Goal: Task Accomplishment & Management: Manage account settings

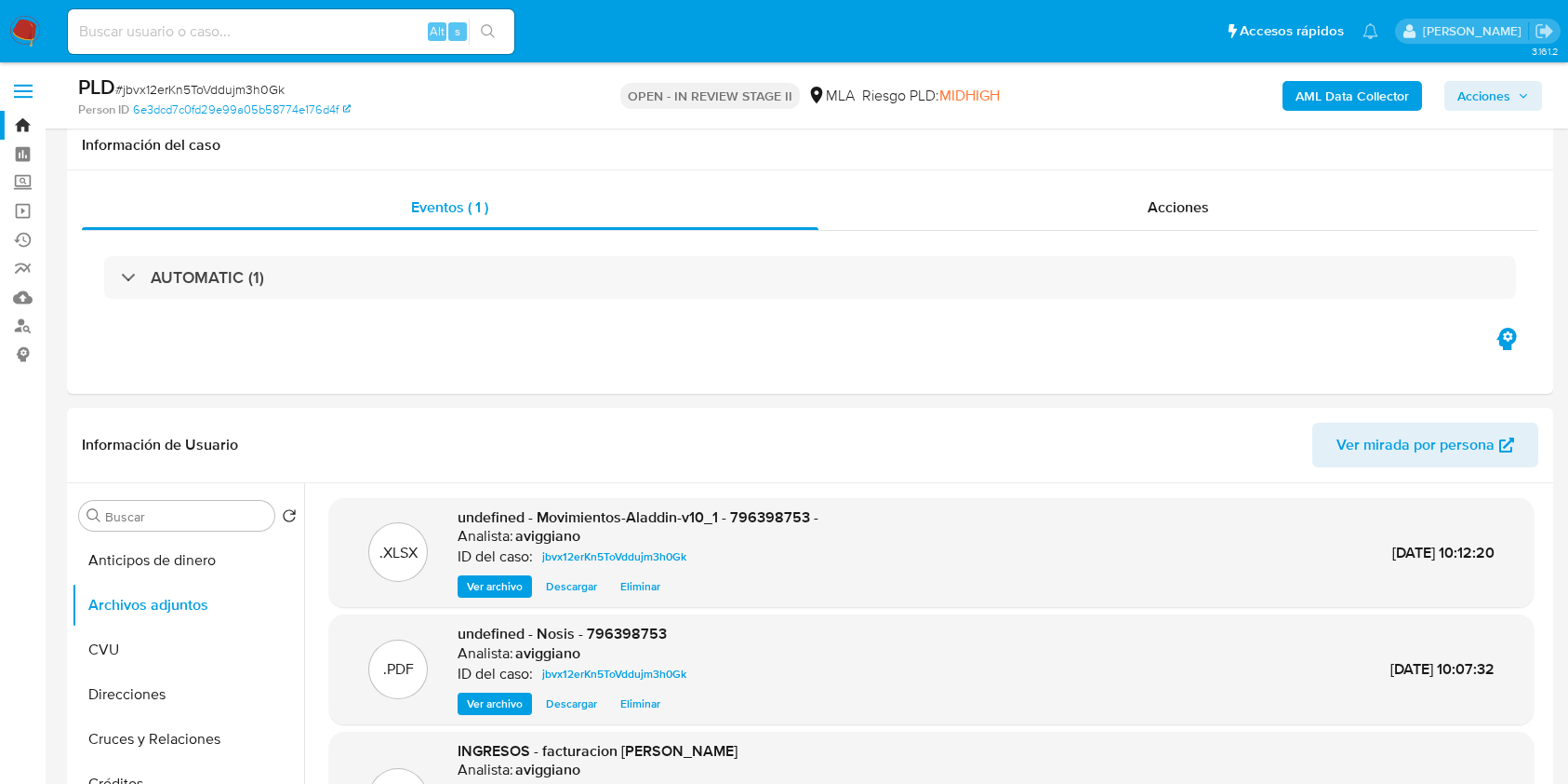
select select "10"
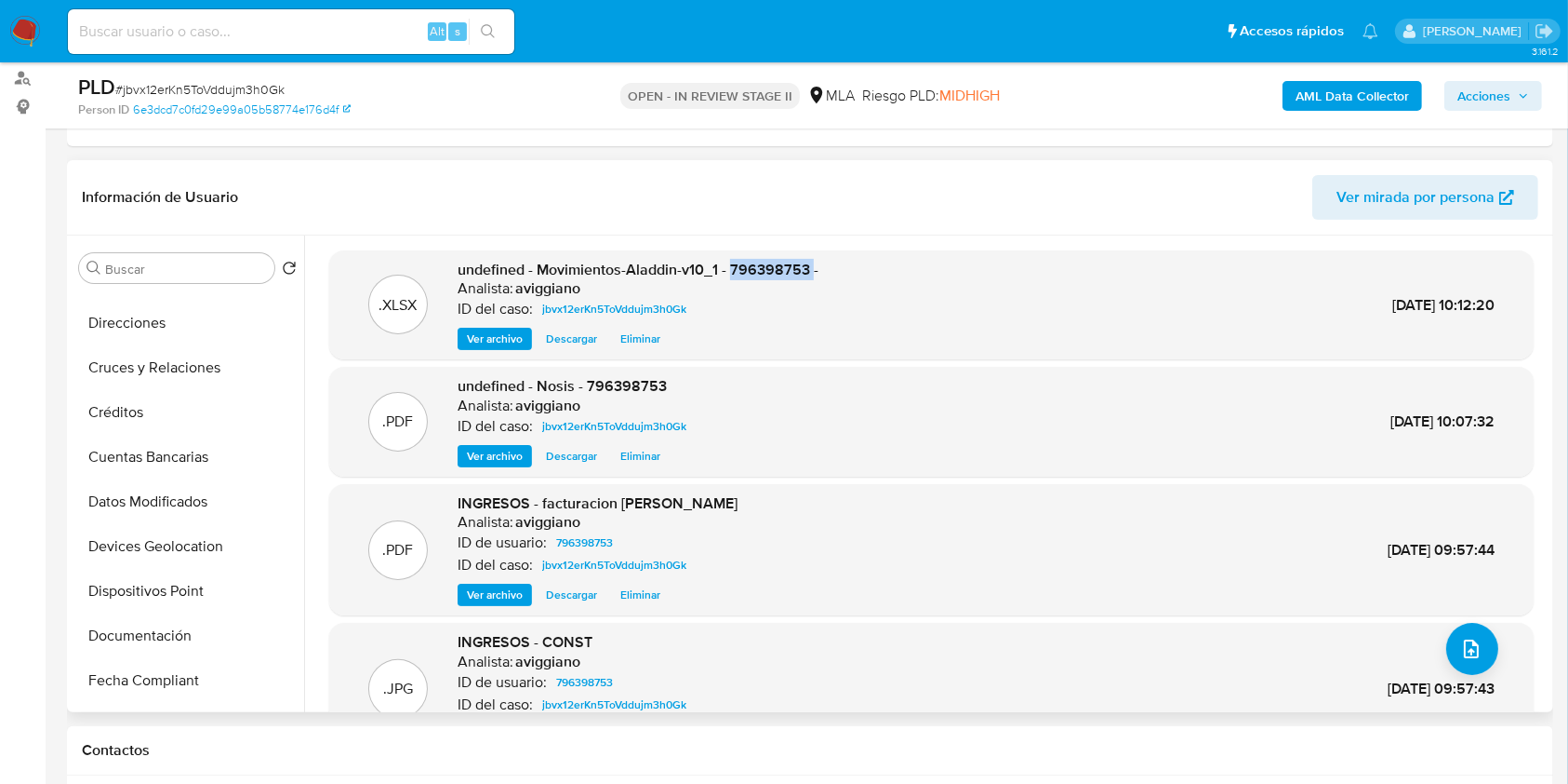
scroll to position [60, 0]
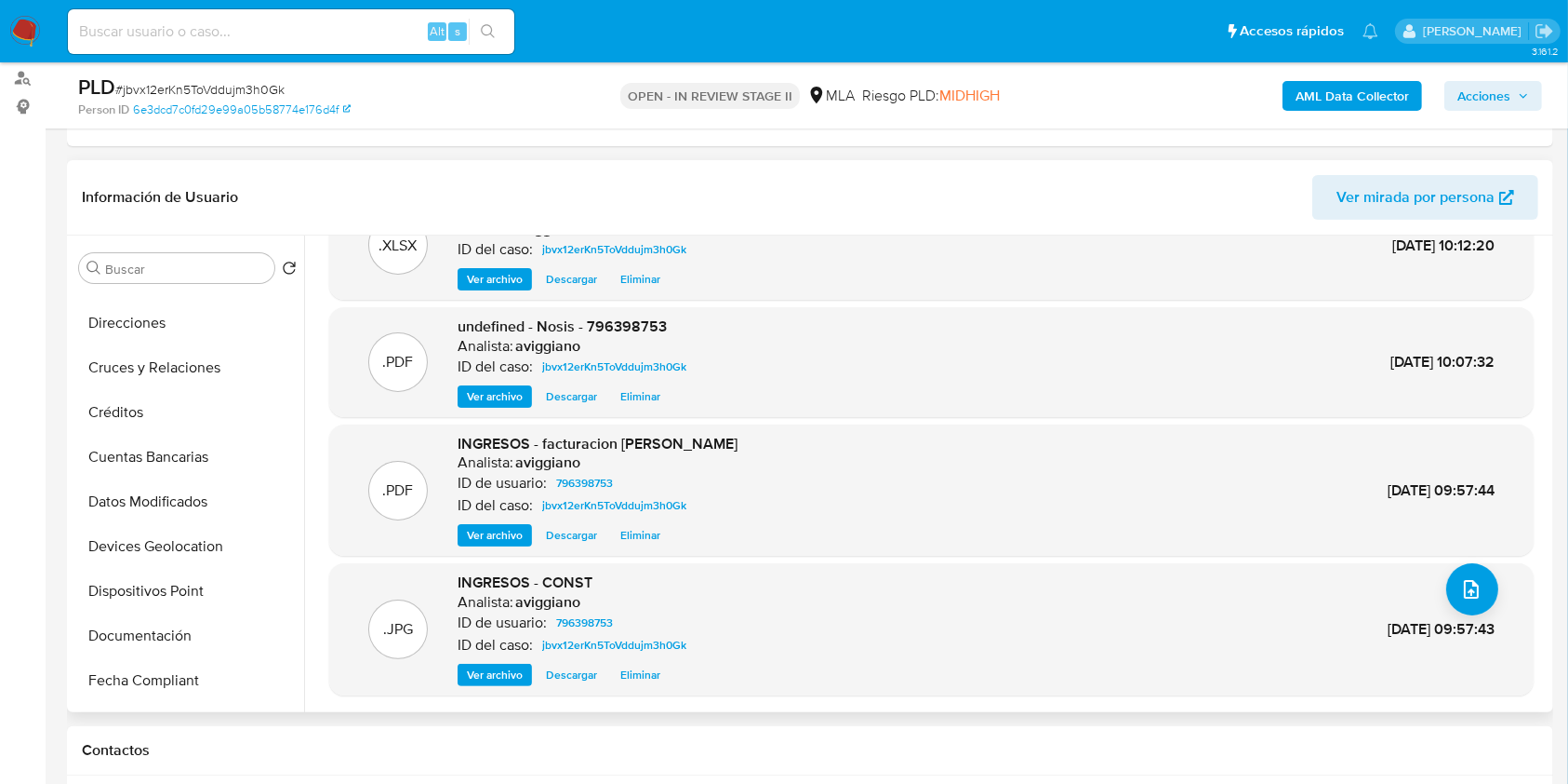
click at [510, 534] on span "Ver archivo" at bounding box center [495, 535] width 56 height 19
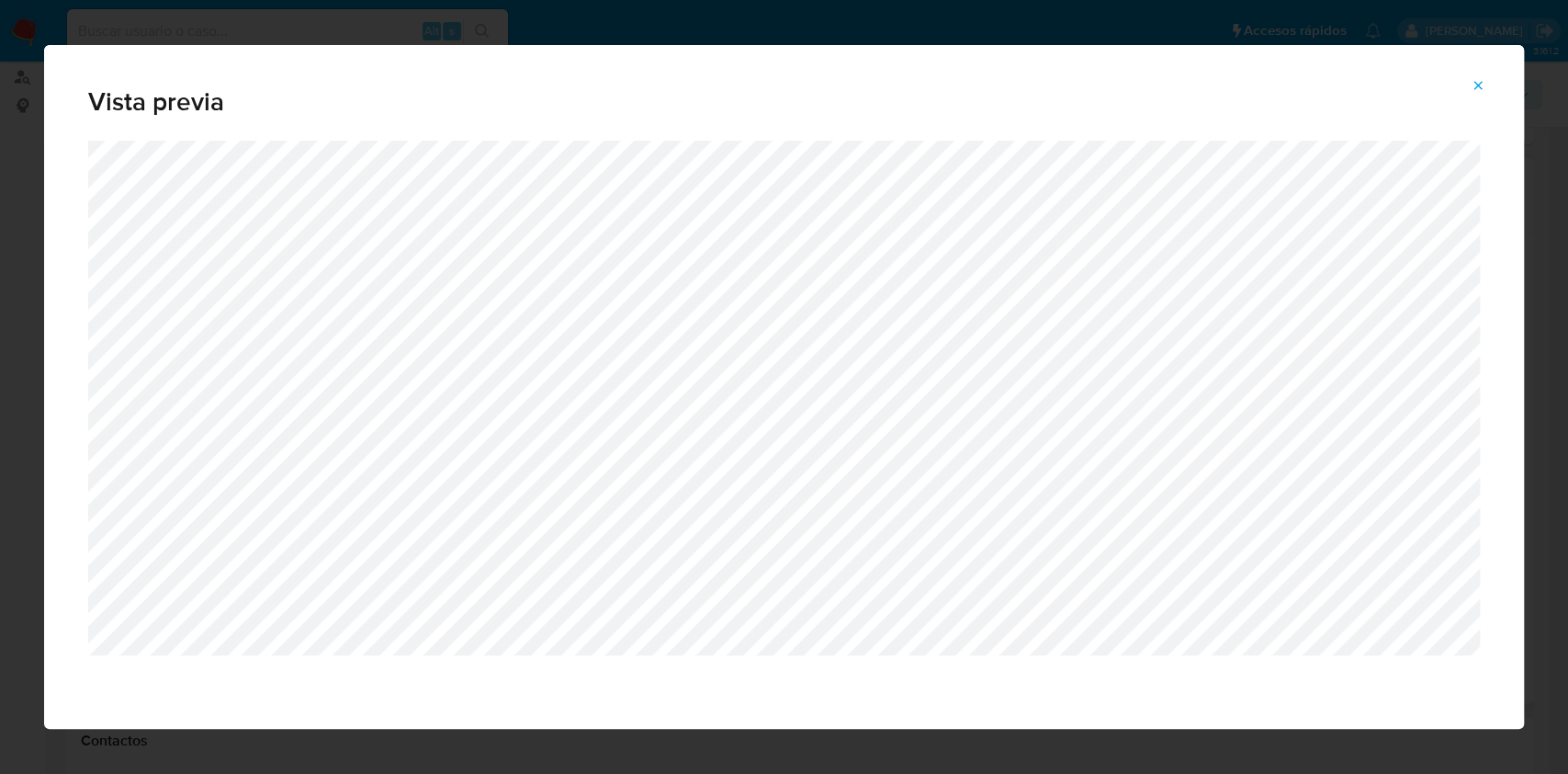
click at [1474, 85] on icon "Attachment preview" at bounding box center [1478, 85] width 15 height 15
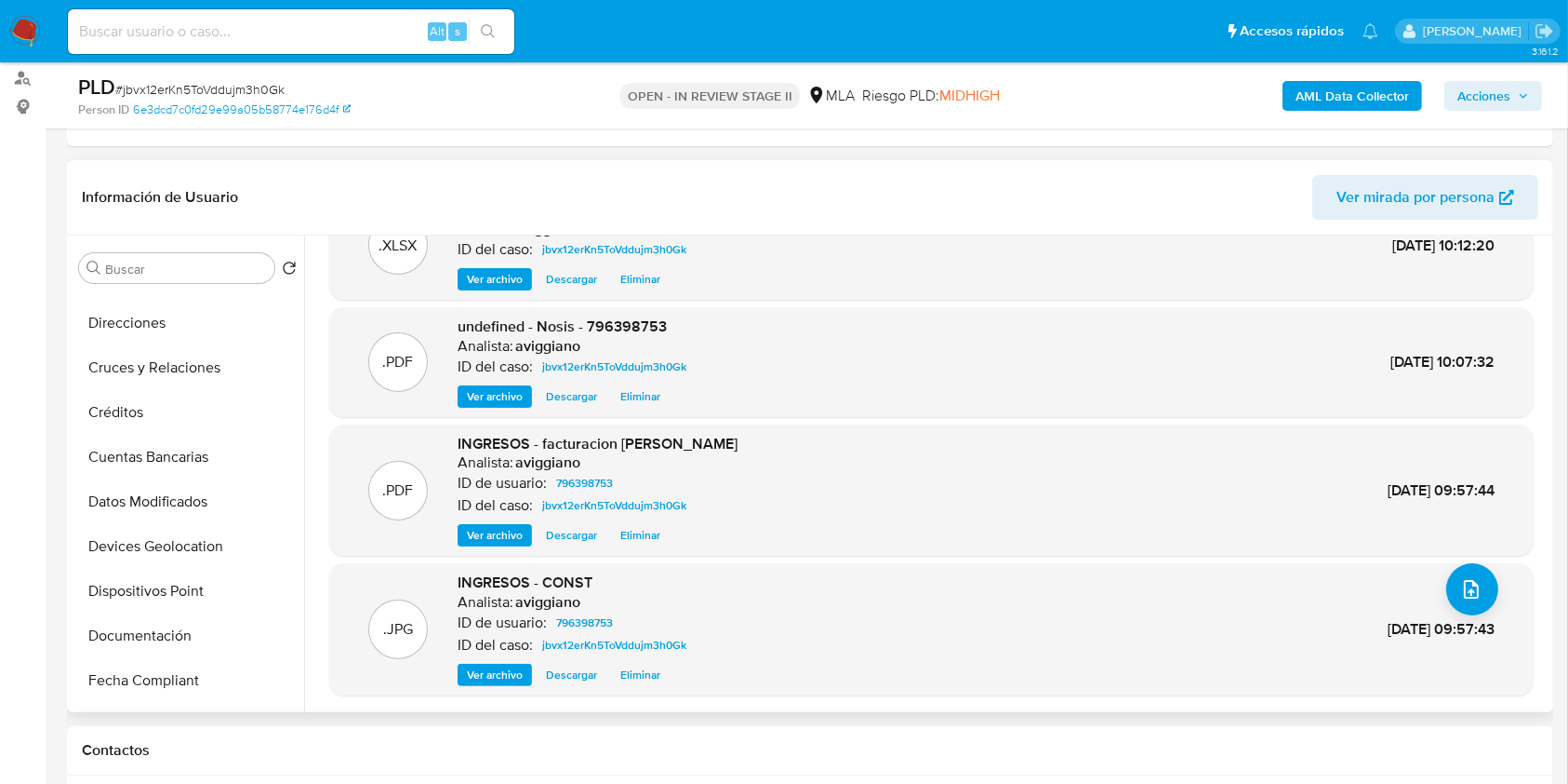
click at [935, 188] on header "Información de Usuario Ver mirada por persona" at bounding box center [809, 197] width 1456 height 45
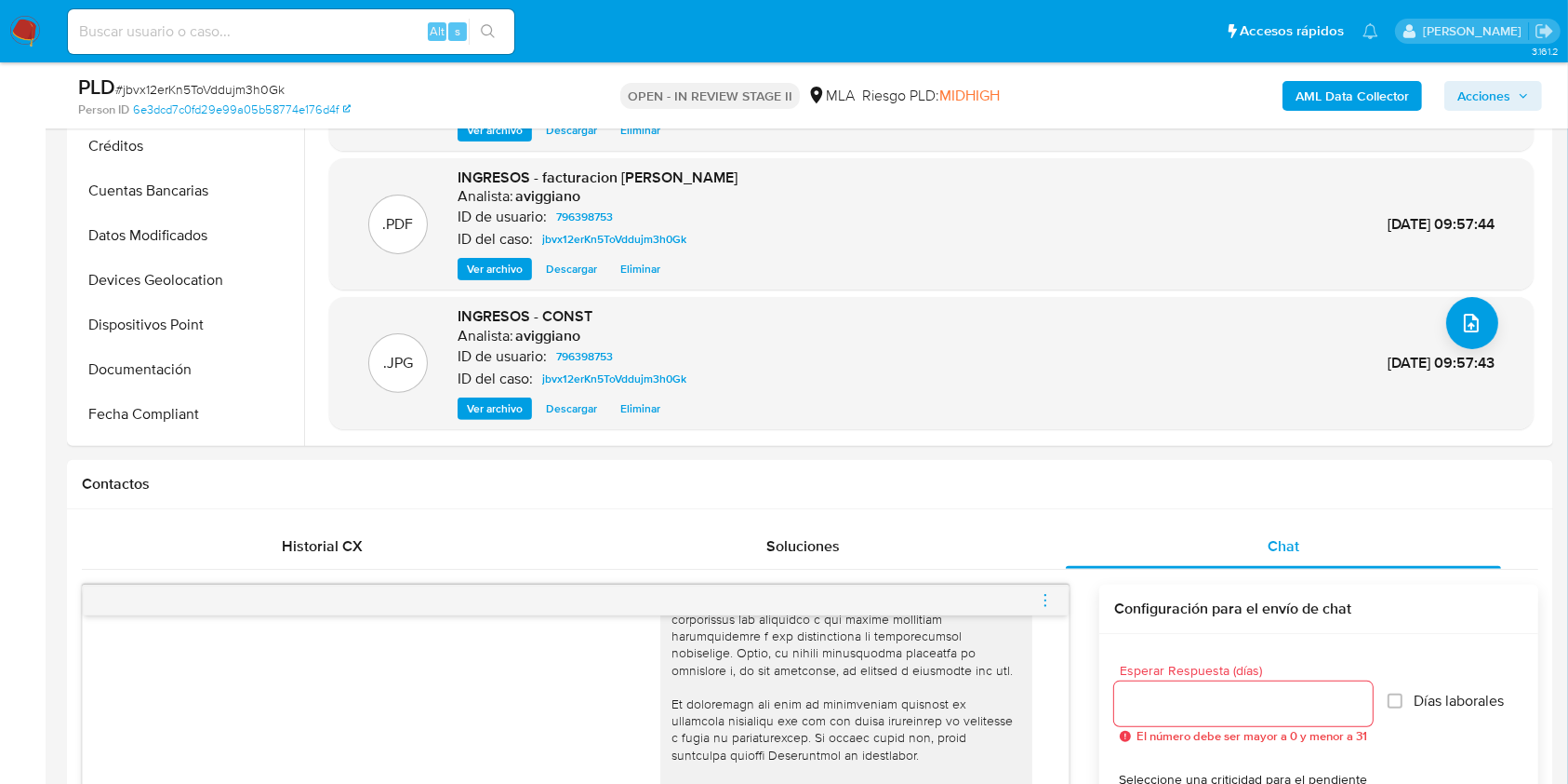
scroll to position [496, 0]
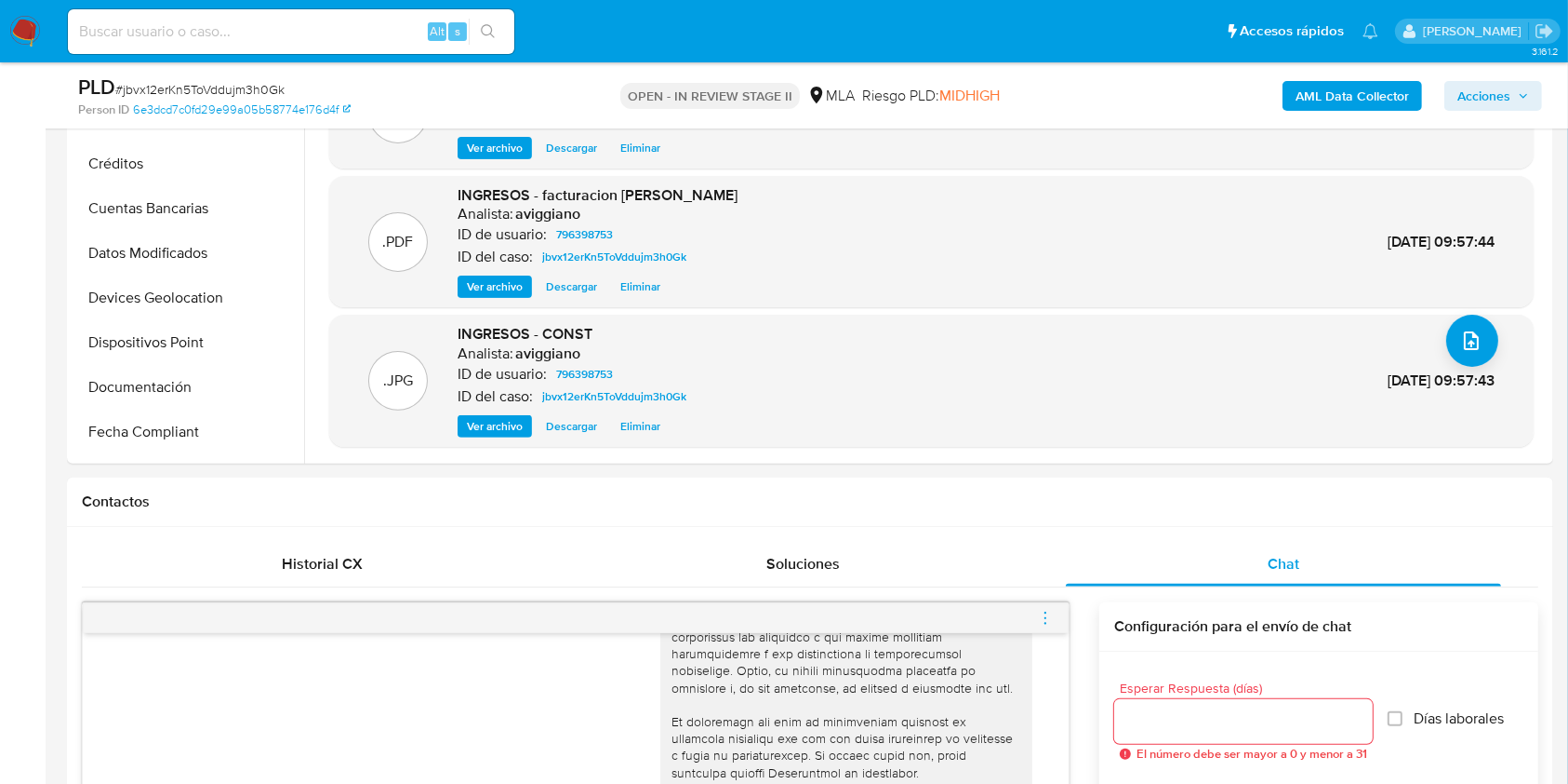
click at [502, 287] on span "Ver archivo" at bounding box center [495, 286] width 56 height 19
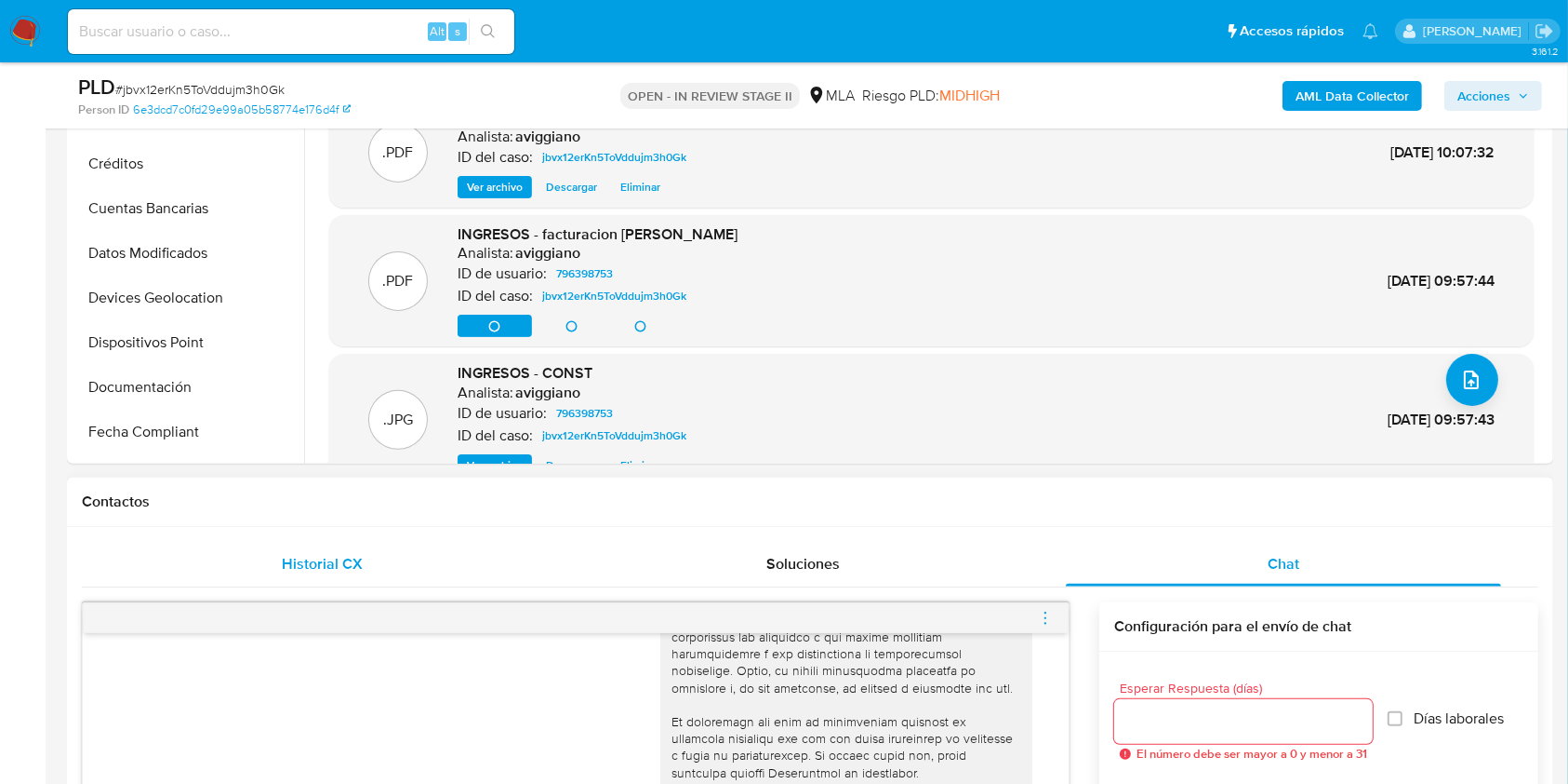
scroll to position [0, 0]
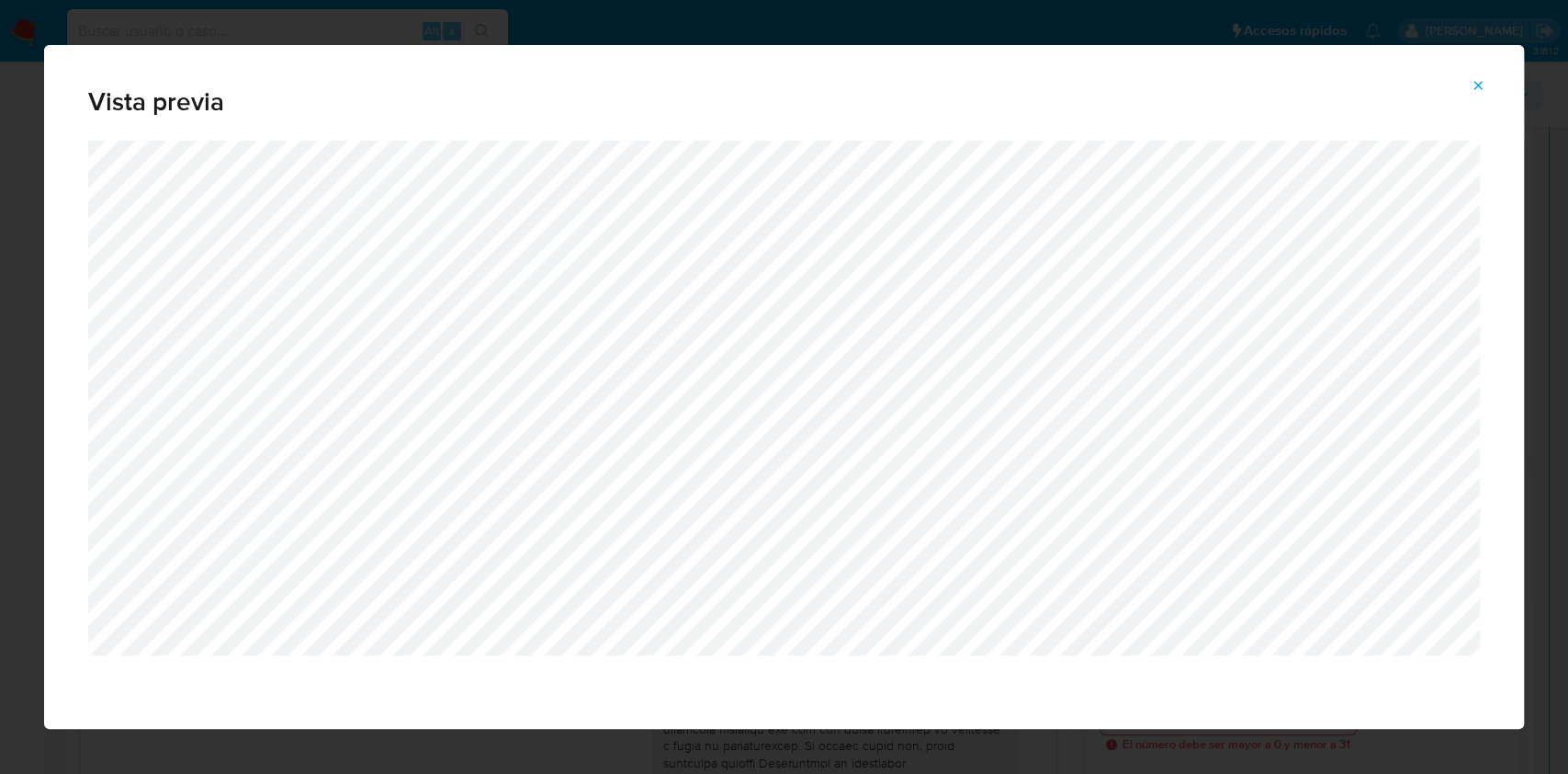
click at [1477, 84] on icon "Attachment preview" at bounding box center [1478, 85] width 15 height 15
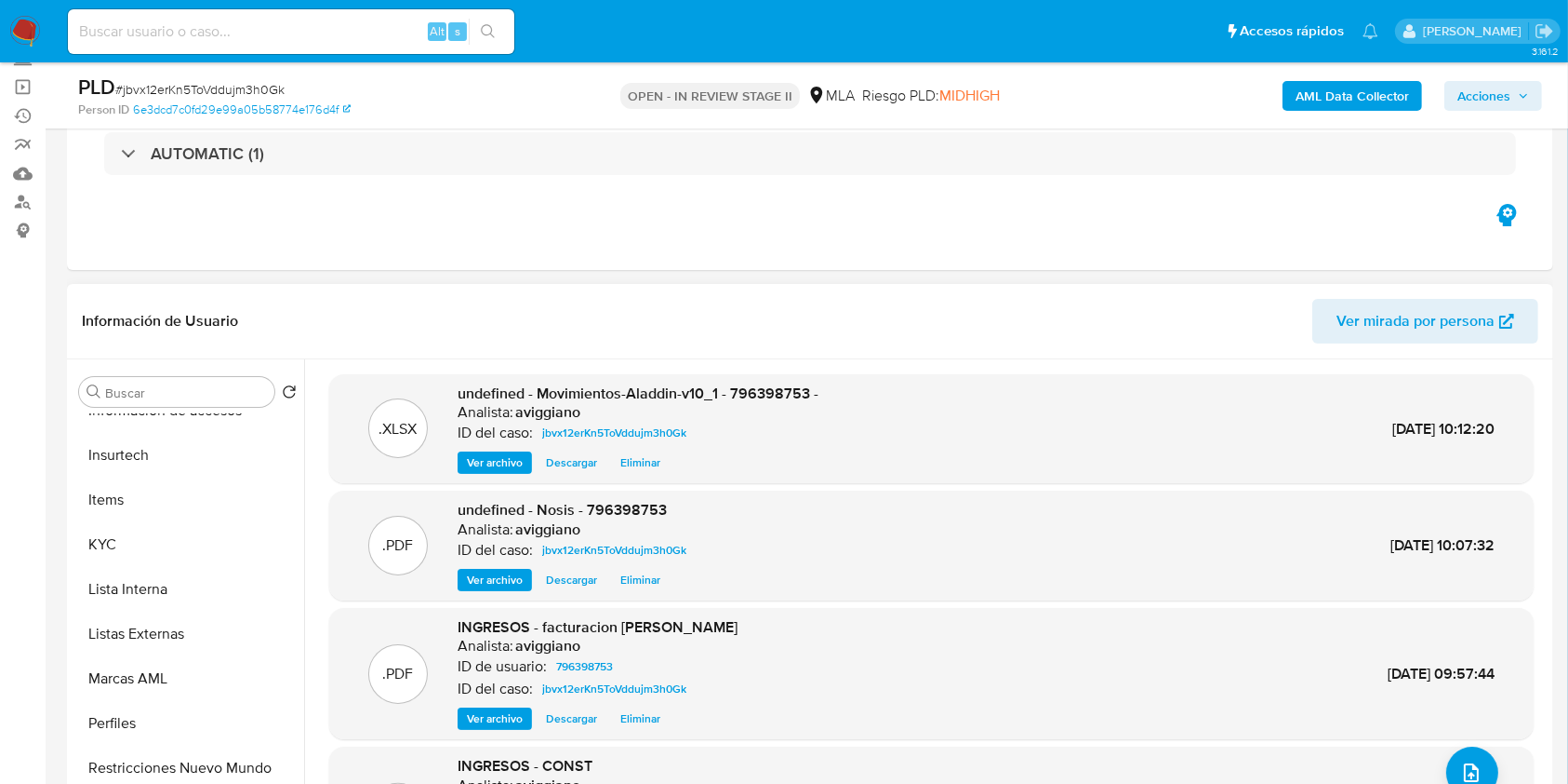
scroll to position [869, 0]
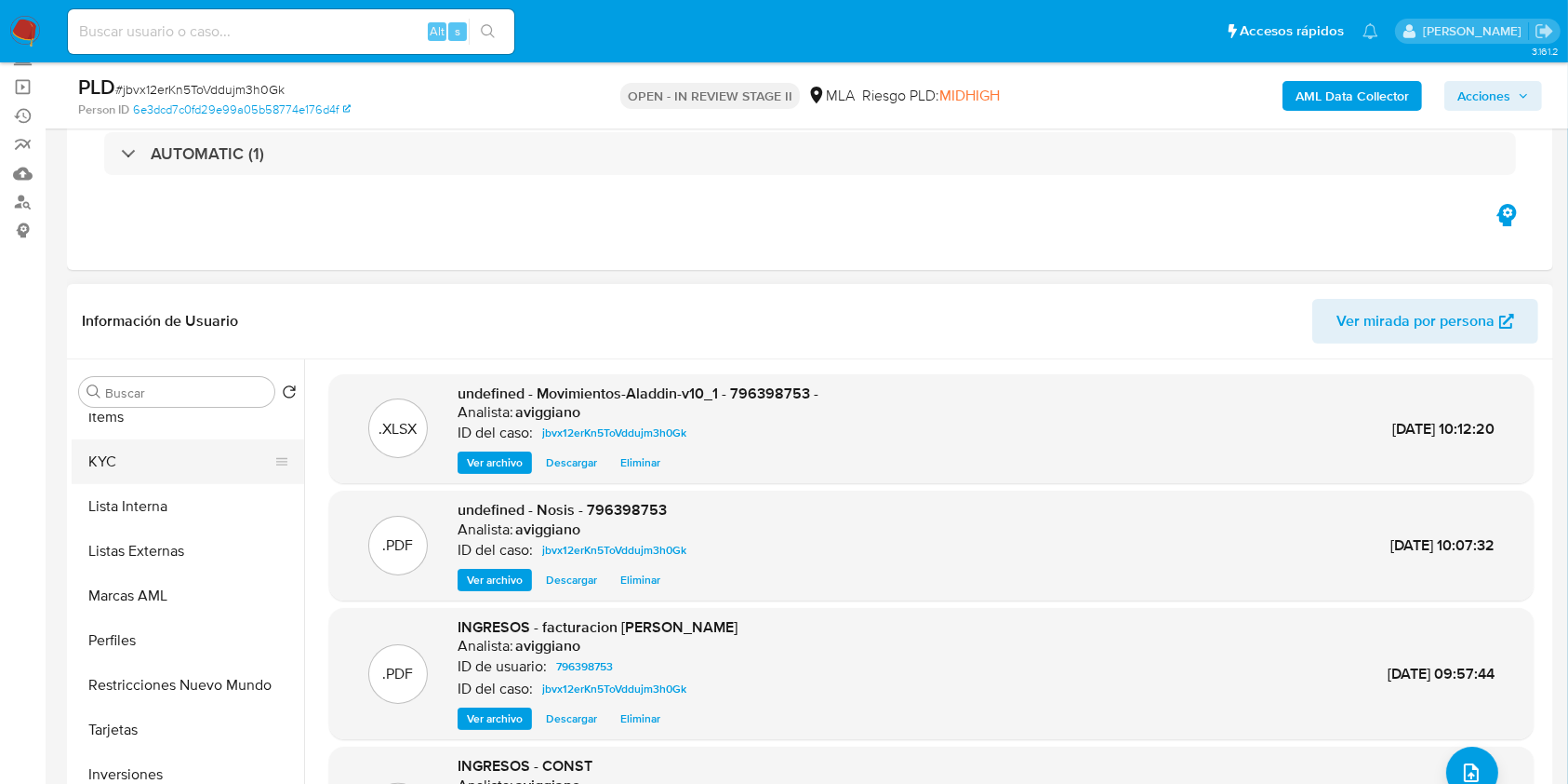
click at [153, 465] on button "KYC" at bounding box center [180, 461] width 218 height 45
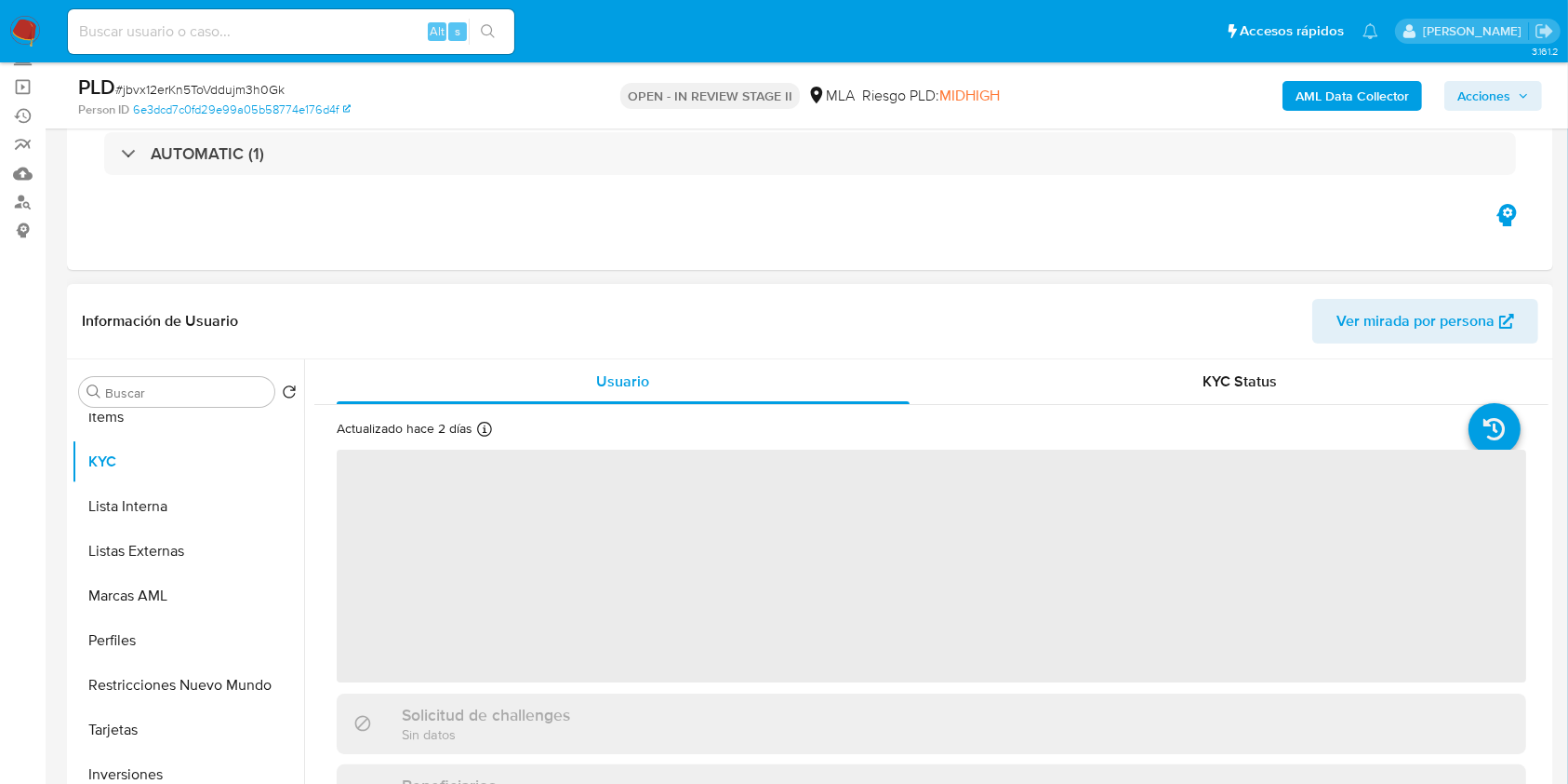
scroll to position [124, 0]
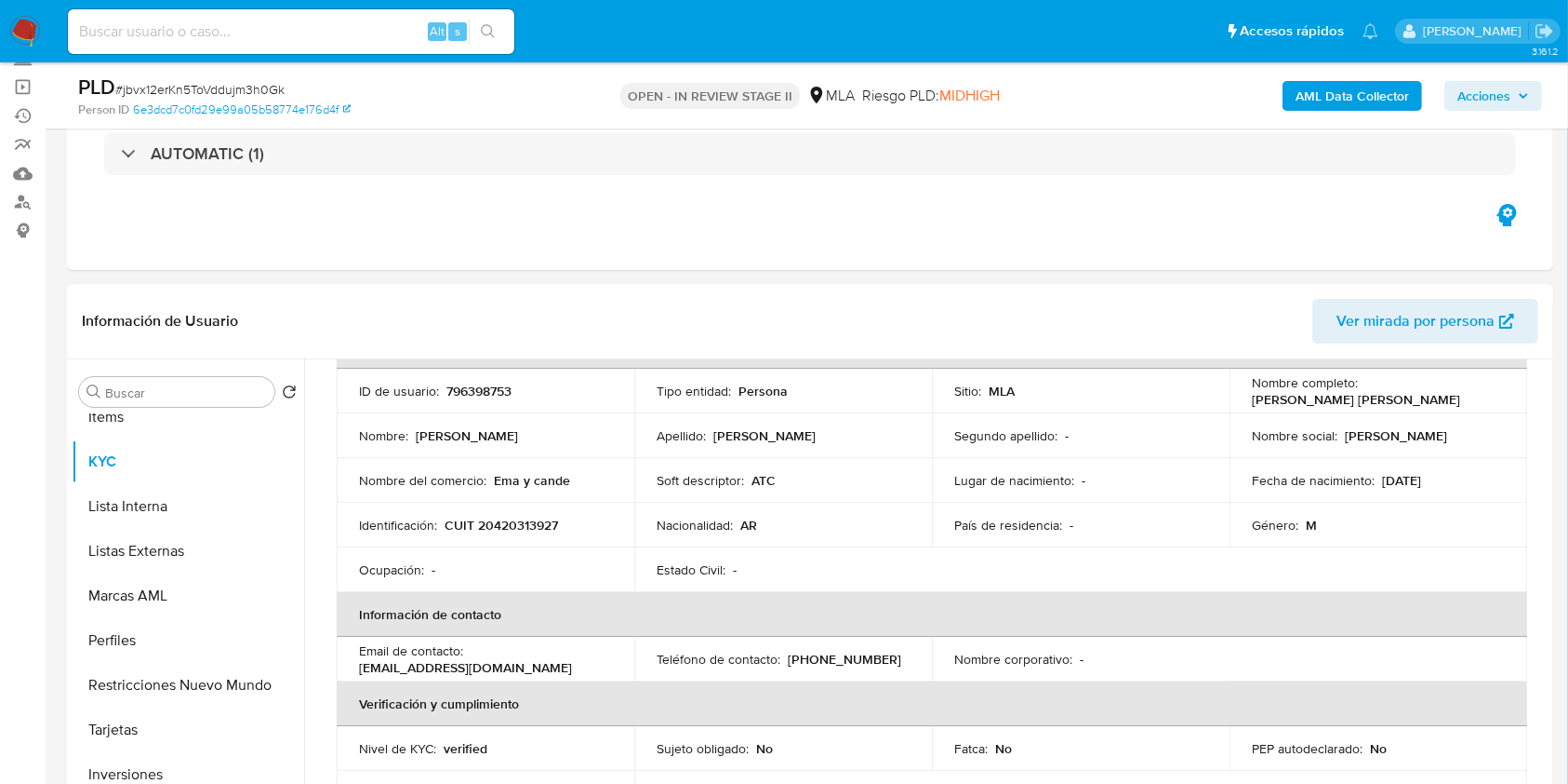
drag, startPoint x: 416, startPoint y: 429, endPoint x: 574, endPoint y: 438, distance: 158.3
click at [574, 438] on div "Nombre : Emanuel Jorge Miguel" at bounding box center [486, 435] width 253 height 17
copy p "Emanuel Jorge Miguel"
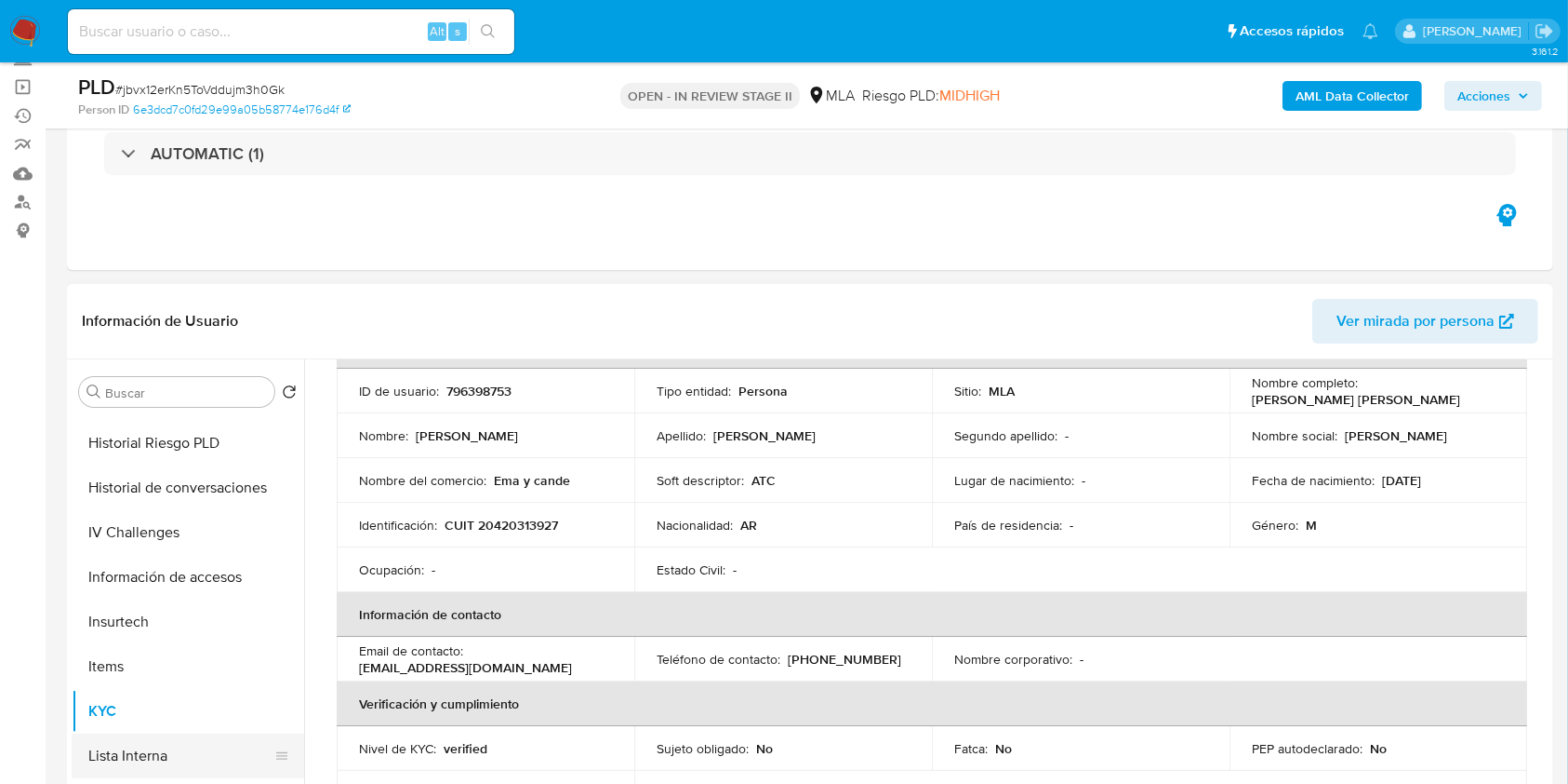
scroll to position [0, 0]
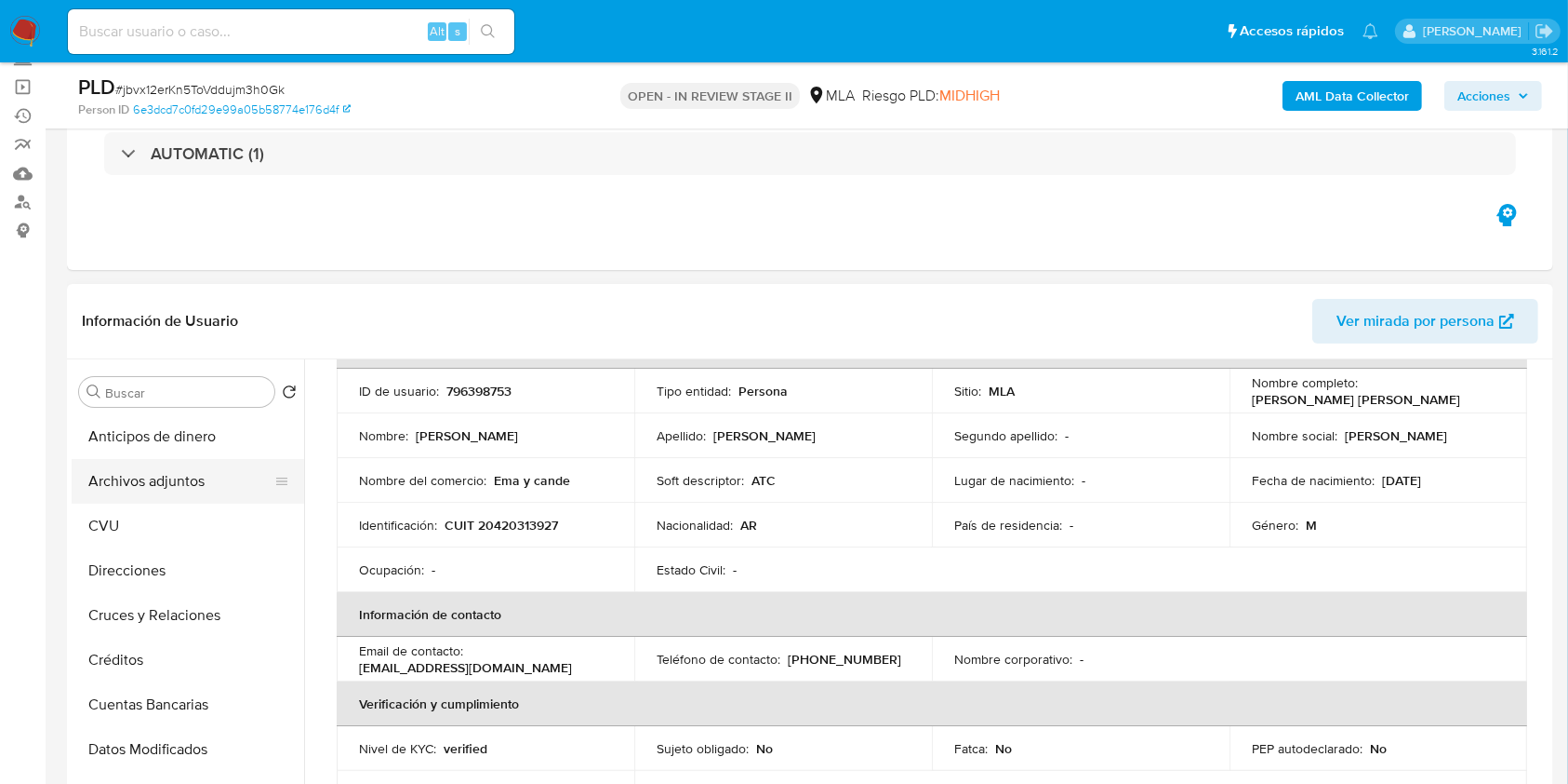
click at [201, 481] on button "Archivos adjuntos" at bounding box center [180, 481] width 218 height 45
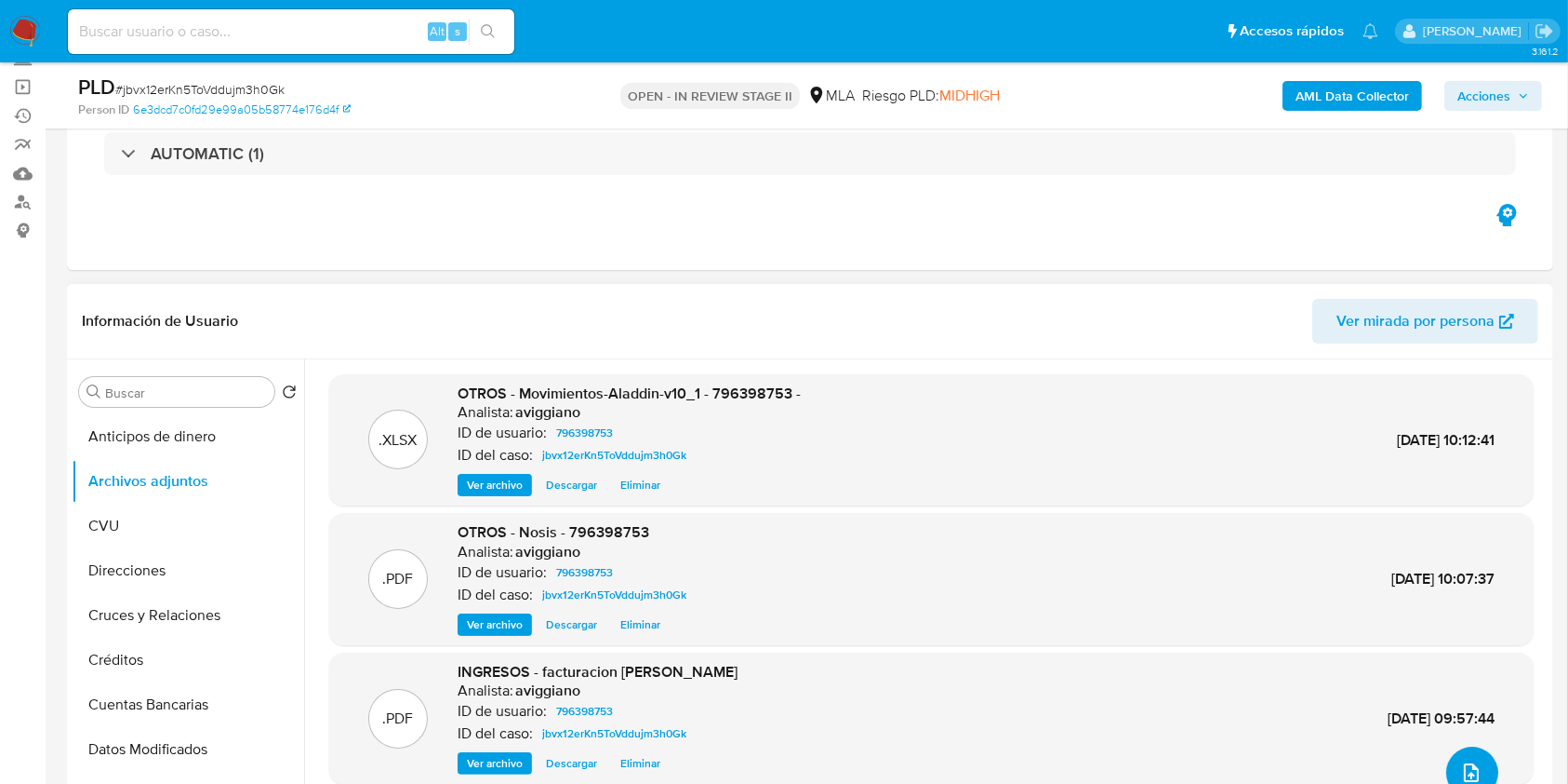
click at [1460, 762] on span "upload-file" at bounding box center [1471, 772] width 22 height 22
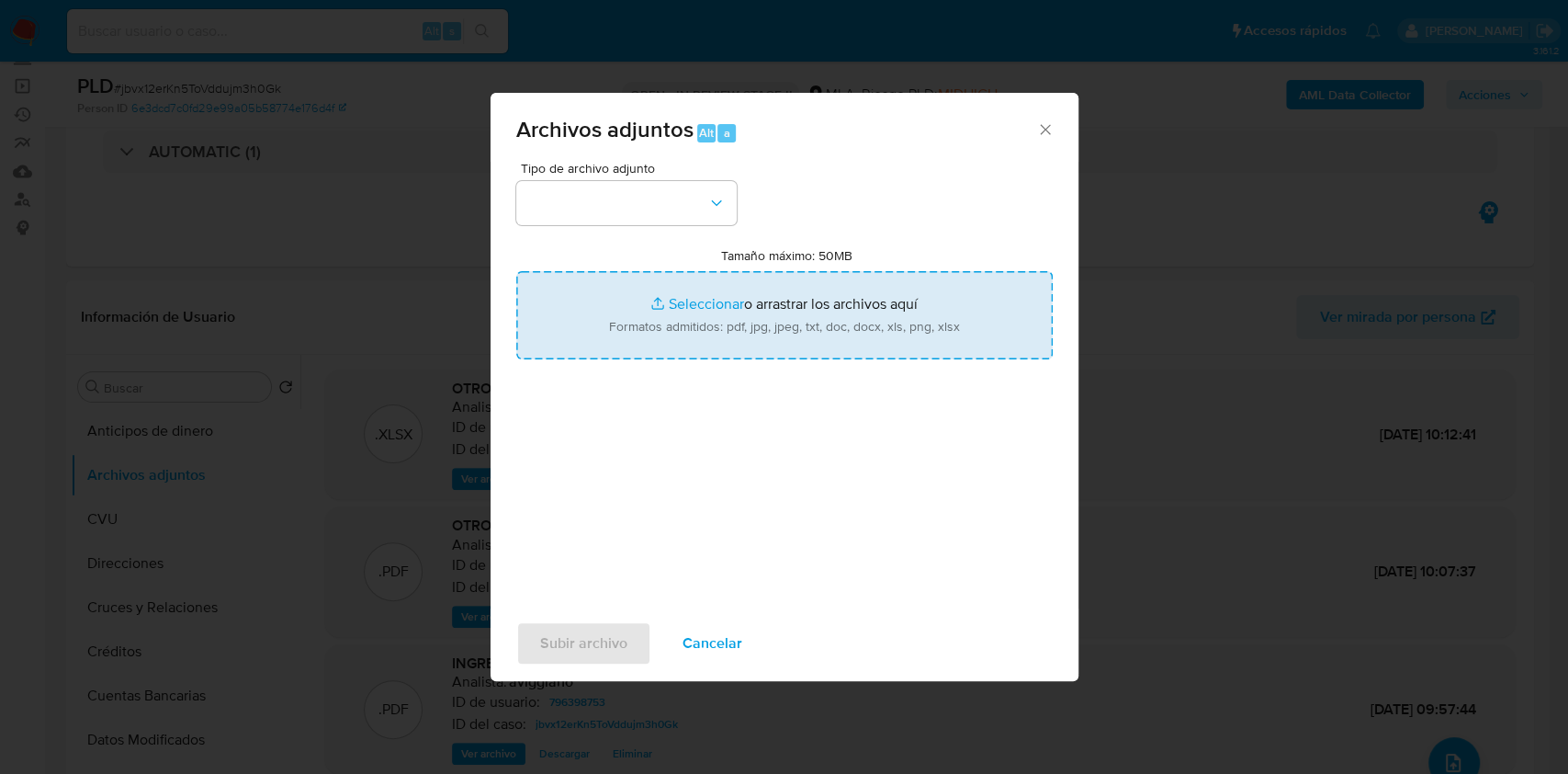
click at [663, 298] on input "Tamaño máximo: 50MB Seleccionar archivos" at bounding box center [784, 316] width 537 height 89
type input "C:\fakepath\Caselog jbvx12erKn5ToVddujm3h0Gk_2025_09_18_05_56_00.docx"
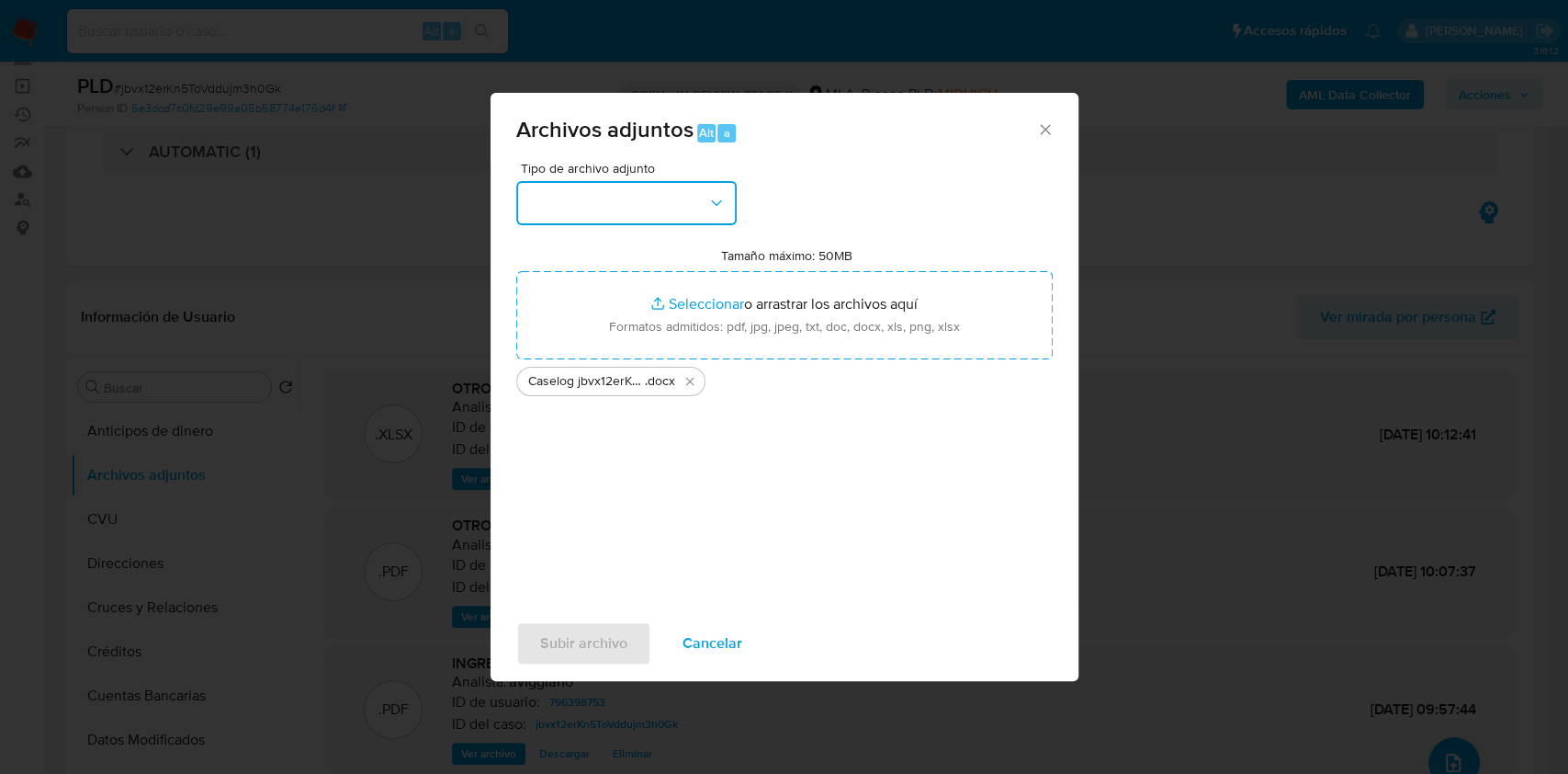
drag, startPoint x: 588, startPoint y: 204, endPoint x: 585, endPoint y: 219, distance: 15.3
click at [589, 204] on button "button" at bounding box center [626, 203] width 220 height 44
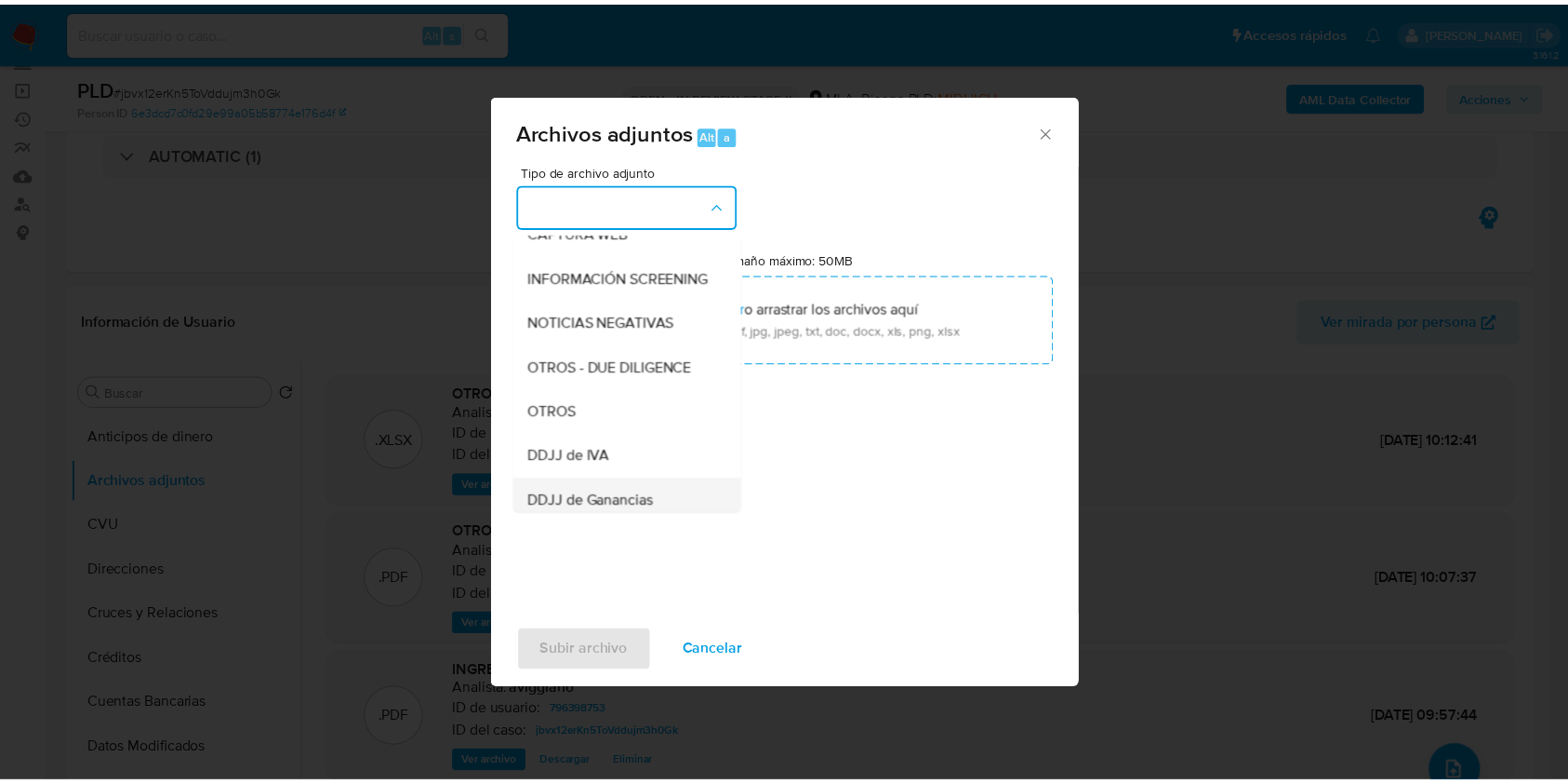
scroll to position [373, 0]
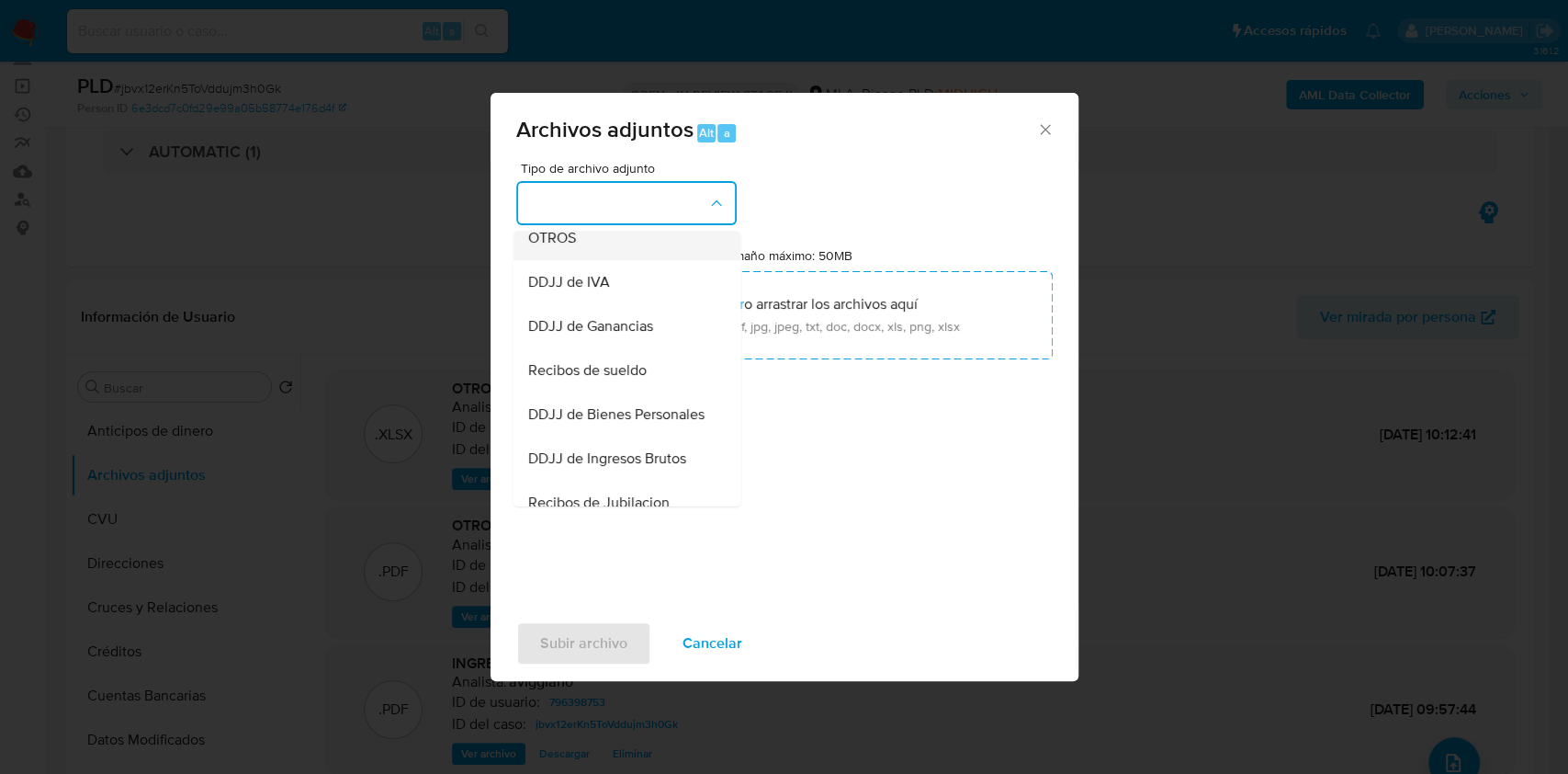
click at [591, 260] on div "OTROS" at bounding box center [620, 238] width 188 height 44
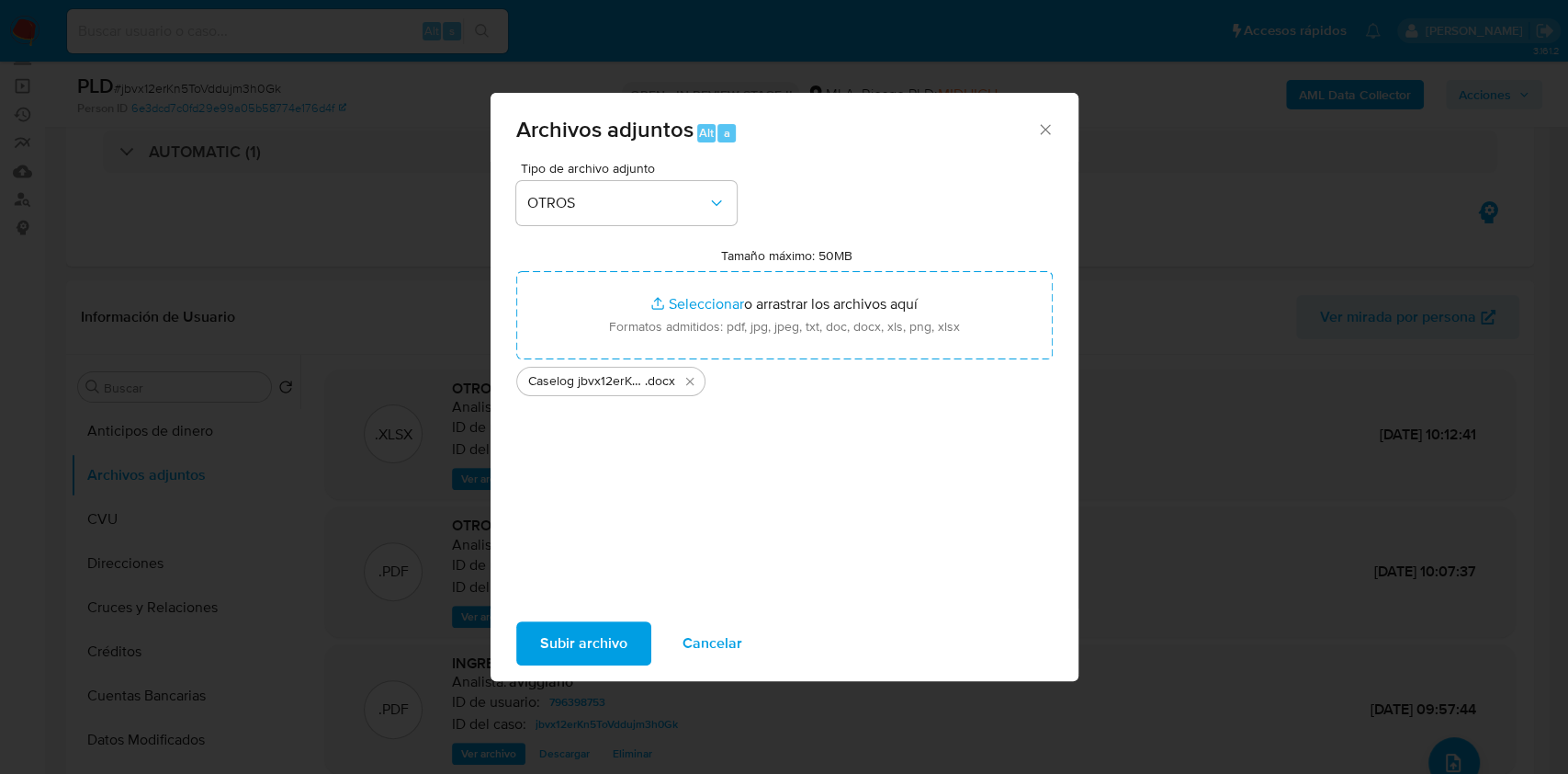
click at [560, 650] on span "Subir archivo" at bounding box center [583, 642] width 87 height 40
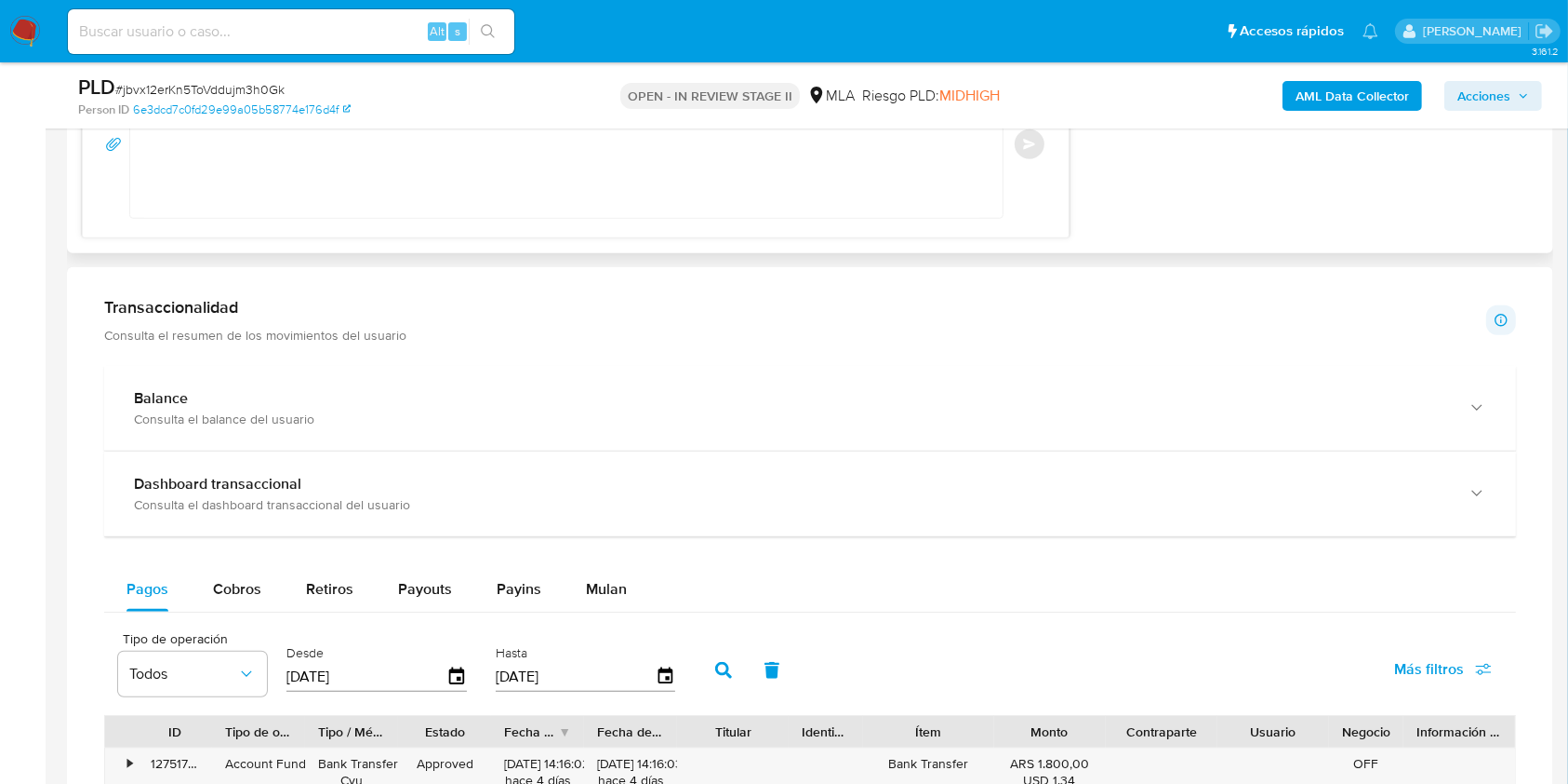
scroll to position [1240, 0]
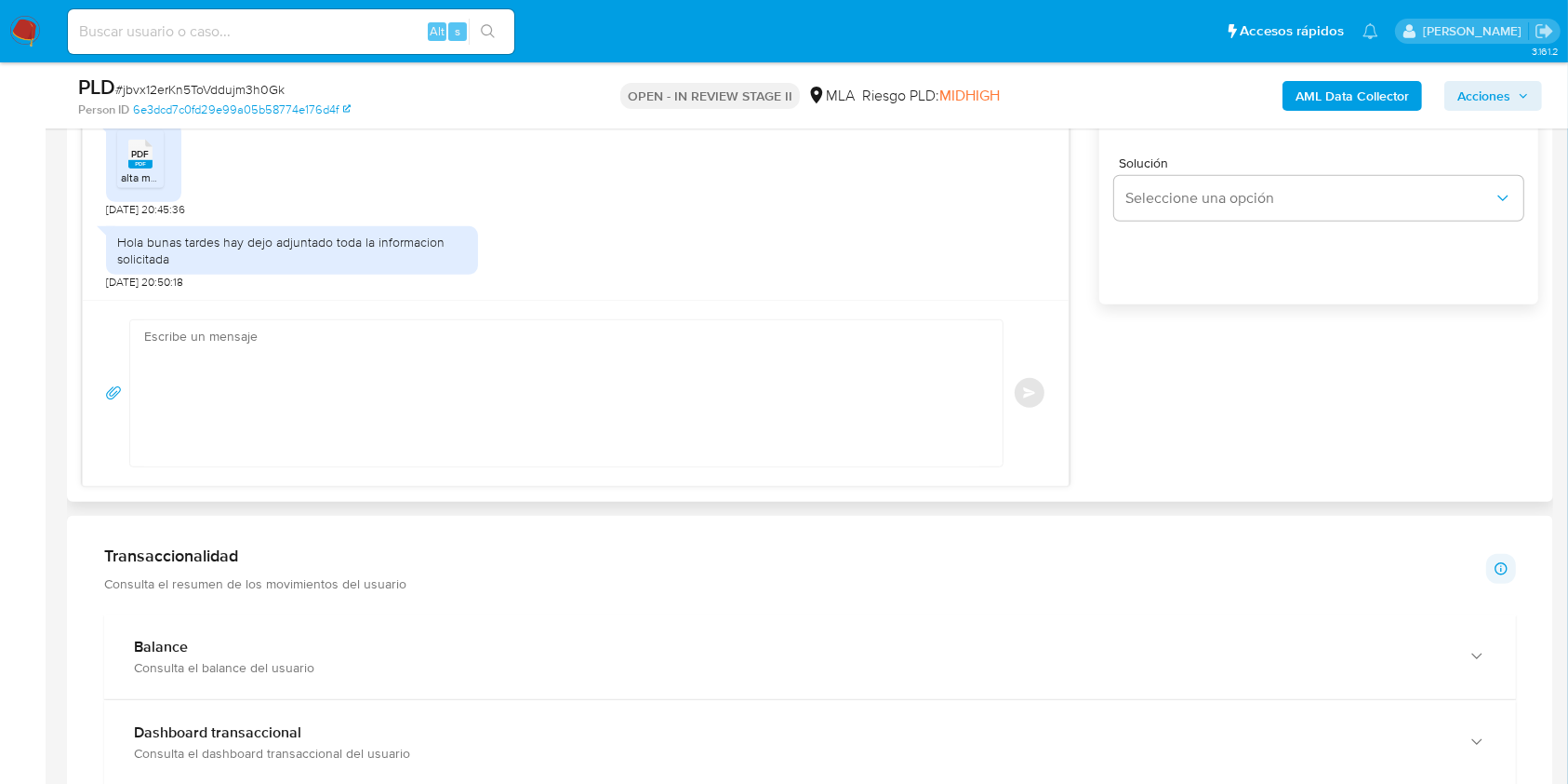
click at [223, 421] on textarea at bounding box center [561, 392] width 835 height 146
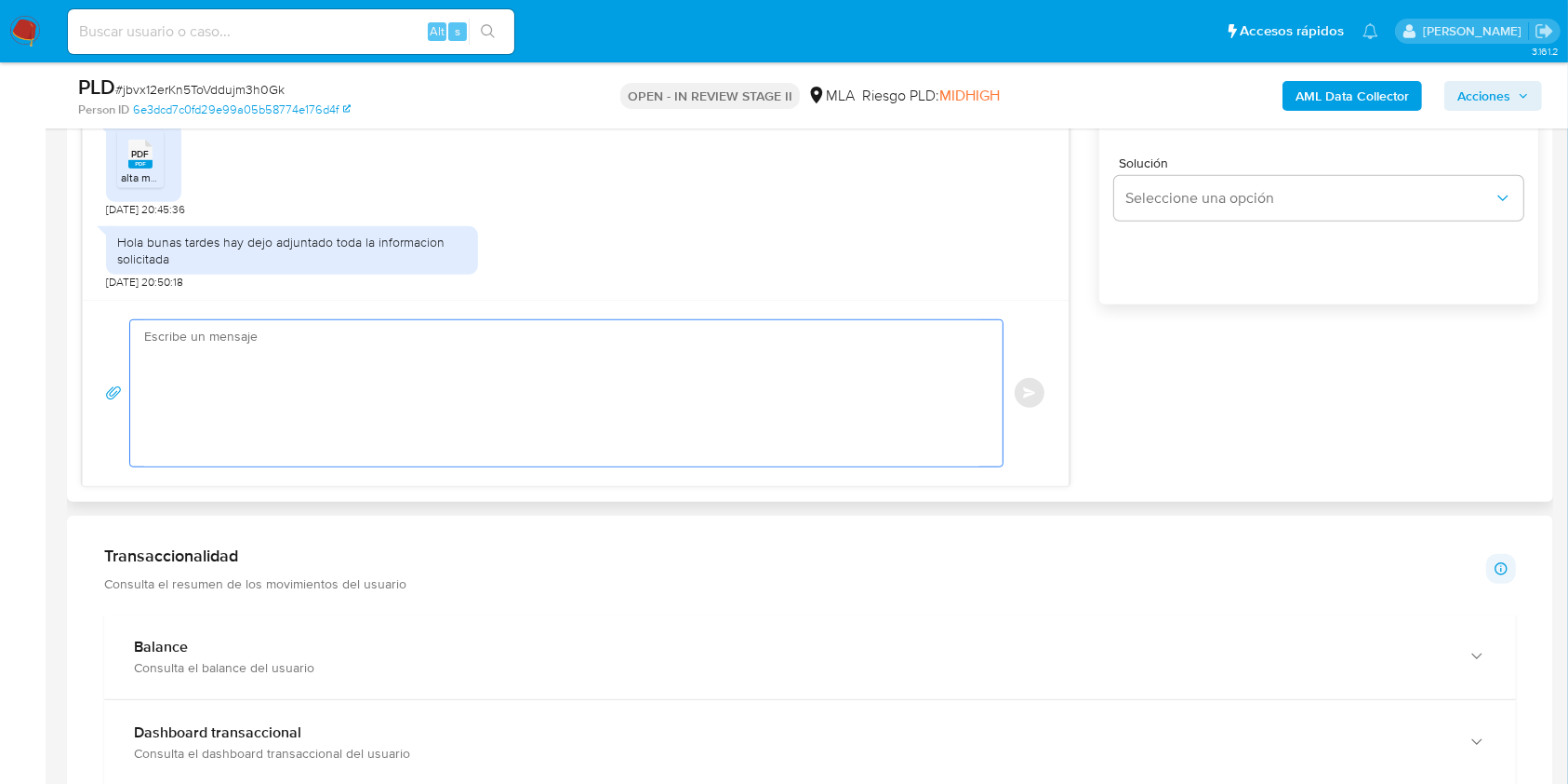
paste textarea "Hola XXX, Muchas gracias por la respuesta. Analizamos tu caso y notamos que la …"
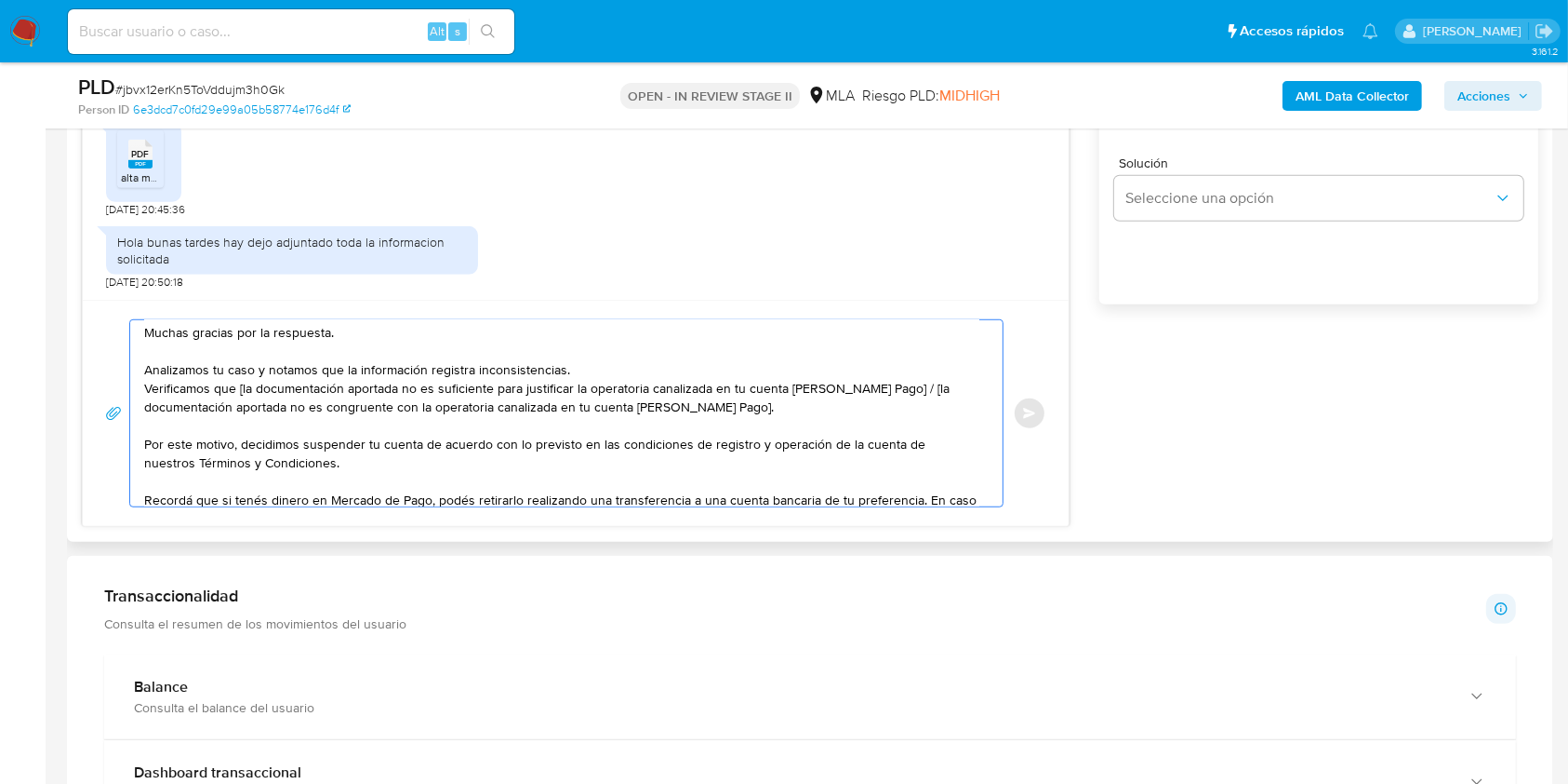
scroll to position [0, 0]
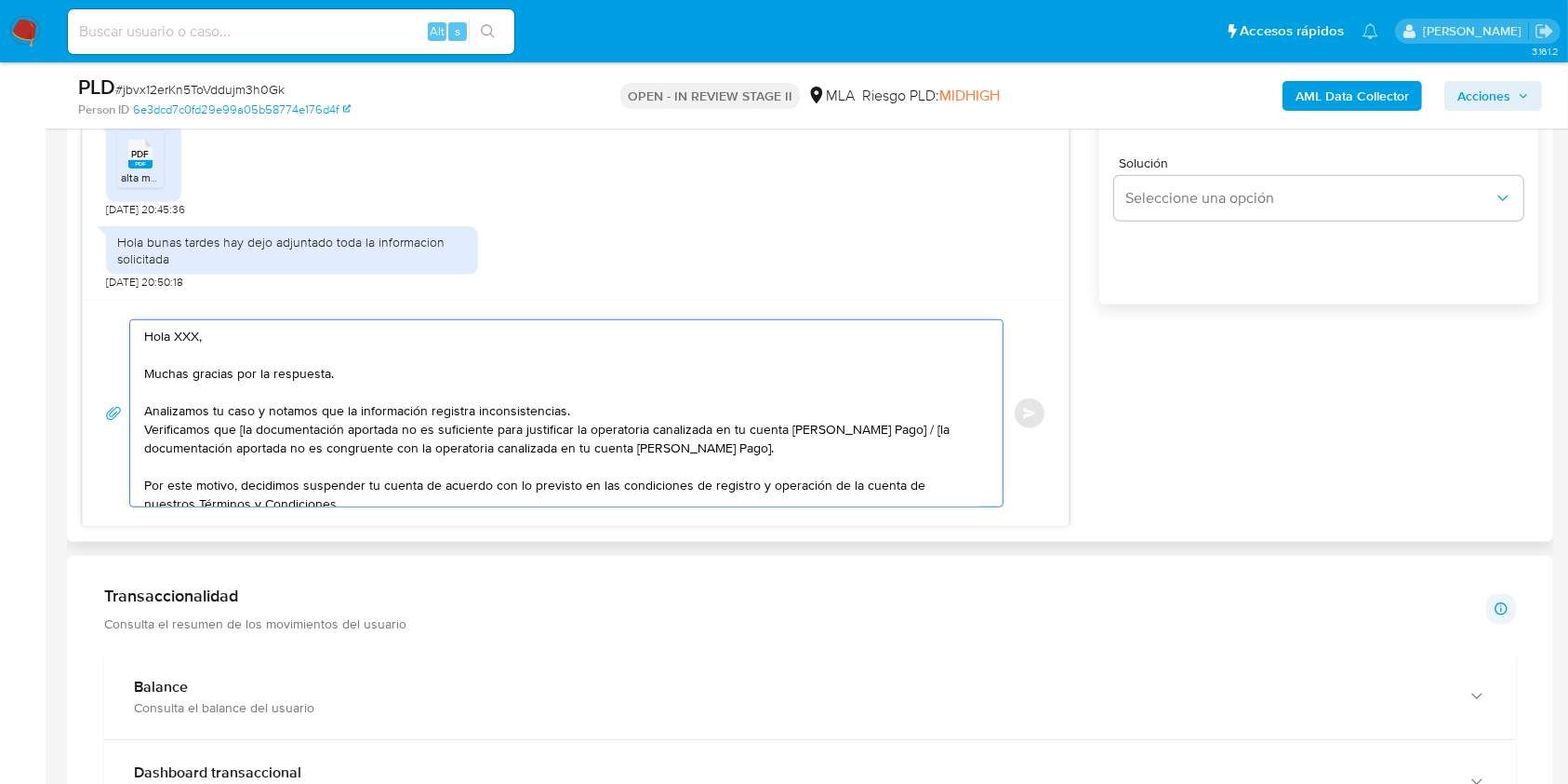
click at [190, 339] on textarea "Hola XXX, Muchas gracias por la respuesta. Analizamos tu caso y notamos que la …" at bounding box center [561, 412] width 835 height 186
click at [239, 431] on textarea "Hola, Muchas gracias por la respuesta. Analizamos tu caso y notamos que la info…" at bounding box center [561, 412] width 835 height 186
drag, startPoint x: 885, startPoint y: 432, endPoint x: 893, endPoint y: 441, distance: 12.0
click at [893, 441] on textarea "Hola, Muchas gracias por la respuesta. Analizamos tu caso y notamos que la info…" at bounding box center [561, 412] width 835 height 186
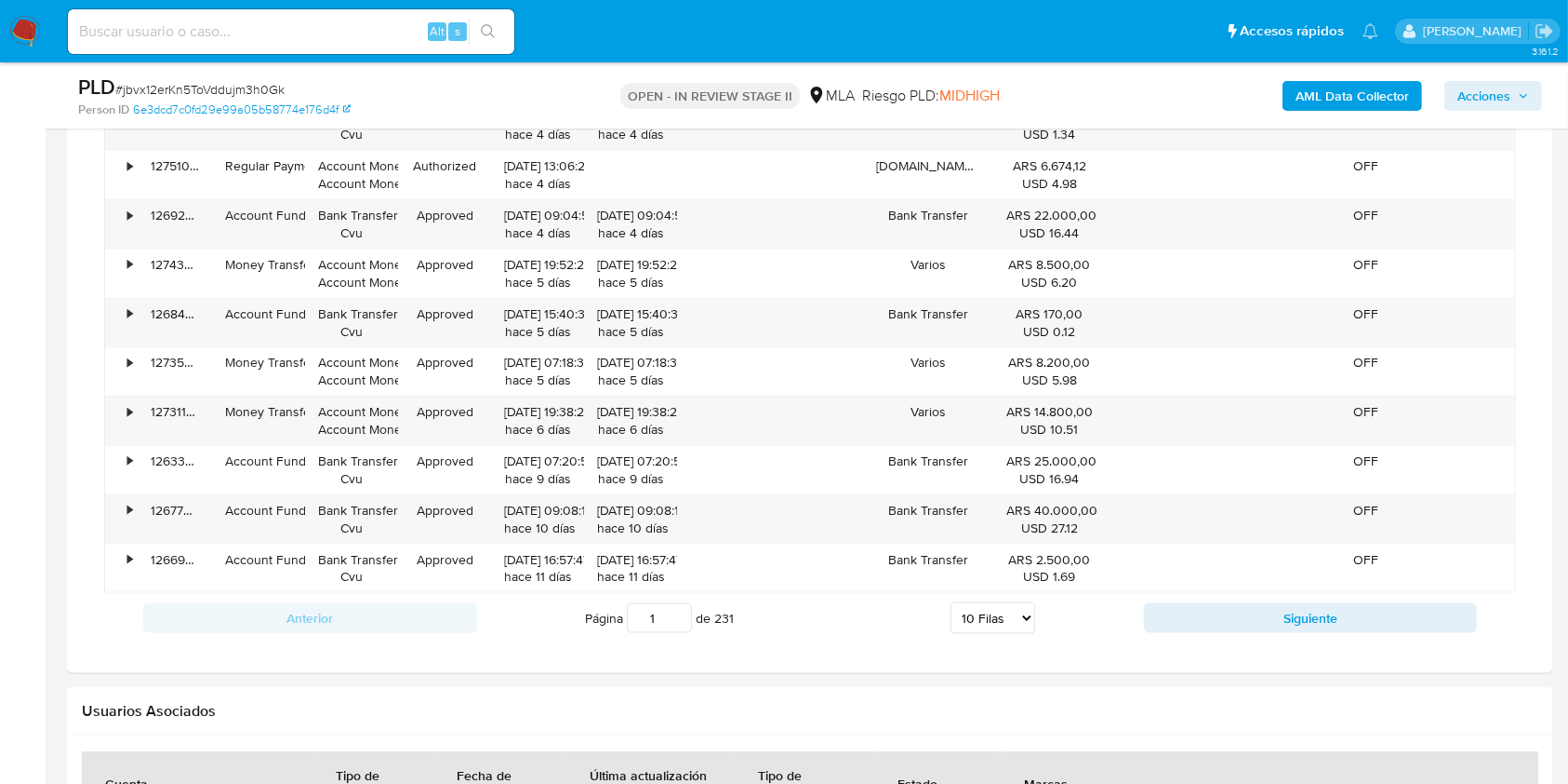
scroll to position [2358, 0]
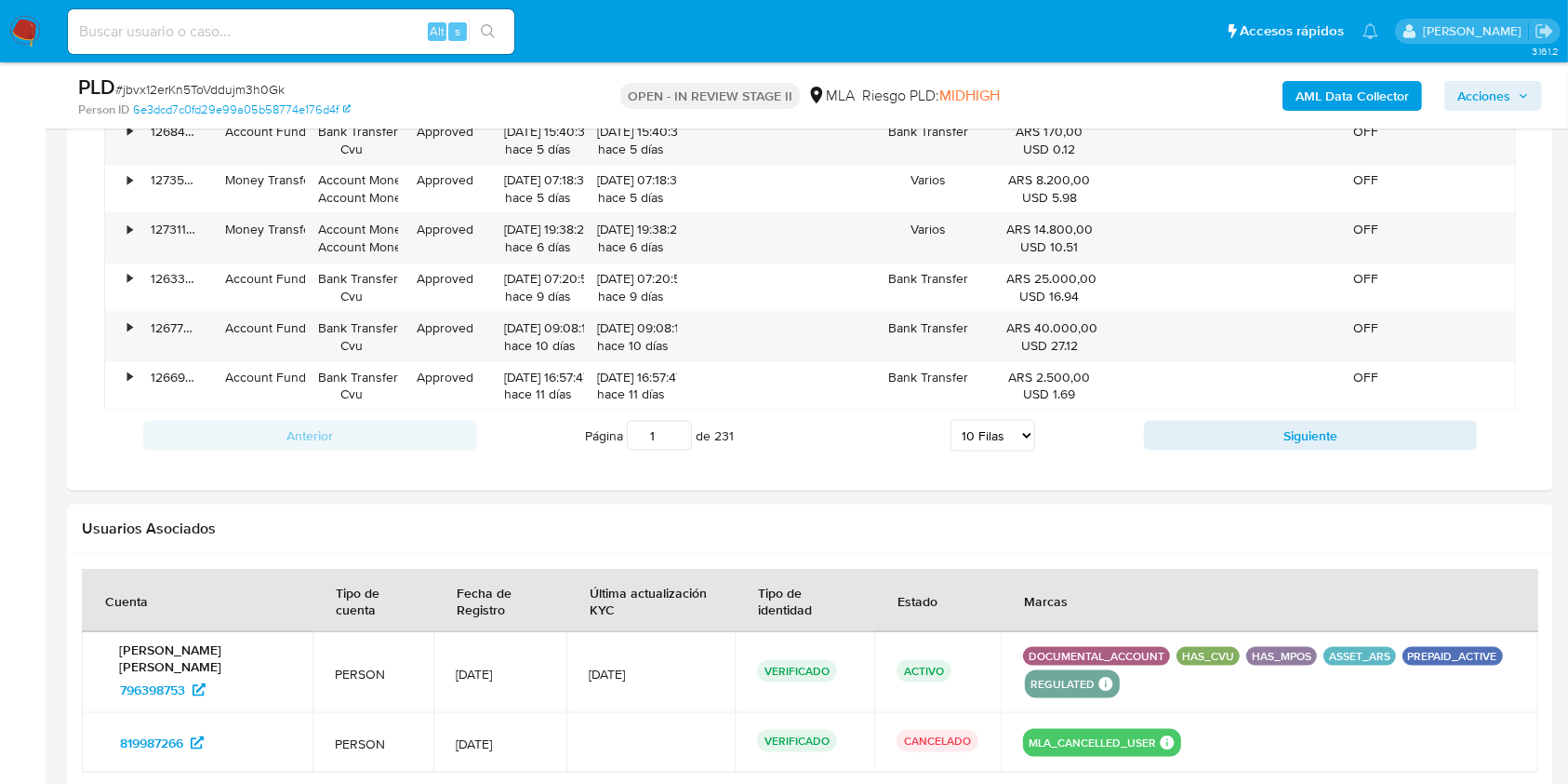
type textarea "Hola, Muchas gracias por la respuesta. Analizamos tu caso y notamos que la info…"
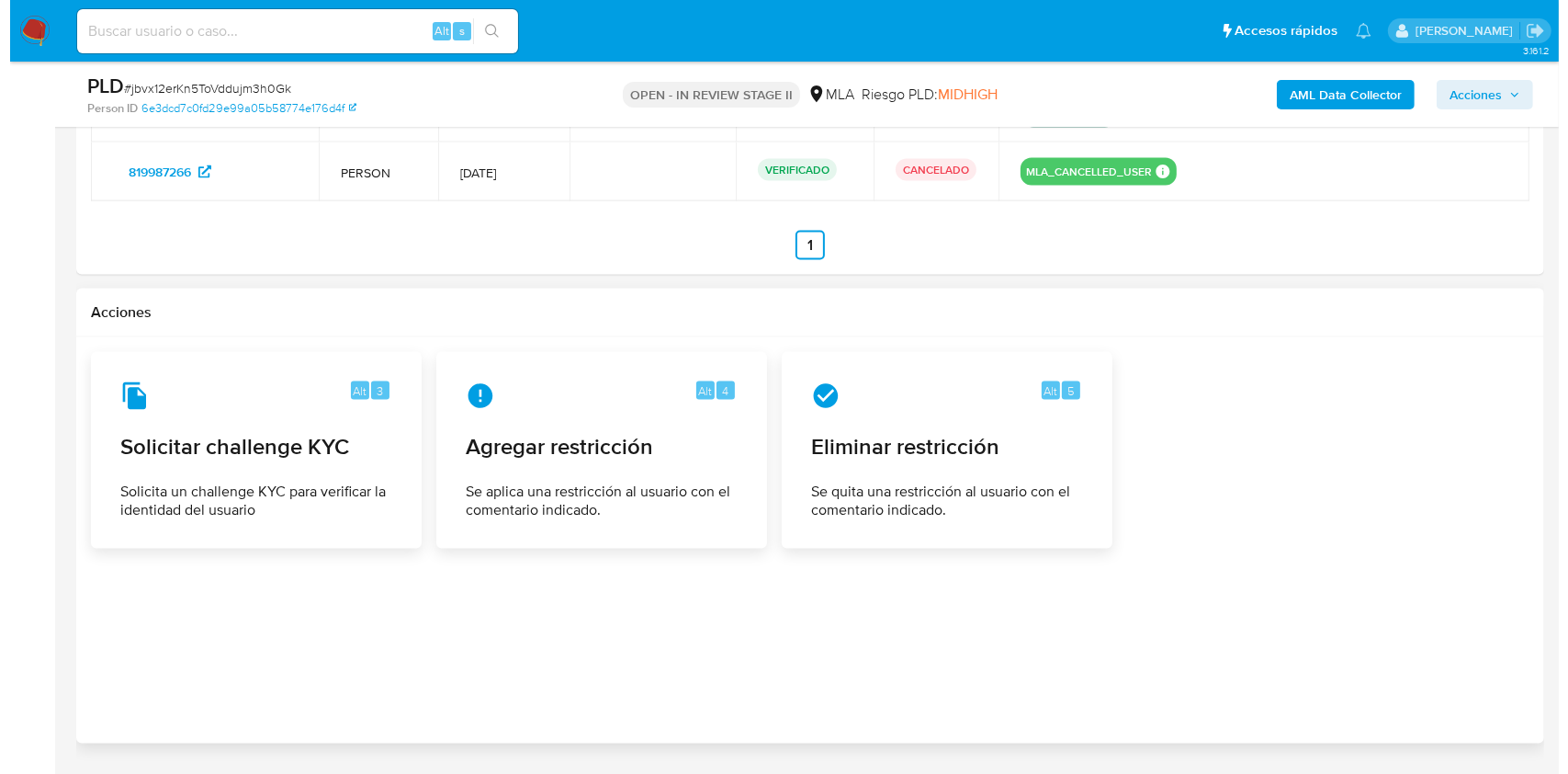
scroll to position [2947, 0]
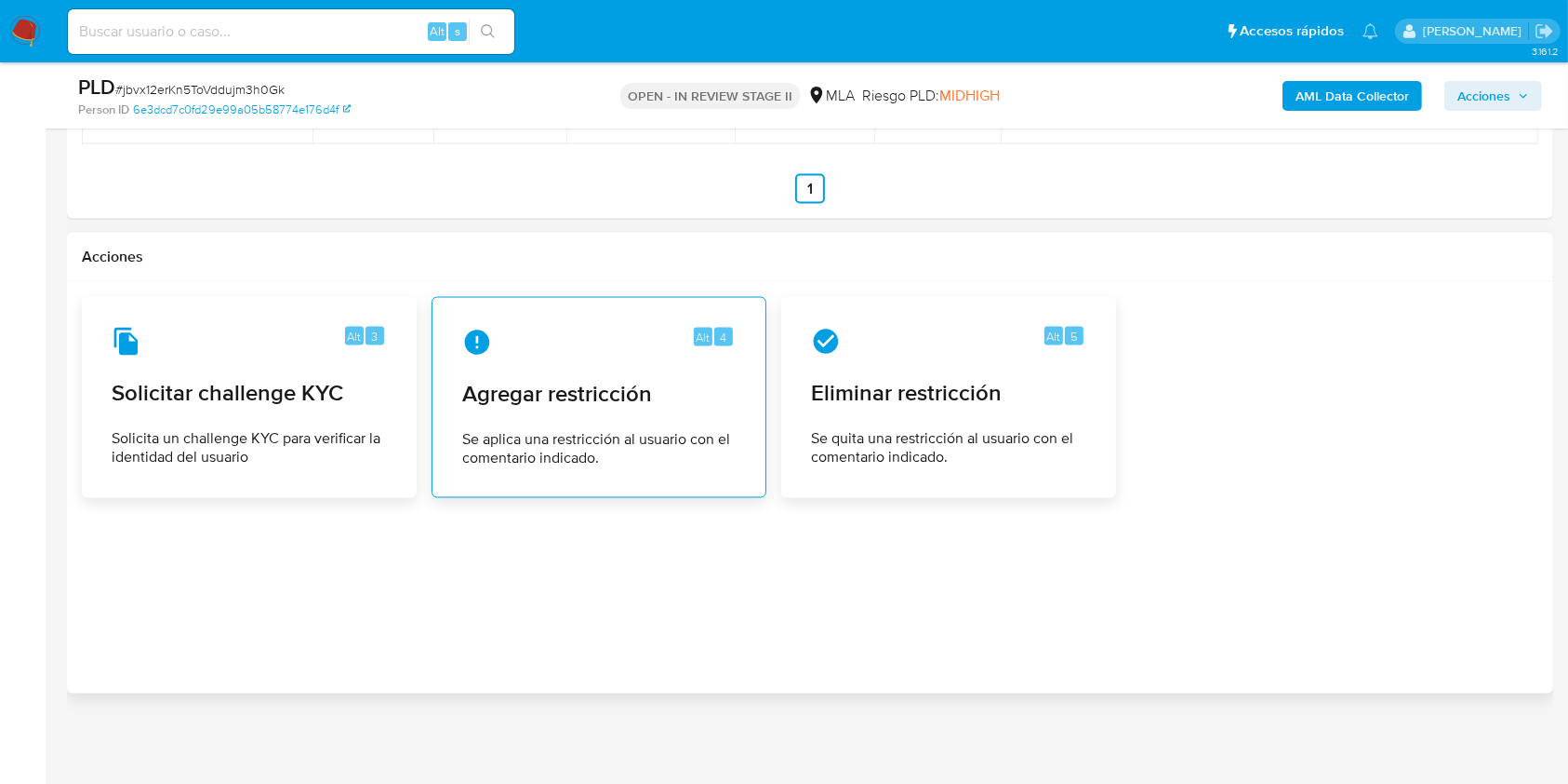
click at [577, 446] on span "Se aplica una restricción al usuario con el comentario indicado." at bounding box center [598, 448] width 274 height 37
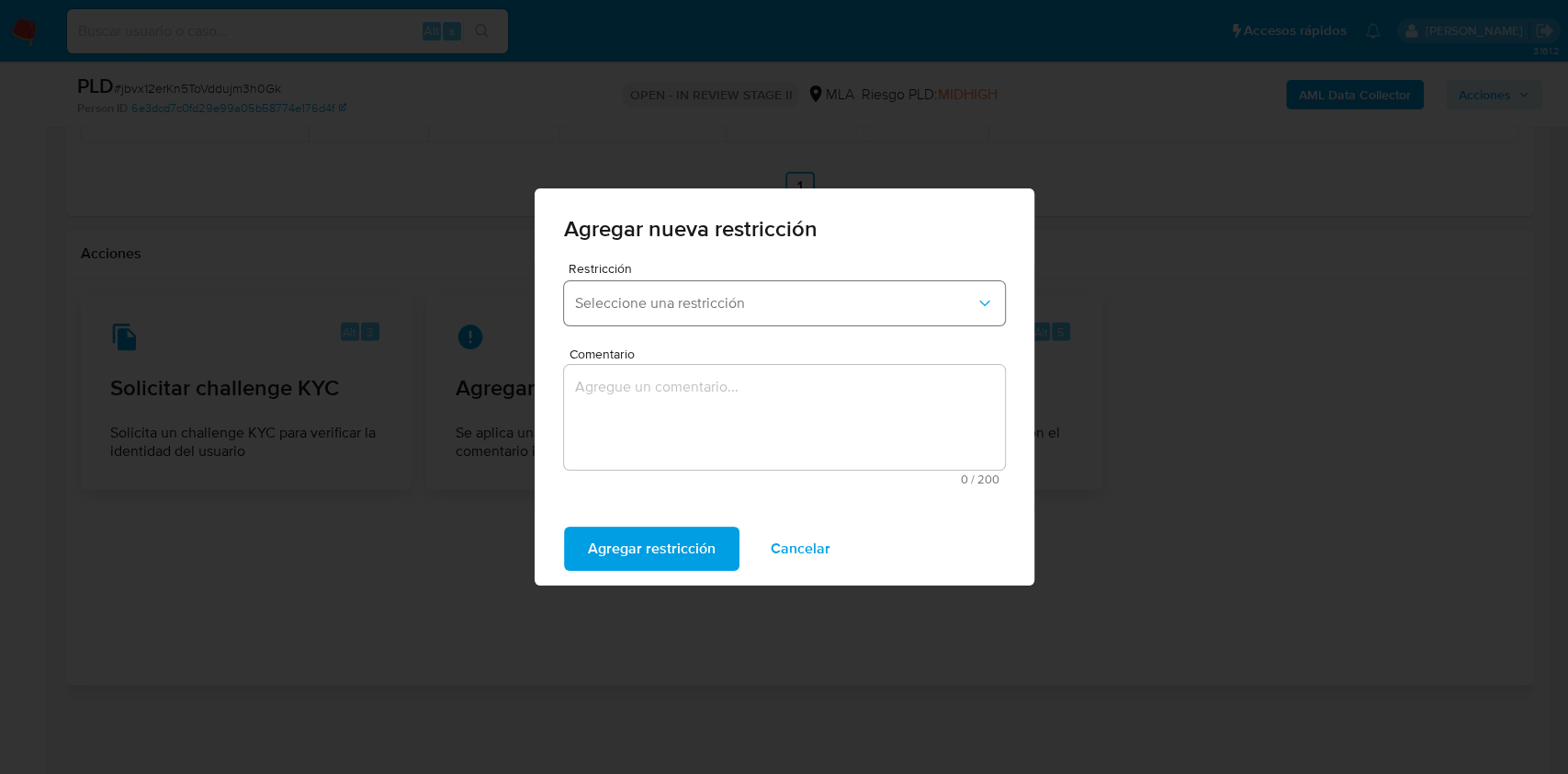
click at [648, 304] on span "Seleccione una restricción" at bounding box center [775, 303] width 400 height 19
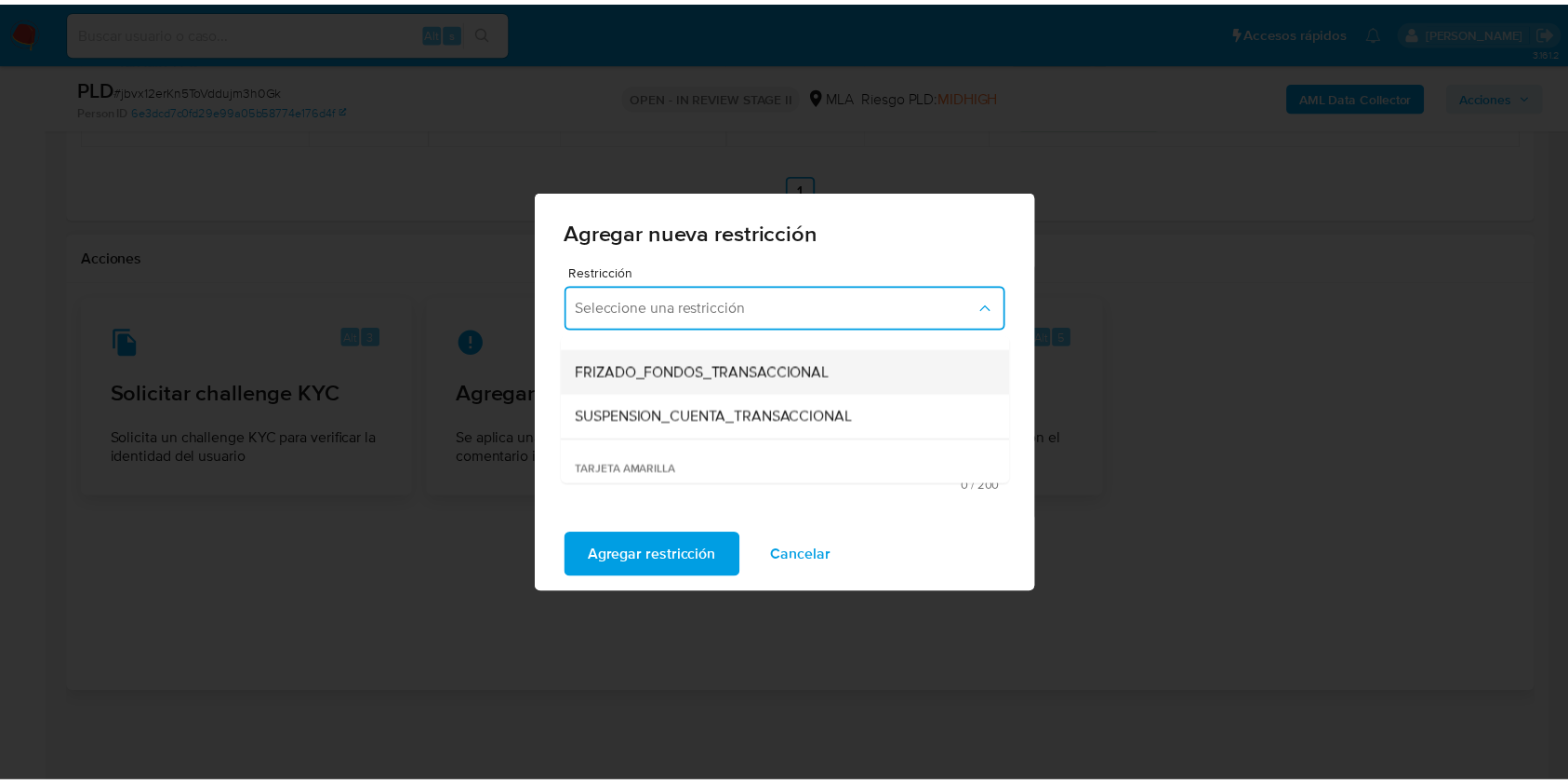
scroll to position [248, 0]
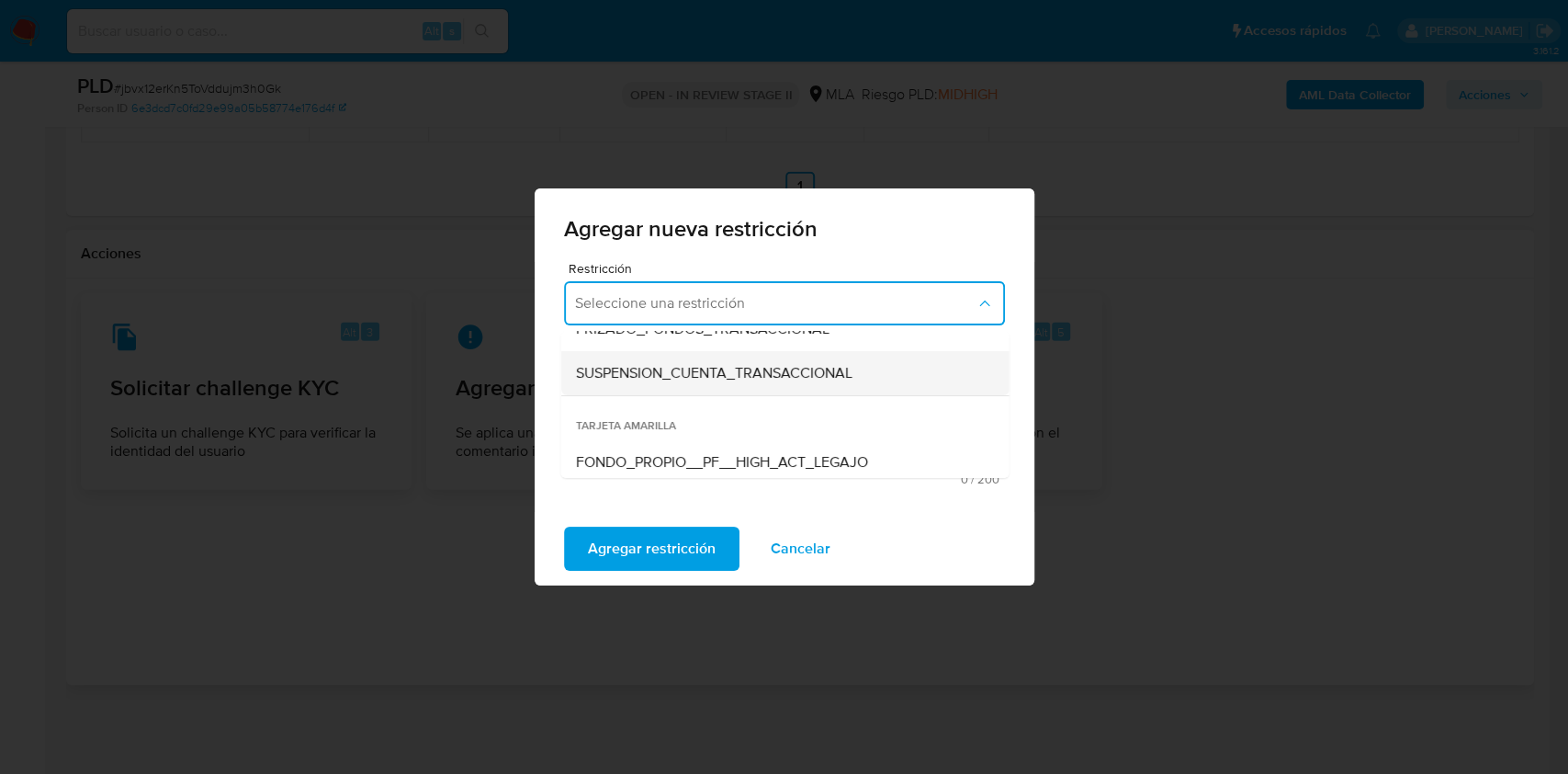
click at [705, 378] on span "SUSPENSION_CUENTA_TRANSACCIONAL" at bounding box center [713, 373] width 276 height 19
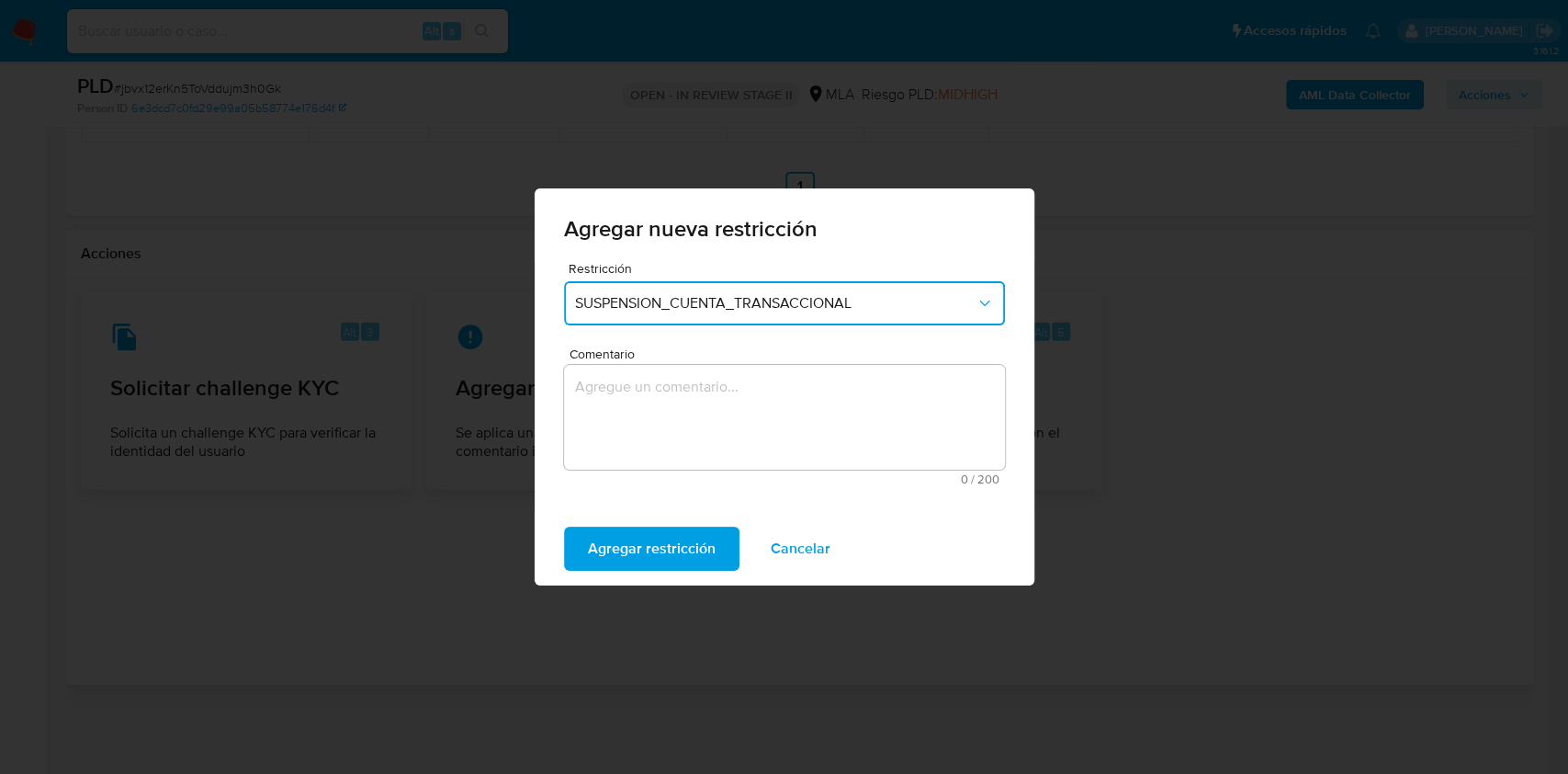
click at [705, 385] on textarea "Comentario" at bounding box center [784, 417] width 440 height 105
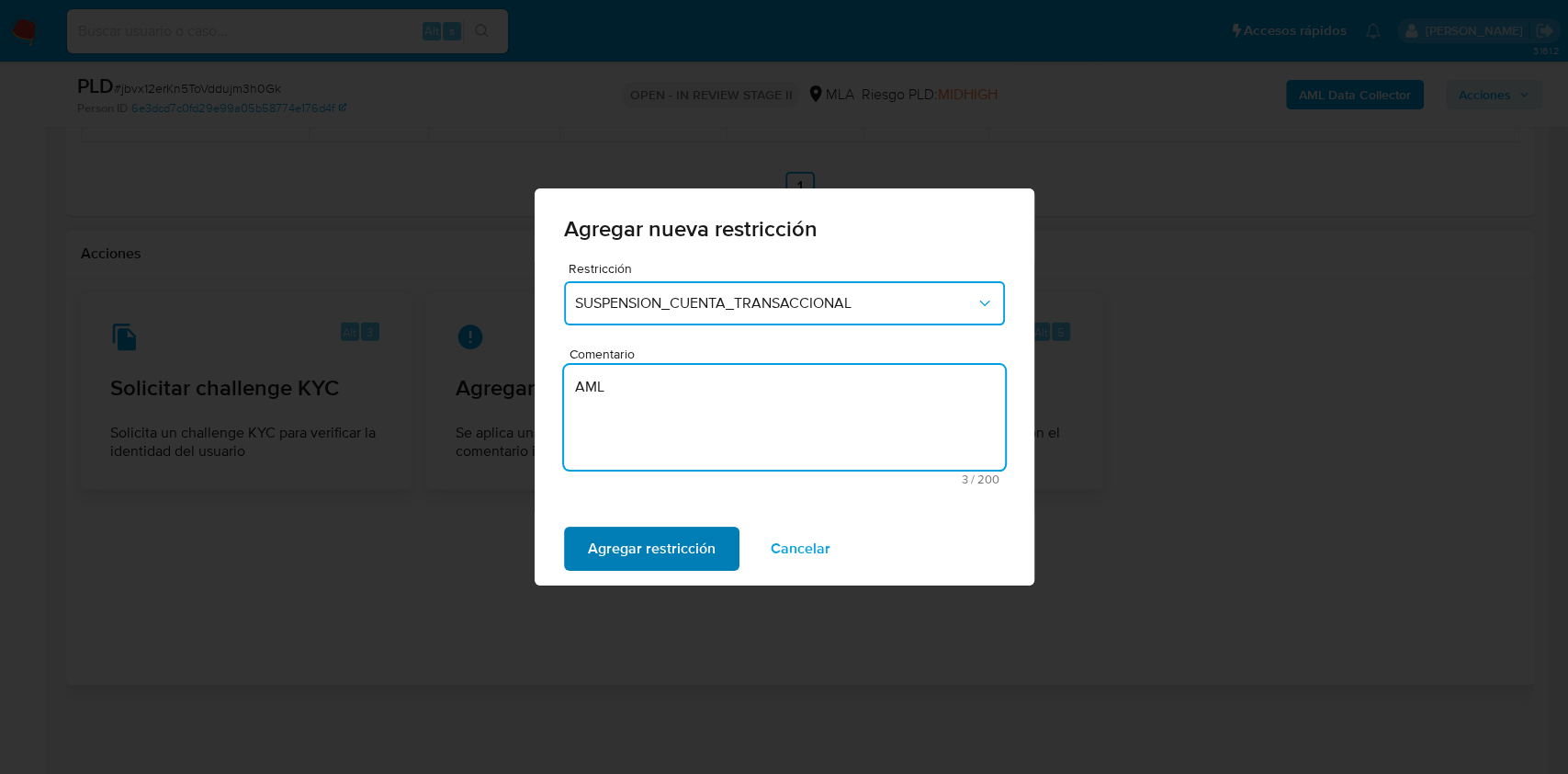
type textarea "AML"
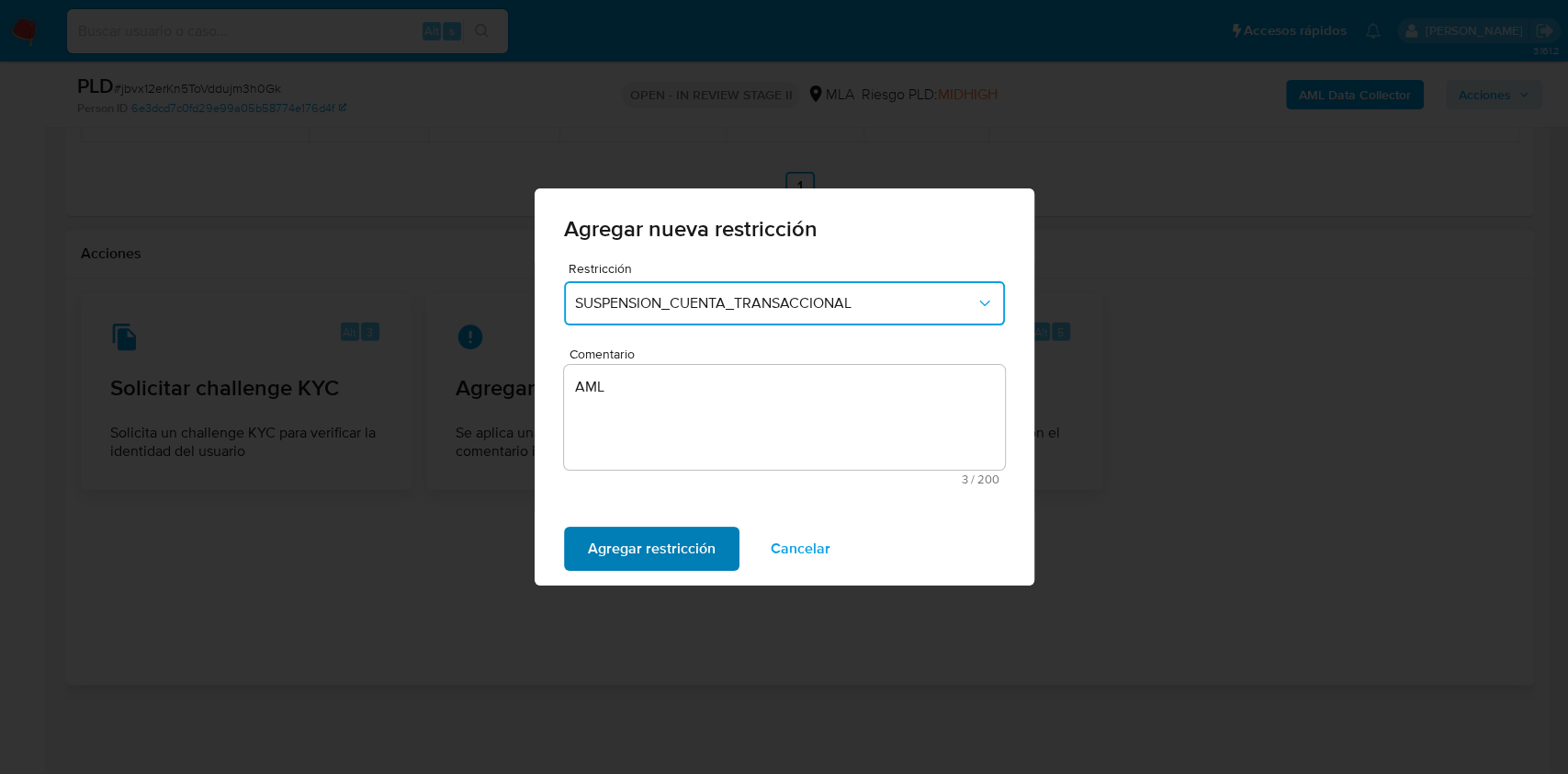
click at [706, 540] on span "Agregar restricción" at bounding box center [652, 548] width 128 height 40
click at [654, 556] on button "Confirmar" at bounding box center [621, 548] width 114 height 44
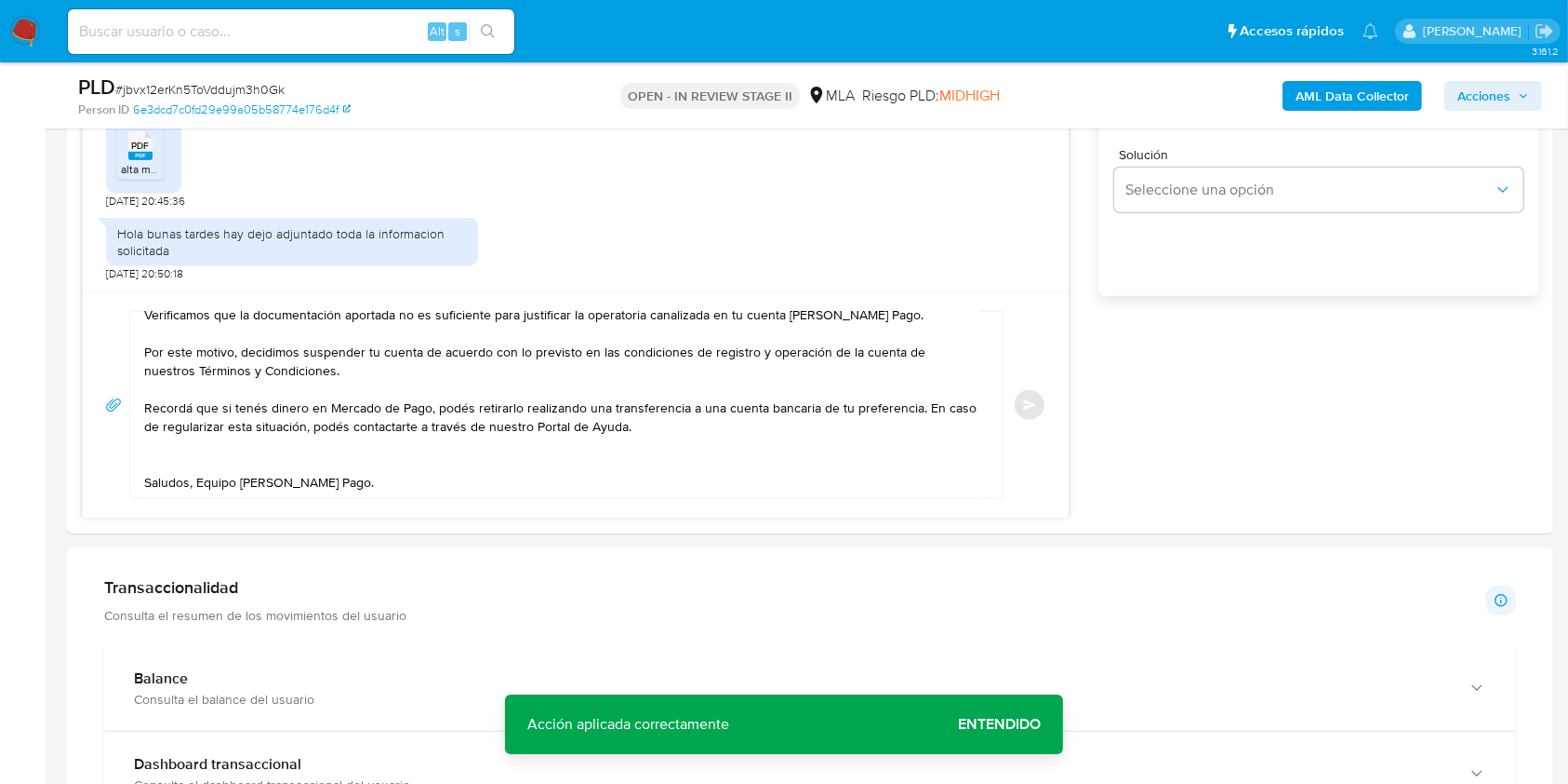
scroll to position [877, 0]
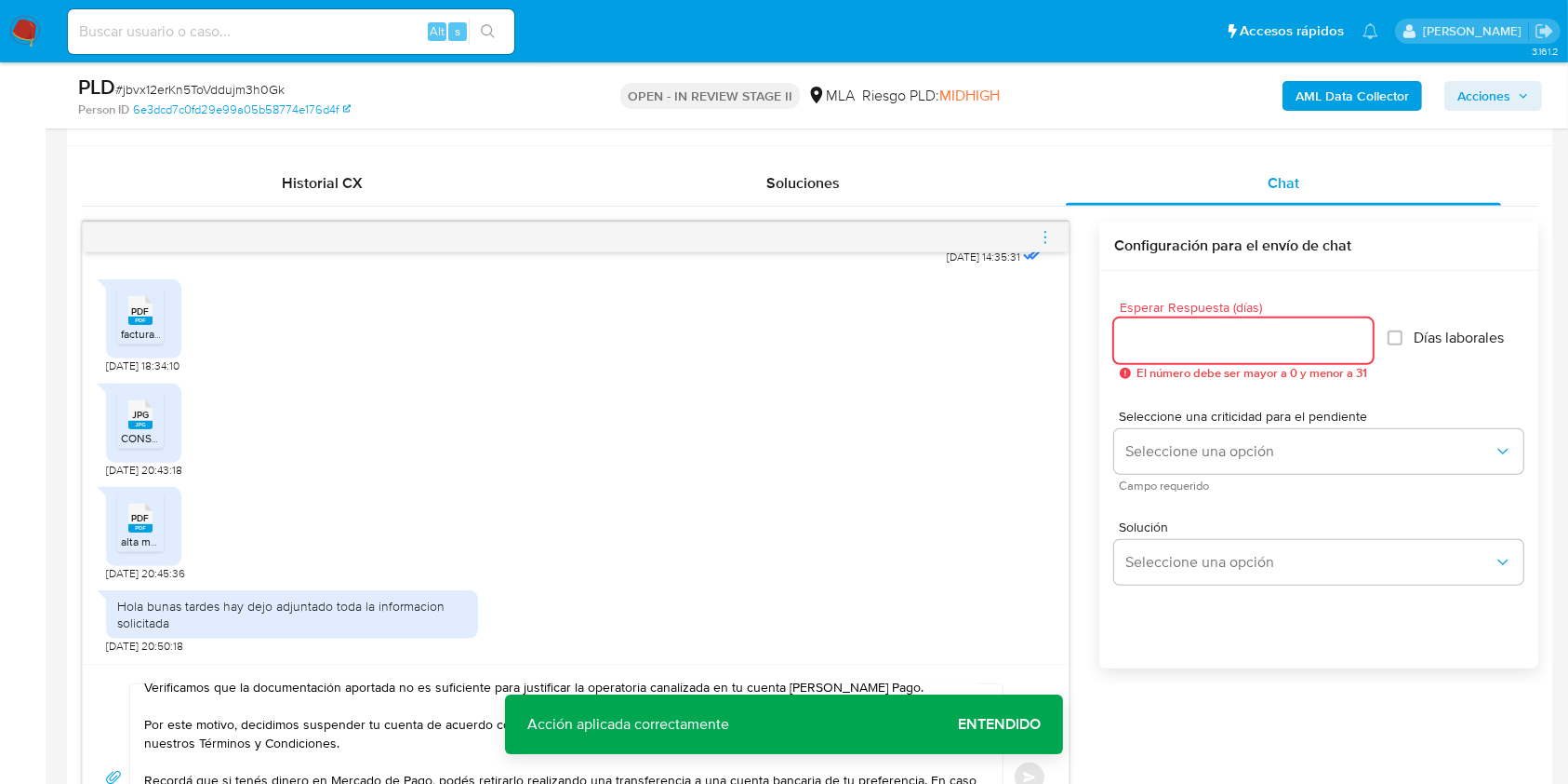
click at [1157, 347] on input "Esperar Respuesta (días)" at bounding box center [1243, 341] width 259 height 24
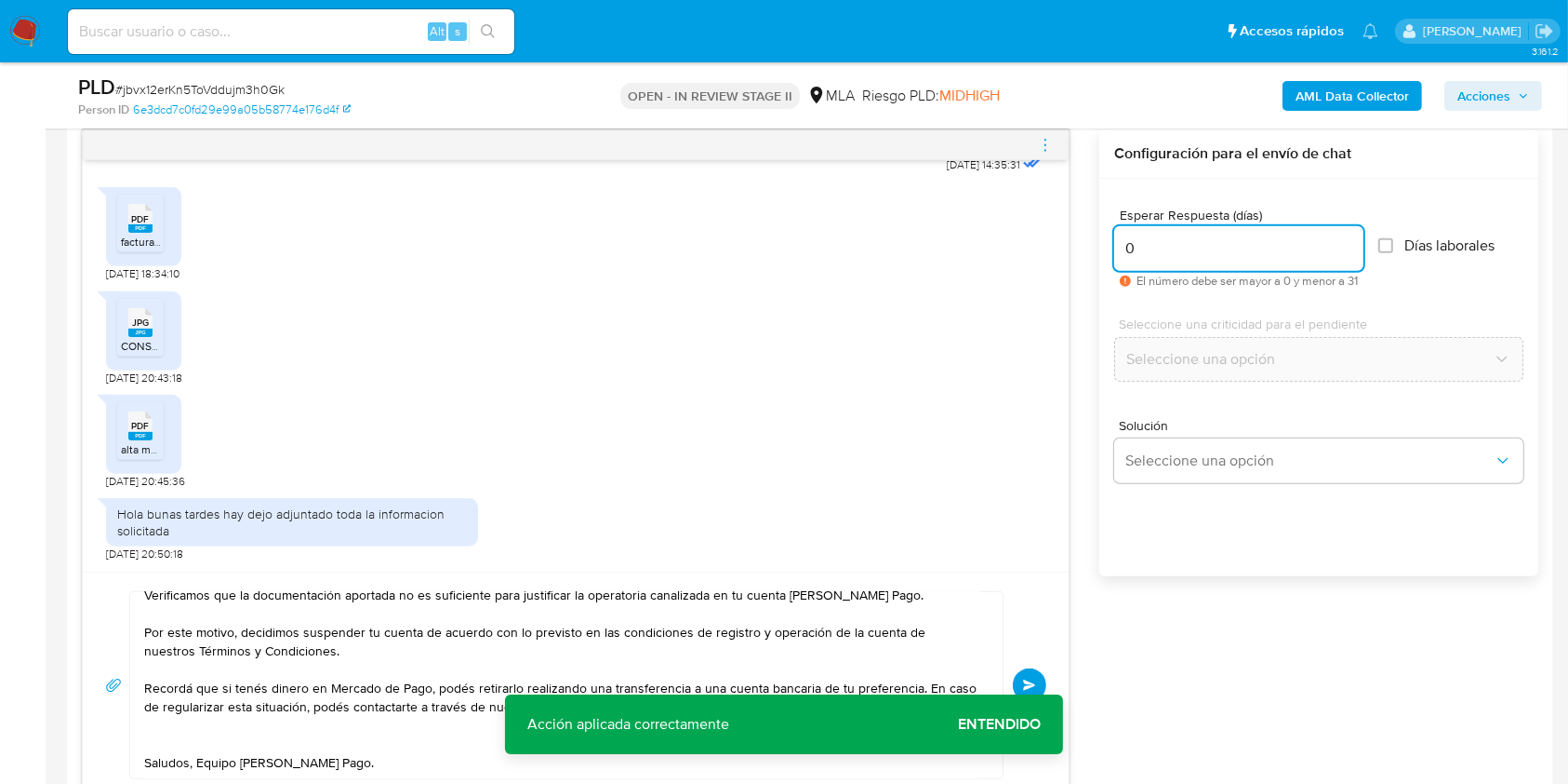
scroll to position [1000, 0]
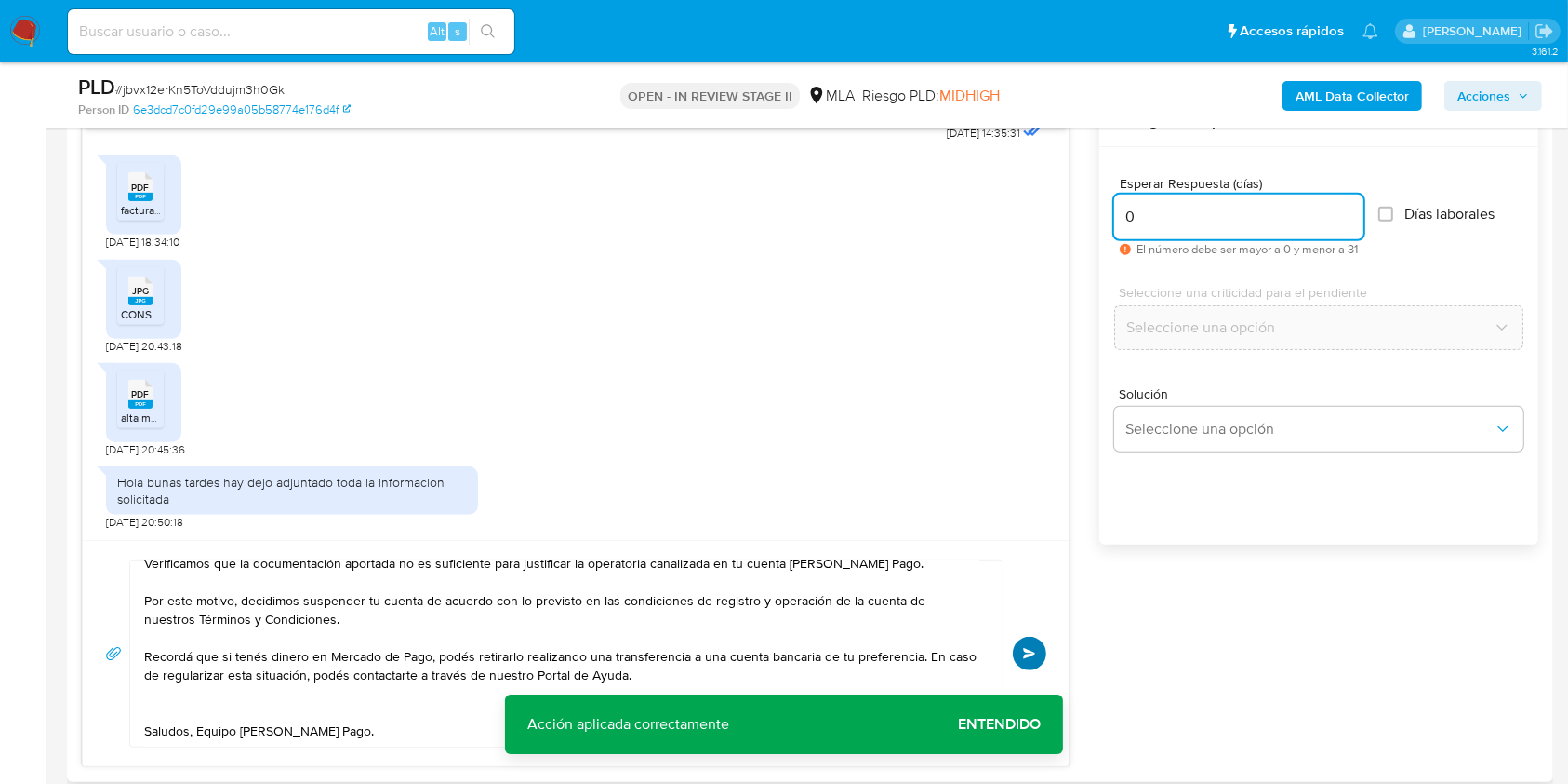
type input "0"
click at [1013, 646] on button "Enviar" at bounding box center [1029, 653] width 34 height 34
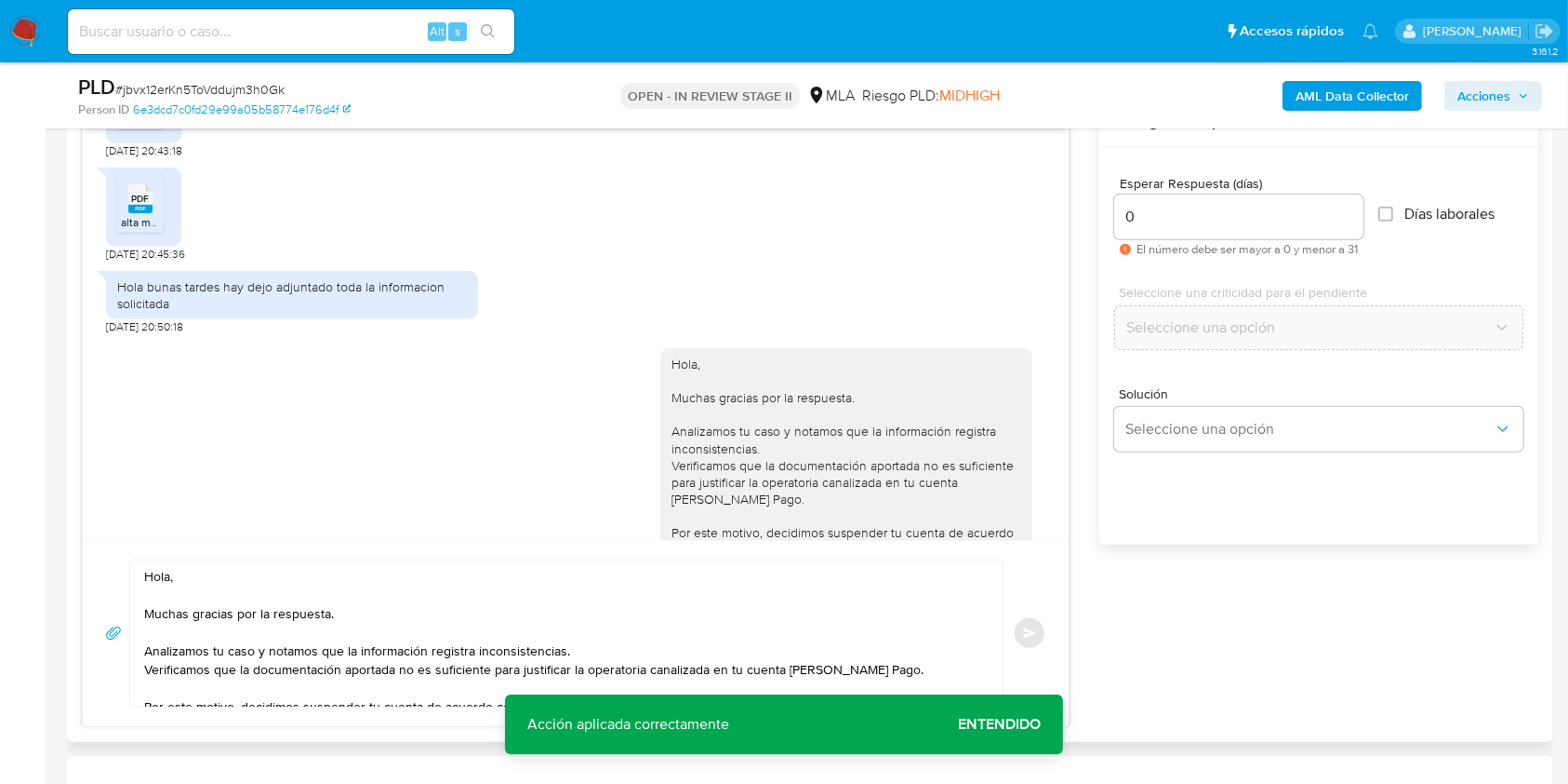
scroll to position [752, 0]
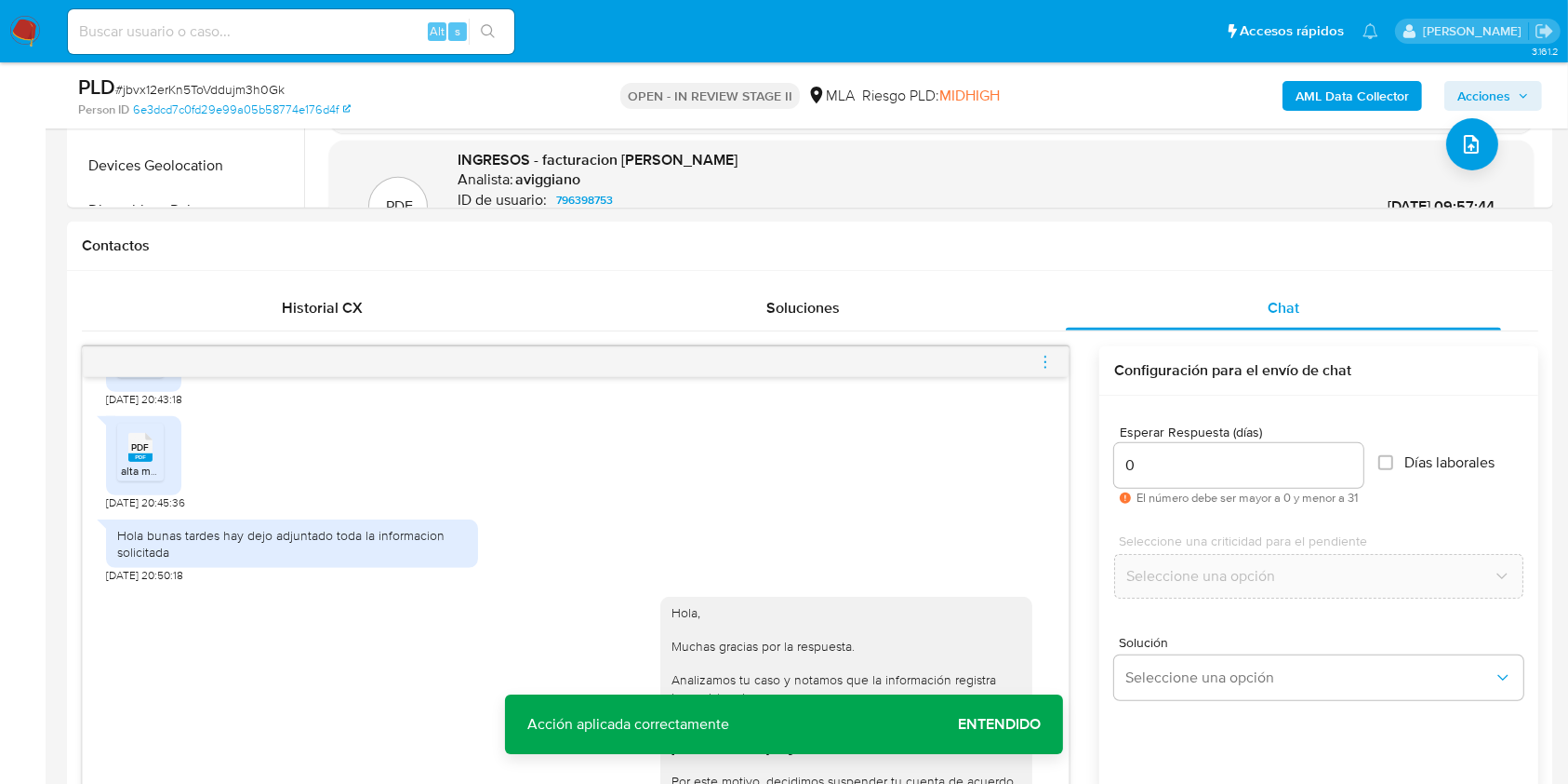
drag, startPoint x: 1045, startPoint y: 362, endPoint x: 1007, endPoint y: 370, distance: 38.8
click at [1046, 362] on icon "menu-action" at bounding box center [1045, 362] width 17 height 17
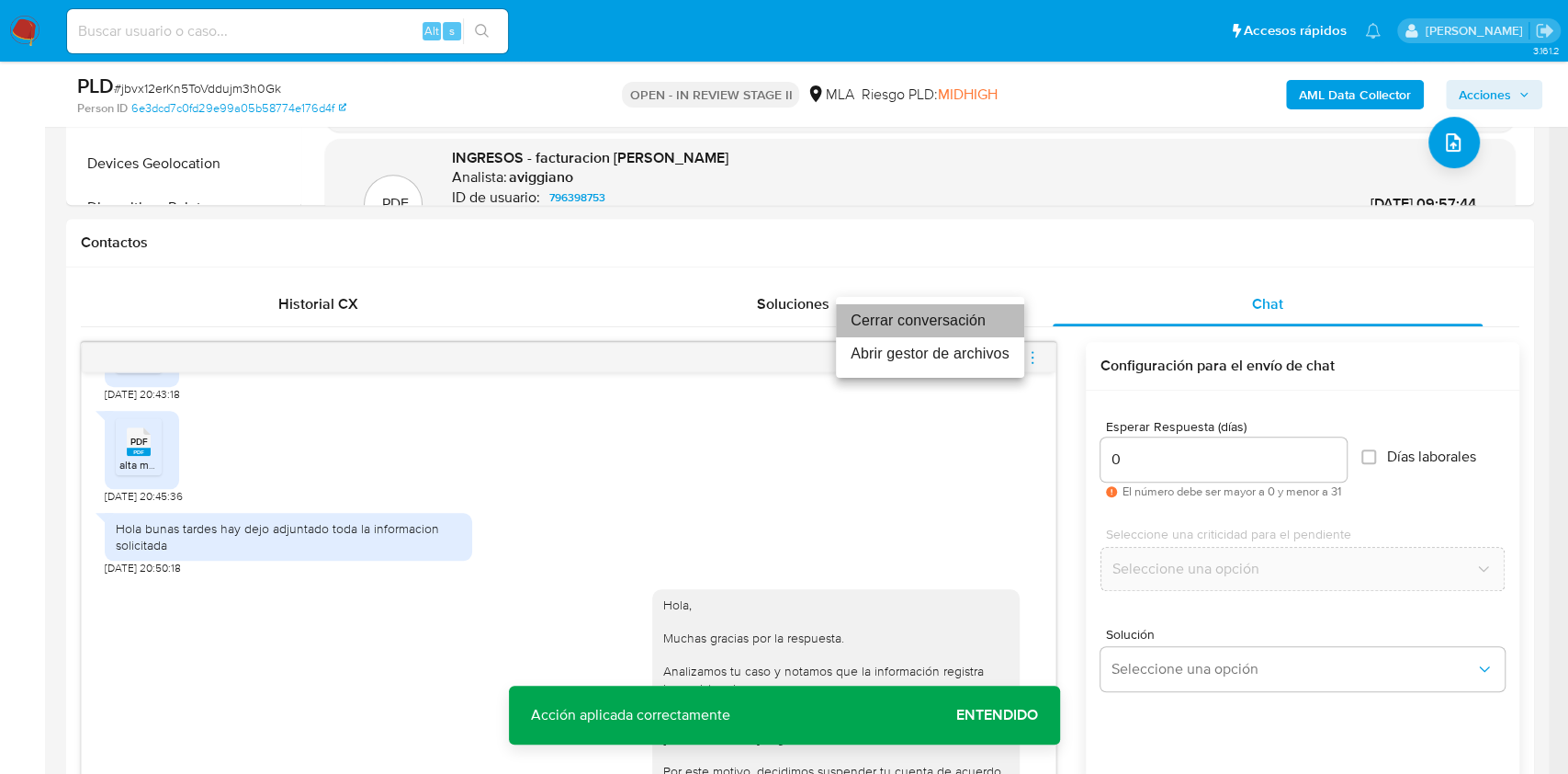
click at [928, 323] on li "Cerrar conversación" at bounding box center [930, 321] width 189 height 33
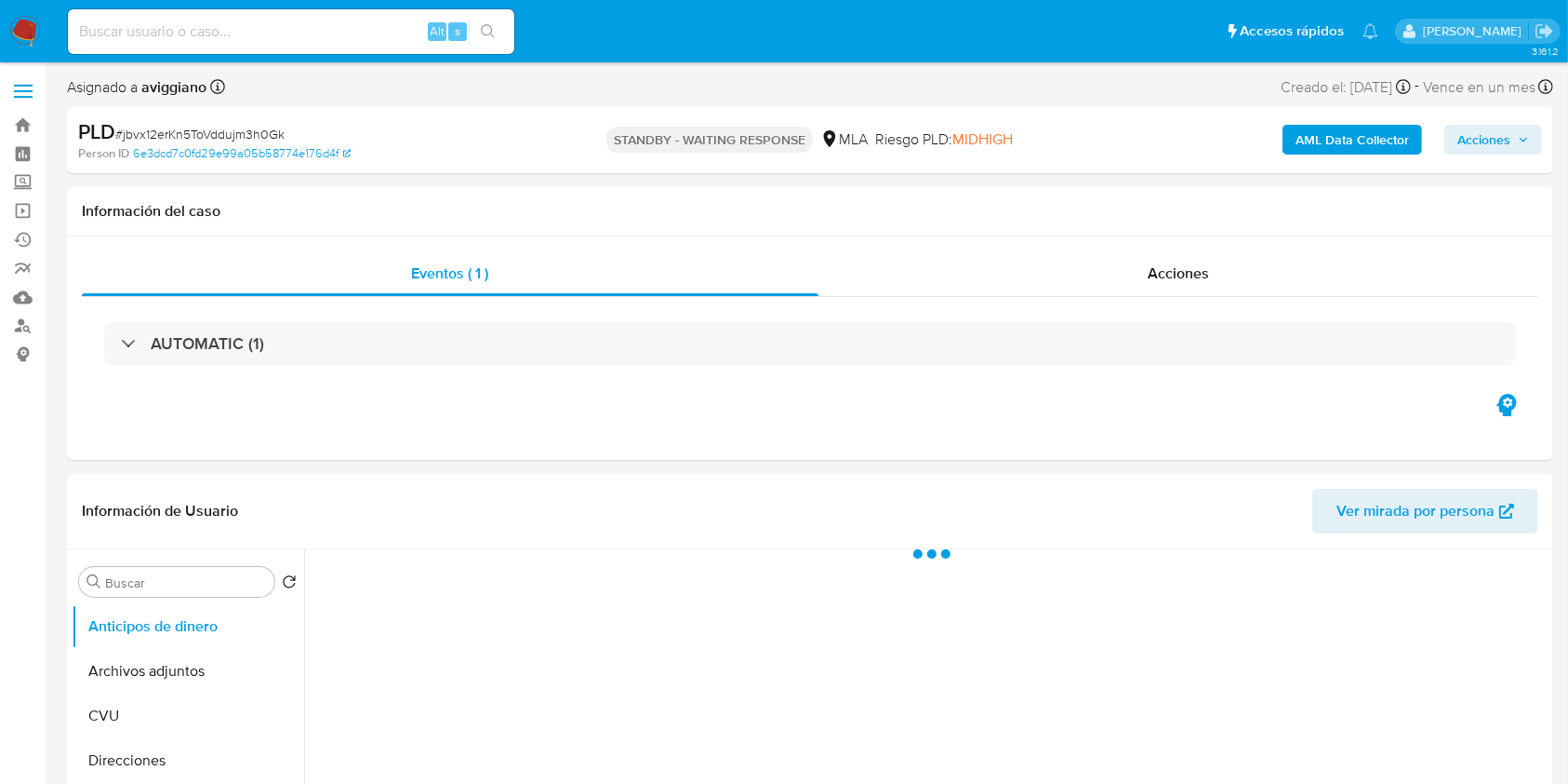
select select "10"
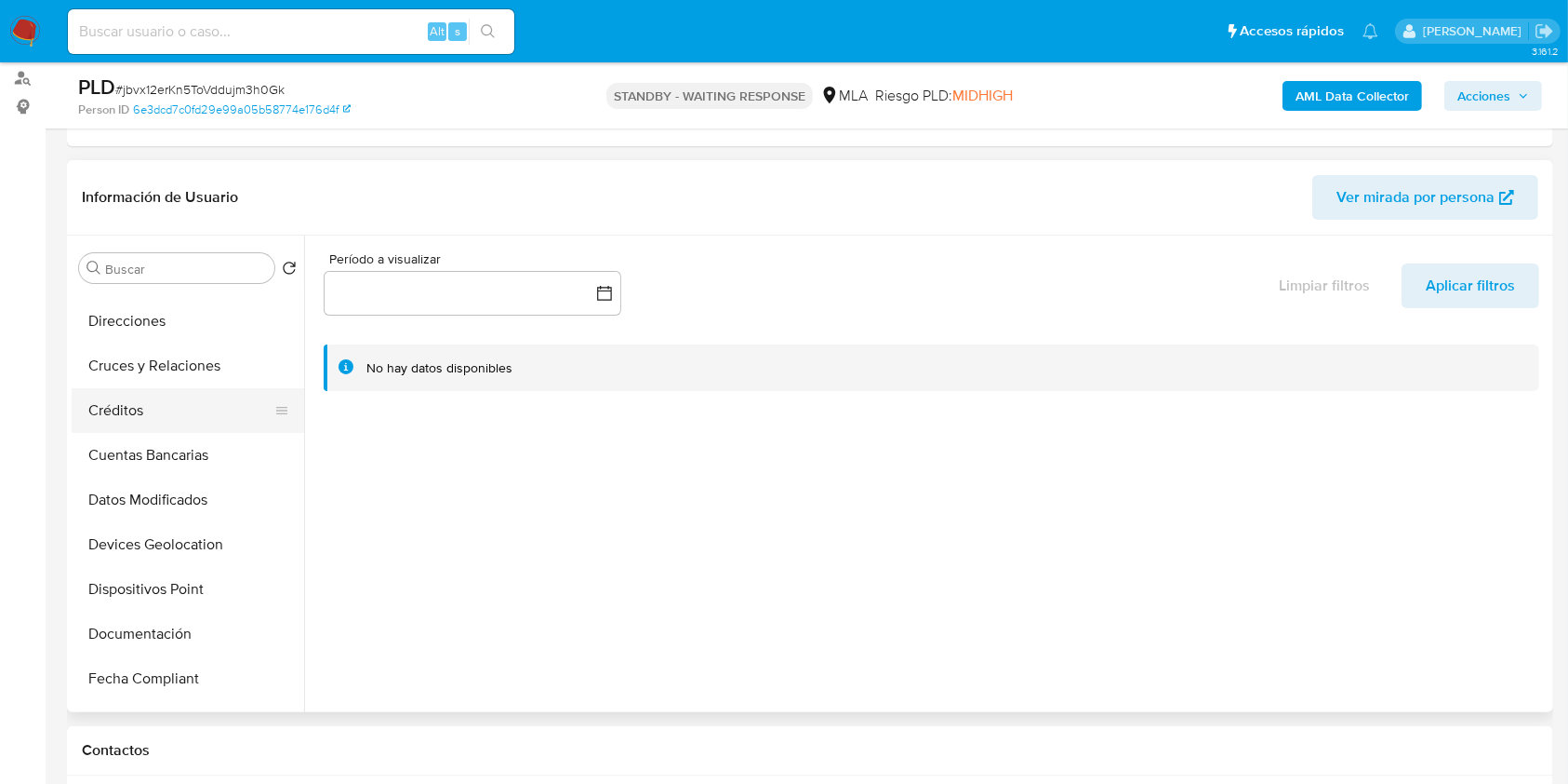
scroll to position [248, 0]
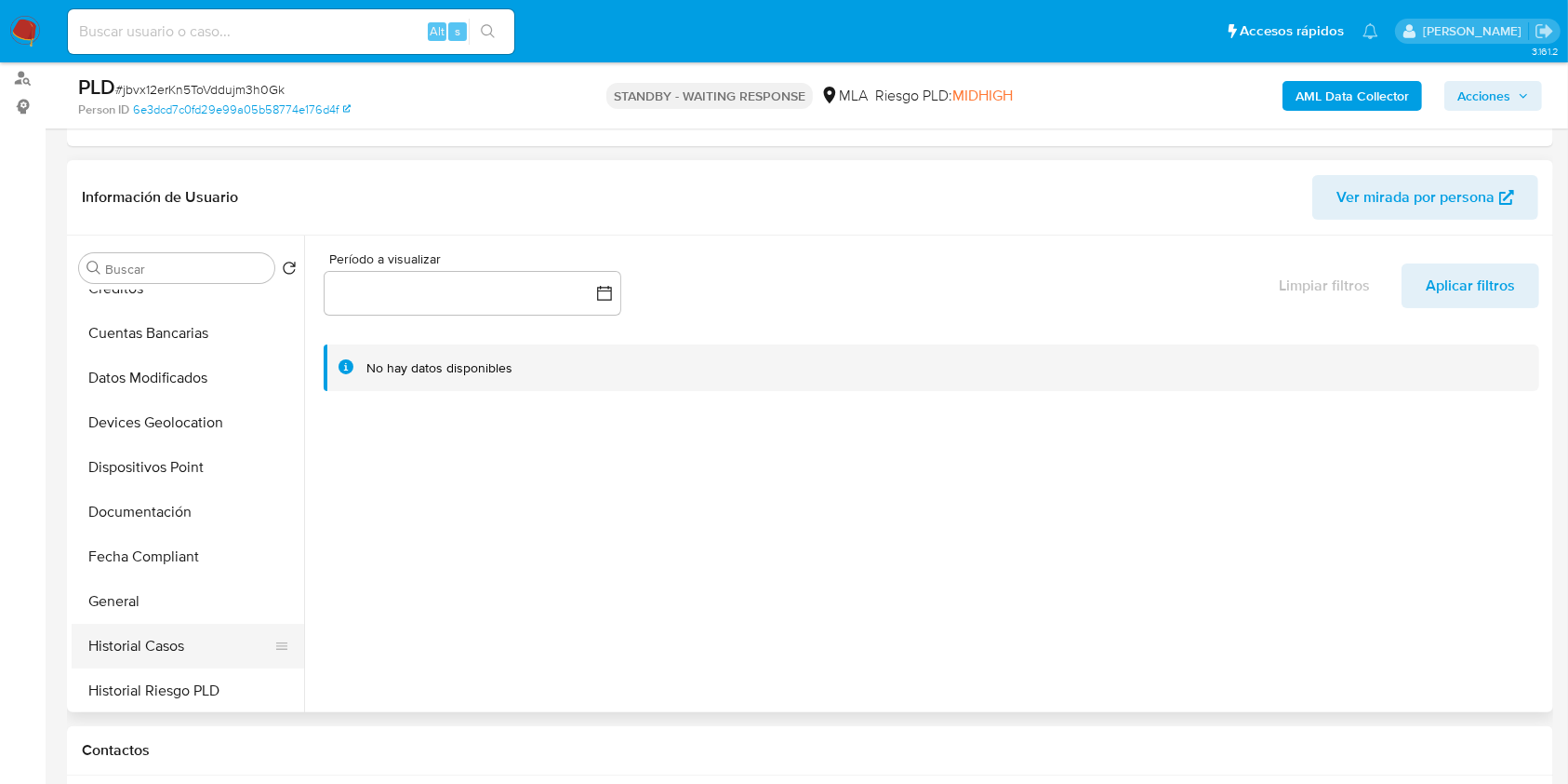
click at [147, 631] on button "Historial Casos" at bounding box center [180, 646] width 218 height 45
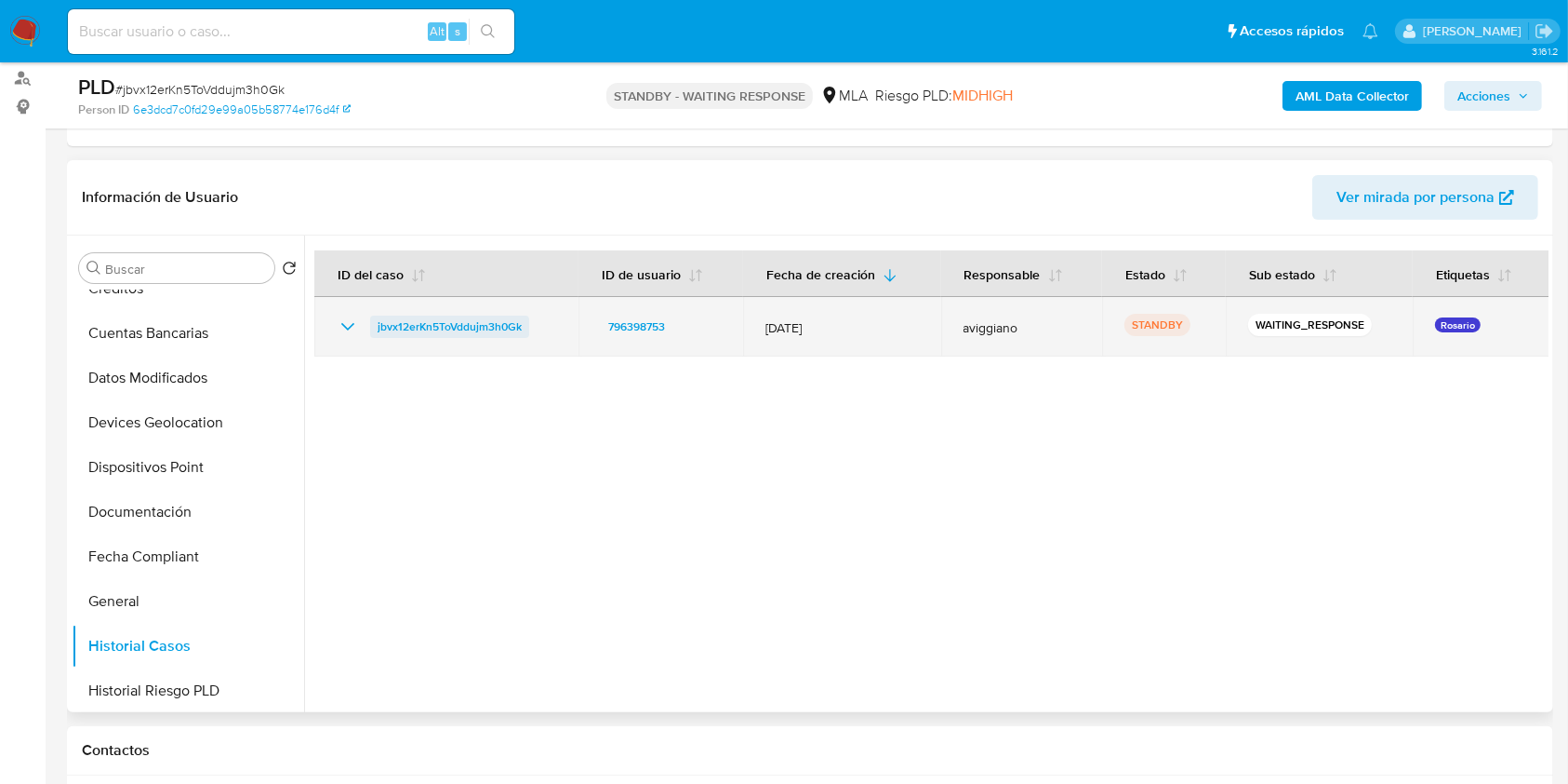
drag, startPoint x: 550, startPoint y: 309, endPoint x: 375, endPoint y: 323, distance: 175.6
click at [375, 323] on td "jbvx12erKn5ToVddujm3h0Gk" at bounding box center [446, 327] width 264 height 60
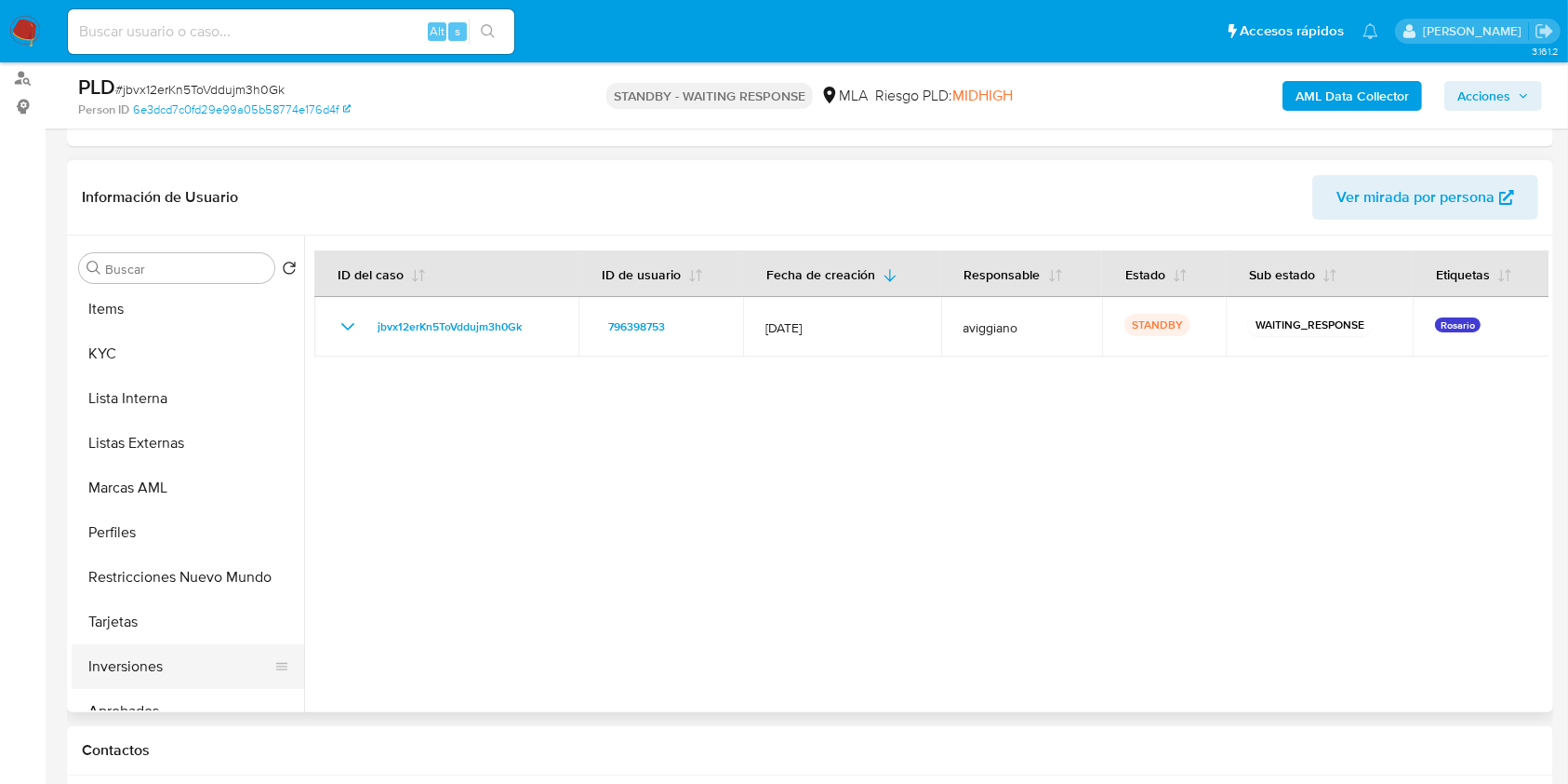
scroll to position [965, 0]
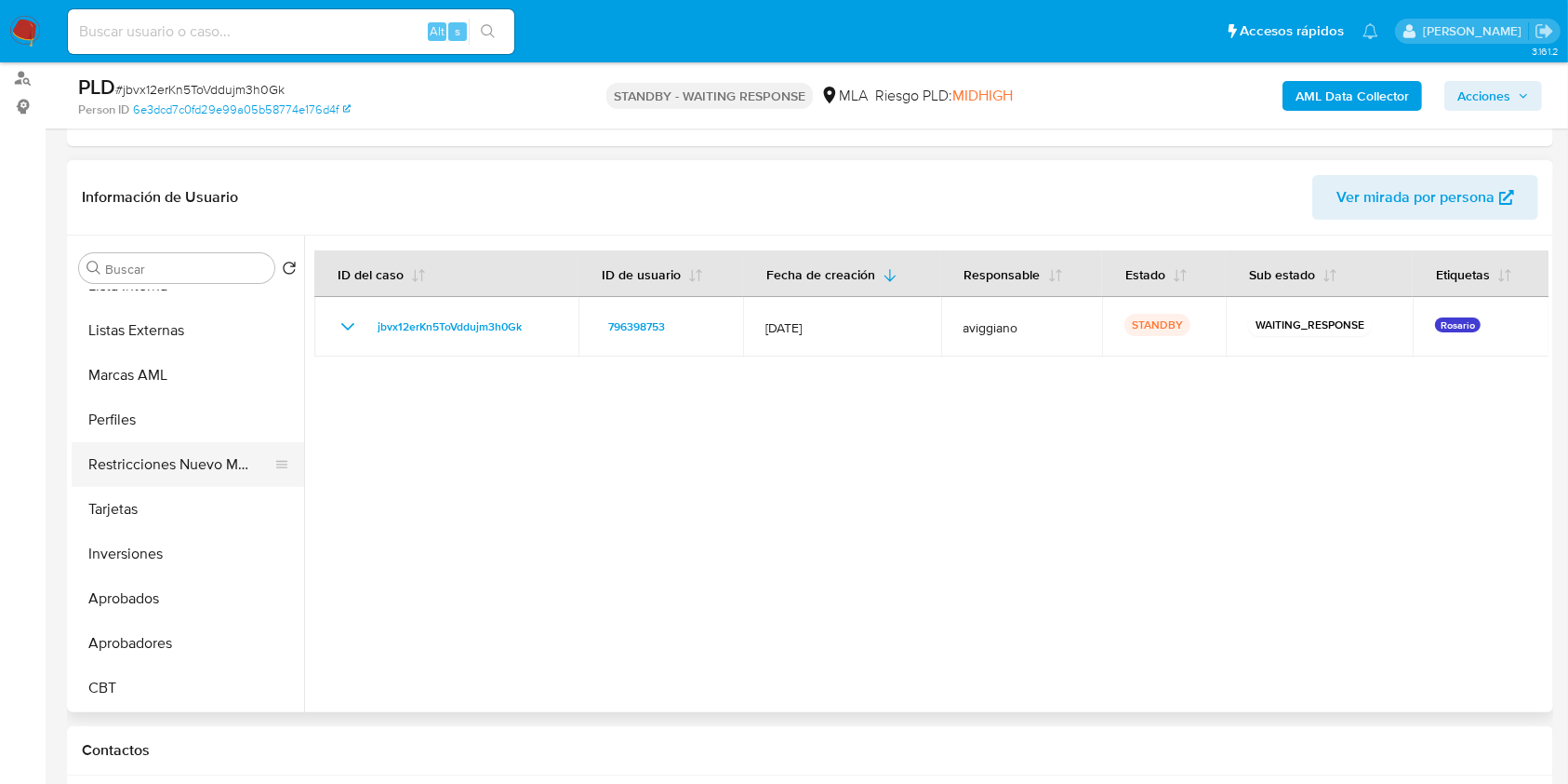
click at [209, 462] on button "Restricciones Nuevo Mundo" at bounding box center [180, 464] width 218 height 45
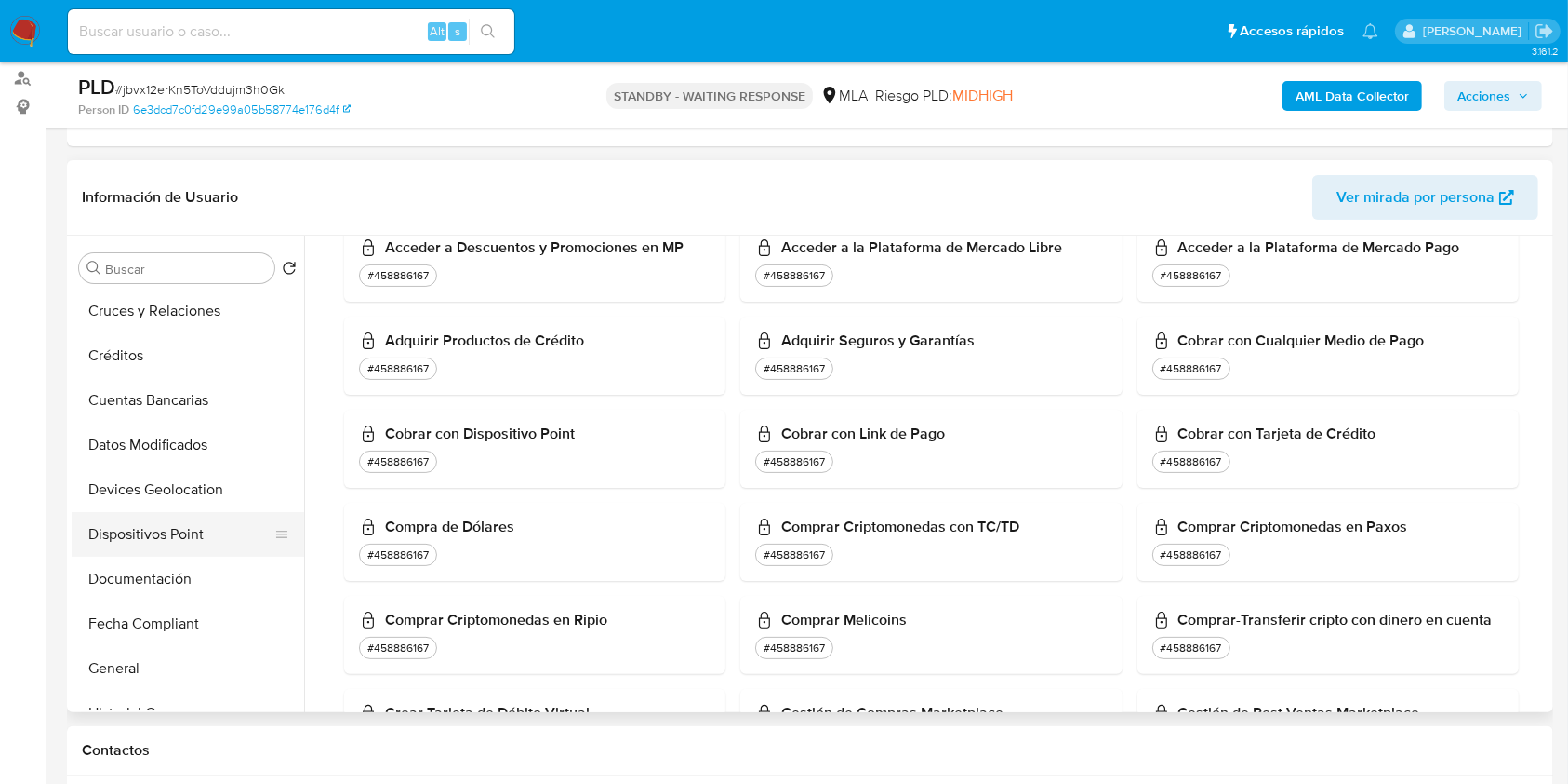
scroll to position [0, 0]
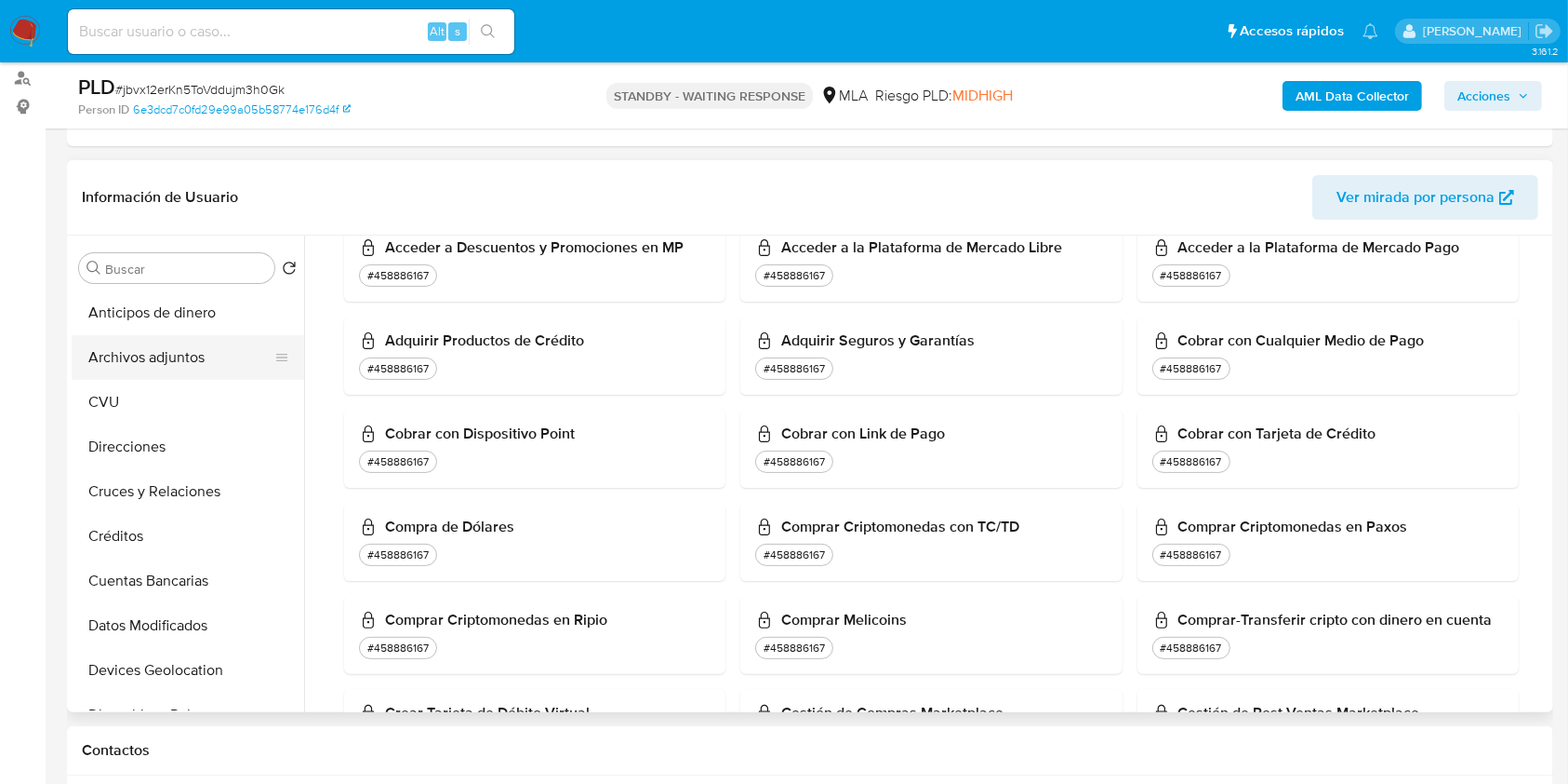
click at [132, 356] on button "Archivos adjuntos" at bounding box center [180, 357] width 218 height 45
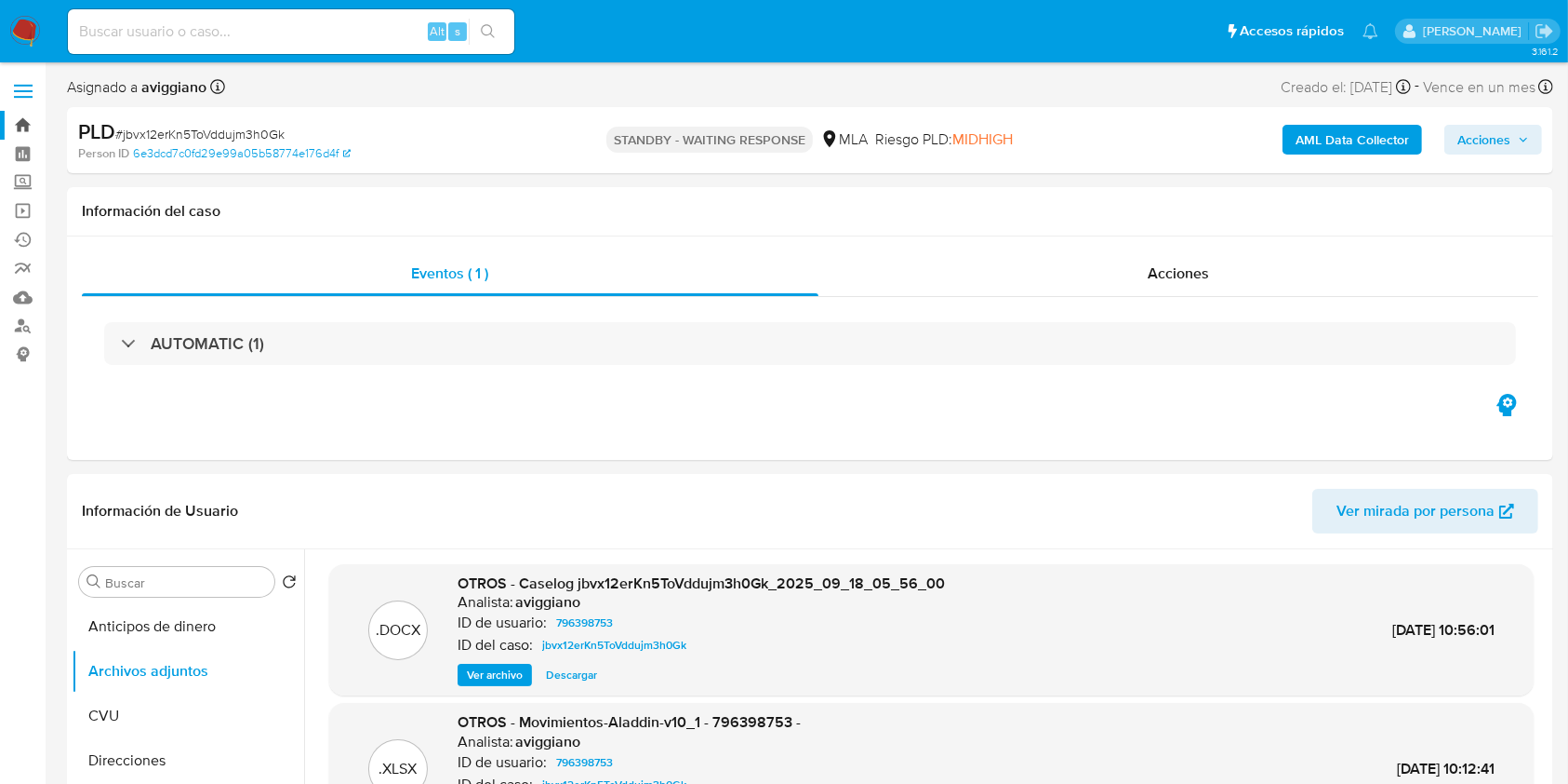
click at [24, 126] on link "Bandeja" at bounding box center [111, 125] width 221 height 29
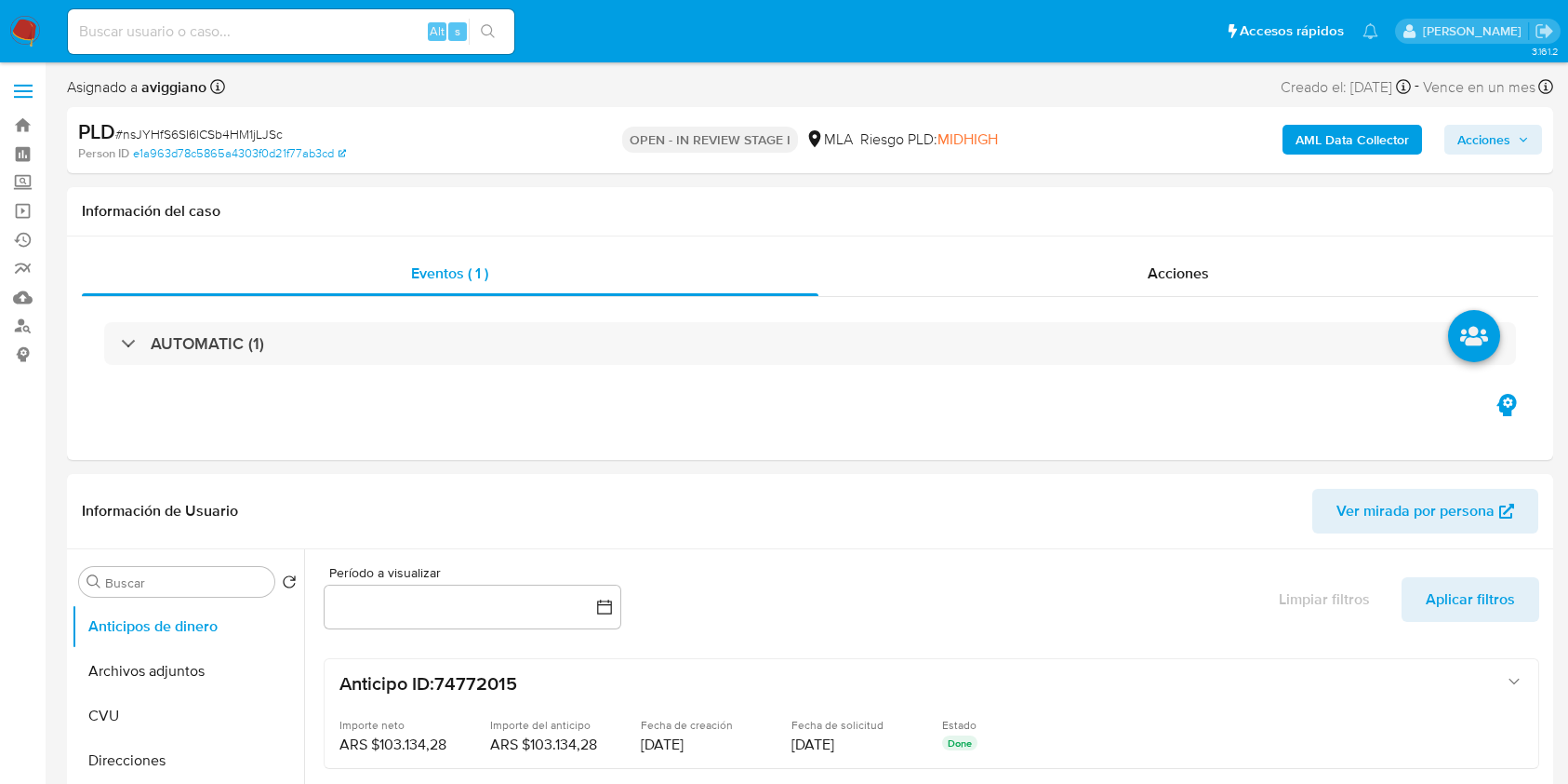
select select "10"
click at [22, 124] on link "Bandeja" at bounding box center [111, 125] width 221 height 29
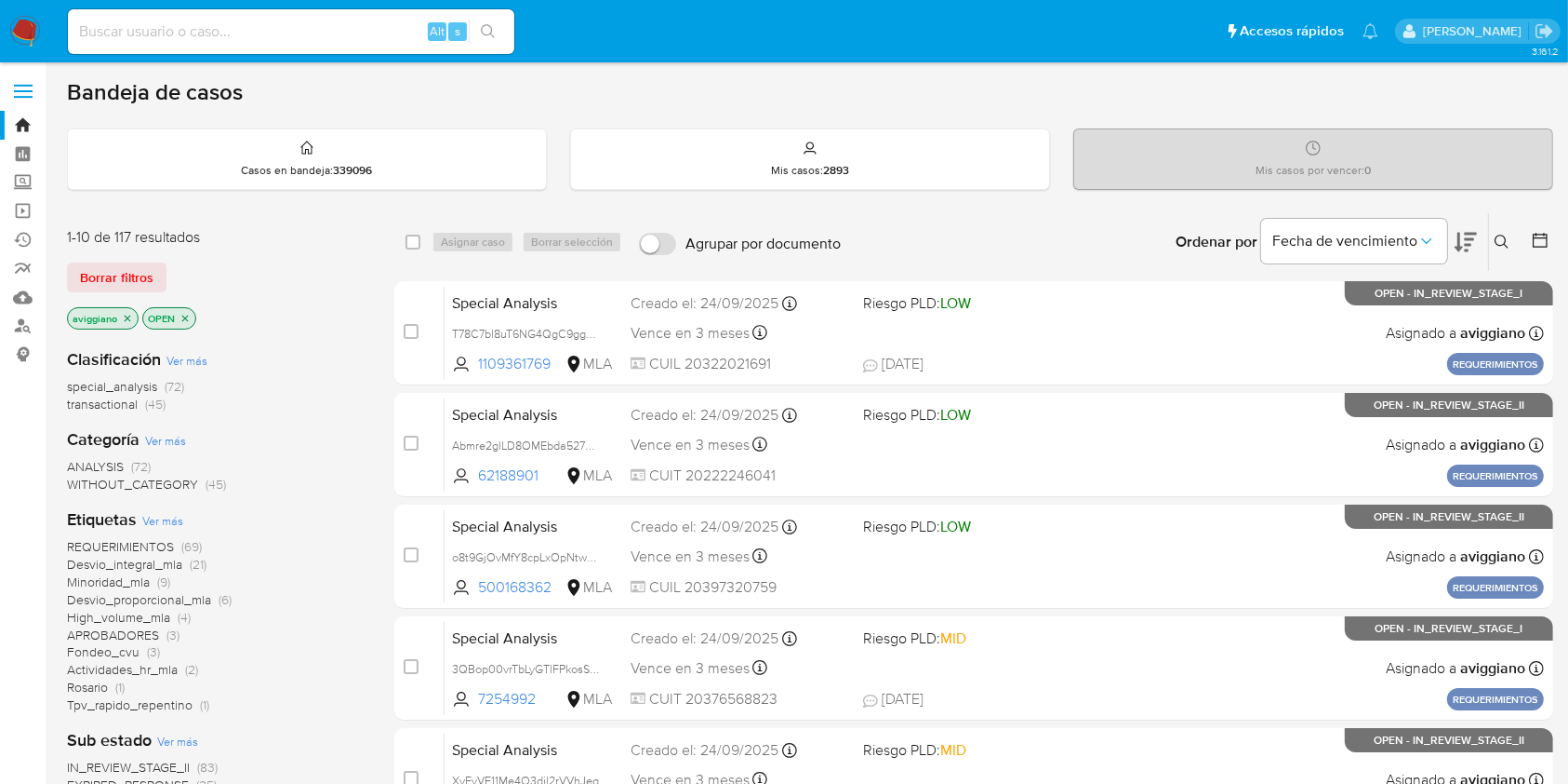
click at [1497, 246] on icon at bounding box center [1501, 241] width 15 height 15
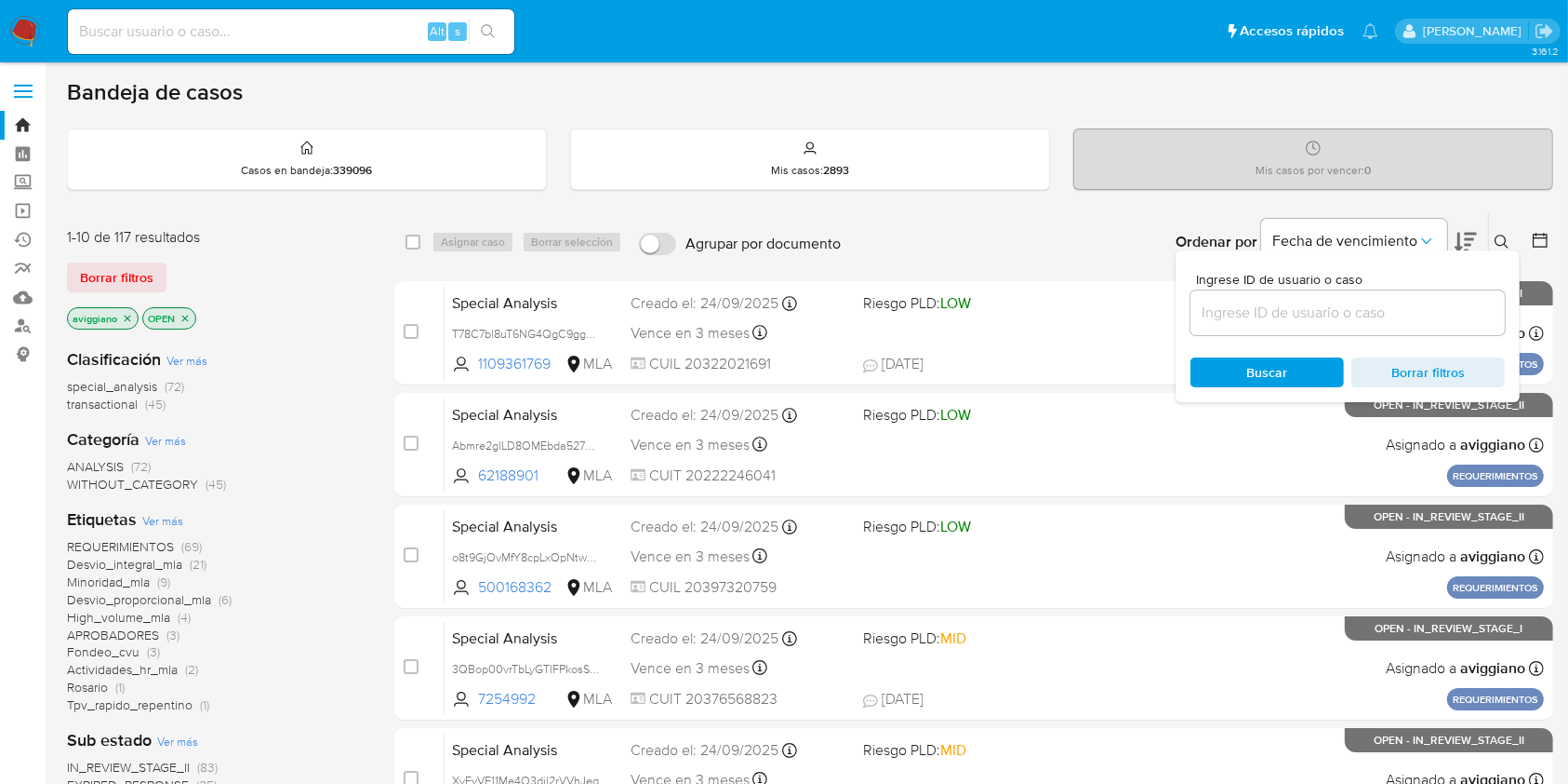
click at [1324, 325] on div at bounding box center [1348, 313] width 315 height 45
click at [1326, 322] on input at bounding box center [1348, 313] width 315 height 24
paste input "jbvx12erKn5ToVddujm3h0Gk"
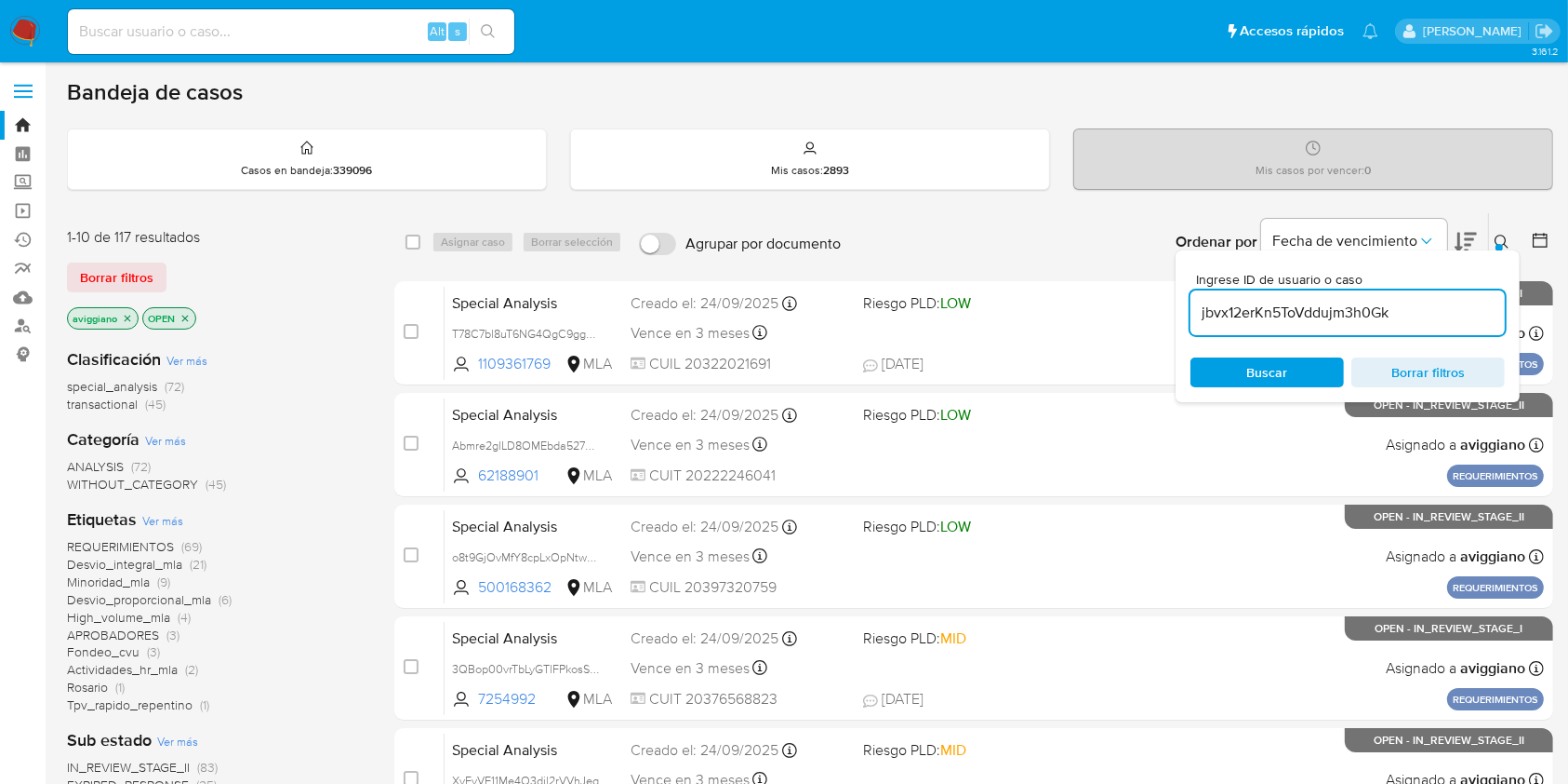
type input "jbvx12erKn5ToVddujm3h0Gk"
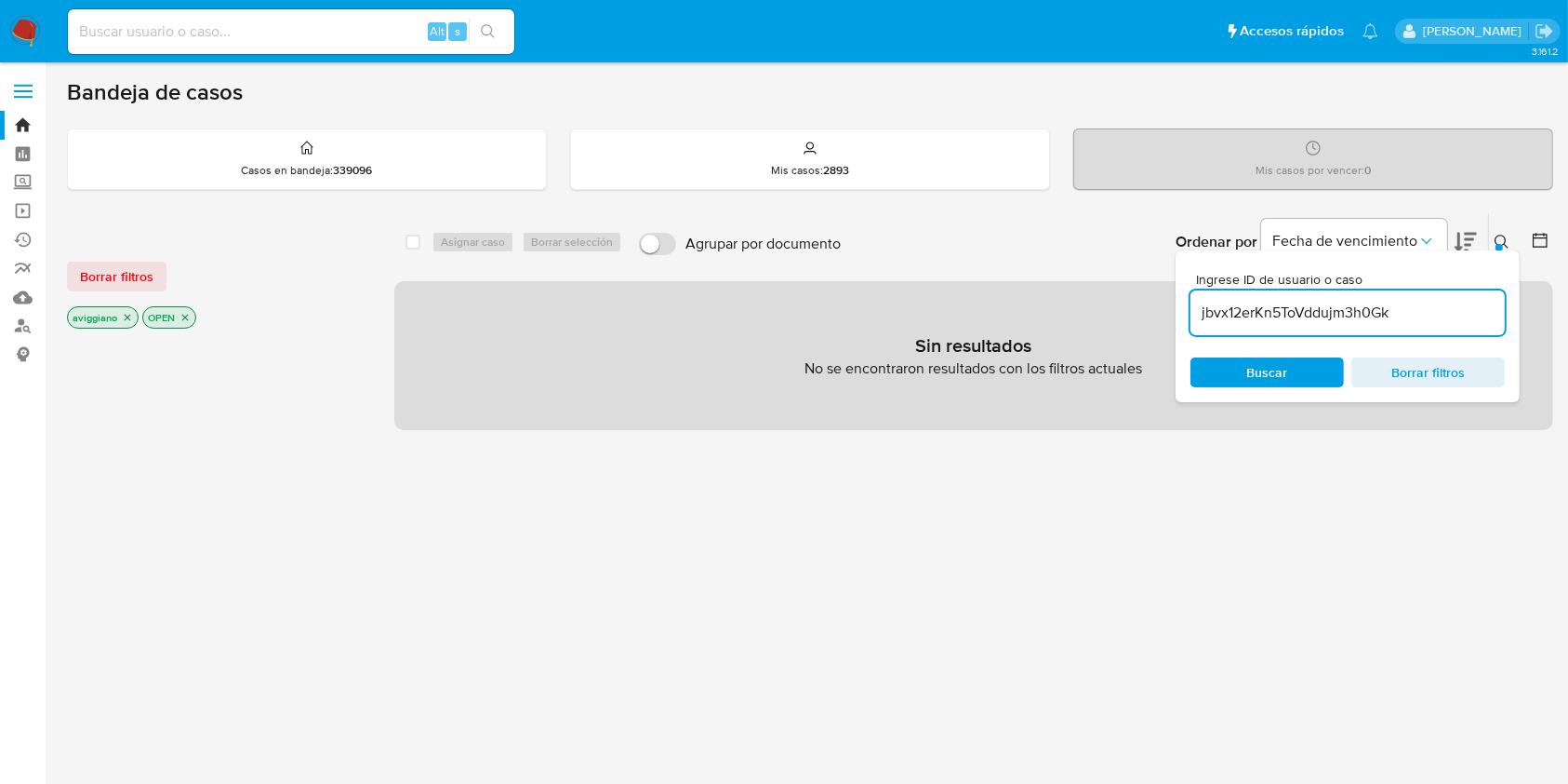
click at [122, 312] on icon "close-filter" at bounding box center [126, 317] width 11 height 11
click at [107, 315] on icon "close-filter" at bounding box center [110, 317] width 11 height 11
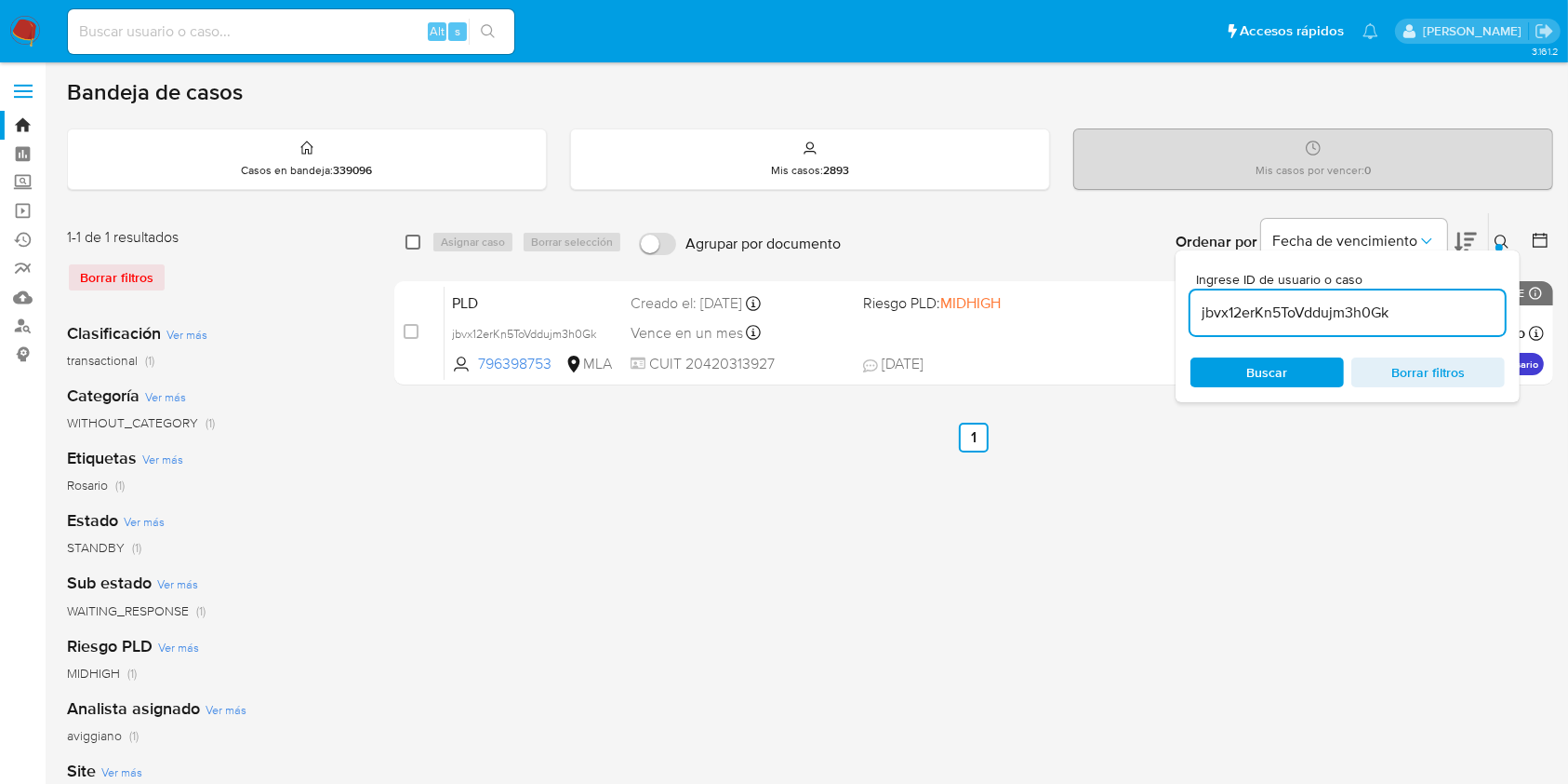
click at [417, 241] on input "checkbox" at bounding box center [412, 241] width 15 height 15
checkbox input "true"
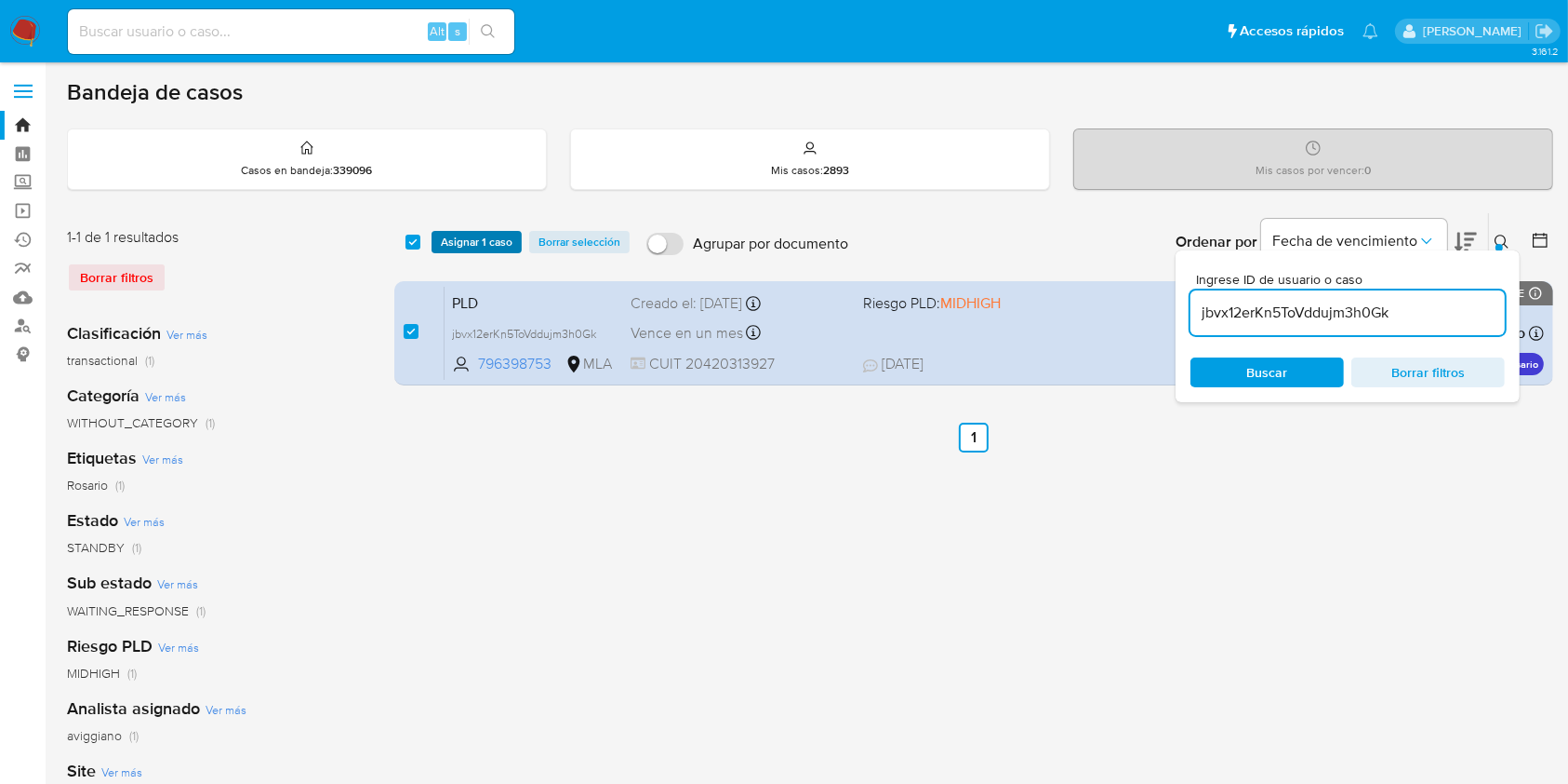
click at [446, 248] on span "Asignar 1 caso" at bounding box center [477, 242] width 72 height 19
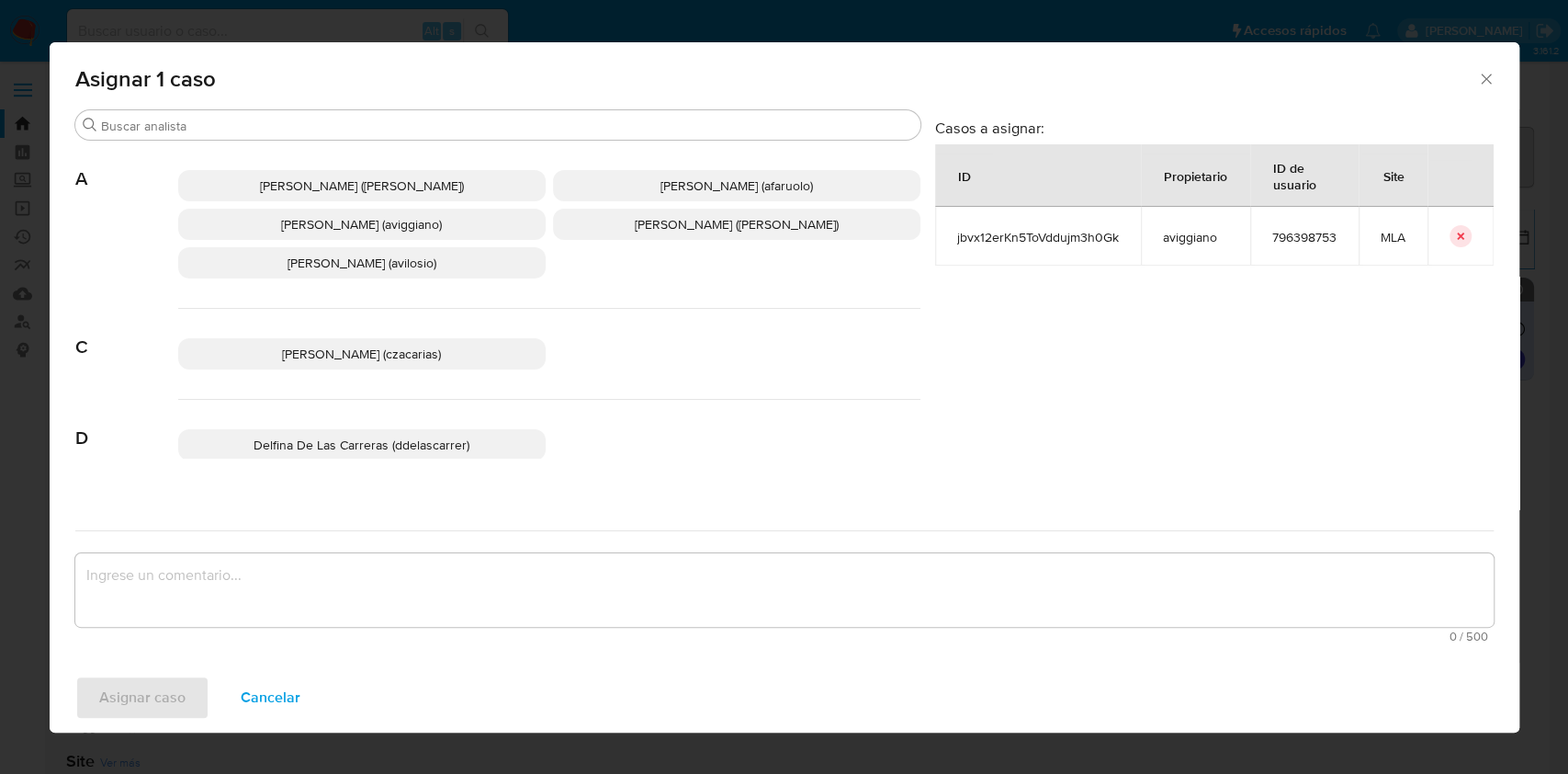
click at [356, 230] on span "Agustina Belen Viggiano (aviggiano)" at bounding box center [362, 224] width 161 height 19
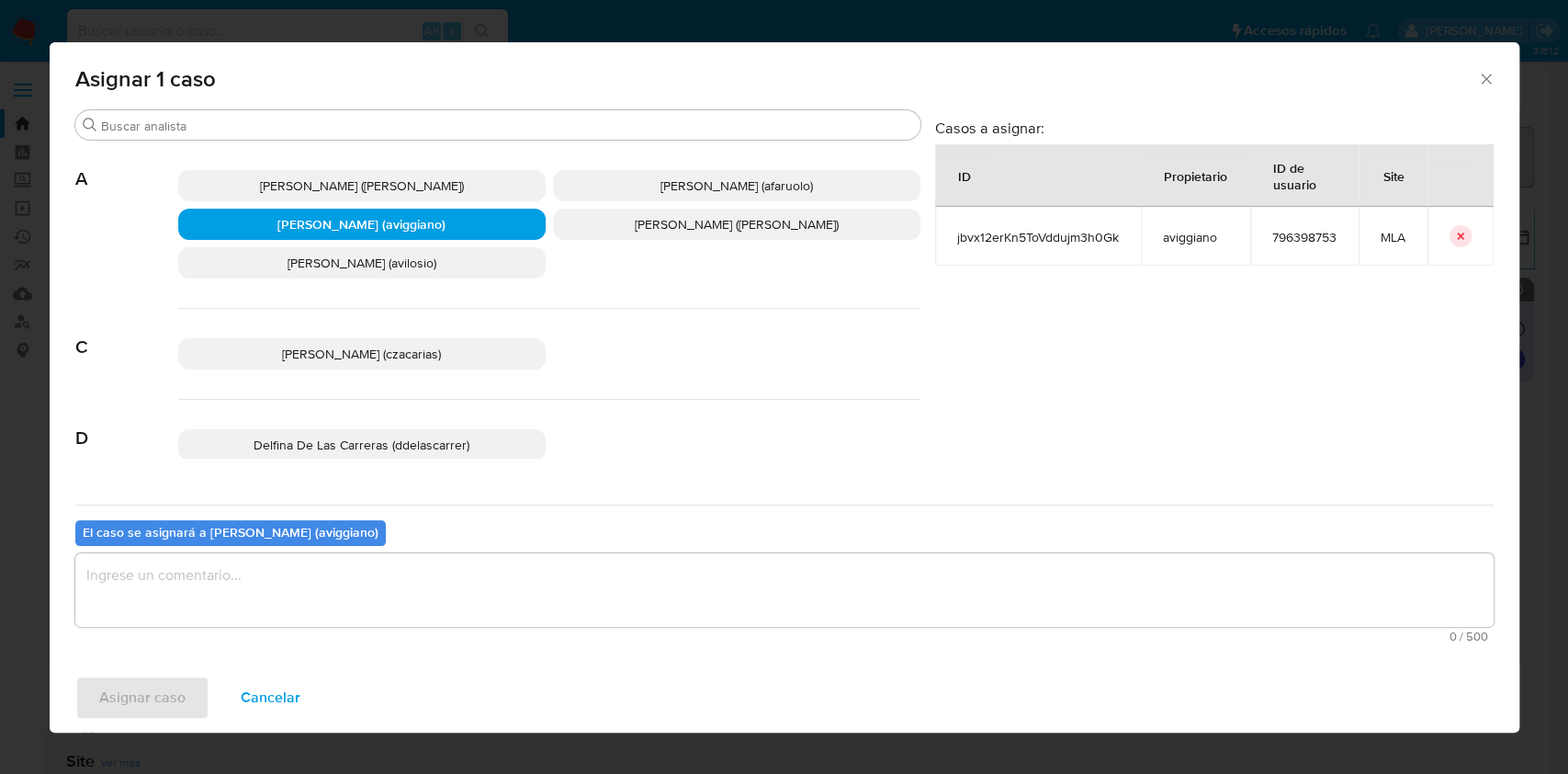
click at [253, 594] on textarea "assign-modal" at bounding box center [784, 589] width 1419 height 74
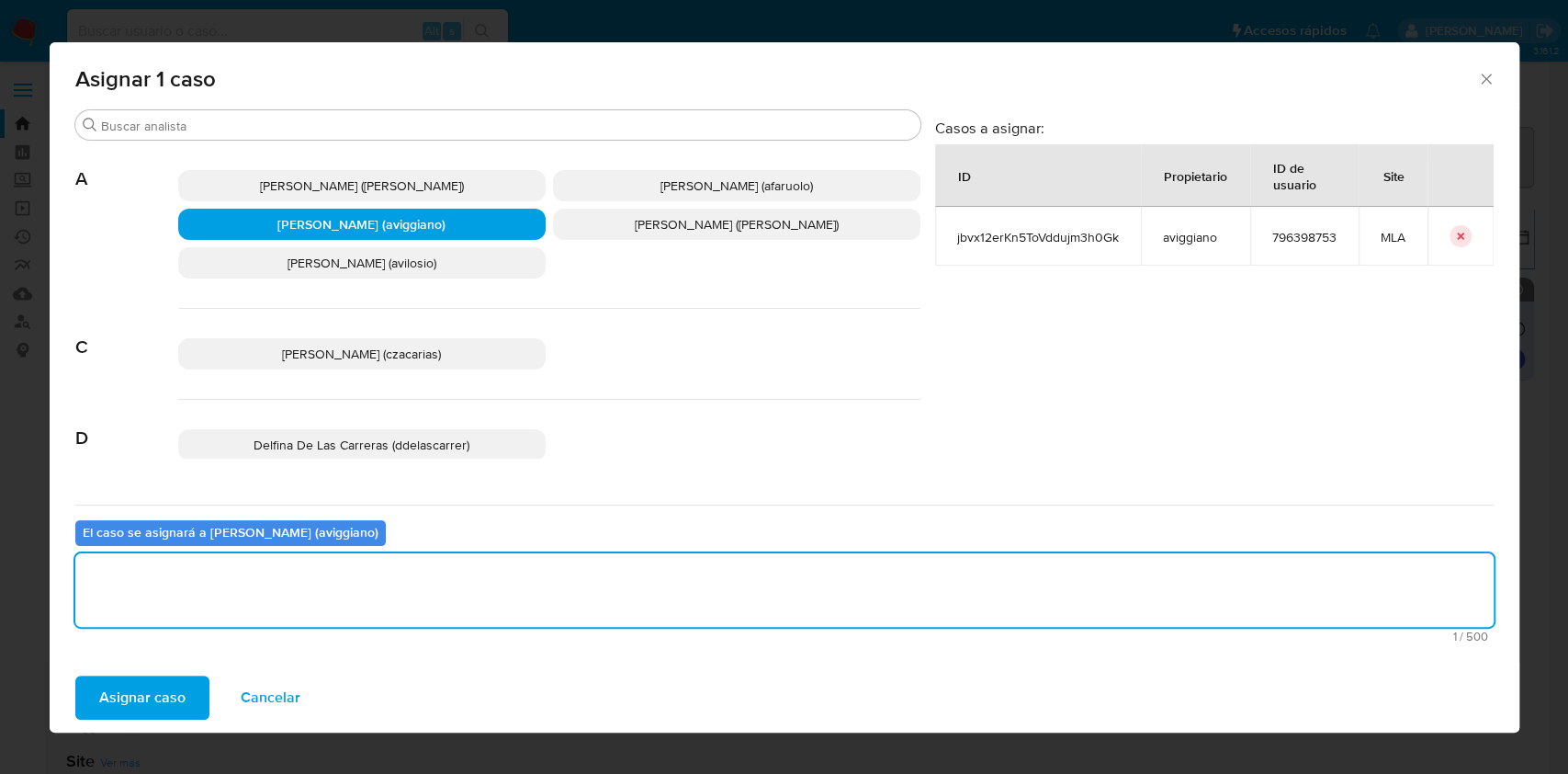
click at [135, 690] on span "Asignar caso" at bounding box center [143, 697] width 87 height 40
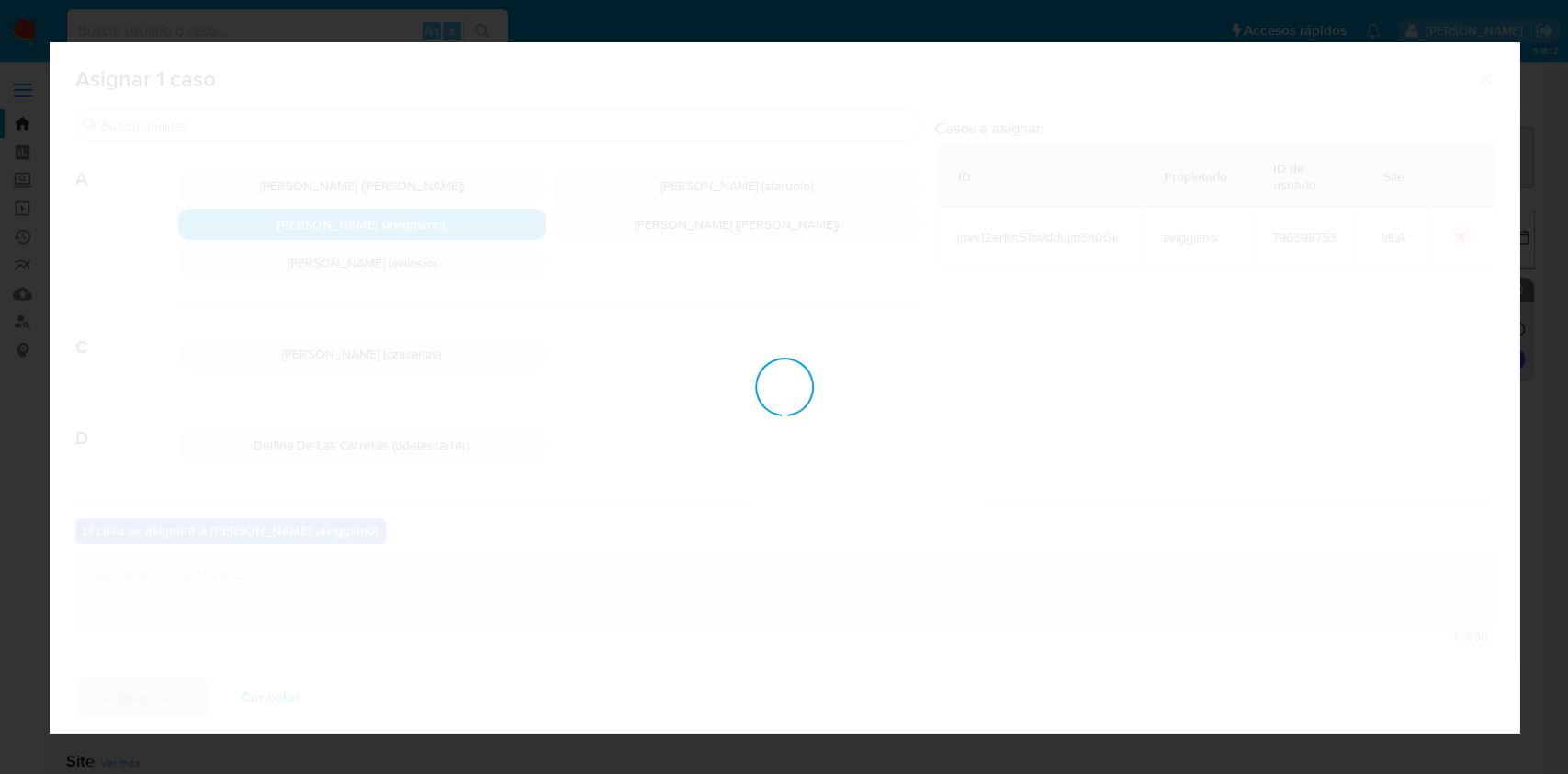
checkbox input "false"
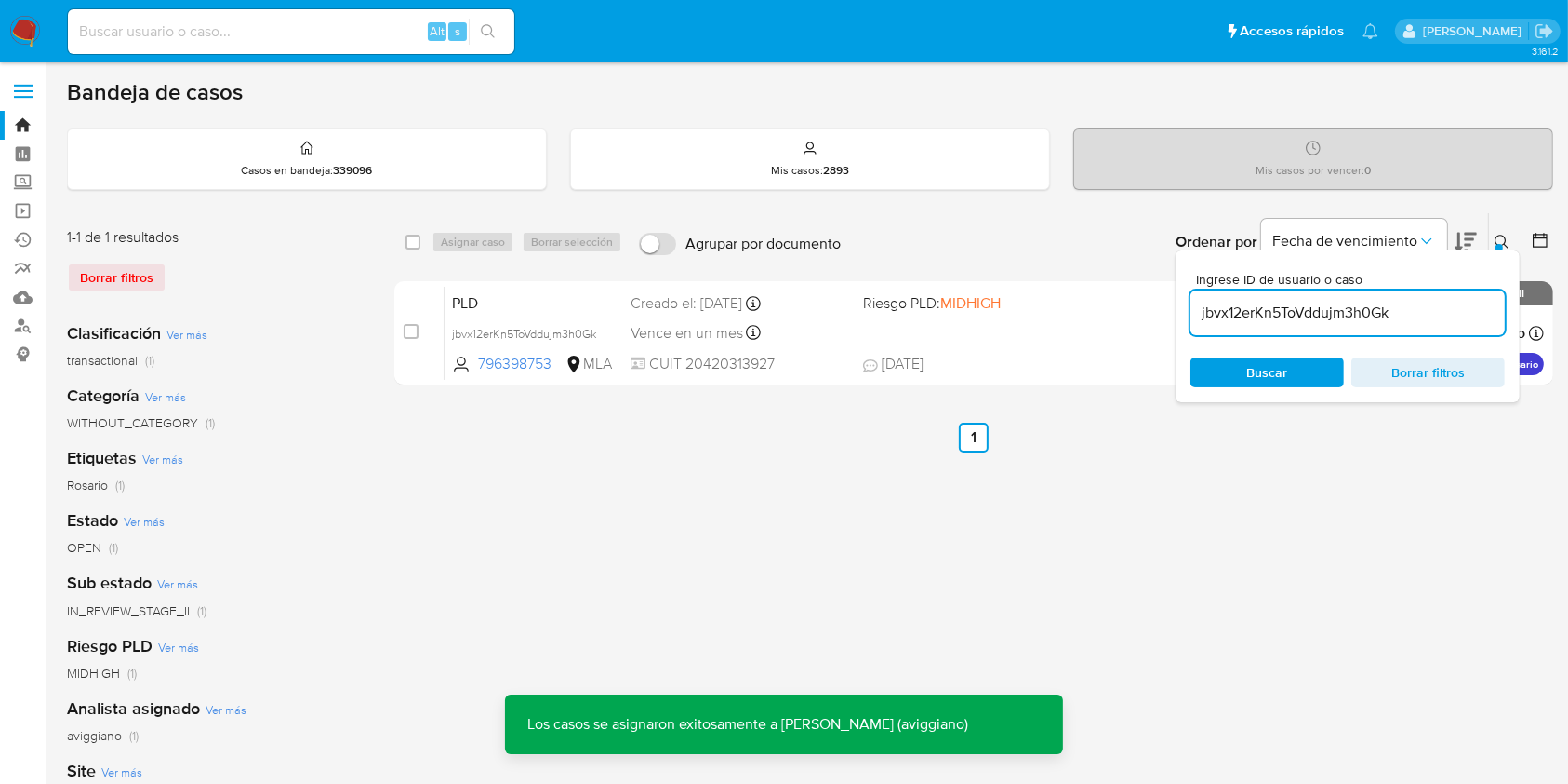
click at [729, 341] on span "Vence en un mes" at bounding box center [686, 333] width 112 height 21
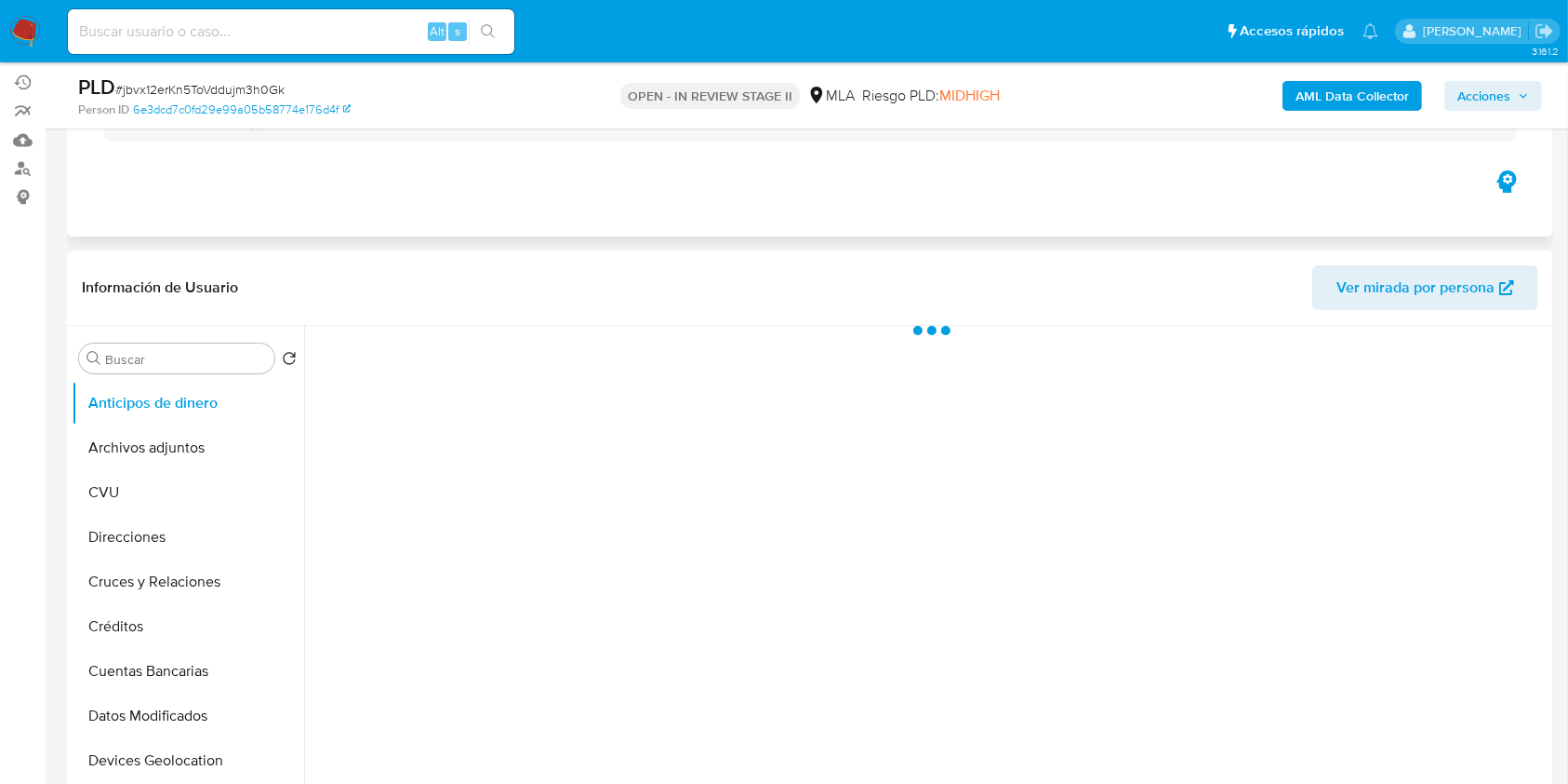
scroll to position [248, 0]
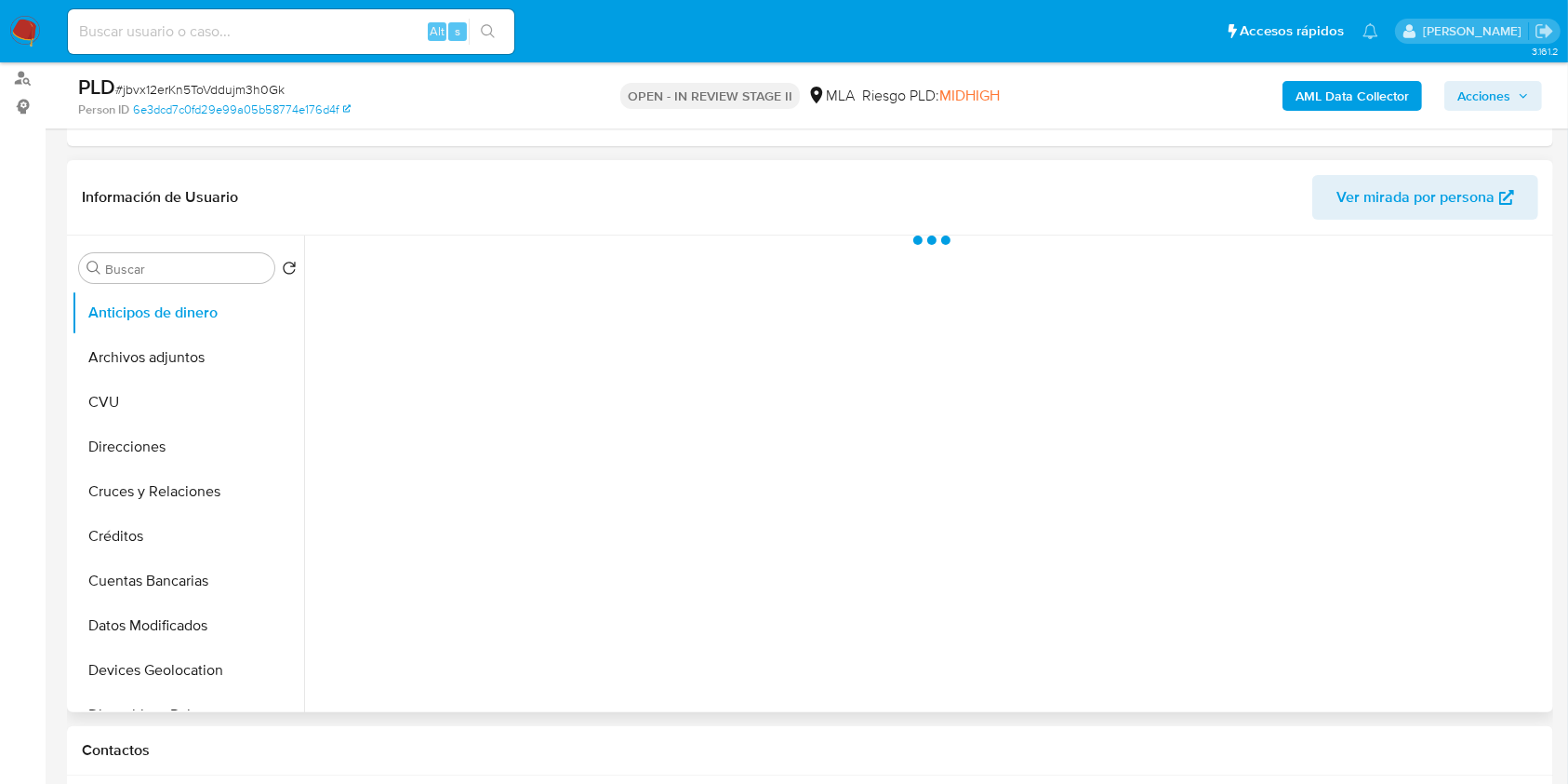
select select "10"
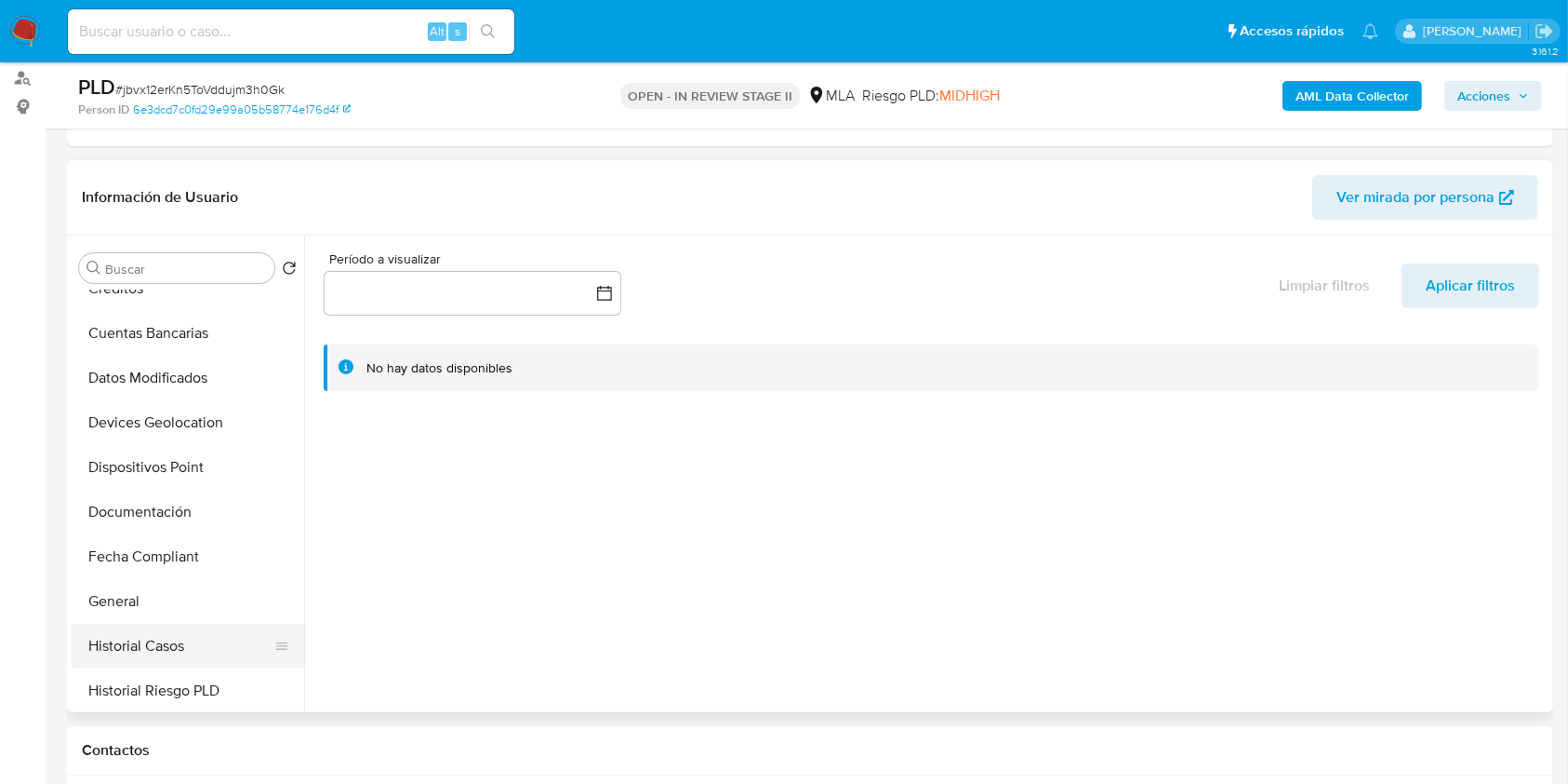
click at [202, 624] on button "Historial Casos" at bounding box center [180, 646] width 218 height 45
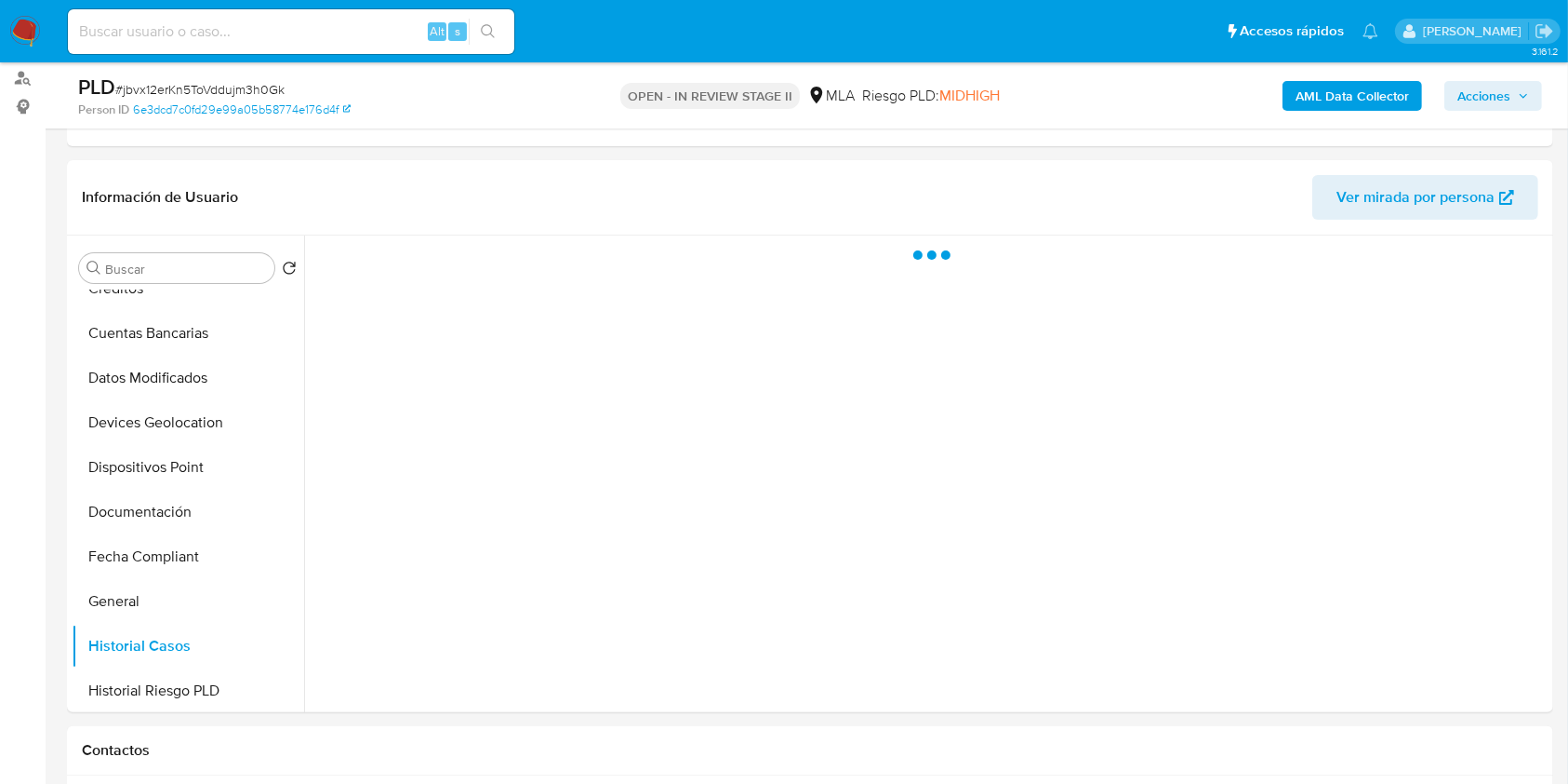
click at [1515, 98] on span "Acciones" at bounding box center [1493, 96] width 72 height 26
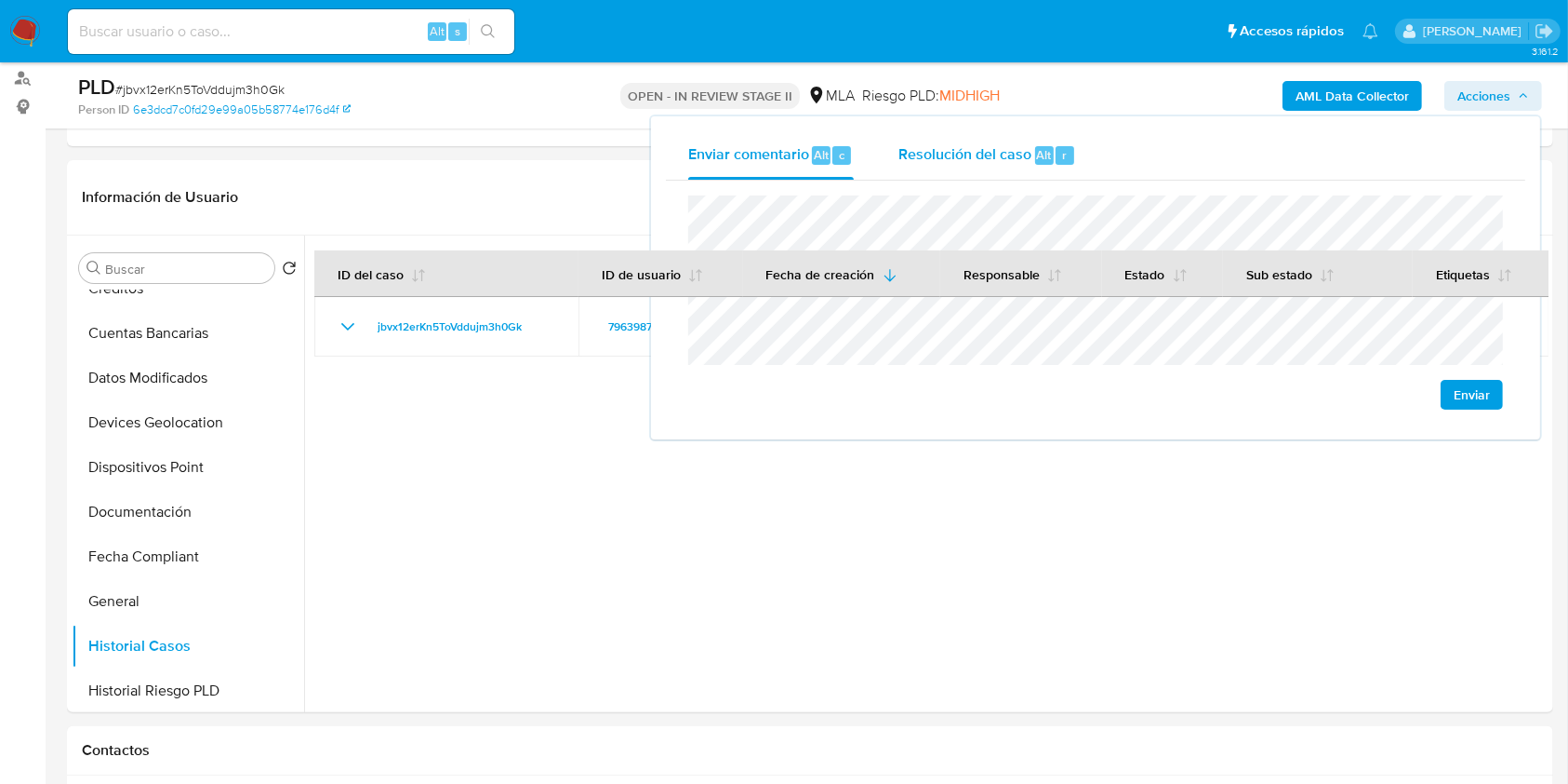
click at [886, 148] on button "Resolución del caso Alt r" at bounding box center [987, 155] width 222 height 49
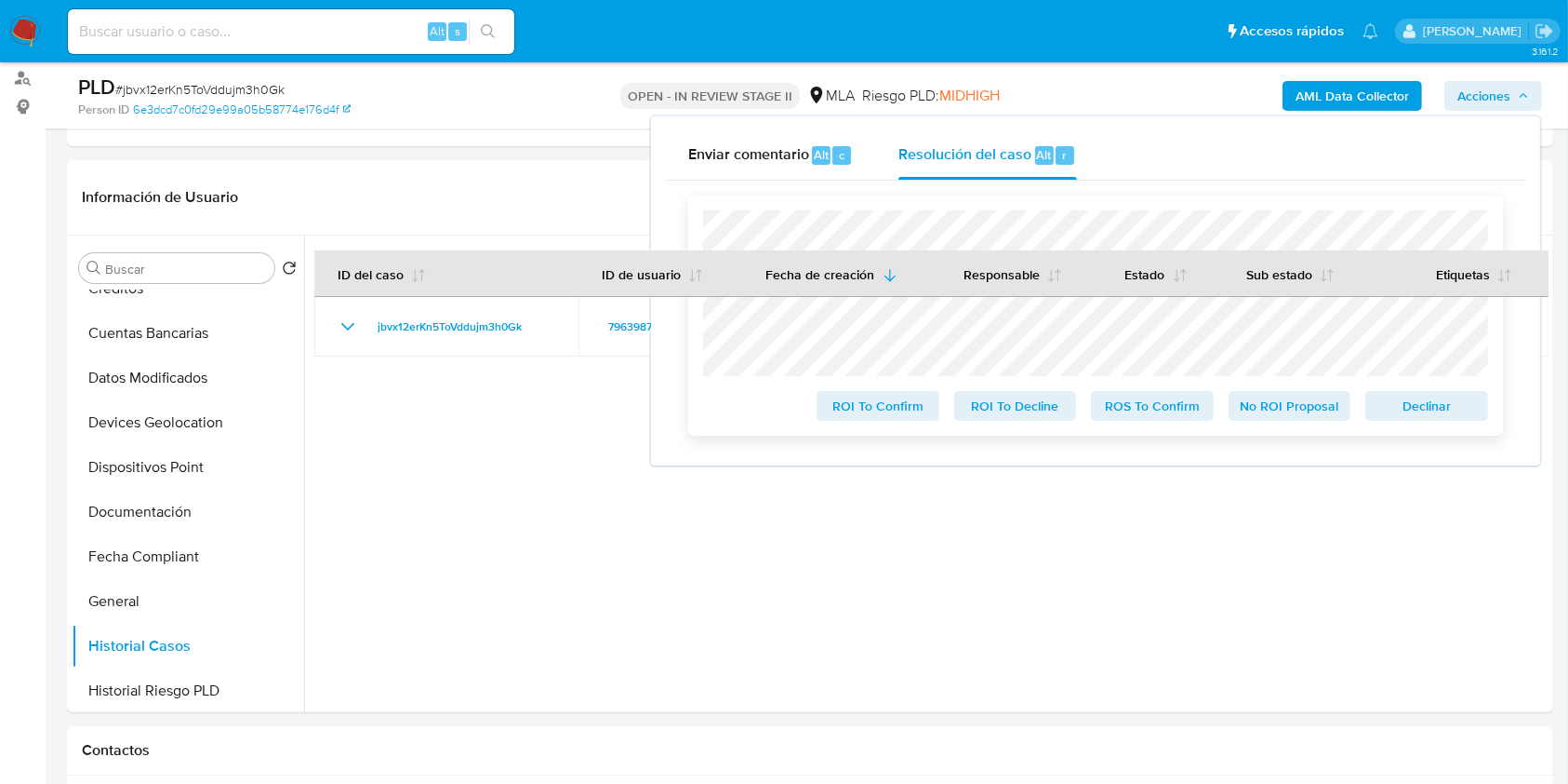
click at [1438, 406] on span "Declinar" at bounding box center [1427, 405] width 97 height 26
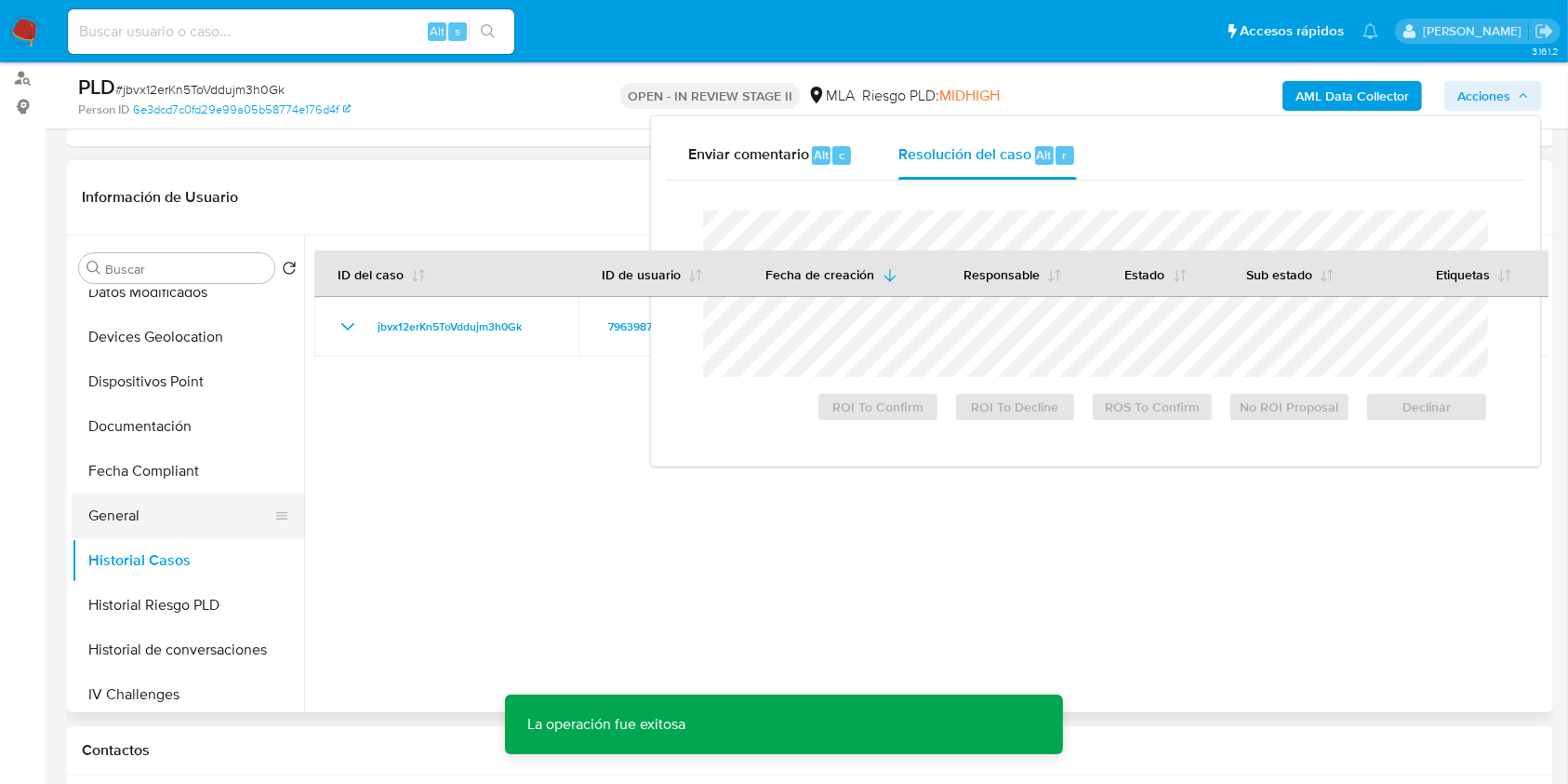
scroll to position [373, 0]
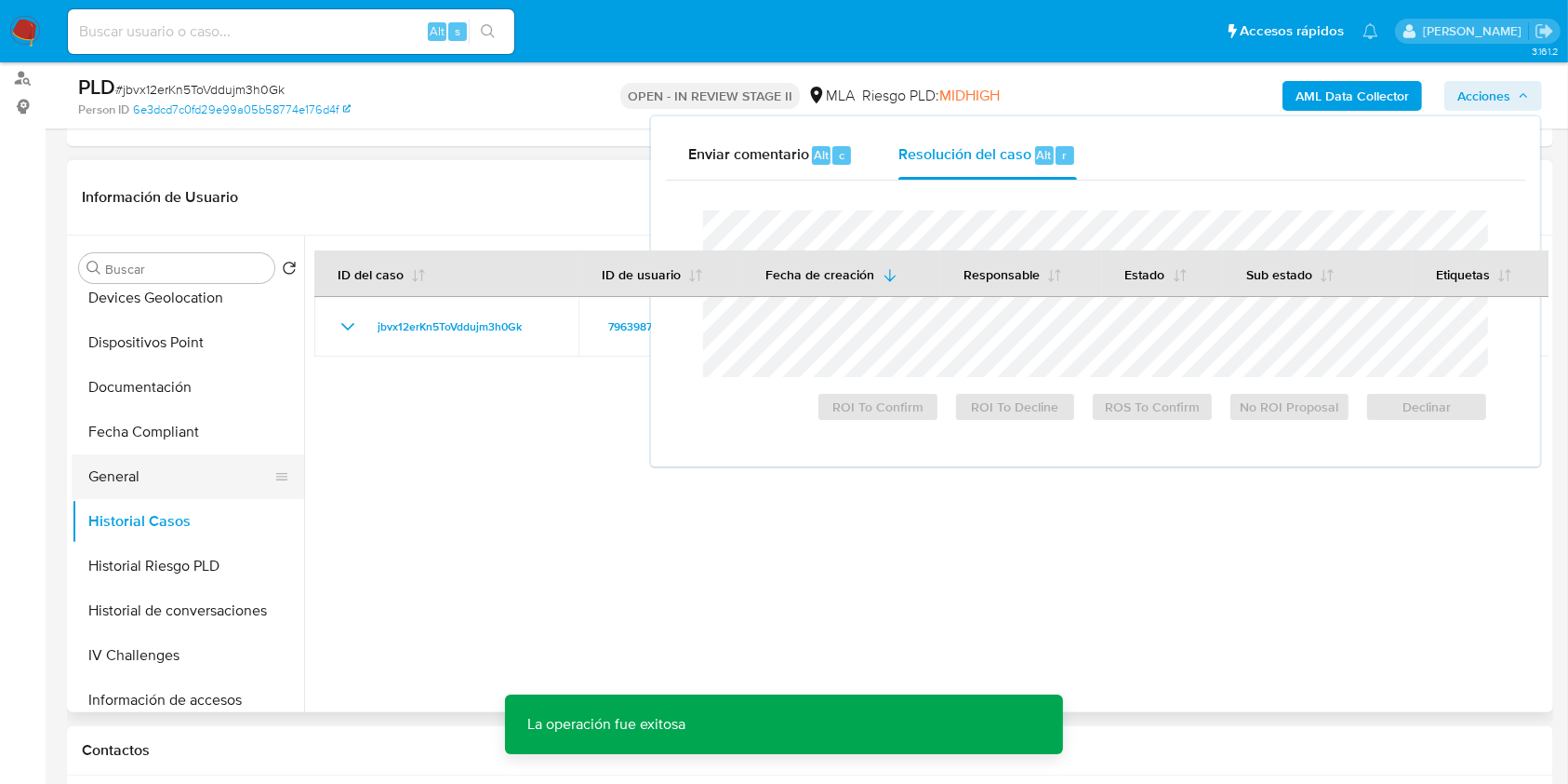
click at [115, 487] on button "General" at bounding box center [180, 476] width 218 height 45
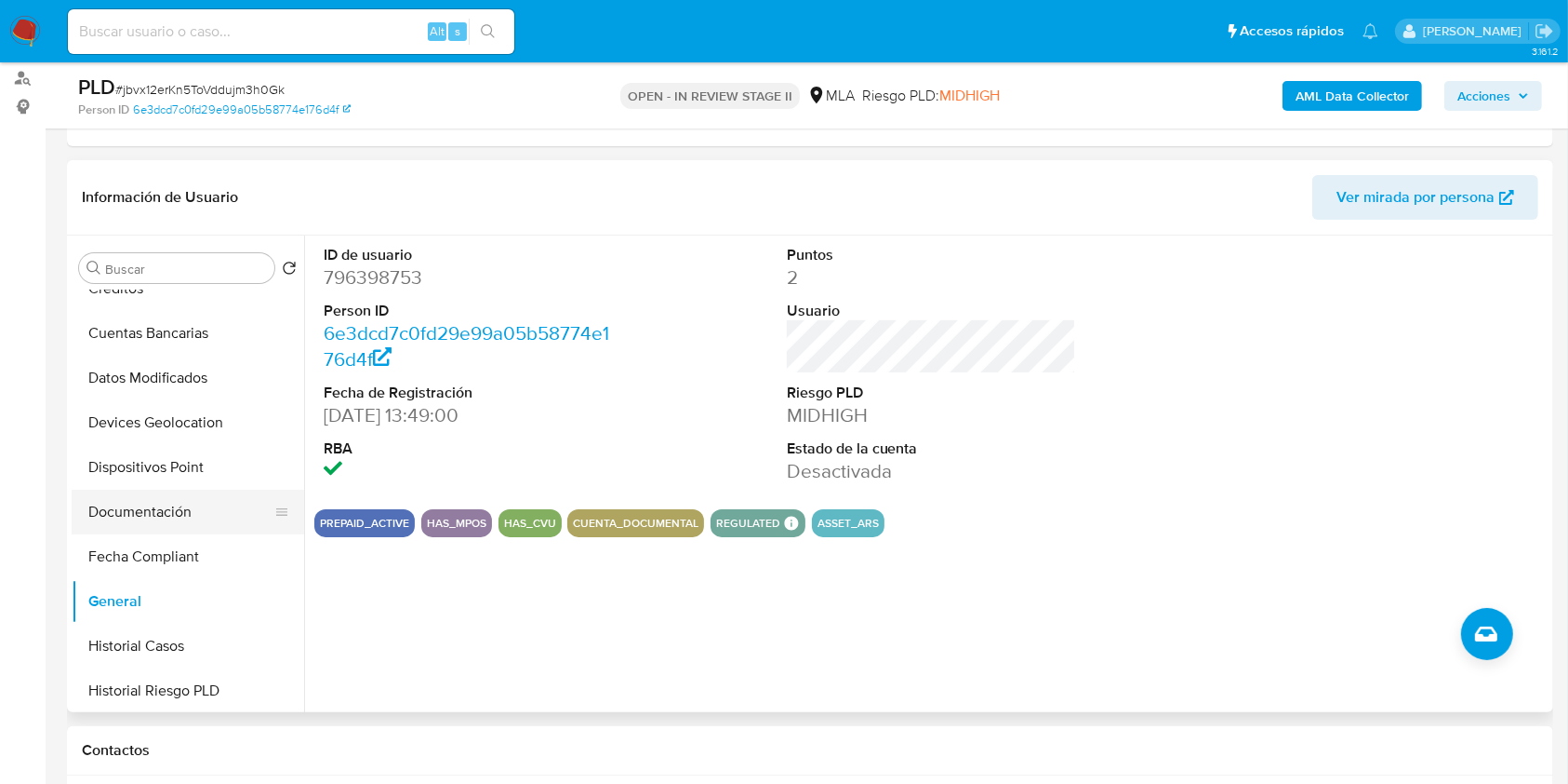
scroll to position [0, 0]
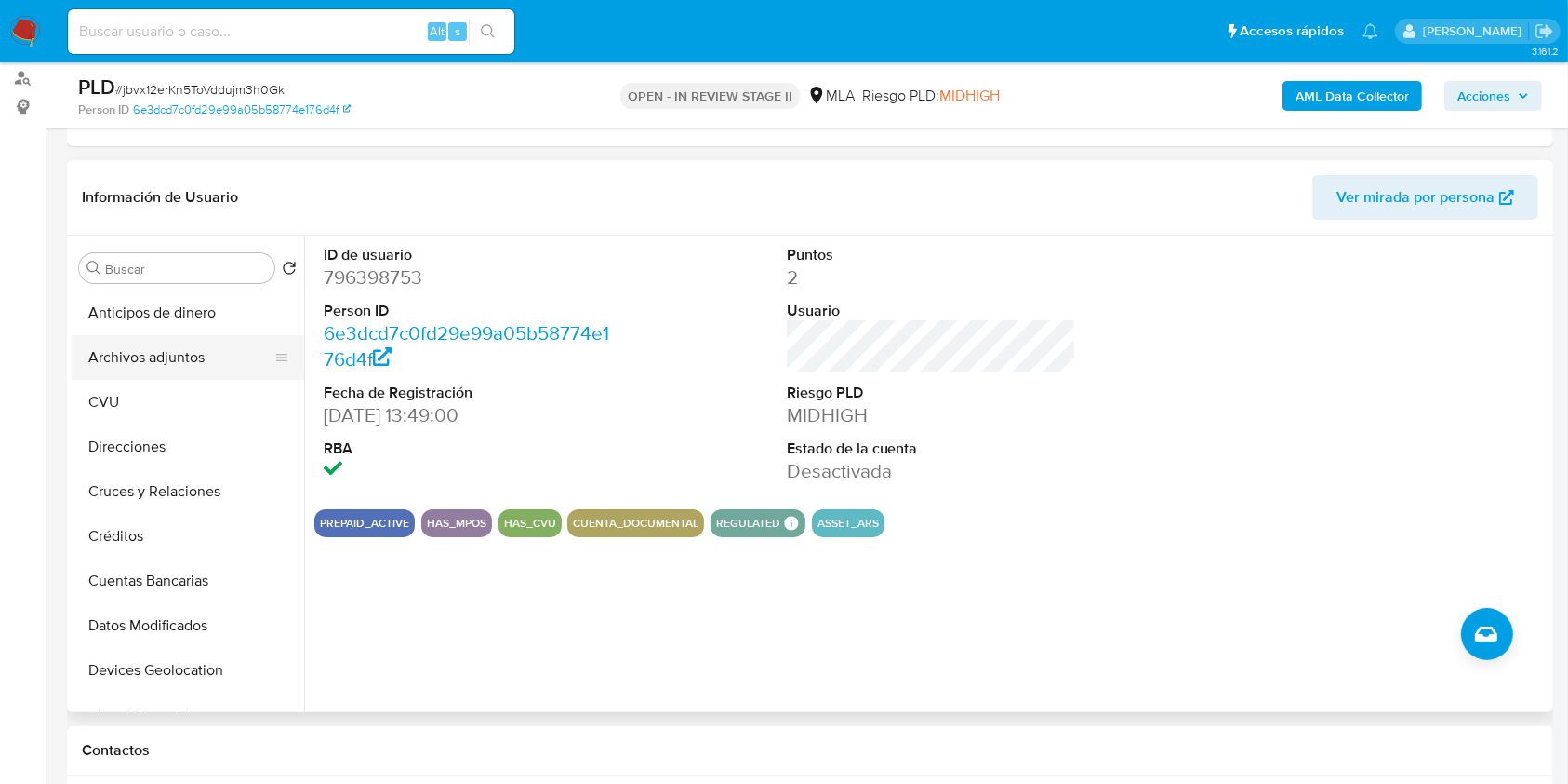
click at [216, 357] on button "Archivos adjuntos" at bounding box center [180, 357] width 218 height 45
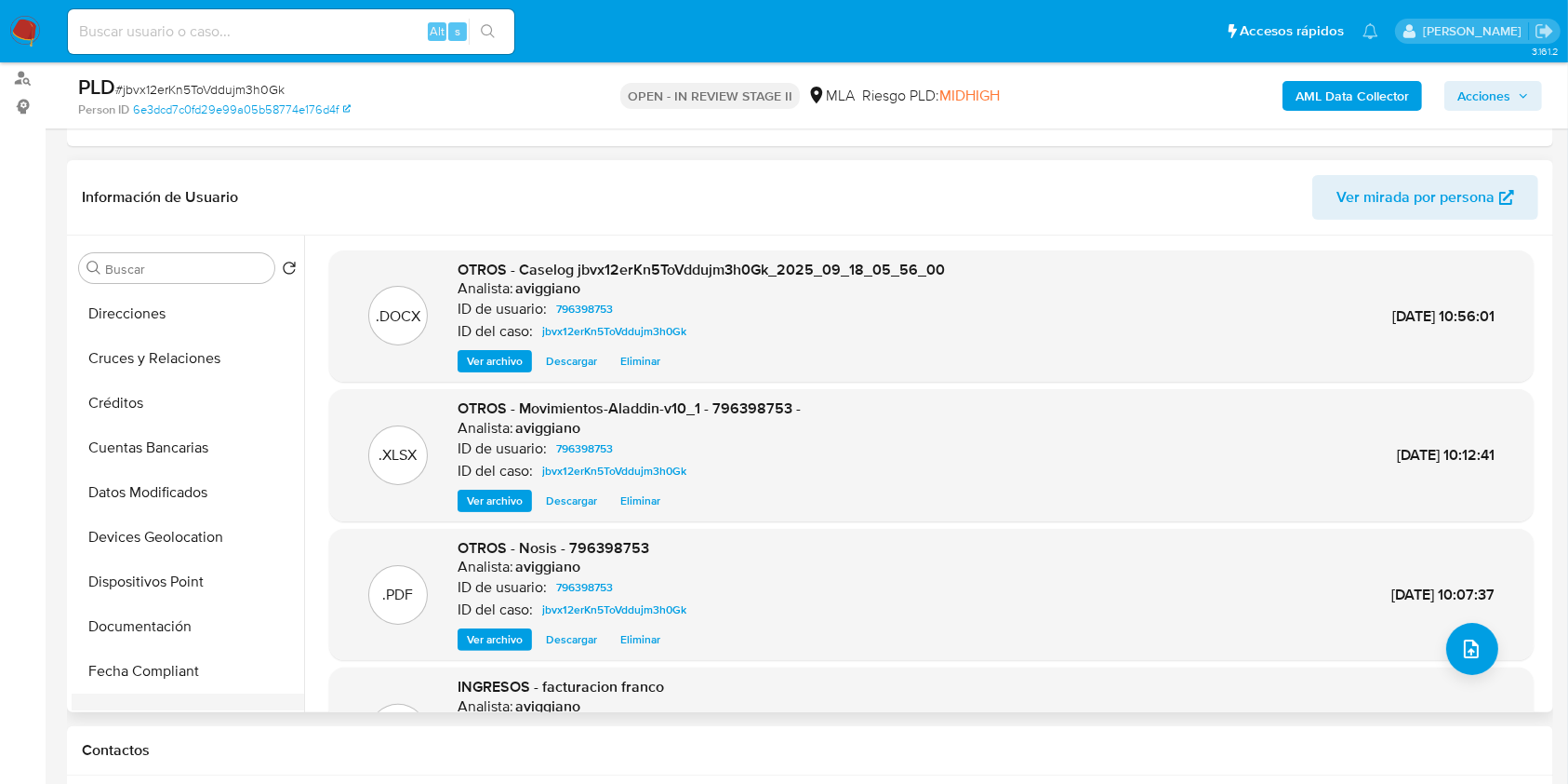
scroll to position [373, 0]
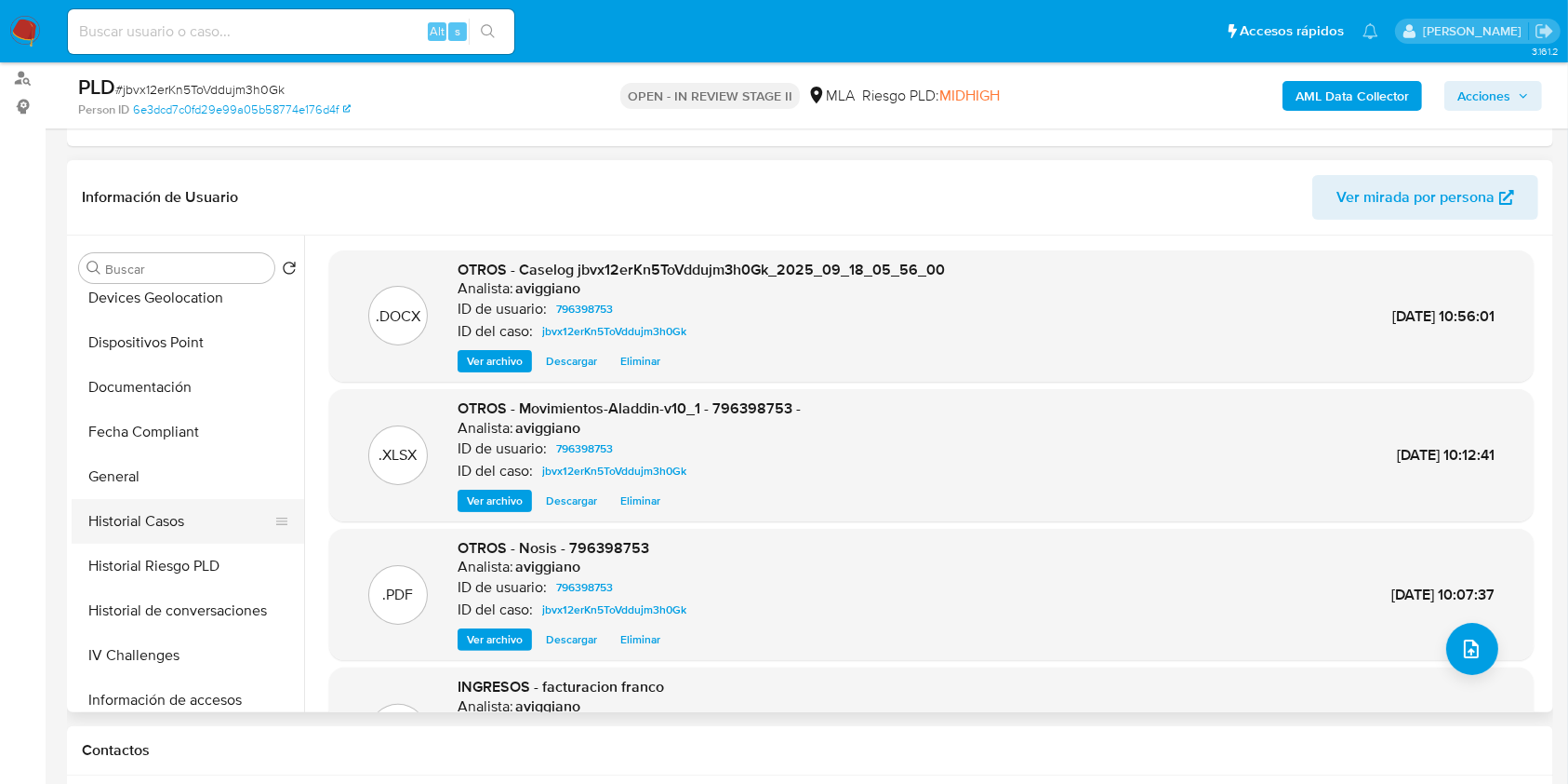
click at [171, 515] on button "Historial Casos" at bounding box center [180, 521] width 218 height 45
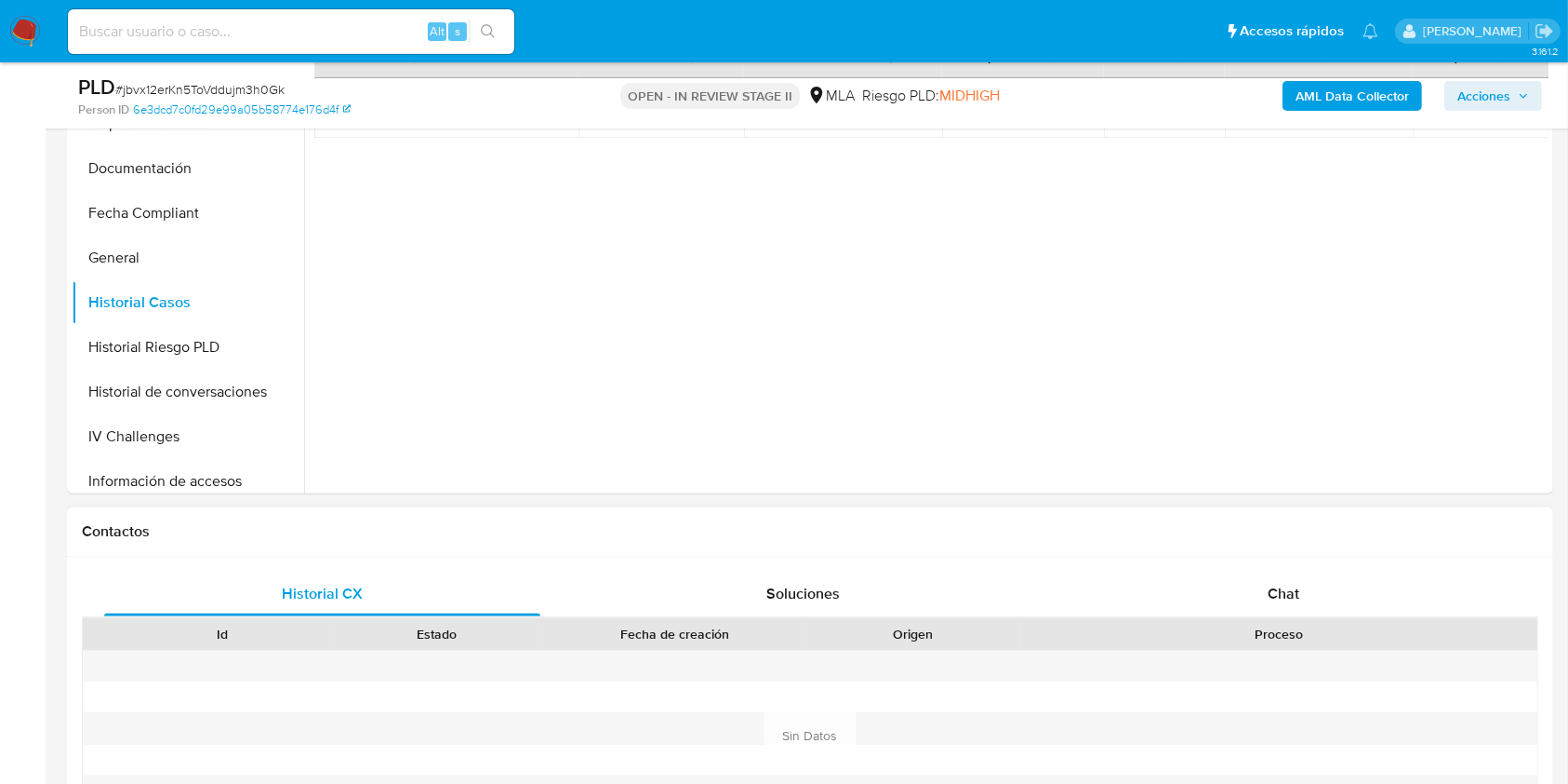
scroll to position [620, 0]
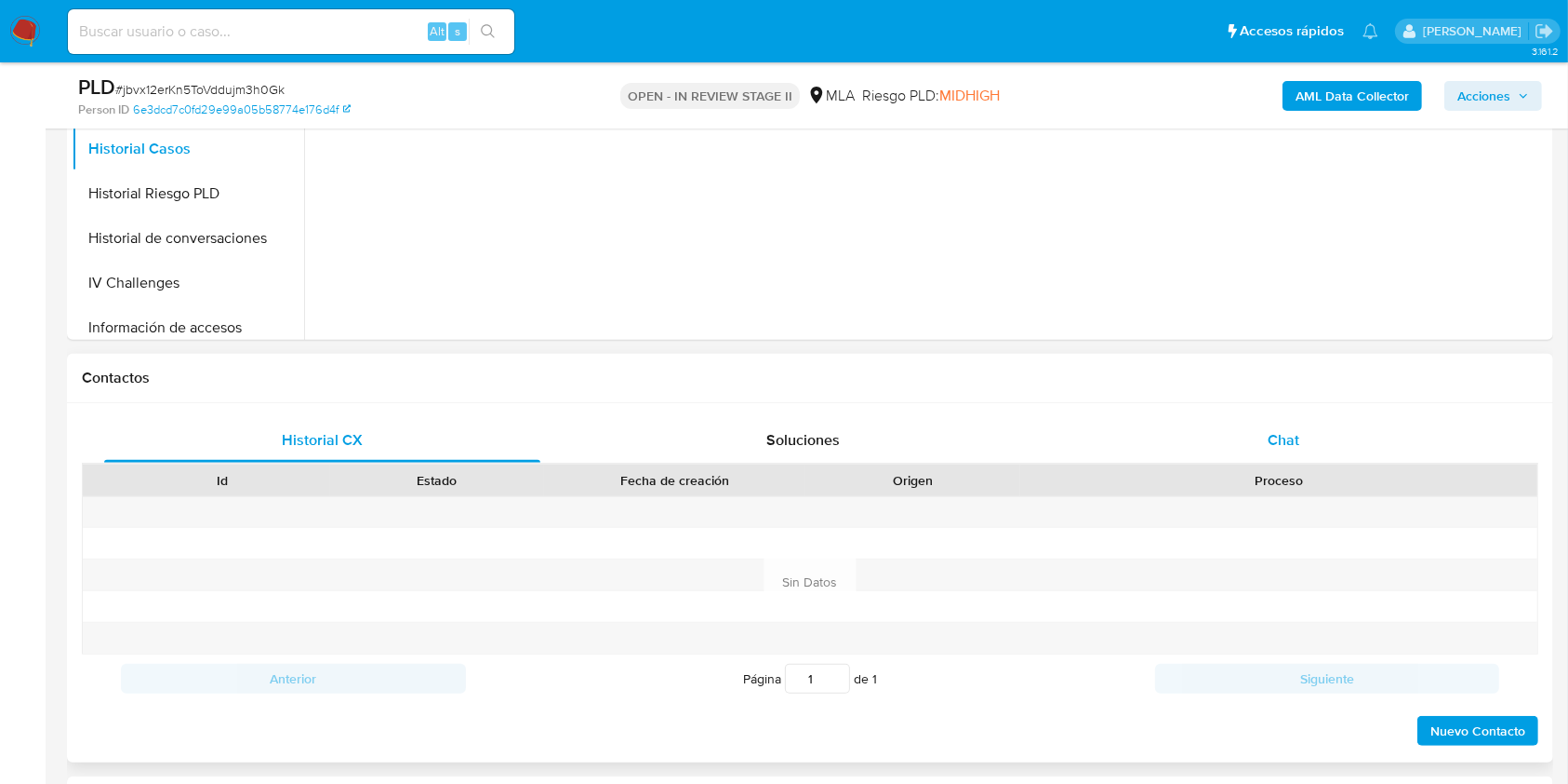
click at [1256, 432] on div "Chat" at bounding box center [1284, 440] width 436 height 45
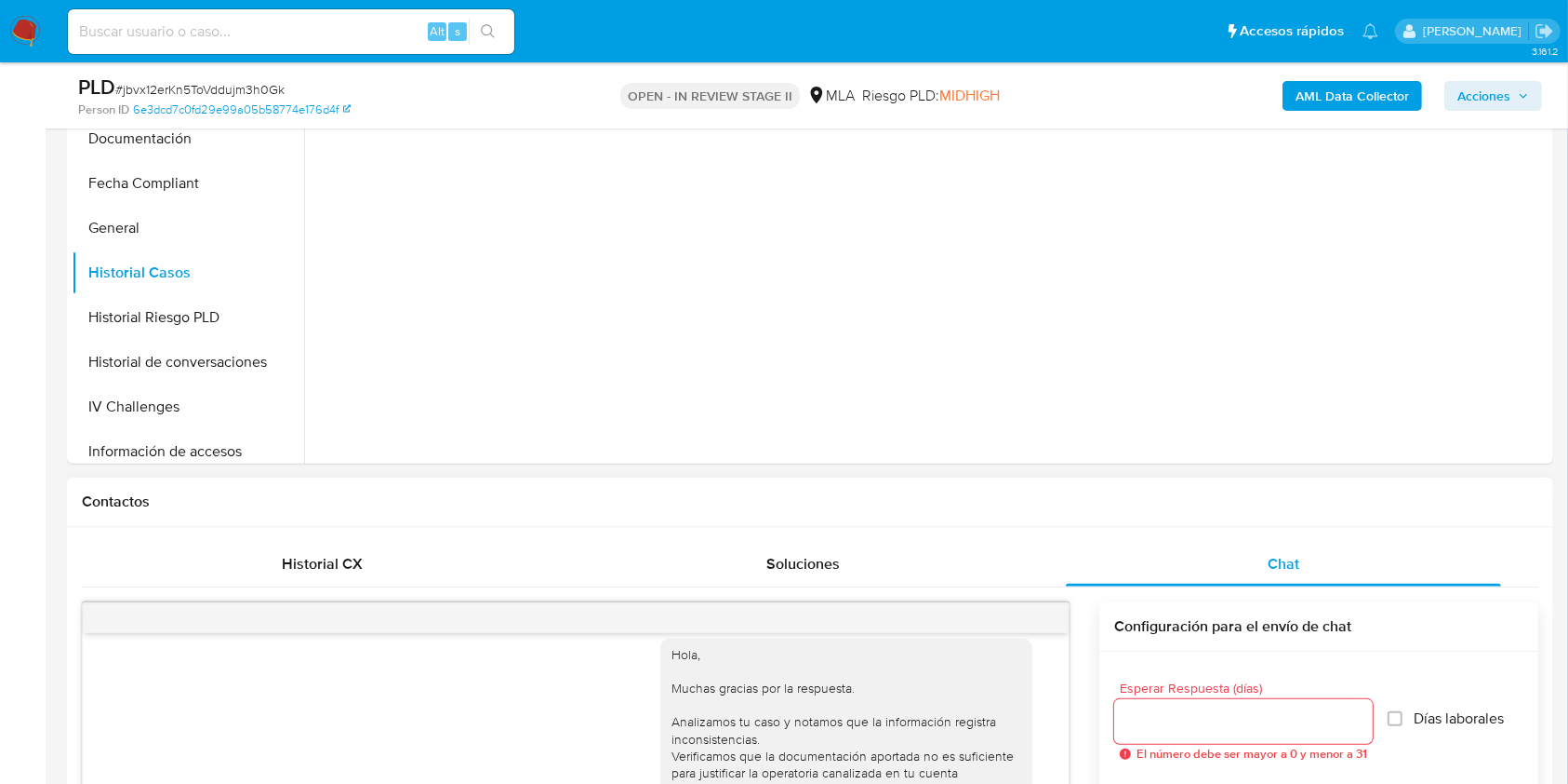
scroll to position [0, 0]
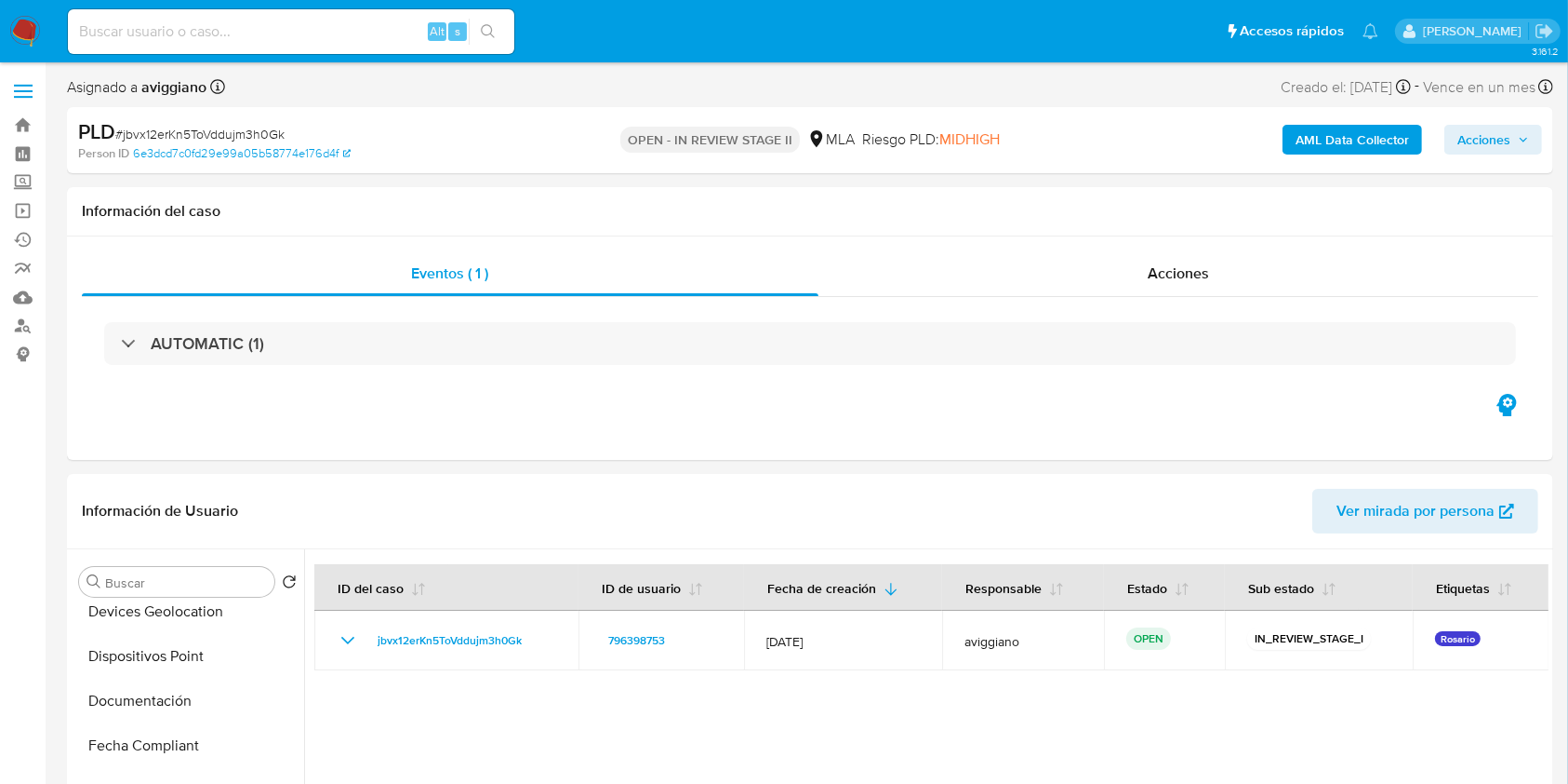
click at [1515, 149] on span "Acciones" at bounding box center [1493, 139] width 72 height 26
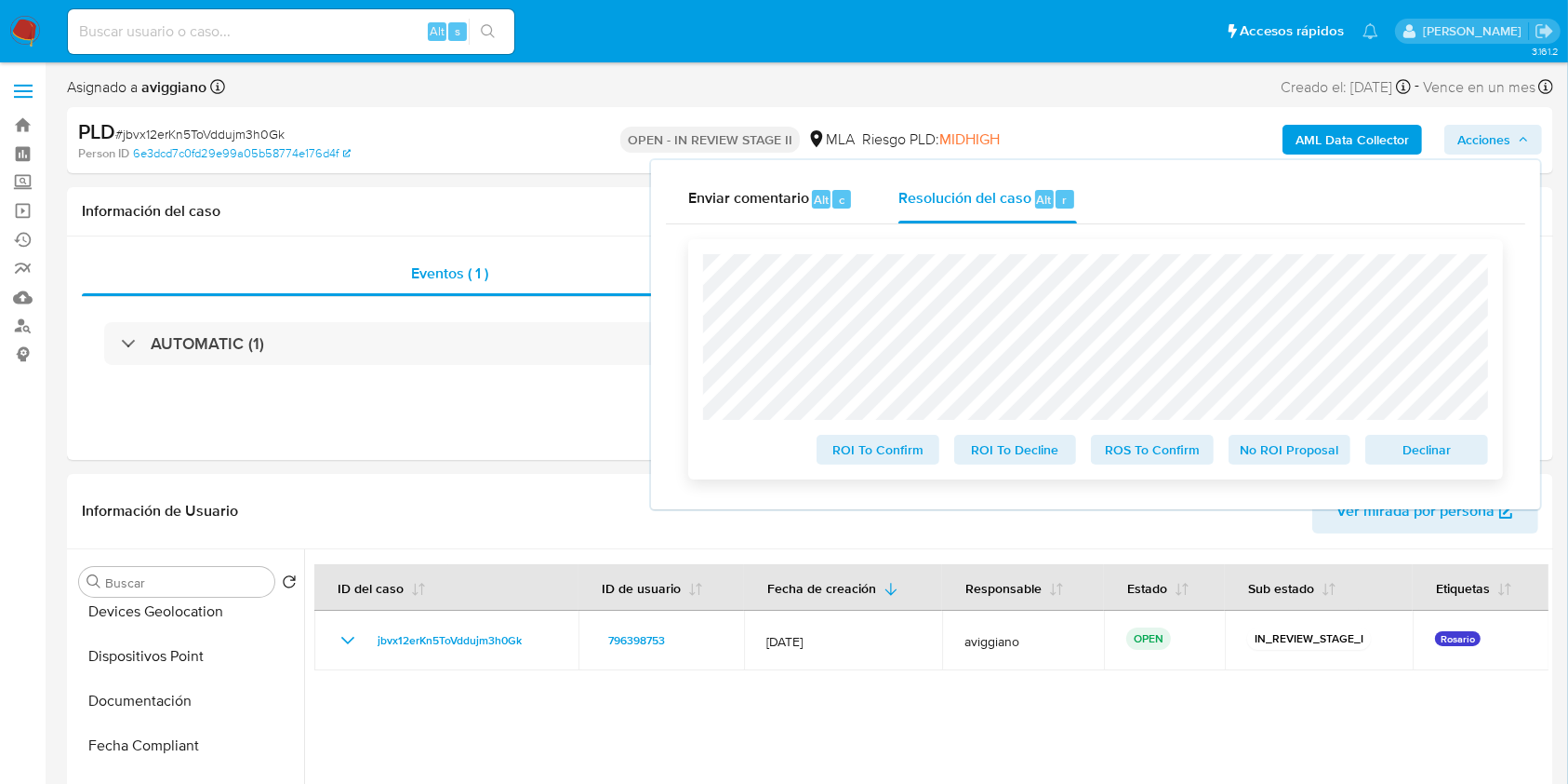
click at [1420, 439] on span "Declinar" at bounding box center [1427, 449] width 97 height 26
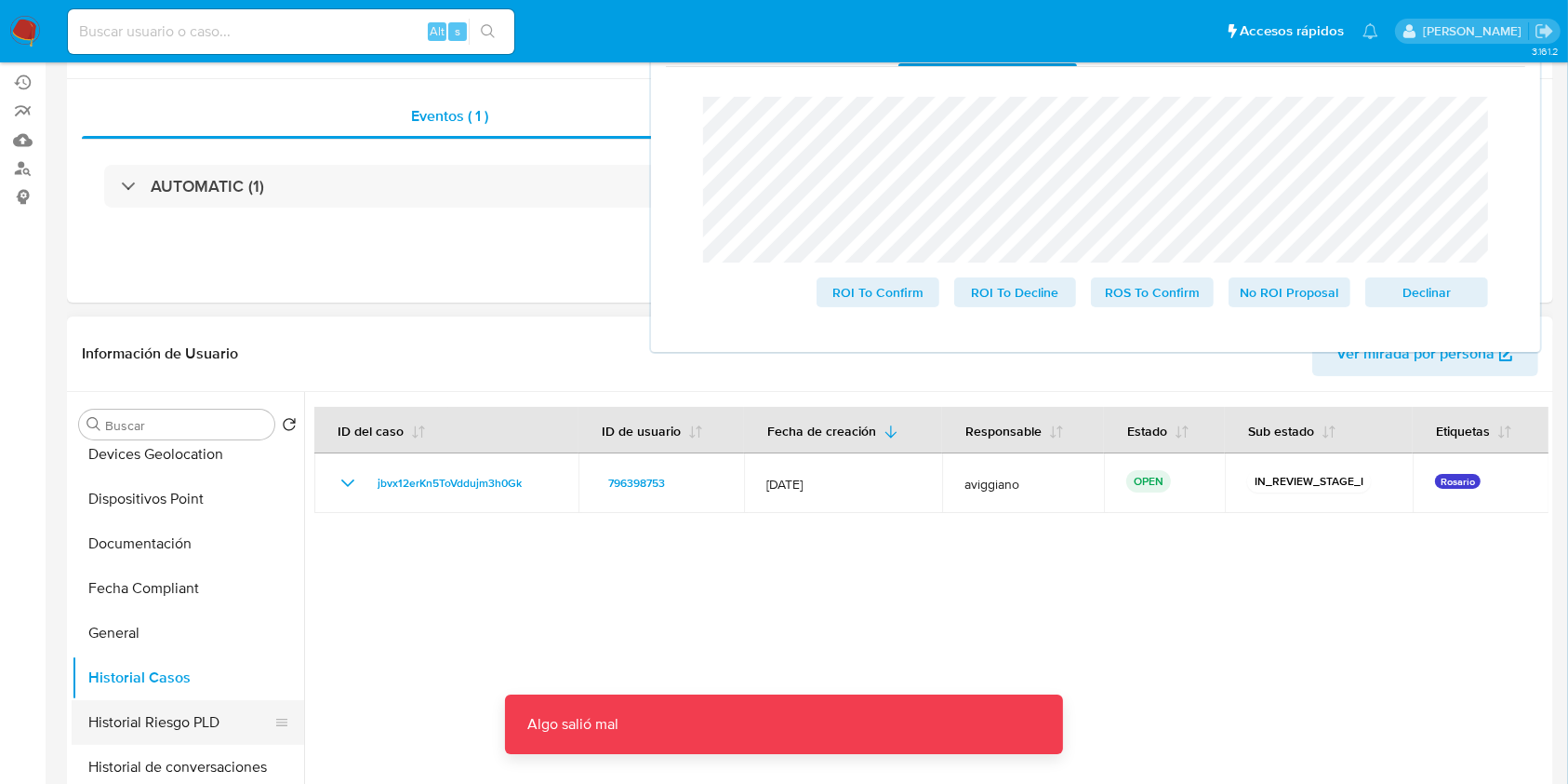
scroll to position [248, 0]
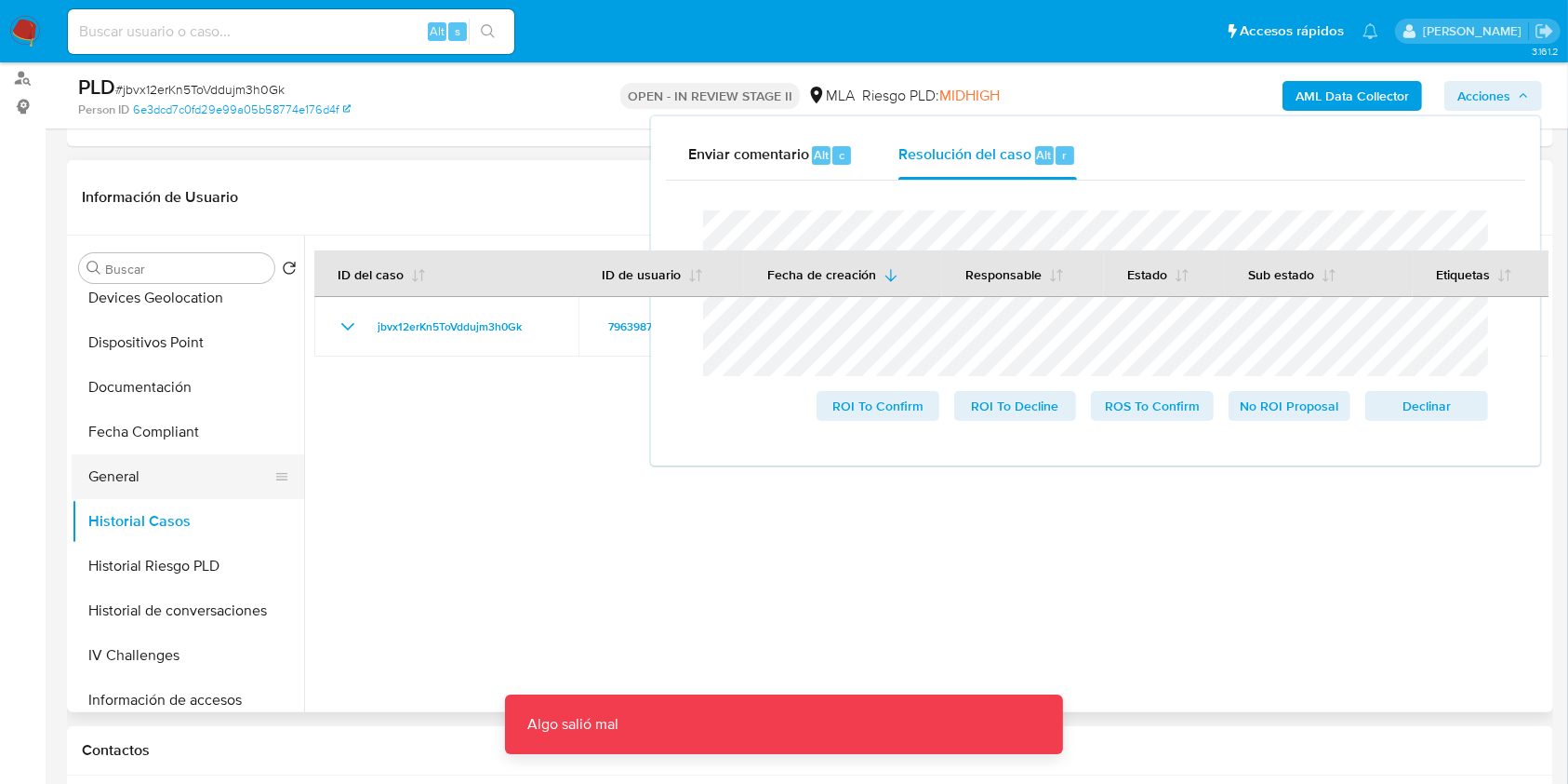
click at [169, 475] on button "General" at bounding box center [180, 476] width 218 height 45
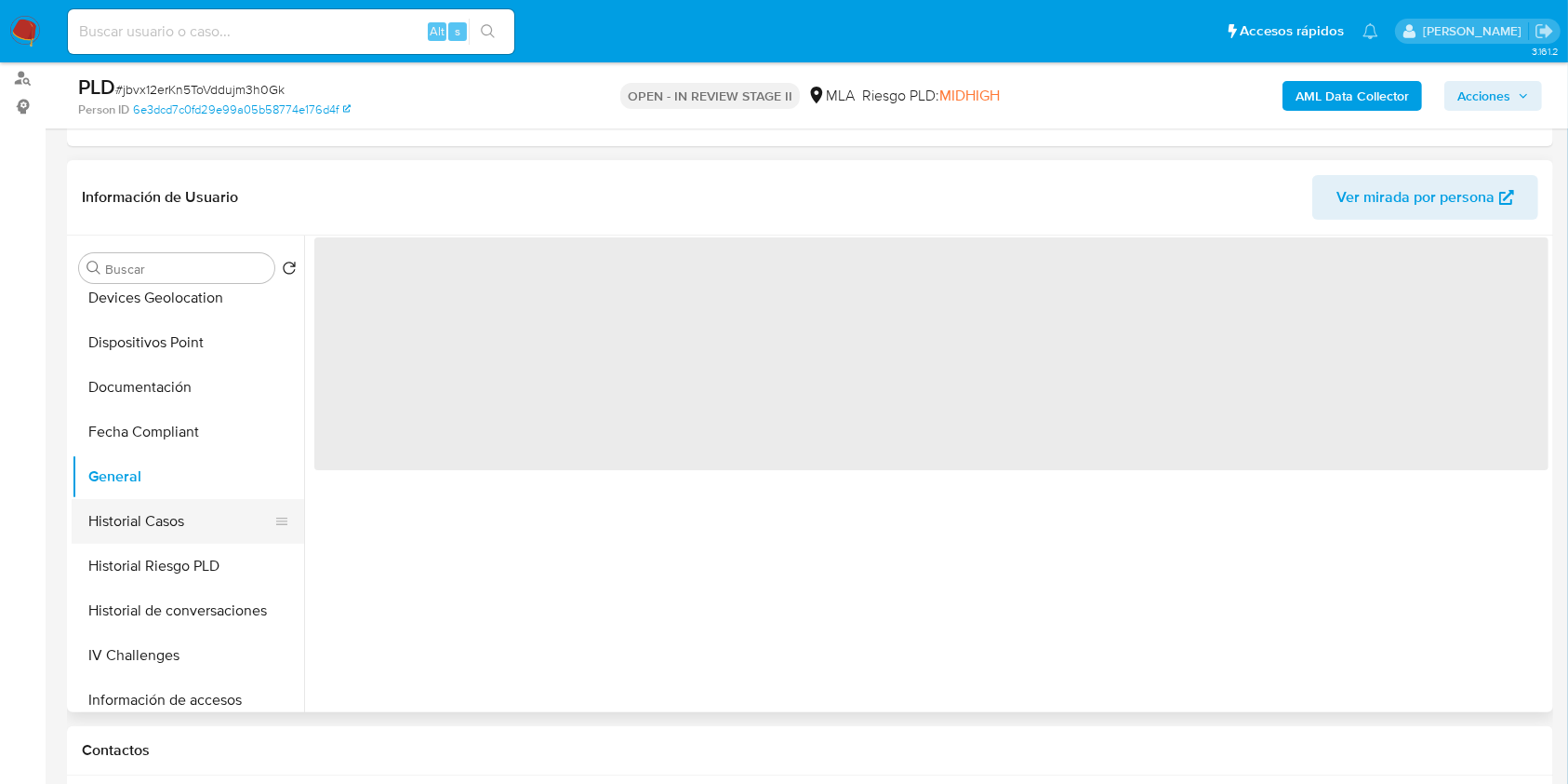
click at [156, 516] on button "Historial Casos" at bounding box center [180, 521] width 218 height 45
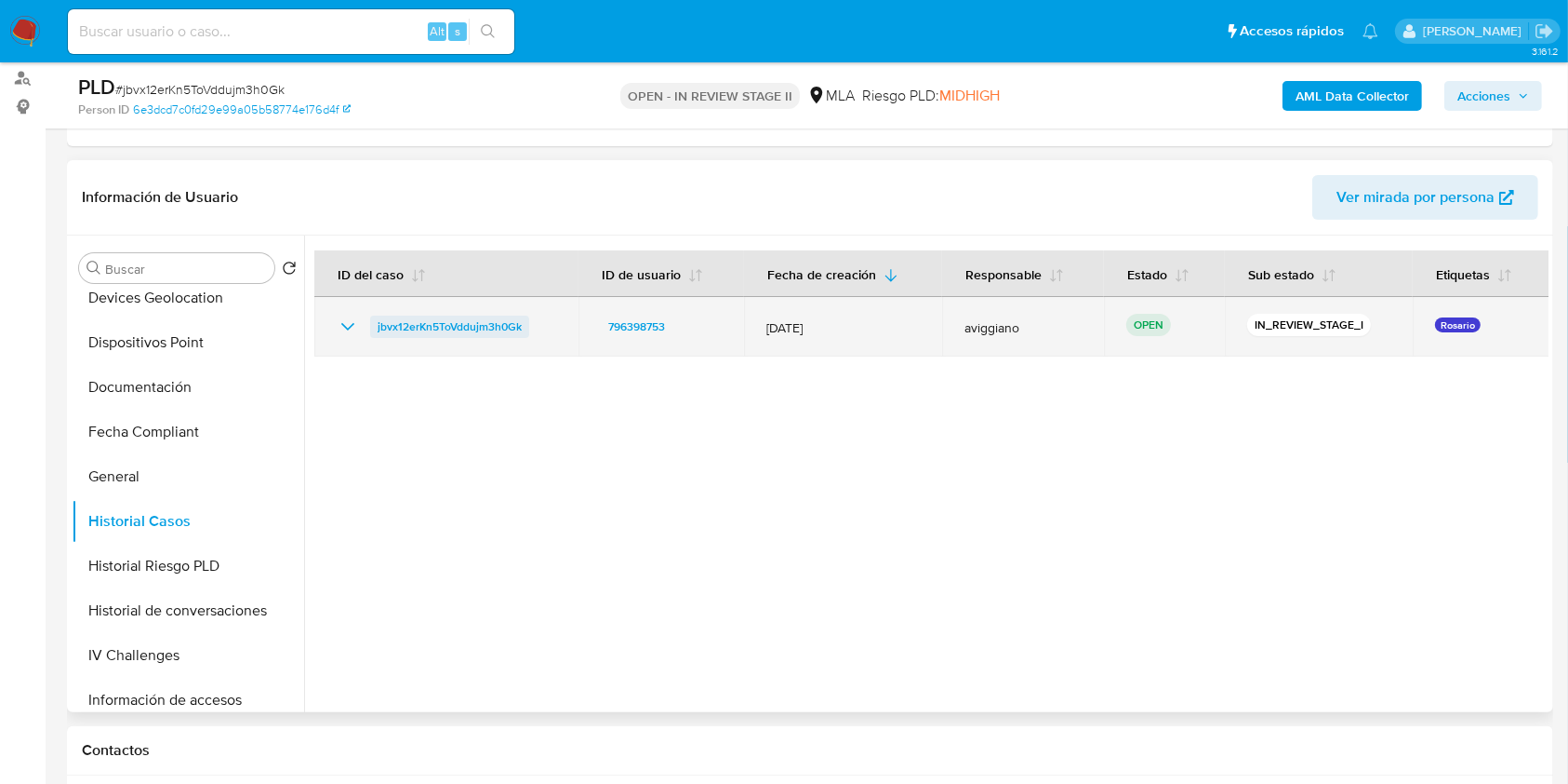
click at [425, 334] on span "jbvx12erKn5ToVddujm3h0Gk" at bounding box center [449, 327] width 144 height 22
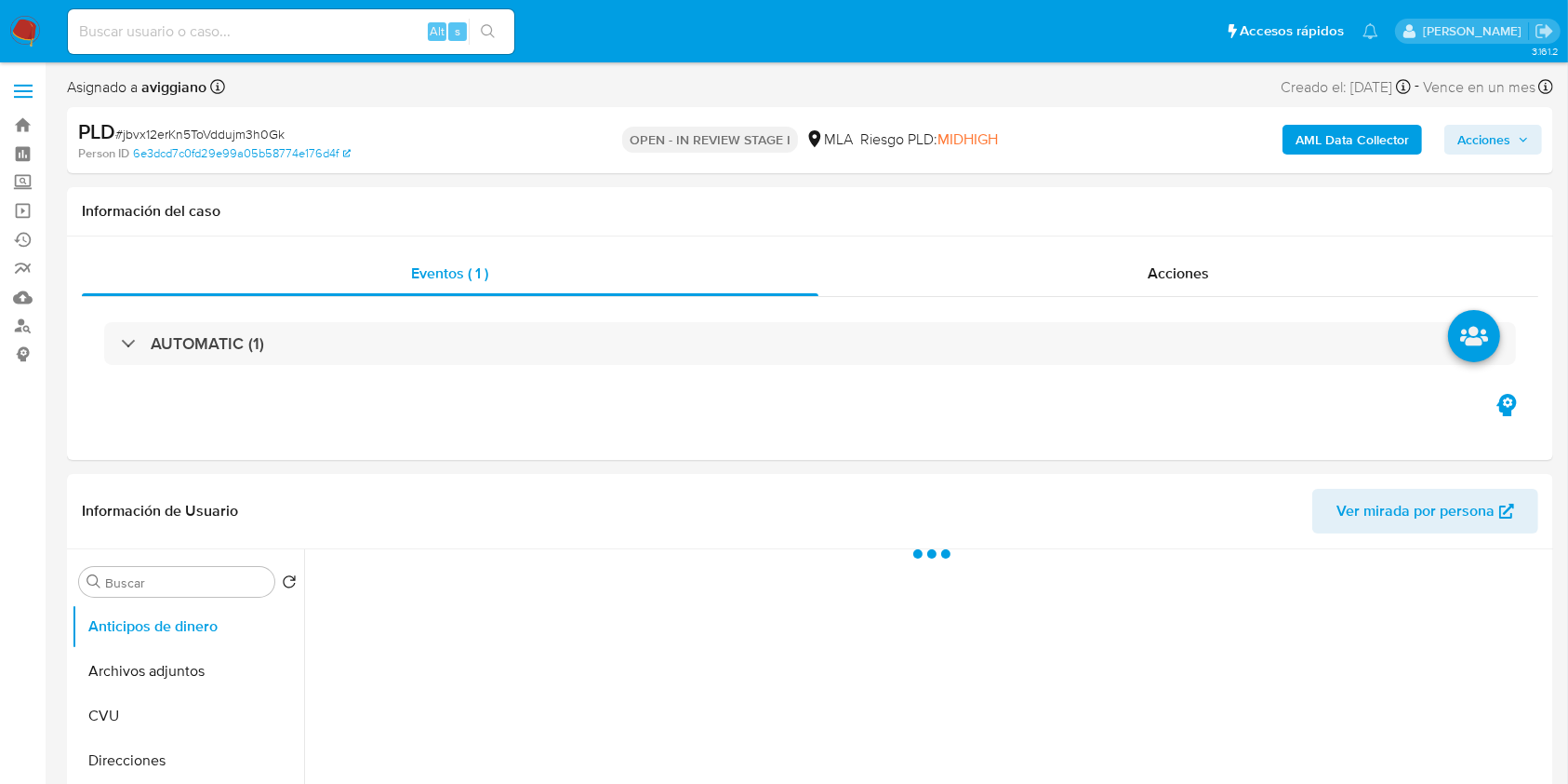
select select "10"
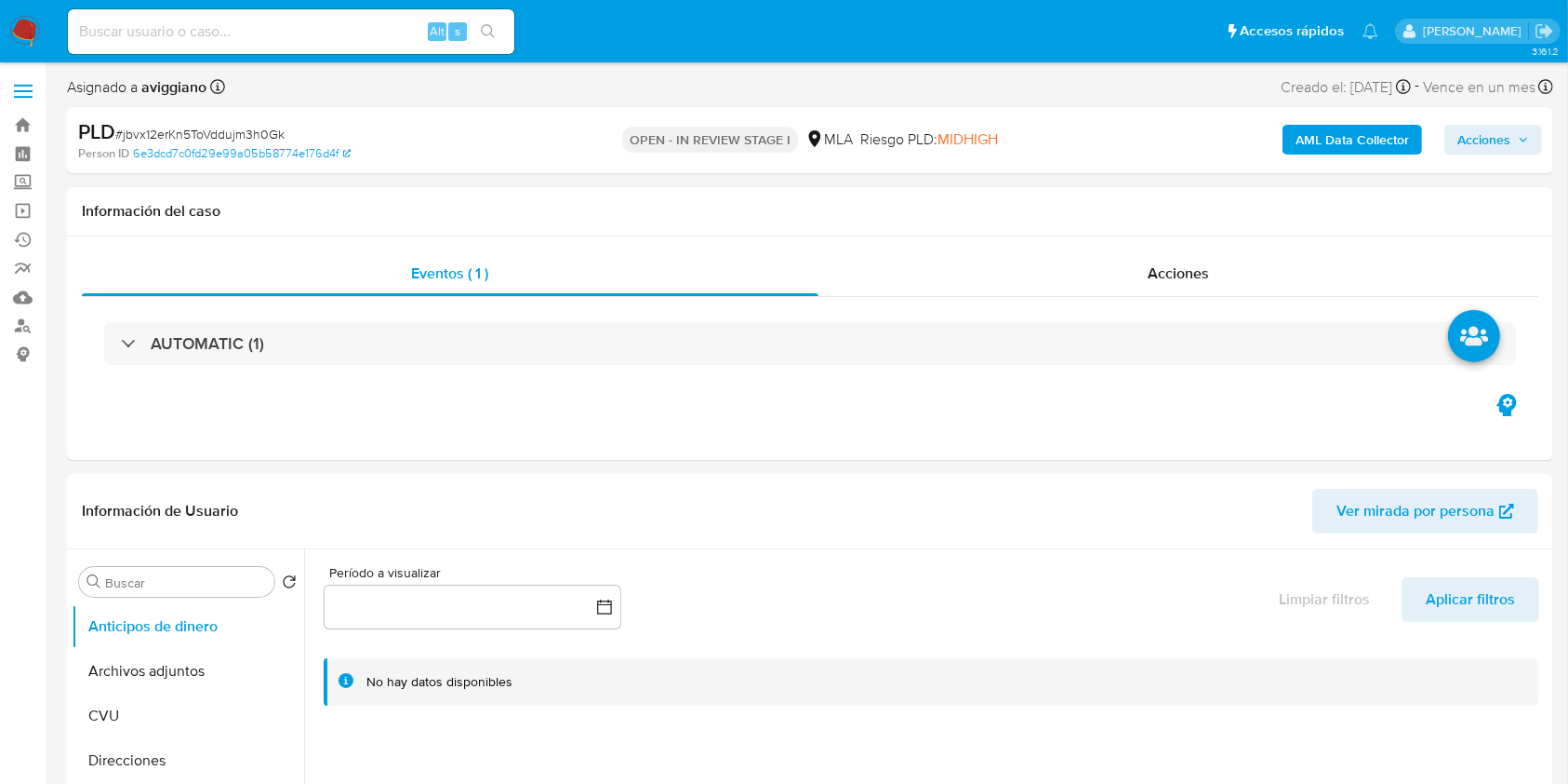
click at [1527, 136] on icon "button" at bounding box center [1523, 139] width 11 height 11
click at [1537, 125] on button "Acciones" at bounding box center [1493, 139] width 98 height 30
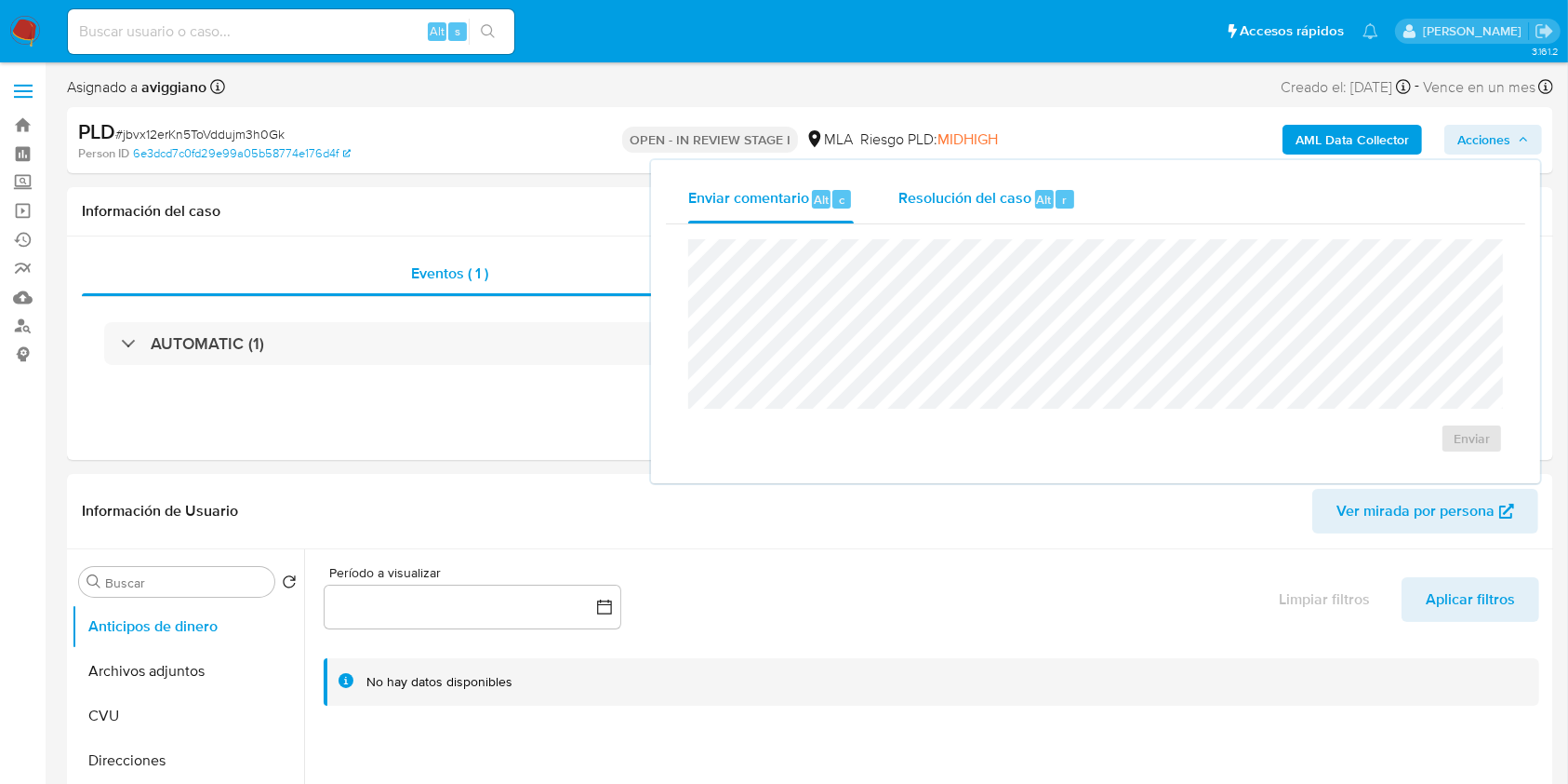
click at [931, 212] on div "Resolución del caso Alt r" at bounding box center [988, 199] width 177 height 49
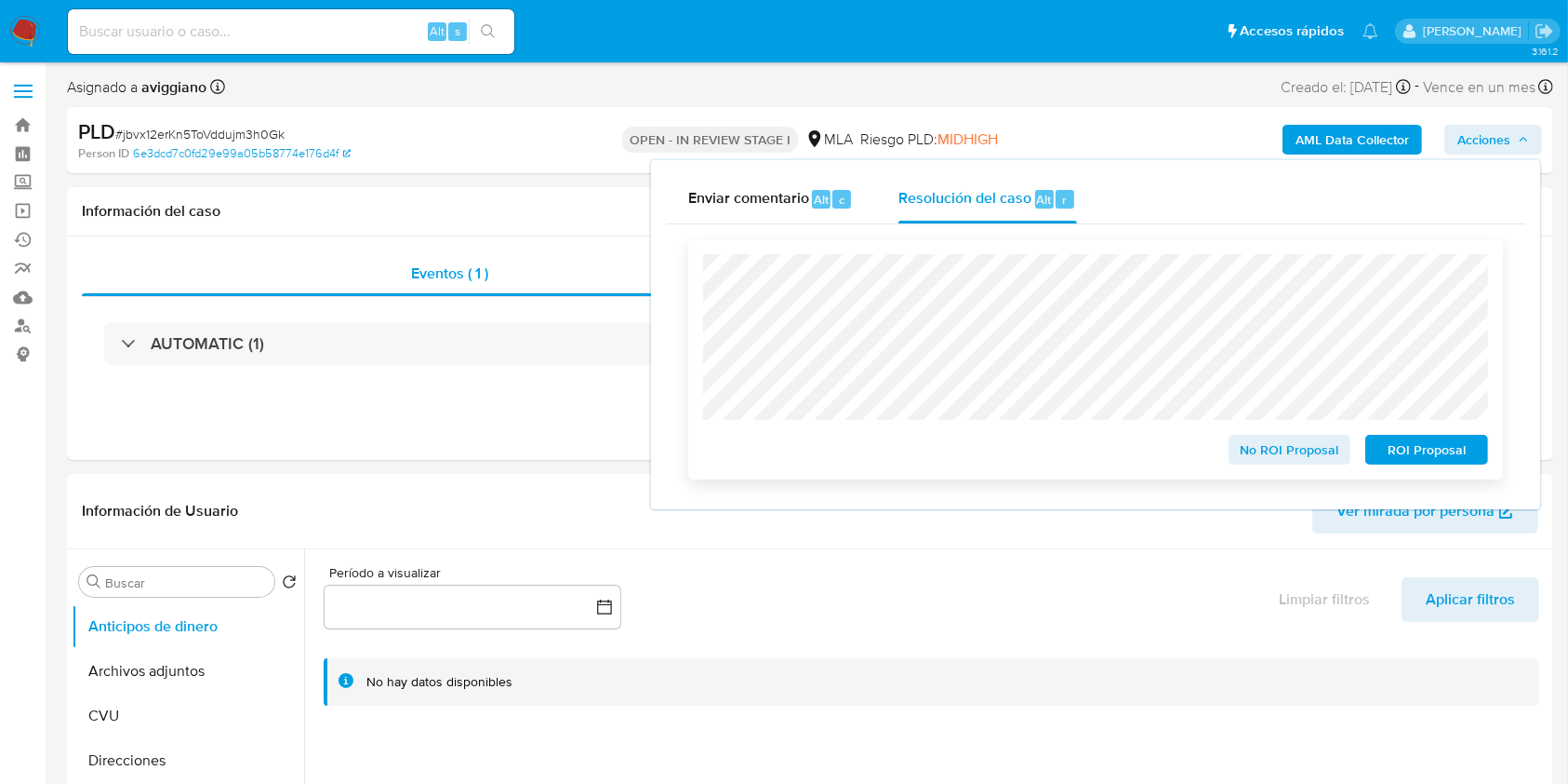
click at [1393, 440] on span "ROI Proposal" at bounding box center [1427, 449] width 97 height 26
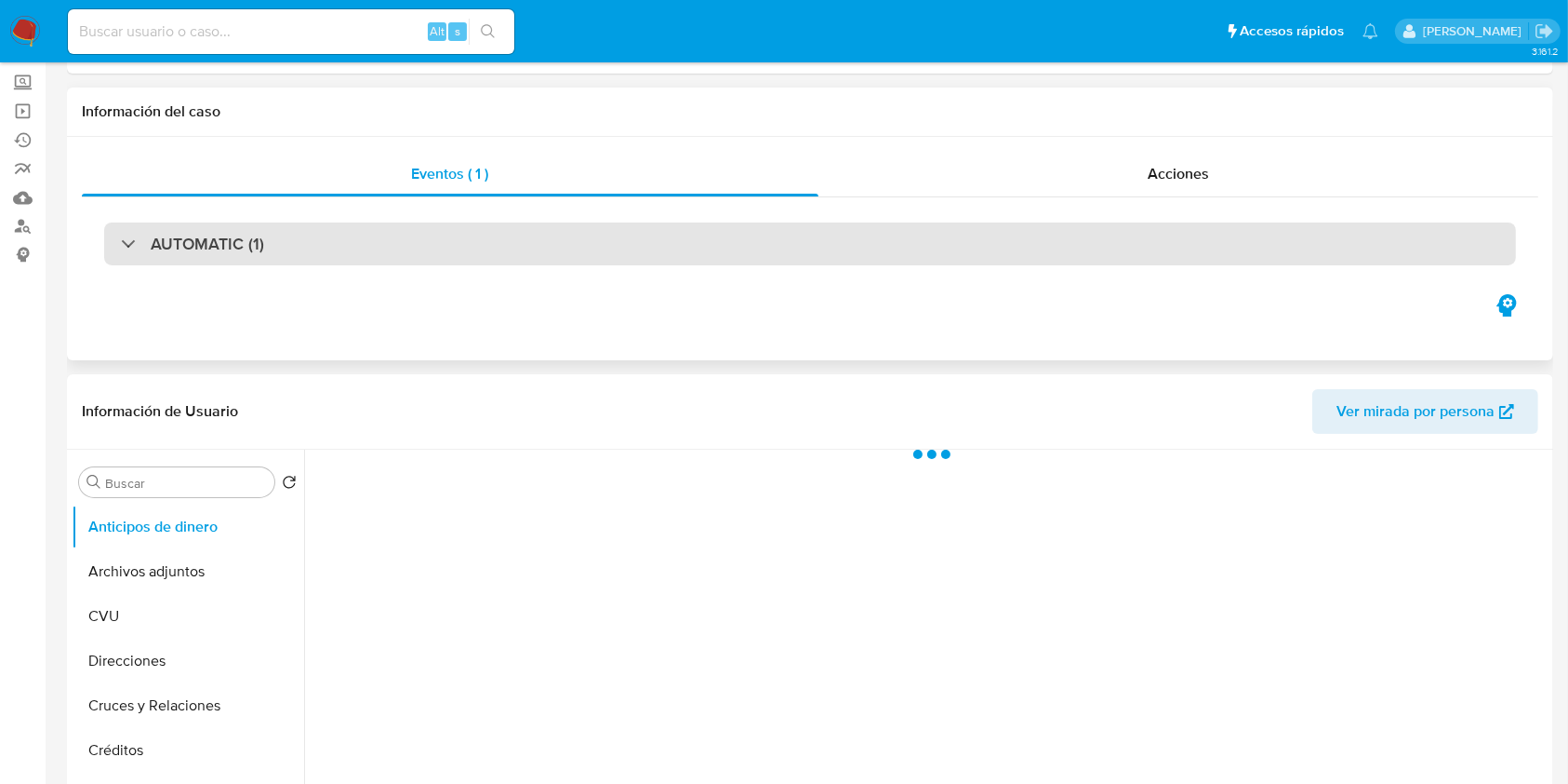
select select "10"
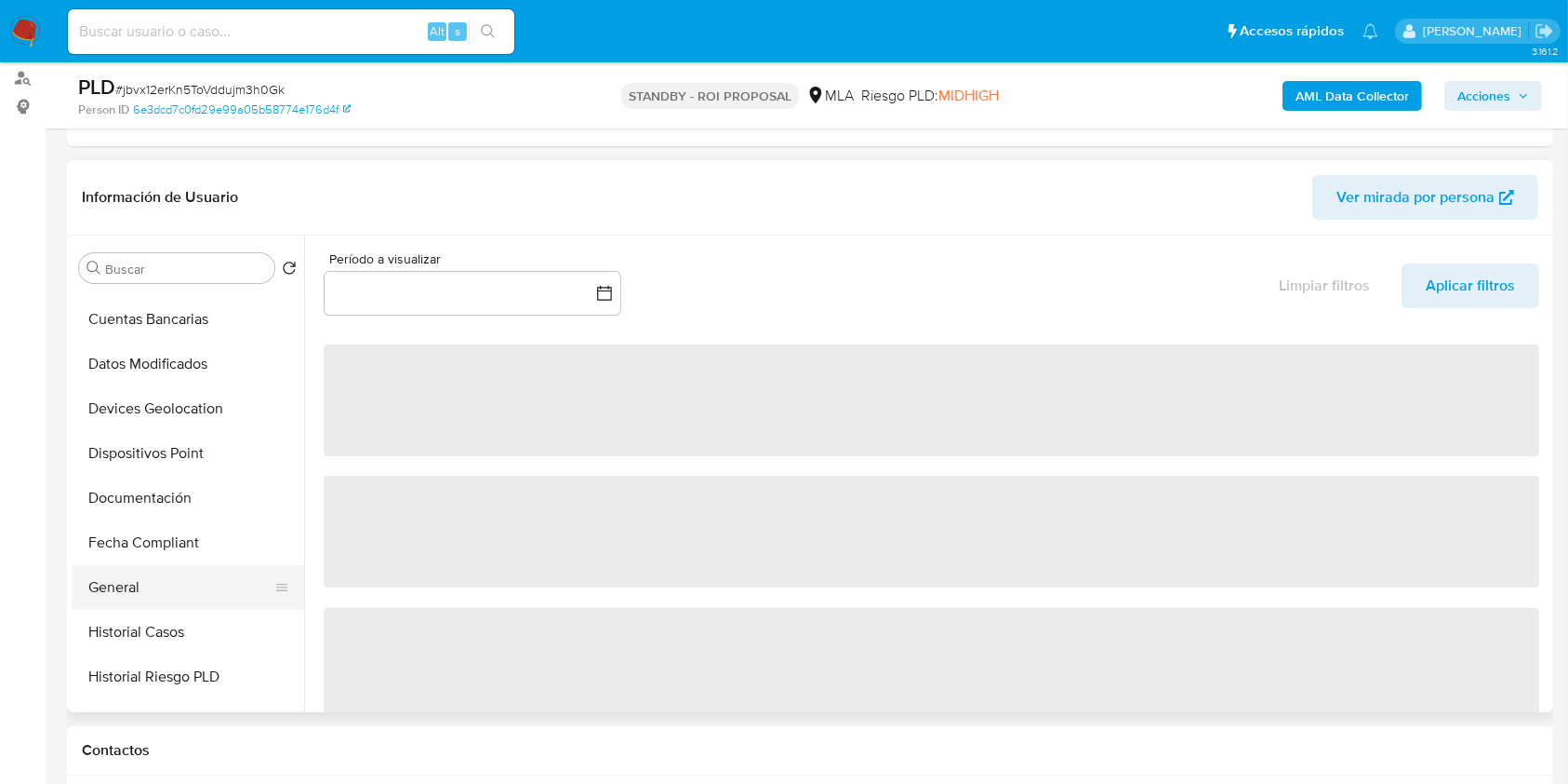
scroll to position [373, 0]
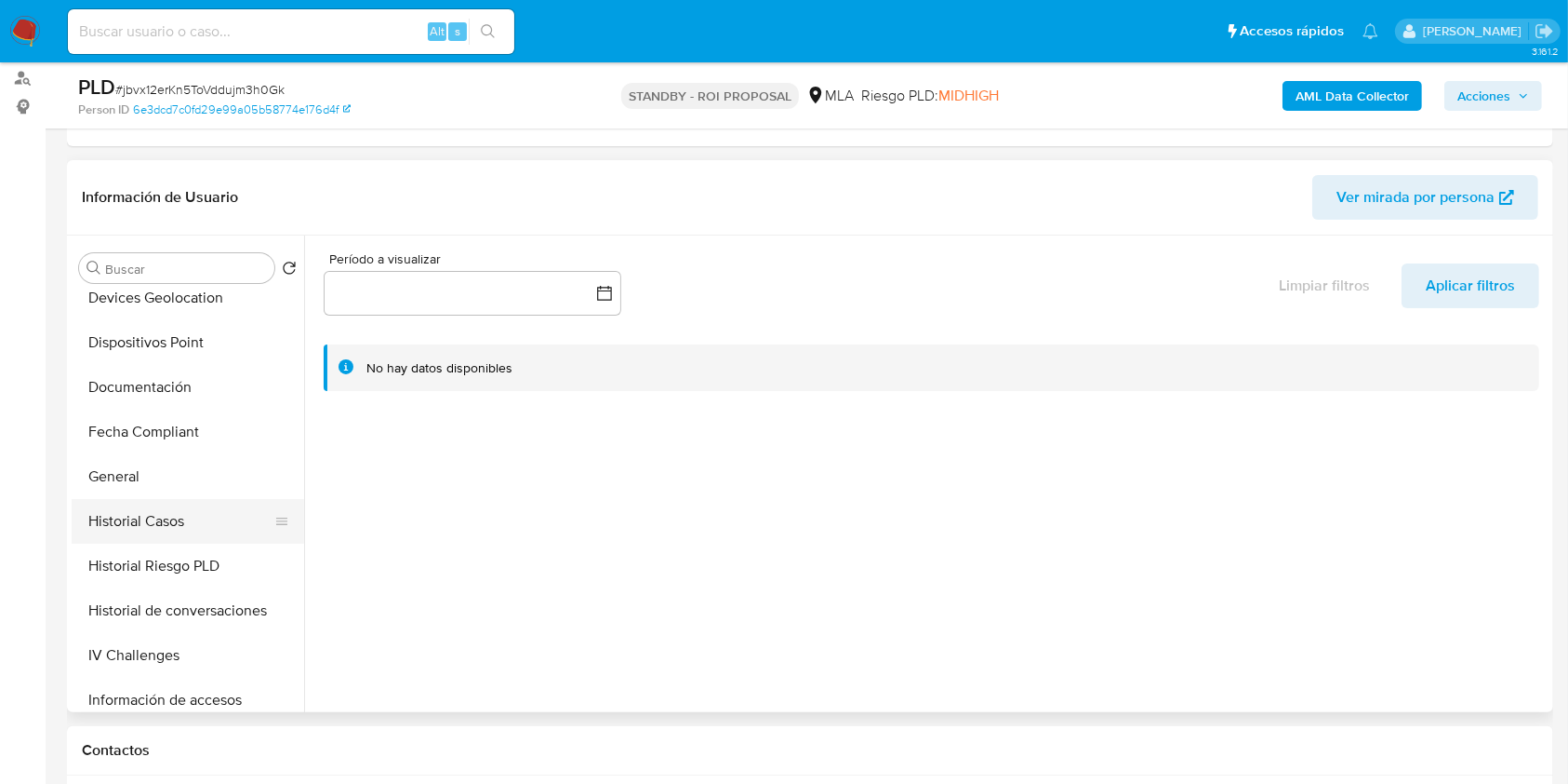
click at [187, 519] on button "Historial Casos" at bounding box center [180, 521] width 218 height 45
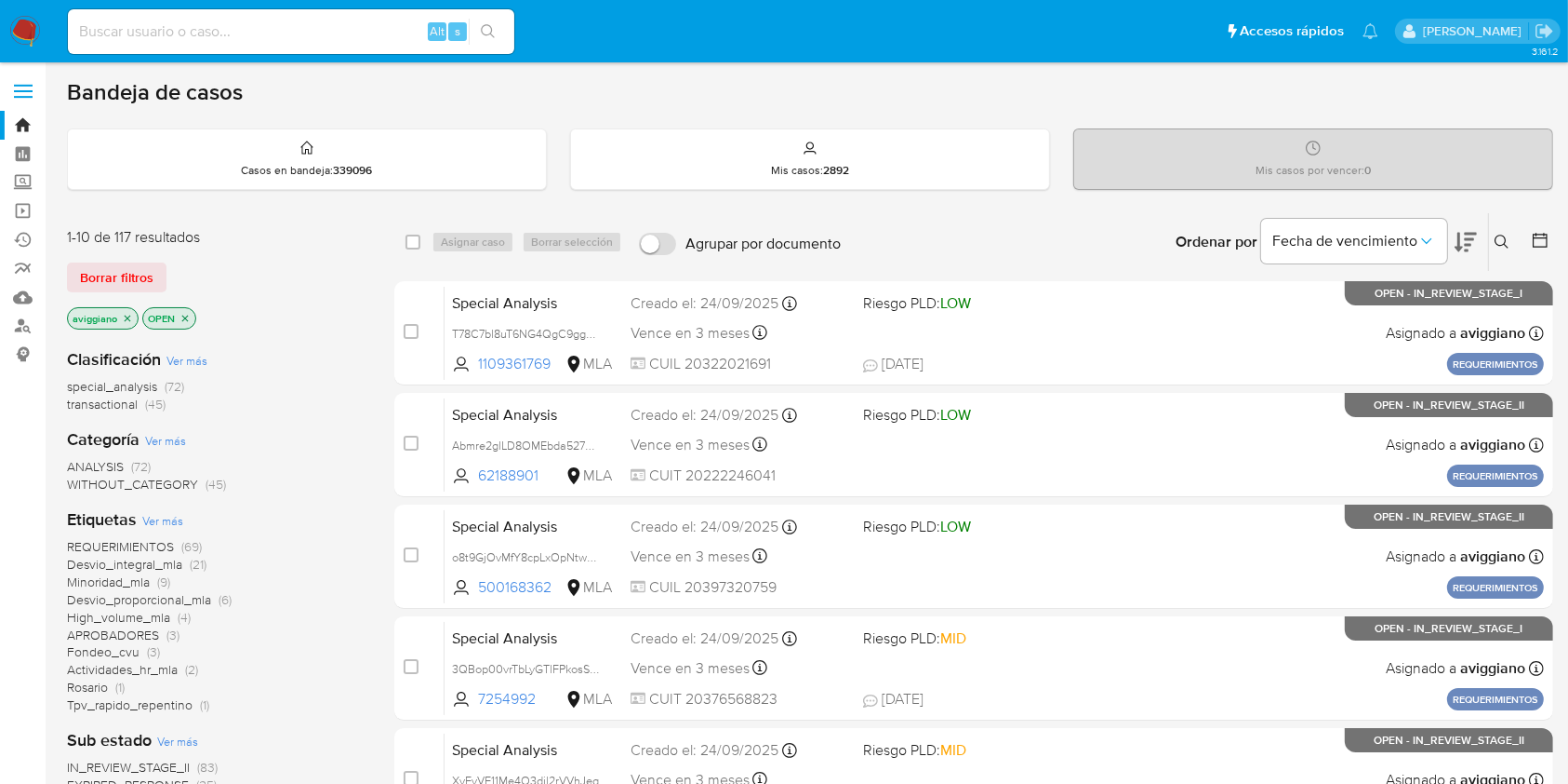
click at [216, 20] on input at bounding box center [291, 32] width 446 height 24
paste input "noW5coqnyvSCe9tP96ssD7Qh"
type input "noW5coqnyvSCe9tP96ssD7Qh"
click at [493, 36] on icon "search-icon" at bounding box center [488, 31] width 14 height 14
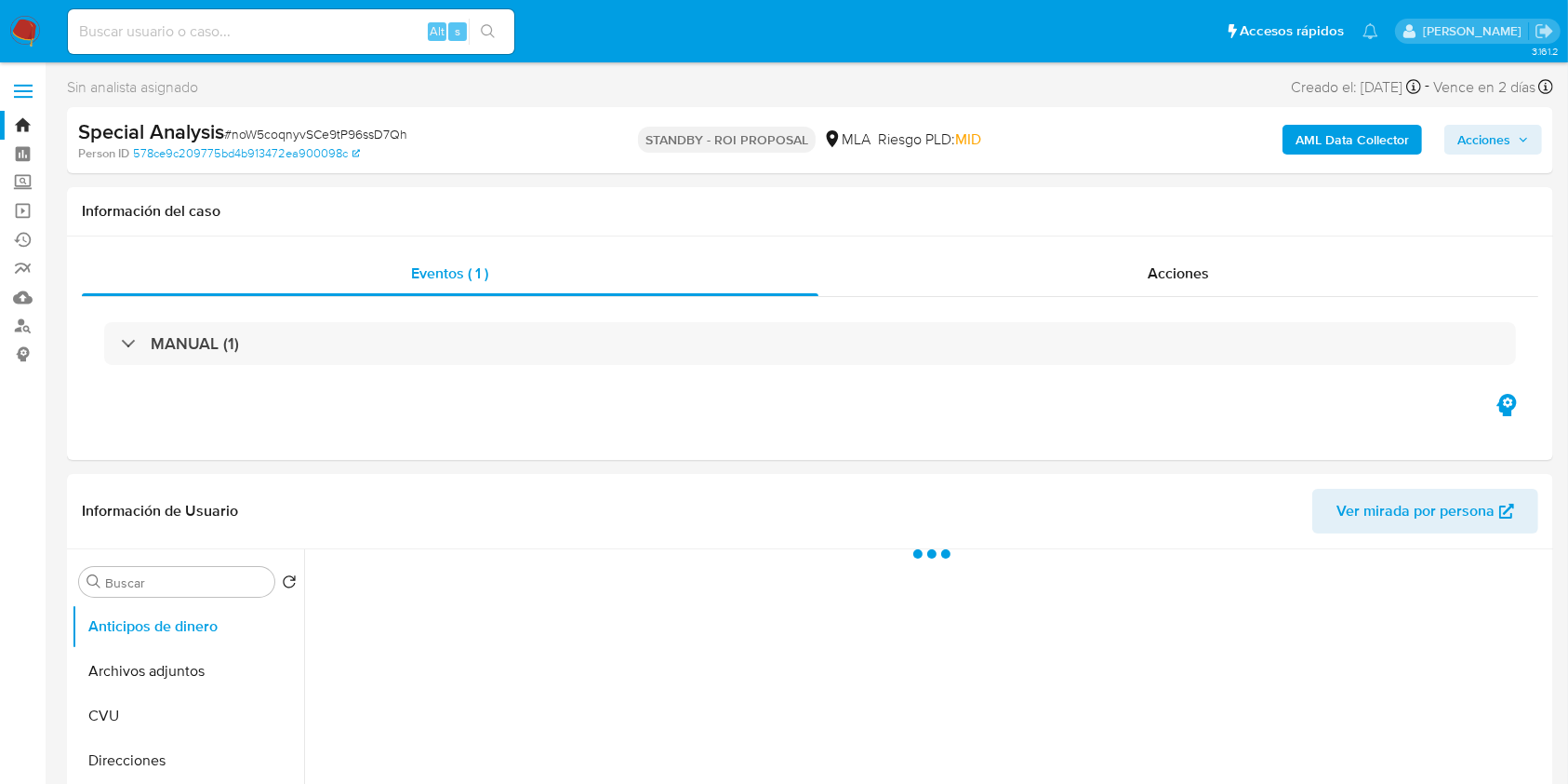
select select "10"
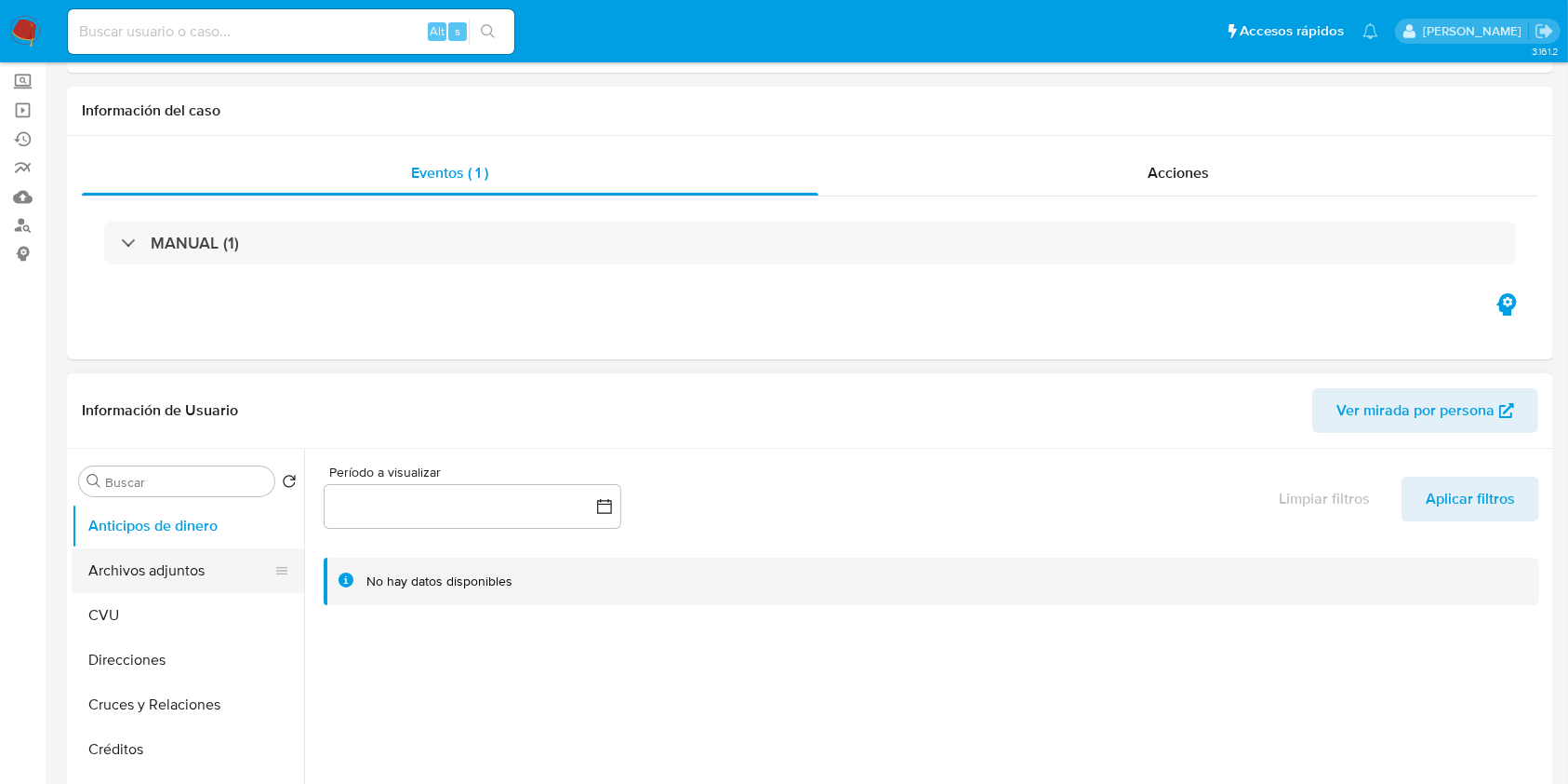
scroll to position [124, 0]
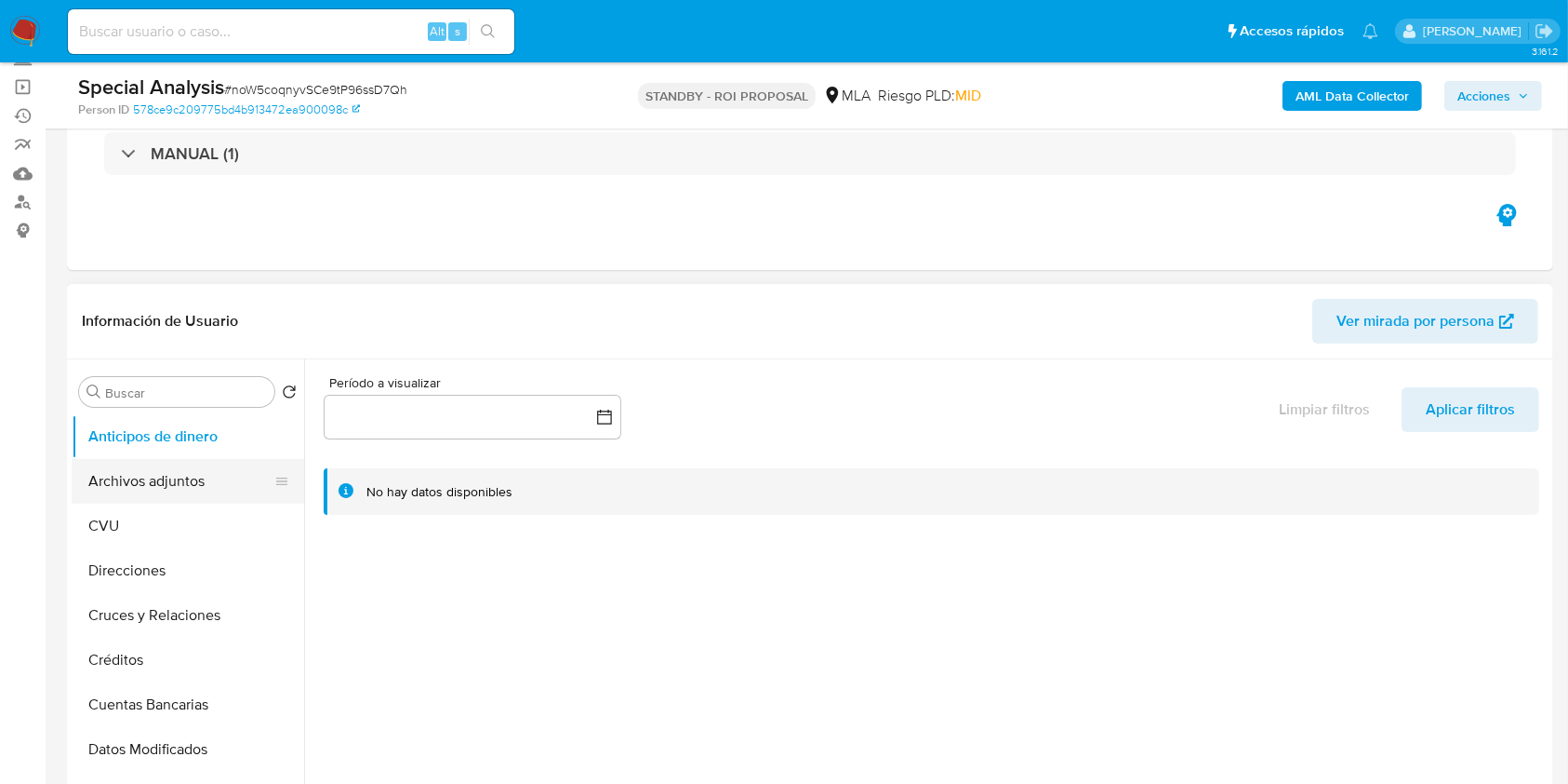
click at [156, 466] on button "Archivos adjuntos" at bounding box center [180, 481] width 218 height 45
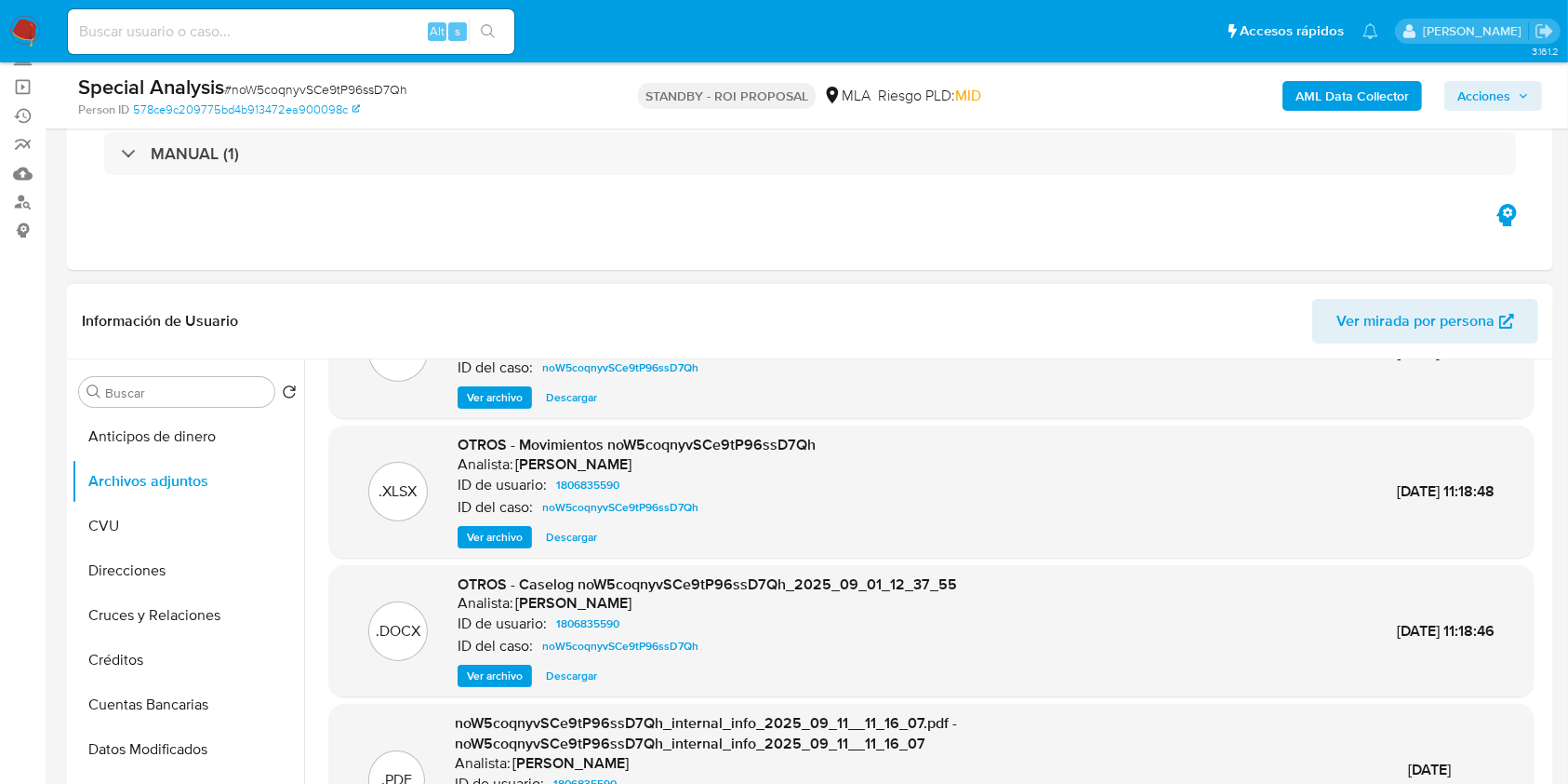
scroll to position [177, 0]
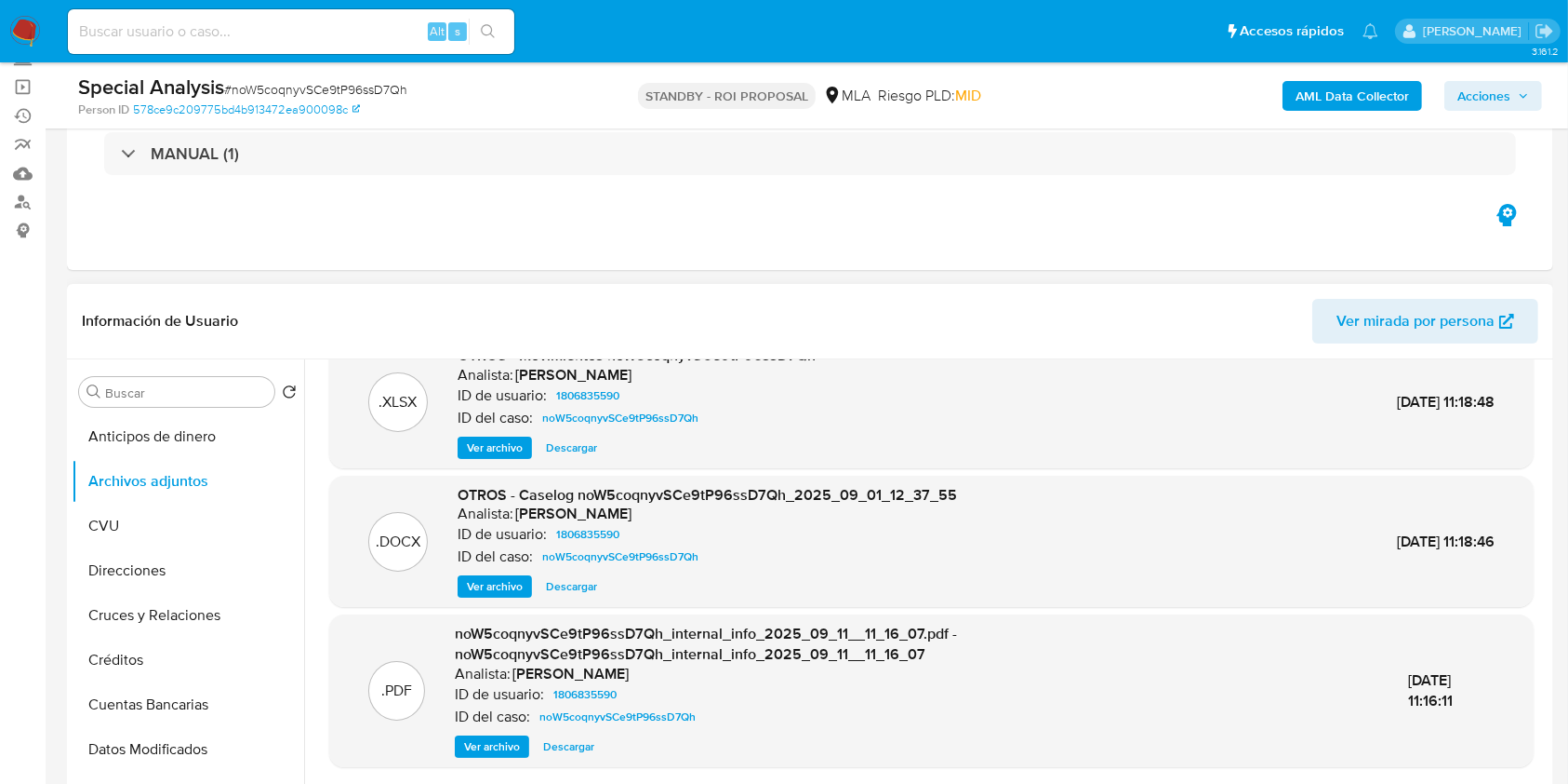
click at [578, 581] on span "Descargar" at bounding box center [570, 586] width 51 height 19
click at [570, 580] on span "Descargar" at bounding box center [570, 586] width 51 height 19
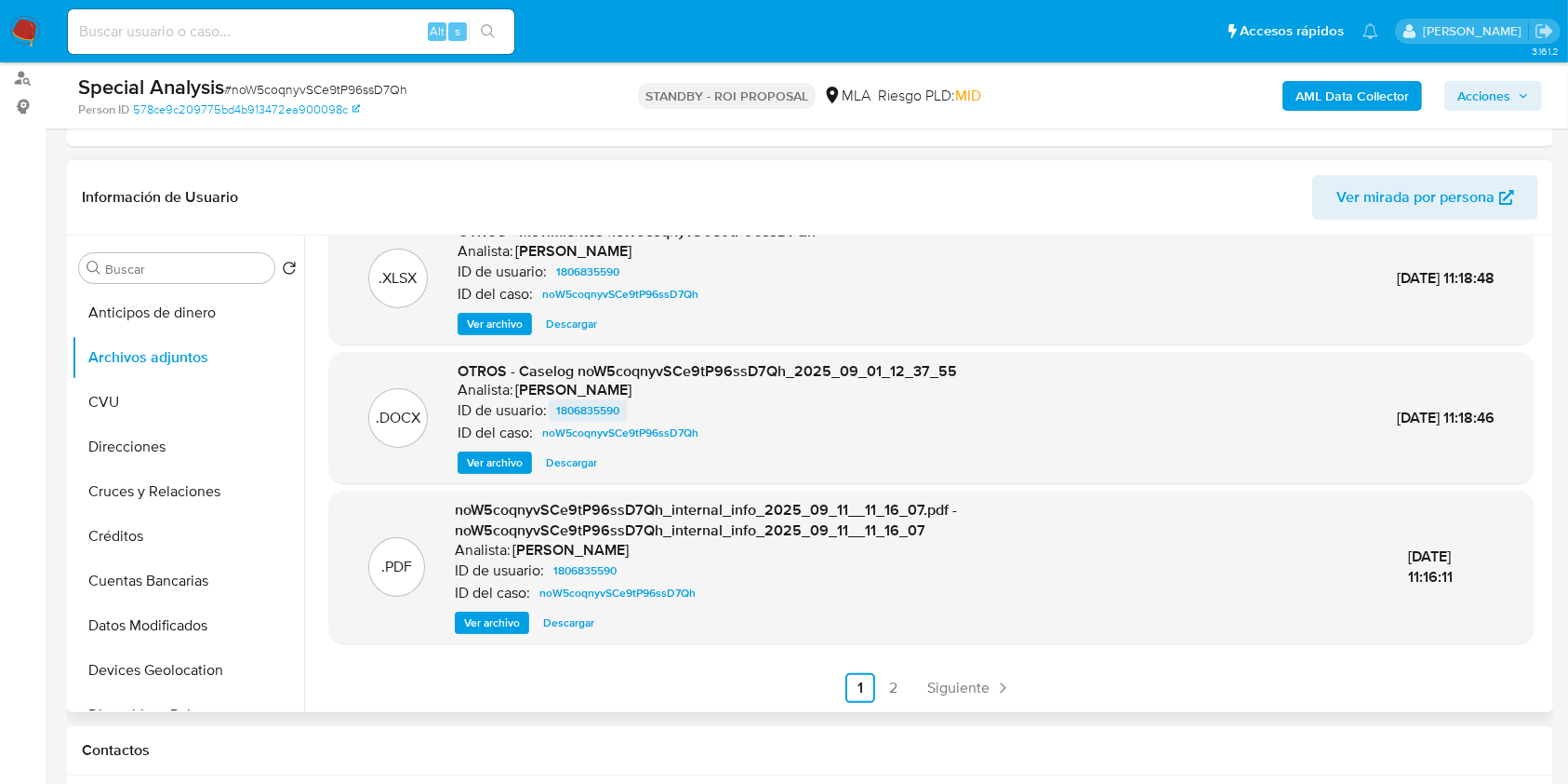
scroll to position [52, 0]
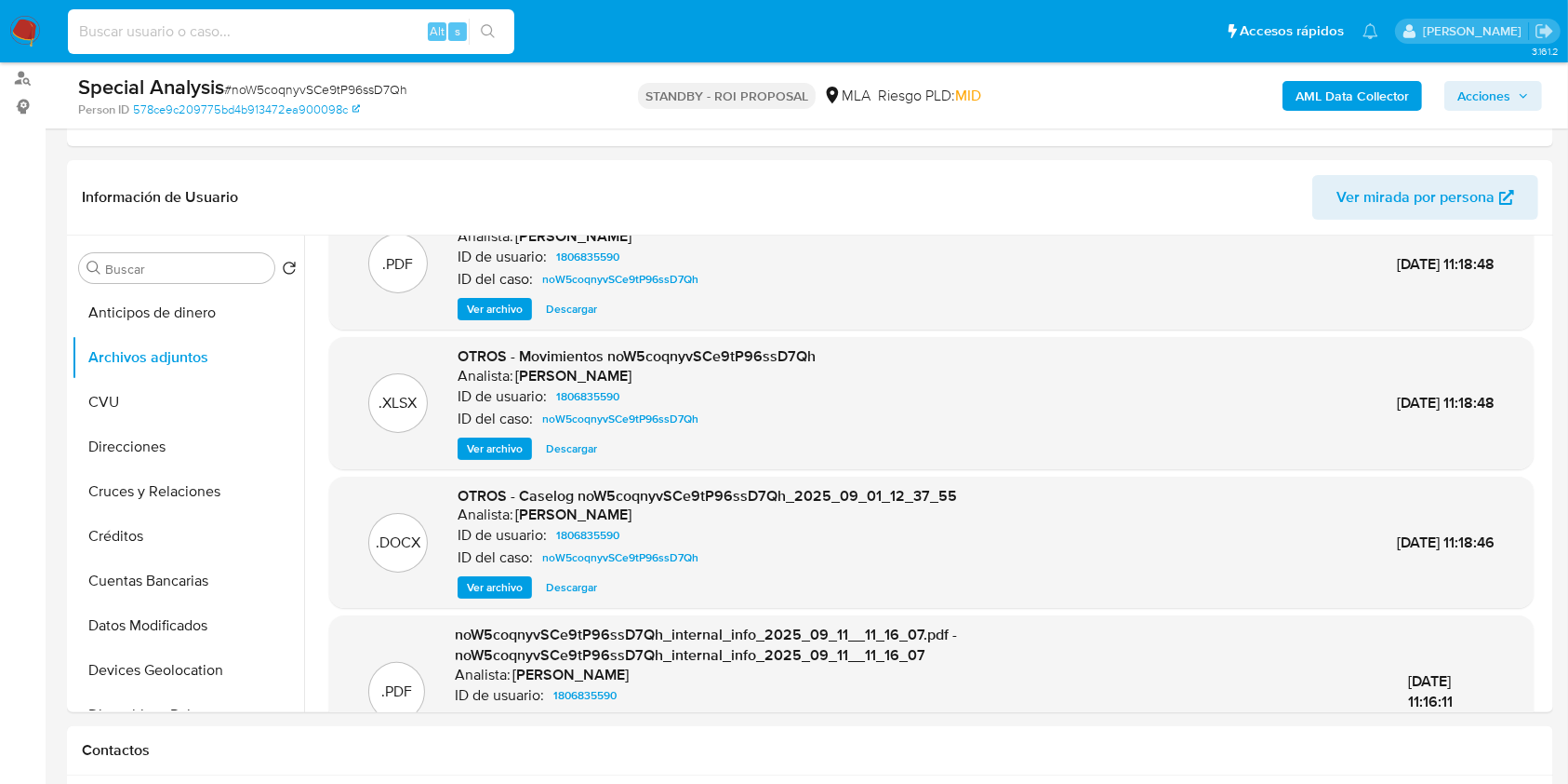
click at [158, 32] on input at bounding box center [291, 32] width 446 height 24
paste input "7cj3baKDHQdcXQ4S2S2EwPkP"
type input "7cj3baKDHQdcXQ4S2S2EwPkP"
click at [484, 29] on icon "search-icon" at bounding box center [488, 31] width 15 height 15
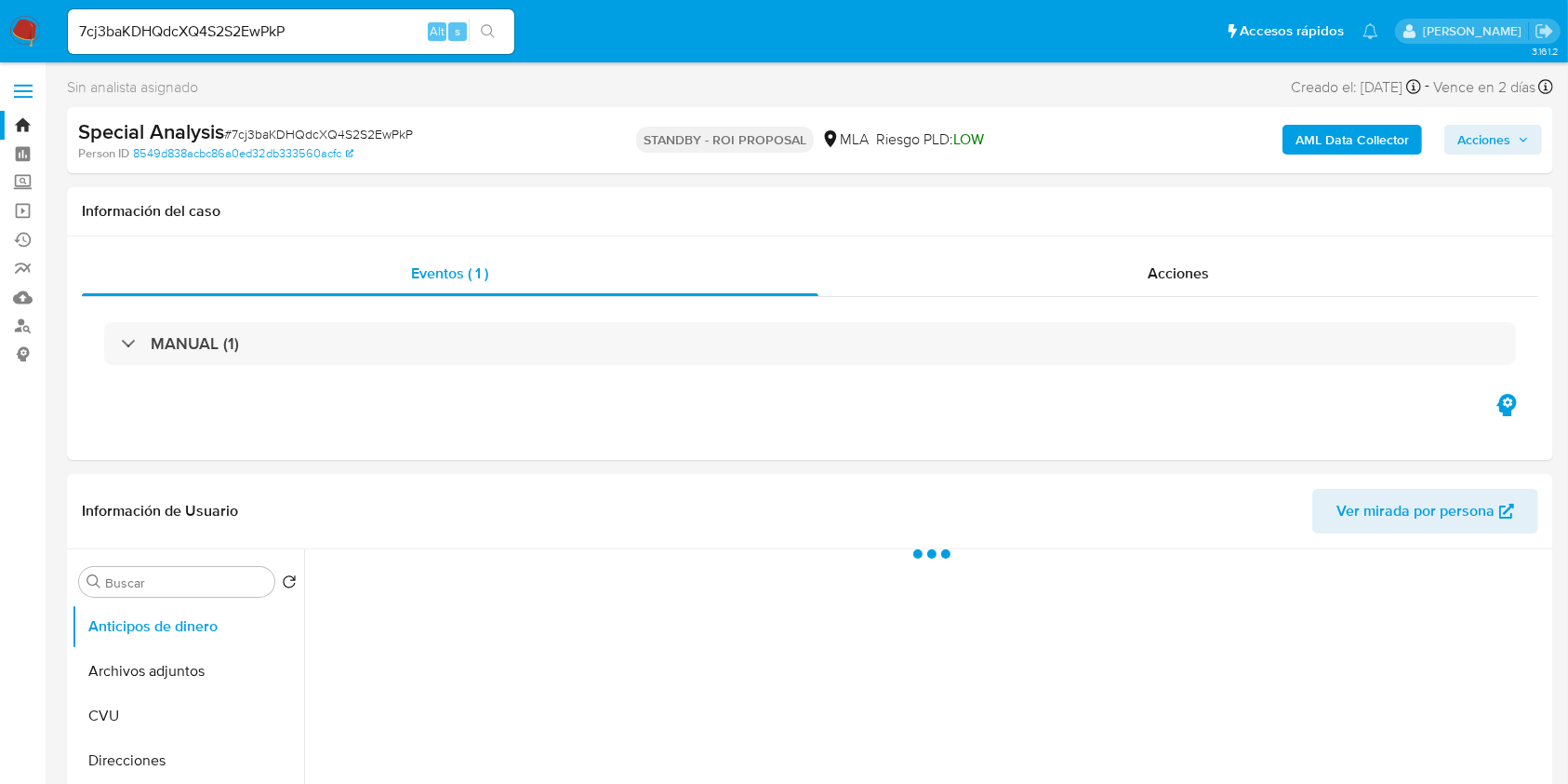
select select "10"
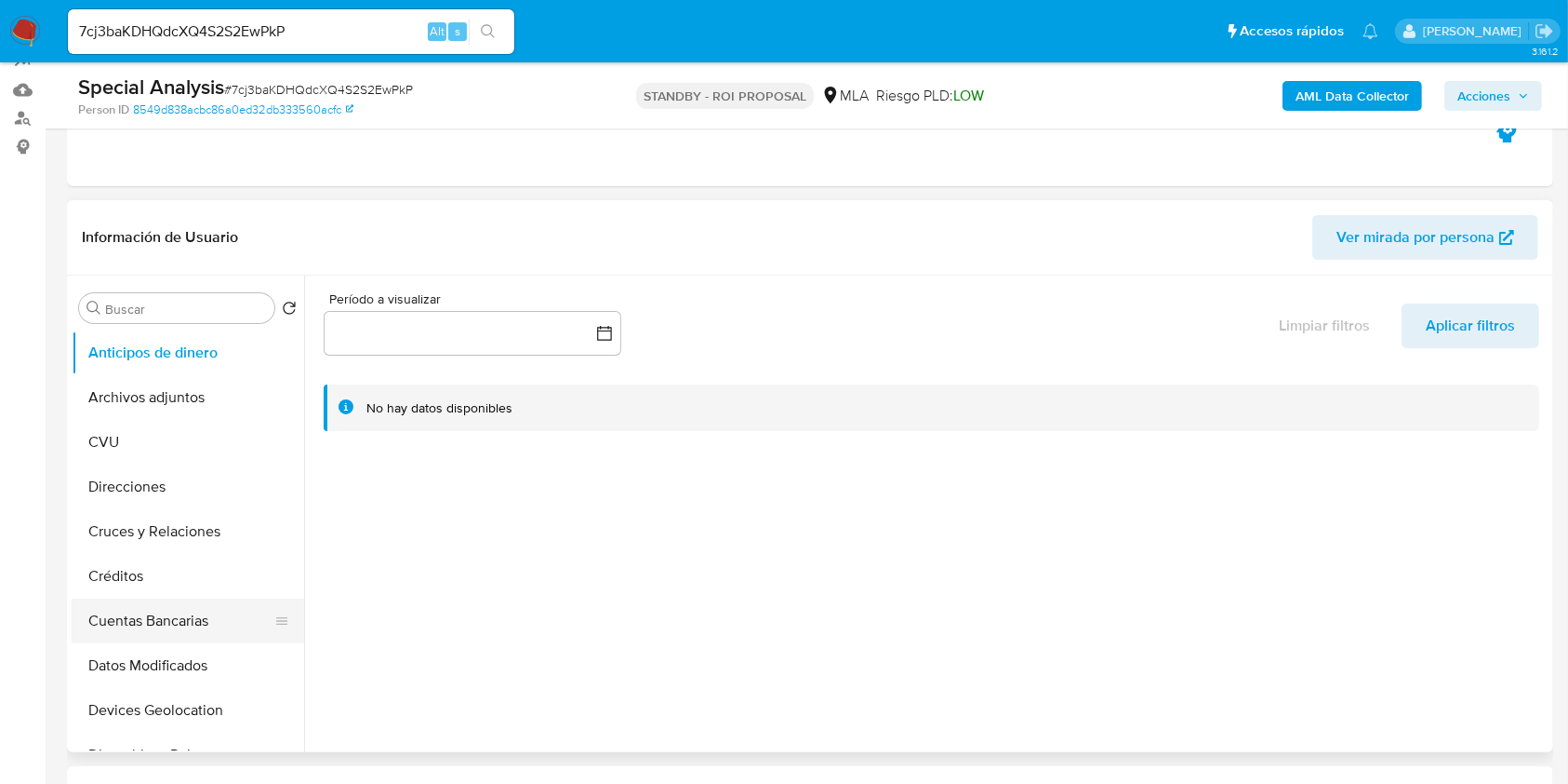
scroll to position [373, 0]
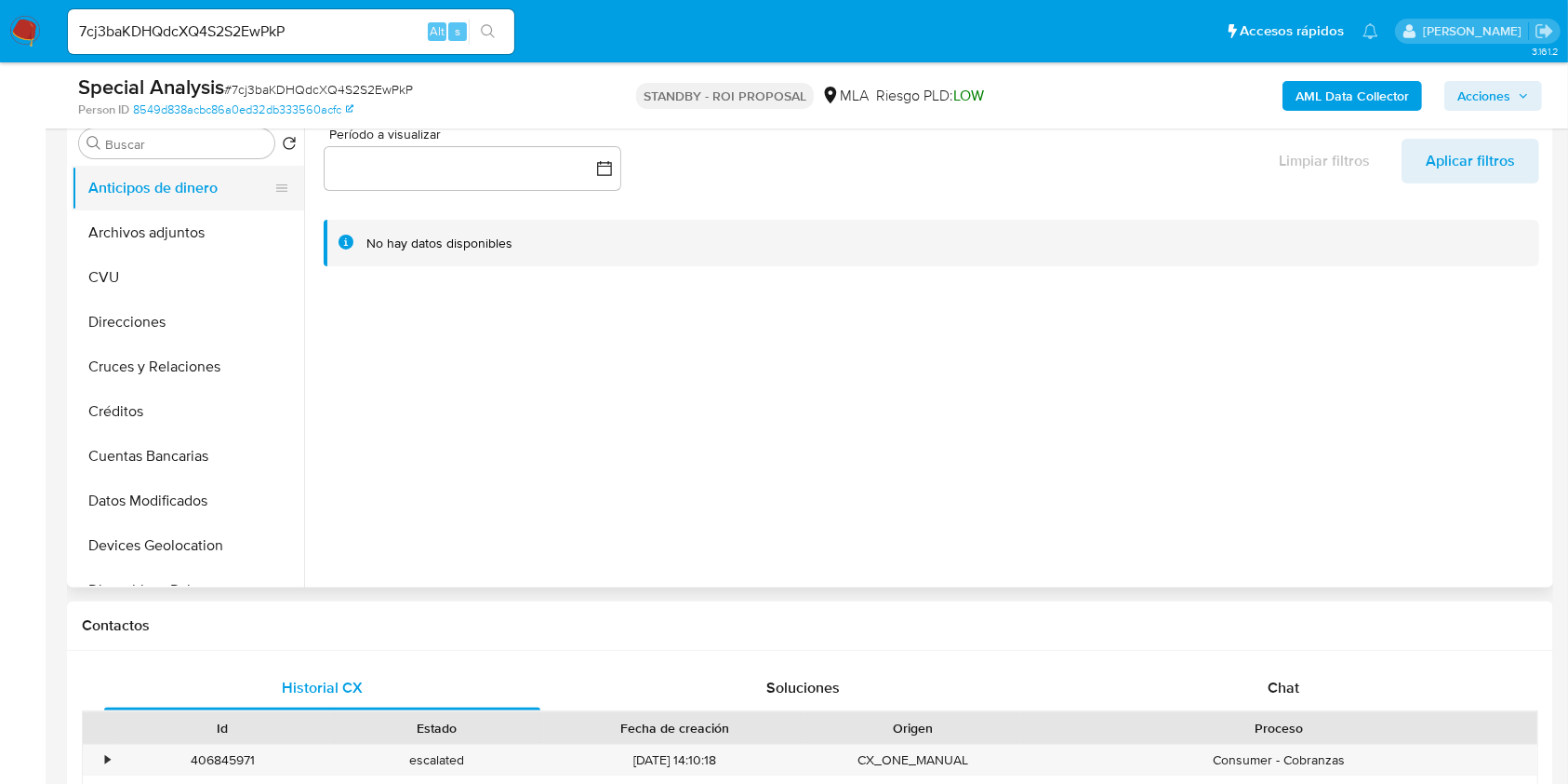
click at [171, 205] on button "Anticipos de dinero" at bounding box center [180, 187] width 218 height 45
click at [160, 220] on button "Archivos adjuntos" at bounding box center [180, 232] width 218 height 45
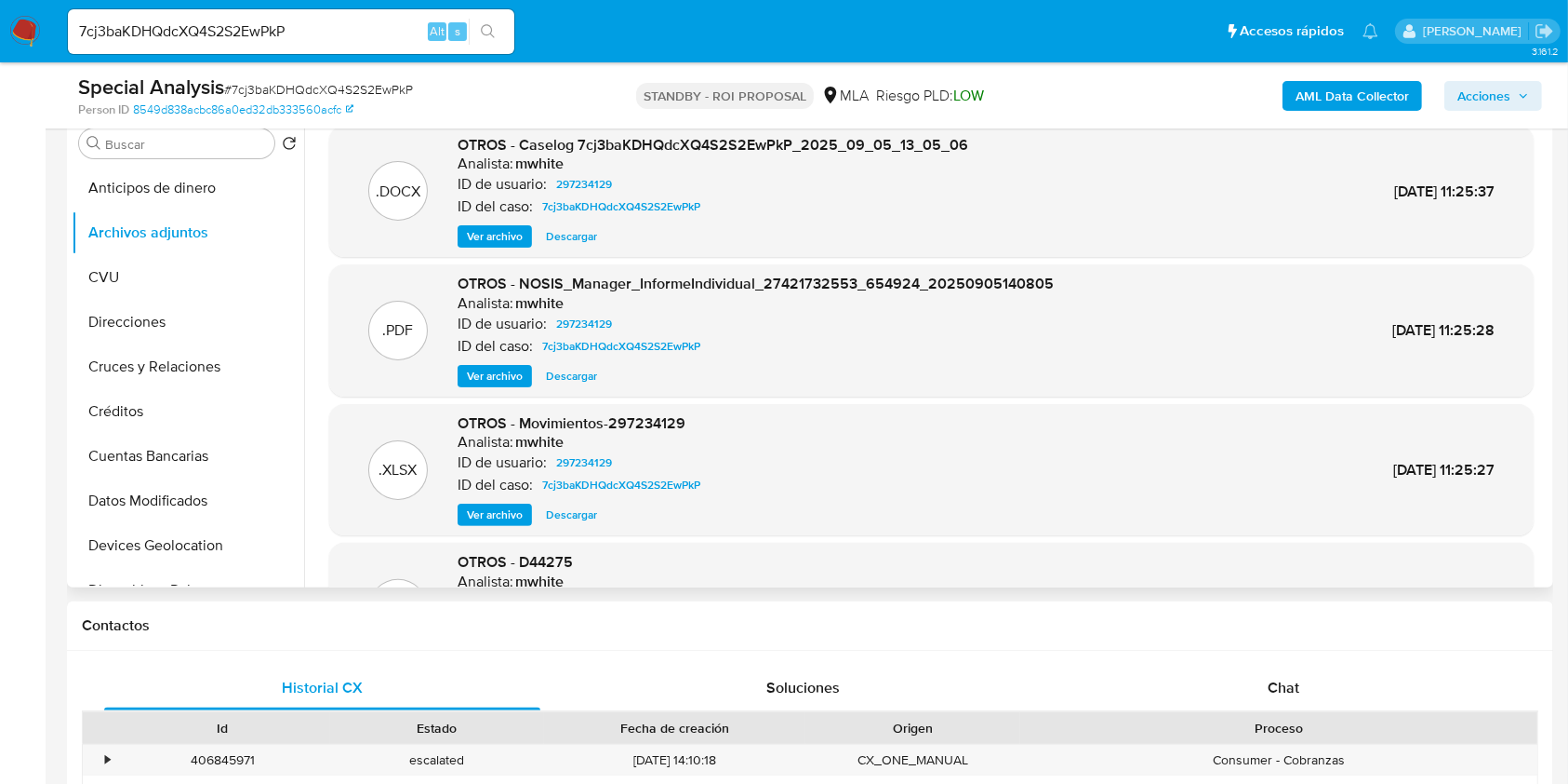
click at [573, 239] on span "Descargar" at bounding box center [570, 236] width 51 height 19
click at [178, 28] on input "7cj3baKDHQdcXQ4S2S2EwPkP" at bounding box center [291, 32] width 446 height 24
paste input "4YpRrYTCqVHg8c2qPIf7K7zI"
type input "4YpRrYTCqVHg8c2qPIf7K7zI"
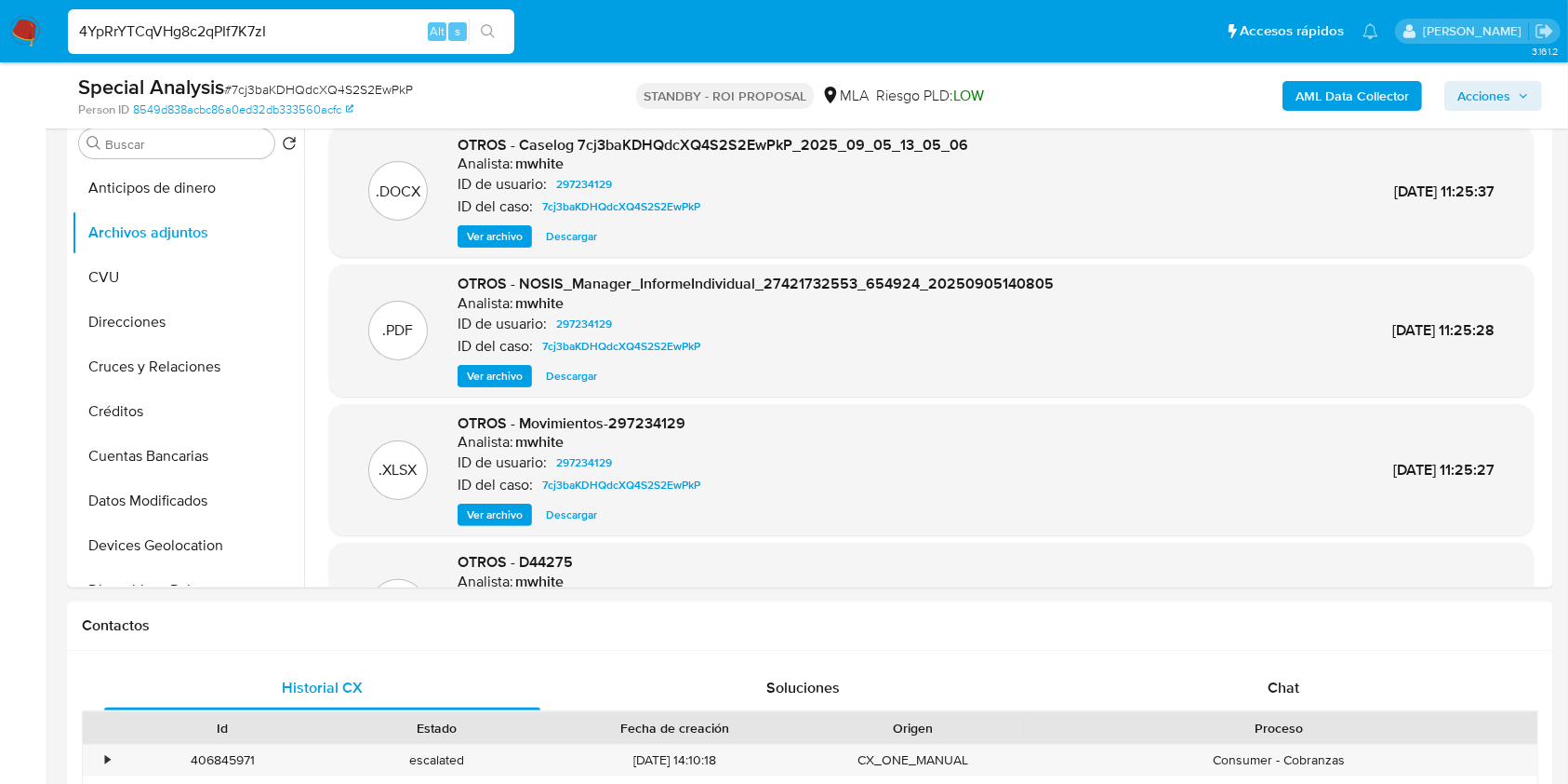
click at [486, 41] on button "search-icon" at bounding box center [488, 32] width 38 height 26
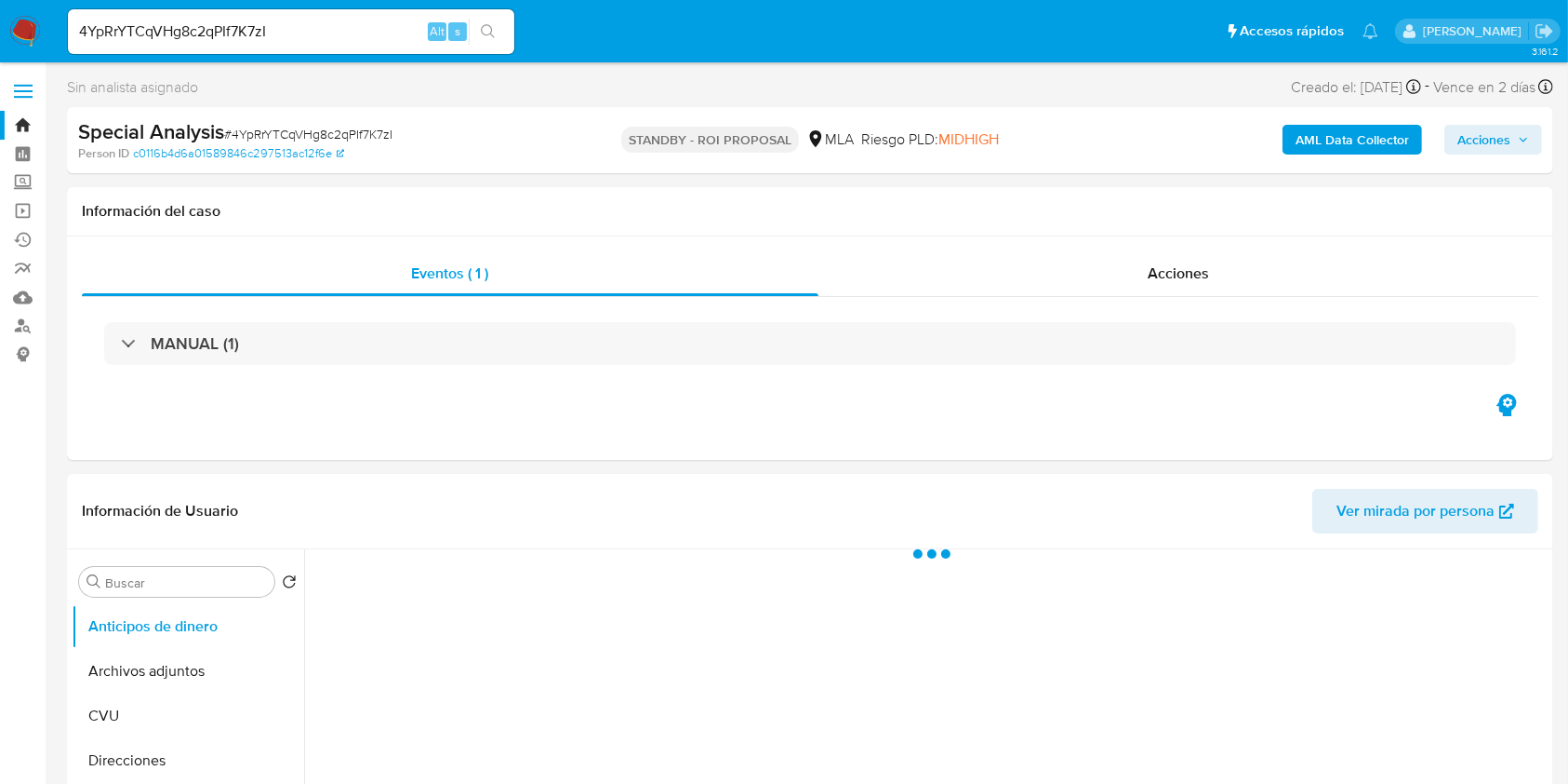
select select "10"
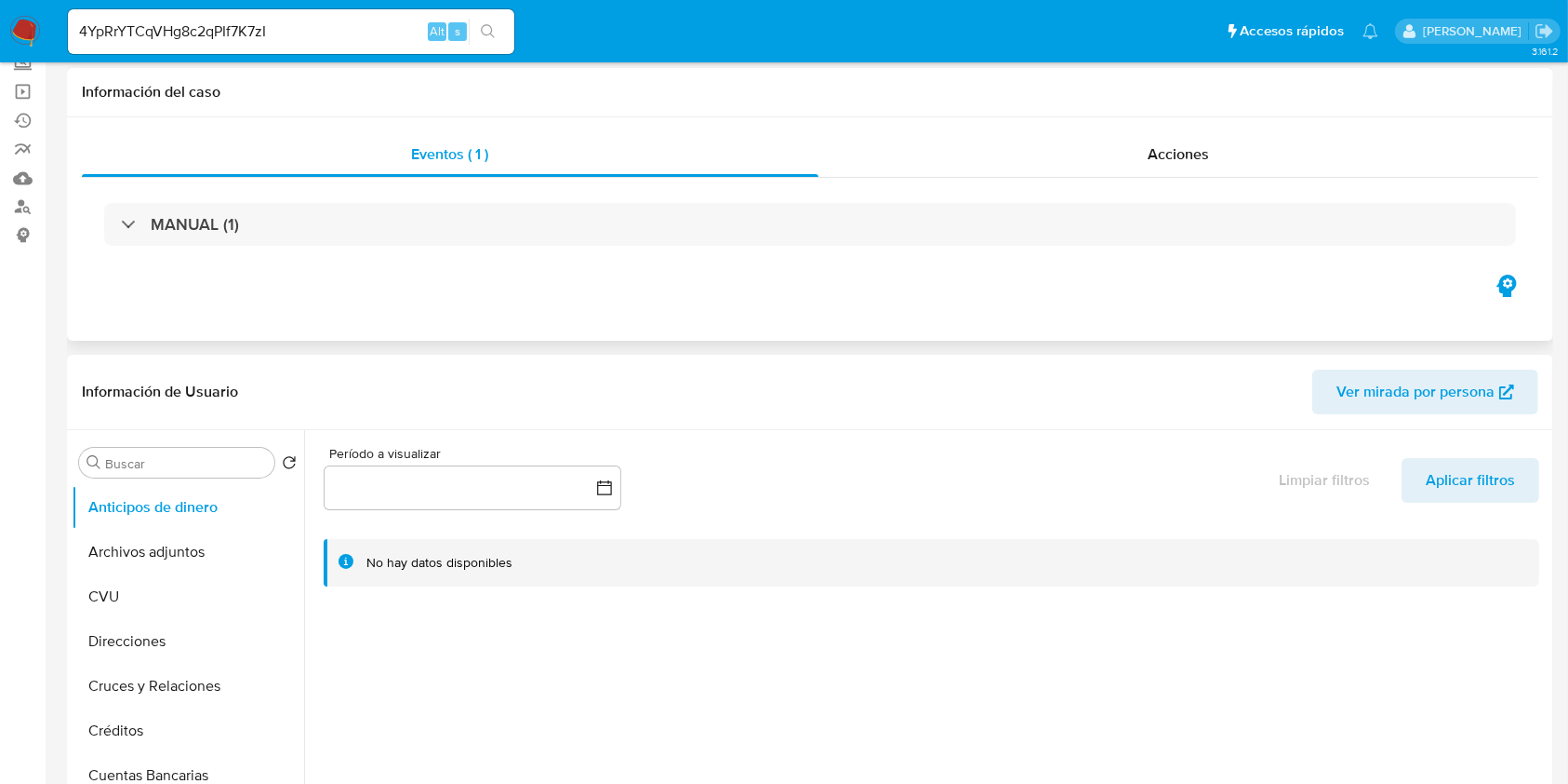
scroll to position [248, 0]
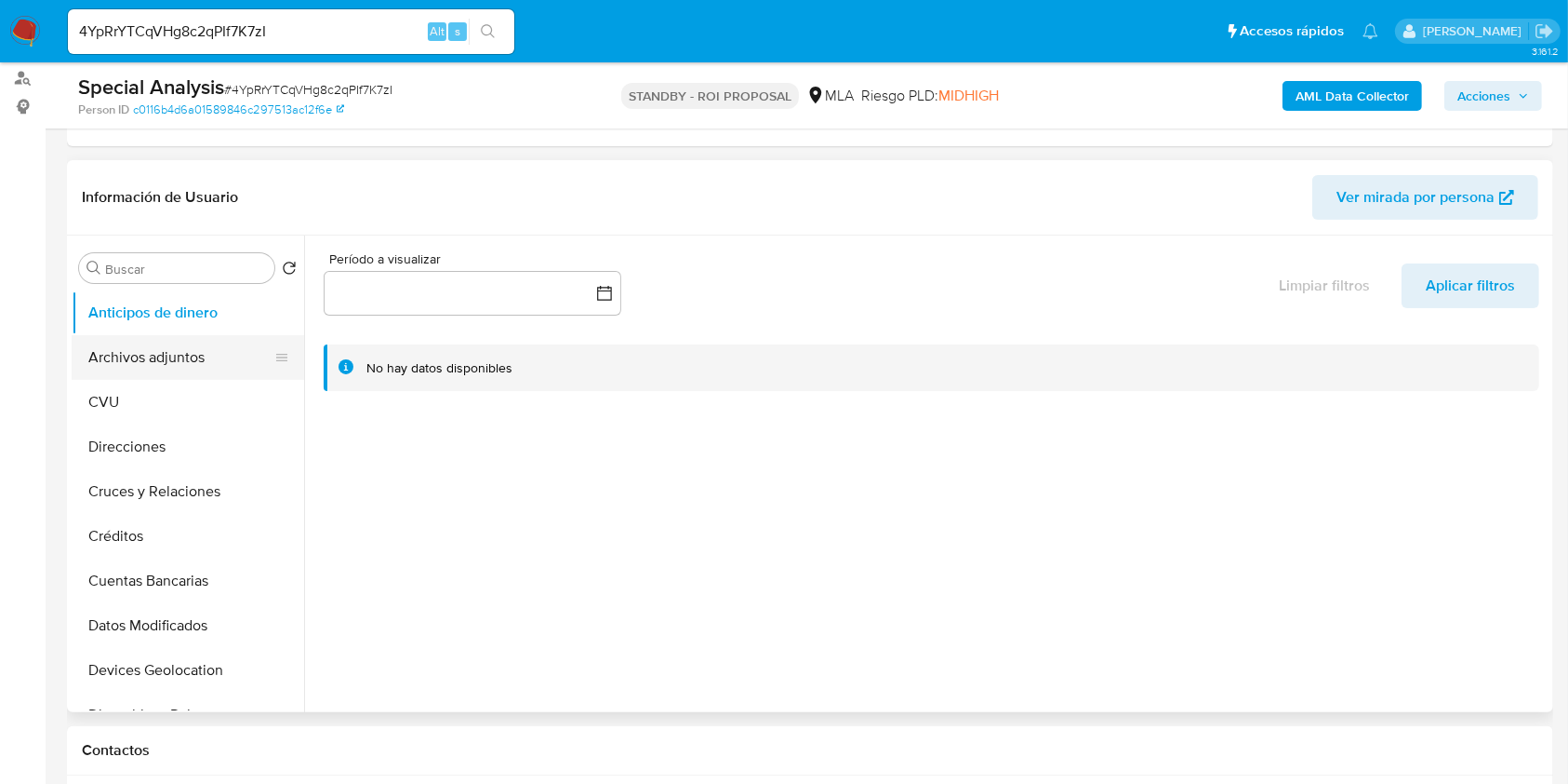
click at [181, 373] on button "Archivos adjuntos" at bounding box center [180, 357] width 218 height 45
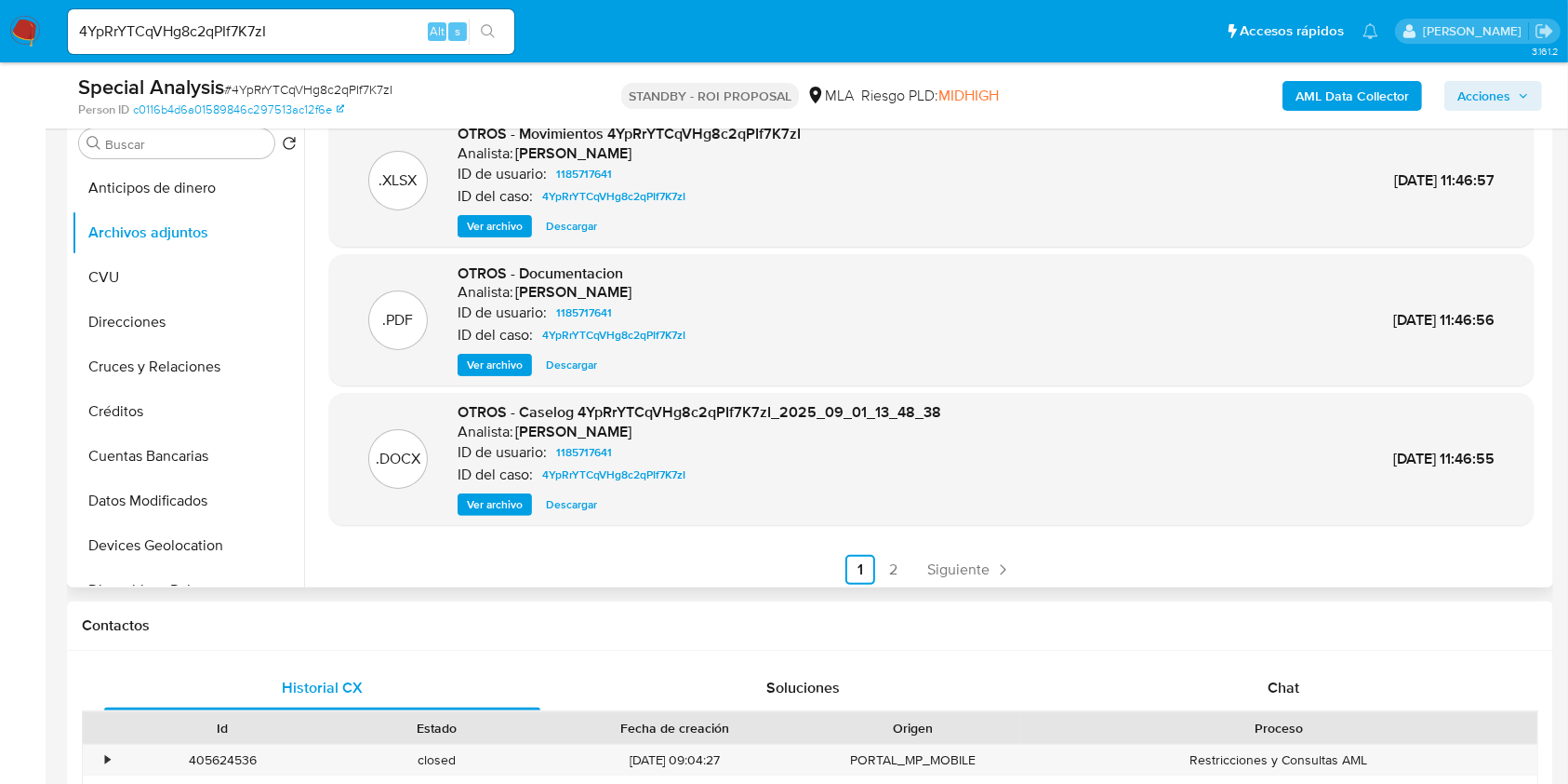
scroll to position [156, 0]
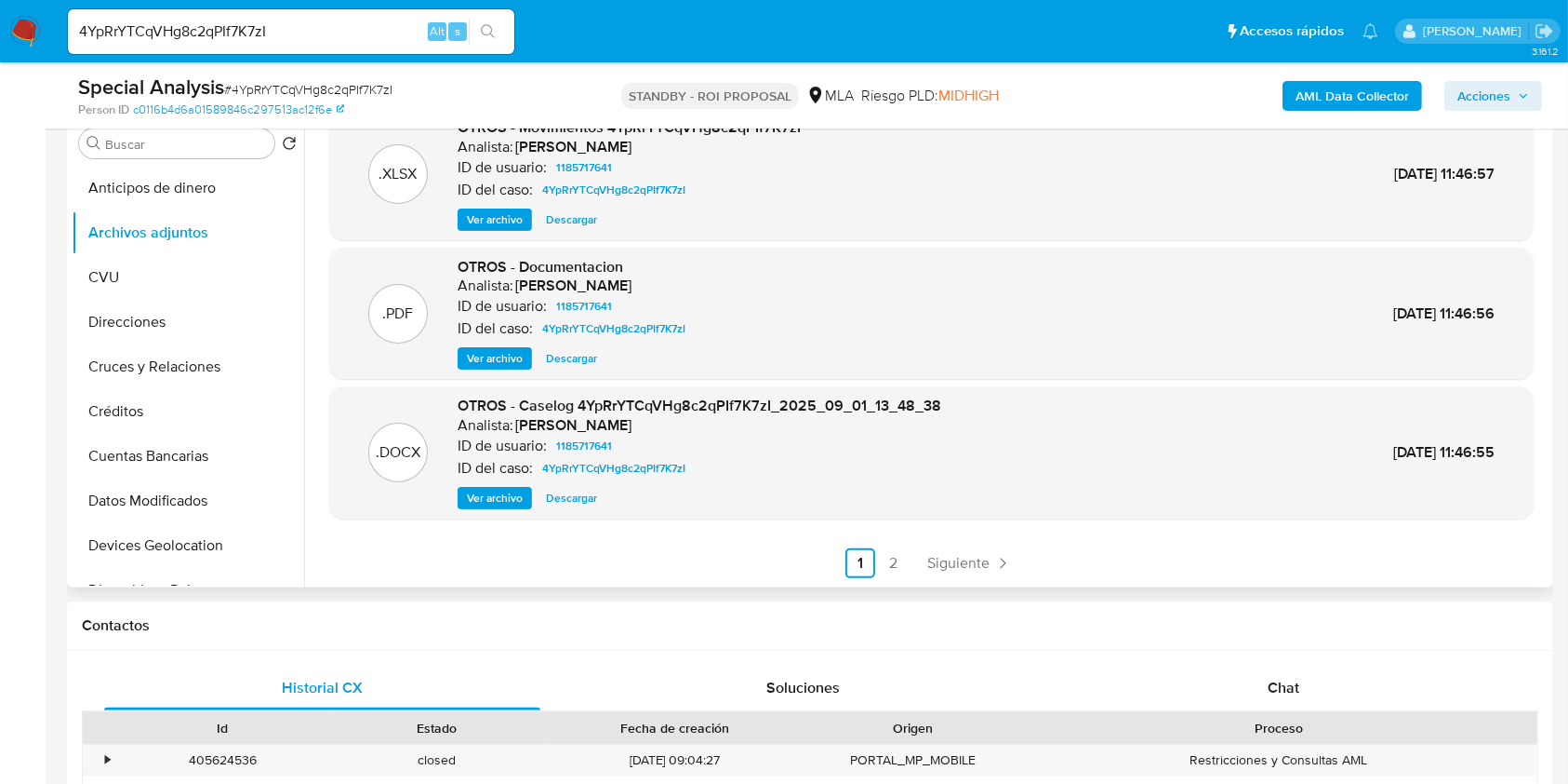
click at [576, 503] on span "Descargar" at bounding box center [570, 498] width 51 height 19
click at [208, 23] on input "4YpRrYTCqVHg8c2qPIf7K7zI" at bounding box center [291, 32] width 446 height 24
paste input "7Bx06TvtZowrWPfTtmoXv69m"
type input "7Bx06TvtZowrWPfTtmoXv69m"
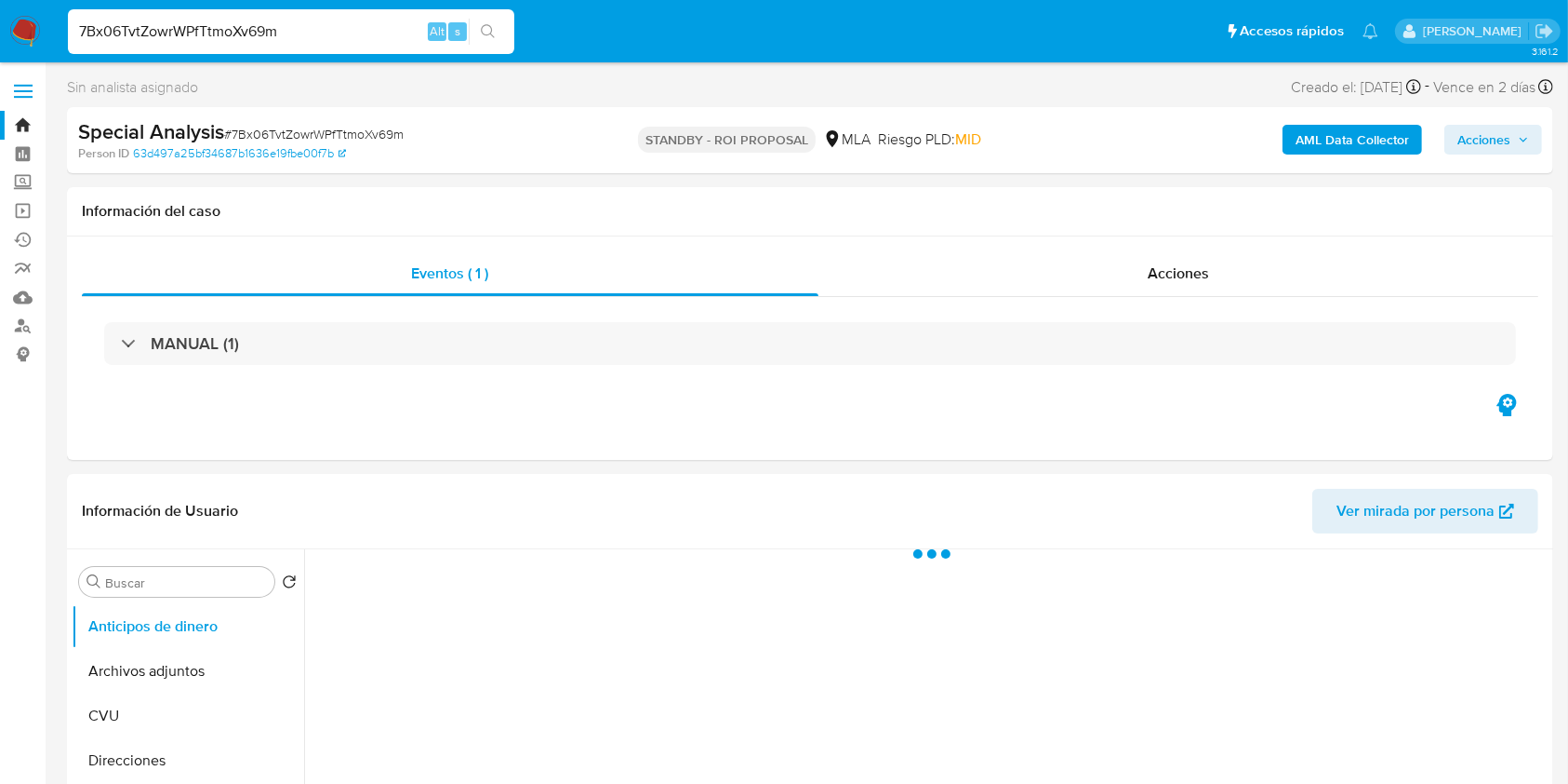
select select "10"
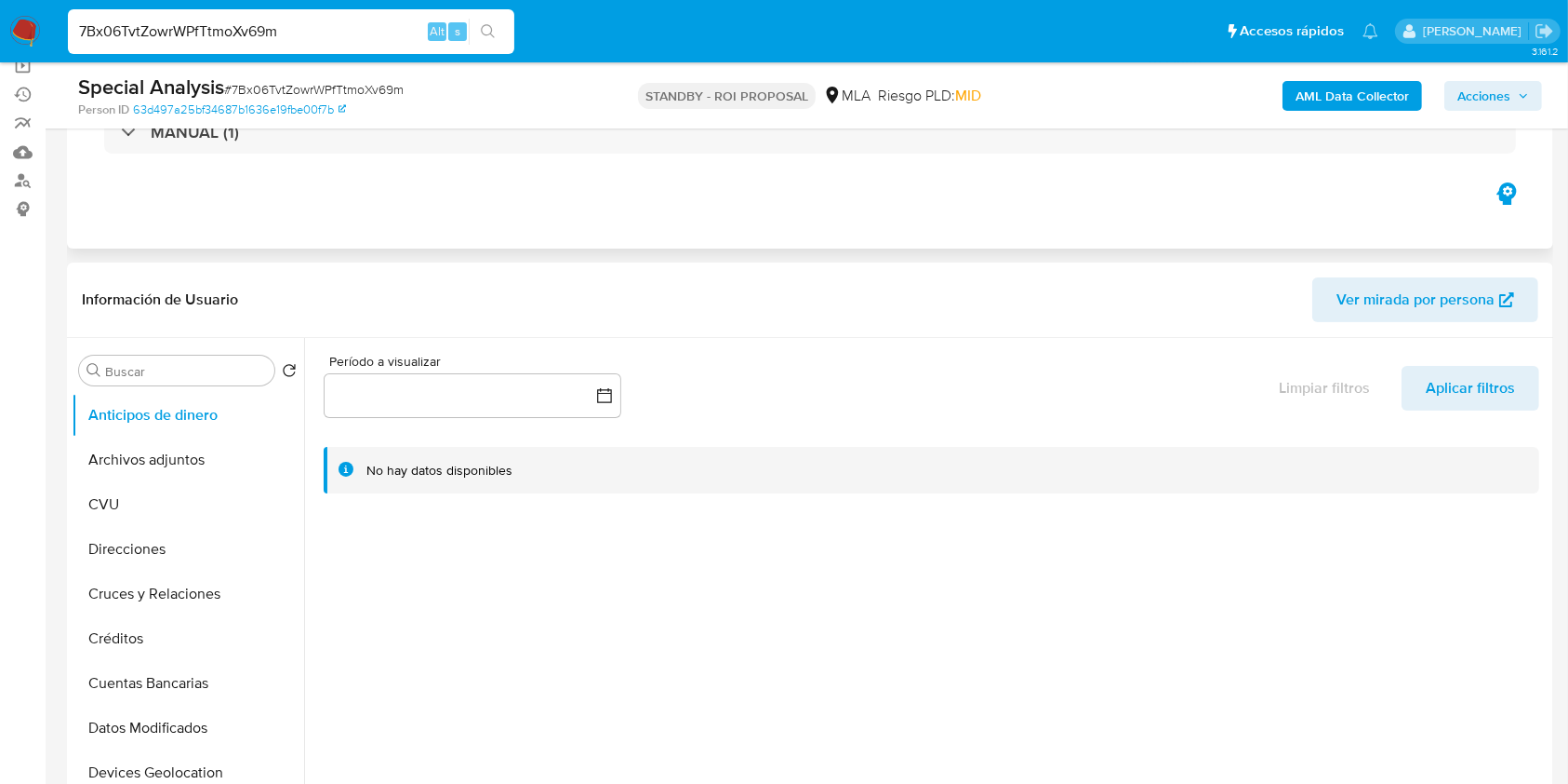
scroll to position [248, 0]
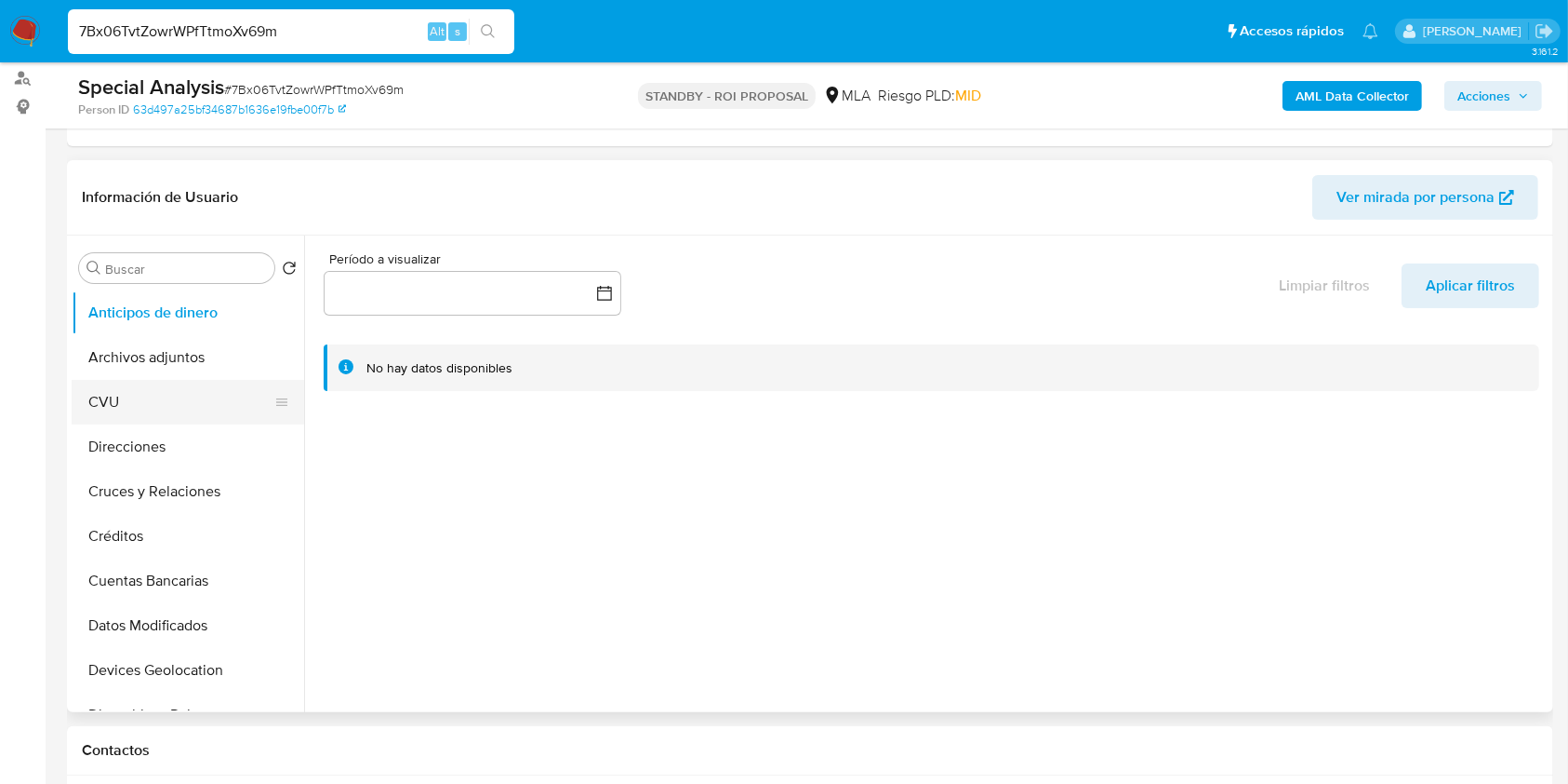
drag, startPoint x: 158, startPoint y: 376, endPoint x: 178, endPoint y: 382, distance: 20.9
click at [158, 376] on button "Archivos adjuntos" at bounding box center [188, 357] width 233 height 45
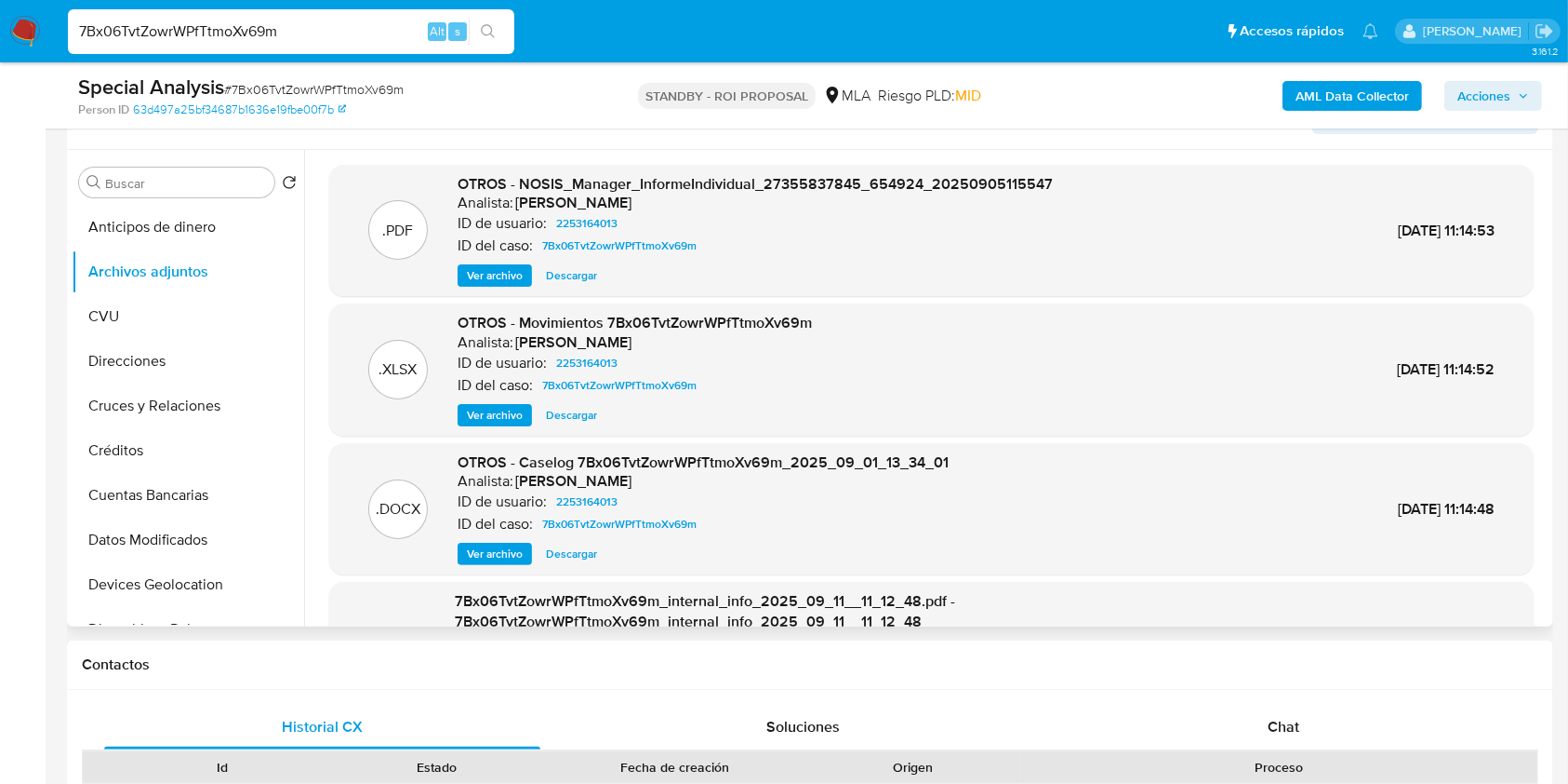
scroll to position [373, 0]
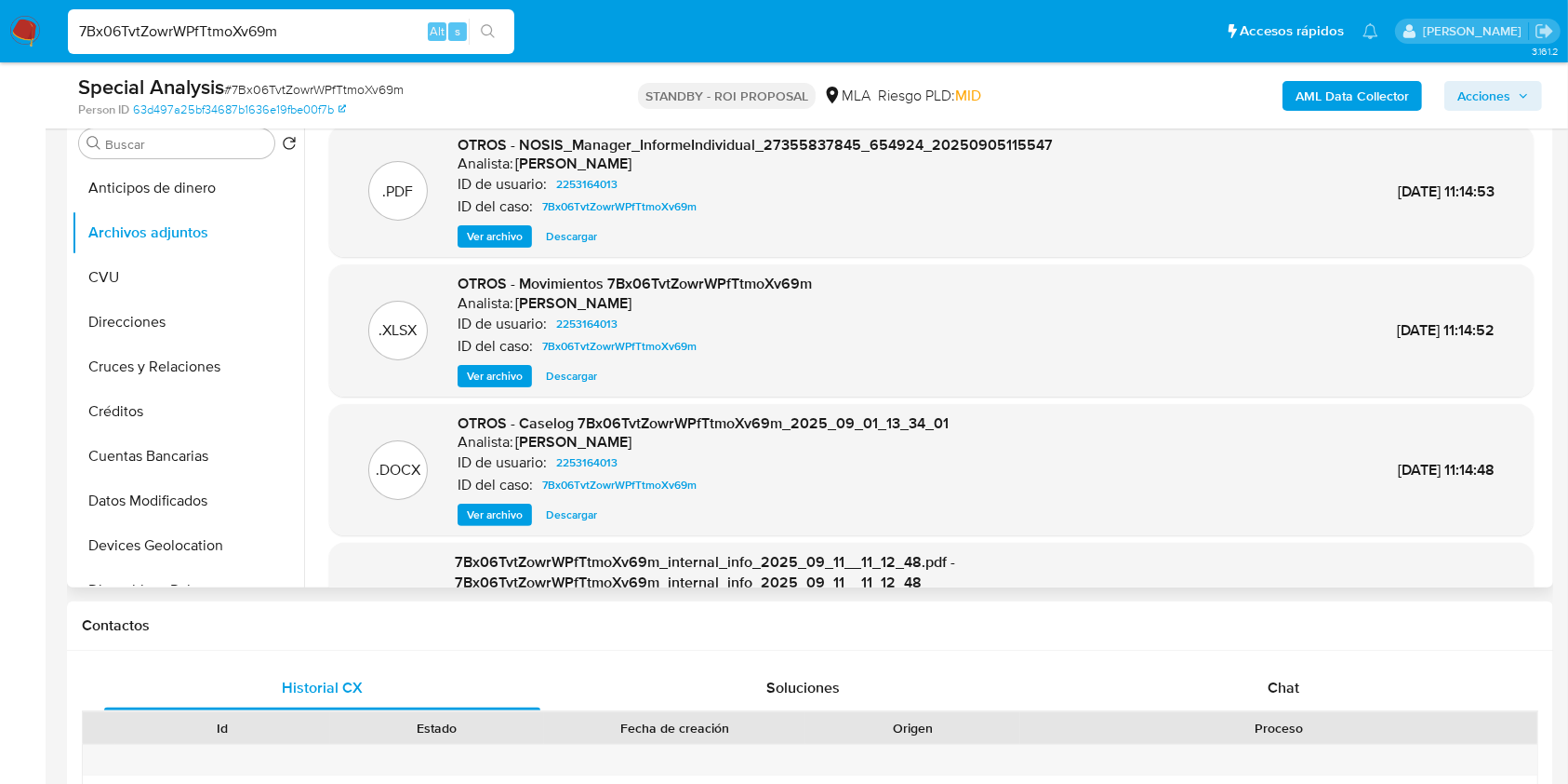
click at [571, 508] on span "Descargar" at bounding box center [570, 514] width 51 height 19
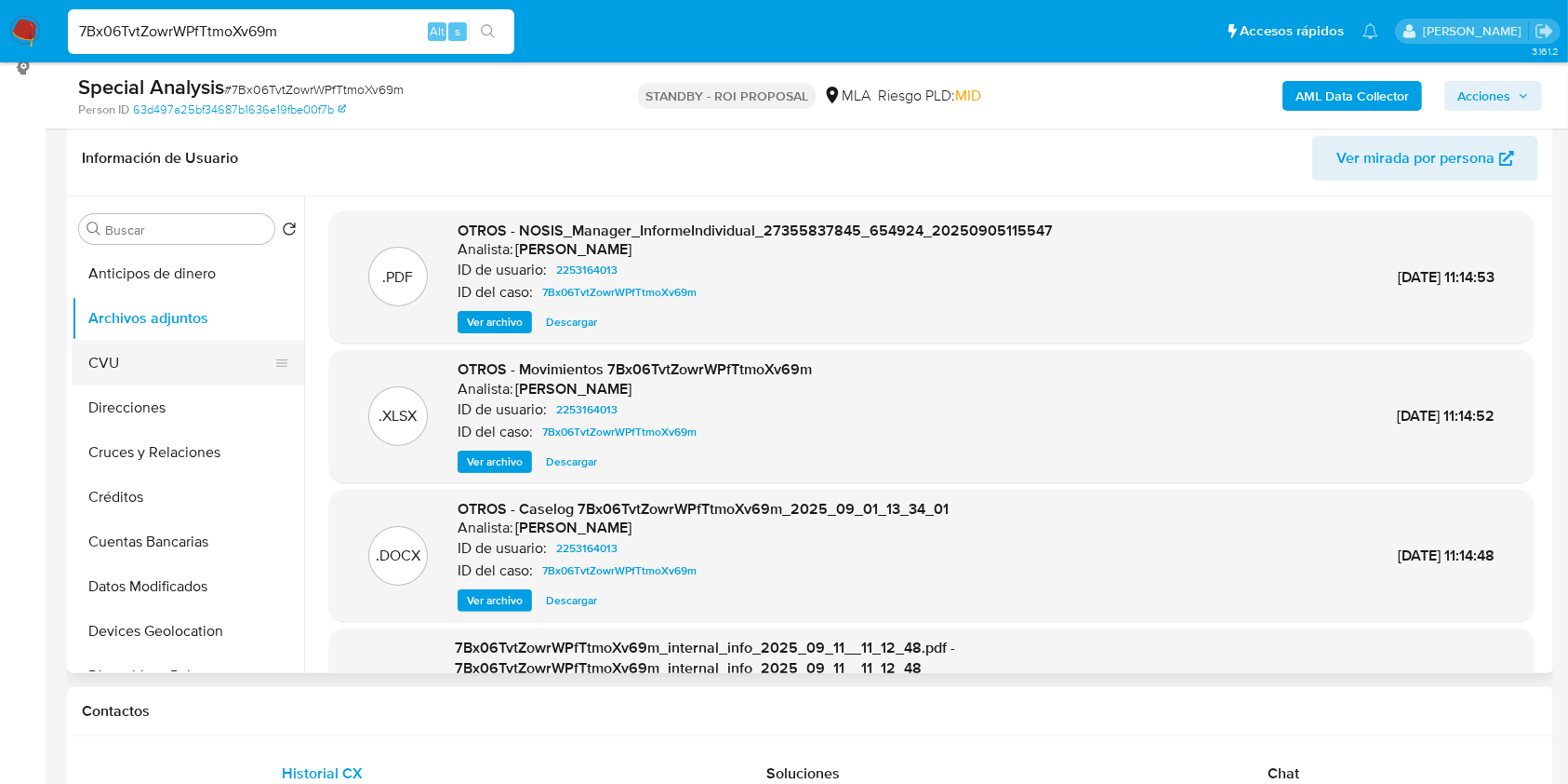
scroll to position [248, 0]
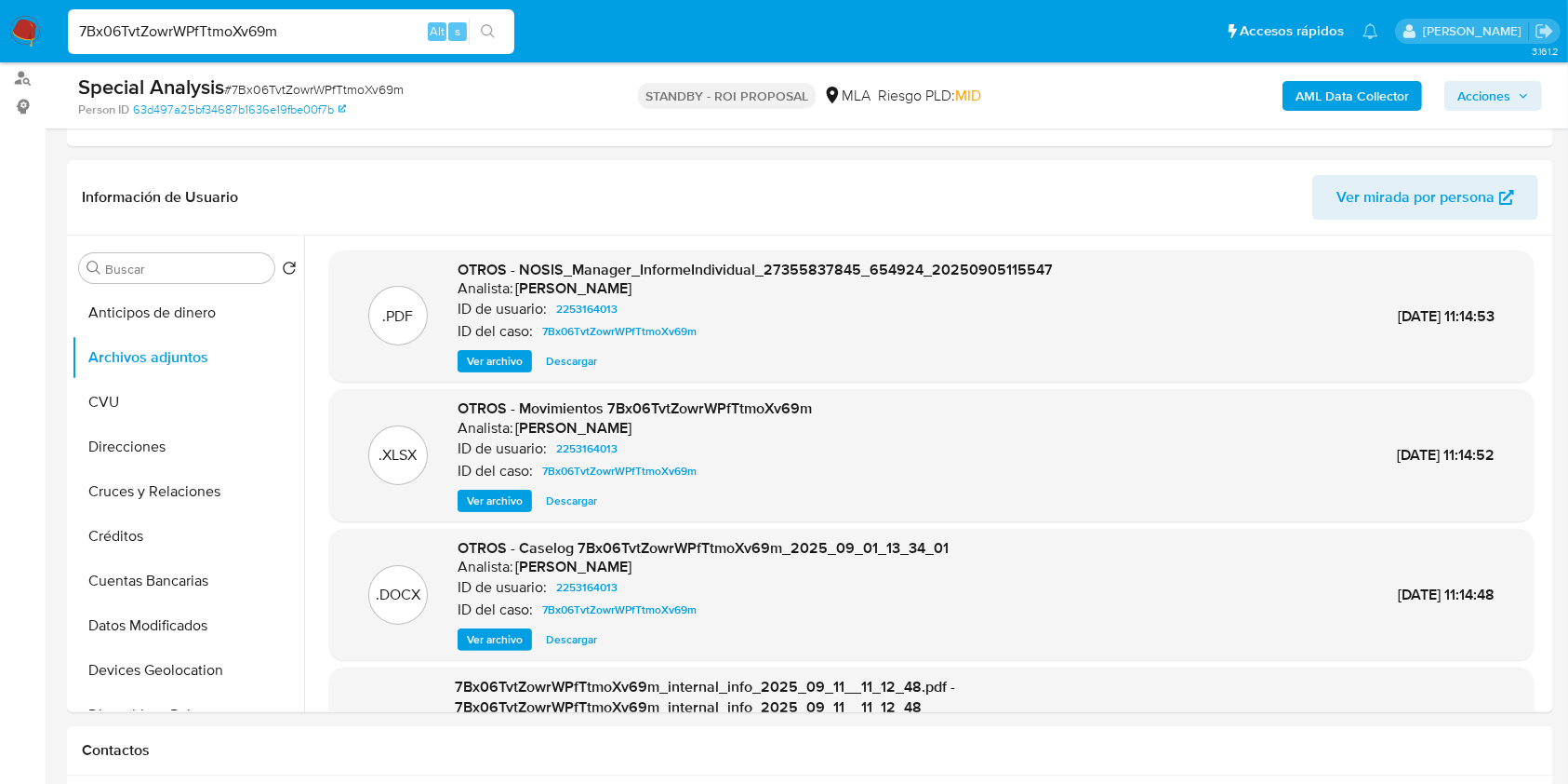
click at [163, 20] on input "7Bx06TvtZowrWPfTtmoXv69m" at bounding box center [291, 32] width 446 height 24
paste input "0I7LQkGQ6AzDE4JqF17QzGd5"
click at [223, 6] on div "7Bx06TvtZow0I7LQkGQ6AzDE4JqF17QzGd5rWPfTtmoXv69m Alt s" at bounding box center [291, 32] width 446 height 52
click at [201, 30] on input "7Bx06TvtZow0I7LQkGQ6AzDE4JqF17QzGd5rWPfTtmoXv69m" at bounding box center [291, 32] width 446 height 24
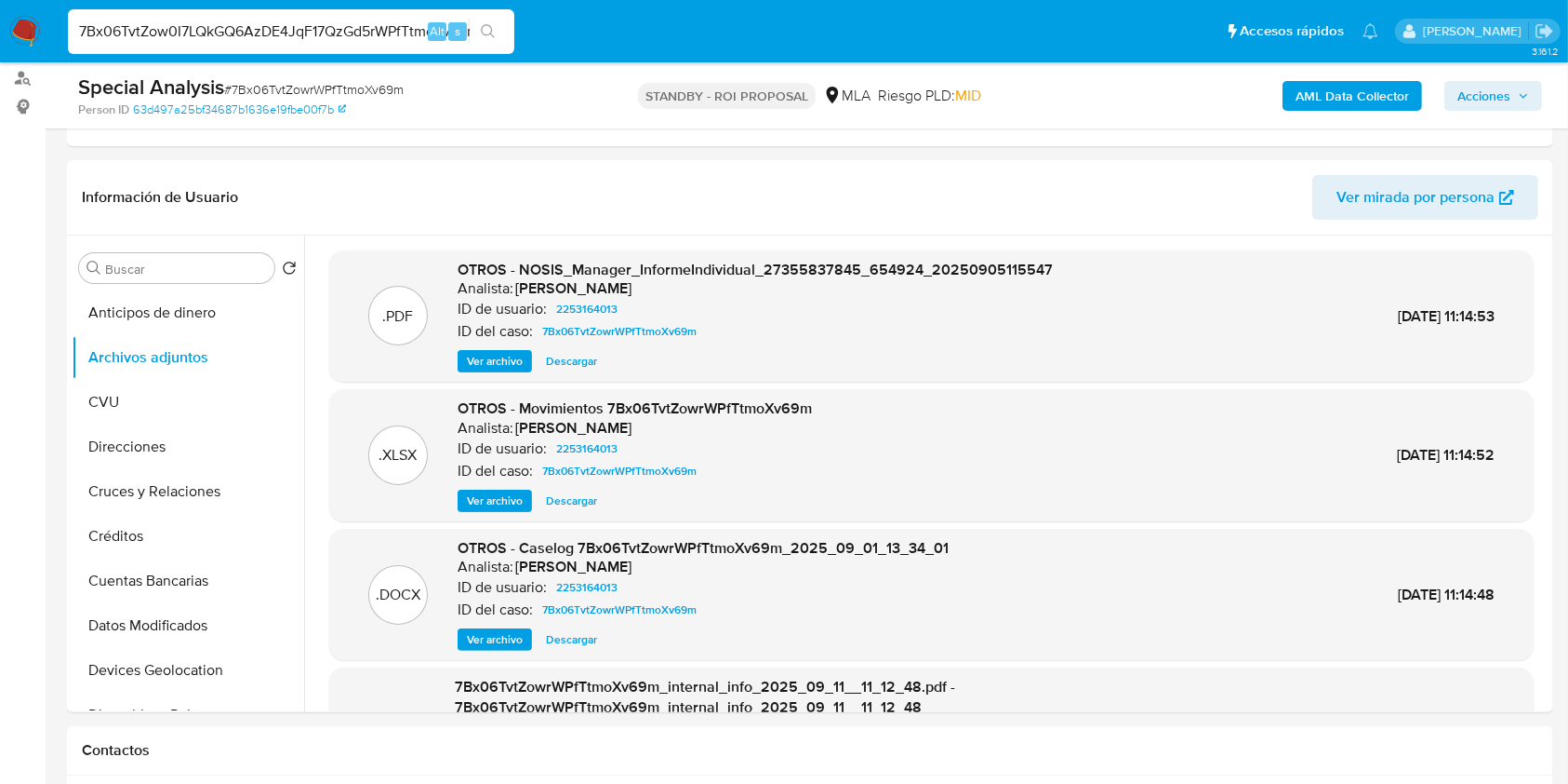
click at [201, 30] on input "7Bx06TvtZow0I7LQkGQ6AzDE4JqF17QzGd5rWPfTtmoXv69m" at bounding box center [291, 32] width 446 height 24
paste input "0I7LQkGQ6AzDE4JqF17QzGd5"
type input "0I7LQkGQ6AzDE4JqF17QzGd5"
click at [484, 30] on icon "search-icon" at bounding box center [488, 31] width 15 height 15
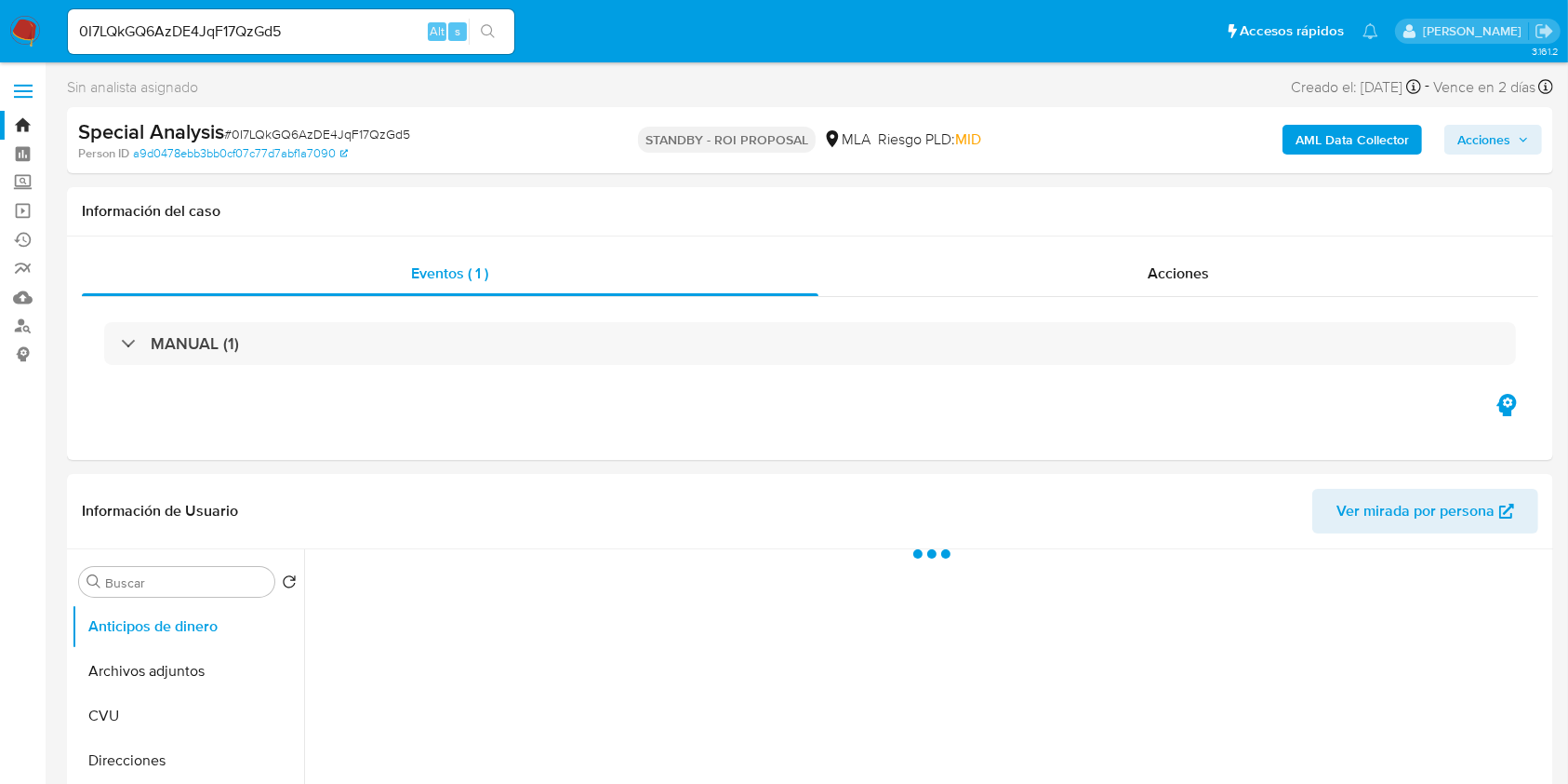
select select "10"
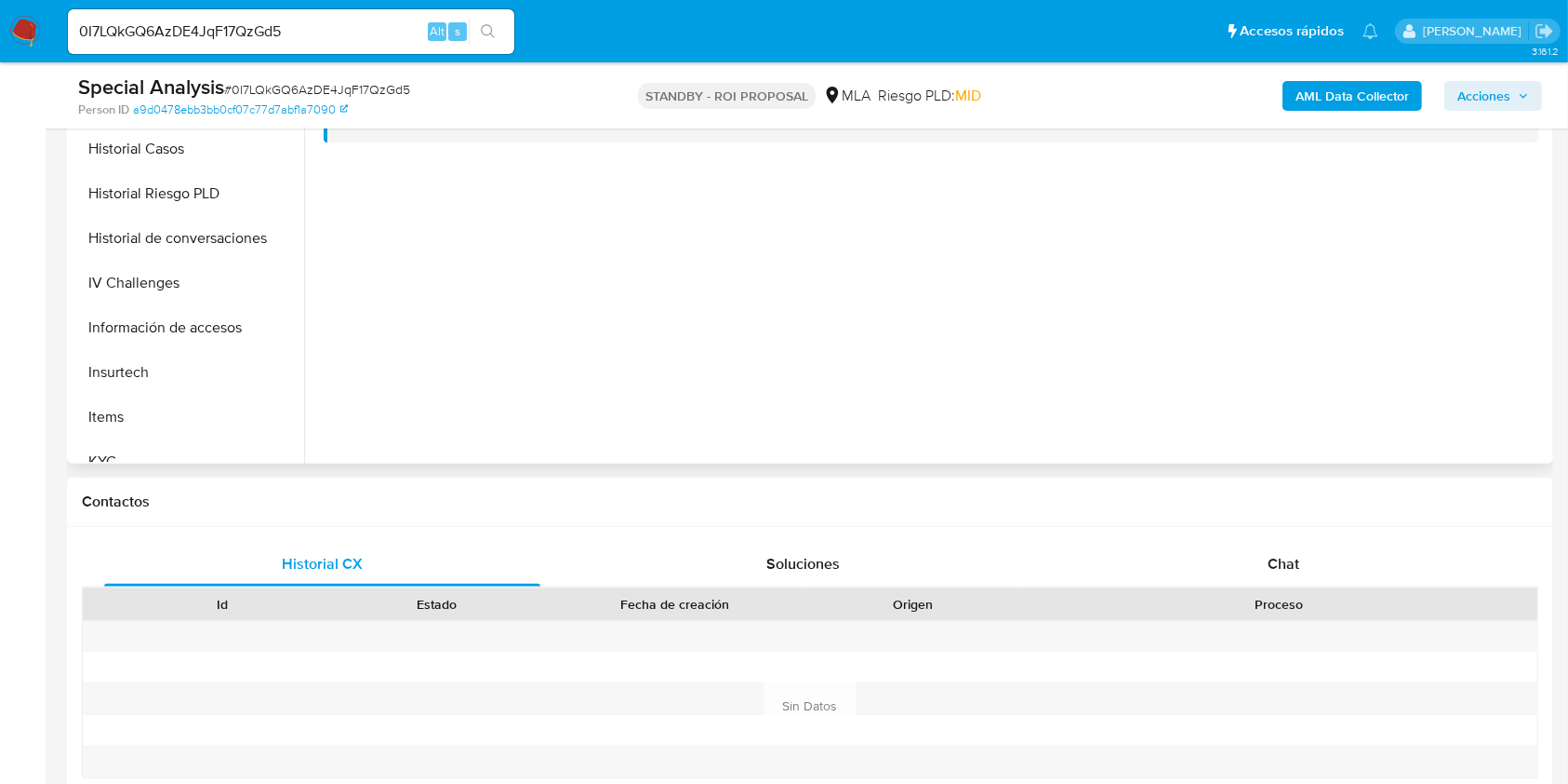
scroll to position [744, 0]
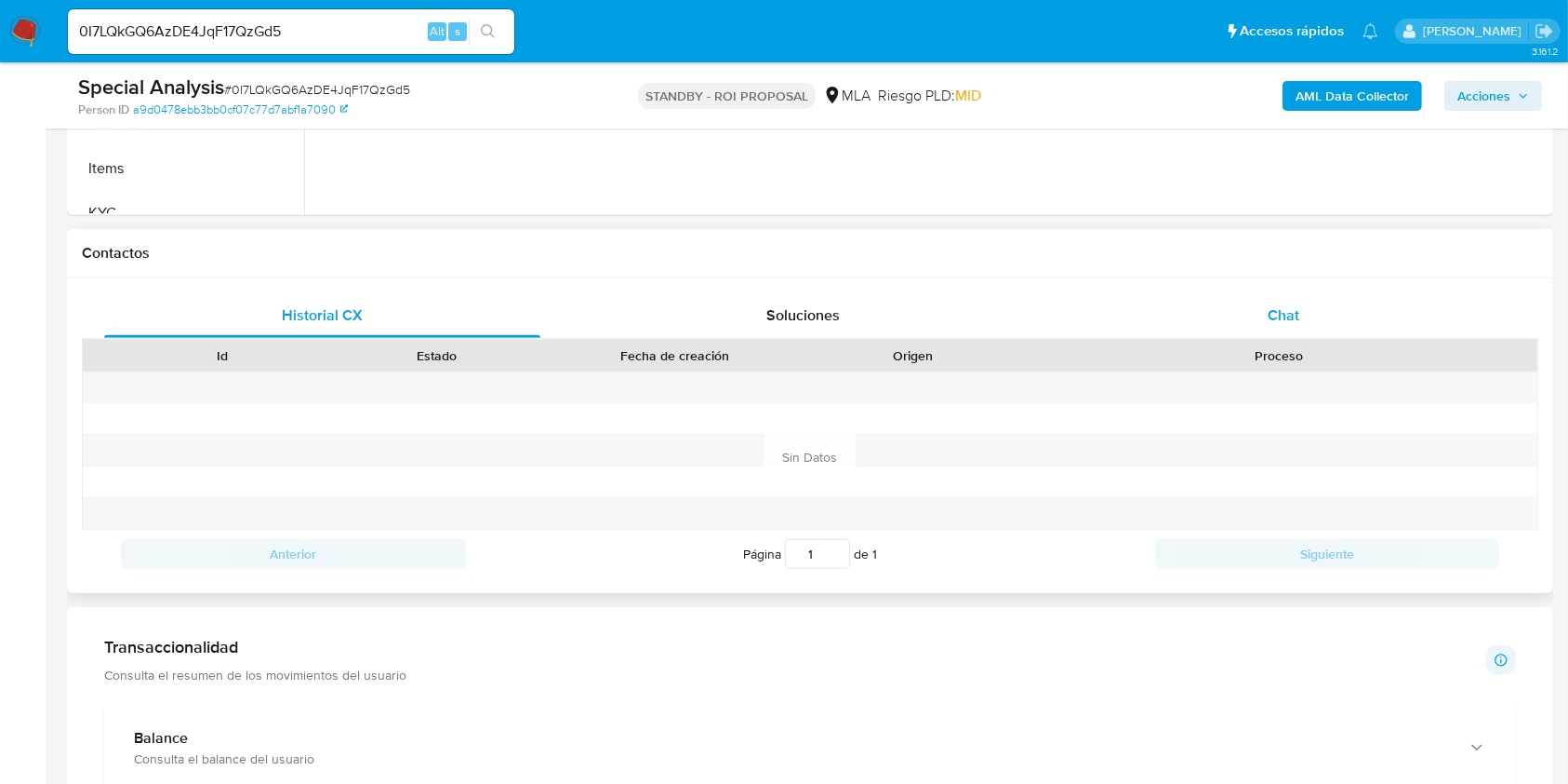
click at [1329, 308] on div "Chat" at bounding box center [1284, 315] width 436 height 45
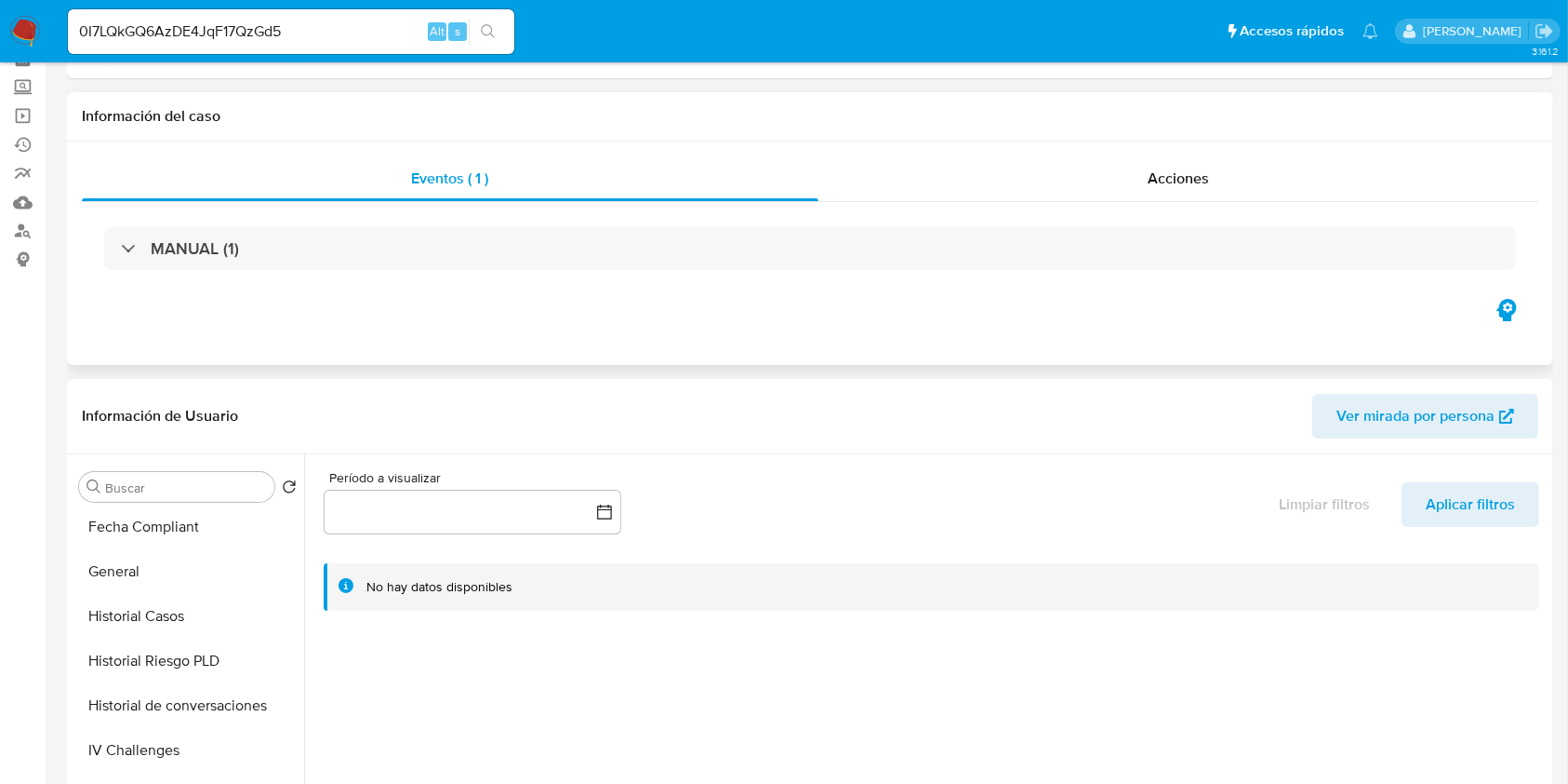
scroll to position [0, 0]
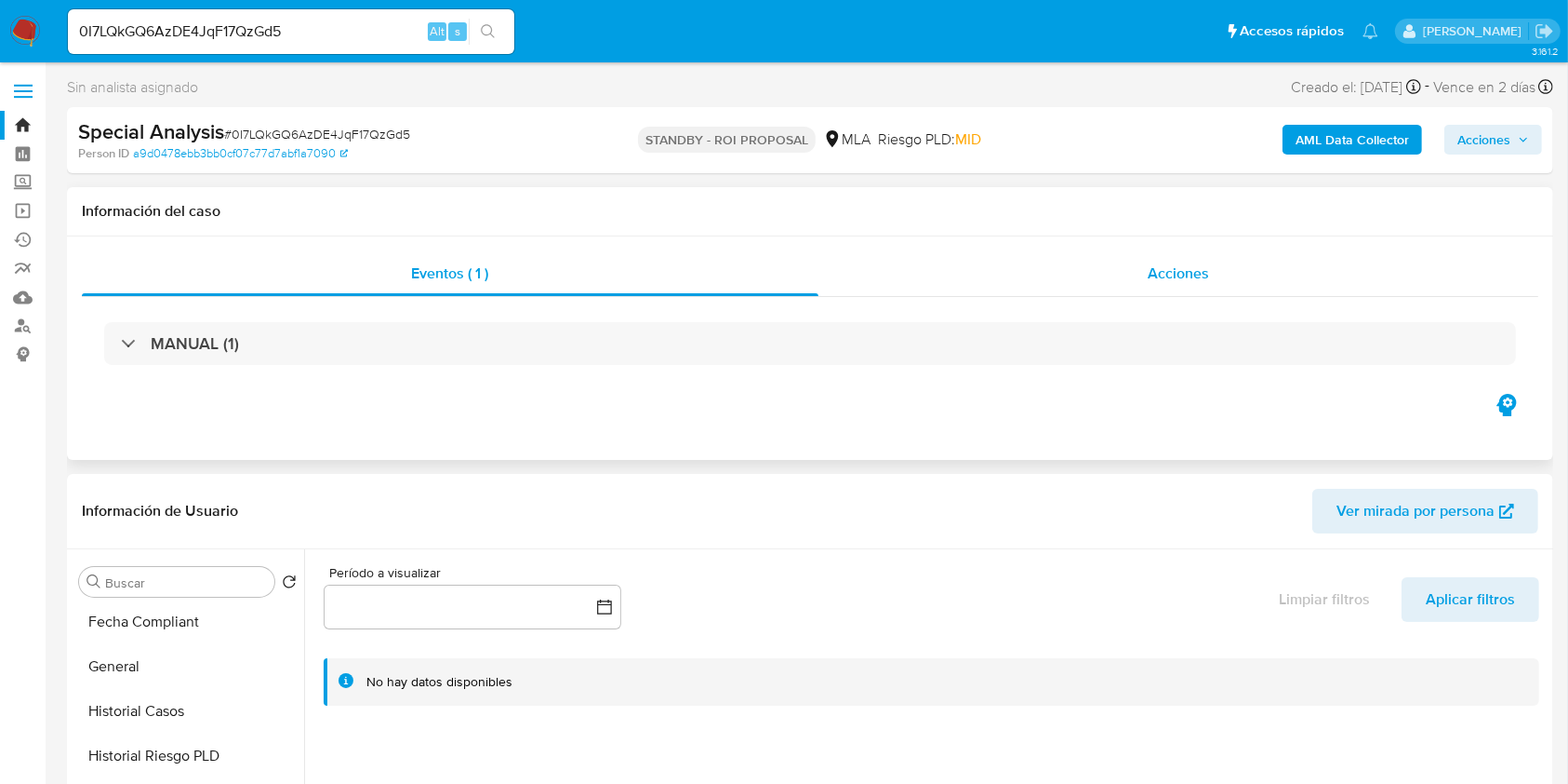
click at [1177, 279] on span "Acciones" at bounding box center [1179, 272] width 62 height 21
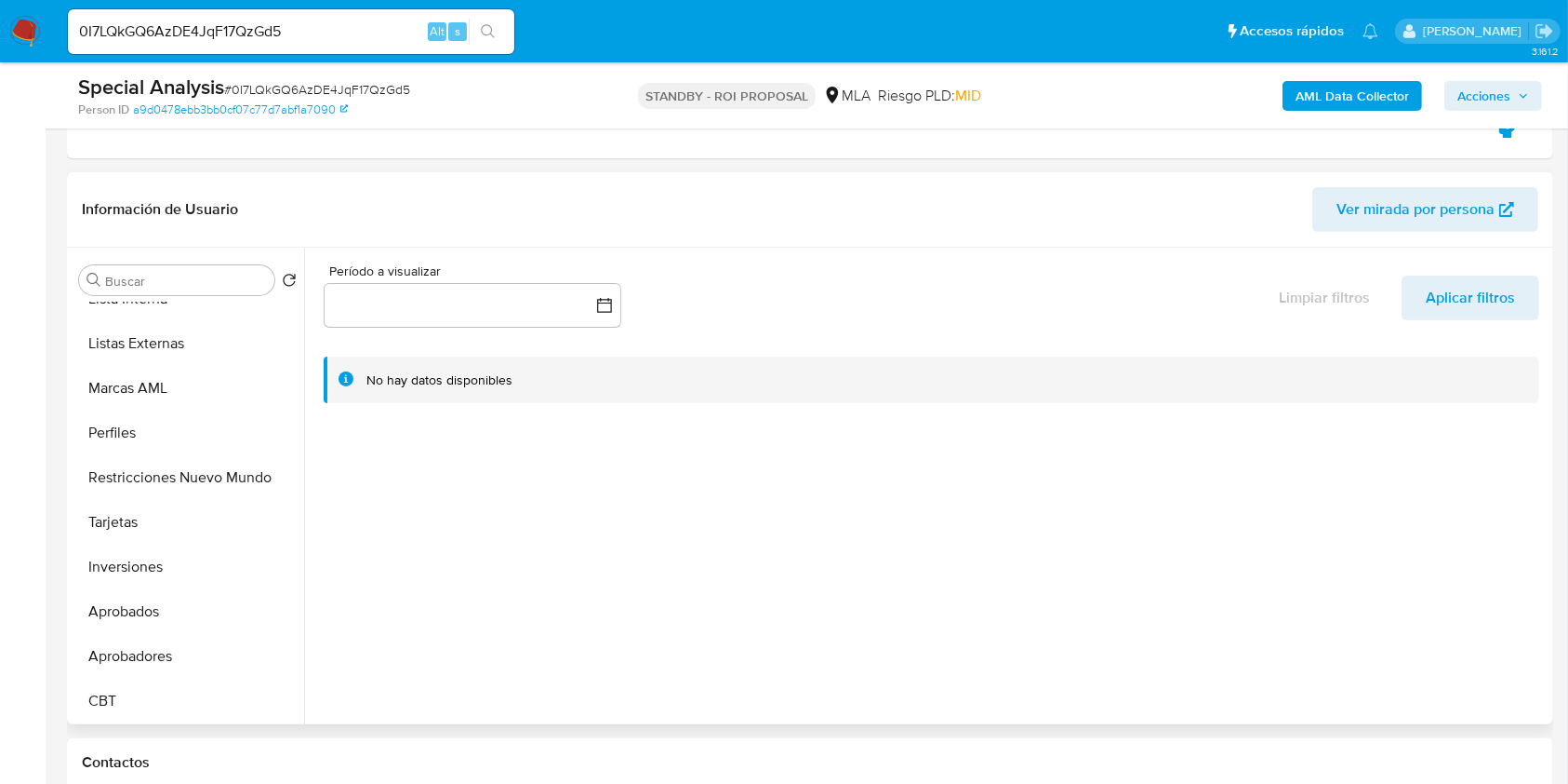
scroll to position [965, 0]
click at [148, 646] on button "Aprobadores" at bounding box center [180, 654] width 218 height 45
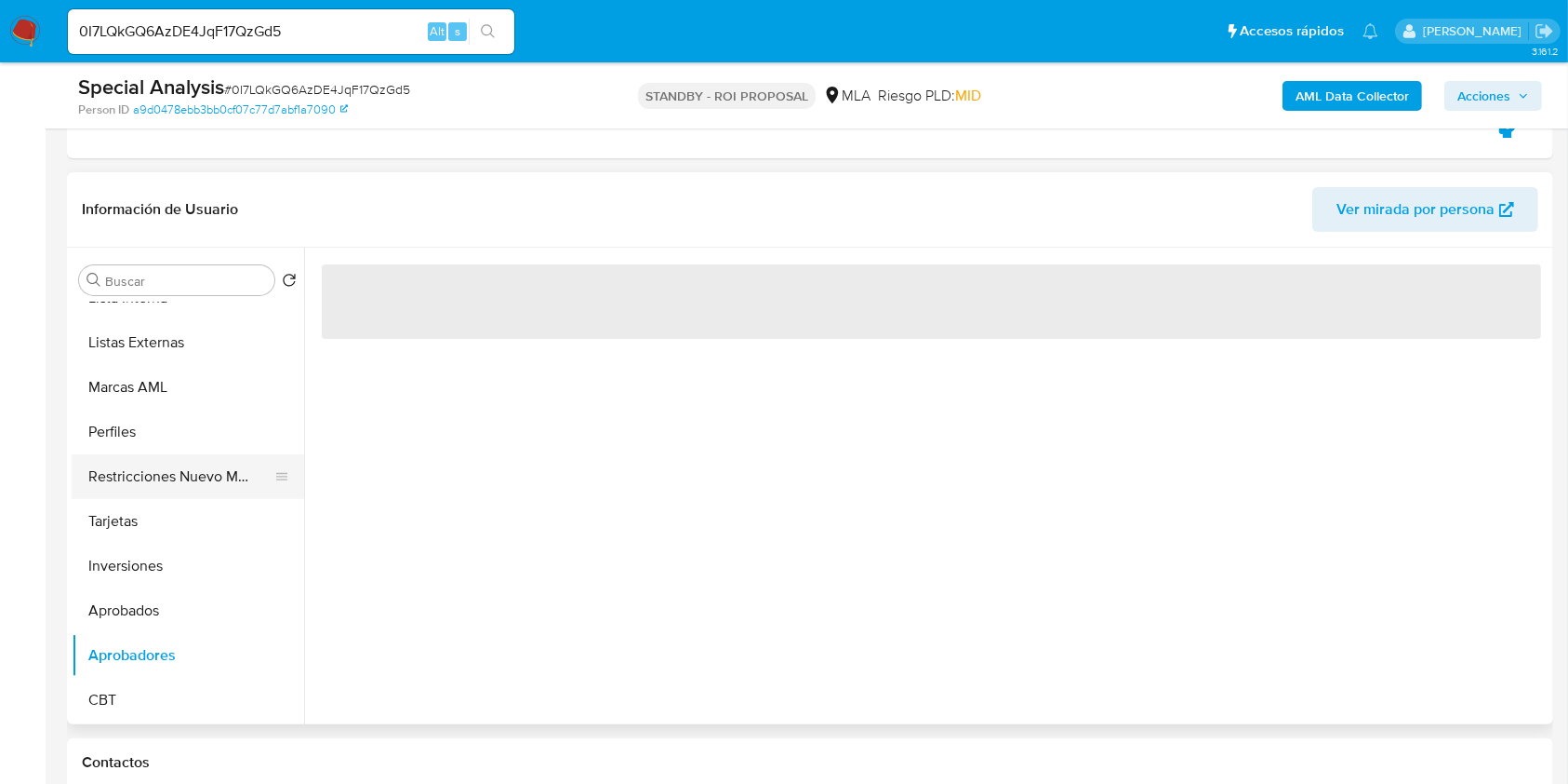
click at [160, 479] on button "Restricciones Nuevo Mundo" at bounding box center [180, 476] width 218 height 45
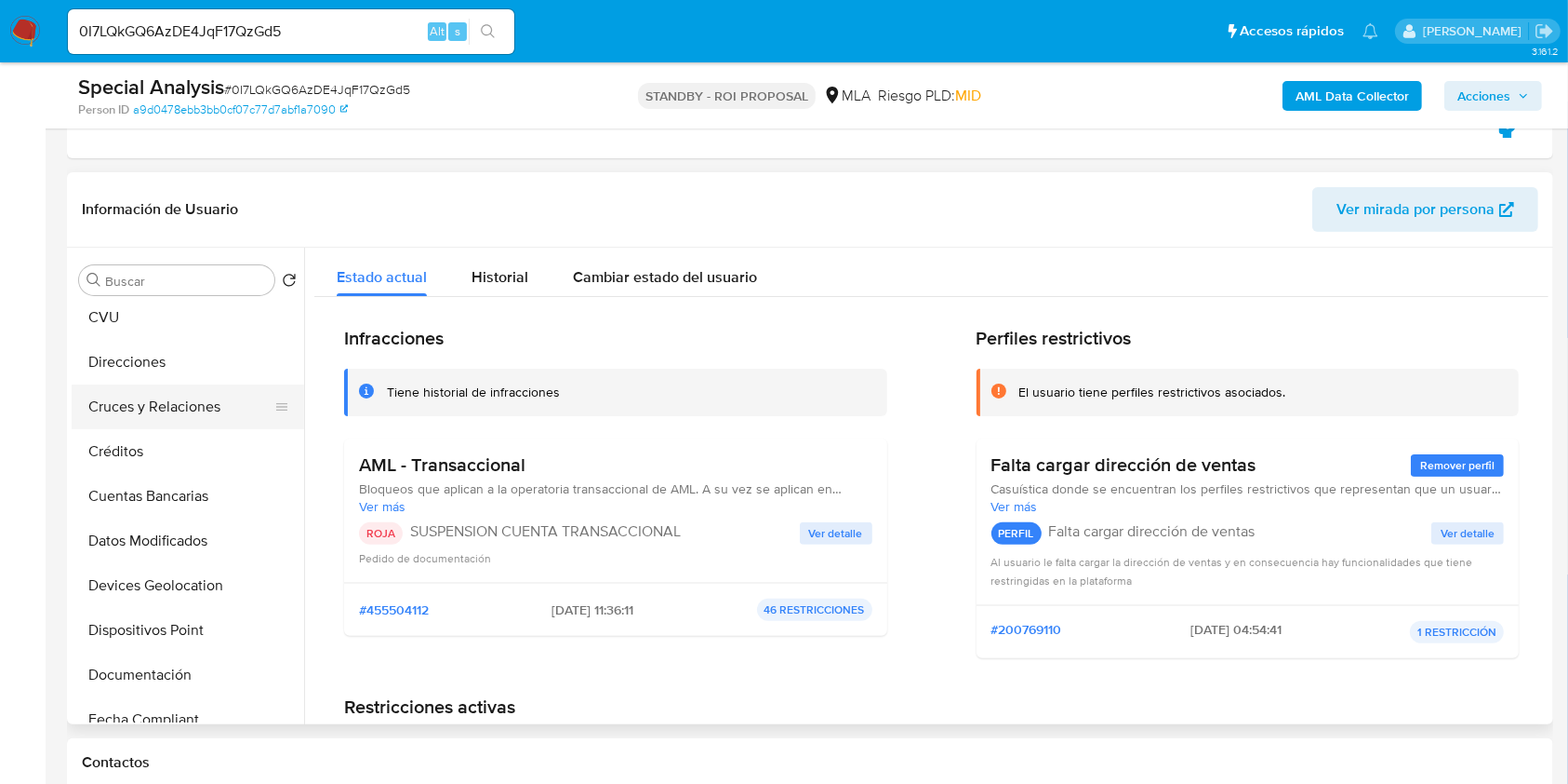
scroll to position [0, 0]
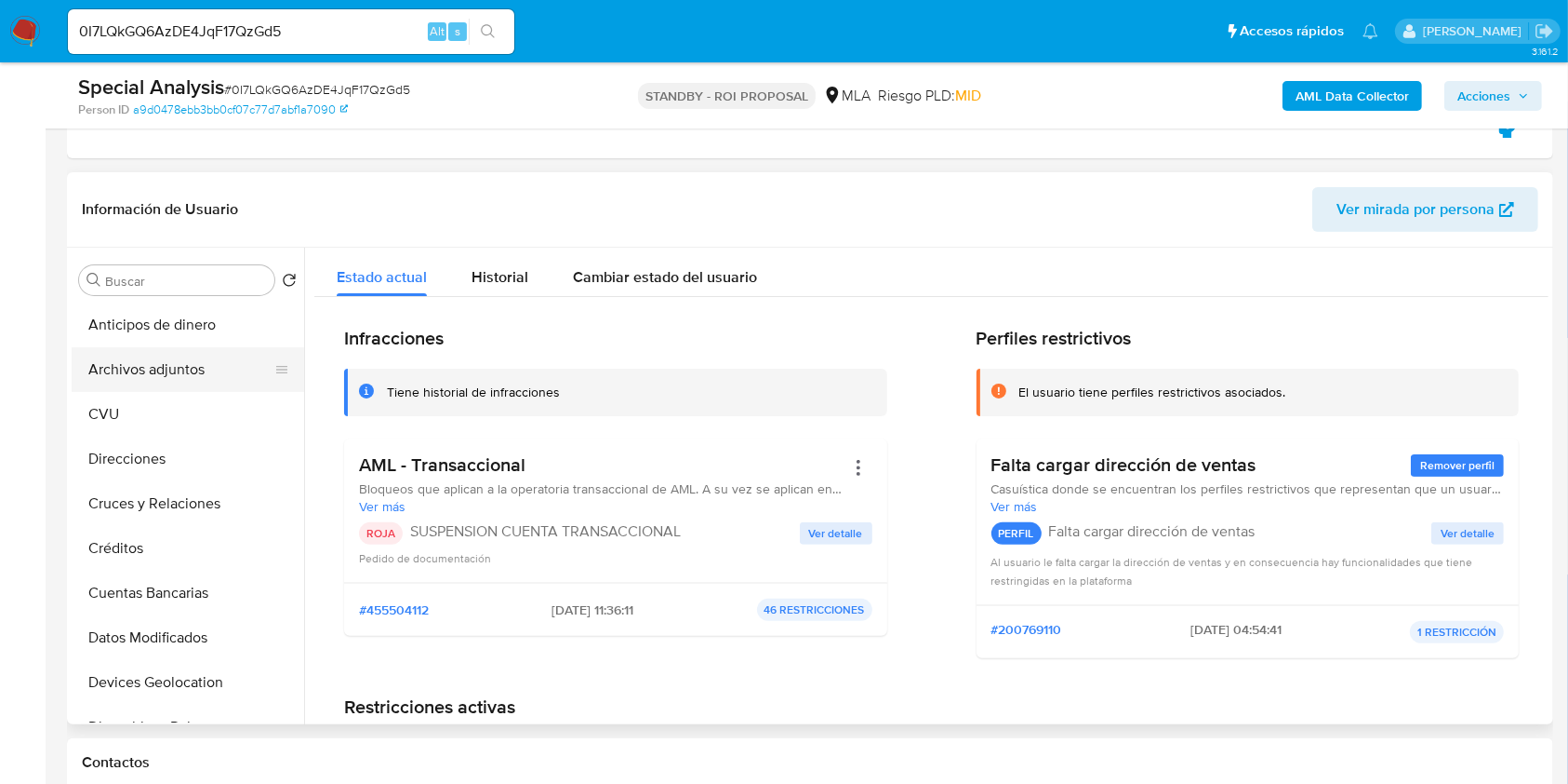
click at [195, 371] on button "Archivos adjuntos" at bounding box center [180, 369] width 218 height 45
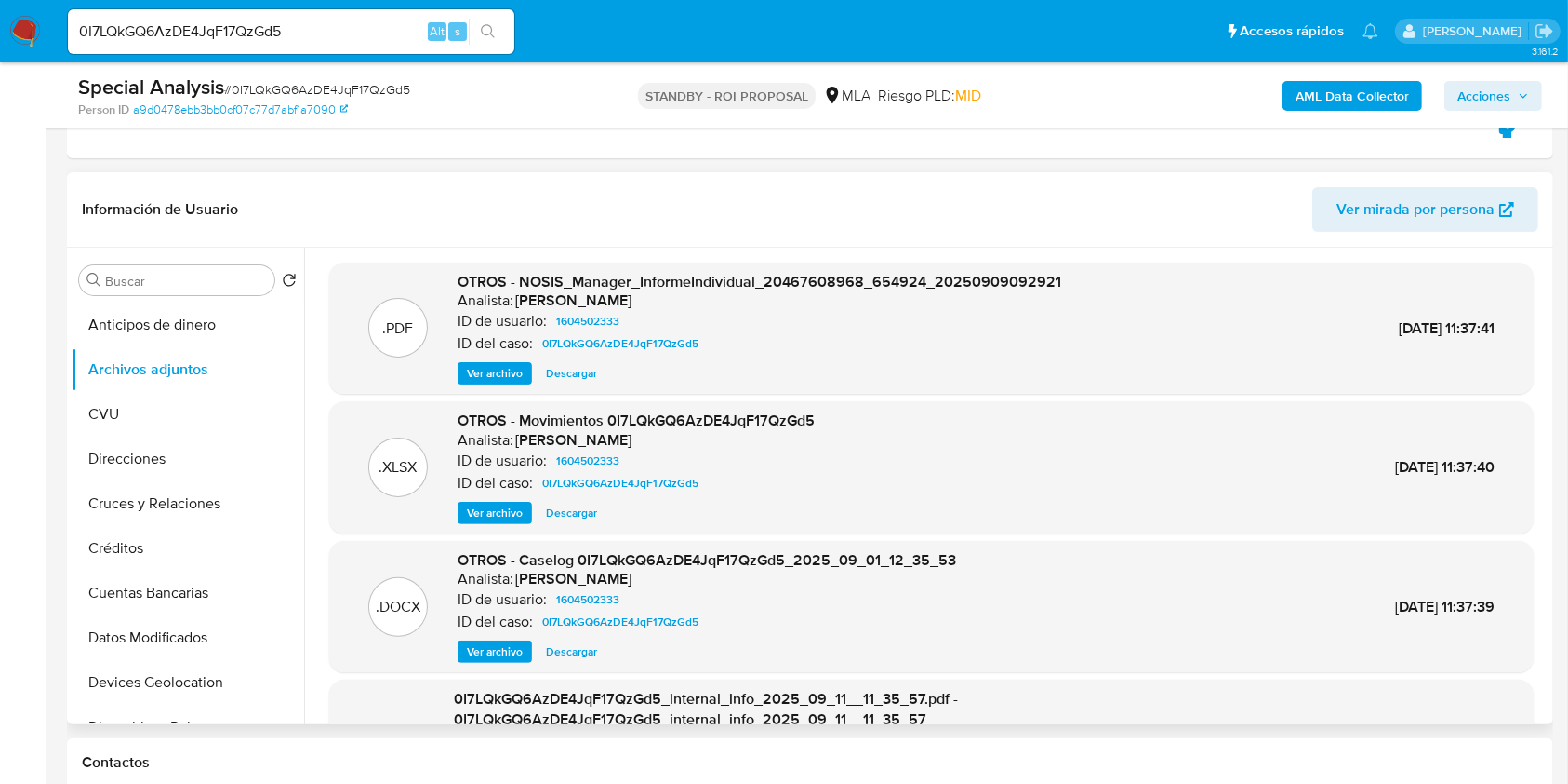
click at [514, 655] on span "Ver archivo" at bounding box center [495, 652] width 56 height 19
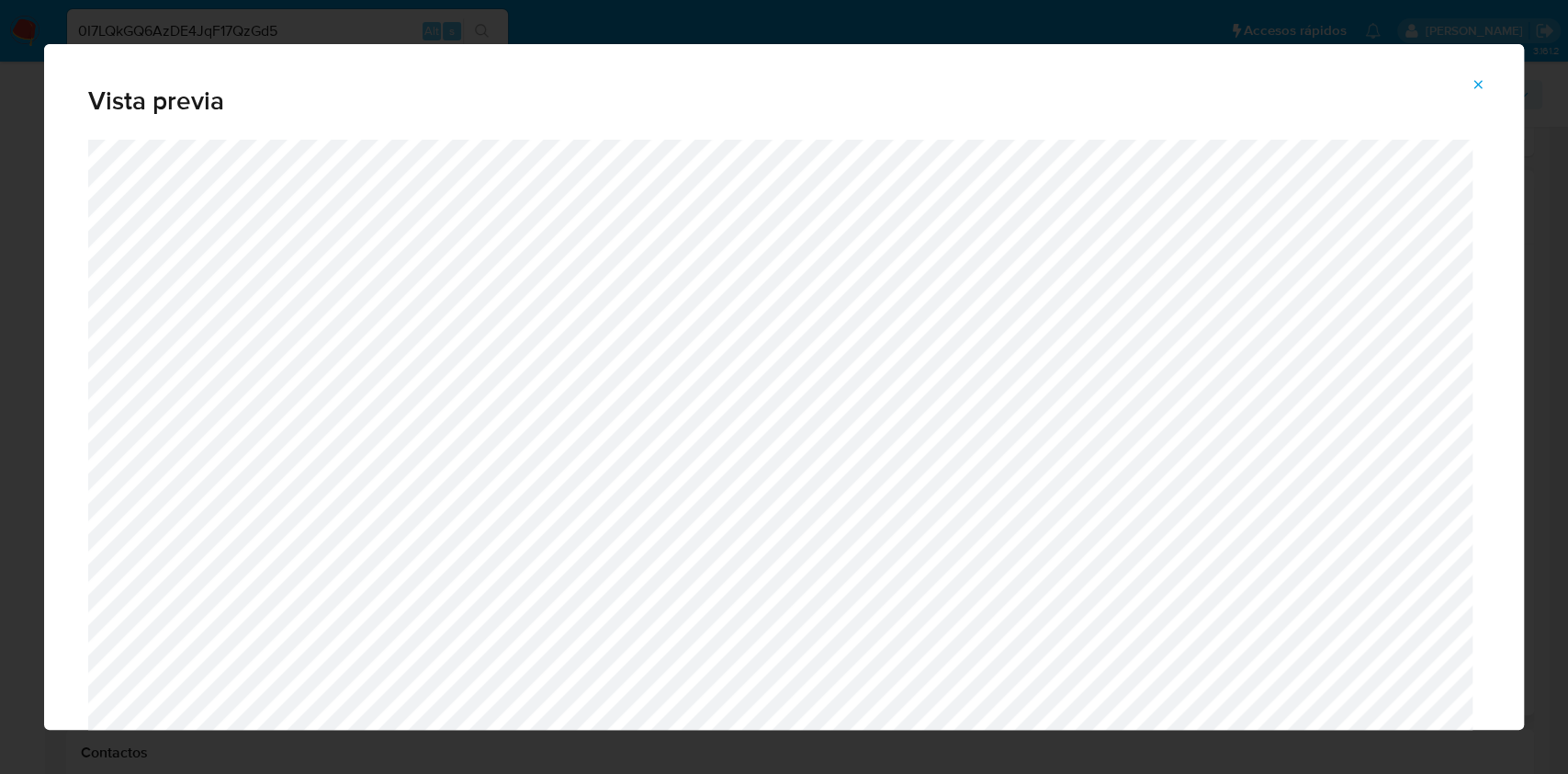
click at [1488, 77] on button "Attachment preview" at bounding box center [1478, 85] width 40 height 30
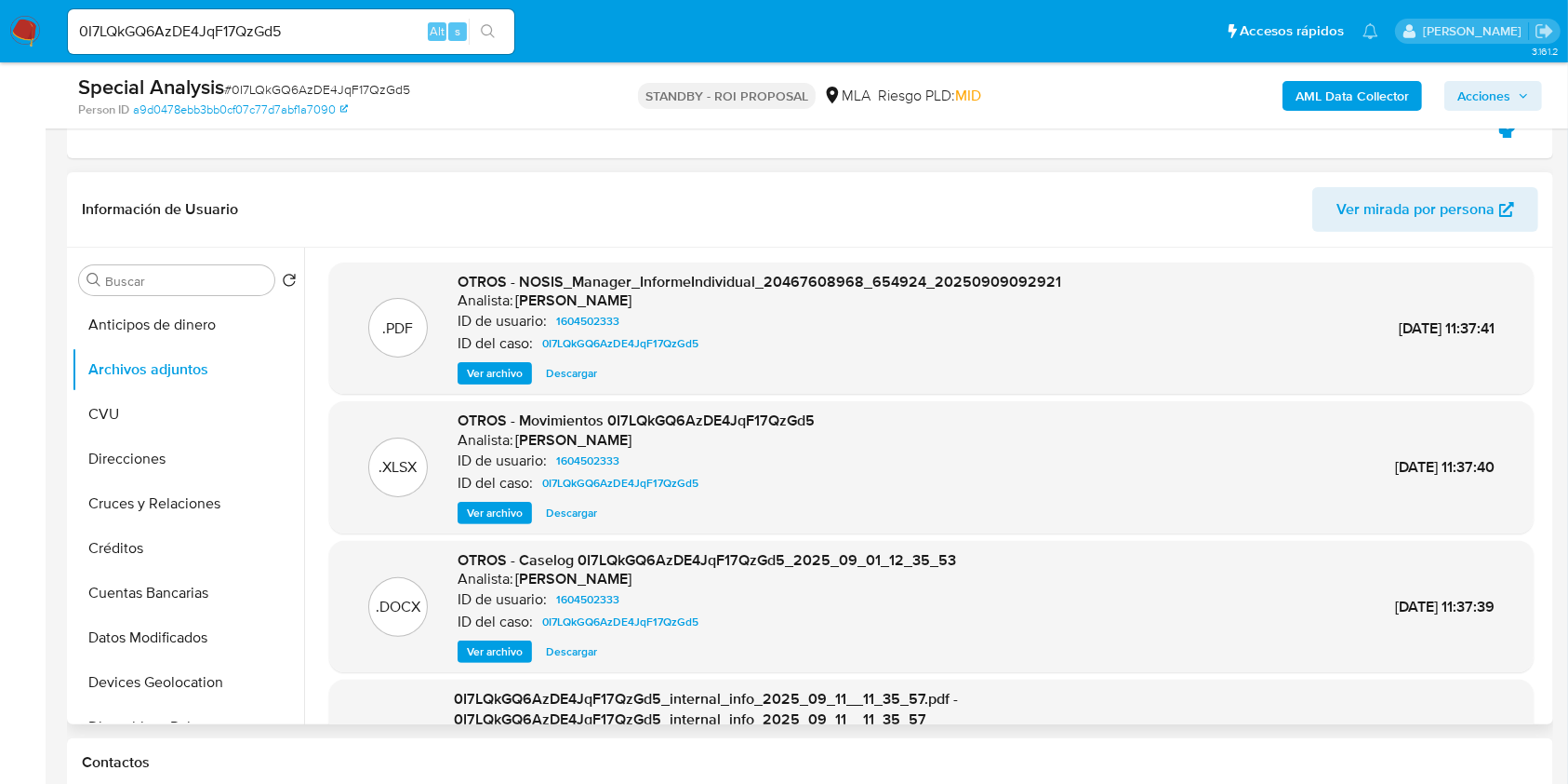
click at [573, 651] on span "Descargar" at bounding box center [570, 652] width 51 height 19
click at [575, 510] on span "Descargar" at bounding box center [570, 512] width 51 height 19
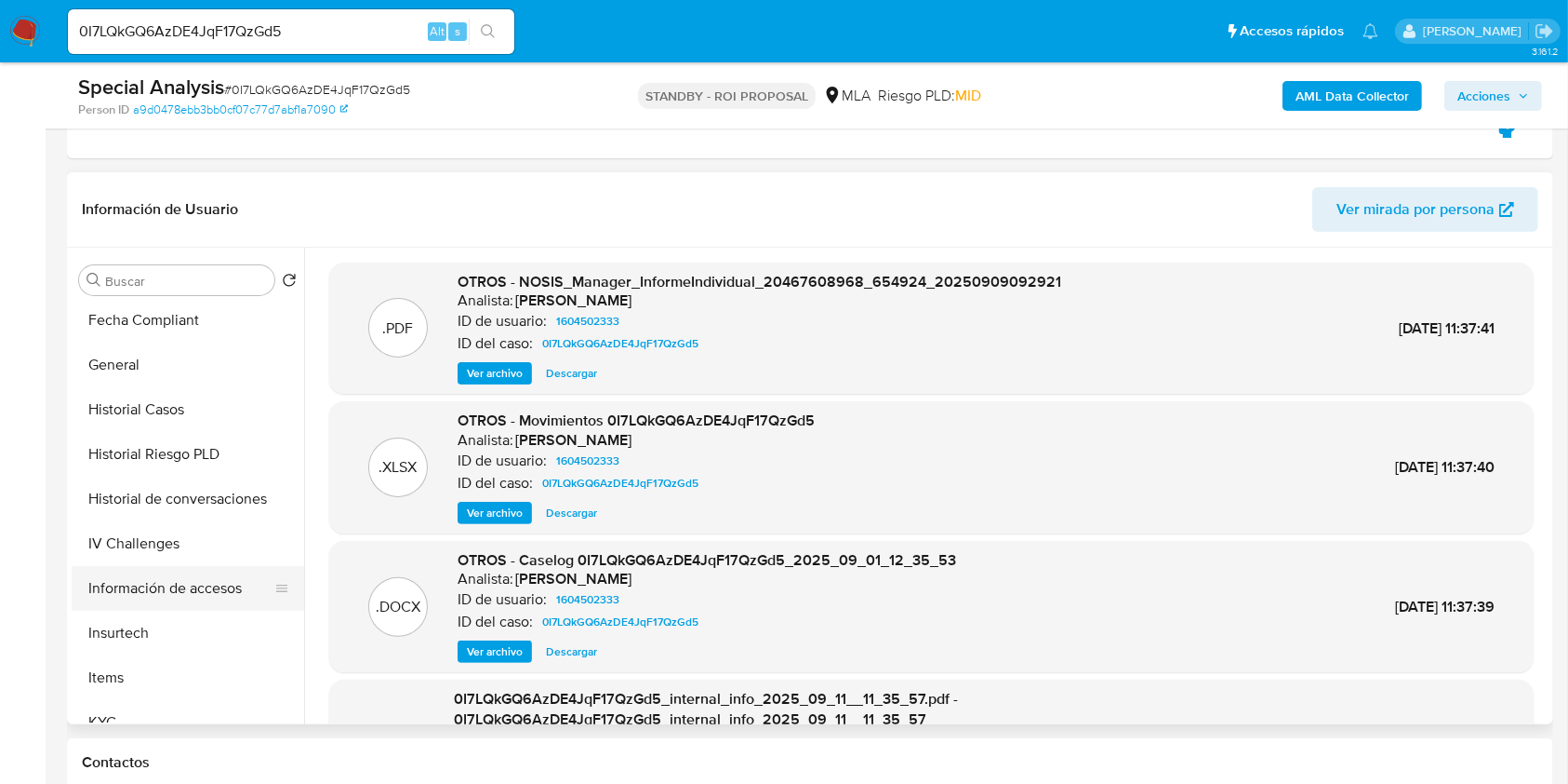
scroll to position [744, 0]
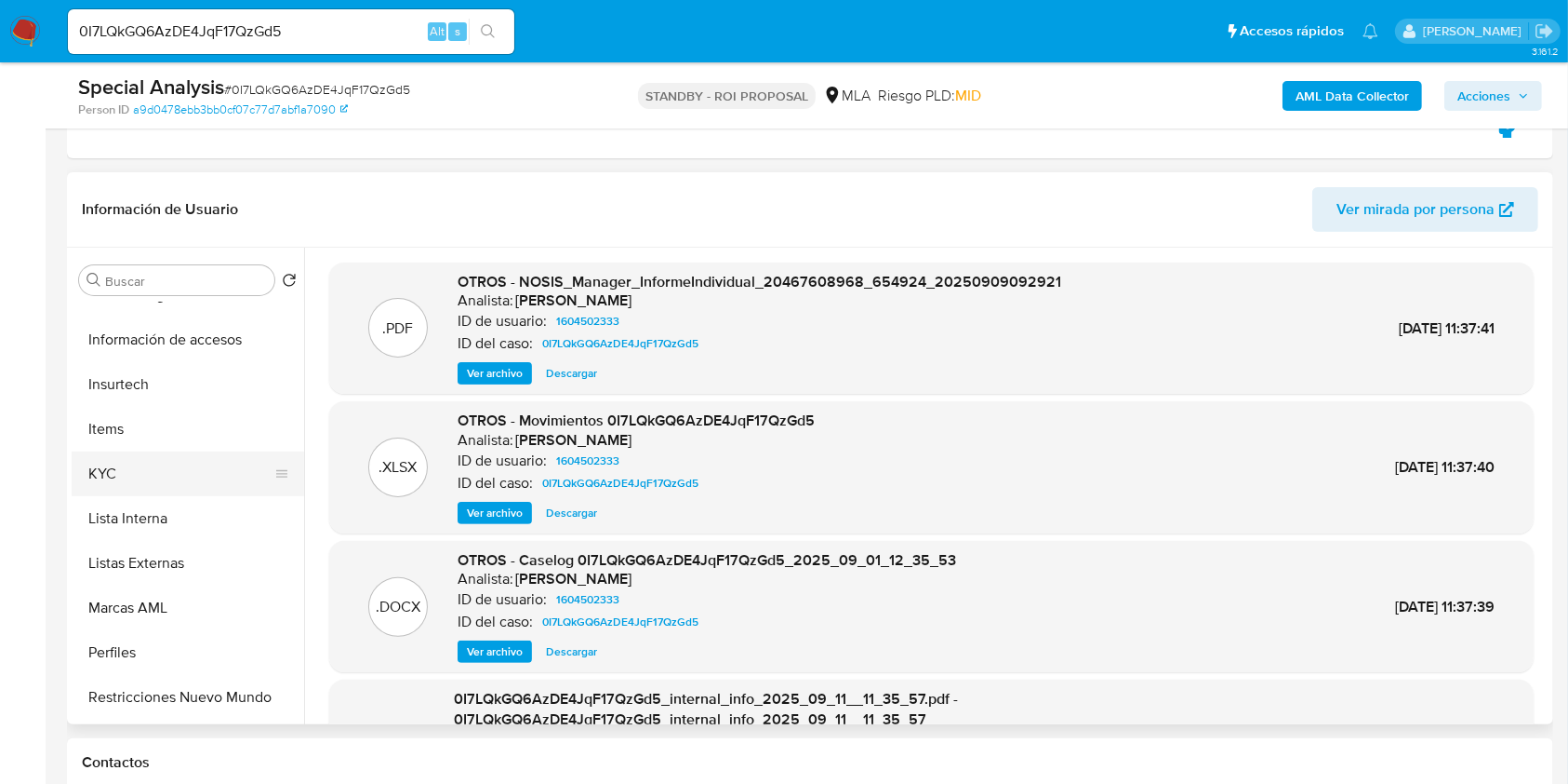
click at [92, 462] on button "KYC" at bounding box center [180, 473] width 218 height 45
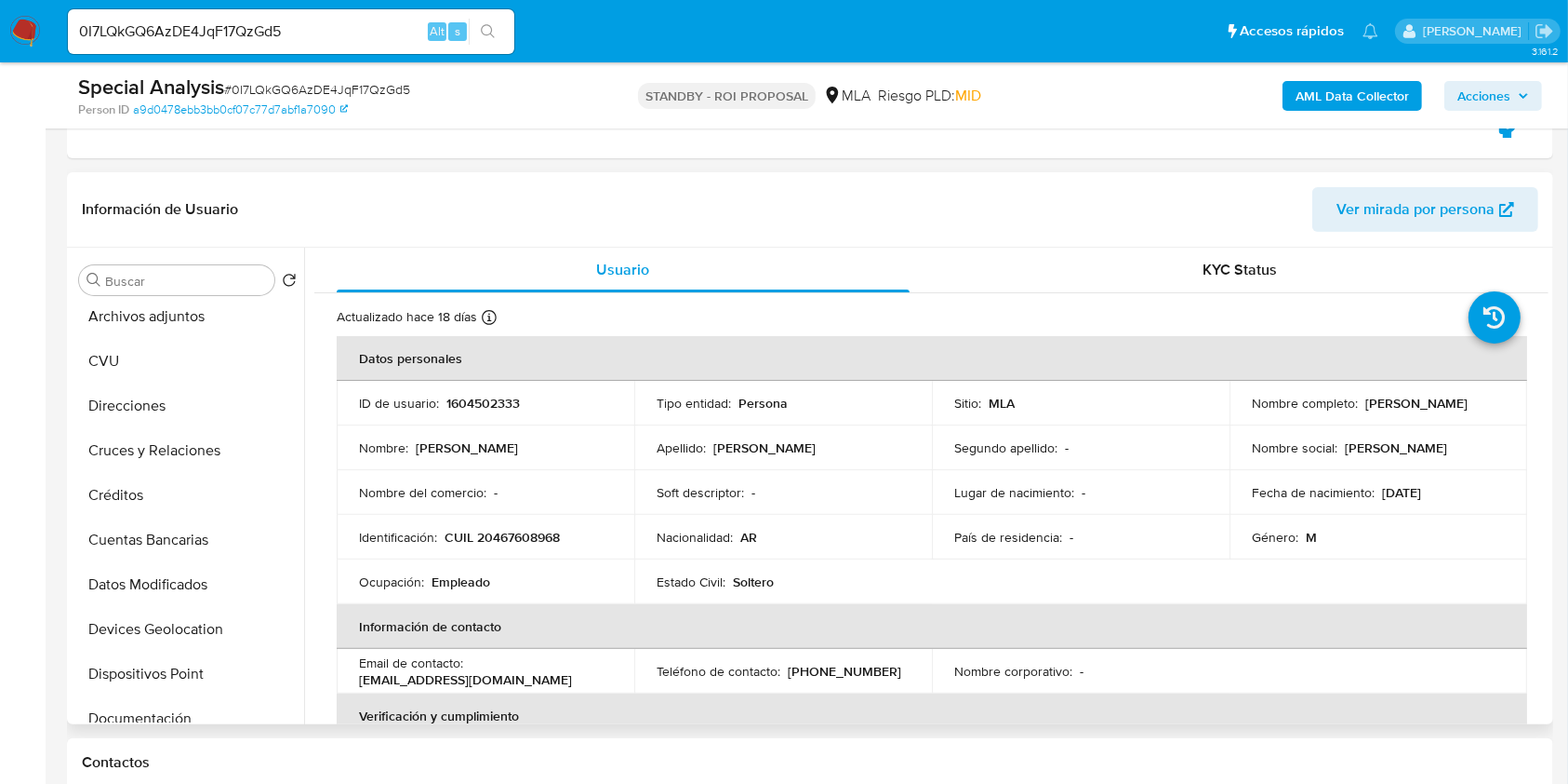
scroll to position [0, 0]
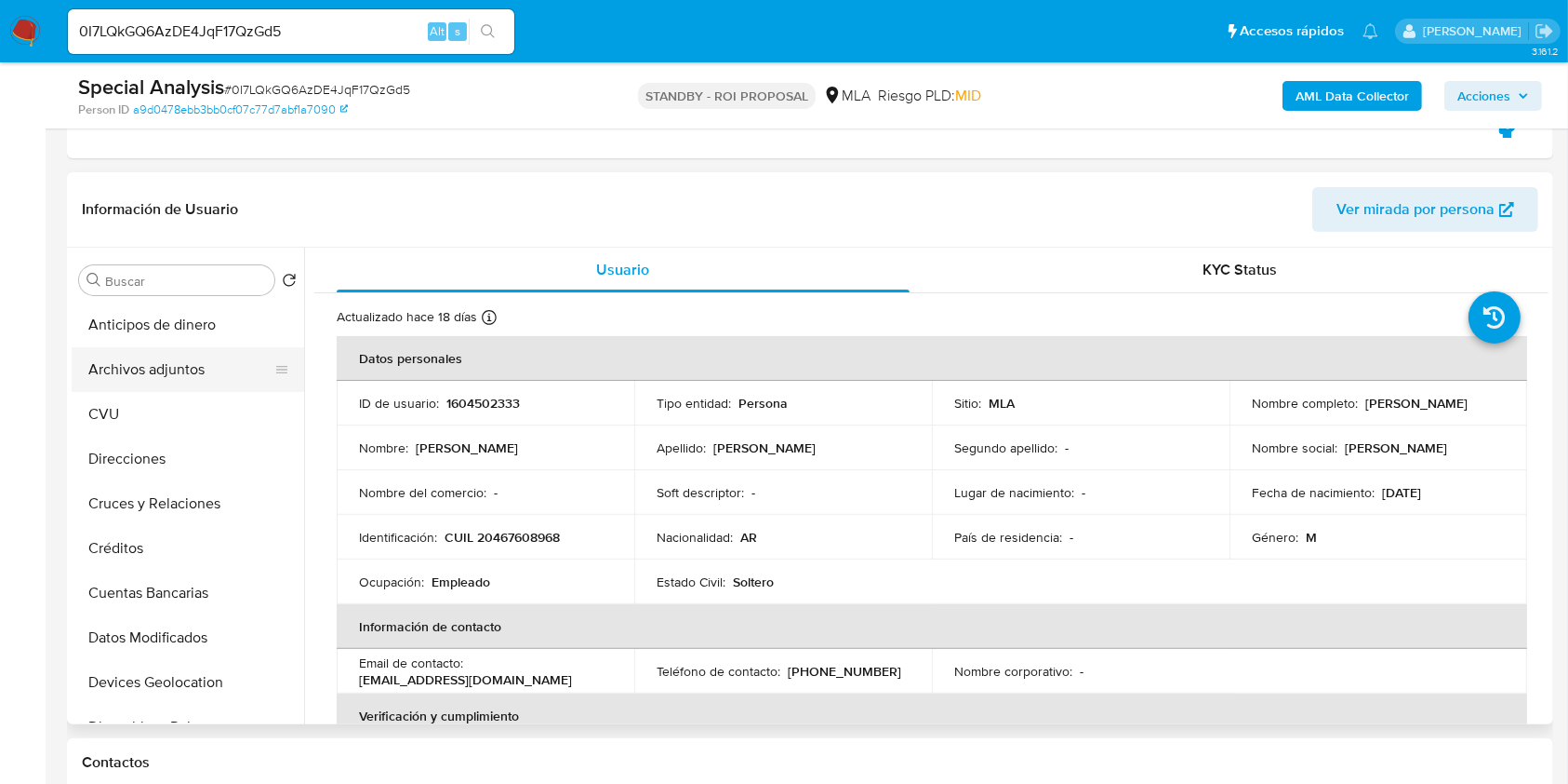
click at [199, 382] on button "Archivos adjuntos" at bounding box center [180, 369] width 218 height 45
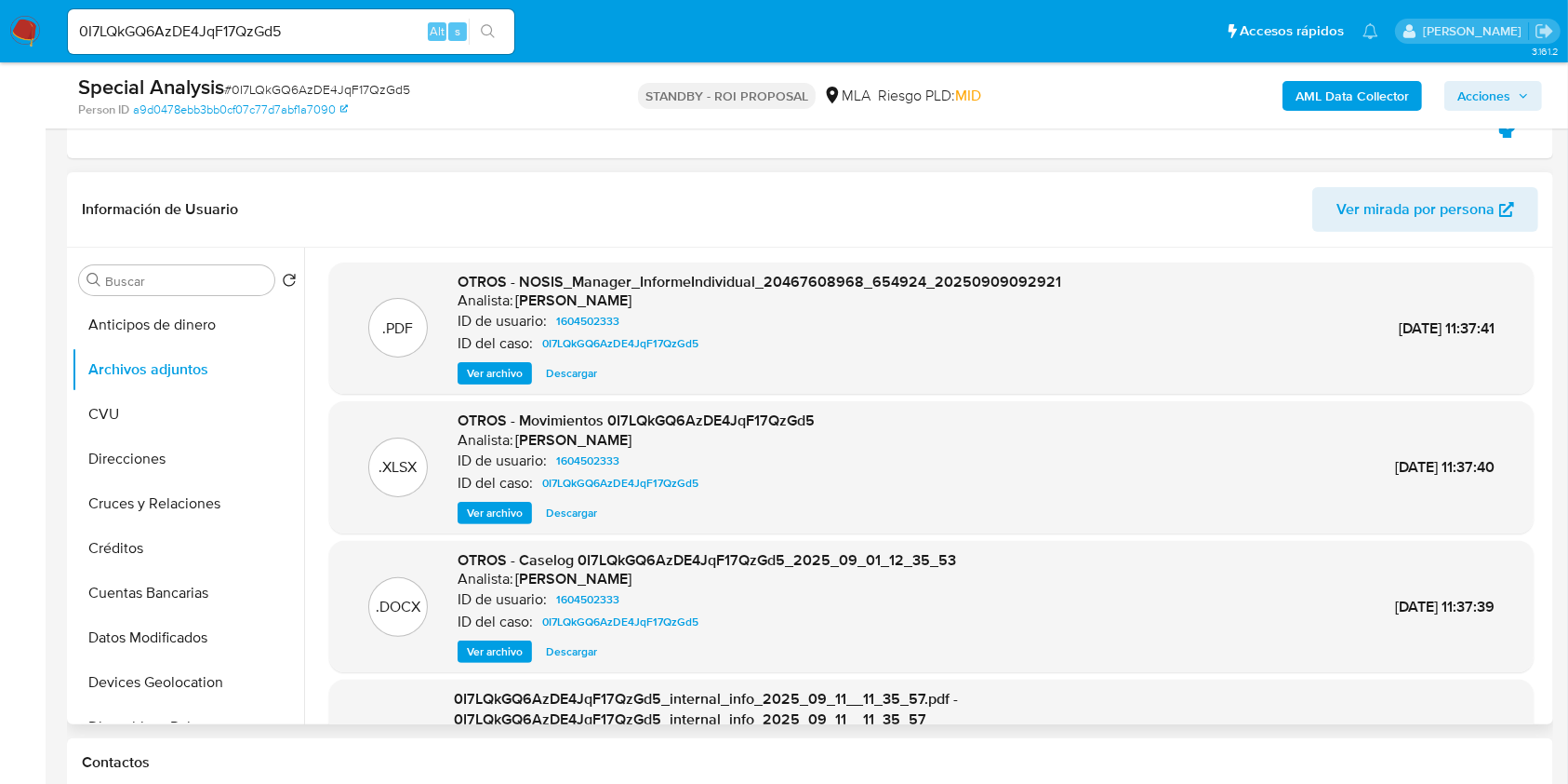
click at [587, 649] on span "Descargar" at bounding box center [570, 652] width 51 height 19
click at [283, 32] on input "0I7LQkGQ6AzDE4JqF17QzGd5" at bounding box center [291, 32] width 446 height 24
paste input "fXb5LP2MACKDfy24j9deHlCm"
type input "fXb5LP2MACKDfy24j9deHlCm"
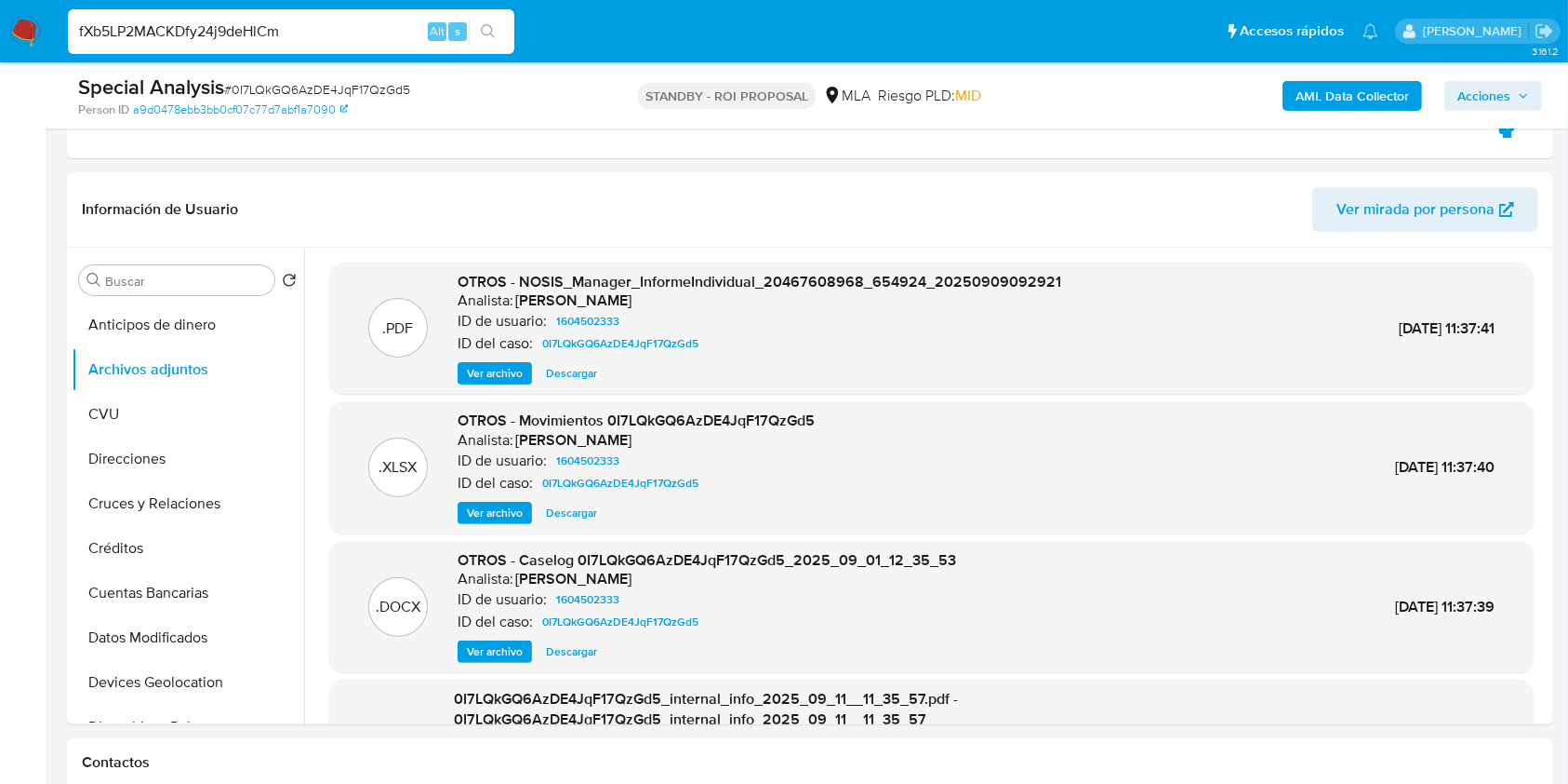
click at [479, 32] on button "search-icon" at bounding box center [488, 32] width 38 height 26
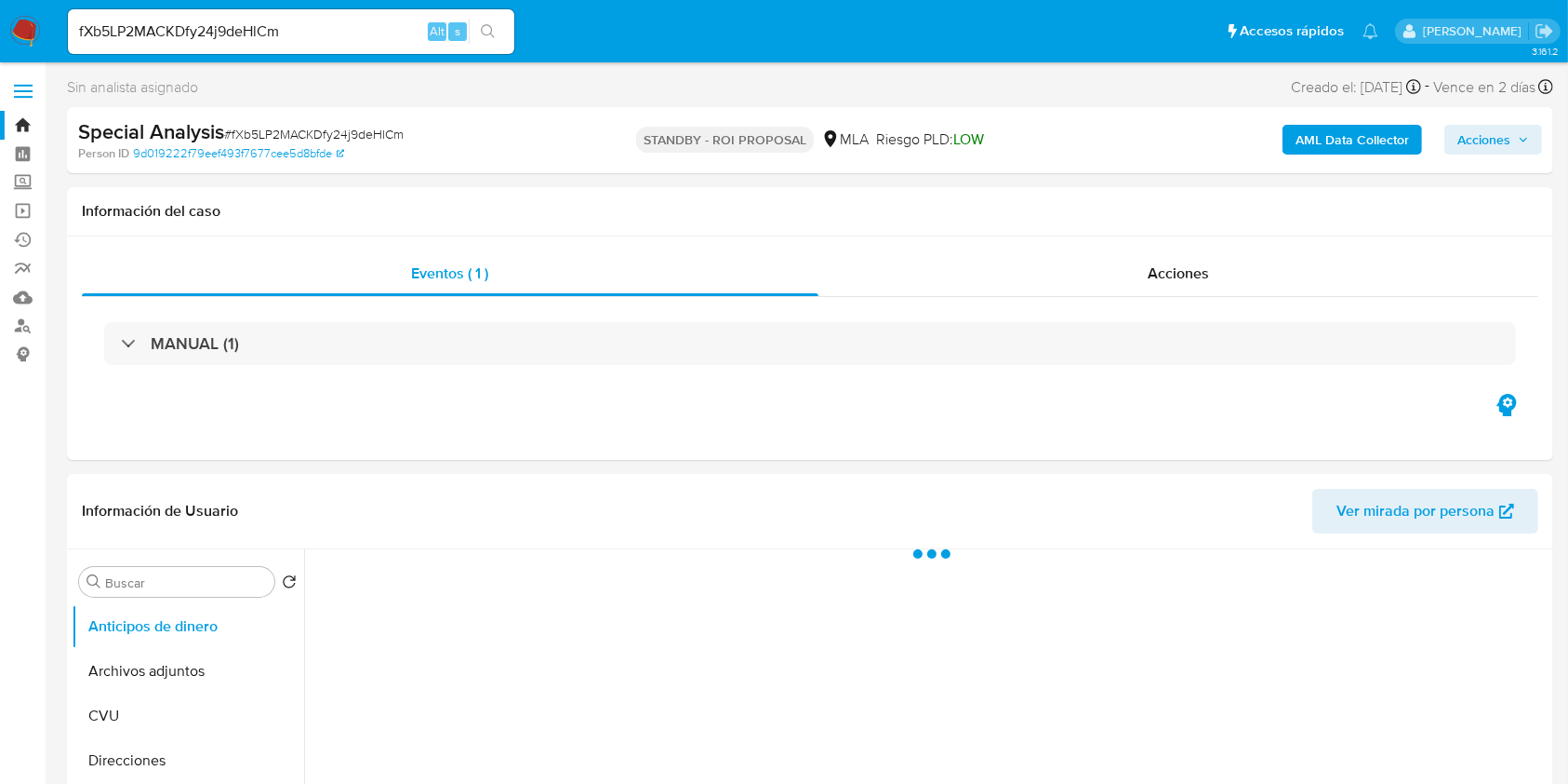
select select "10"
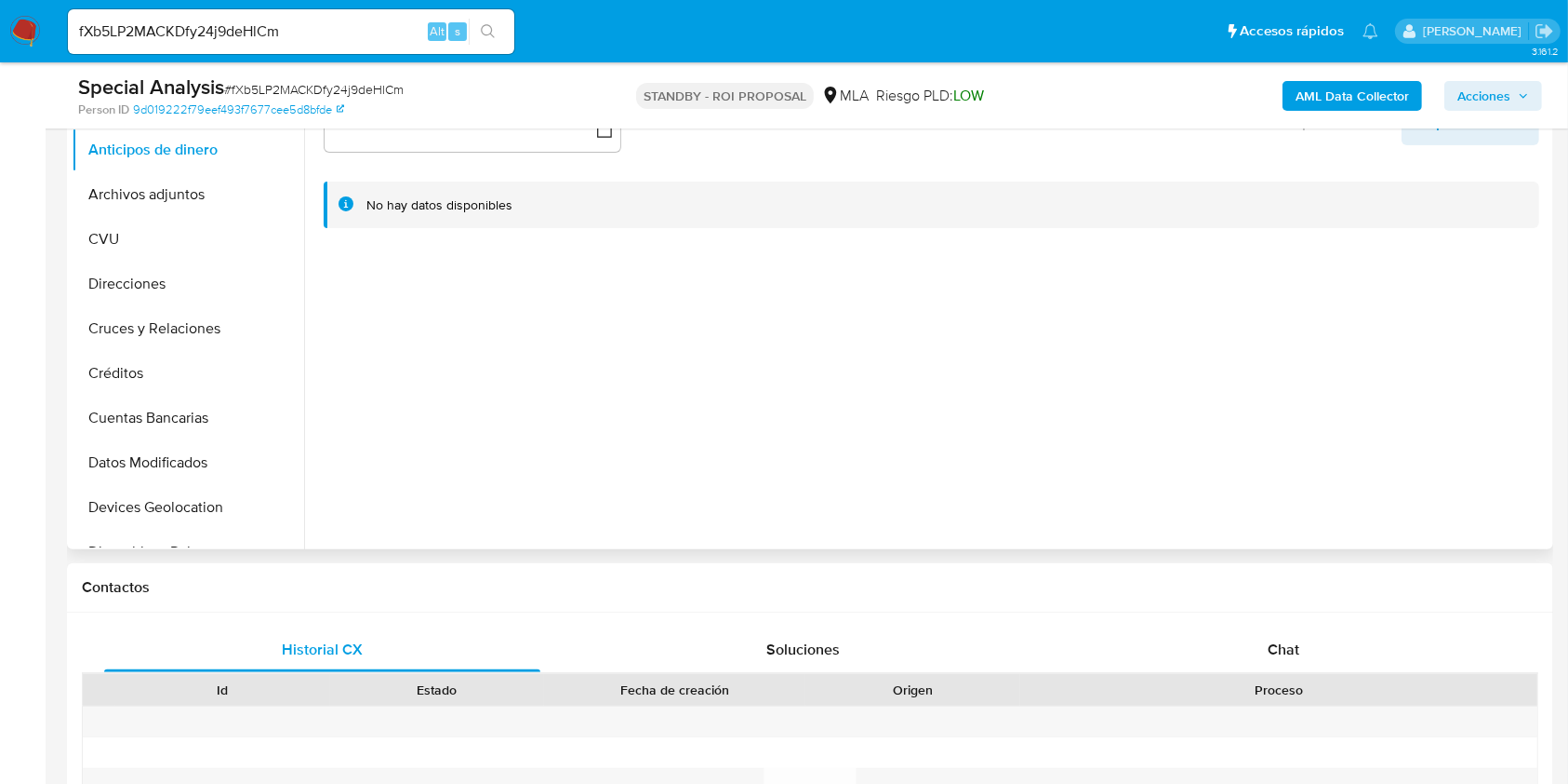
scroll to position [373, 0]
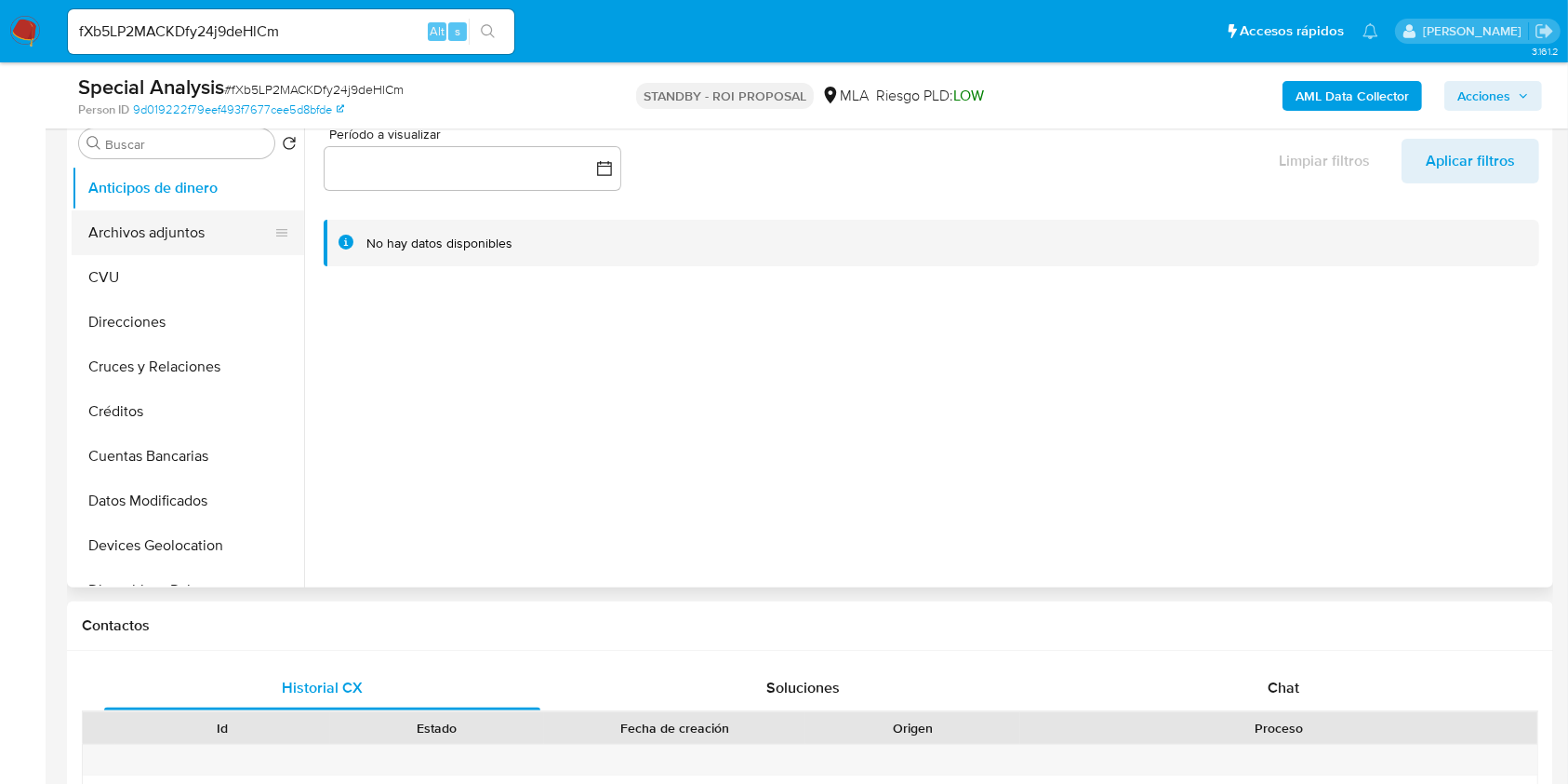
click at [137, 242] on button "Archivos adjuntos" at bounding box center [180, 232] width 218 height 45
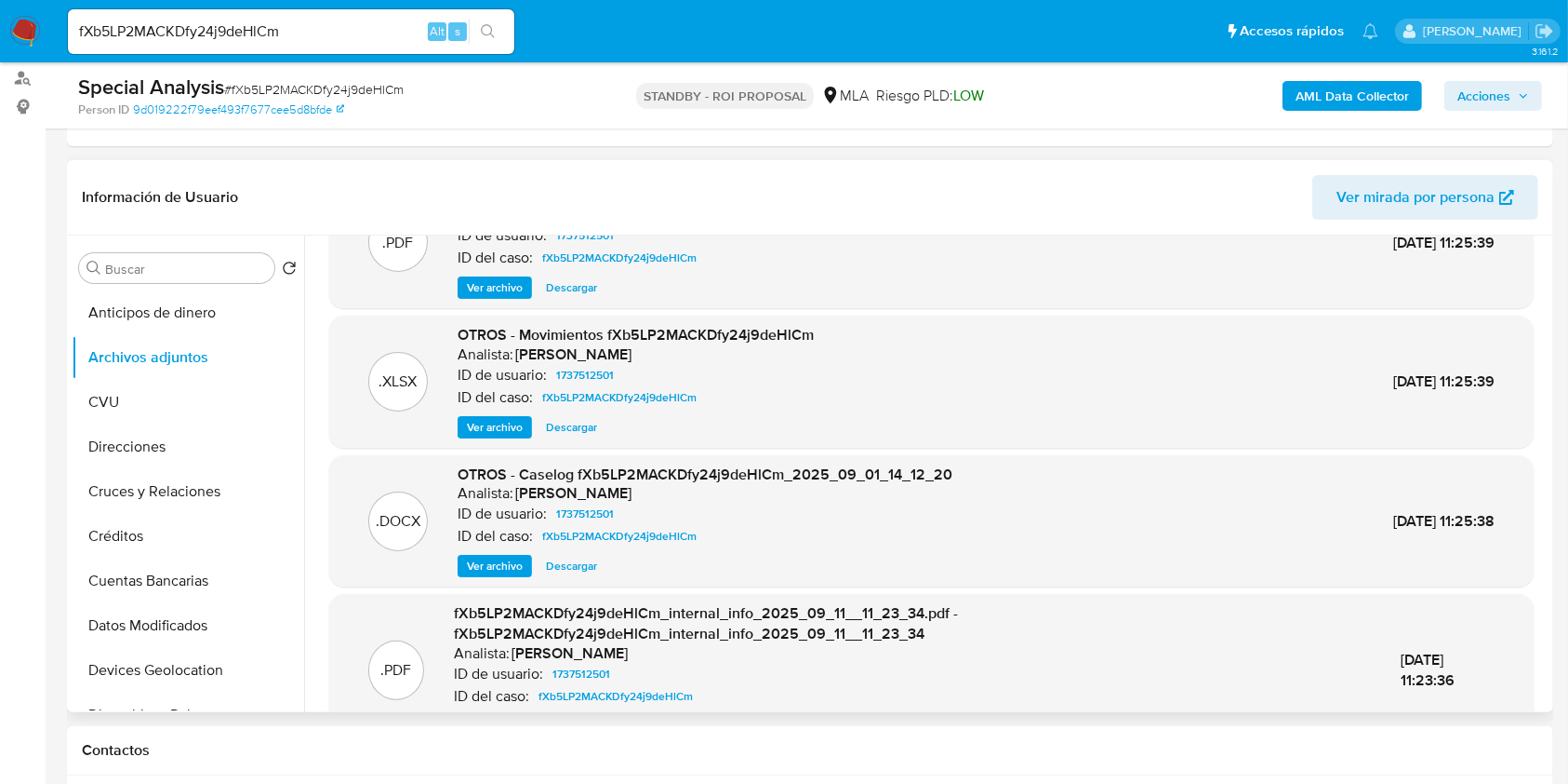
scroll to position [124, 0]
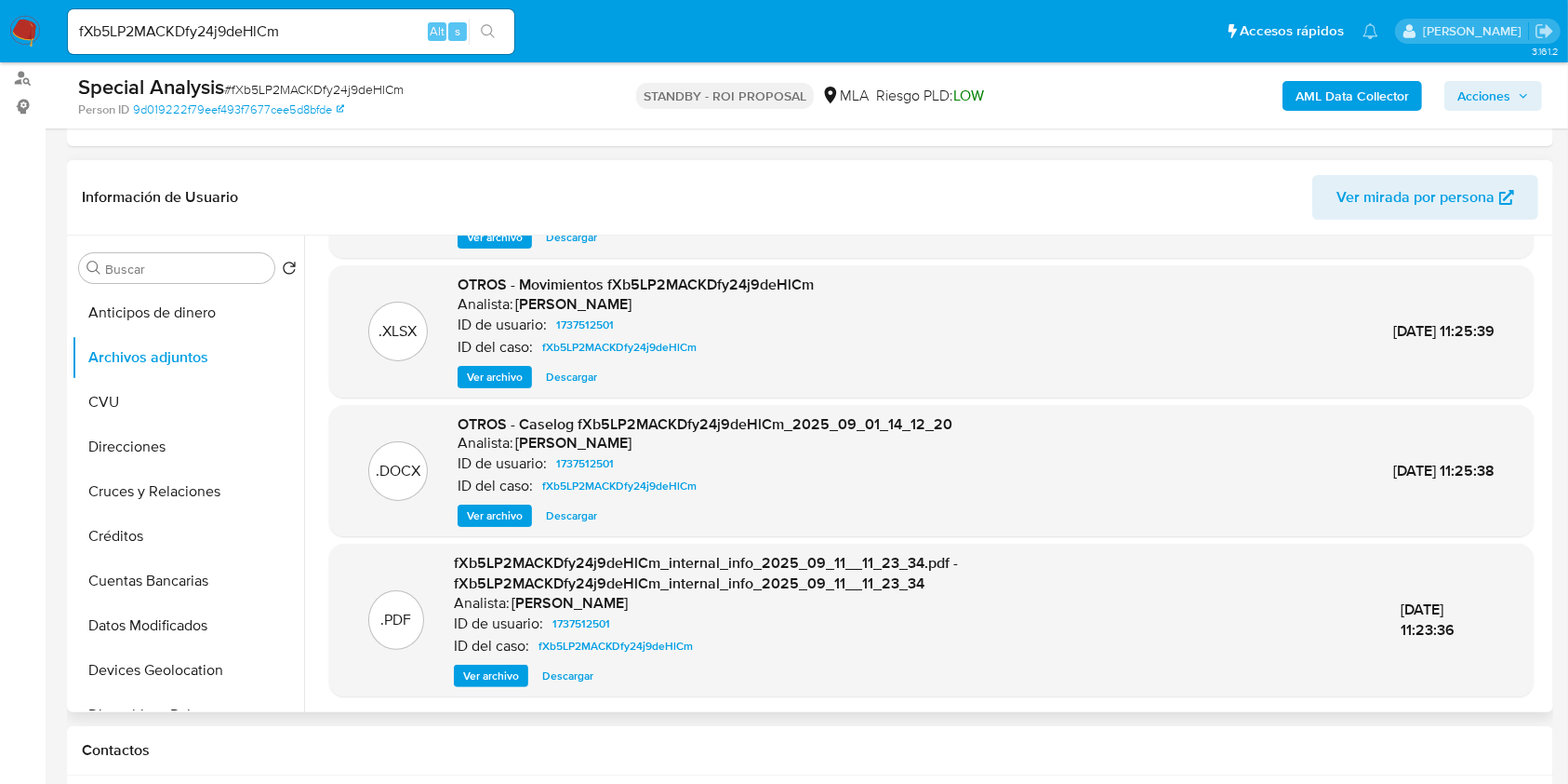
click at [554, 511] on span "Descargar" at bounding box center [570, 515] width 51 height 19
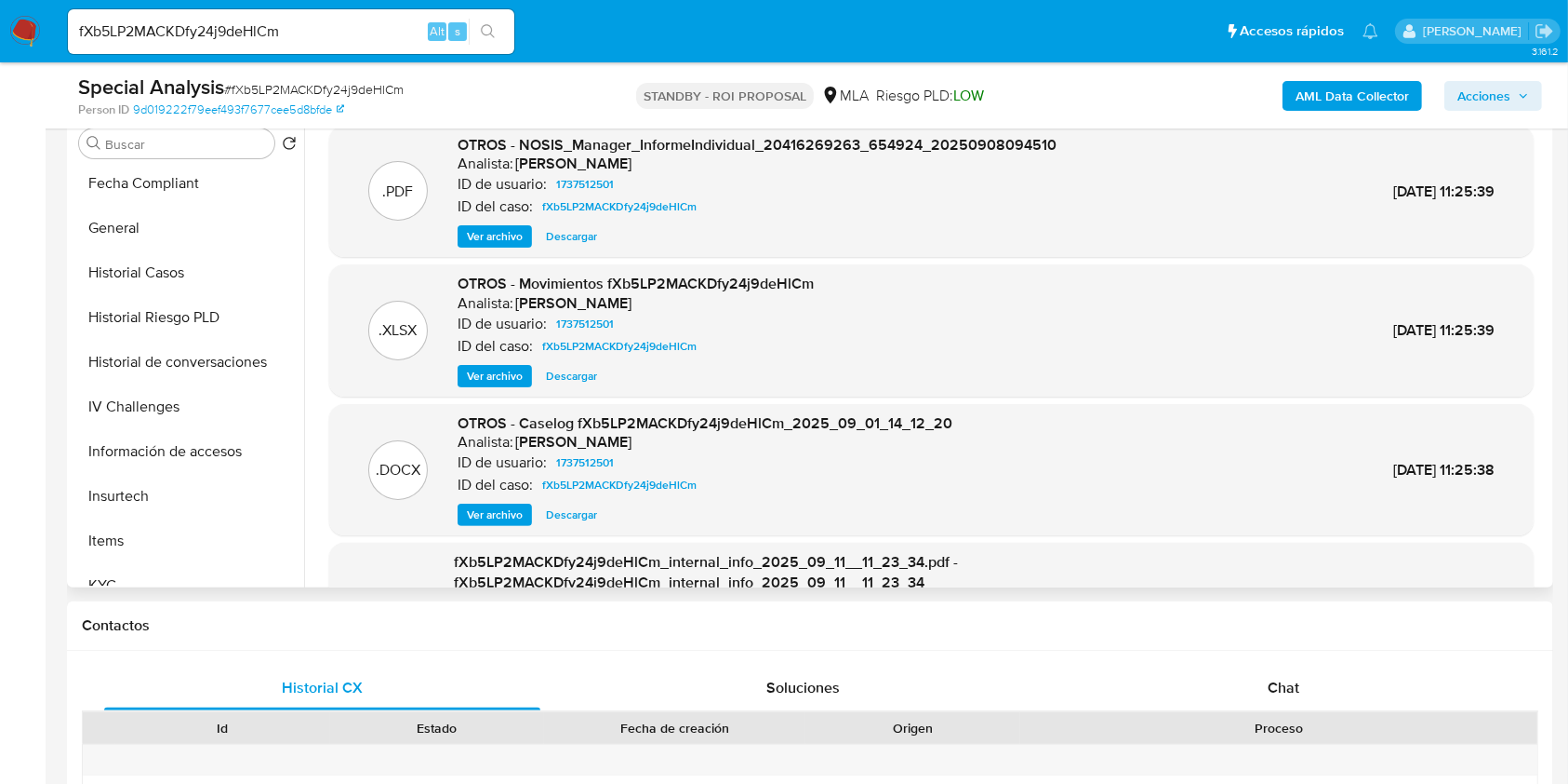
scroll to position [620, 0]
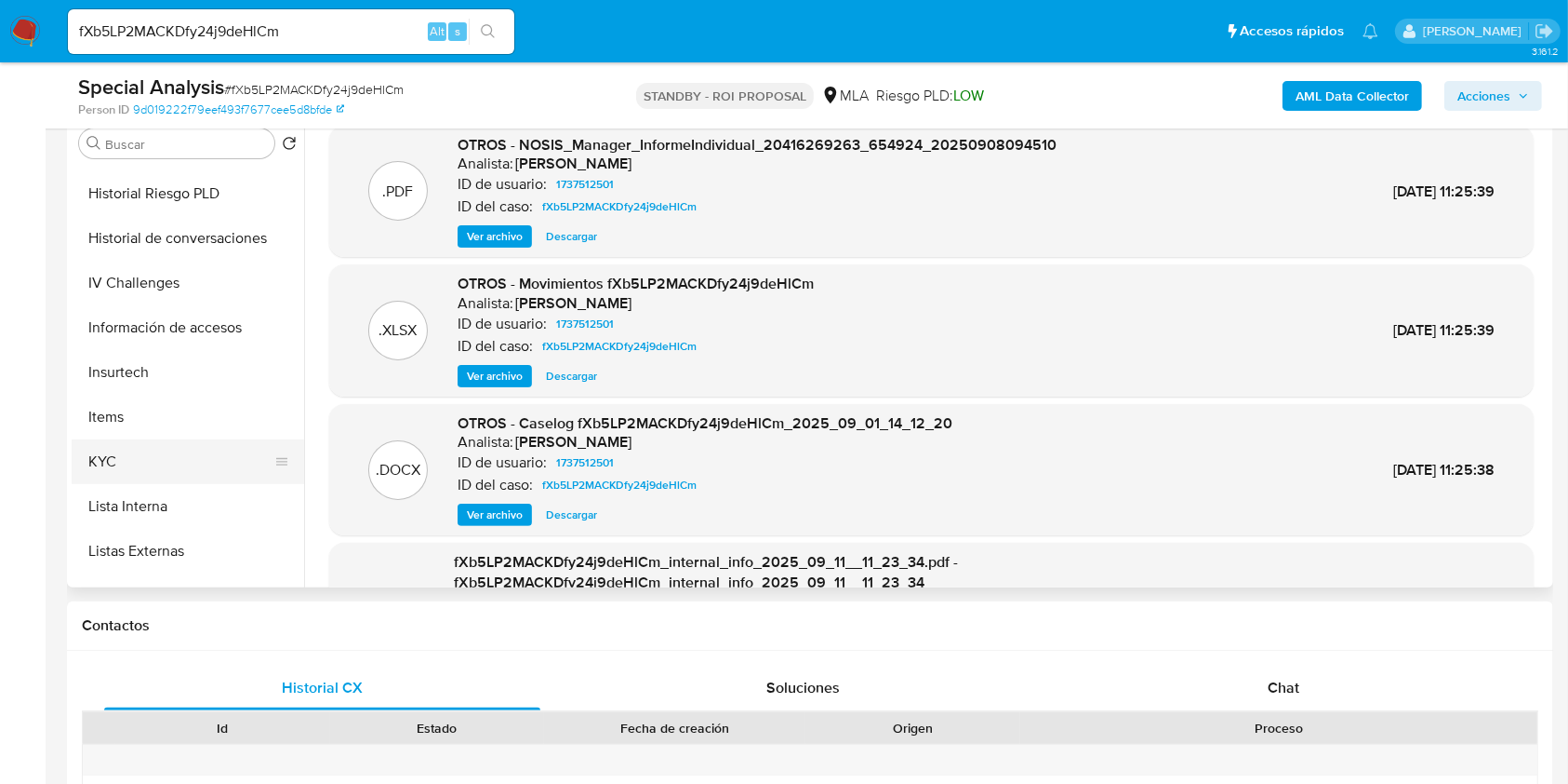
click at [174, 473] on button "KYC" at bounding box center [180, 461] width 218 height 45
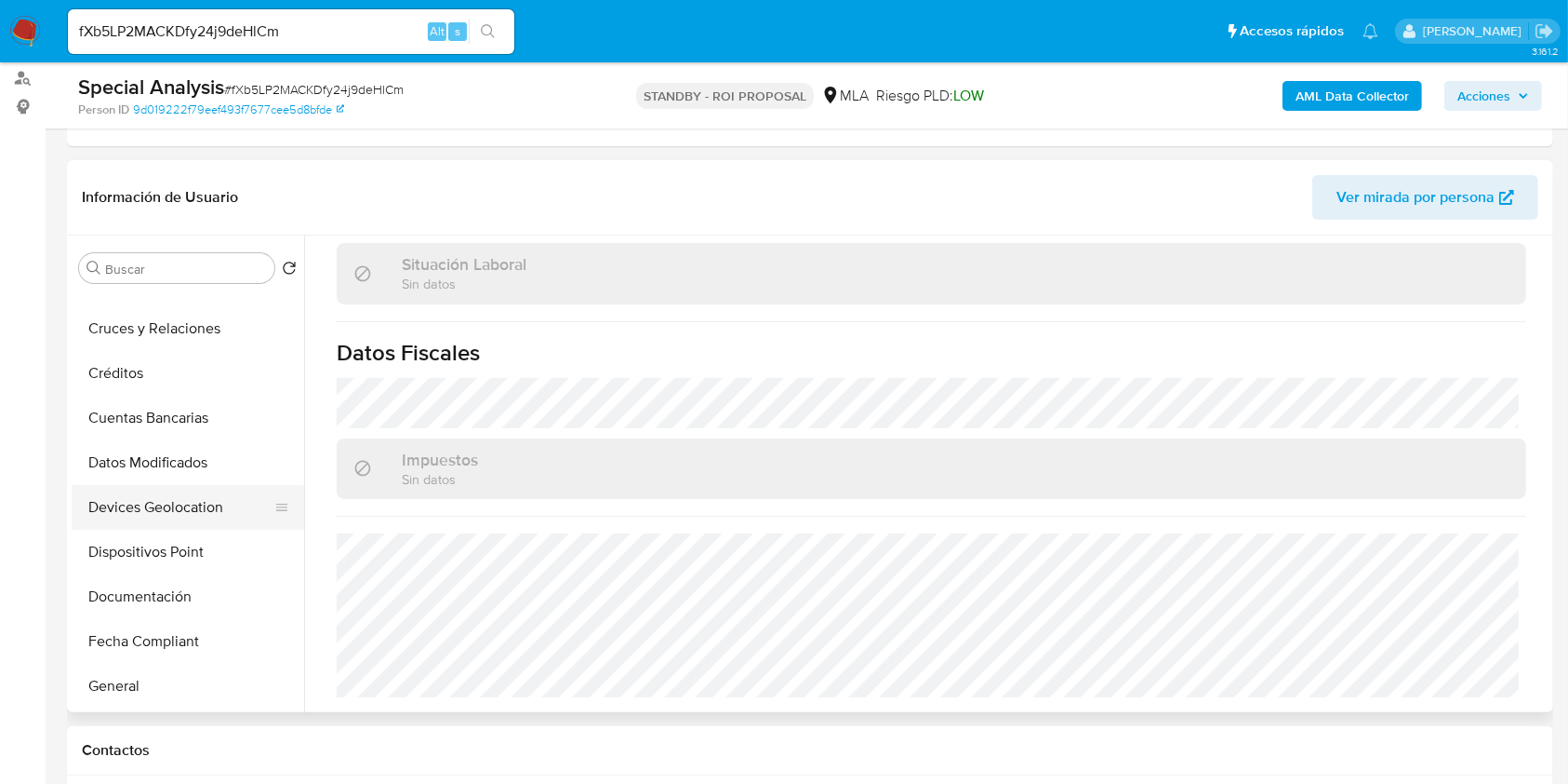
scroll to position [124, 0]
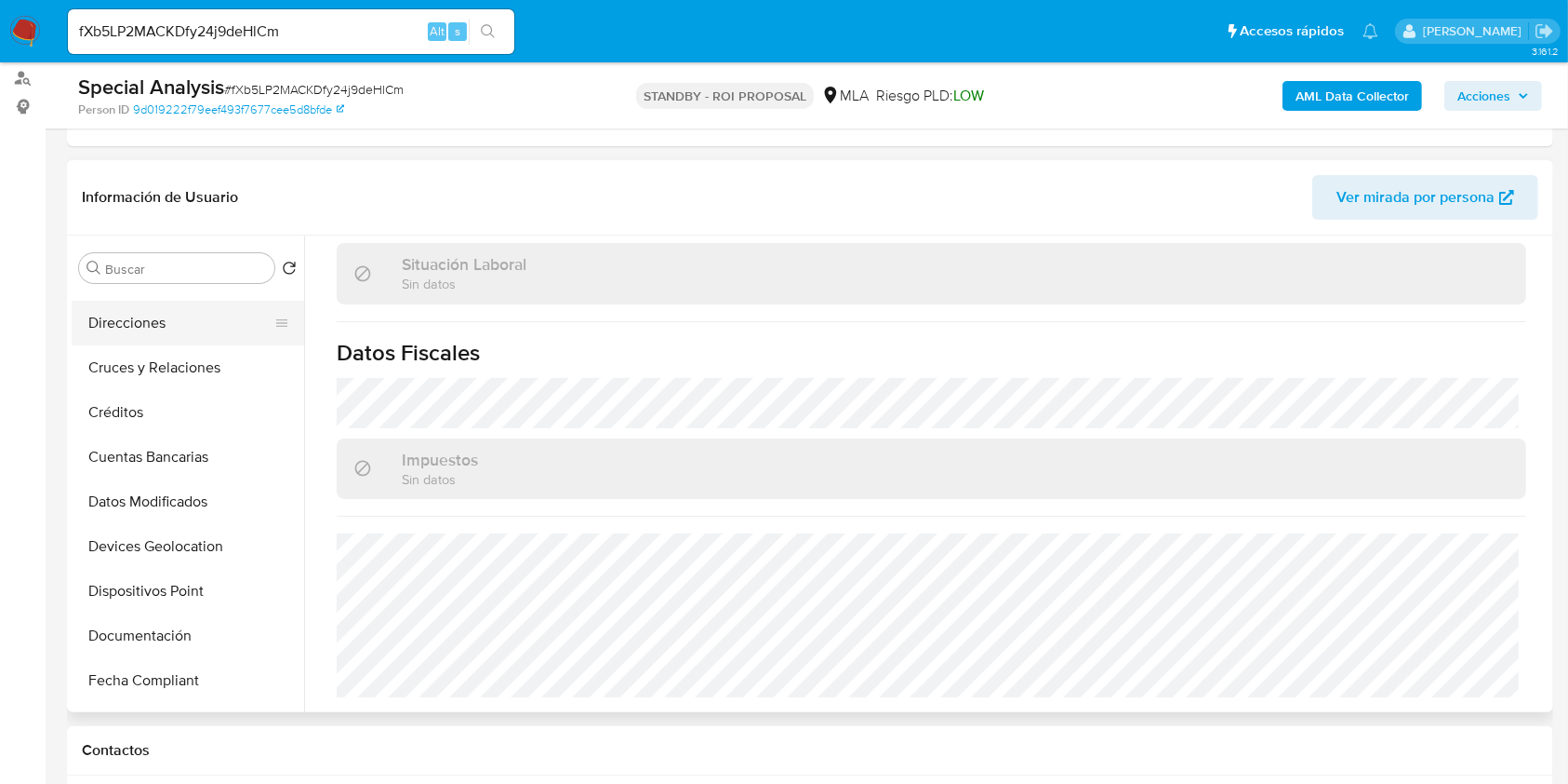
click at [187, 317] on button "Direcciones" at bounding box center [180, 323] width 218 height 45
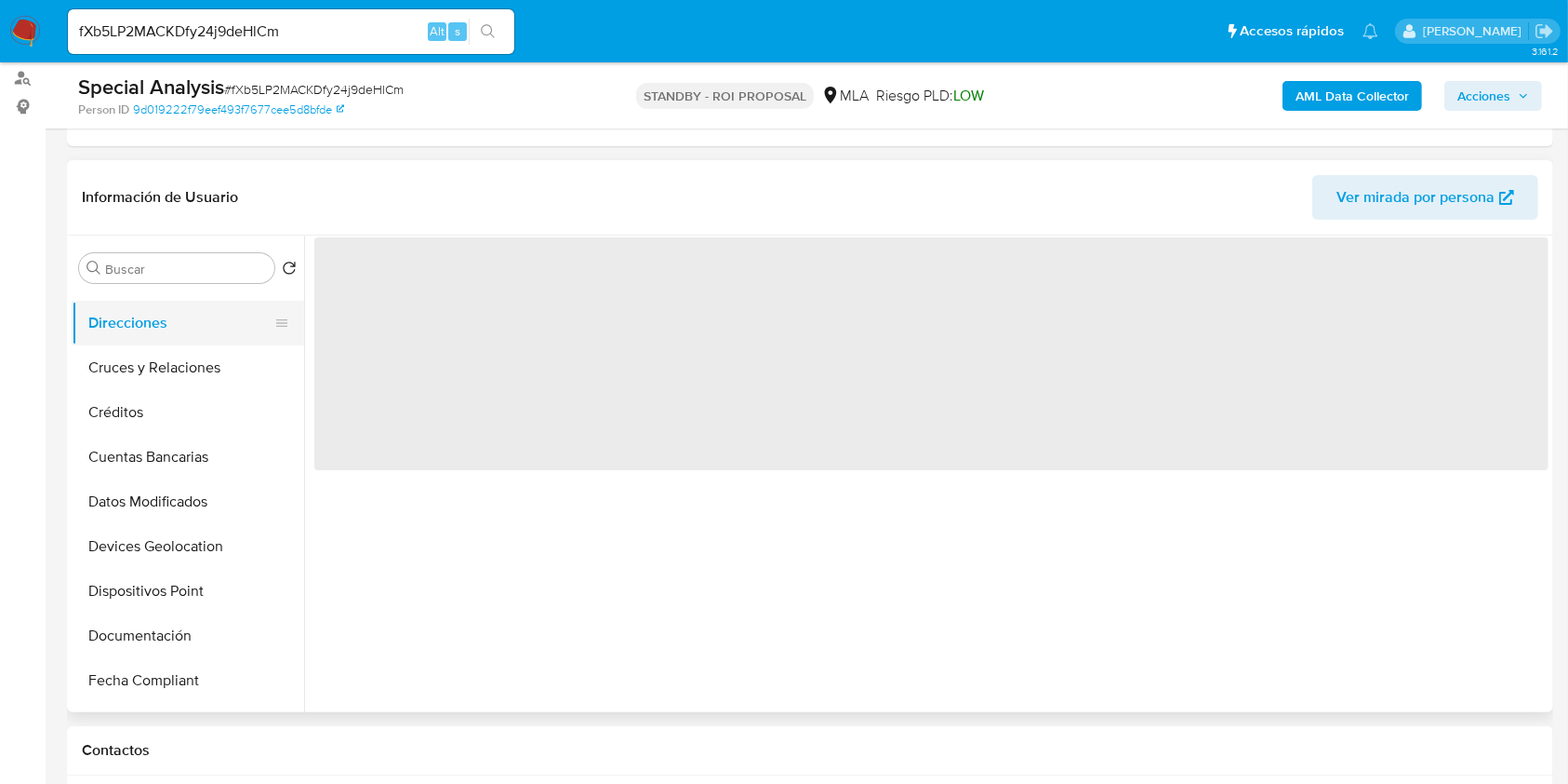
scroll to position [0, 0]
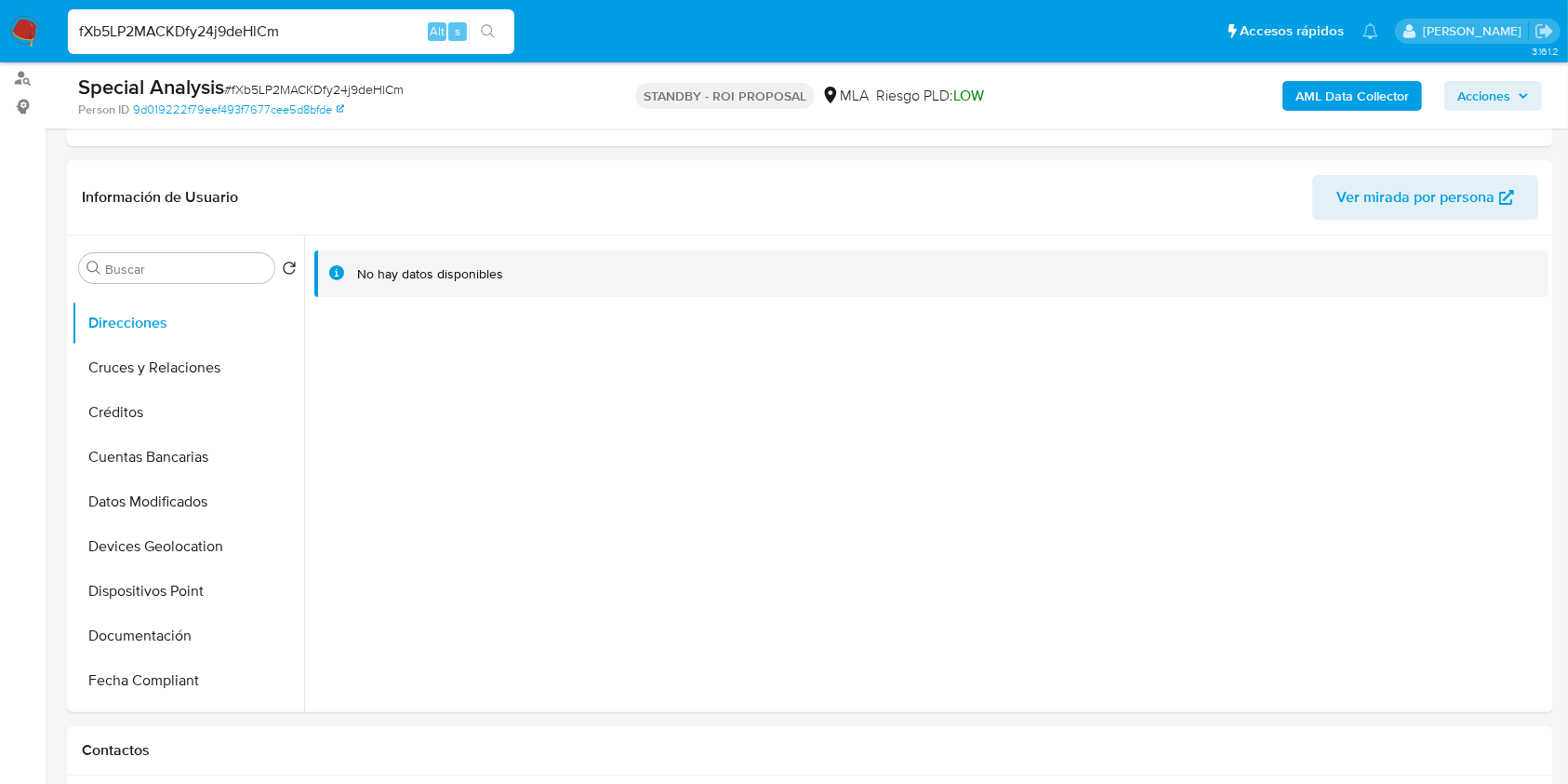
click at [179, 21] on input "fXb5LP2MACKDfy24j9deHlCm" at bounding box center [291, 32] width 446 height 24
paste input "QH8Sq3uESWrqpn6r9Ieixgn3"
type input "QH8Sq3uESWrqpn6r9Ieixgn3"
click at [484, 31] on icon "search-icon" at bounding box center [488, 31] width 15 height 15
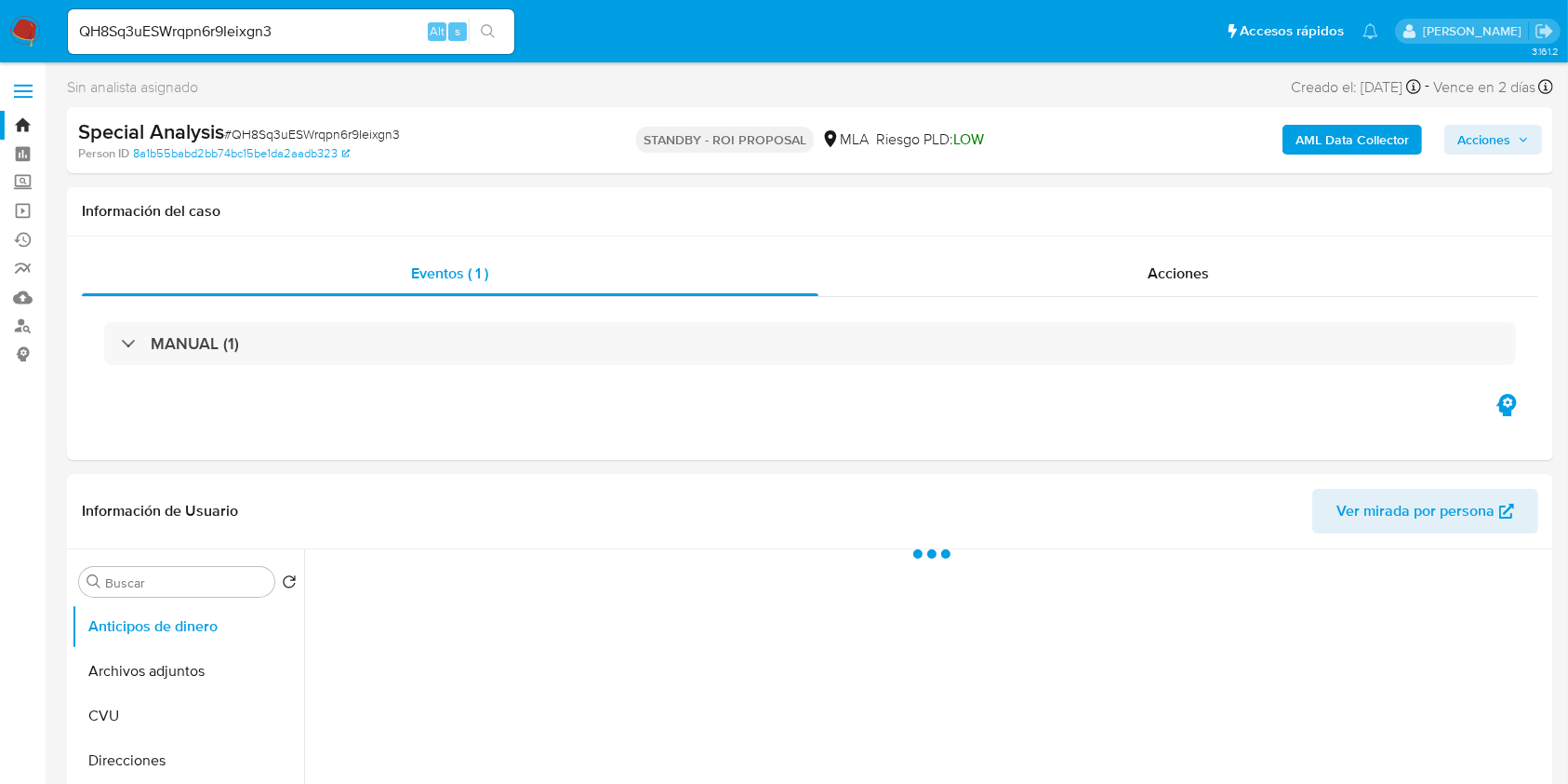
select select "10"
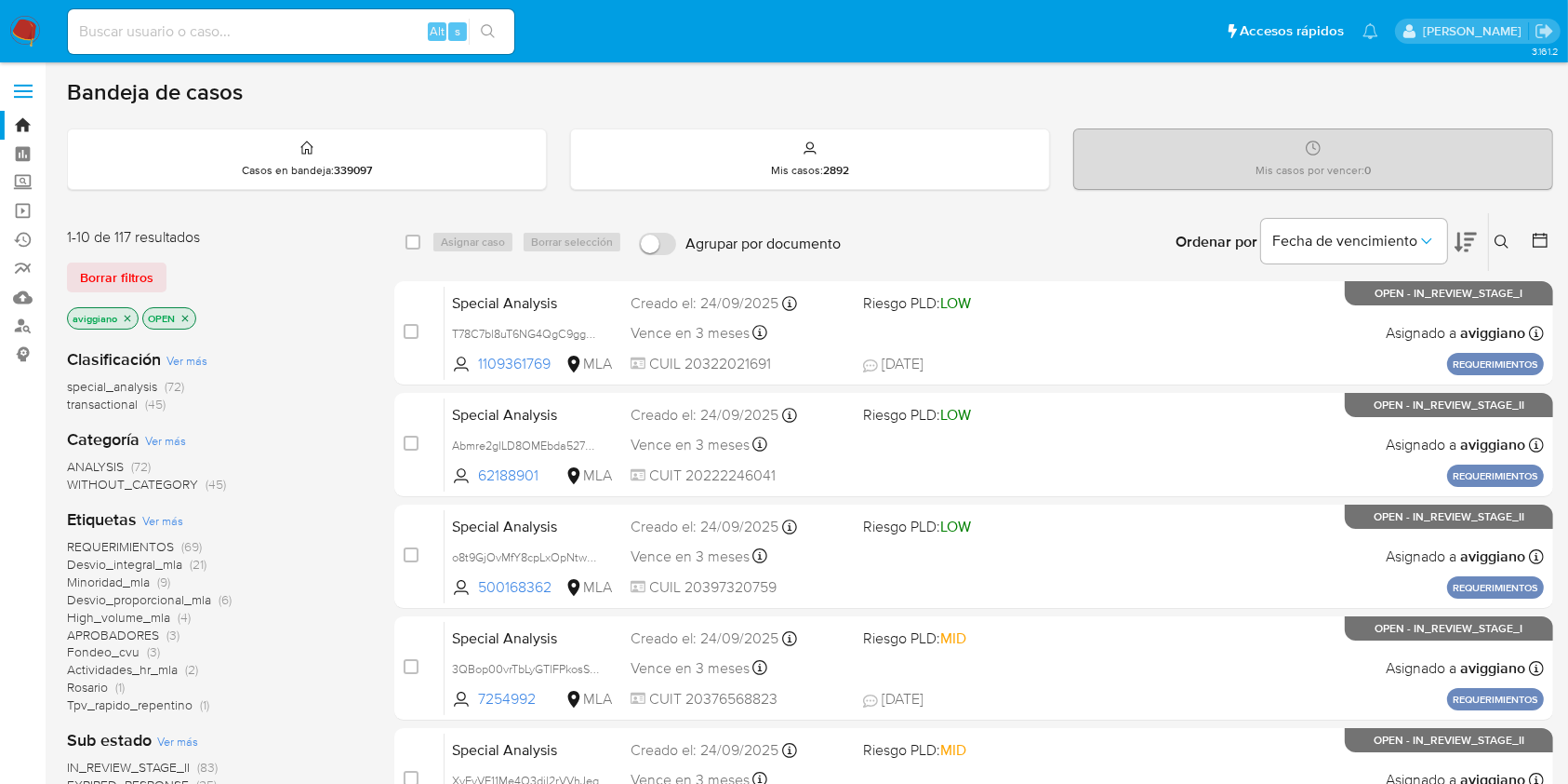
click at [1505, 242] on icon at bounding box center [1501, 241] width 15 height 15
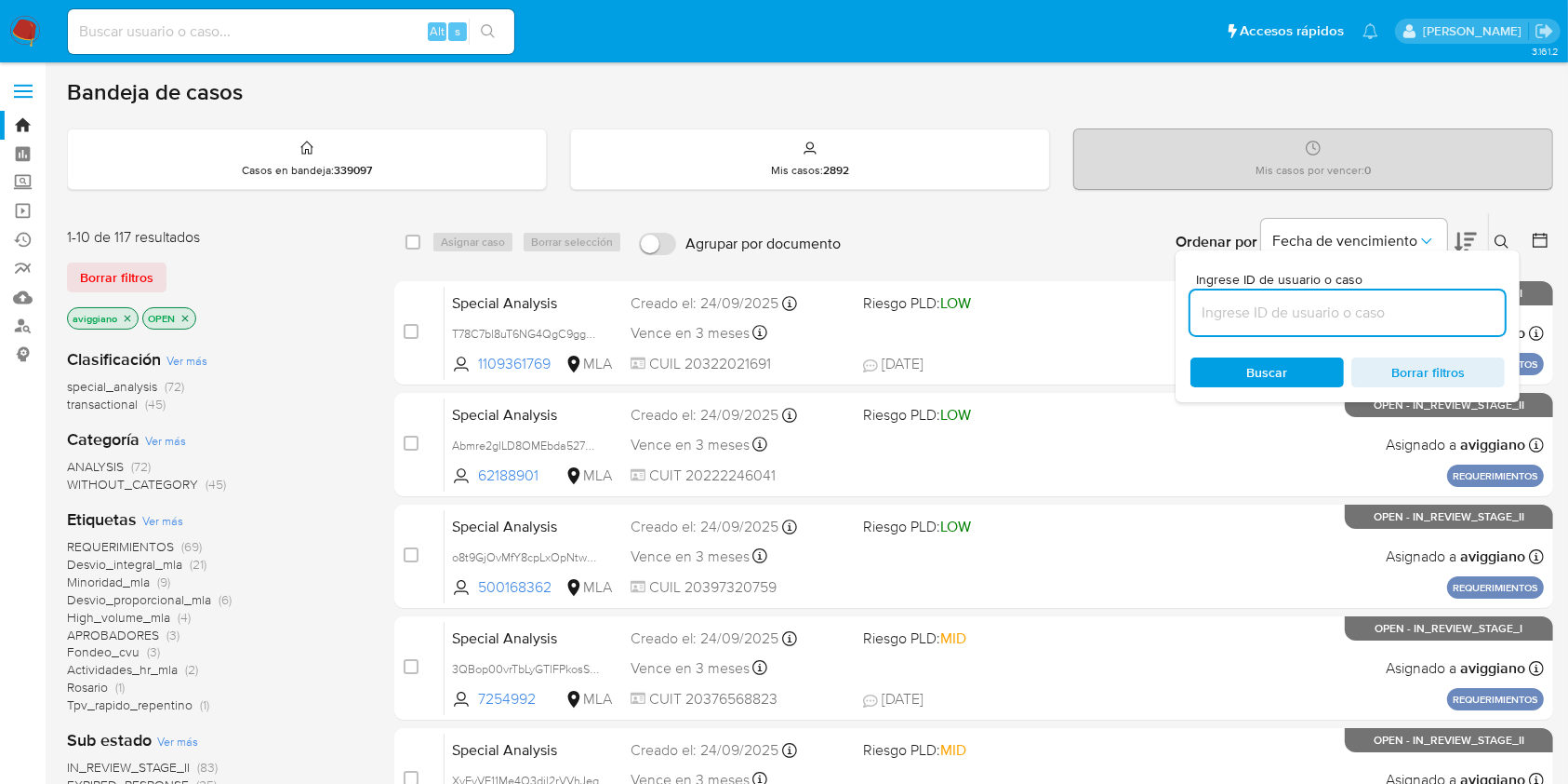
click at [1401, 301] on input at bounding box center [1348, 313] width 315 height 24
type input "20-27690195-9"
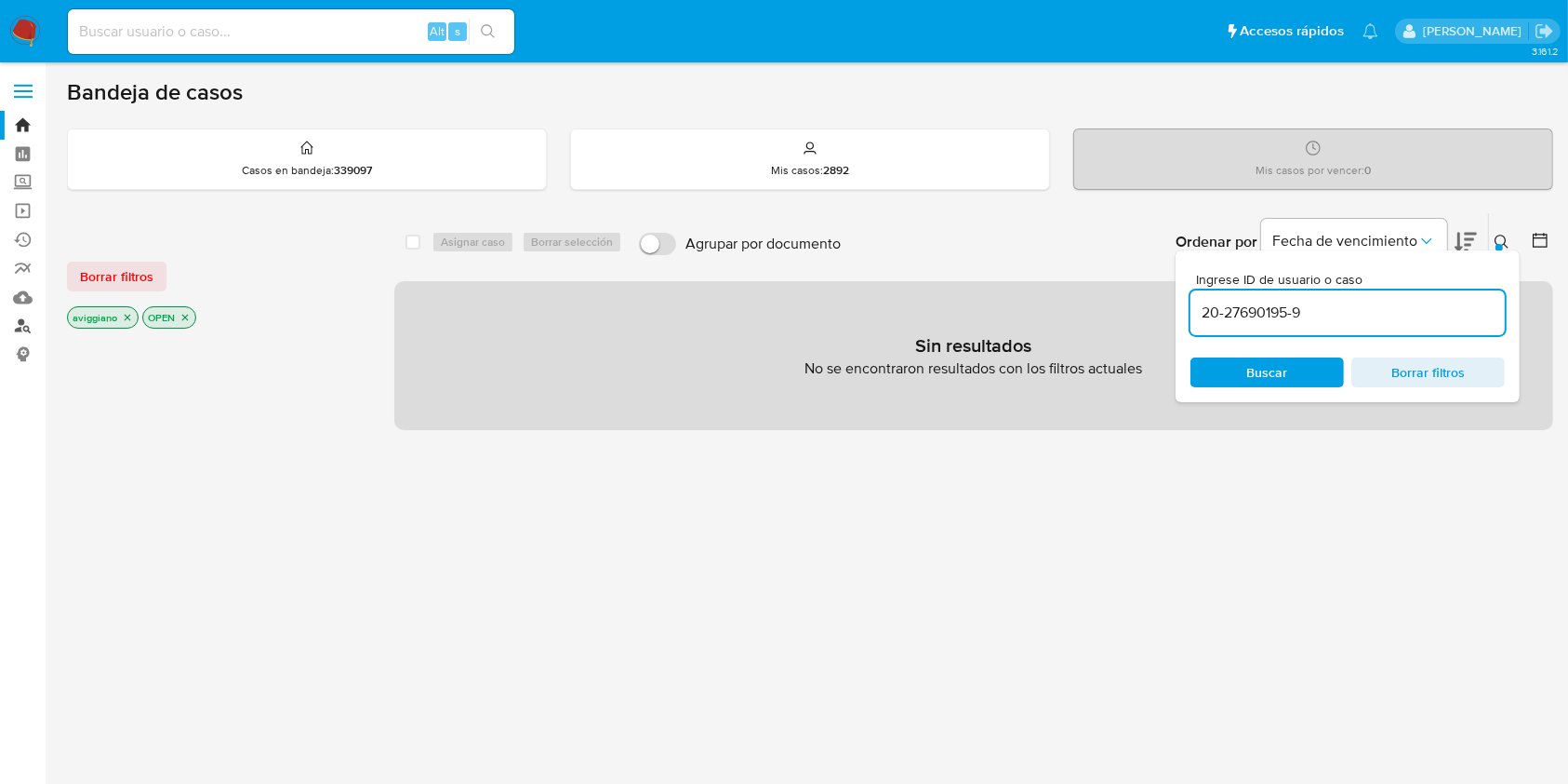
click at [24, 332] on link "Buscador de personas" at bounding box center [111, 326] width 221 height 29
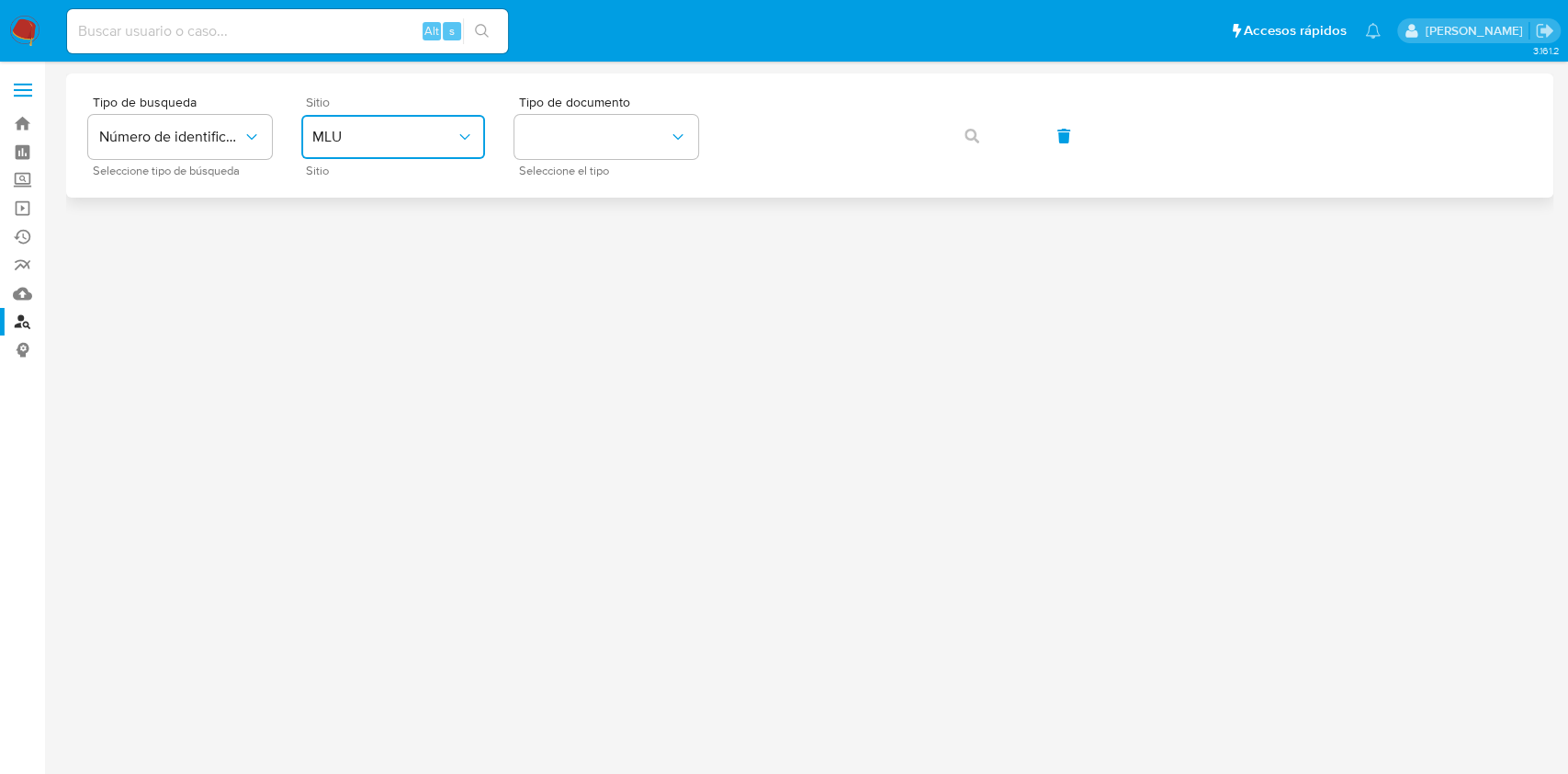
click at [404, 143] on span "MLU" at bounding box center [384, 137] width 144 height 19
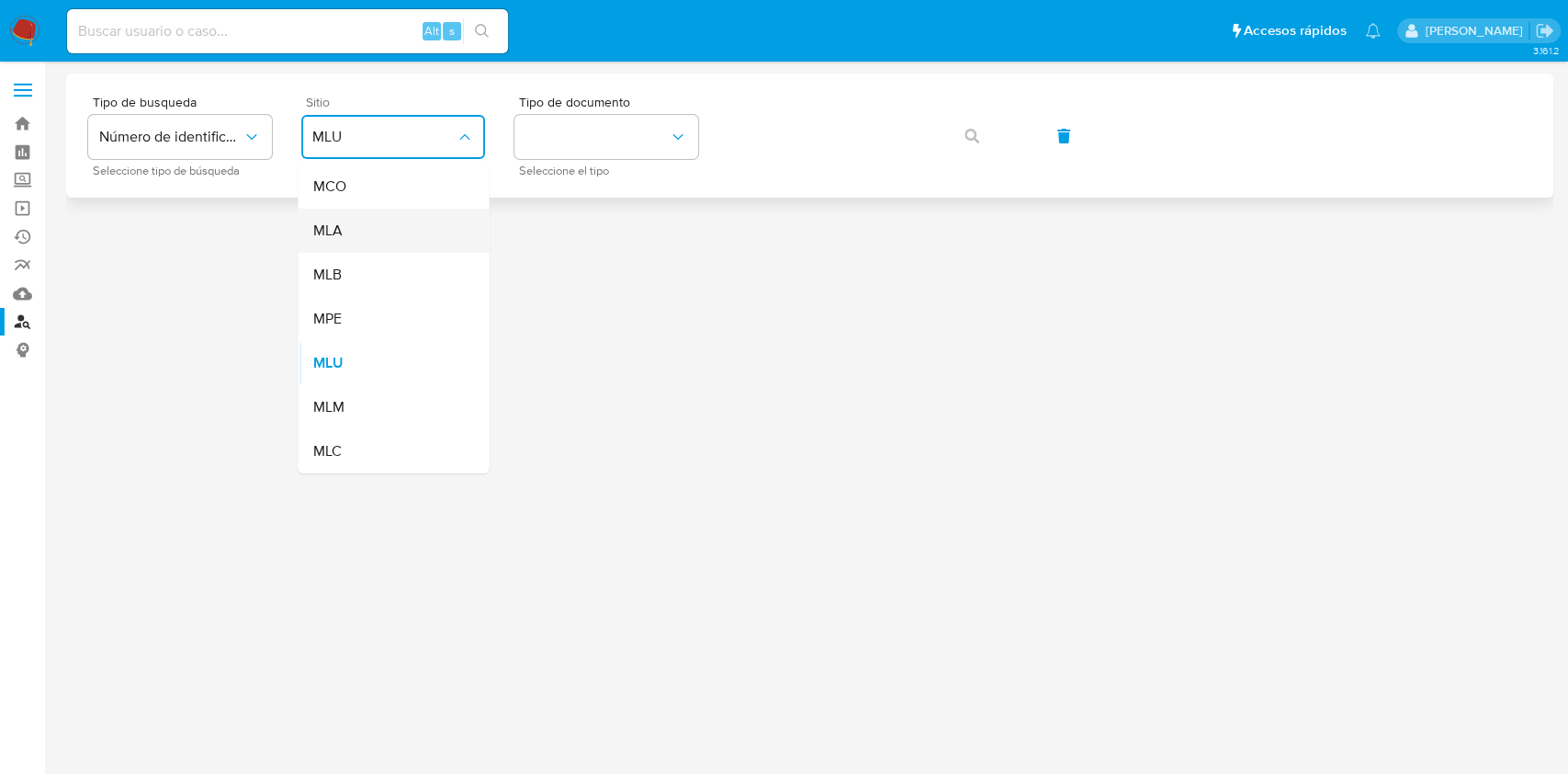
click at [374, 231] on div "MLA" at bounding box center [387, 230] width 150 height 44
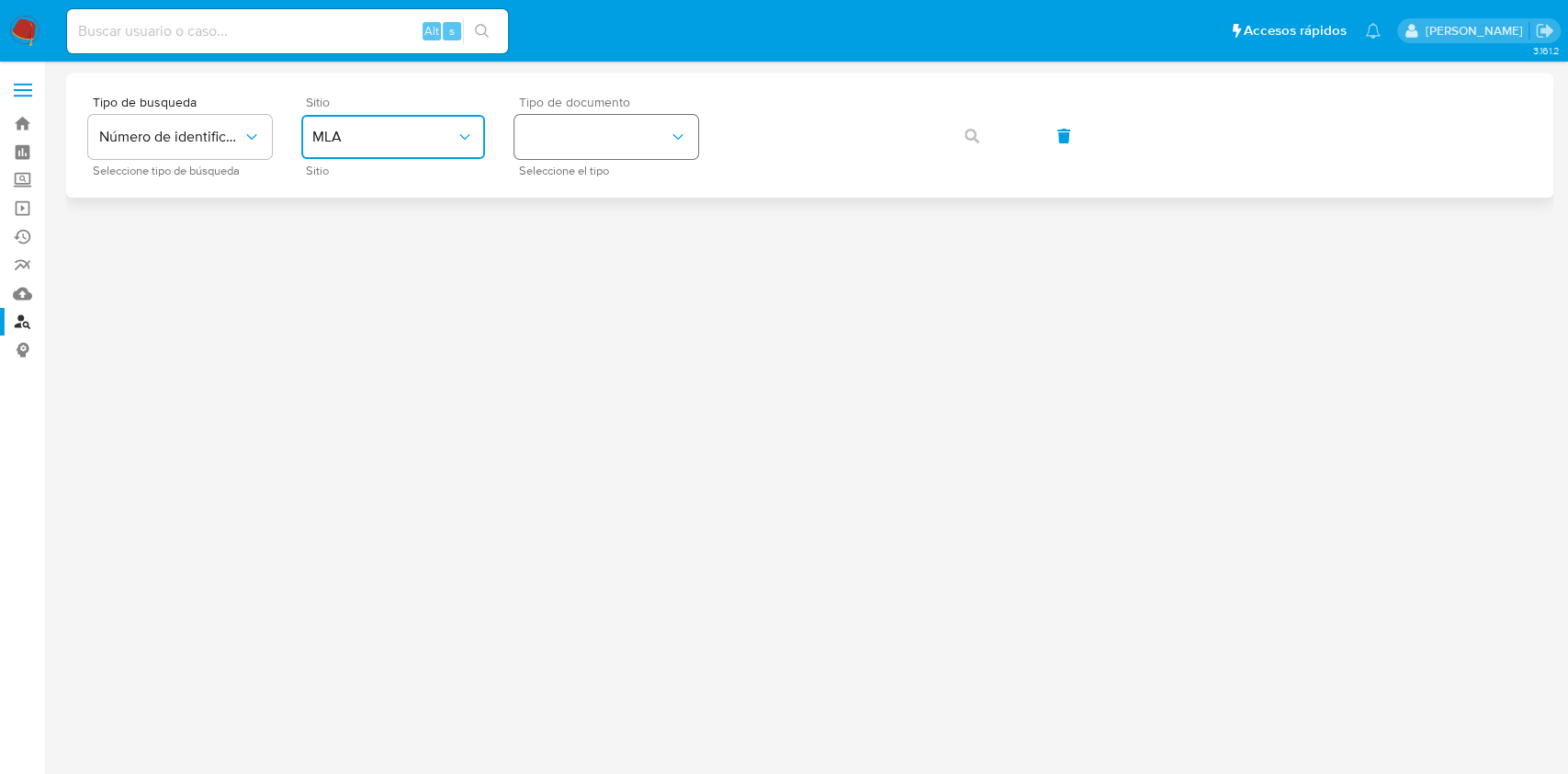
click at [594, 149] on button "identificationType" at bounding box center [606, 137] width 184 height 44
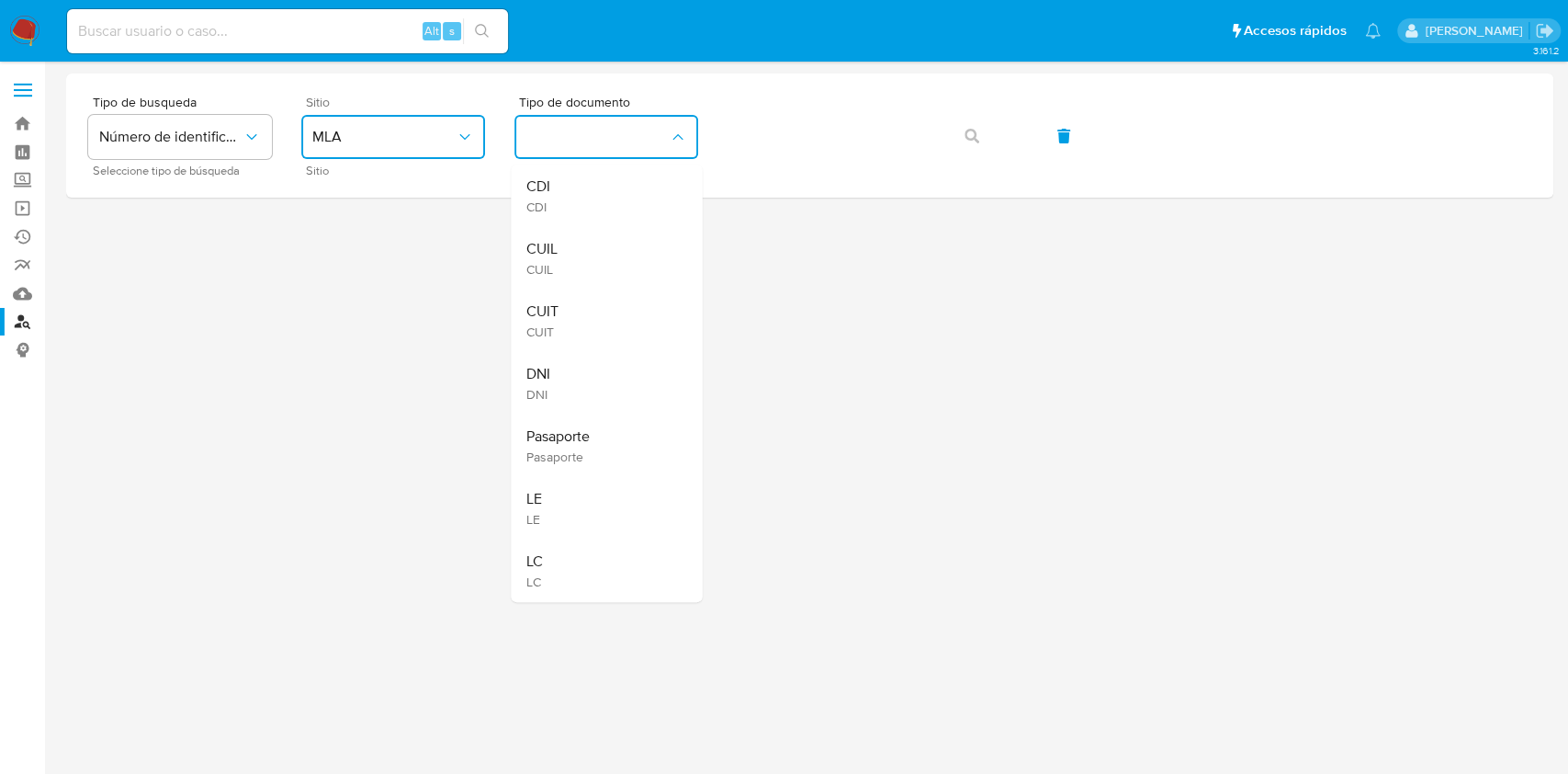
drag, startPoint x: 605, startPoint y: 304, endPoint x: 704, endPoint y: 218, distance: 131.1
click at [604, 303] on div "CUIT CUIT" at bounding box center [600, 321] width 150 height 63
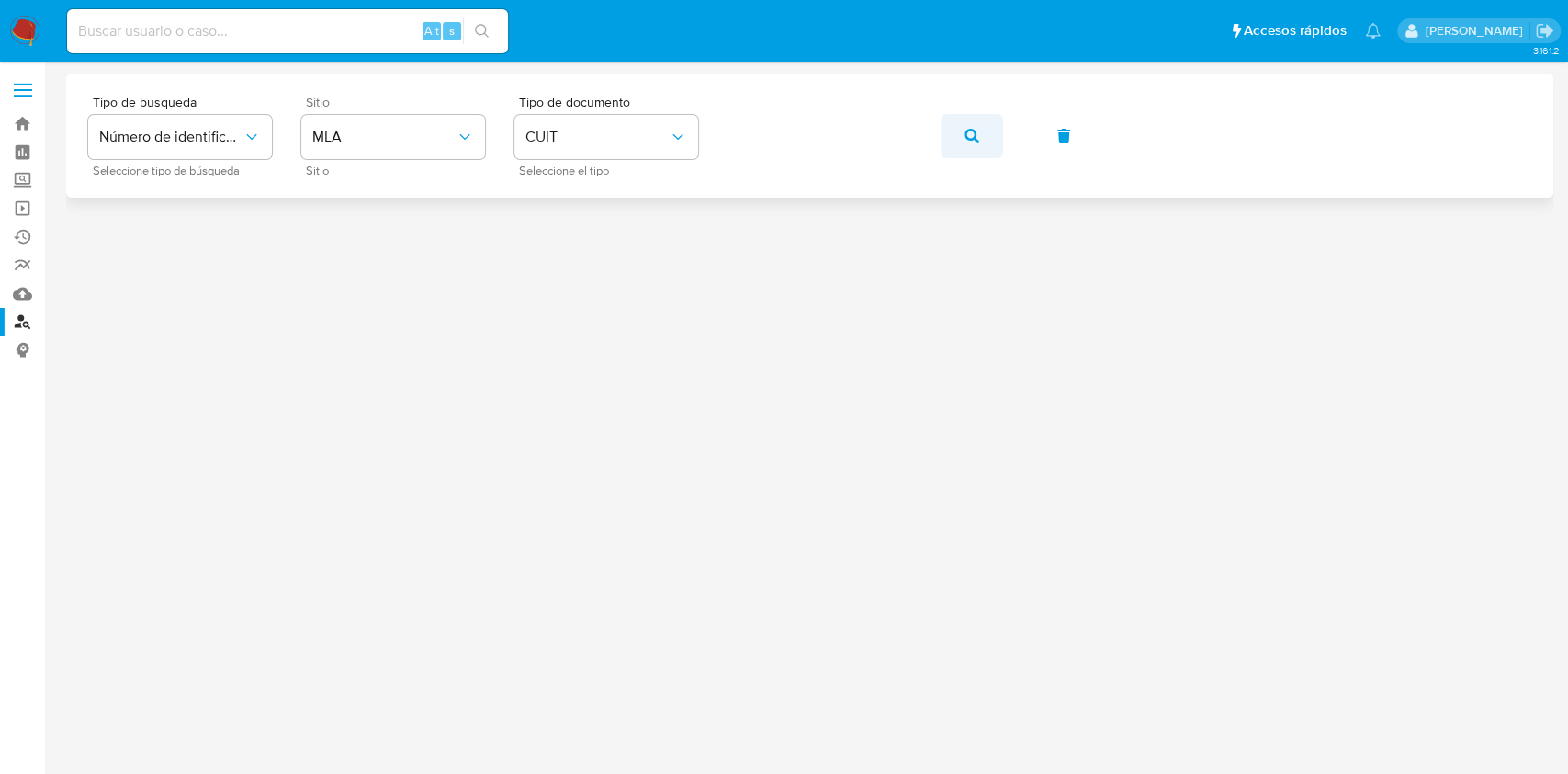
click at [979, 130] on button "button" at bounding box center [972, 136] width 63 height 44
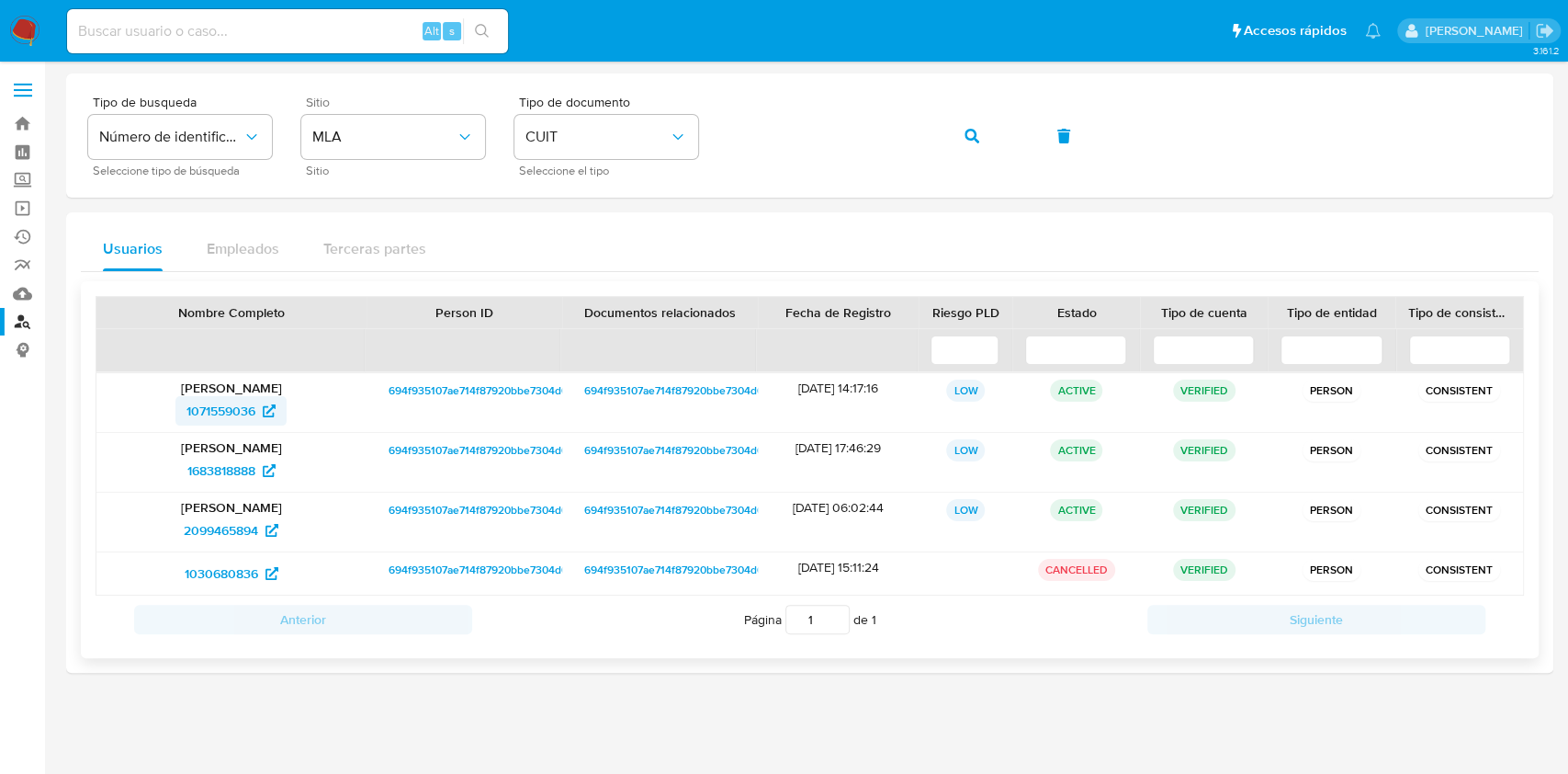
click at [243, 408] on span "1071559036" at bounding box center [221, 411] width 69 height 30
click at [222, 471] on span "1683818888" at bounding box center [221, 470] width 68 height 30
click at [230, 533] on span "2099465894" at bounding box center [221, 530] width 75 height 30
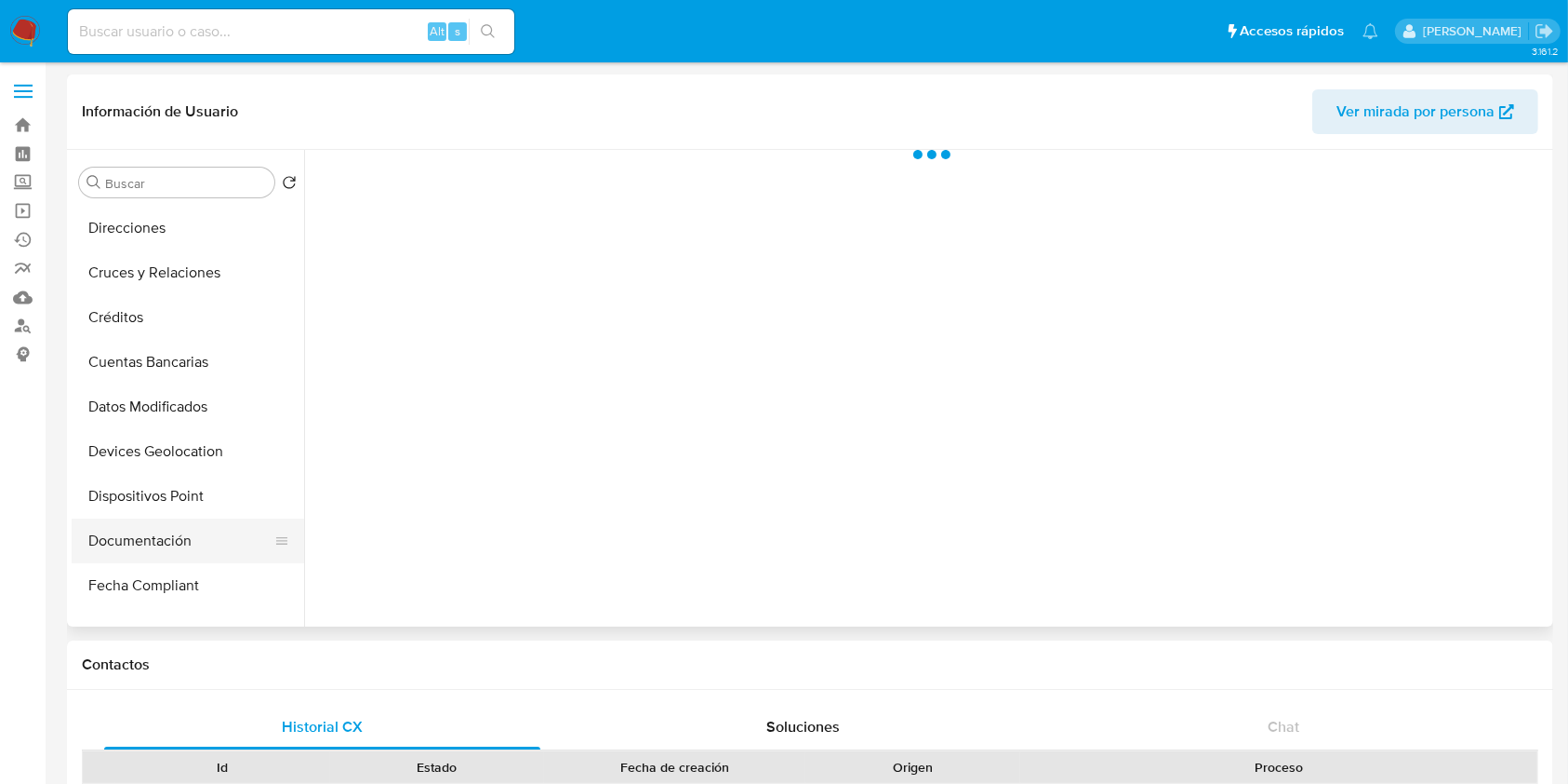
scroll to position [248, 0]
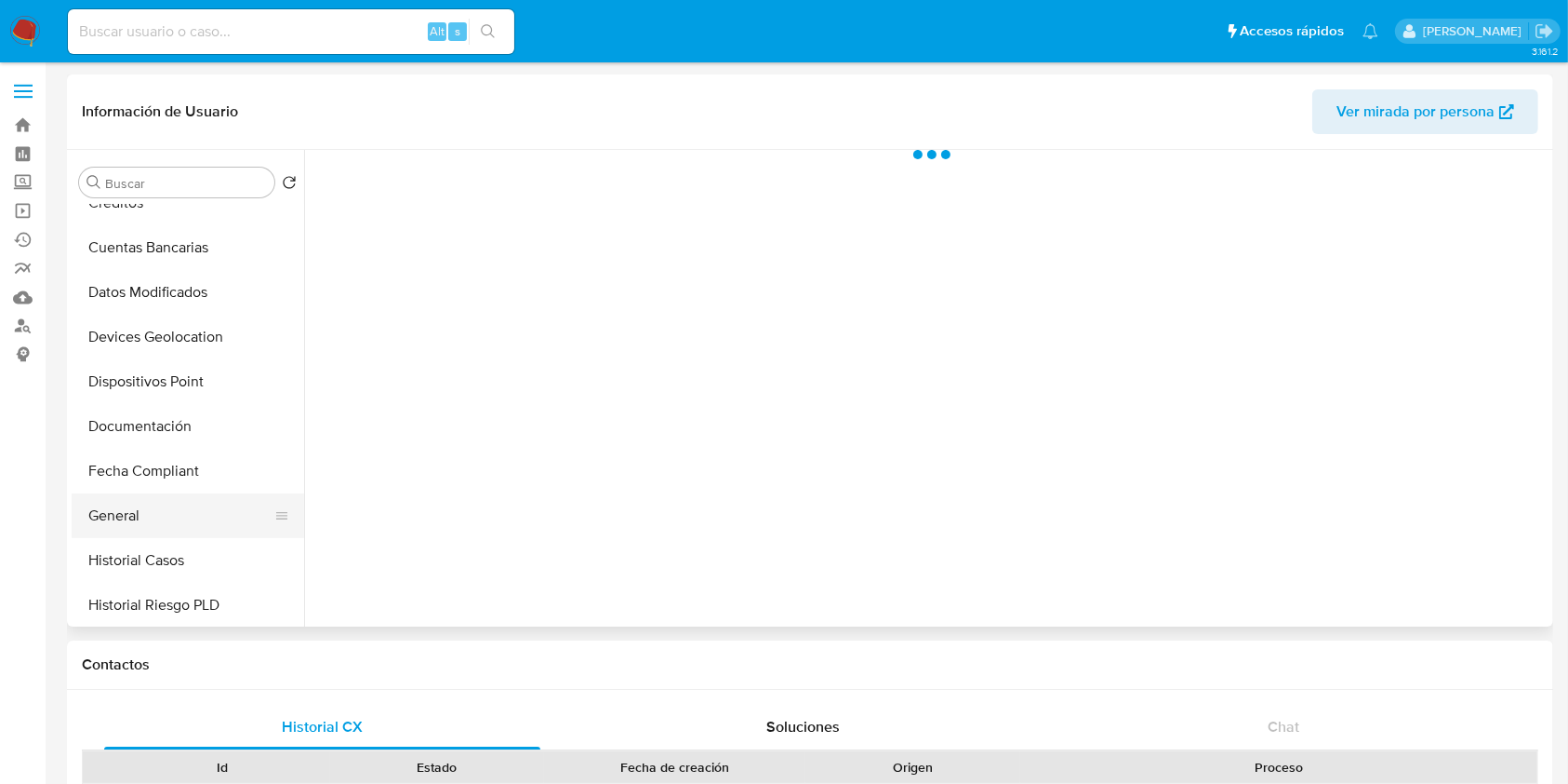
select select "10"
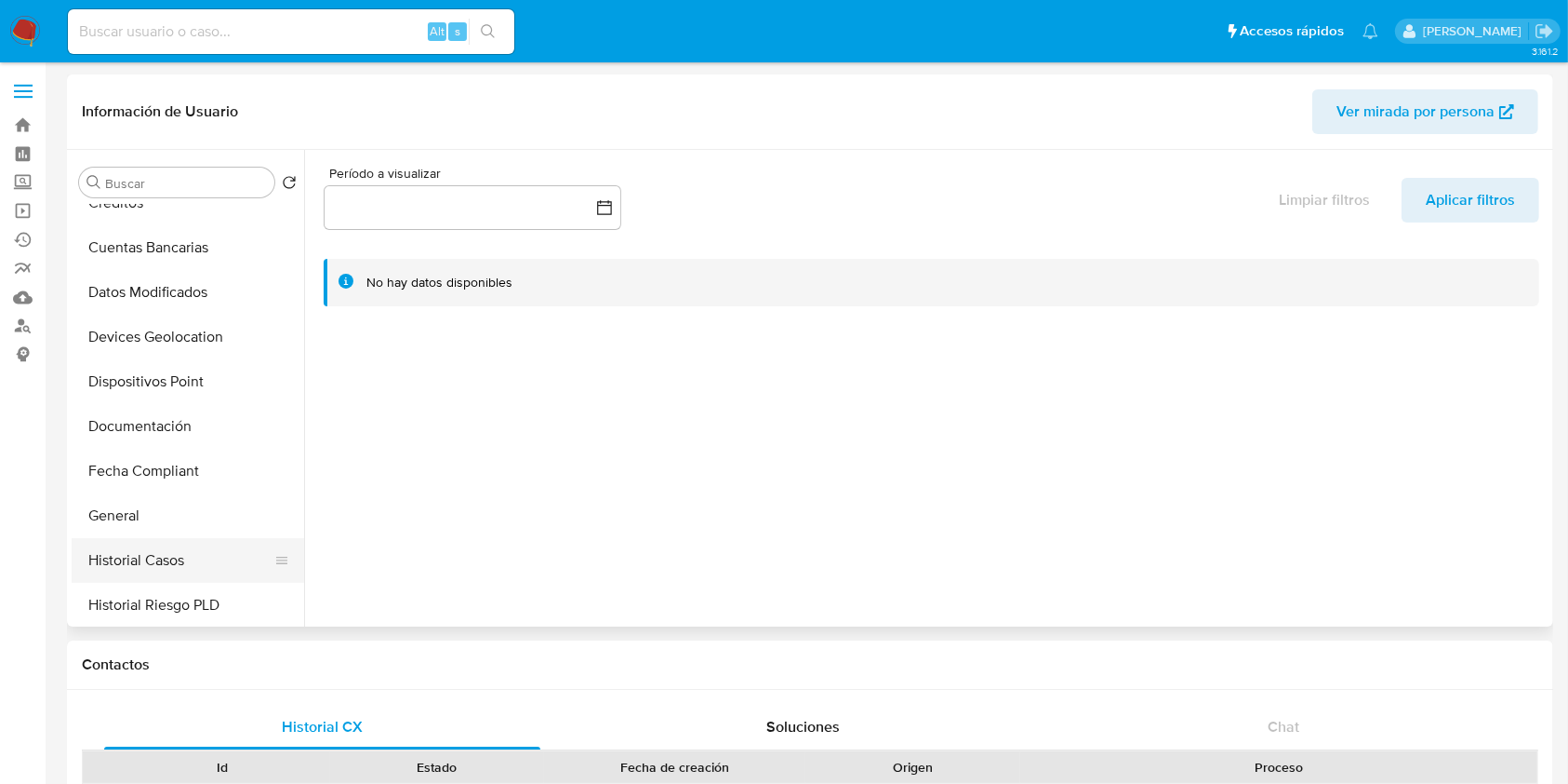
click at [168, 547] on button "Historial Casos" at bounding box center [180, 560] width 218 height 45
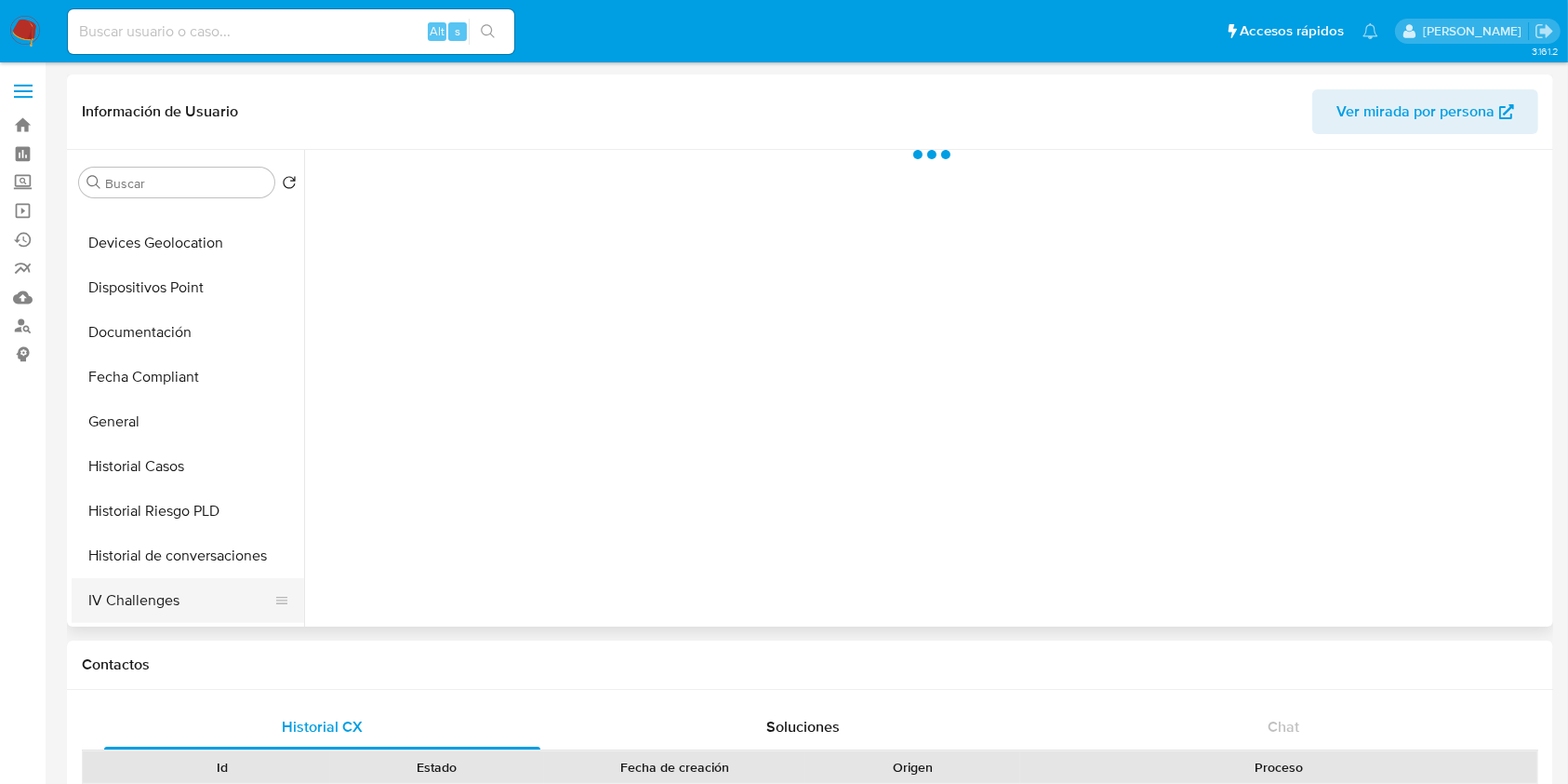
scroll to position [496, 0]
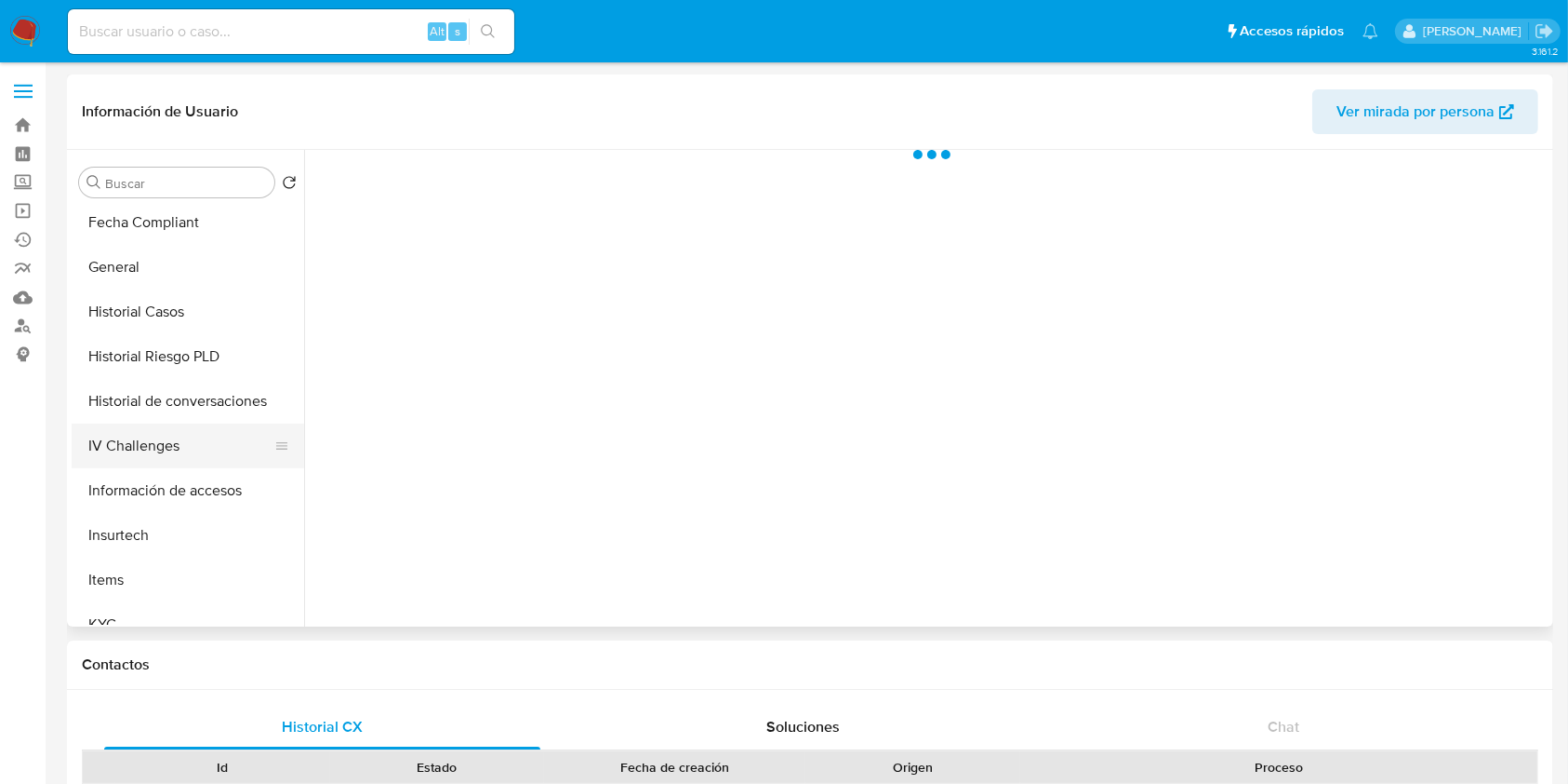
select select "10"
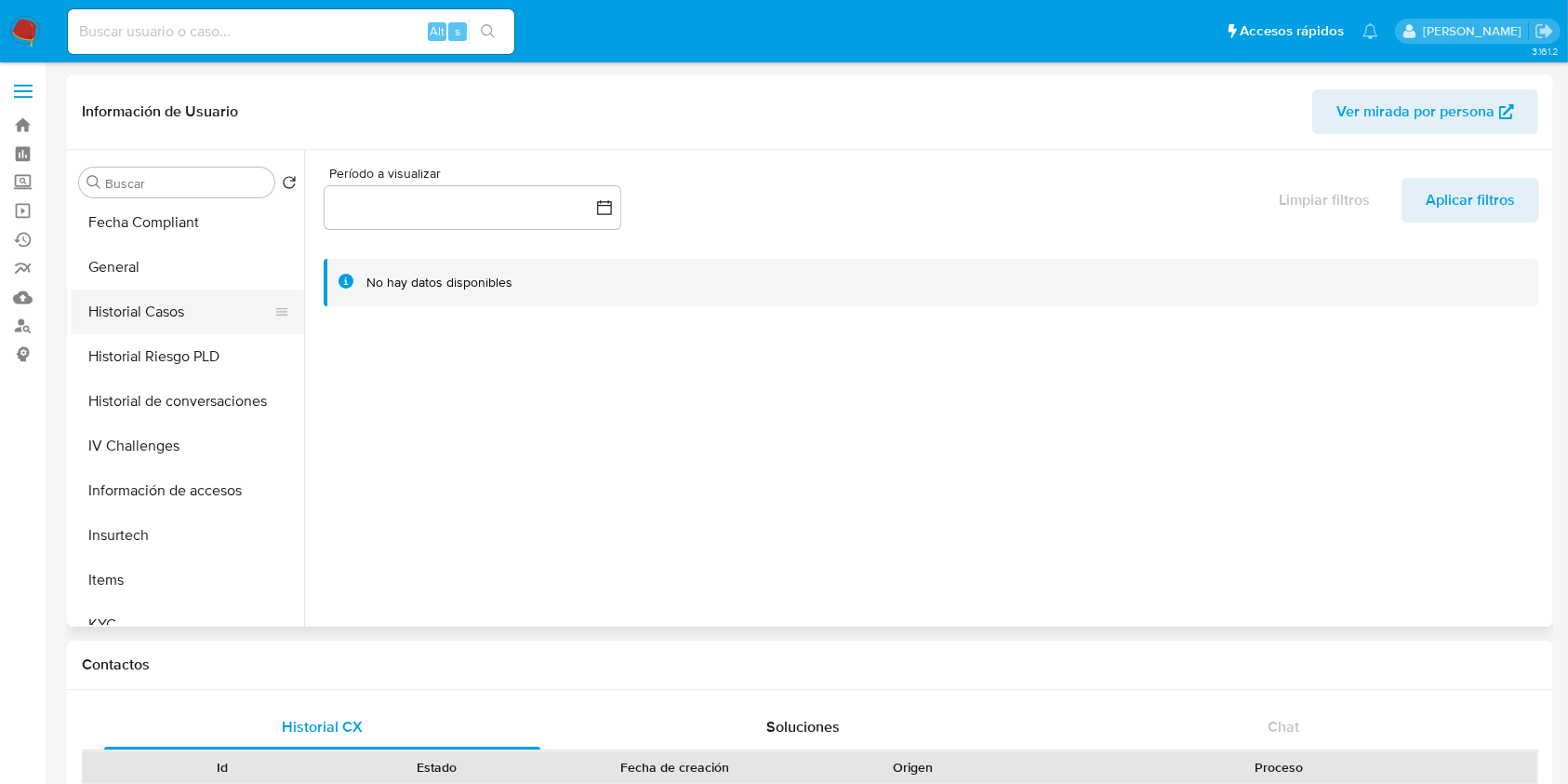
click at [221, 311] on button "Historial Casos" at bounding box center [180, 312] width 218 height 45
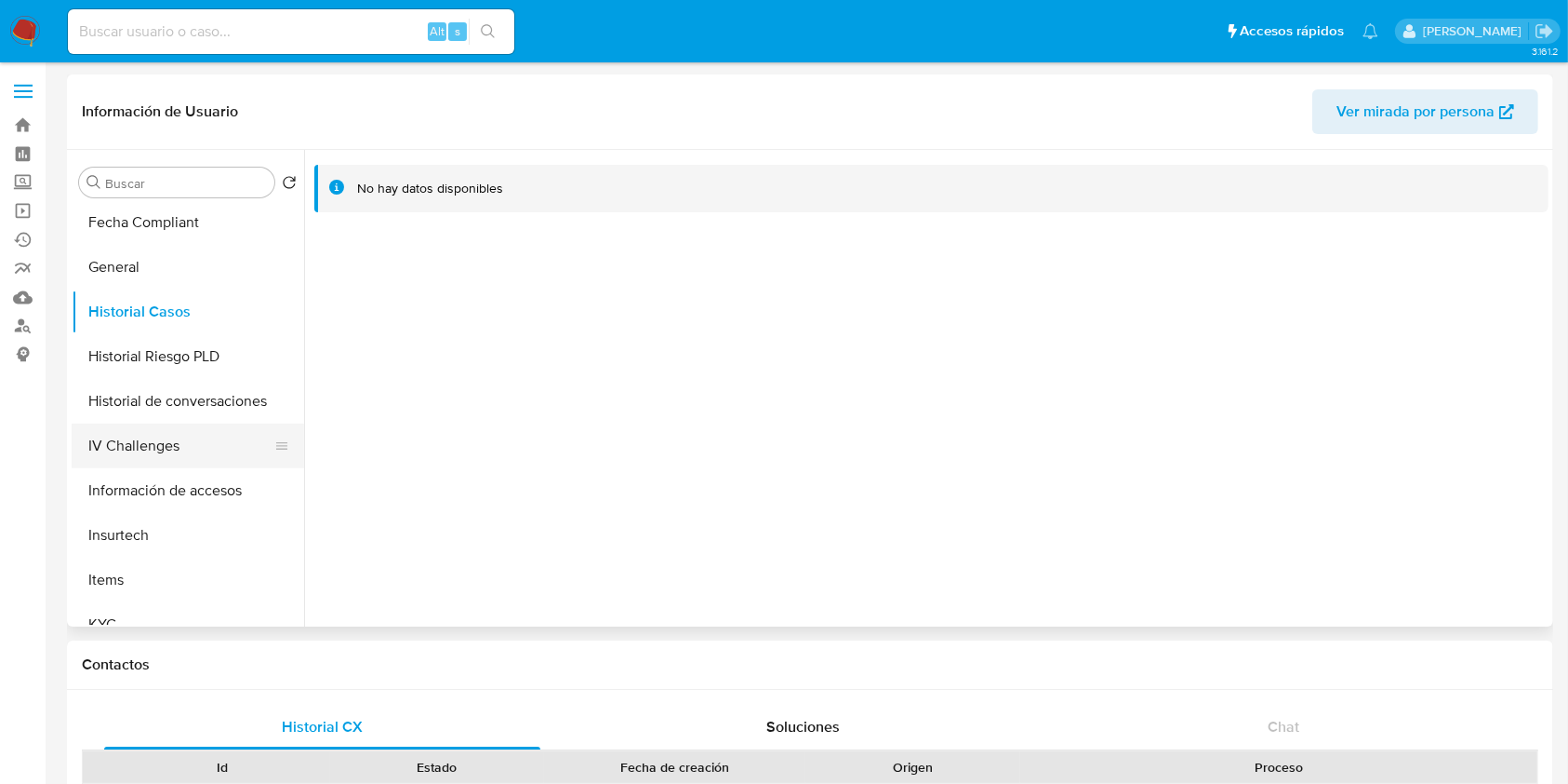
scroll to position [869, 0]
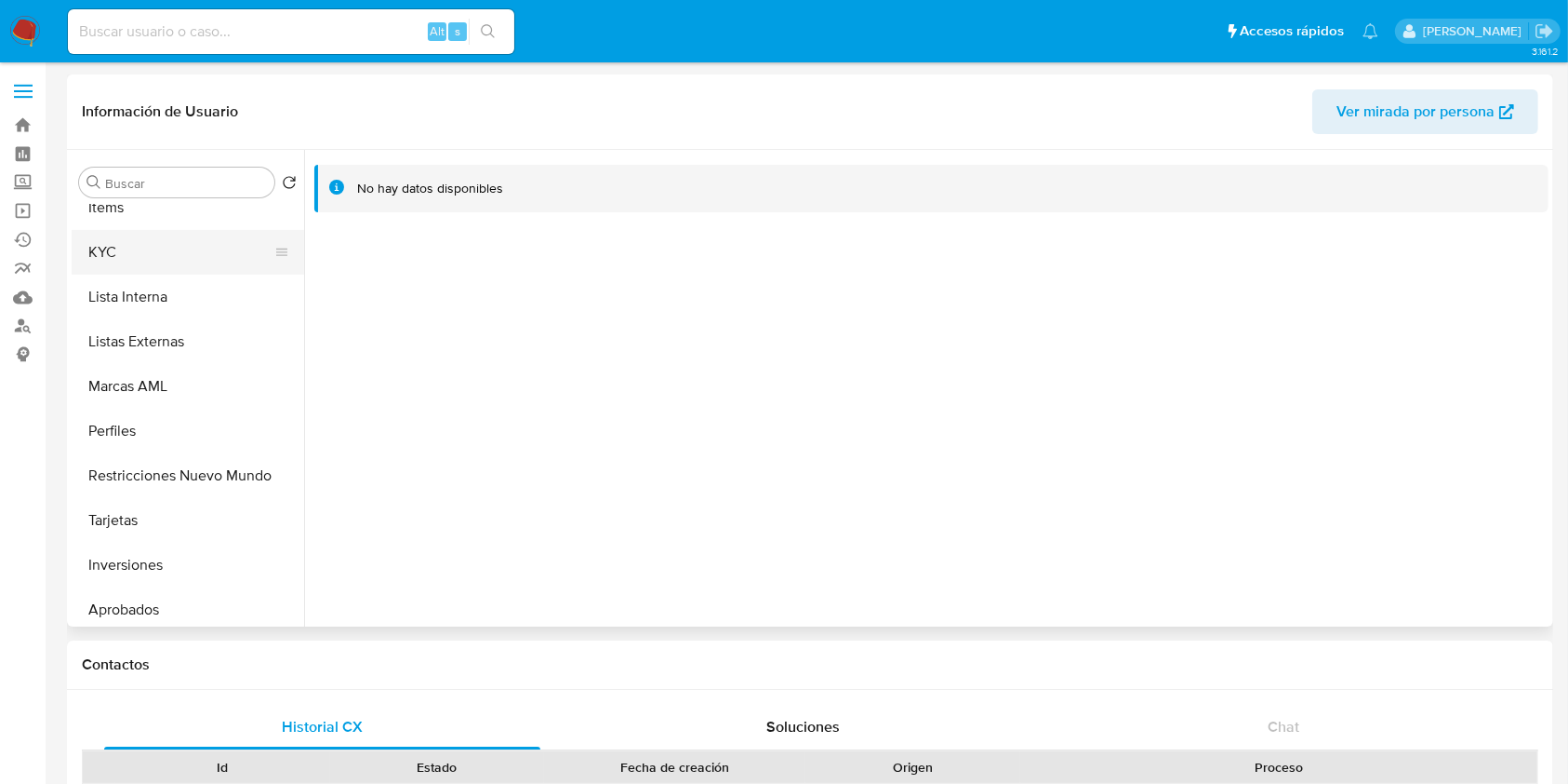
click at [171, 249] on button "KYC" at bounding box center [180, 252] width 218 height 45
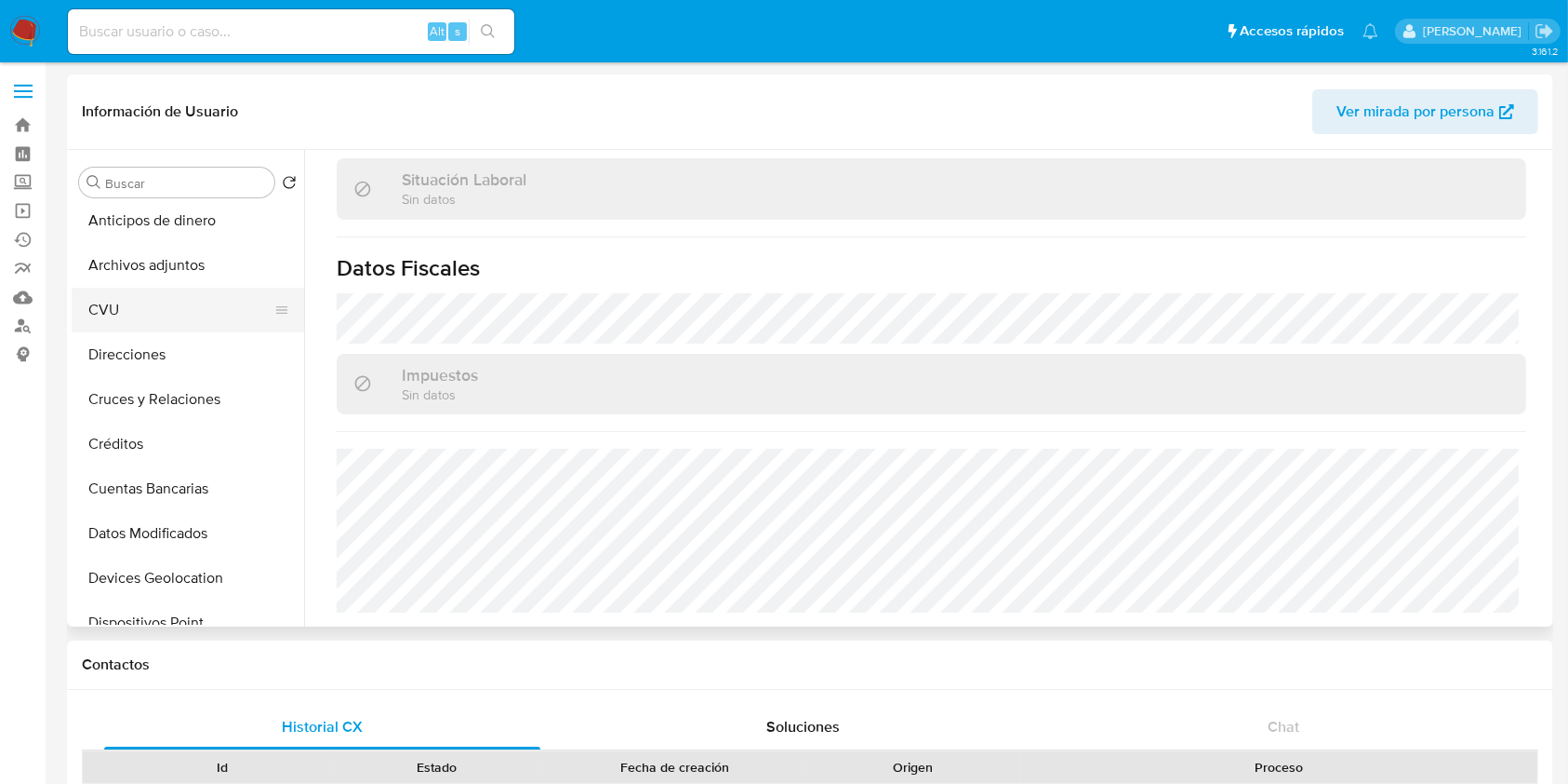
scroll to position [0, 0]
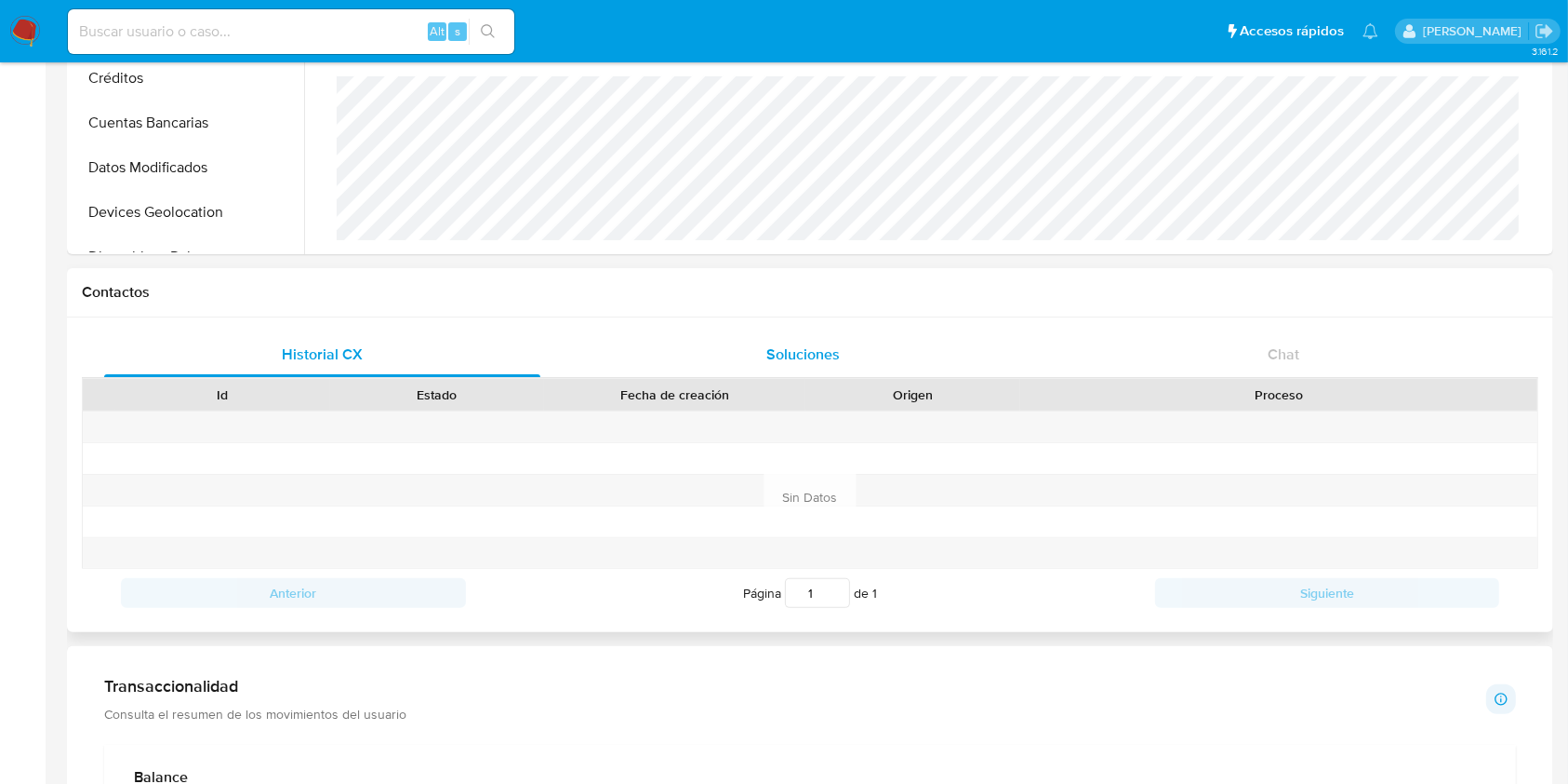
click at [848, 333] on div "Soluciones" at bounding box center [803, 355] width 436 height 45
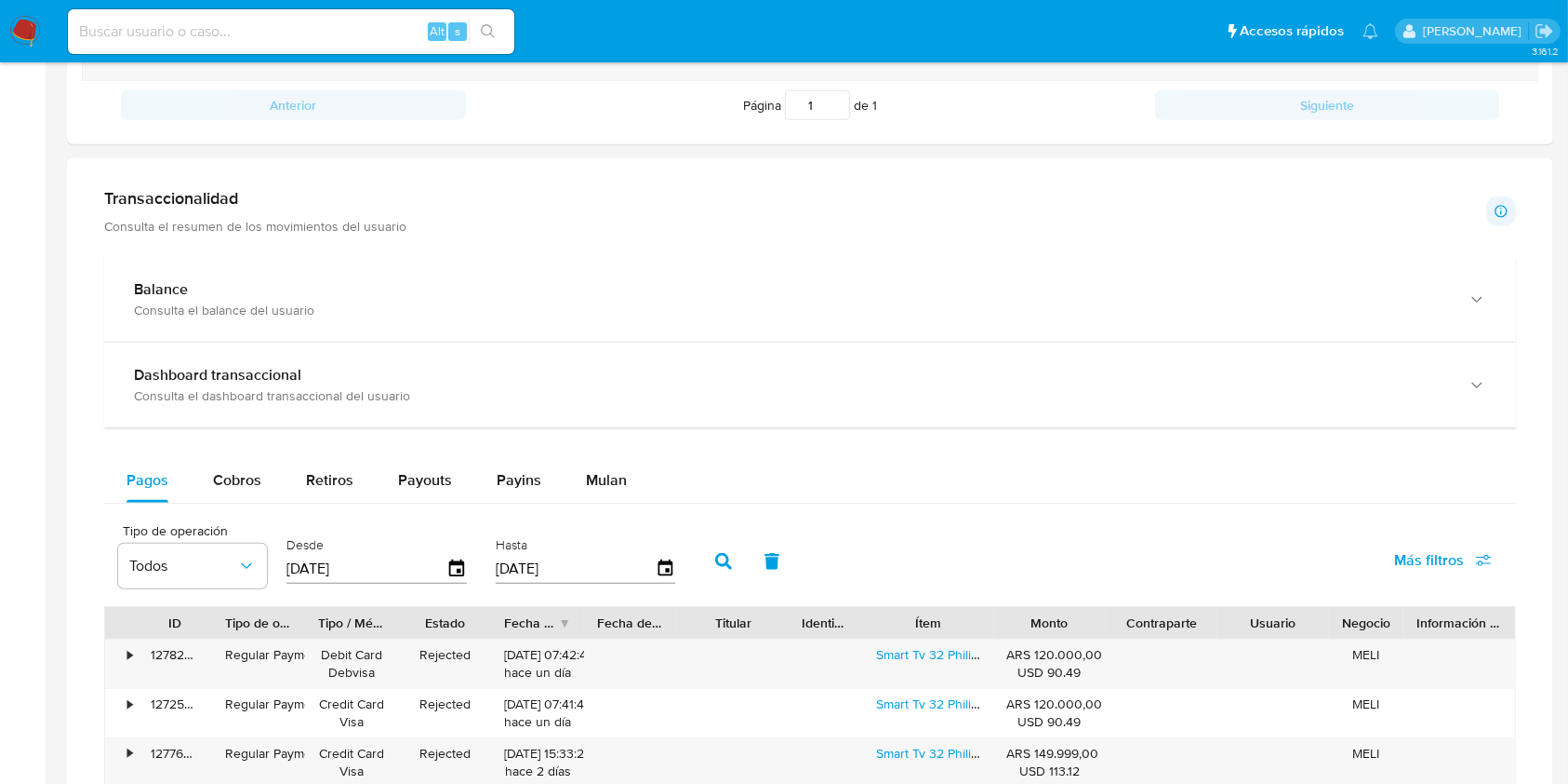
scroll to position [869, 0]
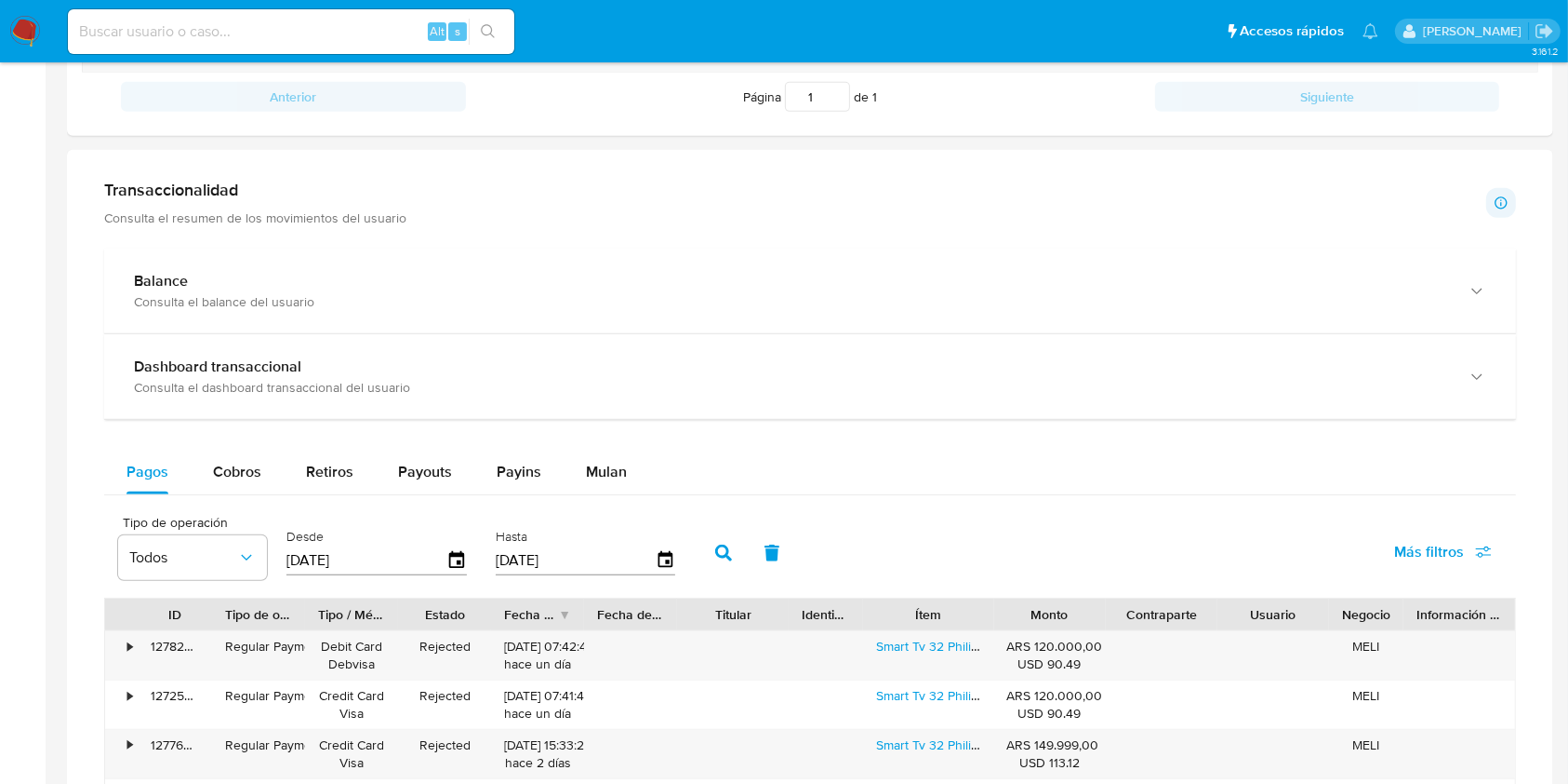
click at [253, 217] on p "Consulta el resumen de los movimientos del usuario" at bounding box center [256, 217] width 303 height 17
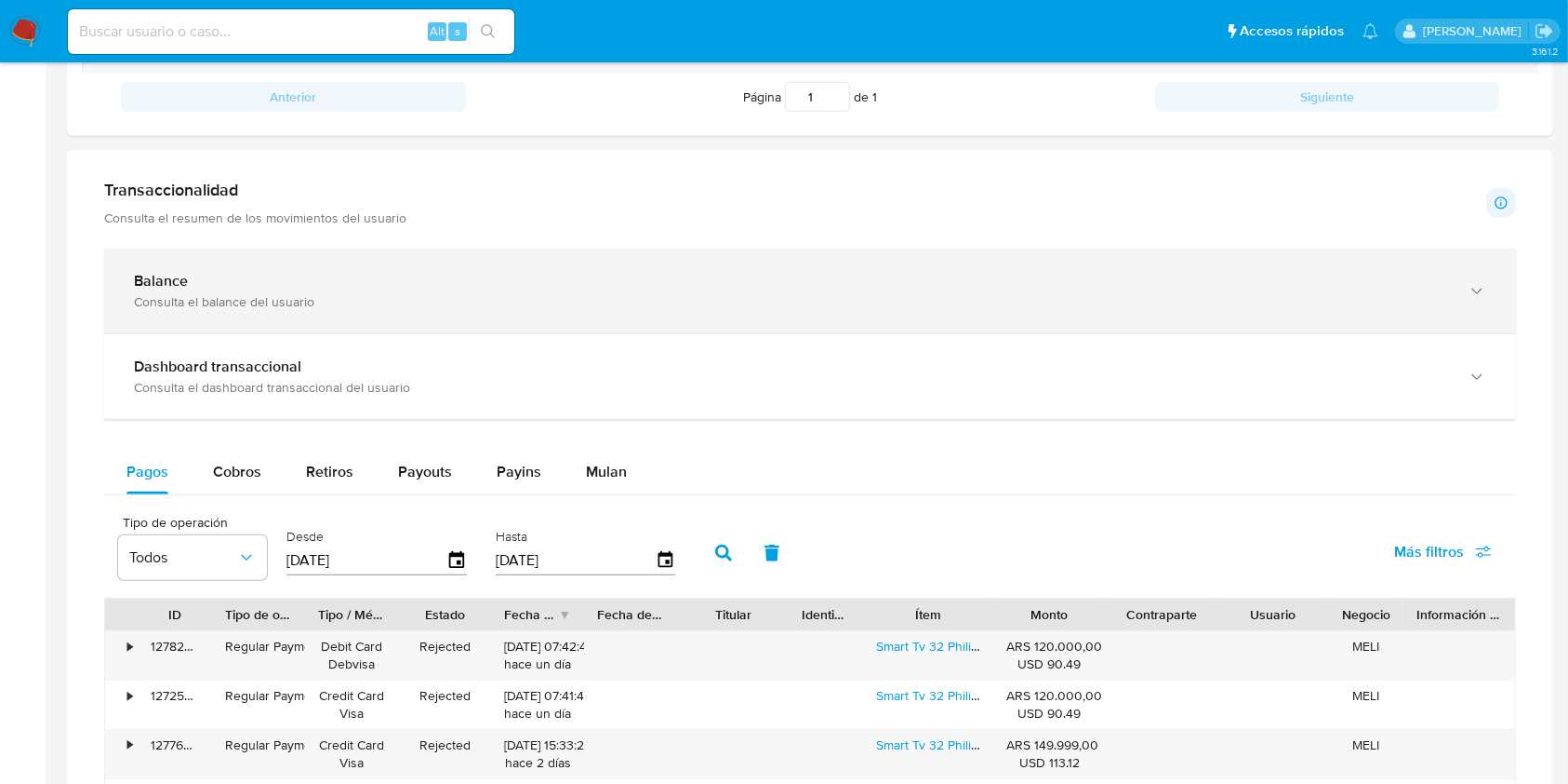
click at [250, 256] on div "Balance Consulta el balance del usuario" at bounding box center [810, 290] width 1412 height 85
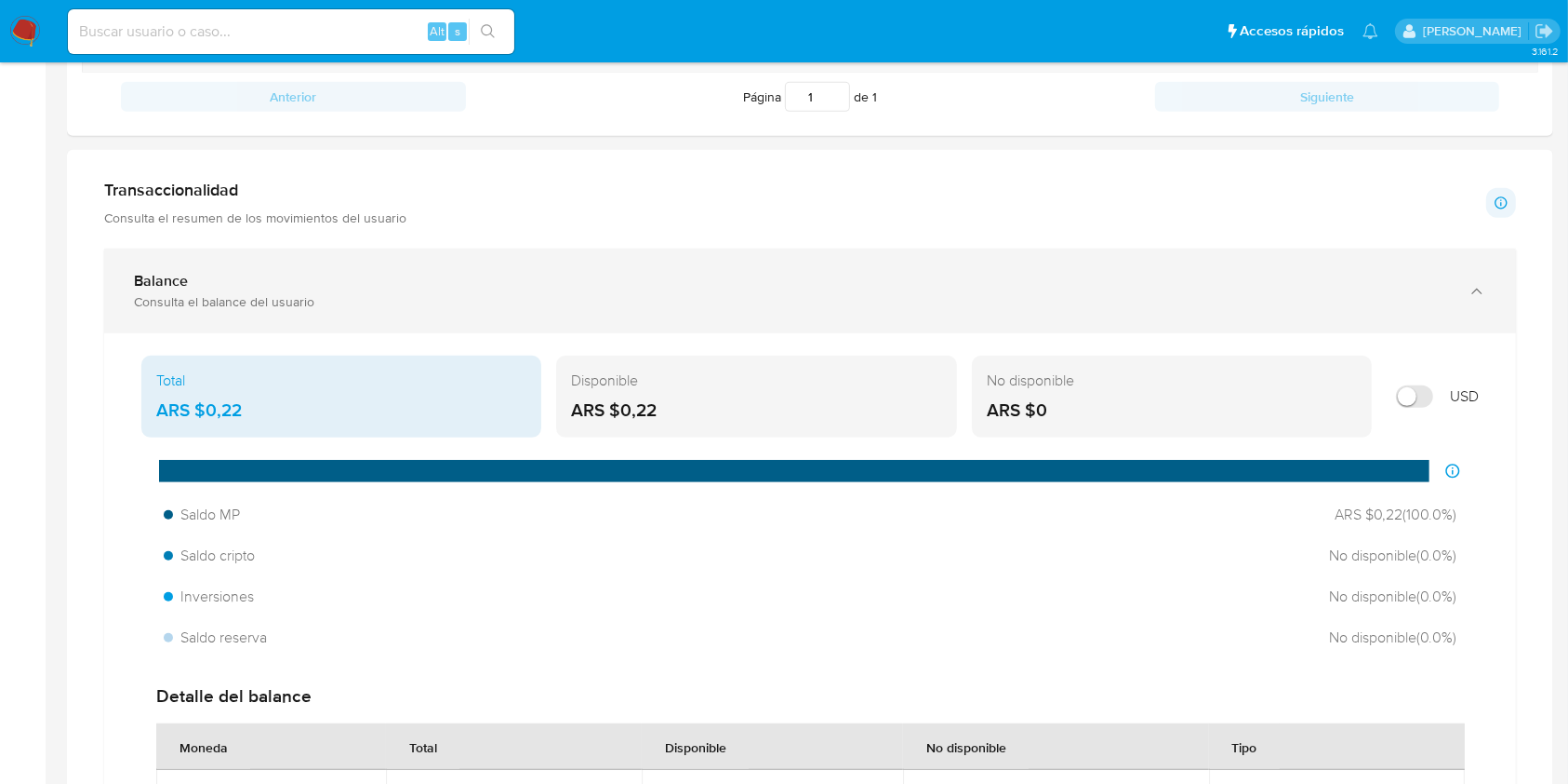
click at [386, 274] on div "Balance" at bounding box center [791, 281] width 1315 height 19
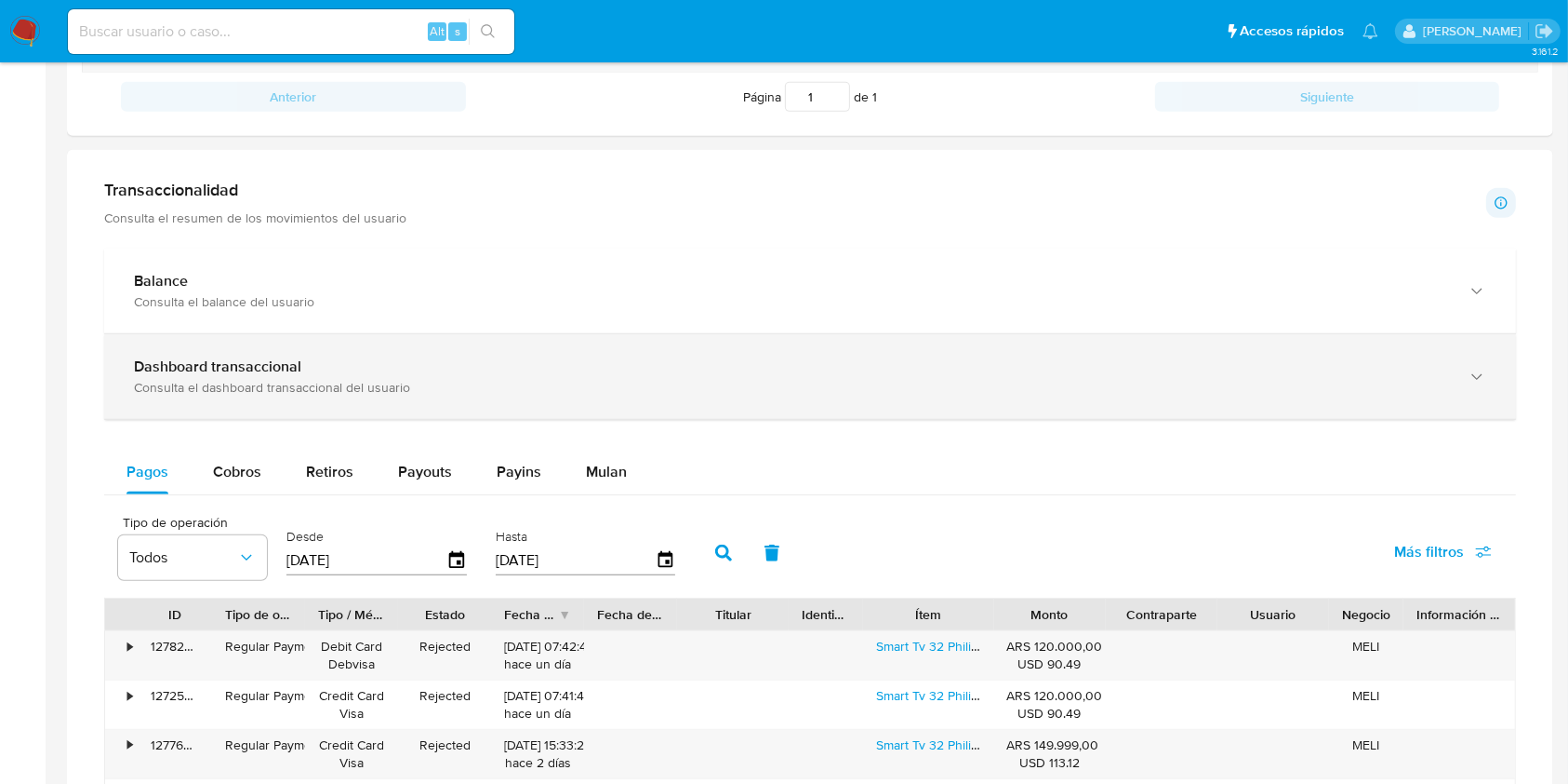
click at [342, 369] on div "Dashboard transaccional" at bounding box center [791, 367] width 1315 height 19
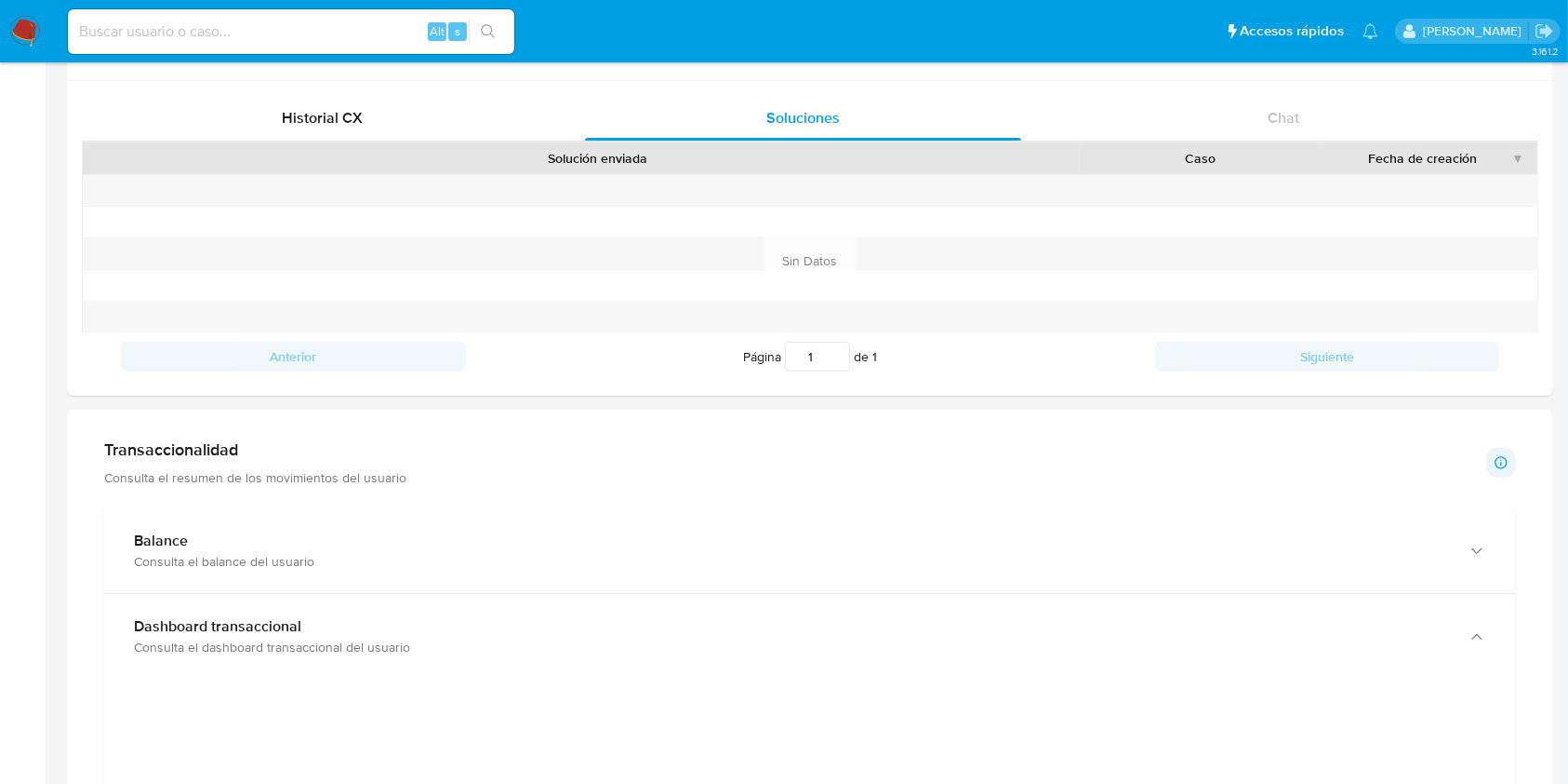
scroll to position [373, 0]
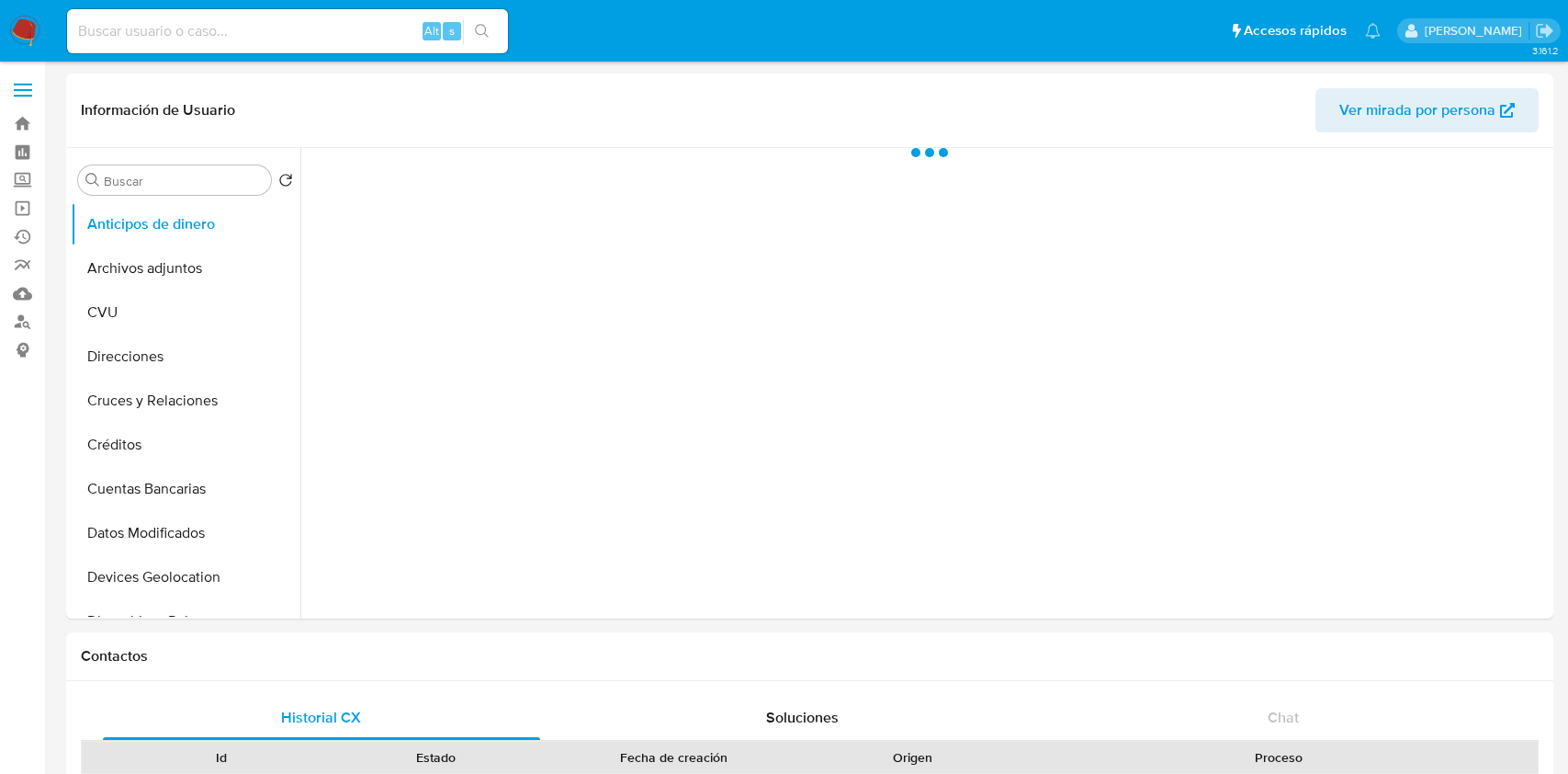
select select "10"
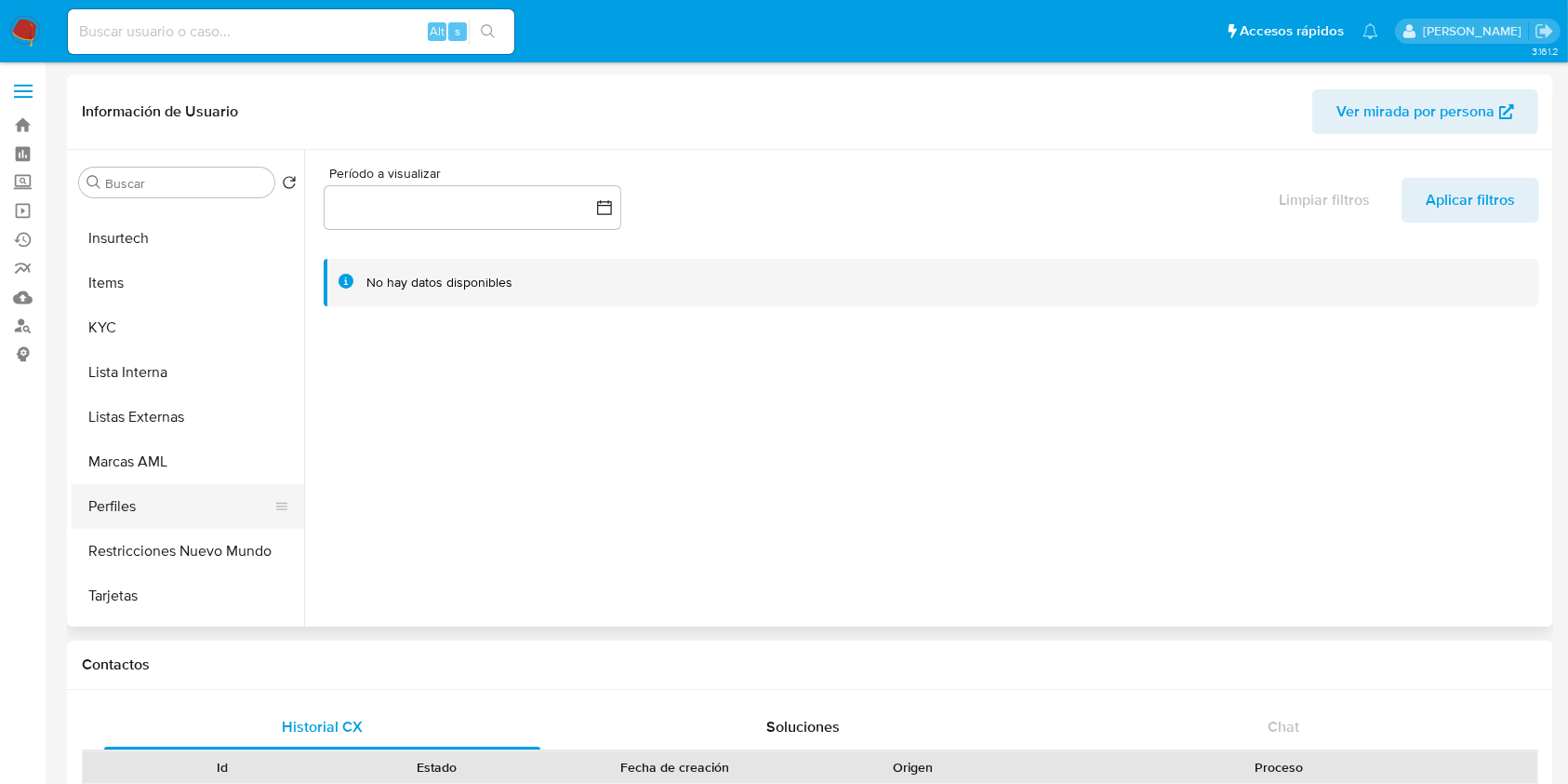
scroll to position [869, 0]
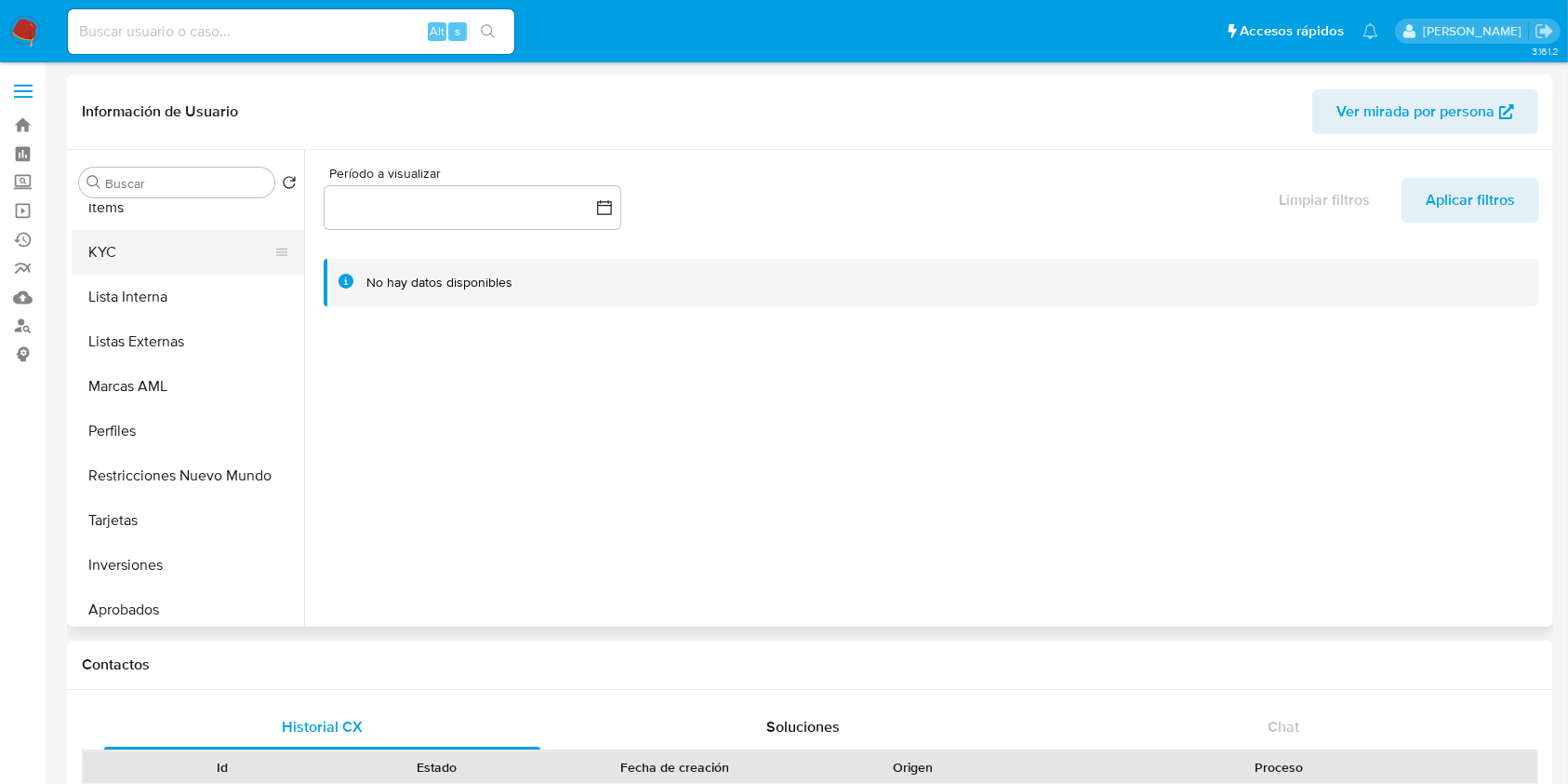
click at [148, 254] on button "KYC" at bounding box center [180, 252] width 218 height 45
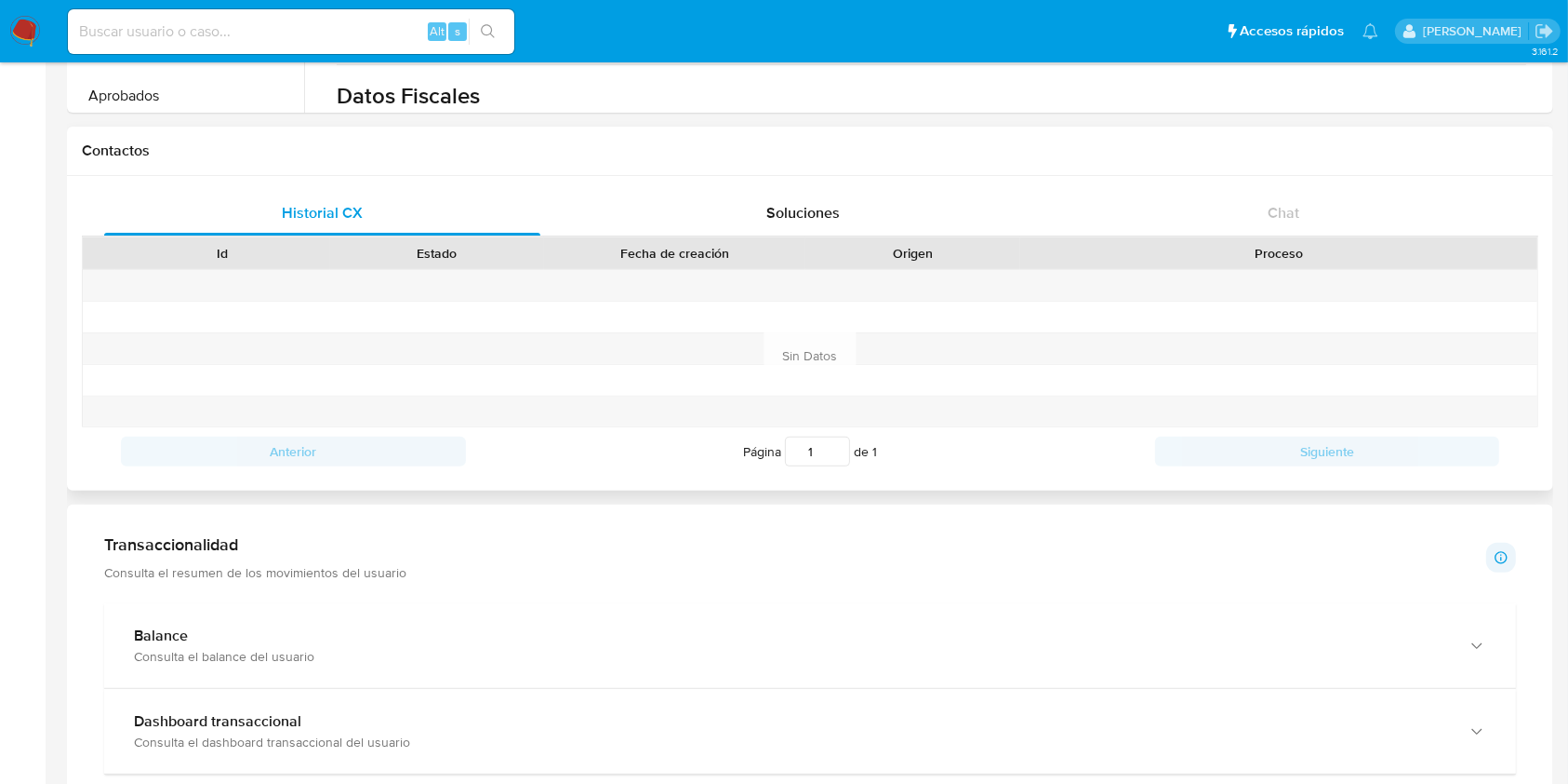
scroll to position [992, 0]
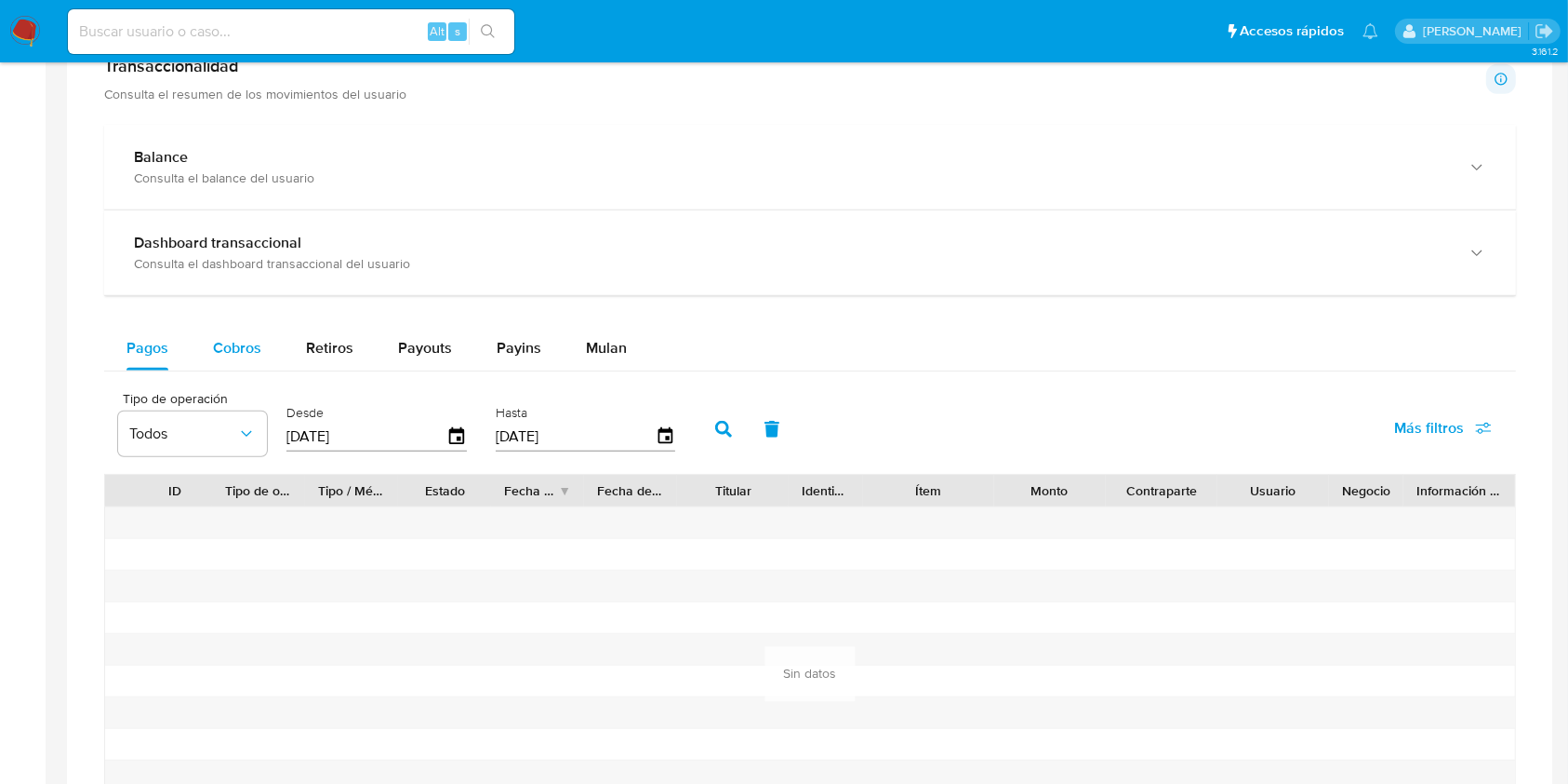
click at [197, 367] on button "Cobros" at bounding box center [237, 348] width 93 height 45
select select "10"
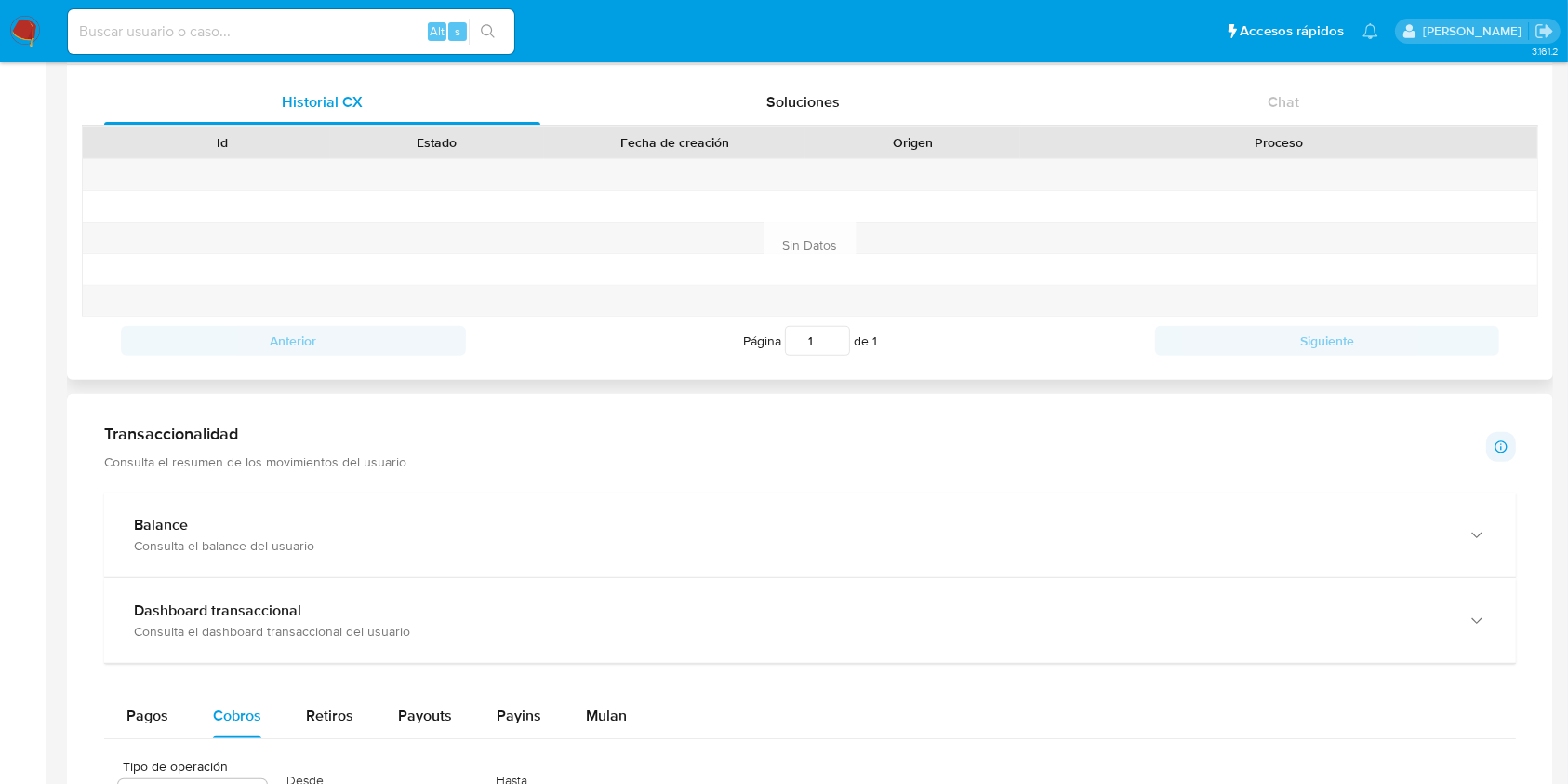
scroll to position [620, 0]
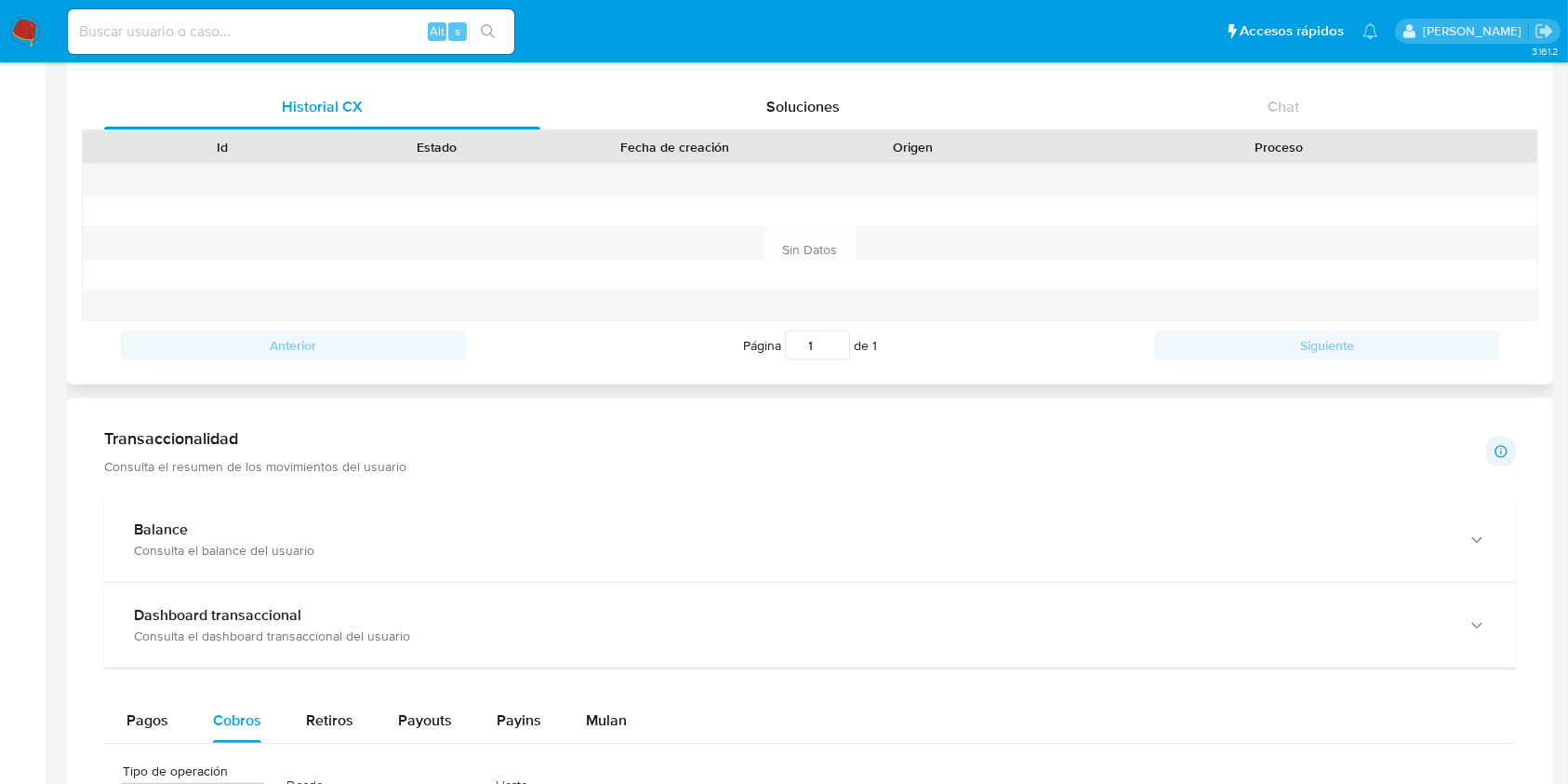
click at [729, 78] on div "Historial CX Soluciones Chat Id Estado Fecha de creación Origen Proceso Anterio…" at bounding box center [809, 227] width 1486 height 315
click at [743, 92] on div "Soluciones" at bounding box center [803, 107] width 436 height 45
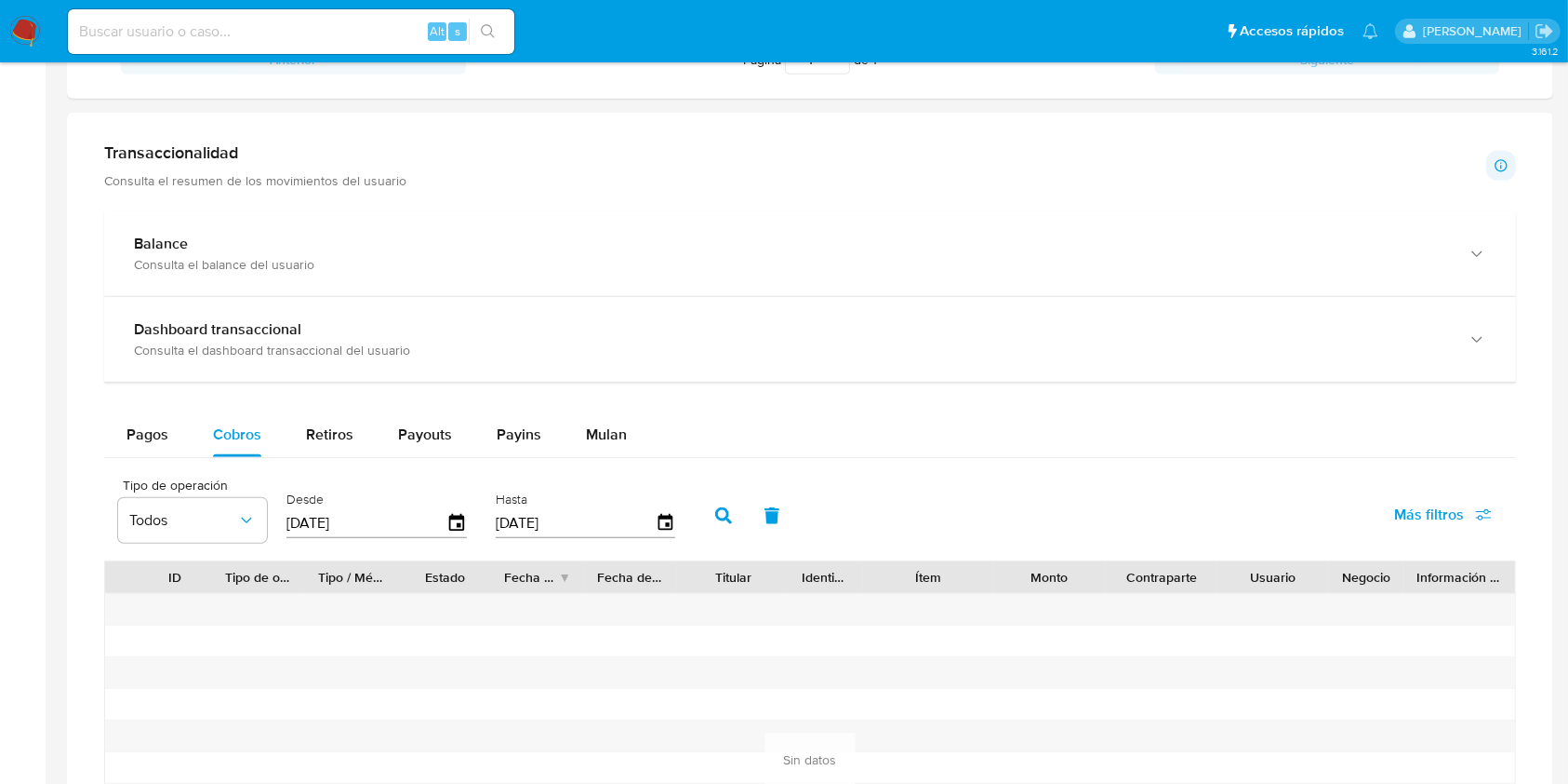
scroll to position [1240, 0]
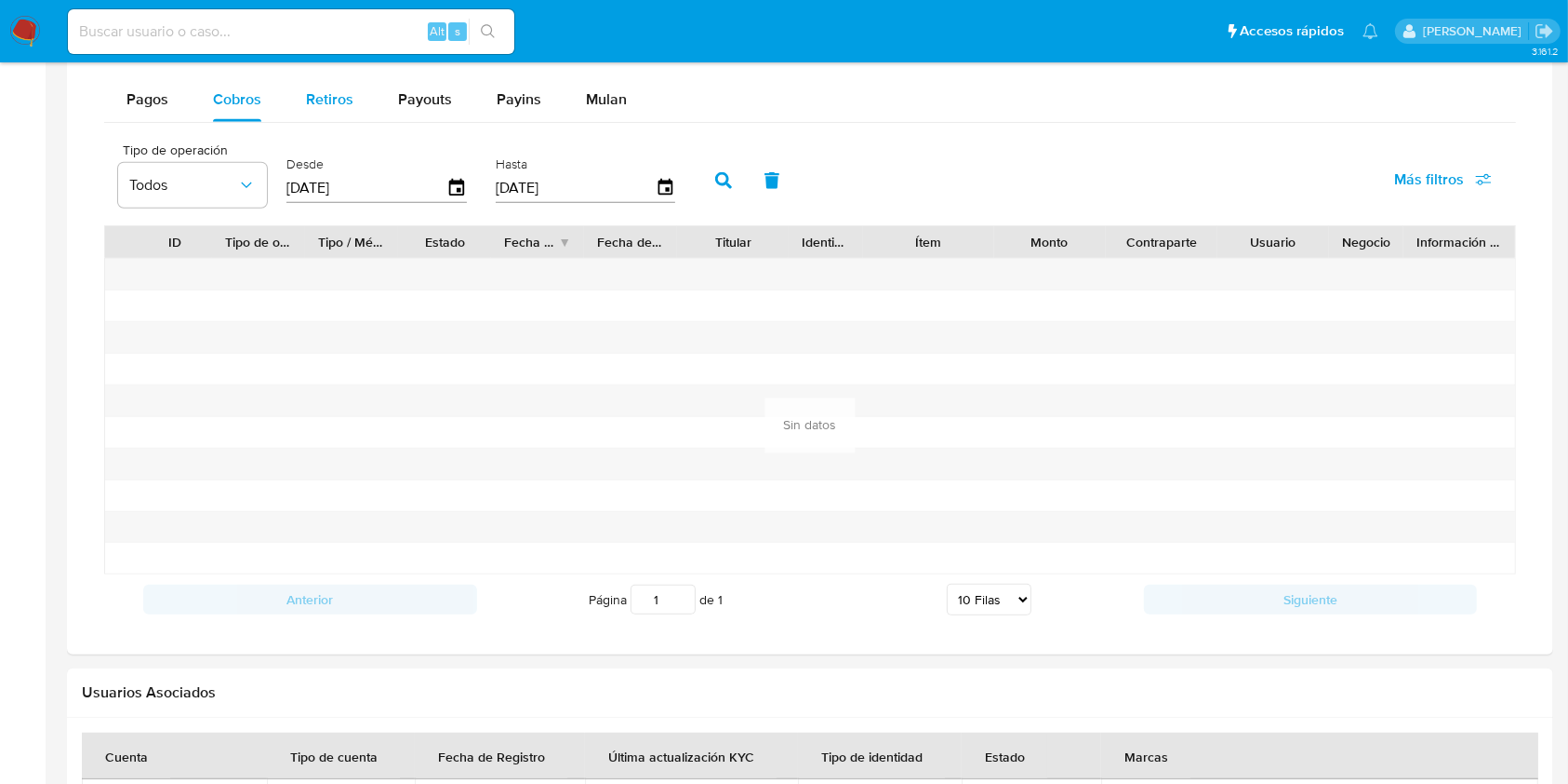
click at [327, 99] on span "Retiros" at bounding box center [330, 99] width 48 height 21
select select "10"
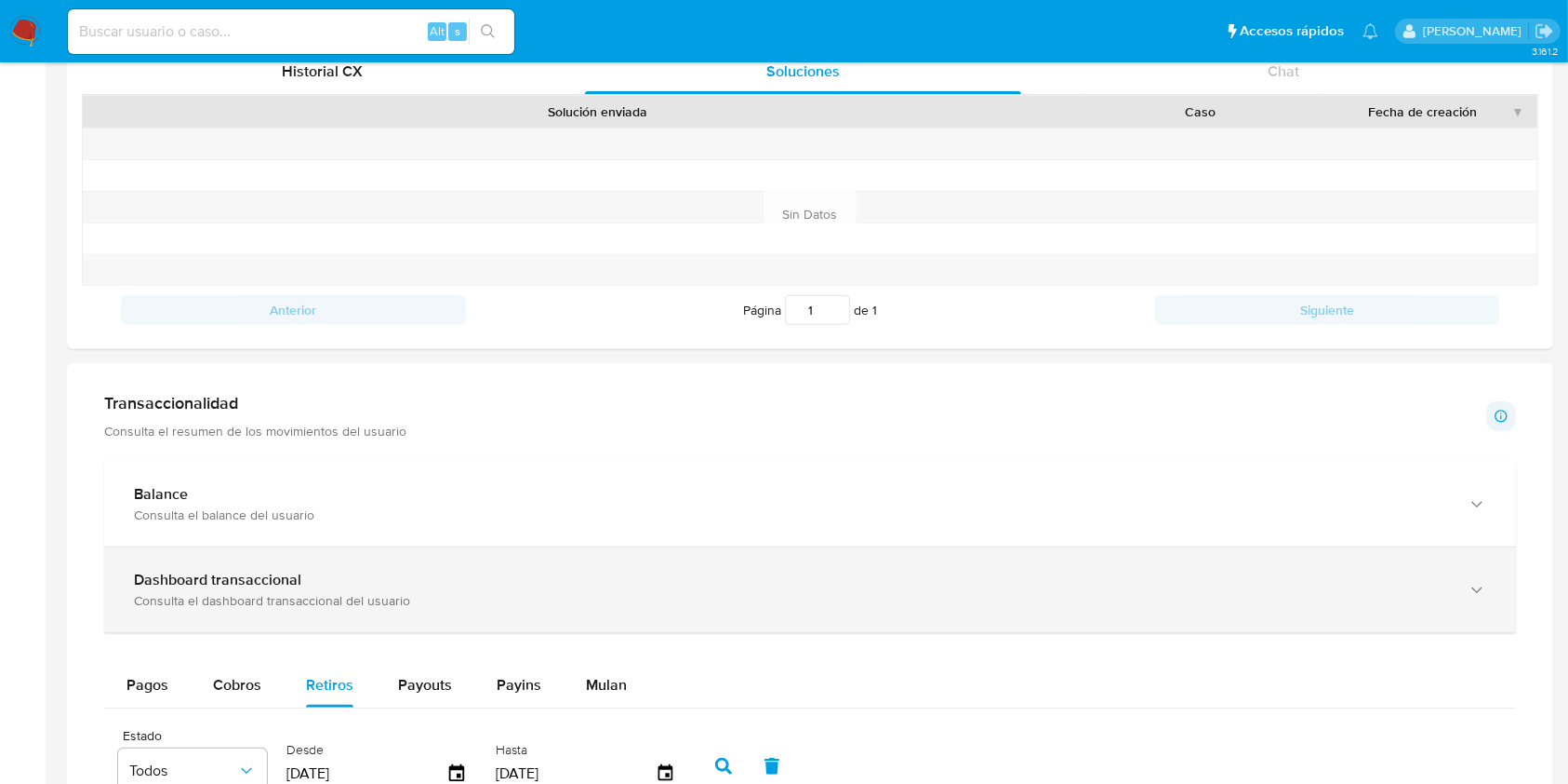
scroll to position [496, 0]
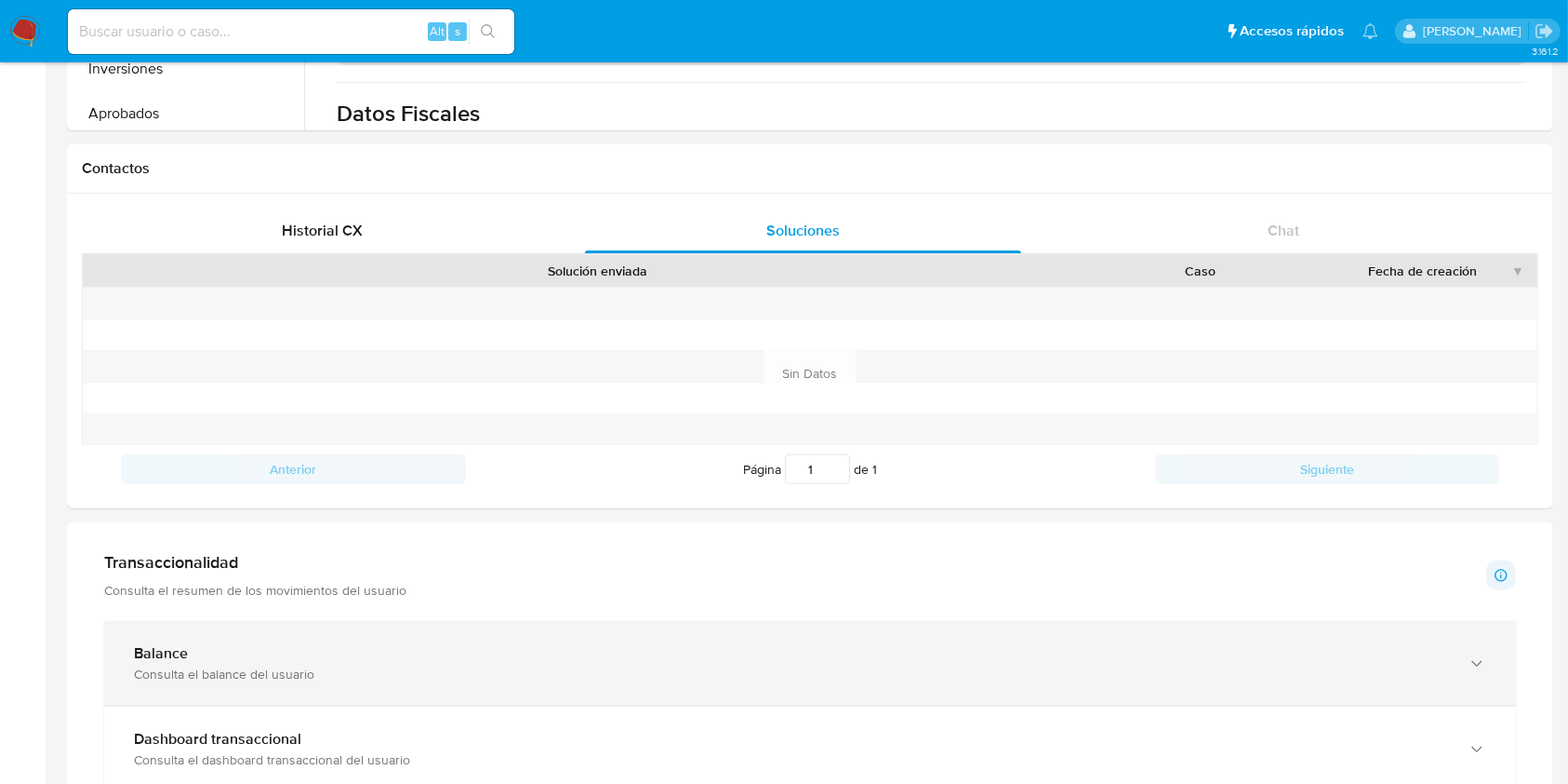
click at [201, 631] on div "Balance Consulta el balance del usuario" at bounding box center [810, 662] width 1412 height 85
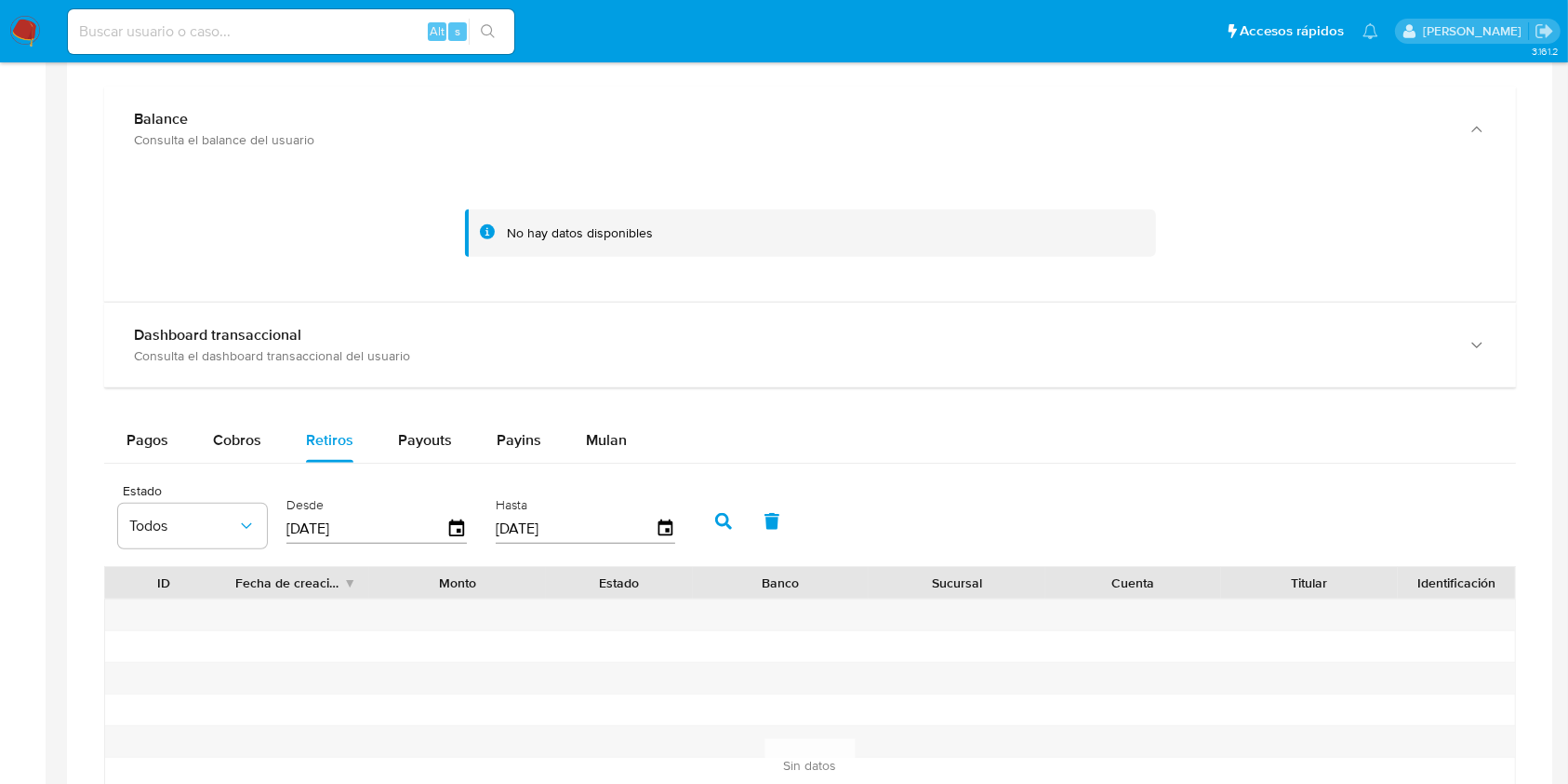
scroll to position [1117, 0]
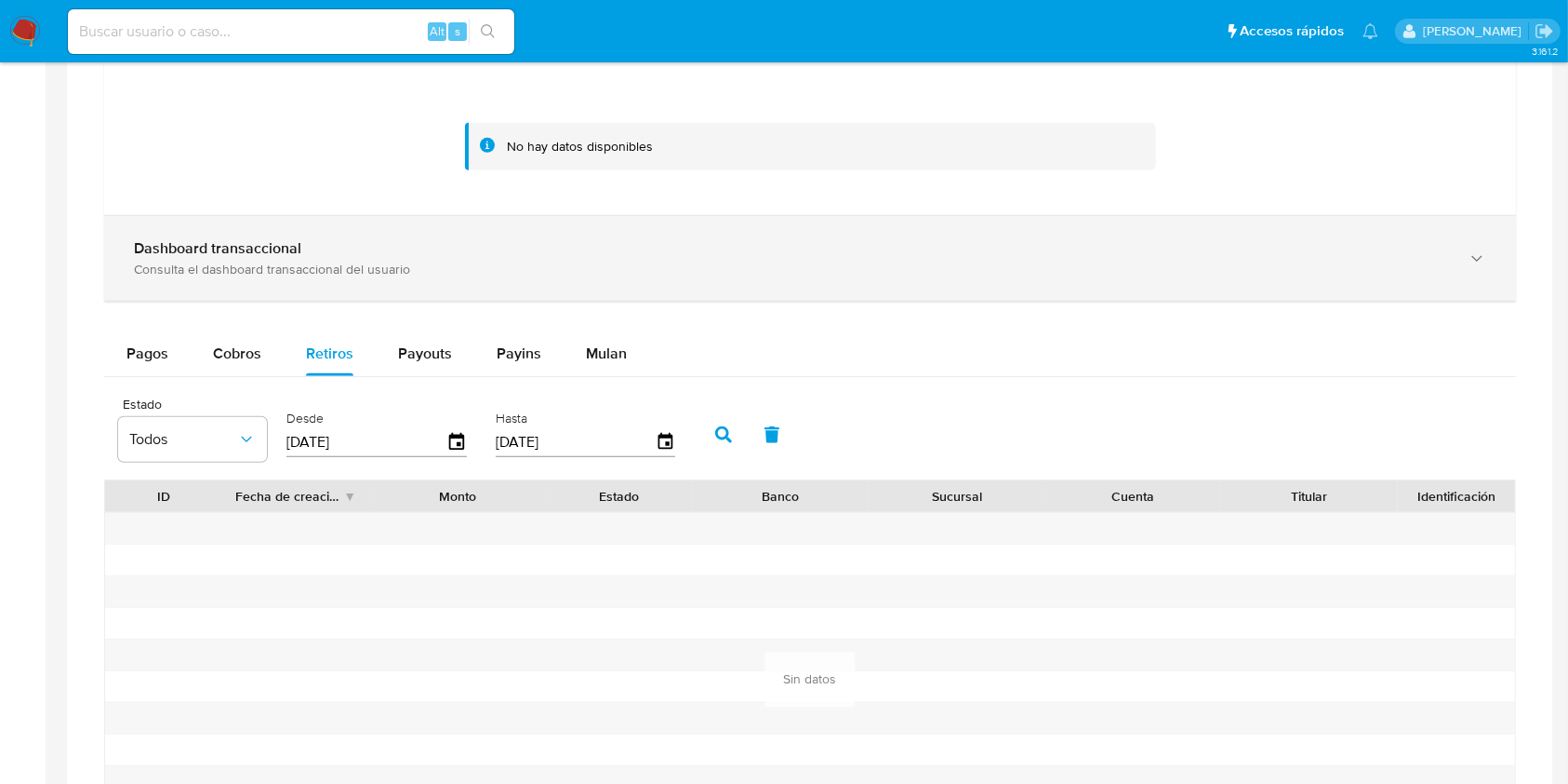
click at [283, 254] on b "Dashboard transaccional" at bounding box center [218, 247] width 167 height 21
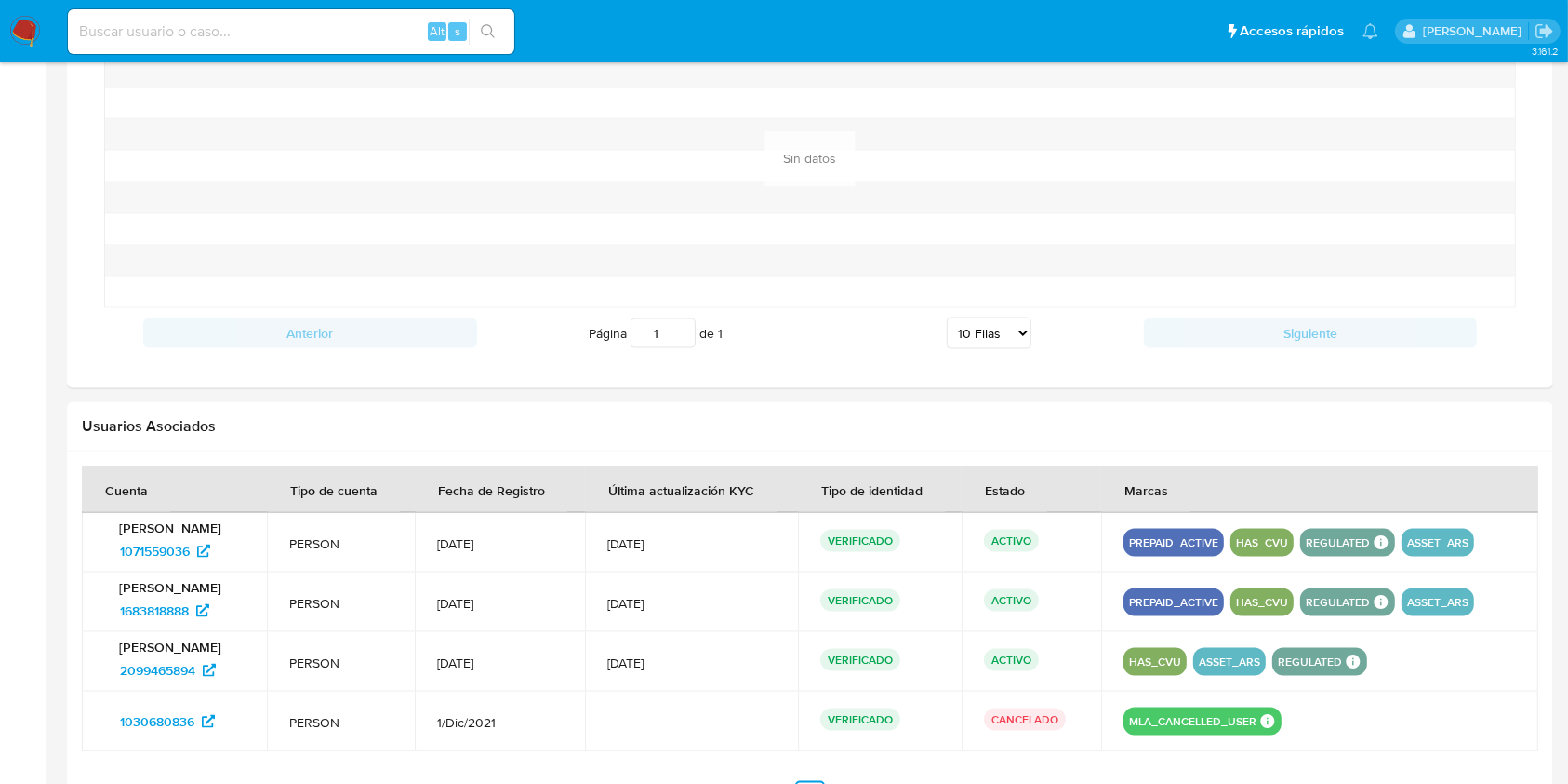
scroll to position [2645, 0]
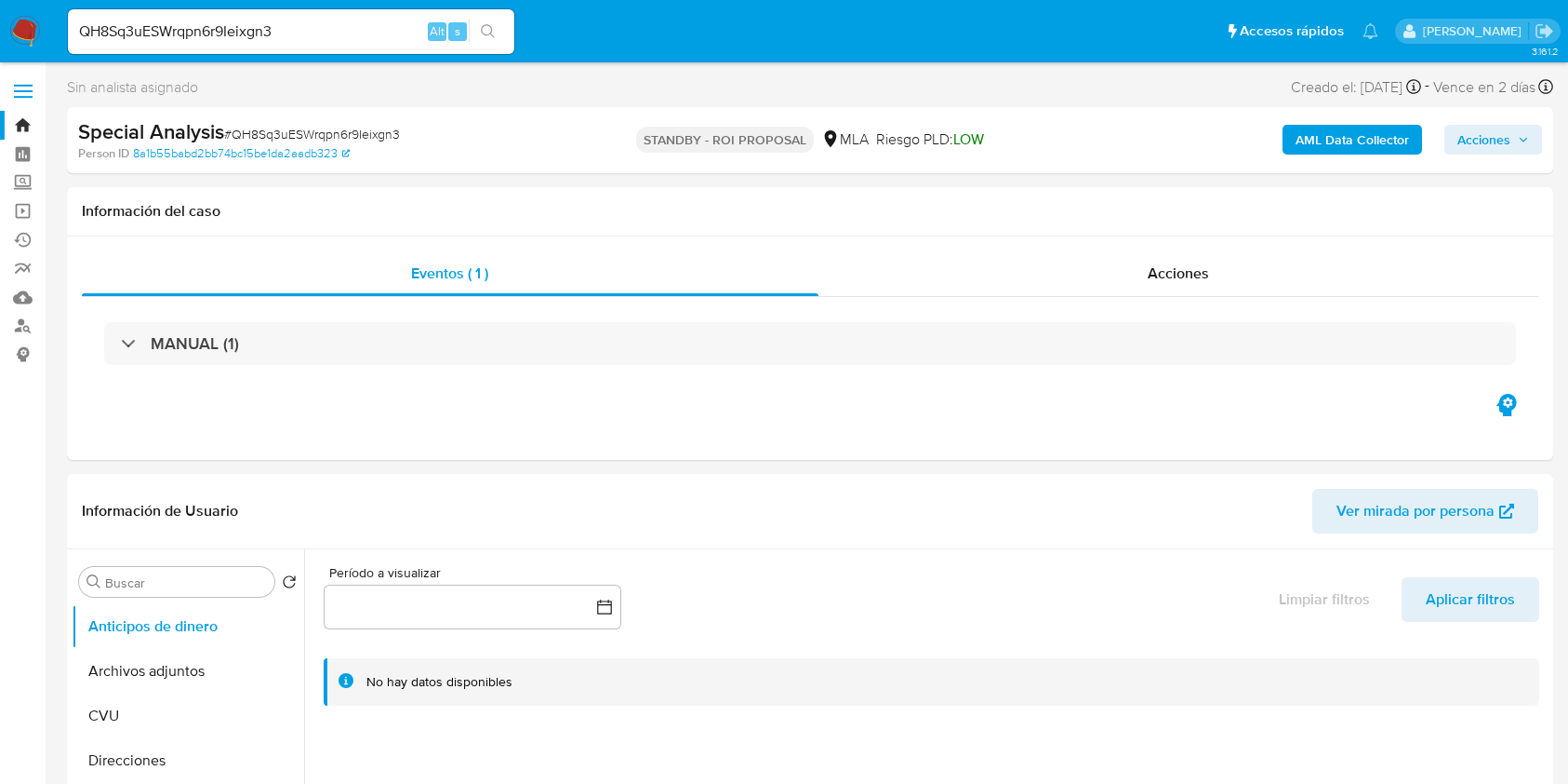
select select "10"
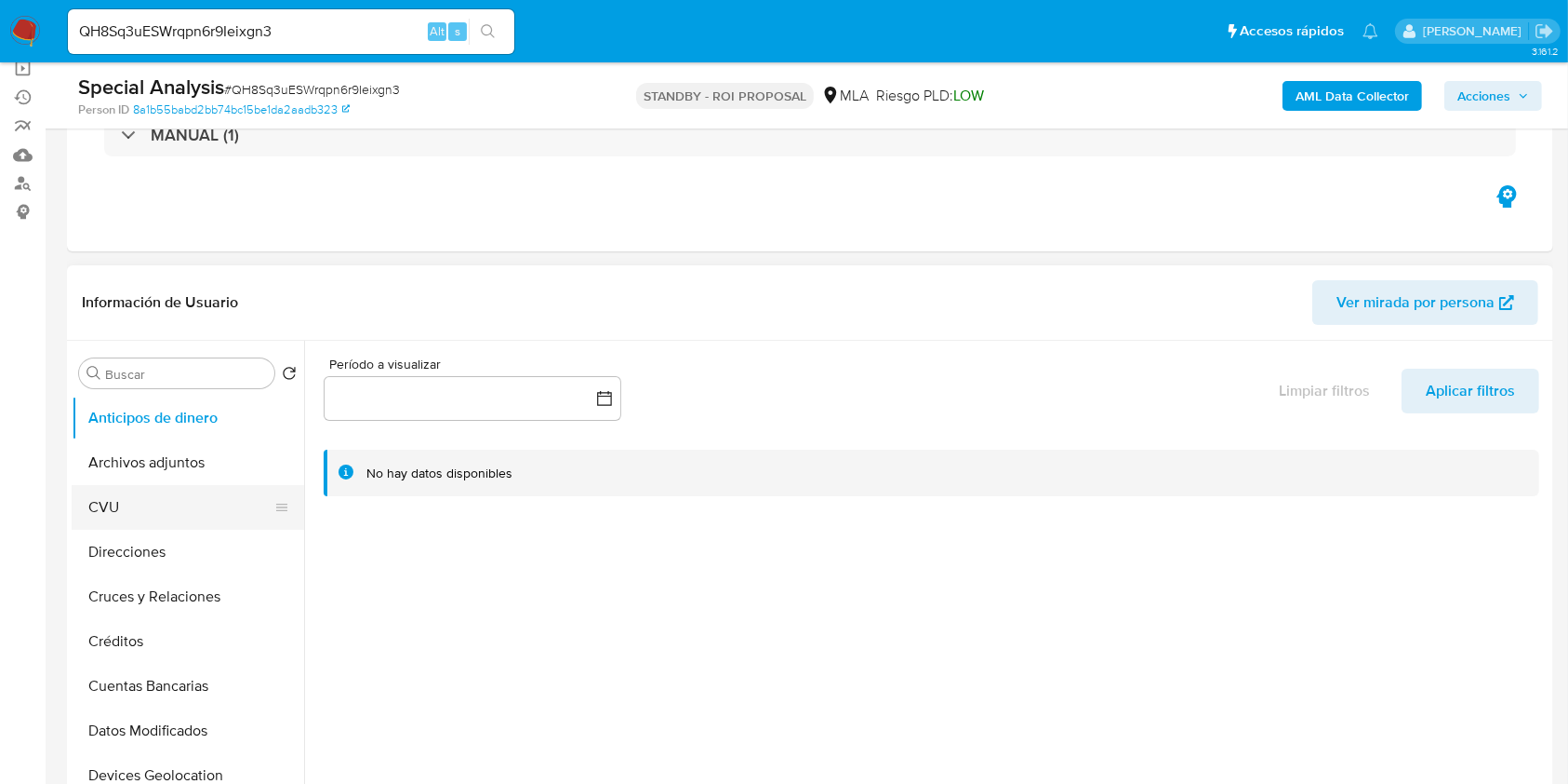
scroll to position [248, 0]
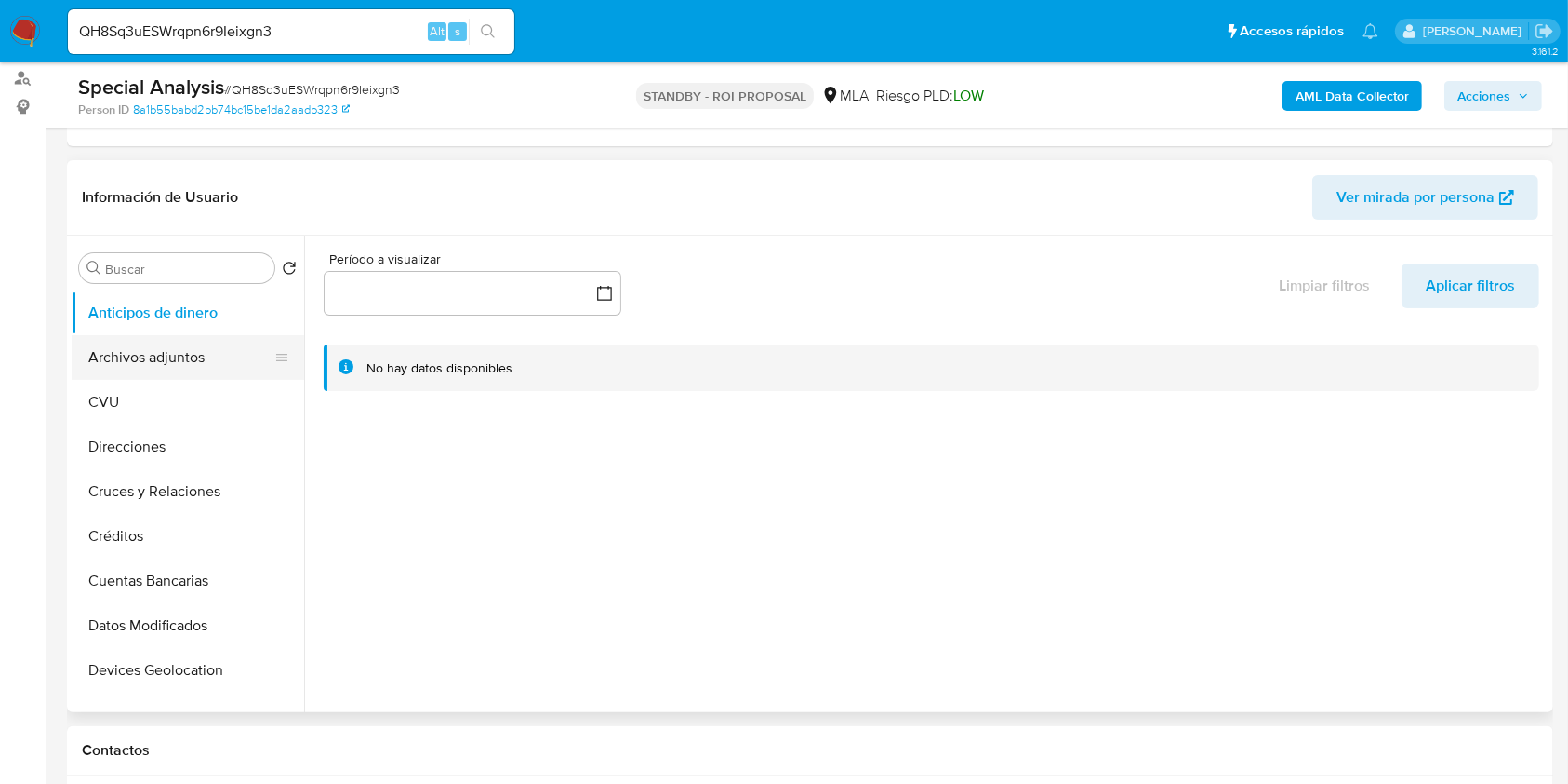
click at [207, 372] on button "Archivos adjuntos" at bounding box center [180, 357] width 218 height 45
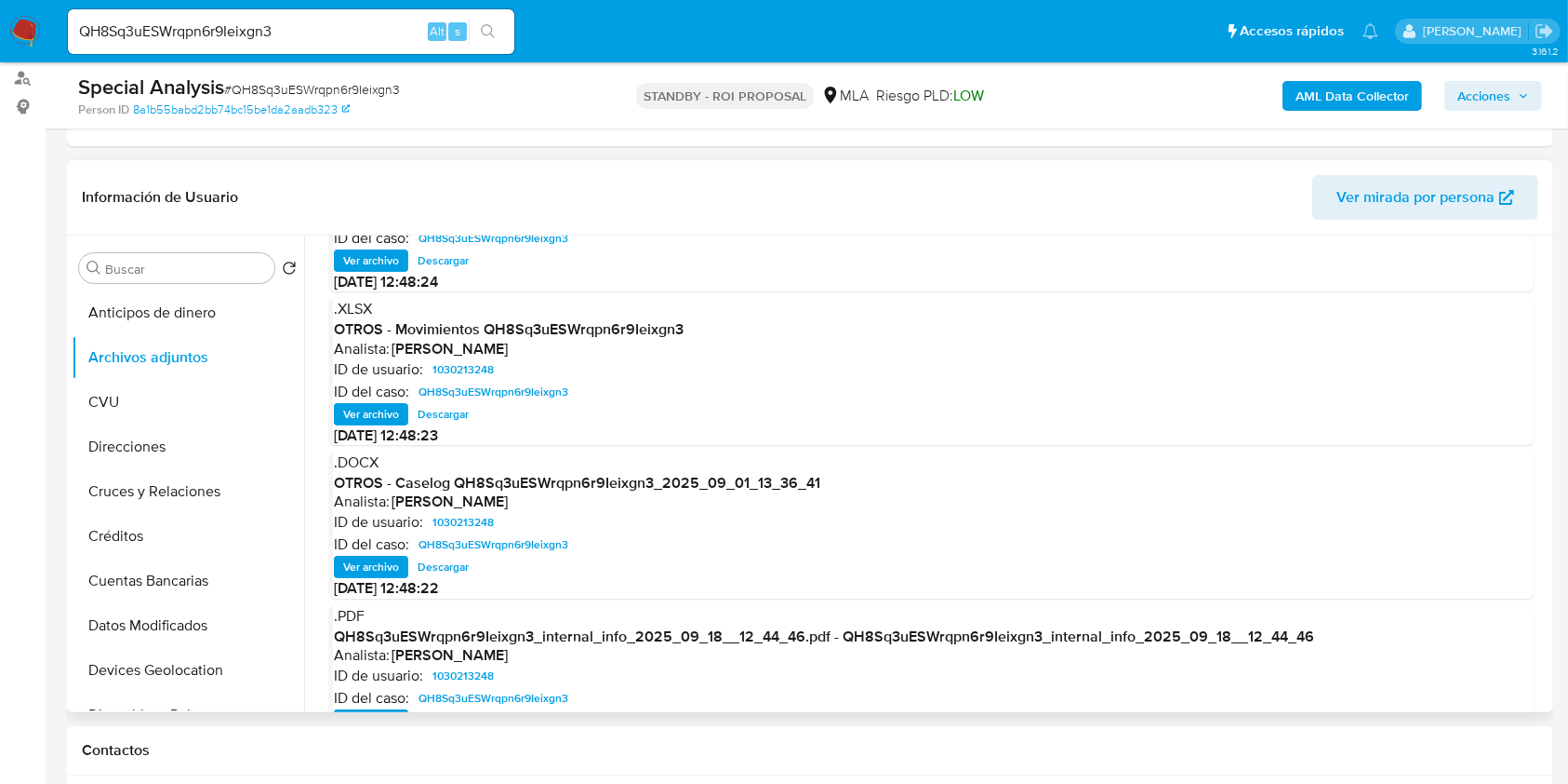
scroll to position [177, 0]
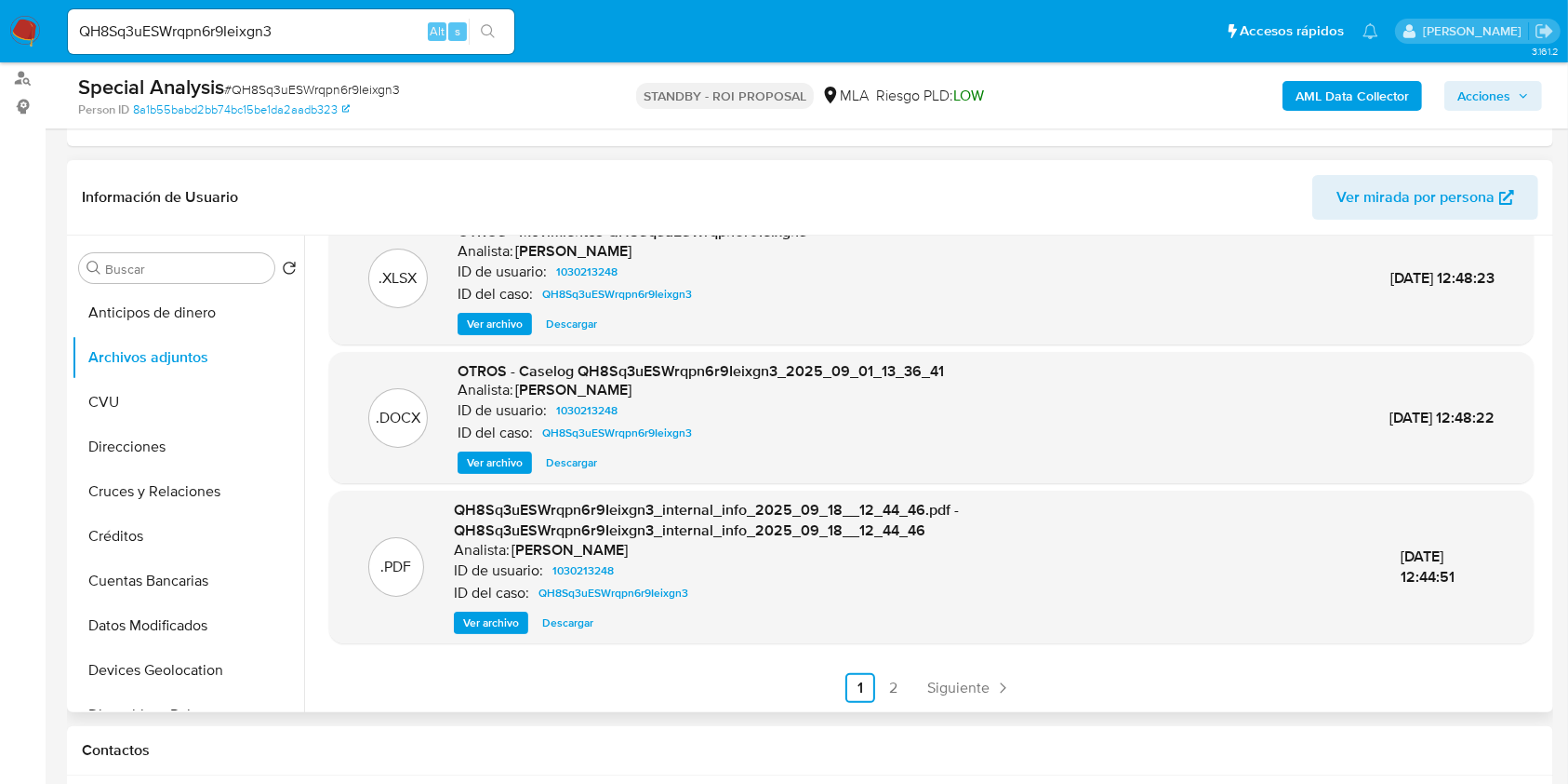
click at [580, 458] on span "Descargar" at bounding box center [570, 462] width 51 height 19
click at [163, 21] on input "QH8Sq3uESWrqpn6r9Ieixgn3" at bounding box center [291, 32] width 446 height 24
paste input "TO1cLK33Tww4khudw2bJjCmJ"
type input "TO1cLK33Tww4khudw2bJjCmJ"
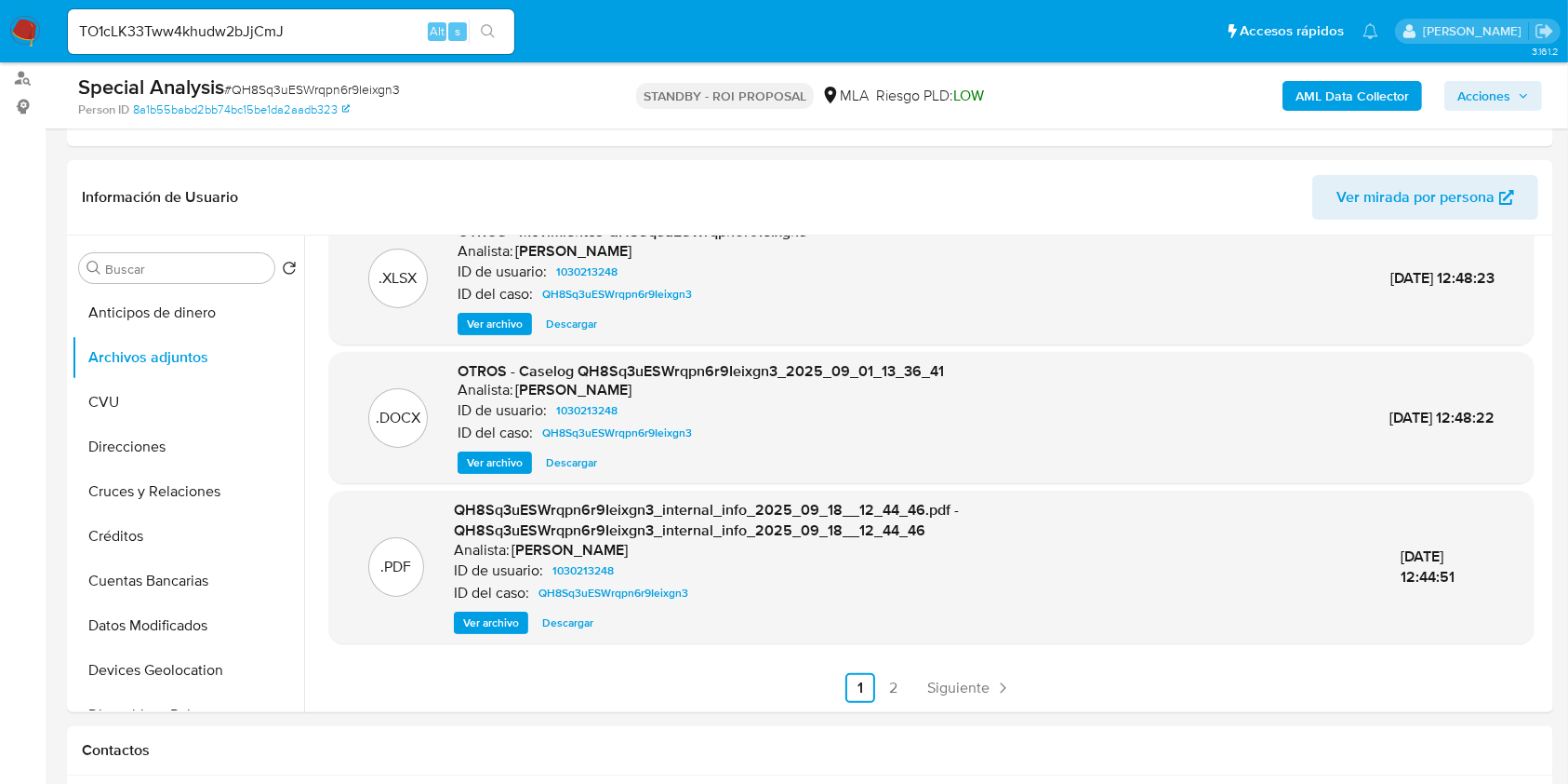
click at [503, 30] on button "search-icon" at bounding box center [488, 32] width 38 height 26
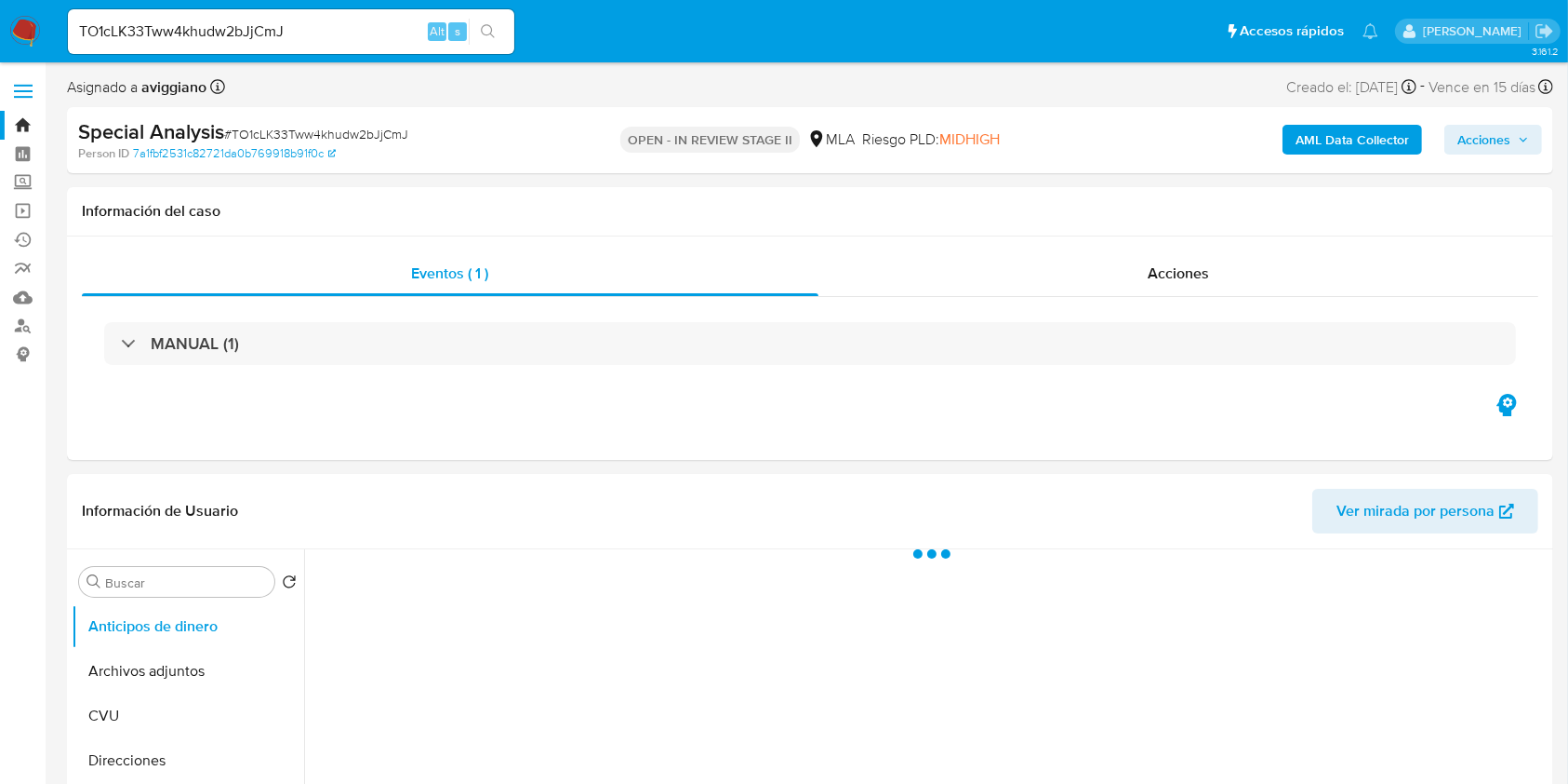
select select "10"
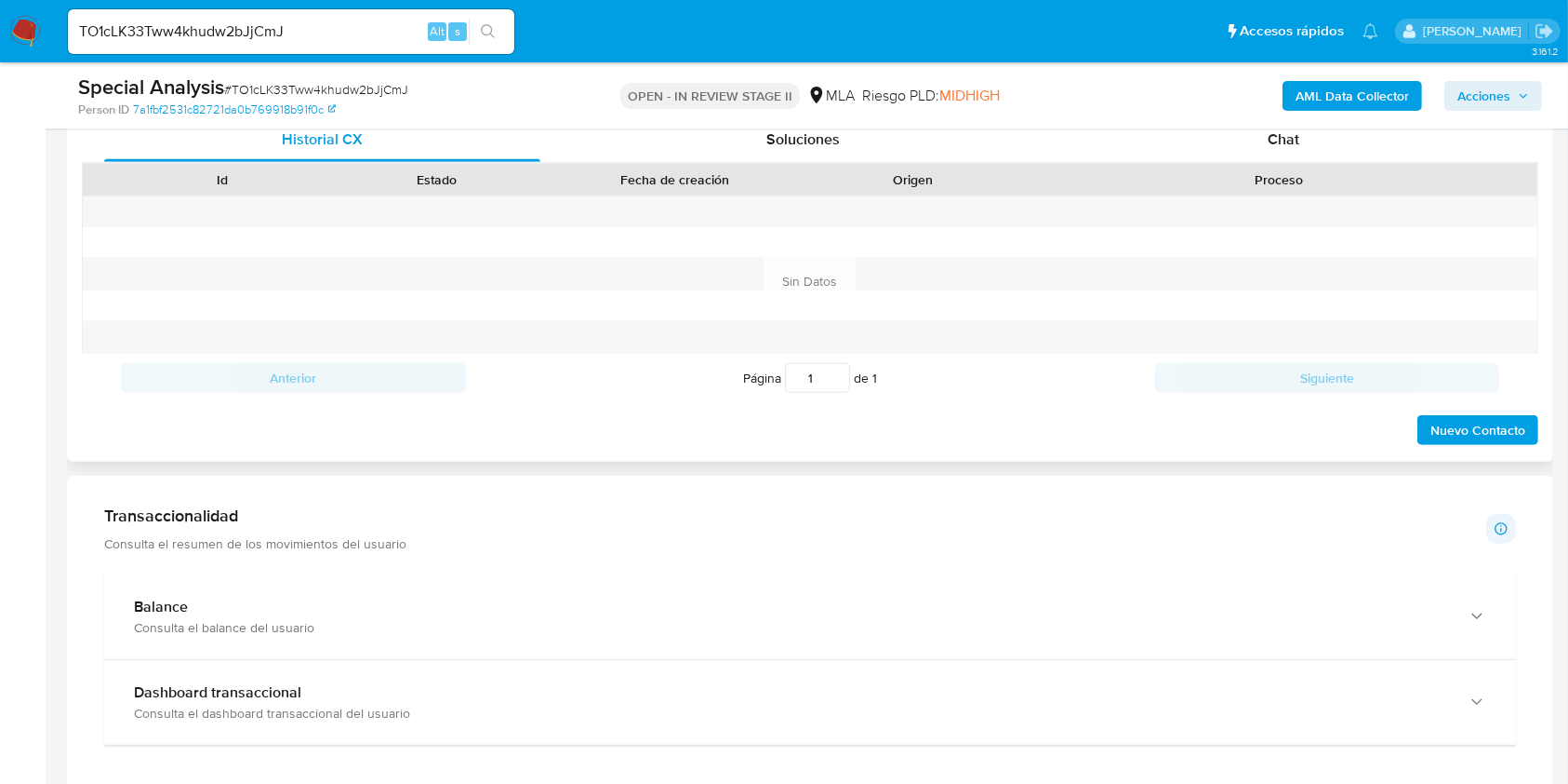
scroll to position [744, 0]
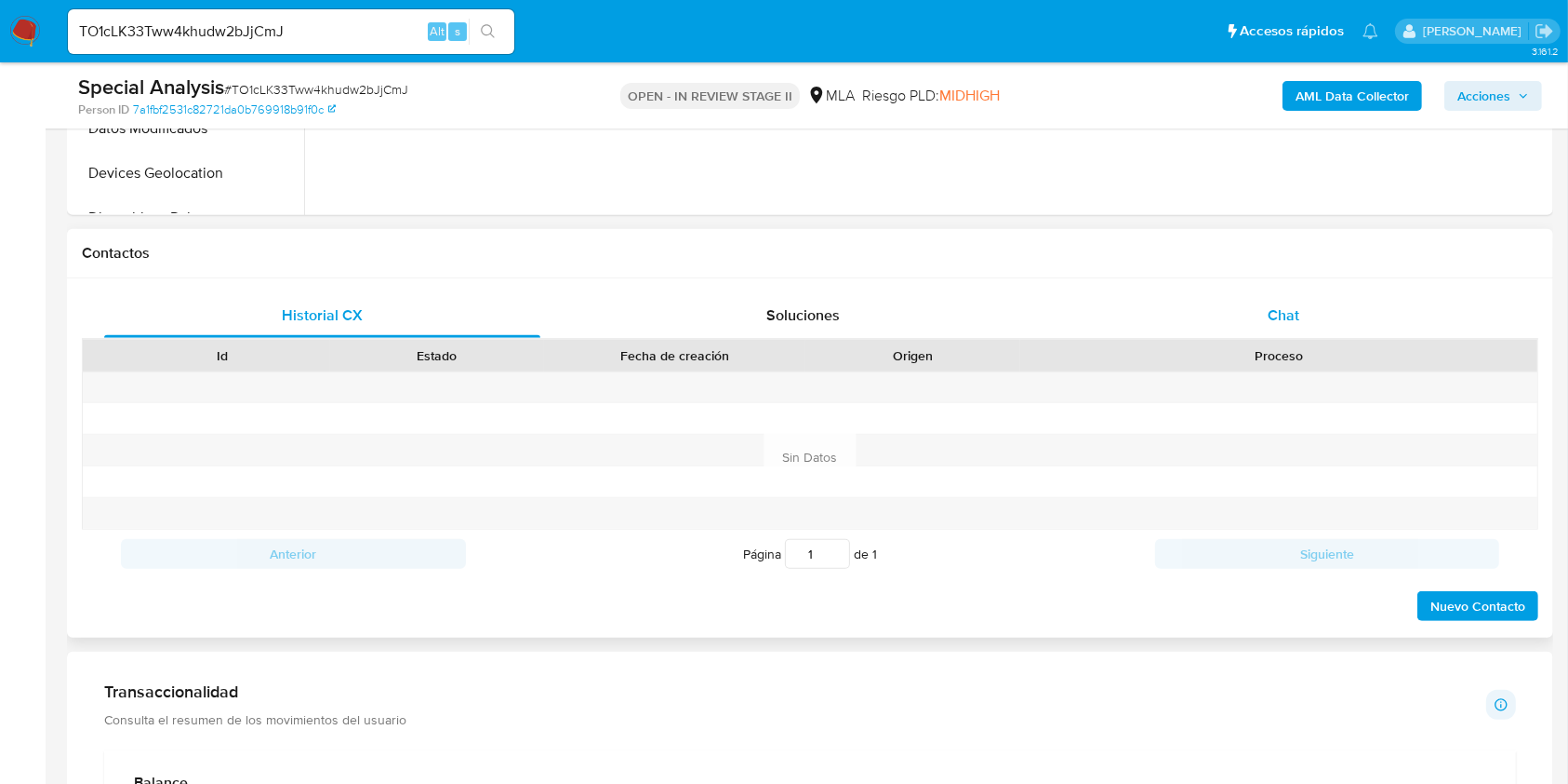
drag, startPoint x: 1305, startPoint y: 287, endPoint x: 1292, endPoint y: 300, distance: 18.4
click at [1305, 287] on div "Historial CX Soluciones Chat Id Estado Fecha de creación Origen Proceso Anterio…" at bounding box center [809, 457] width 1486 height 360
click at [1291, 302] on div "Chat" at bounding box center [1284, 315] width 436 height 45
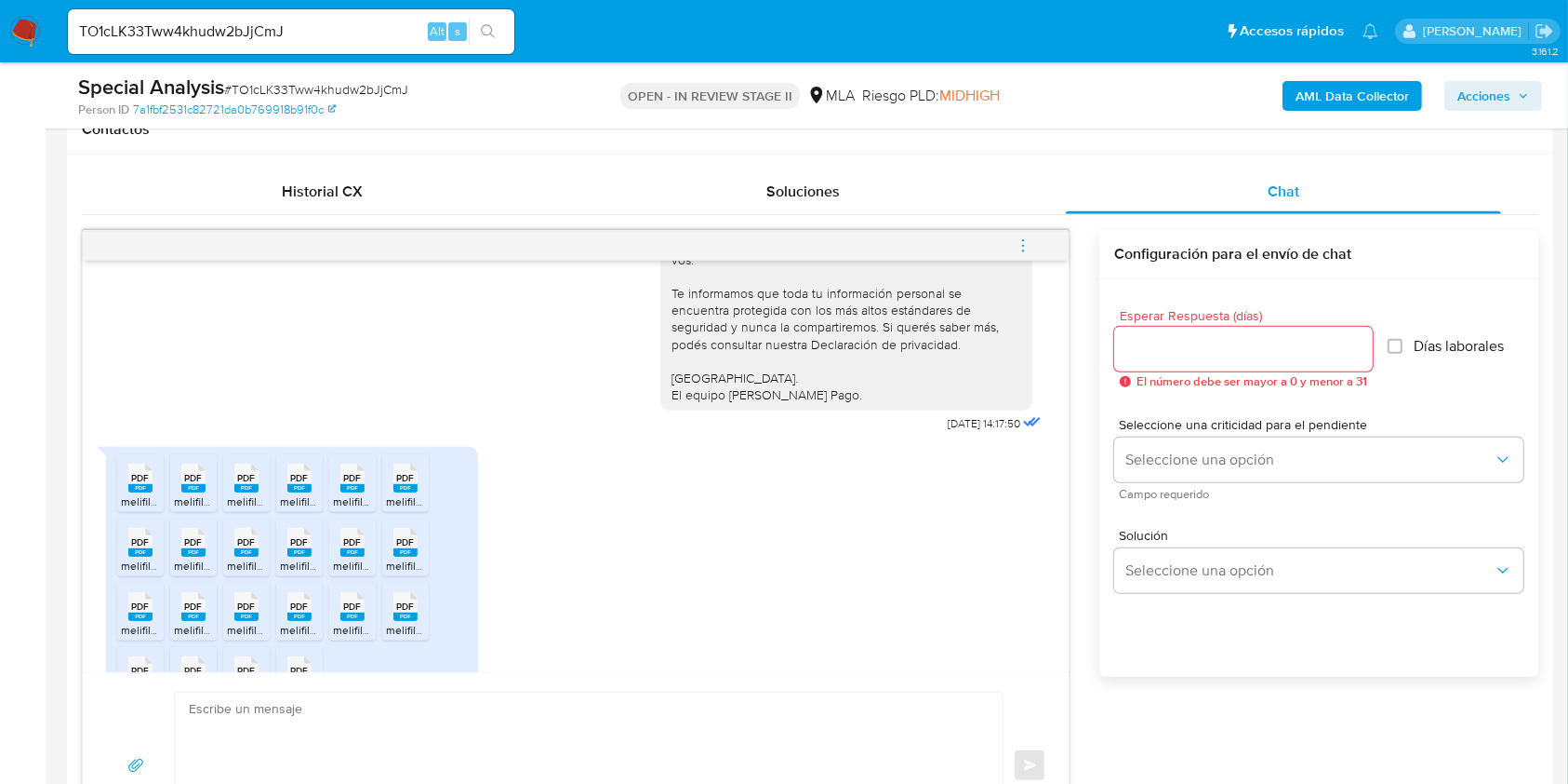
scroll to position [1472, 0]
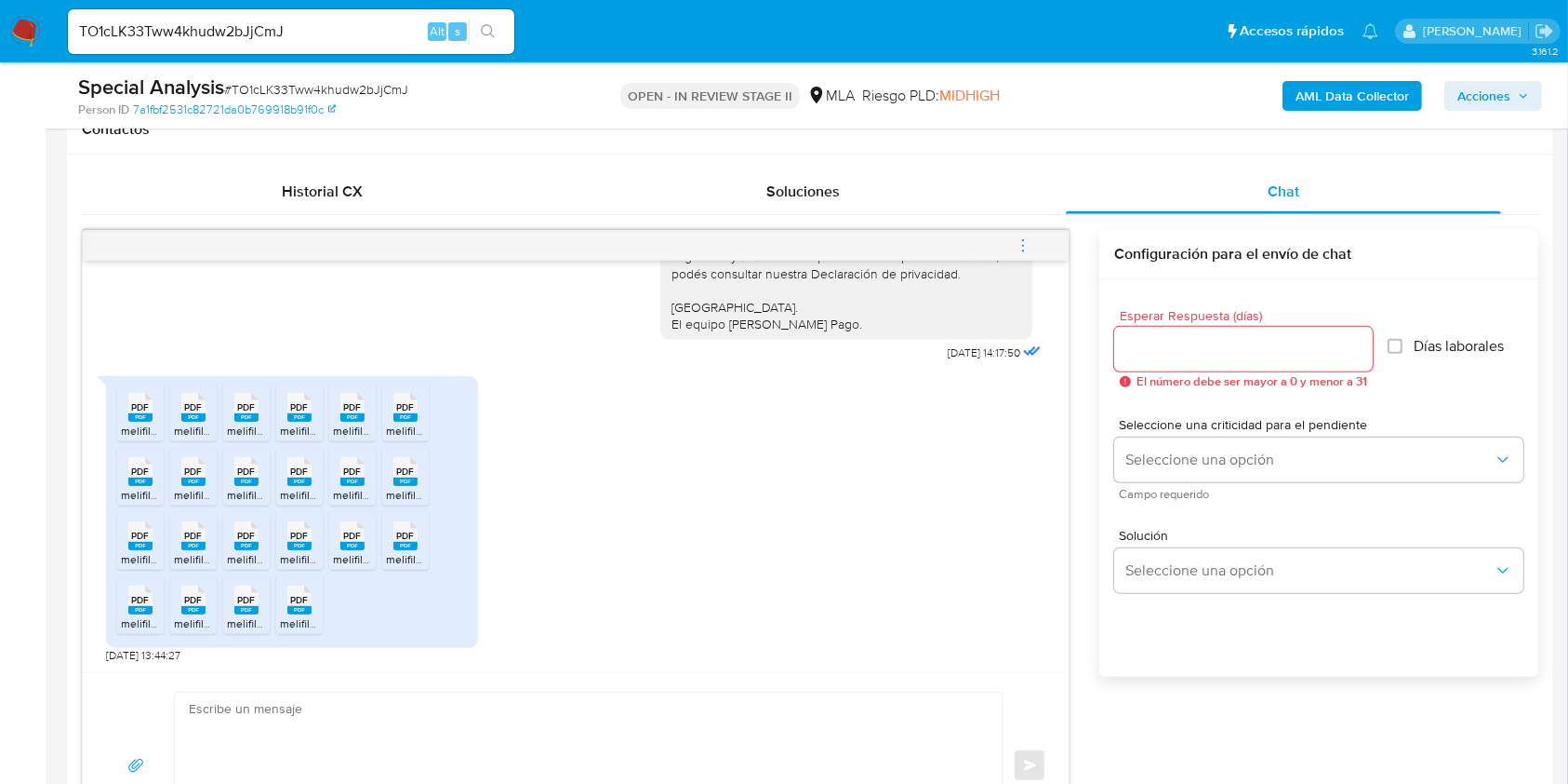
click at [137, 405] on span "PDF" at bounding box center [141, 407] width 18 height 12
click at [196, 406] on span "PDF" at bounding box center [194, 407] width 18 height 12
click at [245, 406] on span "PDF" at bounding box center [247, 407] width 18 height 12
click at [313, 413] on div "PDF PDF" at bounding box center [299, 405] width 39 height 36
click at [351, 404] on span "PDF" at bounding box center [353, 407] width 18 height 12
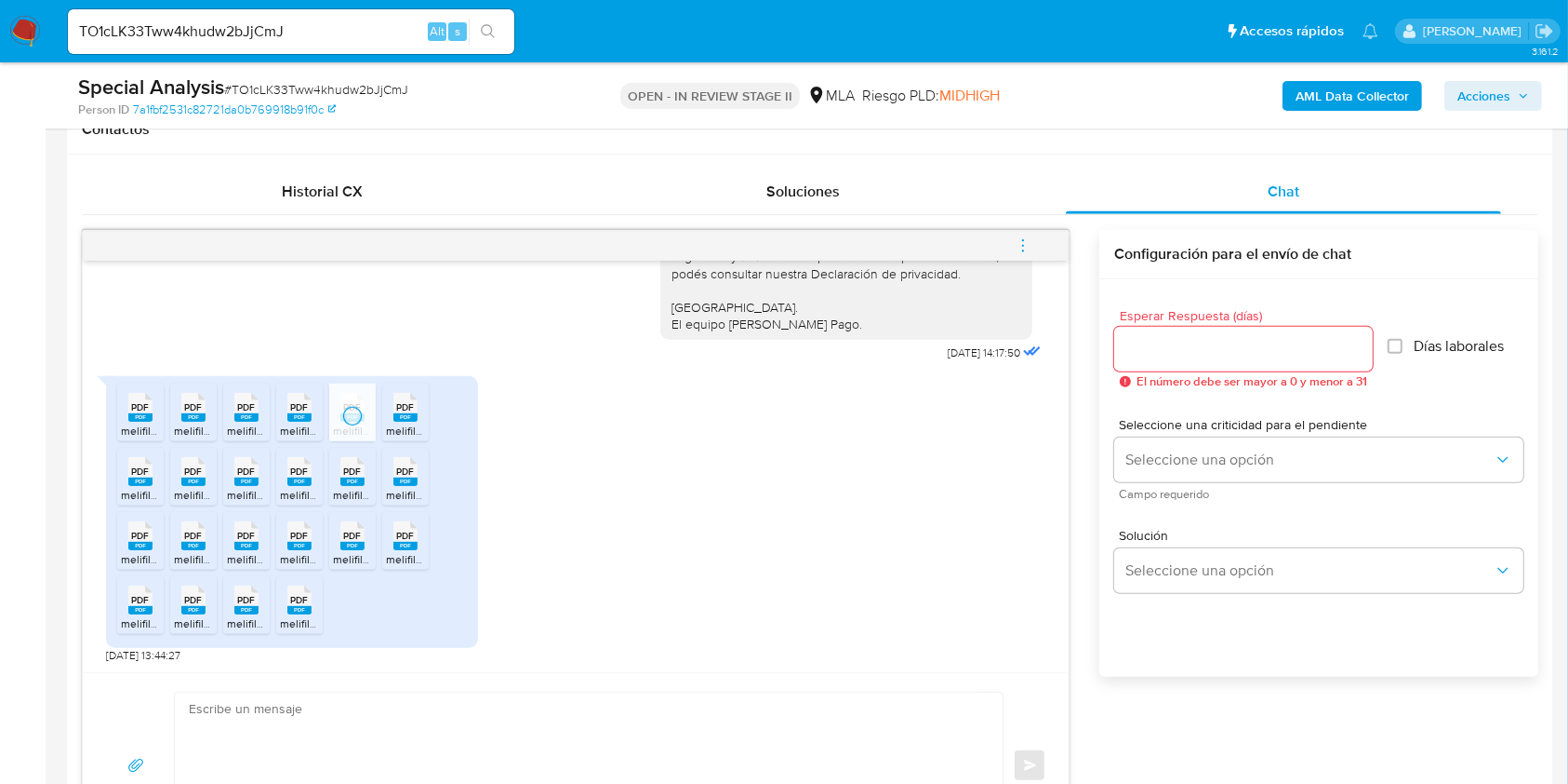
drag, startPoint x: 409, startPoint y: 409, endPoint x: 418, endPoint y: 451, distance: 43.0
click at [409, 410] on span "PDF" at bounding box center [406, 407] width 18 height 12
click at [422, 493] on span "melifile5711996312003551372.pdf" at bounding box center [469, 495] width 165 height 16
drag, startPoint x: 352, startPoint y: 471, endPoint x: 297, endPoint y: 470, distance: 55.0
click at [351, 471] on span "PDF" at bounding box center [353, 471] width 18 height 12
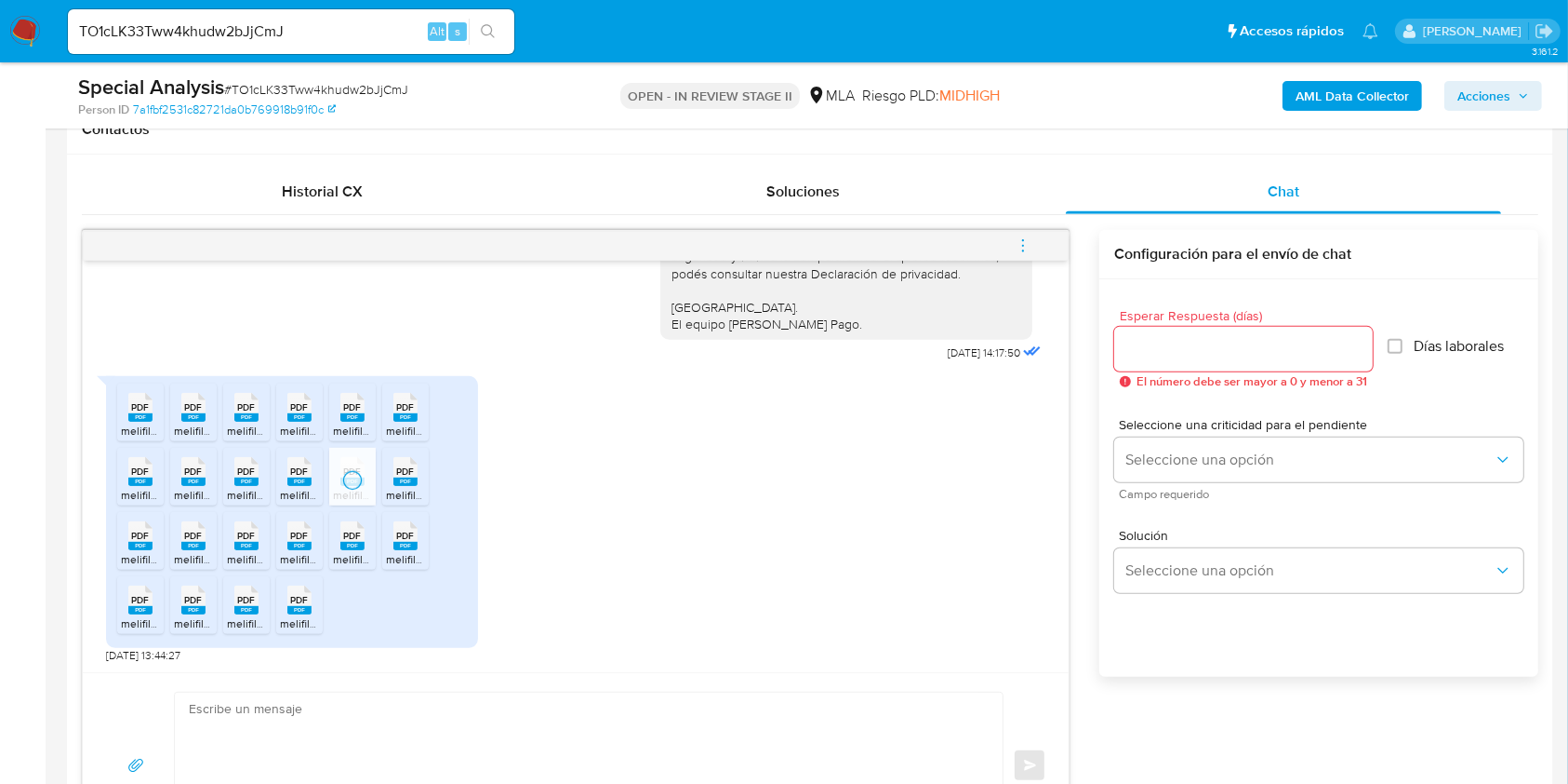
drag, startPoint x: 274, startPoint y: 468, endPoint x: 262, endPoint y: 468, distance: 12.0
click at [274, 468] on ul "PDF PDF melifile2521487447210415845.pdf PDF PDF melifile6983709575419517389.pdf…" at bounding box center [292, 512] width 349 height 257
drag, startPoint x: 302, startPoint y: 479, endPoint x: 260, endPoint y: 475, distance: 42.2
click at [300, 478] on rect at bounding box center [300, 481] width 24 height 8
drag, startPoint x: 253, startPoint y: 475, endPoint x: 184, endPoint y: 473, distance: 69.0
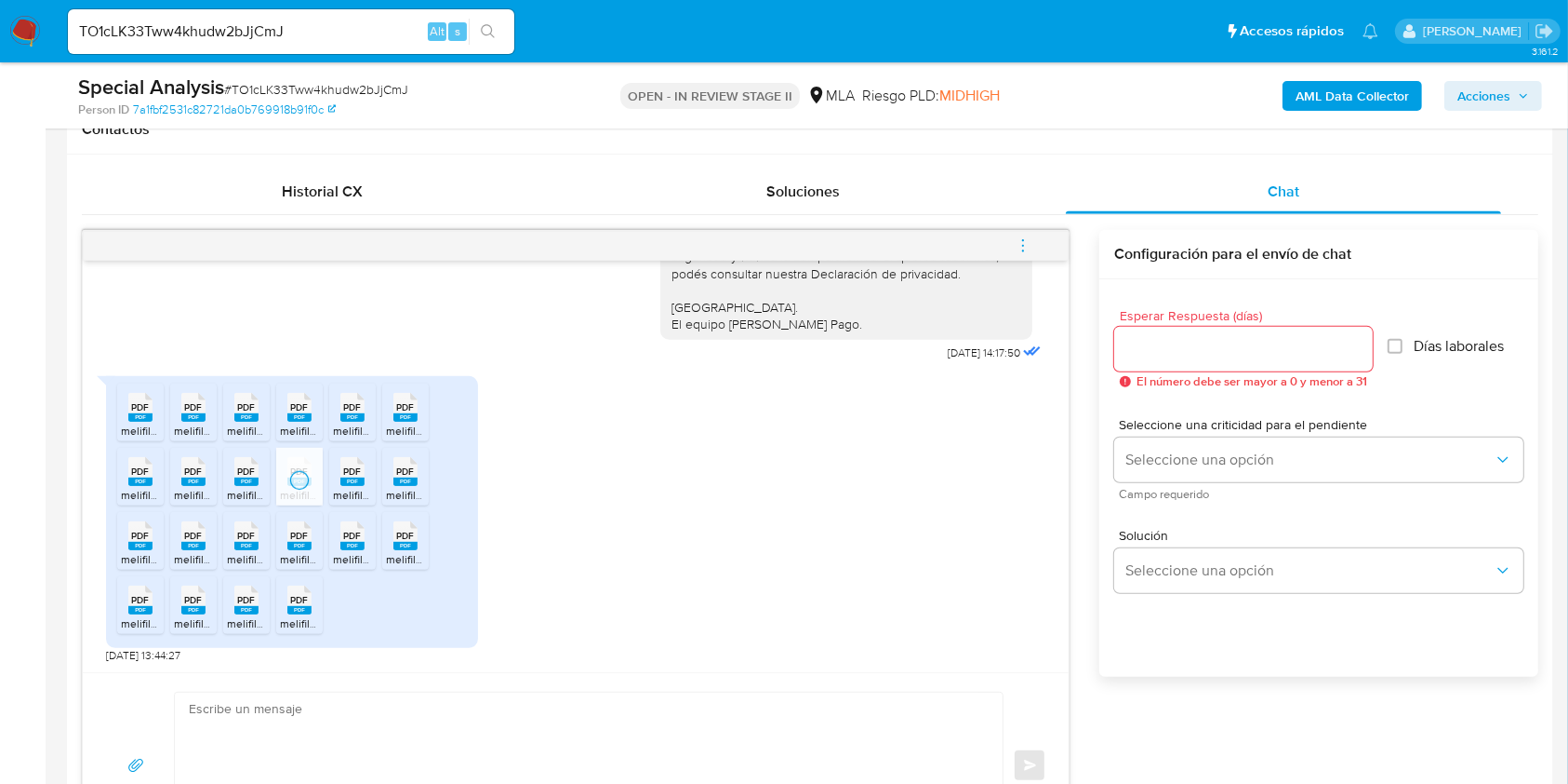
click at [253, 475] on span "PDF" at bounding box center [247, 471] width 18 height 12
click at [167, 469] on ul "PDF PDF melifile2521487447210415845.pdf PDF PDF melifile6983709575419517389.pdf…" at bounding box center [292, 512] width 349 height 257
click at [120, 469] on div "PDF PDF" at bounding box center [139, 469] width 39 height 36
click at [177, 470] on div "PDF PDF" at bounding box center [193, 469] width 39 height 36
drag, startPoint x: 144, startPoint y: 531, endPoint x: 183, endPoint y: 543, distance: 40.8
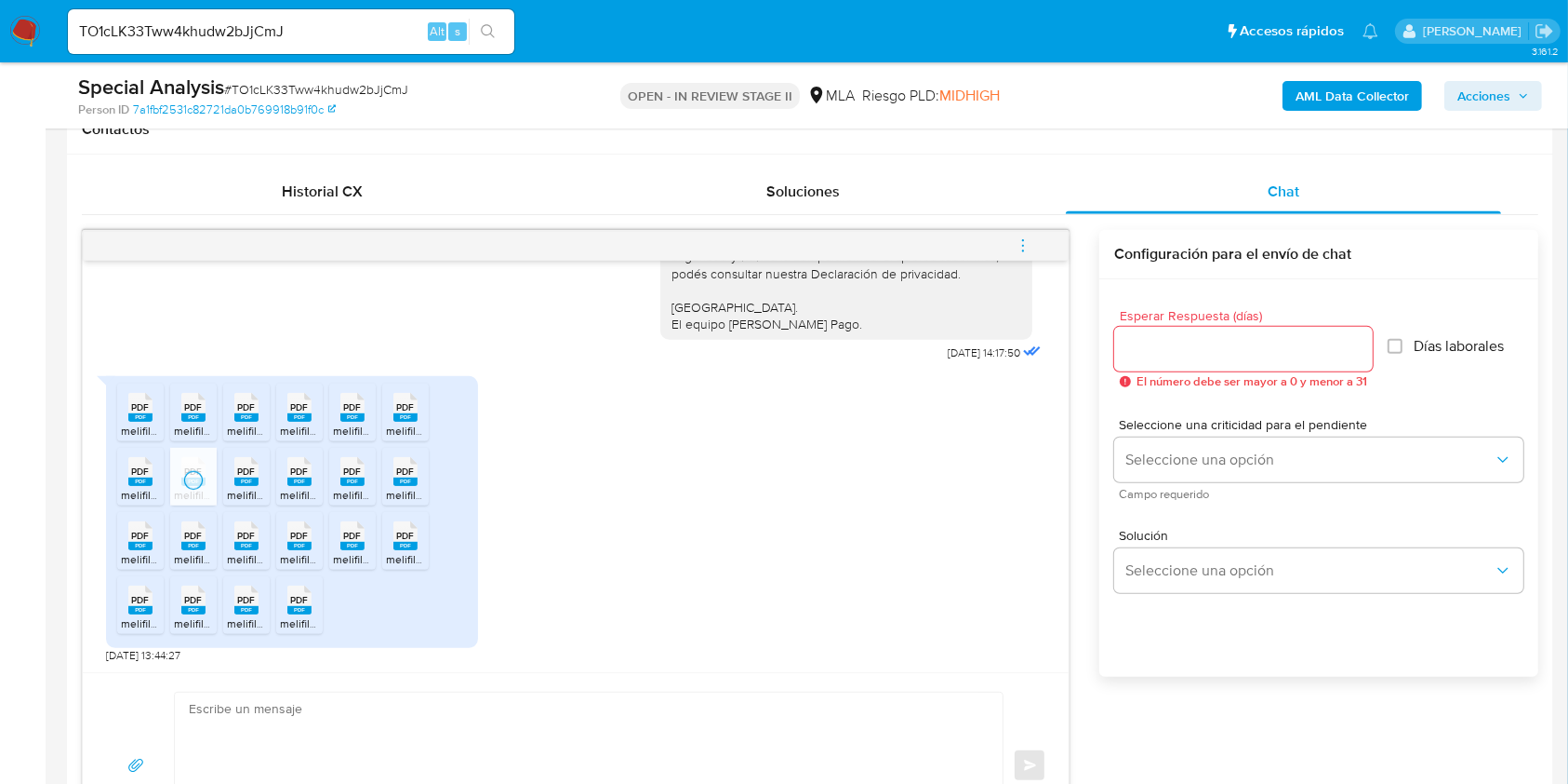
click at [144, 531] on span "PDF" at bounding box center [141, 536] width 18 height 12
drag, startPoint x: 209, startPoint y: 544, endPoint x: 220, endPoint y: 545, distance: 11.0
click at [209, 544] on div "PDF PDF" at bounding box center [193, 534] width 39 height 36
drag, startPoint x: 256, startPoint y: 544, endPoint x: 275, endPoint y: 542, distance: 19.1
click at [256, 544] on rect at bounding box center [246, 546] width 24 height 8
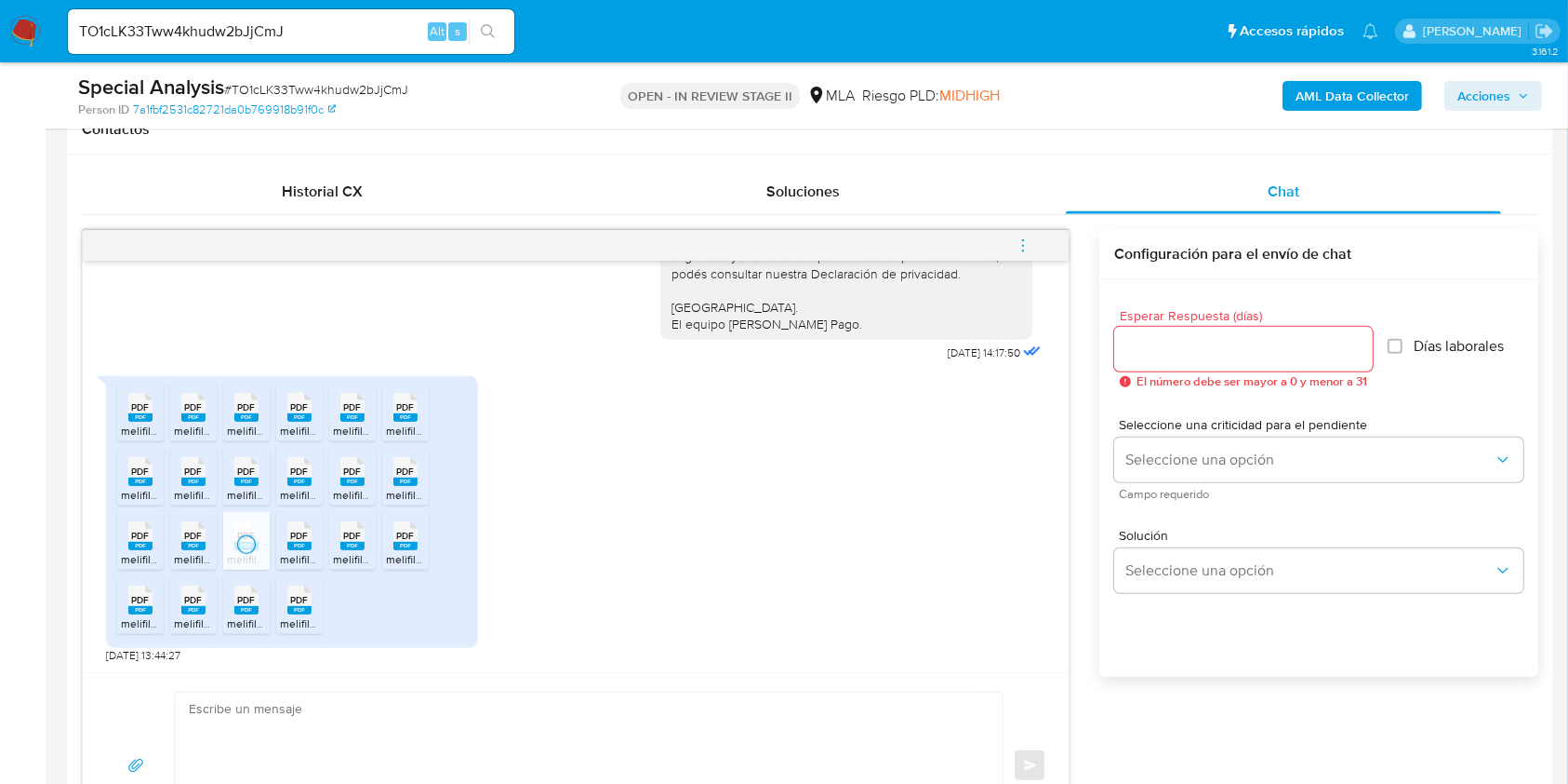
drag, startPoint x: 294, startPoint y: 540, endPoint x: 342, endPoint y: 546, distance: 48.4
click at [296, 539] on span "PDF" at bounding box center [300, 536] width 18 height 12
click at [356, 547] on rect at bounding box center [352, 546] width 24 height 8
drag, startPoint x: 403, startPoint y: 558, endPoint x: 357, endPoint y: 574, distance: 48.7
click at [404, 558] on span "melifile185127862057140750.pdf" at bounding box center [467, 559] width 161 height 16
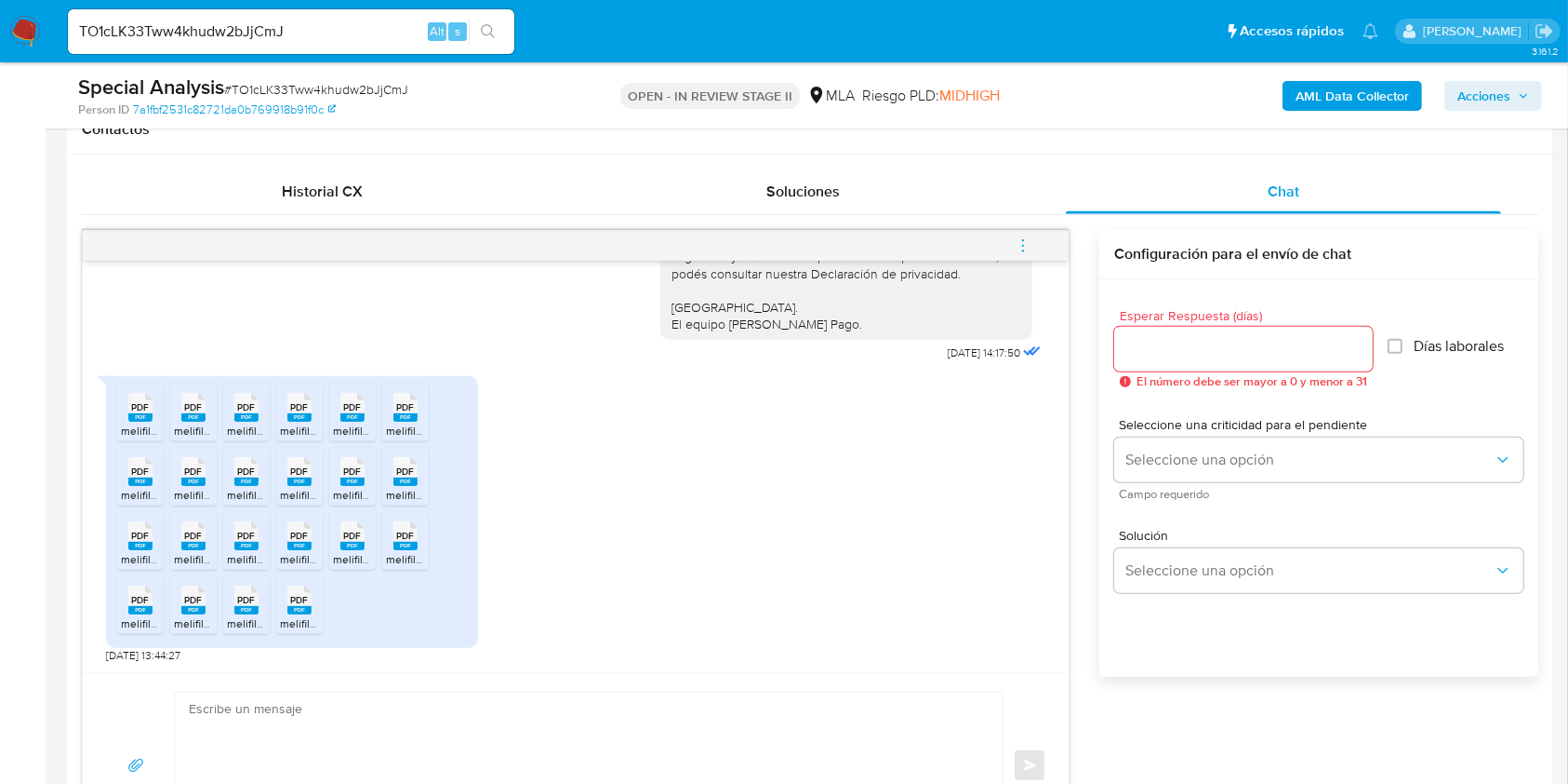
click at [299, 616] on span "melifile202307607411000103.pdf" at bounding box center [360, 624] width 162 height 16
drag, startPoint x: 253, startPoint y: 611, endPoint x: 199, endPoint y: 609, distance: 54.0
click at [253, 611] on rect at bounding box center [246, 610] width 24 height 8
click at [172, 611] on li "PDF PDF melifile686359537169229655.pdf" at bounding box center [193, 605] width 47 height 58
click at [133, 601] on span "PDF" at bounding box center [141, 600] width 18 height 12
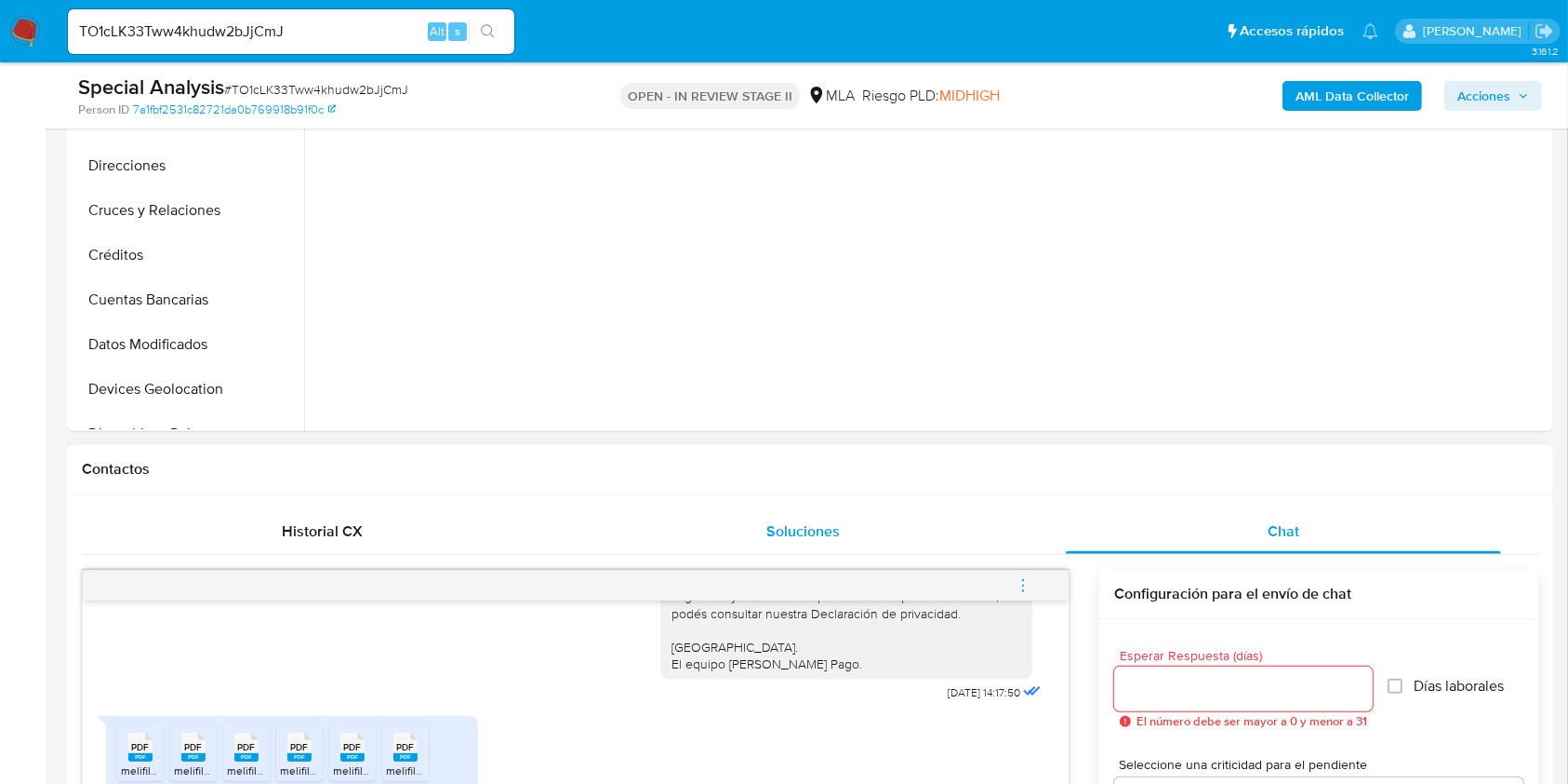
scroll to position [373, 0]
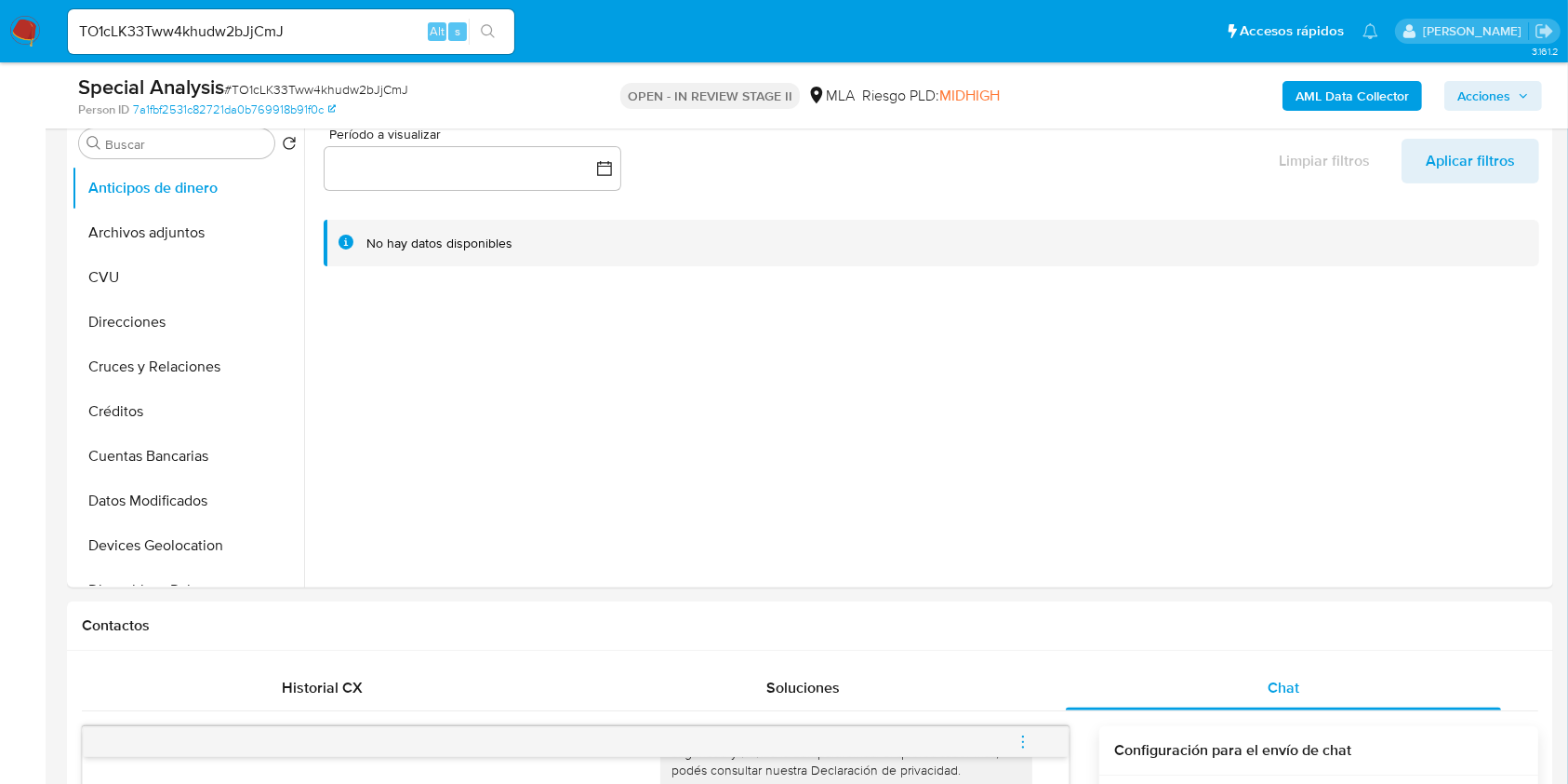
click at [212, 32] on input "TO1cLK33Tww4khudw2bJjCmJ" at bounding box center [291, 32] width 446 height 24
click at [502, 34] on button "search-icon" at bounding box center [488, 32] width 38 height 26
click at [489, 27] on icon "search-icon" at bounding box center [488, 31] width 15 height 15
click at [205, 230] on button "Archivos adjuntos" at bounding box center [180, 232] width 218 height 45
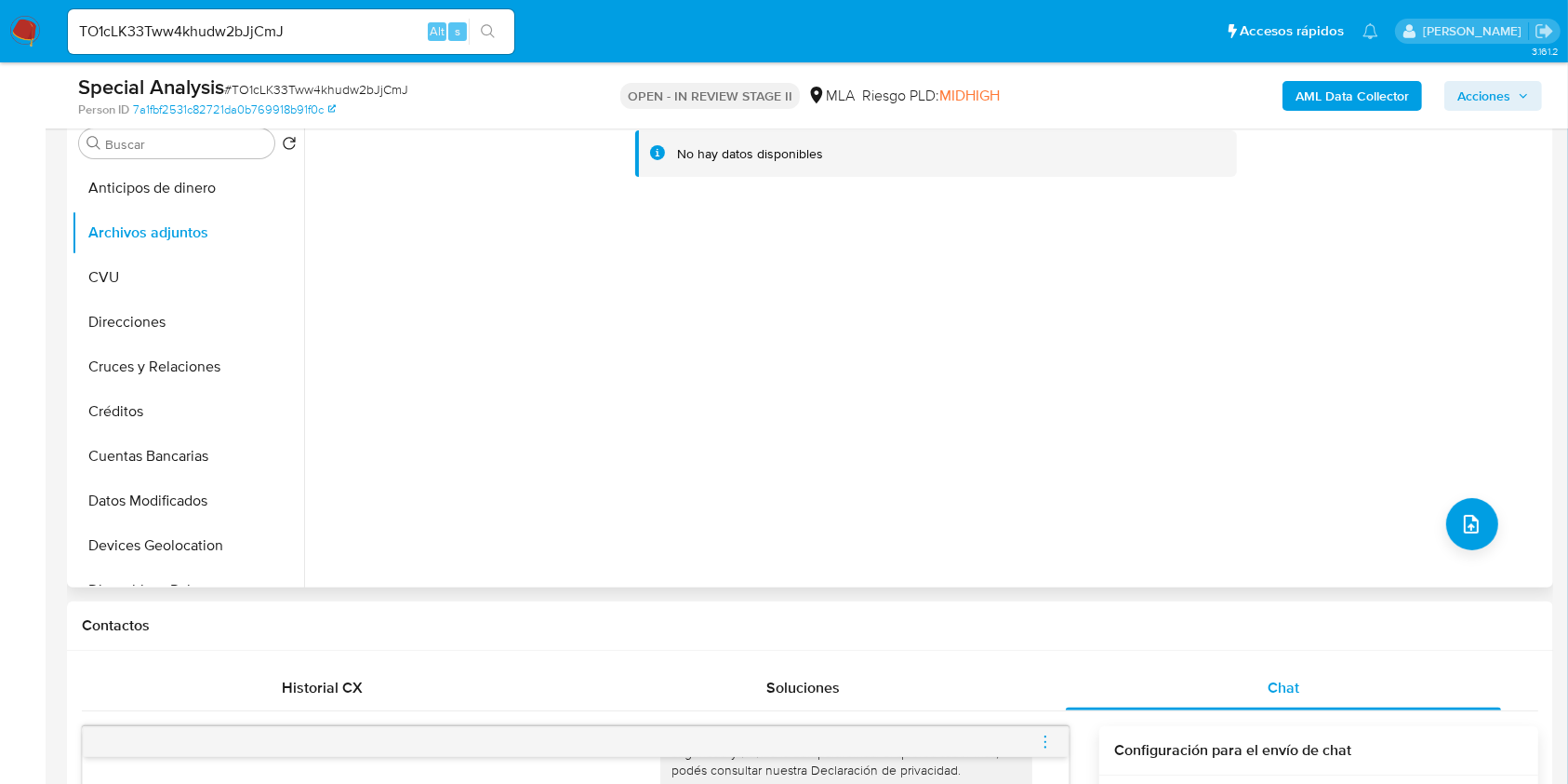
scroll to position [124, 0]
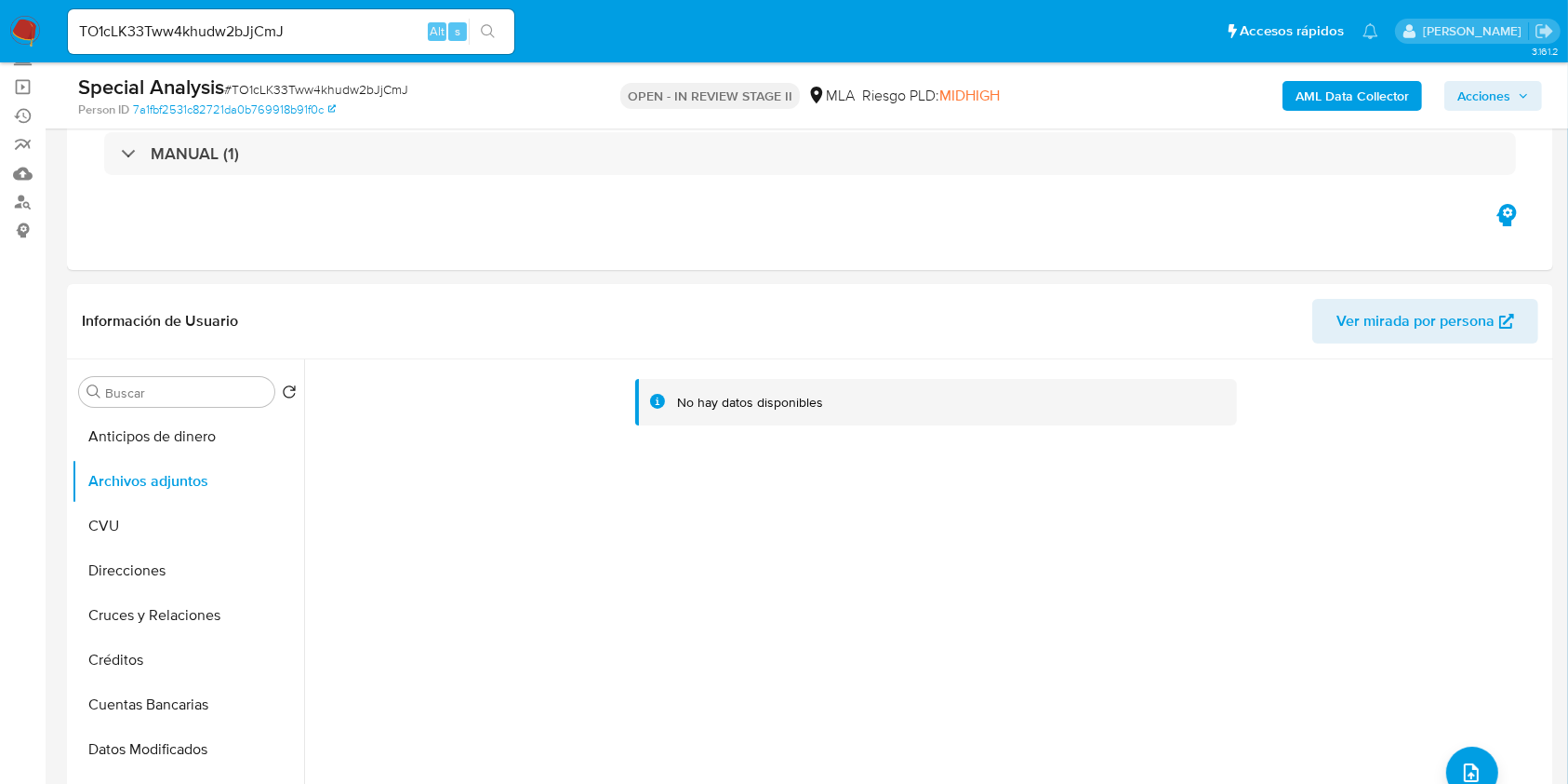
click at [1324, 101] on b "AML Data Collector" at bounding box center [1352, 96] width 113 height 30
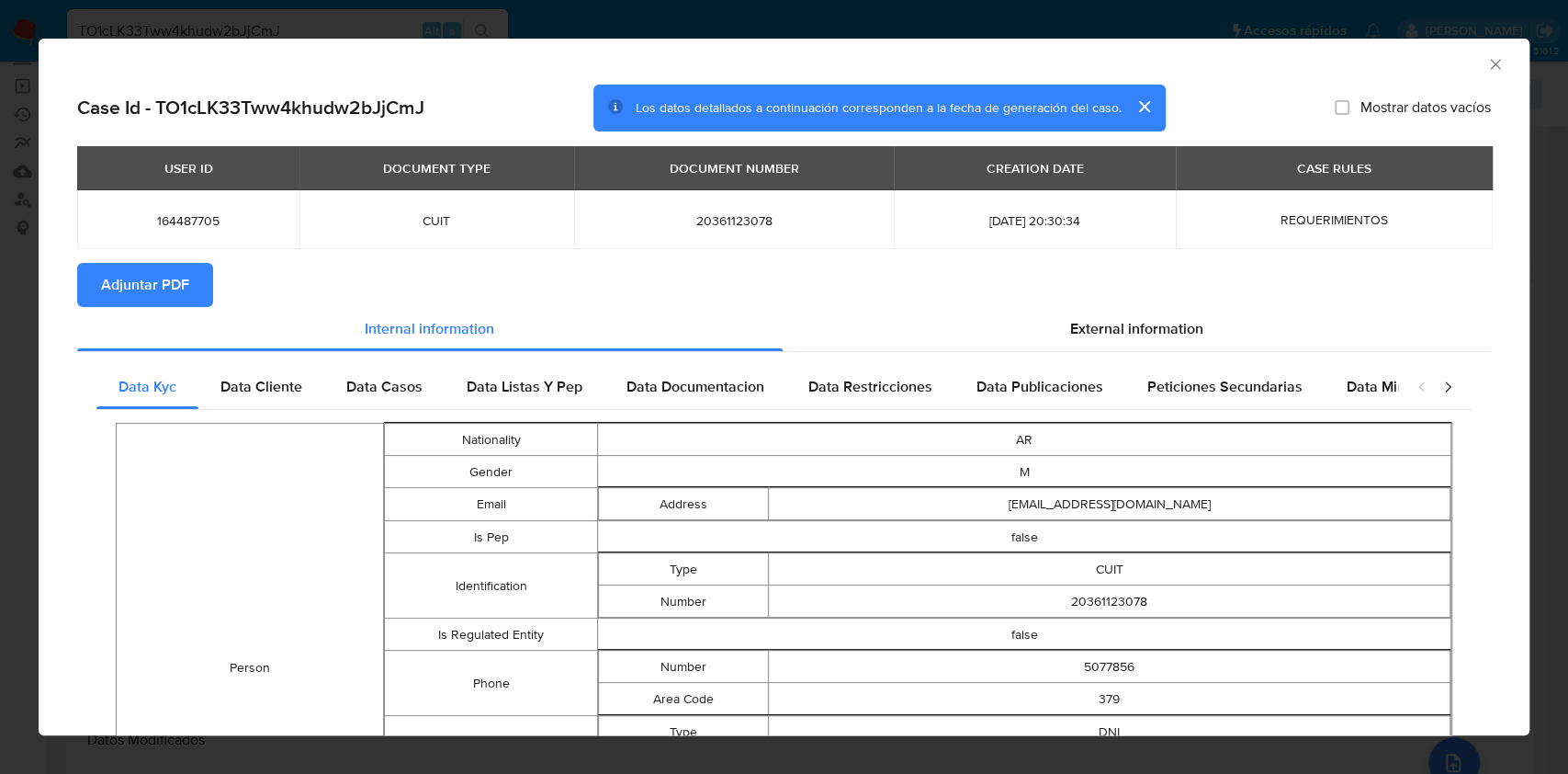
click at [155, 275] on span "Adjuntar PDF" at bounding box center [145, 284] width 88 height 40
click at [1486, 67] on icon "Cerrar ventana" at bounding box center [1495, 64] width 19 height 19
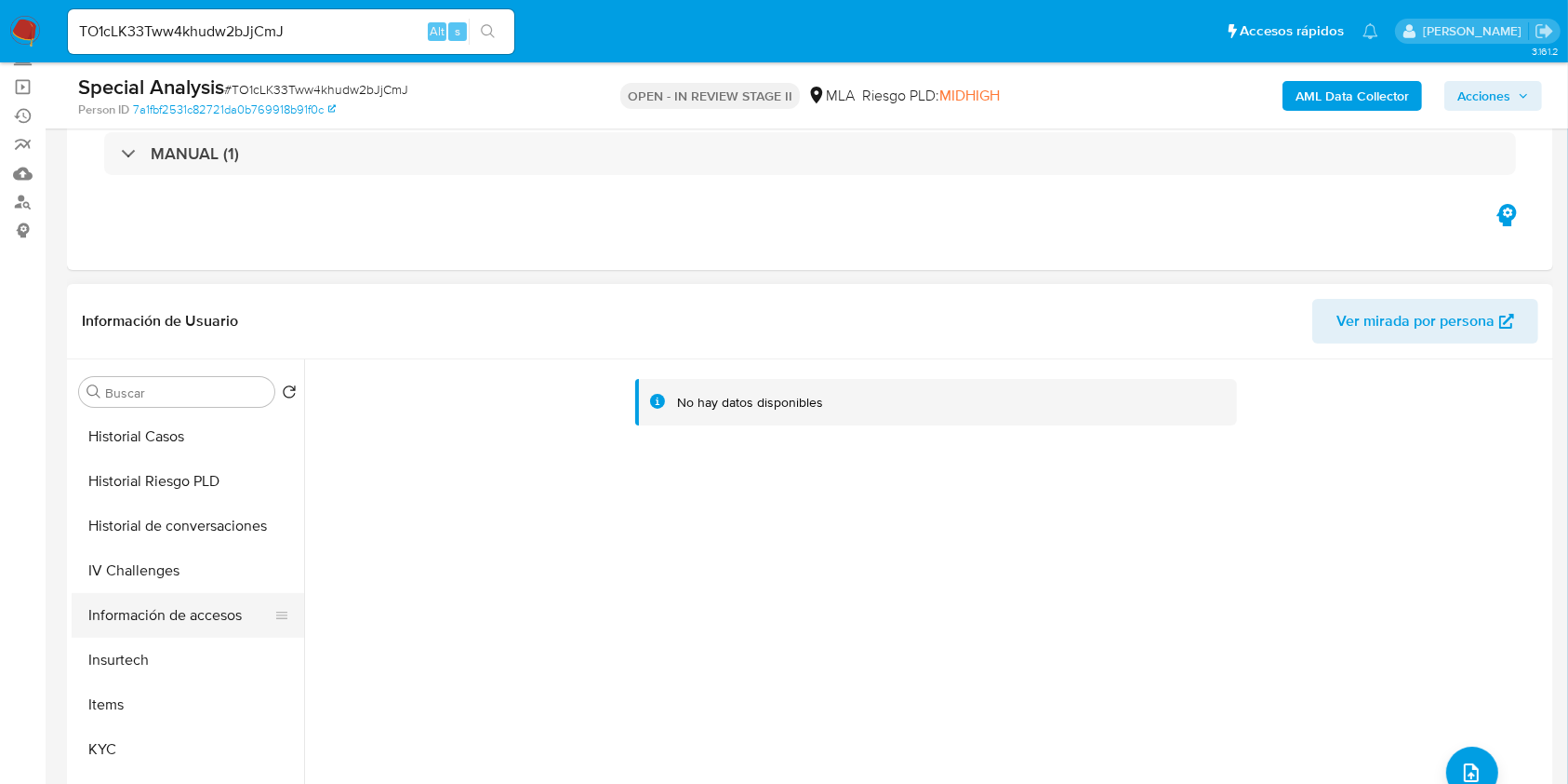
scroll to position [620, 0]
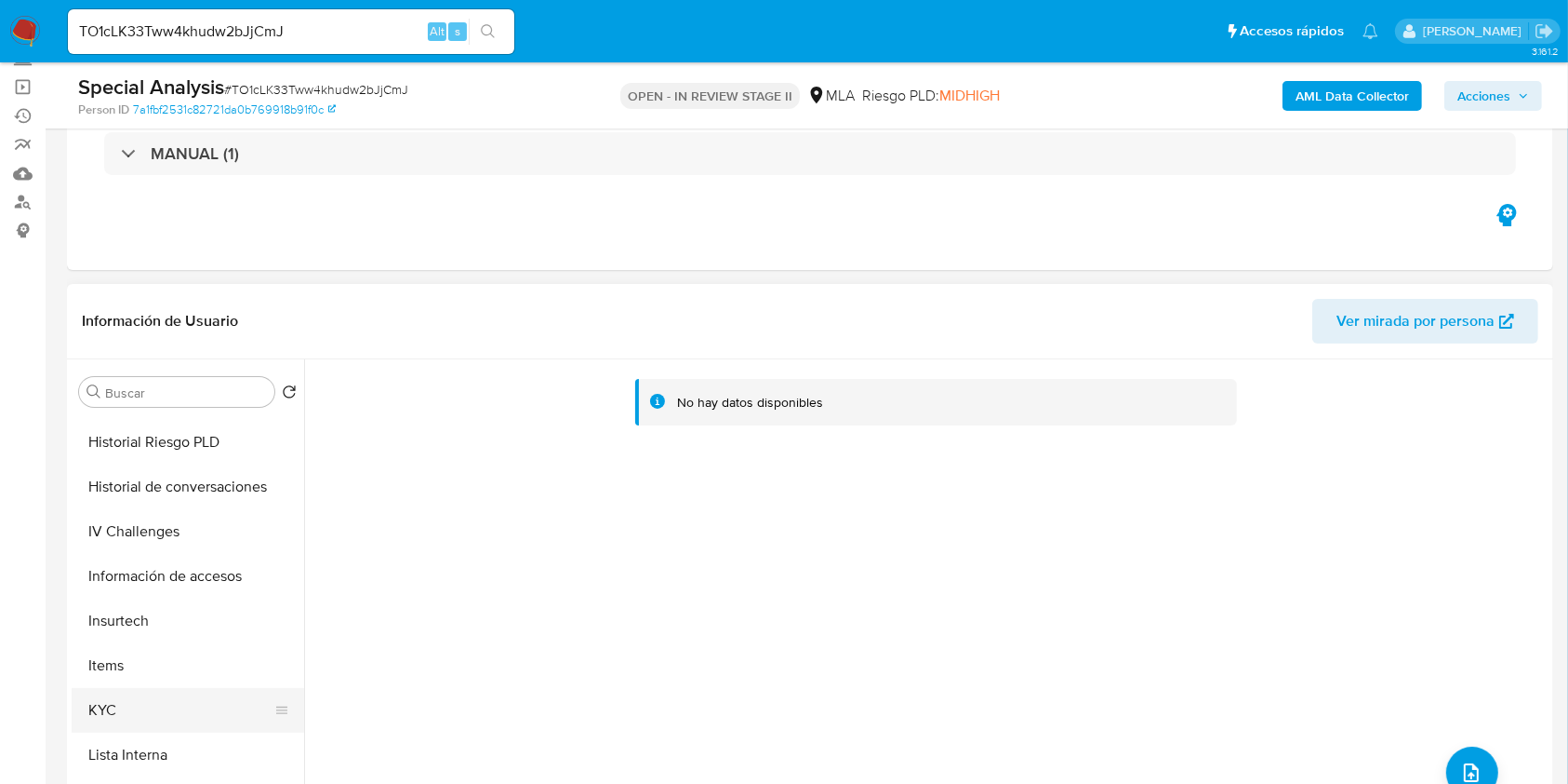
click at [116, 715] on button "KYC" at bounding box center [180, 709] width 218 height 45
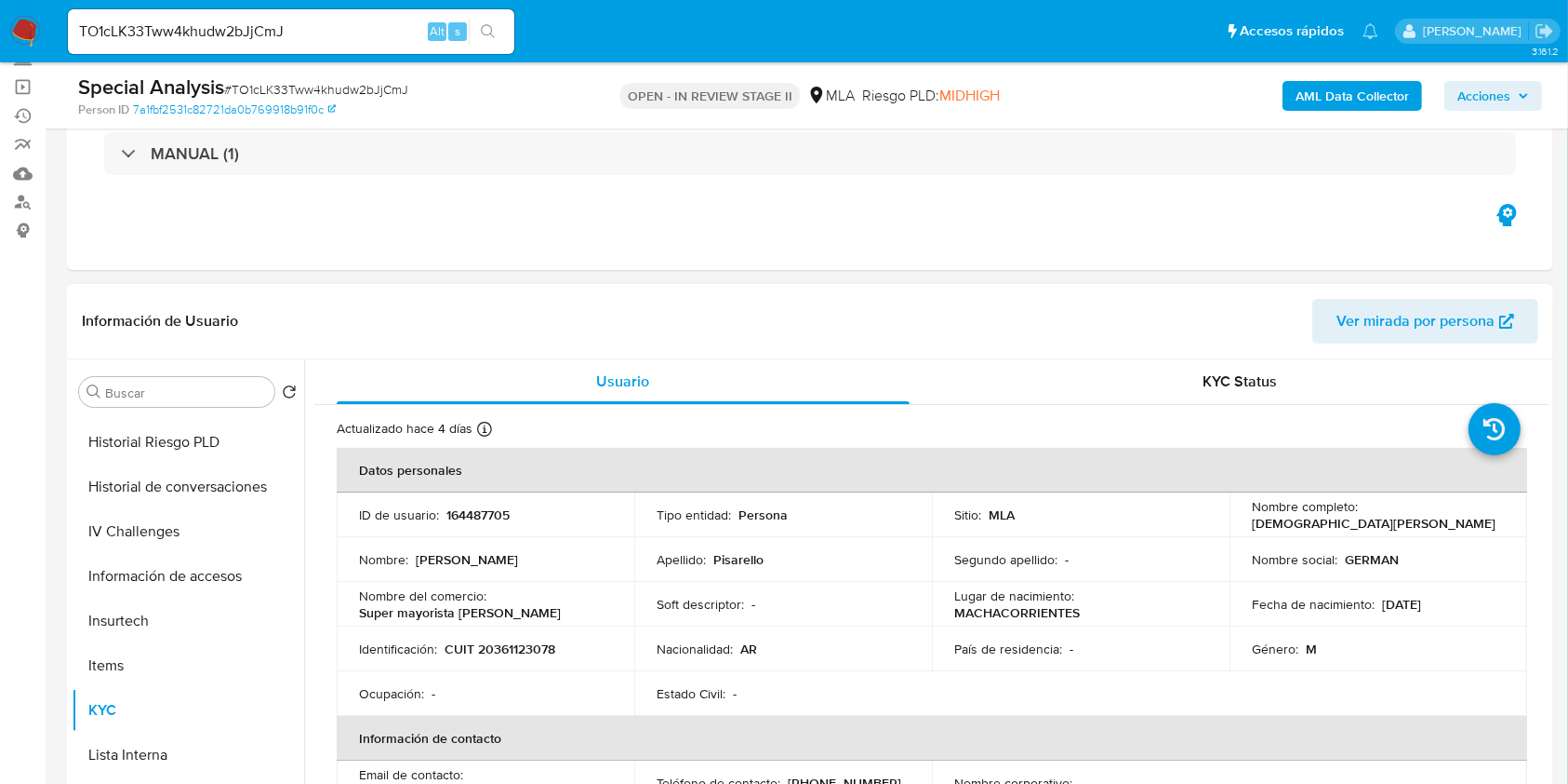
click at [528, 646] on p "CUIT 20361123078" at bounding box center [500, 649] width 111 height 17
copy p "20361123078"
click at [484, 518] on p "164487705" at bounding box center [478, 514] width 64 height 17
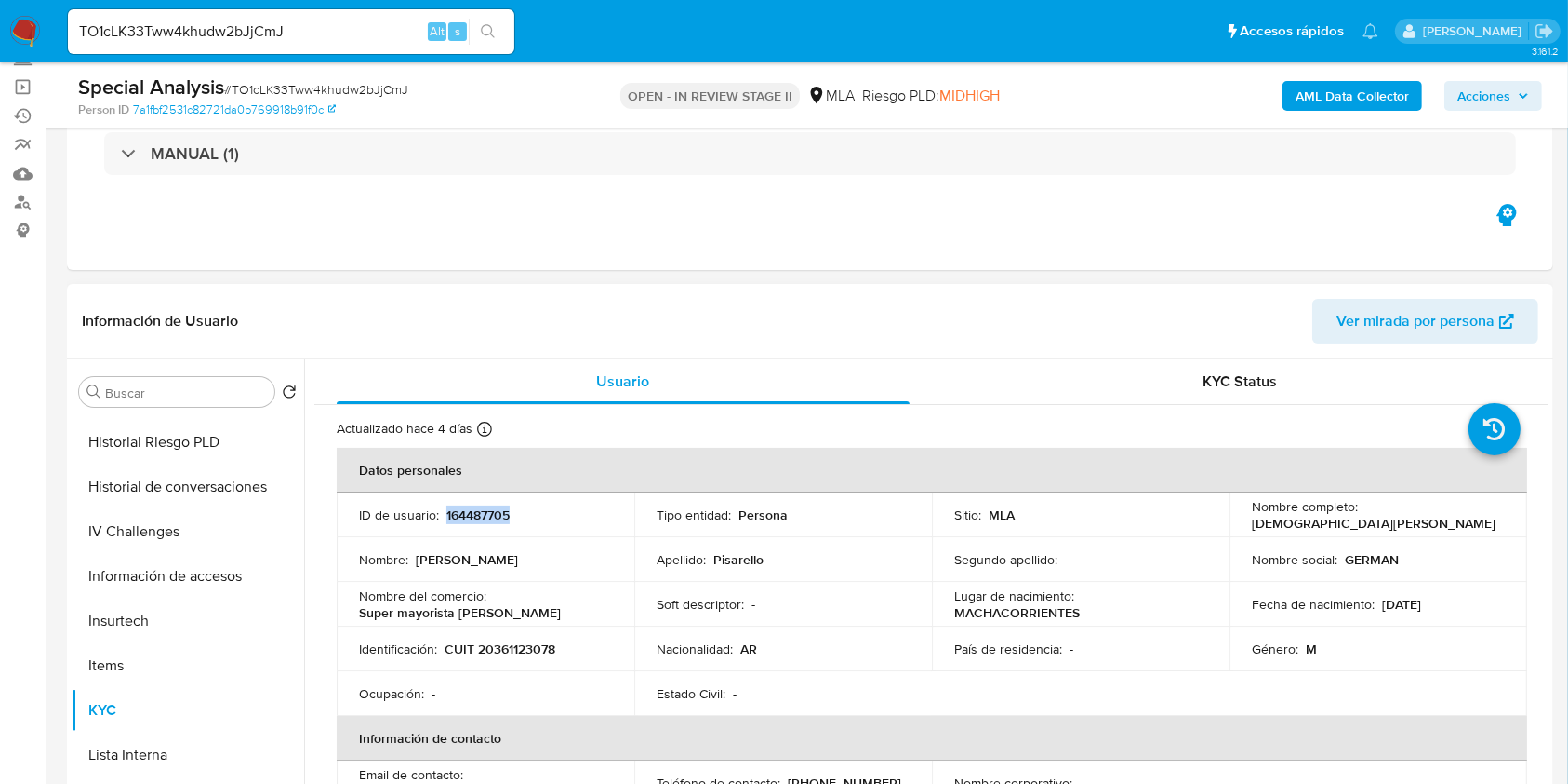
copy p "164487705"
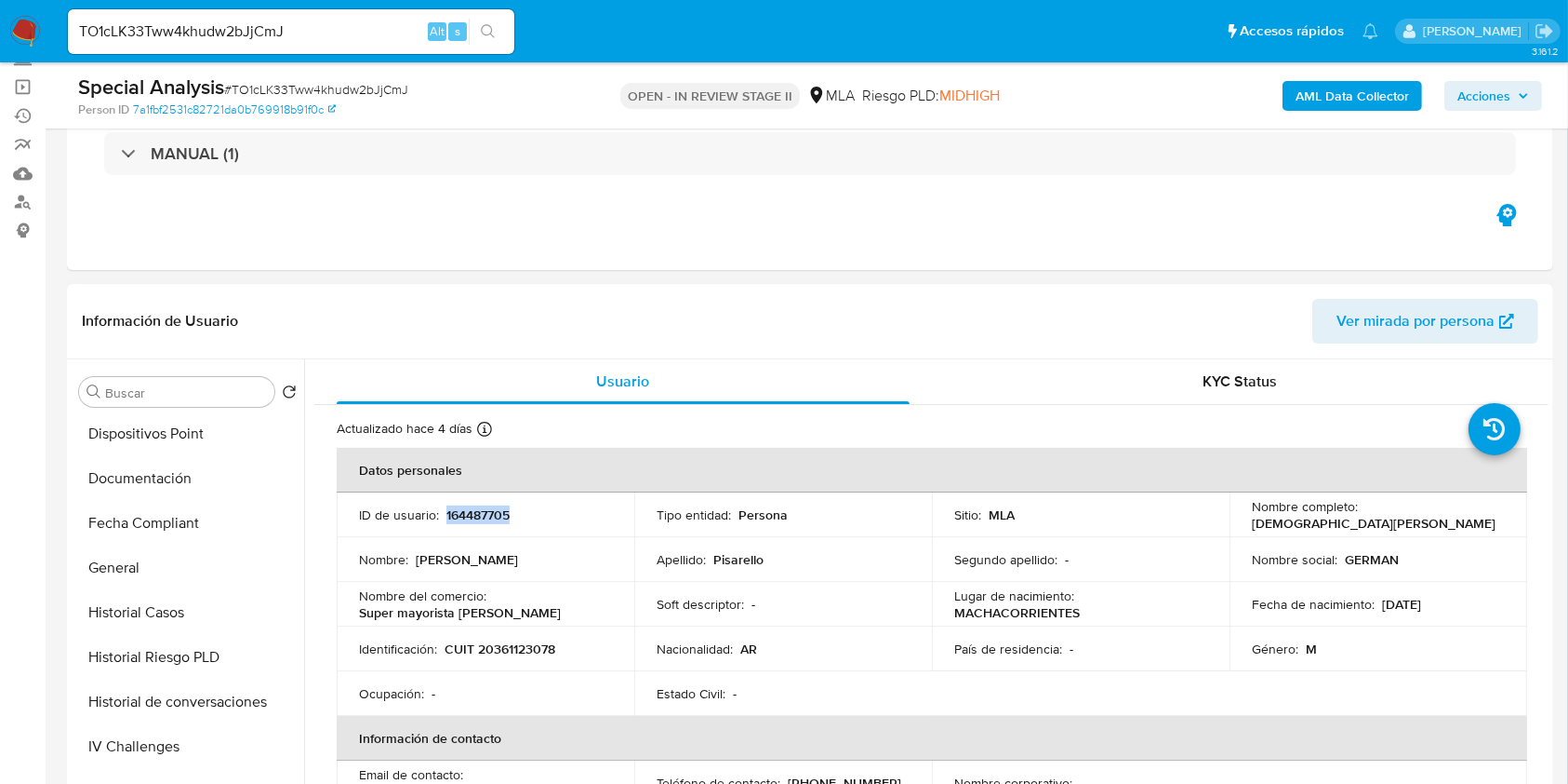
scroll to position [0, 0]
click at [176, 474] on button "Archivos adjuntos" at bounding box center [180, 481] width 218 height 45
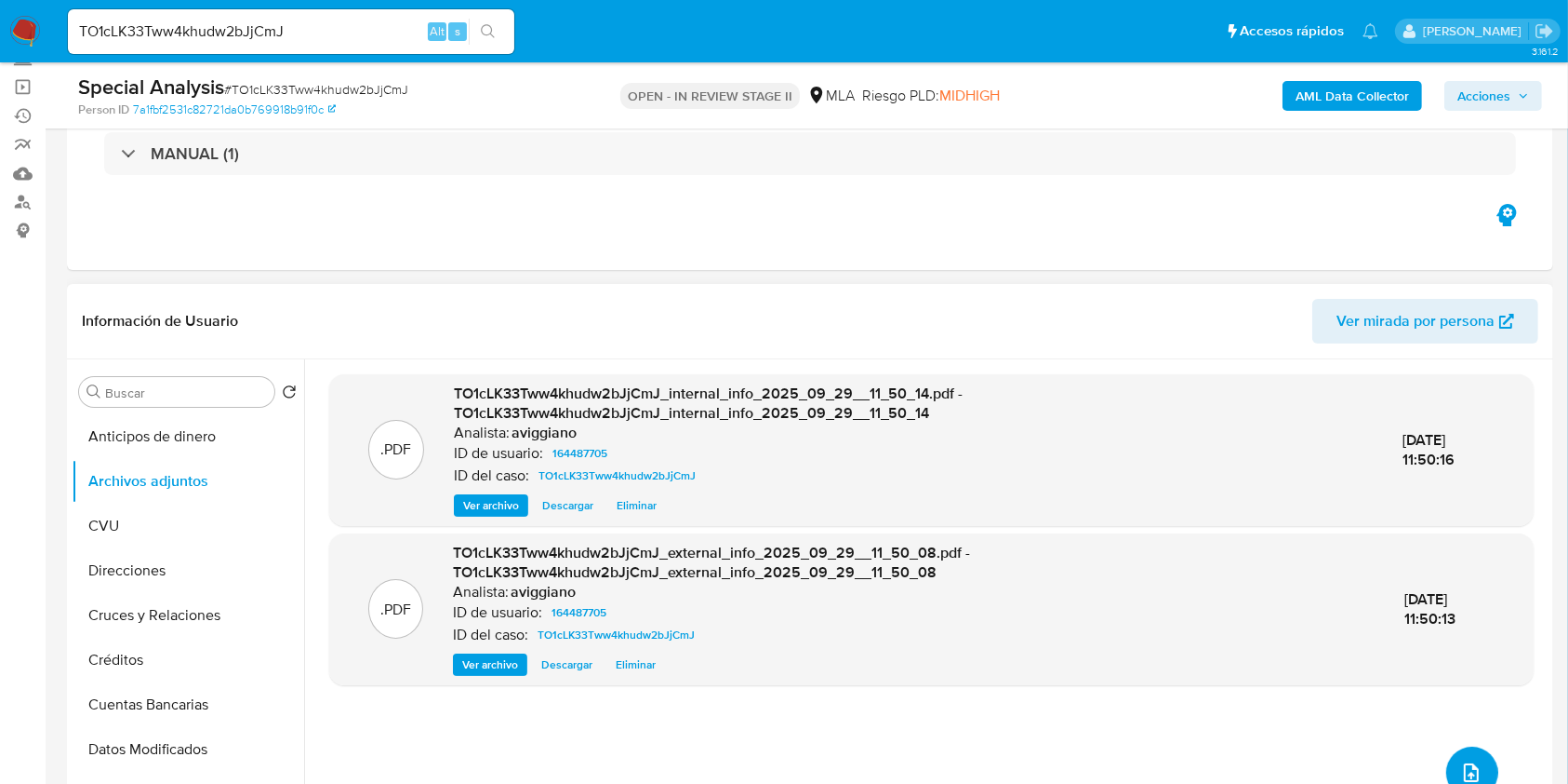
click at [1477, 755] on button "upload-file" at bounding box center [1472, 772] width 52 height 52
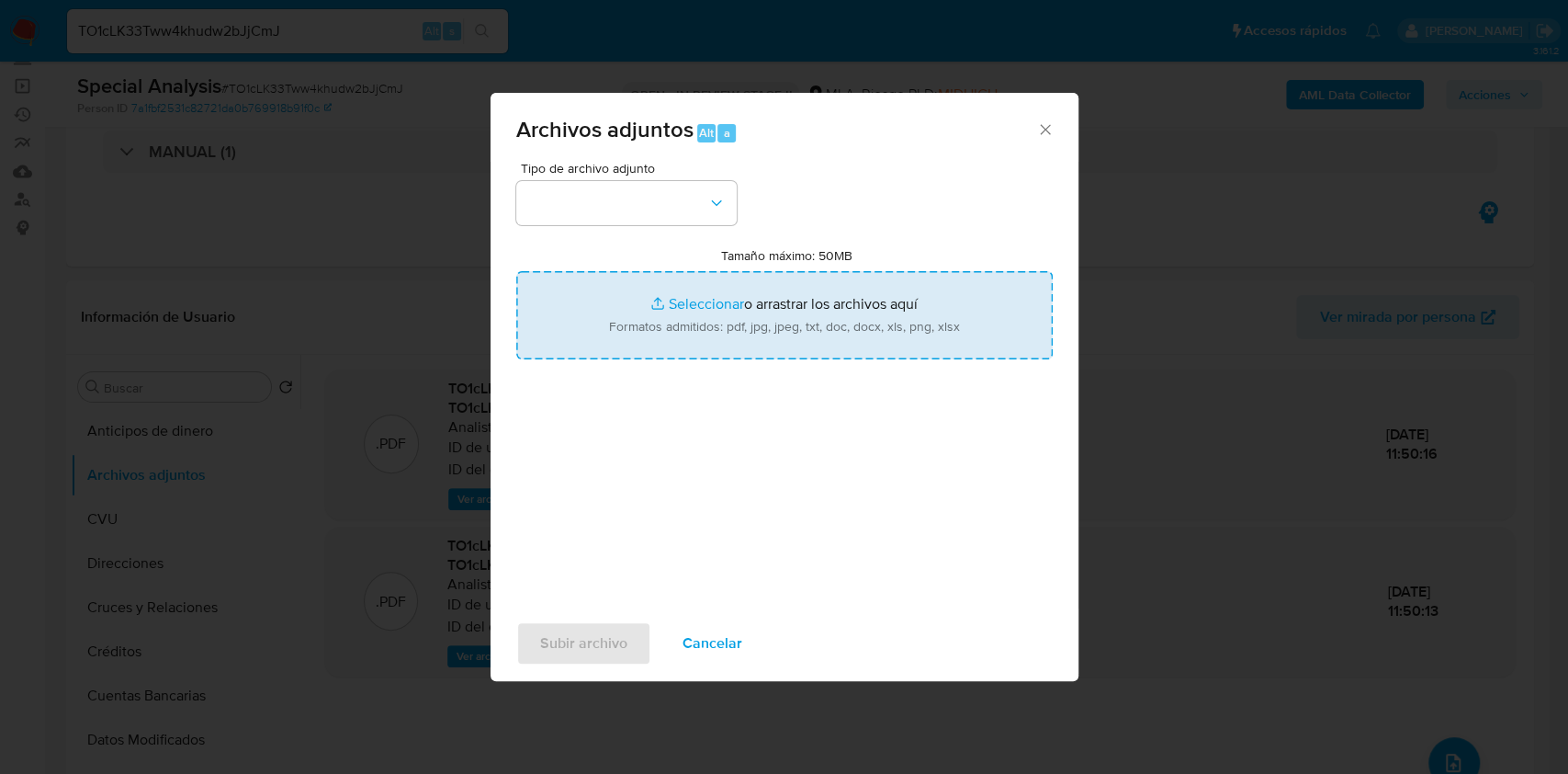
click at [734, 328] on input "Tamaño máximo: 50MB Seleccionar archivos" at bounding box center [784, 316] width 537 height 89
type input "C:\fakepath\Nosis - 164487705.pdf"
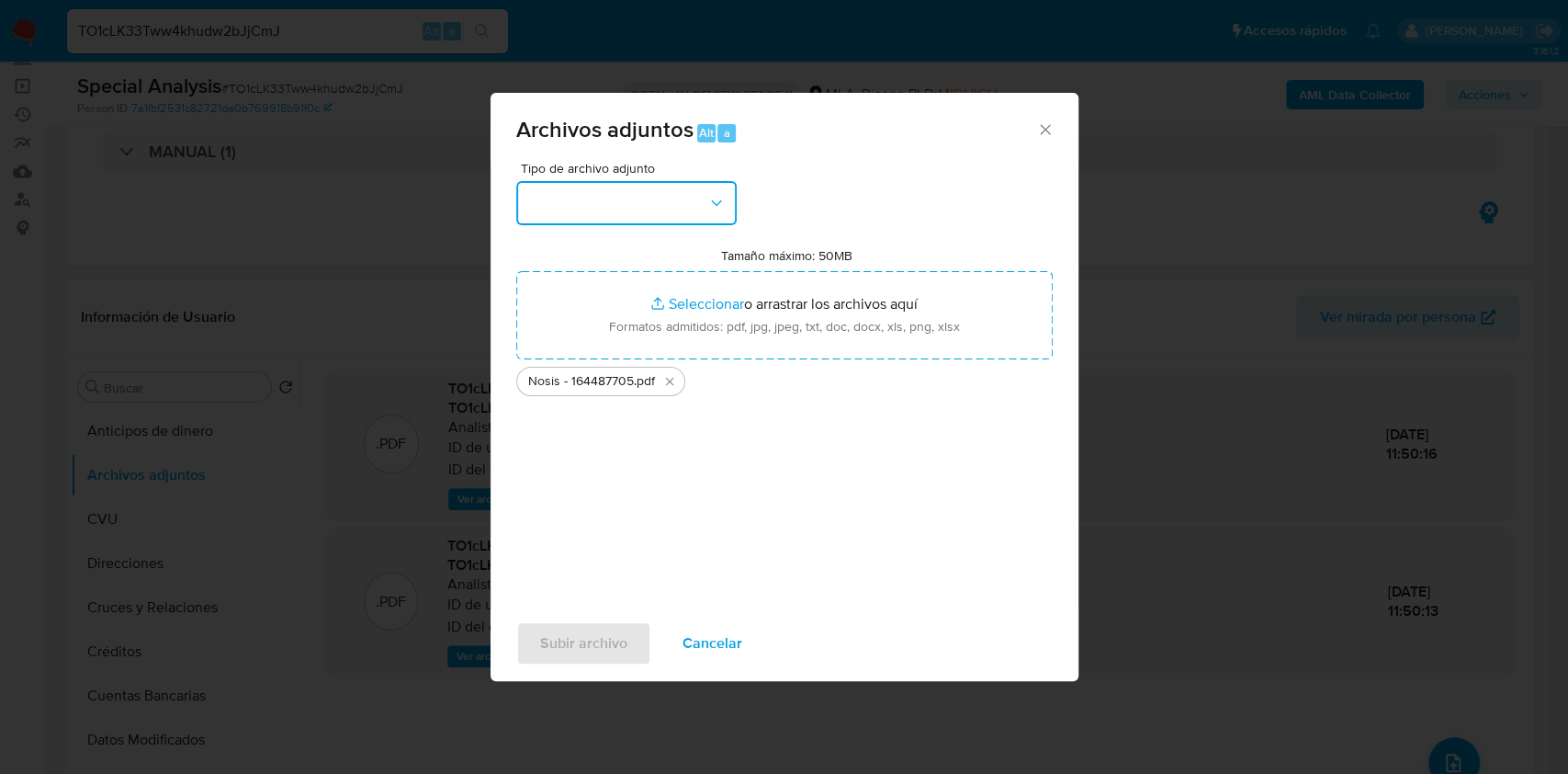
click at [666, 199] on button "button" at bounding box center [626, 203] width 220 height 44
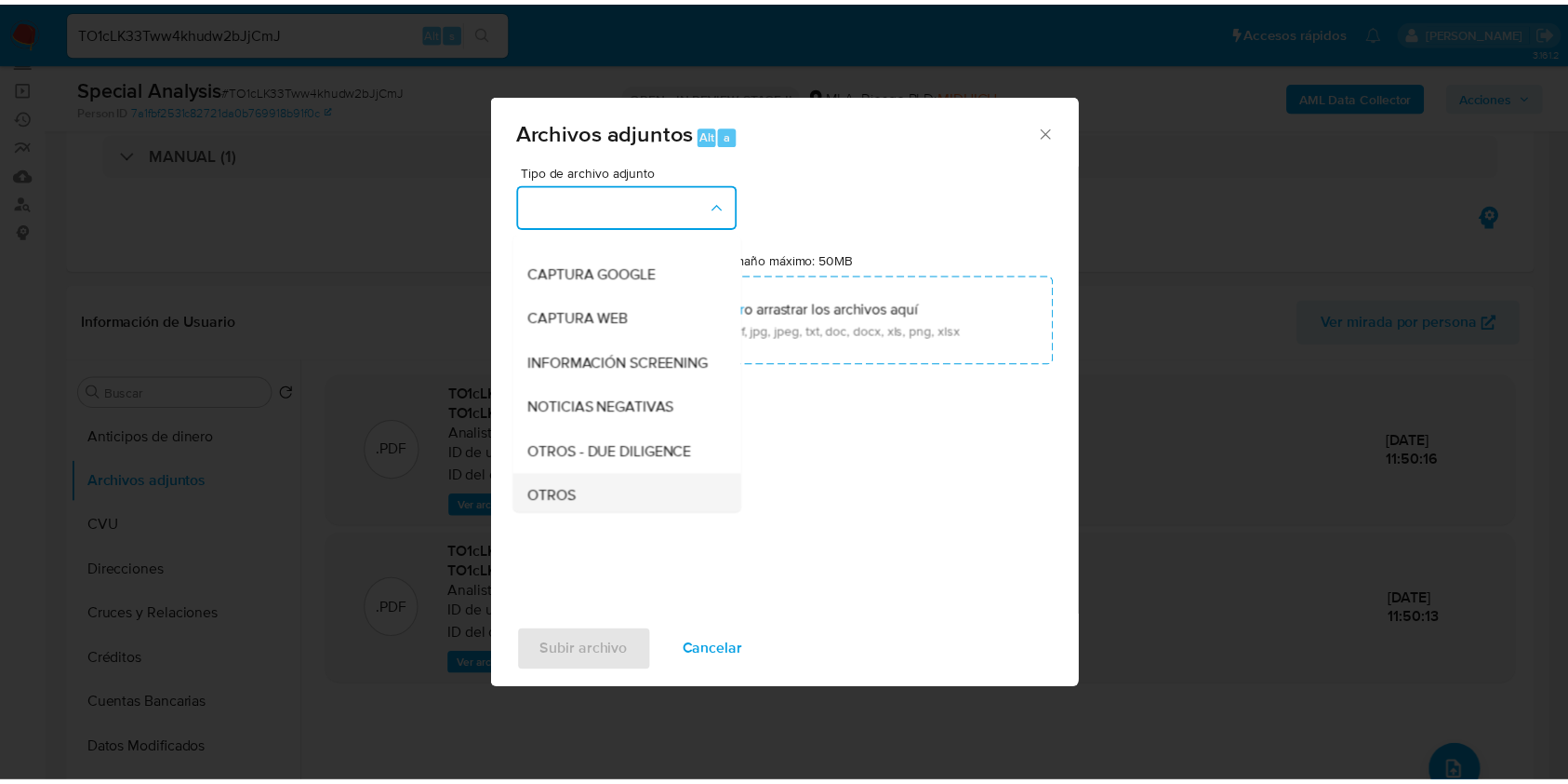
scroll to position [248, 0]
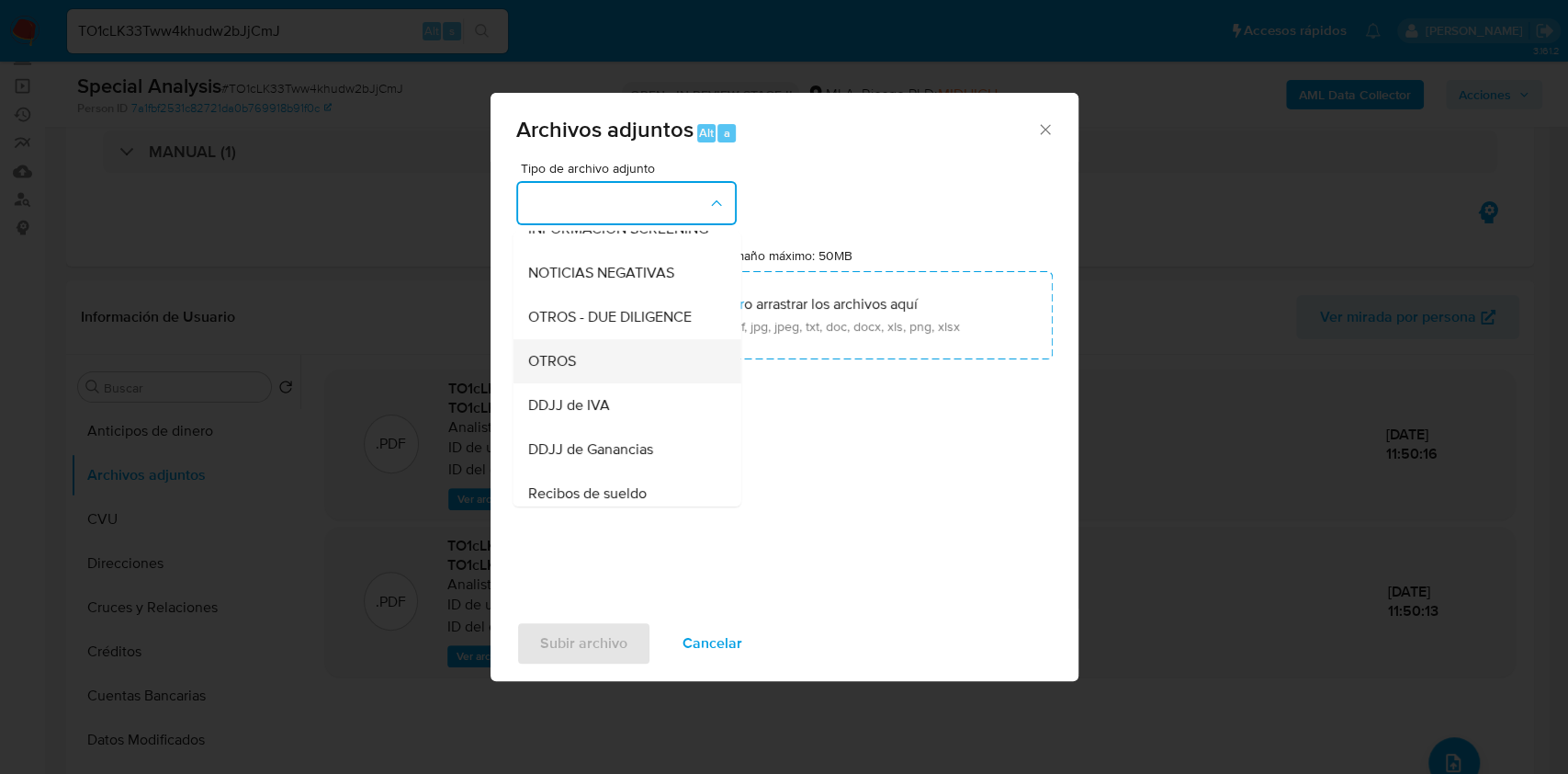
click at [593, 379] on div "OTROS" at bounding box center [620, 361] width 188 height 44
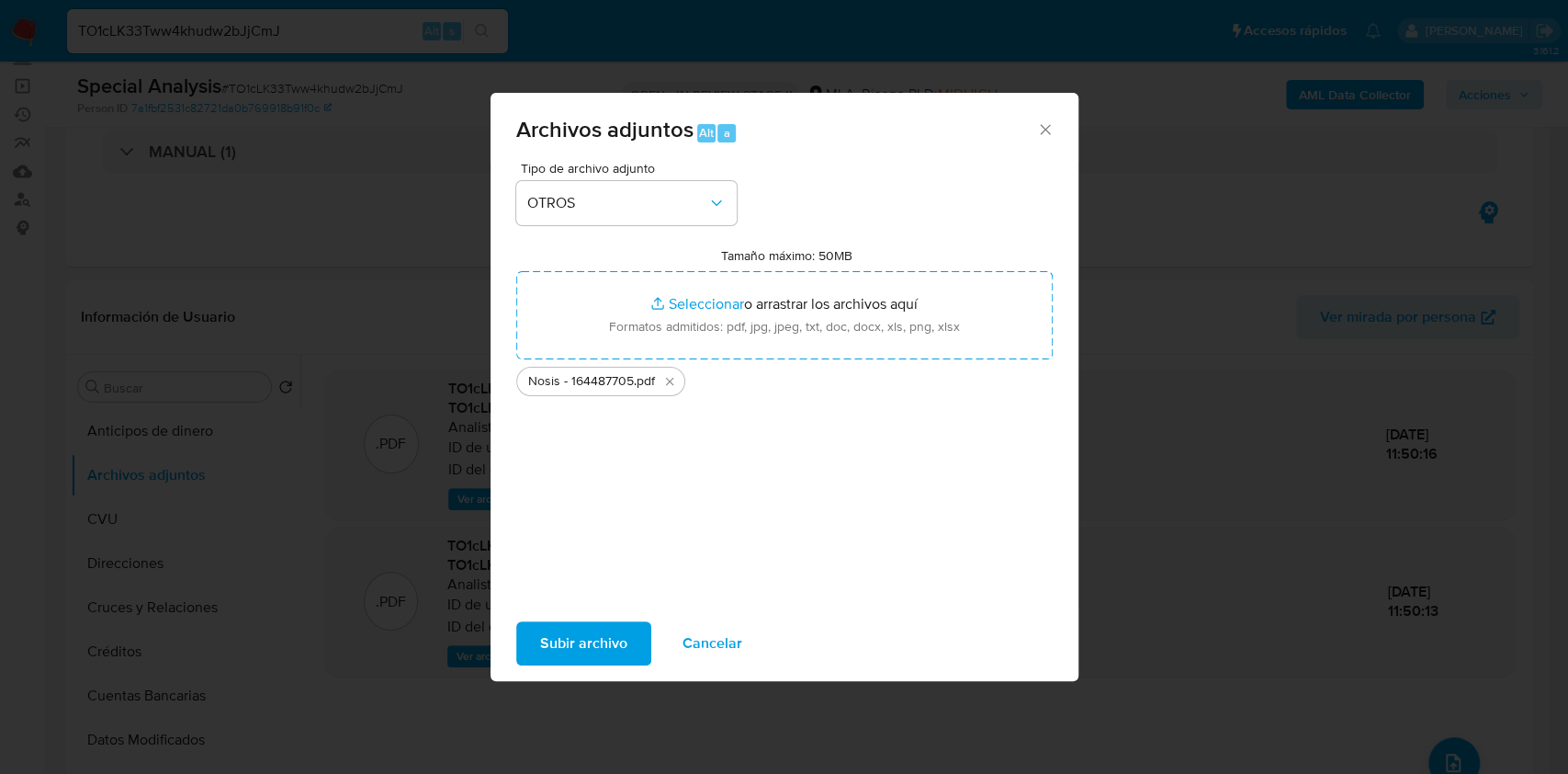
click at [588, 628] on span "Subir archivo" at bounding box center [583, 642] width 87 height 40
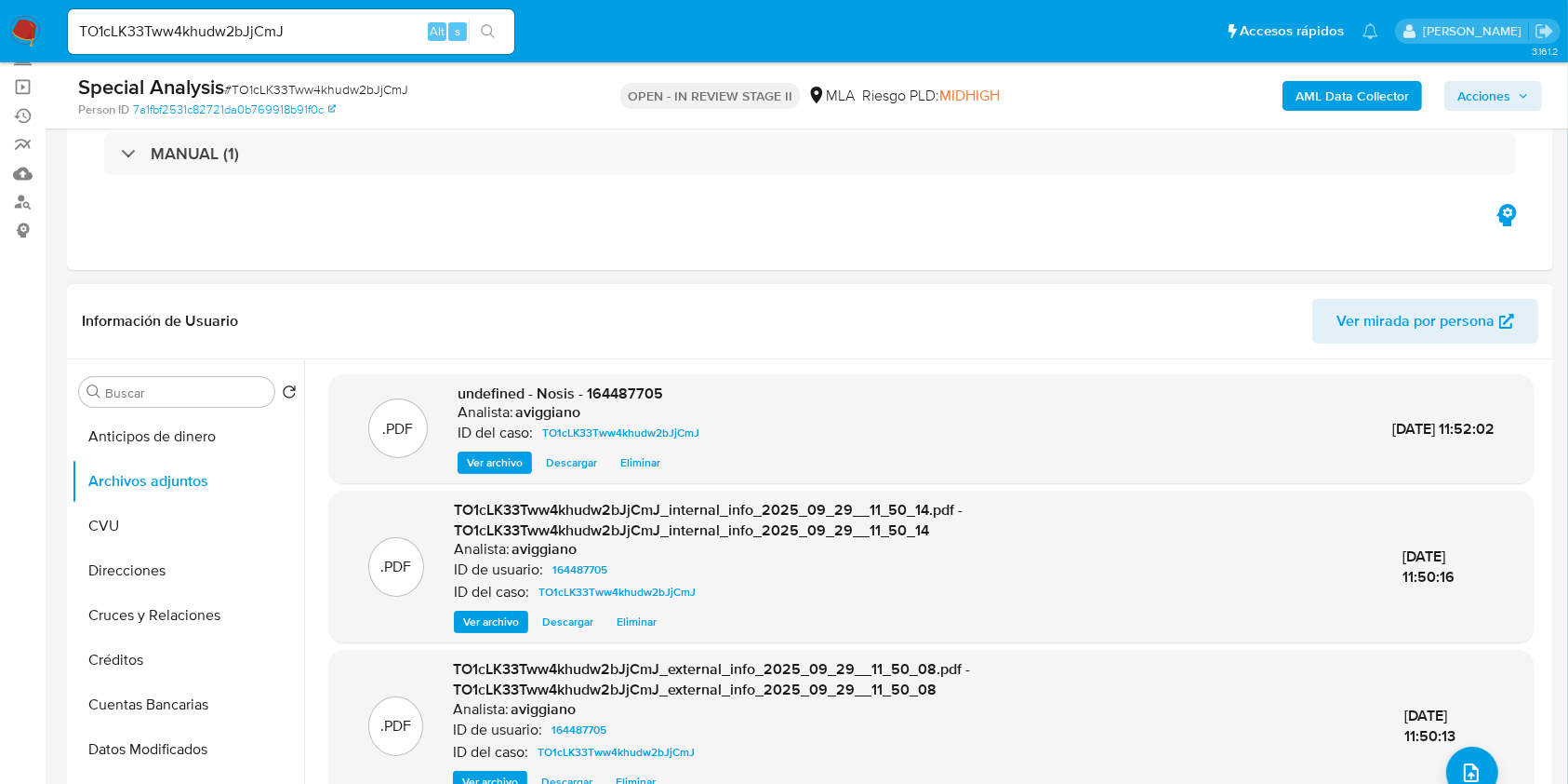
click at [640, 384] on span "undefined - Nosis - 164487705" at bounding box center [560, 392] width 205 height 21
copy span "164487705"
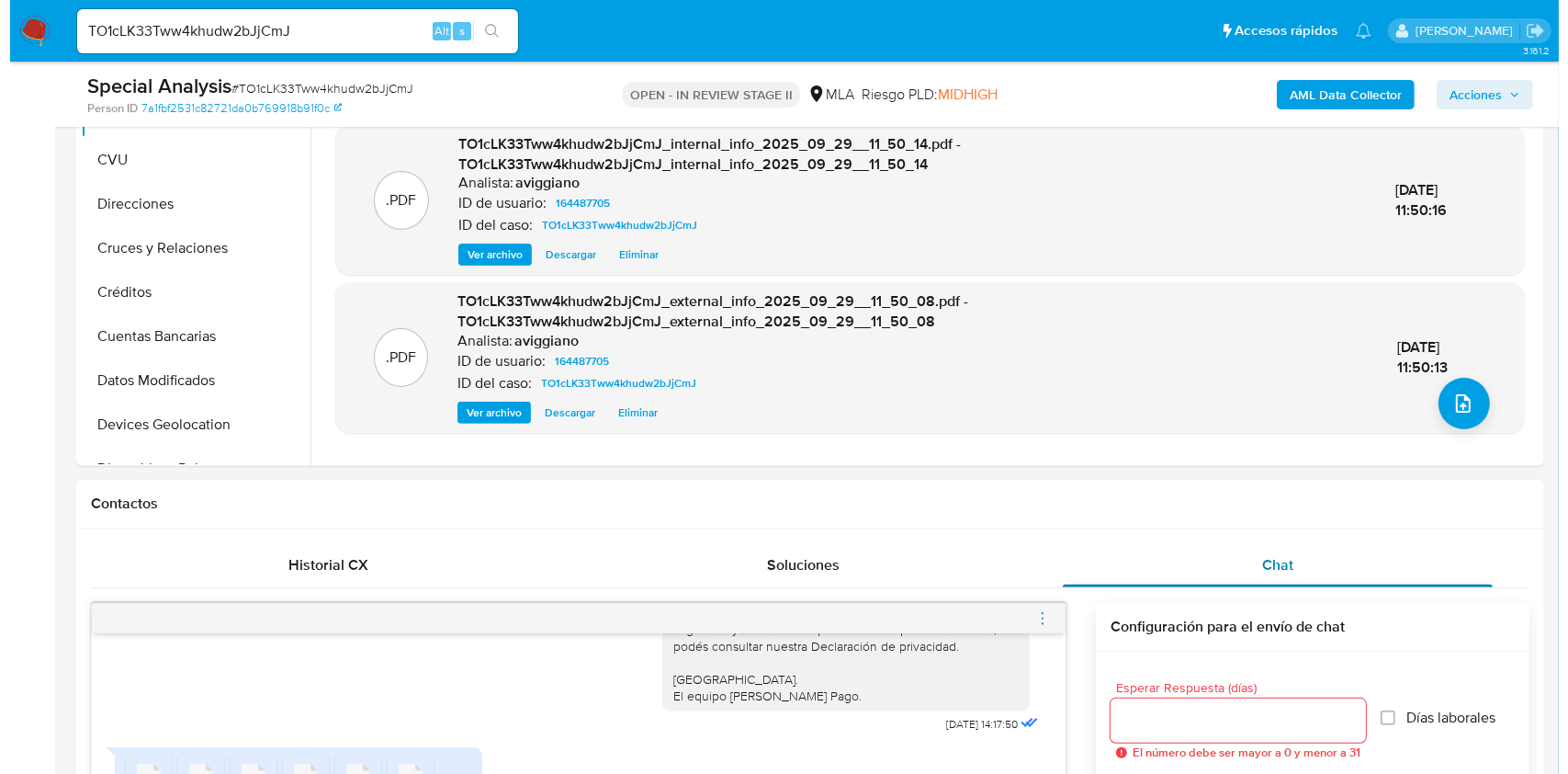
scroll to position [490, 0]
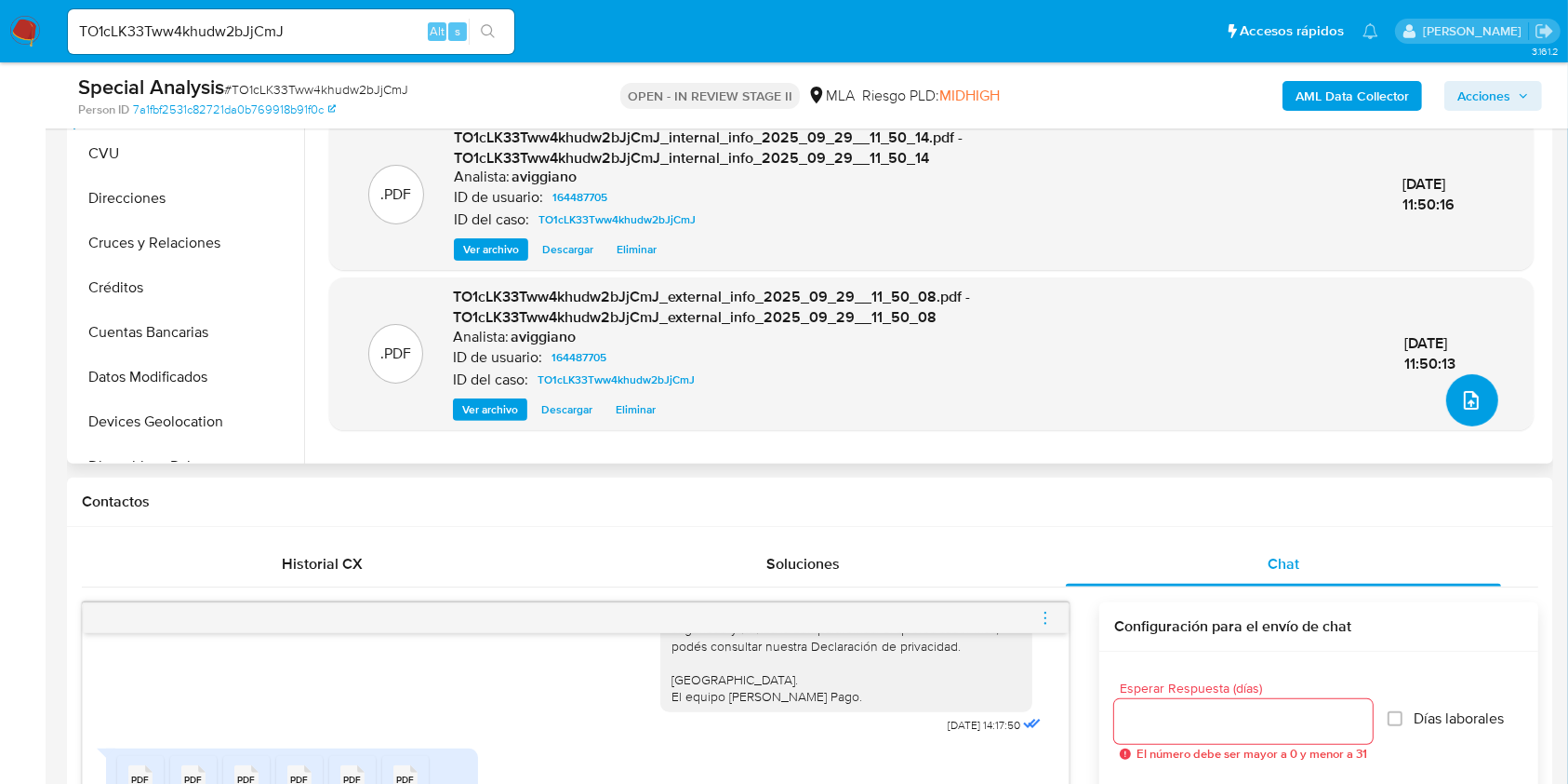
click at [1463, 406] on icon "upload-file" at bounding box center [1471, 400] width 22 height 22
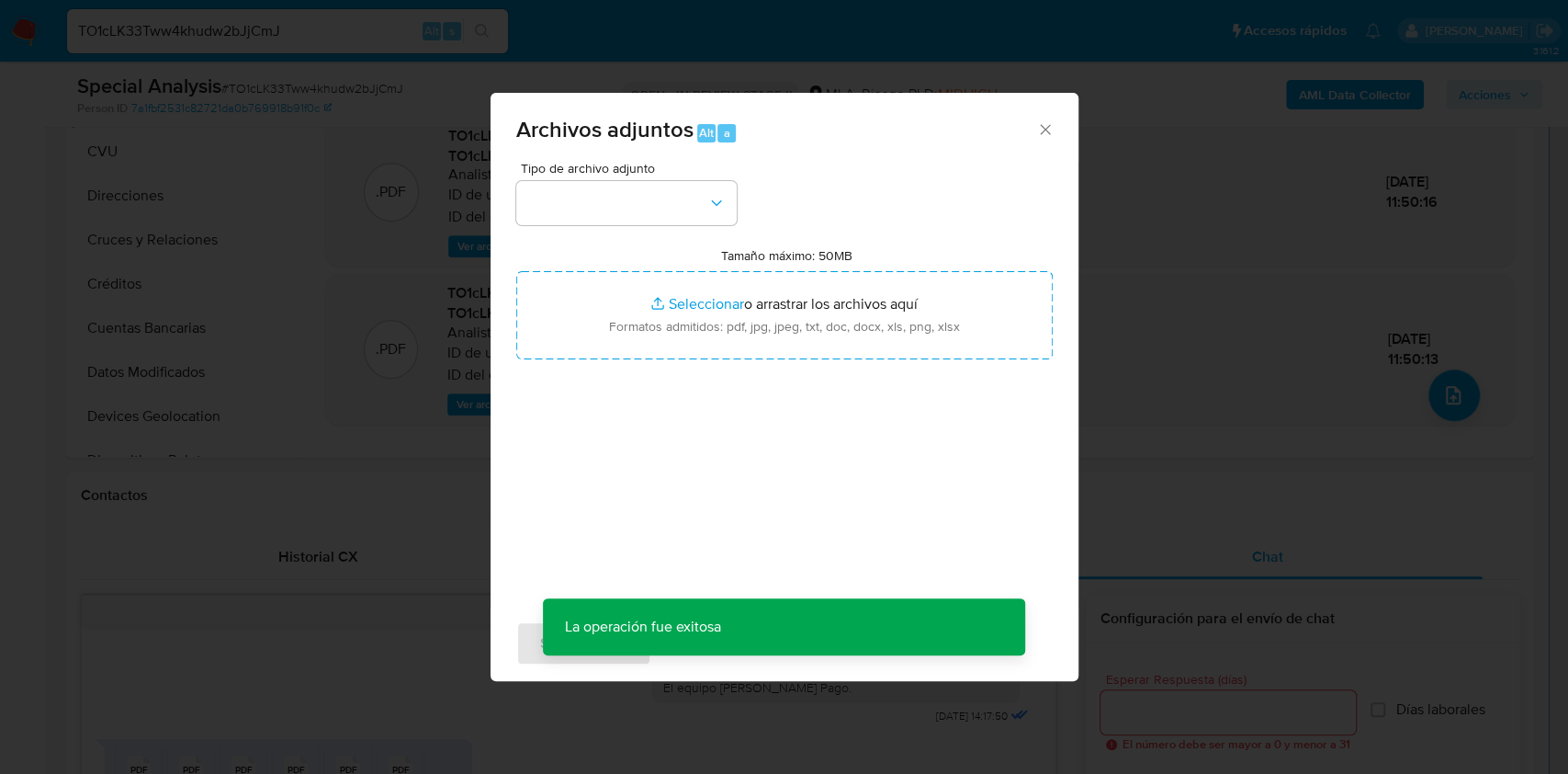
click at [759, 261] on label "Tamaño máximo: 50MB Seleccionar archivos" at bounding box center [786, 255] width 132 height 17
click at [759, 271] on input "Tamaño máximo: 50MB Seleccionar archivos" at bounding box center [784, 316] width 537 height 89
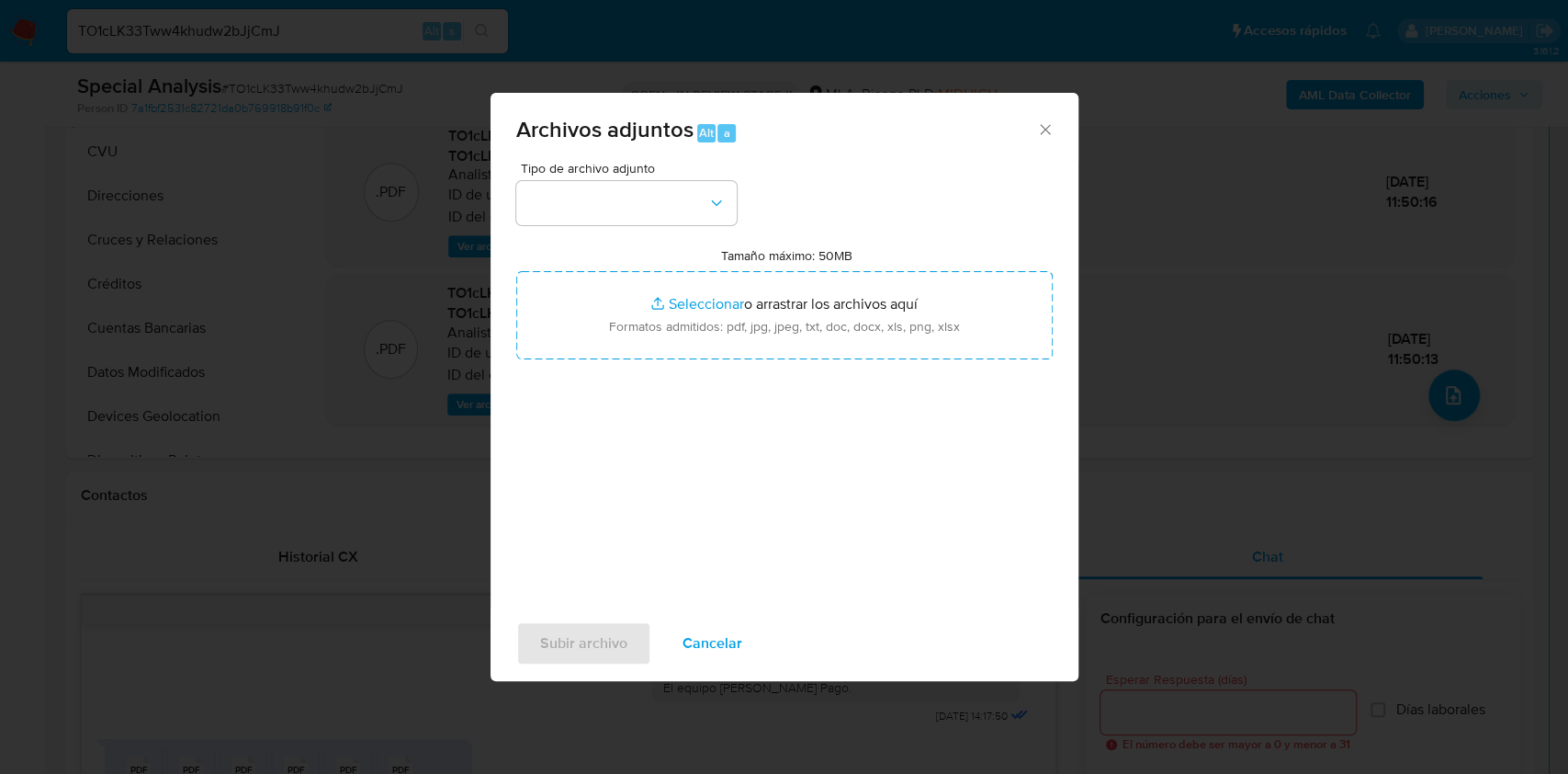
type input "C:\fakepath\Movimientos-Aladdin-v10_1 - 164487705 -.xlsx"
click at [598, 219] on button "button" at bounding box center [626, 203] width 220 height 44
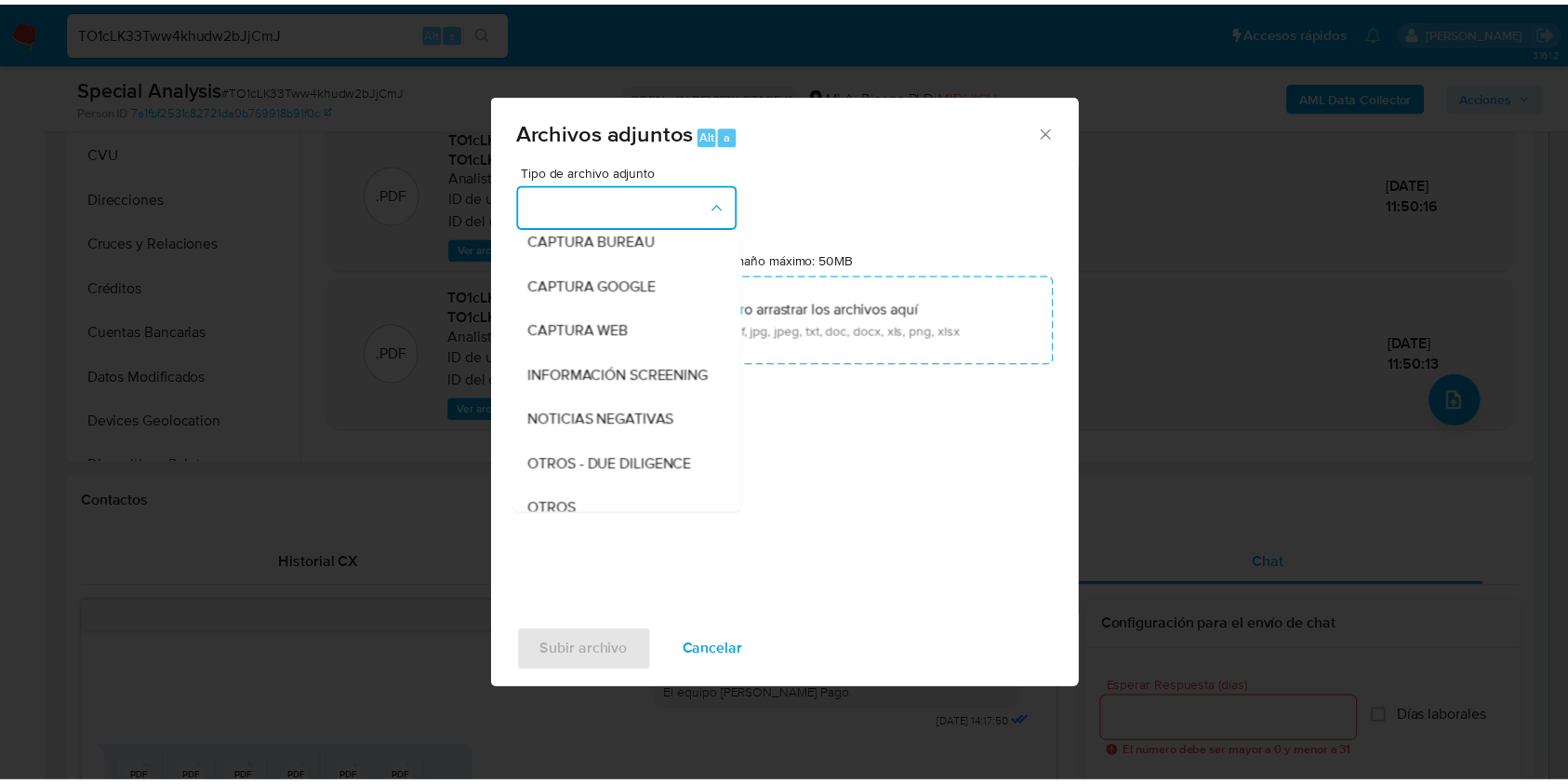
scroll to position [248, 0]
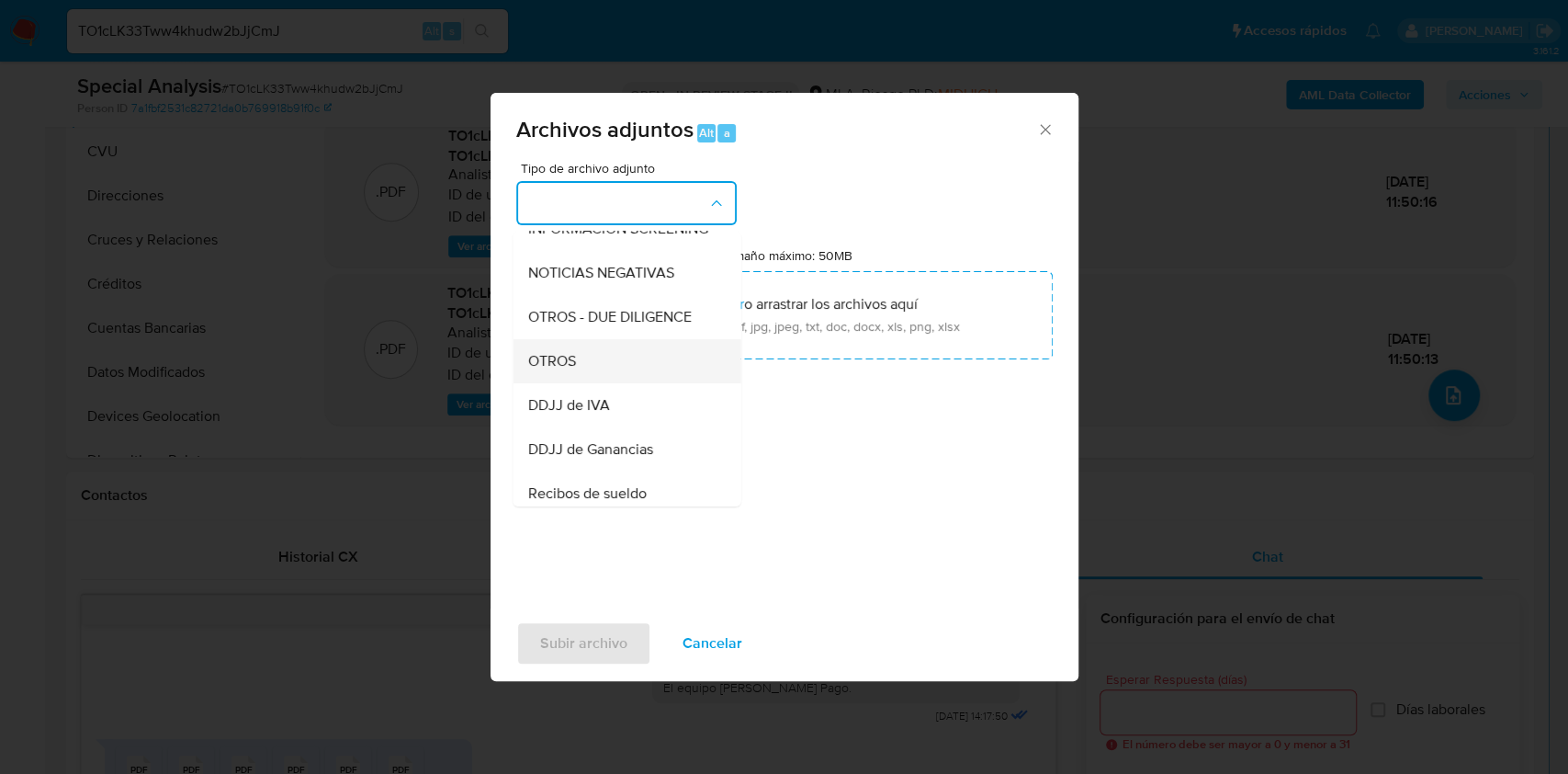
click at [565, 371] on span "OTROS" at bounding box center [551, 361] width 48 height 19
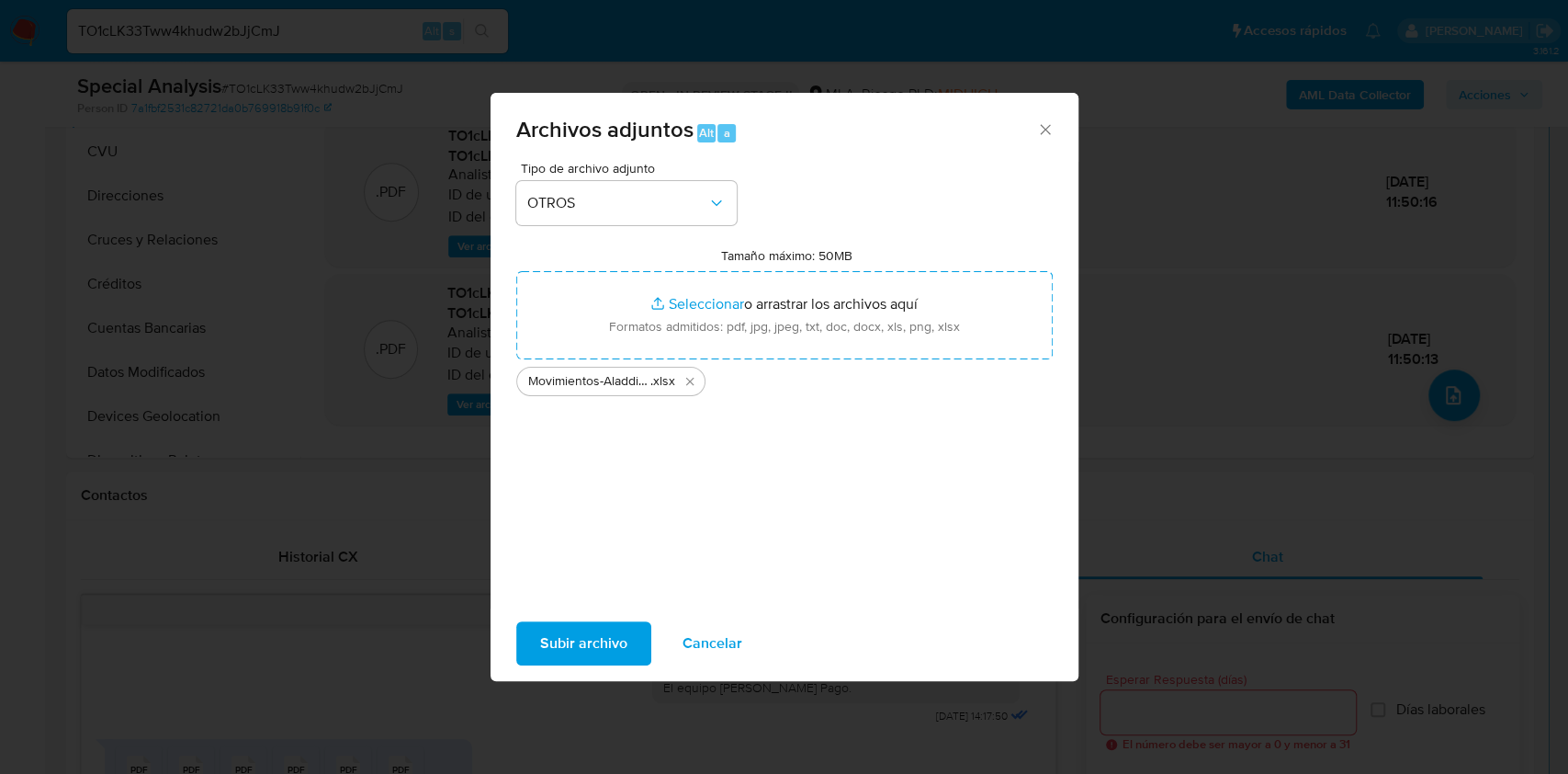
click at [552, 641] on span "Subir archivo" at bounding box center [583, 642] width 87 height 40
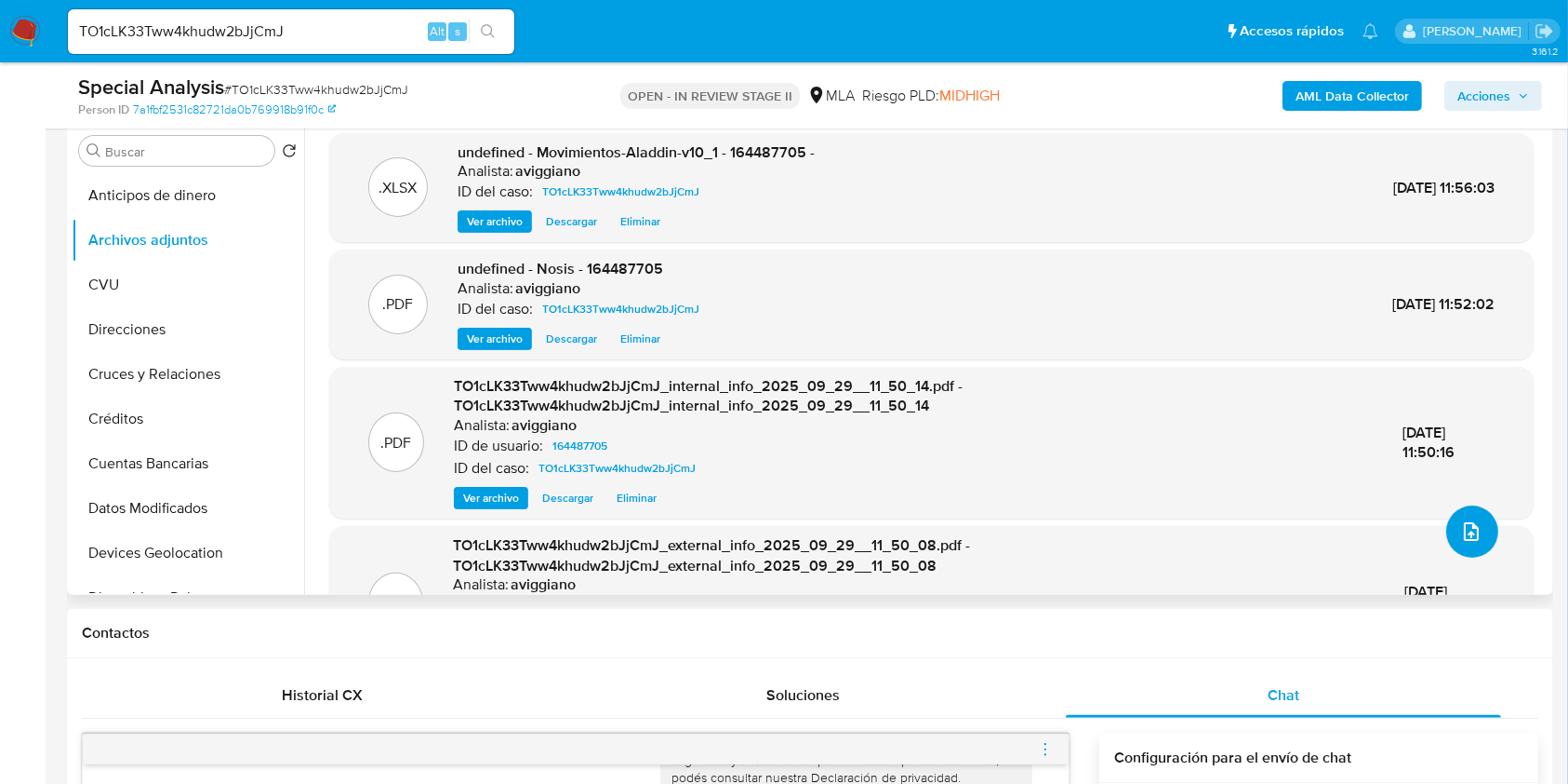
scroll to position [124, 0]
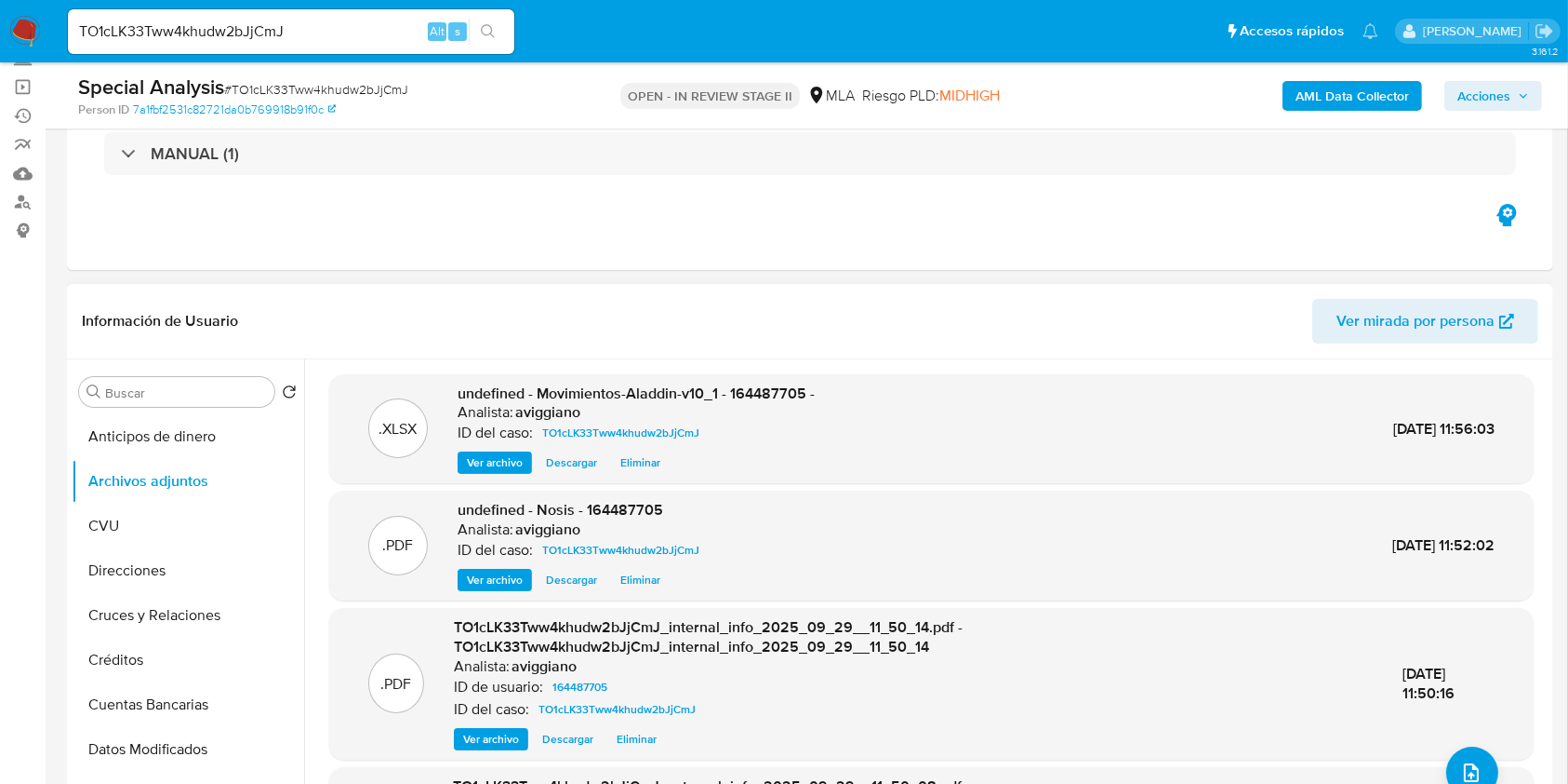
click at [740, 391] on span "undefined - Movimientos-Aladdin-v10_1 - 164487705 -" at bounding box center [636, 392] width 357 height 21
copy span "164487705"
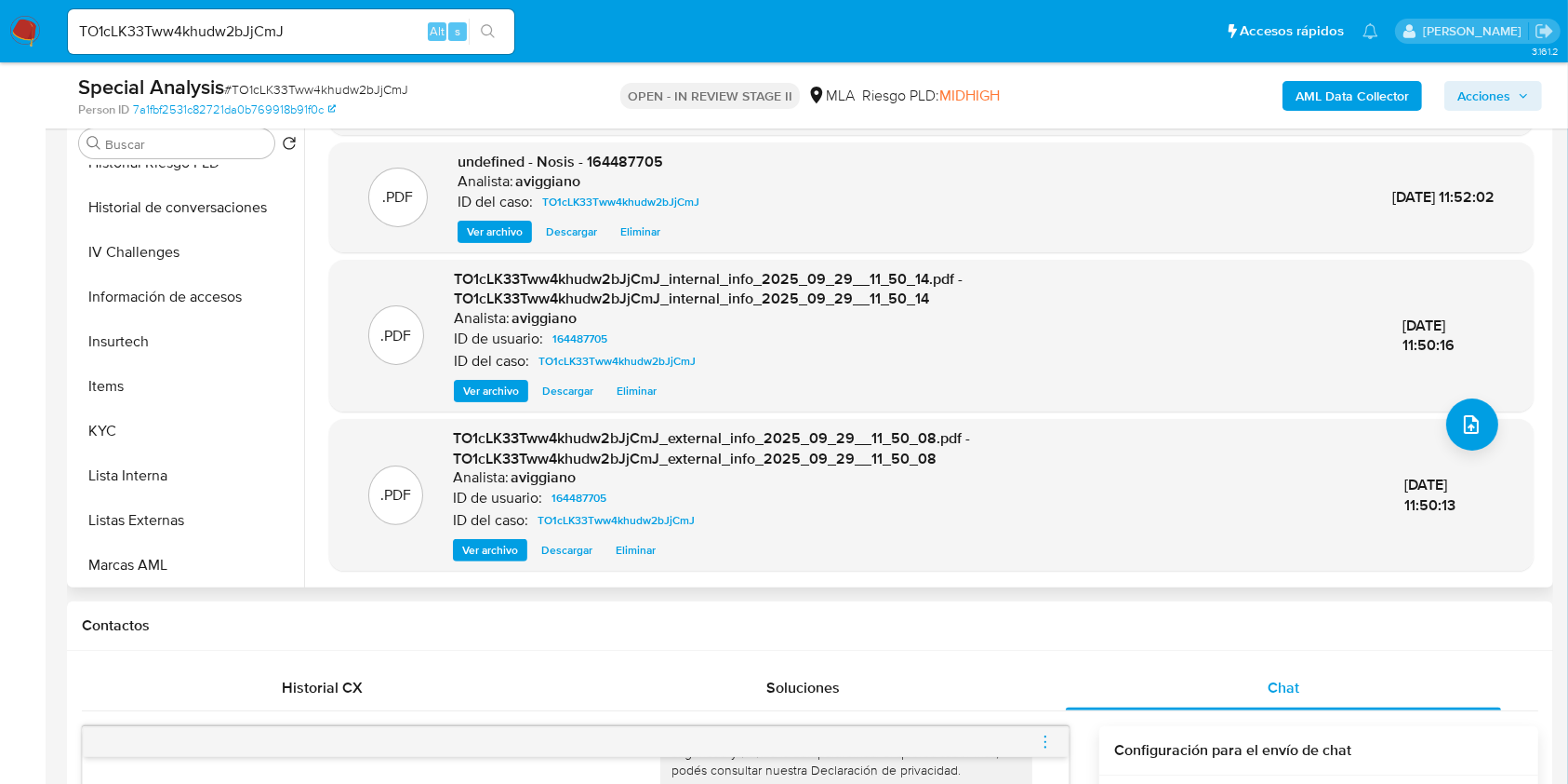
scroll to position [744, 0]
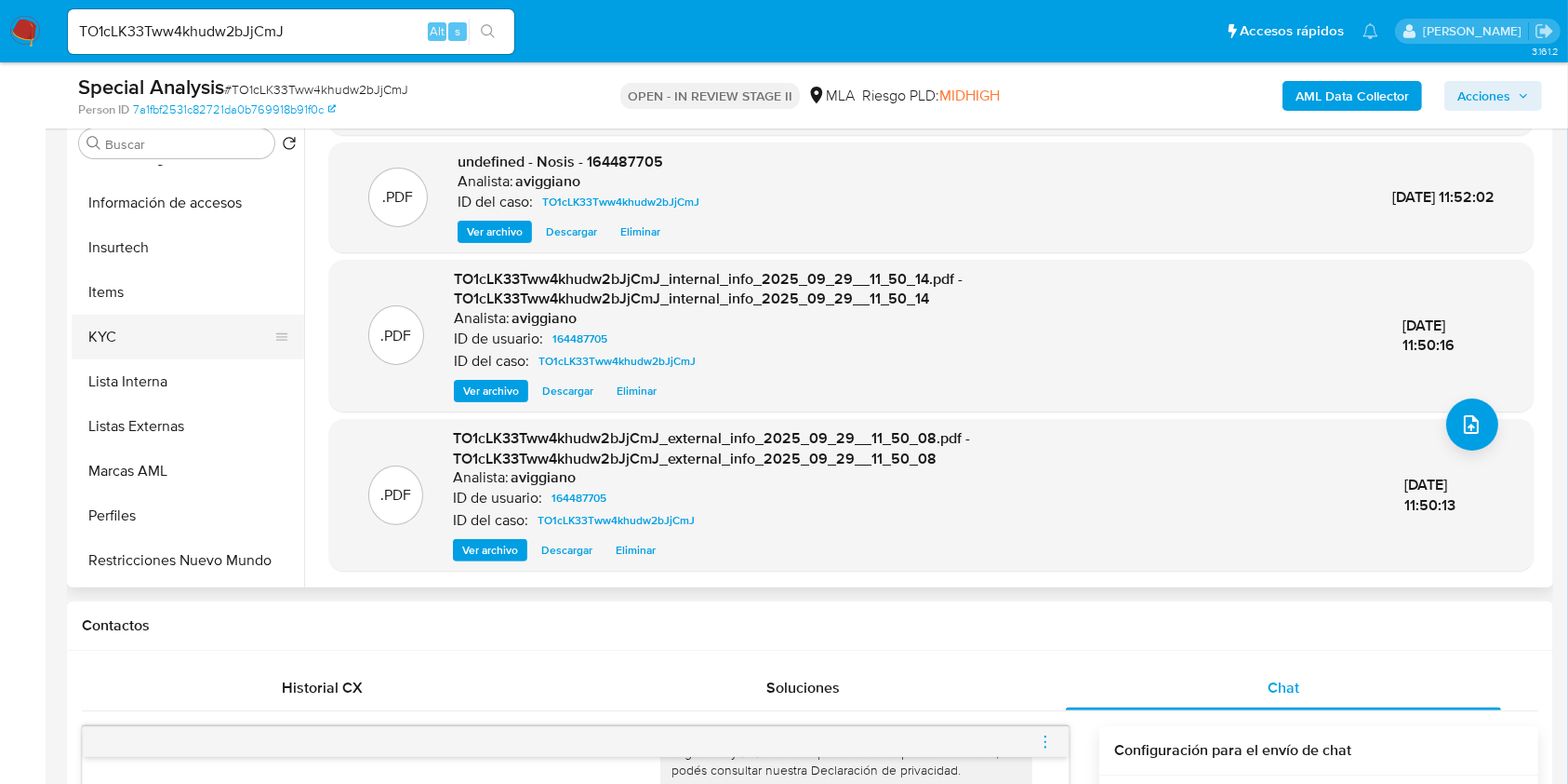
click at [190, 339] on button "KYC" at bounding box center [180, 337] width 218 height 45
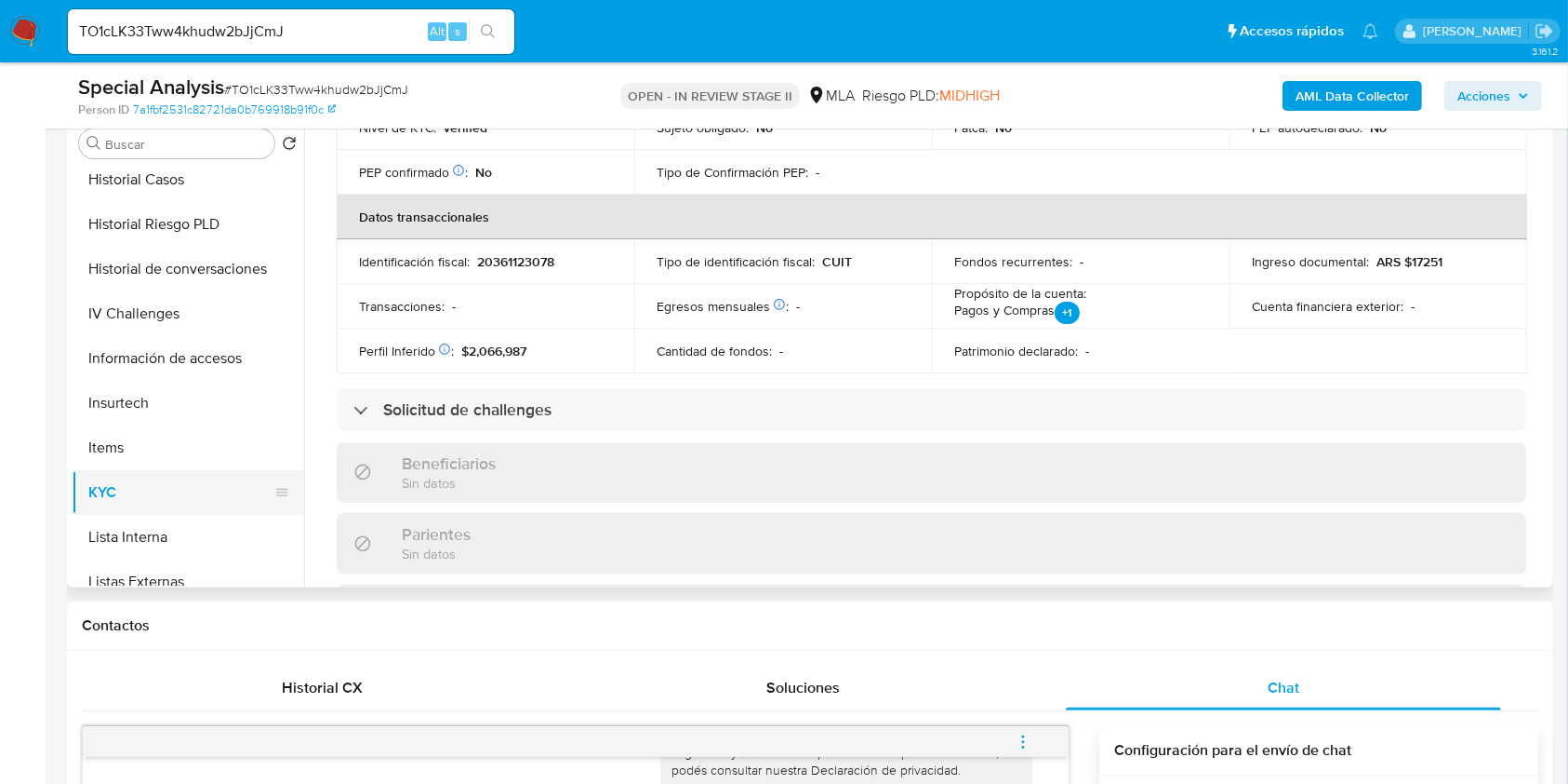
scroll to position [373, 0]
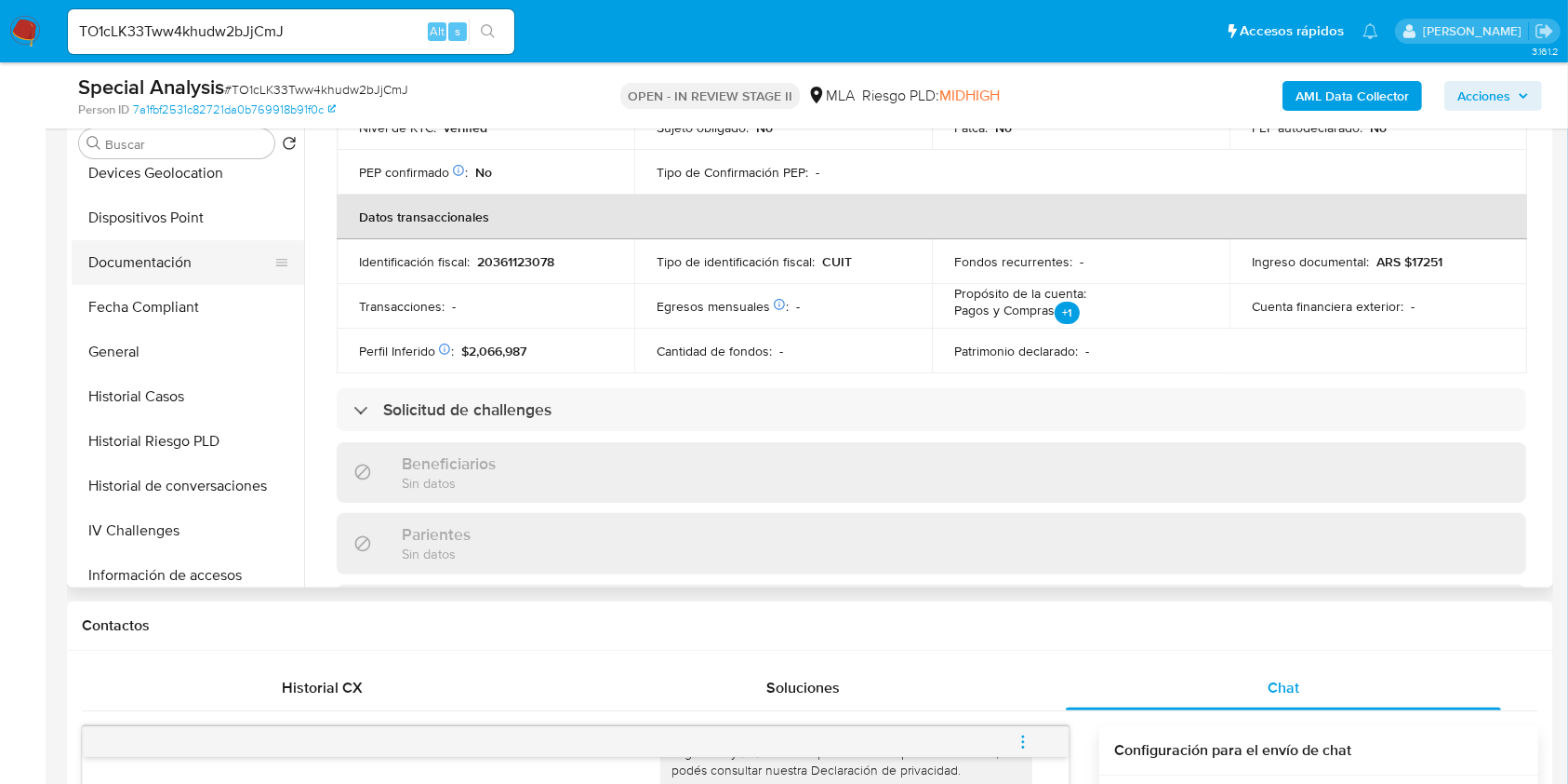
click at [144, 241] on button "Documentación" at bounding box center [180, 262] width 218 height 45
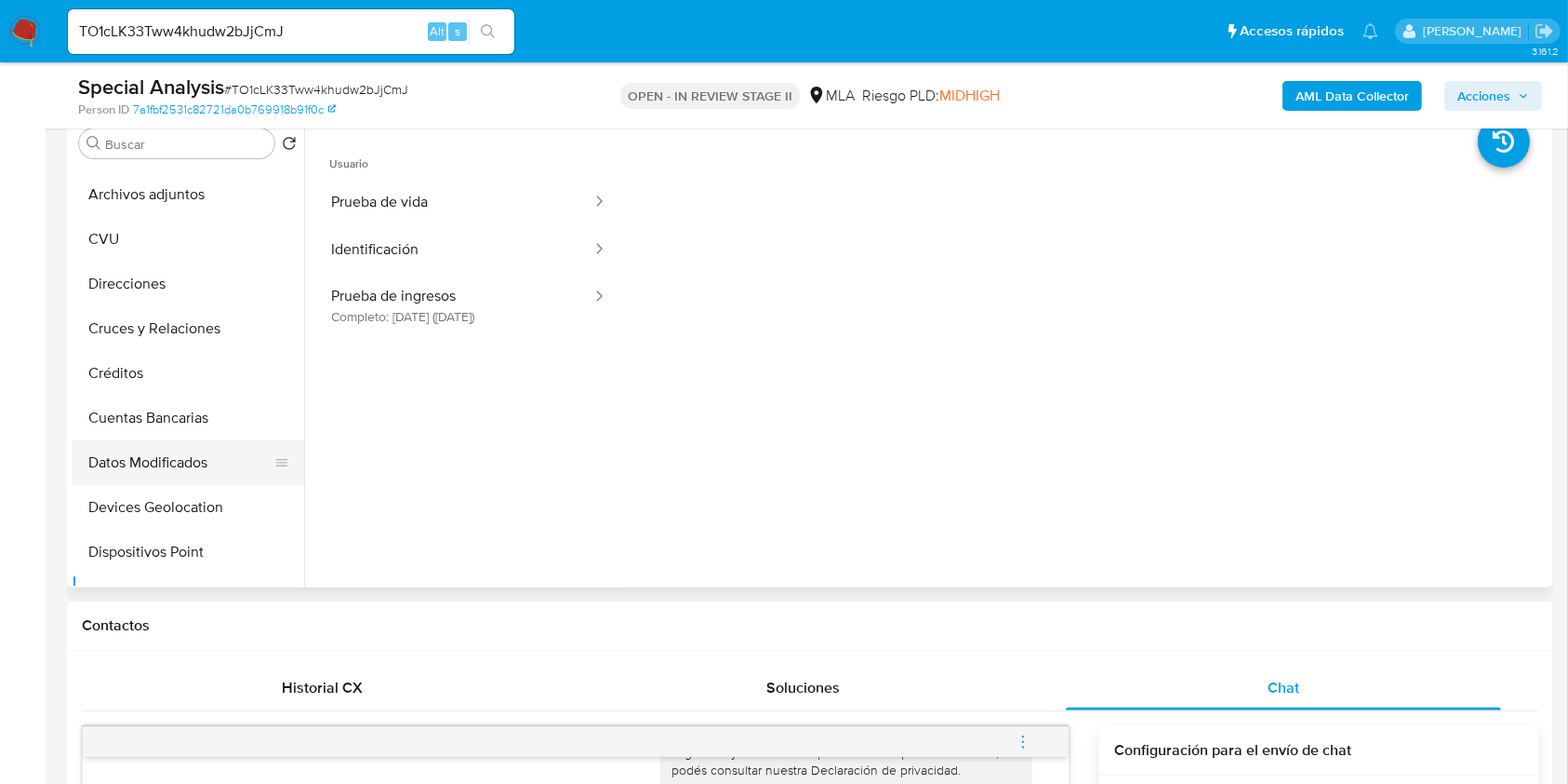
scroll to position [0, 0]
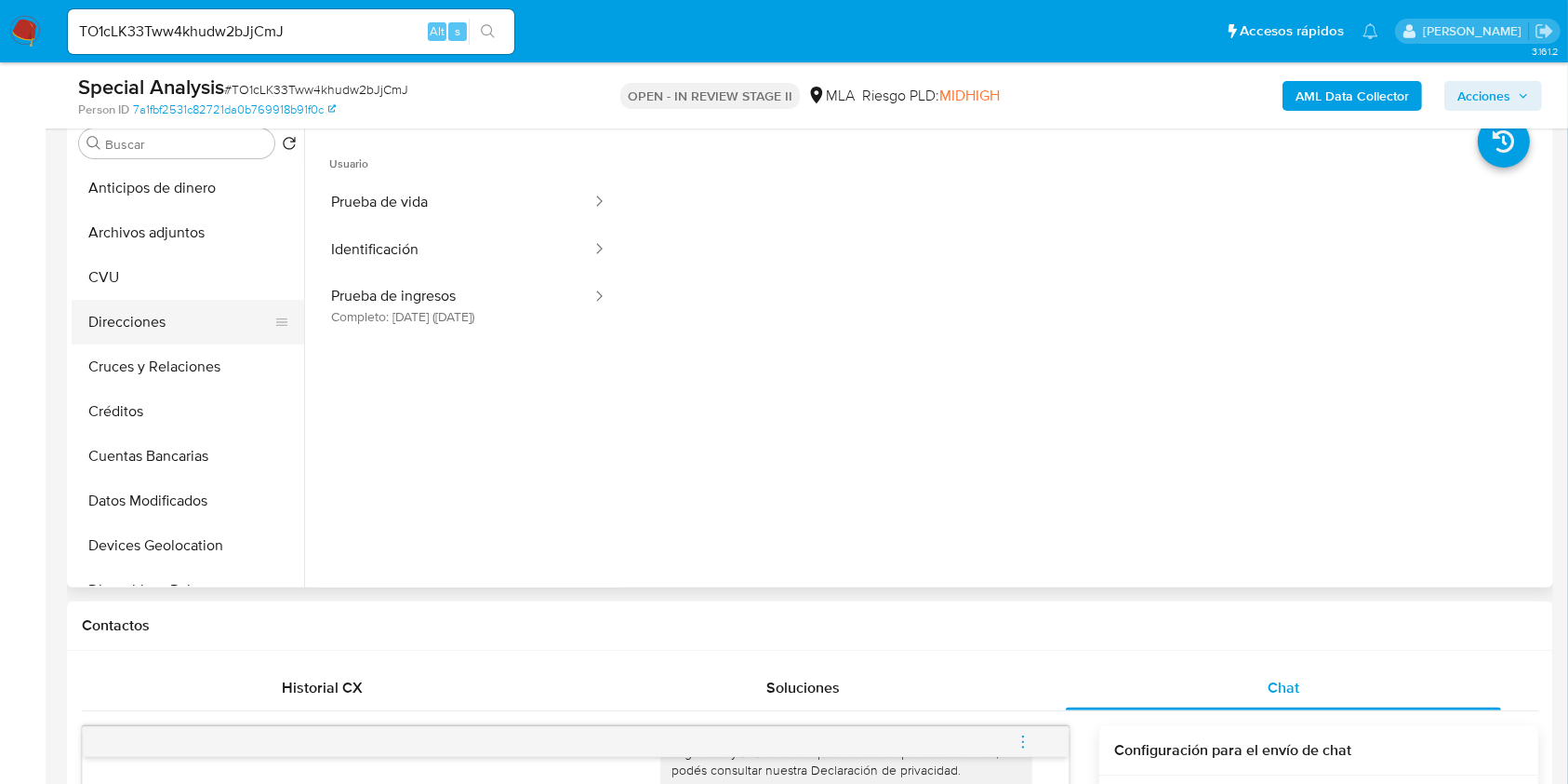
click at [163, 301] on button "Direcciones" at bounding box center [180, 322] width 218 height 45
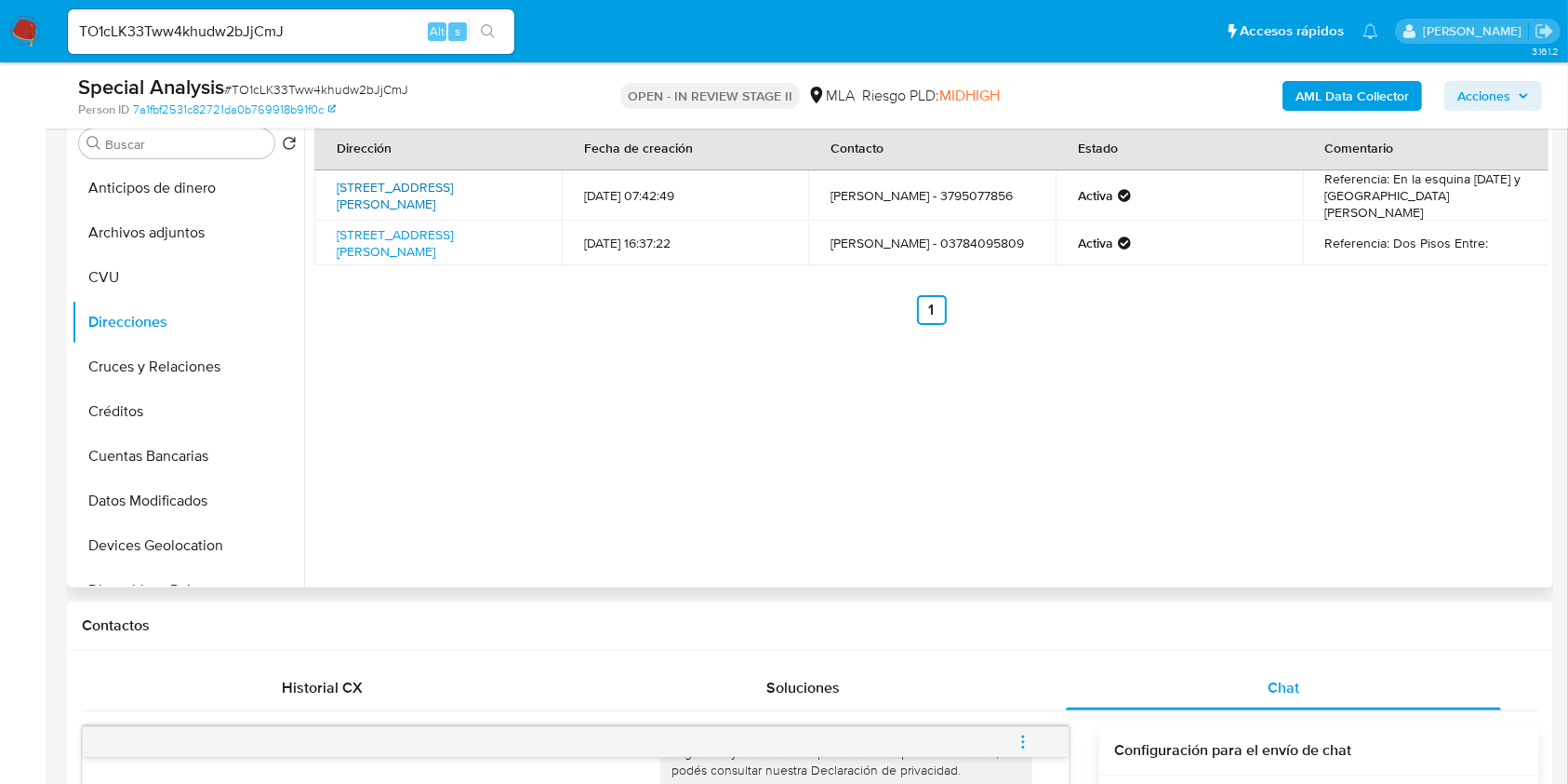
click at [383, 189] on link "San Martin 1210, Saladas, Corrientes, 3420, Argentina 1210" at bounding box center [394, 195] width 116 height 36
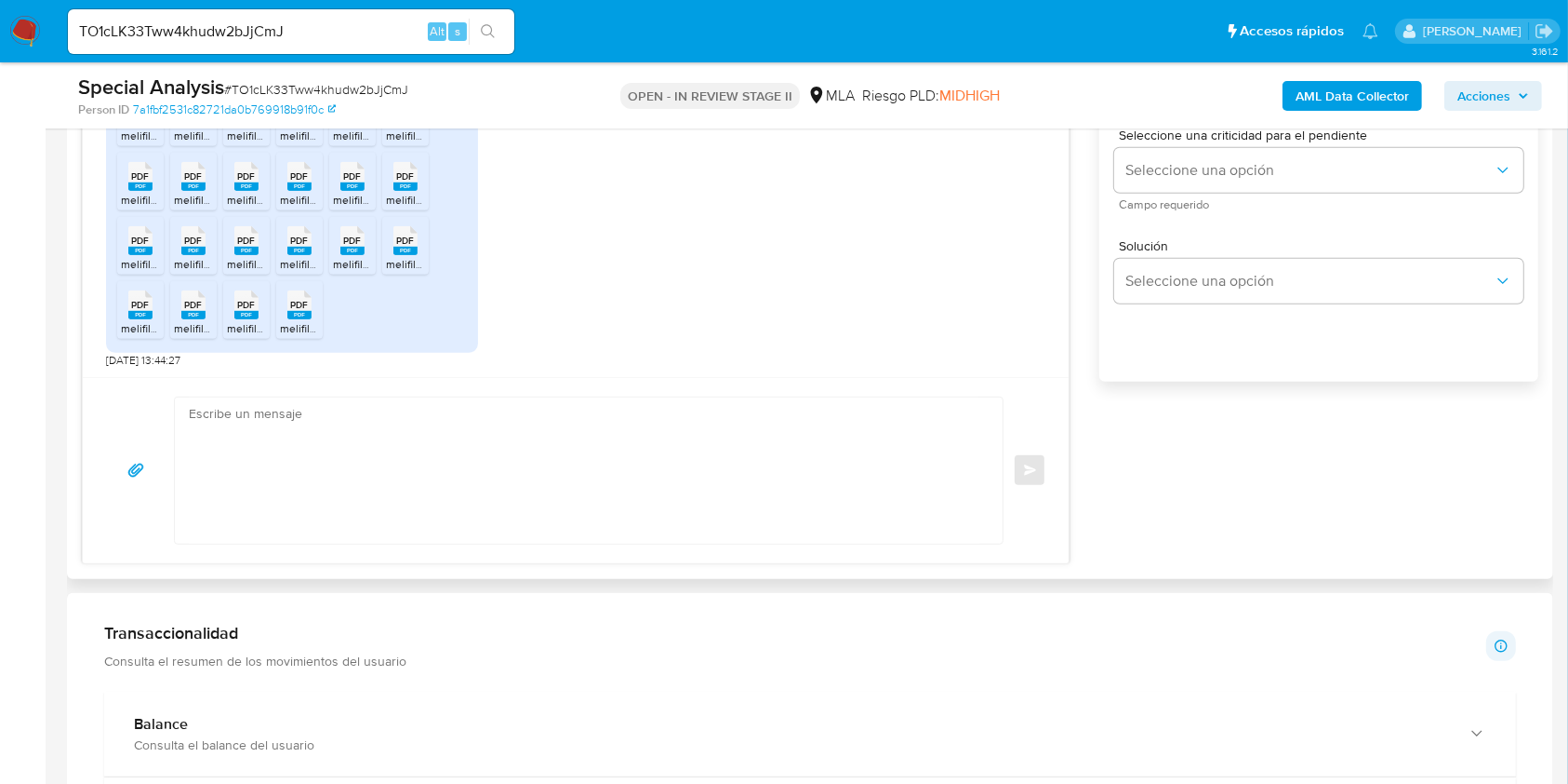
scroll to position [992, 0]
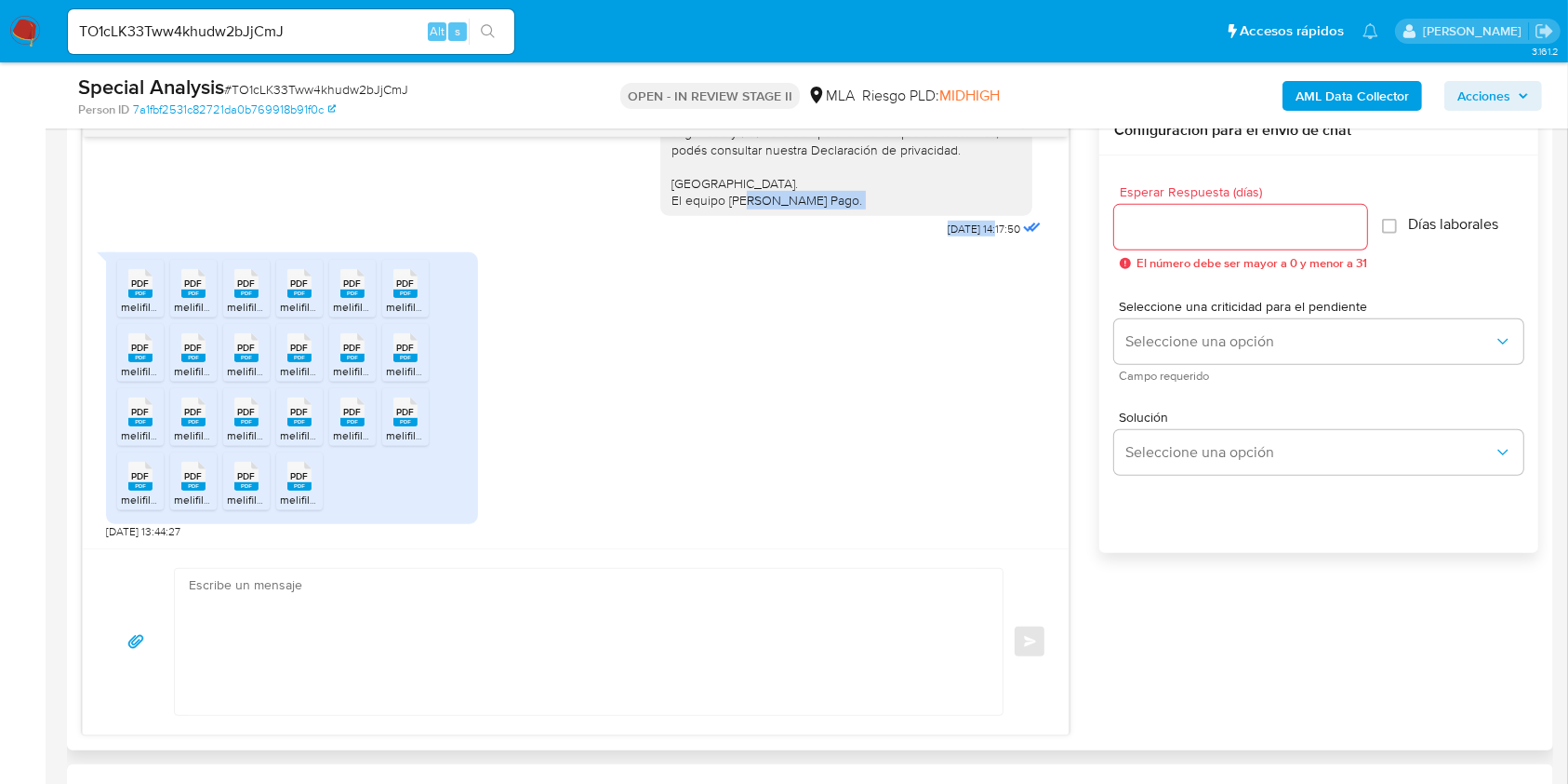
drag, startPoint x: 923, startPoint y: 228, endPoint x: 962, endPoint y: 227, distance: 39.0
click at [962, 227] on div "Buenos días, Por favor adjuntar la documentación a este chat. Por favor, te ped…" at bounding box center [852, 12] width 385 height 460
copy div "Buenos días, Por favor adjuntar la documentación a este chat. Por favor, te ped…"
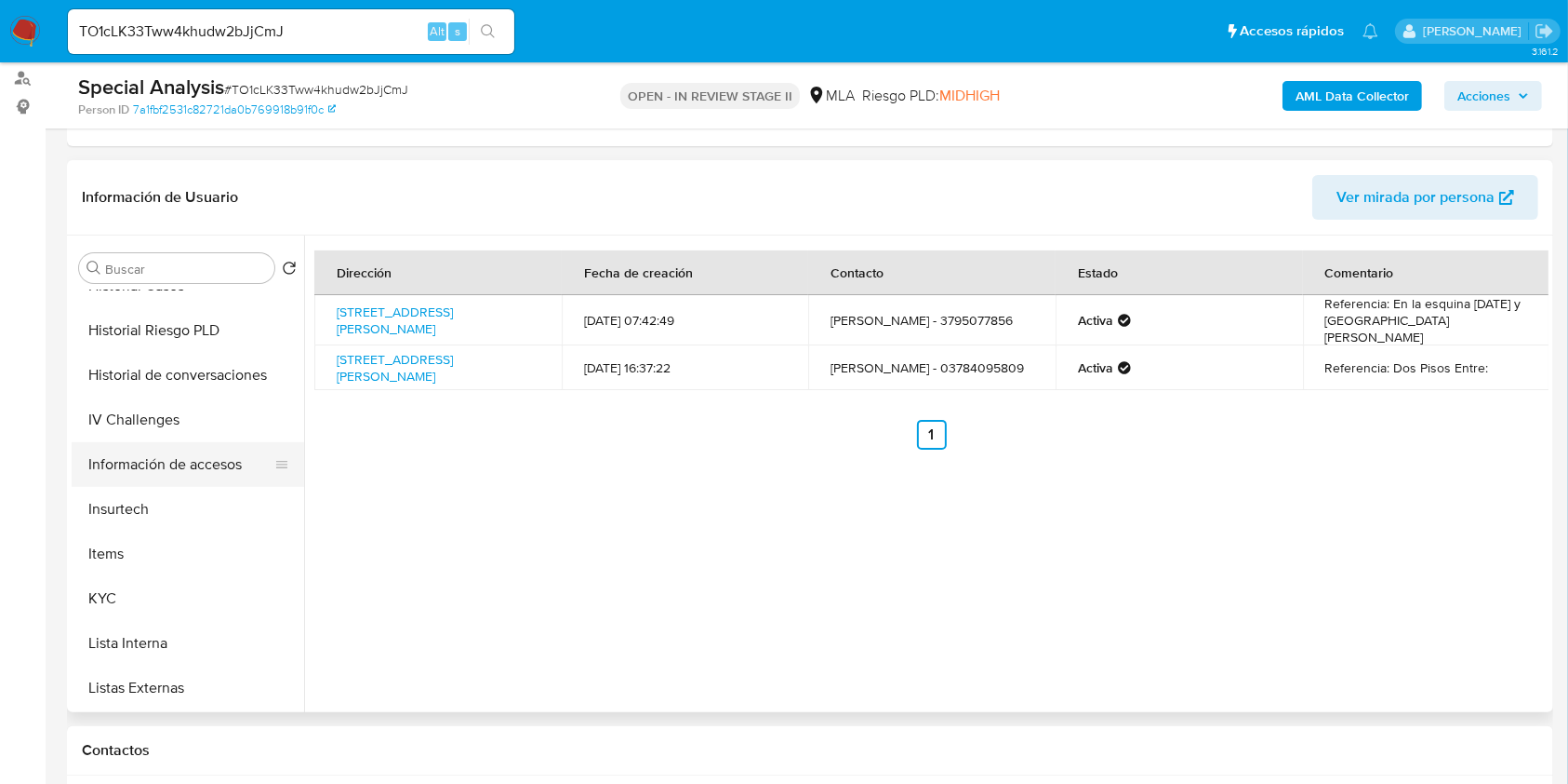
scroll to position [744, 0]
click at [163, 462] on button "KYC" at bounding box center [180, 461] width 218 height 45
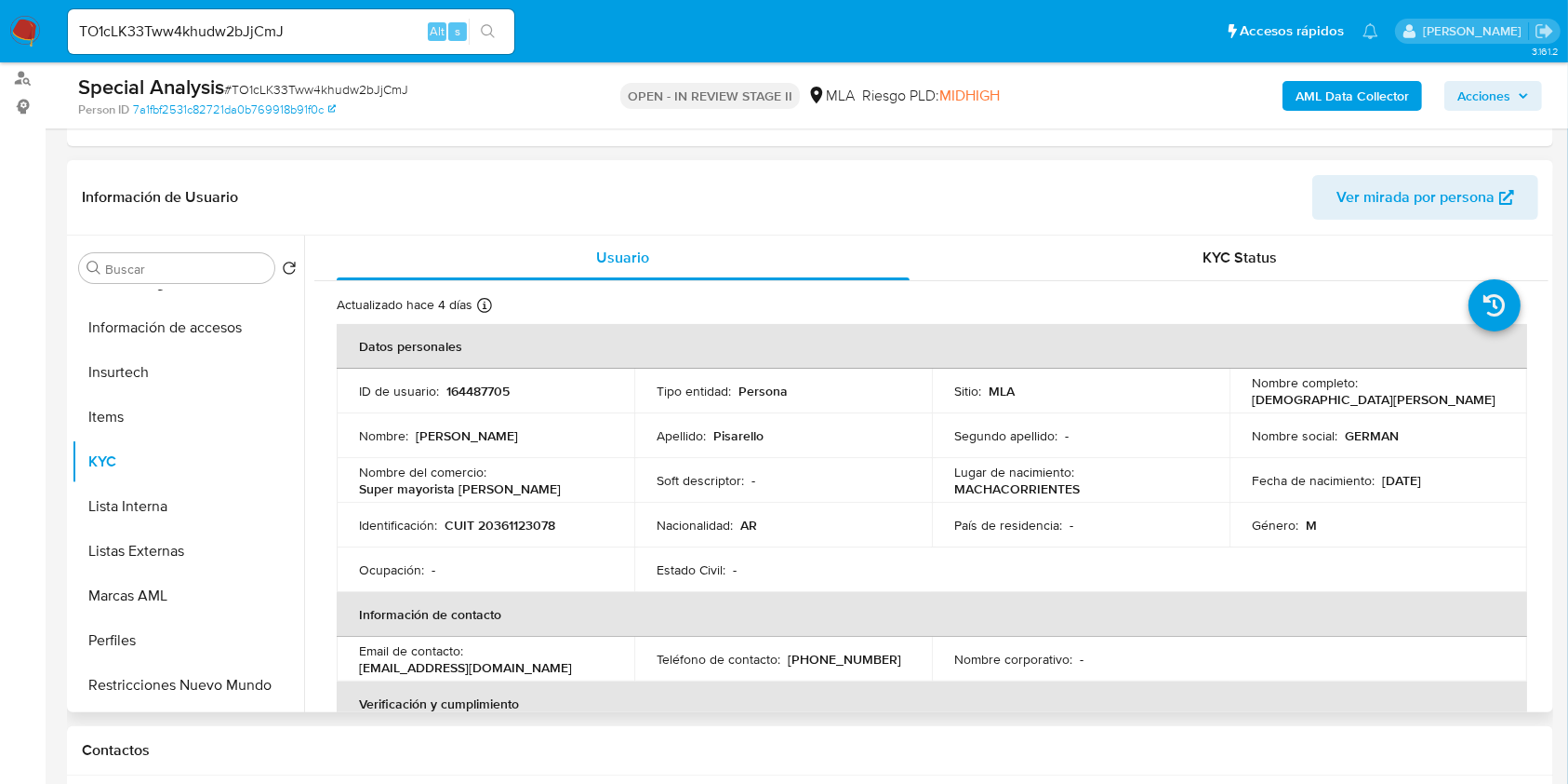
click at [469, 527] on p "CUIT 20361123078" at bounding box center [500, 525] width 111 height 17
click at [484, 525] on p "CUIT 20361123078" at bounding box center [500, 525] width 111 height 17
copy p "20361123078"
drag, startPoint x: 1265, startPoint y: 405, endPoint x: 1395, endPoint y: 401, distance: 130.1
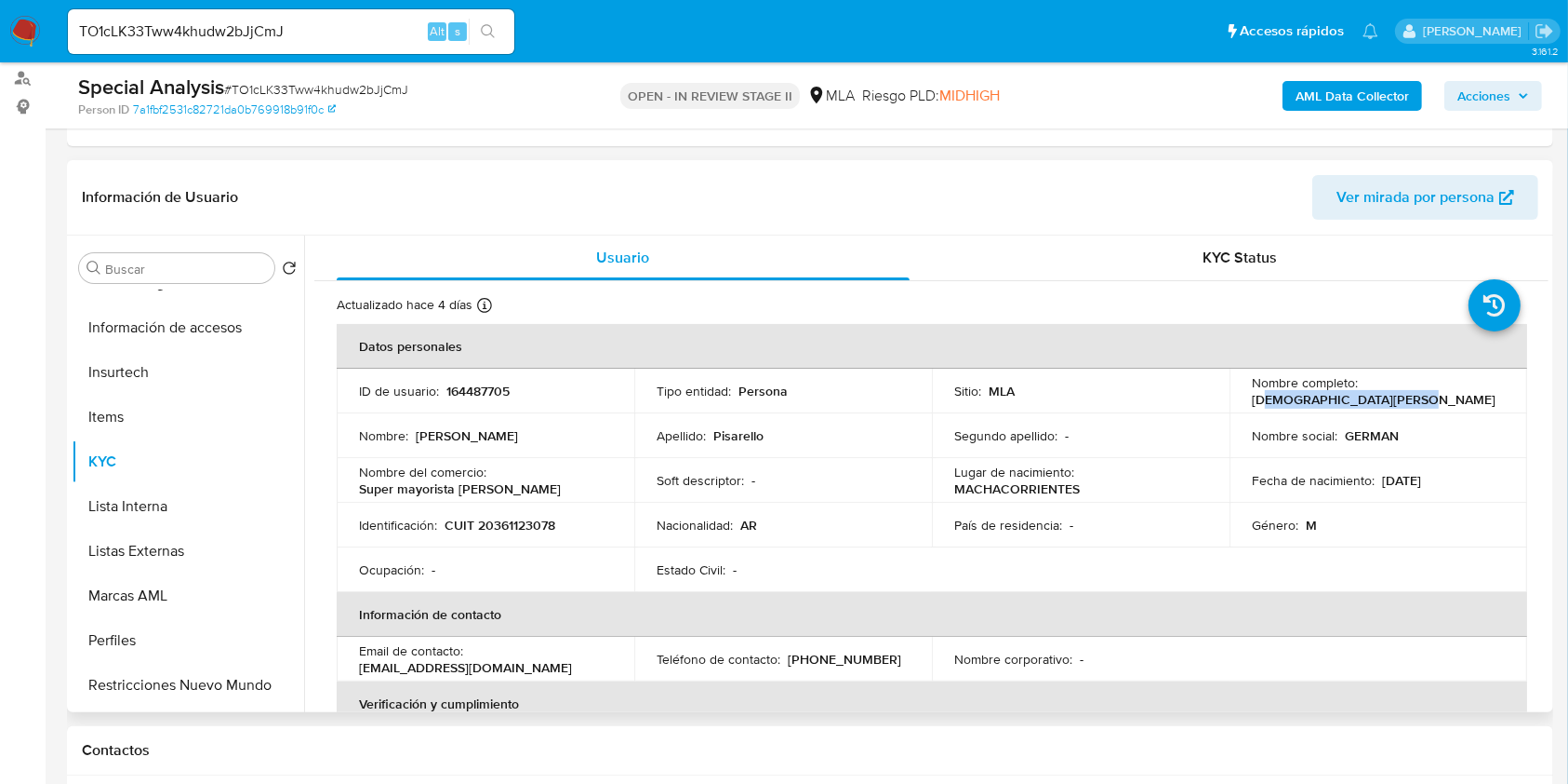
click at [1395, 401] on p "German Horacio Pisarello" at bounding box center [1374, 398] width 244 height 17
click at [1394, 401] on p "German Horacio Pisarello" at bounding box center [1374, 398] width 244 height 17
drag, startPoint x: 522, startPoint y: 498, endPoint x: 360, endPoint y: 490, distance: 162.2
click at [360, 490] on td "Nombre del comercio : Super mayorista Don cacho" at bounding box center [485, 480] width 298 height 45
copy p "Super mayorista Don cacho"
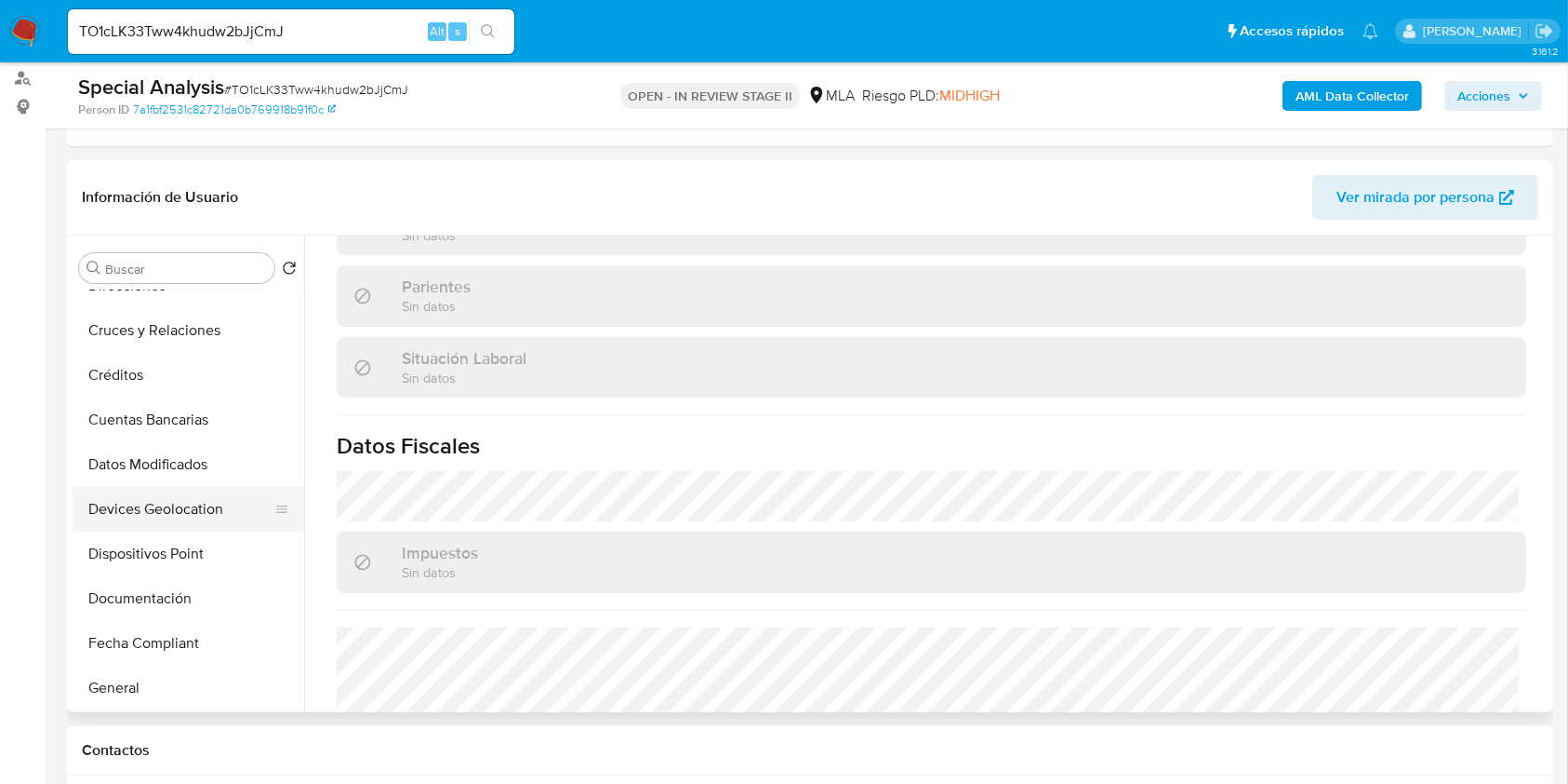
scroll to position [124, 0]
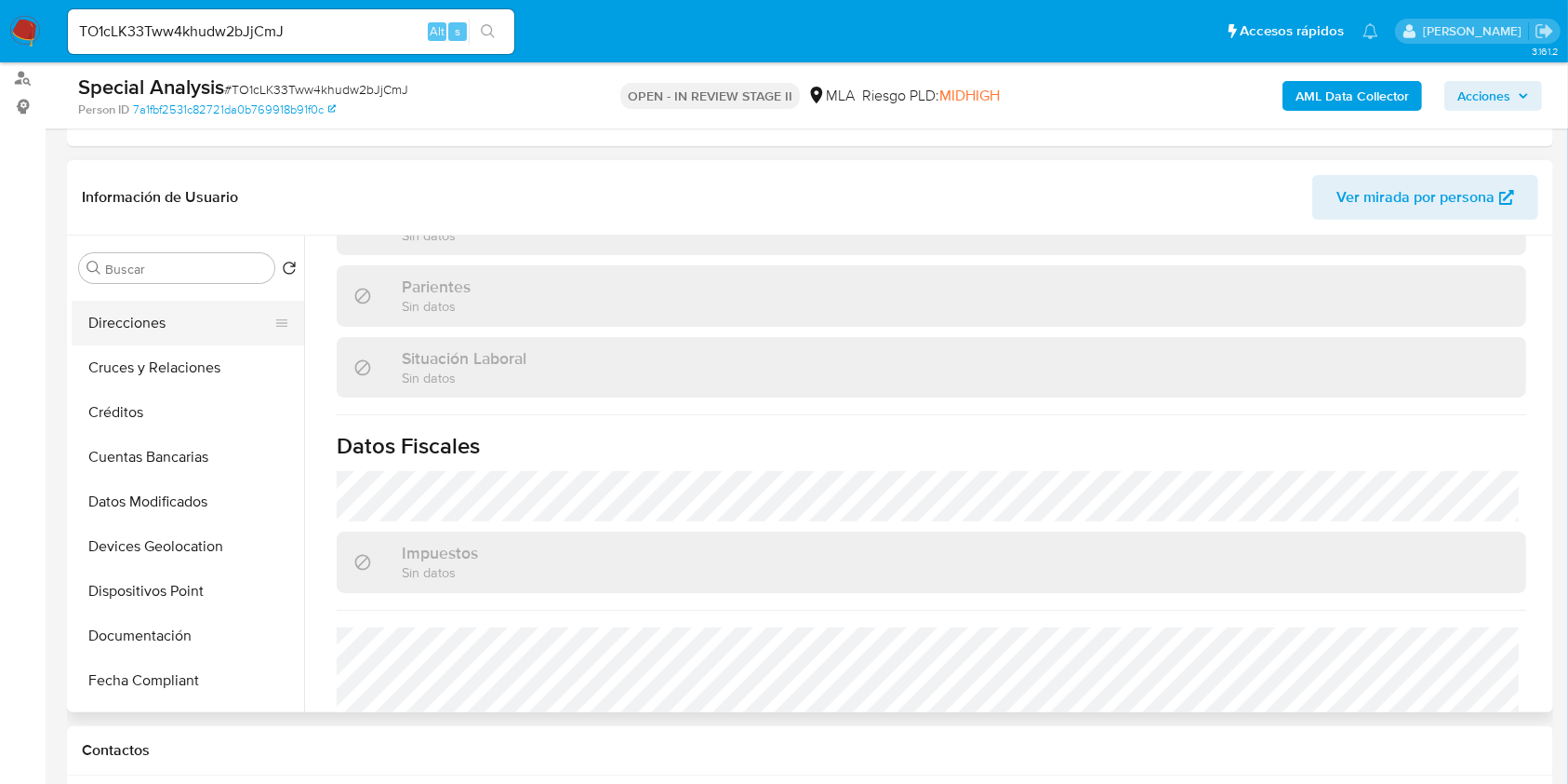
click at [161, 322] on button "Direcciones" at bounding box center [180, 323] width 218 height 45
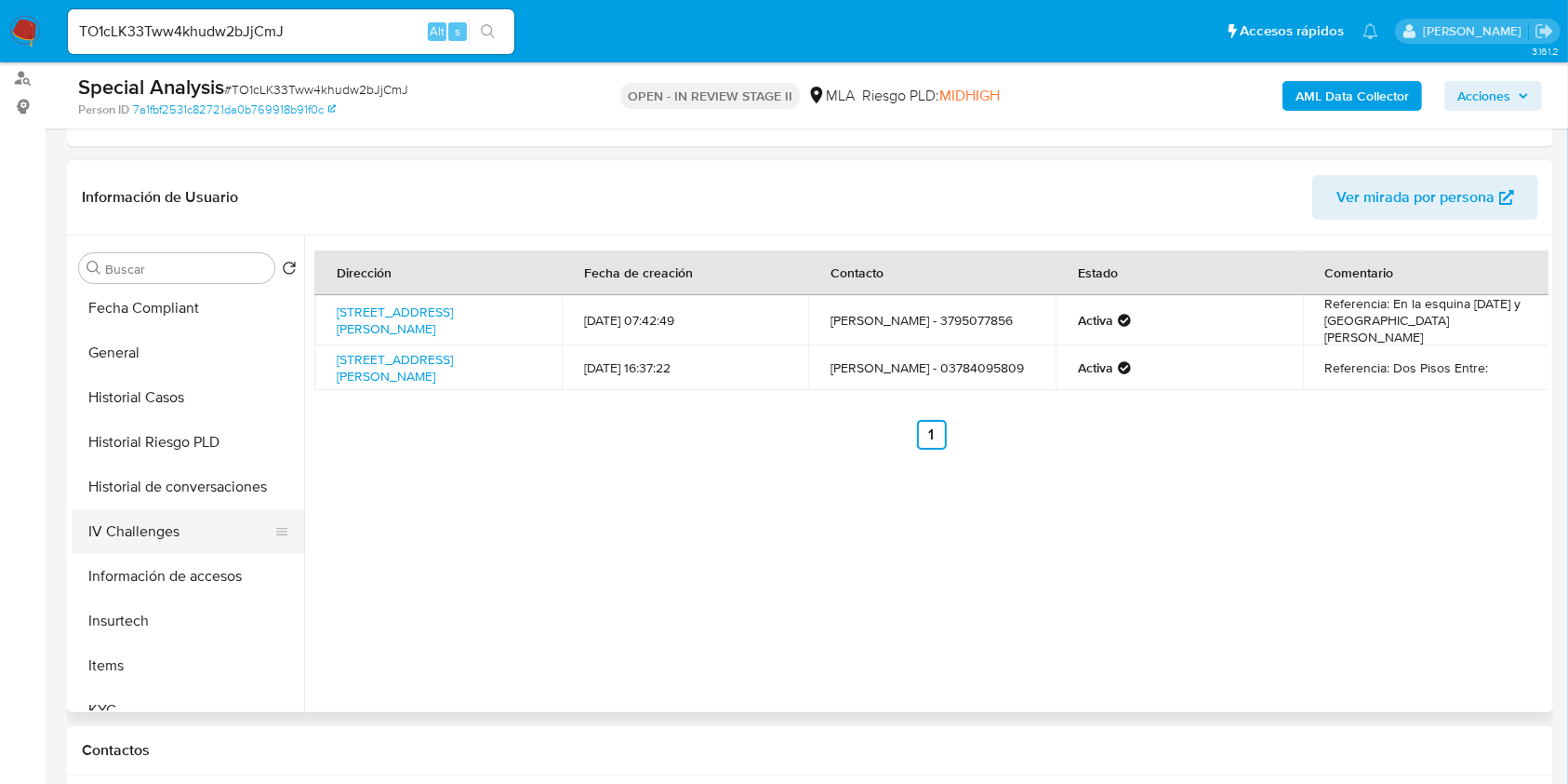
scroll to position [744, 0]
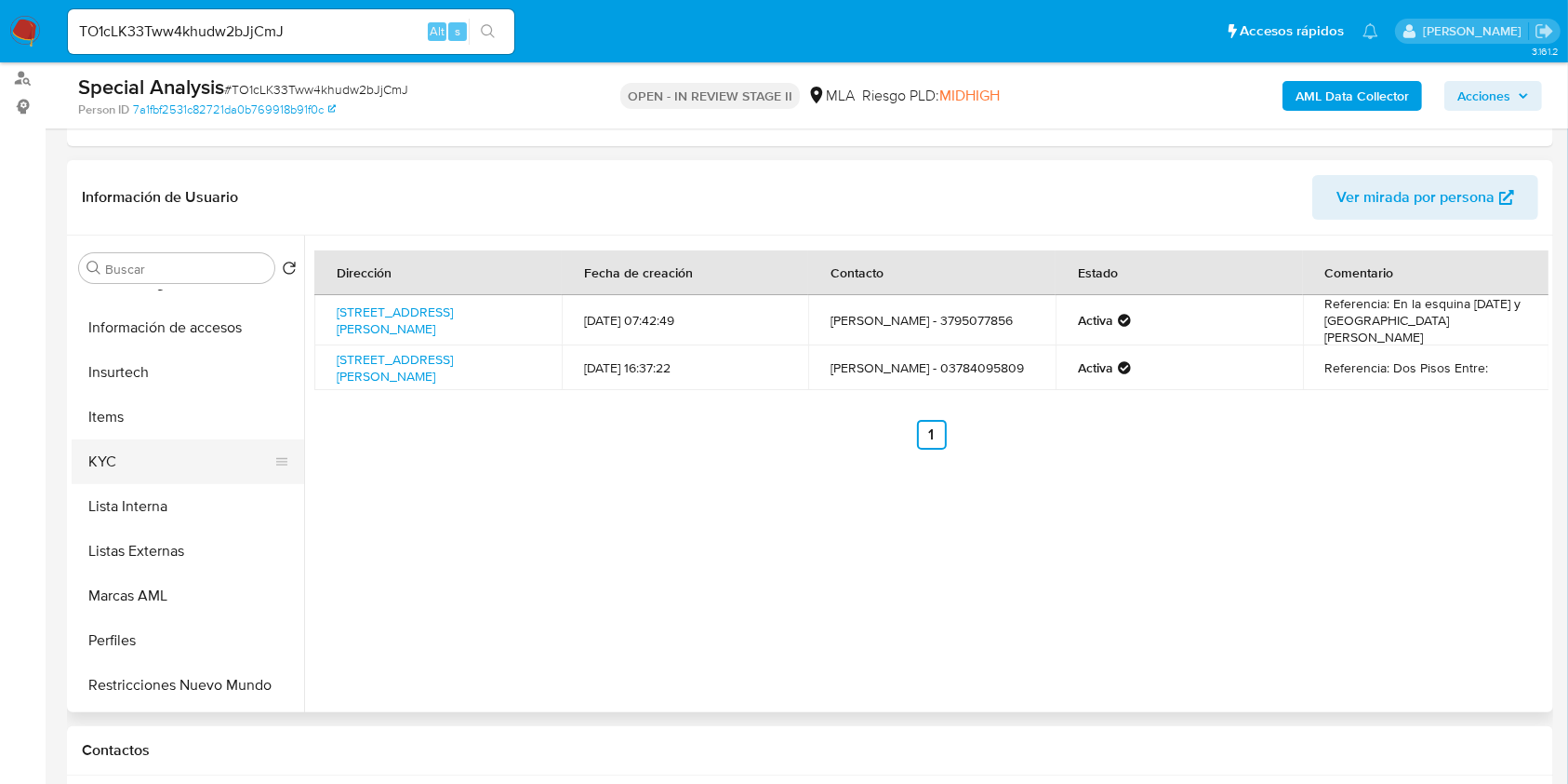
click at [124, 458] on button "KYC" at bounding box center [180, 461] width 218 height 45
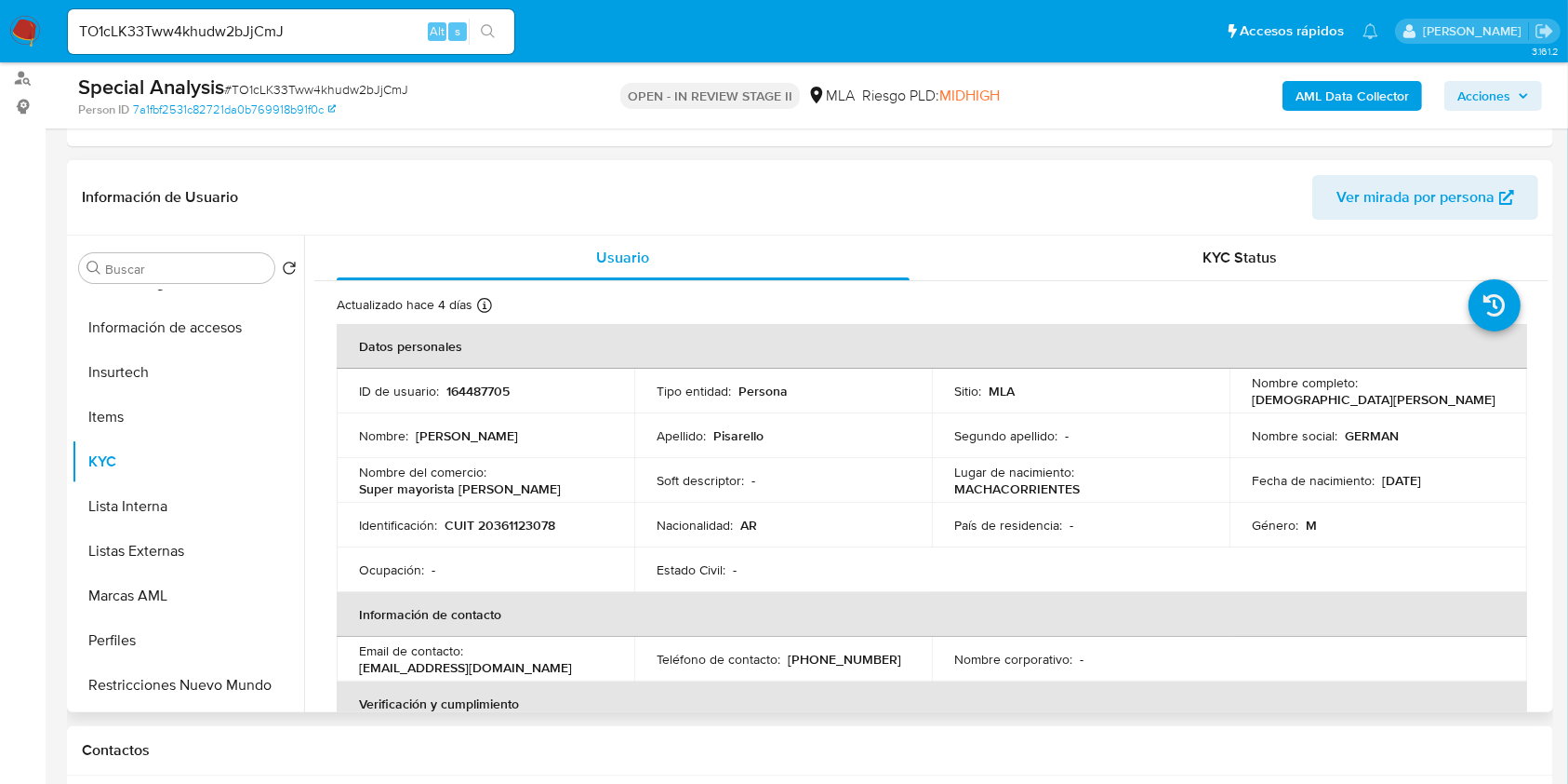
click at [499, 521] on p "CUIT 20361123078" at bounding box center [500, 525] width 111 height 17
copy p "20361123078"
drag, startPoint x: 1244, startPoint y: 403, endPoint x: 1352, endPoint y: 410, distance: 108.2
click at [1352, 410] on td "Nombre completo : German Horacio Pisarello" at bounding box center [1378, 391] width 298 height 45
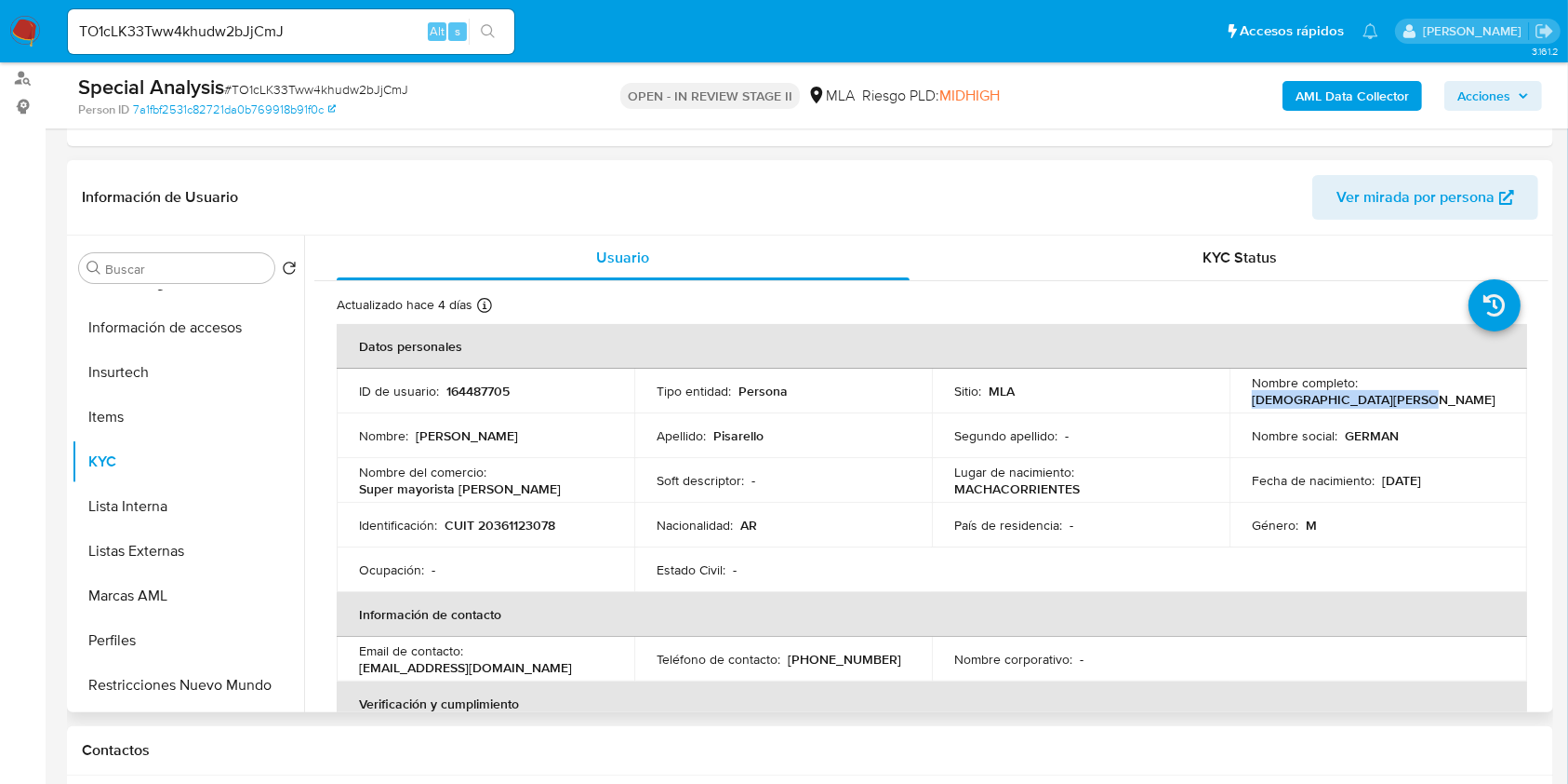
copy p "German Horacio Pisarello"
drag, startPoint x: 1315, startPoint y: 392, endPoint x: 1084, endPoint y: 405, distance: 231.4
click at [1084, 405] on td "Sitio : MLA" at bounding box center [1080, 391] width 298 height 45
drag, startPoint x: 1242, startPoint y: 403, endPoint x: 1350, endPoint y: 408, distance: 108.1
click at [1350, 408] on td "Nombre completo : German Horacio Pisarello" at bounding box center [1378, 391] width 298 height 45
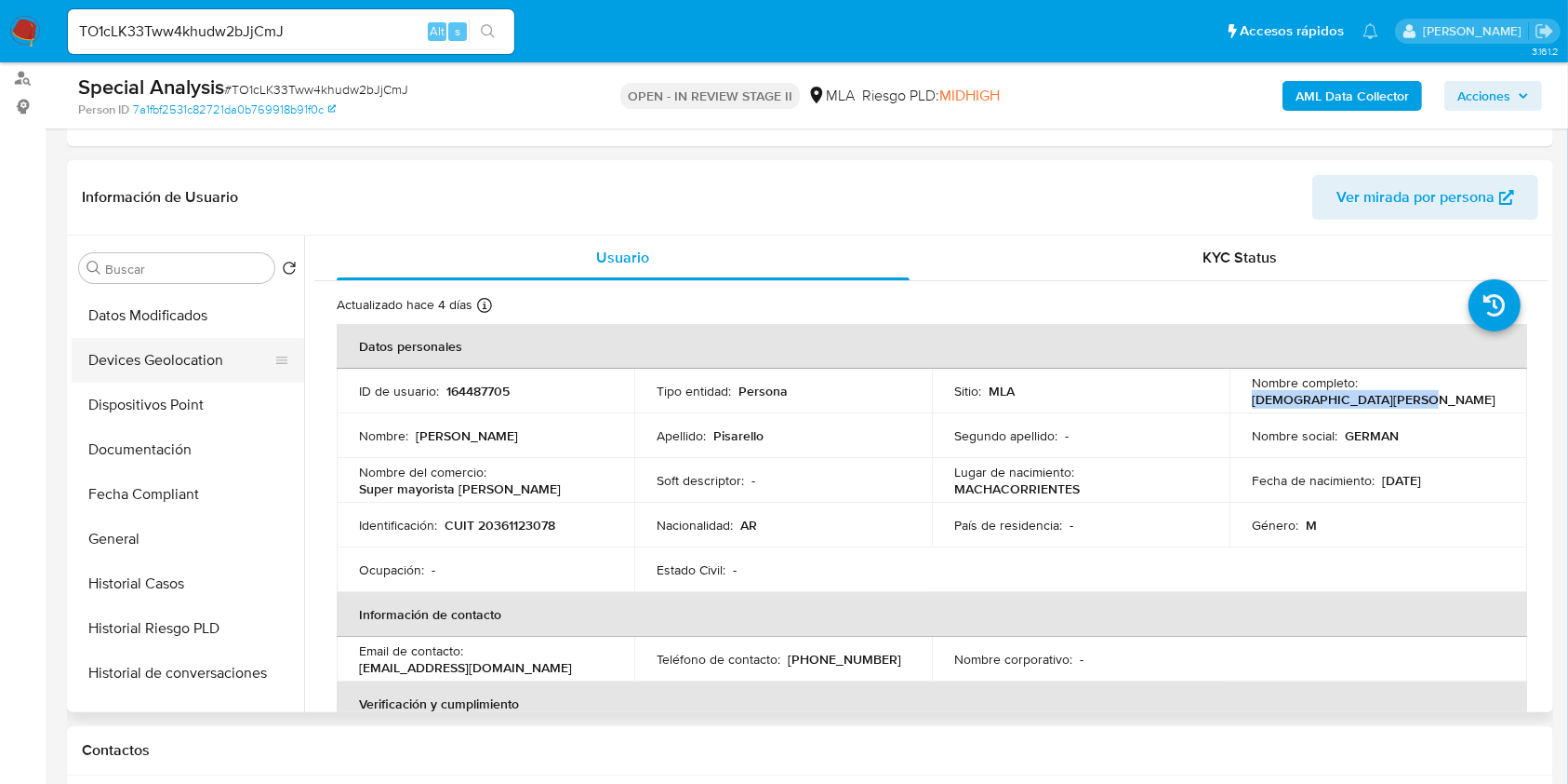
scroll to position [248, 0]
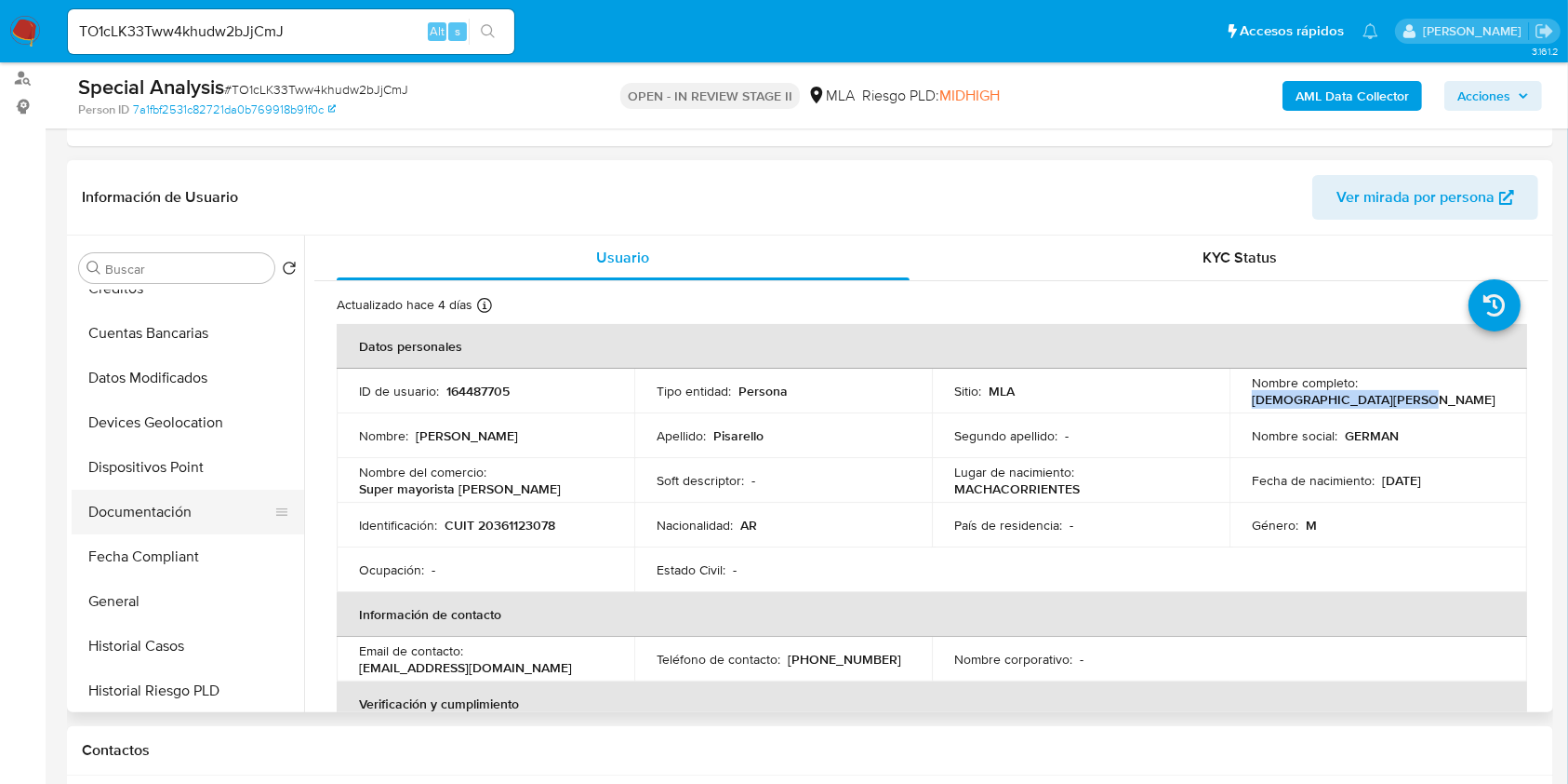
click at [179, 508] on button "Documentación" at bounding box center [180, 511] width 218 height 45
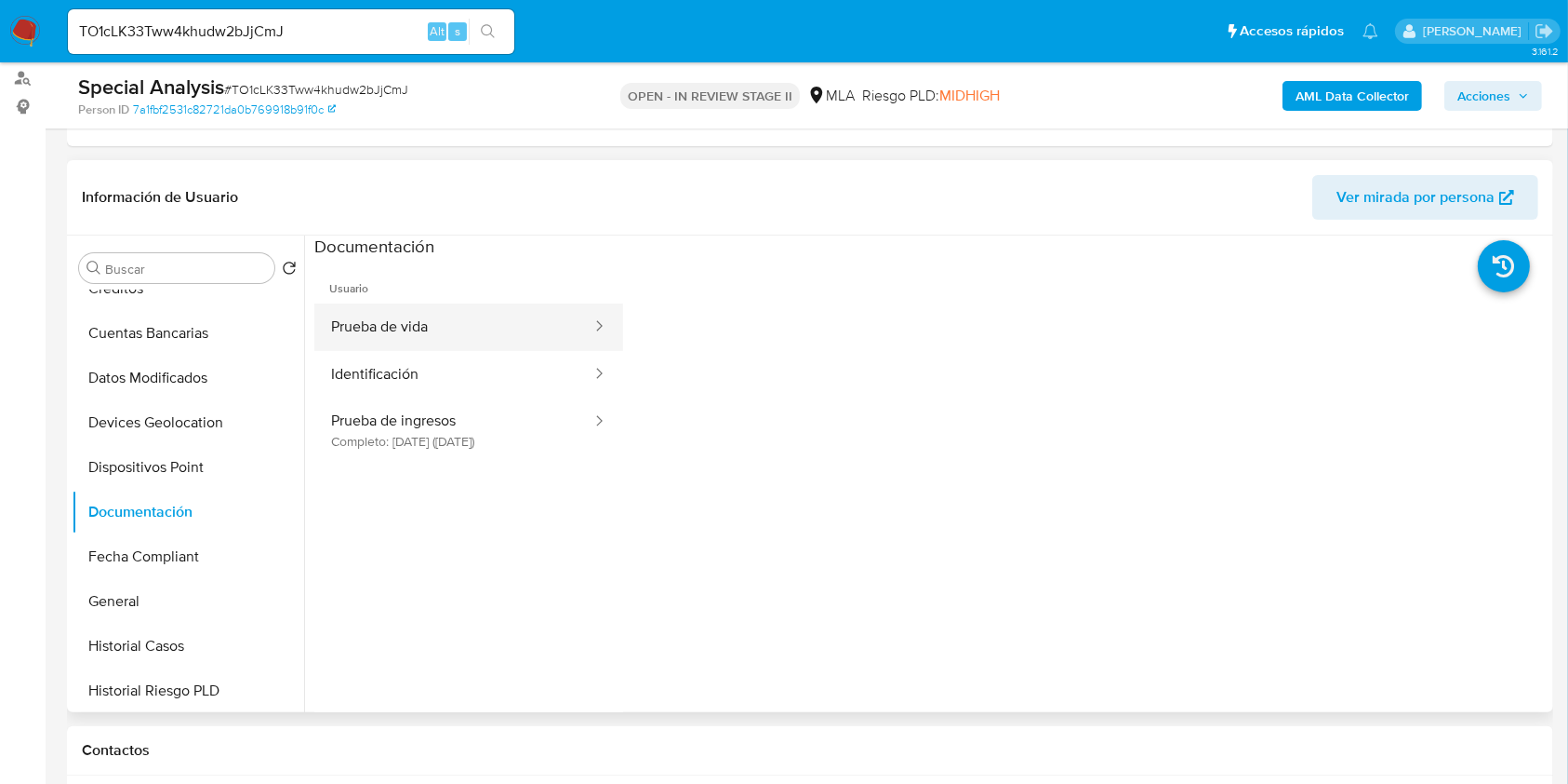
click at [424, 331] on button "Prueba de vida" at bounding box center [454, 328] width 279 height 48
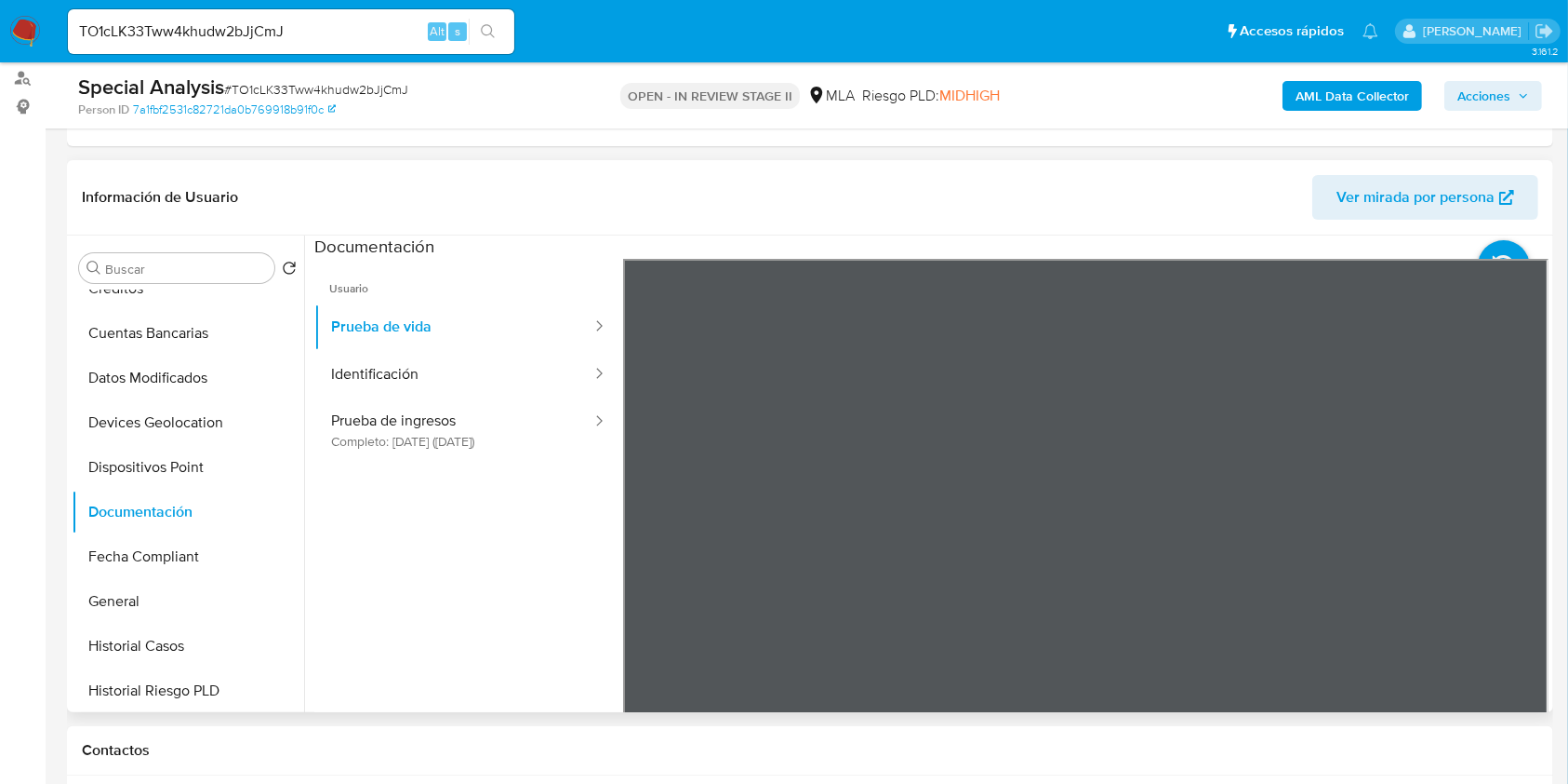
scroll to position [0, 0]
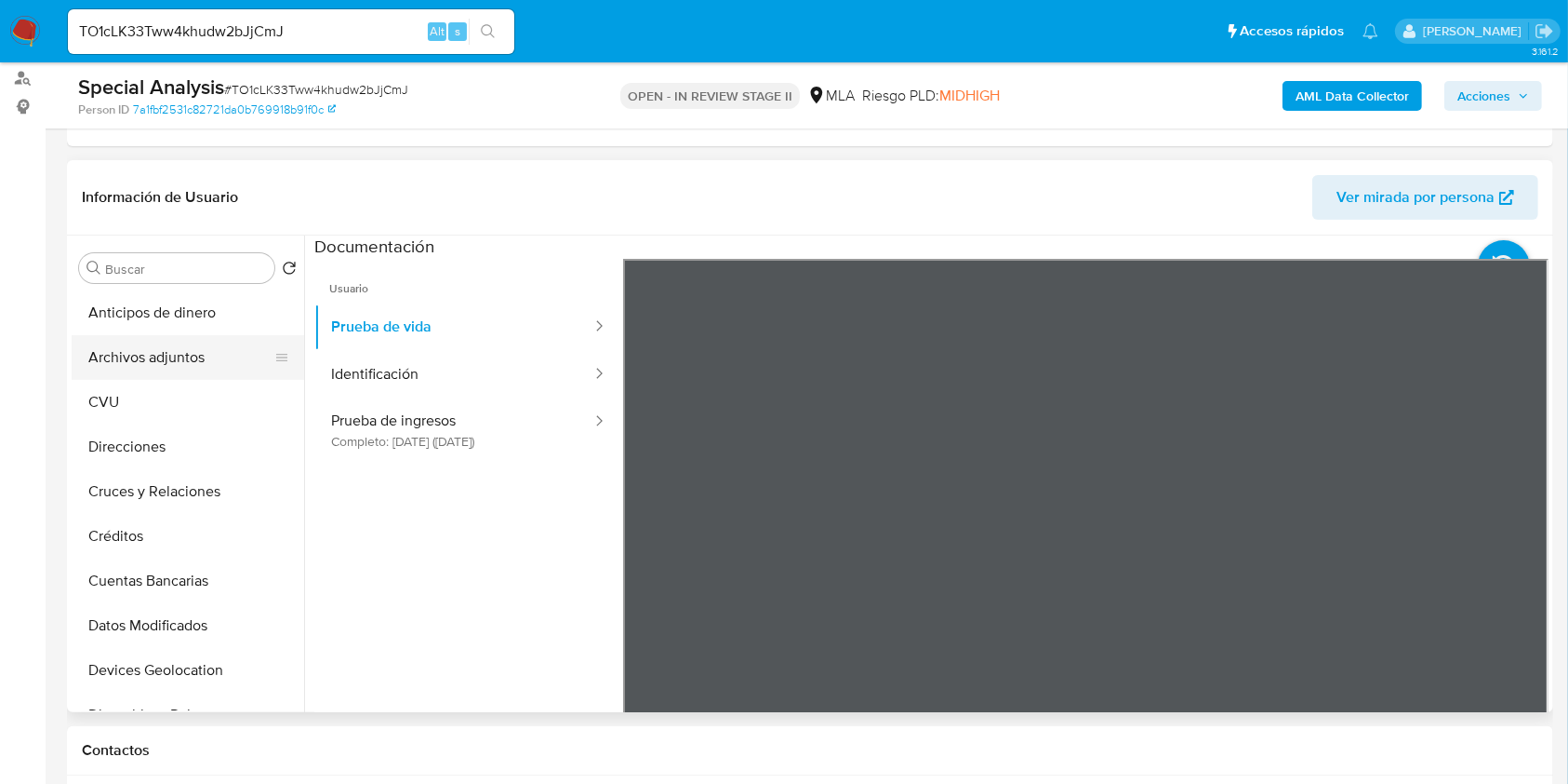
click at [201, 348] on button "Archivos adjuntos" at bounding box center [180, 357] width 218 height 45
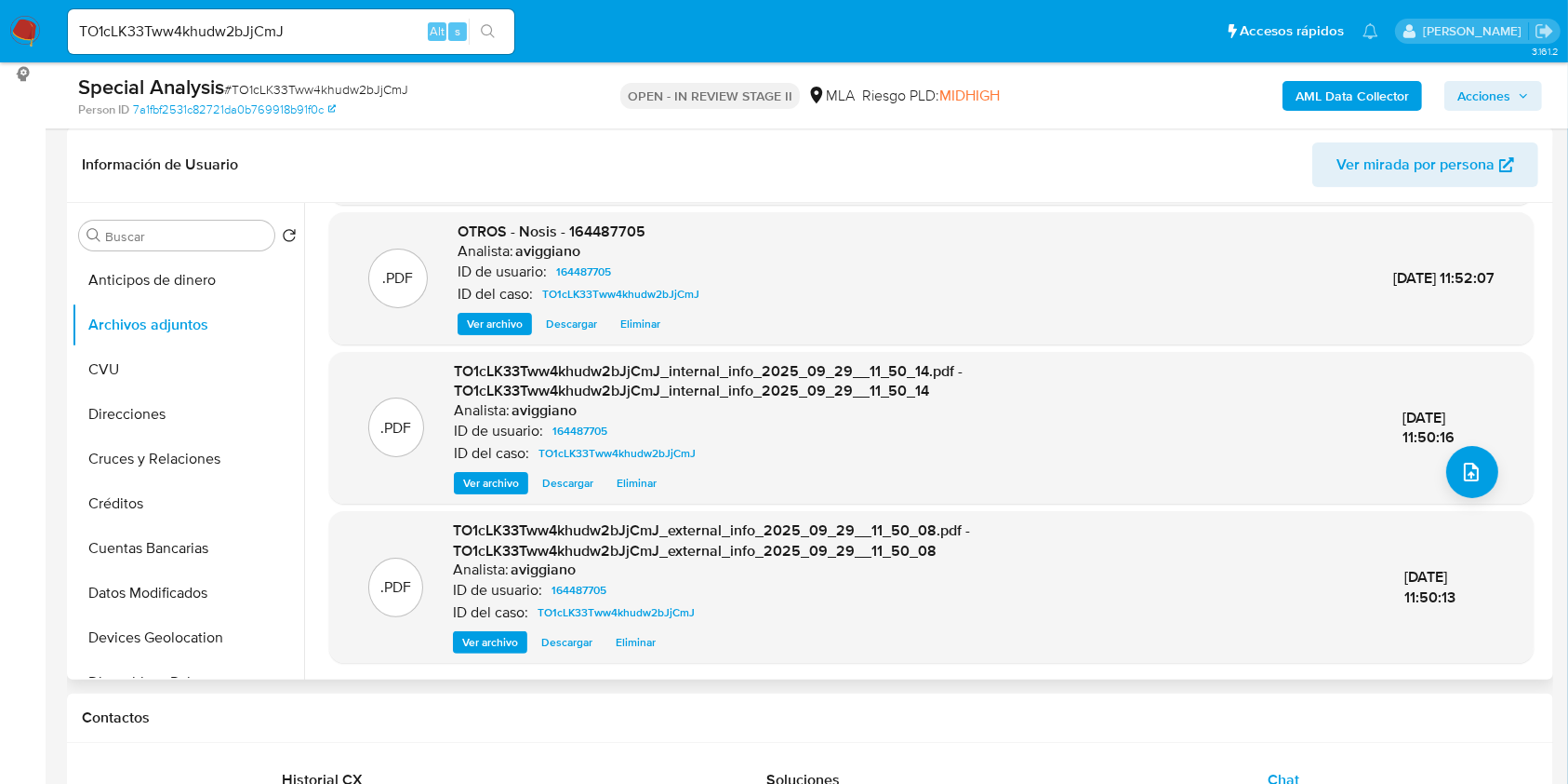
scroll to position [496, 0]
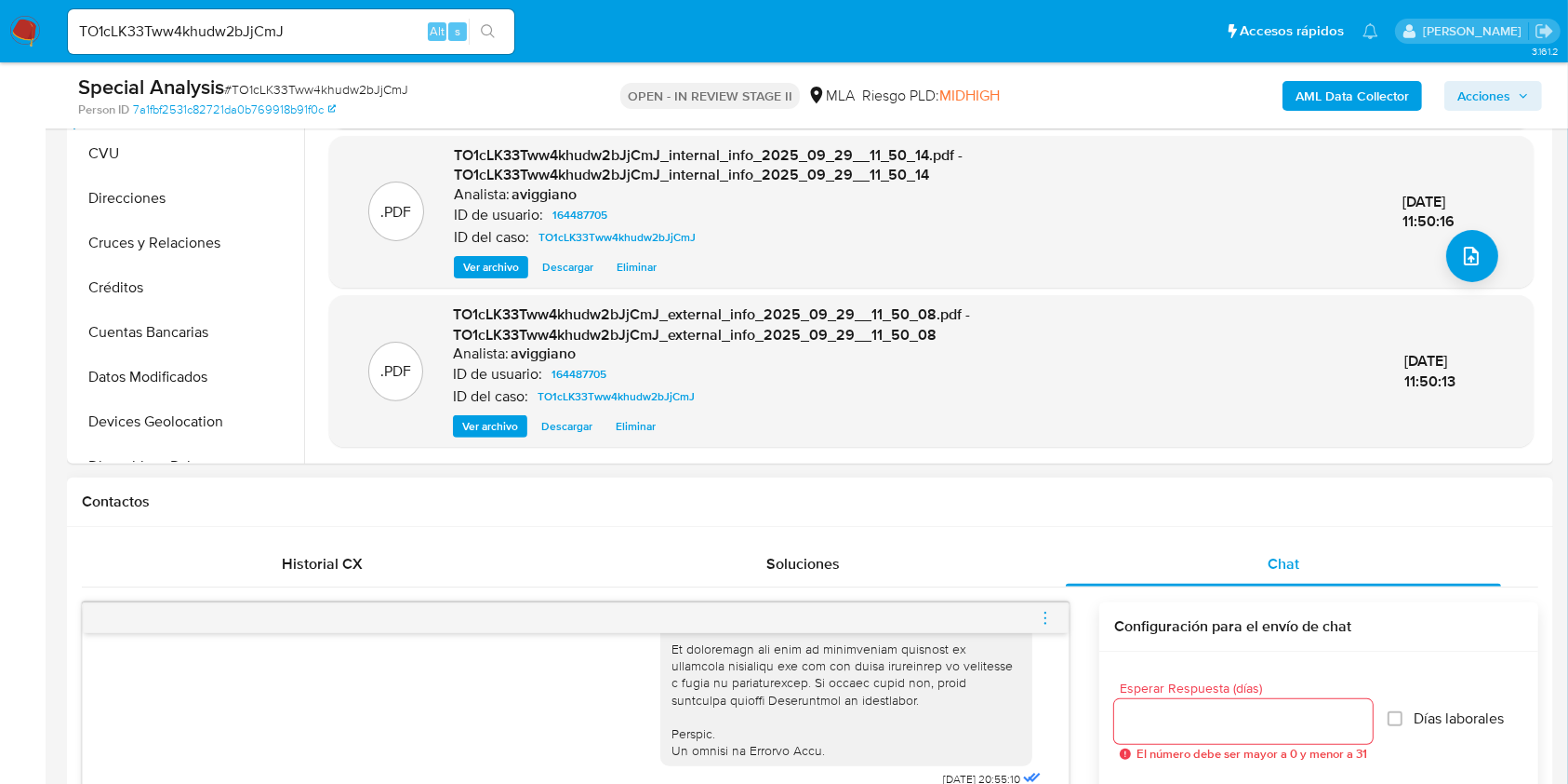
click at [1041, 607] on span "menu-action" at bounding box center [1045, 618] width 17 height 45
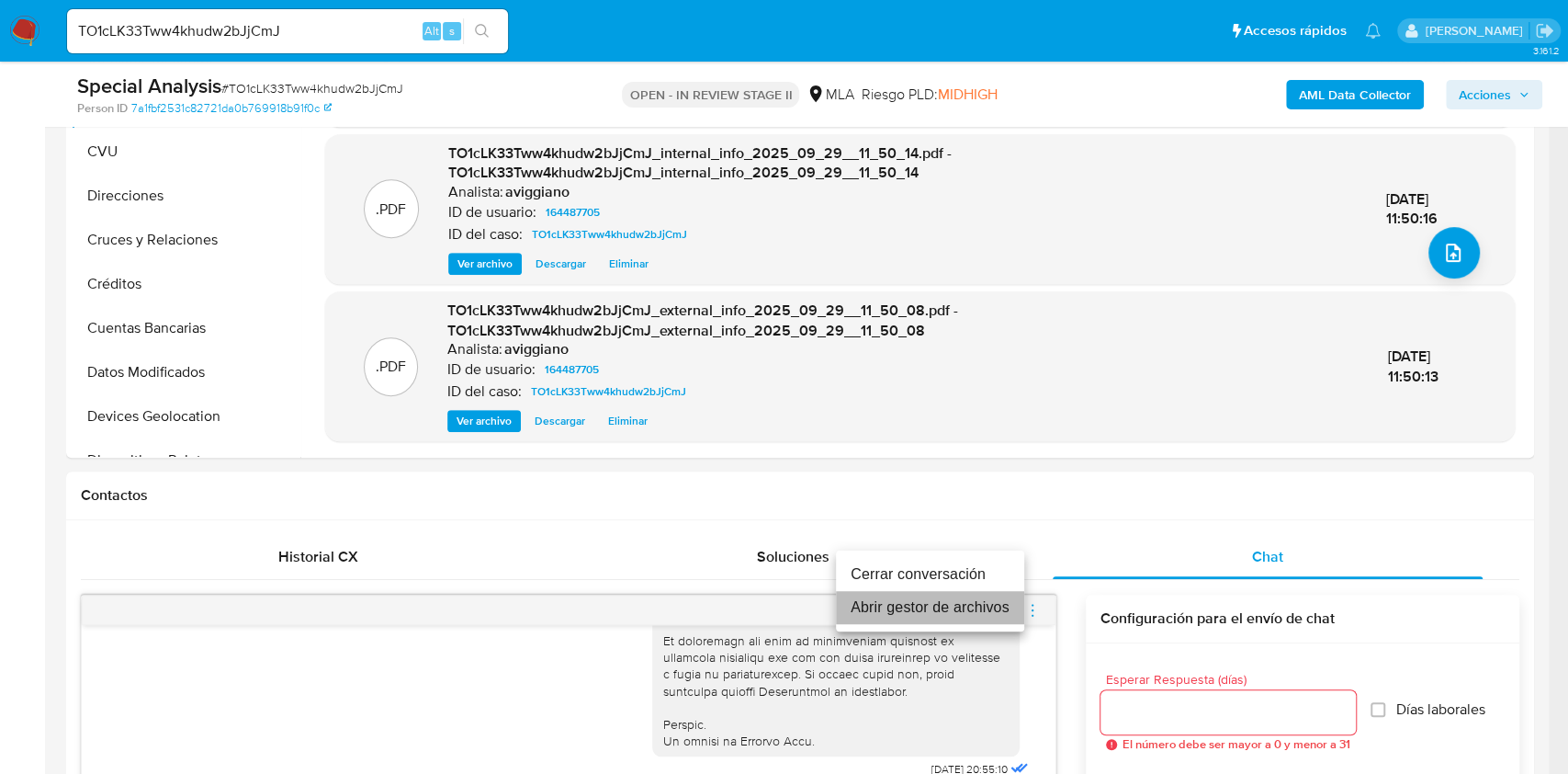
click at [944, 609] on li "Abrir gestor de archivos" at bounding box center [930, 608] width 189 height 33
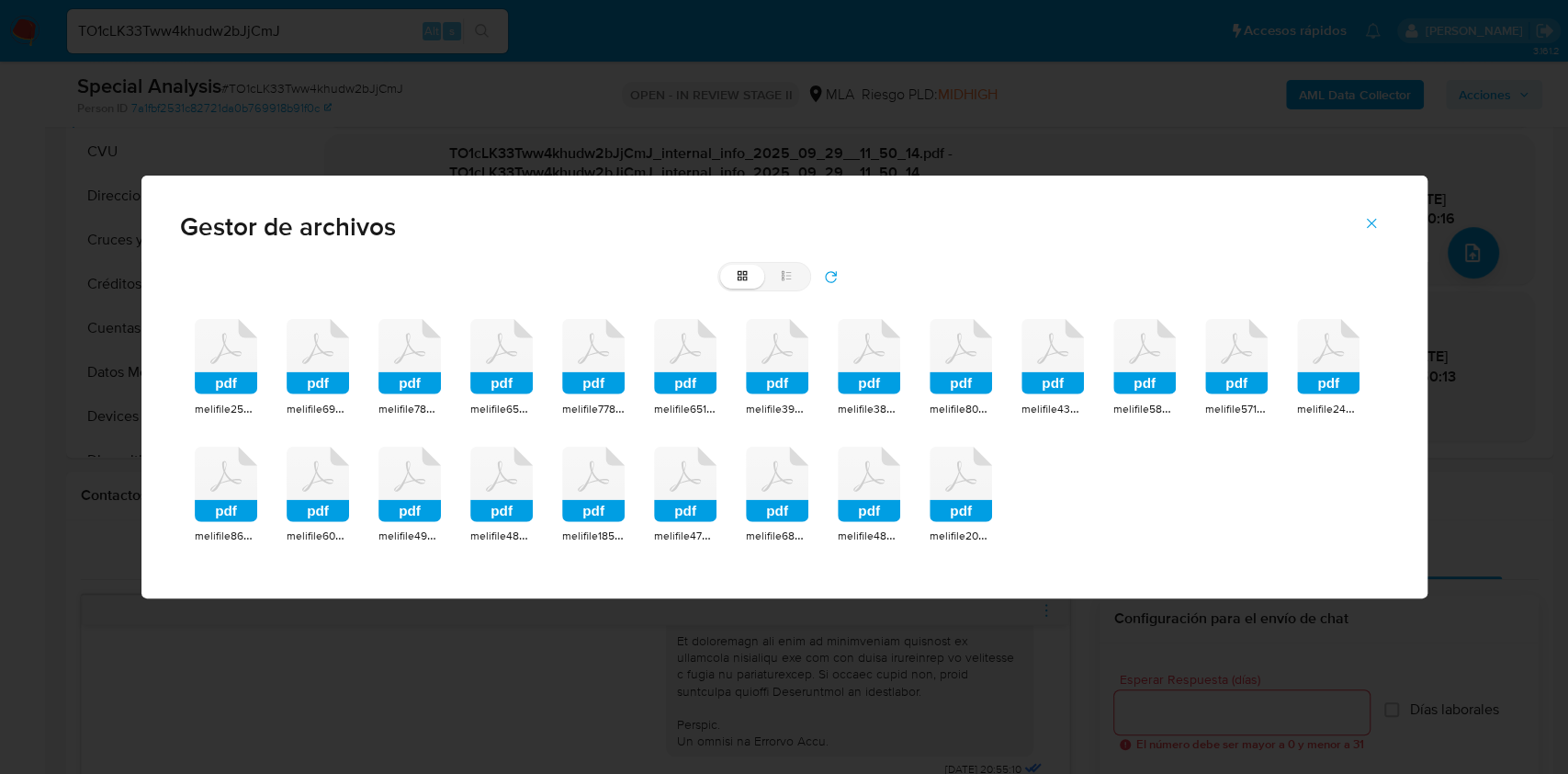
click at [245, 362] on icon at bounding box center [226, 356] width 63 height 76
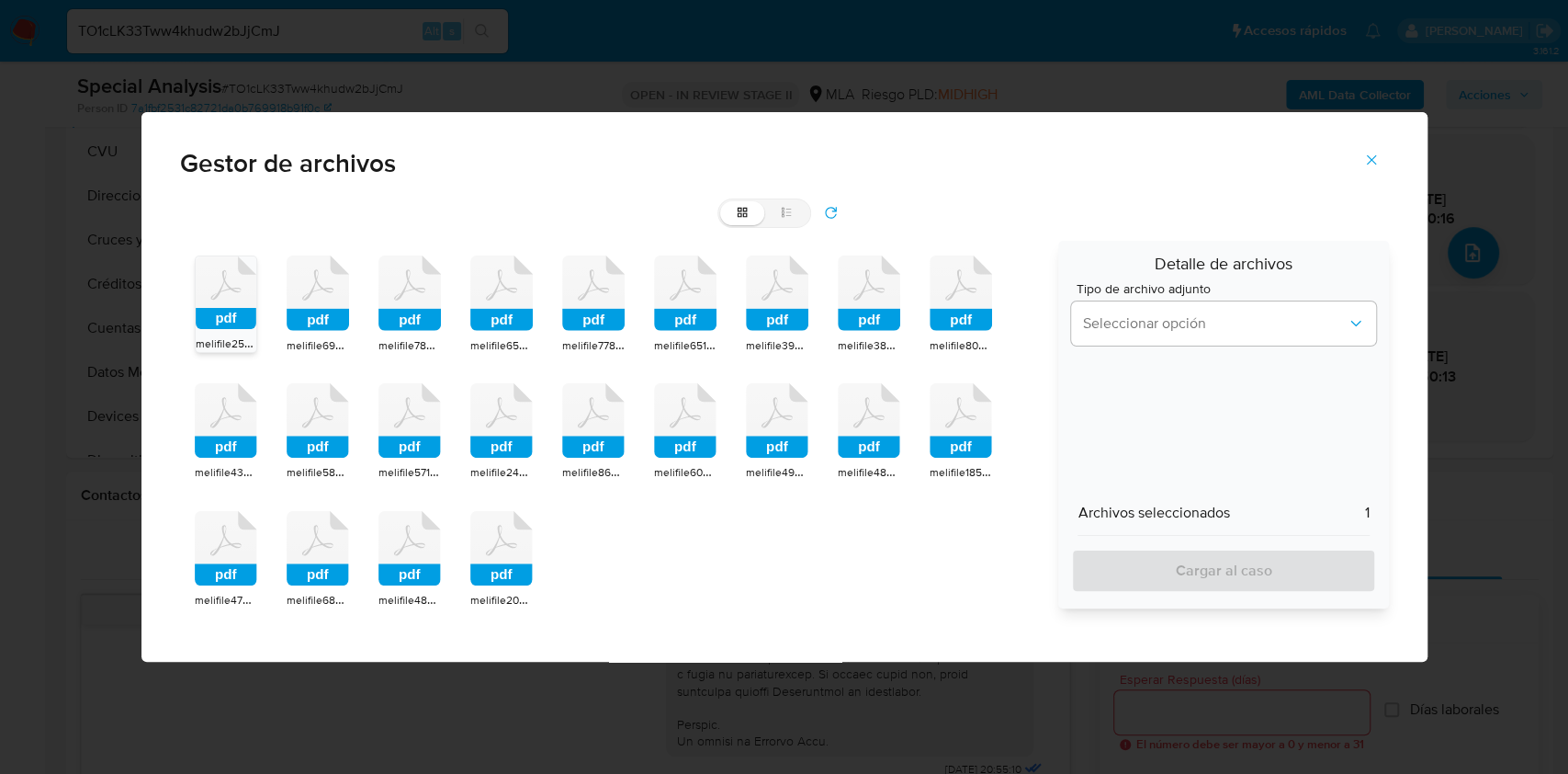
click at [320, 321] on rect at bounding box center [319, 320] width 63 height 22
drag, startPoint x: 416, startPoint y: 296, endPoint x: 456, endPoint y: 286, distance: 41.2
click at [418, 295] on icon at bounding box center [410, 293] width 63 height 76
click at [493, 284] on icon at bounding box center [501, 293] width 63 height 76
click at [603, 286] on icon at bounding box center [594, 293] width 63 height 76
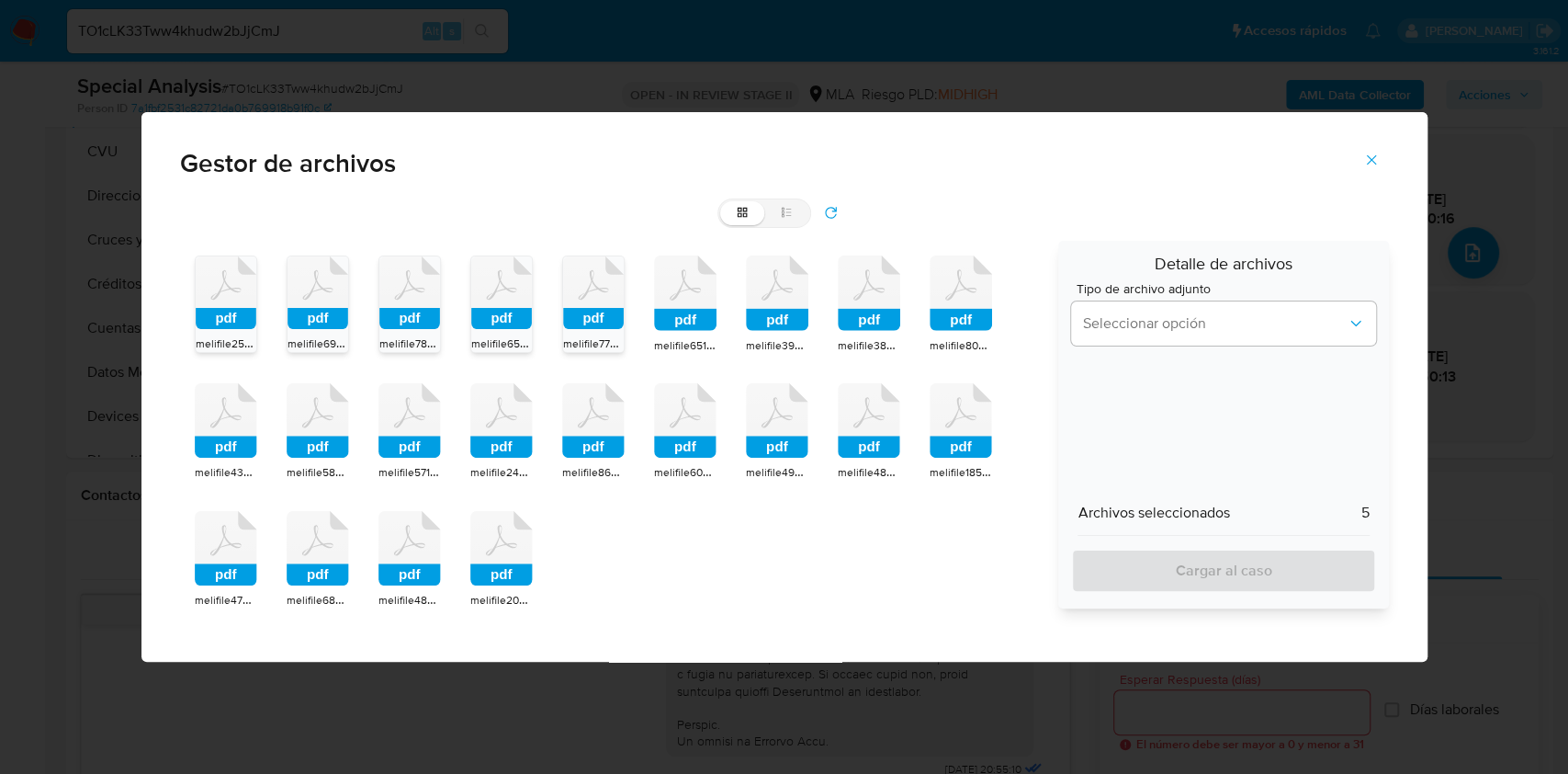
click at [676, 283] on icon at bounding box center [685, 293] width 63 height 76
click at [786, 289] on icon at bounding box center [778, 293] width 63 height 76
drag, startPoint x: 871, startPoint y: 298, endPoint x: 948, endPoint y: 285, distance: 78.1
click at [874, 297] on icon at bounding box center [869, 293] width 63 height 76
click at [948, 285] on icon at bounding box center [961, 293] width 63 height 76
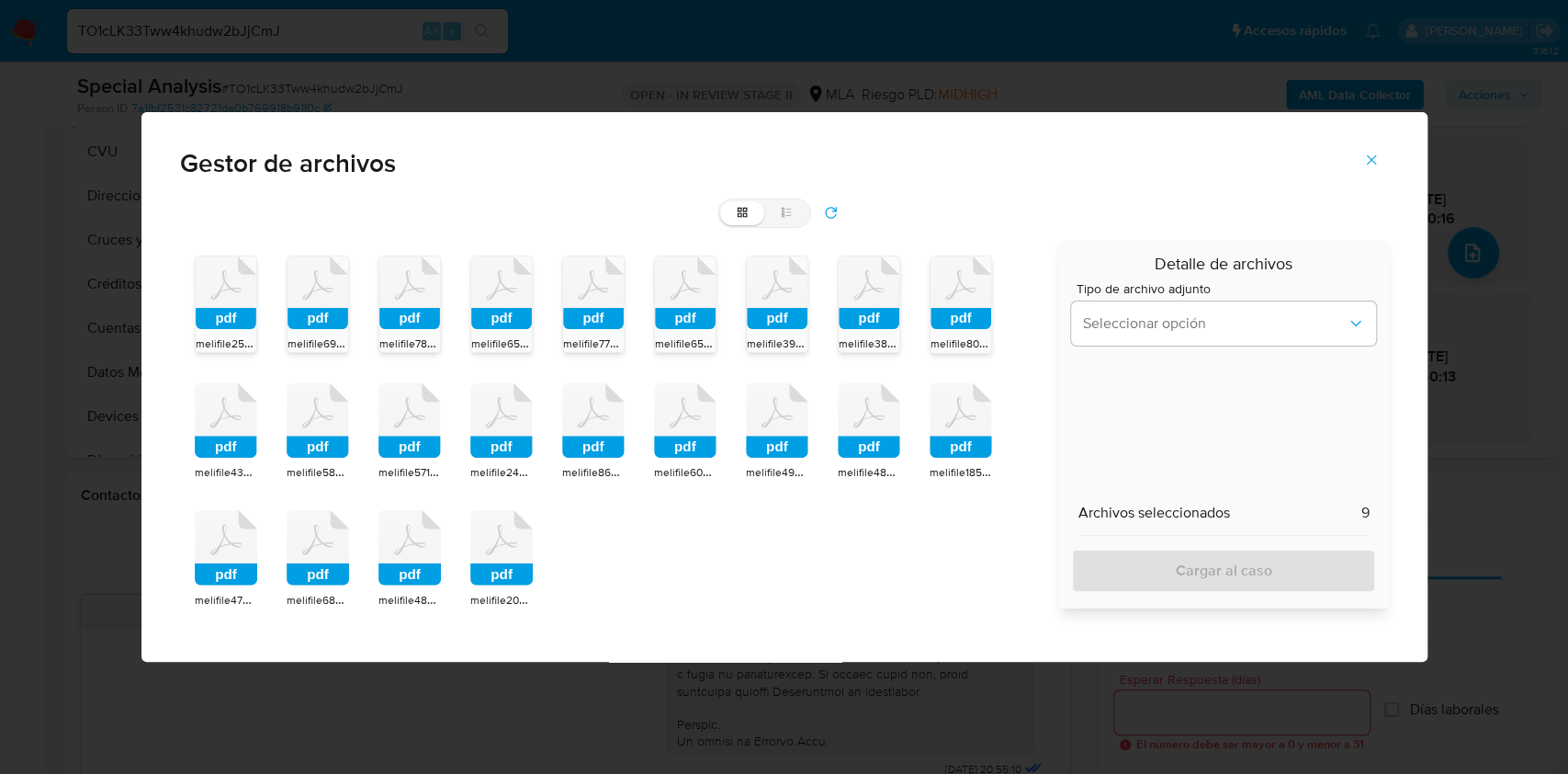
click at [961, 428] on icon at bounding box center [961, 421] width 63 height 76
click at [862, 435] on icon at bounding box center [869, 421] width 63 height 76
drag, startPoint x: 768, startPoint y: 444, endPoint x: 720, endPoint y: 445, distance: 48.0
click at [767, 444] on rect at bounding box center [778, 447] width 63 height 22
drag, startPoint x: 660, startPoint y: 443, endPoint x: 640, endPoint y: 445, distance: 20.1
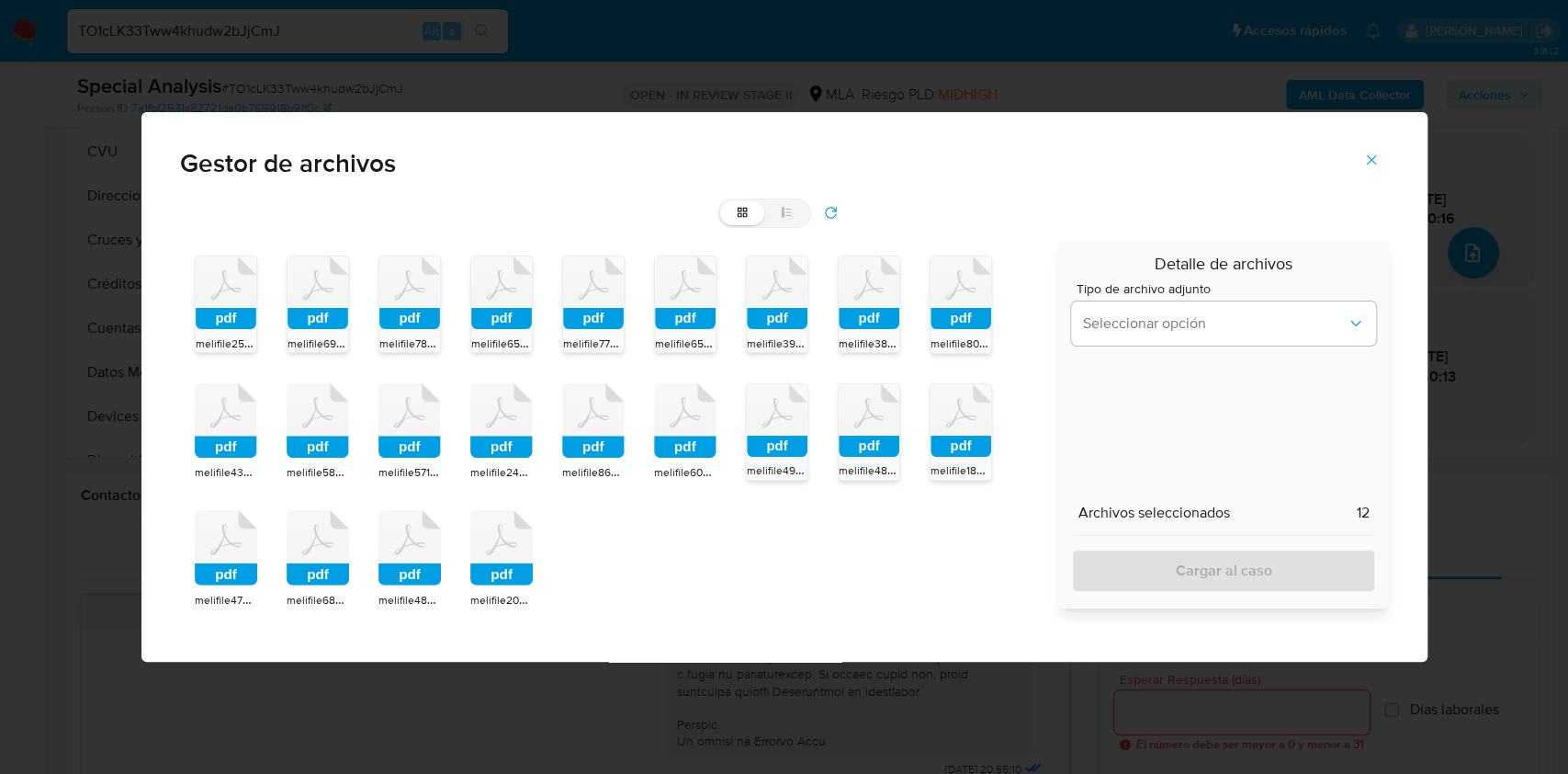
click at [658, 443] on rect at bounding box center [685, 447] width 63 height 22
click at [566, 447] on rect at bounding box center [594, 447] width 63 height 22
drag, startPoint x: 479, startPoint y: 446, endPoint x: 430, endPoint y: 447, distance: 49.0
click at [478, 445] on rect at bounding box center [501, 447] width 63 height 22
click at [399, 447] on rect at bounding box center [410, 447] width 63 height 22
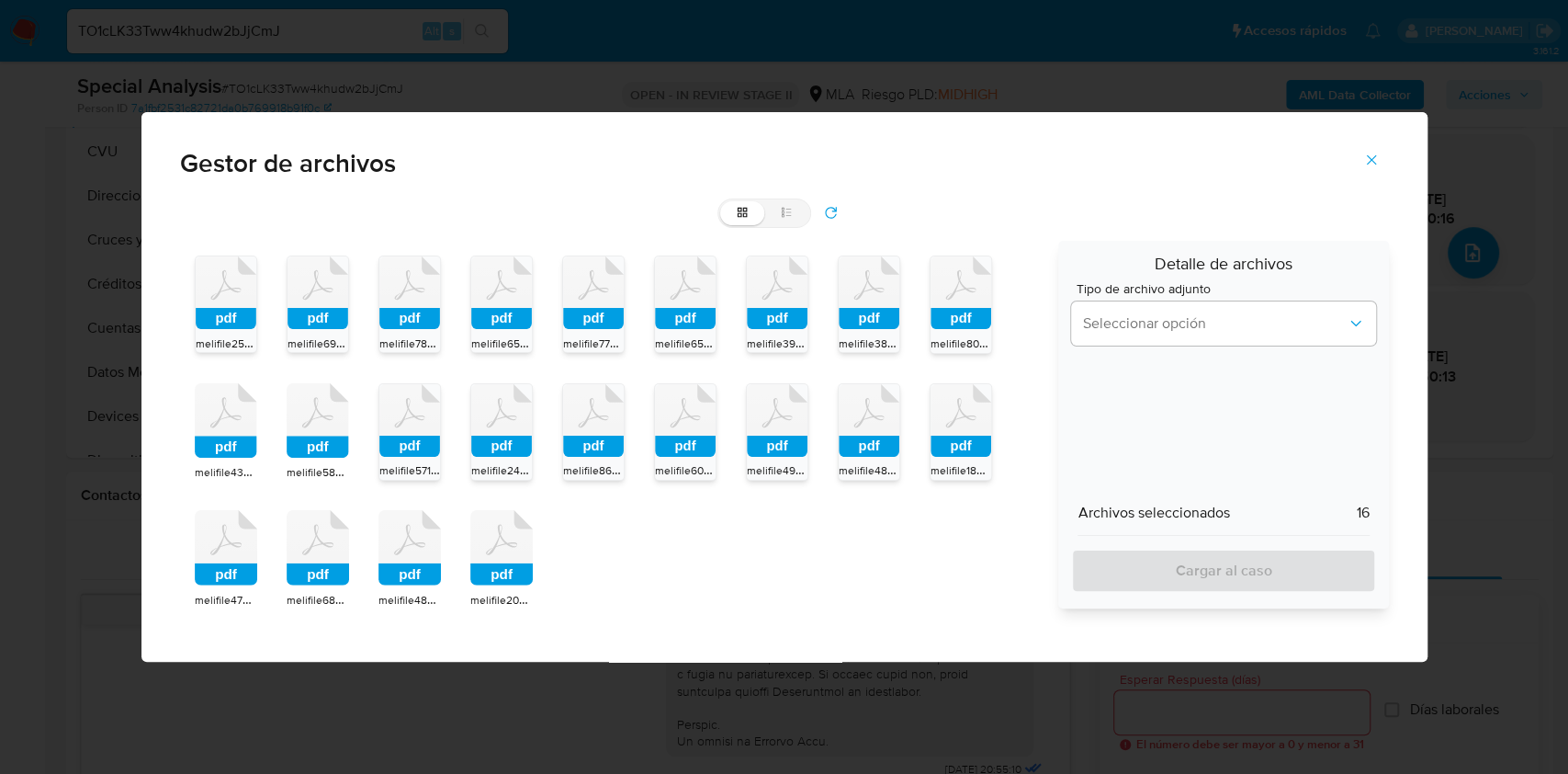
drag, startPoint x: 341, startPoint y: 448, endPoint x: 279, endPoint y: 463, distance: 63.8
click at [338, 448] on rect at bounding box center [319, 447] width 63 height 22
drag, startPoint x: 241, startPoint y: 462, endPoint x: 235, endPoint y: 484, distance: 22.8
click at [240, 462] on span "melifile4396555431196658221.pdf" at bounding box center [278, 471] width 168 height 19
click at [216, 542] on icon at bounding box center [226, 548] width 63 height 76
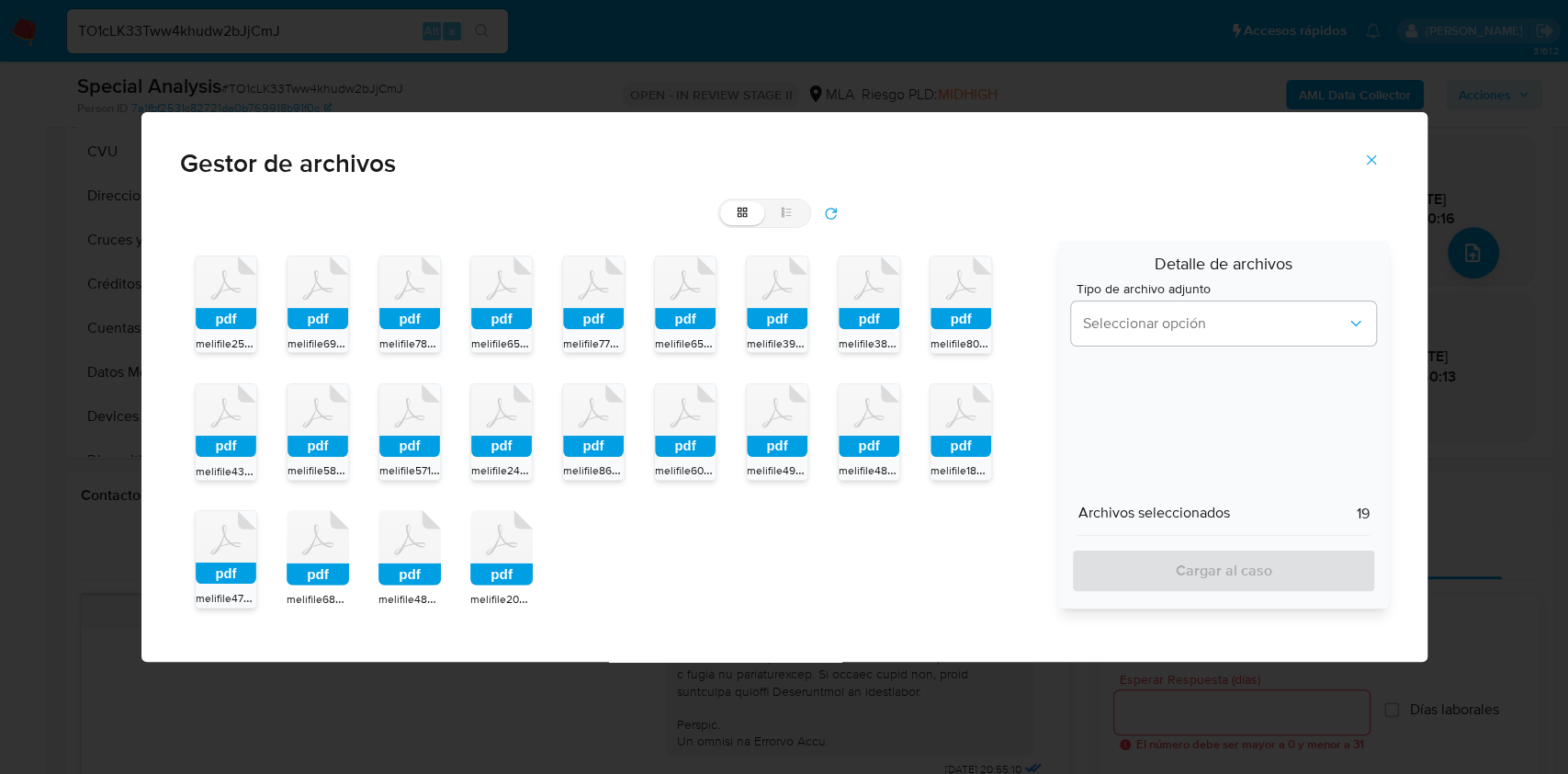
click at [313, 563] on icon at bounding box center [319, 548] width 63 height 76
drag, startPoint x: 431, startPoint y: 585, endPoint x: 469, endPoint y: 584, distance: 38.0
click at [434, 585] on div "pdf" at bounding box center [410, 550] width 63 height 80
click at [509, 586] on div "pdf" at bounding box center [501, 550] width 63 height 80
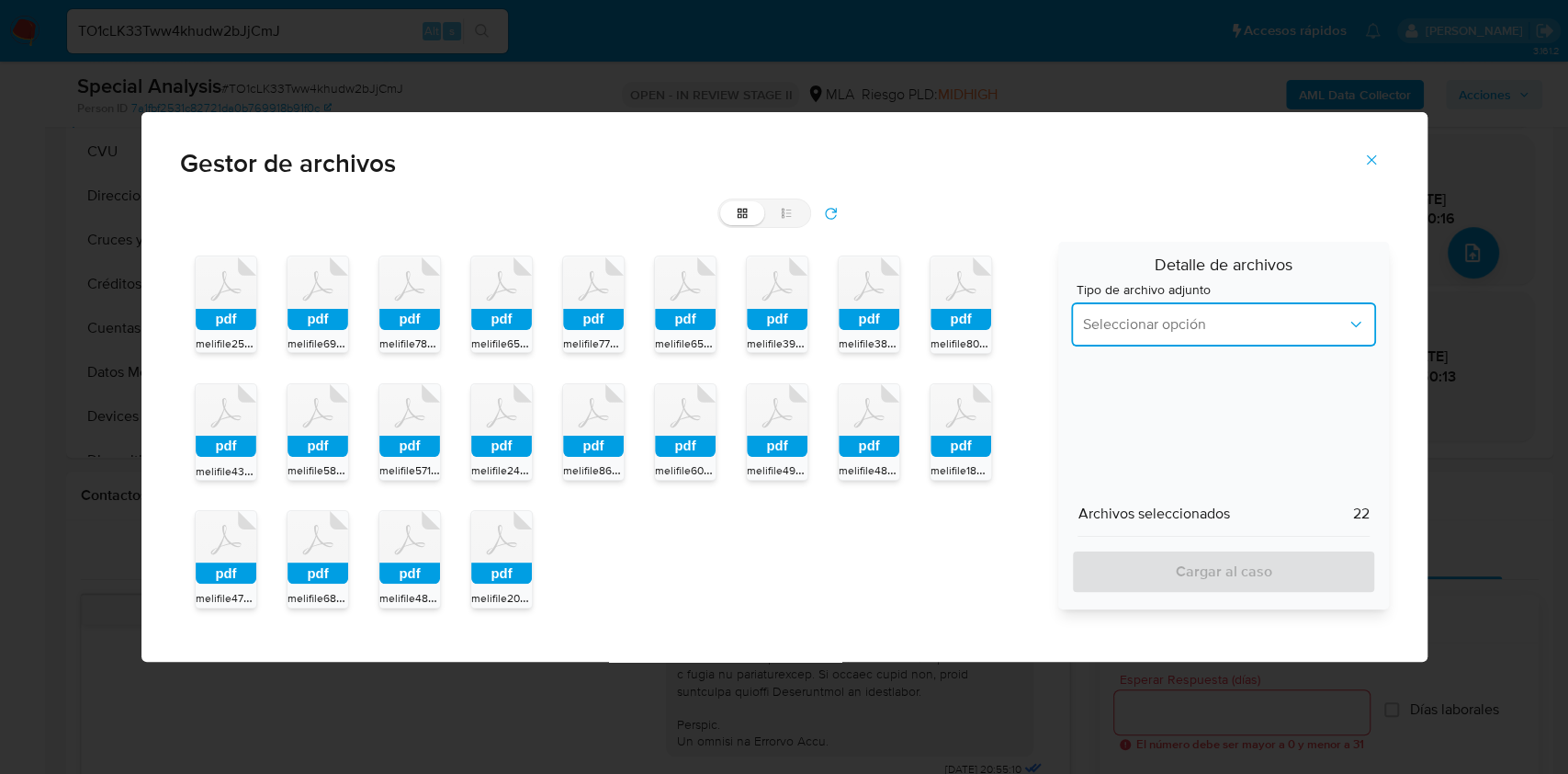
click at [1117, 344] on button "Seleccionar opción" at bounding box center [1222, 324] width 304 height 44
click at [1120, 403] on div "INGRESOS" at bounding box center [1219, 418] width 271 height 44
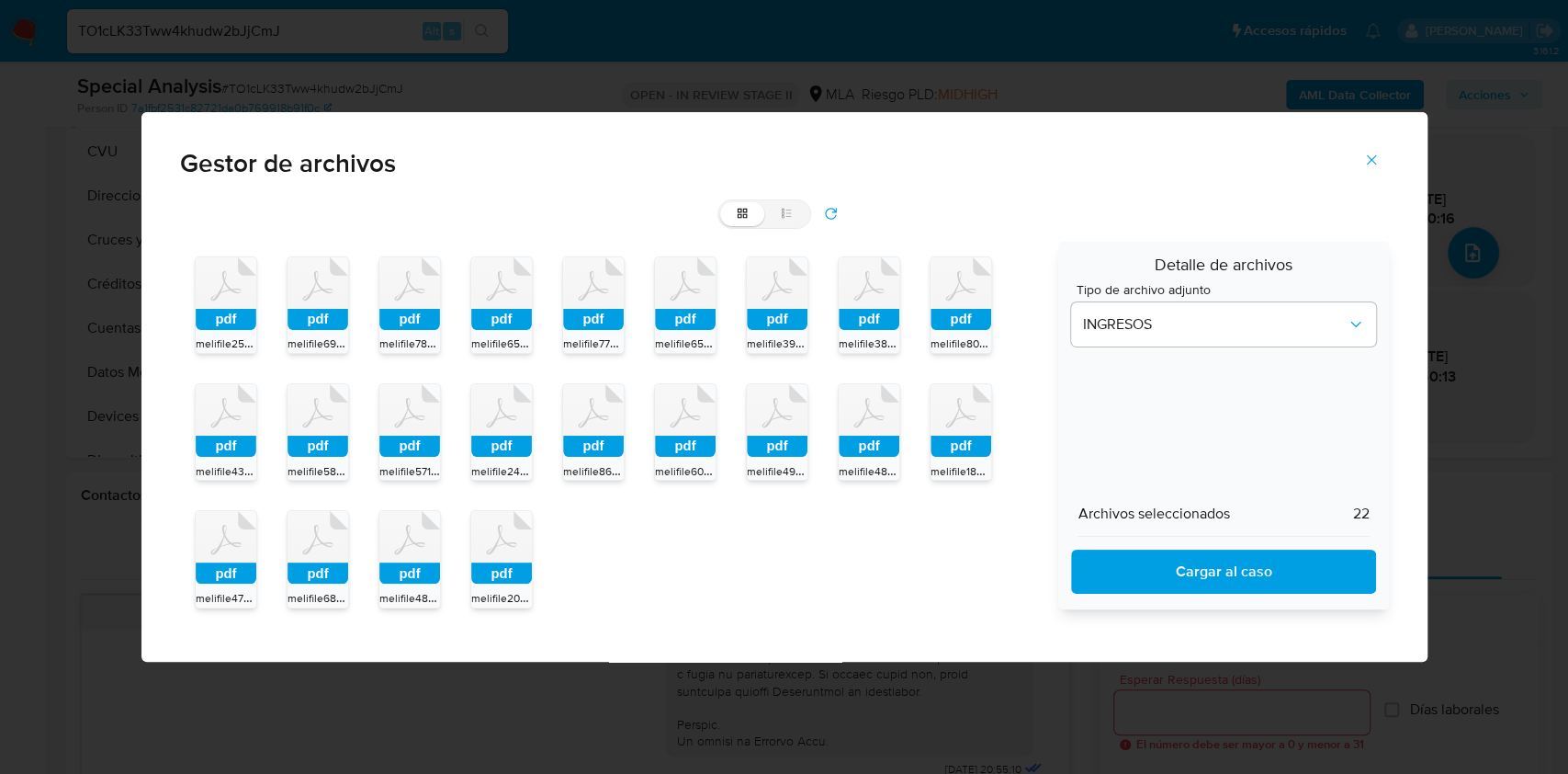
click at [1146, 569] on span "Cargar al caso" at bounding box center [1223, 571] width 257 height 40
click at [1379, 157] on button "Cerrar" at bounding box center [1370, 159] width 64 height 44
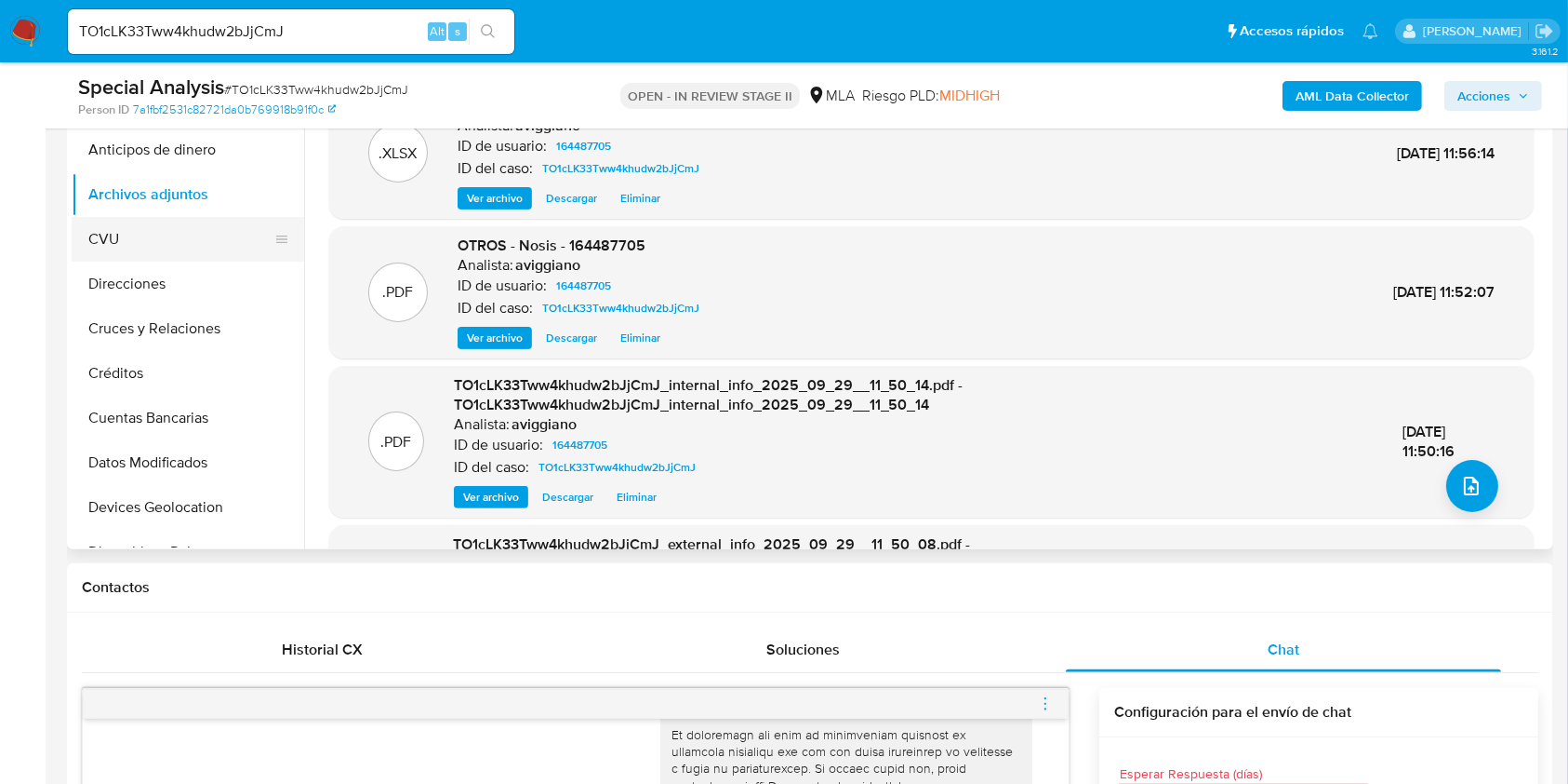
scroll to position [373, 0]
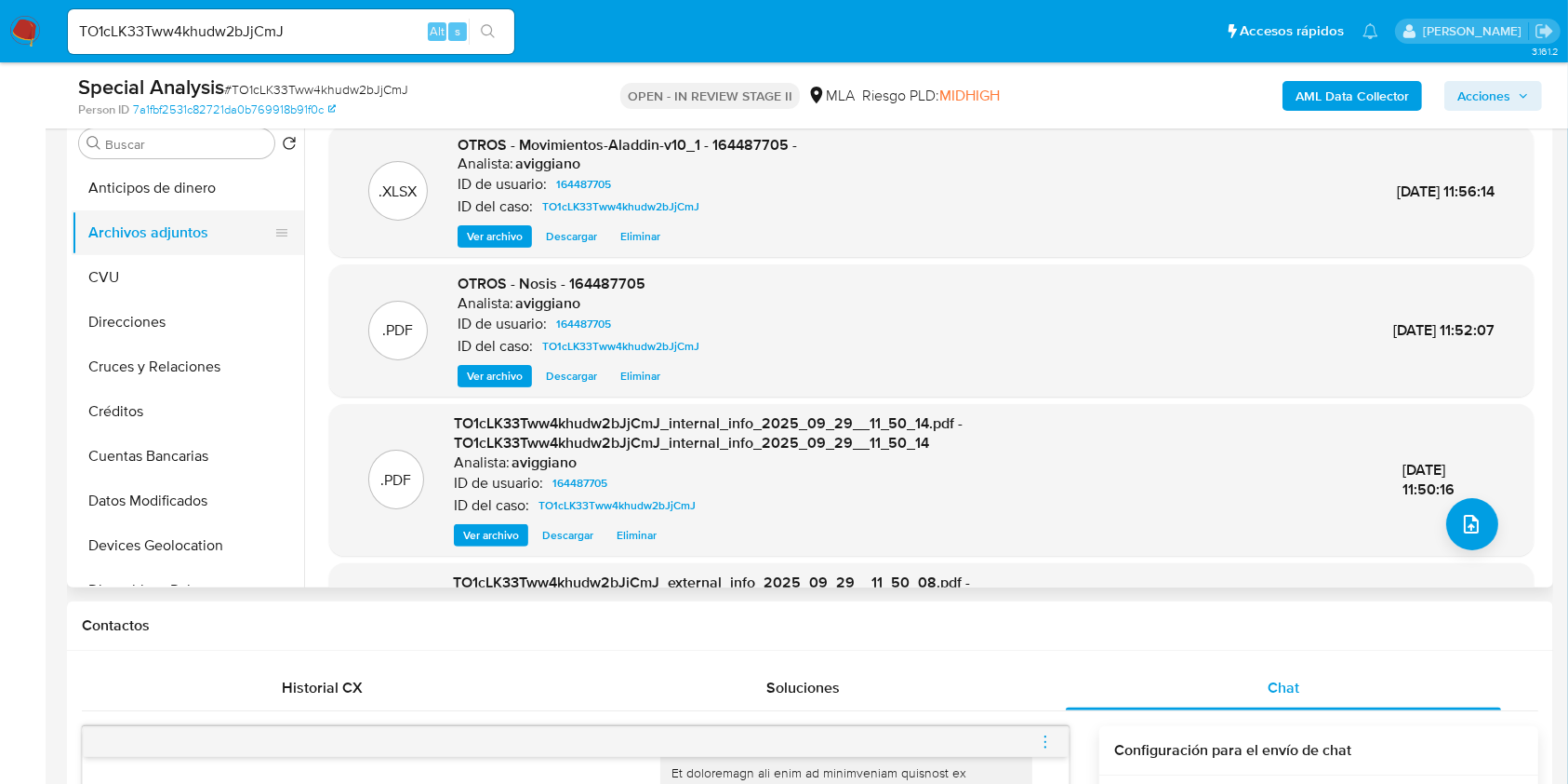
click at [183, 221] on button "Archivos adjuntos" at bounding box center [180, 232] width 218 height 45
click at [180, 274] on button "CVU" at bounding box center [180, 277] width 218 height 45
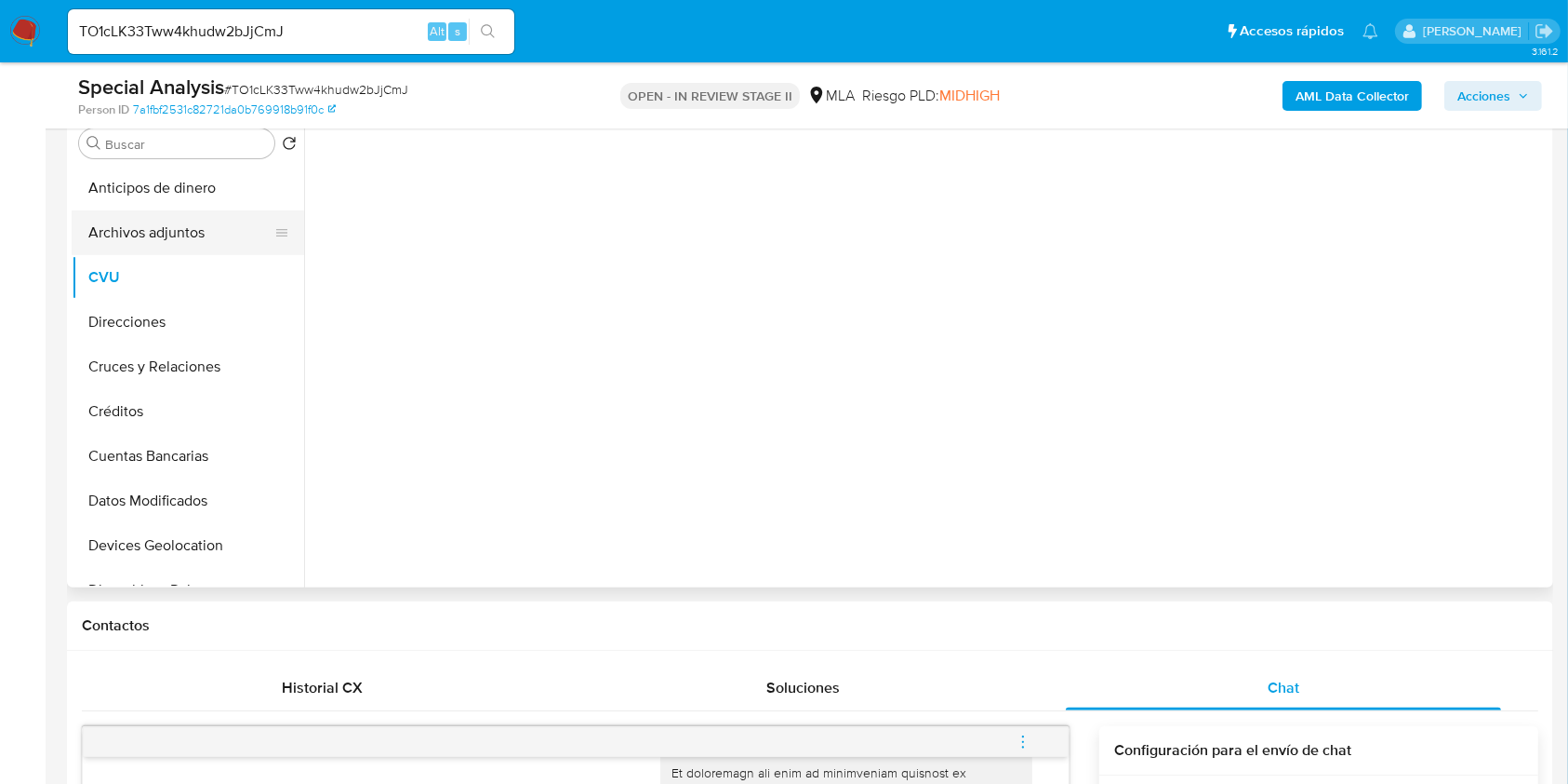
click at [180, 237] on button "Archivos adjuntos" at bounding box center [180, 232] width 218 height 45
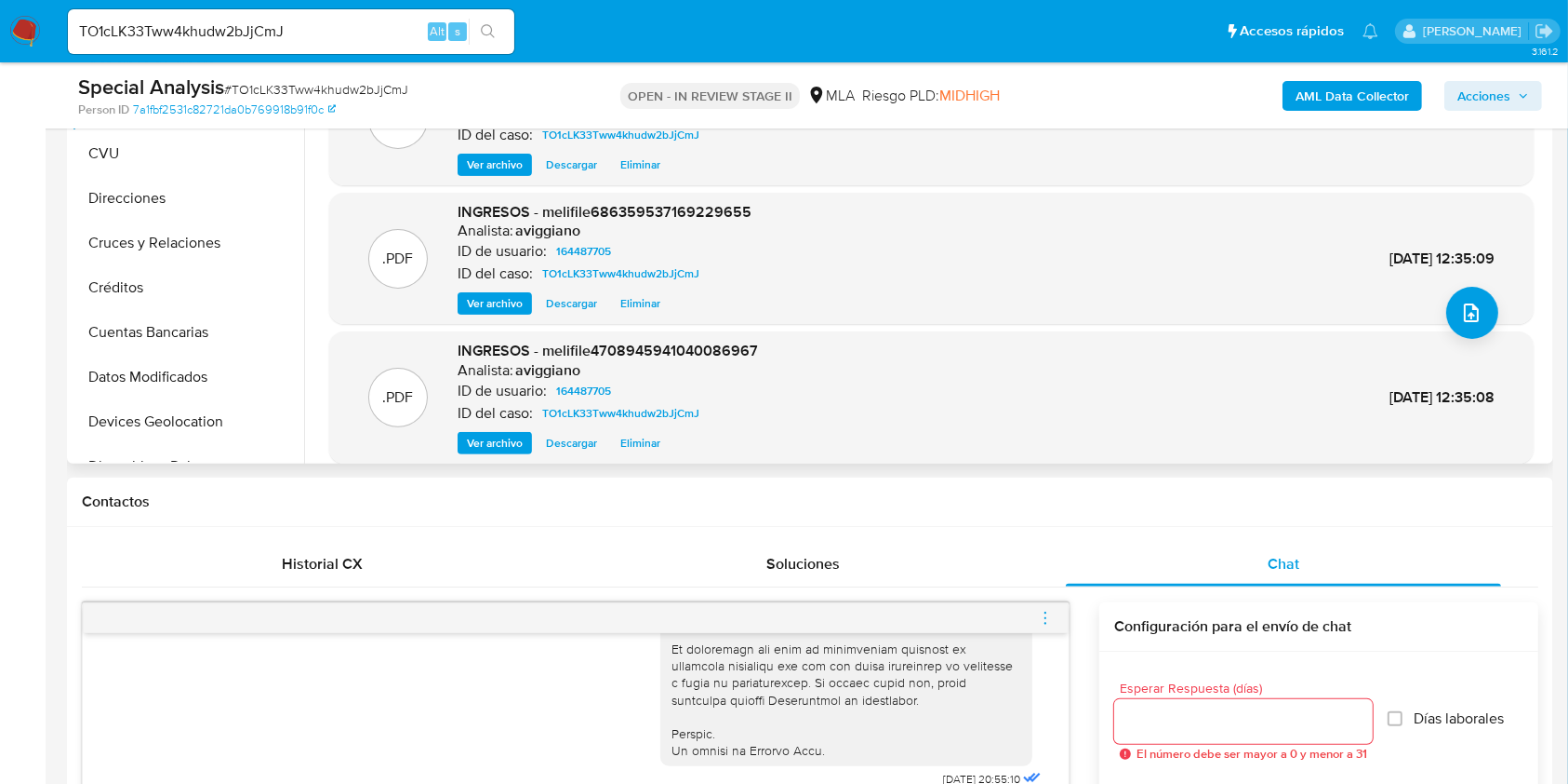
scroll to position [156, 0]
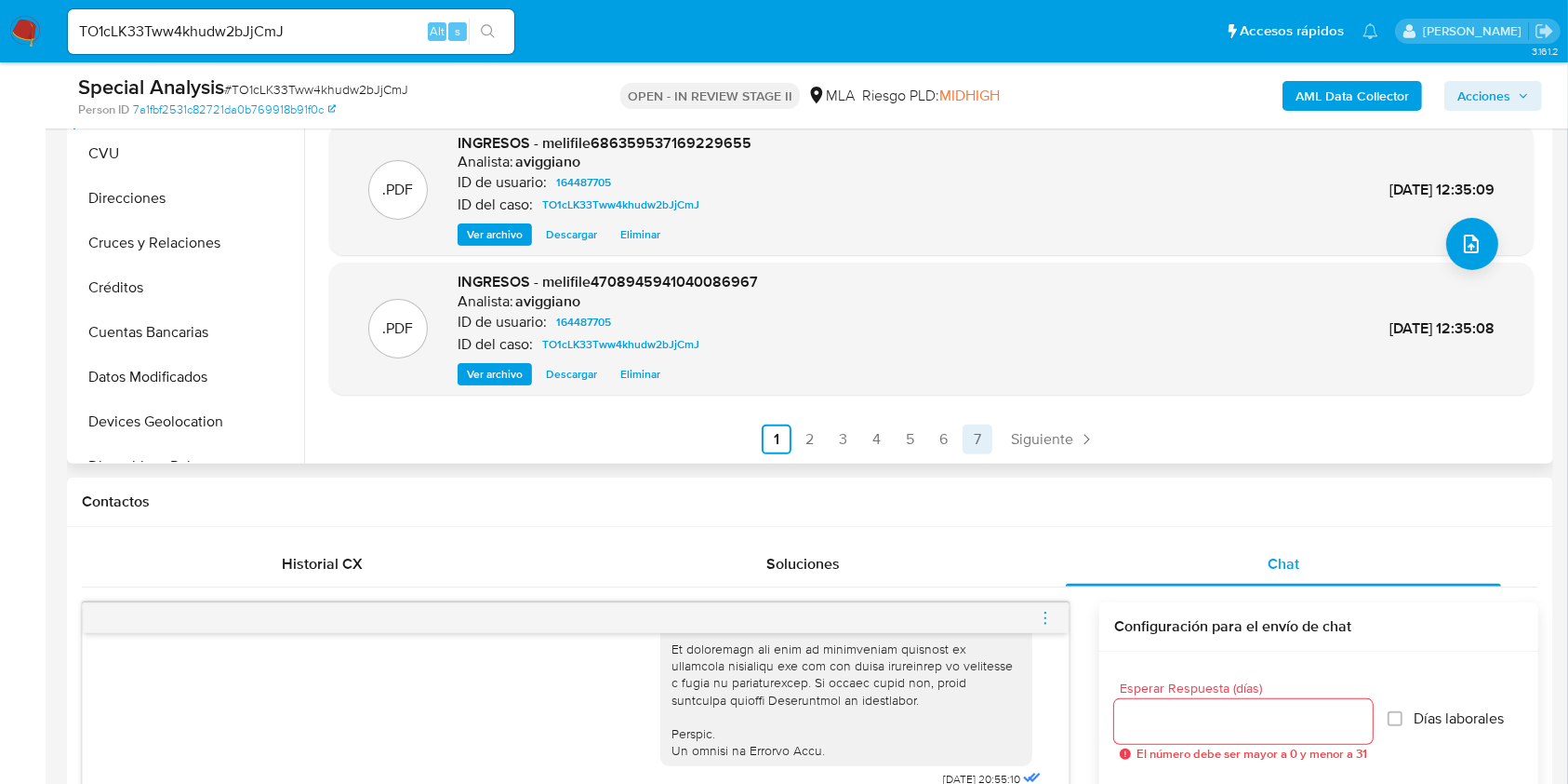
click at [974, 439] on link "7" at bounding box center [978, 439] width 30 height 30
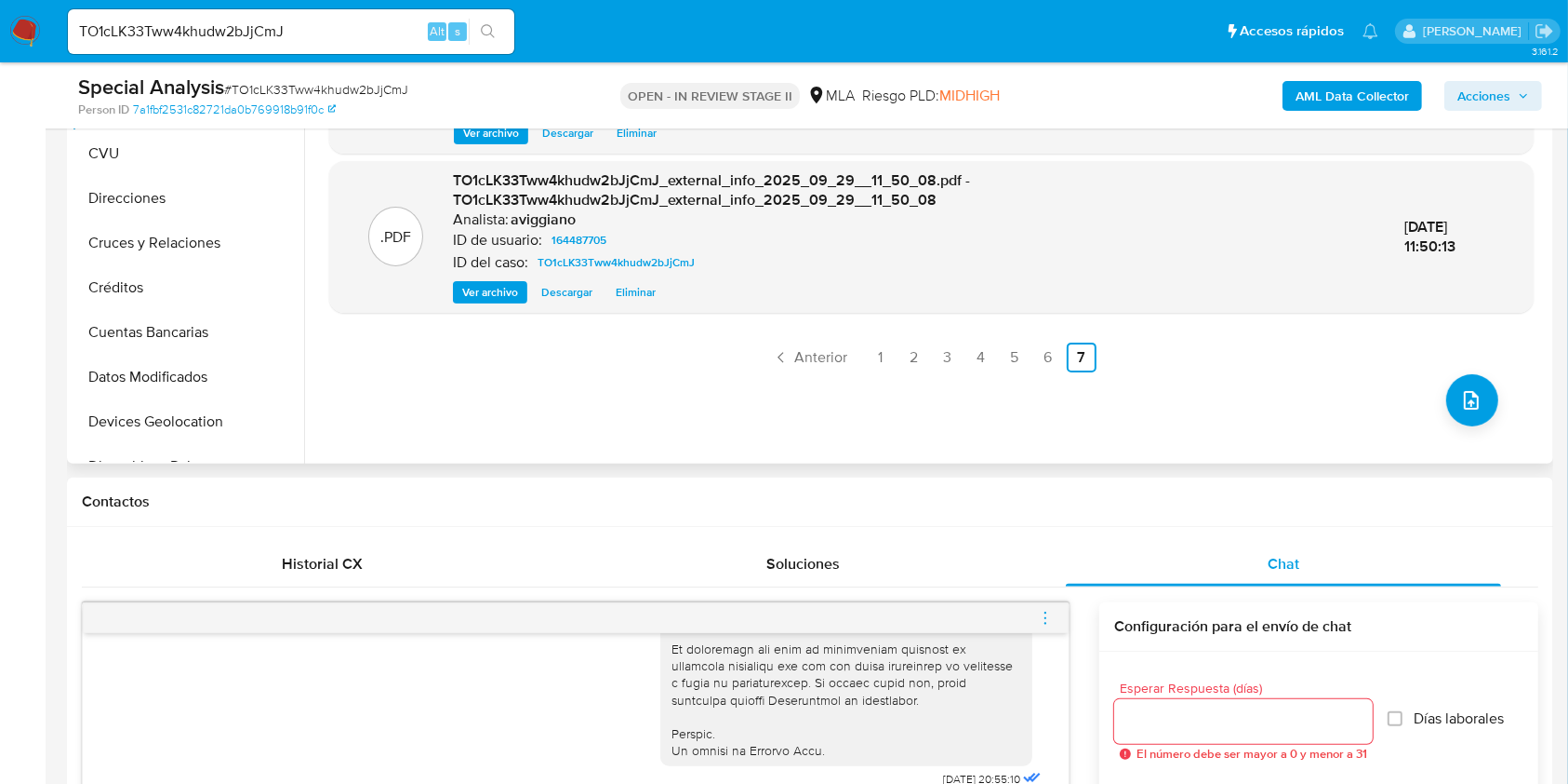
scroll to position [248, 0]
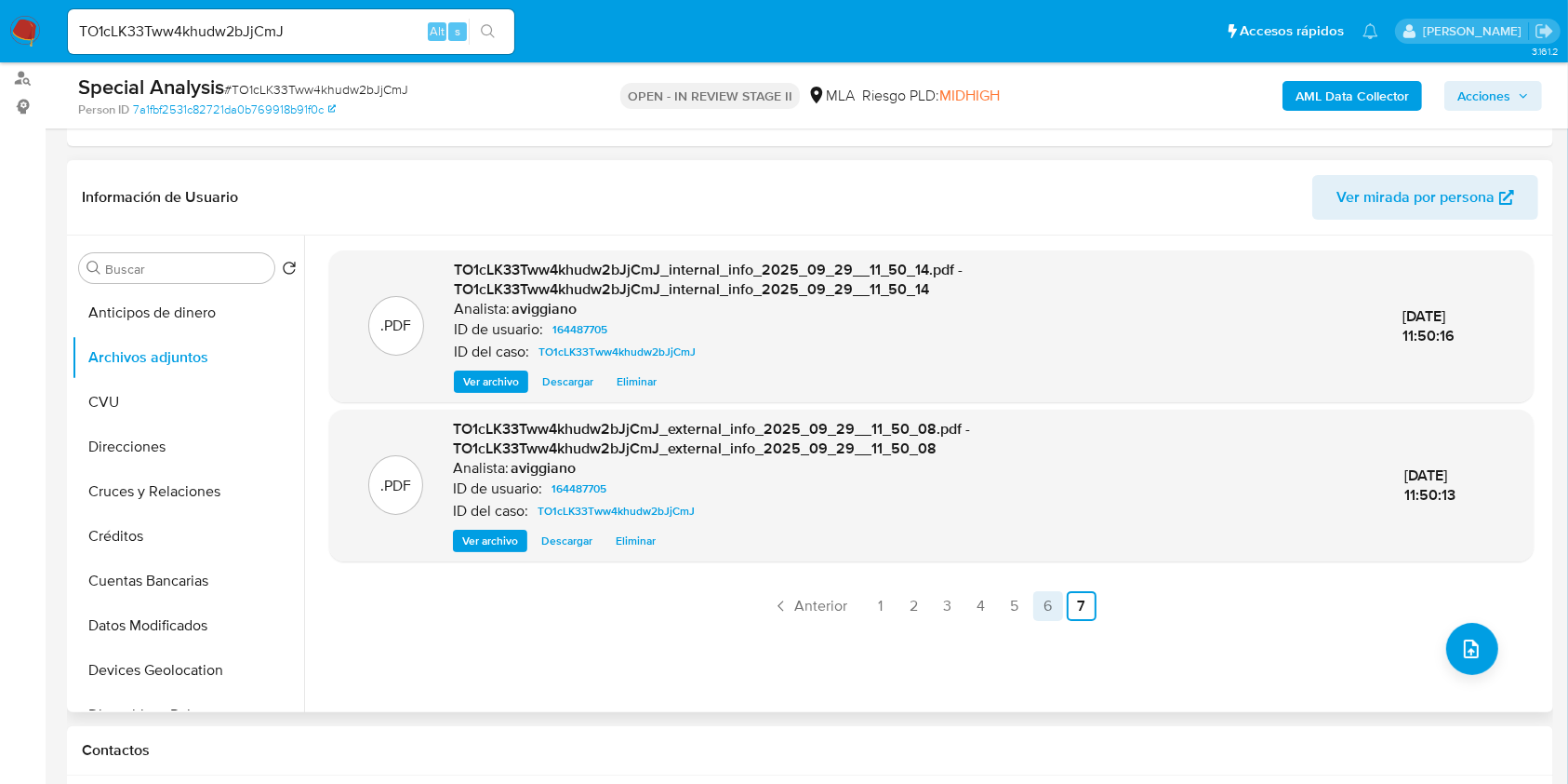
click at [1043, 598] on link "6" at bounding box center [1048, 606] width 30 height 30
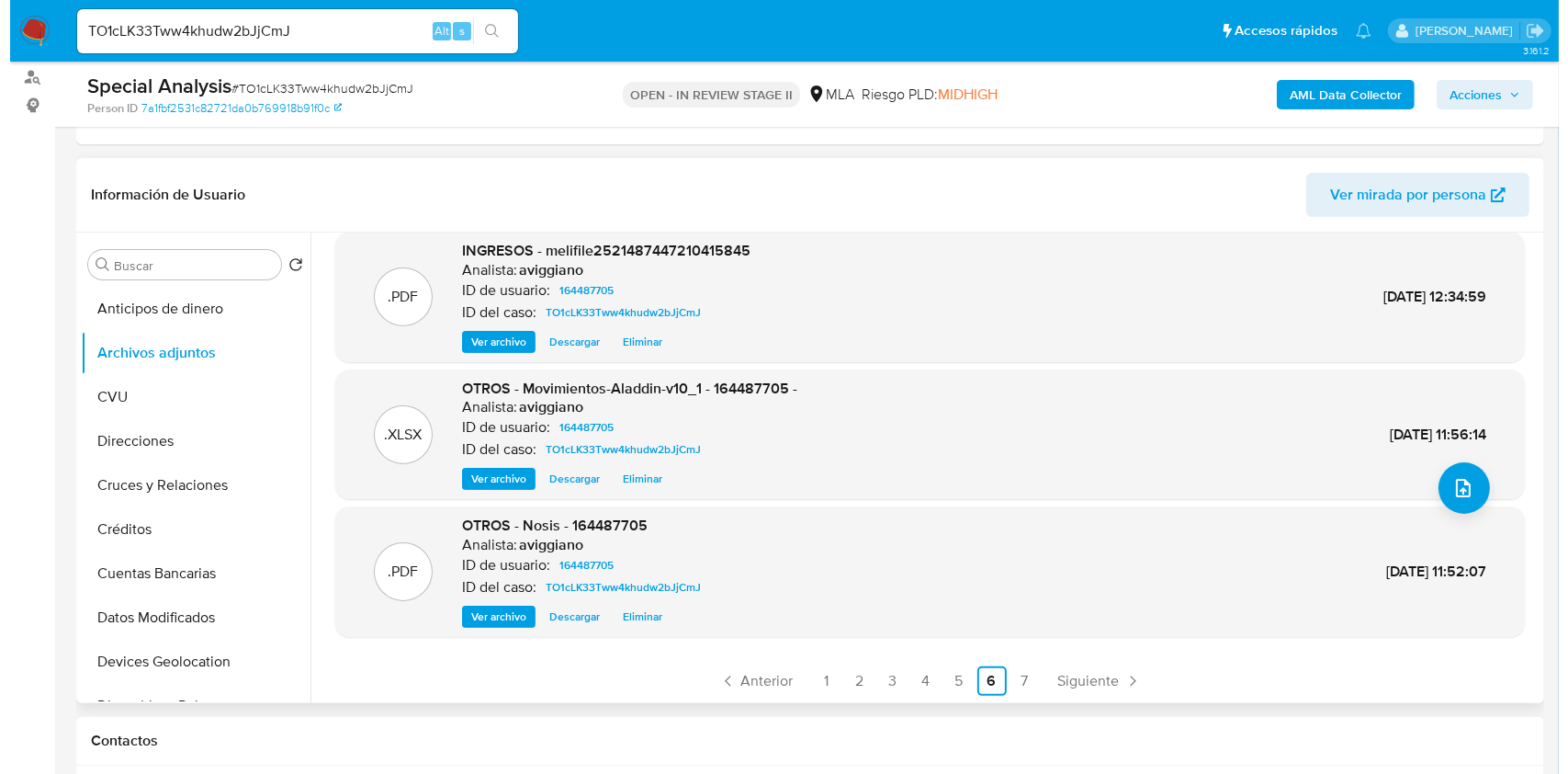
scroll to position [154, 0]
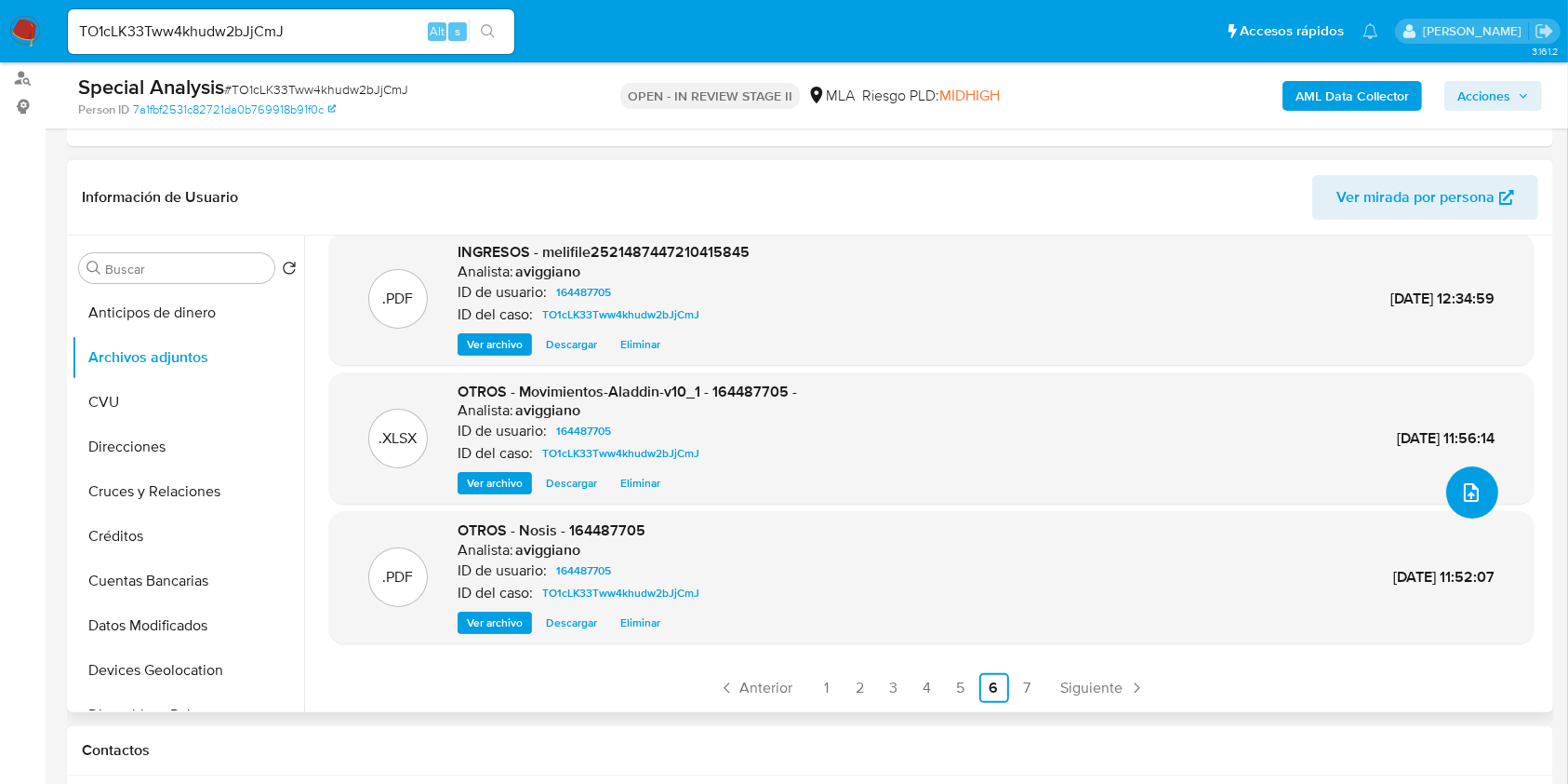
click at [1465, 495] on icon "upload-file" at bounding box center [1471, 492] width 22 height 22
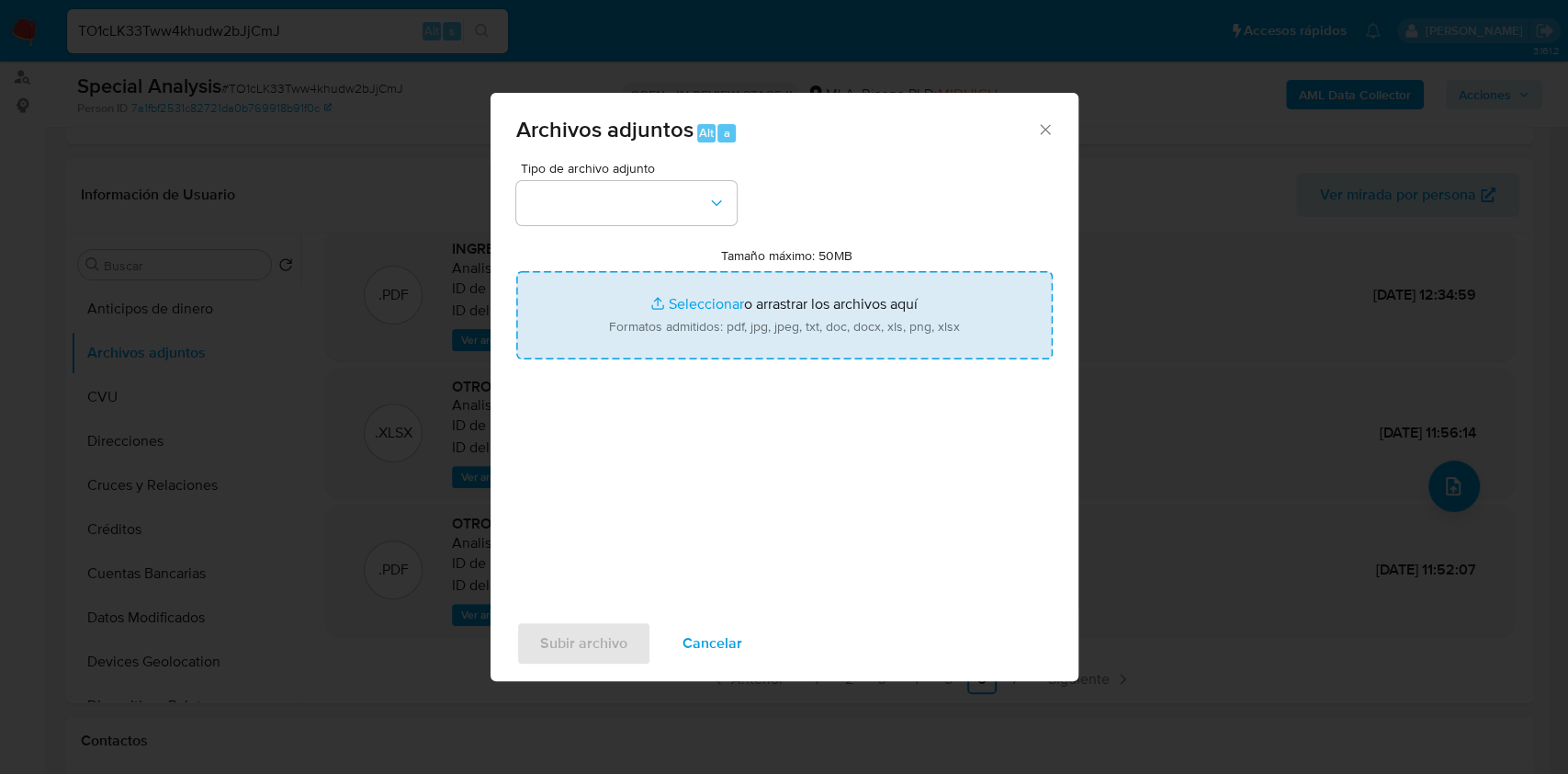
click at [895, 309] on input "Tamaño máximo: 50MB Seleccionar archivos" at bounding box center [784, 316] width 537 height 89
type input "C:\fakepath\Caselog TO1cLK33Tww4khudw2bJjCmJ_2025_09_22_14_49_25.docx"
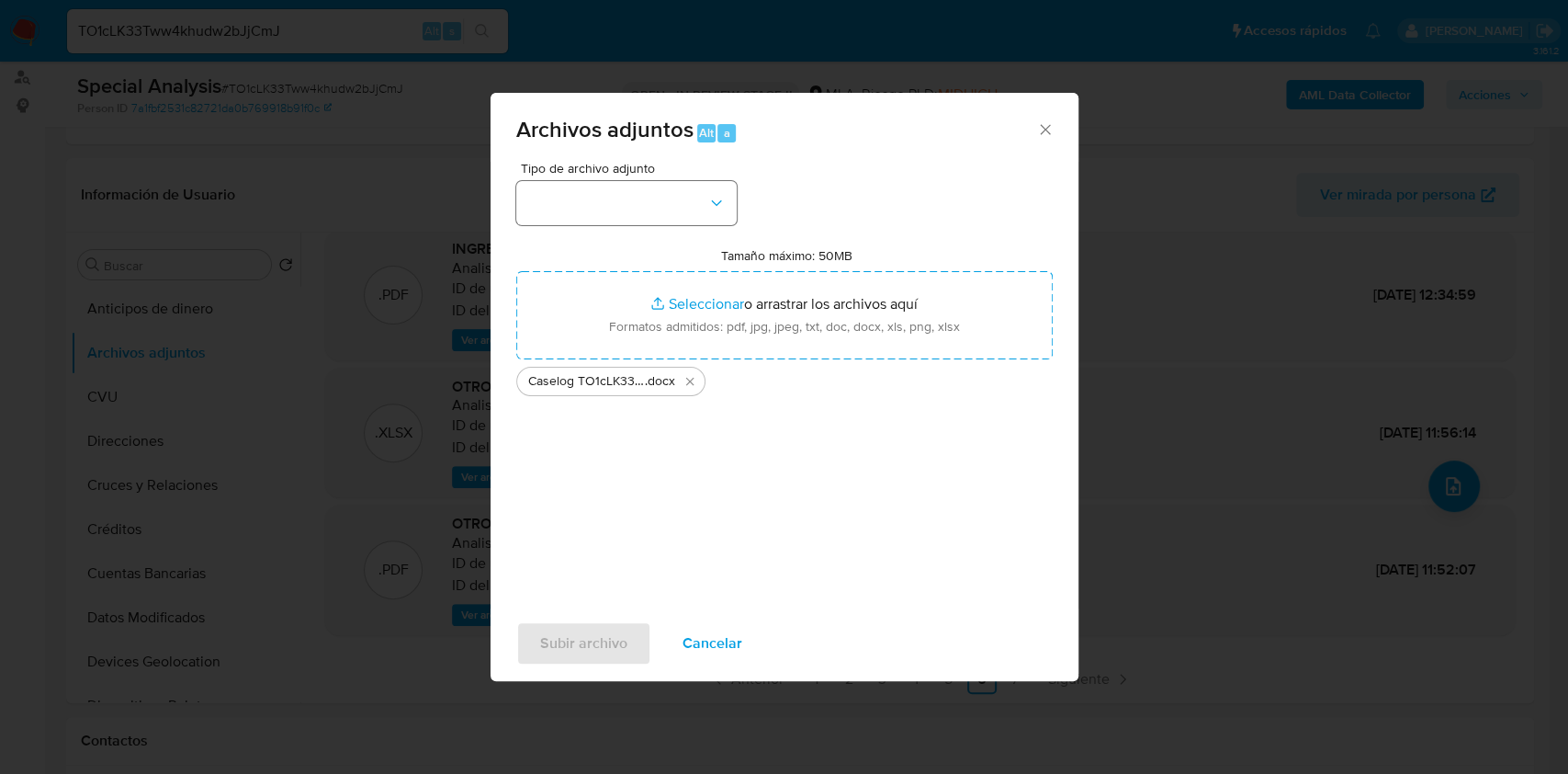
drag, startPoint x: 547, startPoint y: 244, endPoint x: 565, endPoint y: 217, distance: 32.4
click at [551, 235] on div "Tipo de archivo adjunto Tamaño máximo: 50MB Seleccionar archivos Seleccionar o …" at bounding box center [784, 378] width 537 height 434
click at [566, 217] on button "button" at bounding box center [626, 203] width 220 height 44
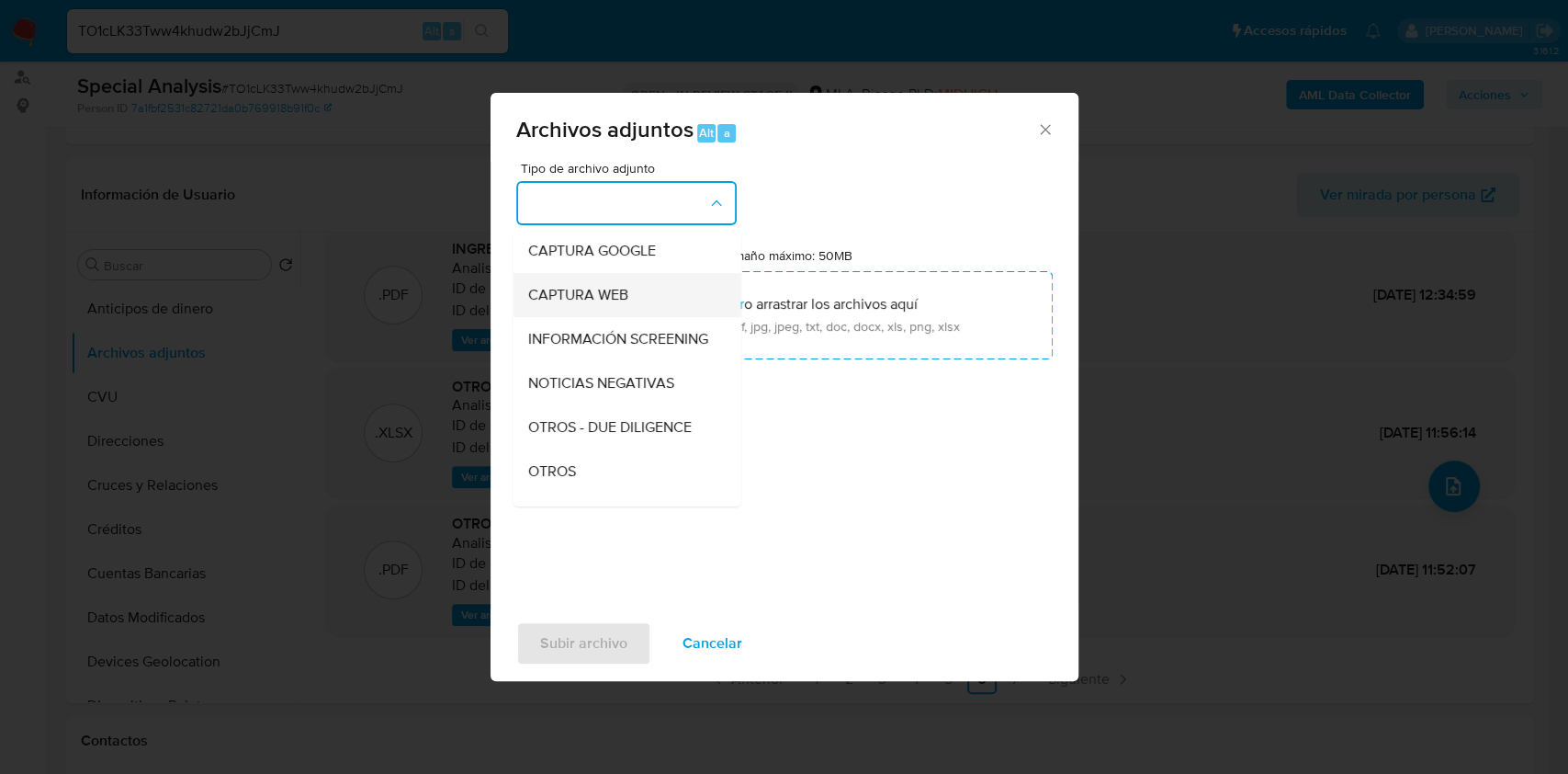
scroll to position [245, 0]
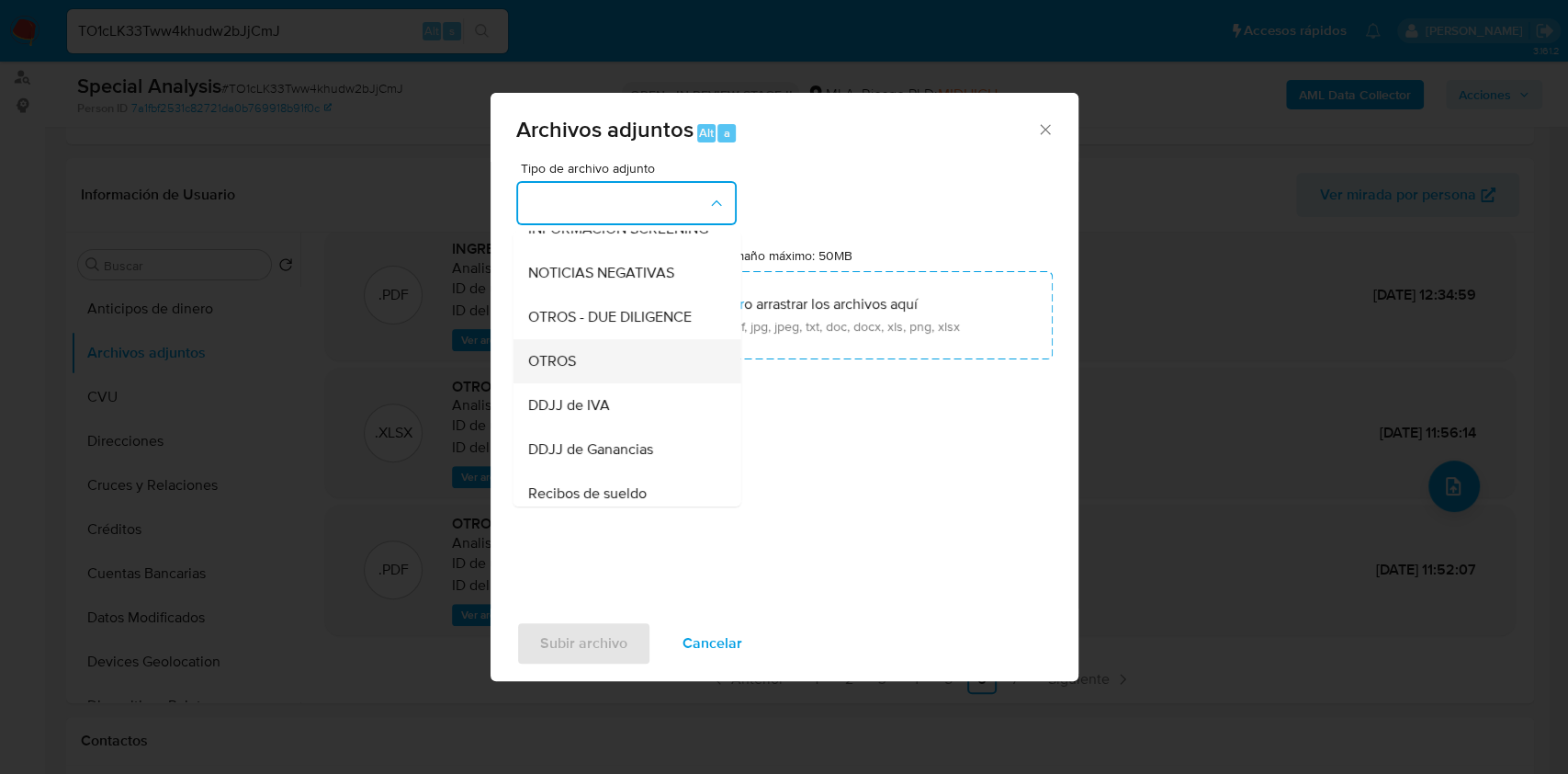
click at [562, 371] on span "OTROS" at bounding box center [551, 361] width 48 height 19
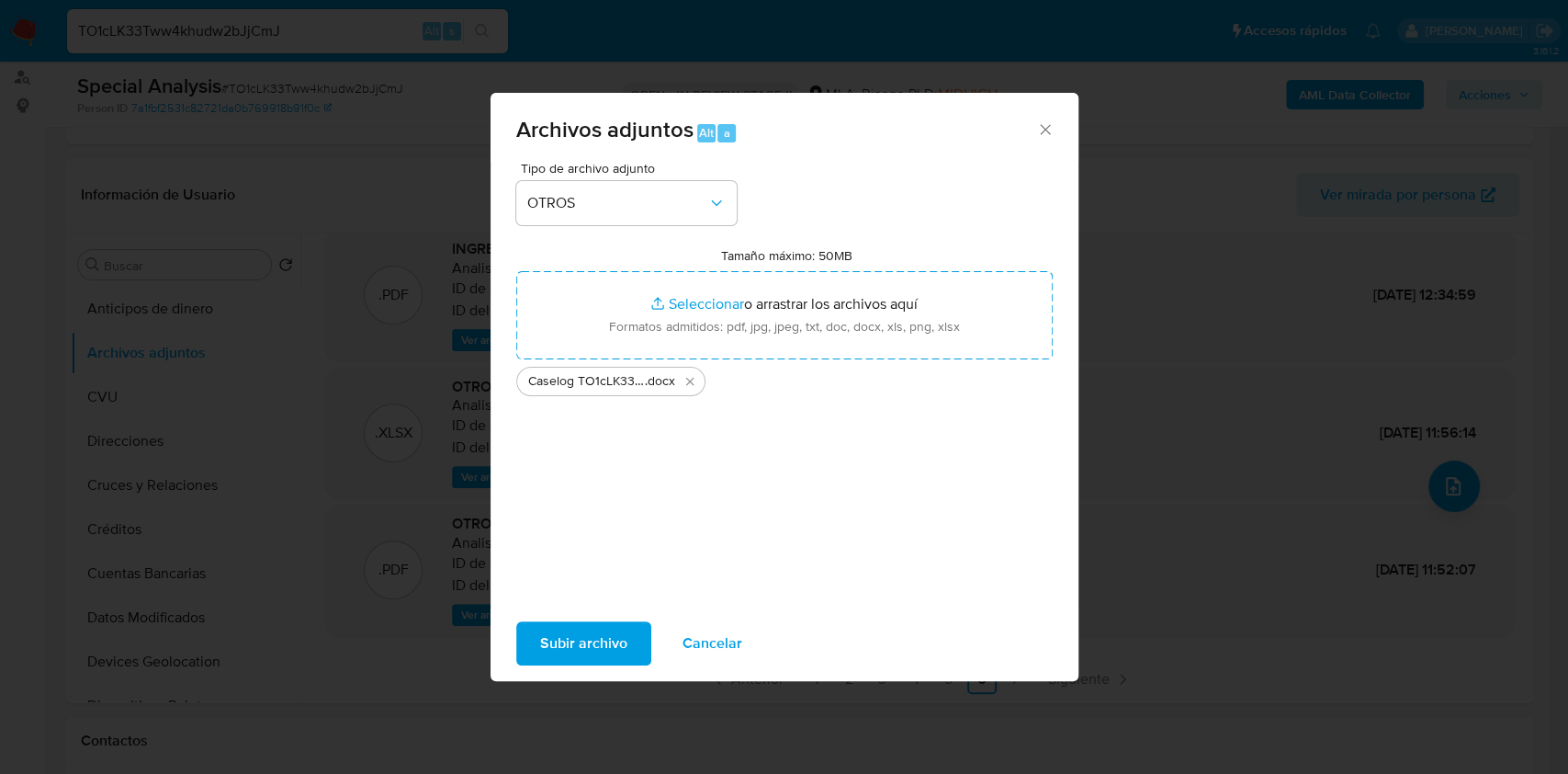
click at [592, 636] on span "Subir archivo" at bounding box center [583, 642] width 87 height 40
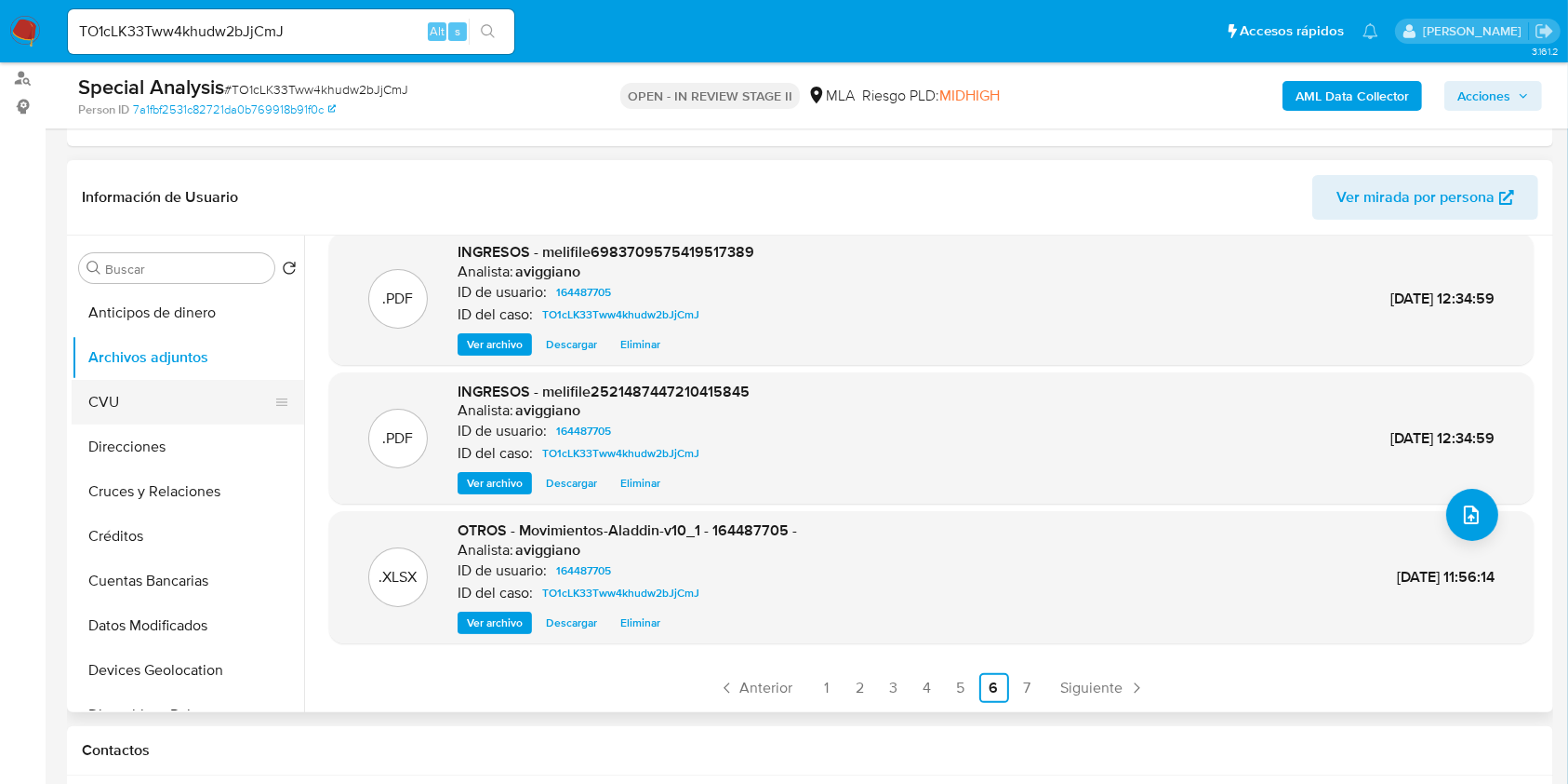
scroll to position [0, 0]
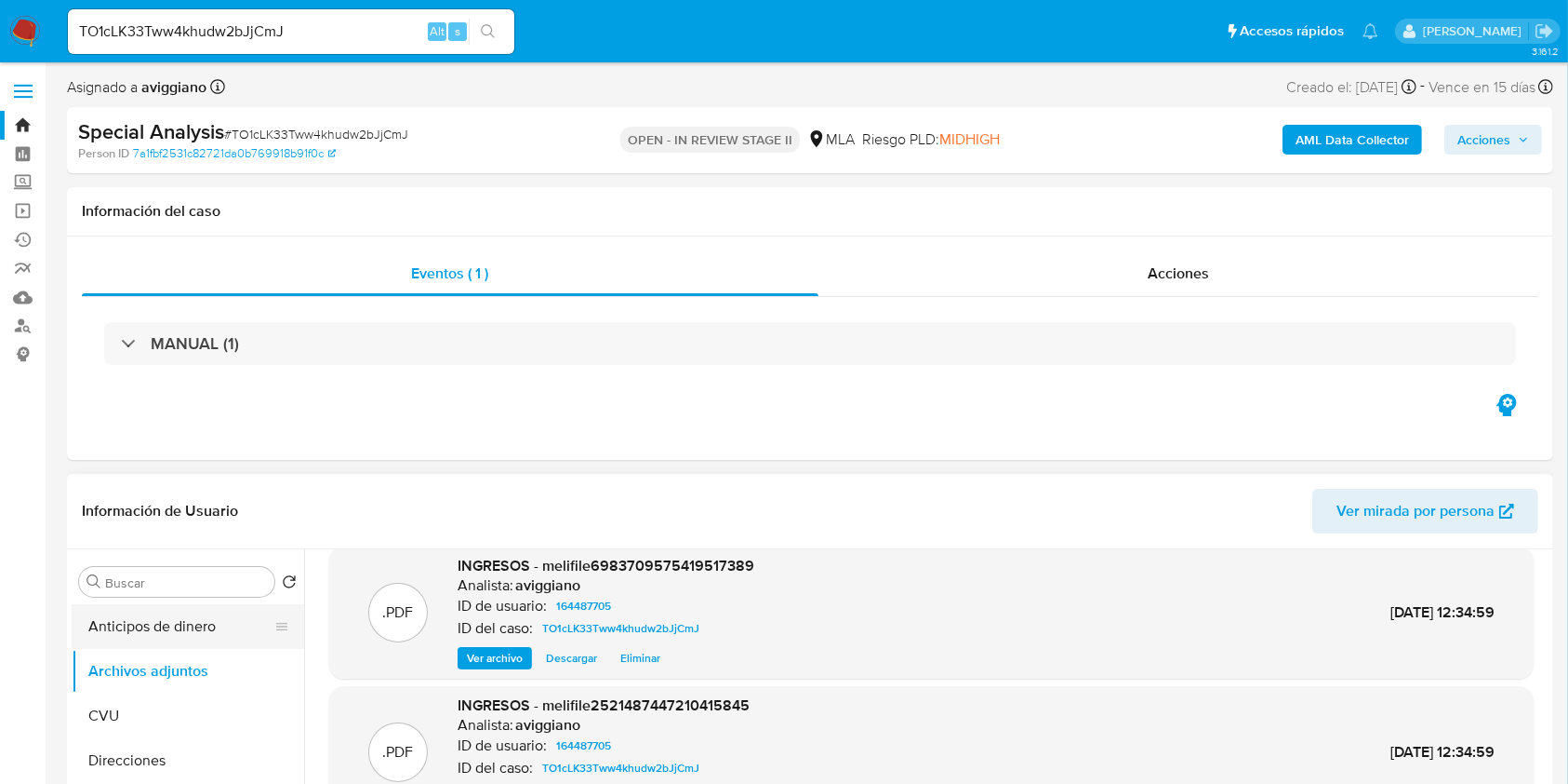
click at [141, 615] on button "Anticipos de dinero" at bounding box center [180, 626] width 218 height 45
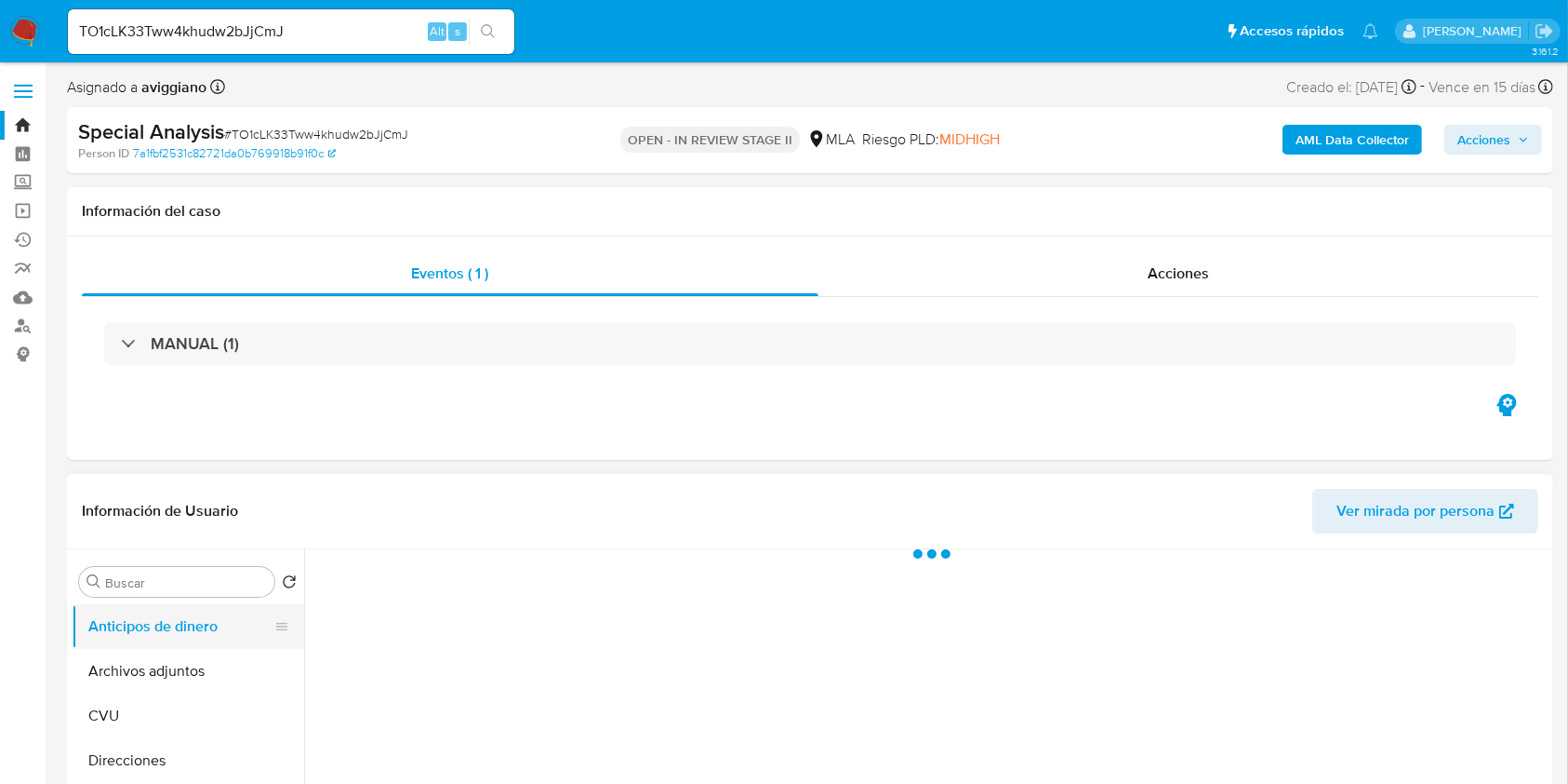
click at [142, 644] on button "Anticipos de dinero" at bounding box center [180, 626] width 218 height 45
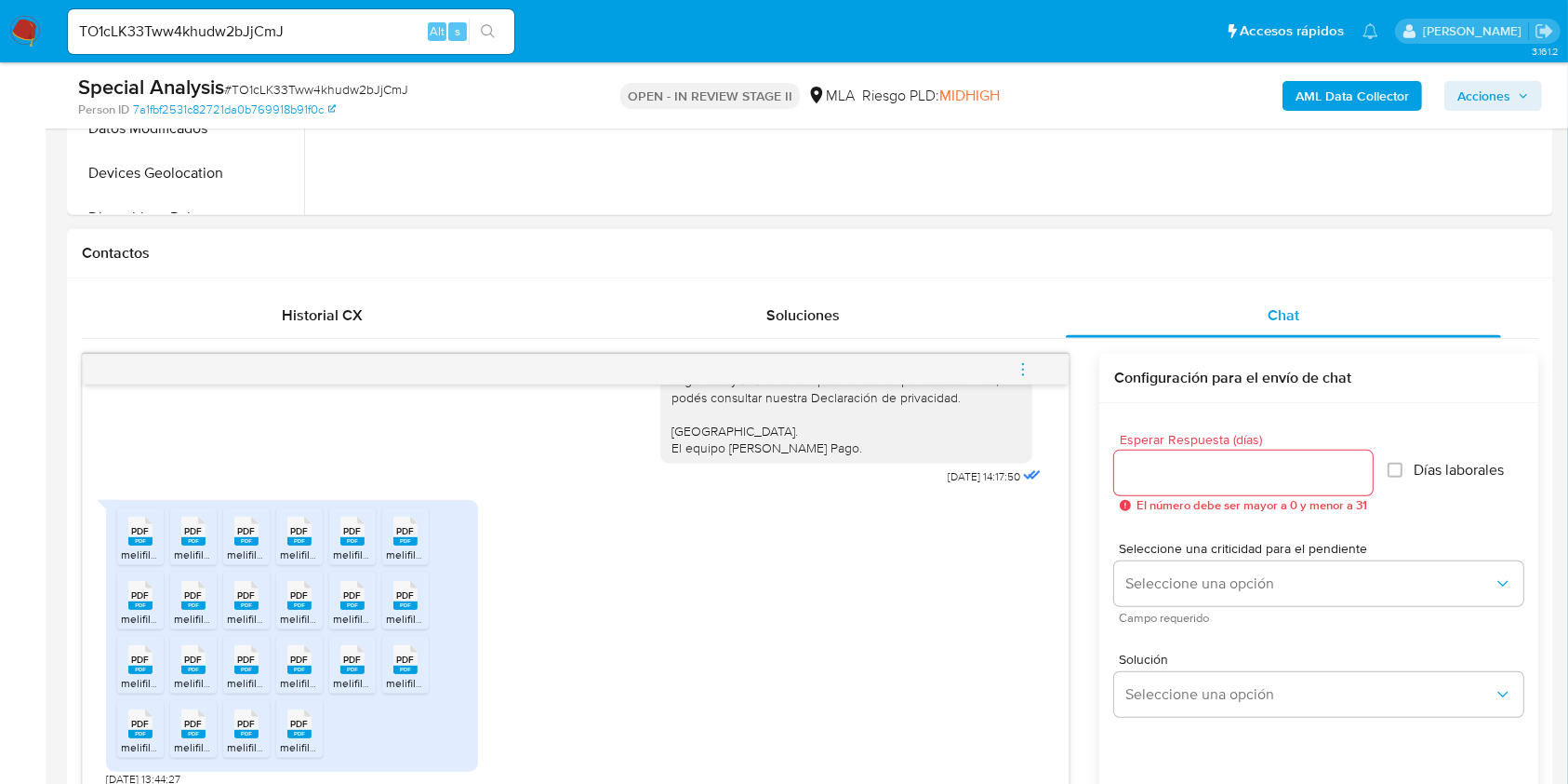
scroll to position [1117, 0]
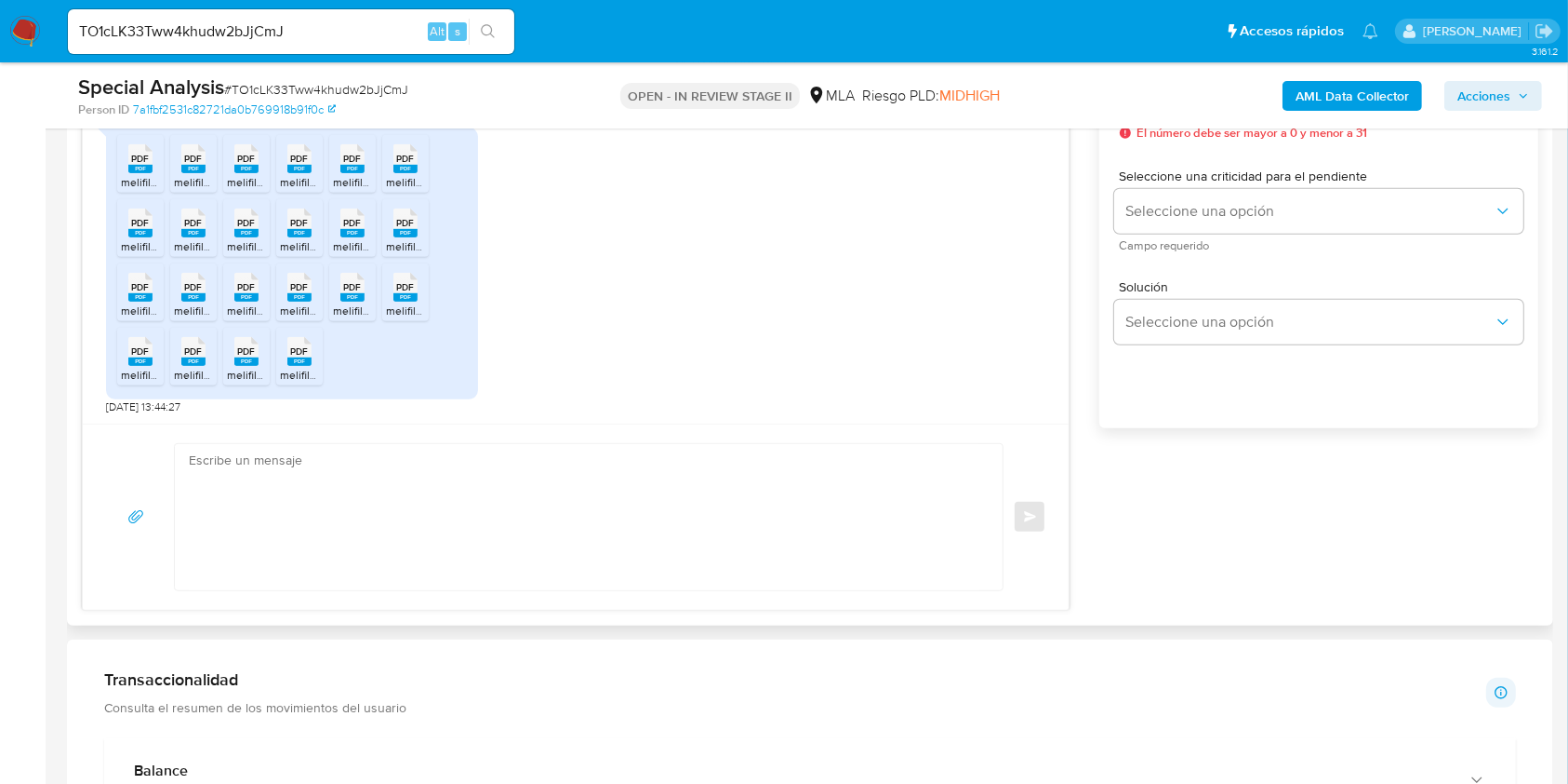
click at [505, 496] on textarea at bounding box center [584, 517] width 790 height 146
click at [461, 501] on textarea at bounding box center [584, 517] width 790 height 146
type textarea "b"
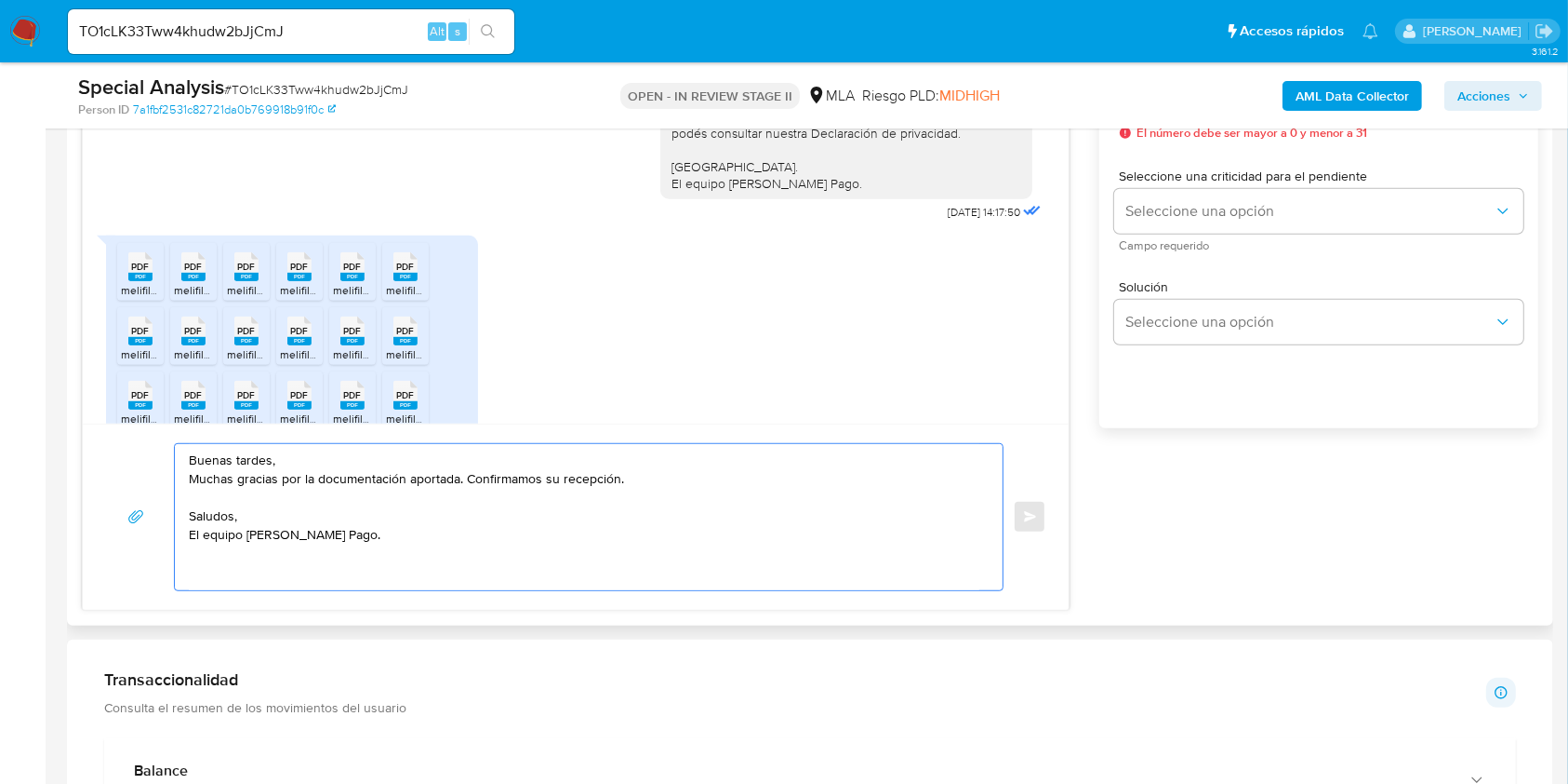
scroll to position [1100, 0]
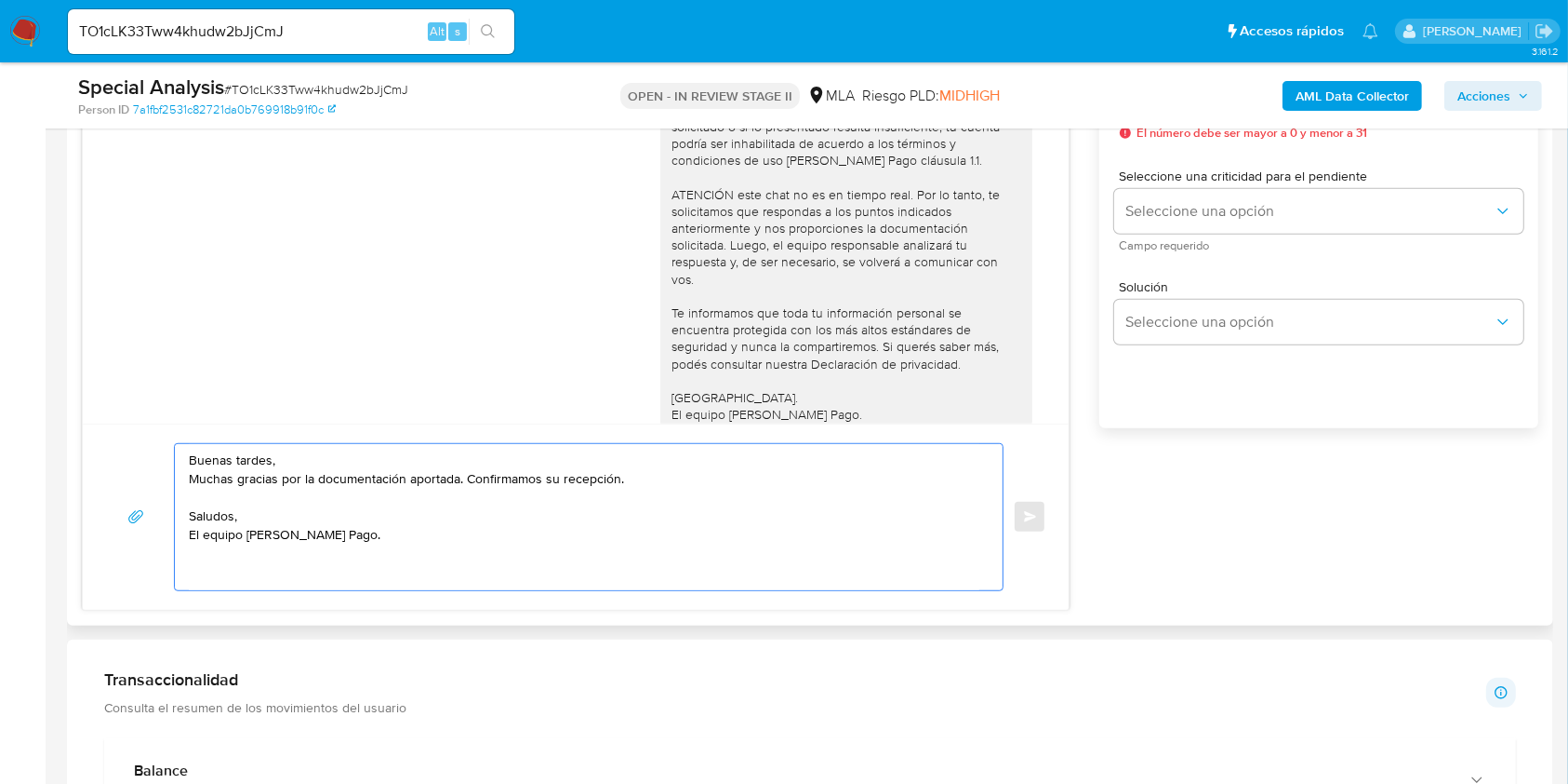
type textarea "Buenas tardes, Muchas gracias por la documentación aportada. Confirmamos su rec…"
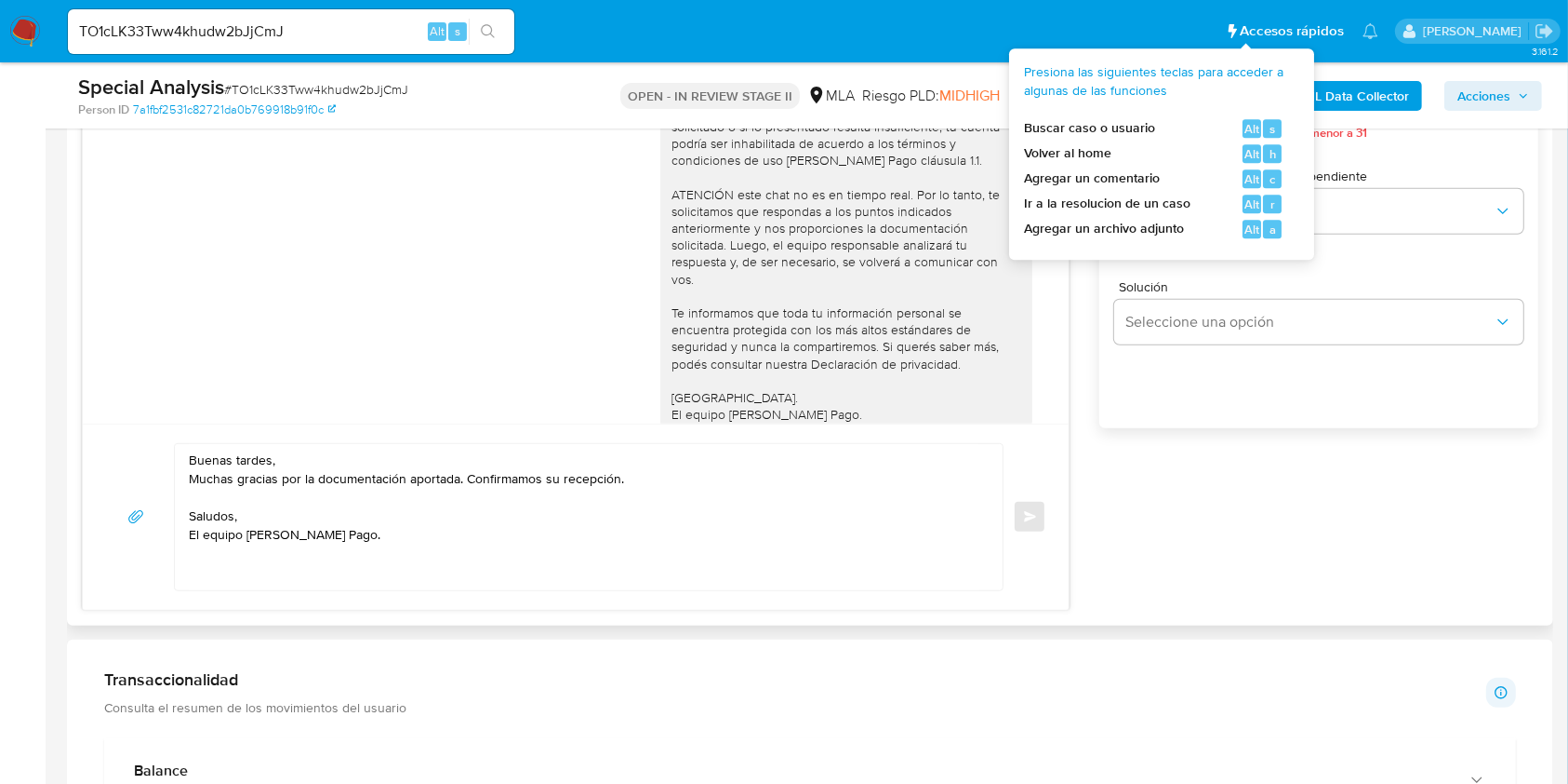
scroll to position [992, 0]
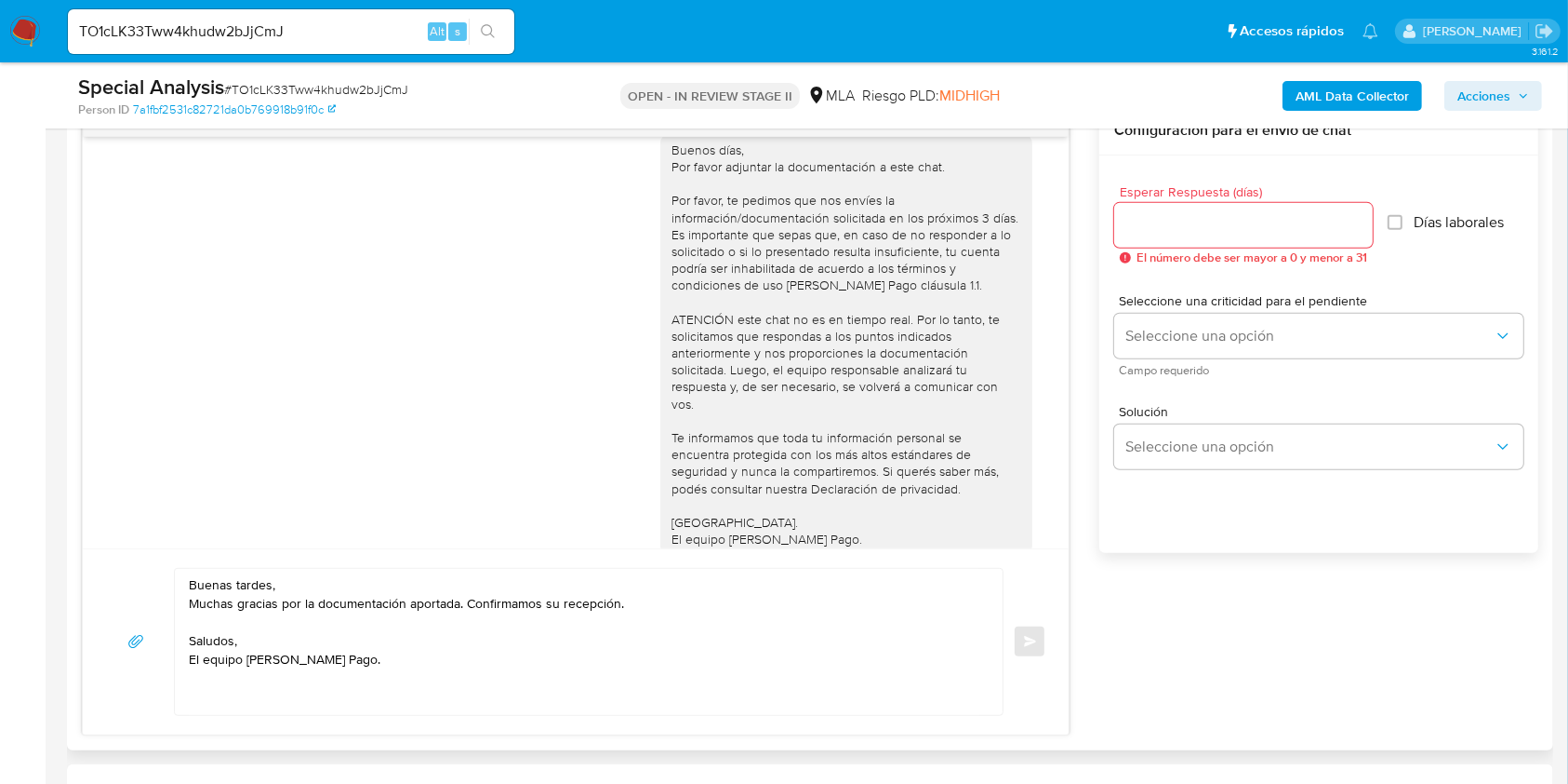
click at [1233, 242] on div at bounding box center [1243, 225] width 259 height 45
click at [1211, 225] on input "Esperar Respuesta (días)" at bounding box center [1243, 225] width 259 height 24
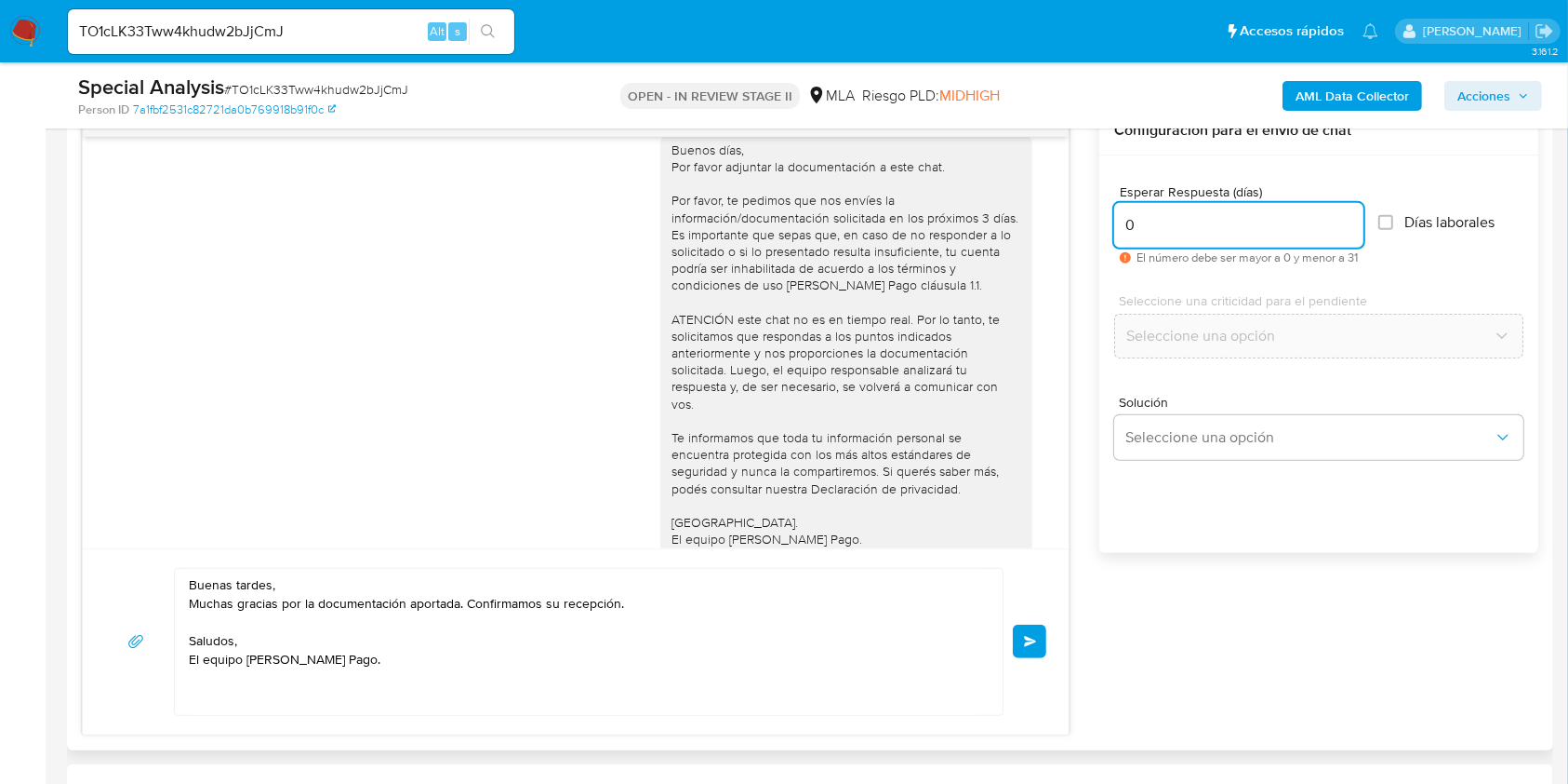
scroll to position [869, 0]
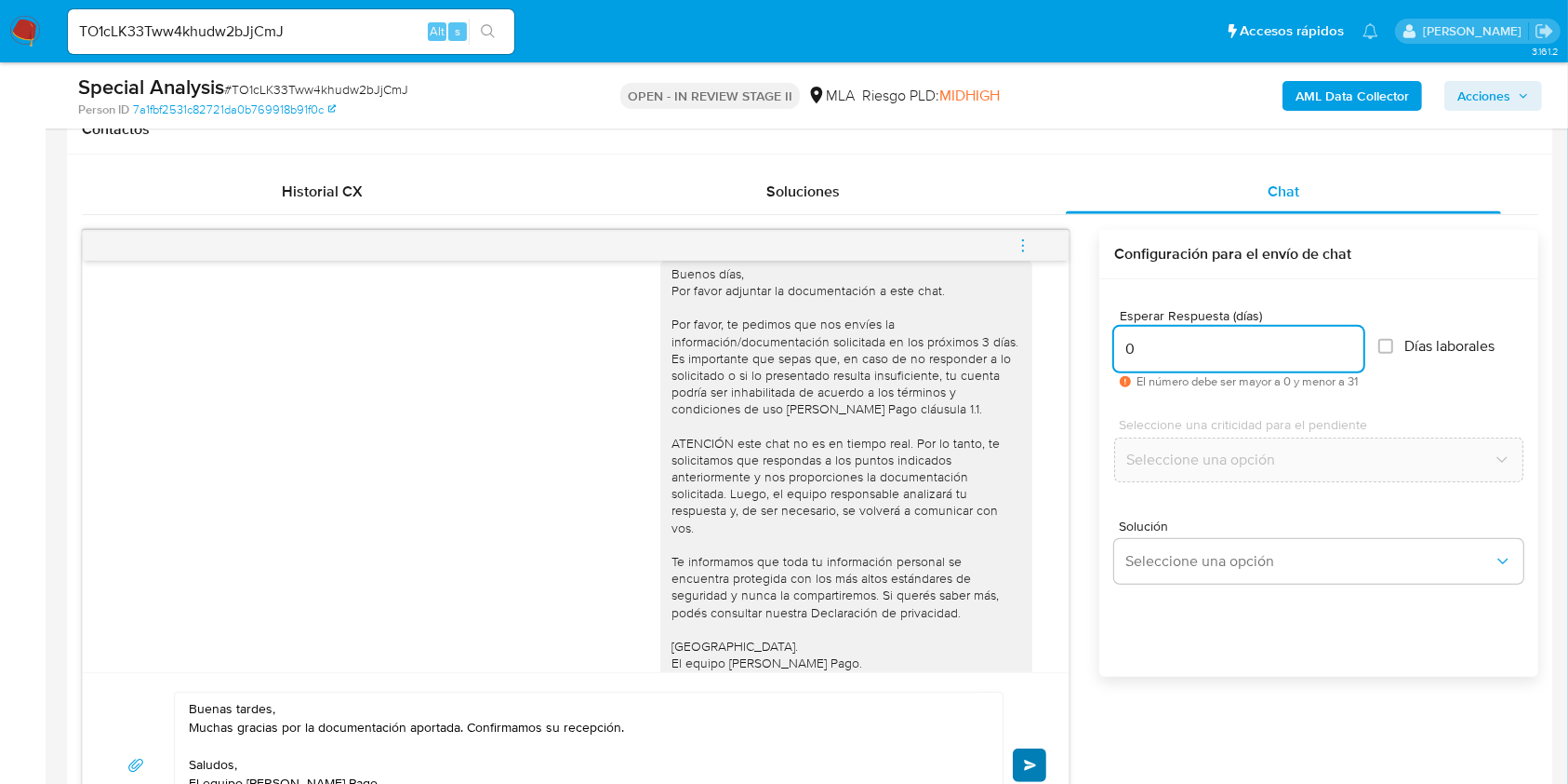
type input "0"
click at [1029, 759] on span "Enviar" at bounding box center [1030, 764] width 13 height 11
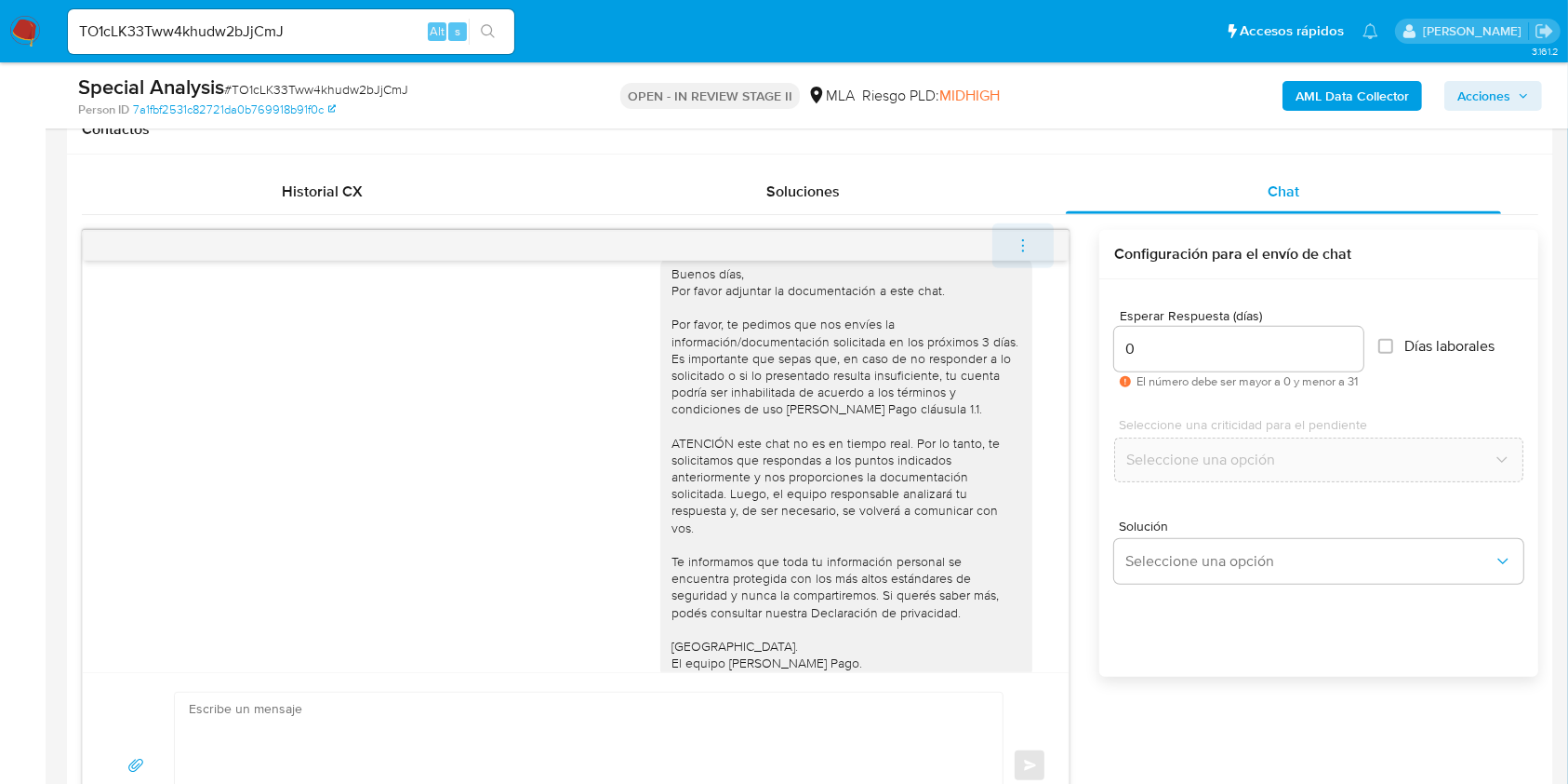
scroll to position [1628, 0]
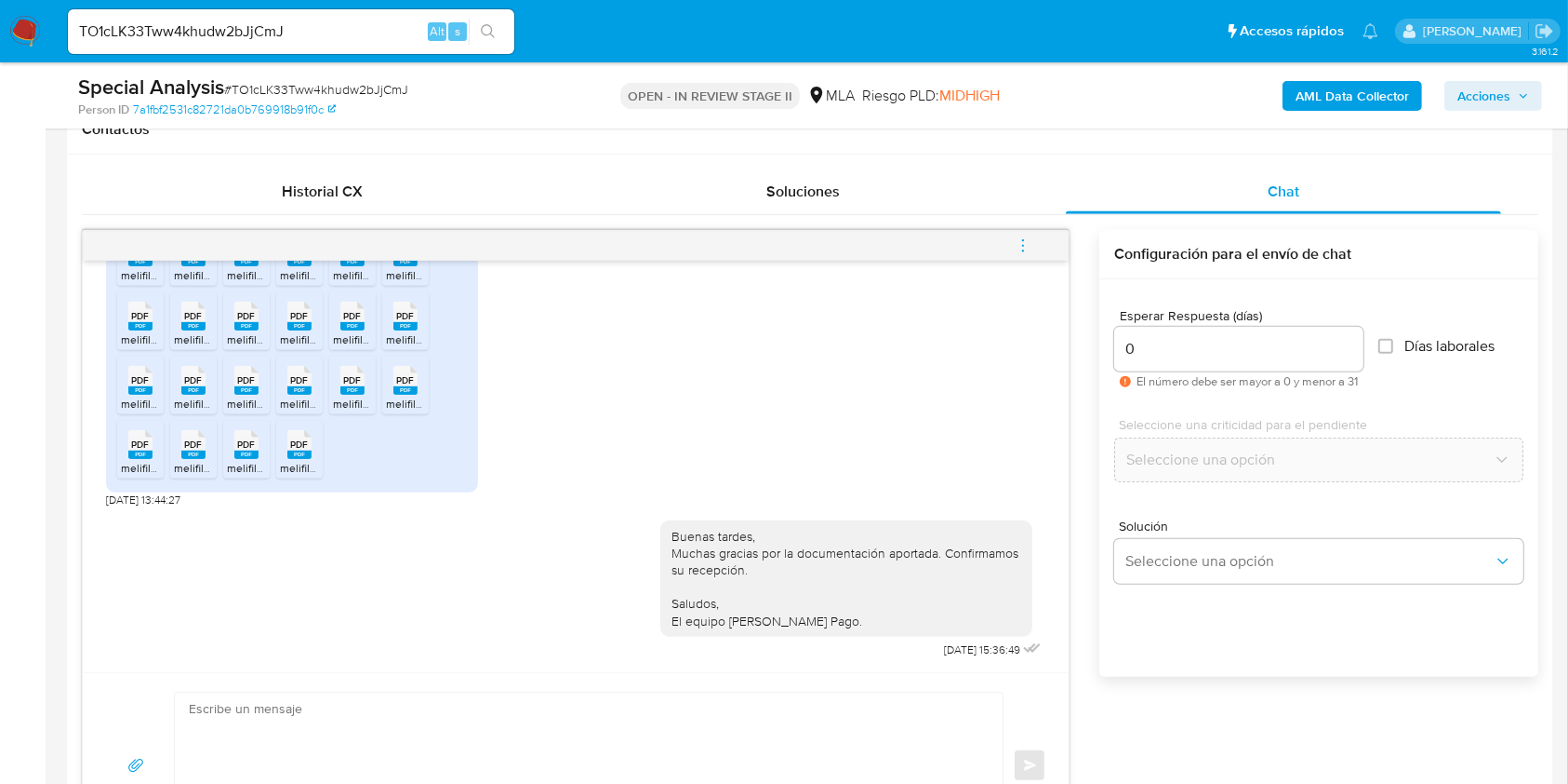
click at [1020, 245] on icon "menu-action" at bounding box center [1022, 245] width 17 height 17
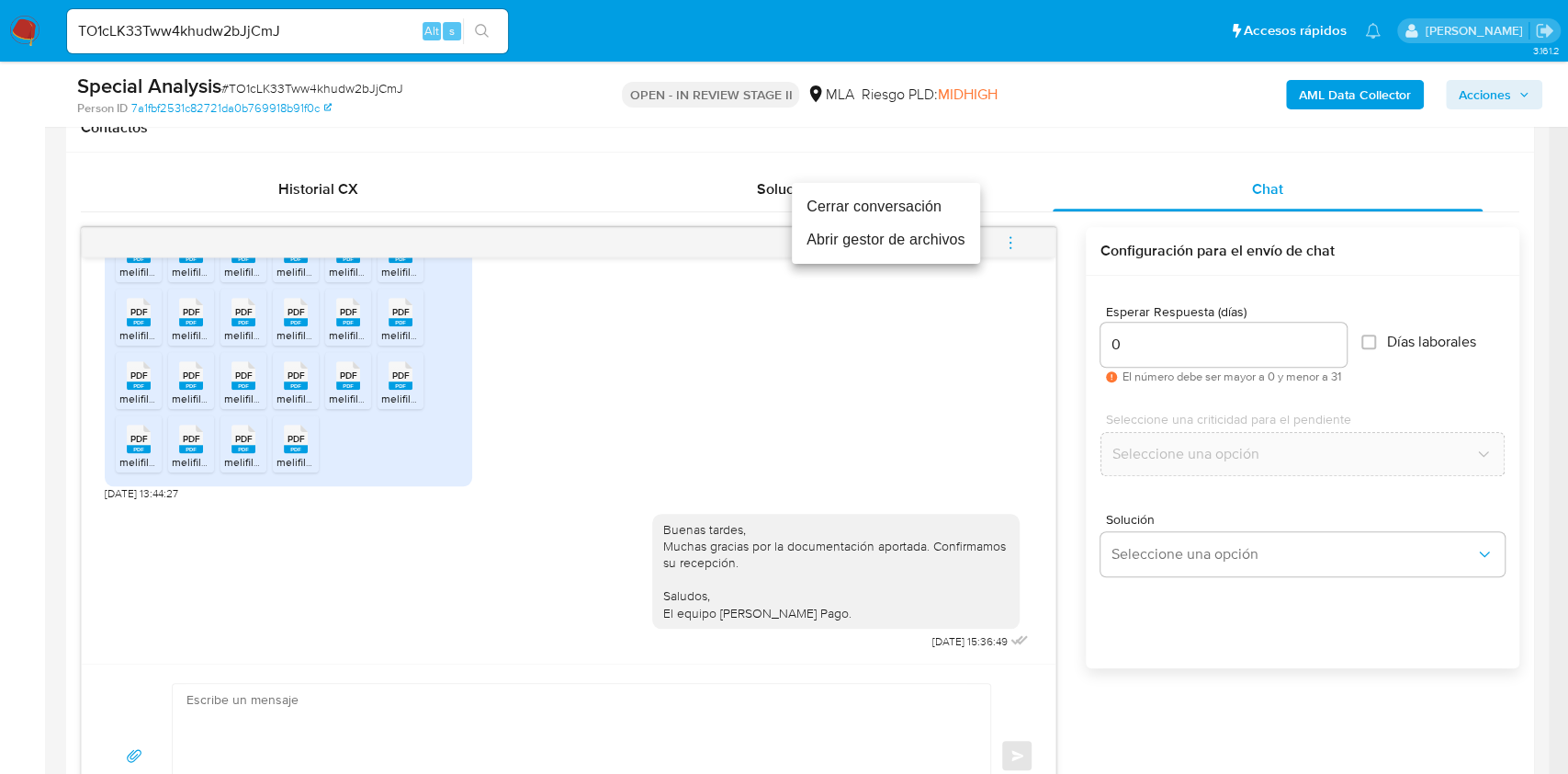
click at [833, 195] on li "Cerrar conversación" at bounding box center [886, 207] width 189 height 33
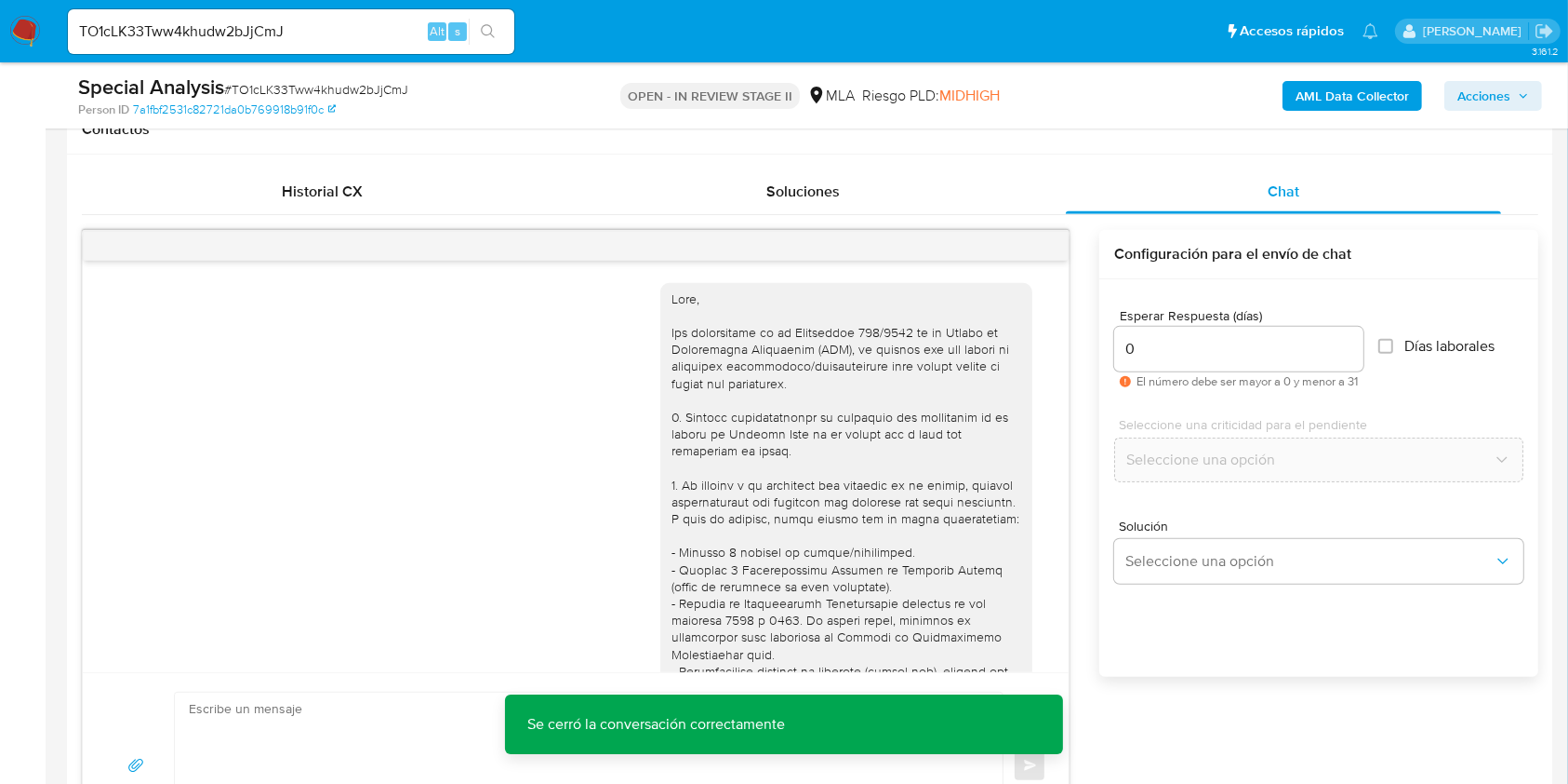
scroll to position [441, 0]
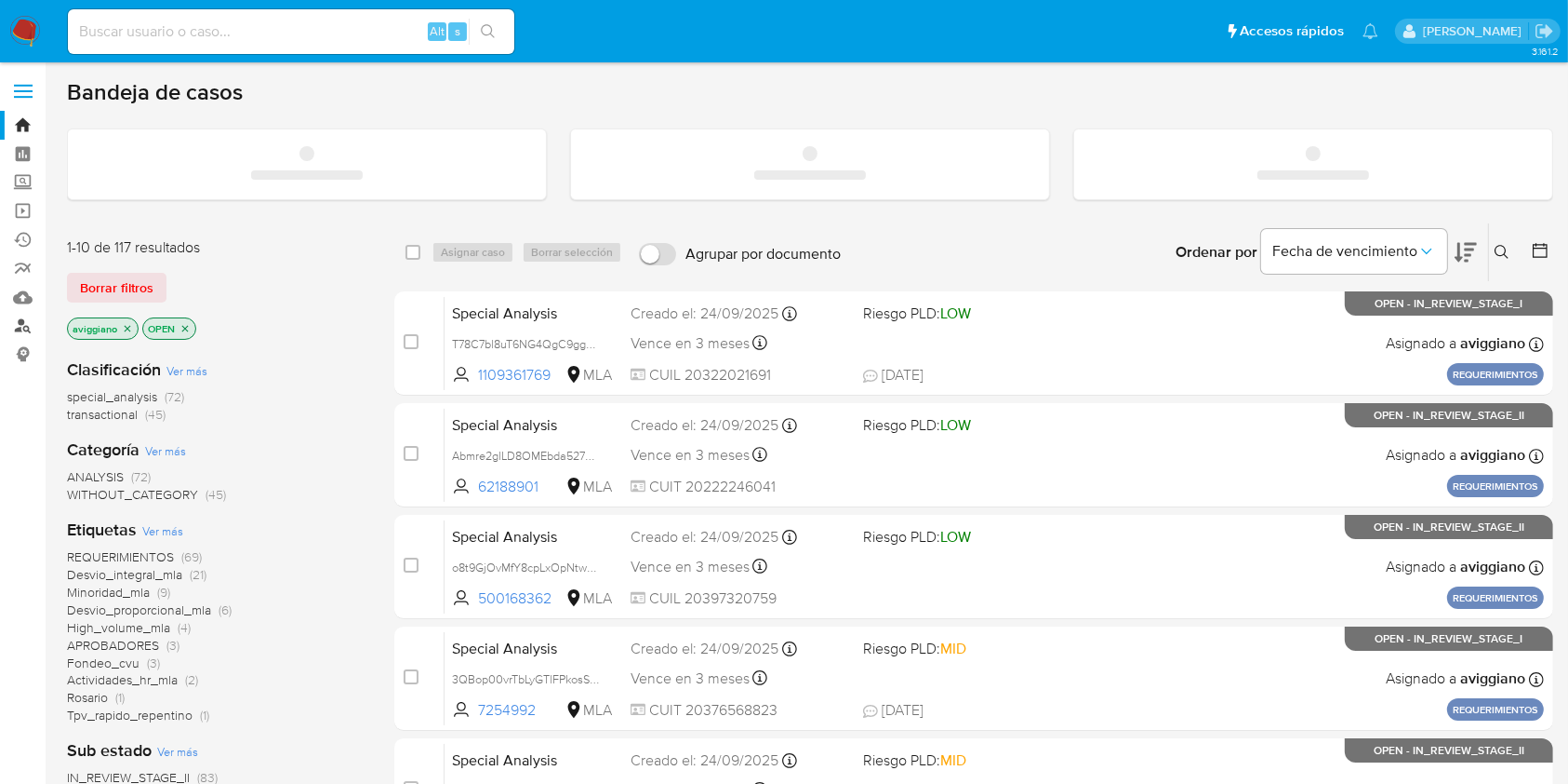
click at [17, 329] on link "Buscador de personas" at bounding box center [111, 326] width 221 height 29
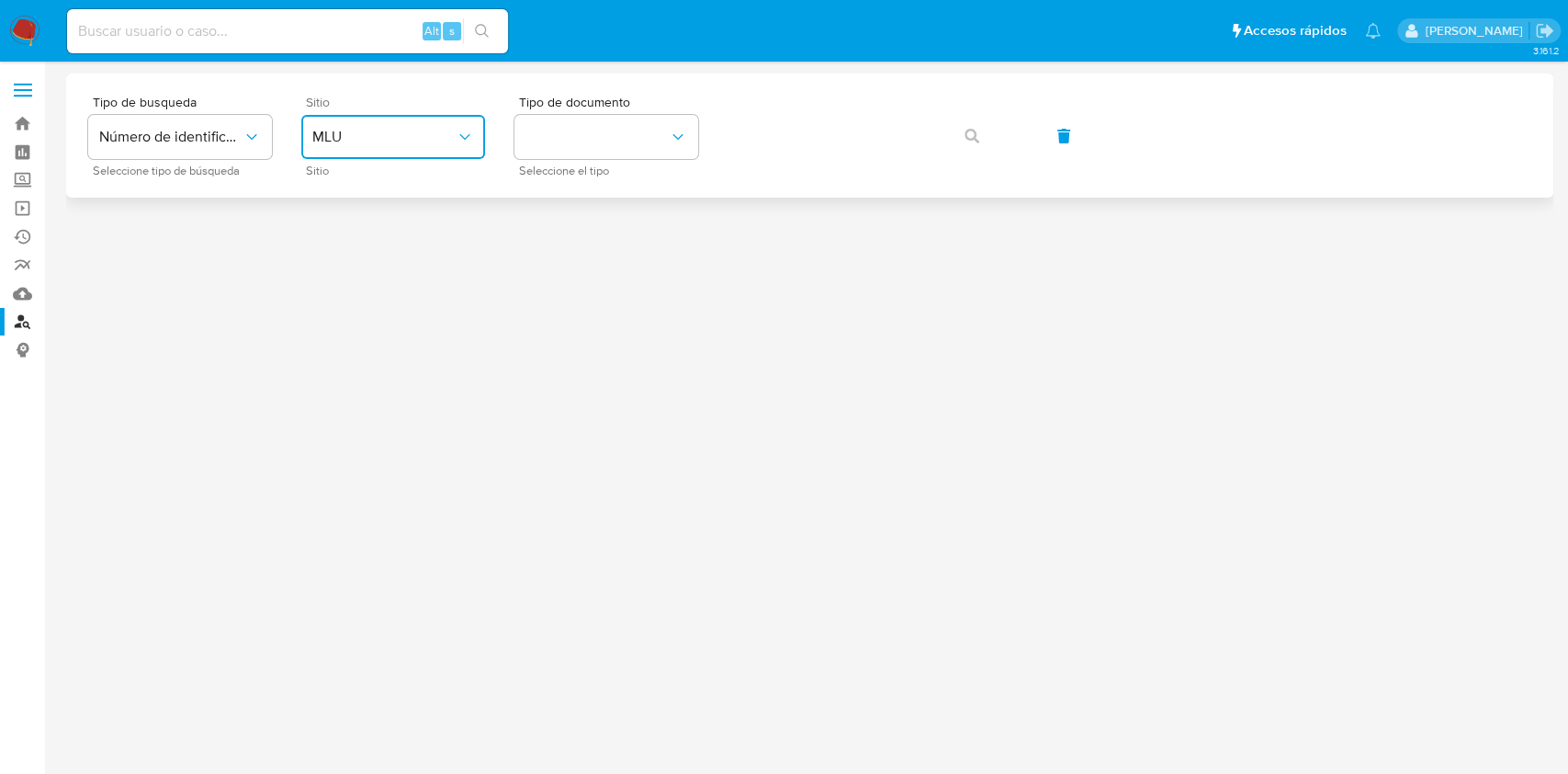
drag, startPoint x: 357, startPoint y: 137, endPoint x: 360, endPoint y: 156, distance: 19.2
click at [357, 137] on span "MLU" at bounding box center [384, 137] width 144 height 19
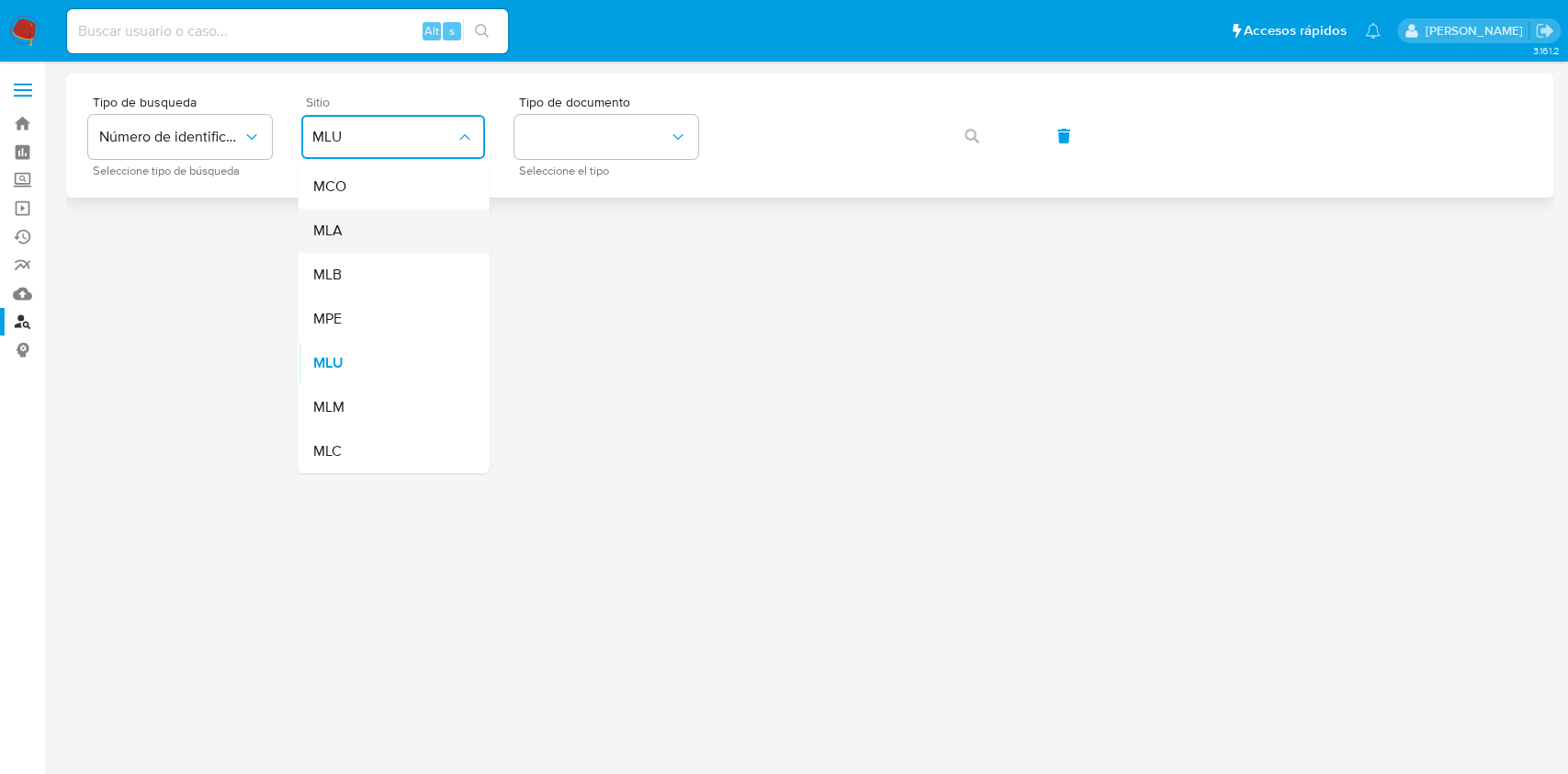
click at [360, 215] on div "MLA" at bounding box center [387, 230] width 150 height 44
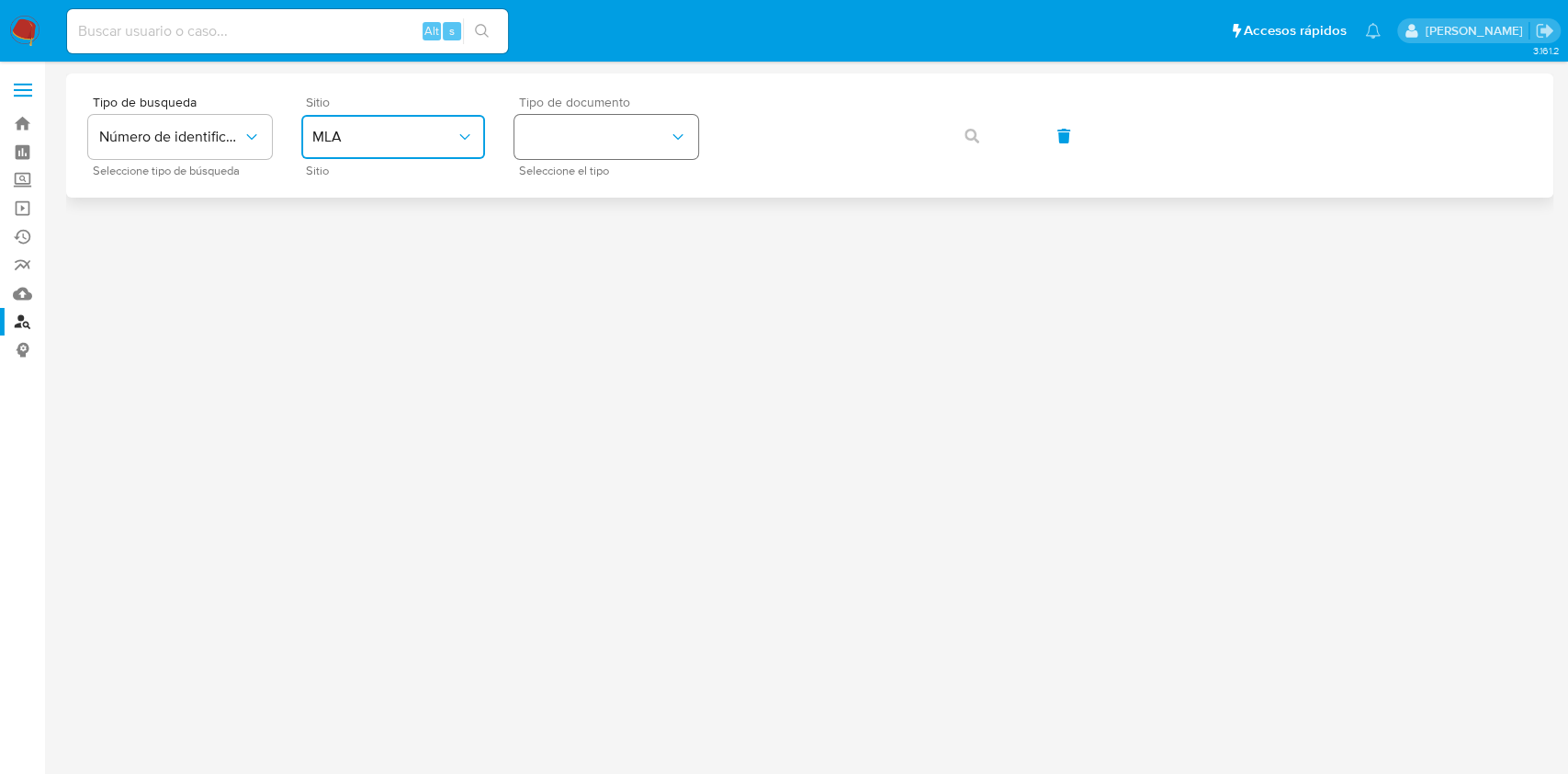
click at [673, 129] on icon "identificationType" at bounding box center [677, 137] width 19 height 19
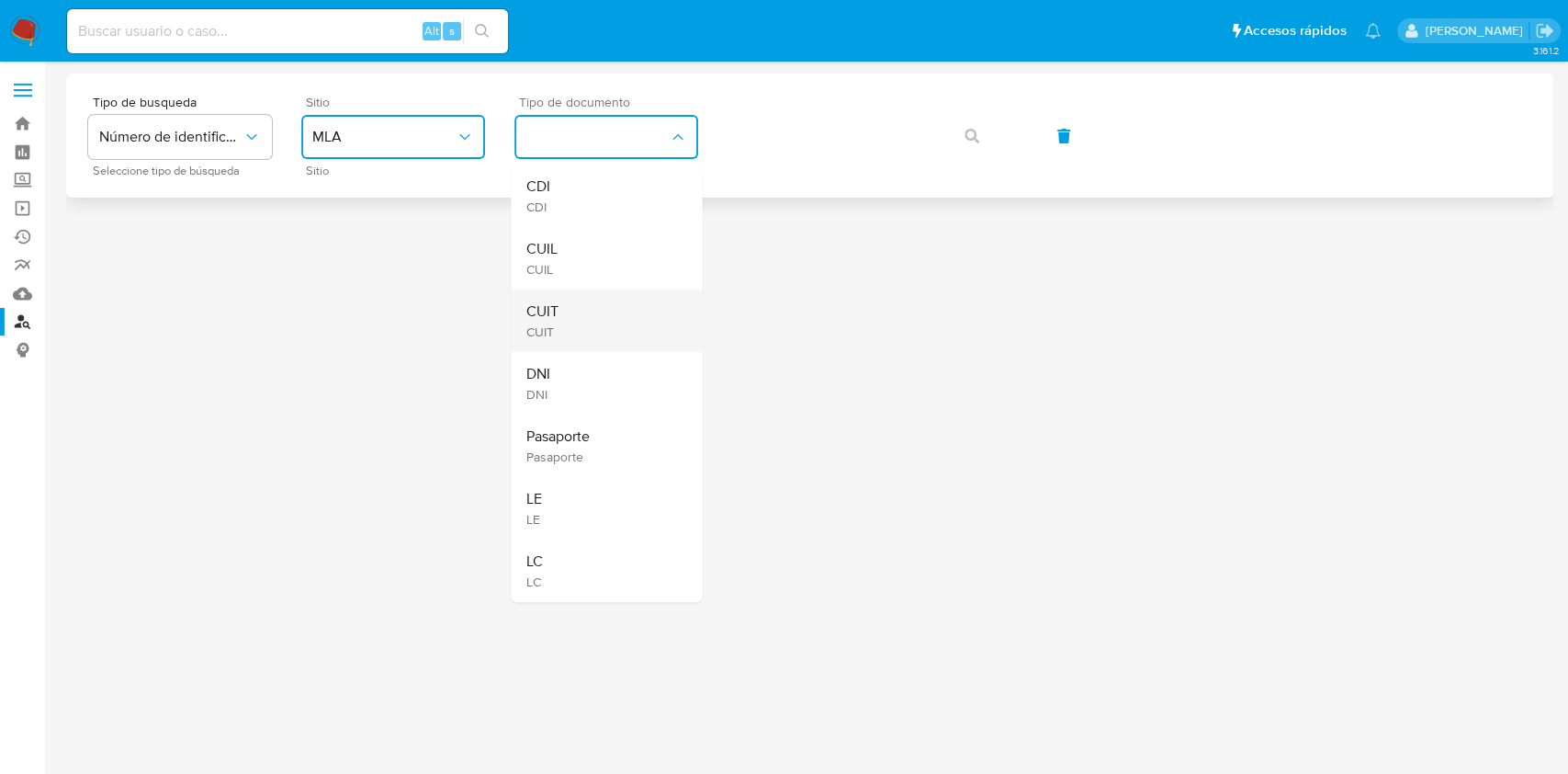
click at [579, 306] on div "CUIT CUIT" at bounding box center [600, 321] width 150 height 63
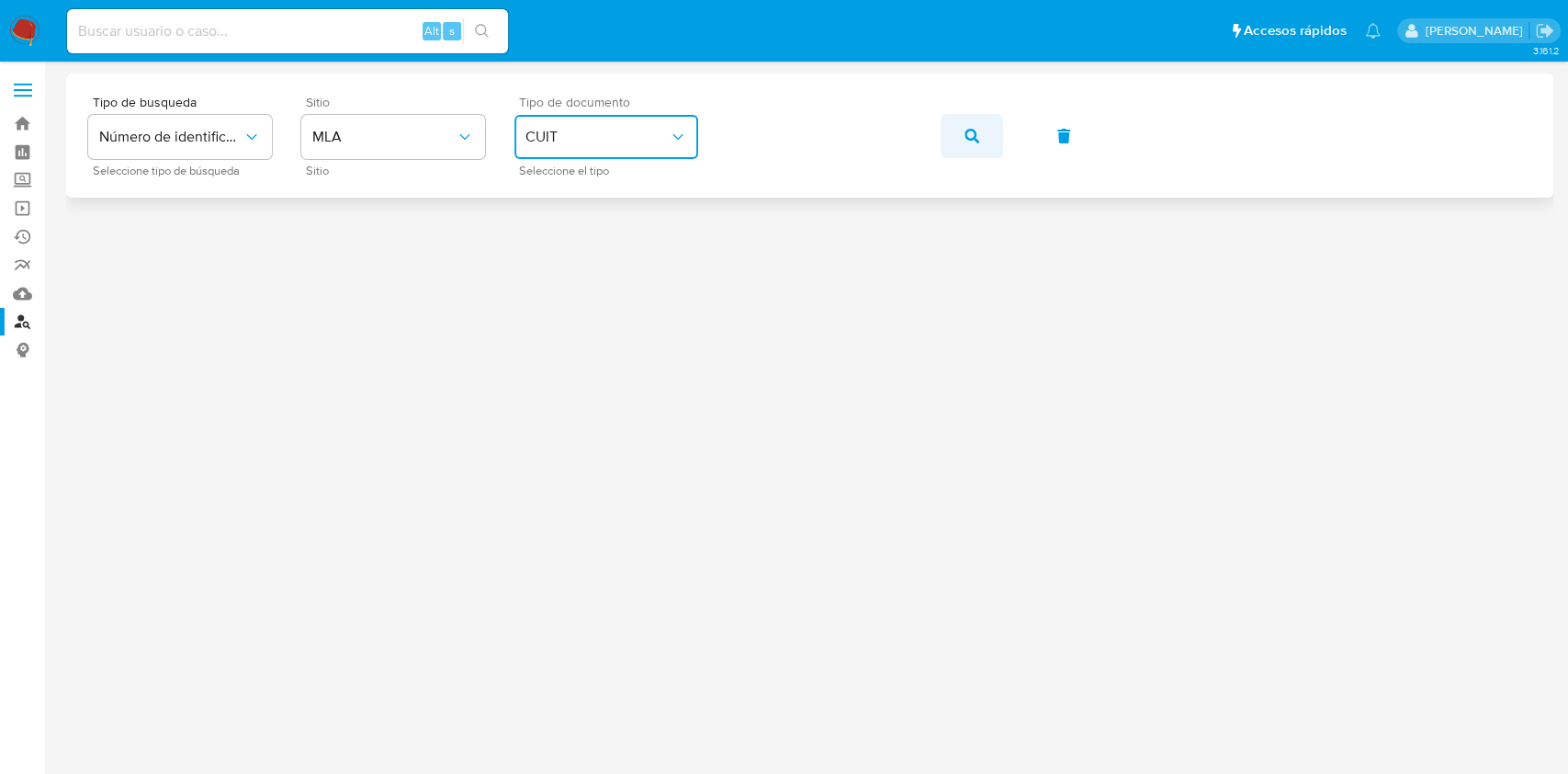
click at [942, 133] on button "button" at bounding box center [972, 136] width 63 height 44
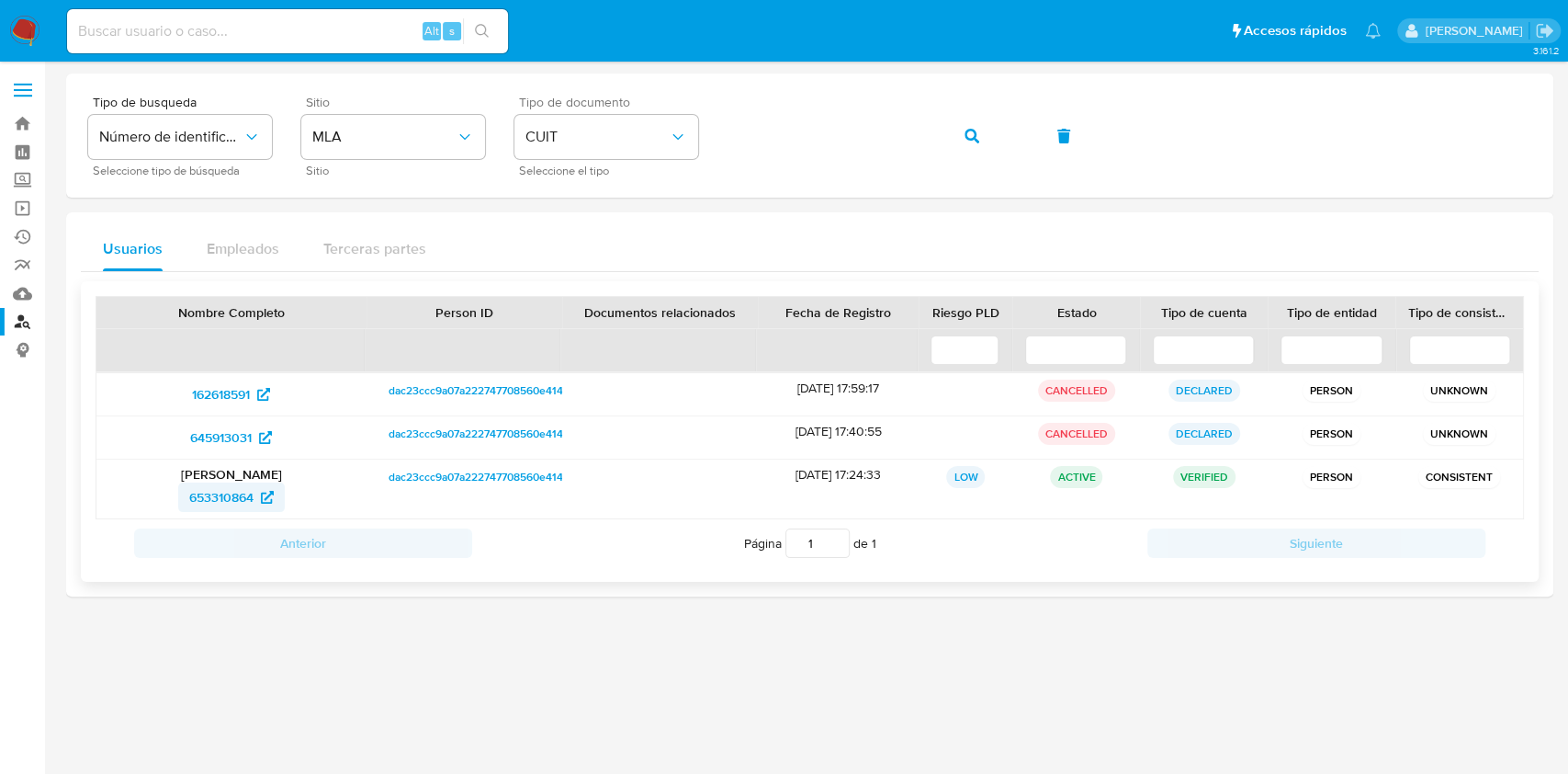
click at [223, 503] on span "653310864" at bounding box center [220, 498] width 64 height 30
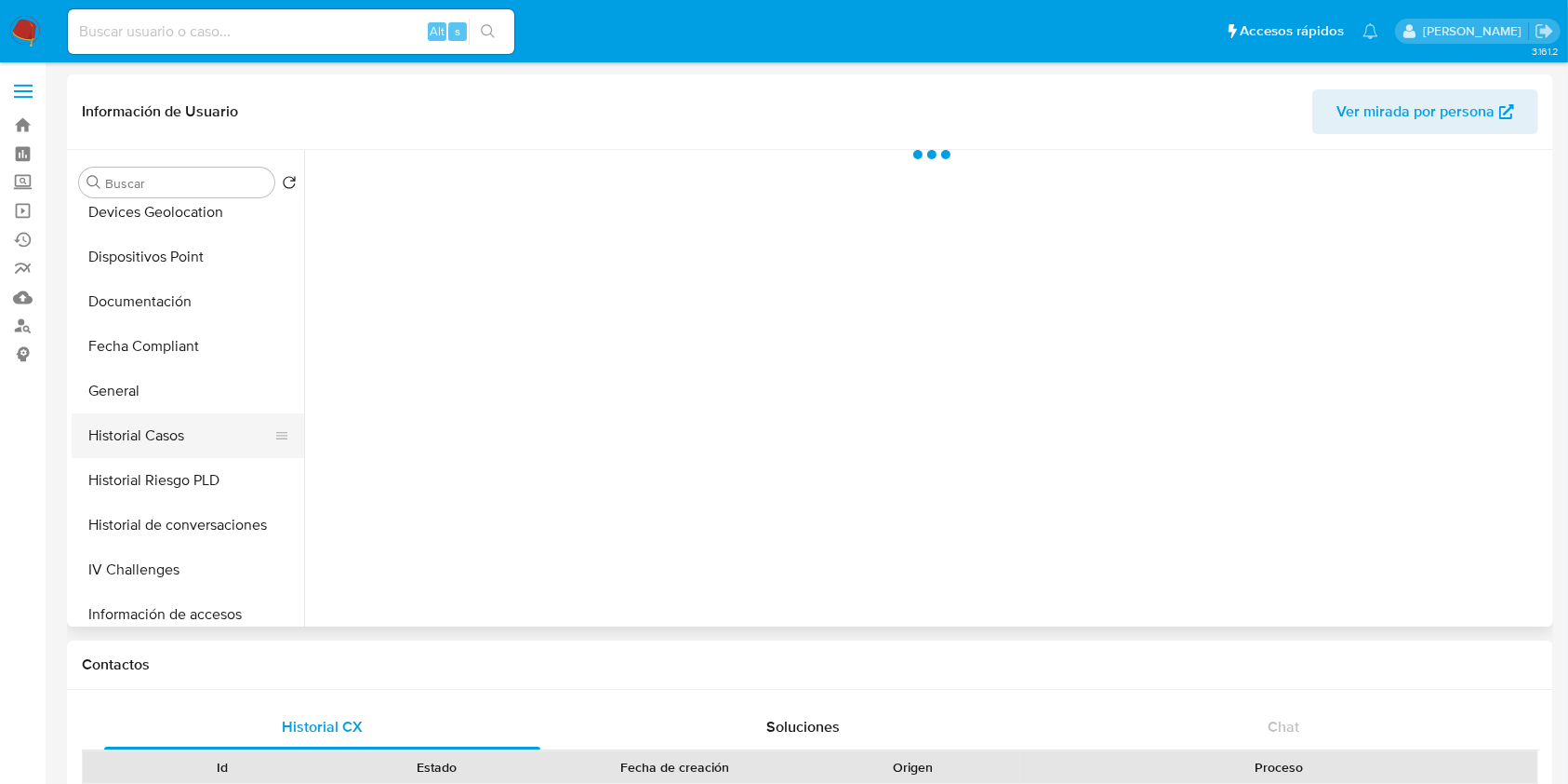
select select "10"
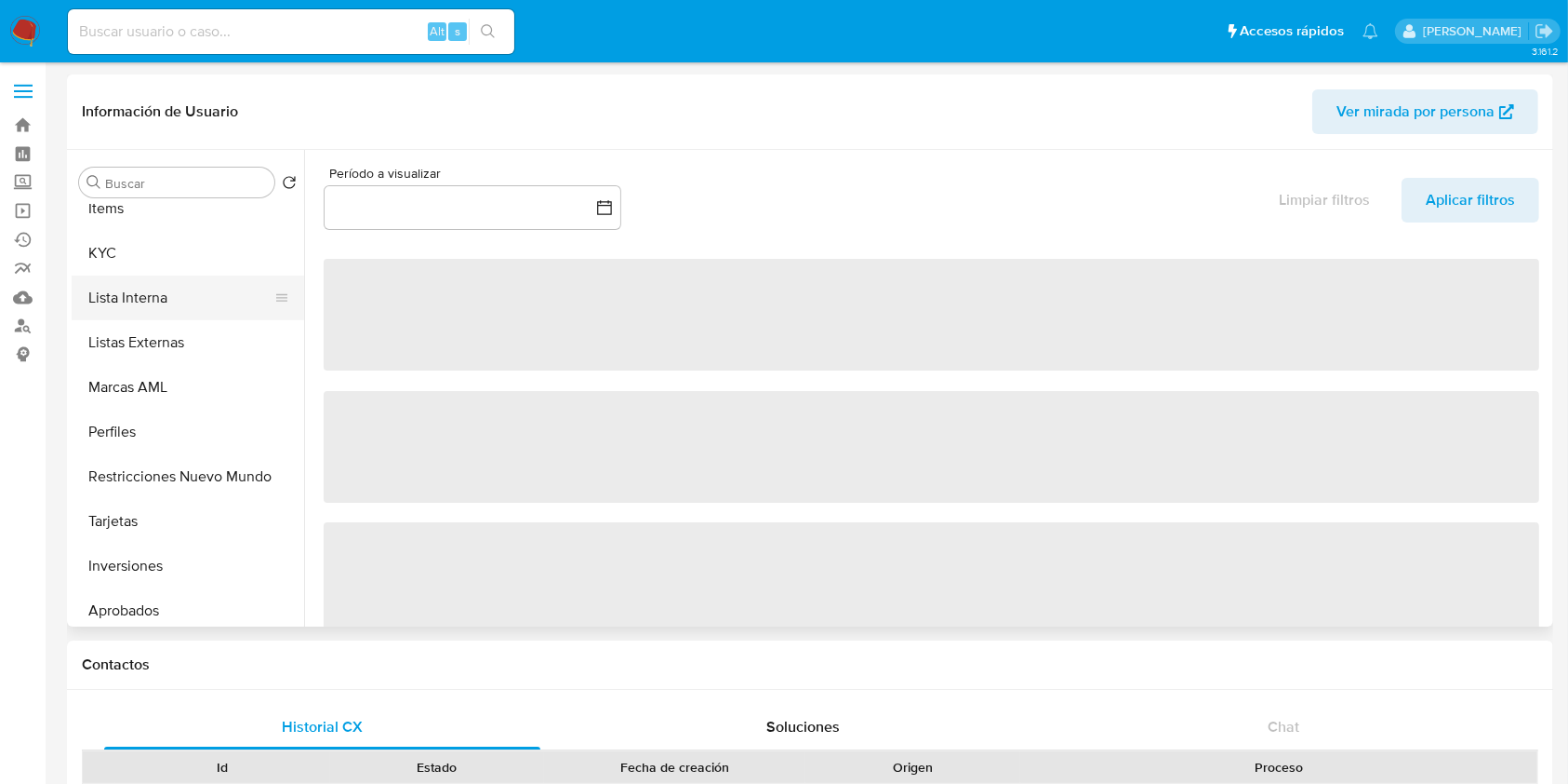
scroll to position [869, 0]
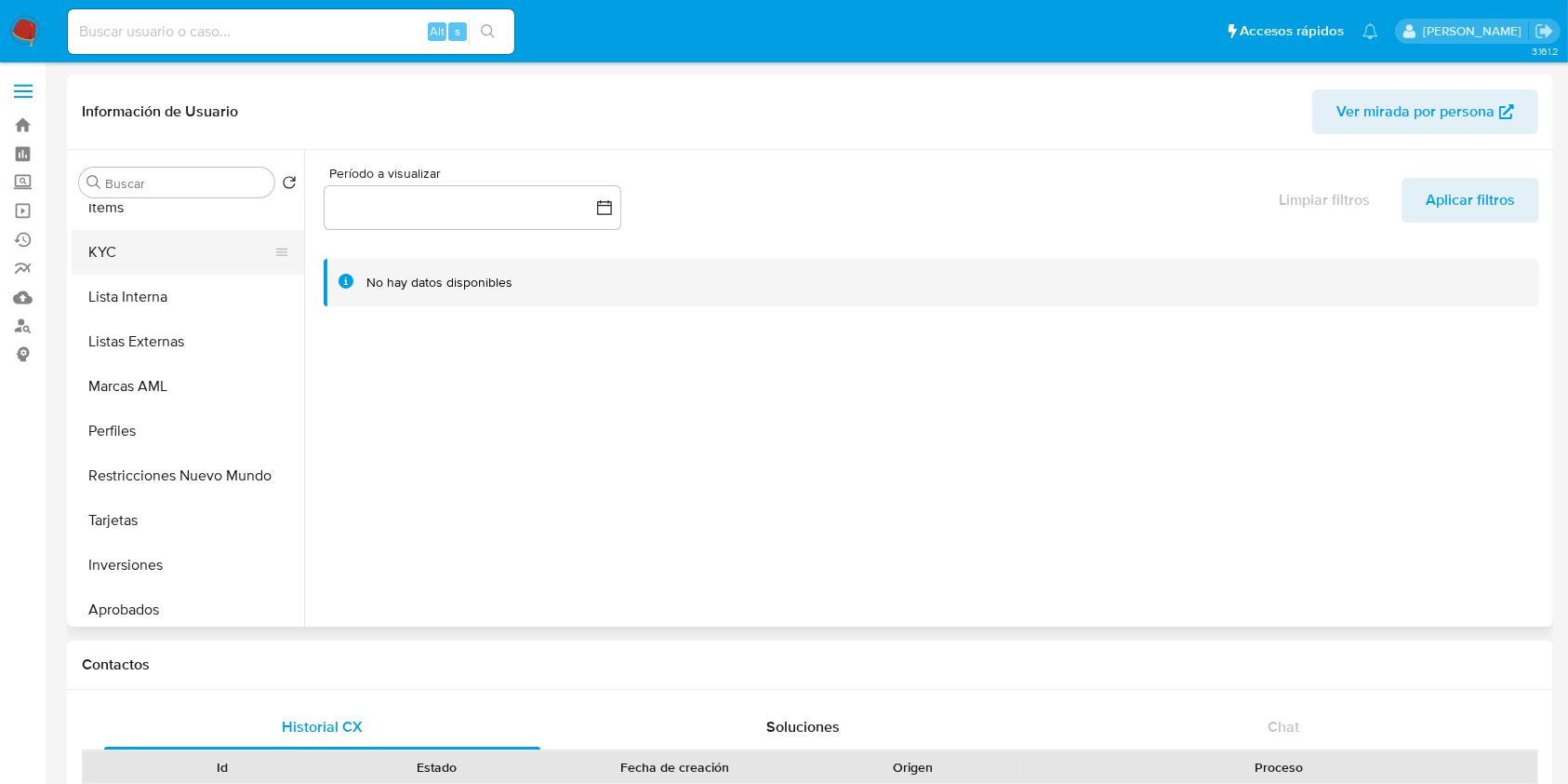
click at [148, 257] on button "KYC" at bounding box center [180, 252] width 218 height 45
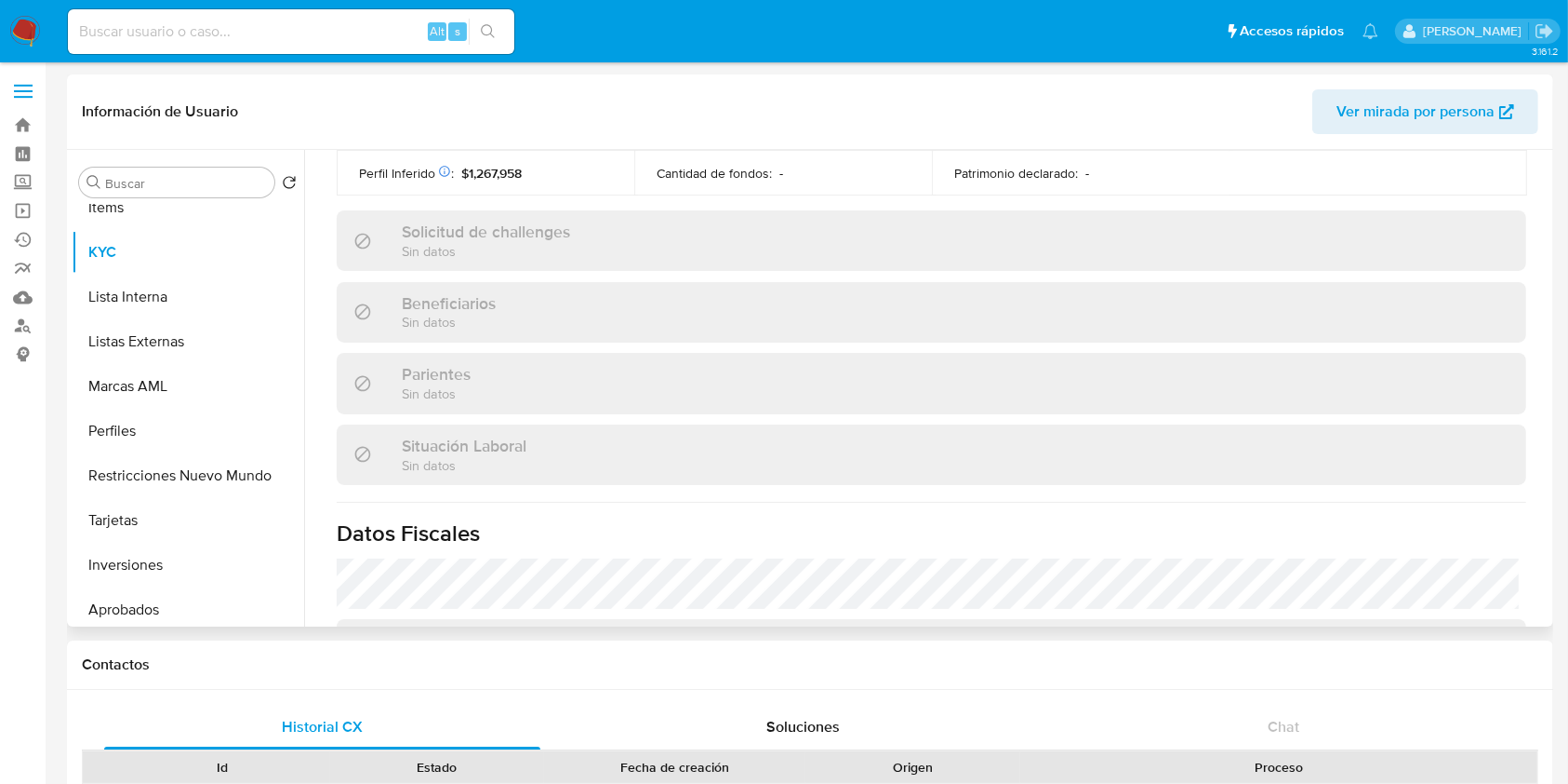
scroll to position [439, 0]
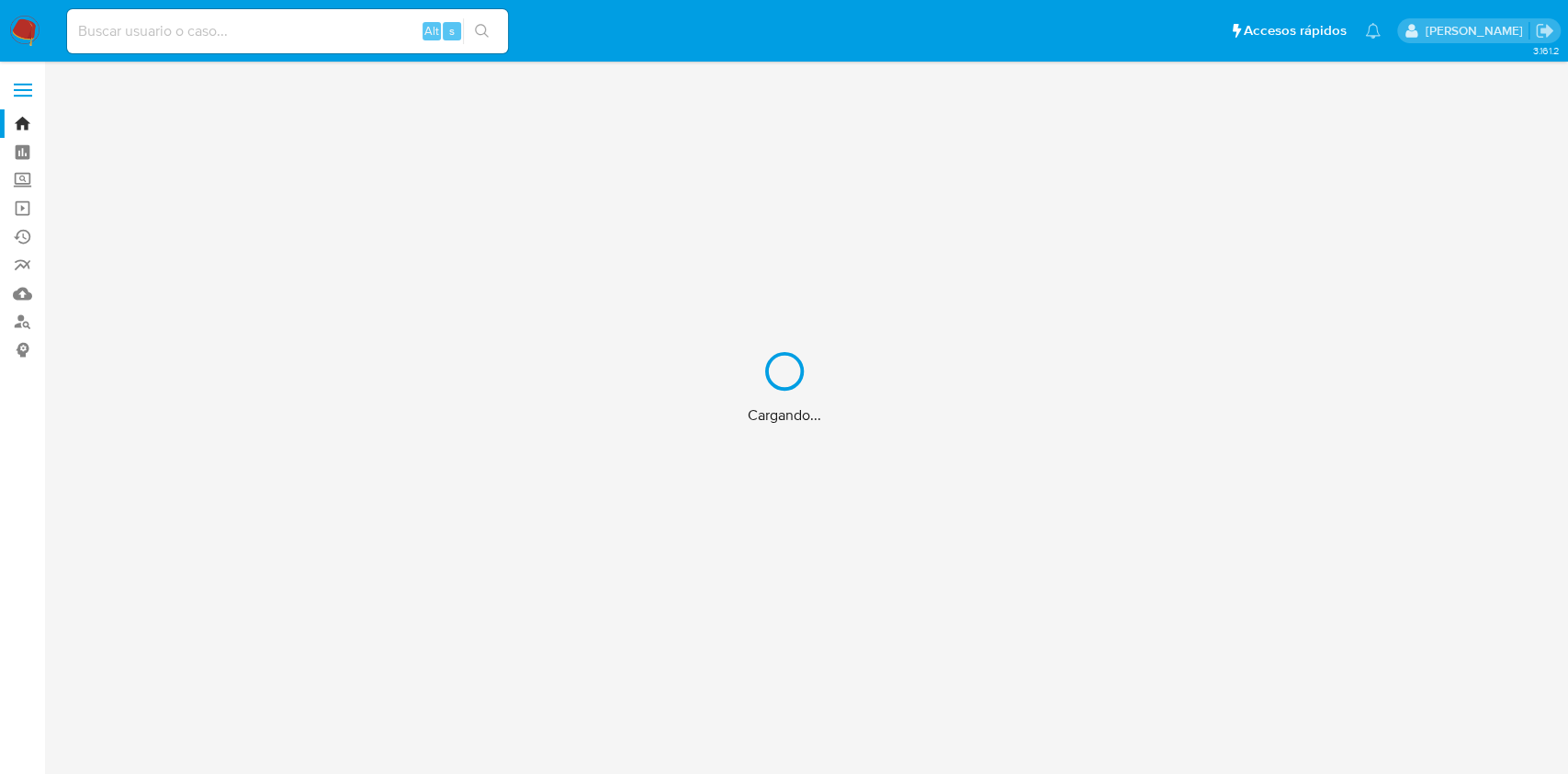
click at [278, 35] on div "Cargando..." at bounding box center [784, 387] width 1568 height 774
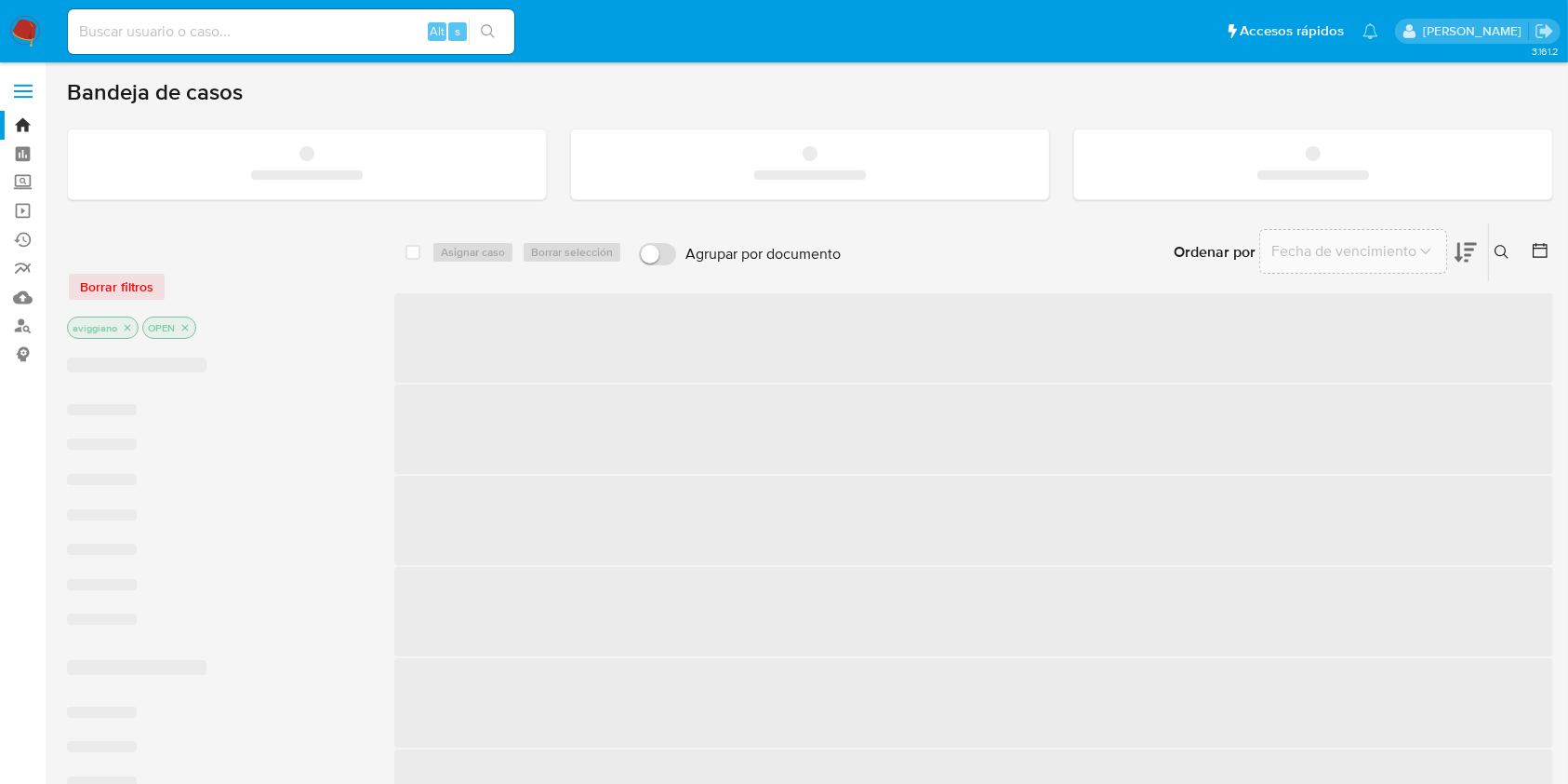
click at [282, 36] on input at bounding box center [291, 32] width 446 height 24
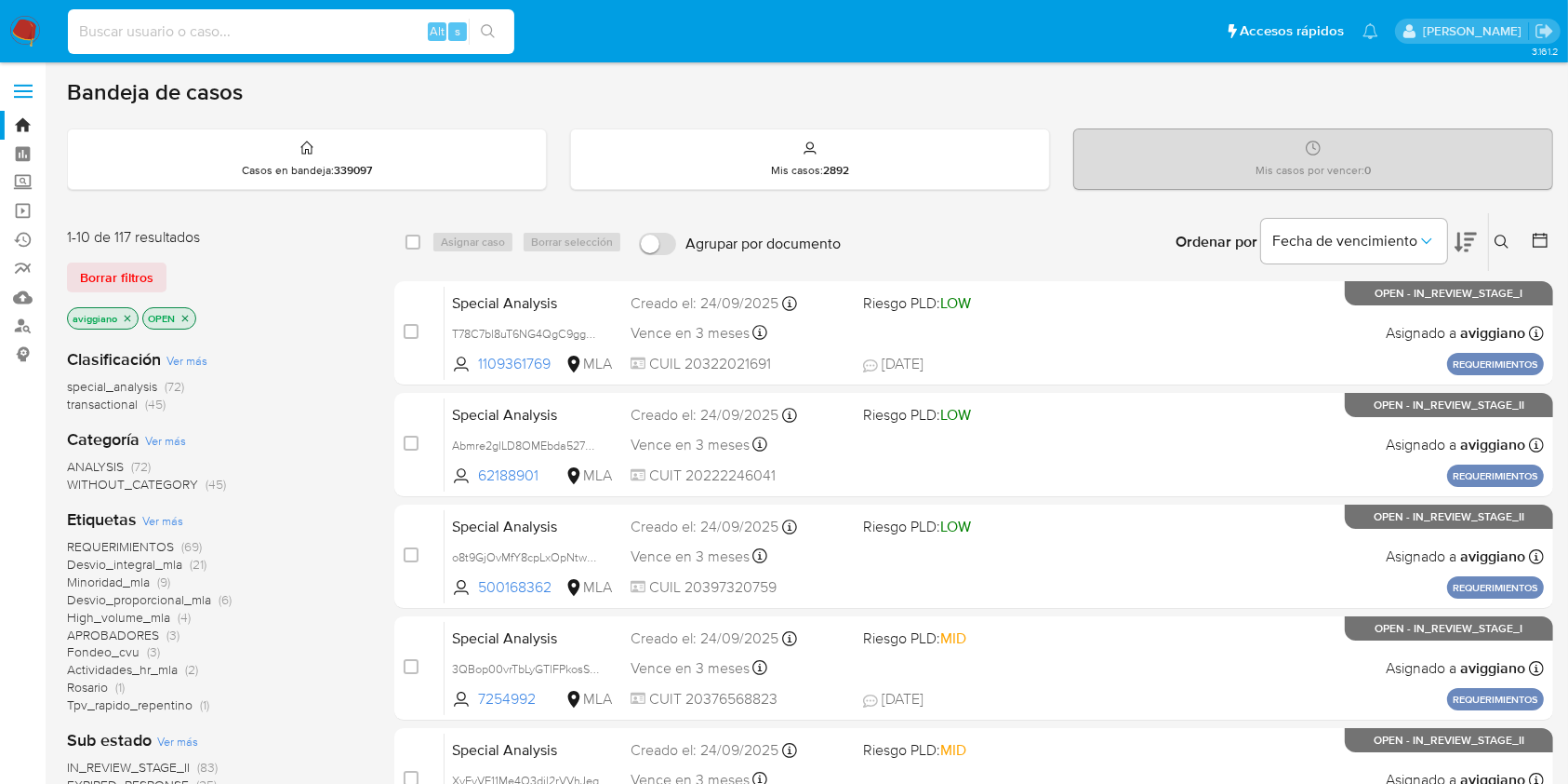
paste input "vnK88yqq9O3d11IQYJxkiJn3"
type input "vnK88yqq9O3d11IQYJxkiJn3"
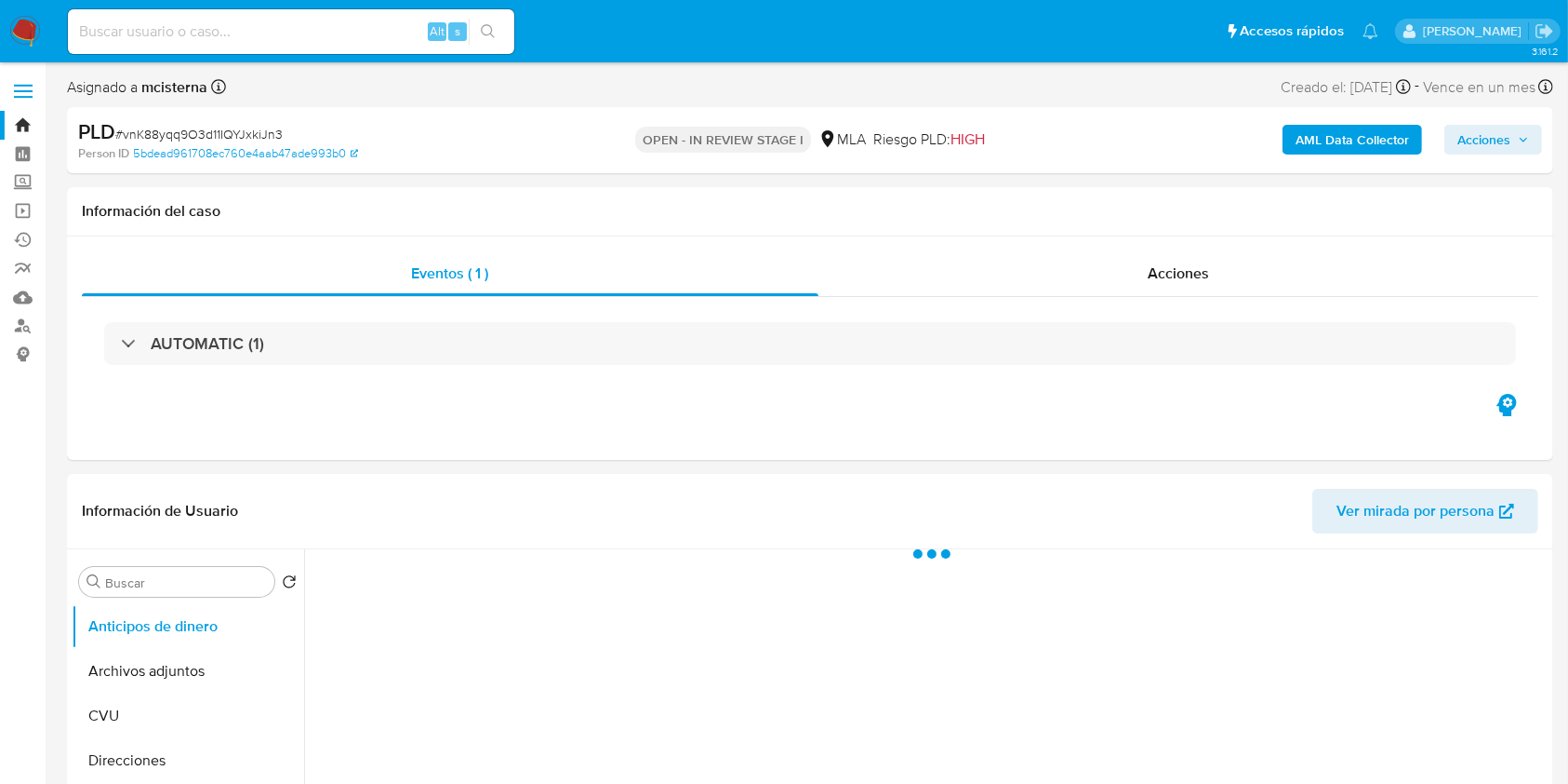
select select "10"
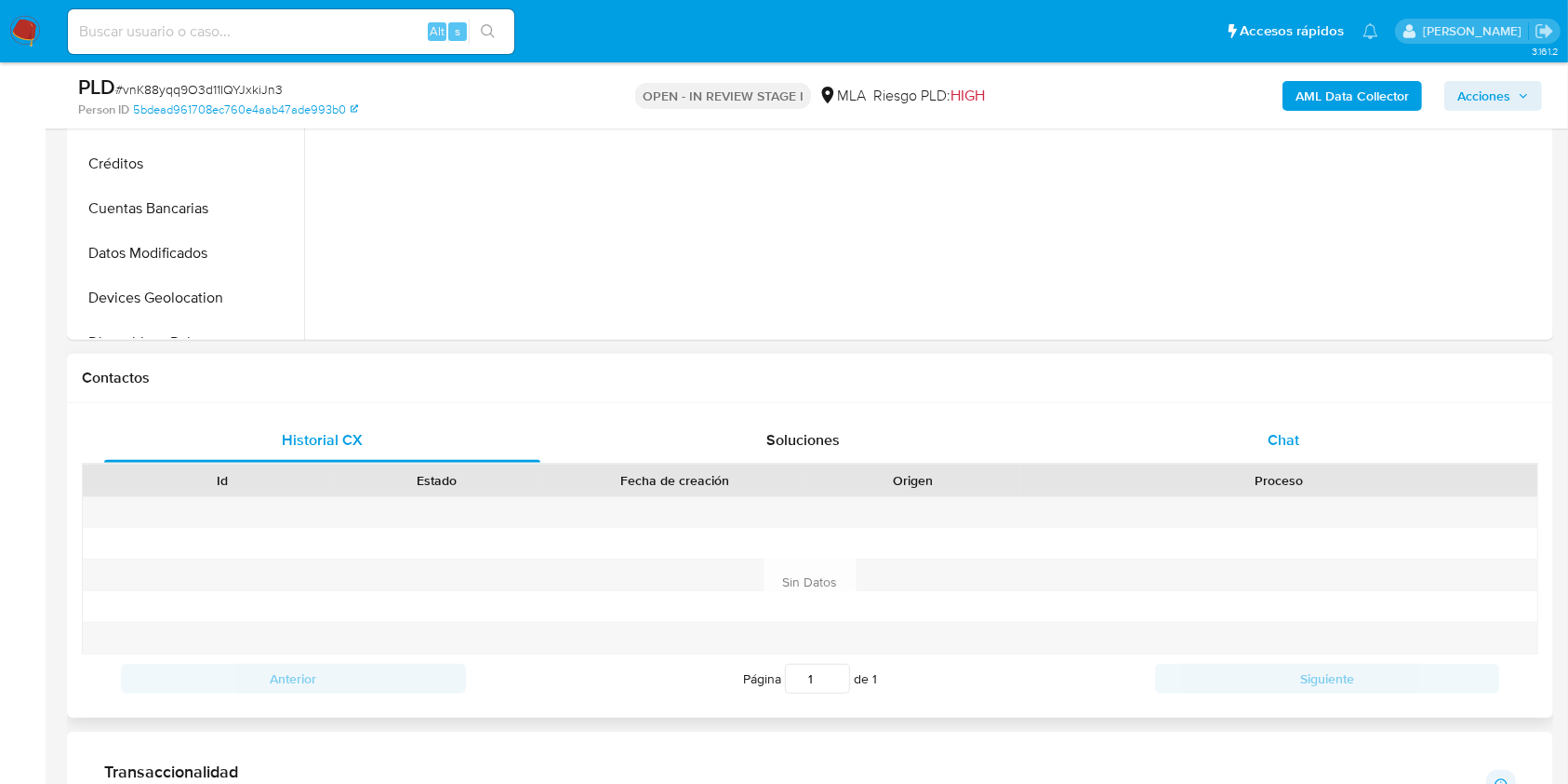
click at [1227, 428] on div "Chat" at bounding box center [1284, 440] width 436 height 45
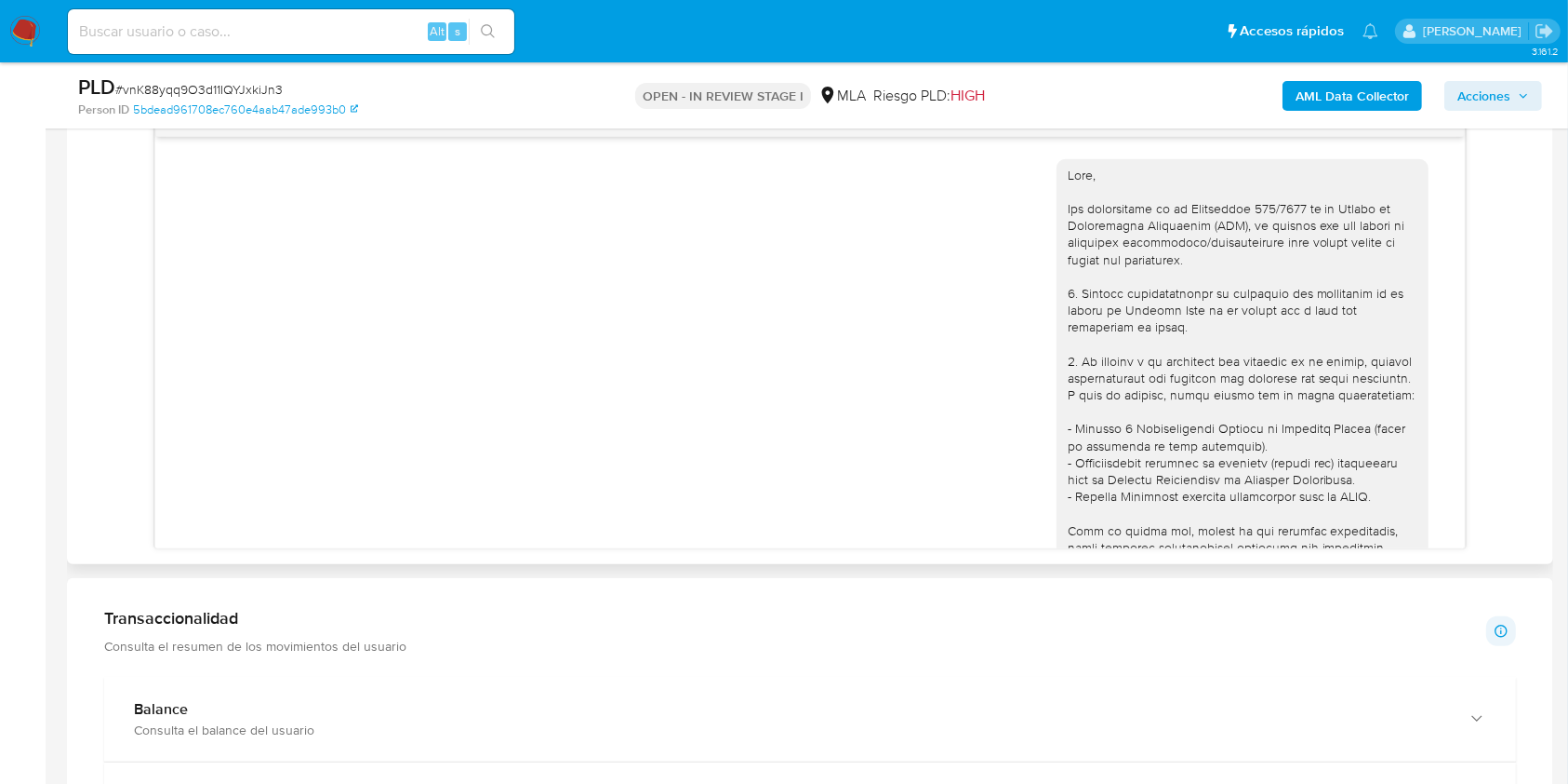
scroll to position [1255, 0]
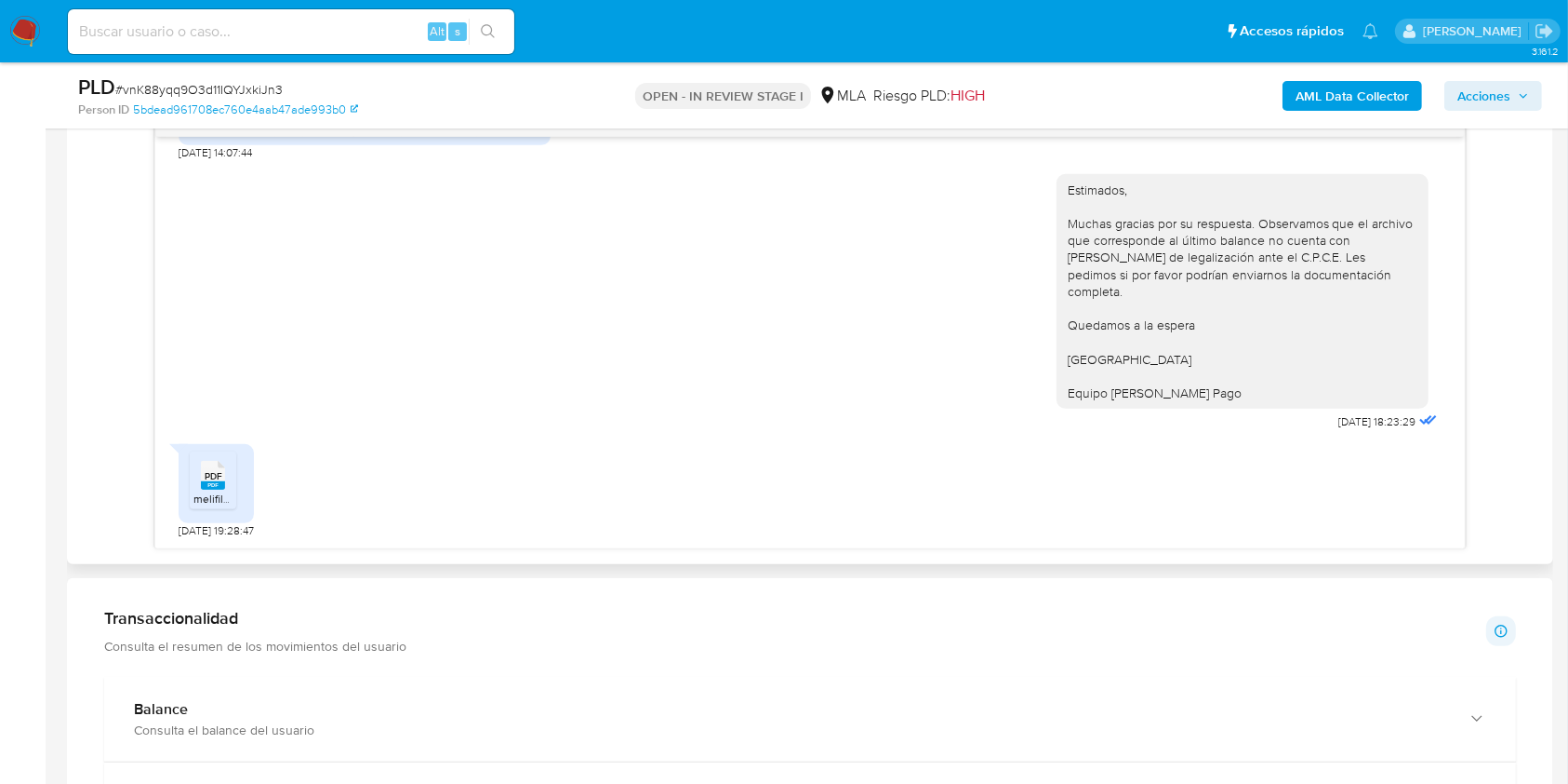
click at [236, 463] on ul "PDF PDF melifile6945451500561046624.pdf" at bounding box center [216, 483] width 53 height 64
click at [205, 478] on span "PDF" at bounding box center [214, 476] width 18 height 12
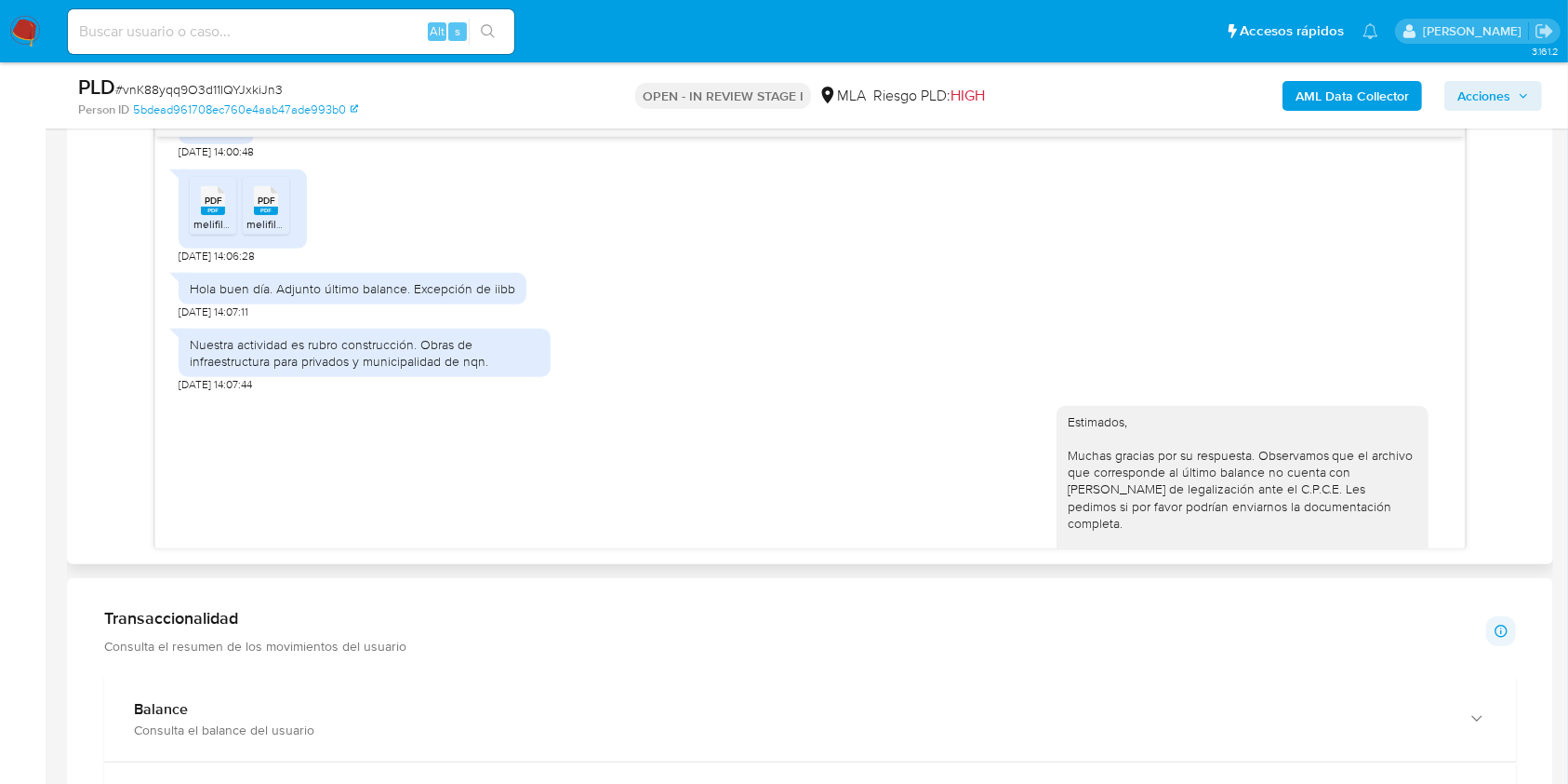
scroll to position [884, 0]
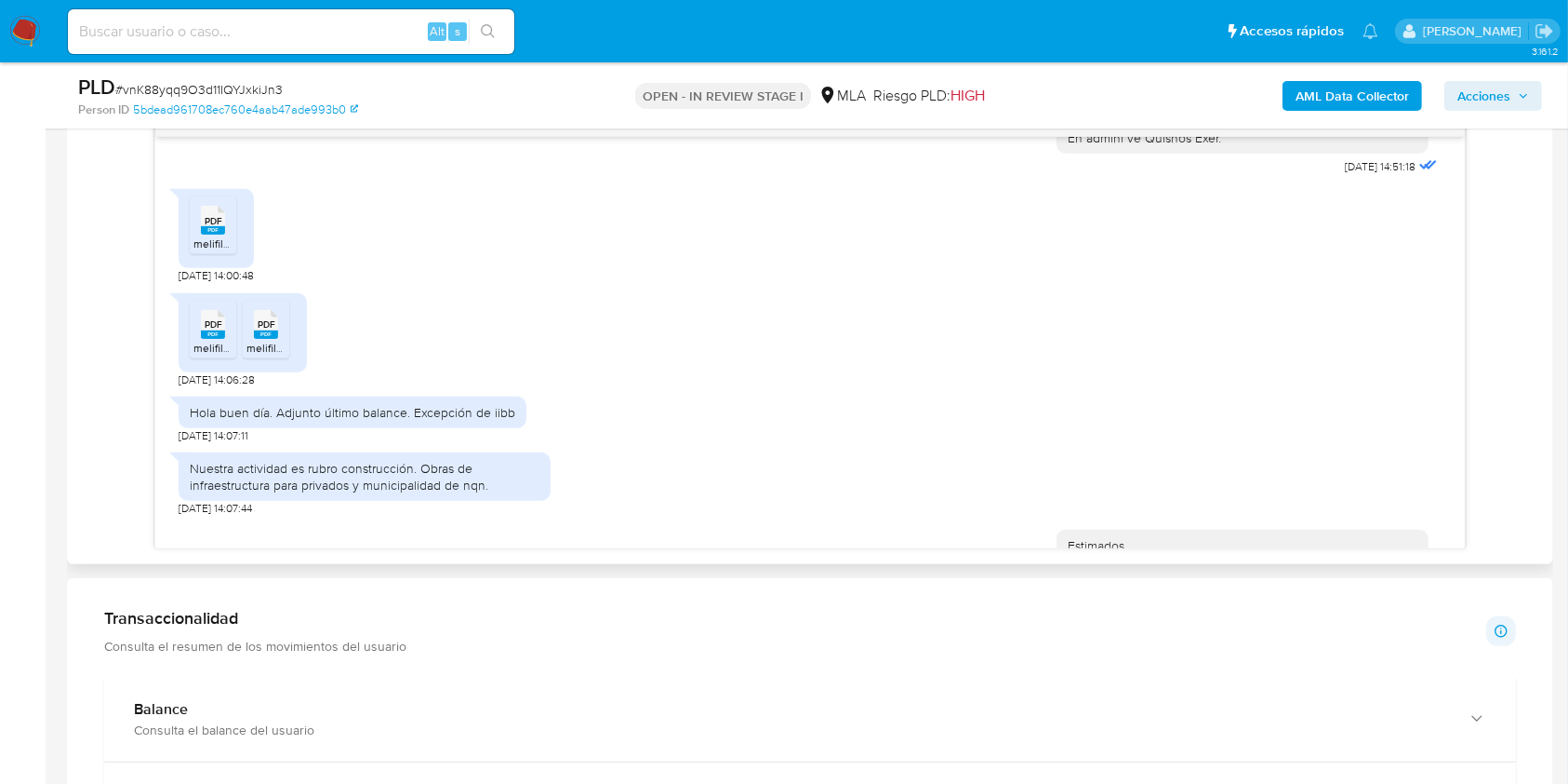
click at [206, 227] on span "PDF" at bounding box center [214, 221] width 18 height 12
click at [194, 356] on span "melifile2738482738495980802.pdf" at bounding box center [282, 348] width 177 height 16
click at [243, 365] on ul "PDF PDF melifile2738482738495980802.pdf PDF PDF melifile4712567344682506573.pdf" at bounding box center [243, 333] width 107 height 64
click at [269, 339] on rect at bounding box center [266, 335] width 24 height 8
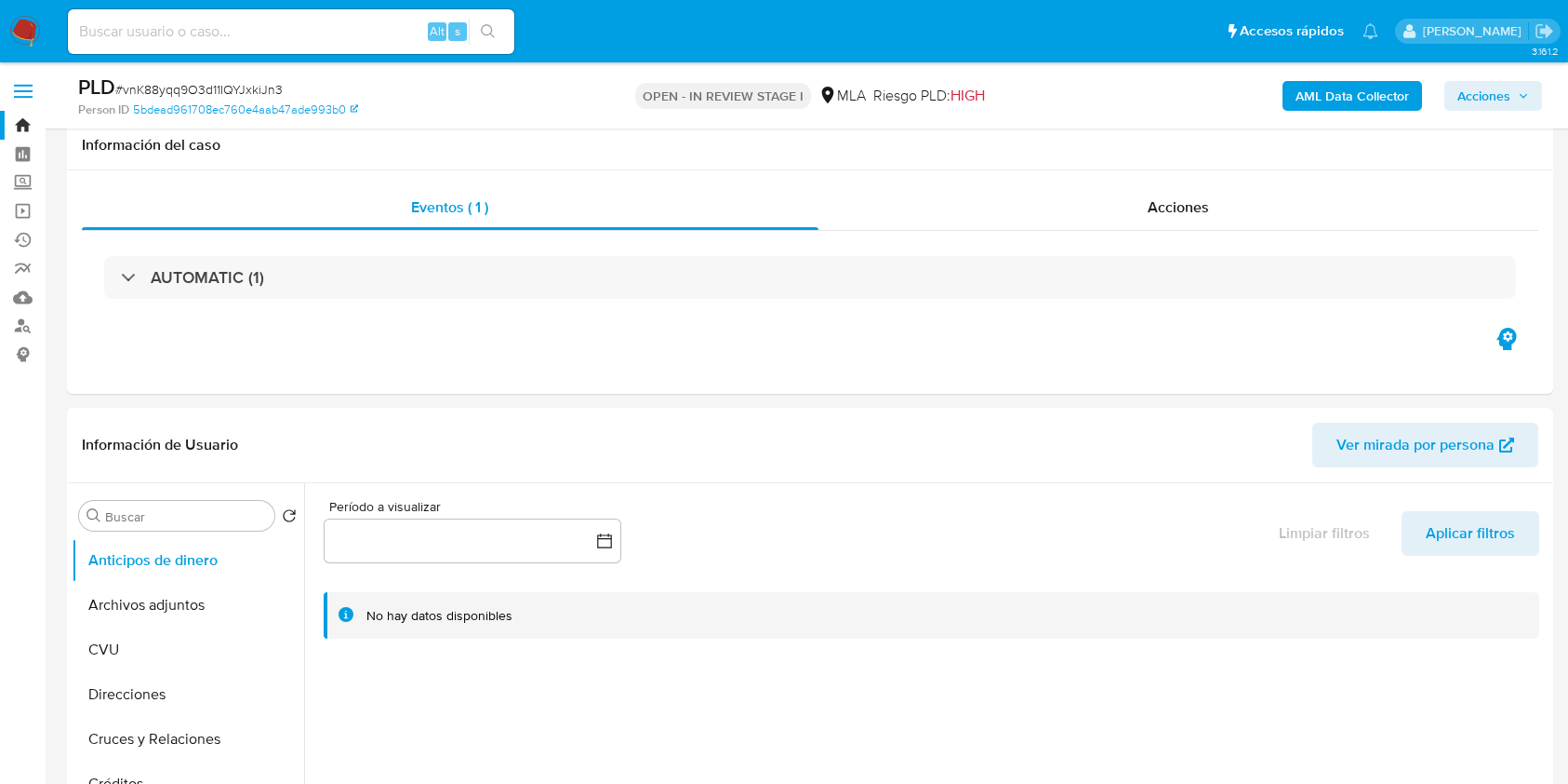
select select "10"
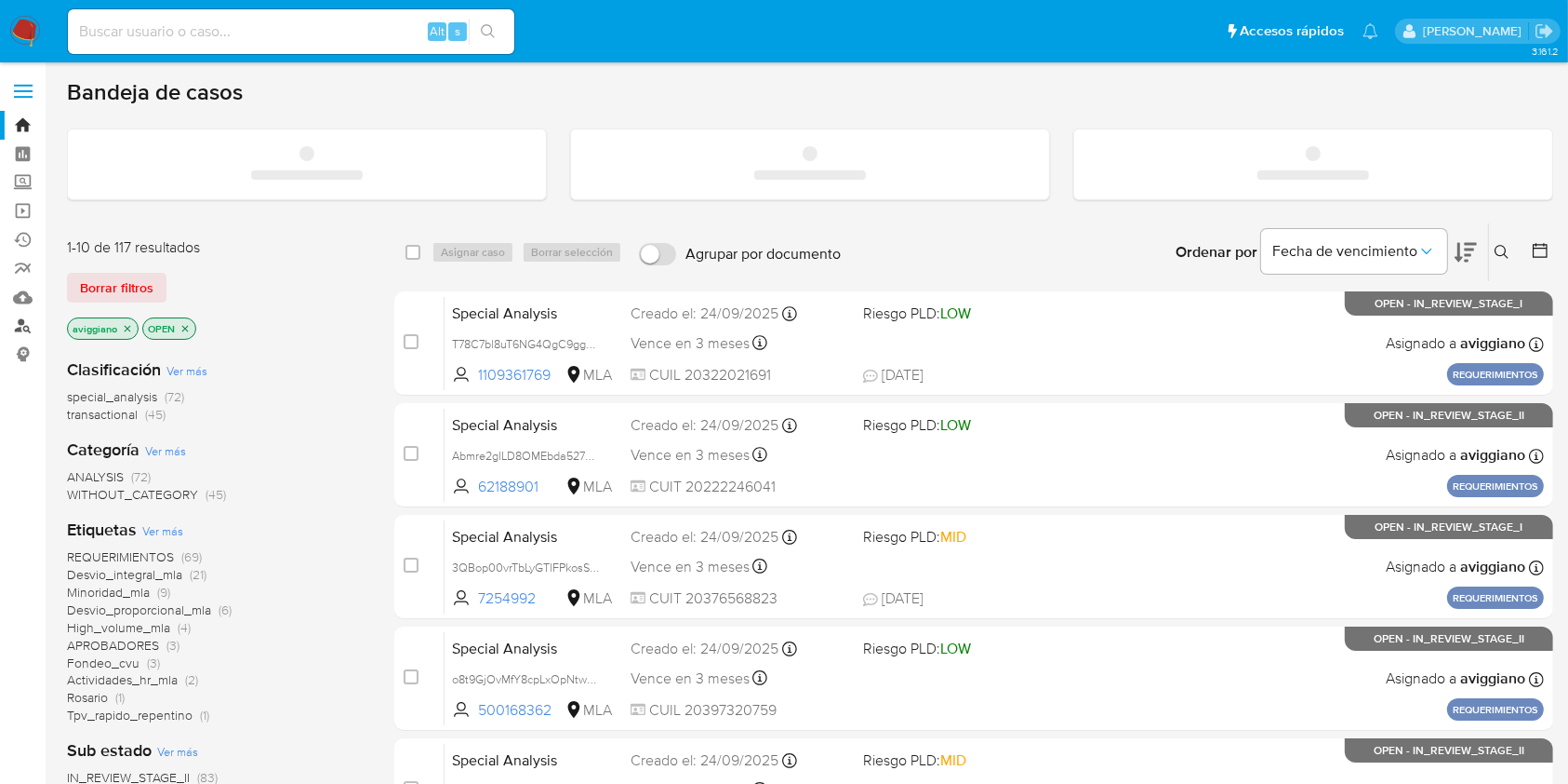
click at [23, 327] on link "Buscador de personas" at bounding box center [111, 326] width 221 height 29
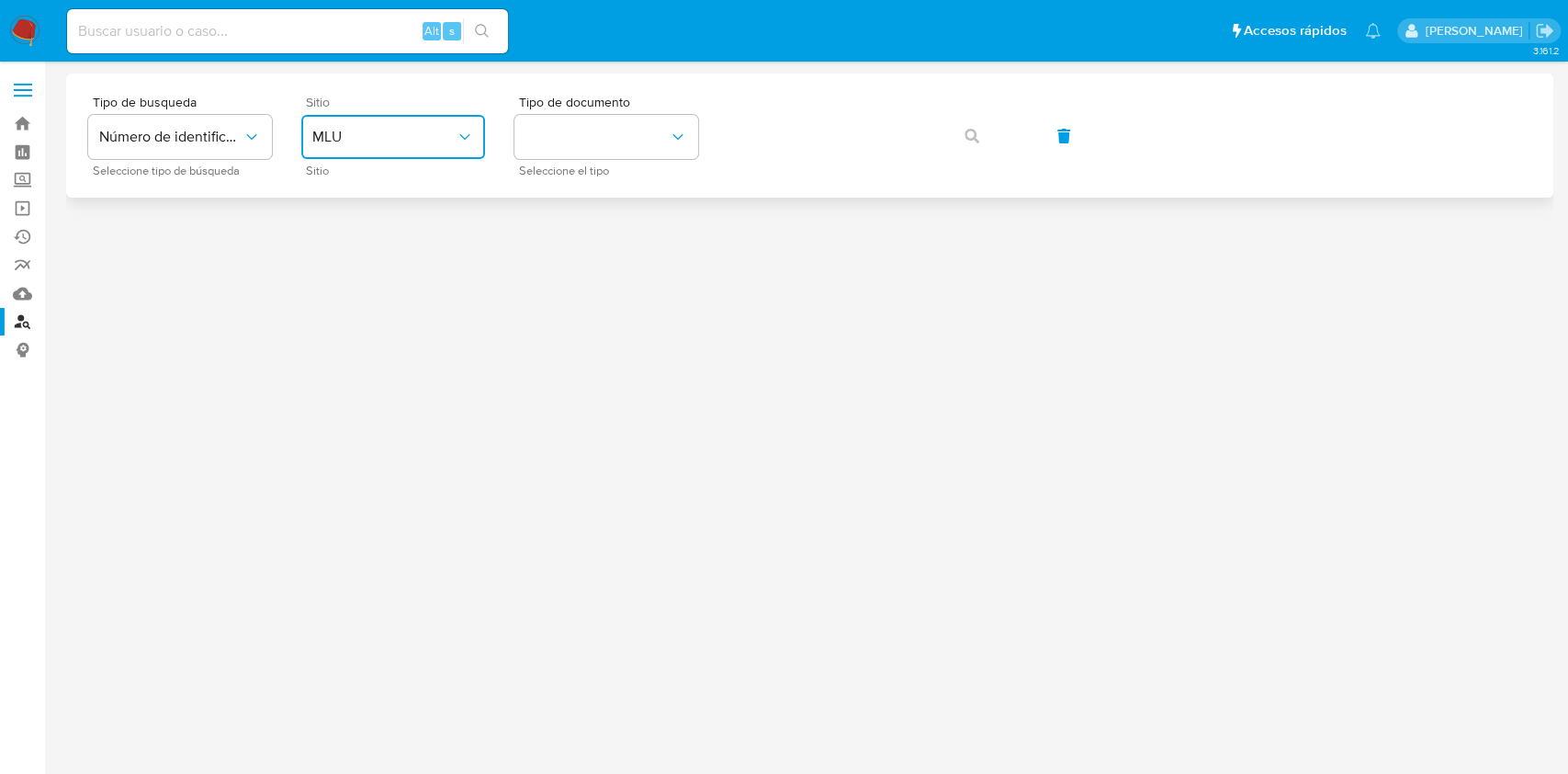
click at [412, 142] on span "MLU" at bounding box center [384, 137] width 144 height 19
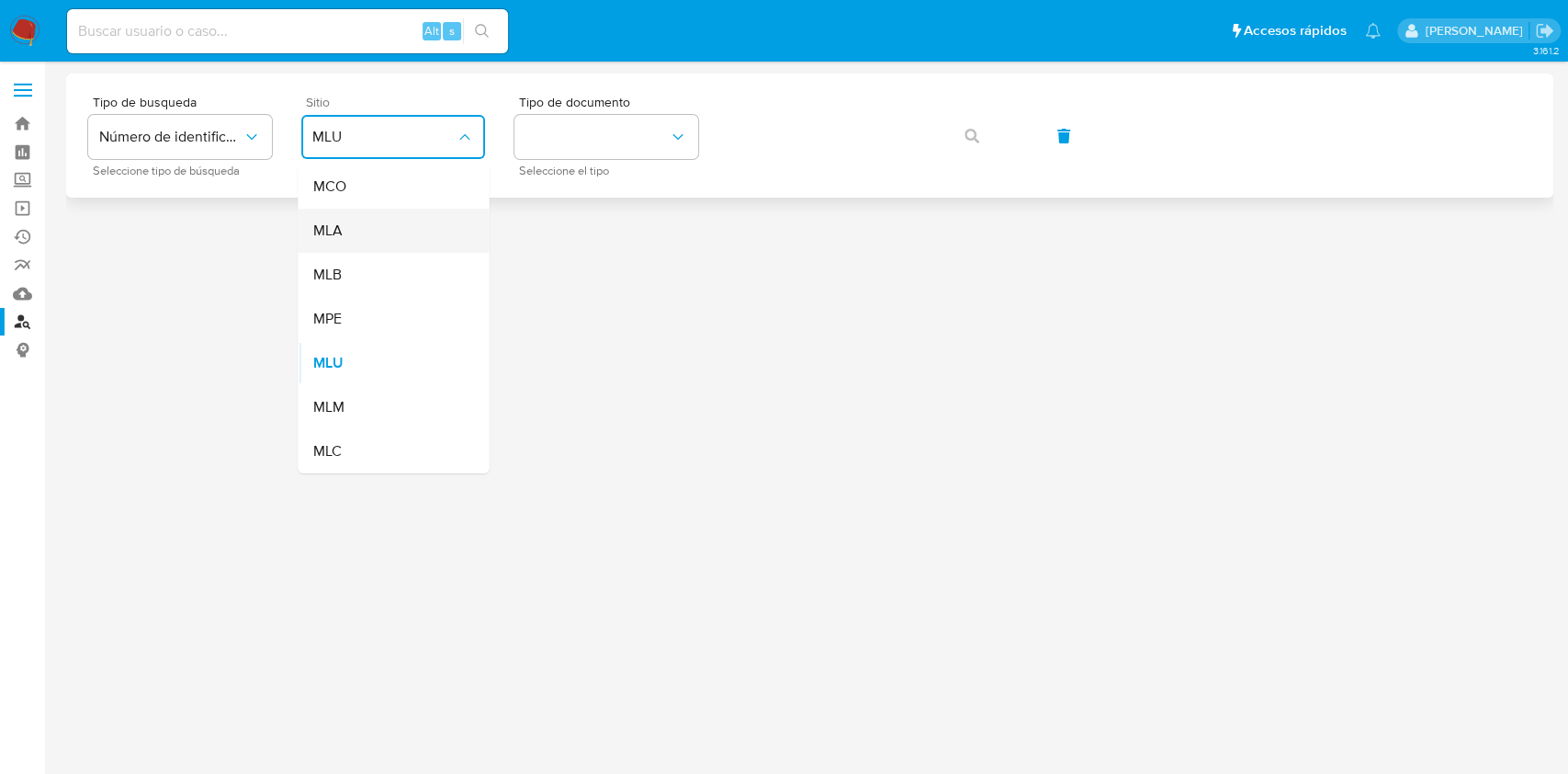
click at [387, 209] on div "MLA" at bounding box center [387, 230] width 150 height 44
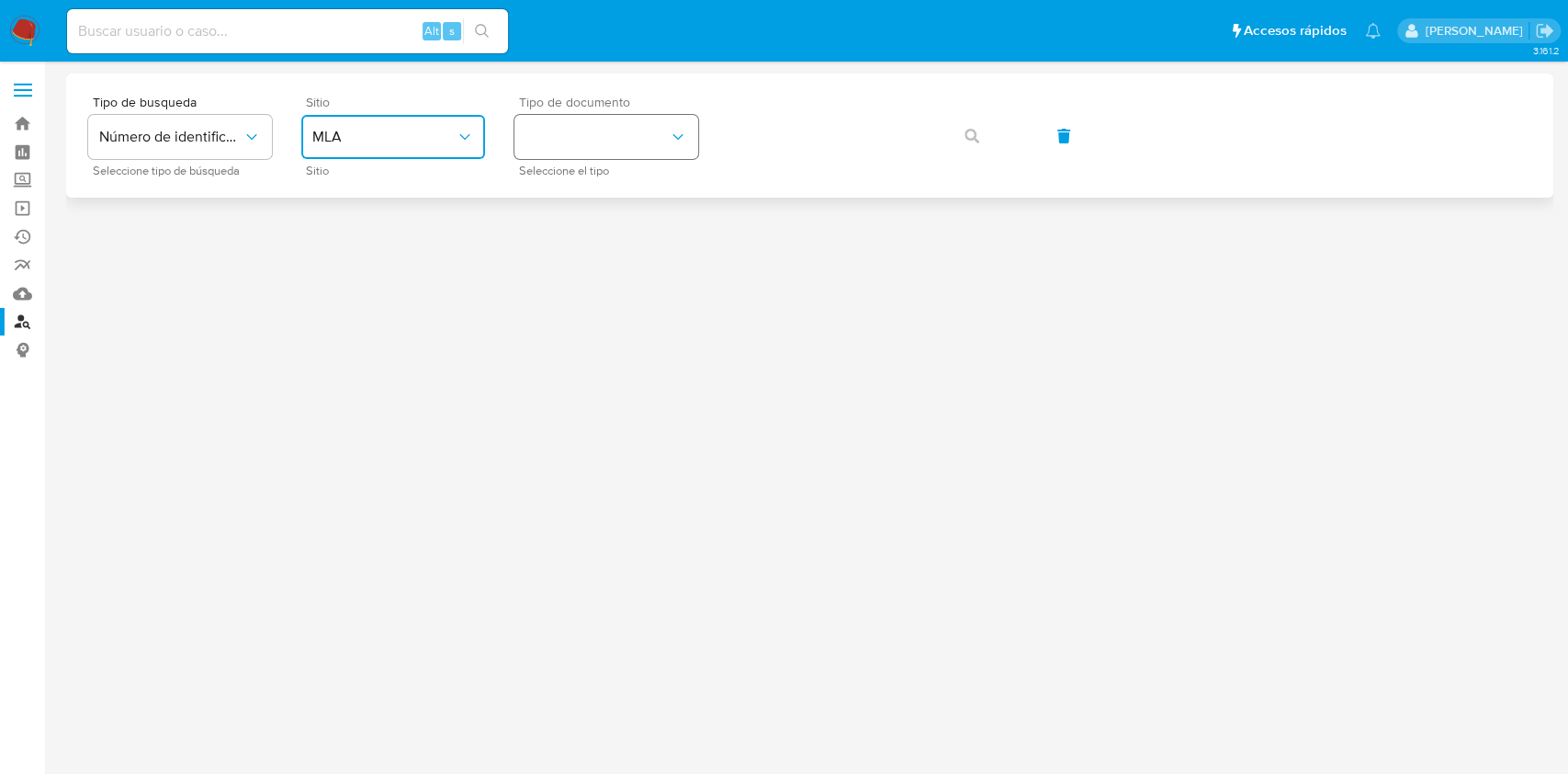
click at [639, 124] on button "identificationType" at bounding box center [606, 137] width 184 height 44
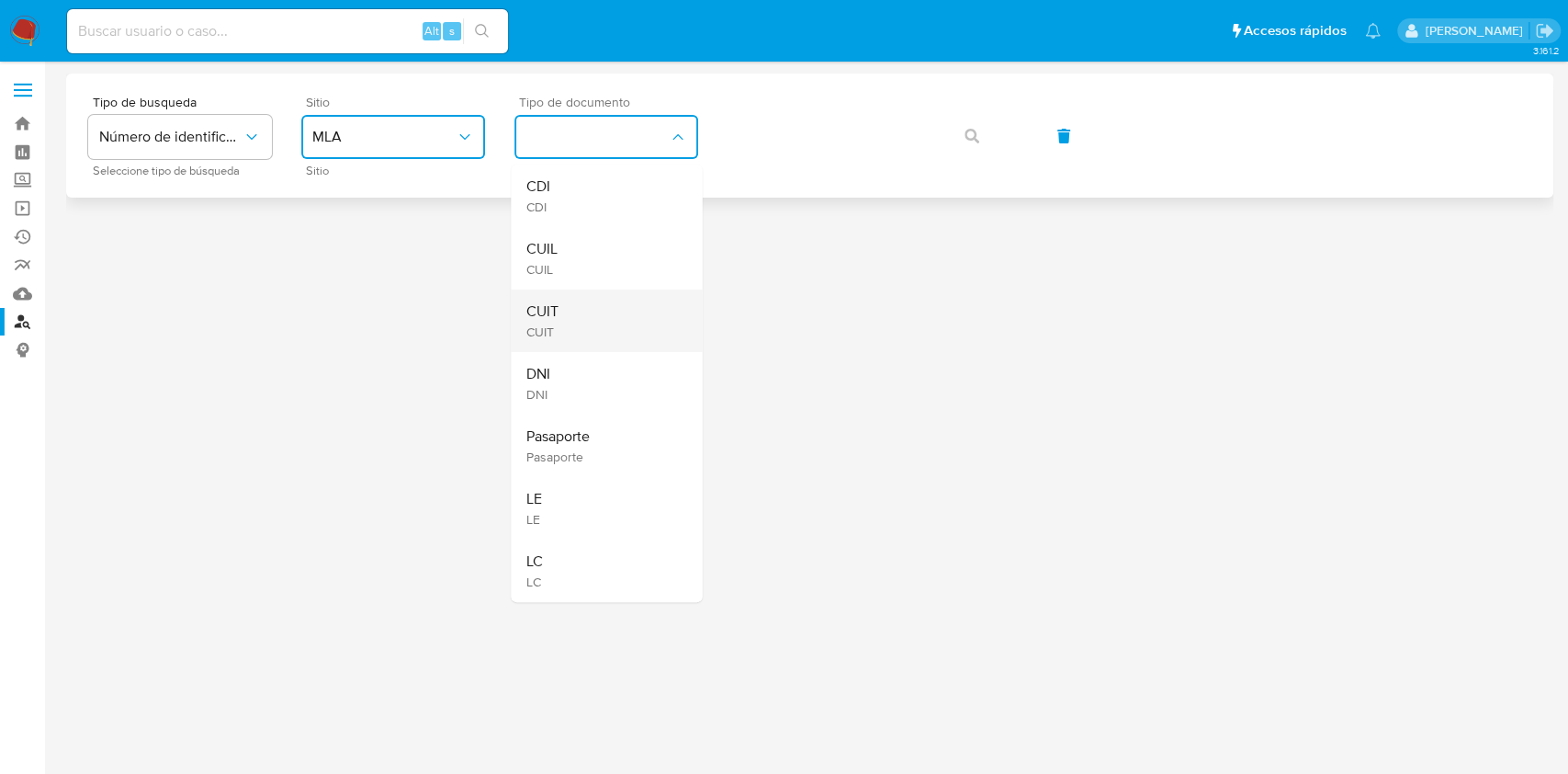
click at [581, 312] on div "CUIT CUIT" at bounding box center [600, 321] width 150 height 63
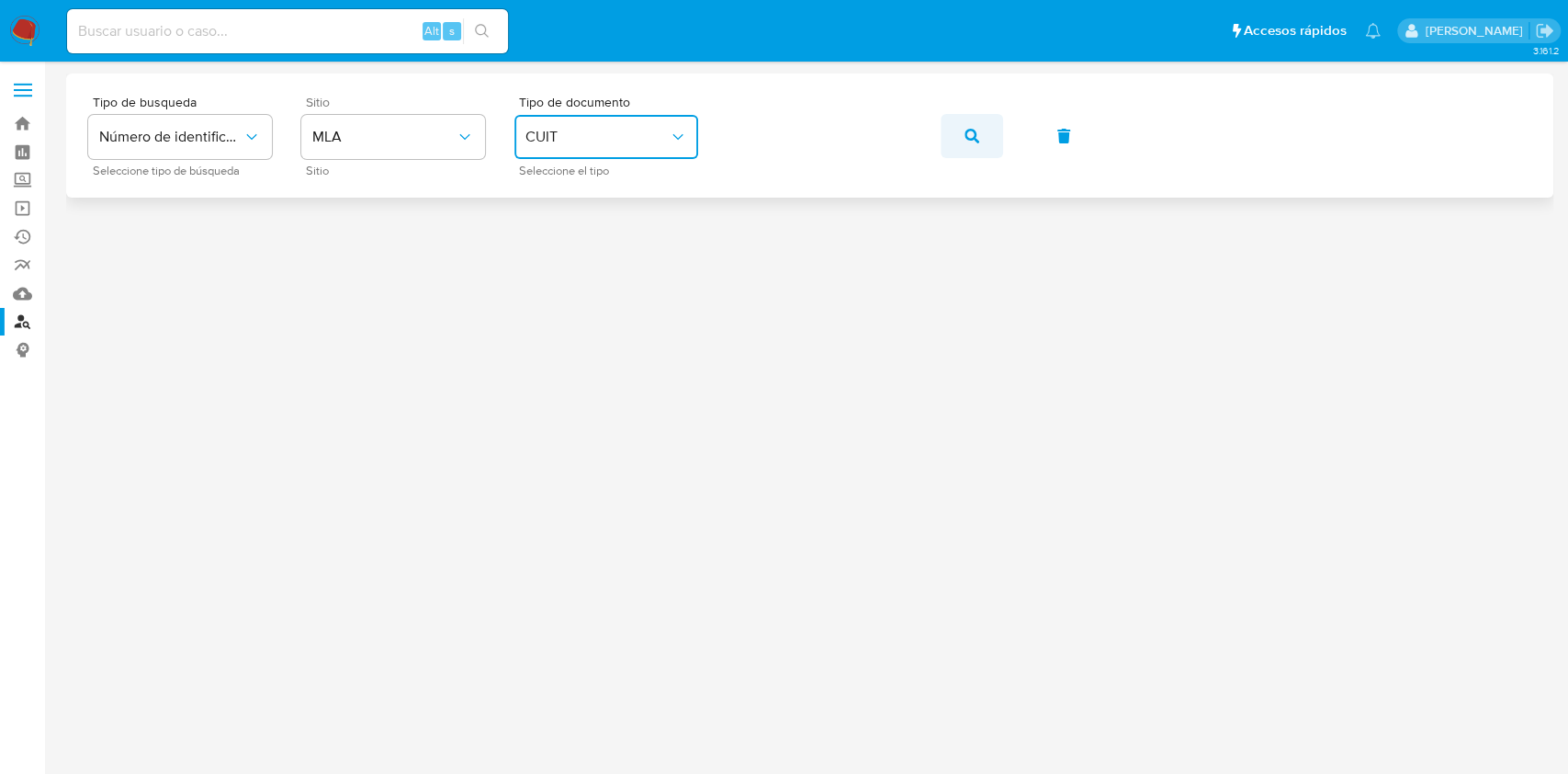
click at [958, 139] on button "button" at bounding box center [972, 136] width 63 height 44
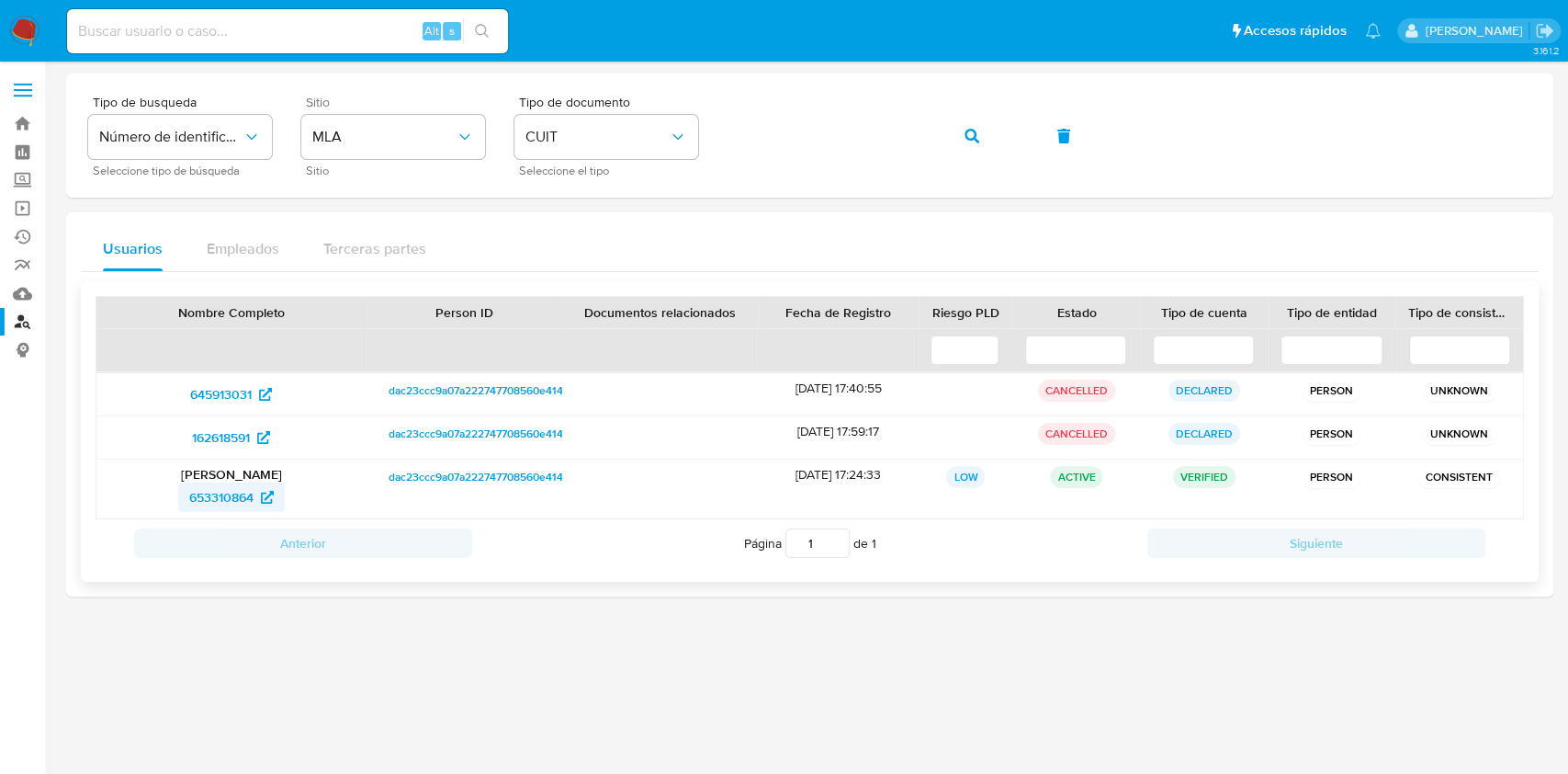
click at [197, 498] on span "653310864" at bounding box center [220, 498] width 64 height 30
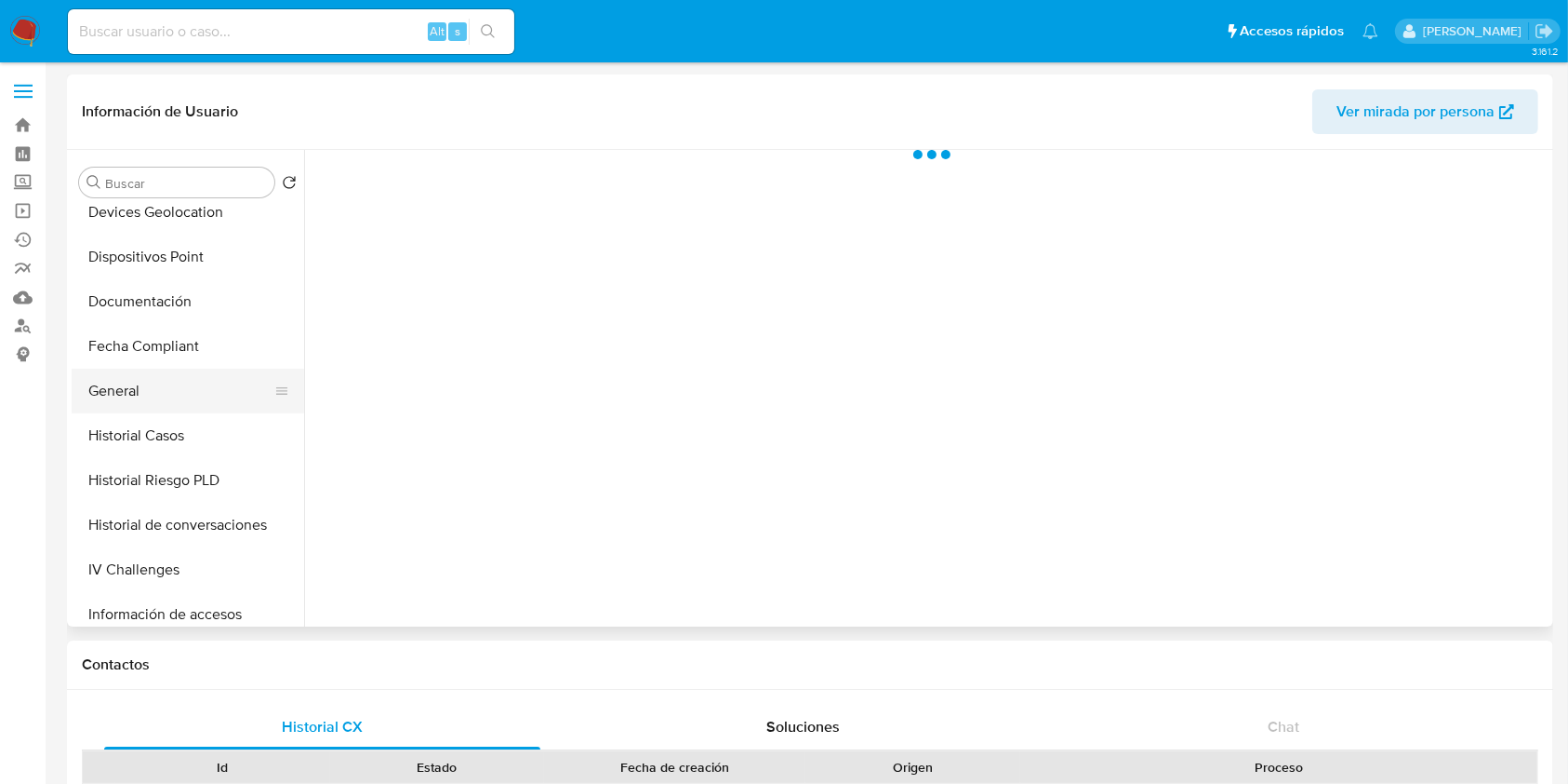
select select "10"
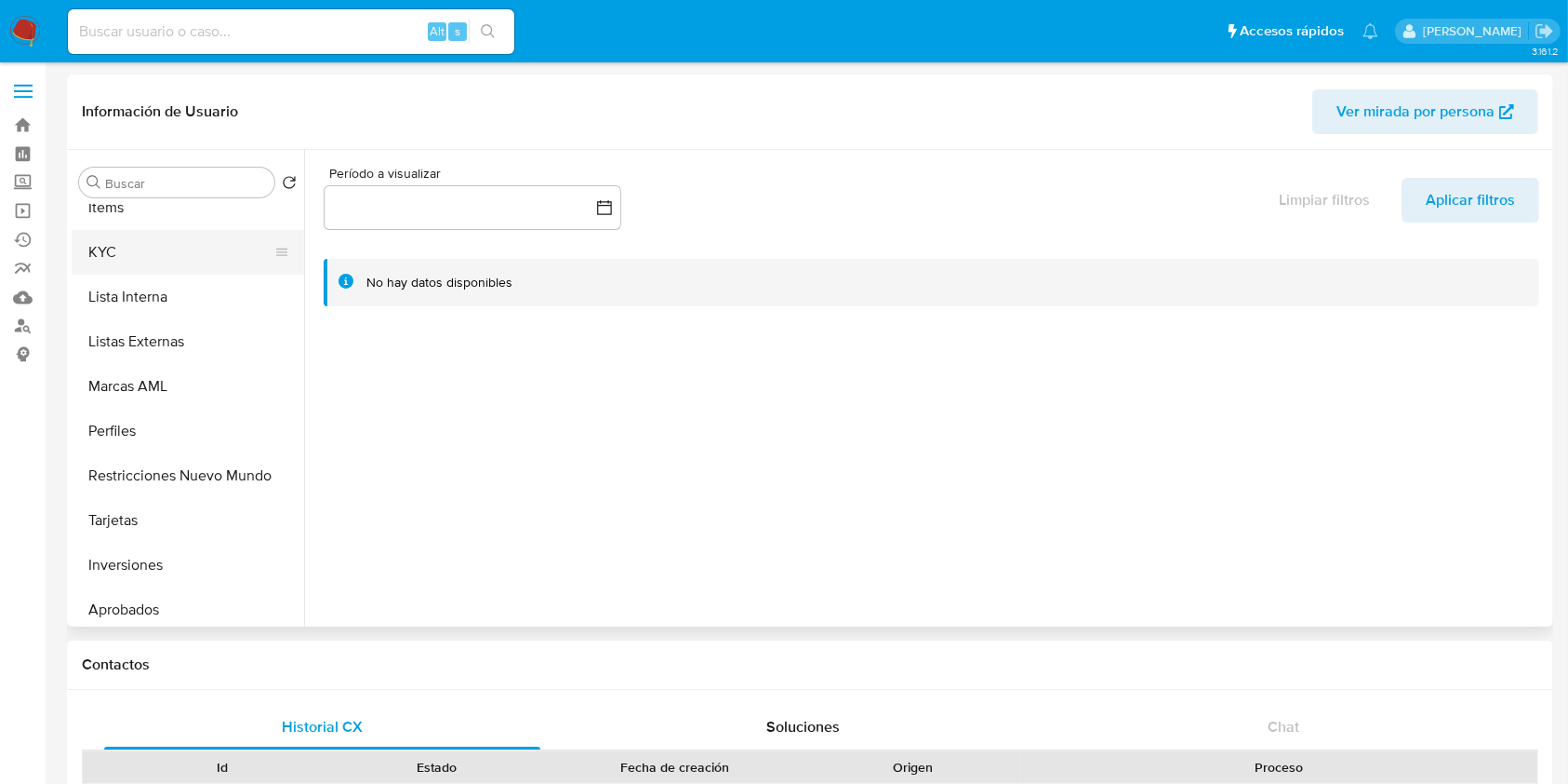
click at [178, 244] on button "KYC" at bounding box center [180, 252] width 218 height 45
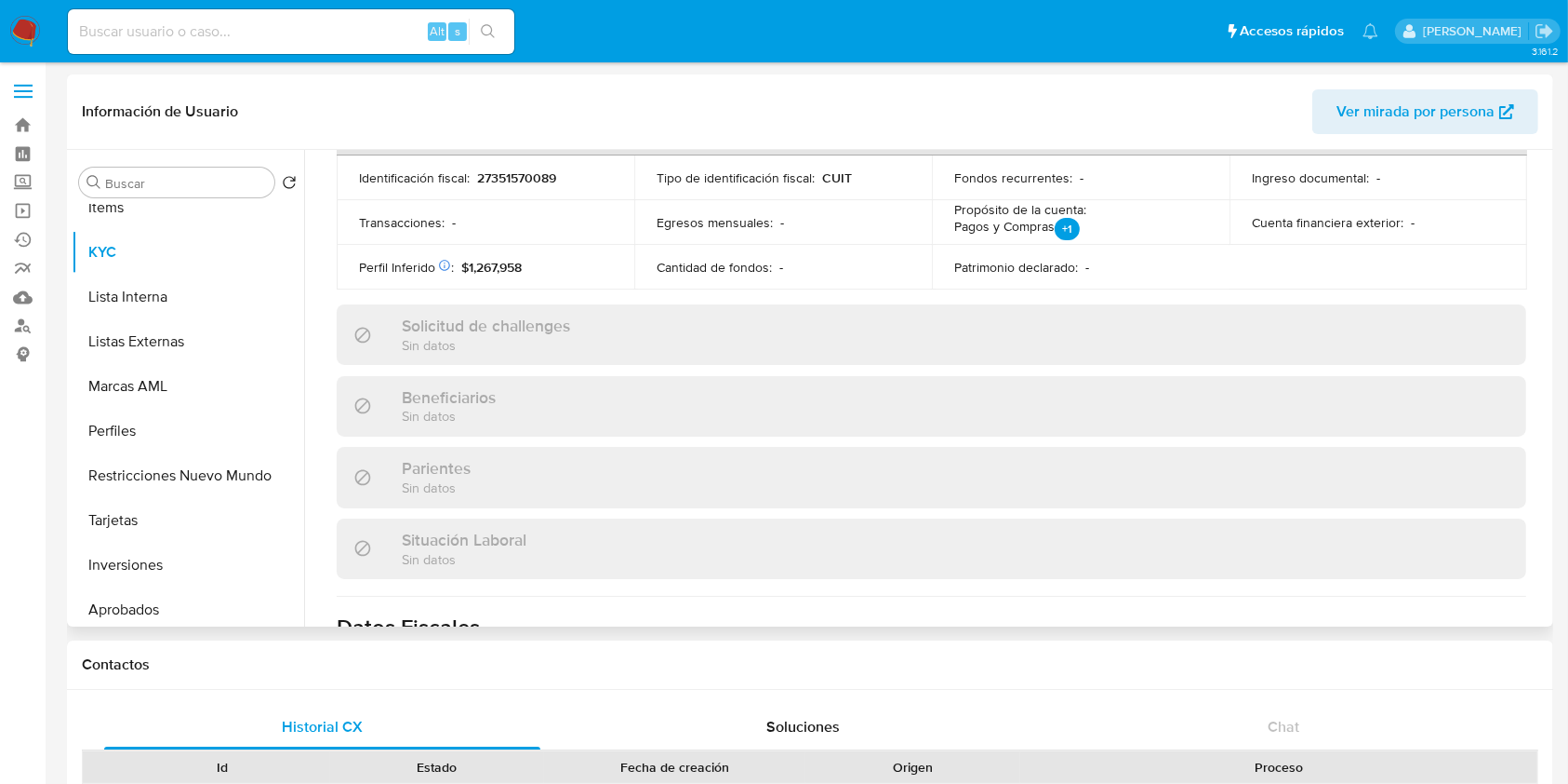
scroll to position [1044, 0]
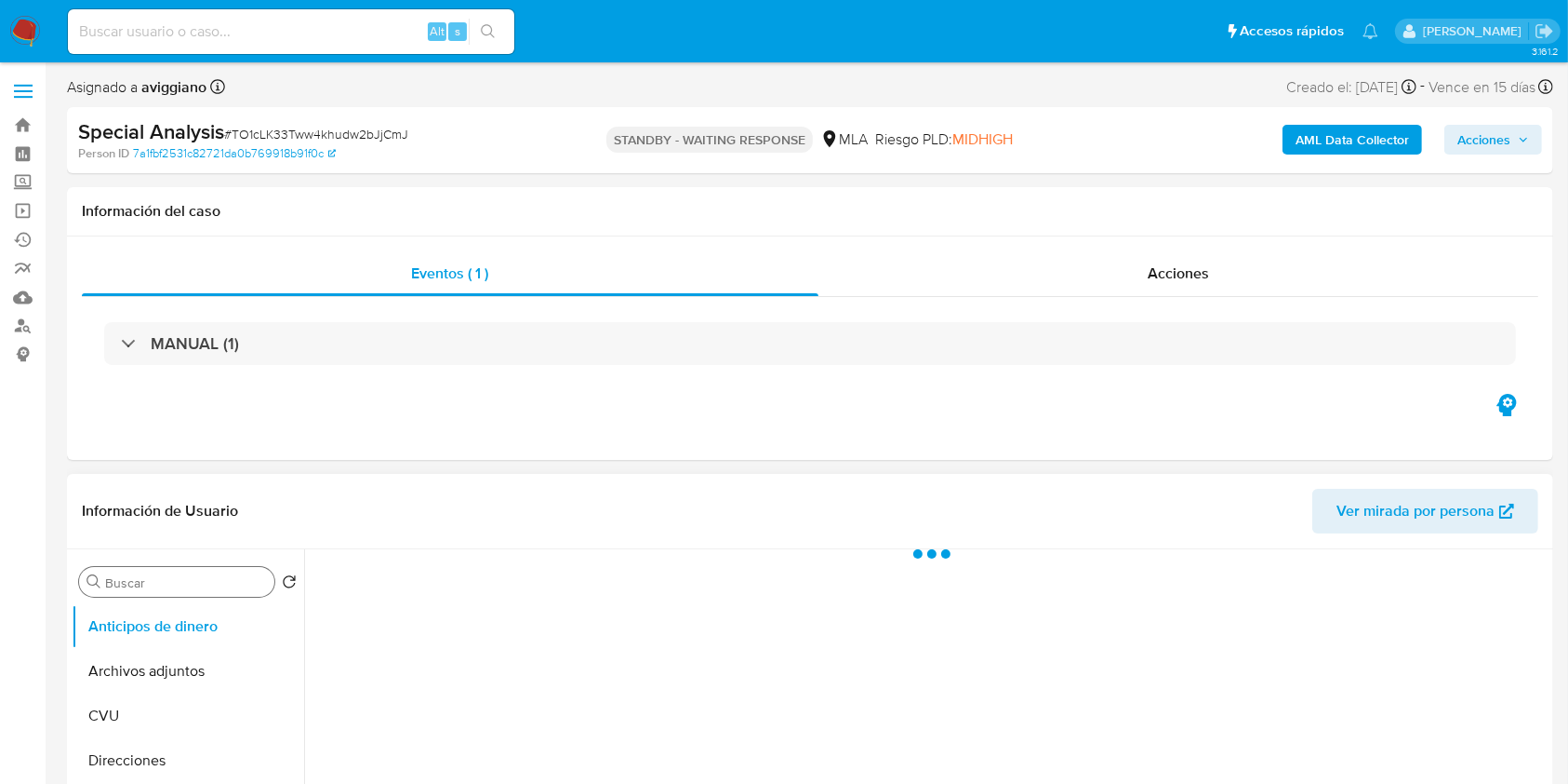
select select "10"
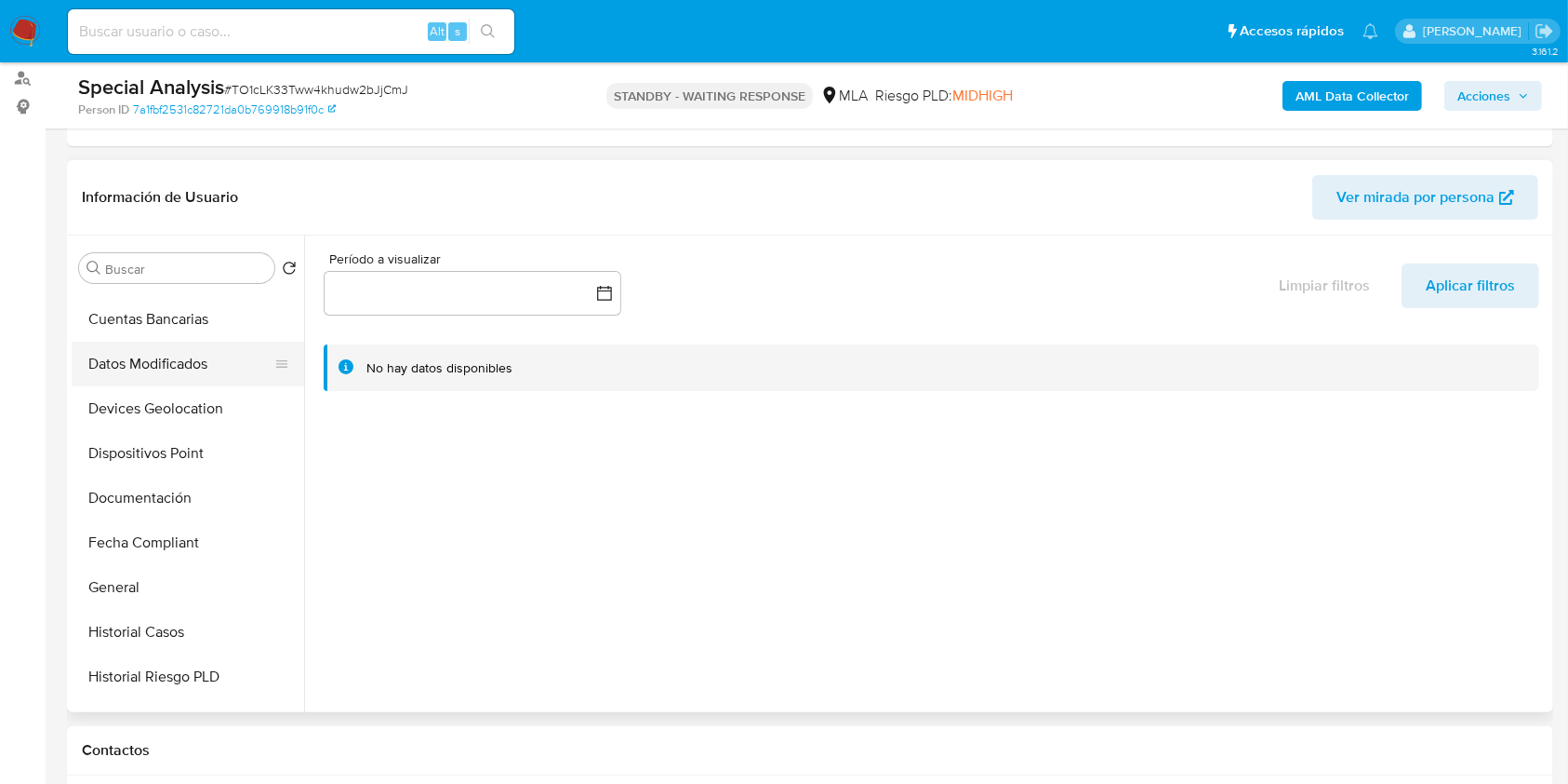
scroll to position [373, 0]
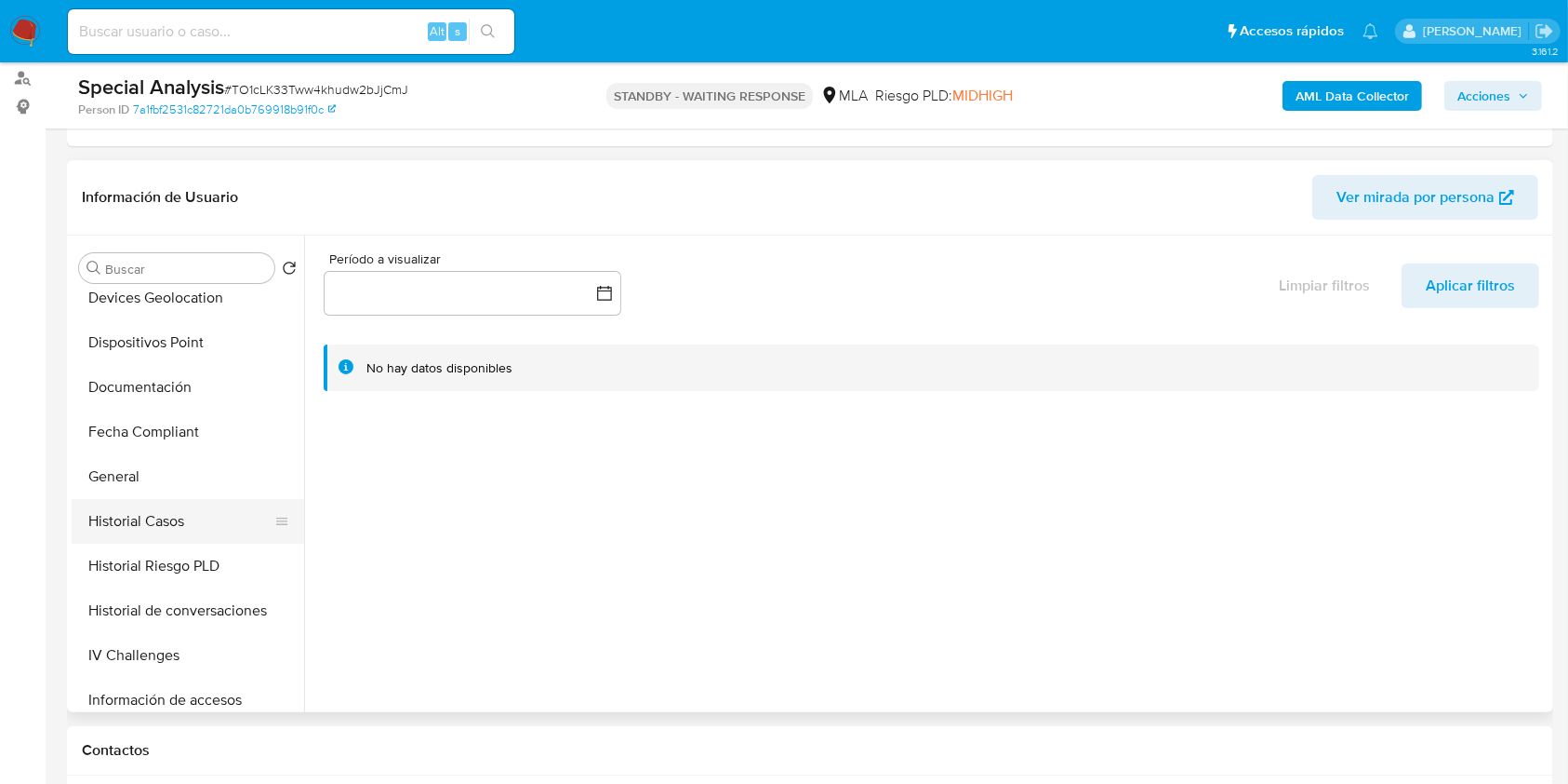
click at [174, 520] on button "Historial Casos" at bounding box center [180, 521] width 218 height 45
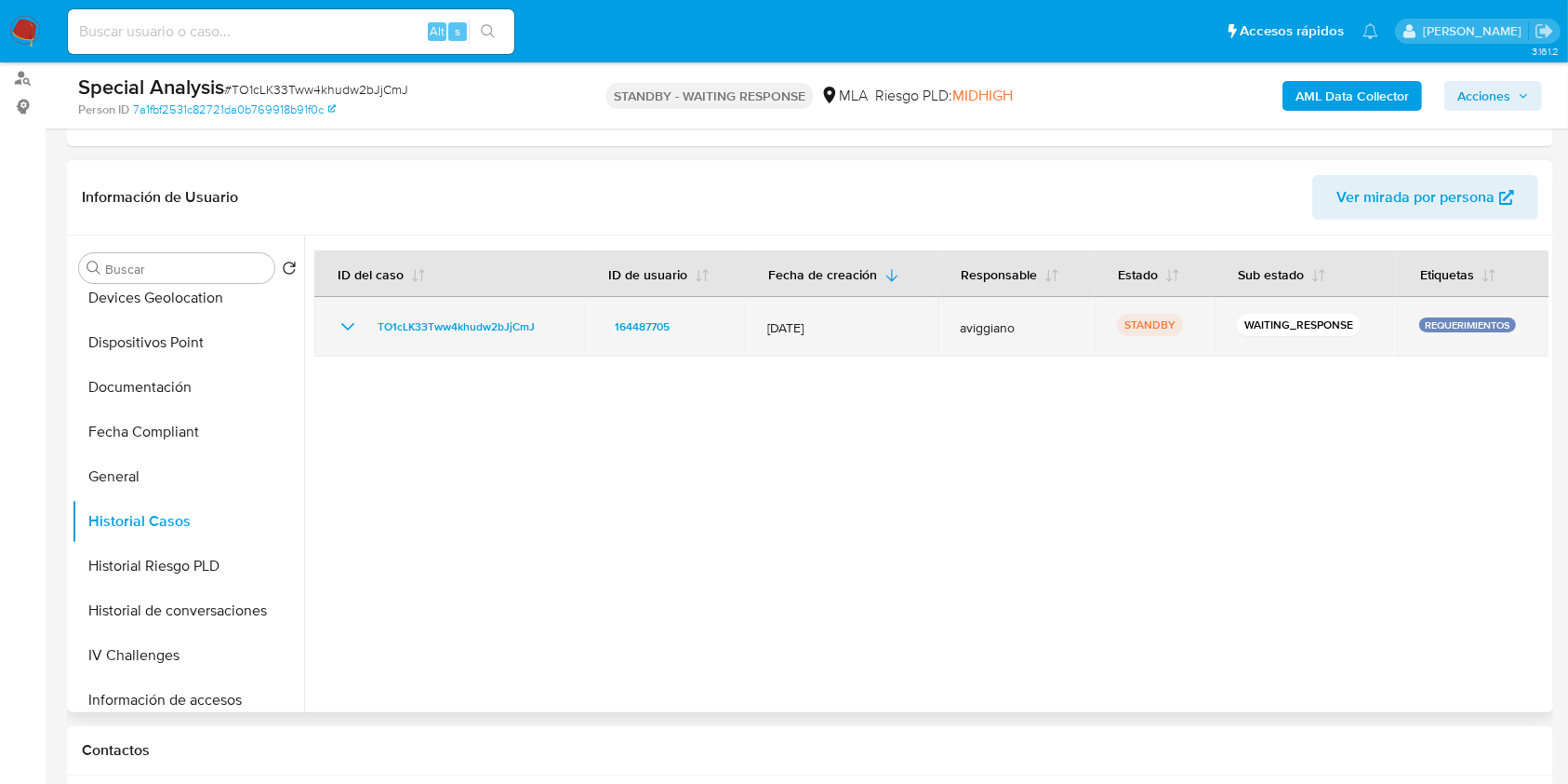
drag, startPoint x: 558, startPoint y: 318, endPoint x: 389, endPoint y: 345, distance: 171.1
click at [374, 337] on td "TO1cLK33Tww4khudw2bJjCmJ" at bounding box center [450, 327] width 271 height 60
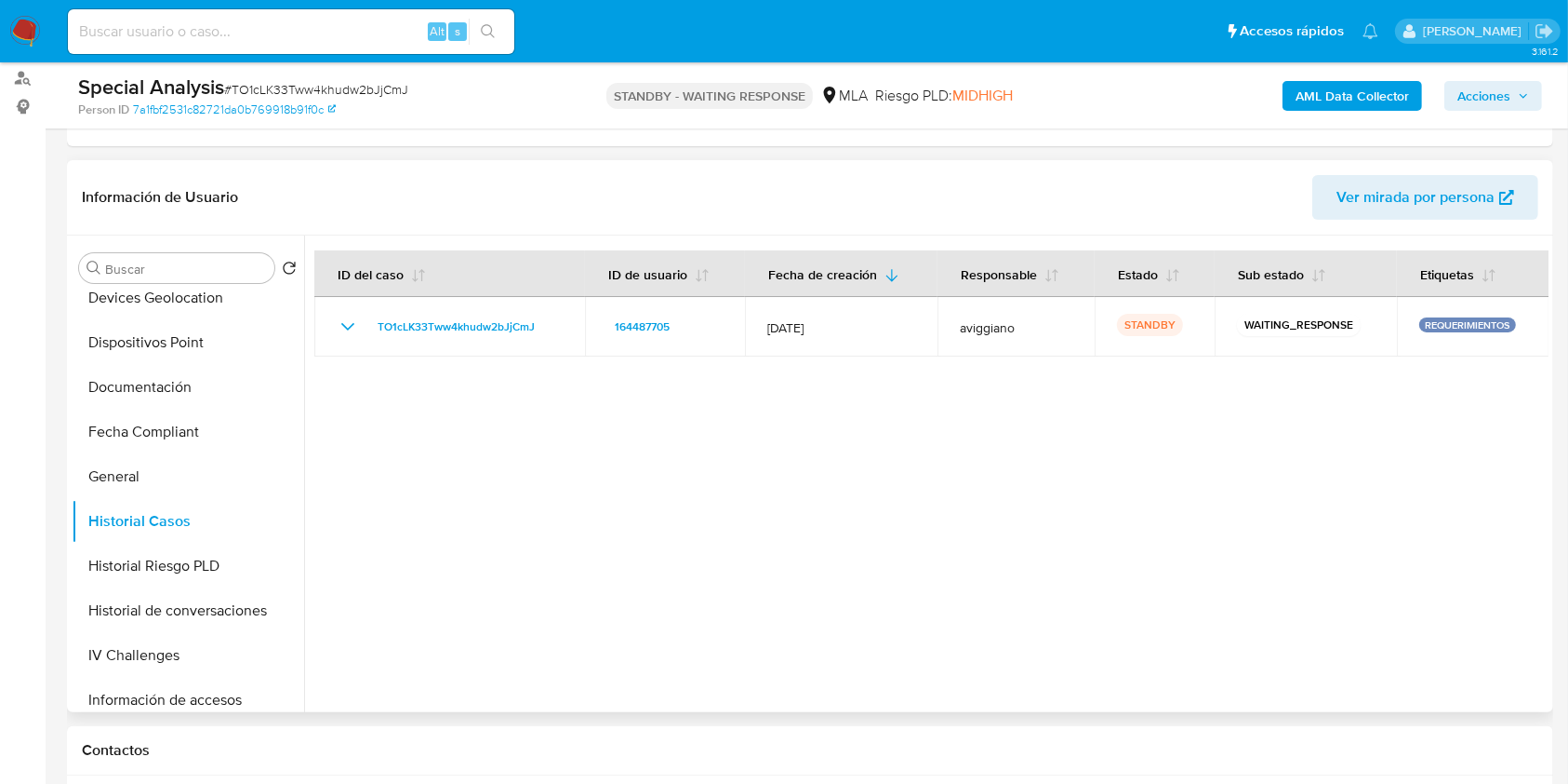
drag, startPoint x: 399, startPoint y: 329, endPoint x: 380, endPoint y: 450, distance: 122.5
click at [379, 451] on div at bounding box center [927, 473] width 1244 height 476
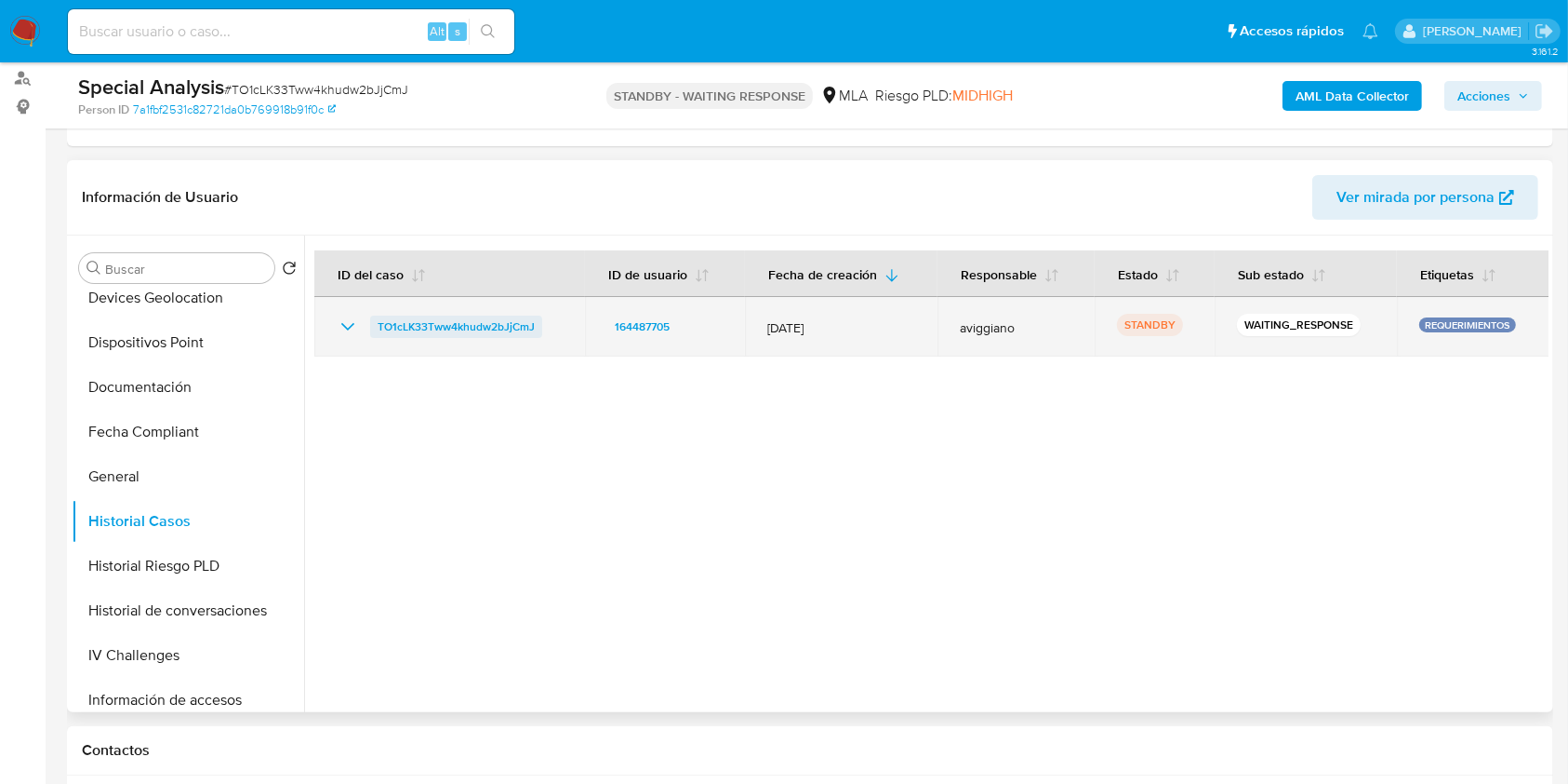
drag, startPoint x: 551, startPoint y: 324, endPoint x: 372, endPoint y: 331, distance: 179.1
click at [372, 331] on div "TO1cLK33Tww4khudw2bJjCmJ" at bounding box center [449, 327] width 226 height 22
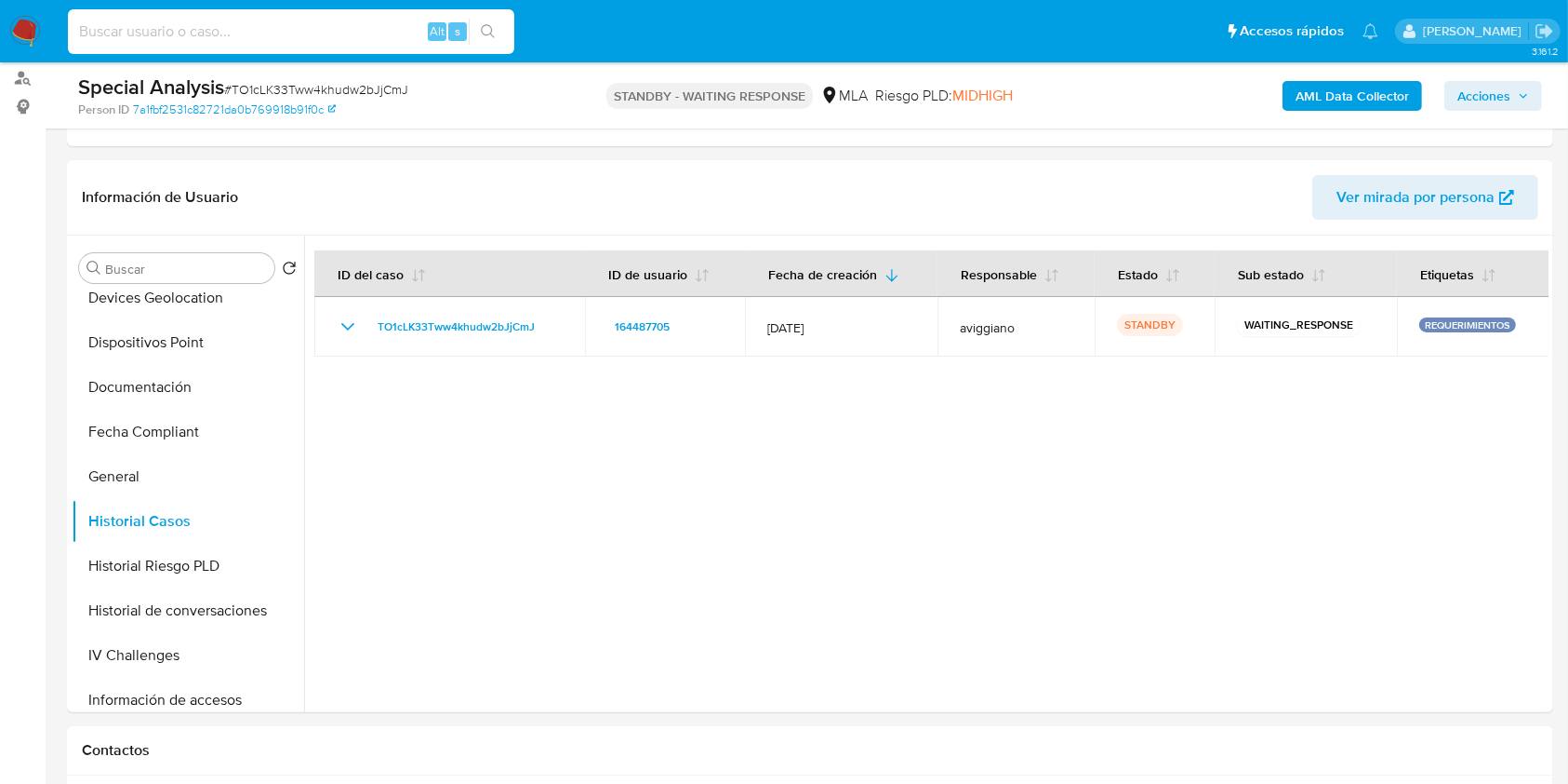
paste input "0ac83uppzK8rBPlGHqO0jRJ0"
type input "0ac83uppzK8rBPlGHqO0jRJ0"
click at [489, 26] on icon "search-icon" at bounding box center [488, 31] width 15 height 15
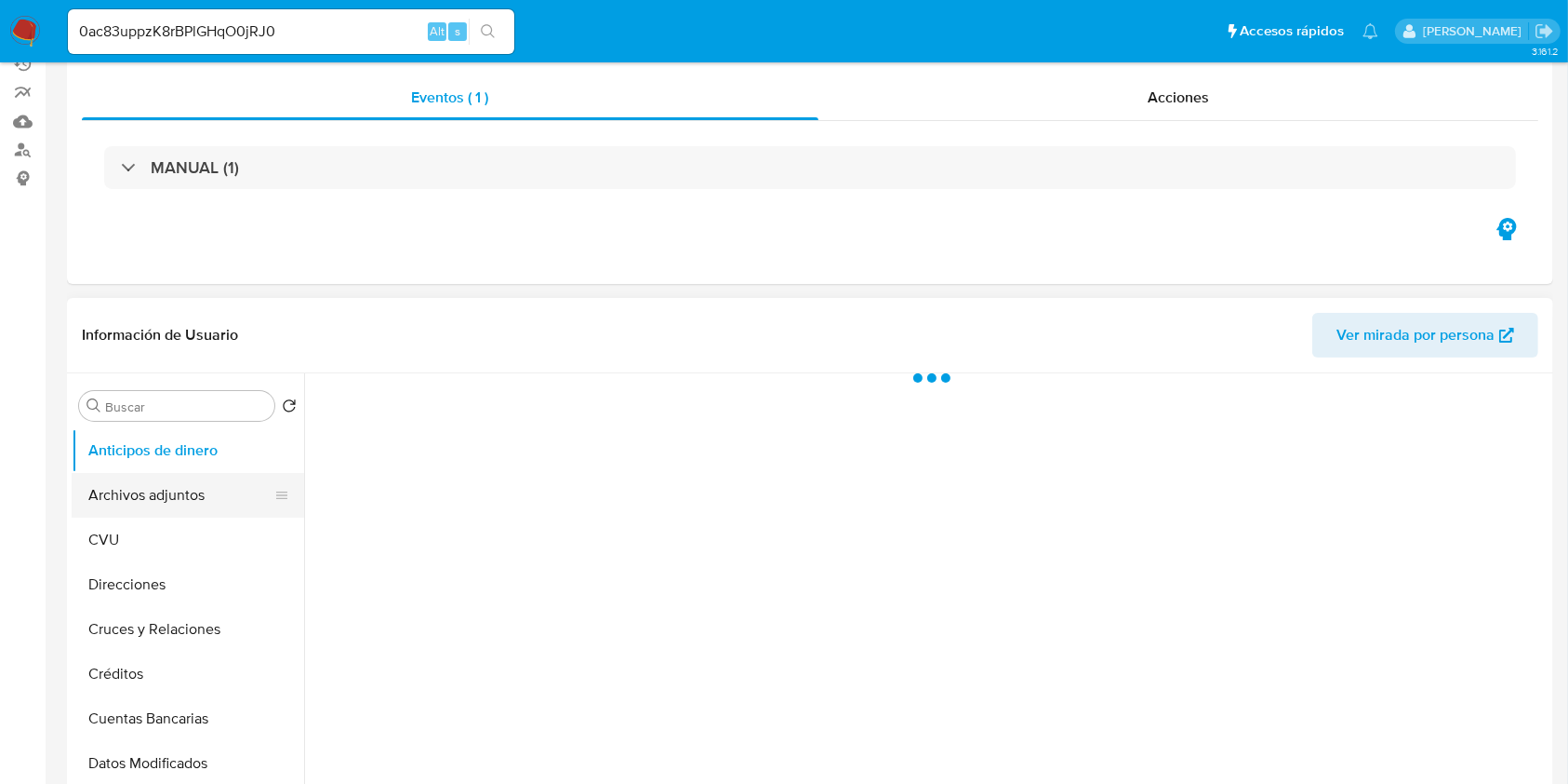
scroll to position [373, 0]
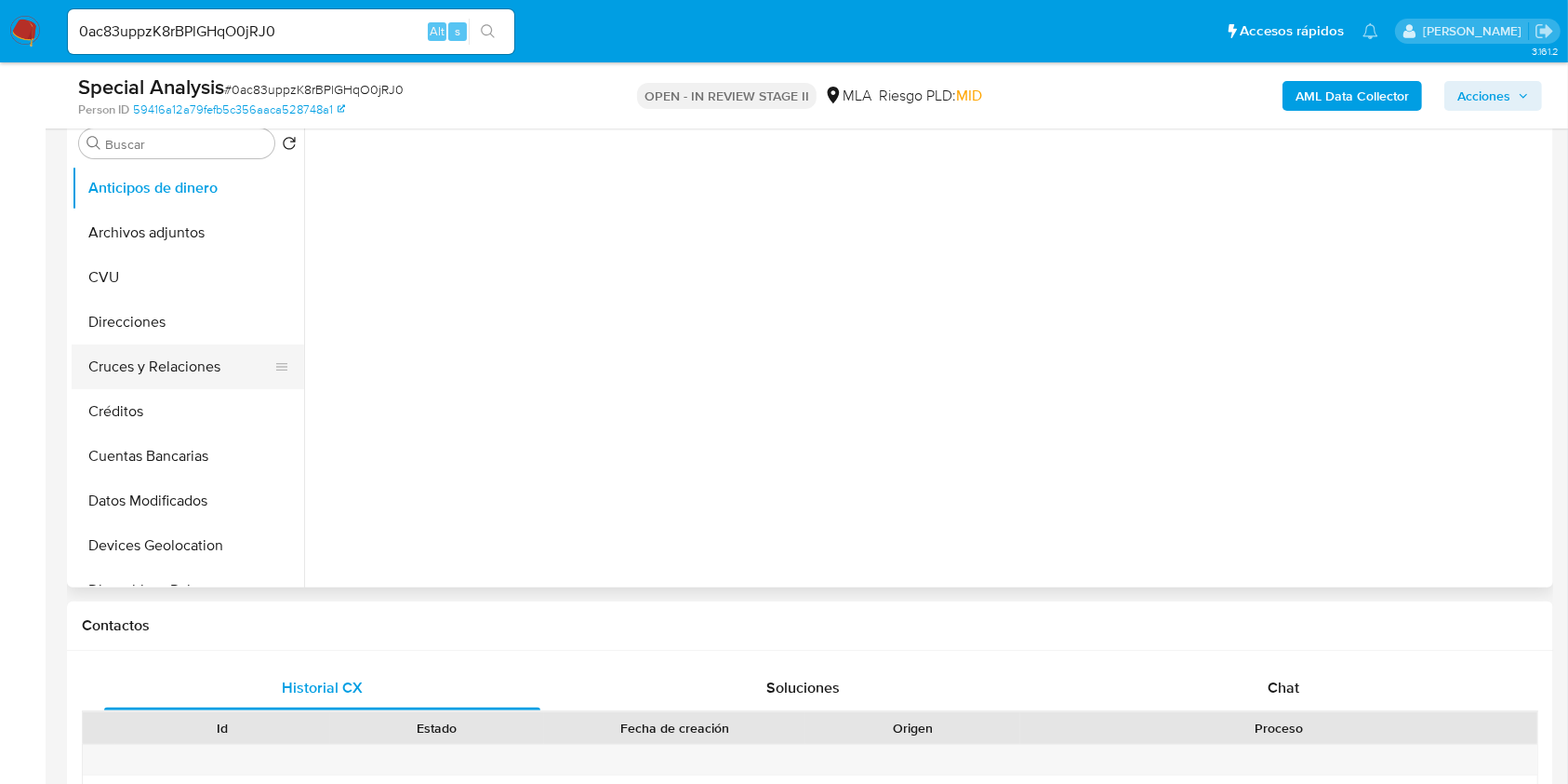
select select "10"
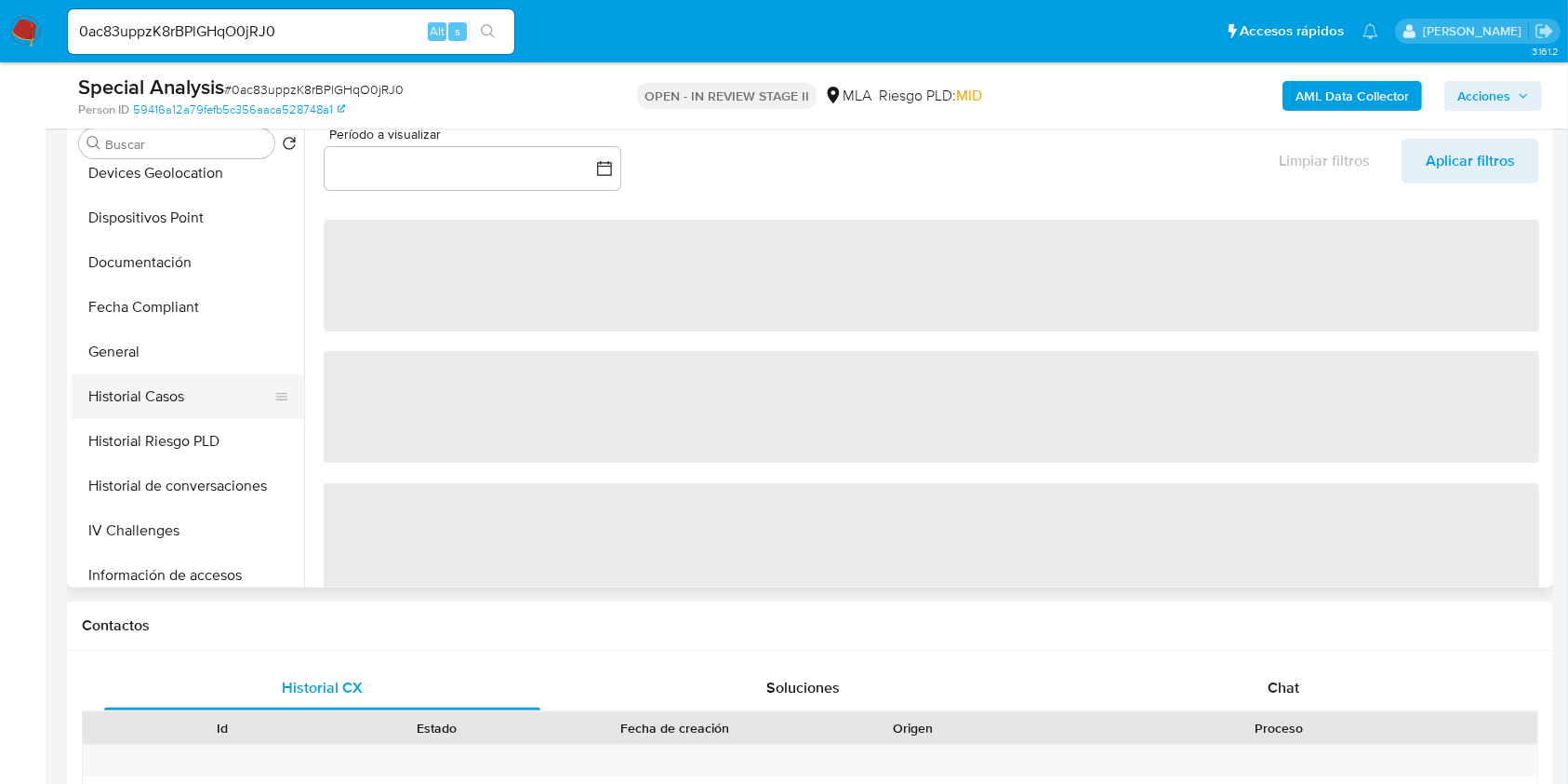
click at [211, 388] on button "Historial Casos" at bounding box center [180, 396] width 218 height 45
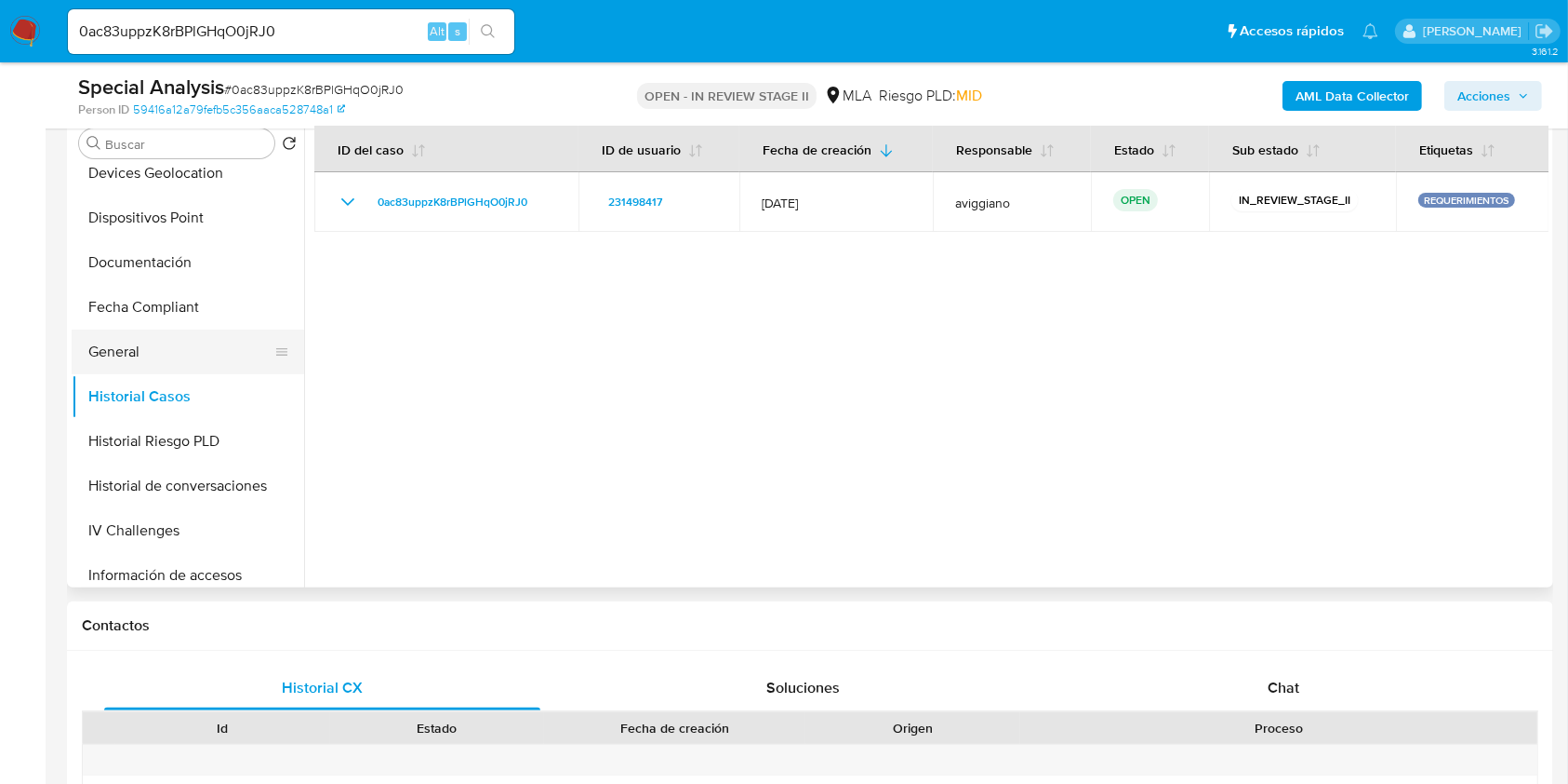
click at [112, 365] on button "General" at bounding box center [180, 352] width 218 height 45
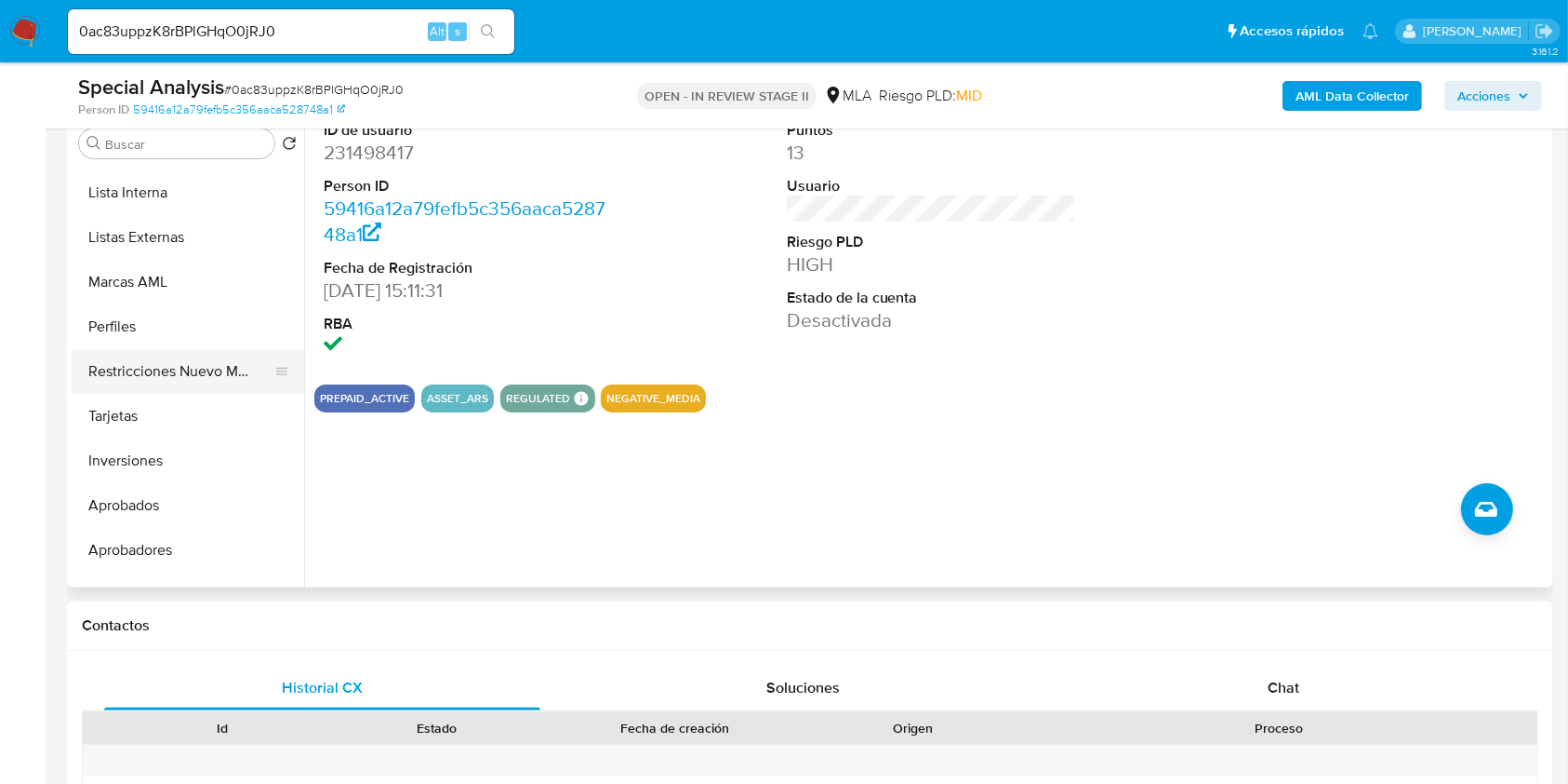
scroll to position [965, 0]
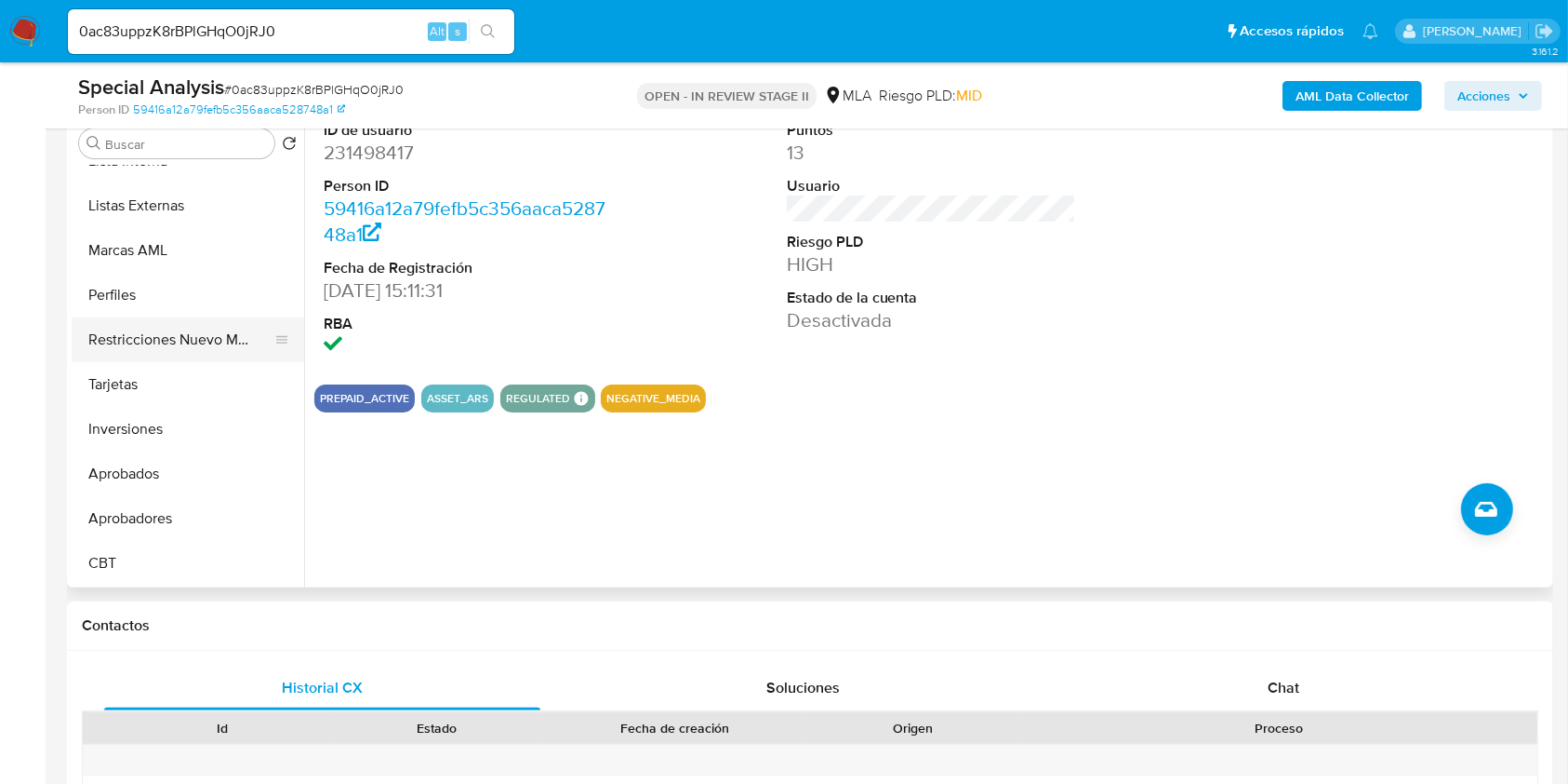
click at [164, 347] on button "Restricciones Nuevo Mundo" at bounding box center [180, 340] width 218 height 45
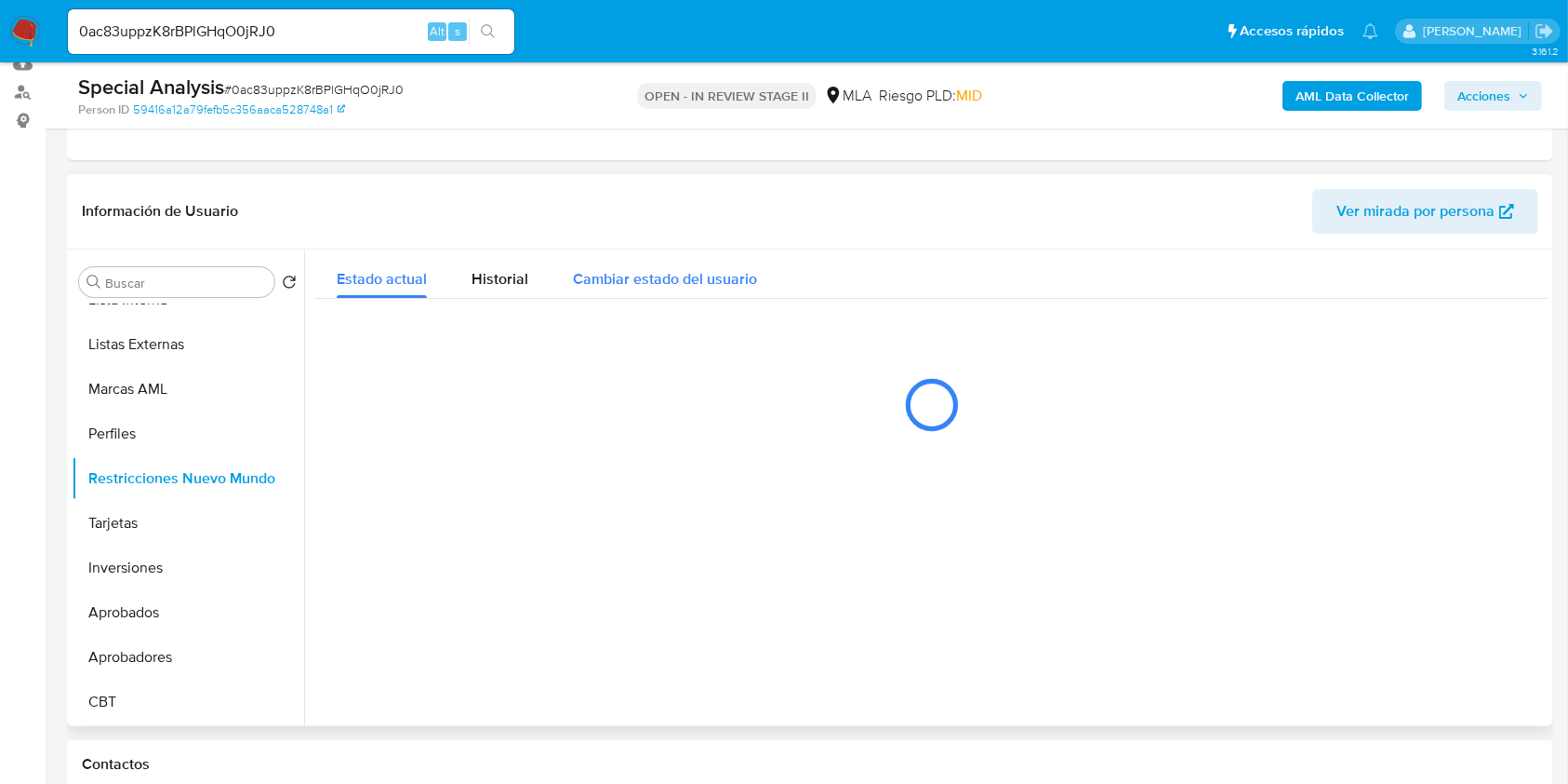
scroll to position [373, 0]
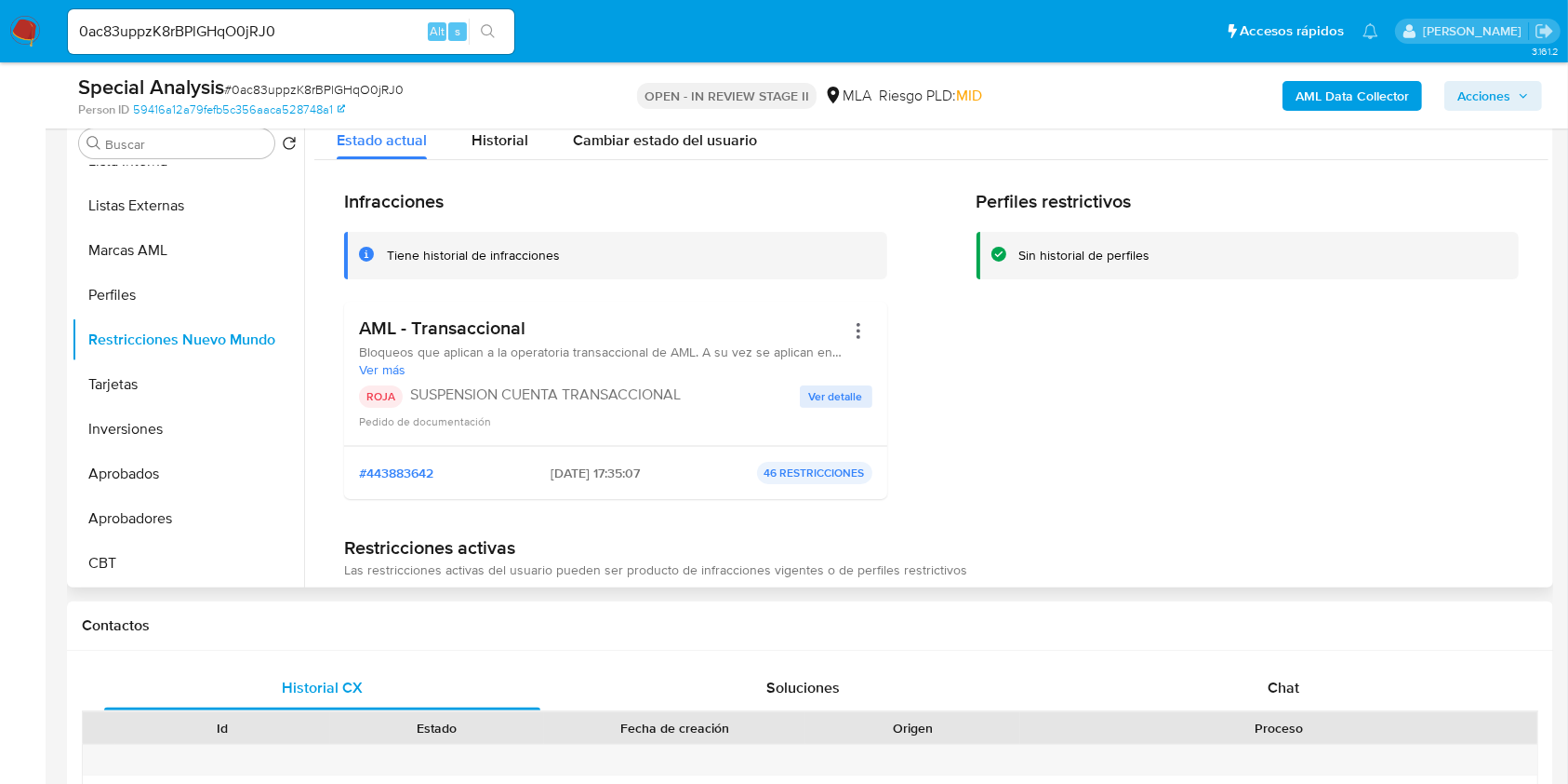
click at [809, 409] on div "ROJA SUSPENSION CUENTA TRANSACCIONAL Ver detalle Pedido de documentación" at bounding box center [616, 407] width 514 height 45
click at [809, 402] on span "Ver detalle" at bounding box center [836, 396] width 54 height 19
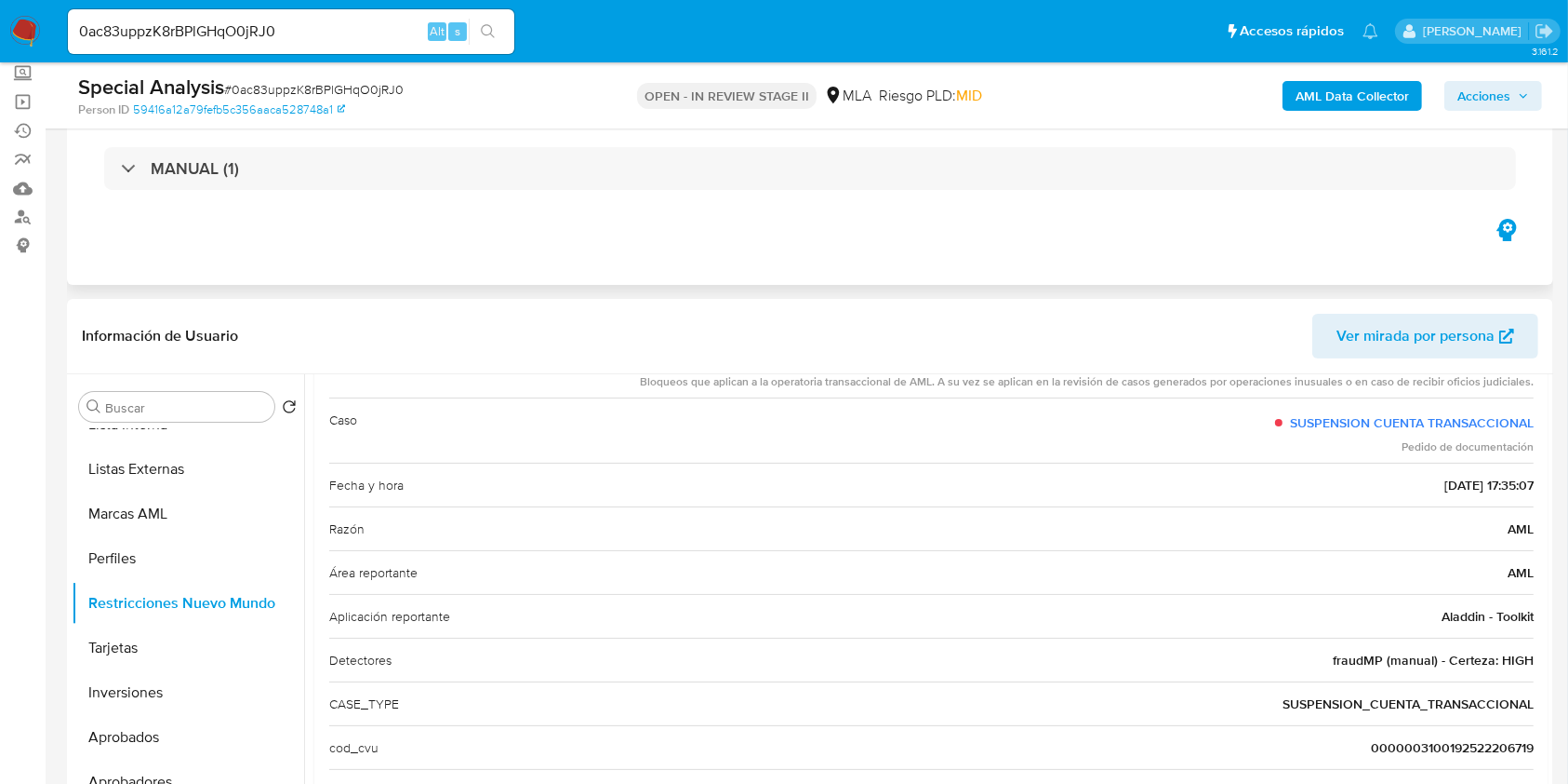
scroll to position [0, 0]
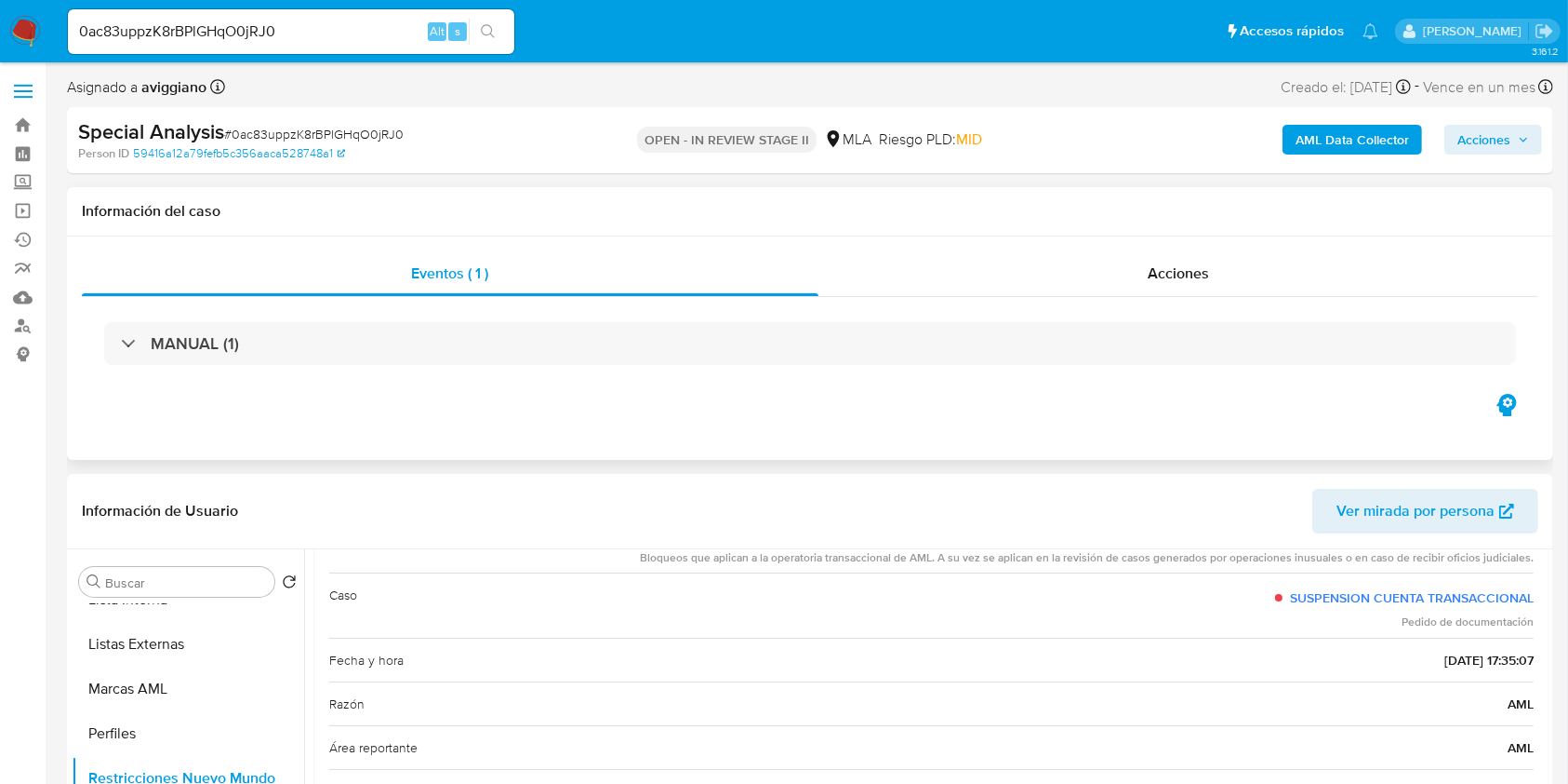
click at [1054, 248] on div "Eventos ( 1 ) Acciones MANUAL (1)" at bounding box center [809, 348] width 1486 height 223
click at [1048, 269] on div "Acciones" at bounding box center [1179, 273] width 721 height 45
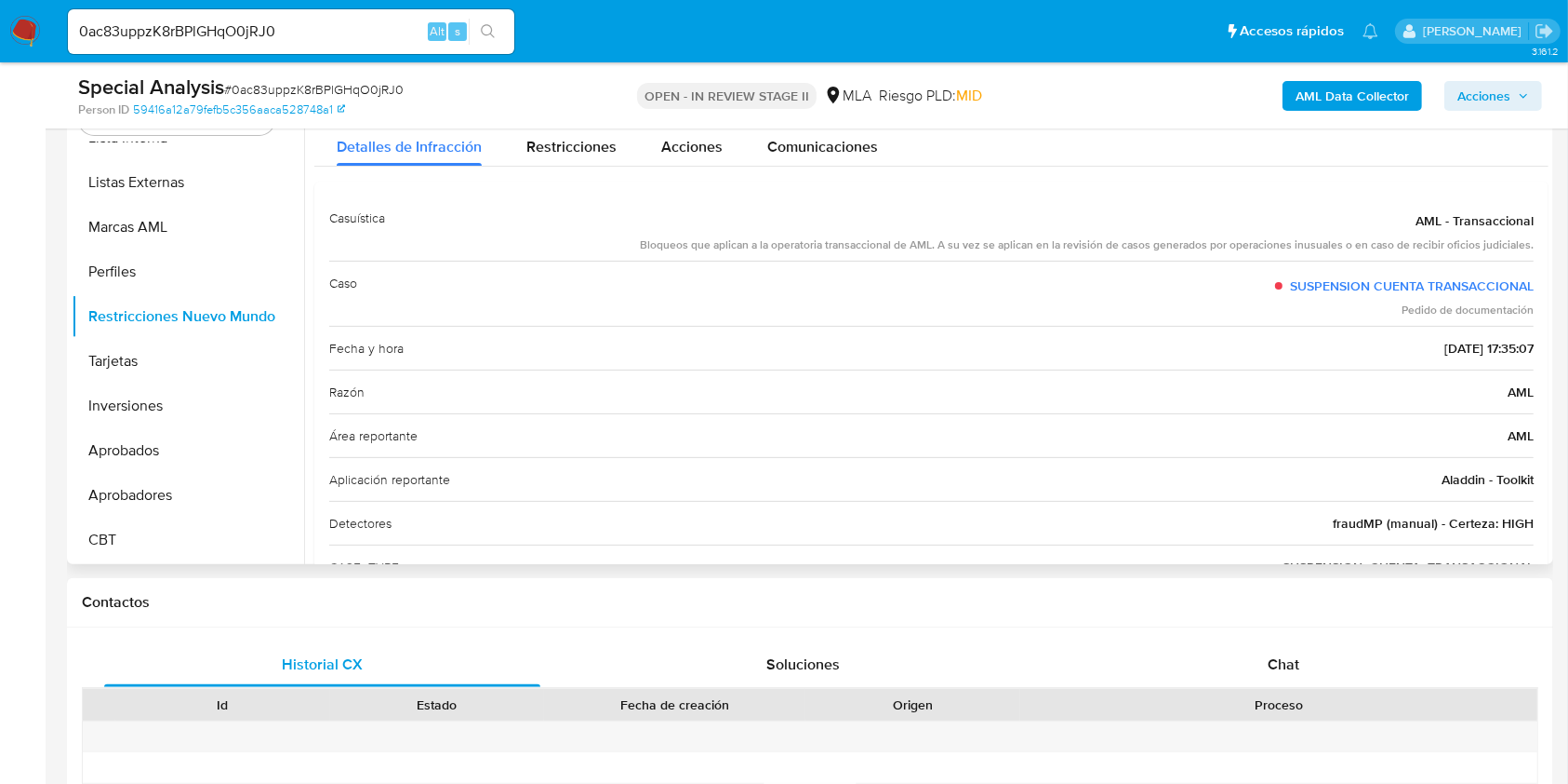
scroll to position [496, 0]
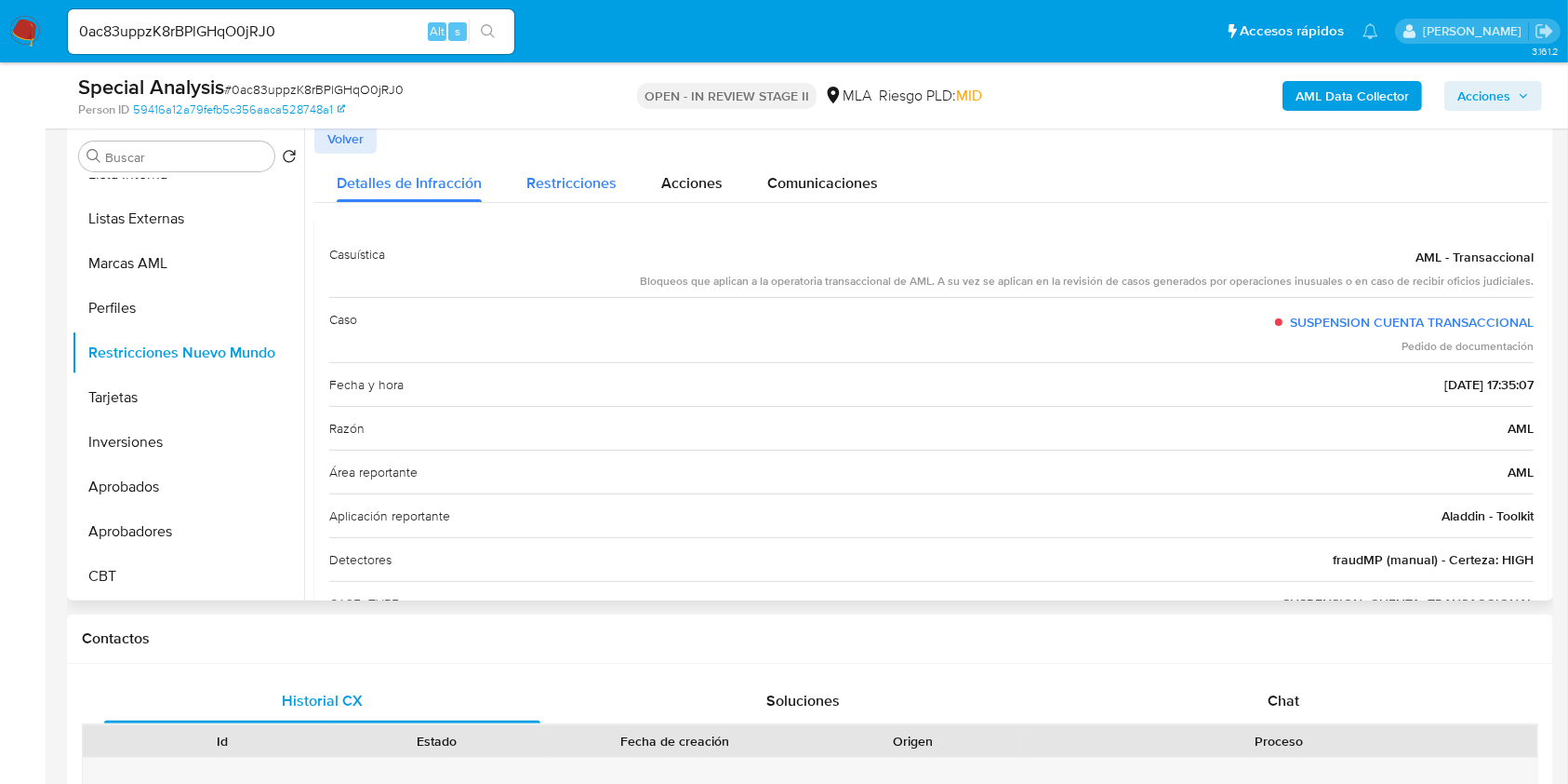
click at [558, 177] on span "Restricciones" at bounding box center [571, 182] width 91 height 21
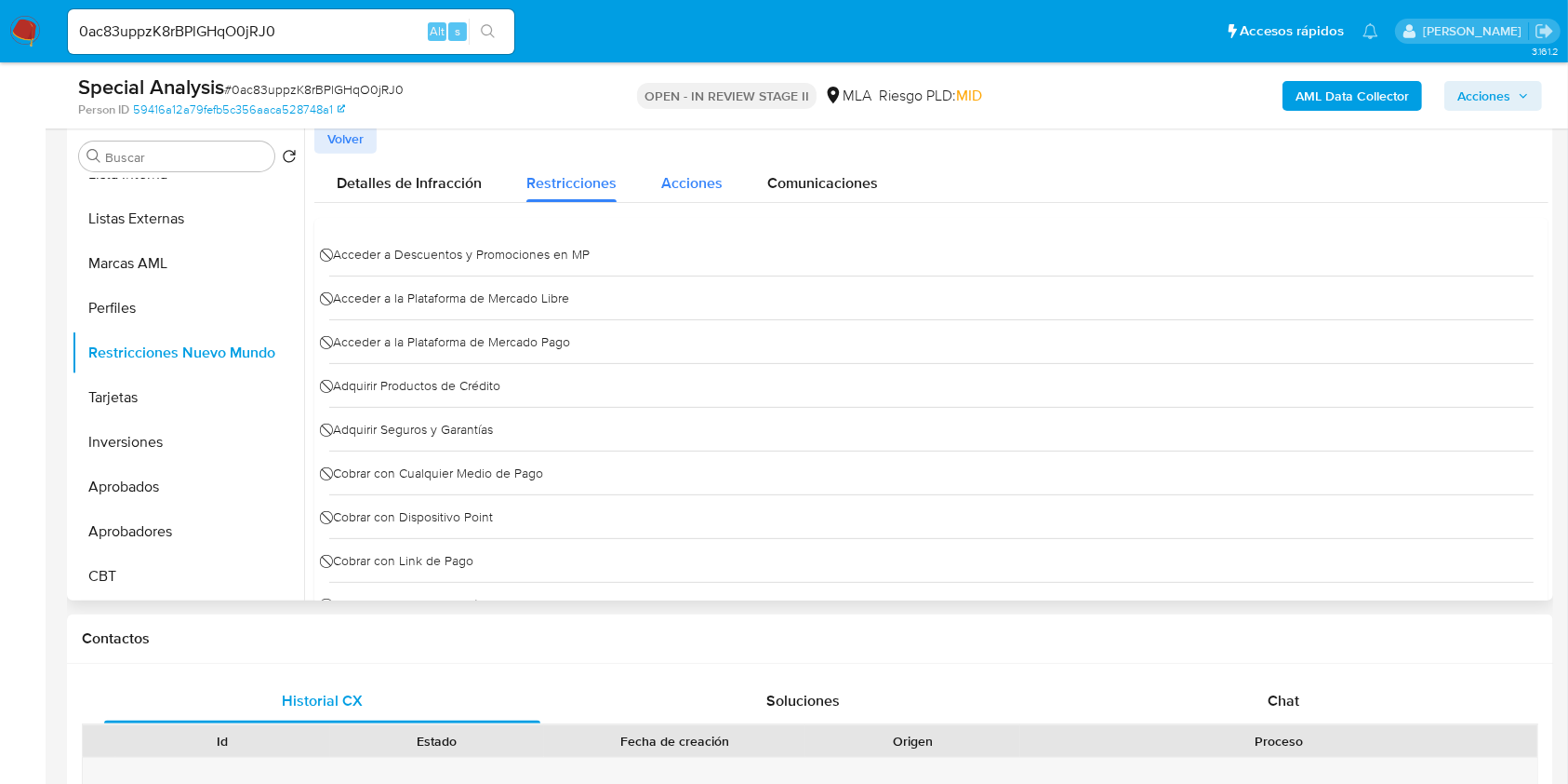
click at [709, 186] on span "Acciones" at bounding box center [692, 182] width 62 height 21
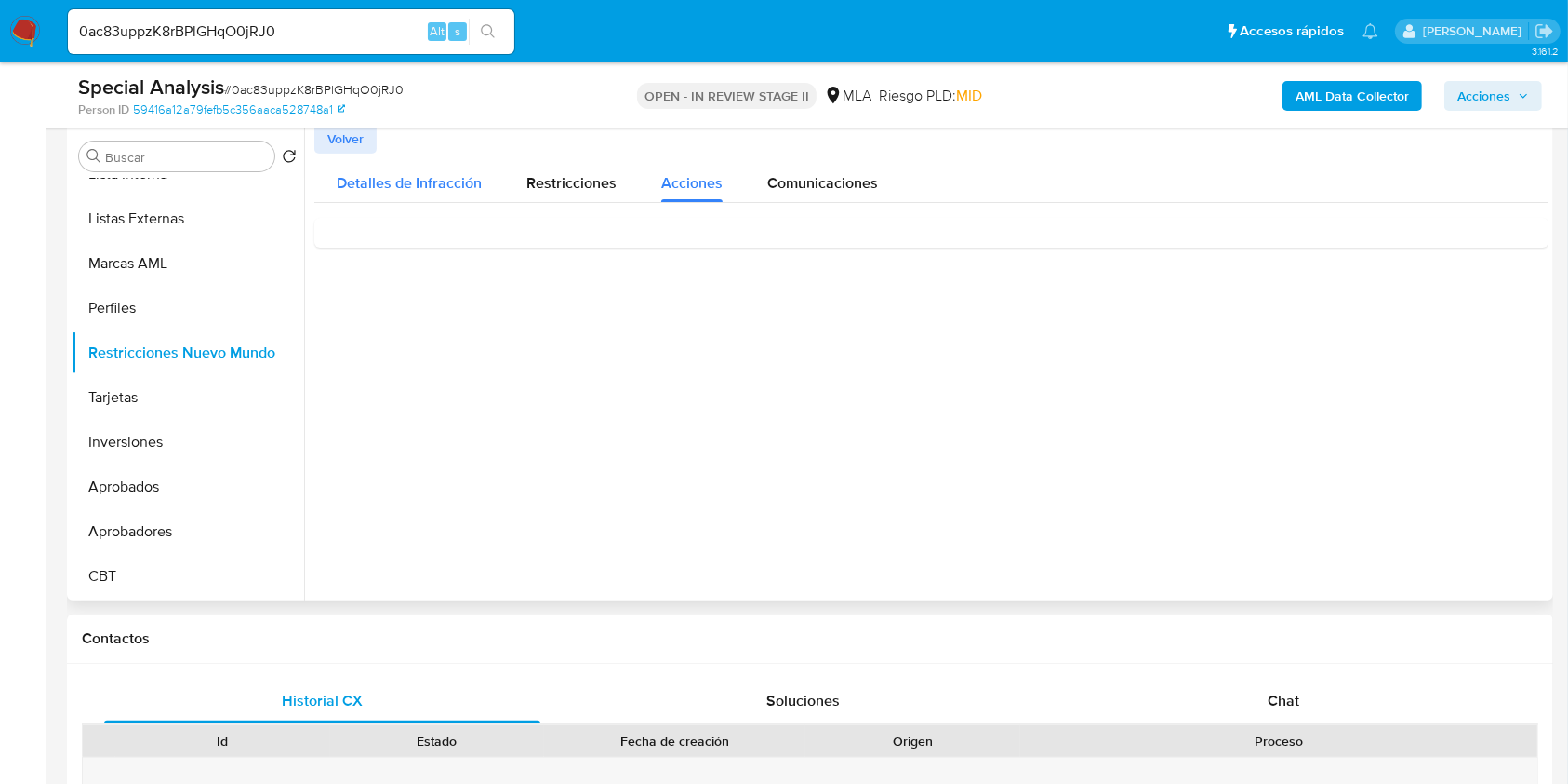
click at [444, 185] on span "Detalles de Infracción" at bounding box center [409, 182] width 145 height 21
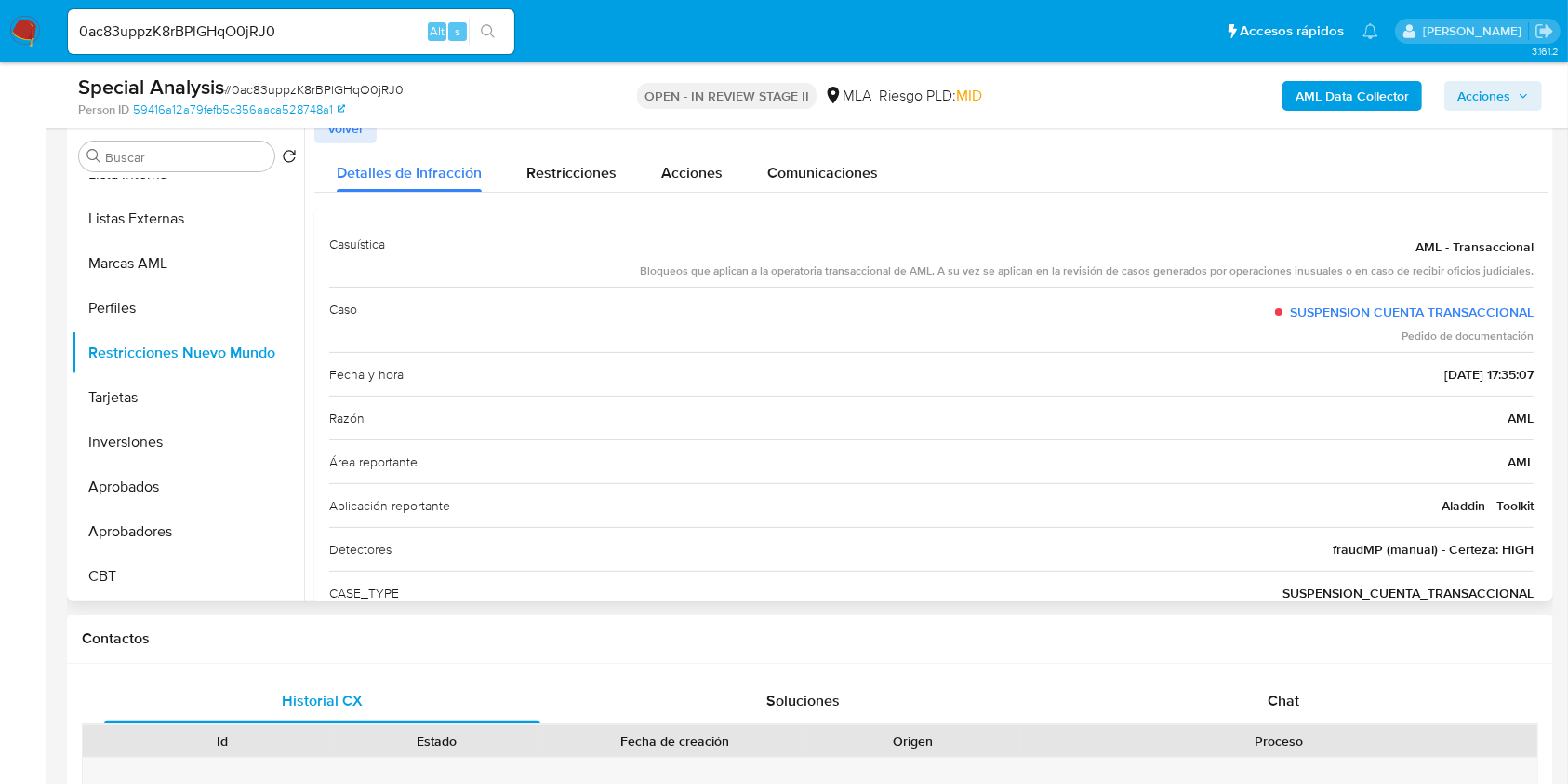
scroll to position [0, 0]
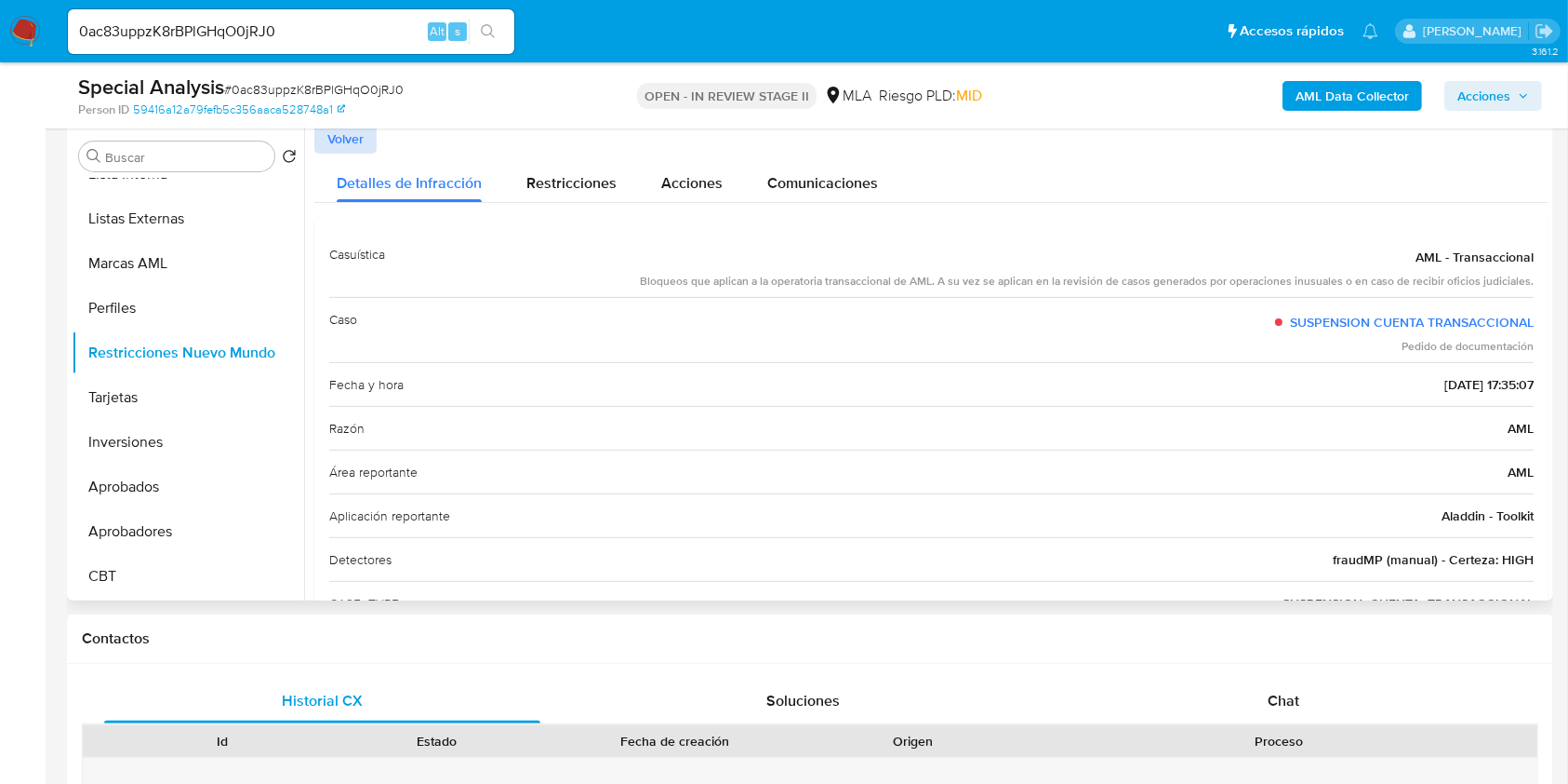
click at [352, 146] on span "Volver" at bounding box center [345, 138] width 36 height 26
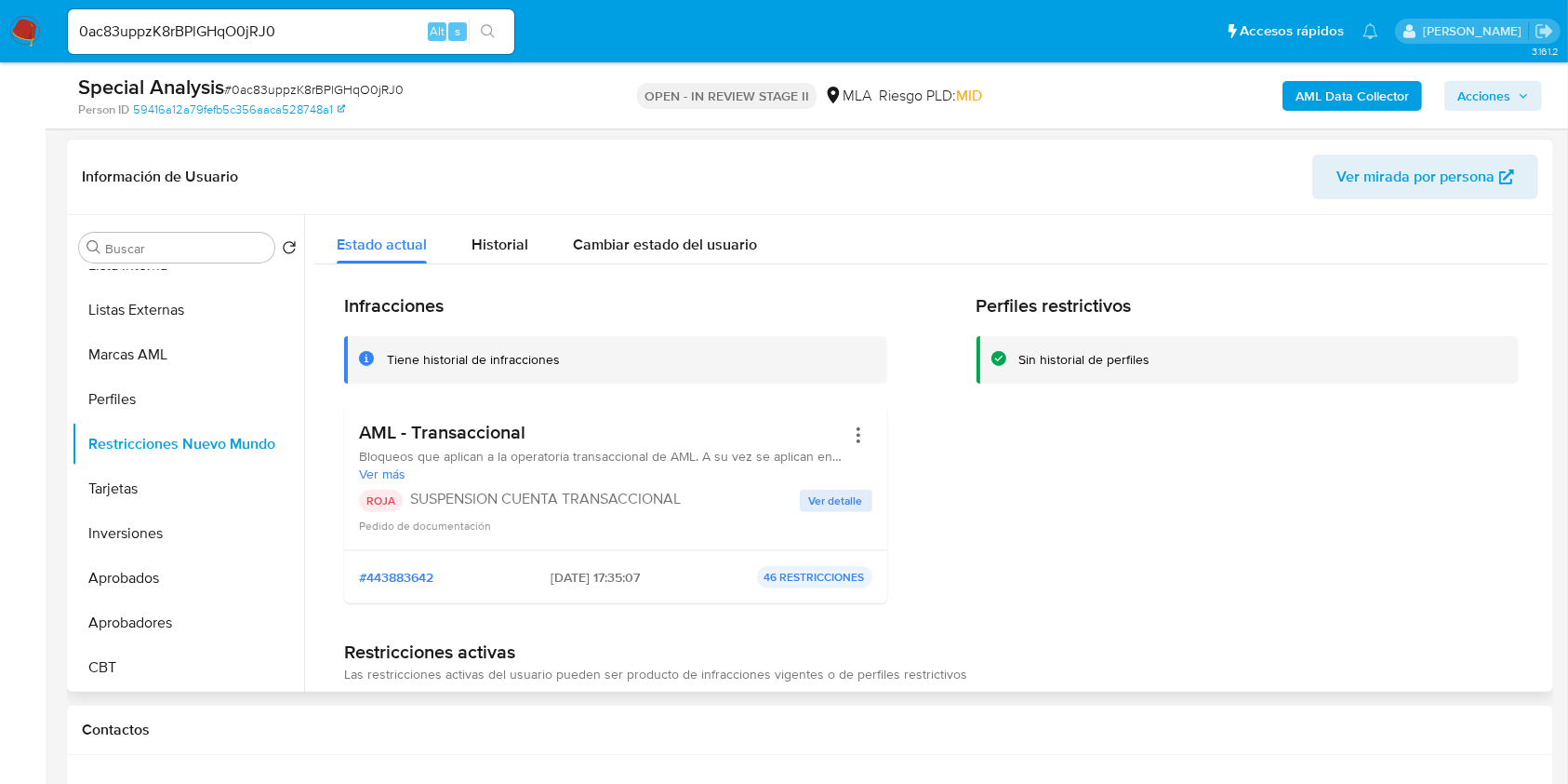
scroll to position [373, 0]
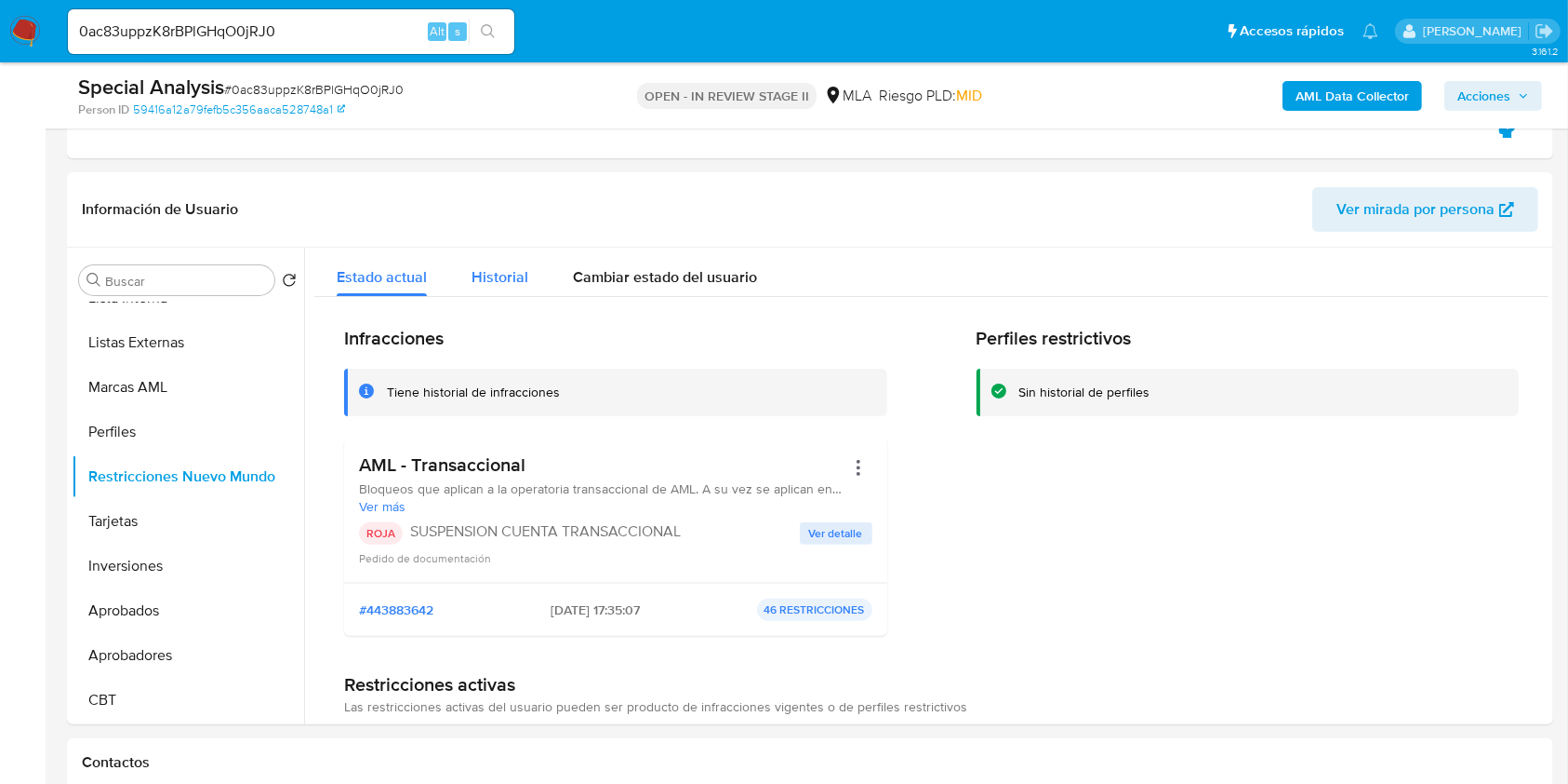
click at [512, 267] on span "Historial" at bounding box center [500, 276] width 57 height 21
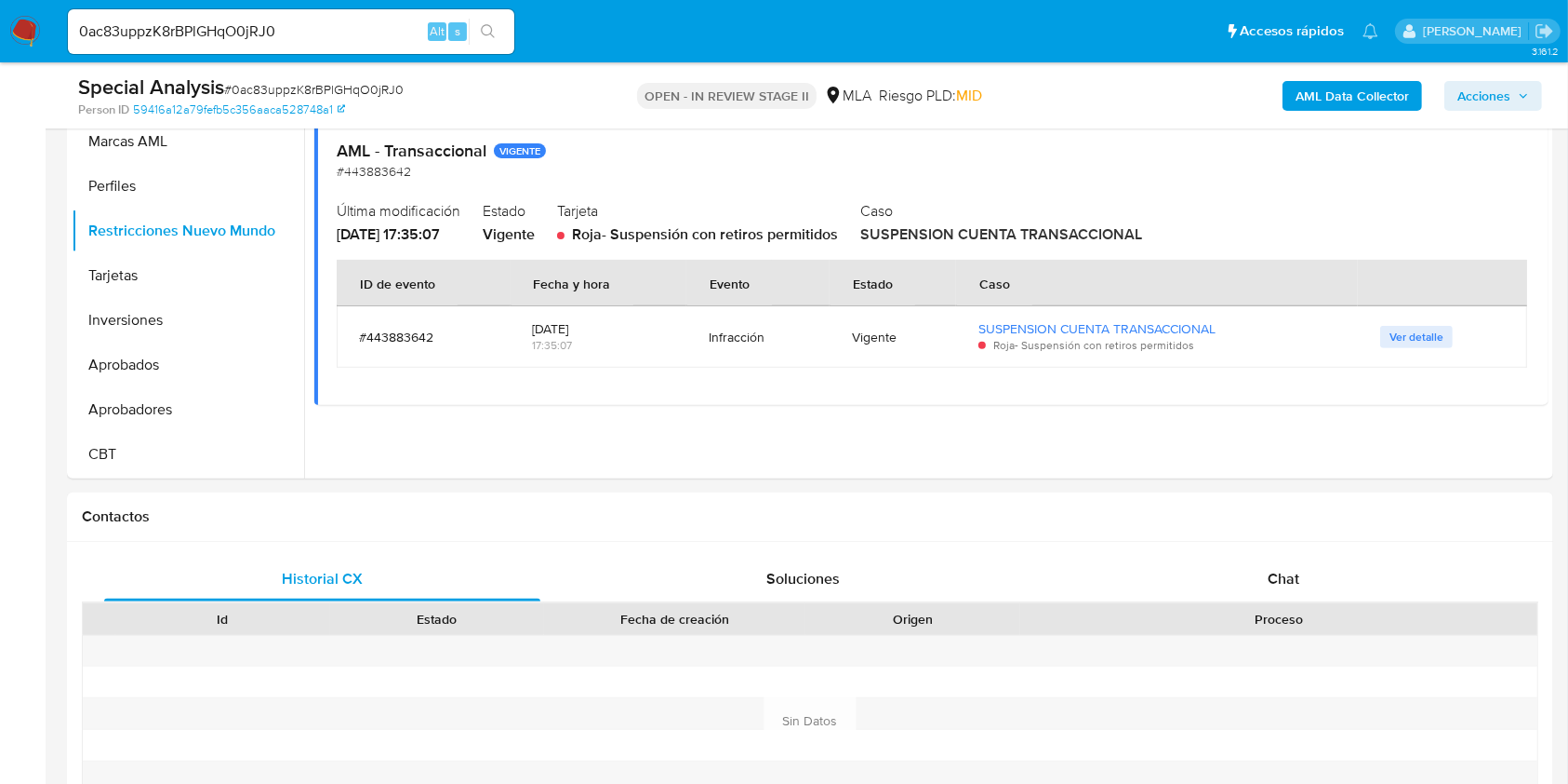
scroll to position [620, 0]
click at [1399, 327] on span "Ver detalle" at bounding box center [1417, 335] width 54 height 19
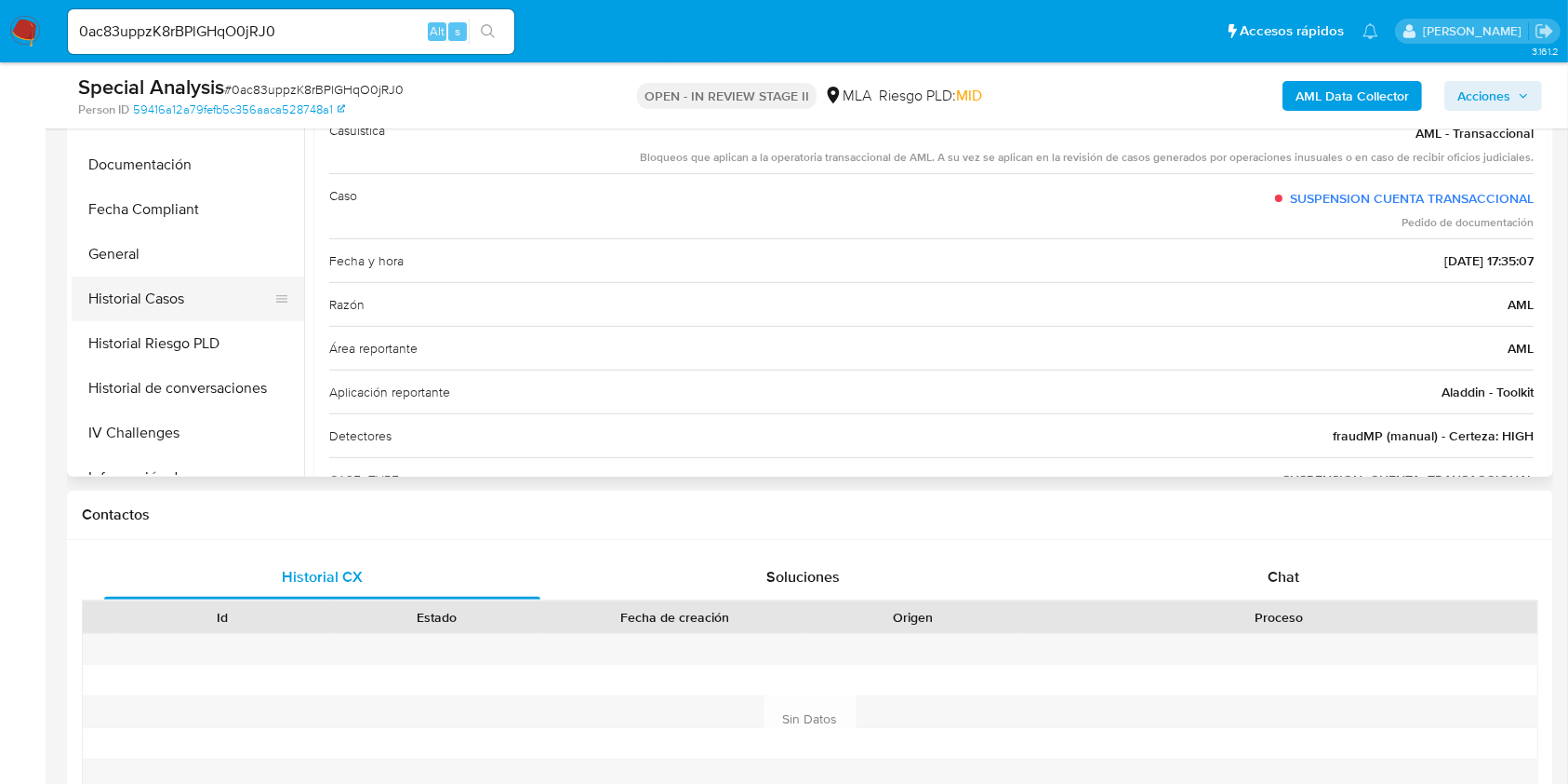
scroll to position [345, 0]
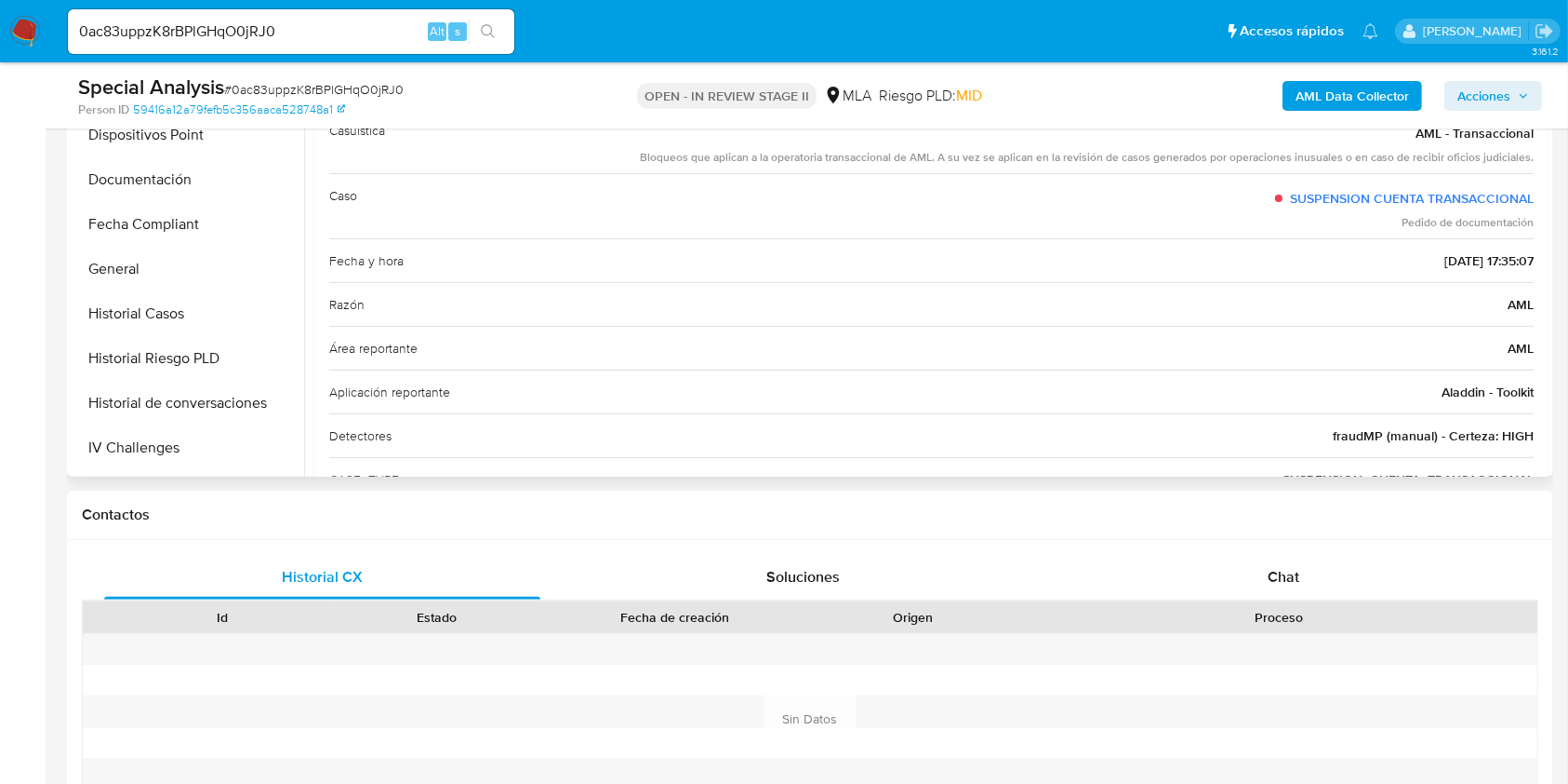
drag, startPoint x: 189, startPoint y: 256, endPoint x: 298, endPoint y: 281, distance: 111.8
click at [188, 256] on button "General" at bounding box center [188, 269] width 233 height 45
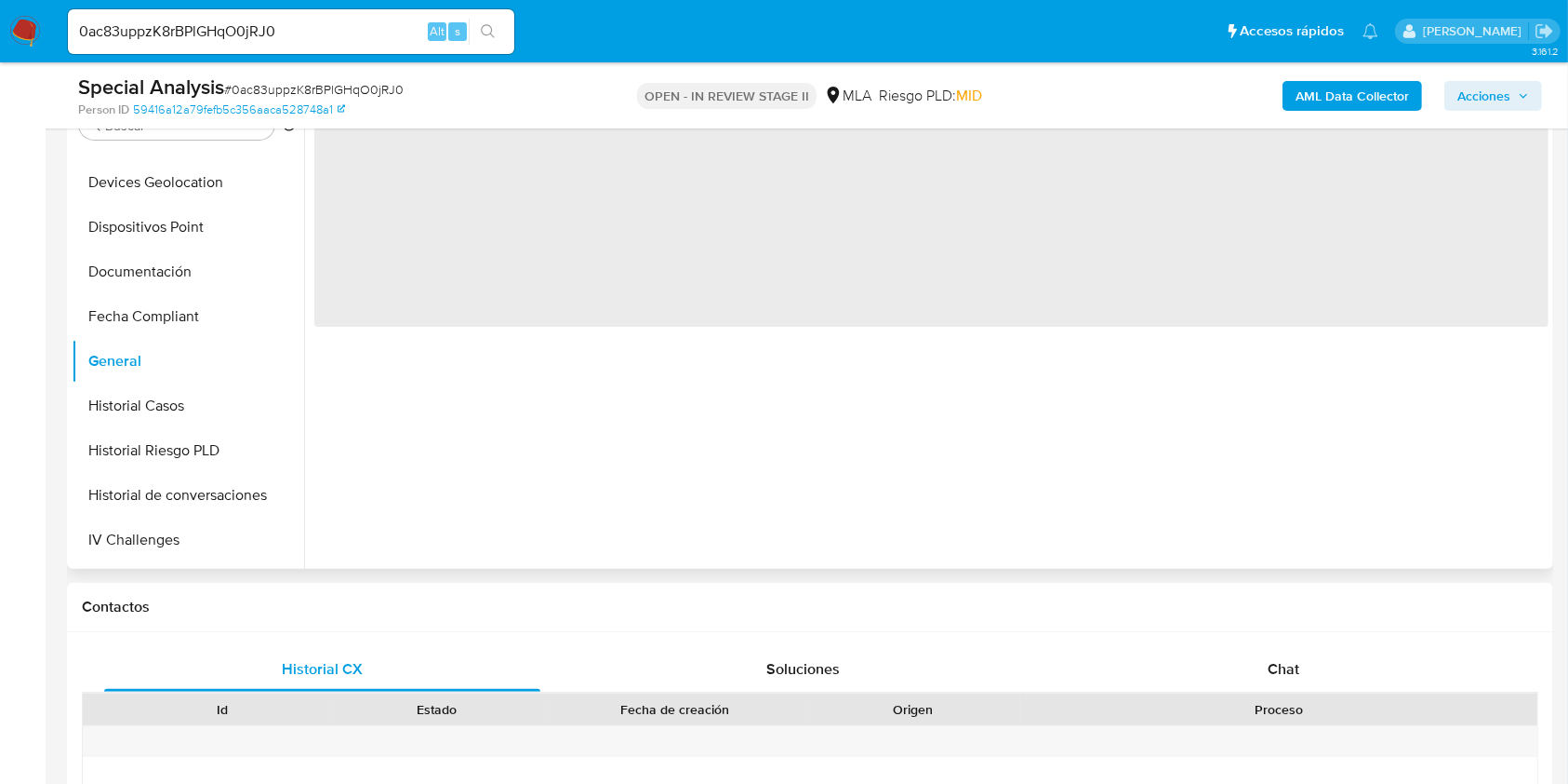
scroll to position [0, 0]
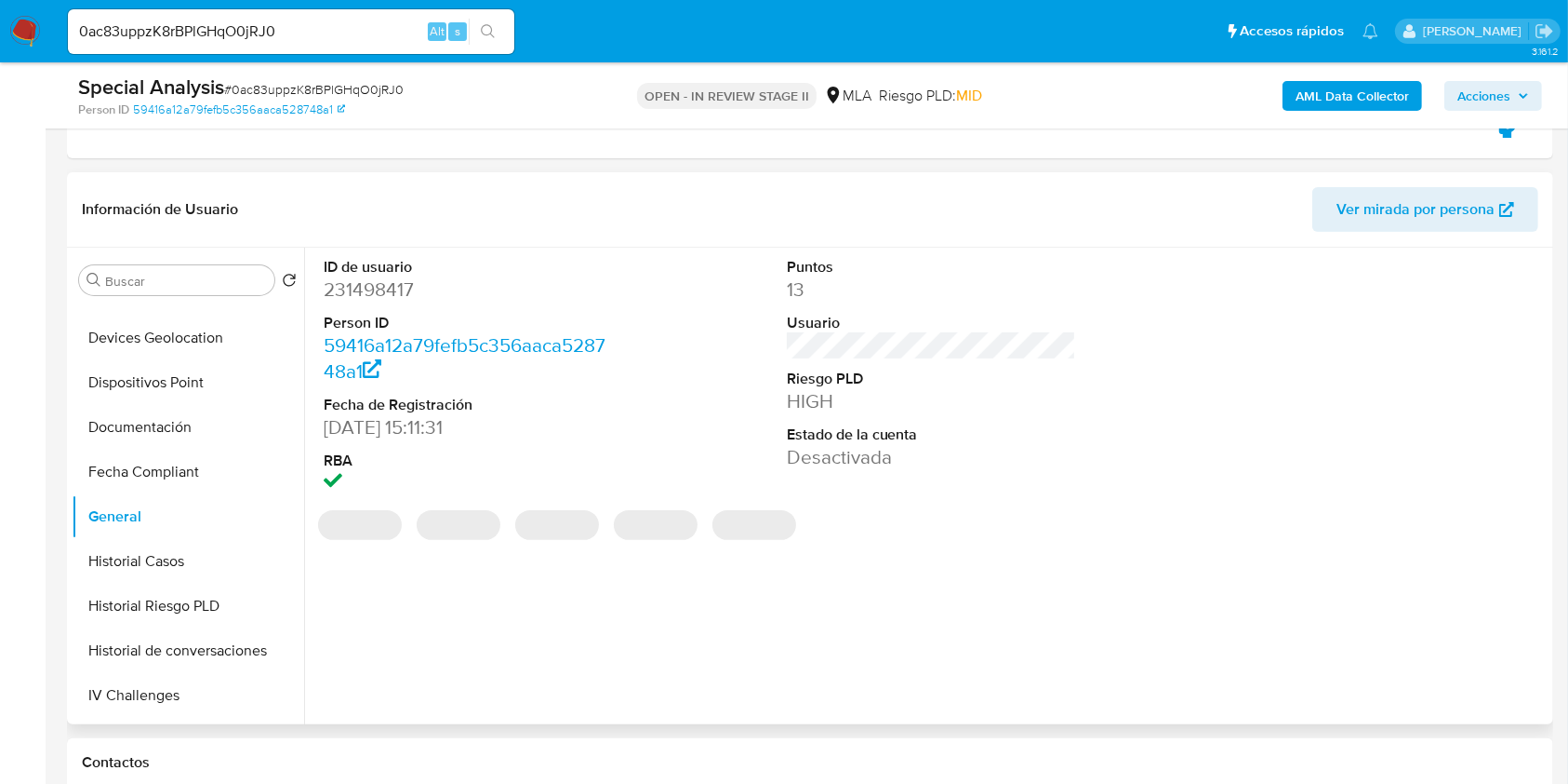
click at [347, 291] on dd "231498417" at bounding box center [469, 289] width 291 height 26
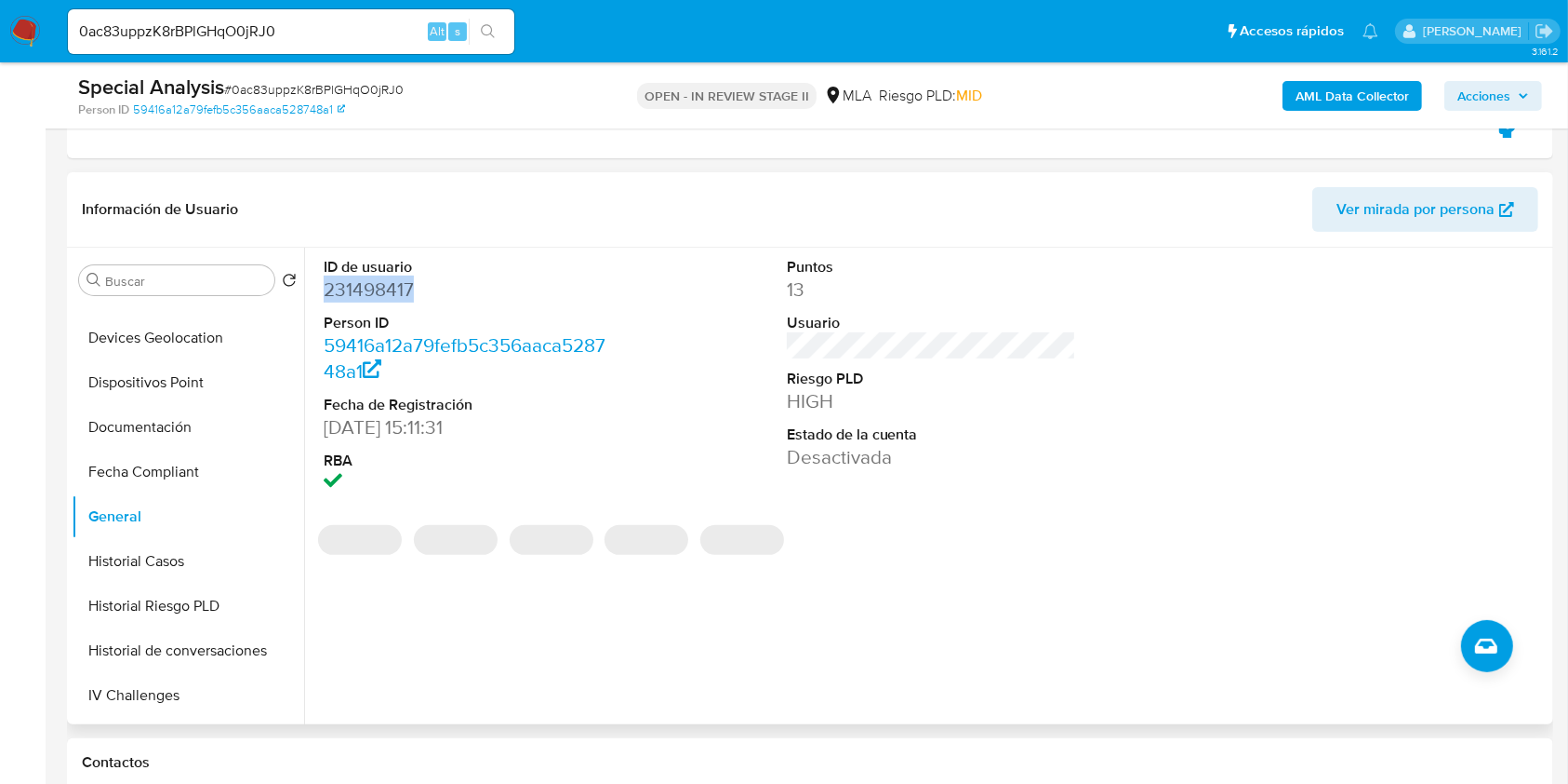
copy dd "231498417"
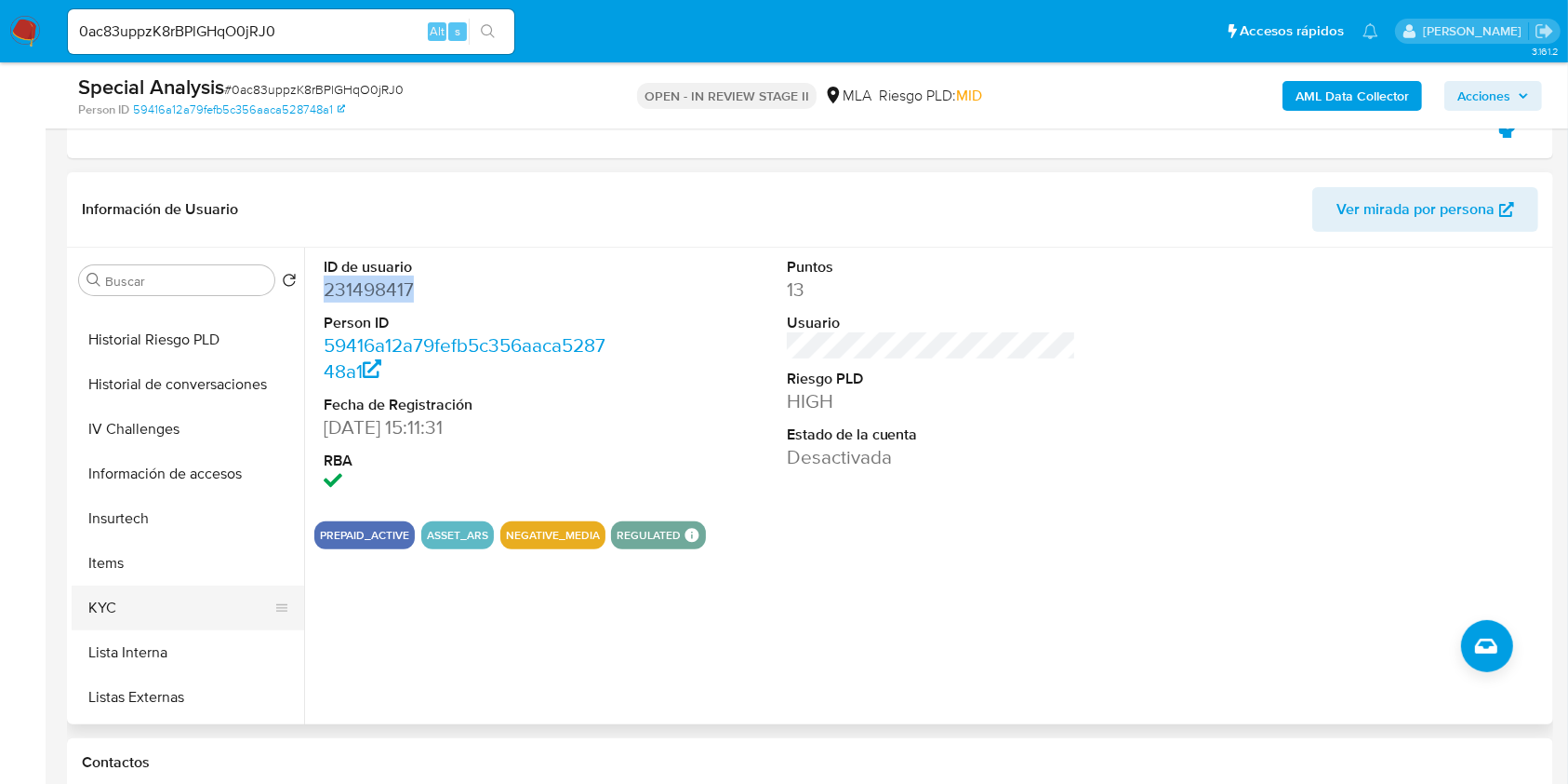
scroll to position [716, 0]
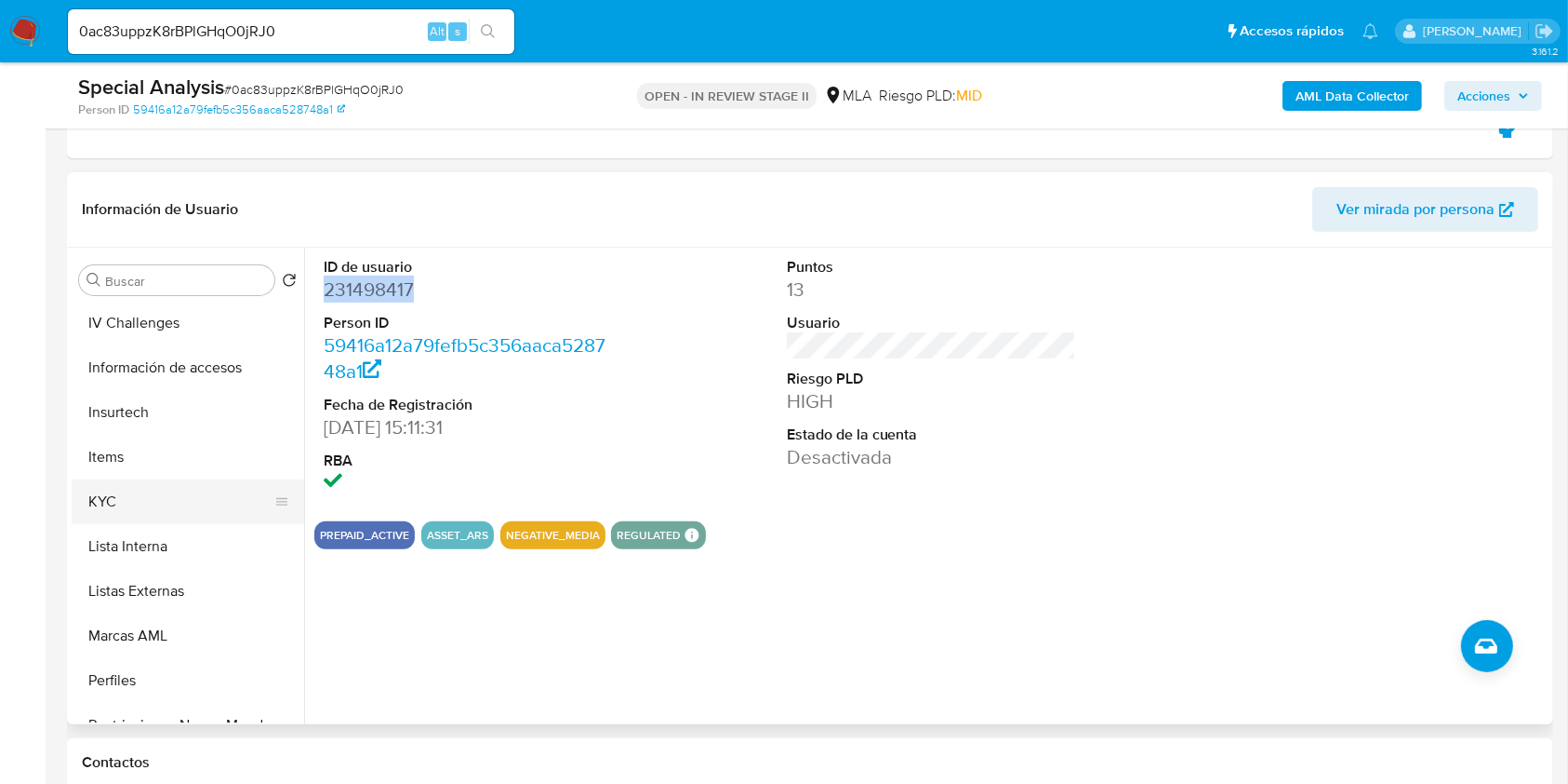
click at [130, 494] on button "KYC" at bounding box center [180, 501] width 218 height 45
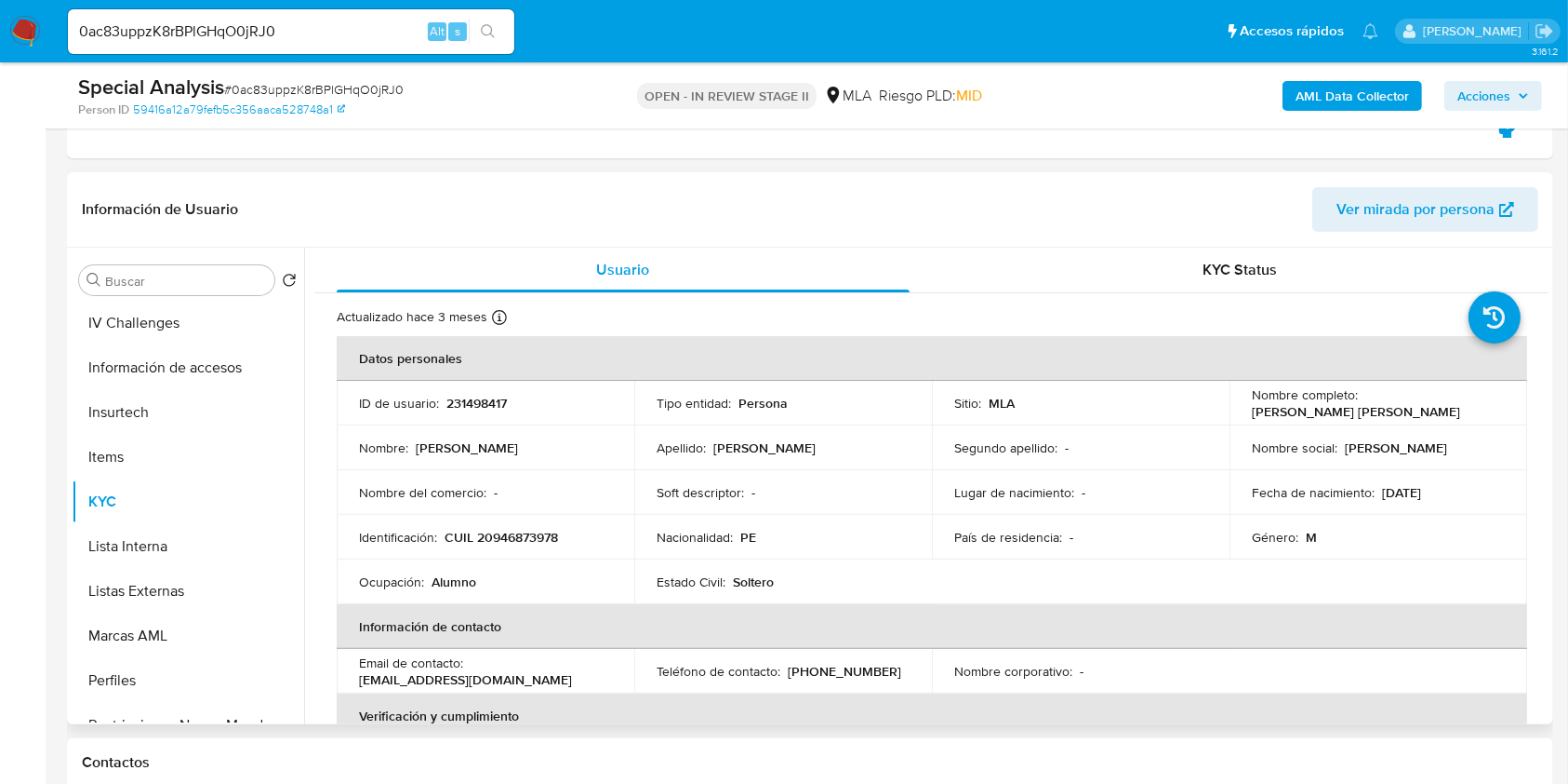
drag, startPoint x: 1244, startPoint y: 413, endPoint x: 1475, endPoint y: 413, distance: 231.0
click at [1476, 414] on td "Nombre completo : Steven Alessandro Villanueva Tomas" at bounding box center [1378, 402] width 298 height 45
copy p "[PERSON_NAME] [PERSON_NAME]"
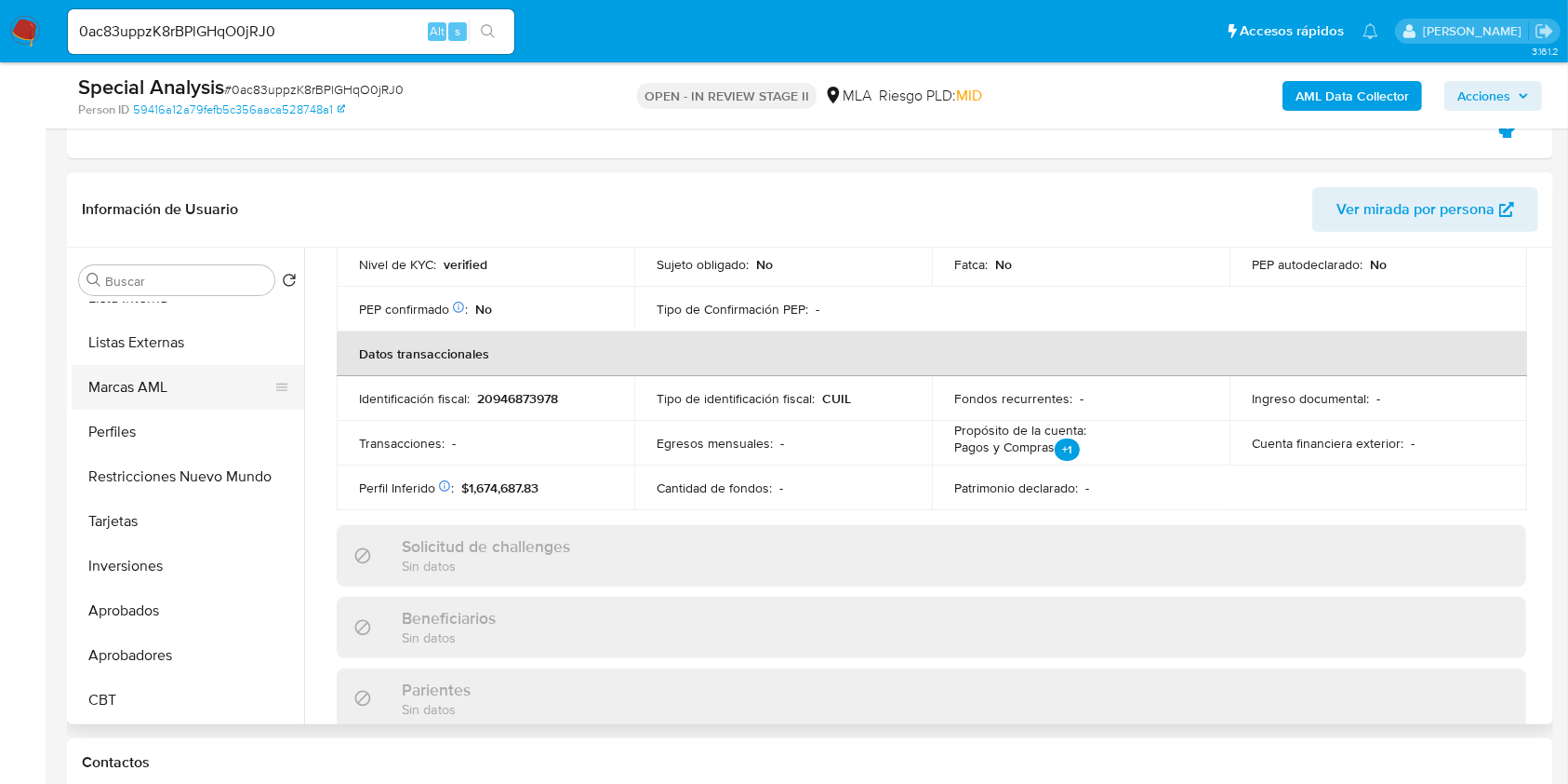
scroll to position [842, 0]
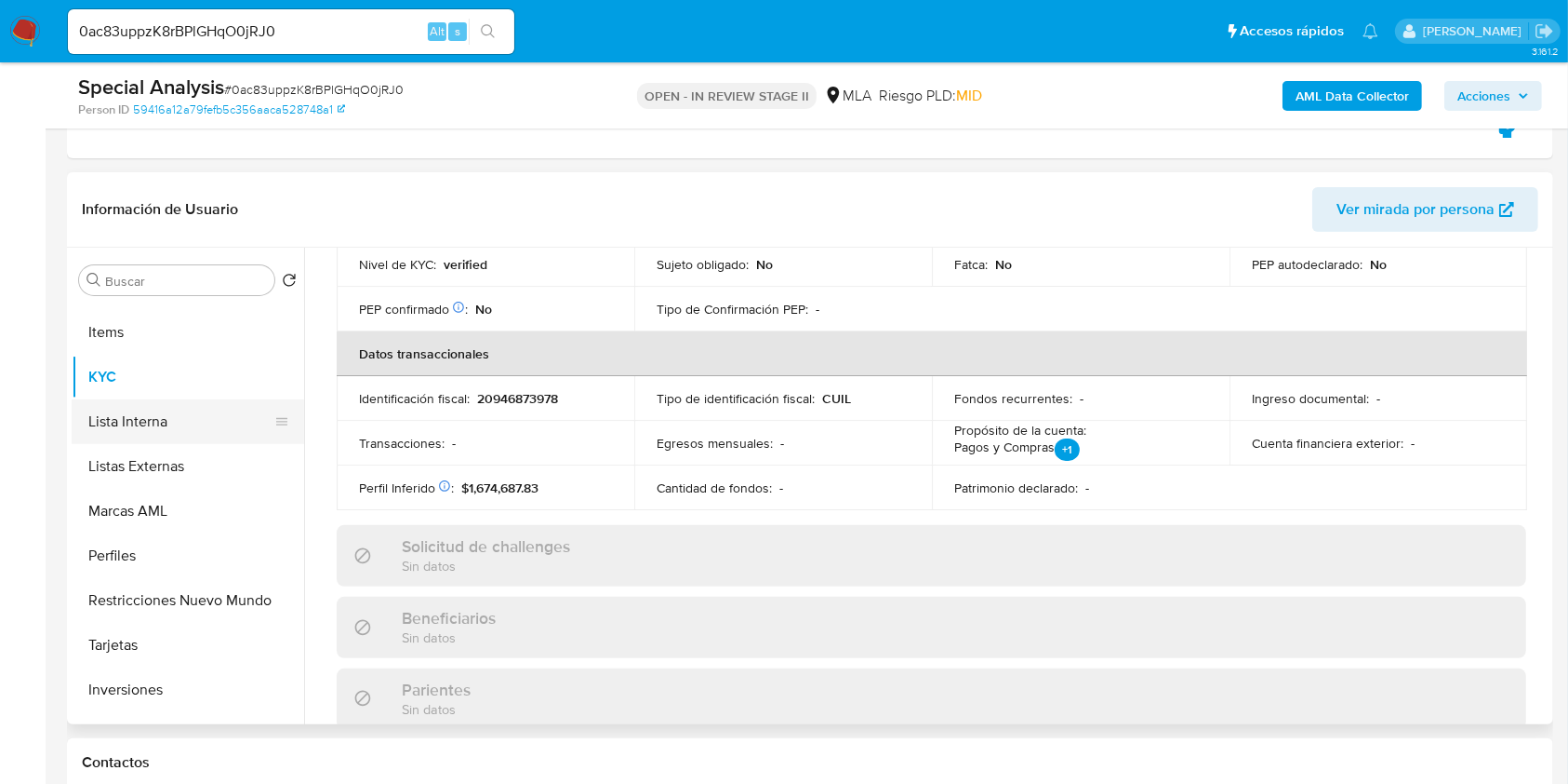
click at [150, 416] on button "Lista Interna" at bounding box center [180, 421] width 218 height 45
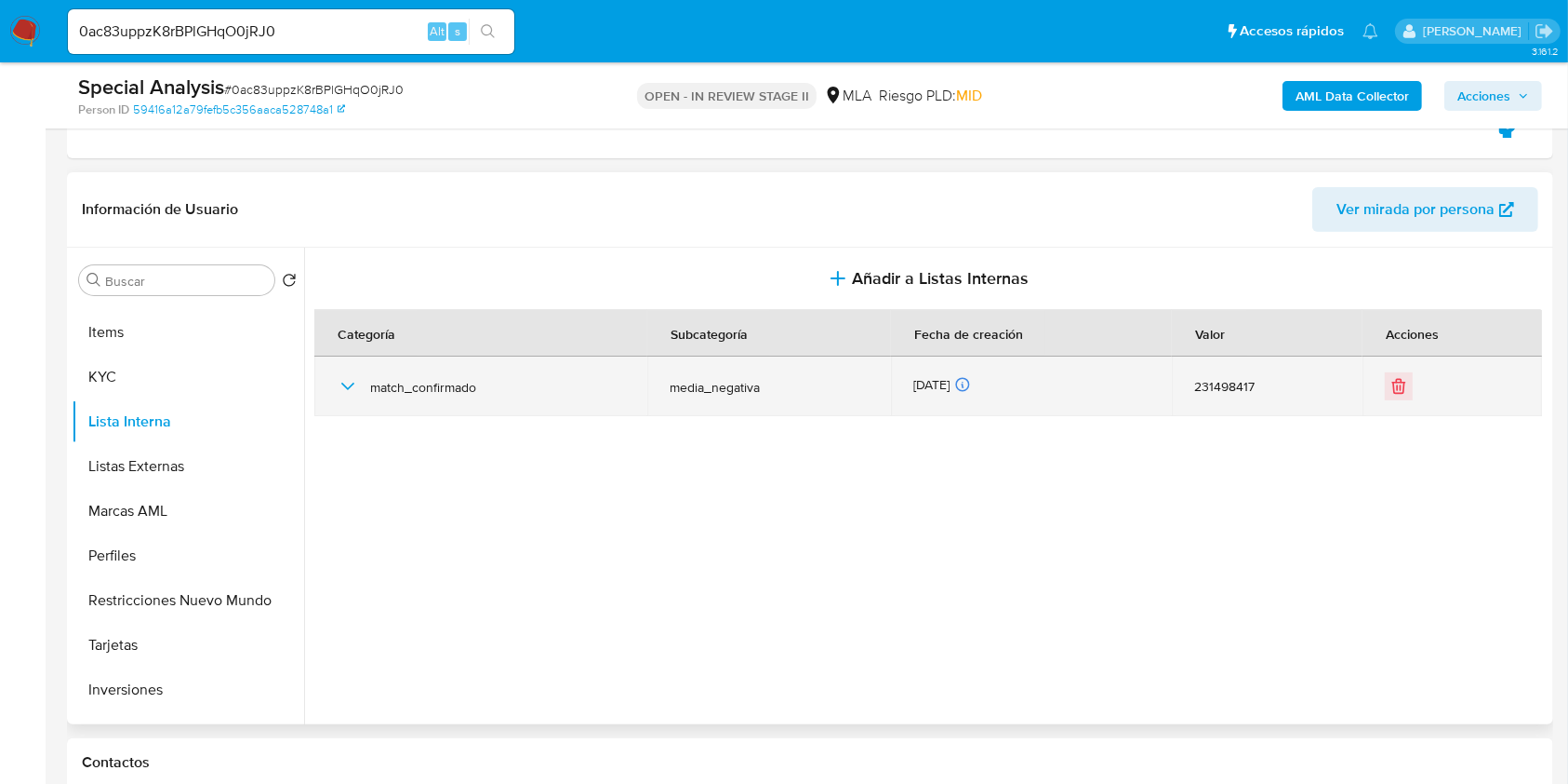
click at [346, 388] on icon "button" at bounding box center [347, 386] width 13 height 7
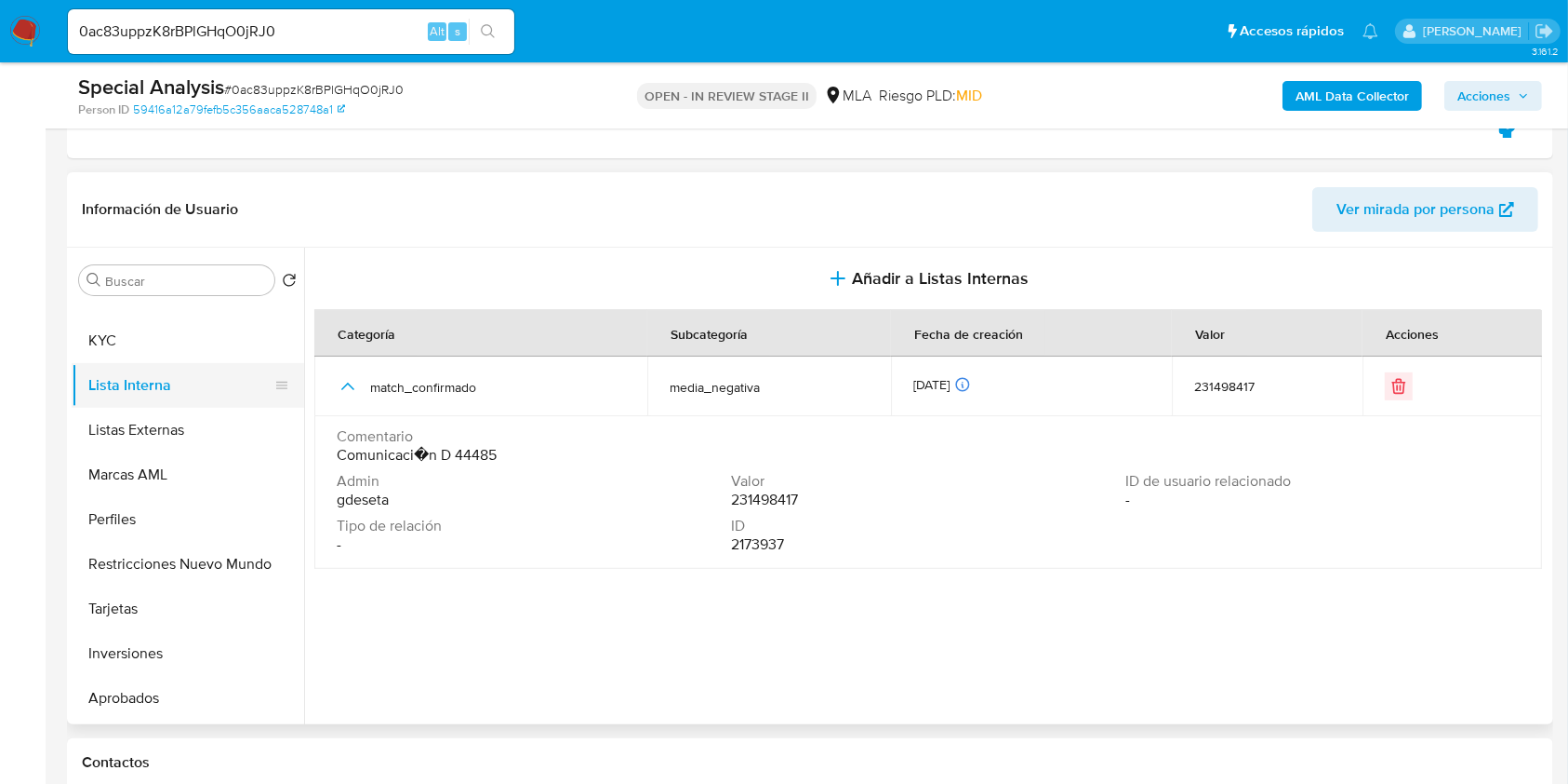
scroll to position [842, 0]
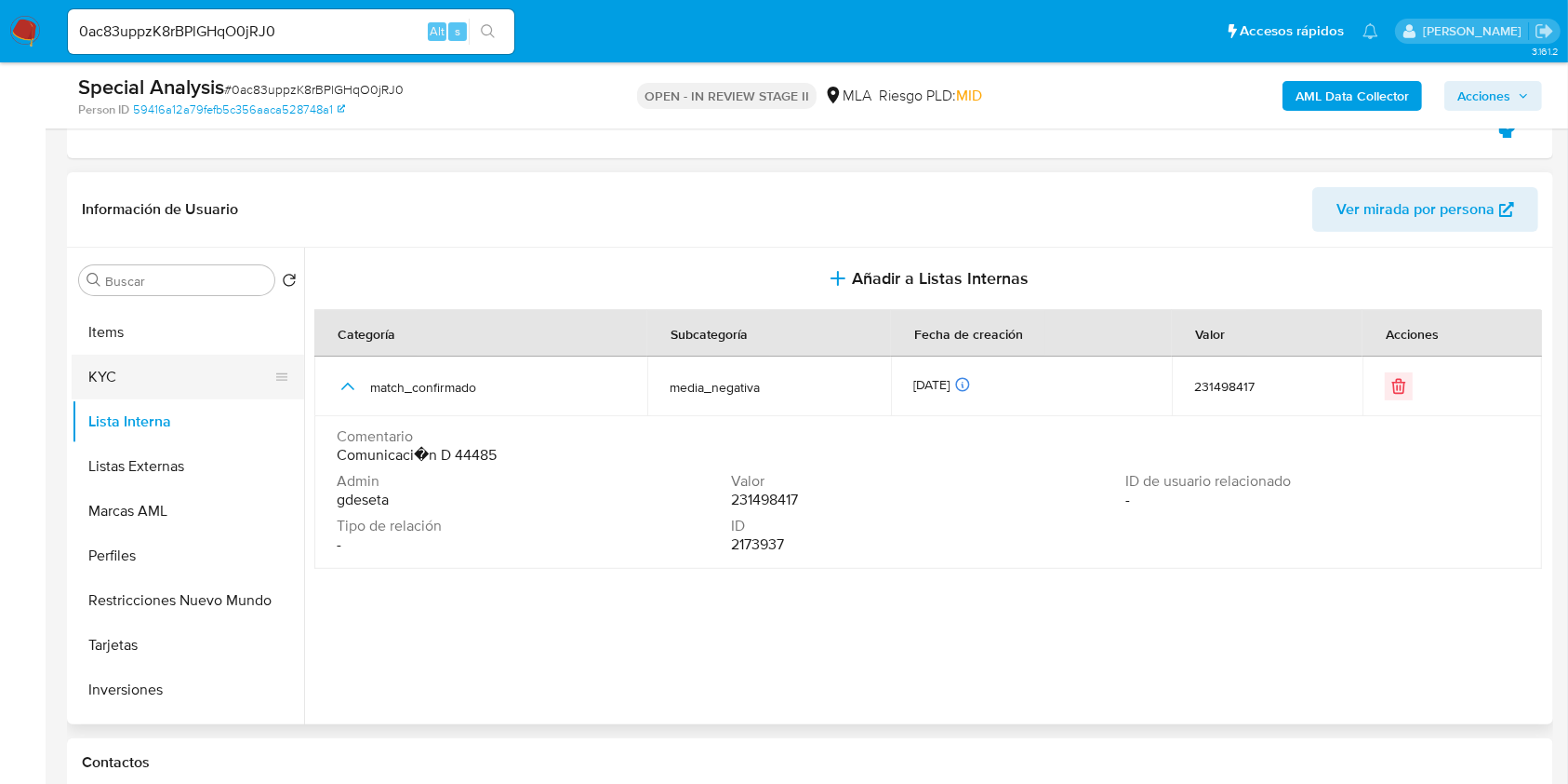
click at [140, 388] on button "KYC" at bounding box center [180, 377] width 218 height 45
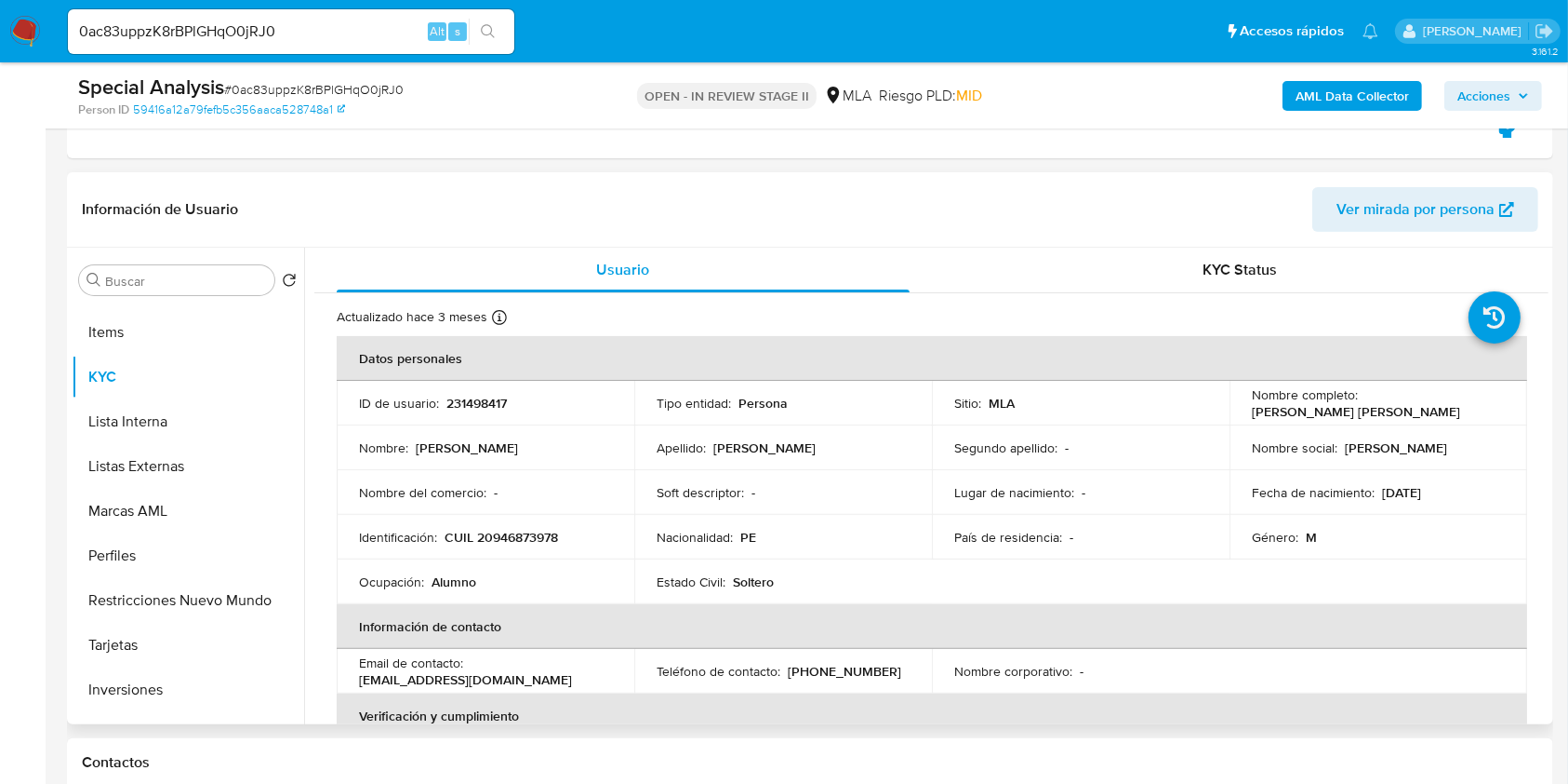
drag, startPoint x: 1237, startPoint y: 417, endPoint x: 1465, endPoint y: 413, distance: 228.0
click at [1465, 413] on td "Nombre completo : Steven Alessandro Villanueva Tomas" at bounding box center [1378, 402] width 298 height 45
copy p "Steven Alessandro Villanueva Tomas"
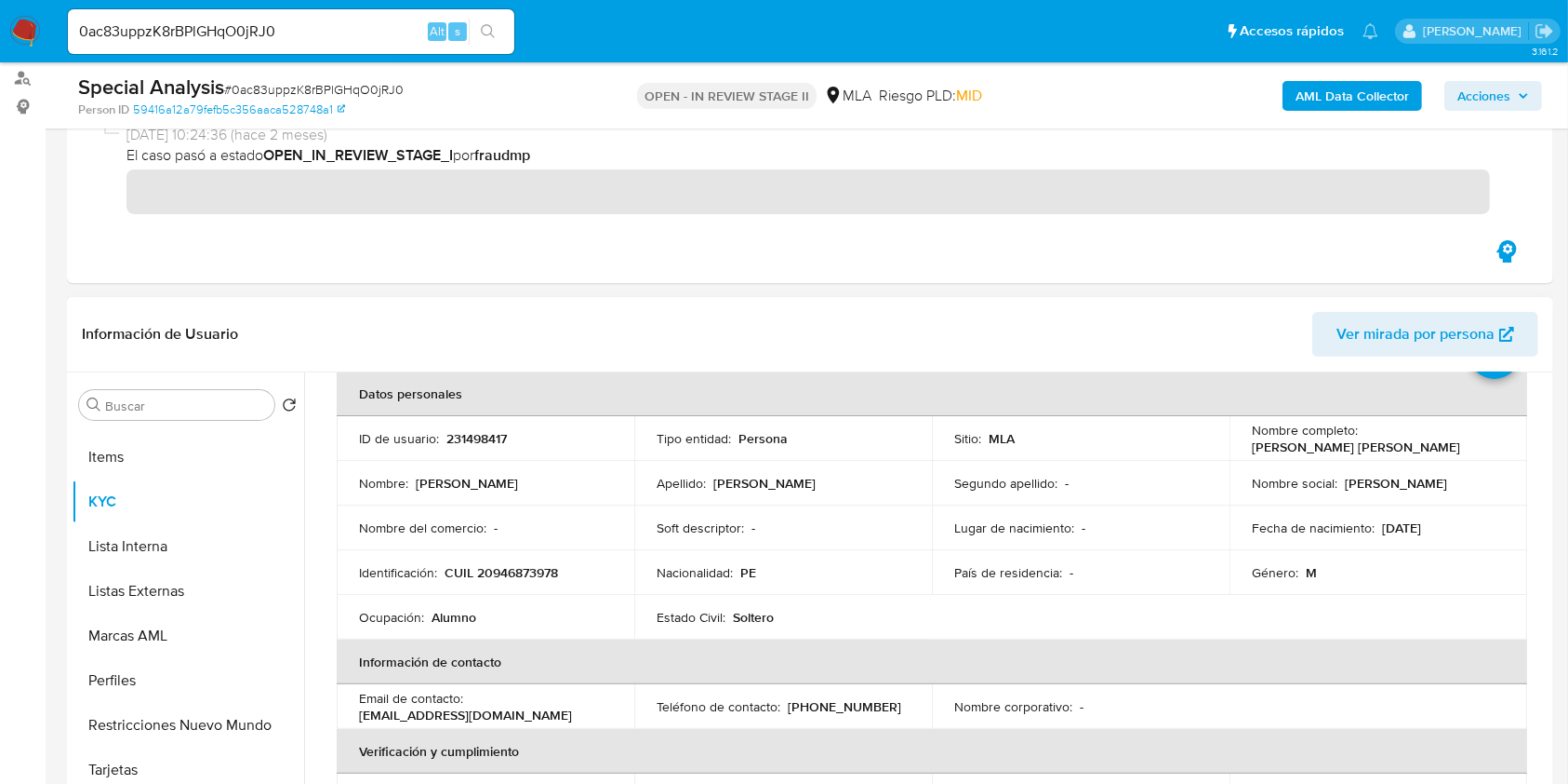
scroll to position [0, 0]
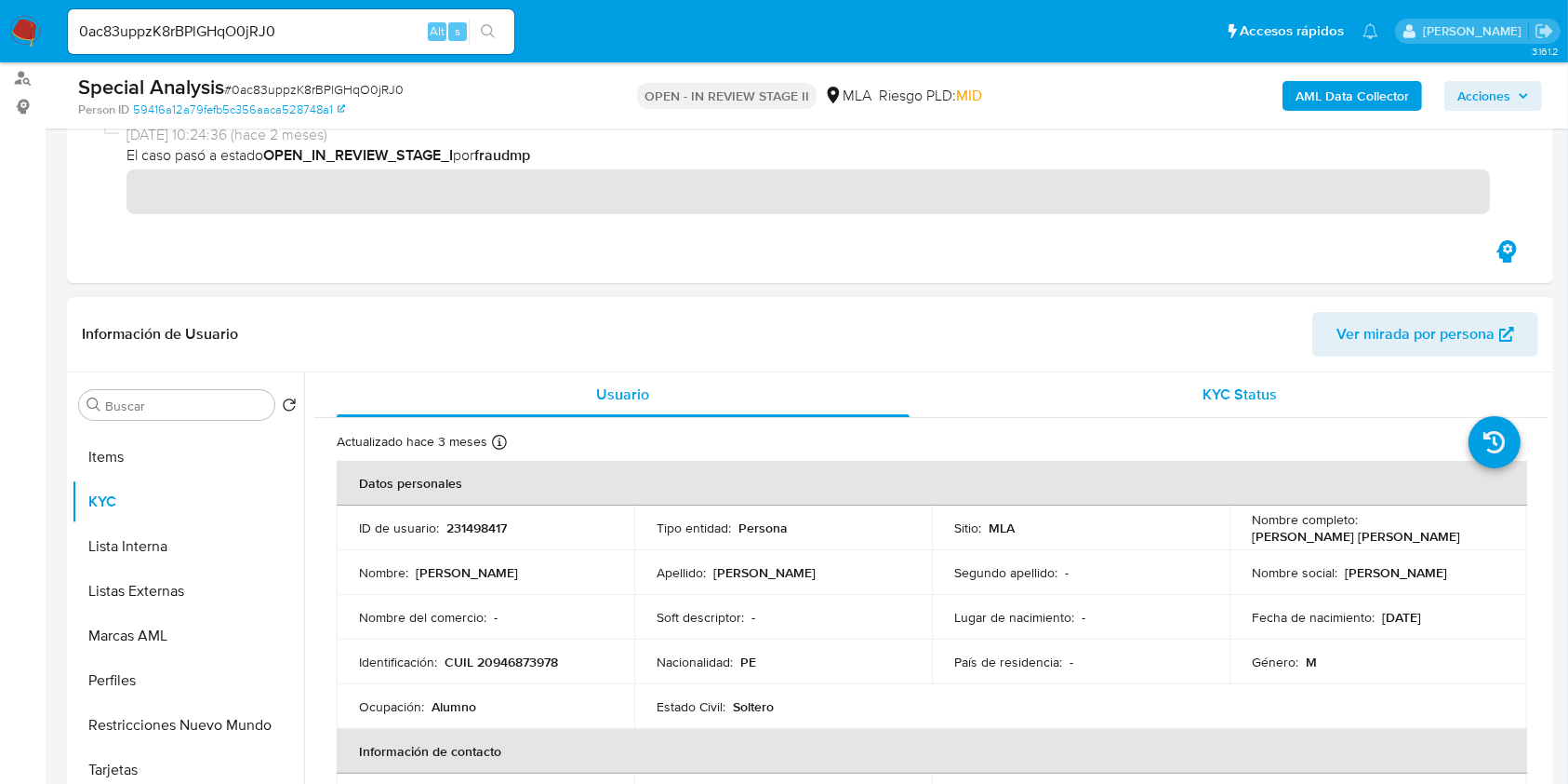
copy p "Steven Alessandro Villanueva Tomas"
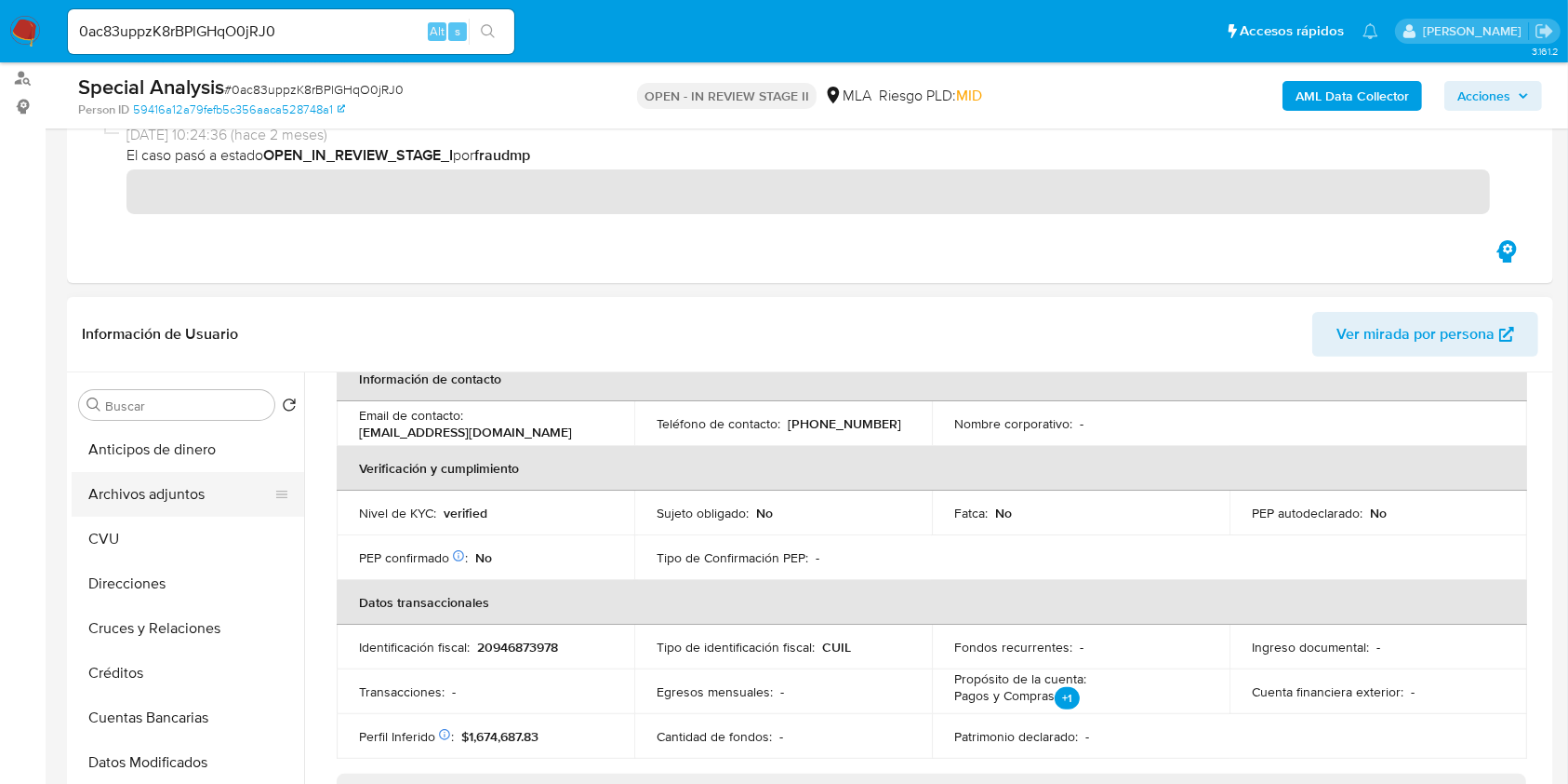
click at [155, 503] on button "Archivos adjuntos" at bounding box center [180, 494] width 218 height 45
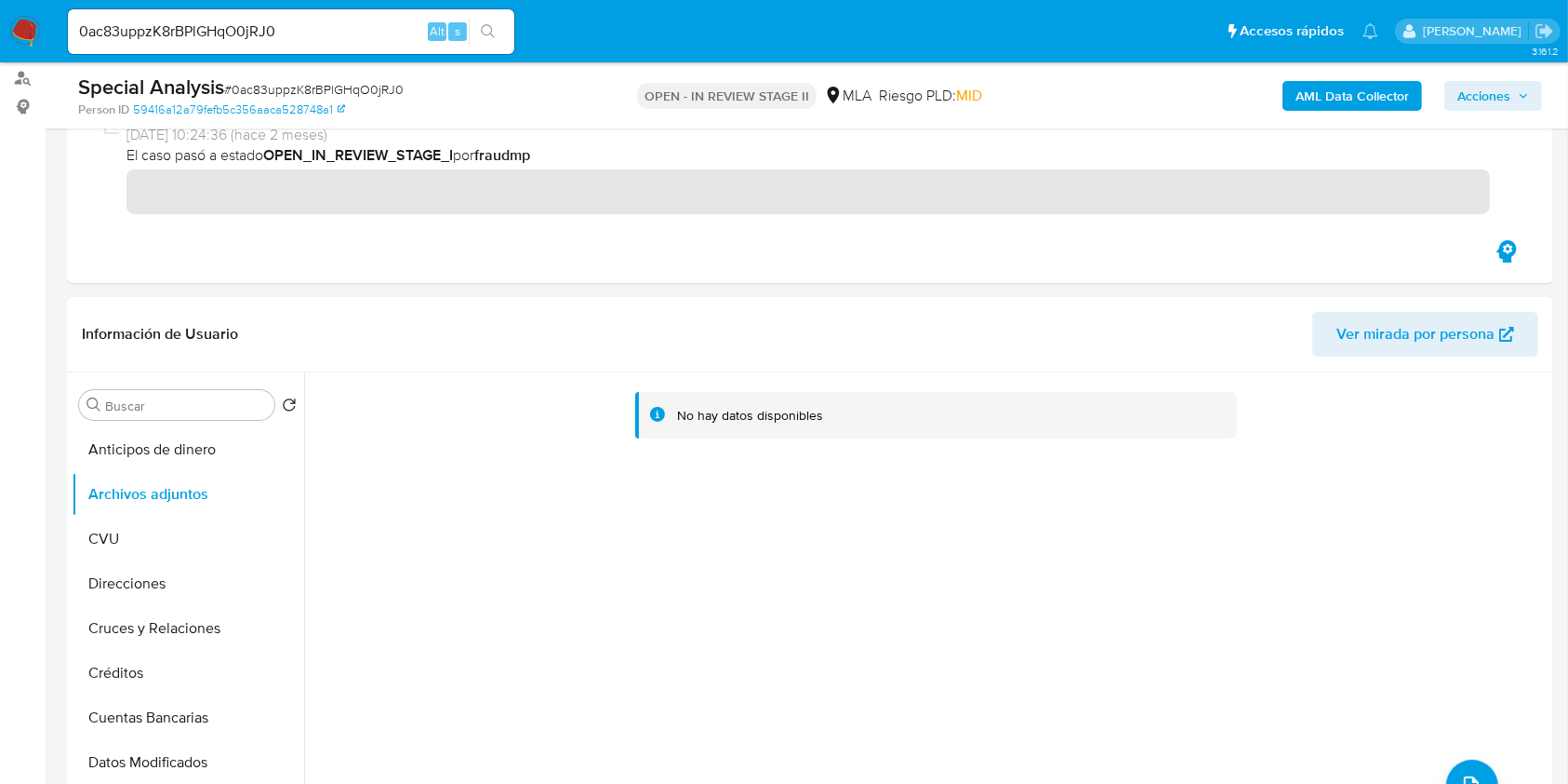
click at [1356, 97] on b "AML Data Collector" at bounding box center [1352, 96] width 113 height 30
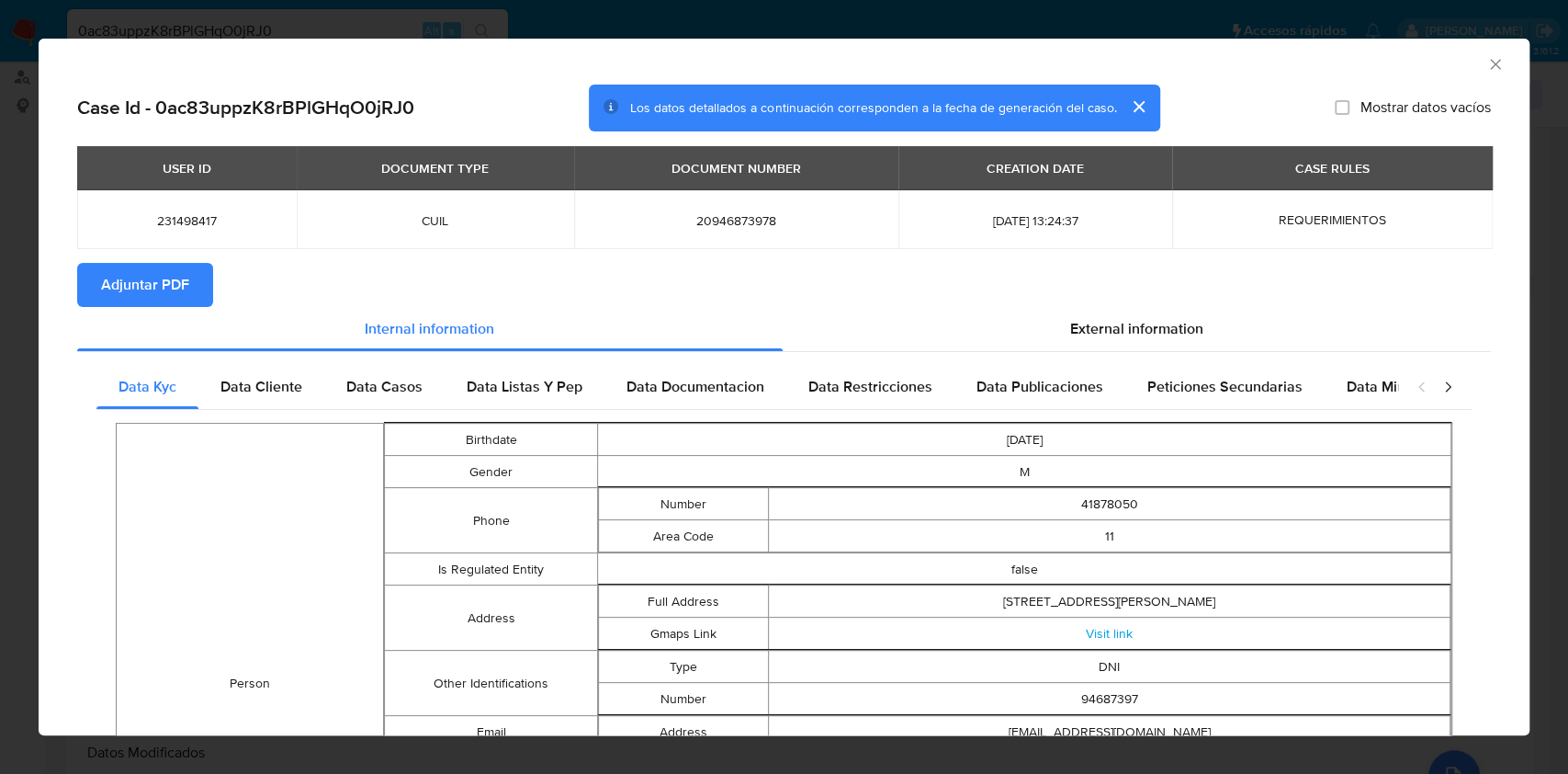
click at [1489, 63] on icon "Cerrar ventana" at bounding box center [1494, 64] width 10 height 10
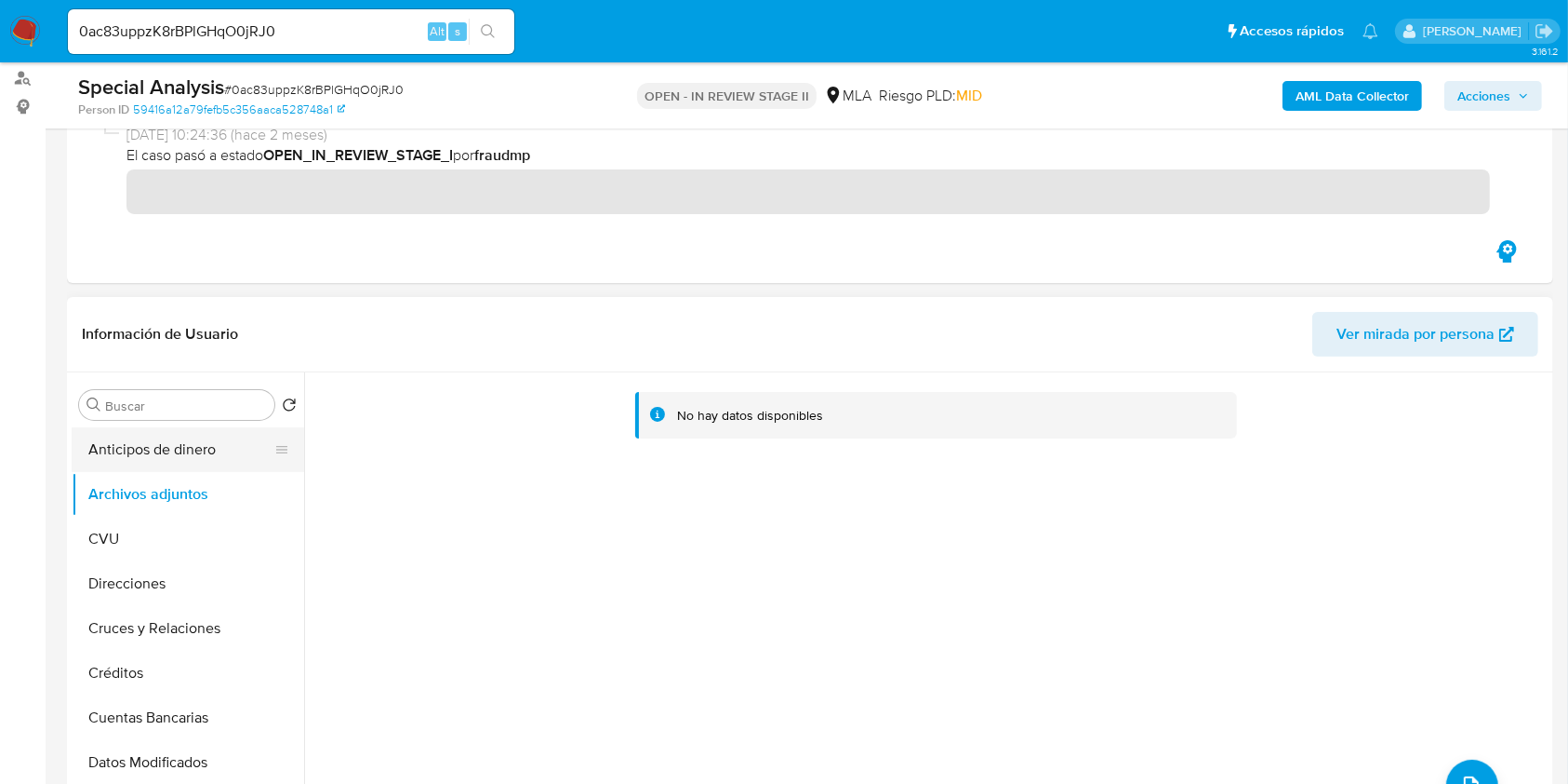
click at [173, 458] on button "Anticipos de dinero" at bounding box center [180, 449] width 218 height 45
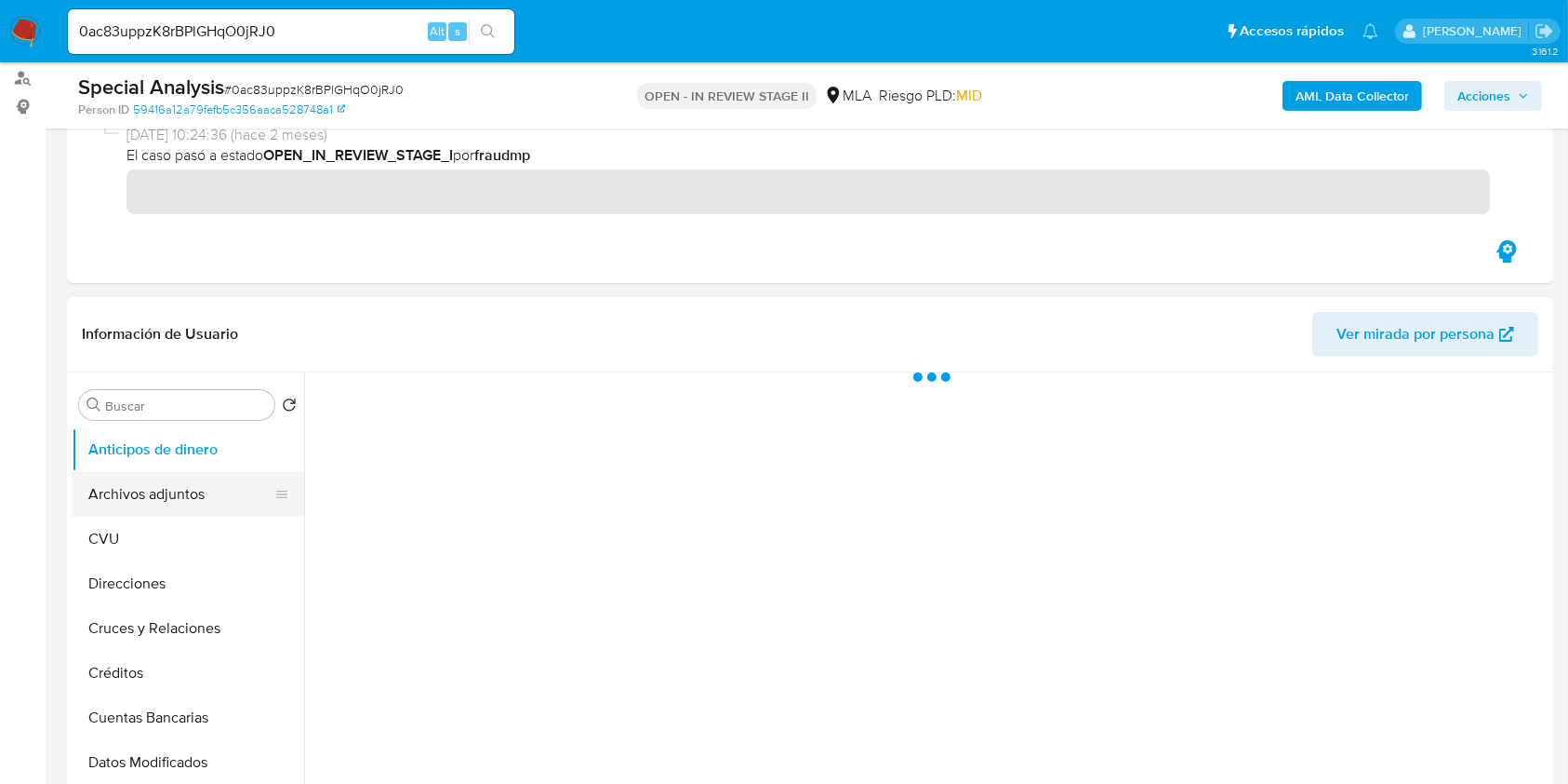
click at [149, 486] on button "Archivos adjuntos" at bounding box center [180, 494] width 218 height 45
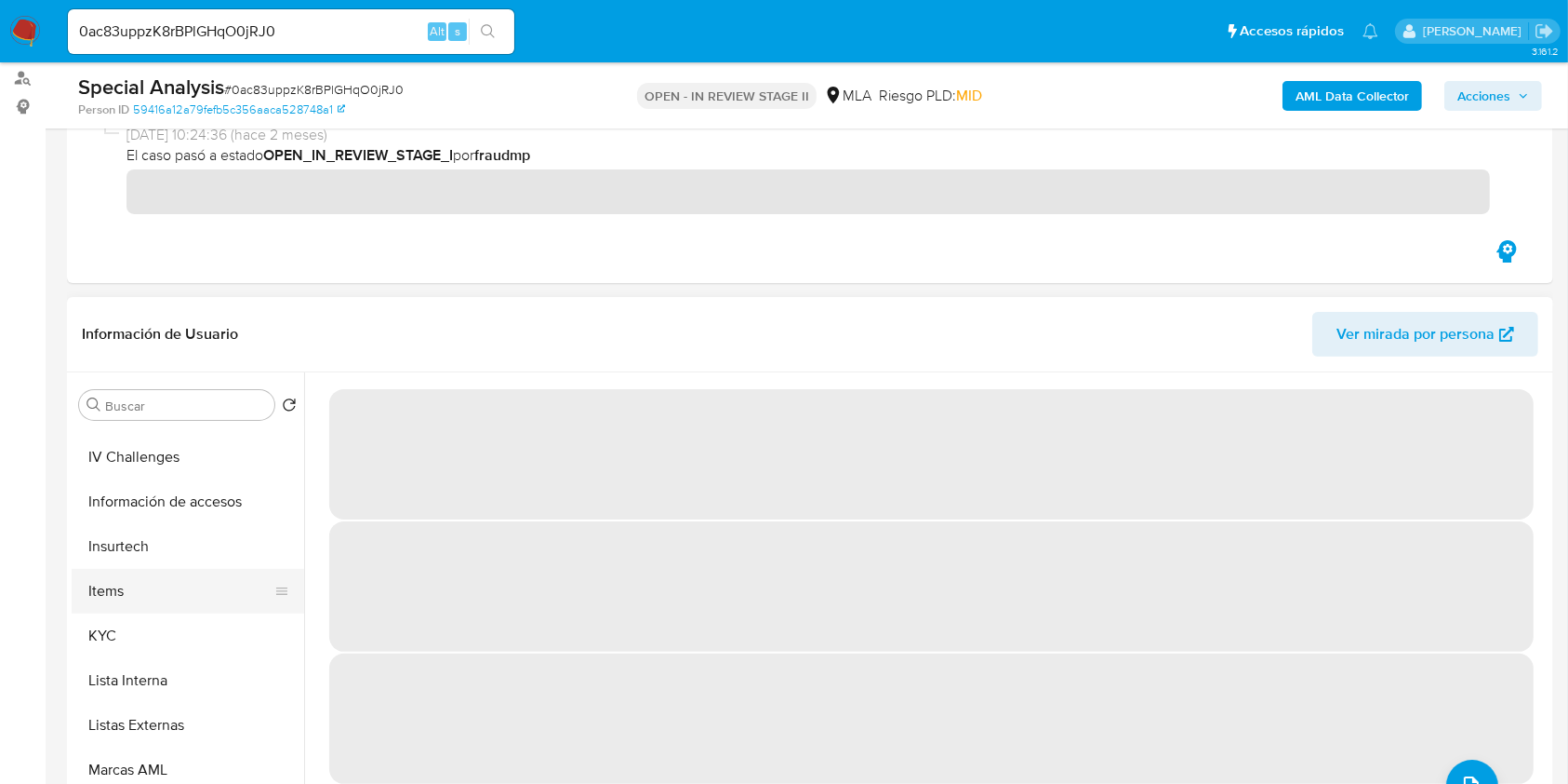
scroll to position [744, 0]
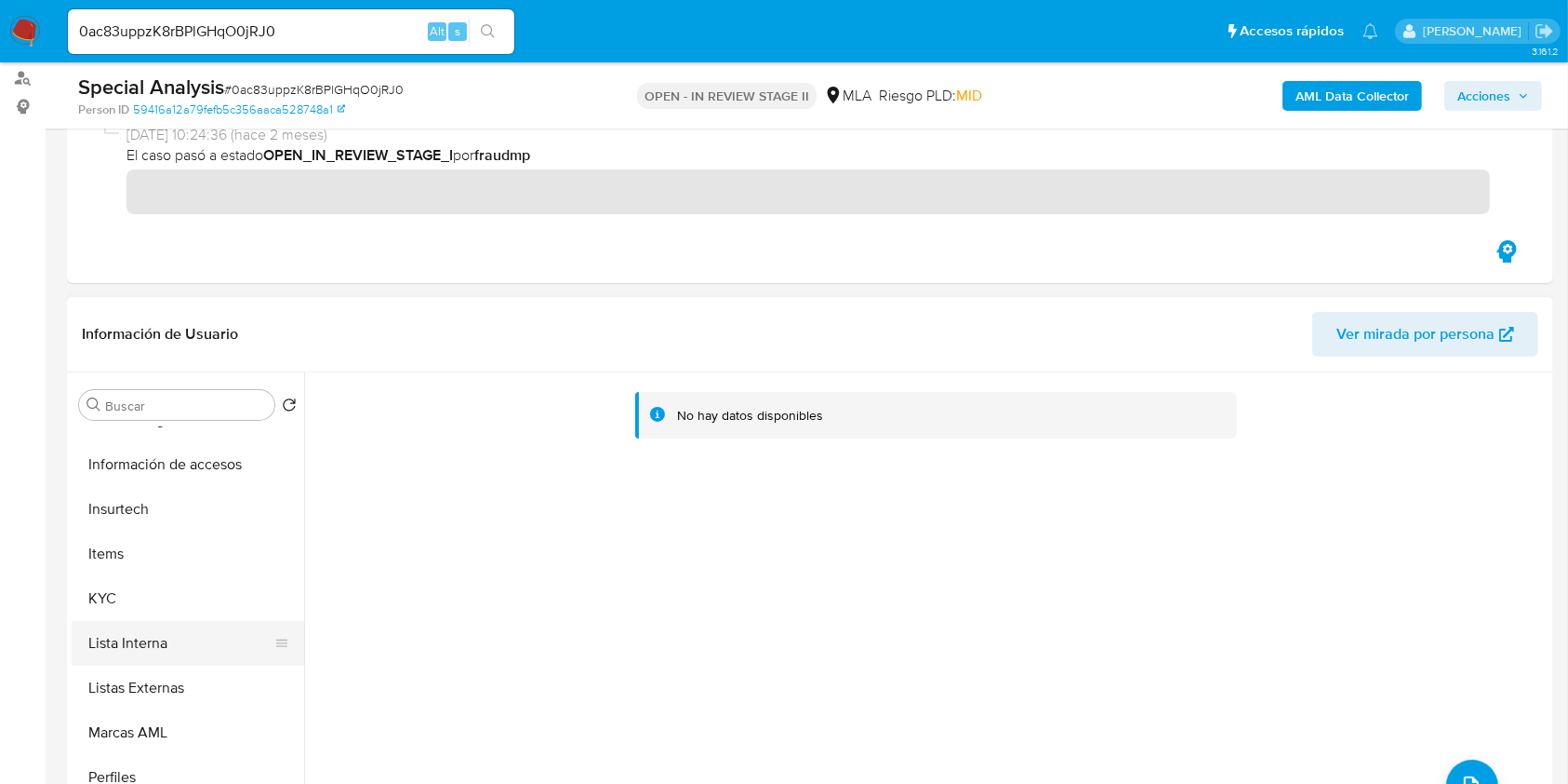
click at [144, 637] on button "Lista Interna" at bounding box center [180, 643] width 218 height 45
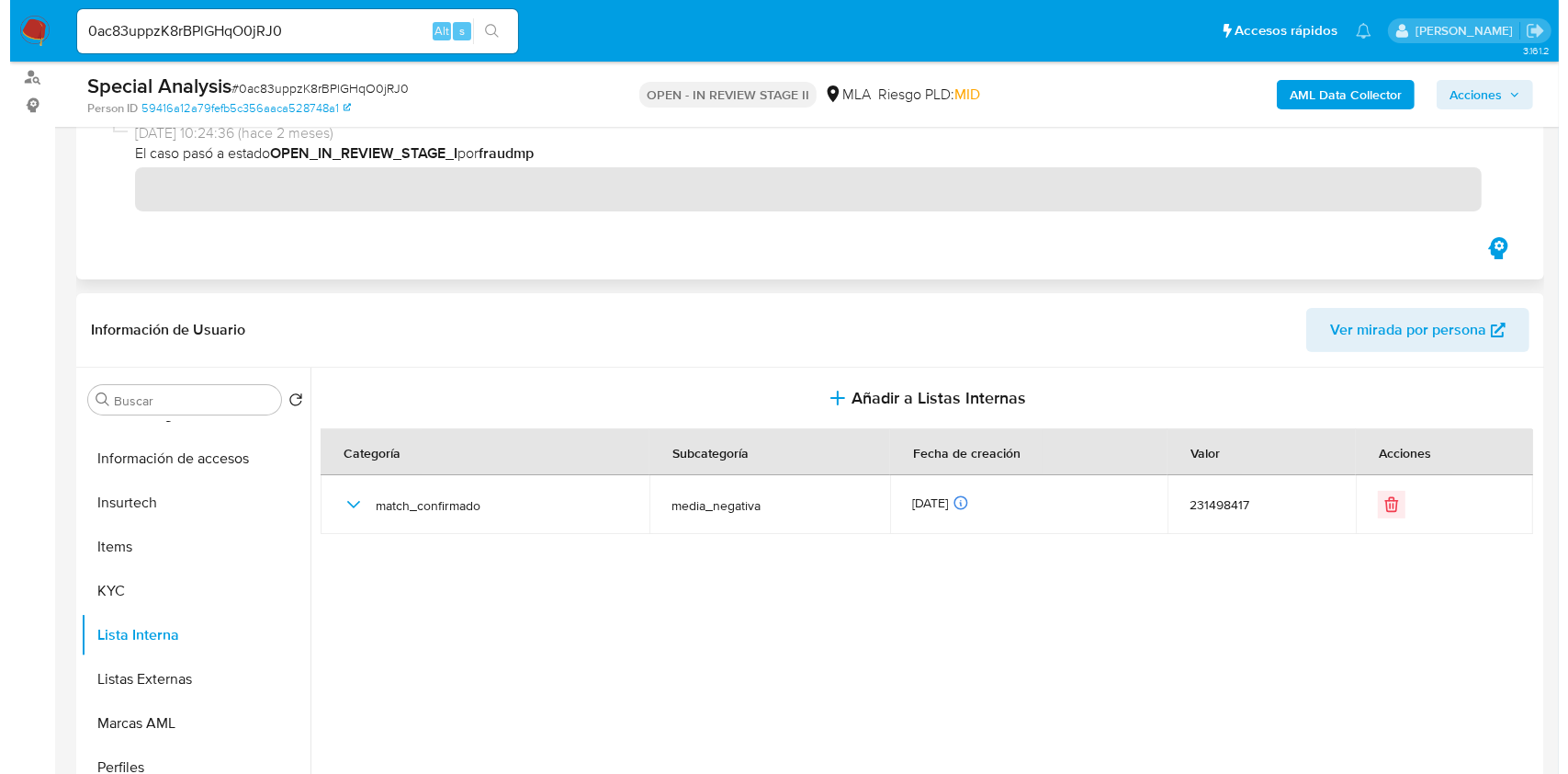
scroll to position [490, 0]
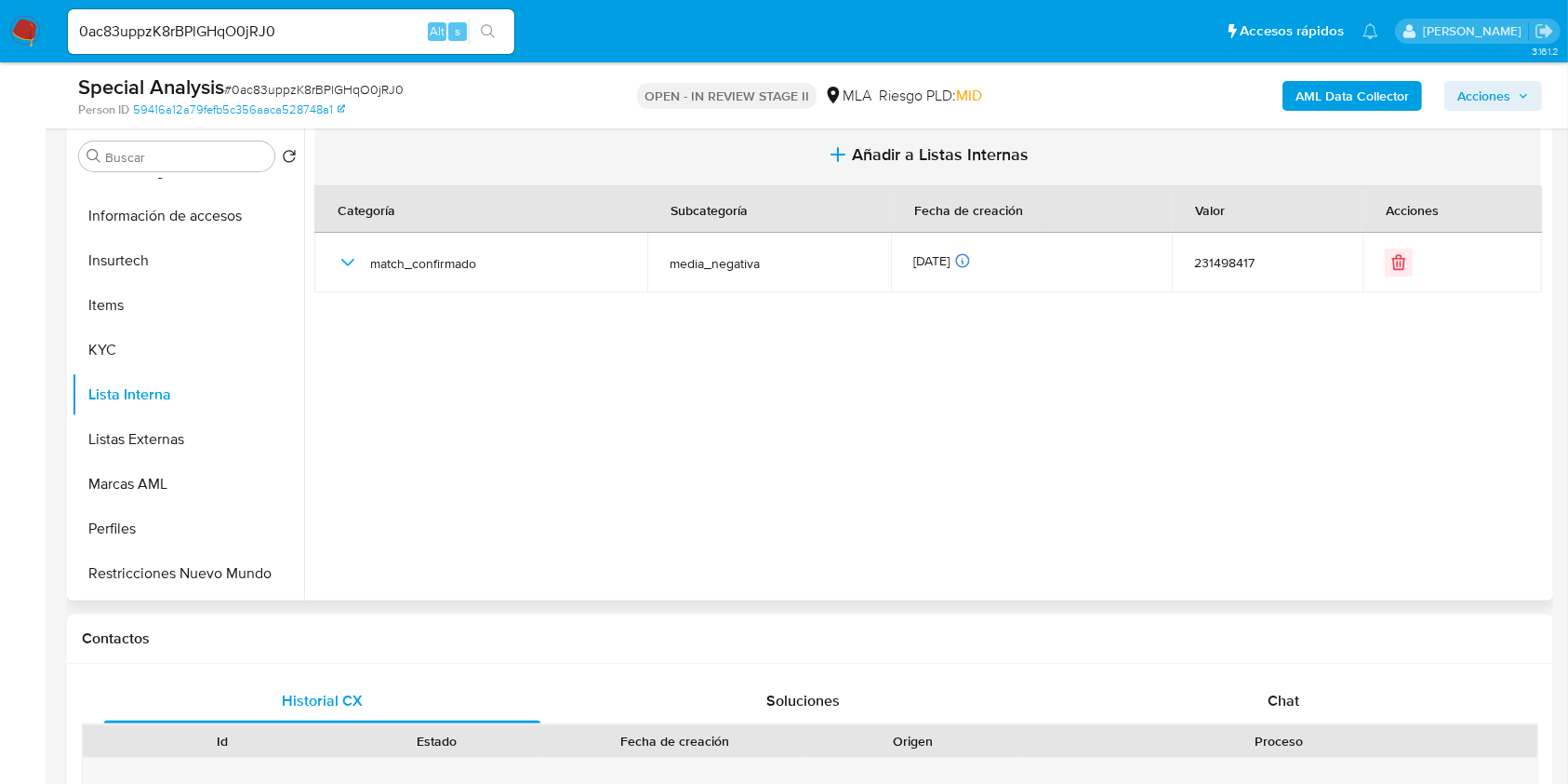
click at [942, 157] on span "Añadir a Listas Internas" at bounding box center [942, 154] width 177 height 21
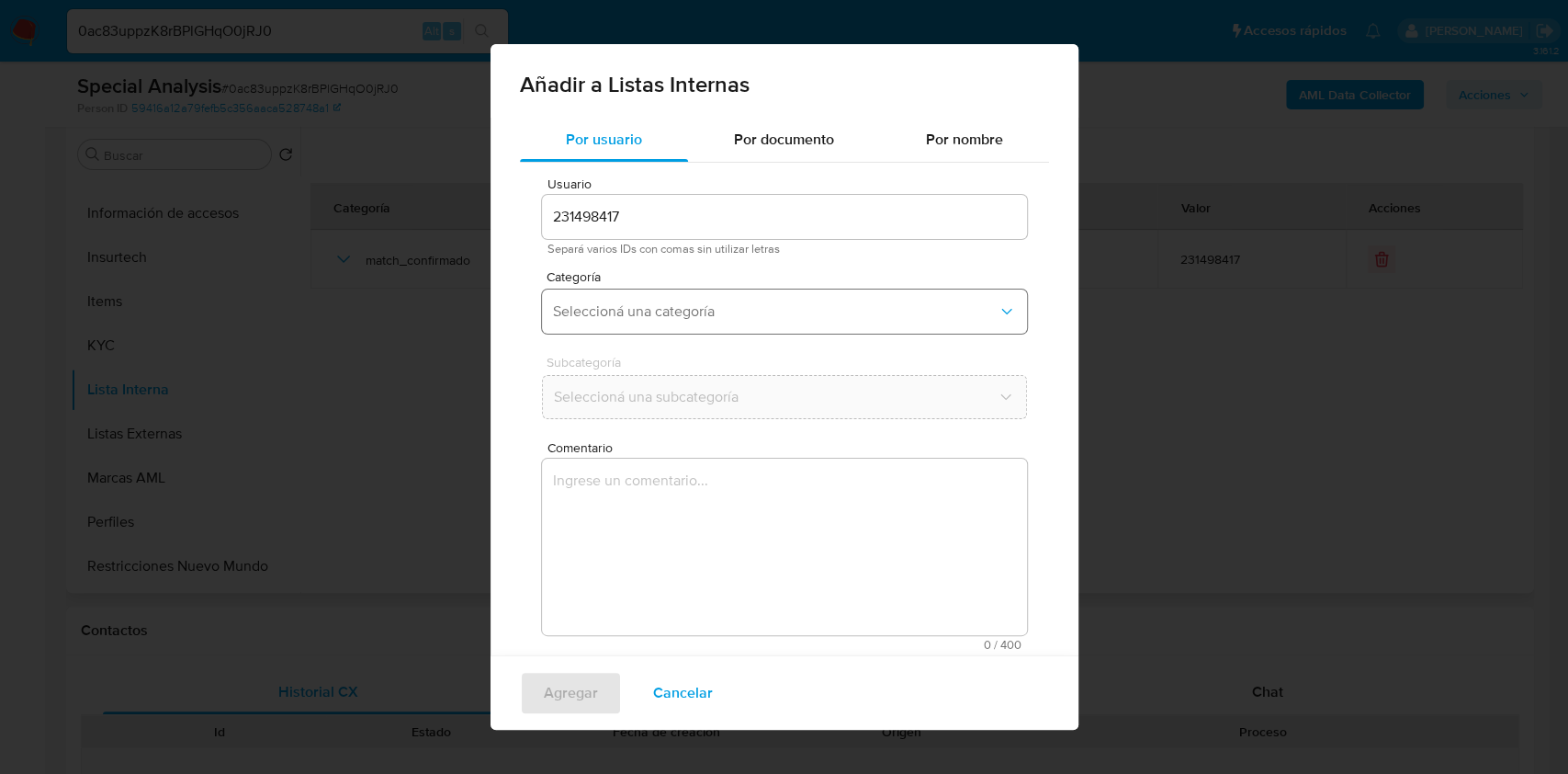
click at [668, 306] on span "Seleccioná una categoría" at bounding box center [775, 311] width 444 height 19
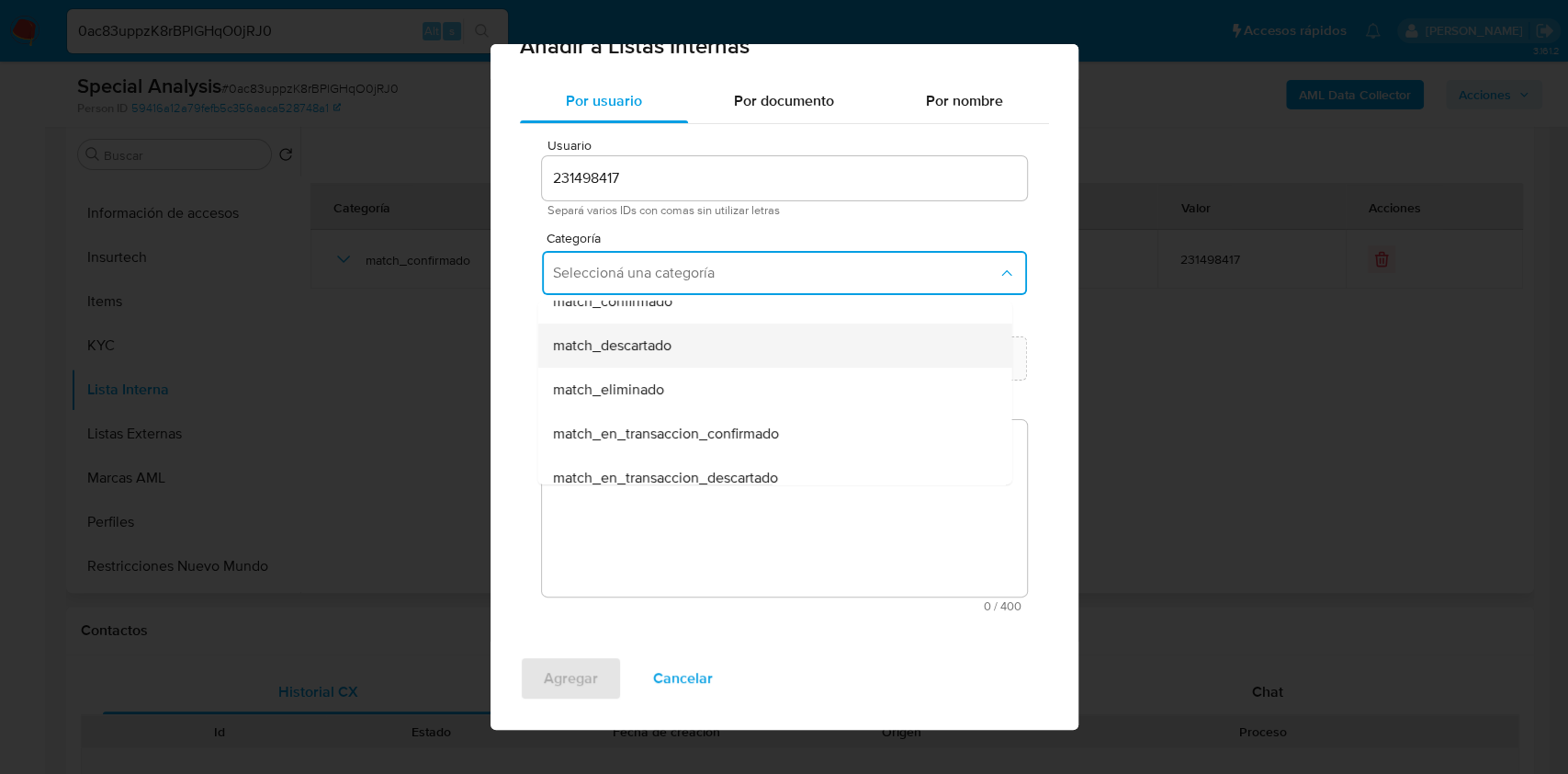
scroll to position [66, 0]
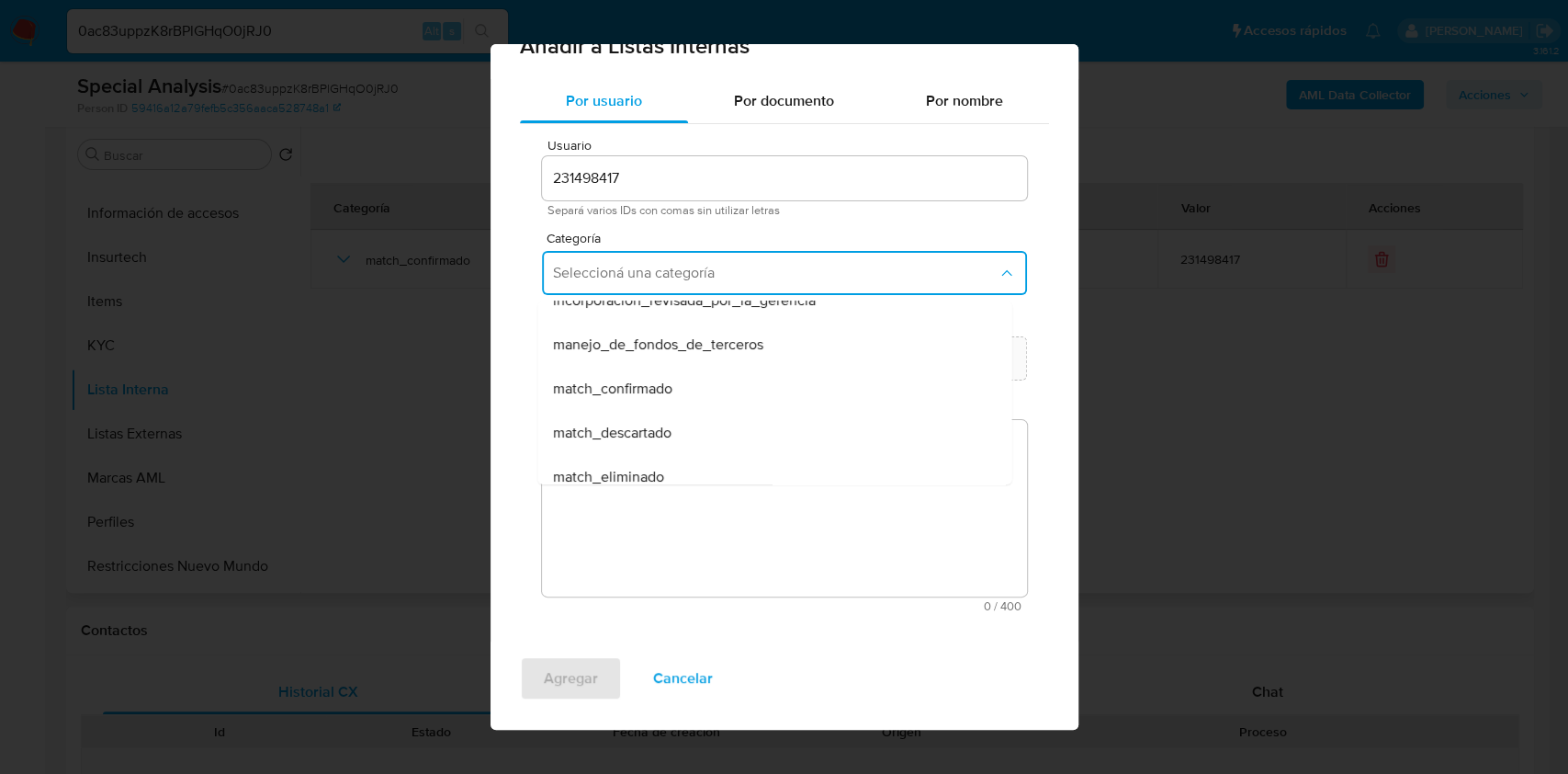
click at [638, 393] on span "match_confirmado" at bounding box center [611, 388] width 119 height 19
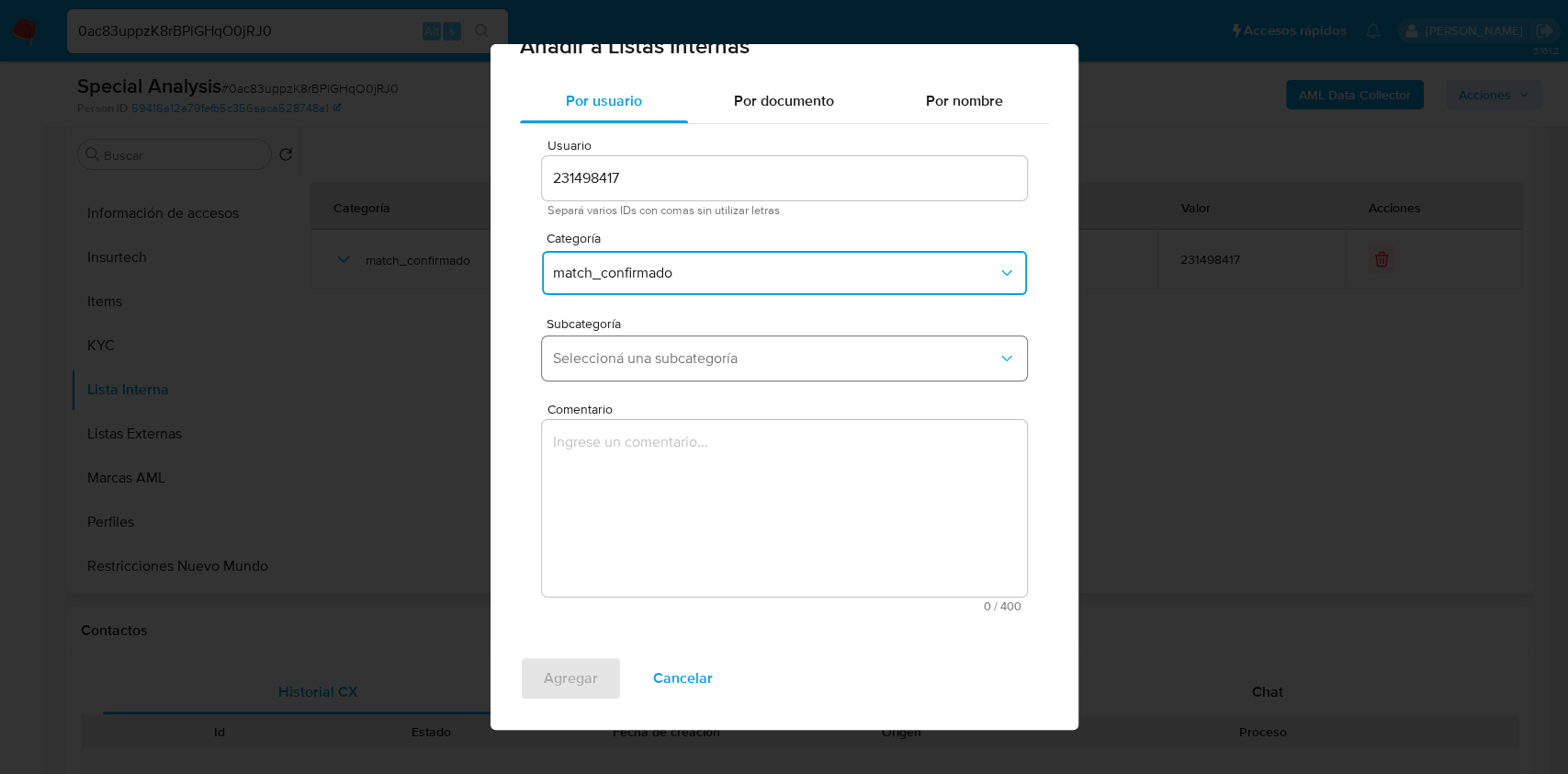
click at [622, 371] on button "Seleccioná una subcategoría" at bounding box center [784, 358] width 485 height 44
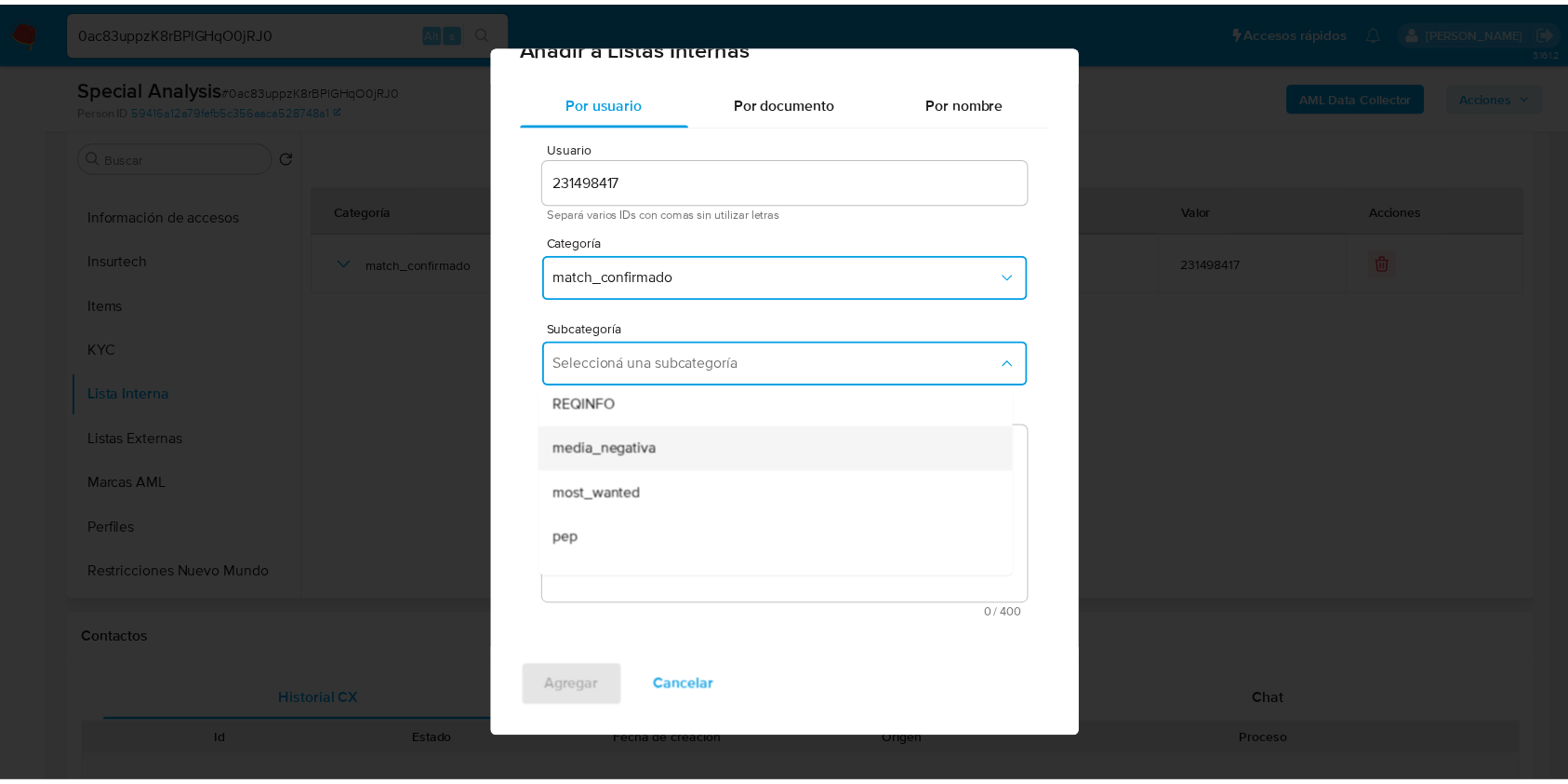
scroll to position [0, 0]
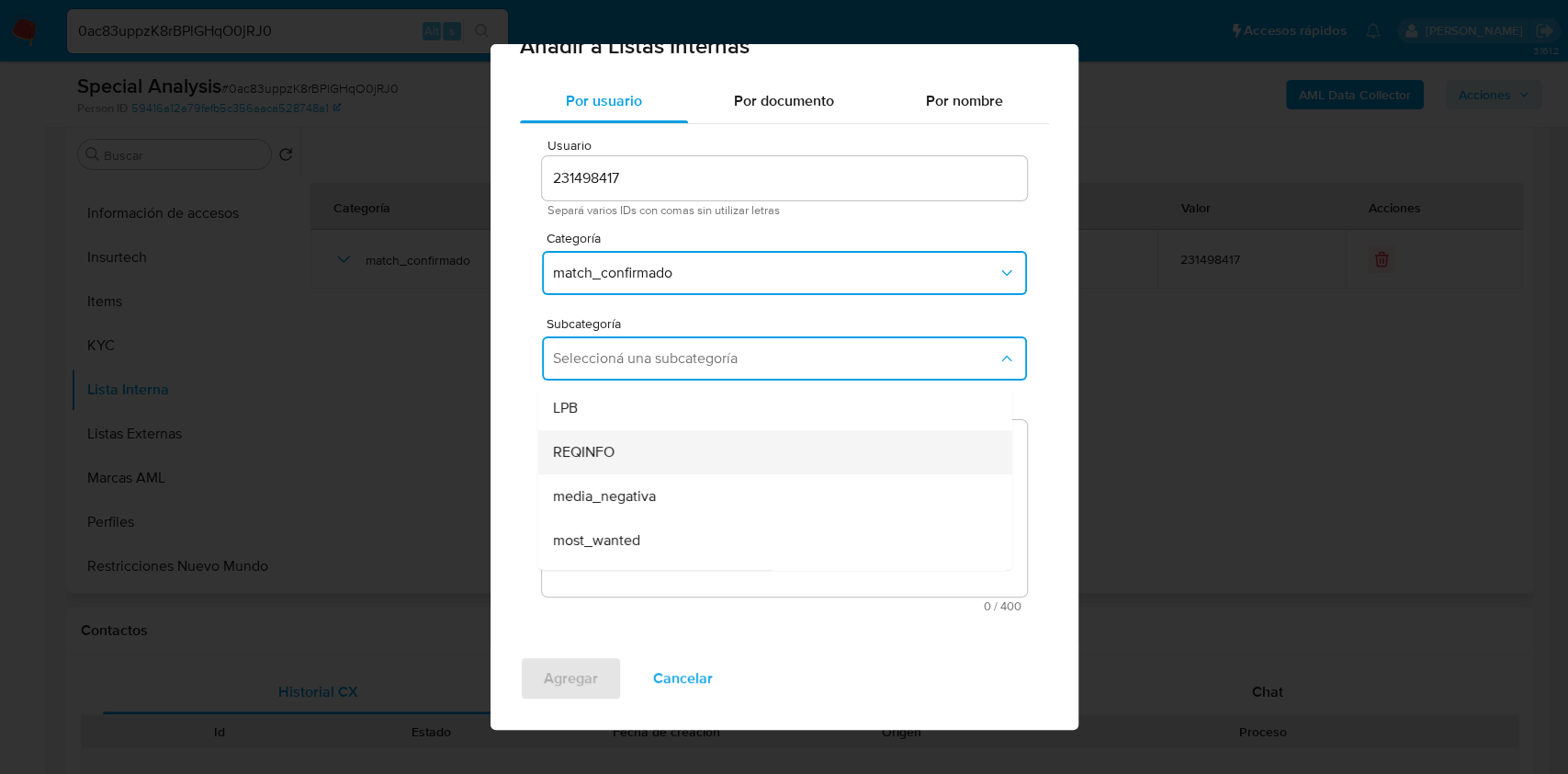
click at [630, 452] on div "REQINFO" at bounding box center [769, 451] width 434 height 44
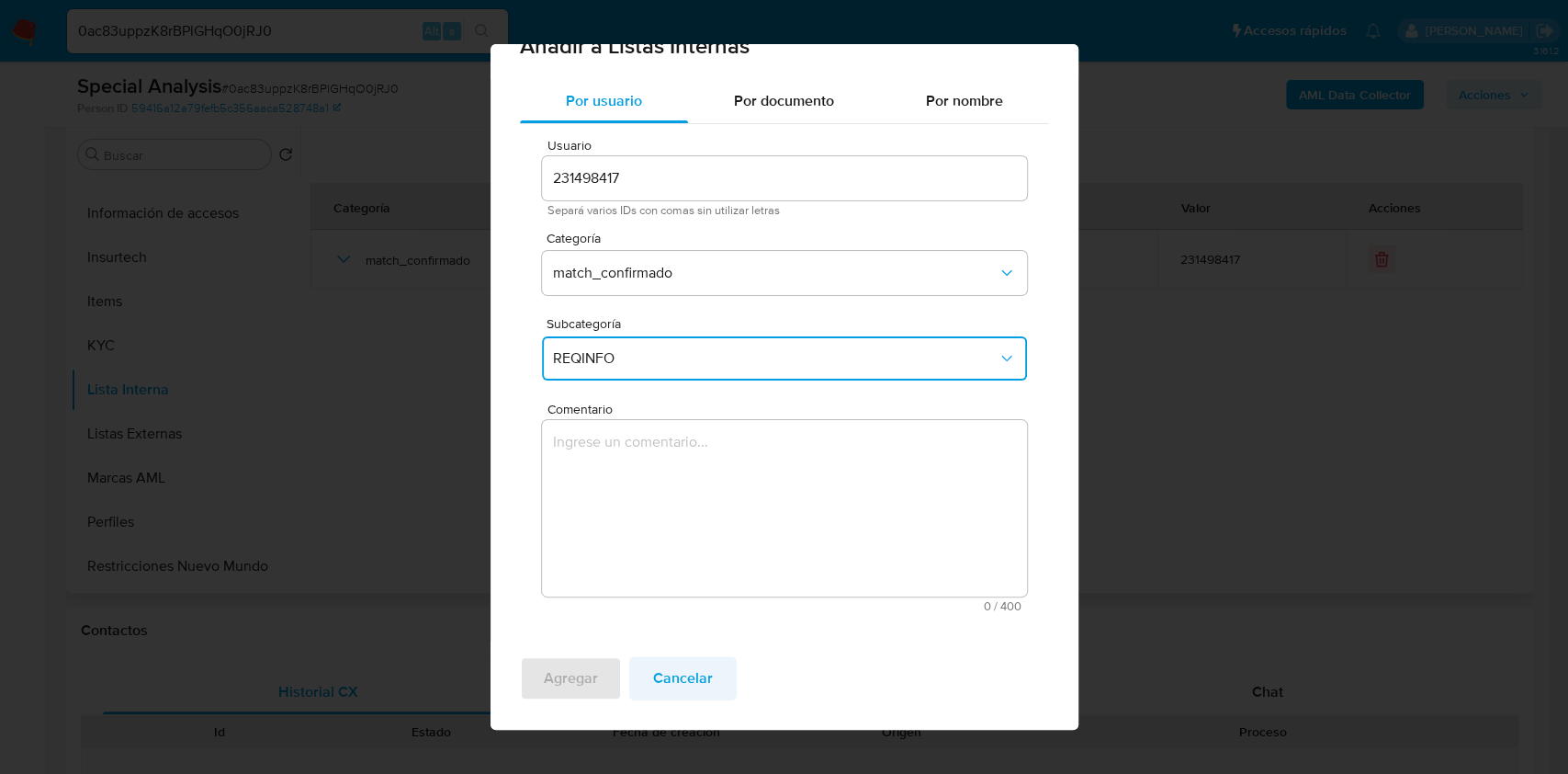
click at [665, 670] on span "Cancelar" at bounding box center [682, 678] width 60 height 40
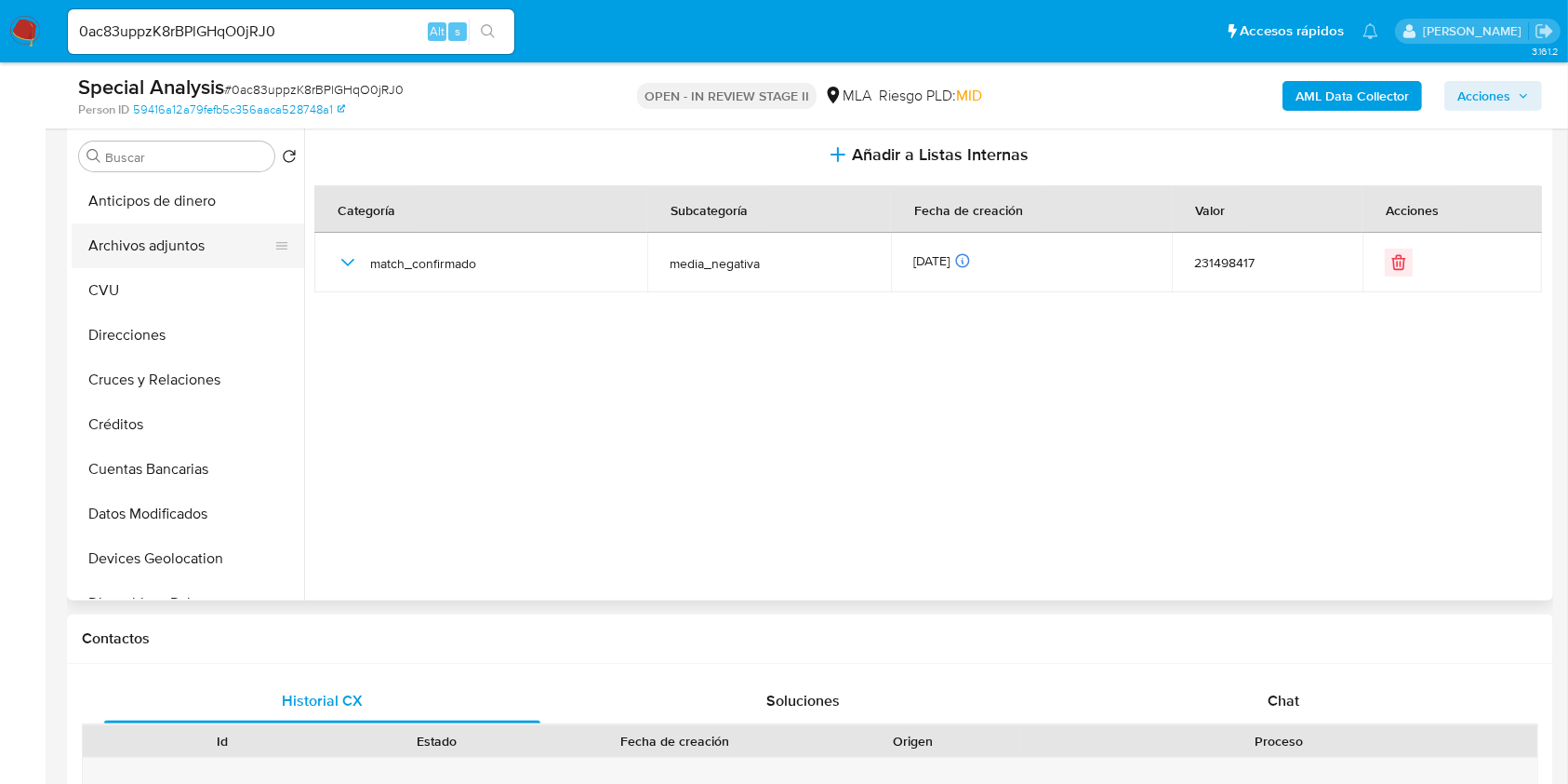
click at [157, 245] on button "Archivos adjuntos" at bounding box center [180, 245] width 218 height 45
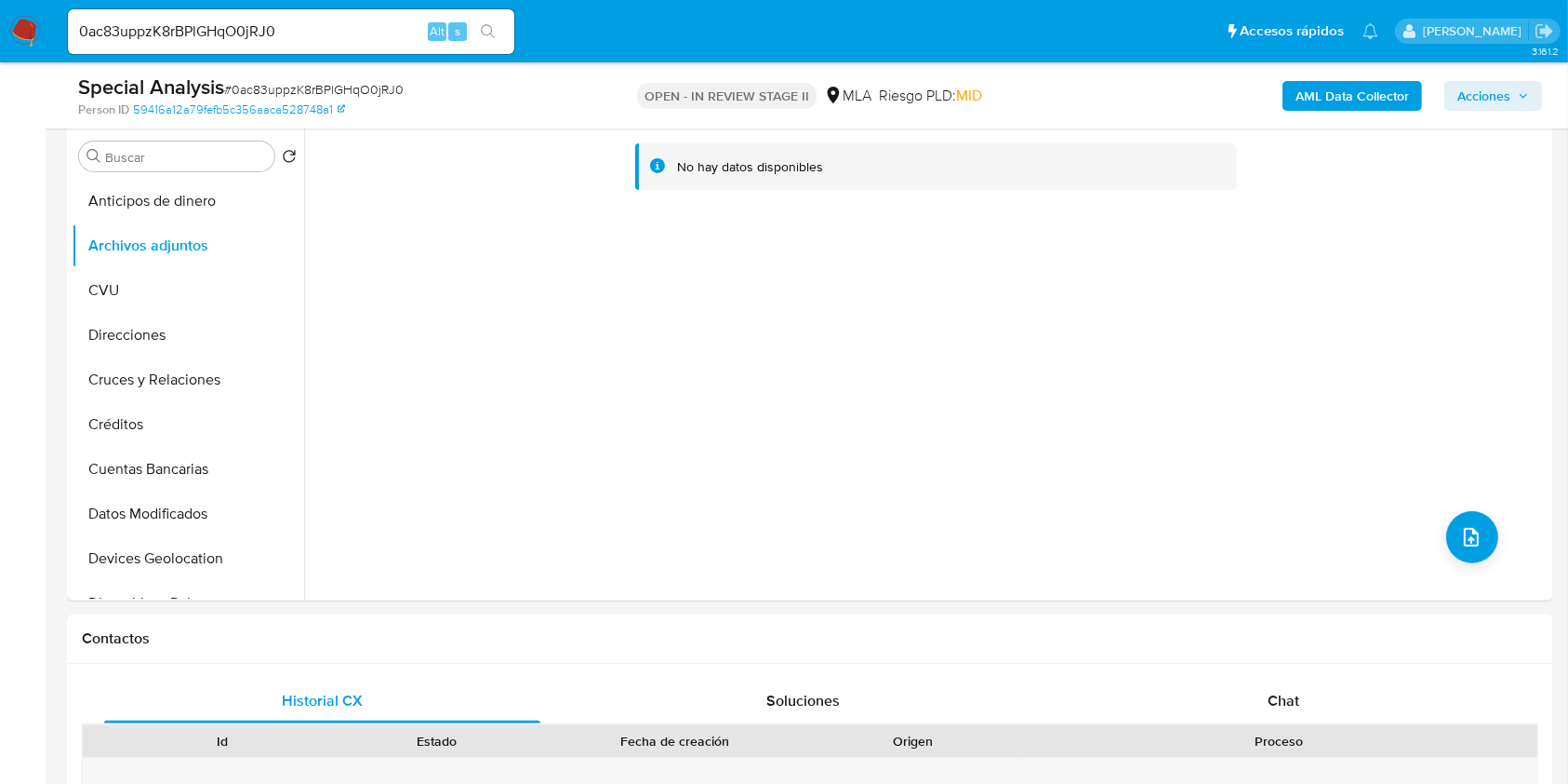
click at [1295, 82] on button "AML Data Collector" at bounding box center [1352, 96] width 139 height 30
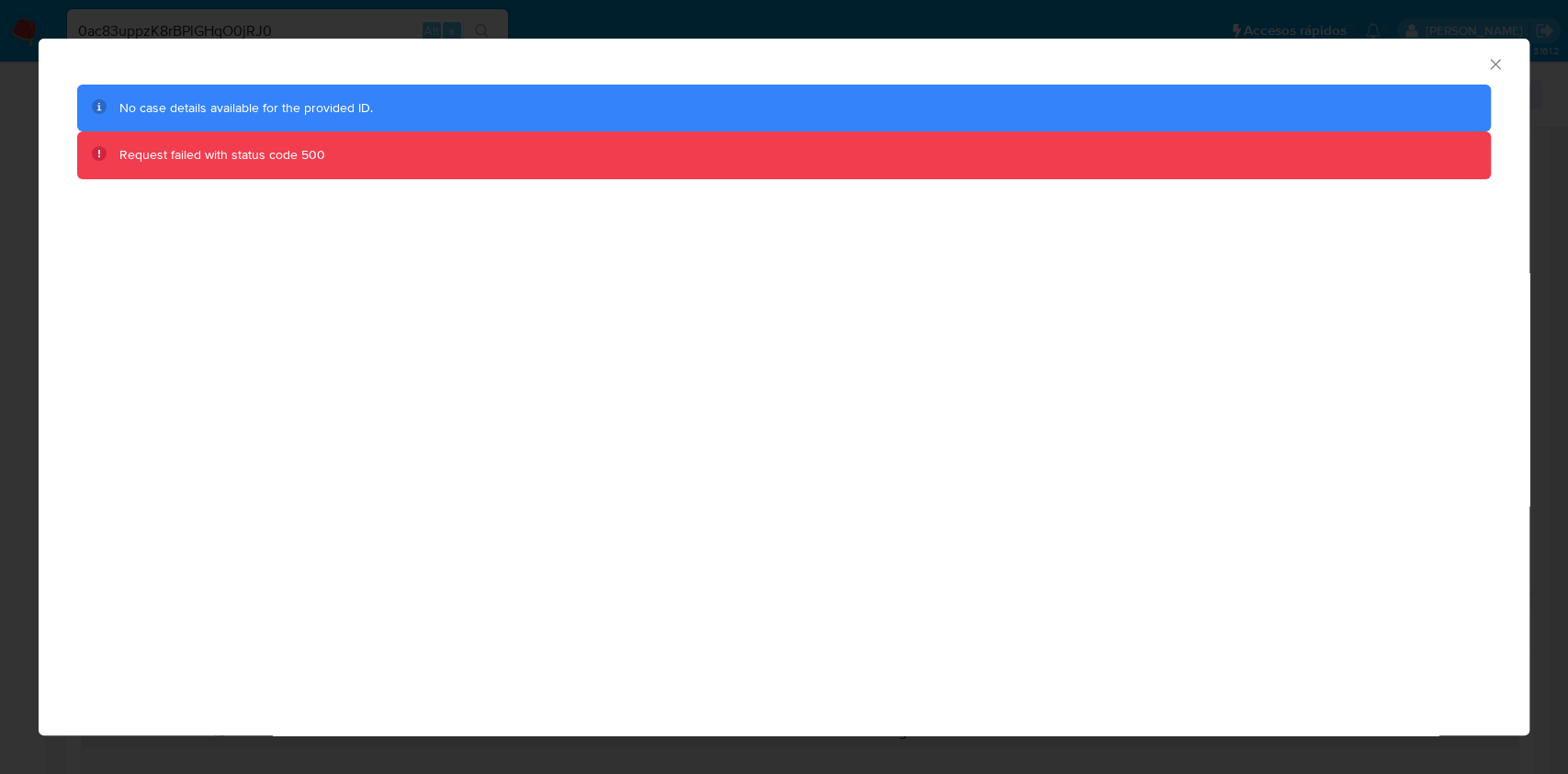
click at [1499, 63] on icon "Cerrar ventana" at bounding box center [1495, 64] width 19 height 19
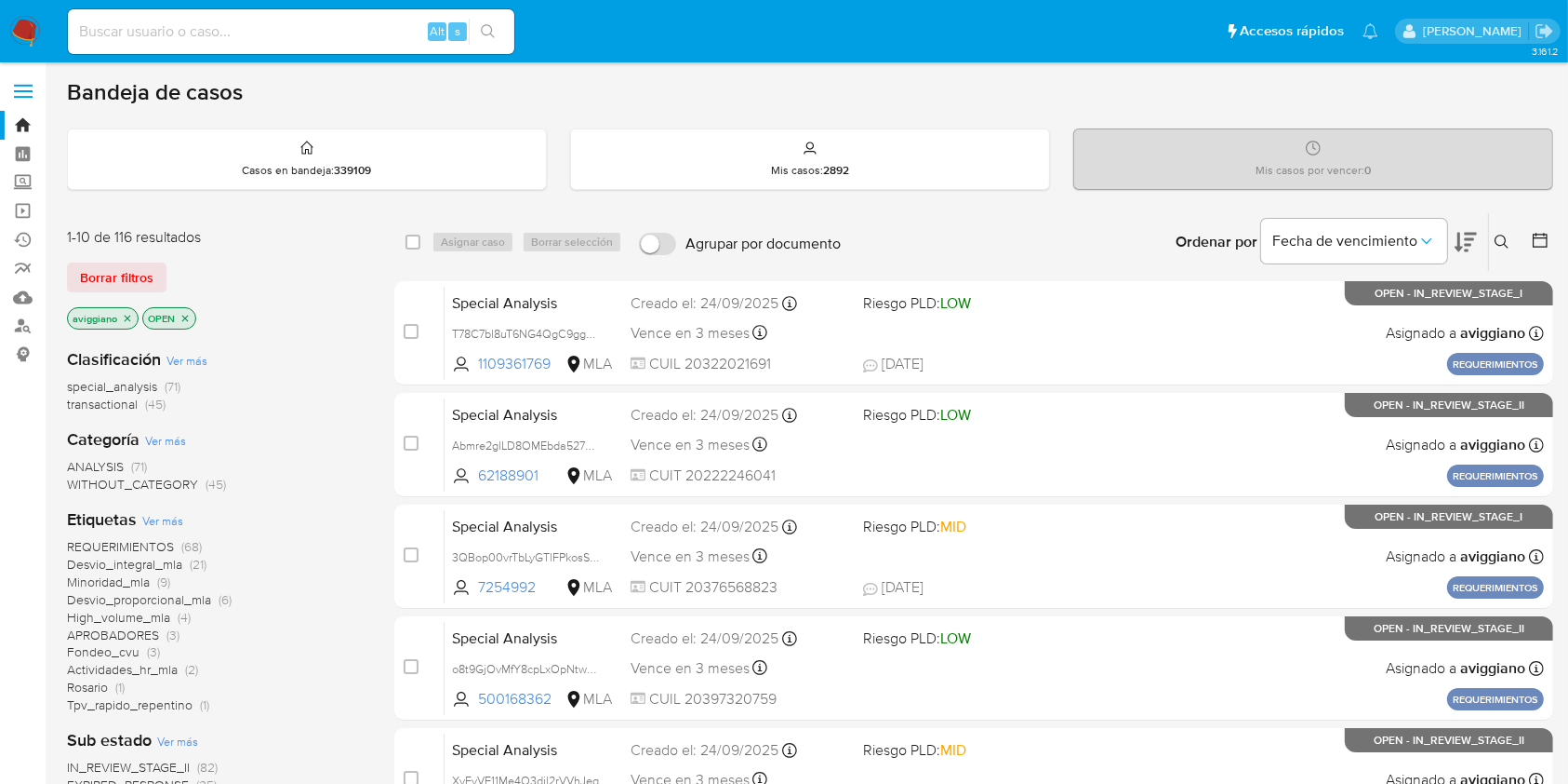
click at [1496, 247] on icon at bounding box center [1501, 241] width 15 height 15
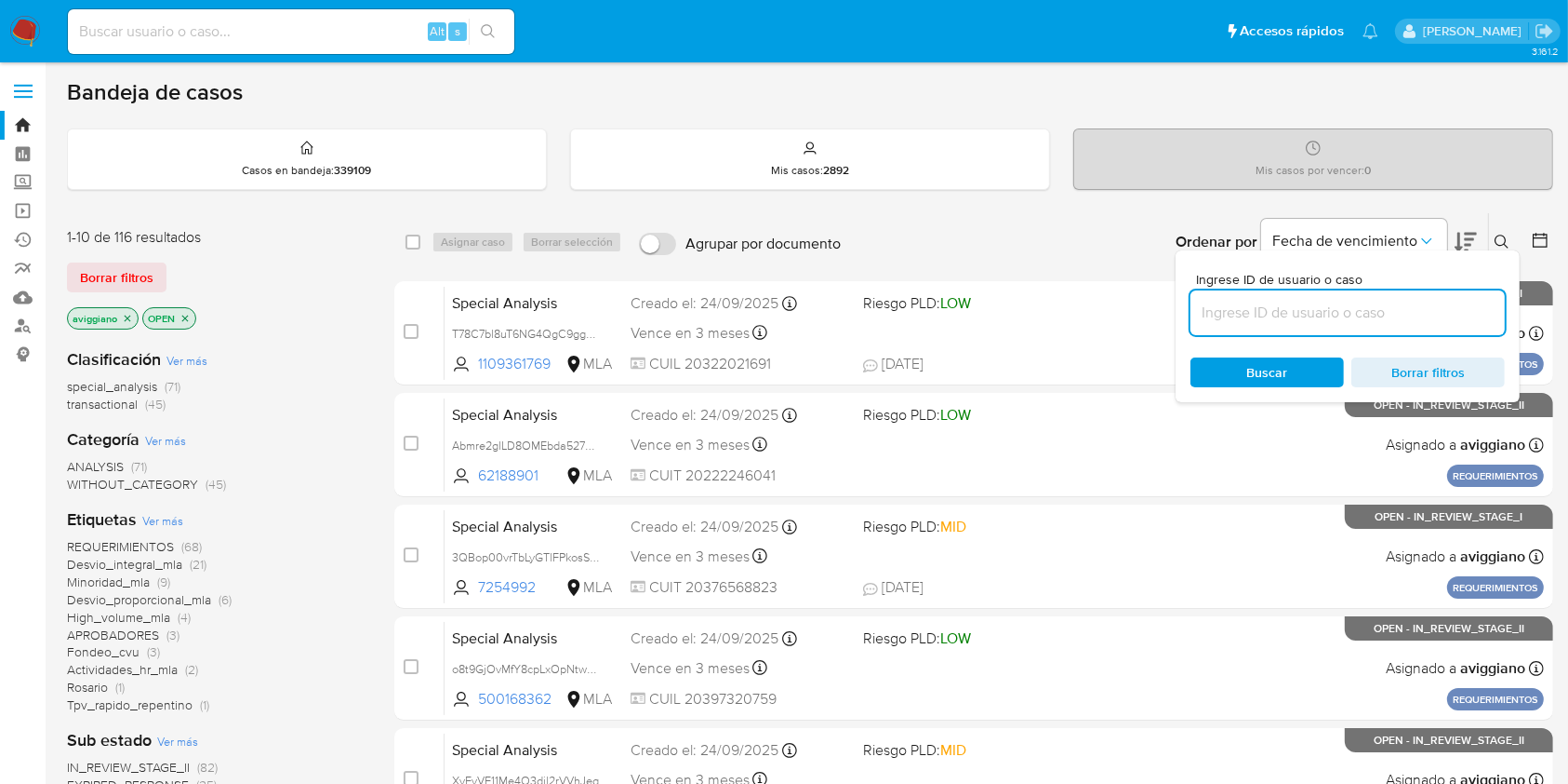
click at [1210, 311] on input at bounding box center [1348, 313] width 315 height 24
type input "TO1cLK33Tww4khudw2bJjCmJ"
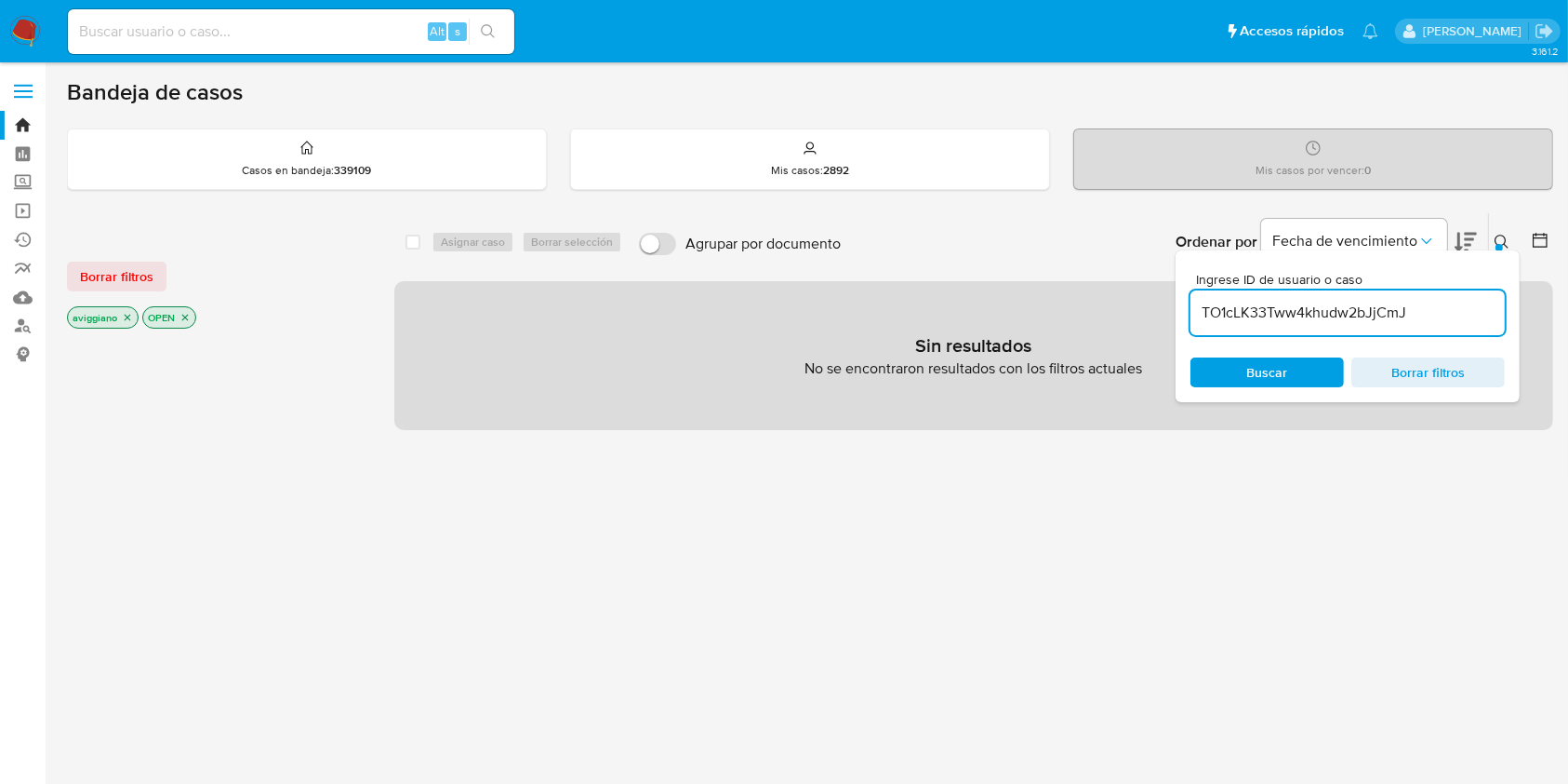
click at [120, 321] on p "aviggiano" at bounding box center [103, 317] width 70 height 21
click at [121, 312] on icon "close-filter" at bounding box center [126, 317] width 11 height 11
click at [112, 313] on icon "close-filter" at bounding box center [110, 317] width 11 height 11
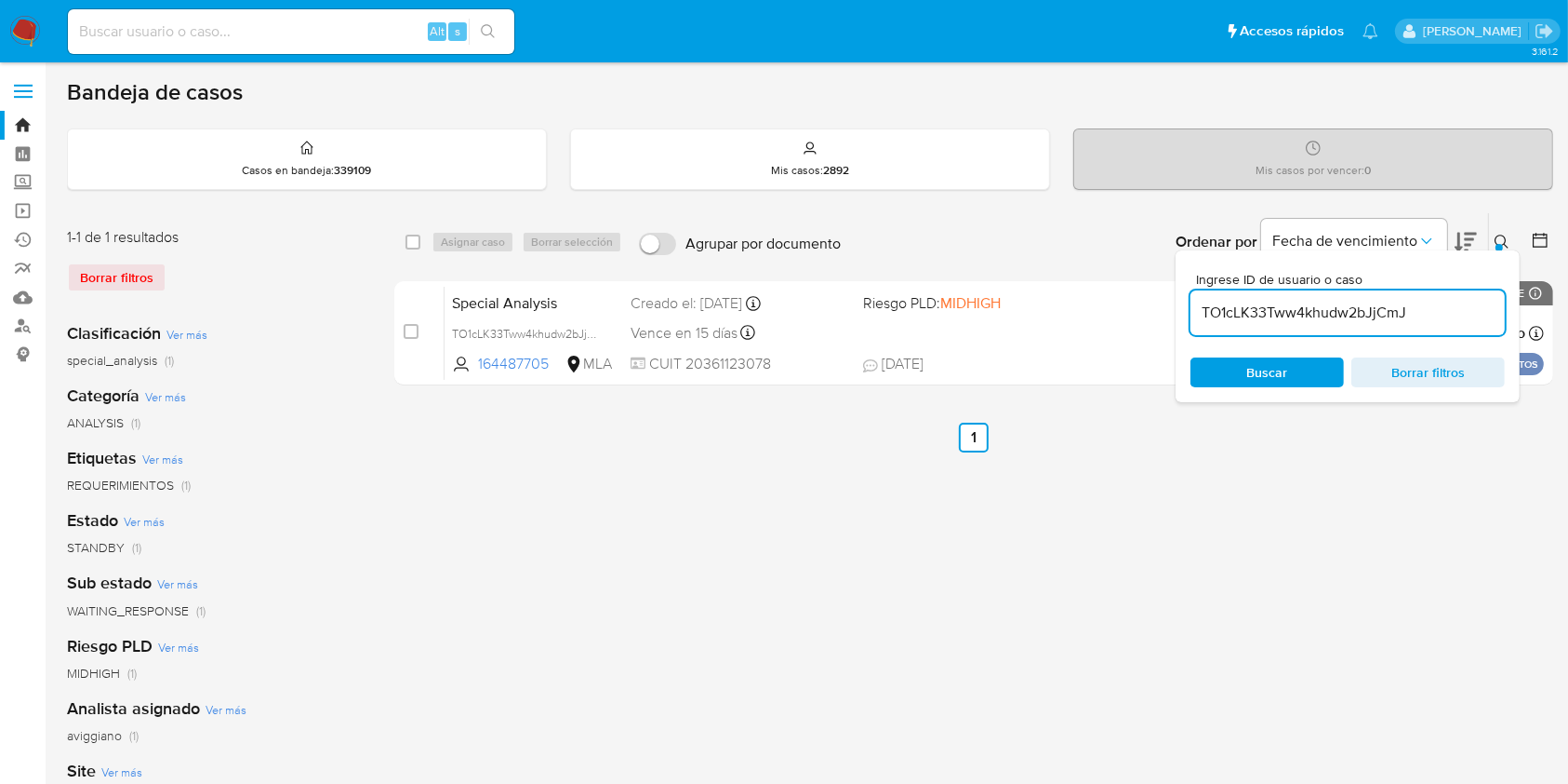
click at [401, 236] on div "select-all-cases-checkbox Asignar caso Borrar selección Agrupar por documento O…" at bounding box center [974, 242] width 1159 height 58
click at [420, 243] on div "select-all-cases-checkbox" at bounding box center [416, 242] width 22 height 22
click at [412, 239] on input "checkbox" at bounding box center [412, 241] width 15 height 15
checkbox input "true"
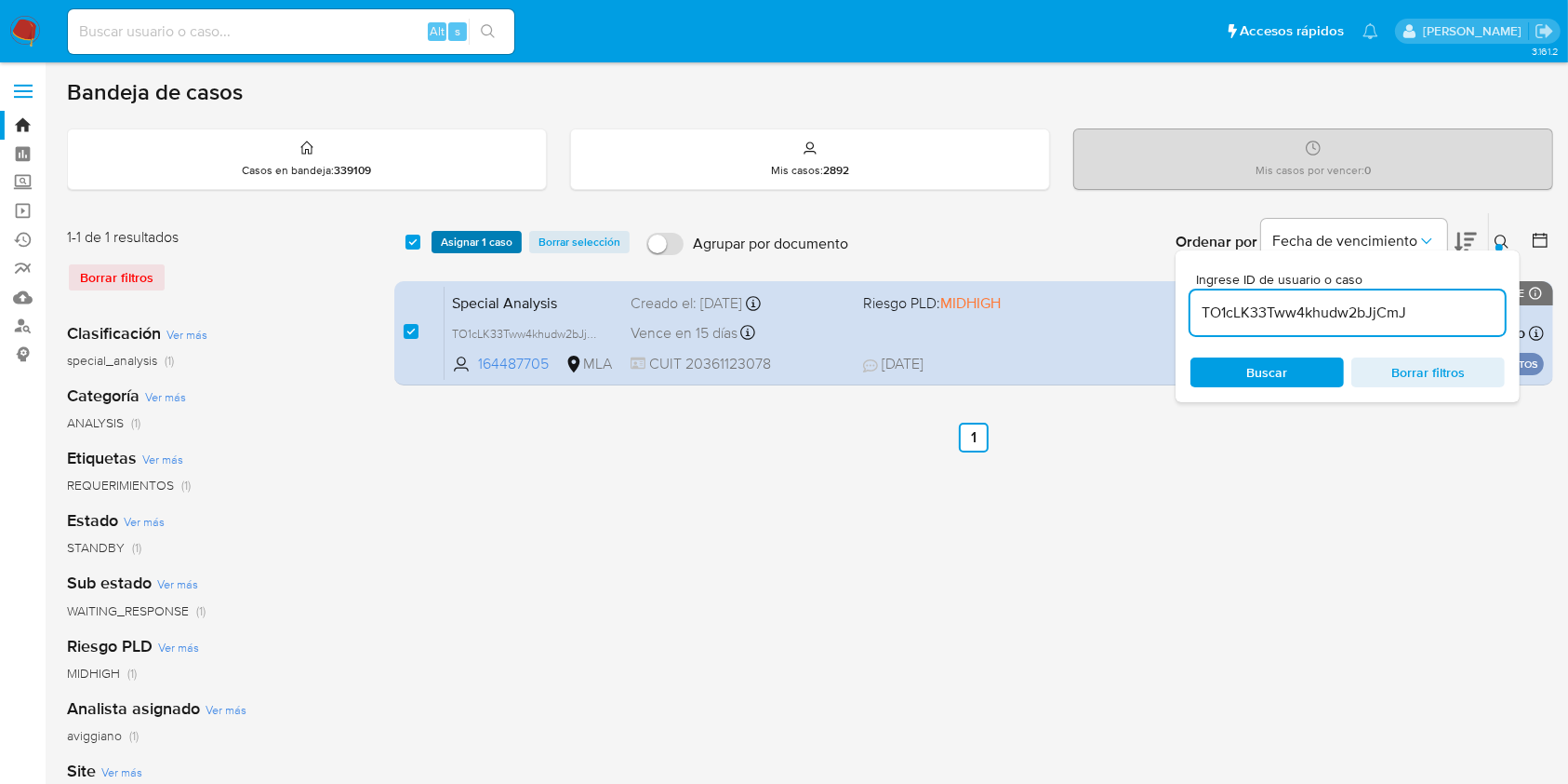
click at [444, 239] on span "Asignar 1 caso" at bounding box center [477, 242] width 72 height 19
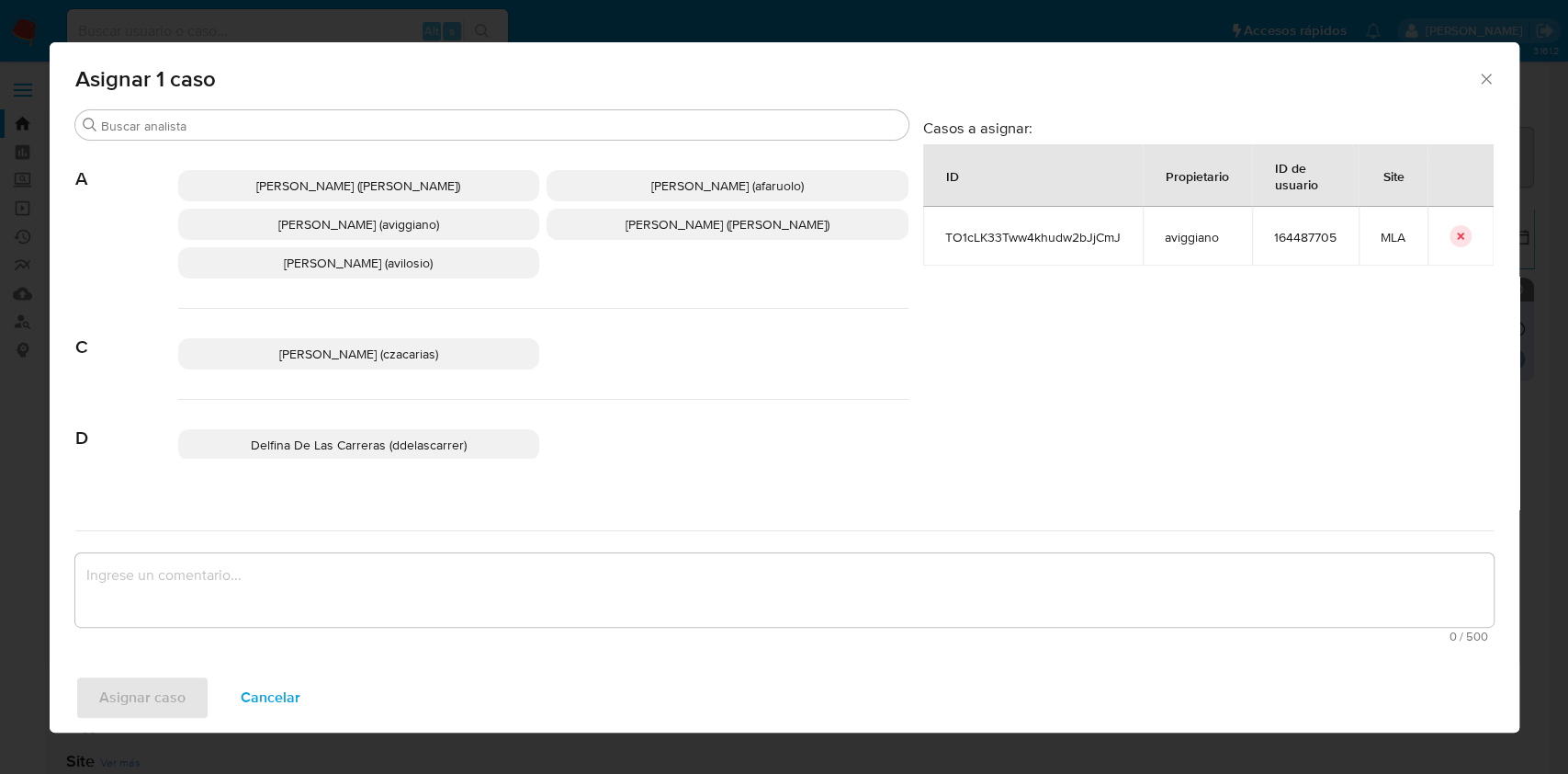
click at [292, 224] on span "[PERSON_NAME] (aviggiano)" at bounding box center [359, 224] width 161 height 19
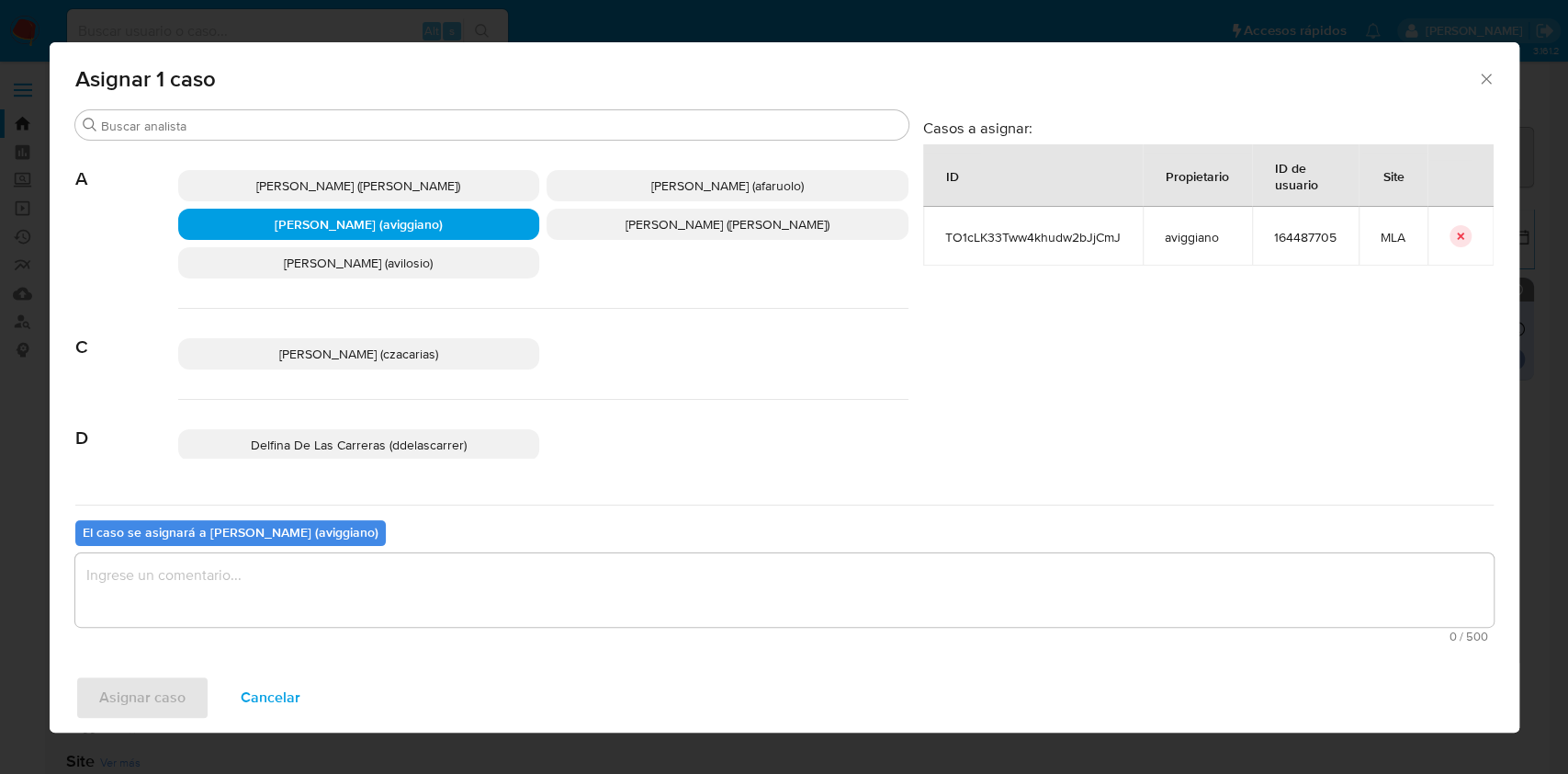
click at [201, 577] on textarea "assign-modal" at bounding box center [784, 589] width 1419 height 74
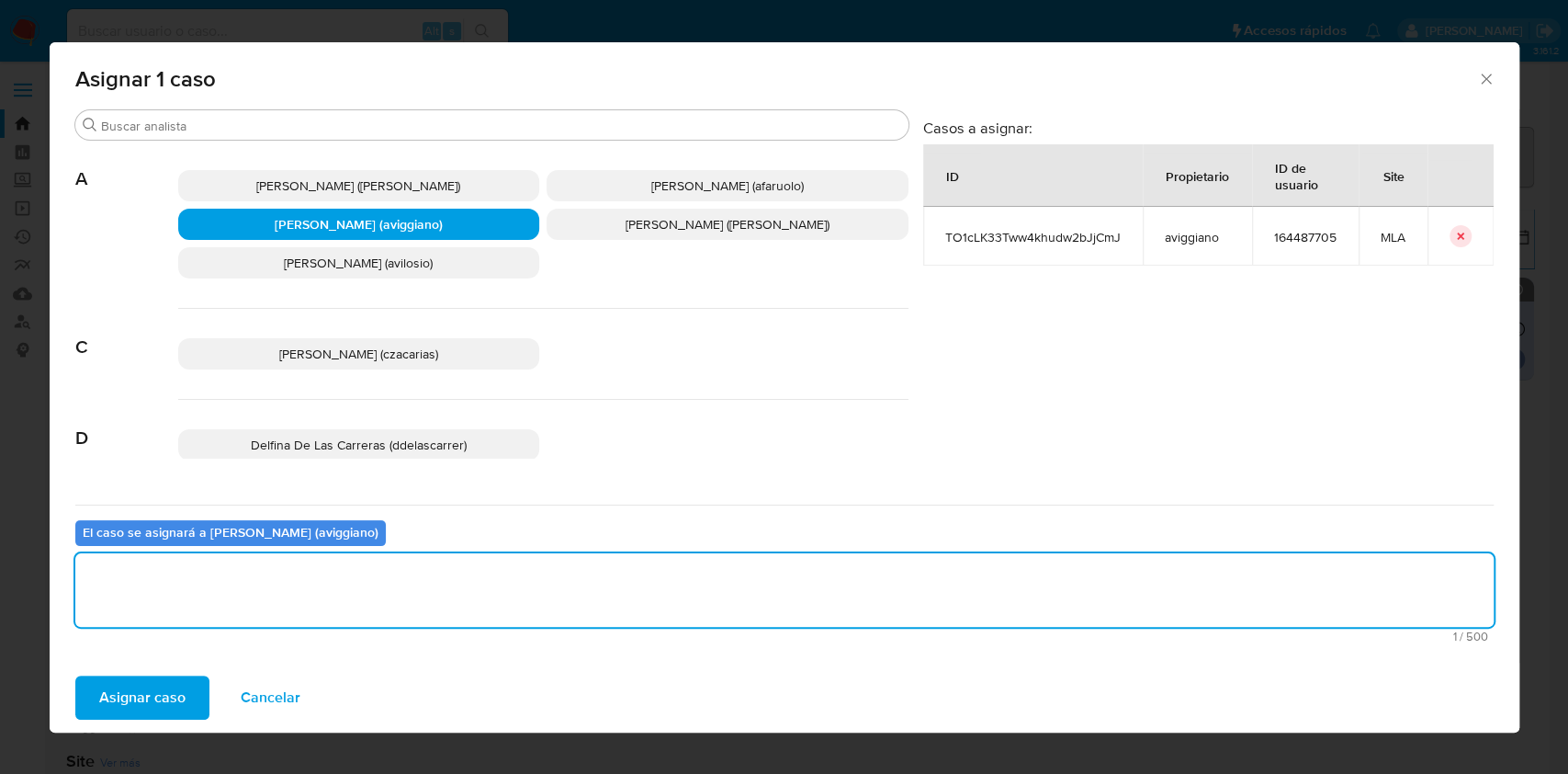
click at [128, 672] on div "Asignar caso Cancelar" at bounding box center [784, 697] width 1470 height 70
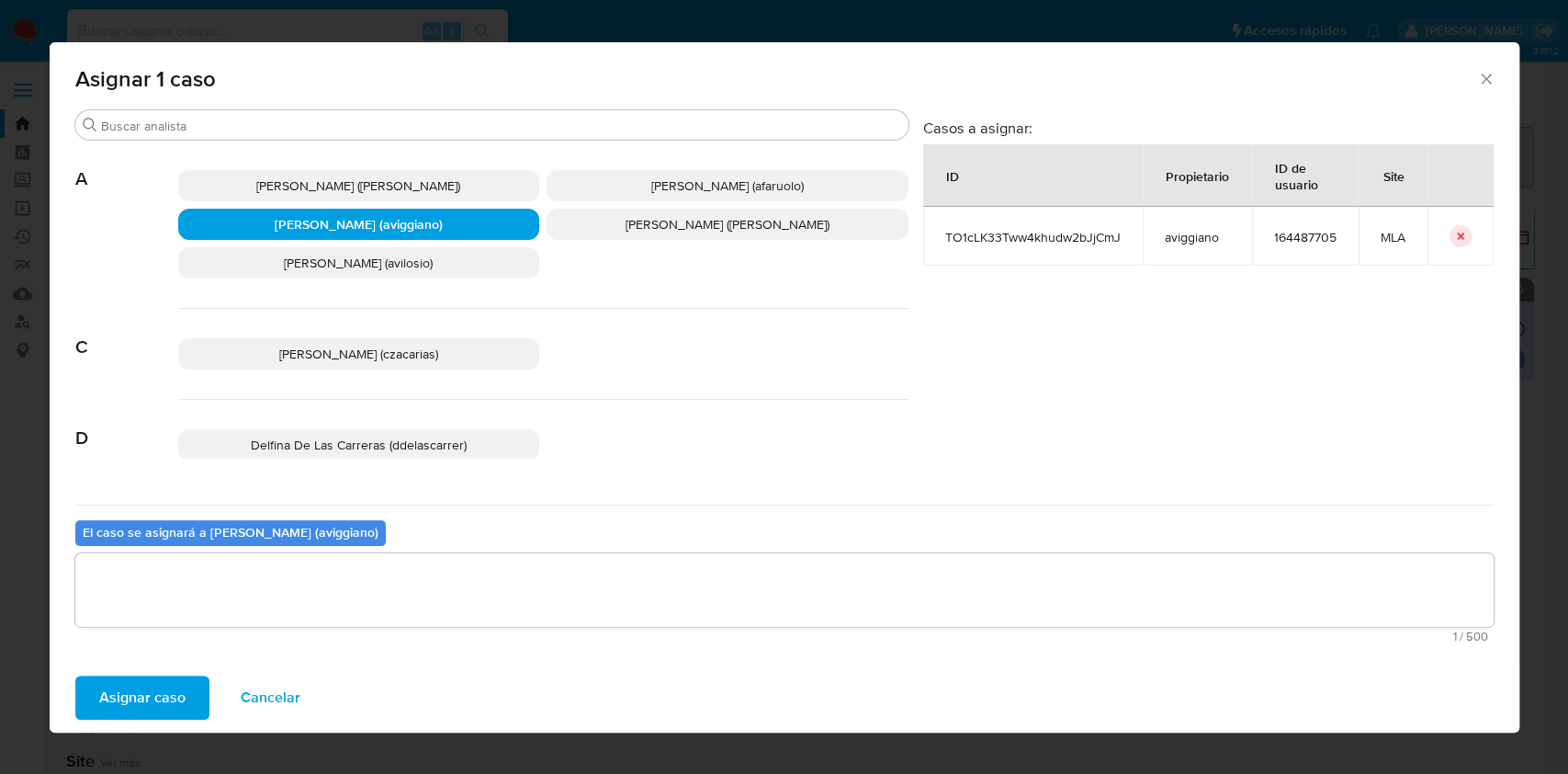
click at [121, 685] on span "Asignar caso" at bounding box center [143, 697] width 87 height 40
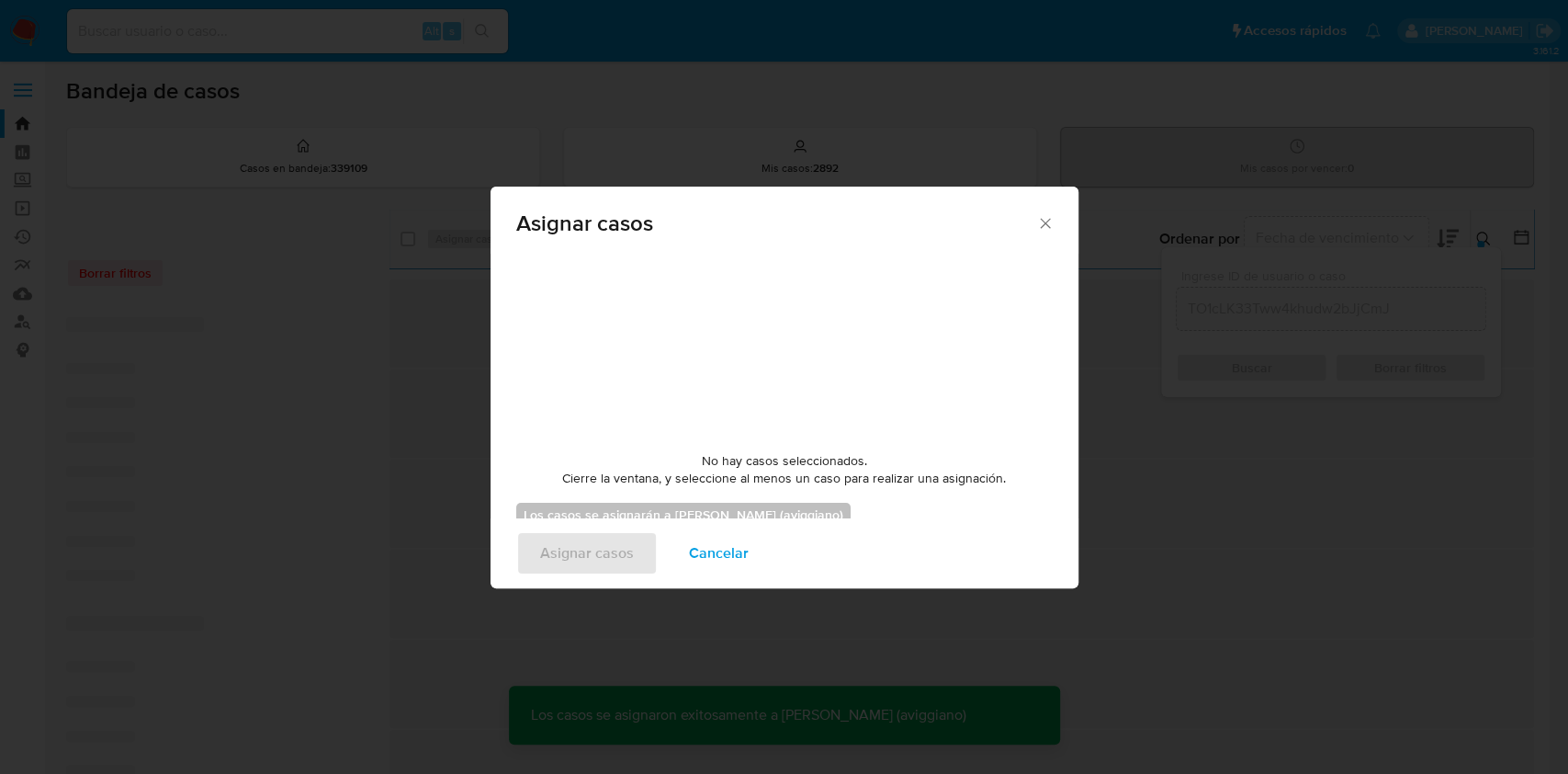
checkbox input "false"
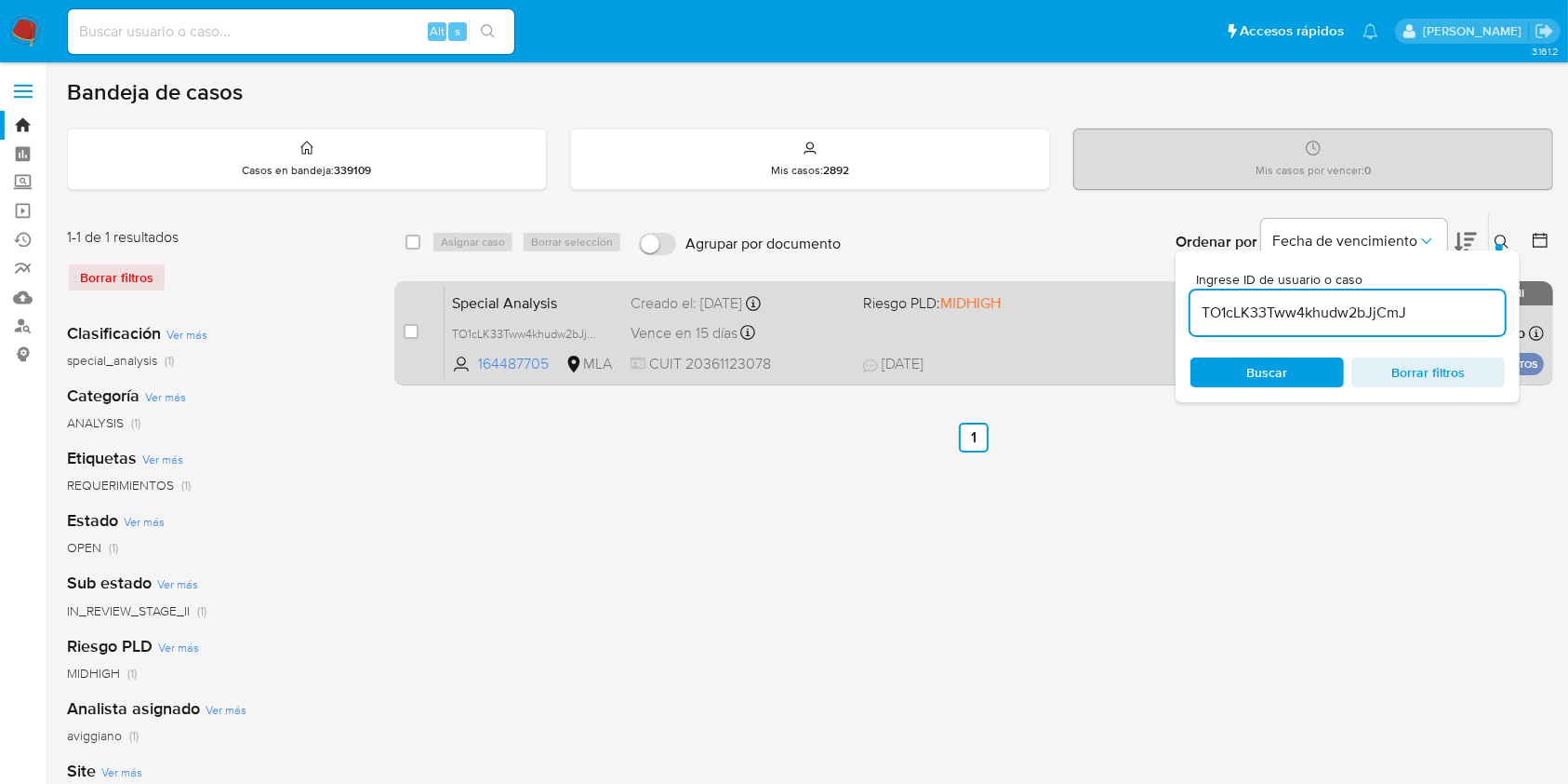
click at [889, 307] on span "Riesgo PLD: MIDHIGH" at bounding box center [932, 302] width 137 height 21
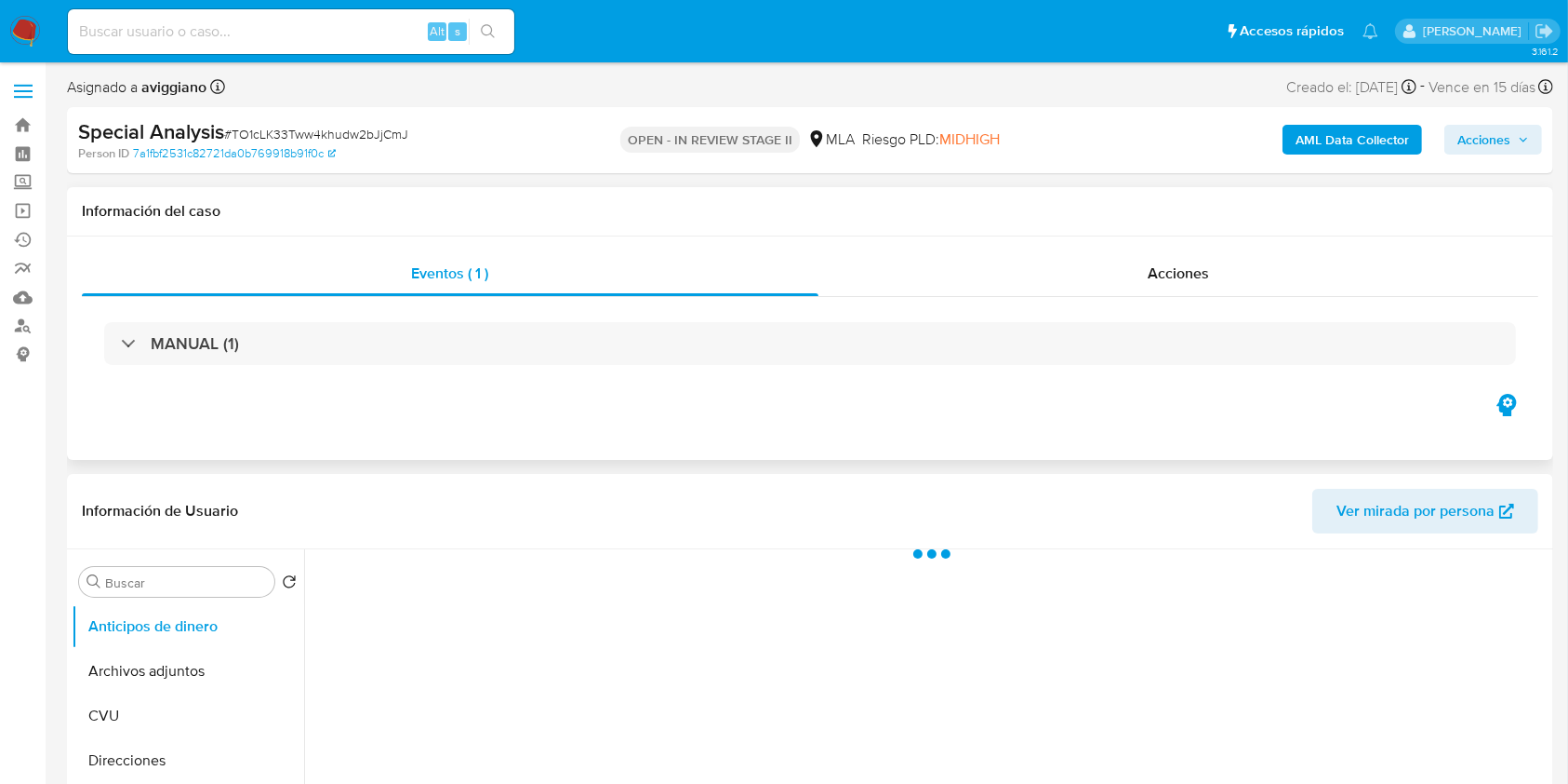
select select "10"
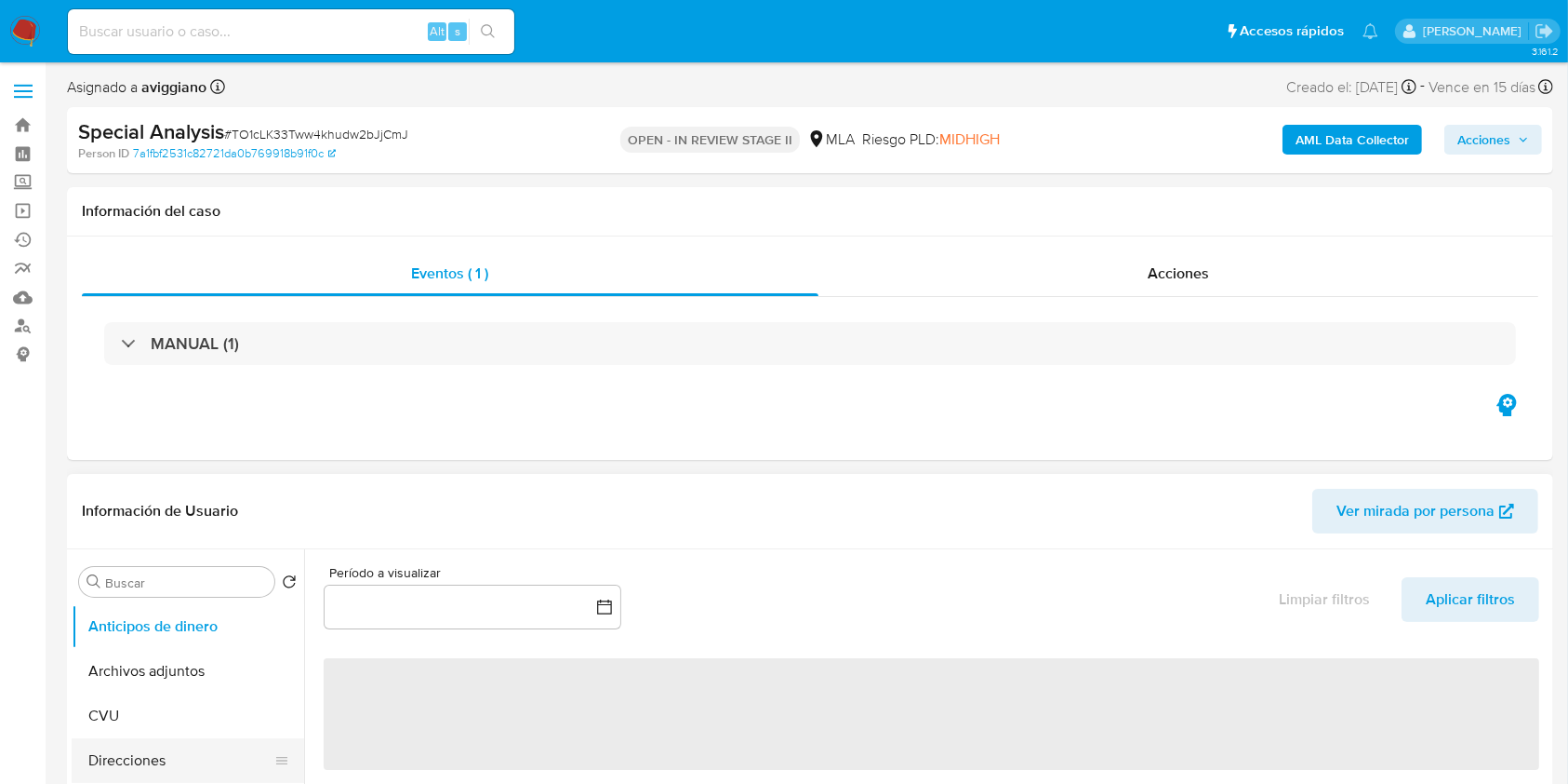
scroll to position [248, 0]
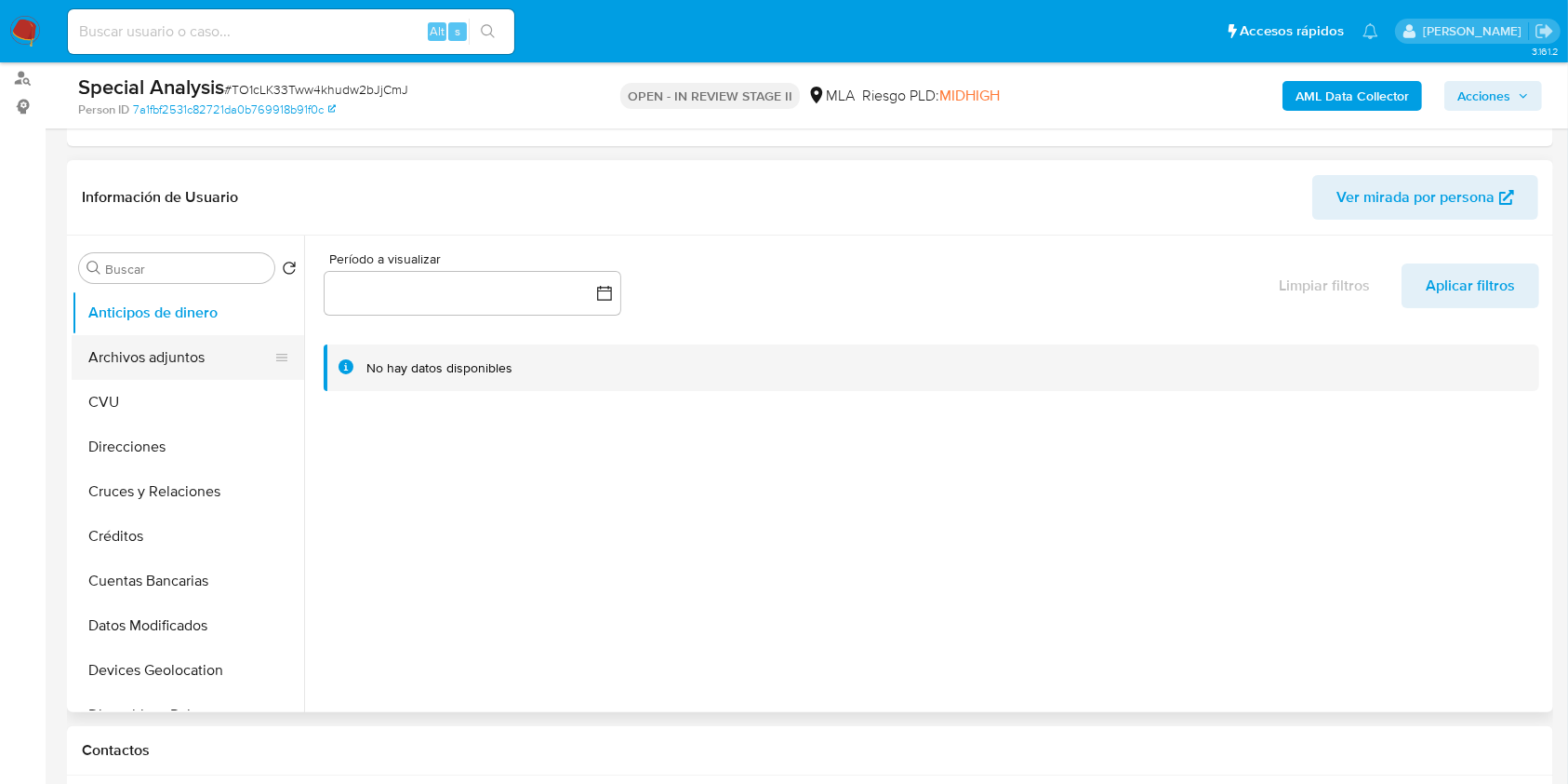
click at [156, 365] on button "Archivos adjuntos" at bounding box center [180, 357] width 218 height 45
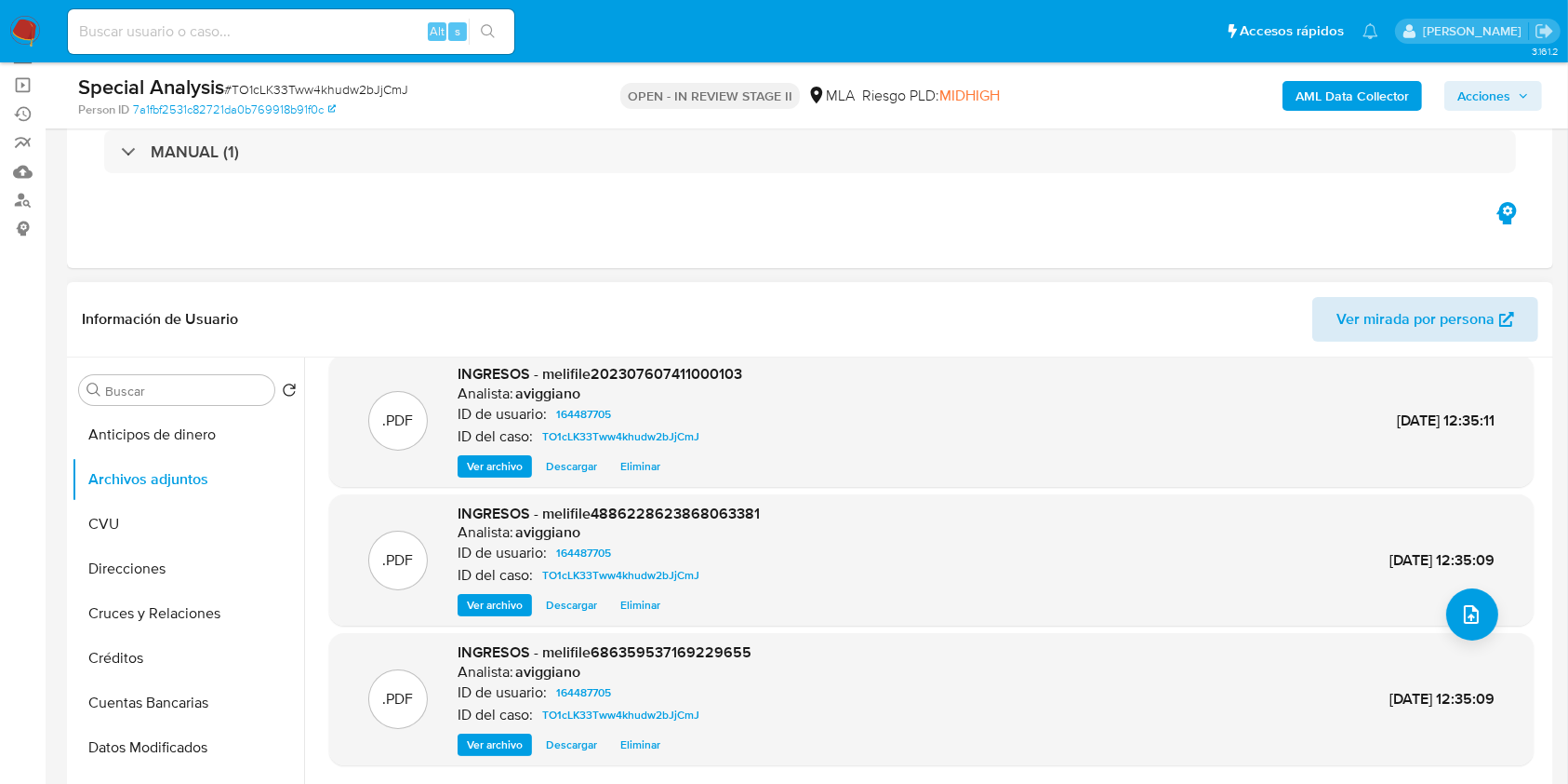
scroll to position [124, 0]
click at [1511, 103] on span "Acciones" at bounding box center [1493, 96] width 72 height 26
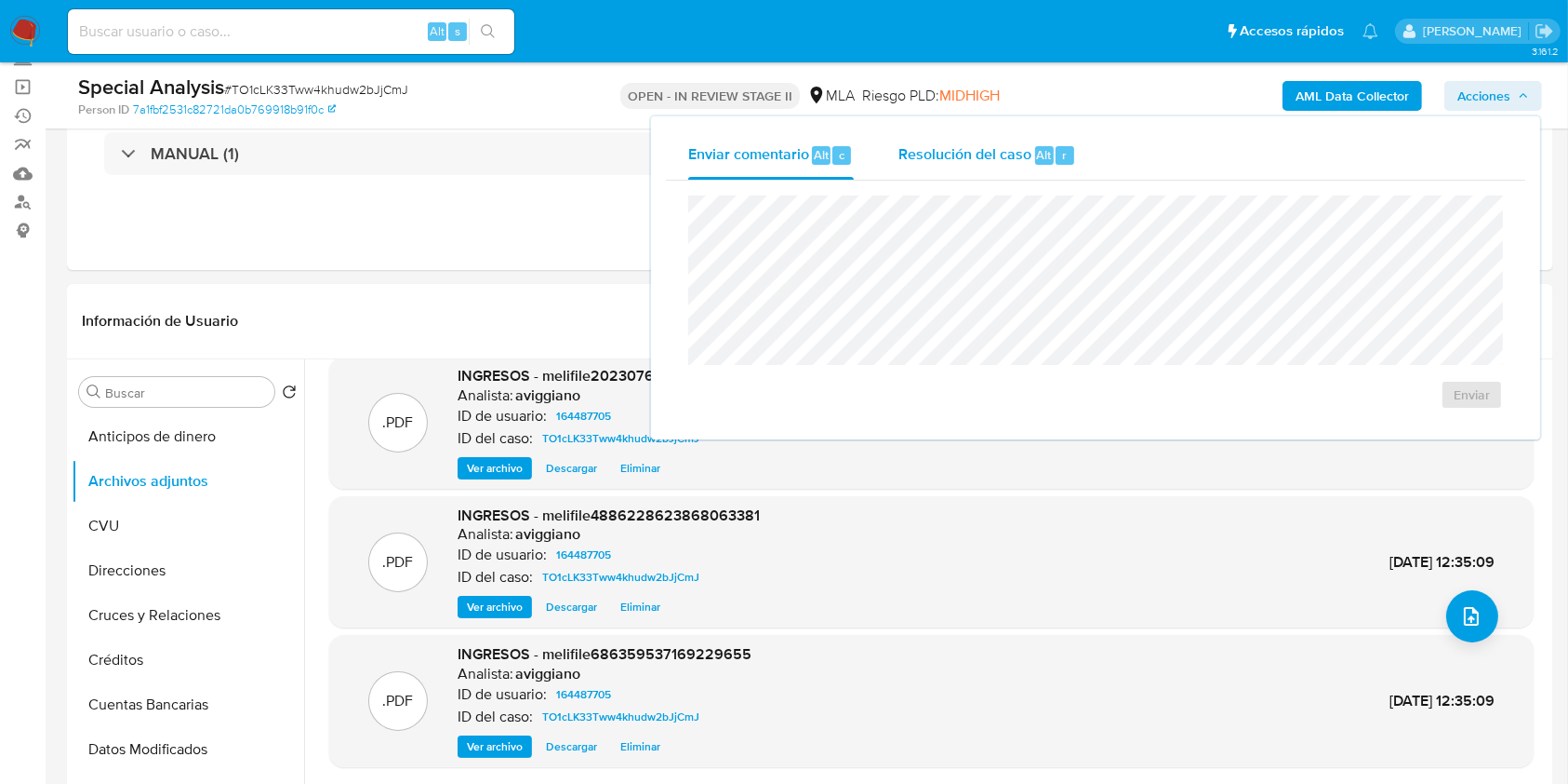
click at [953, 153] on span "Resolución del caso" at bounding box center [966, 153] width 133 height 21
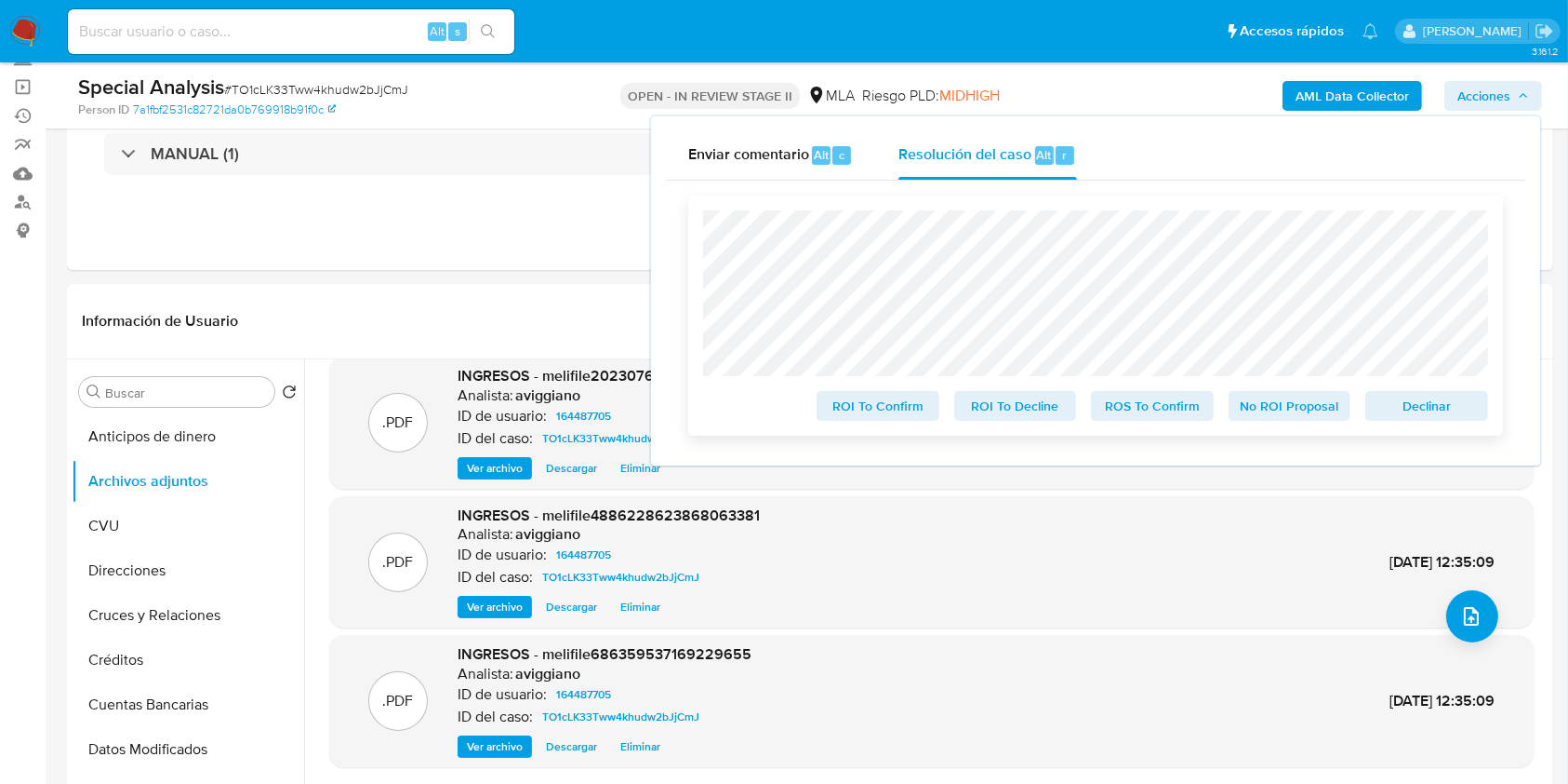
click at [1453, 410] on span "Declinar" at bounding box center [1427, 405] width 97 height 26
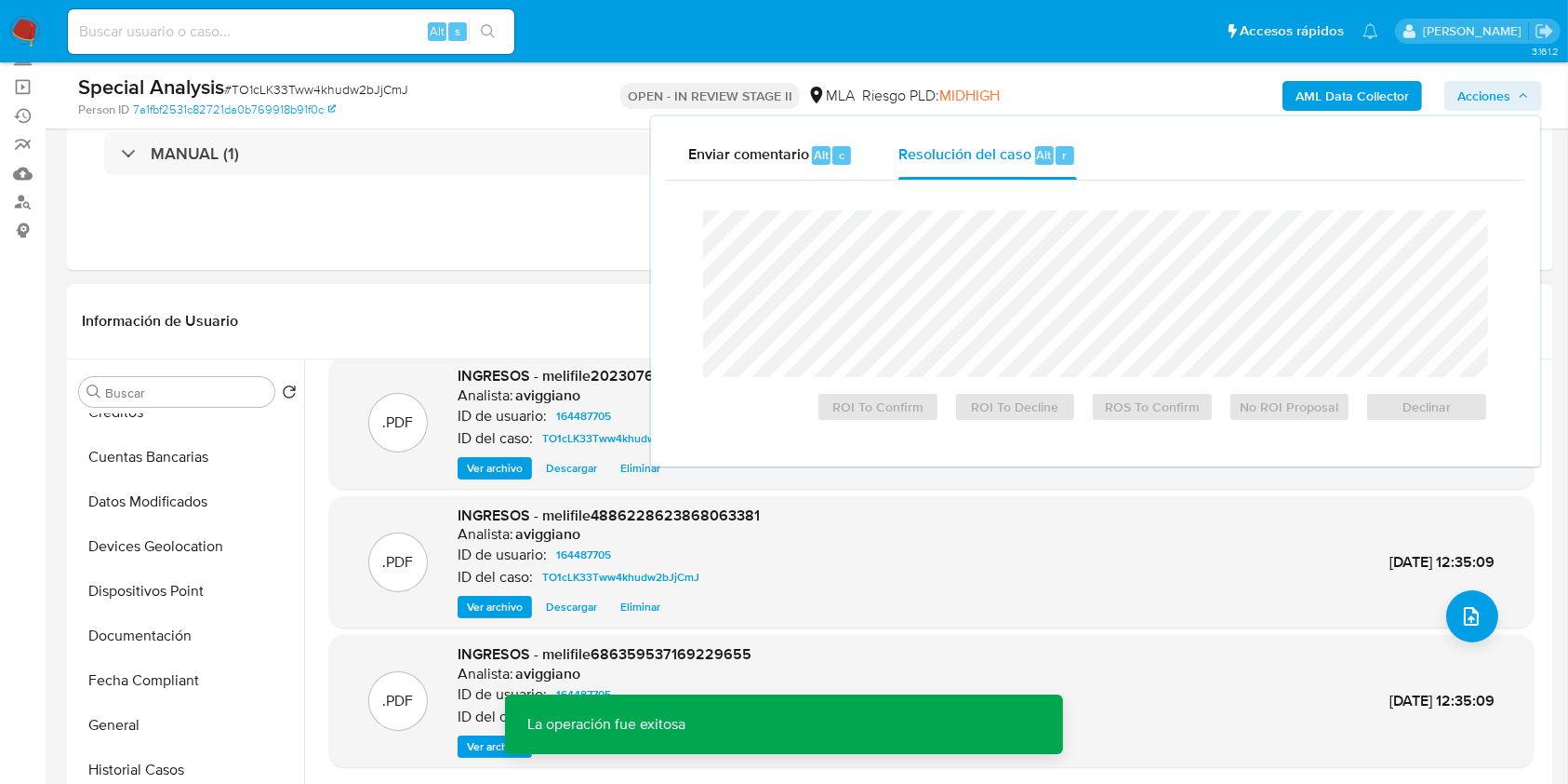
scroll to position [496, 0]
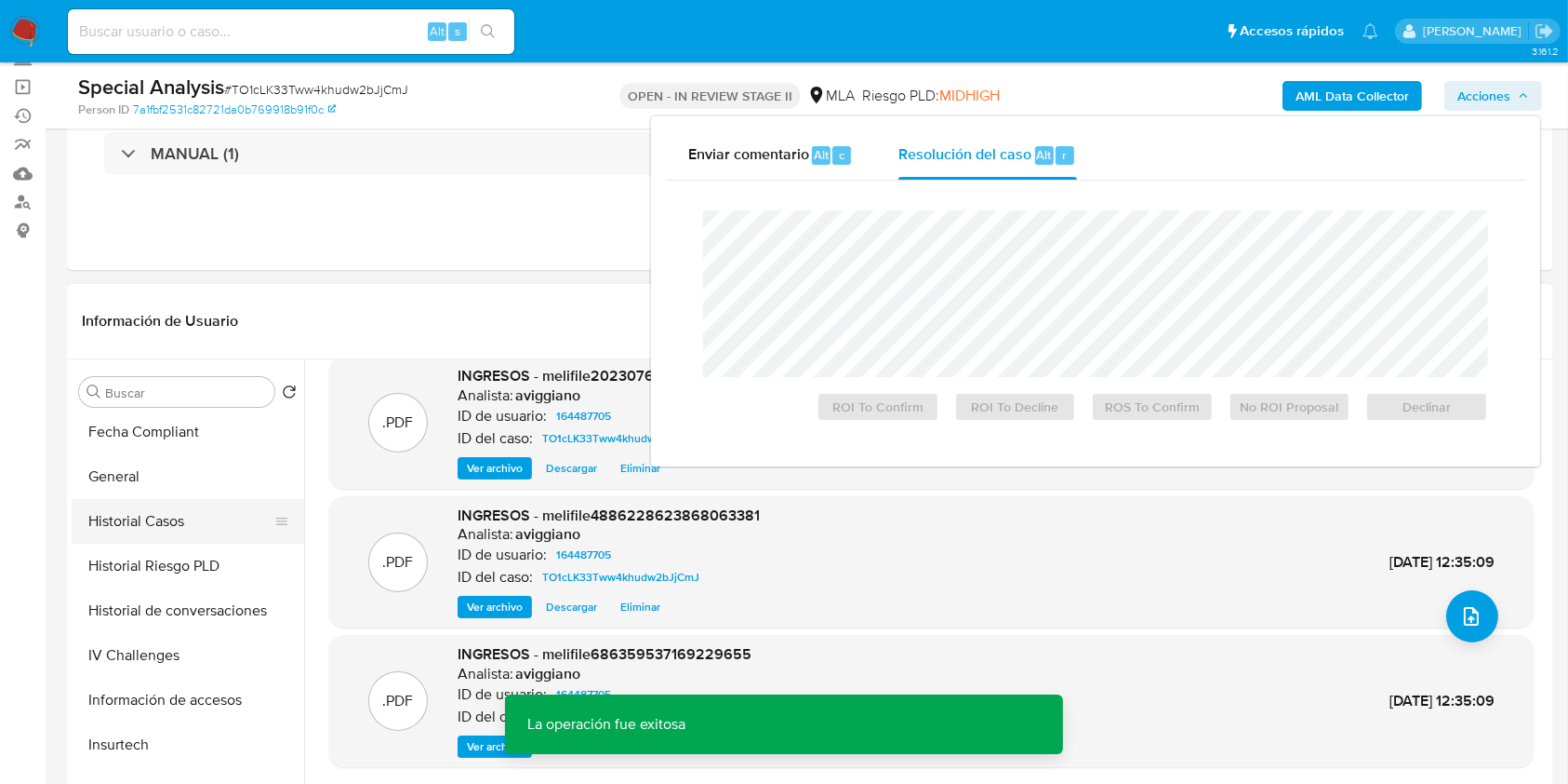
click at [182, 526] on button "Historial Casos" at bounding box center [180, 521] width 218 height 45
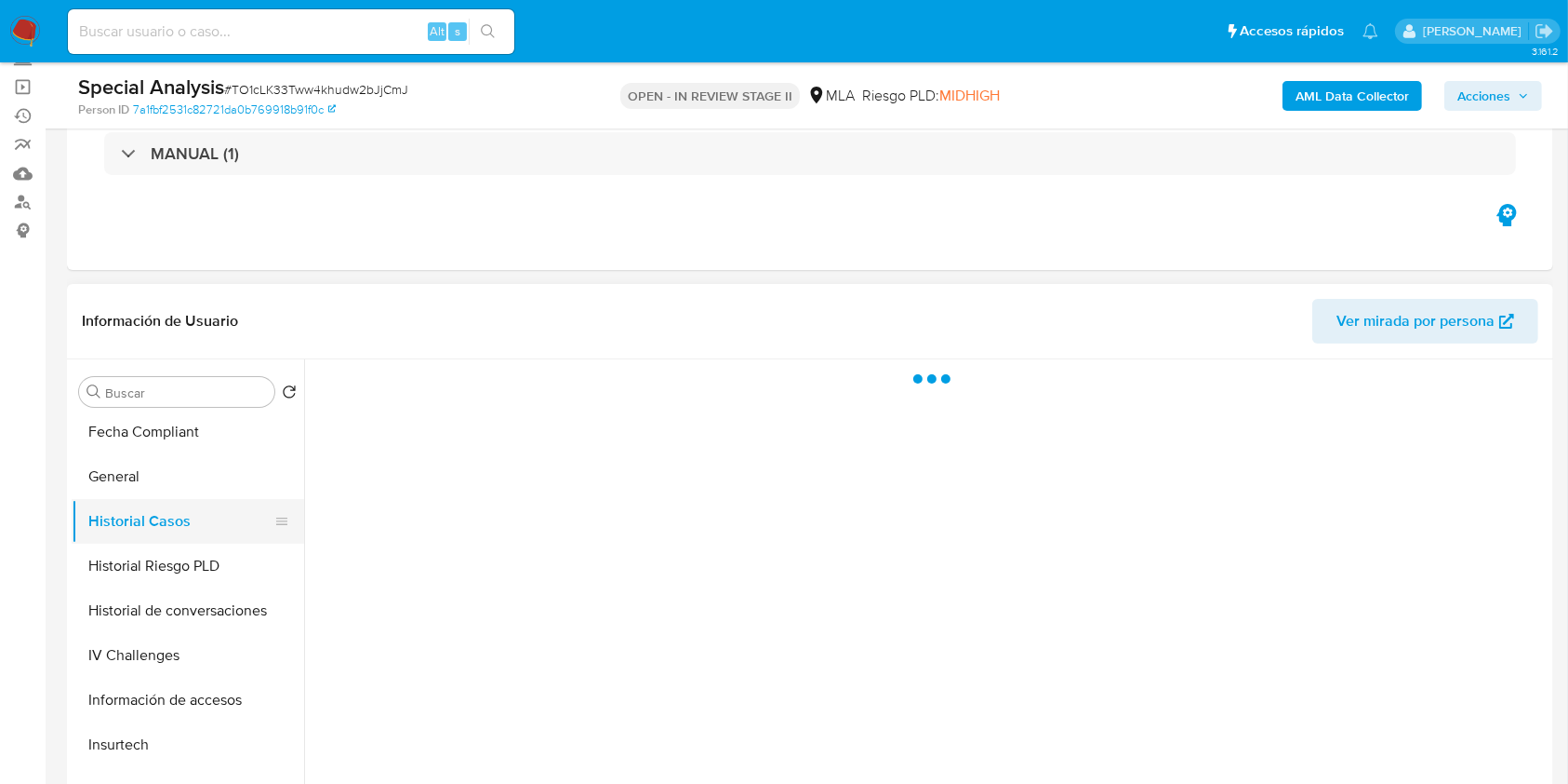
scroll to position [0, 0]
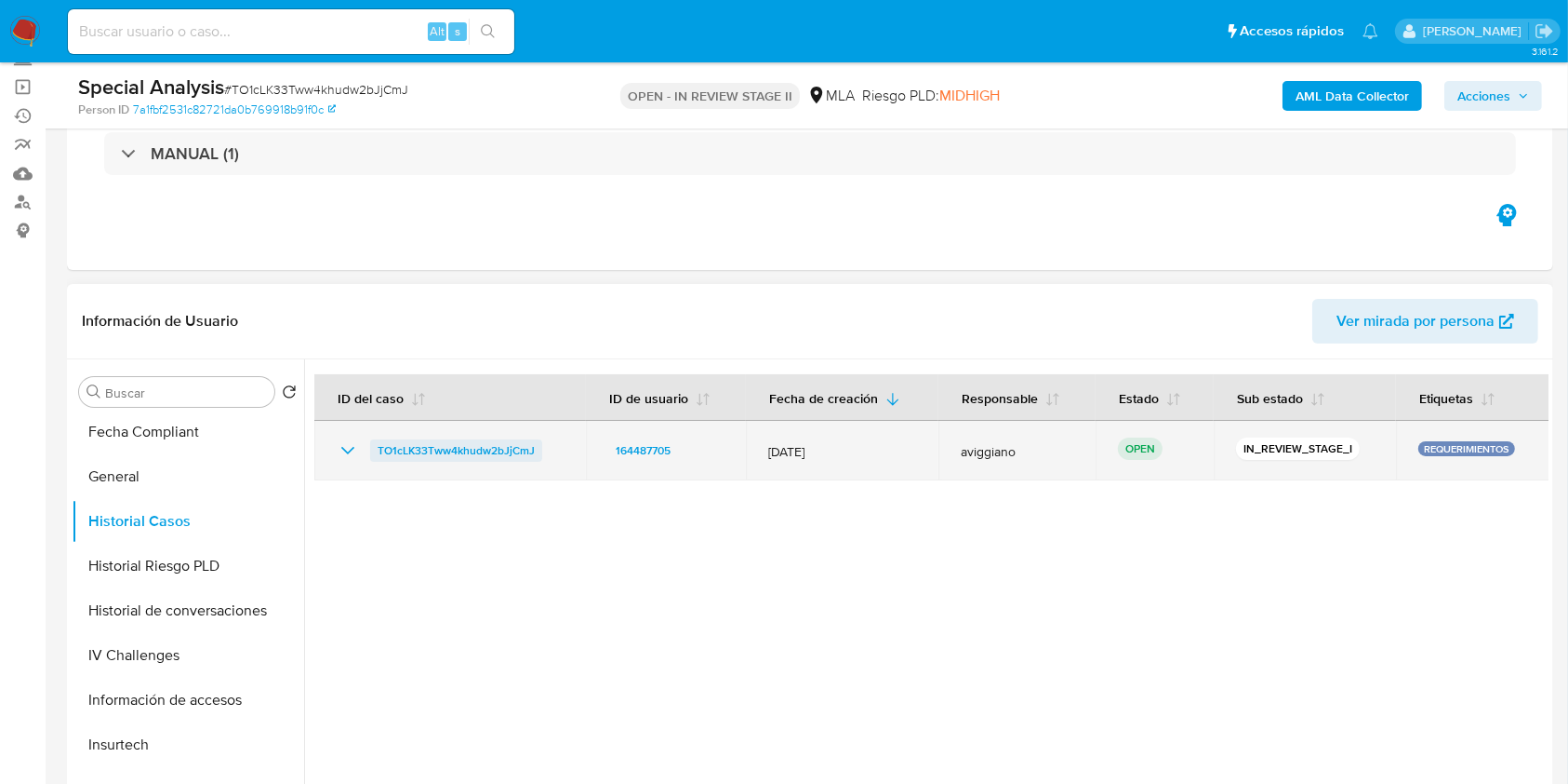
click at [439, 459] on span "TO1cLK33Tww4khudw2bJjCmJ" at bounding box center [456, 450] width 157 height 22
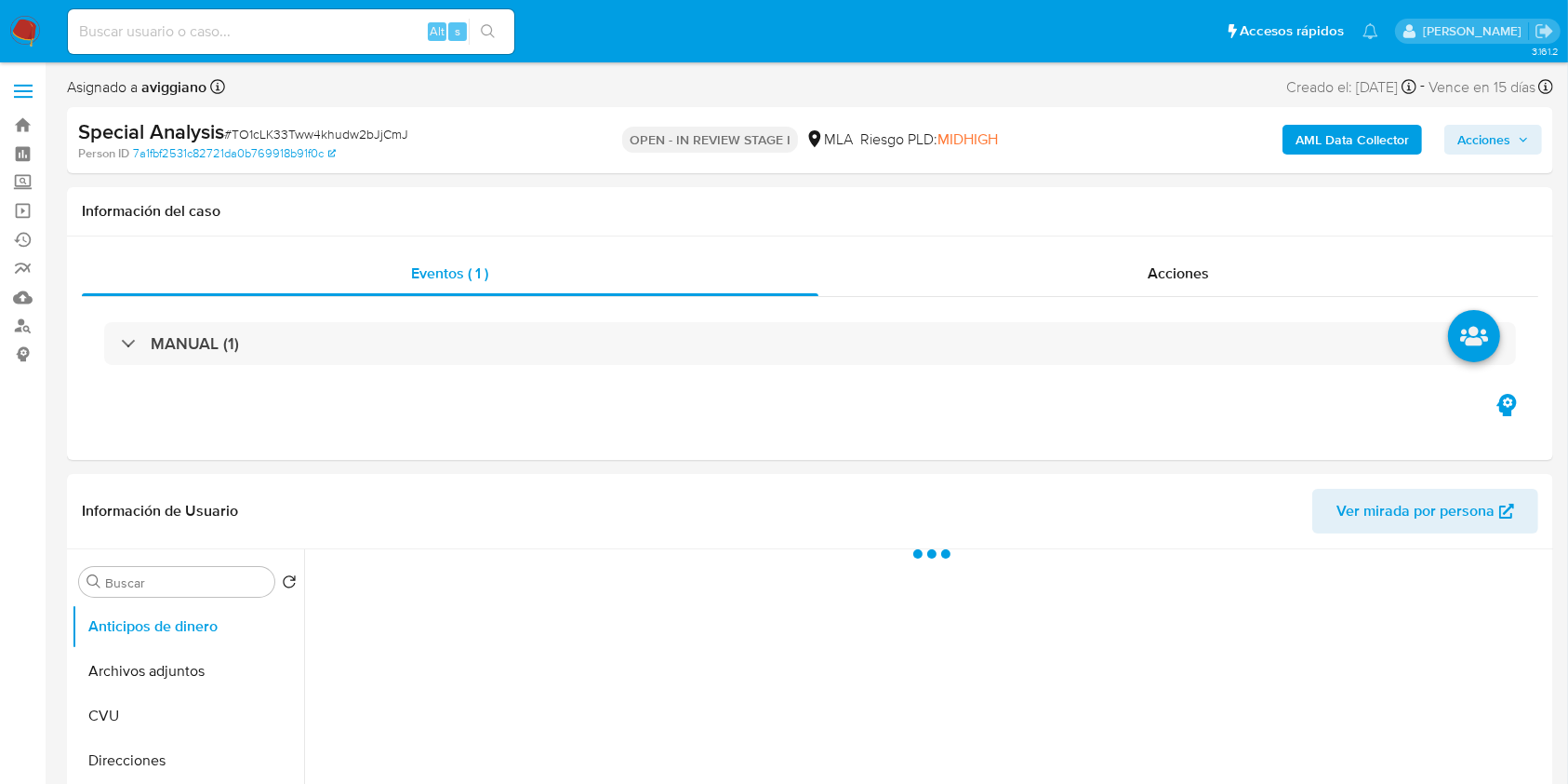
click at [1506, 146] on span "Acciones" at bounding box center [1483, 139] width 53 height 30
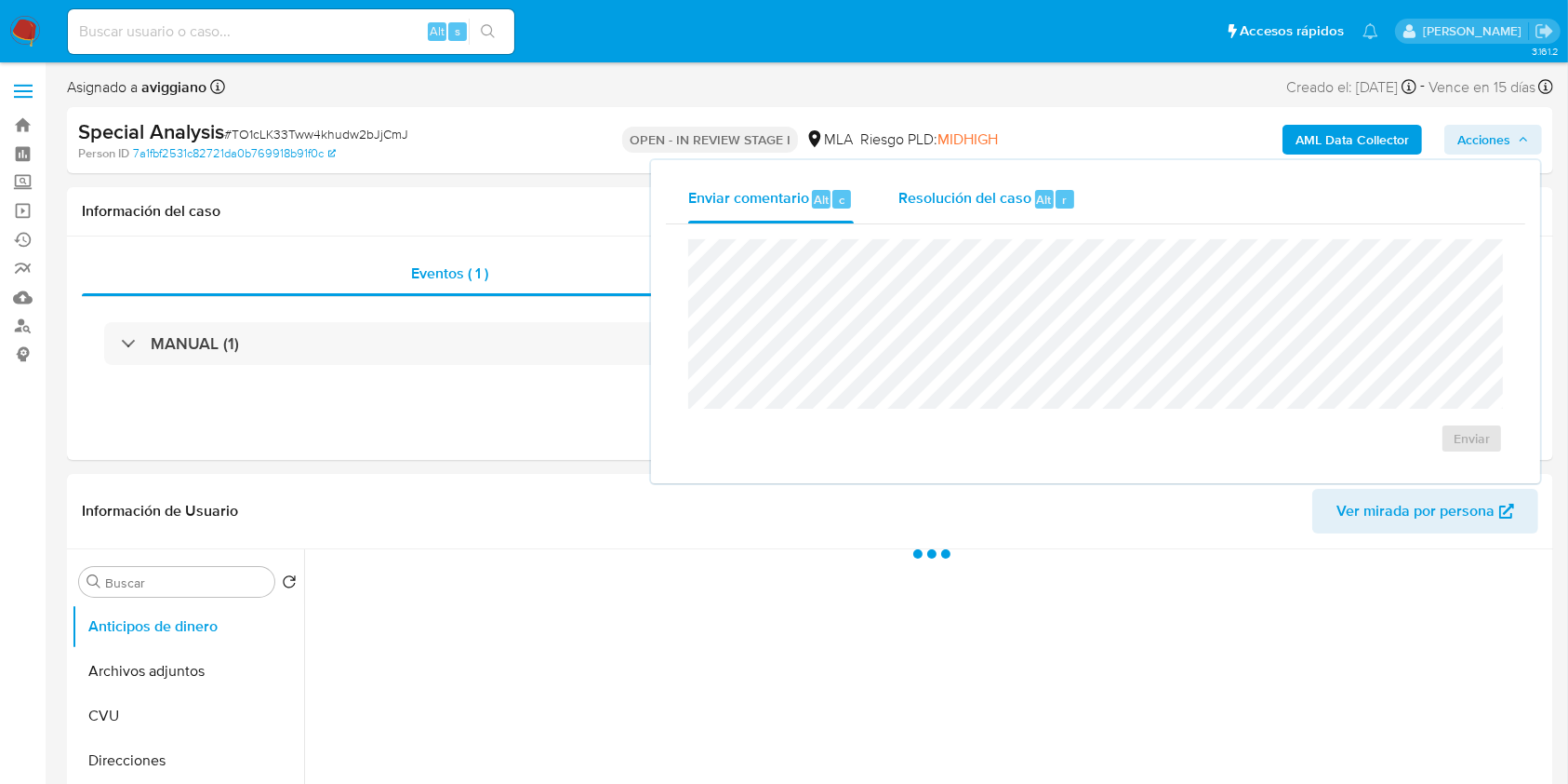
click at [1041, 198] on span "Alt" at bounding box center [1044, 200] width 15 height 18
select select "10"
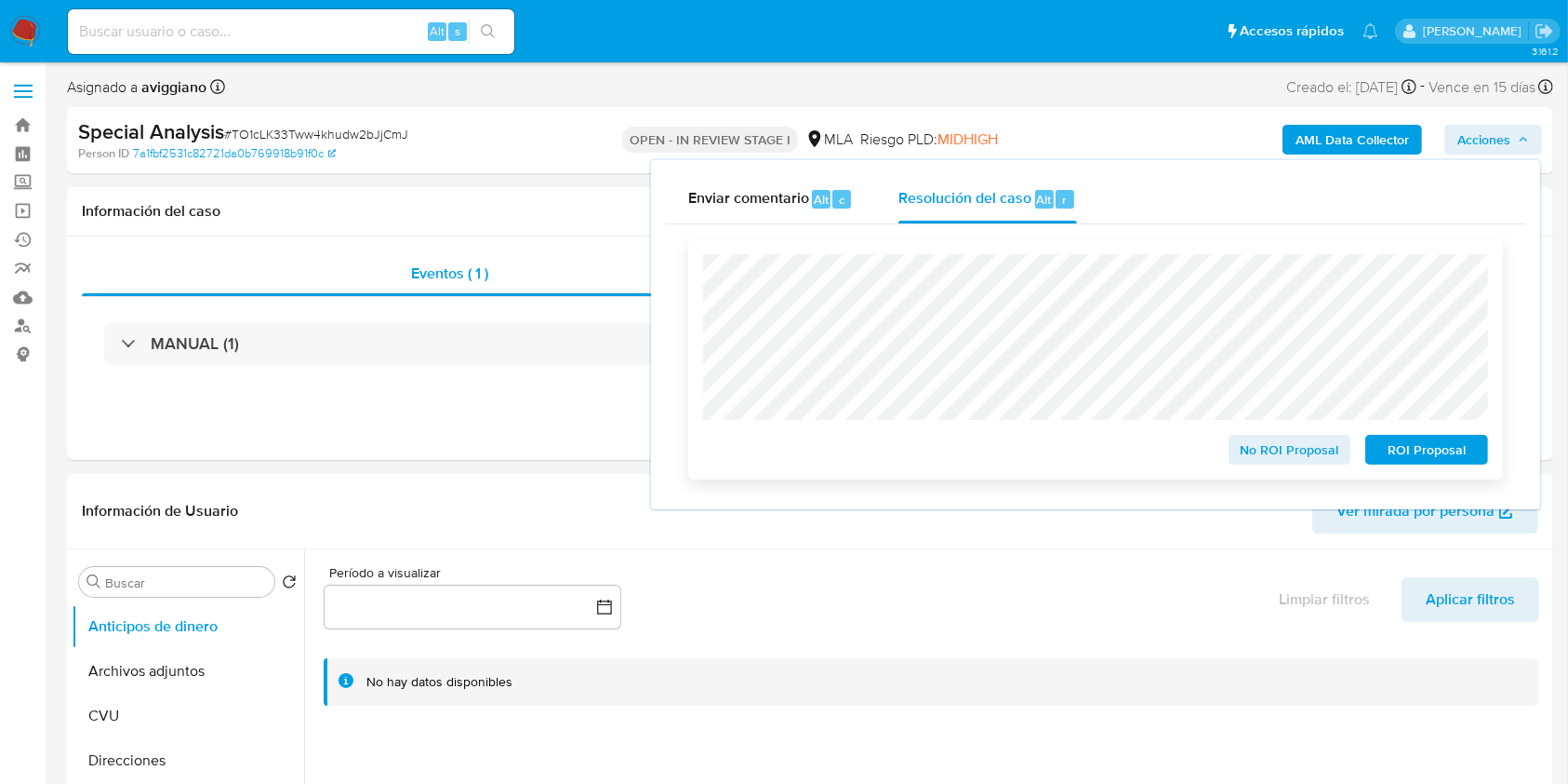
click at [1262, 450] on span "No ROI Proposal" at bounding box center [1289, 449] width 97 height 26
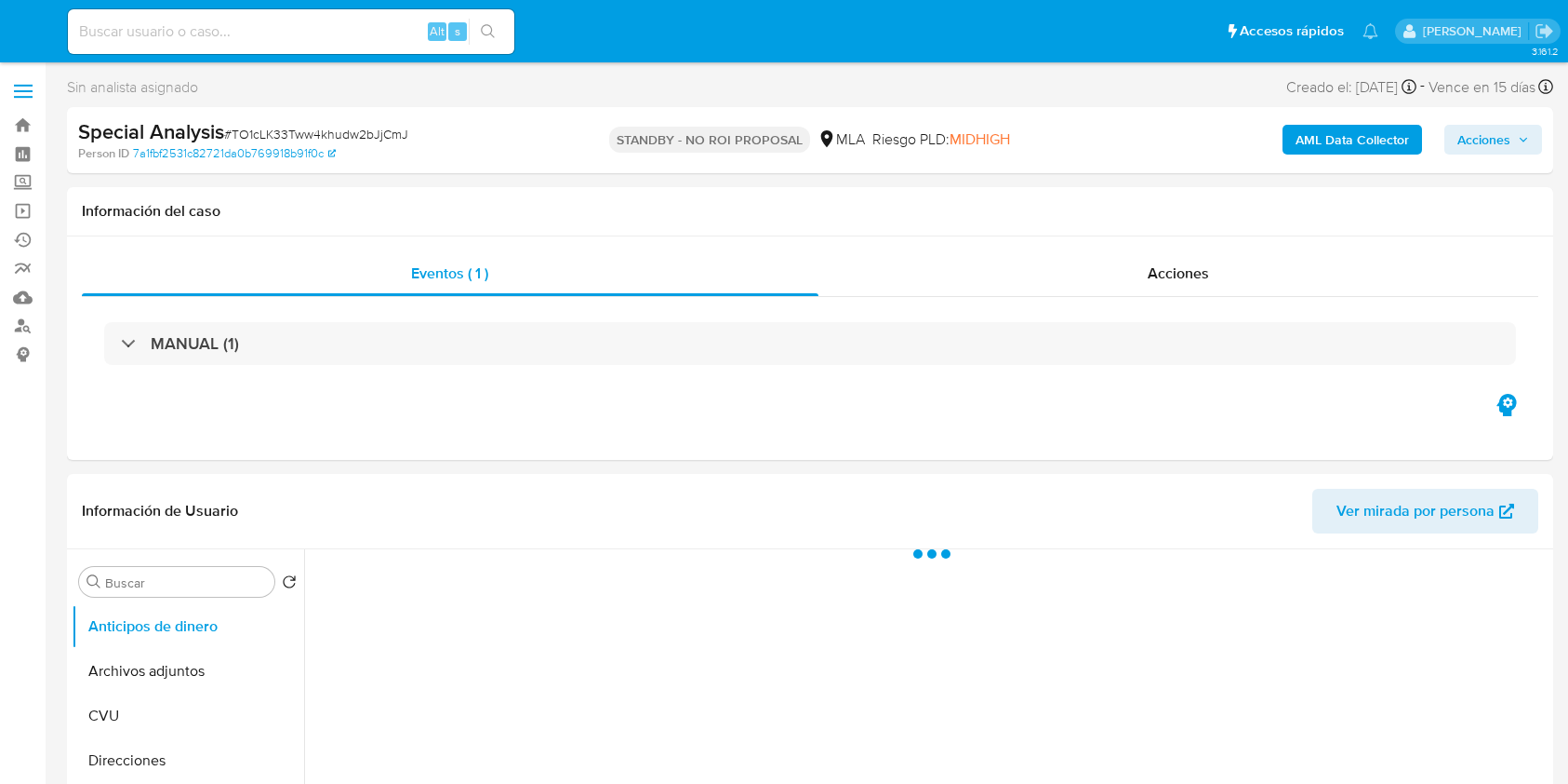
select select "10"
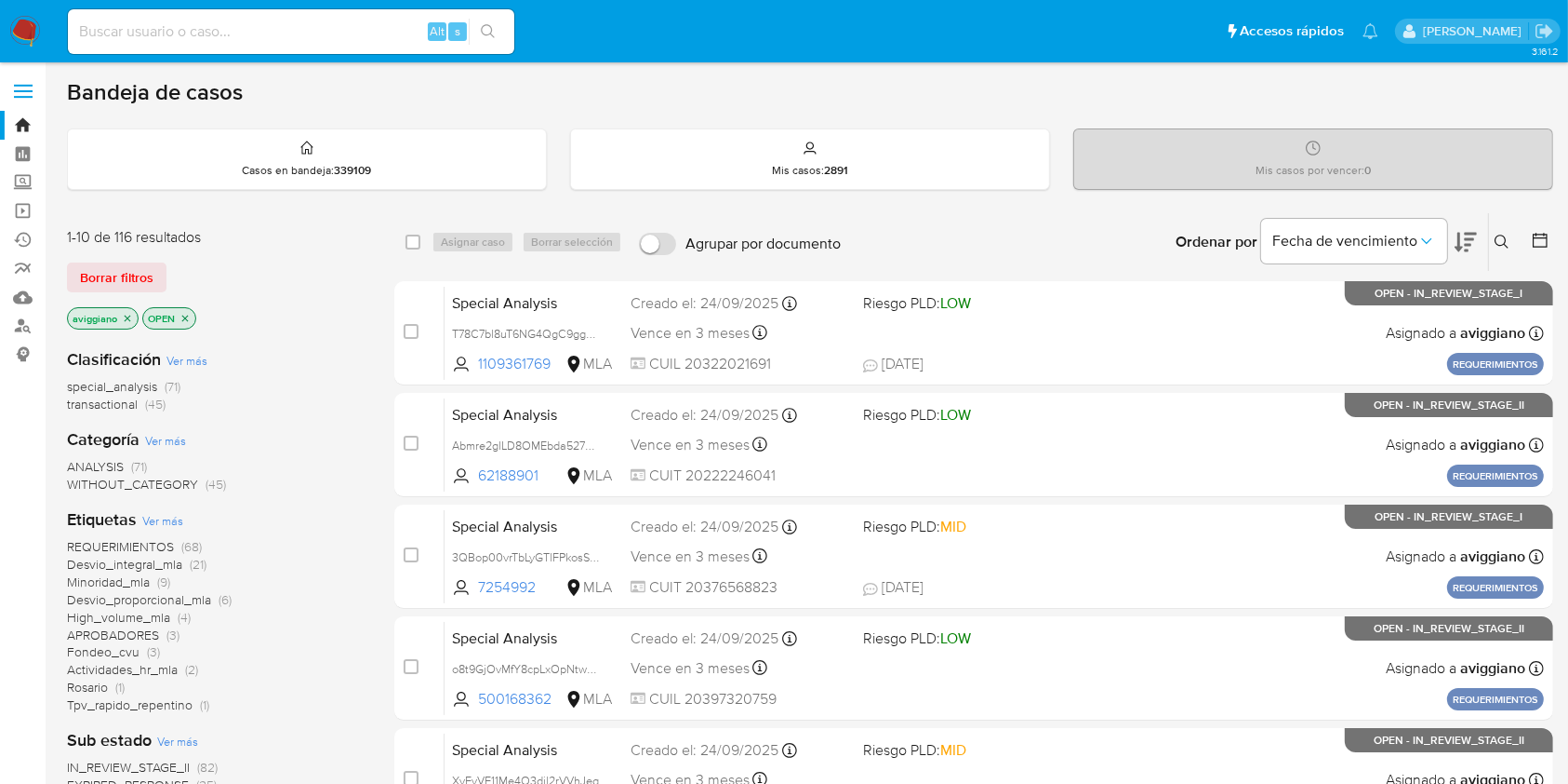
click at [1500, 238] on icon at bounding box center [1501, 241] width 15 height 15
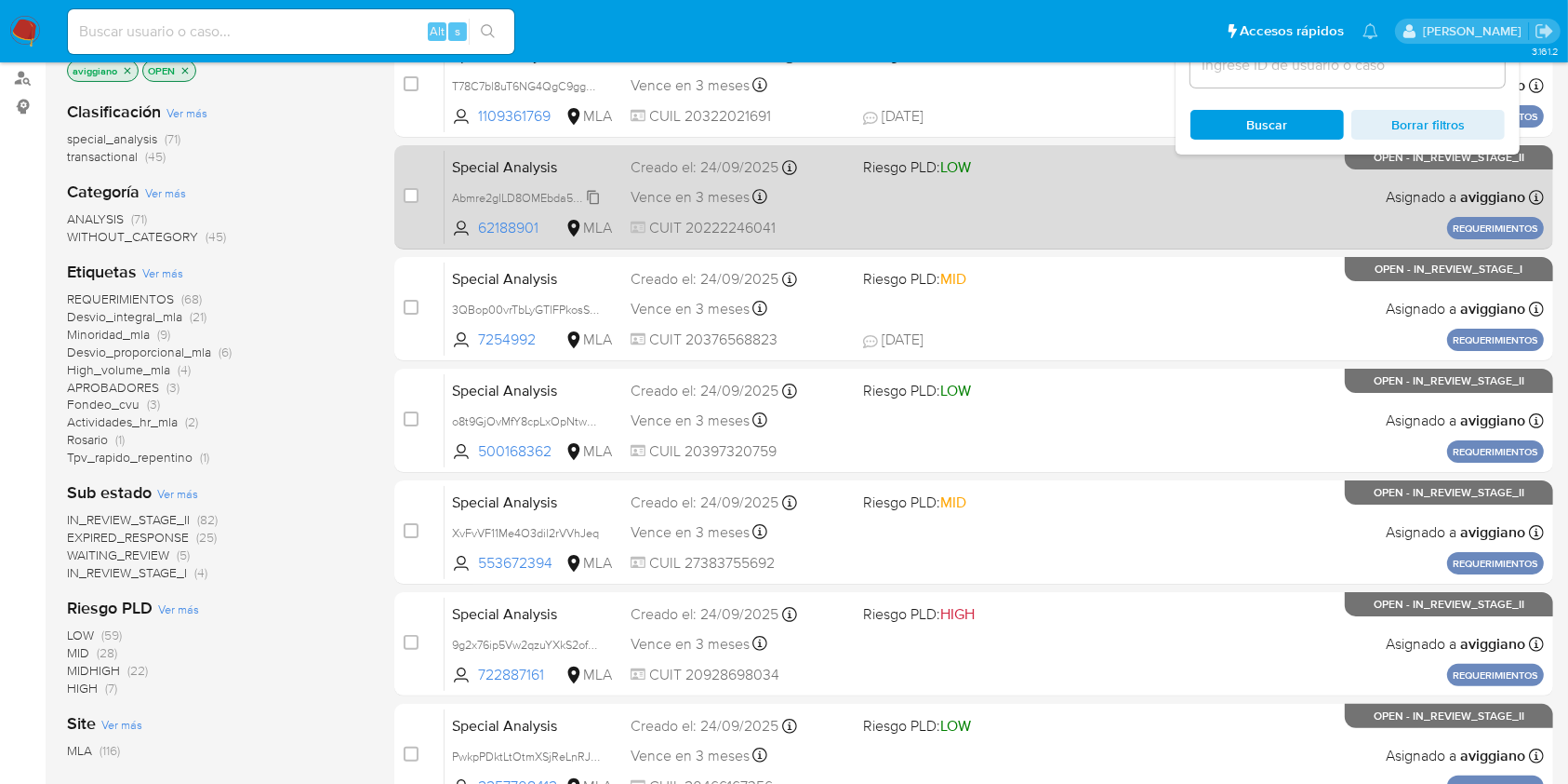
scroll to position [124, 0]
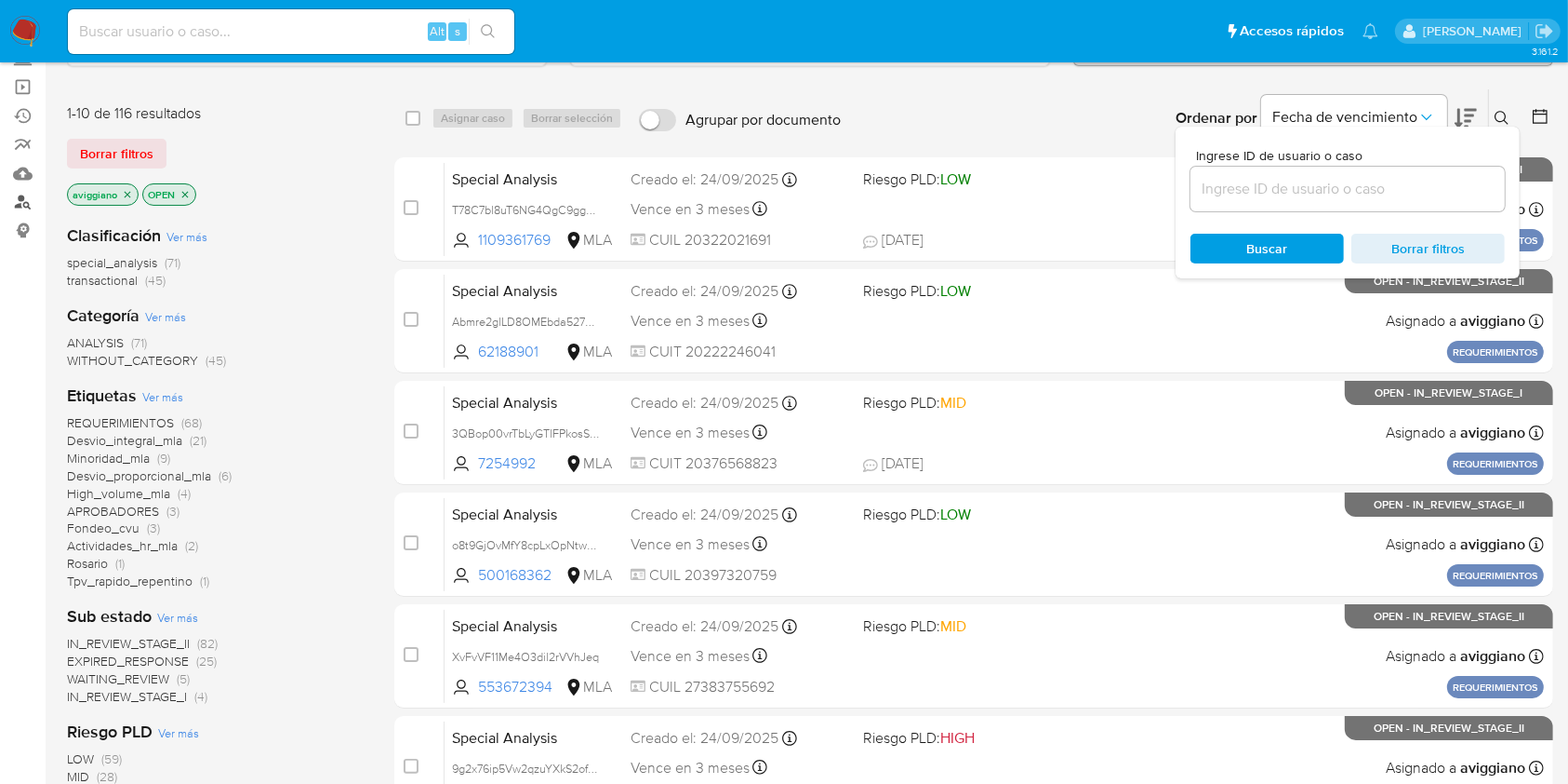
click at [30, 191] on link "Buscador de personas" at bounding box center [111, 202] width 221 height 29
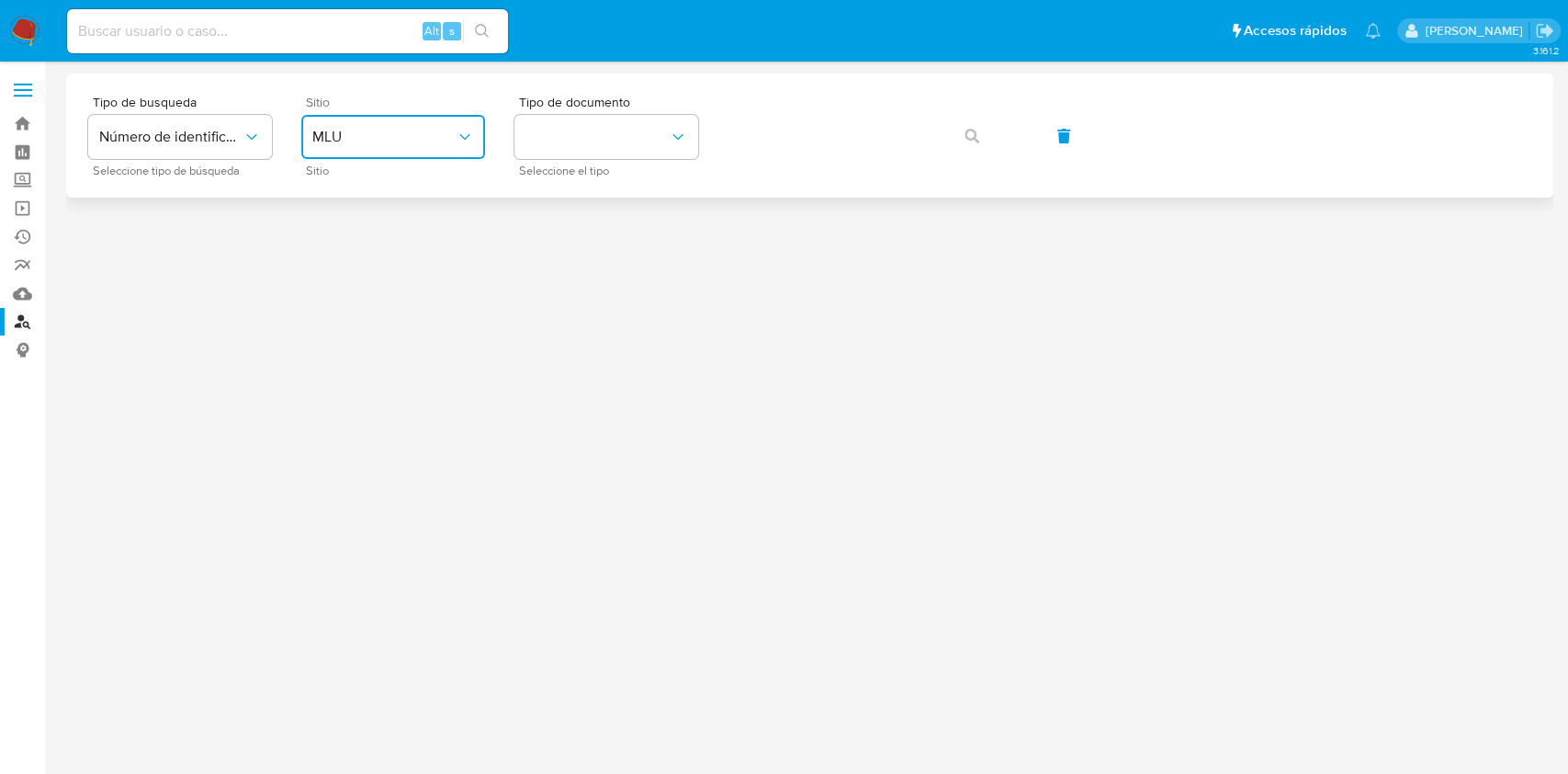
click at [410, 120] on button "MLU" at bounding box center [392, 137] width 184 height 44
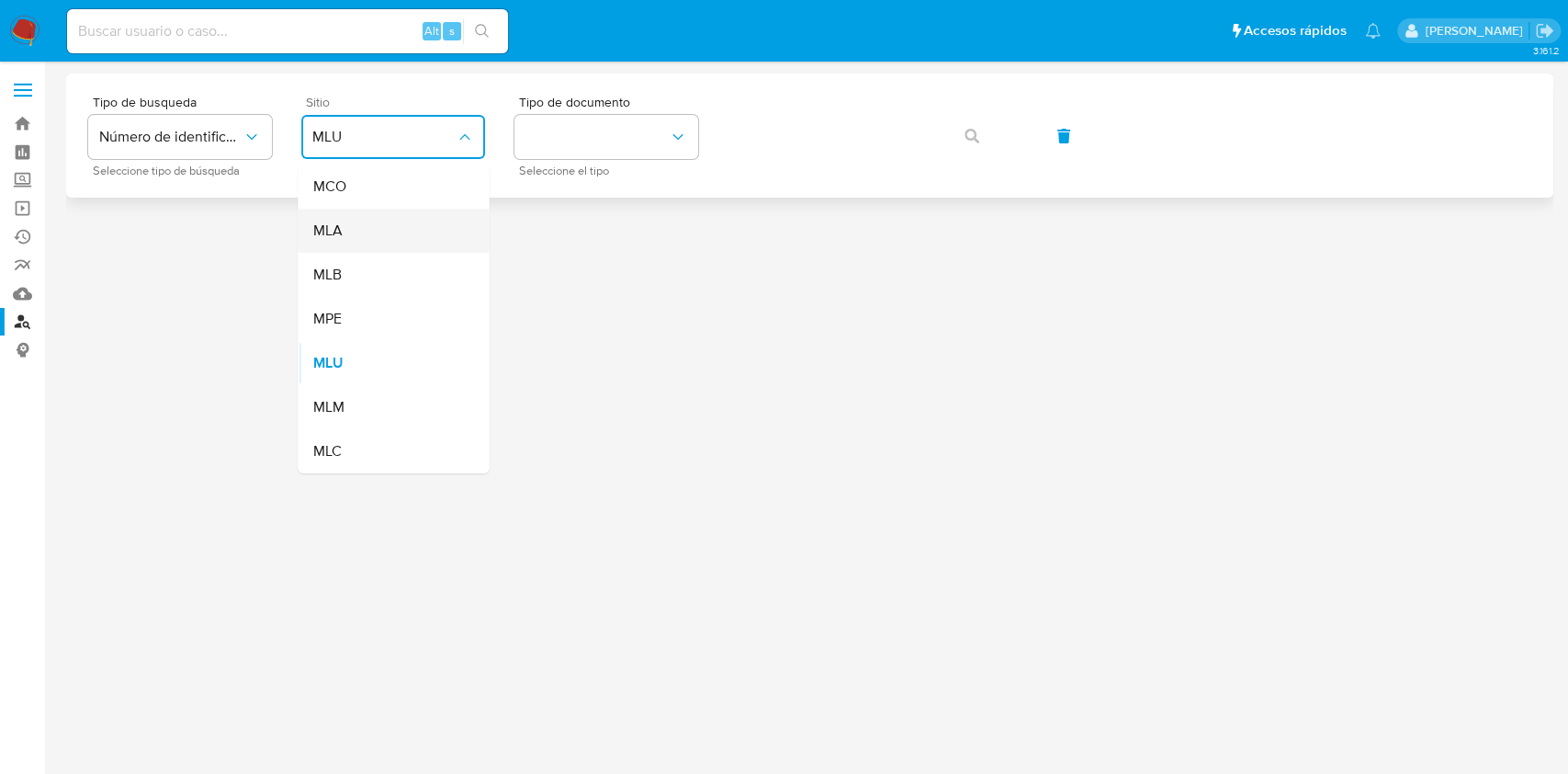
click at [349, 224] on div "MLA" at bounding box center [387, 230] width 150 height 44
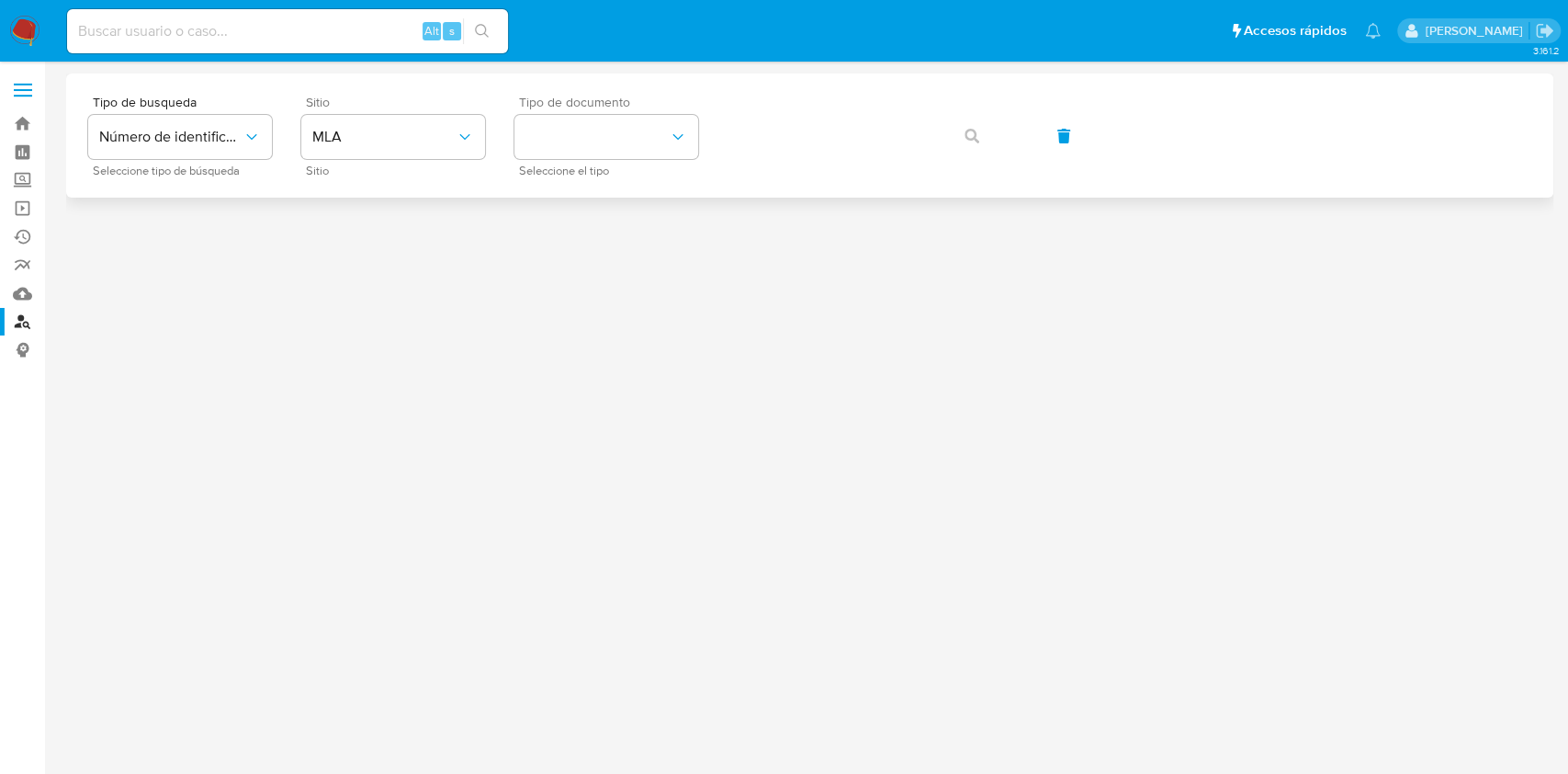
click at [556, 159] on div "Tipo de documento Seleccione el tipo" at bounding box center [606, 135] width 184 height 80
click at [570, 144] on button "identificationType" at bounding box center [606, 137] width 184 height 44
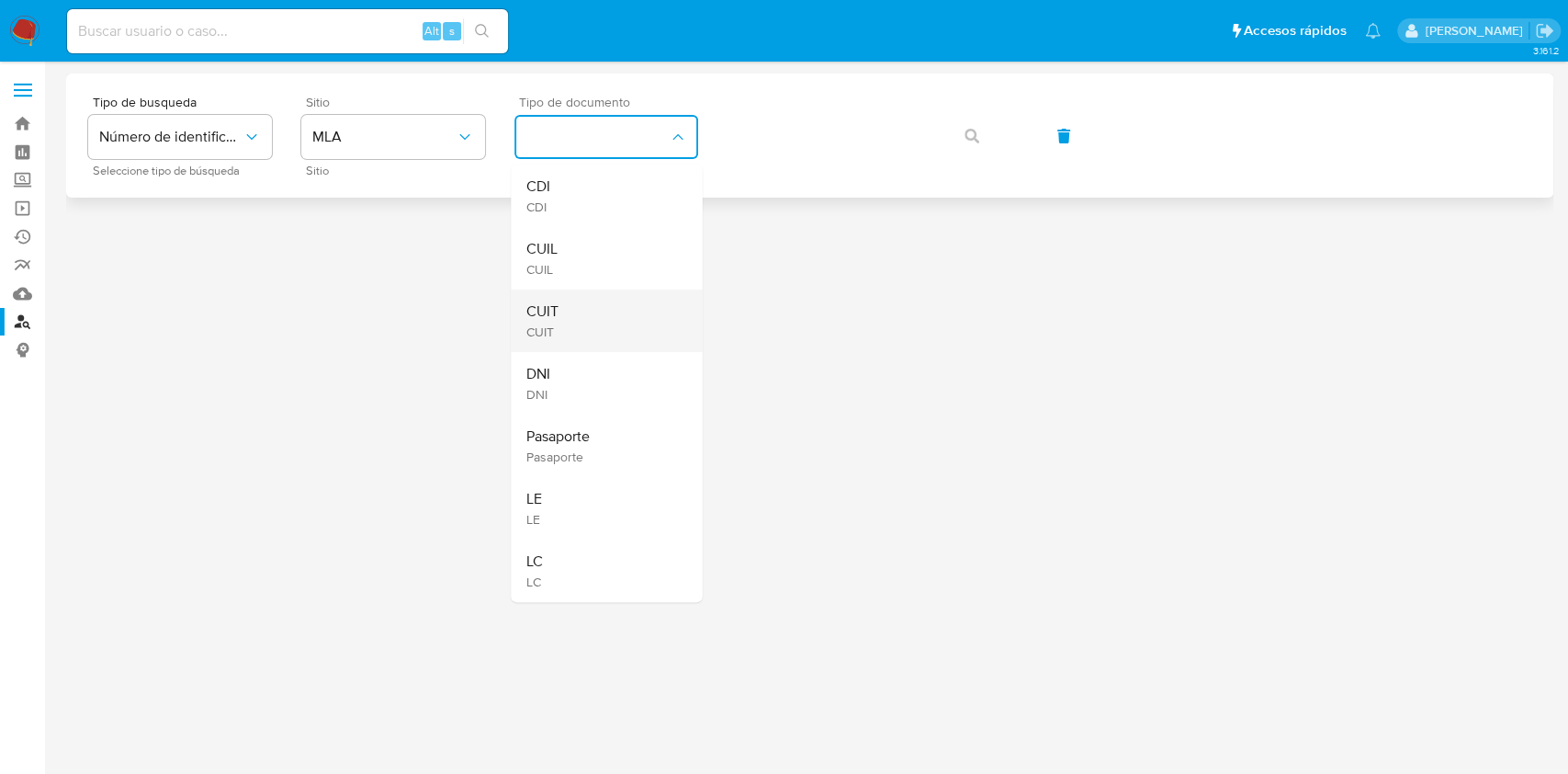
click at [580, 307] on div "CUIT CUIT" at bounding box center [600, 321] width 150 height 63
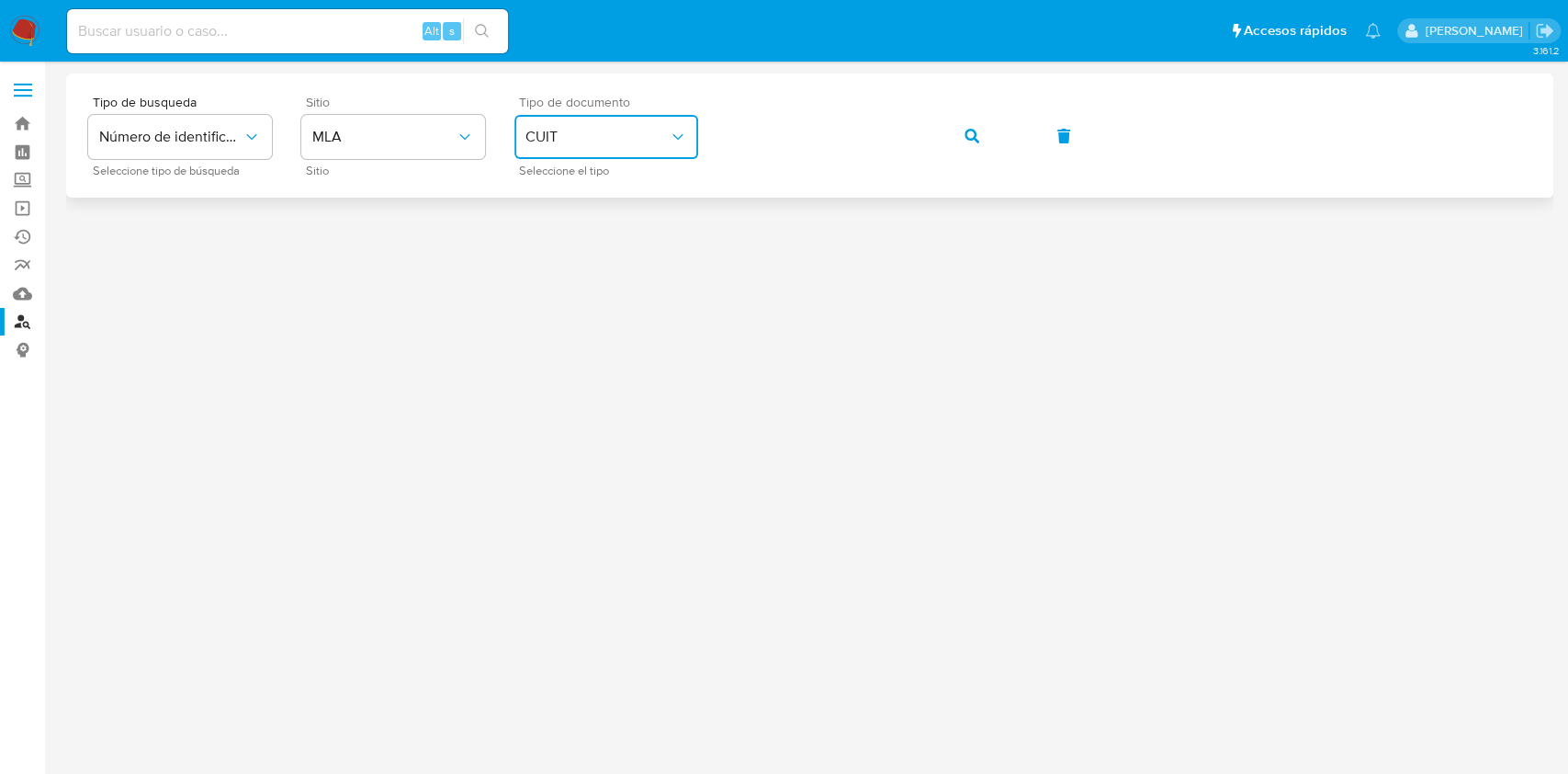
click at [971, 128] on span "button" at bounding box center [971, 136] width 15 height 40
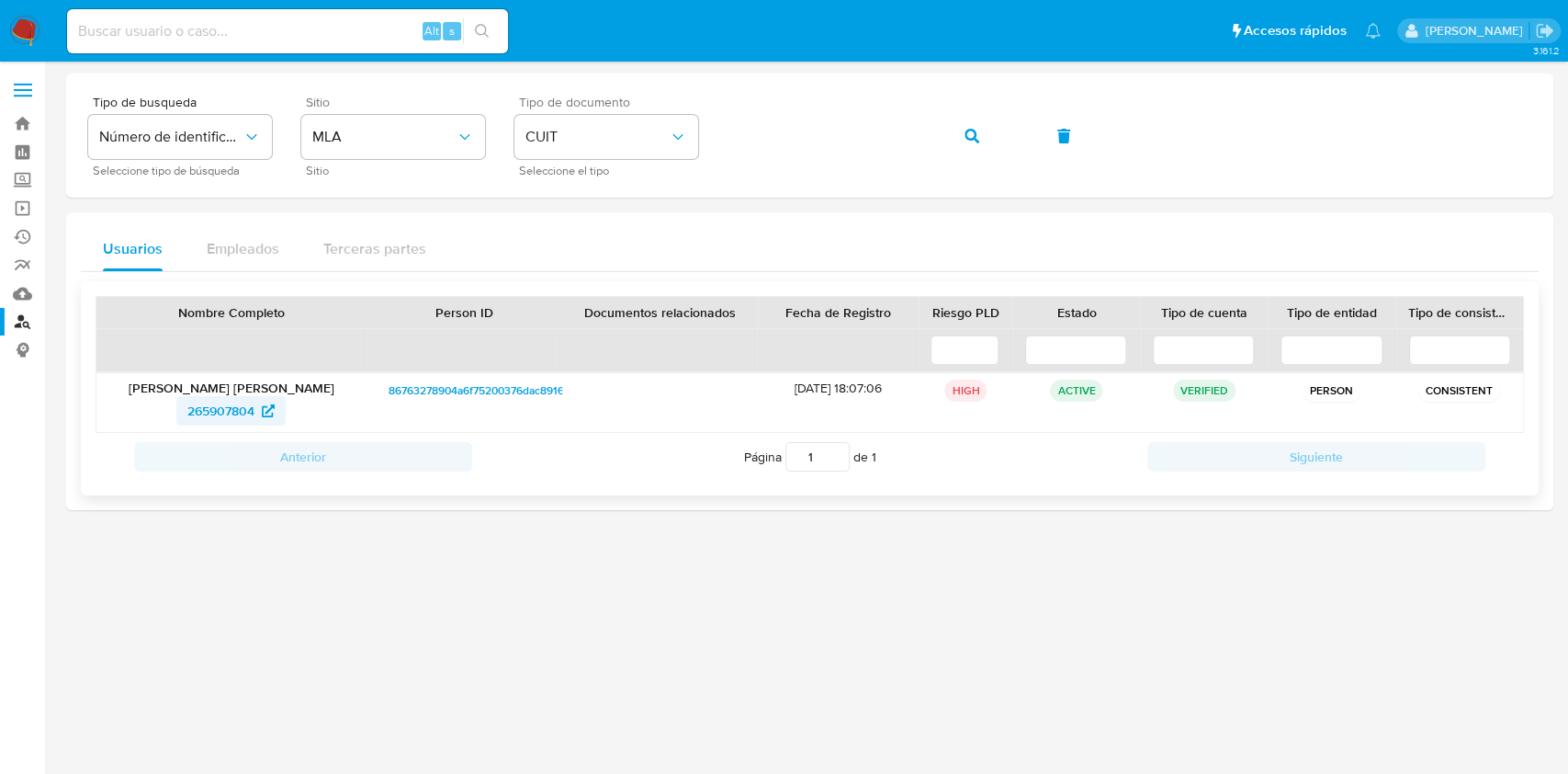
click at [206, 408] on span "265907804" at bounding box center [221, 411] width 67 height 30
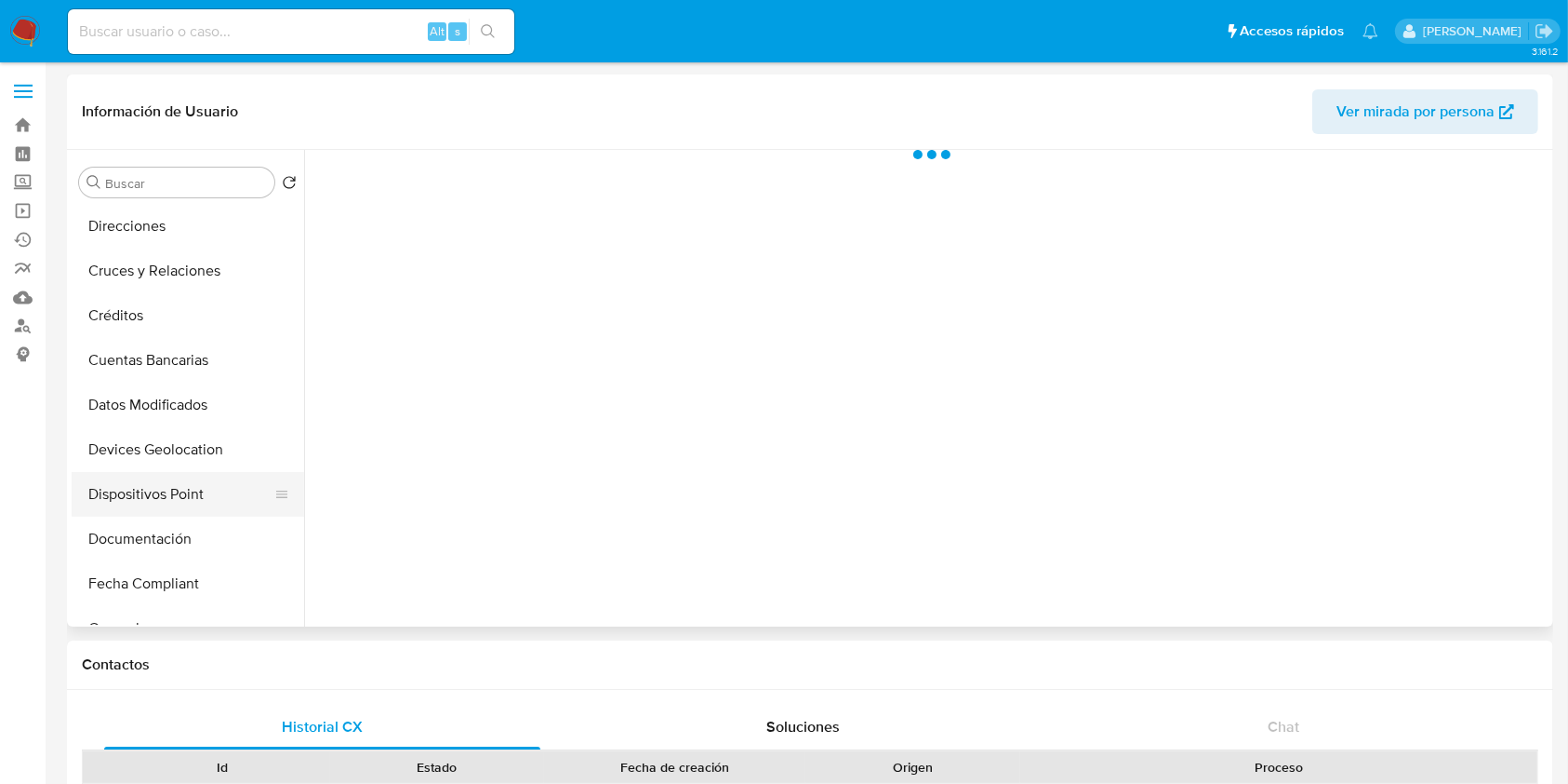
scroll to position [248, 0]
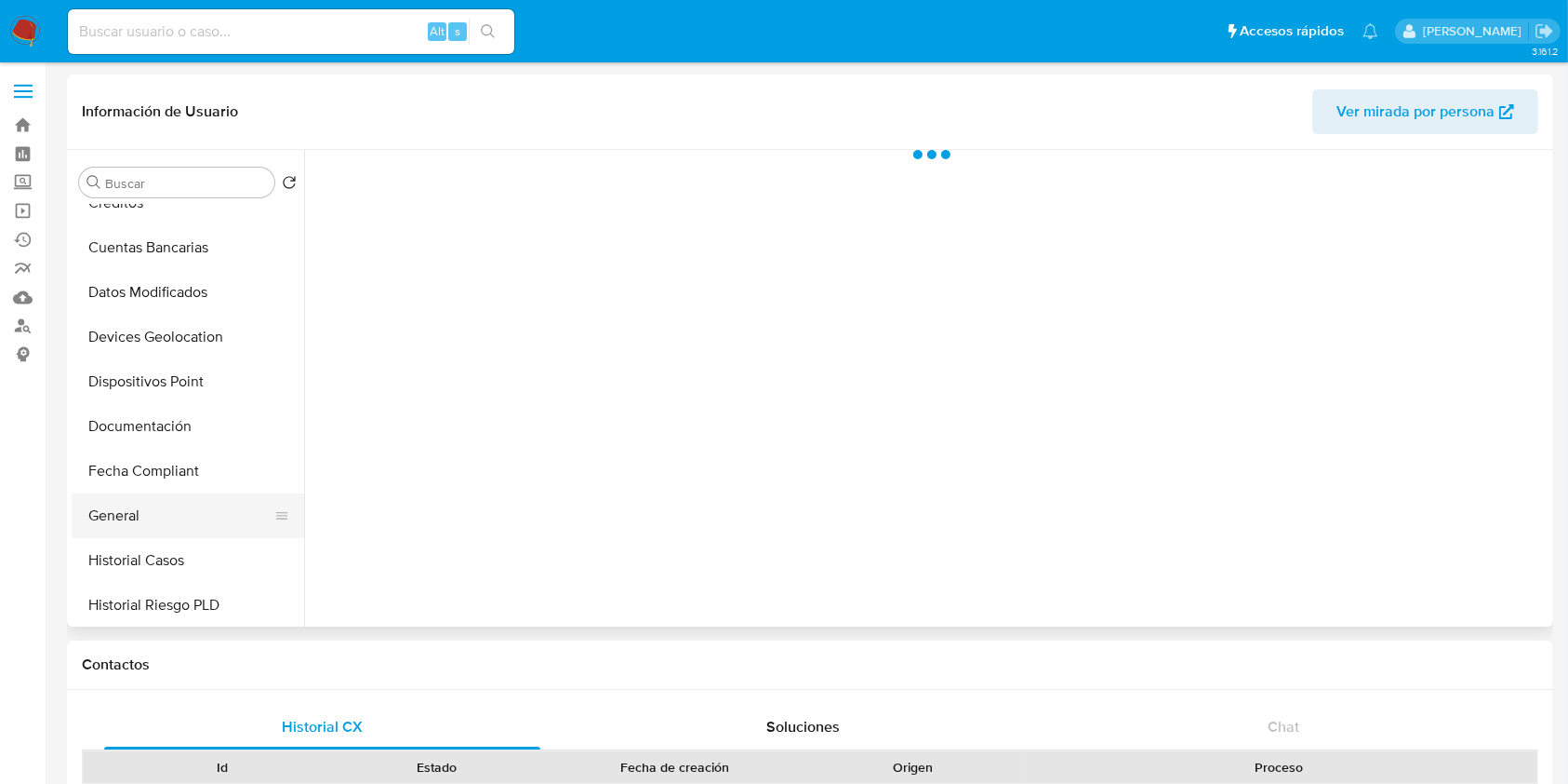
select select "10"
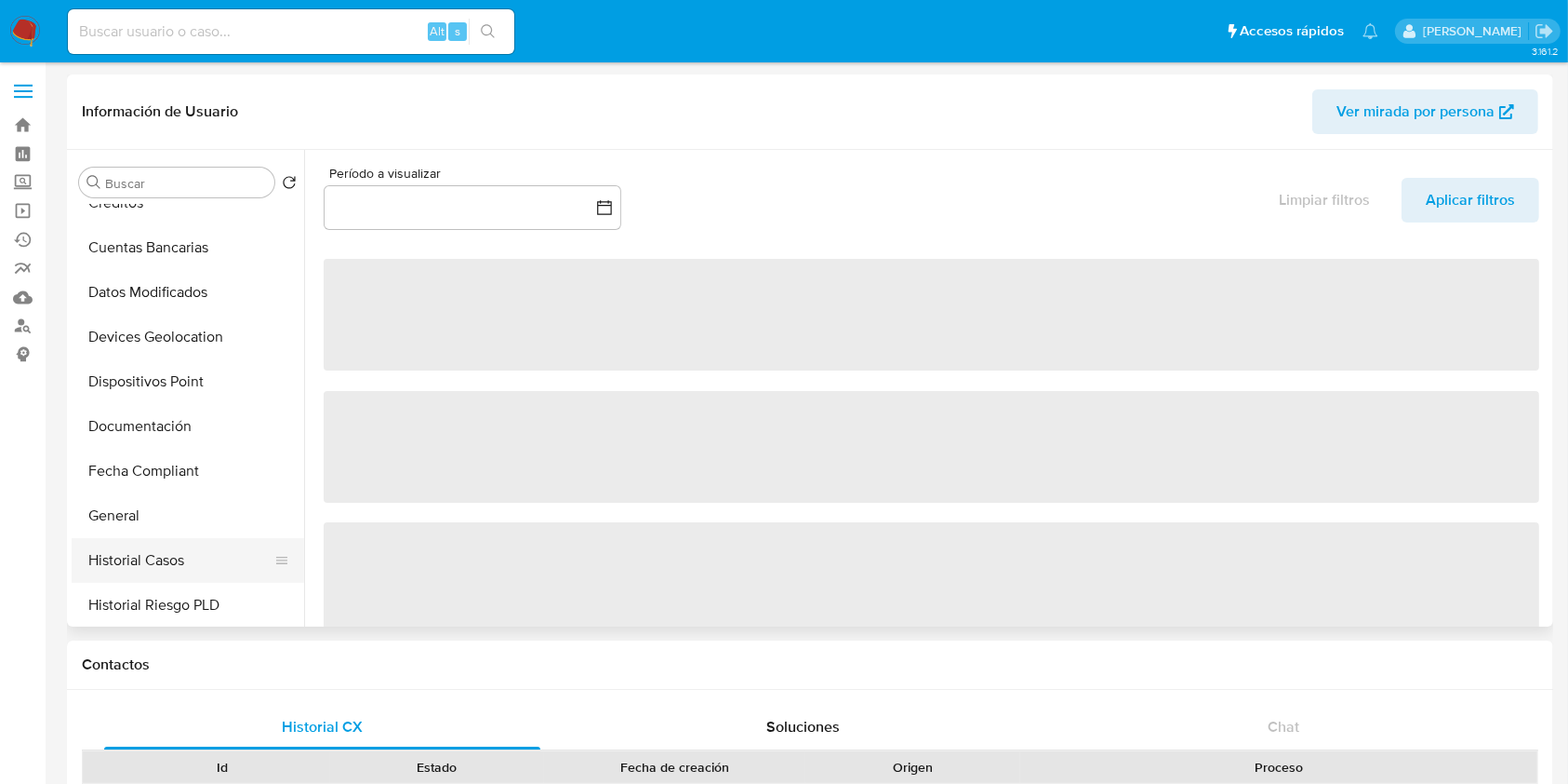
click at [156, 558] on button "Historial Casos" at bounding box center [180, 560] width 218 height 45
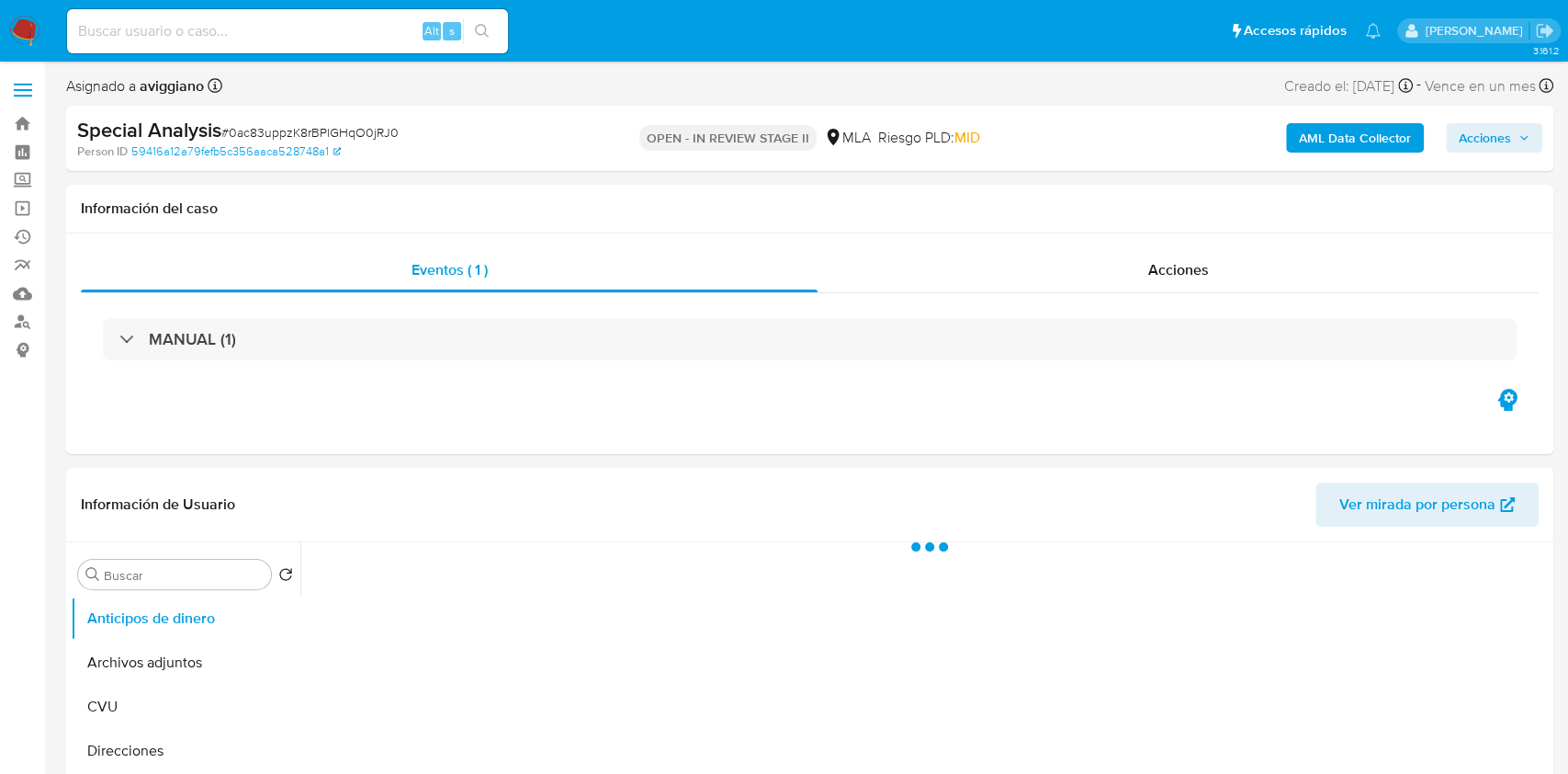
select select "10"
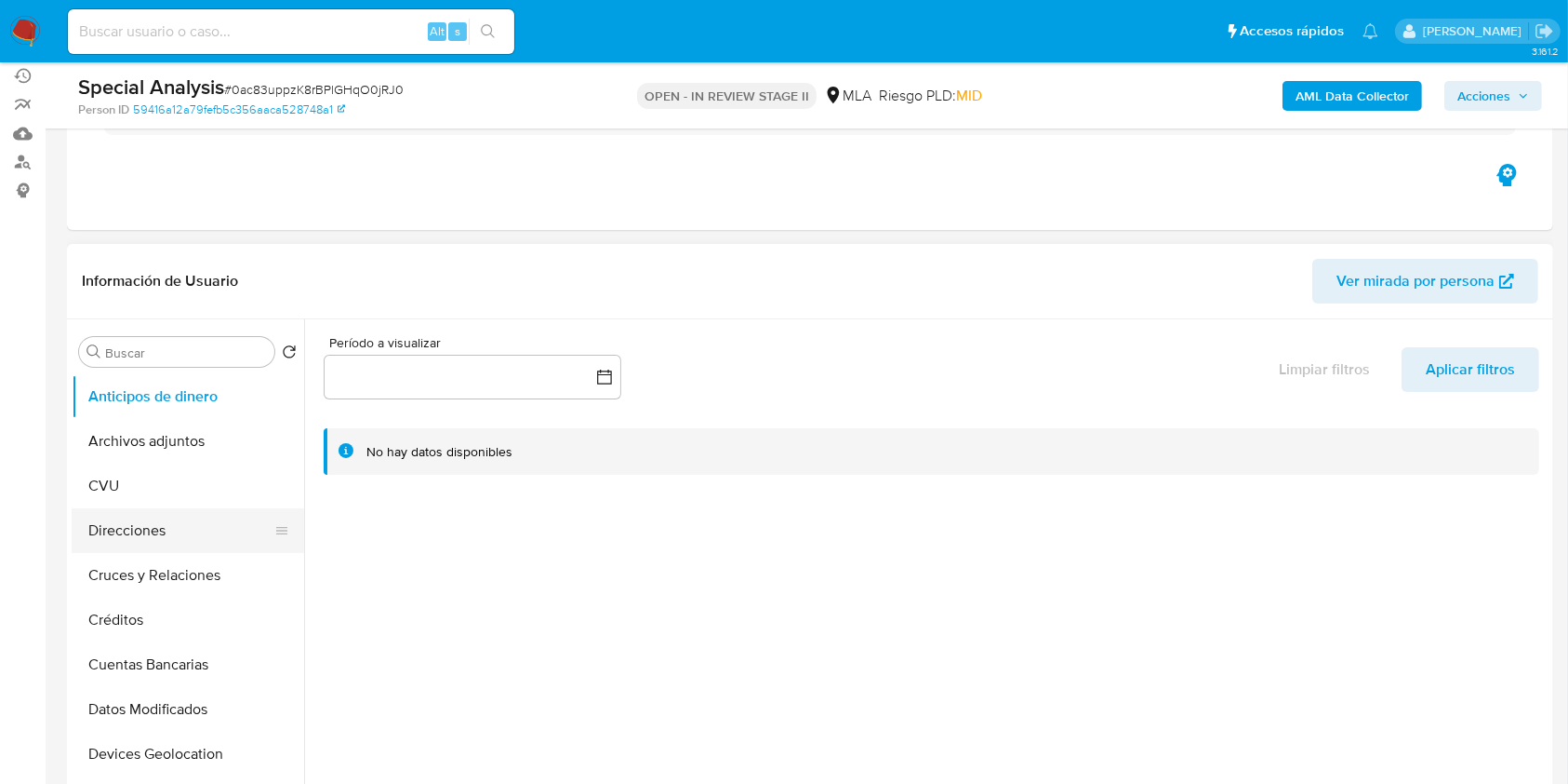
scroll to position [248, 0]
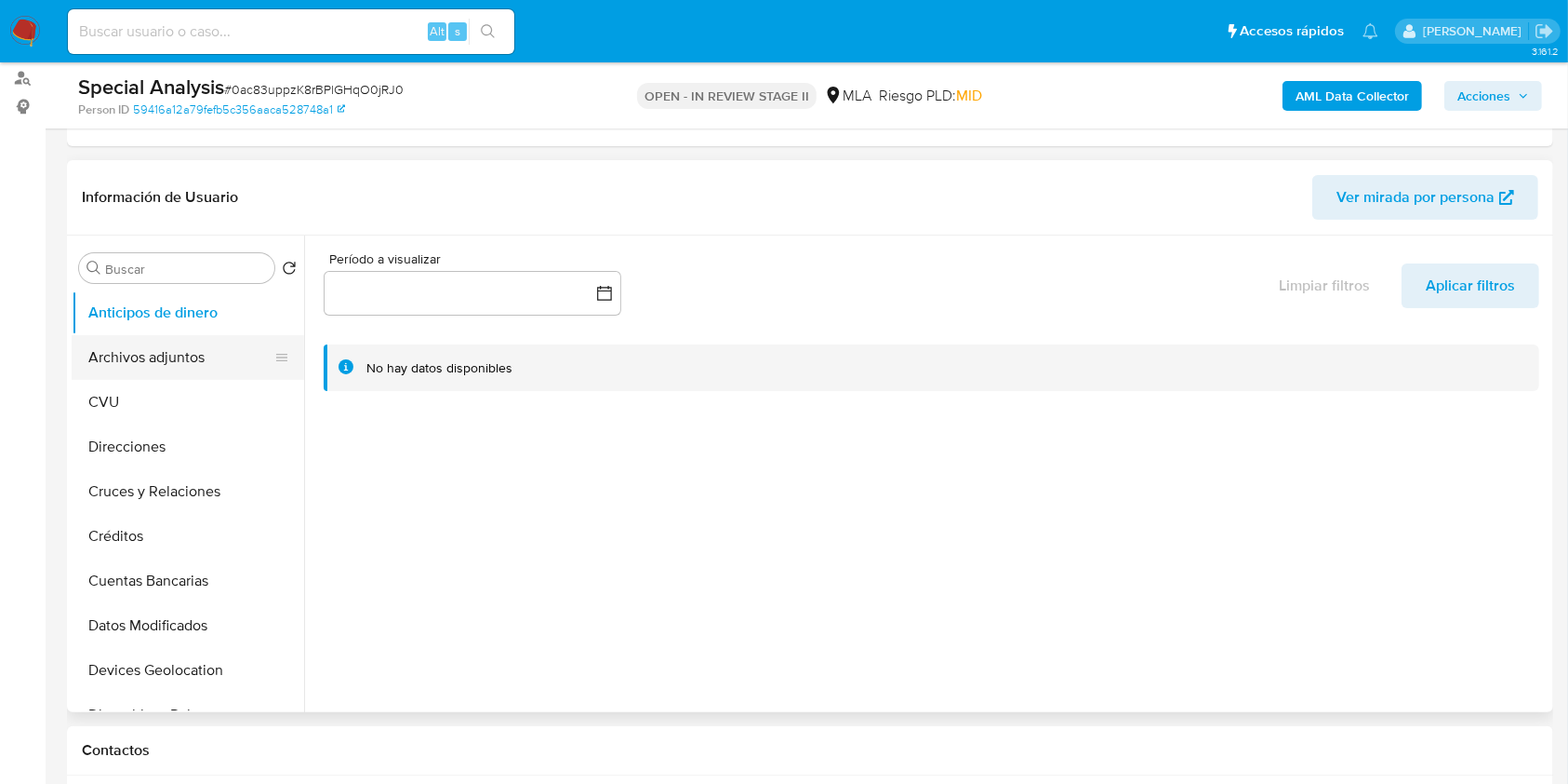
click at [214, 374] on button "Archivos adjuntos" at bounding box center [180, 357] width 218 height 45
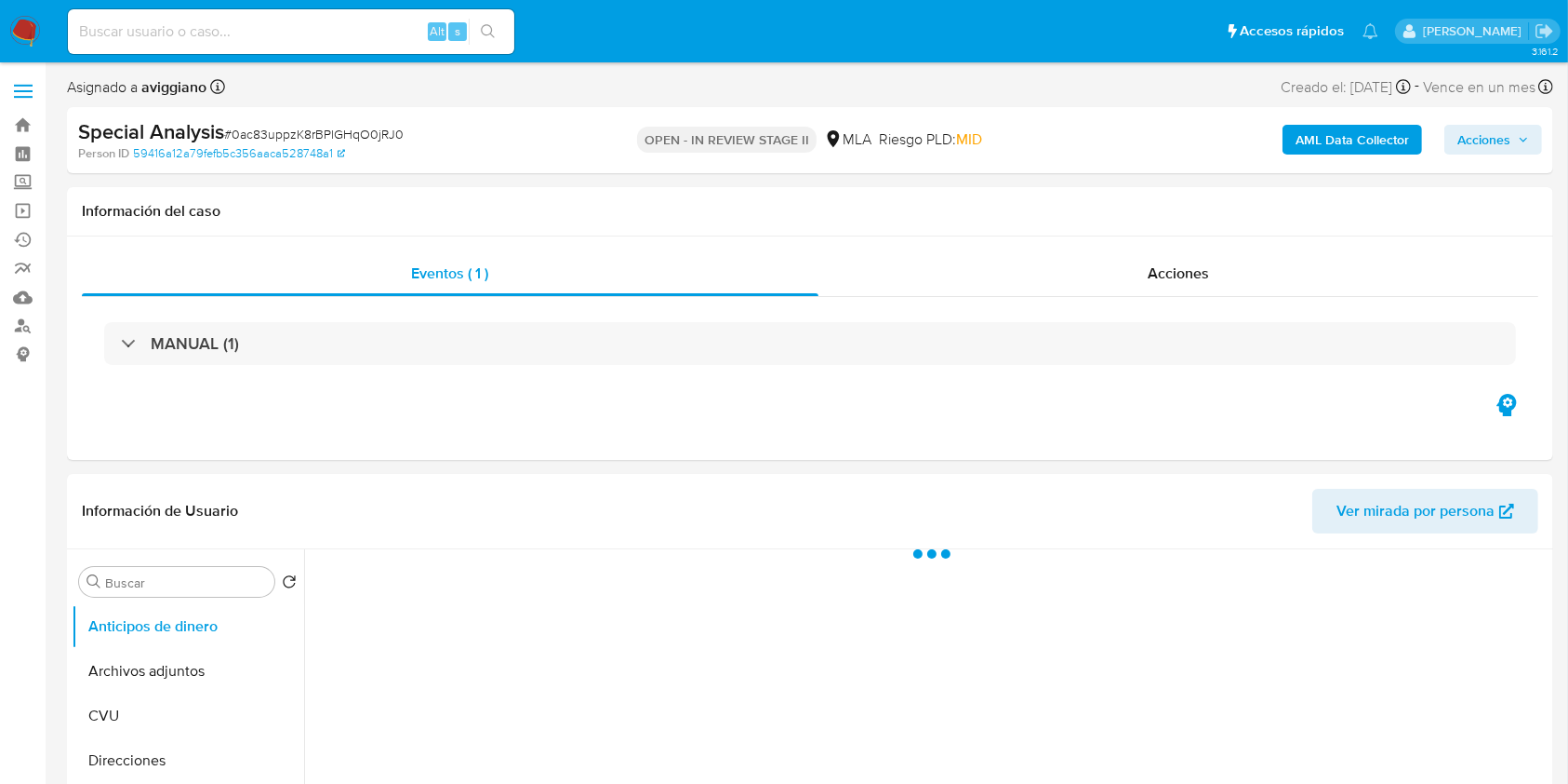
click at [1333, 141] on b "AML Data Collector" at bounding box center [1352, 139] width 113 height 30
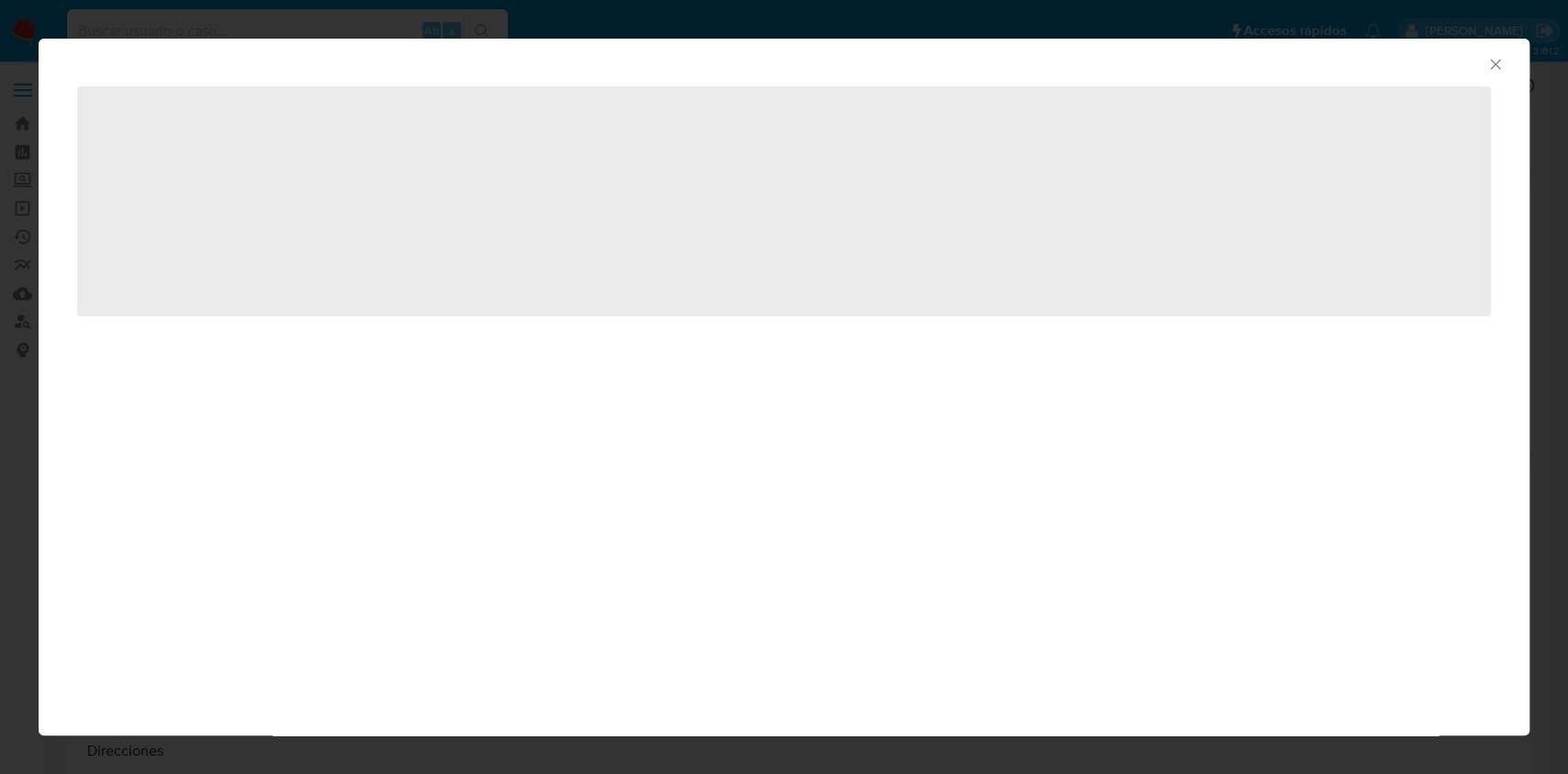
select select "10"
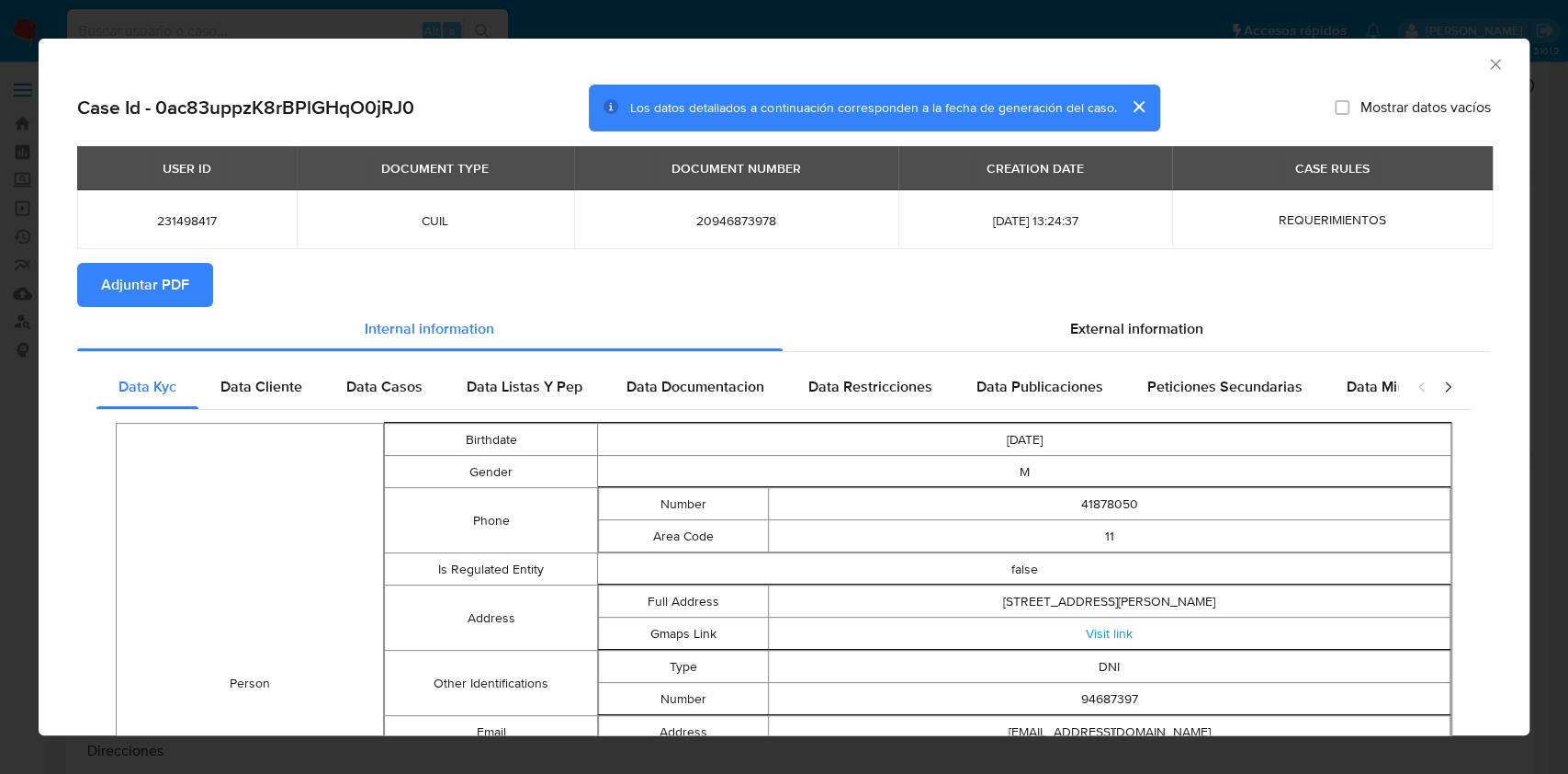
click at [125, 288] on span "Adjuntar PDF" at bounding box center [145, 284] width 88 height 40
click at [1486, 66] on icon "Cerrar ventana" at bounding box center [1495, 64] width 19 height 19
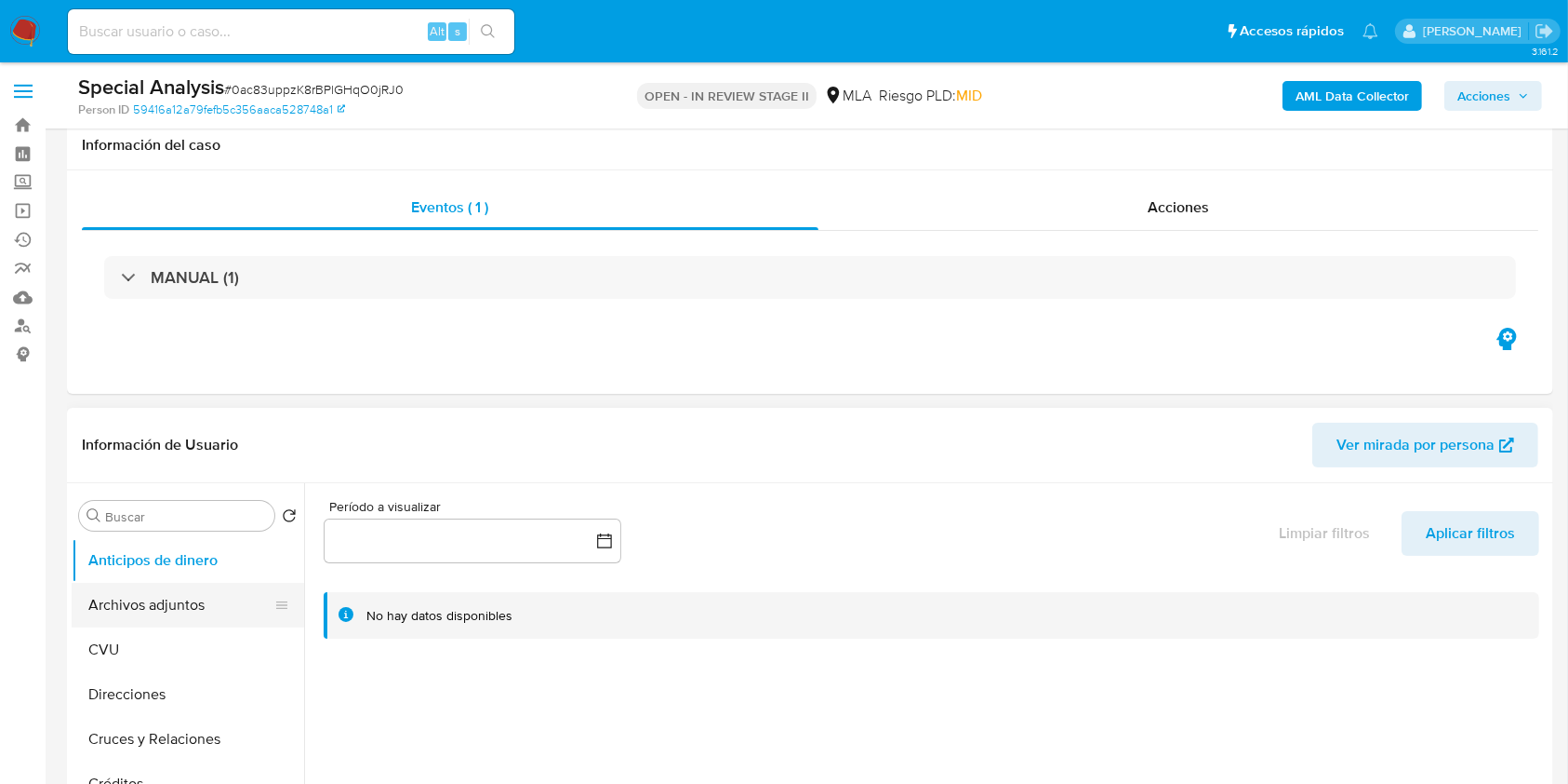
scroll to position [124, 0]
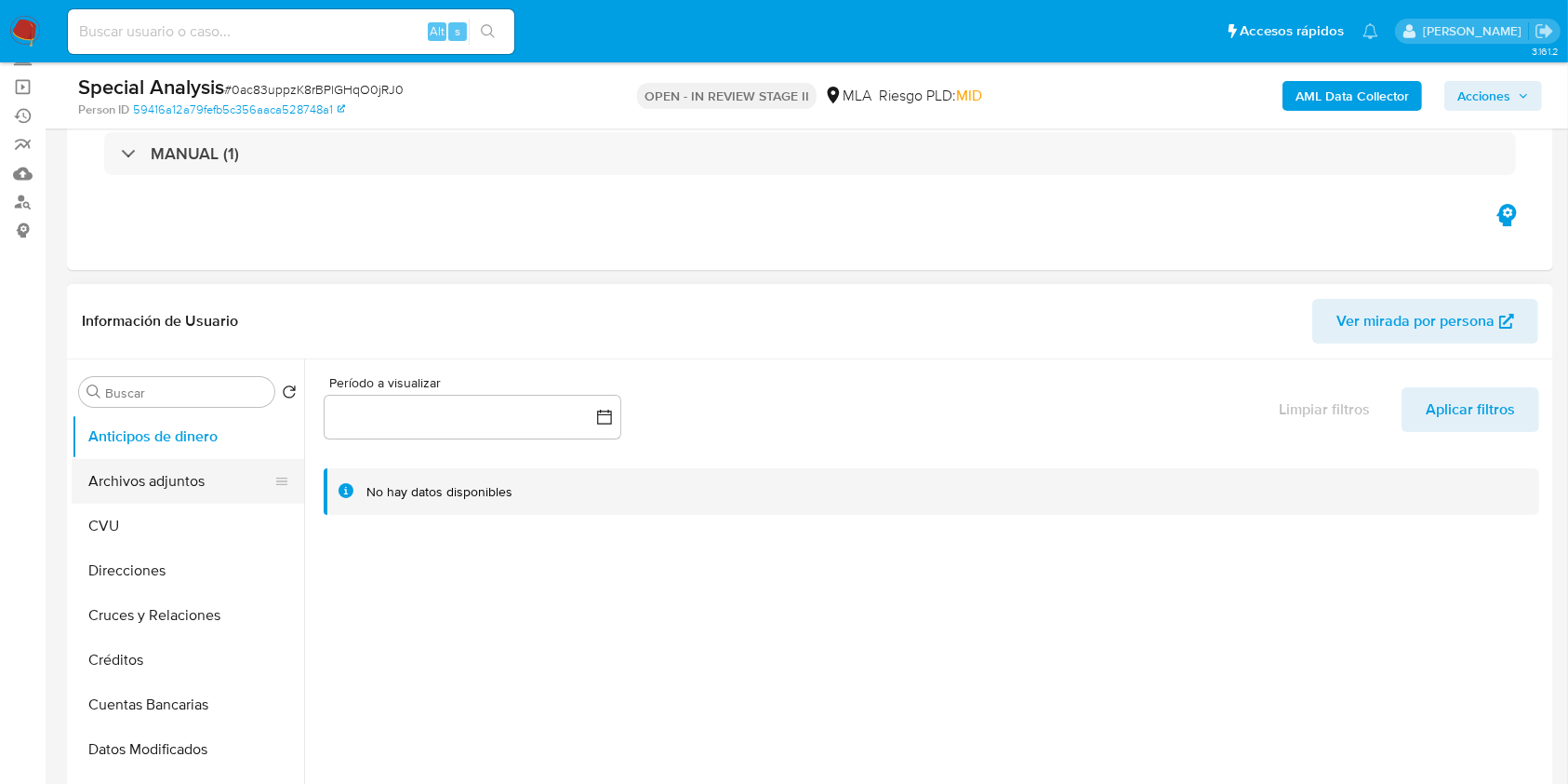
click at [141, 489] on button "Archivos adjuntos" at bounding box center [180, 481] width 218 height 45
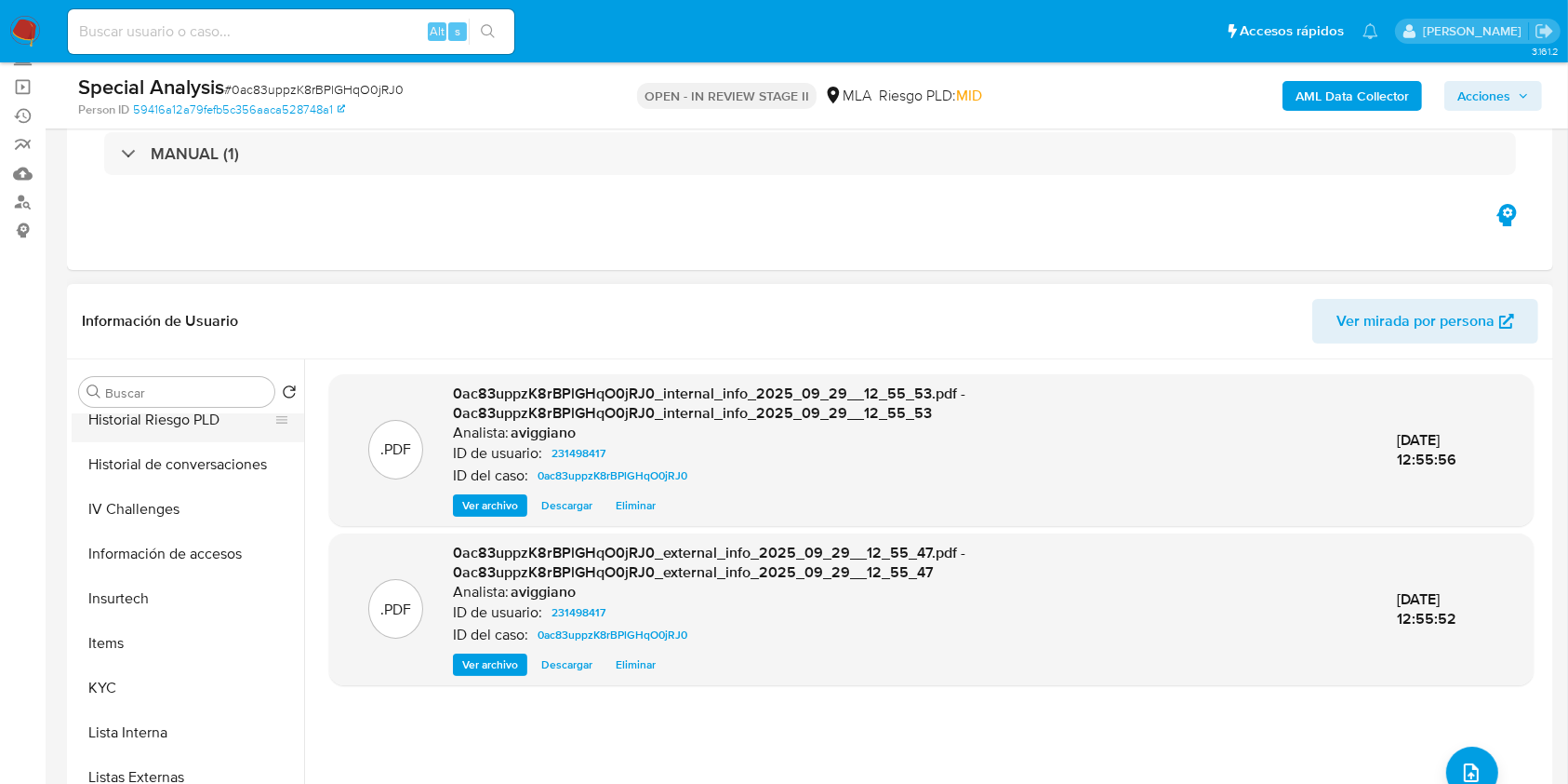
scroll to position [869, 0]
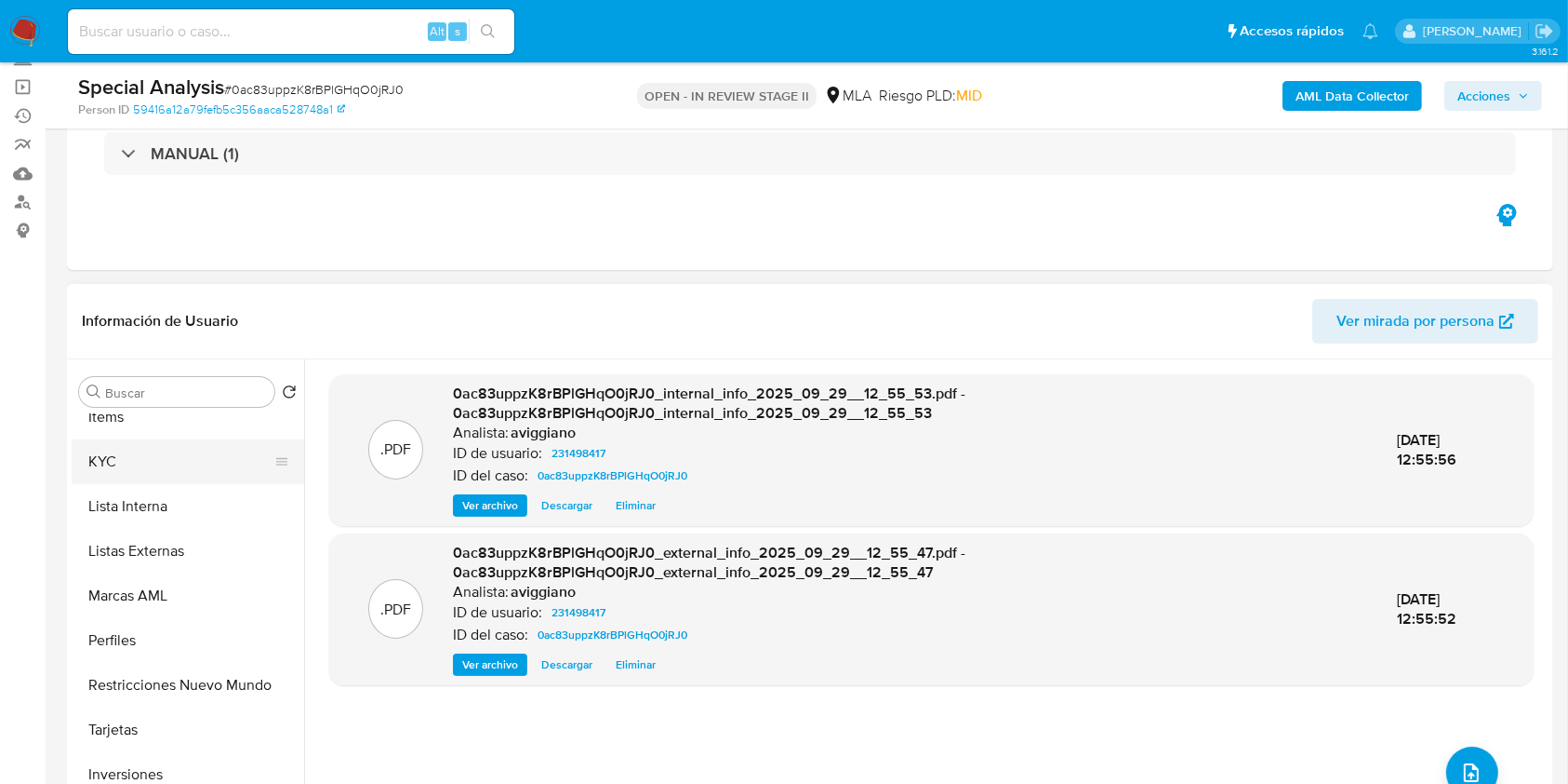
click at [119, 451] on button "KYC" at bounding box center [180, 461] width 218 height 45
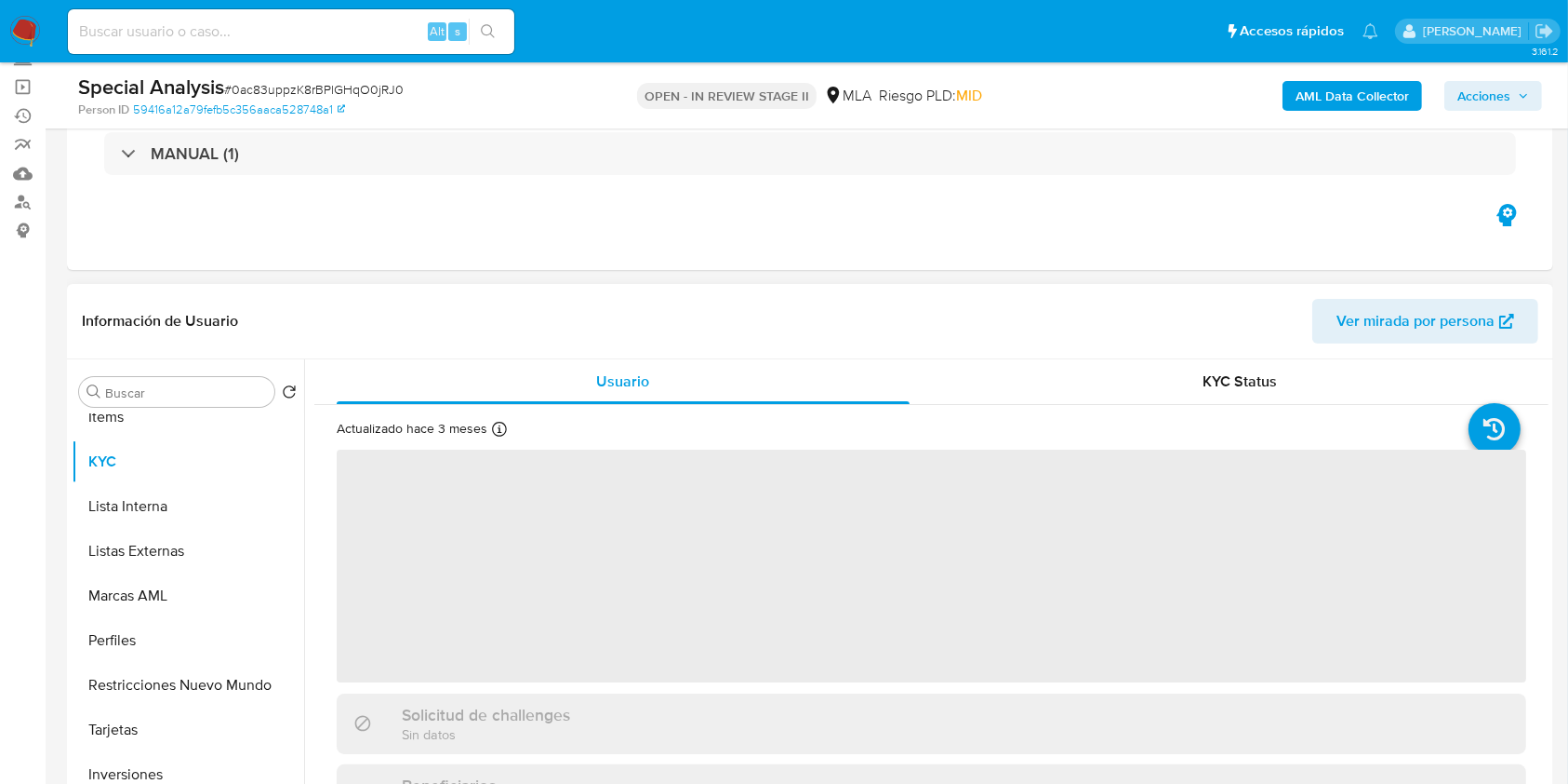
scroll to position [248, 0]
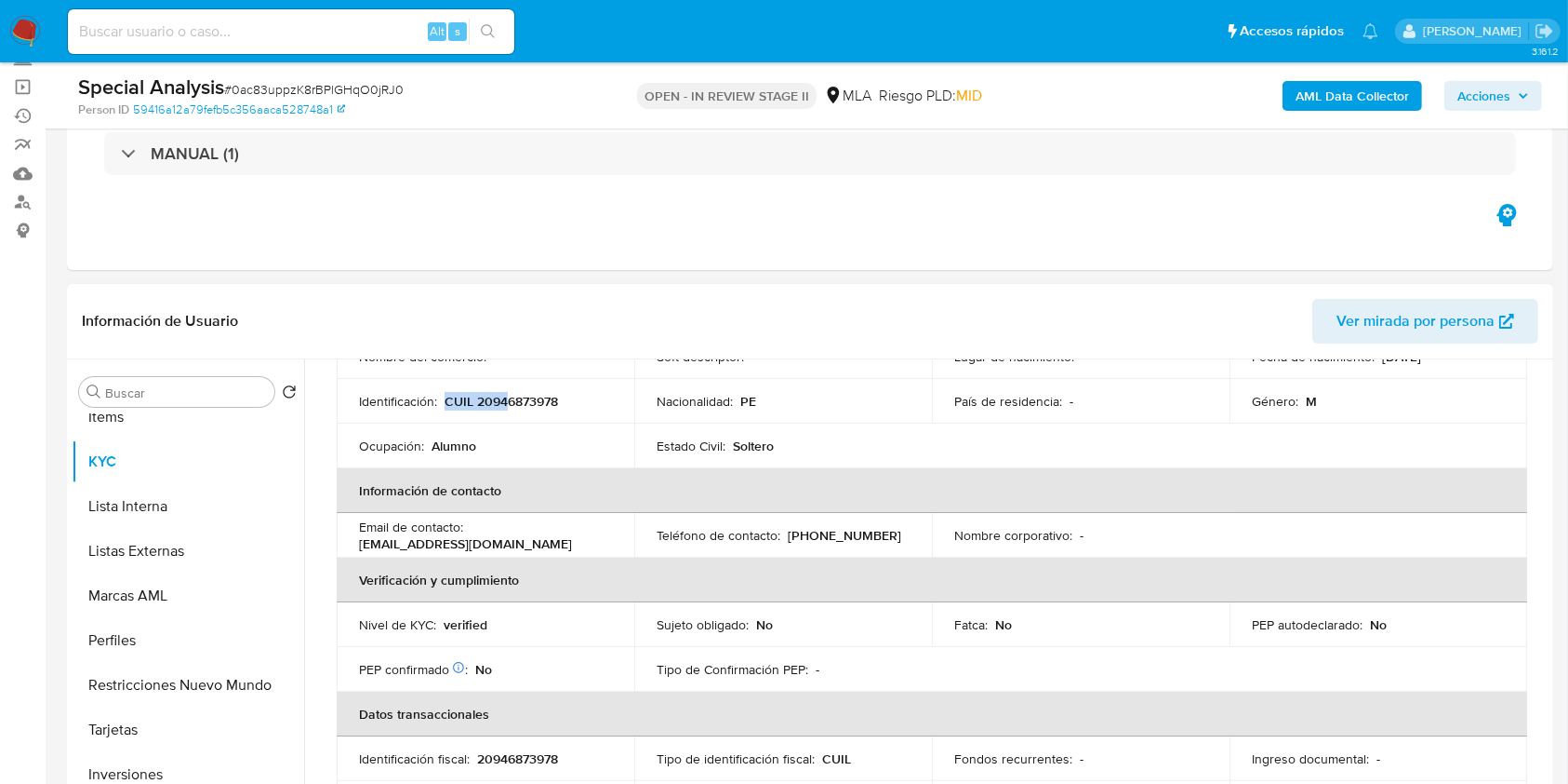
click at [504, 391] on td "Identificación : CUIL 20946873978" at bounding box center [485, 400] width 298 height 45
click at [504, 392] on p "CUIL 20946873978" at bounding box center [502, 400] width 113 height 17
click at [506, 400] on p "CUIL 20946873978" at bounding box center [502, 400] width 113 height 17
drag, startPoint x: 504, startPoint y: 400, endPoint x: 595, endPoint y: 27, distance: 383.9
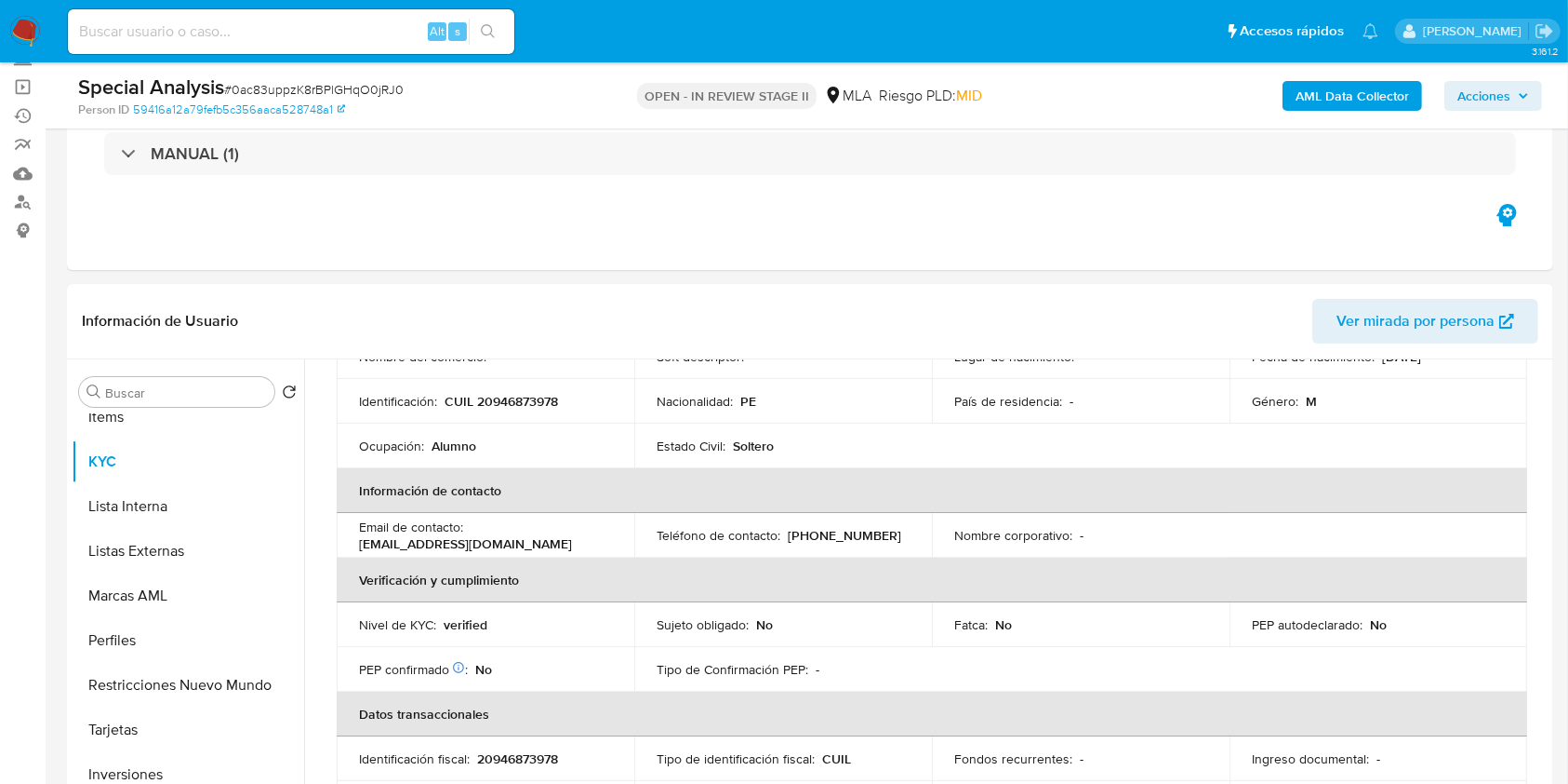
click at [595, 27] on ul "Pausado Ver notificaciones Alt s Accesos rápidos Presiona las siguientes teclas…" at bounding box center [723, 30] width 1329 height 47
click at [492, 392] on p "CUIL 20946873978" at bounding box center [502, 400] width 113 height 17
copy p "20946873978"
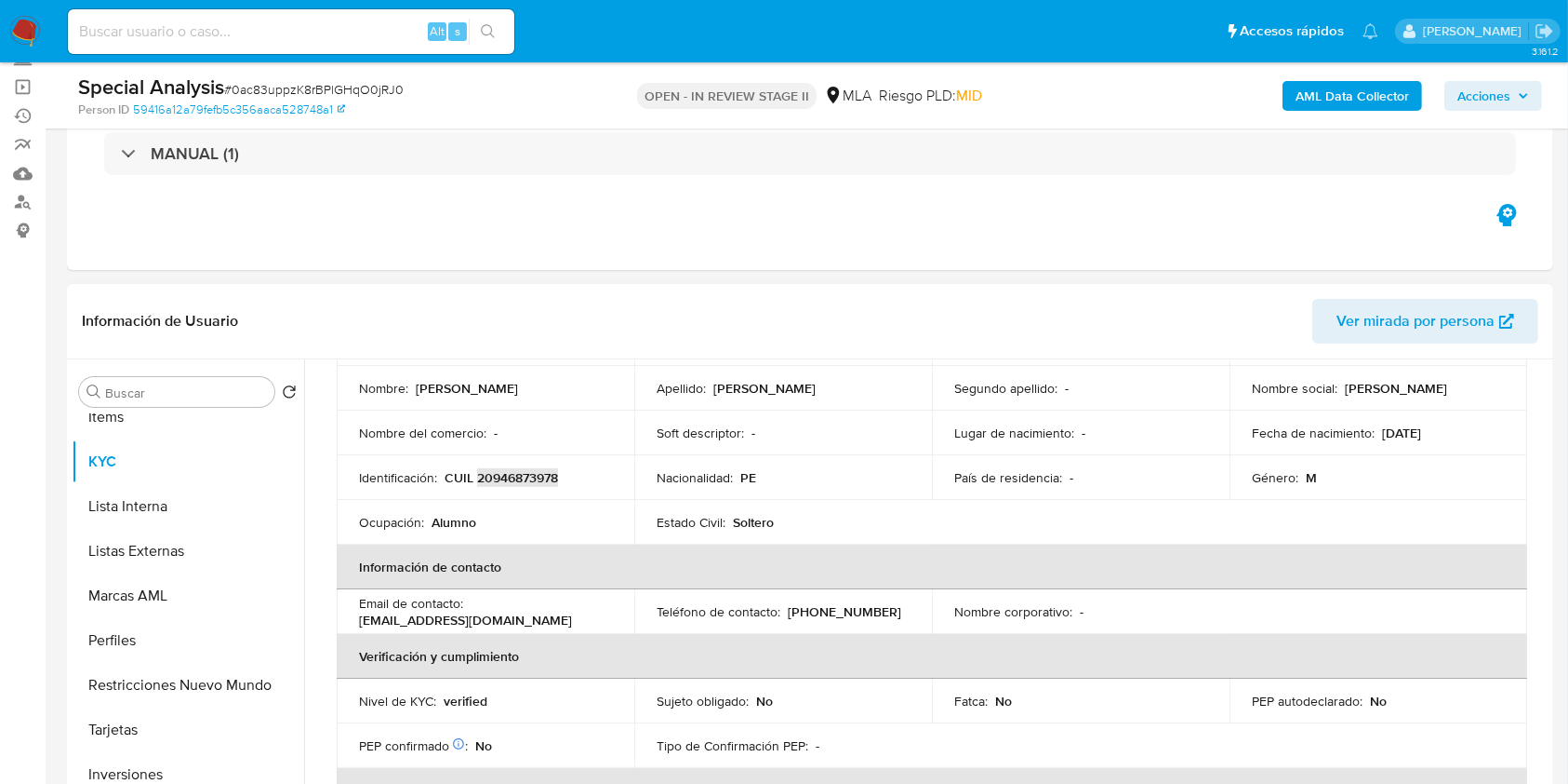
scroll to position [0, 0]
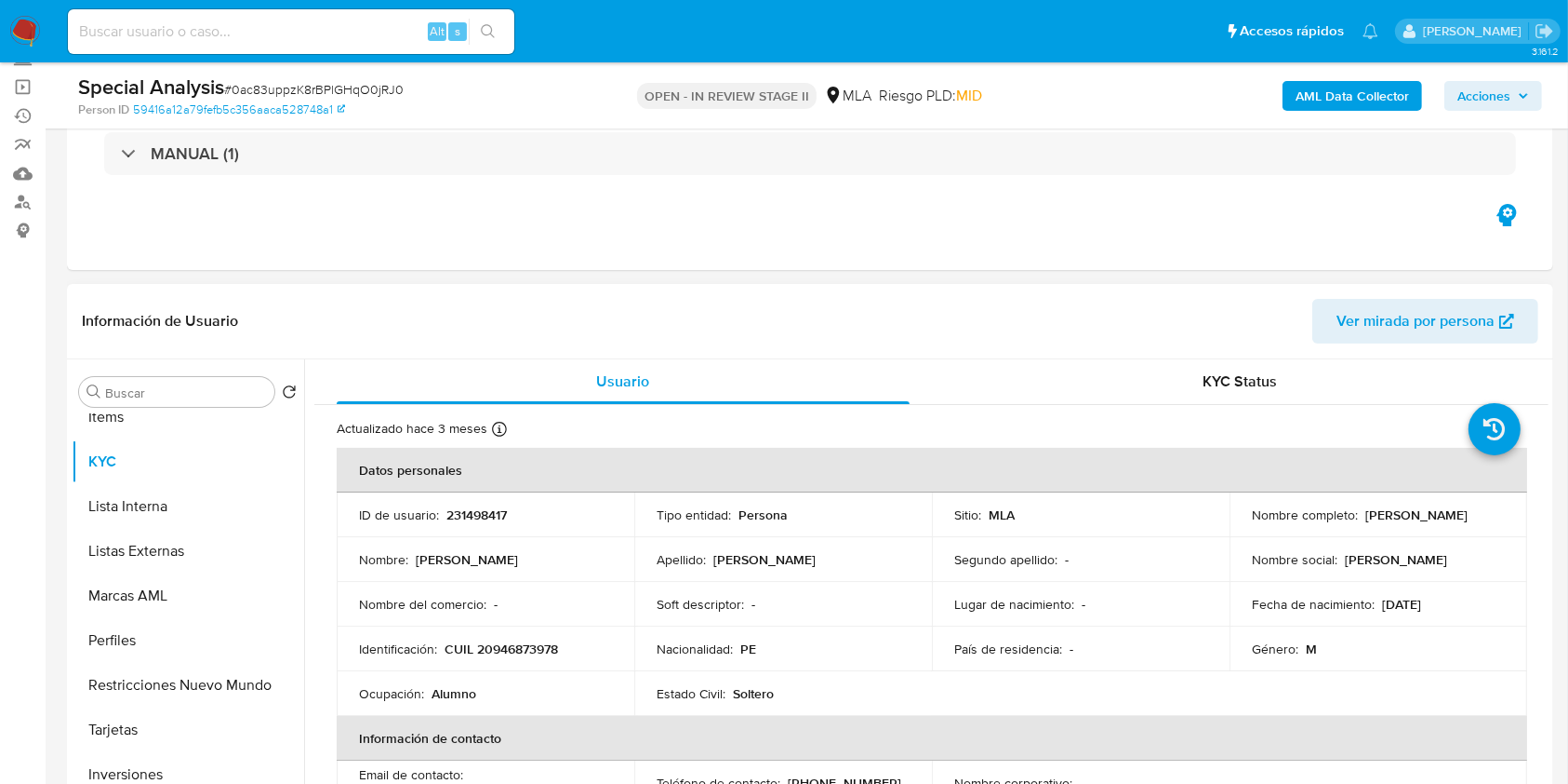
click at [453, 514] on p "231498417" at bounding box center [476, 514] width 61 height 17
copy p "231498417"
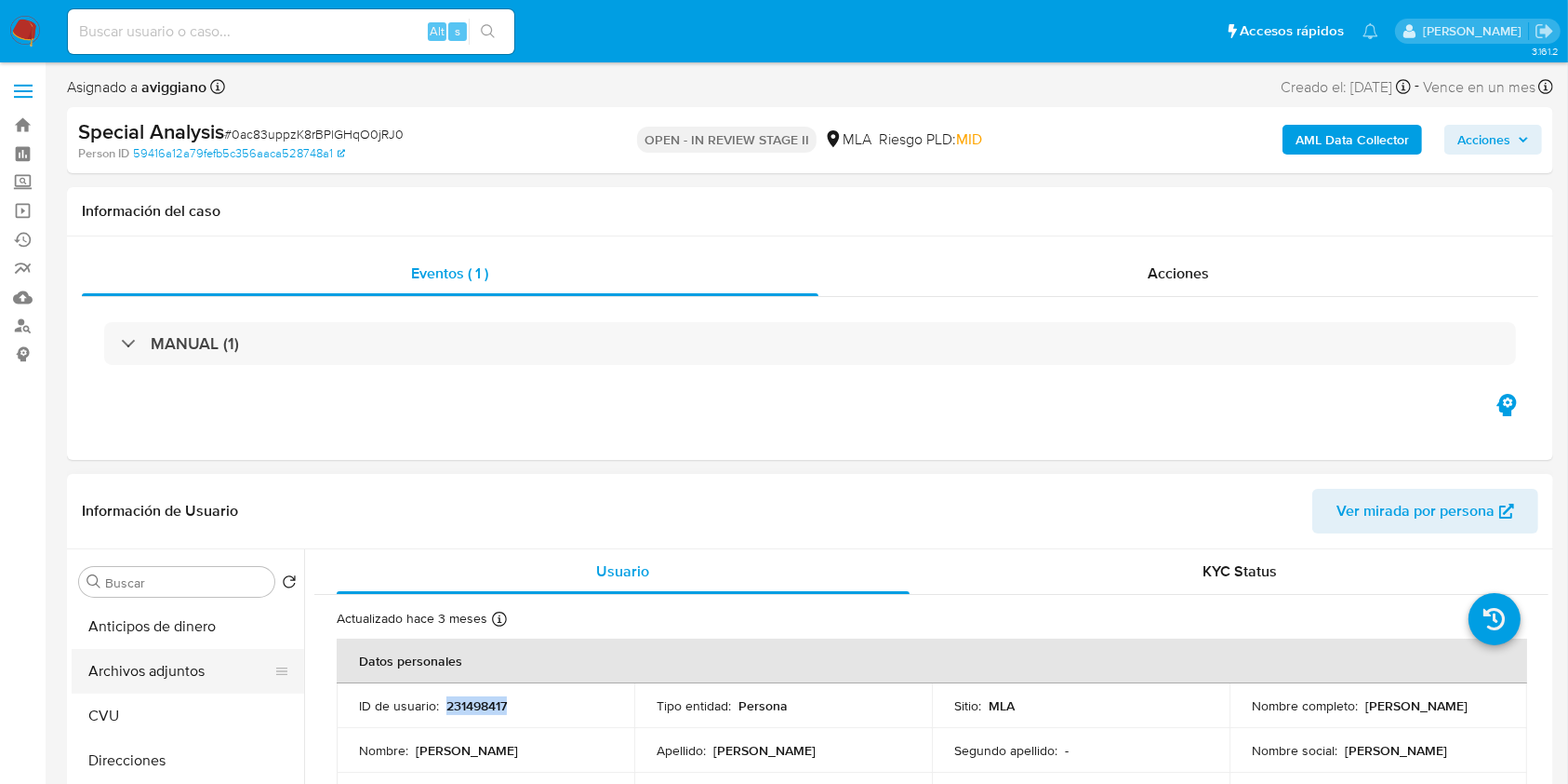
click at [173, 671] on button "Archivos adjuntos" at bounding box center [180, 670] width 218 height 45
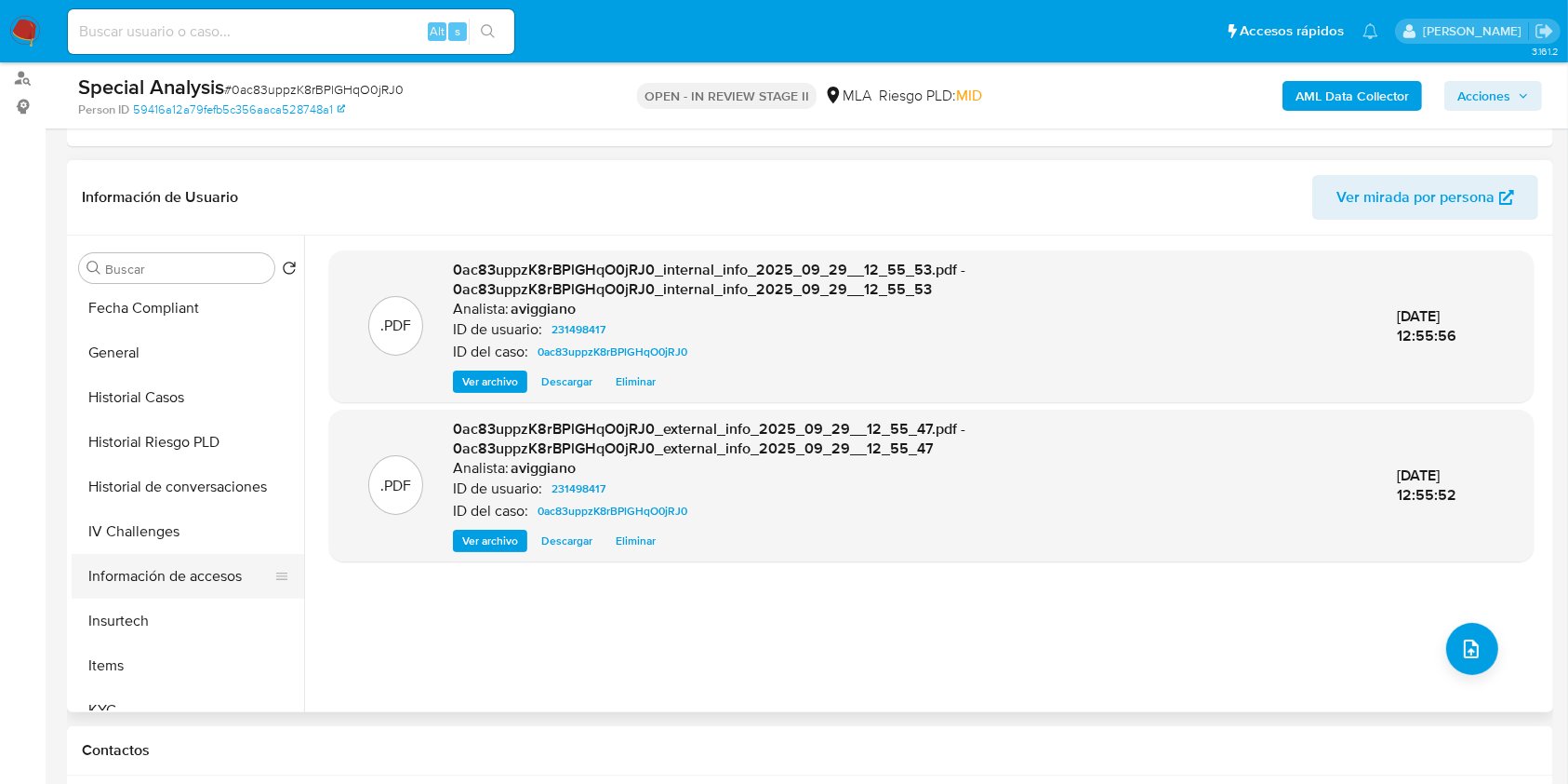
scroll to position [869, 0]
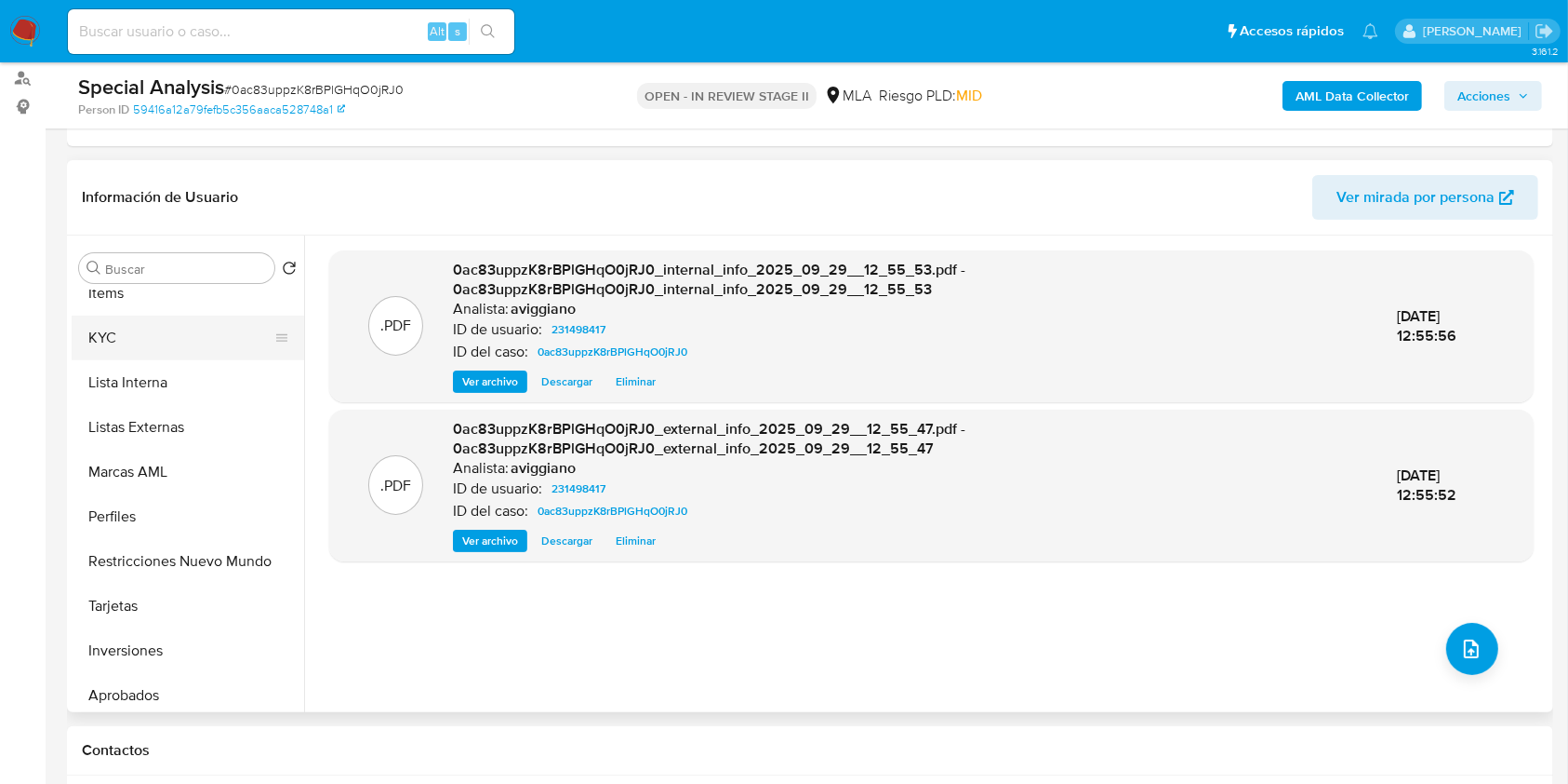
click at [120, 333] on button "KYC" at bounding box center [180, 338] width 218 height 45
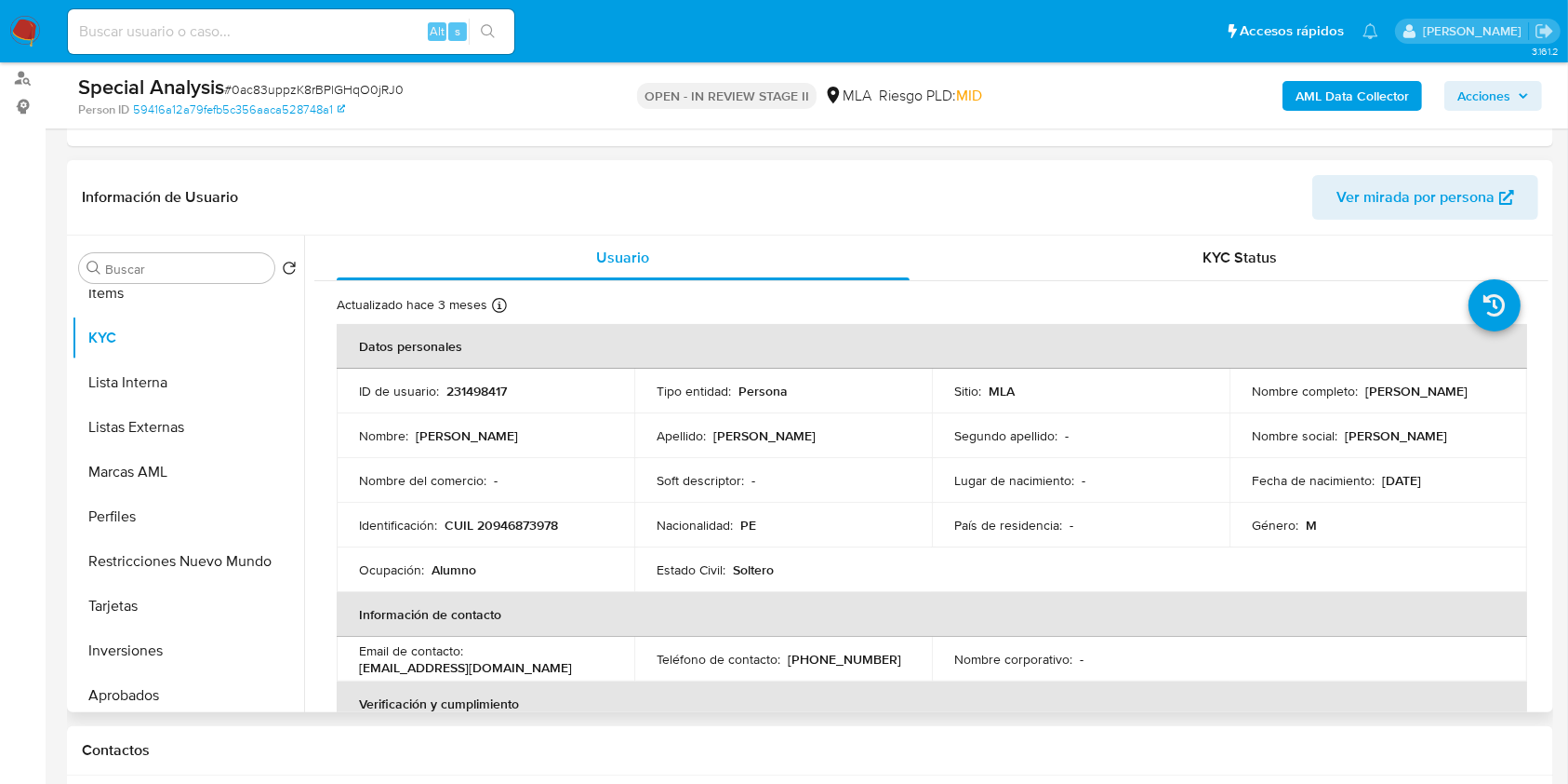
click at [490, 522] on p "CUIL 20946873978" at bounding box center [502, 525] width 113 height 17
copy p "20946873978"
click at [467, 386] on p "231498417" at bounding box center [476, 391] width 61 height 17
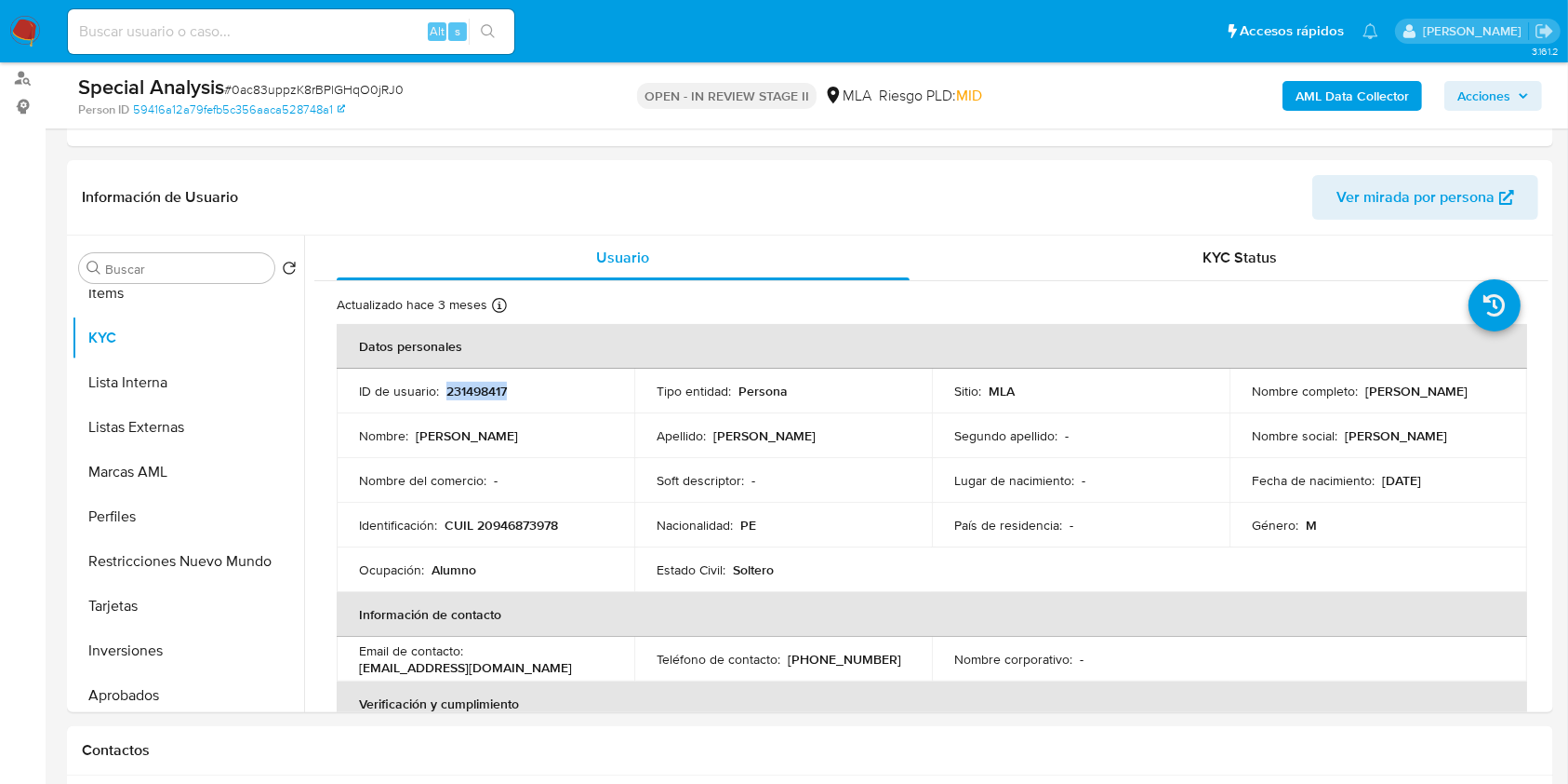
copy p "231498417"
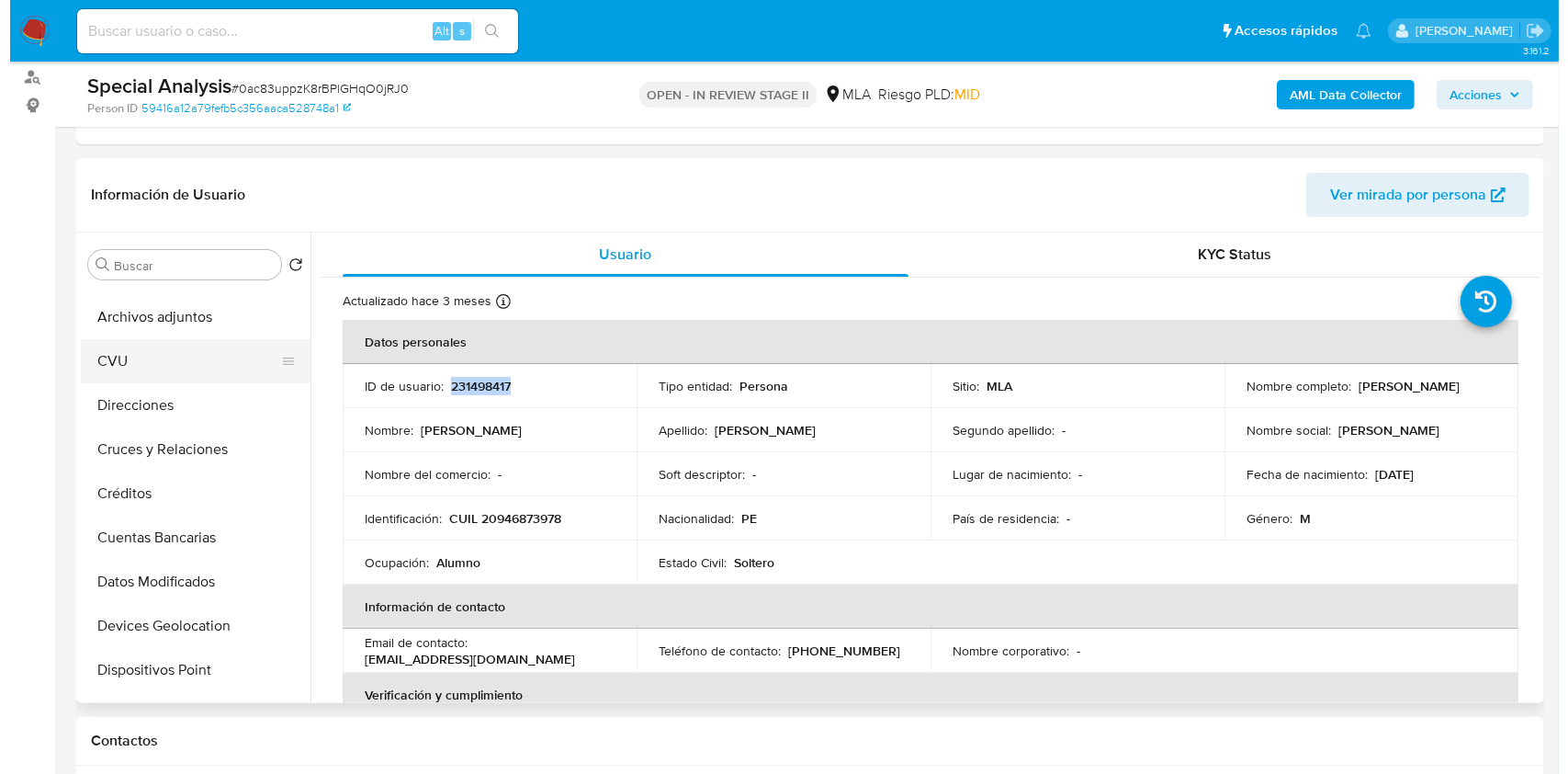
scroll to position [0, 0]
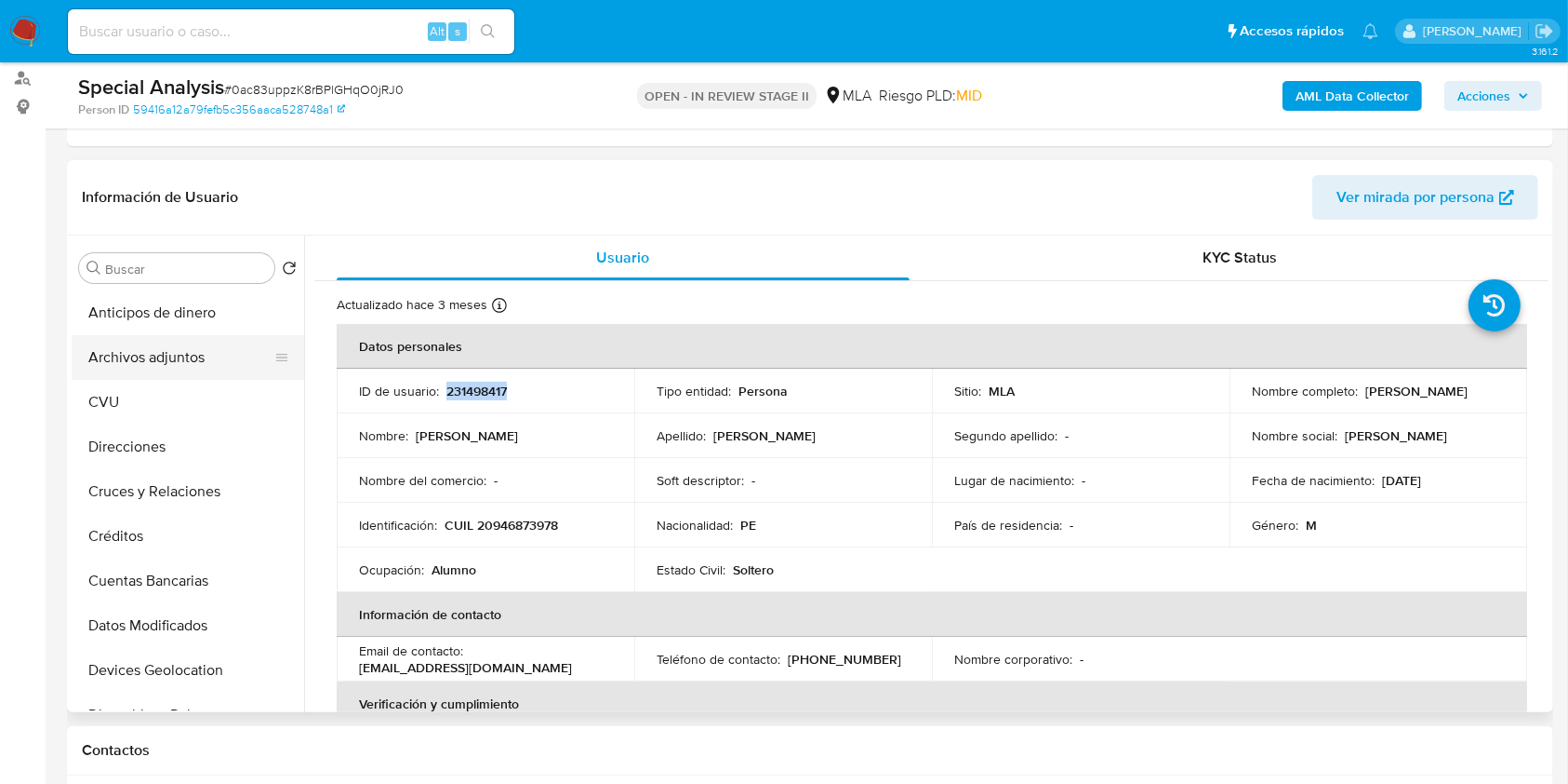
click at [216, 365] on button "Archivos adjuntos" at bounding box center [180, 357] width 218 height 45
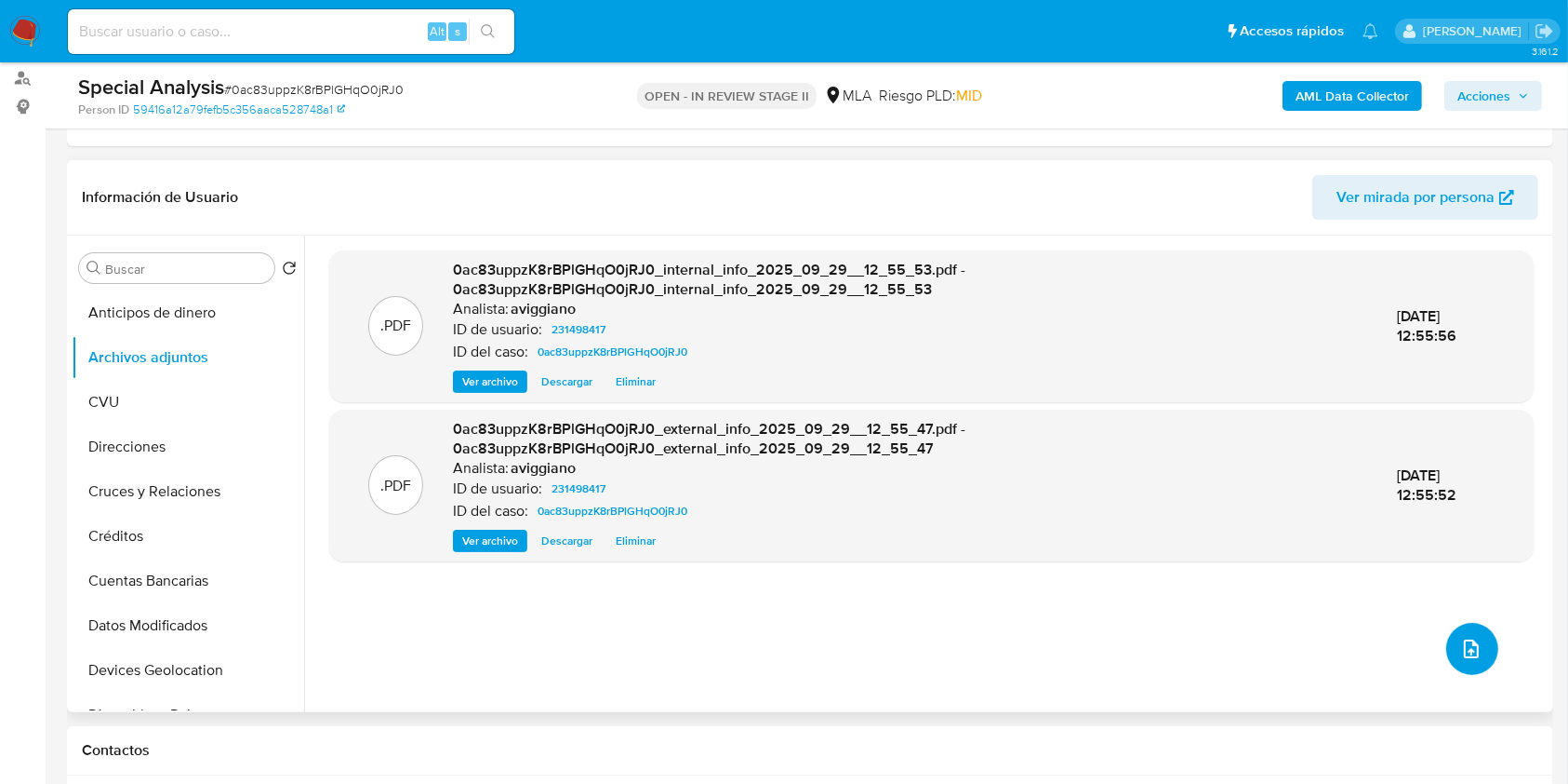
click at [1461, 627] on button "upload-file" at bounding box center [1472, 649] width 52 height 52
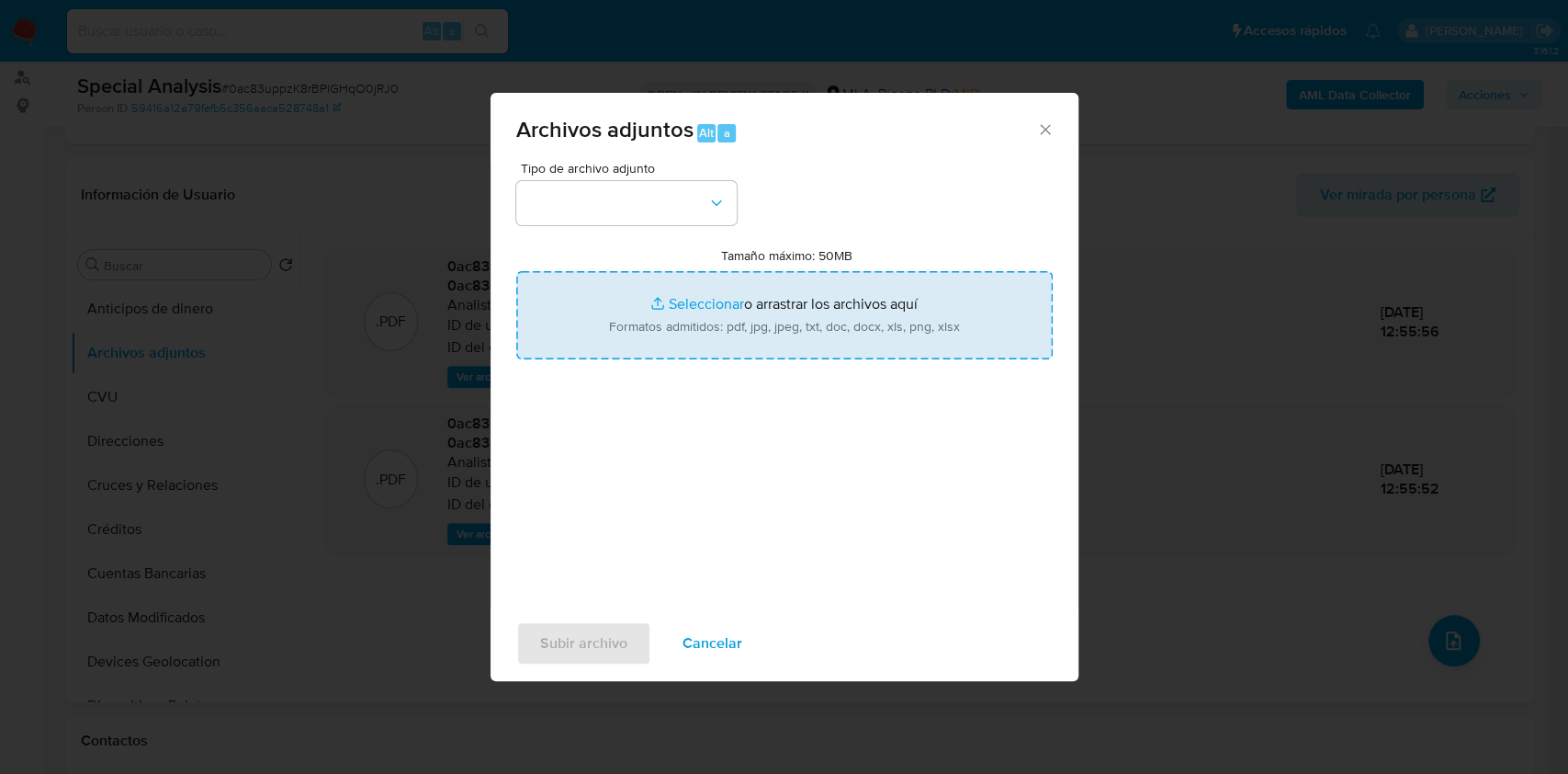
click at [933, 337] on input "Tamaño máximo: 50MB Seleccionar archivos" at bounding box center [784, 316] width 537 height 89
type input "C:\fakepath\231498417 - Nosis.pdf"
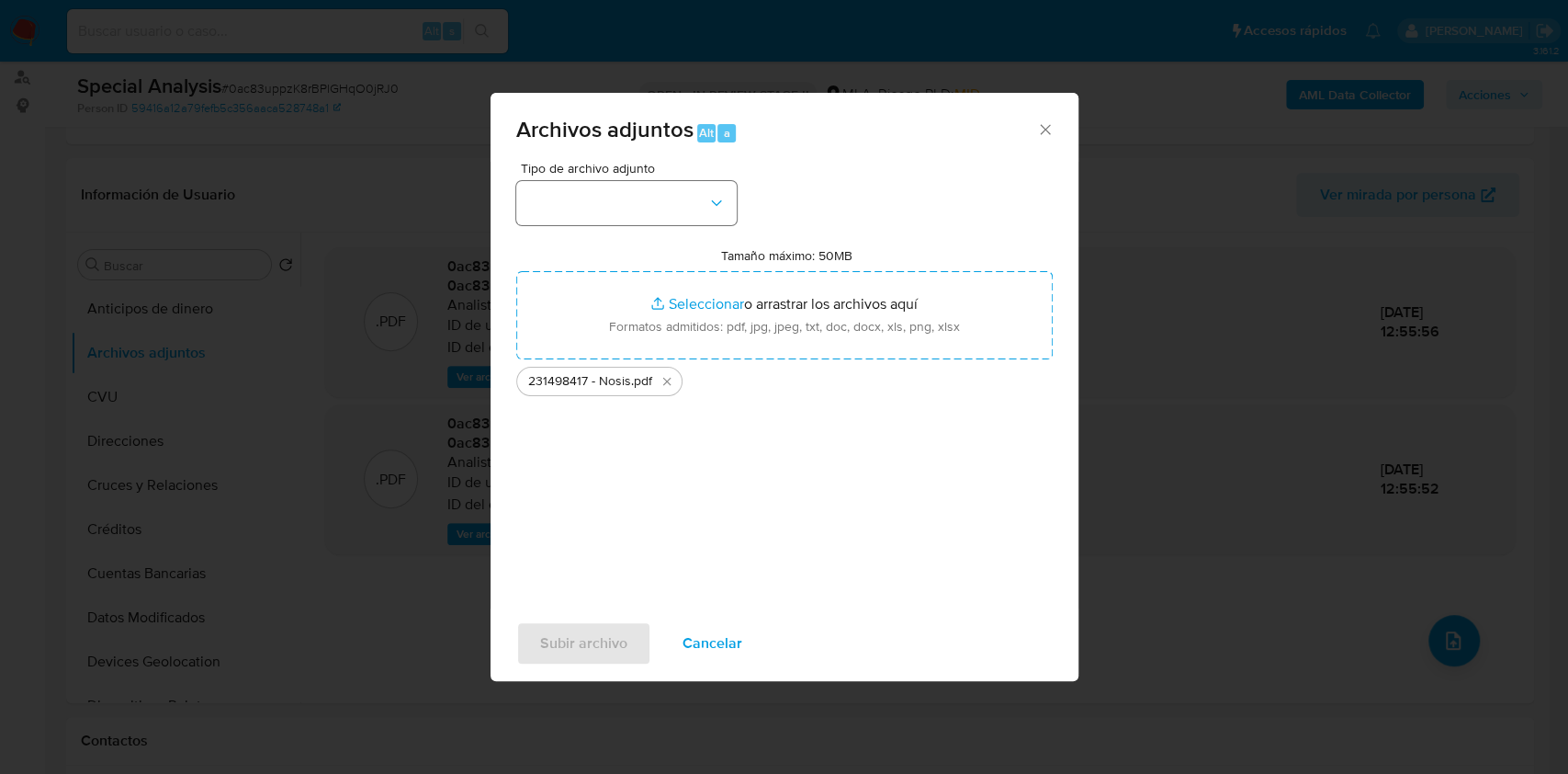
drag, startPoint x: 666, startPoint y: 176, endPoint x: 672, endPoint y: 192, distance: 17.1
click at [666, 177] on div "Tipo de archivo adjunto" at bounding box center [626, 193] width 220 height 63
click at [669, 203] on button "button" at bounding box center [626, 203] width 220 height 44
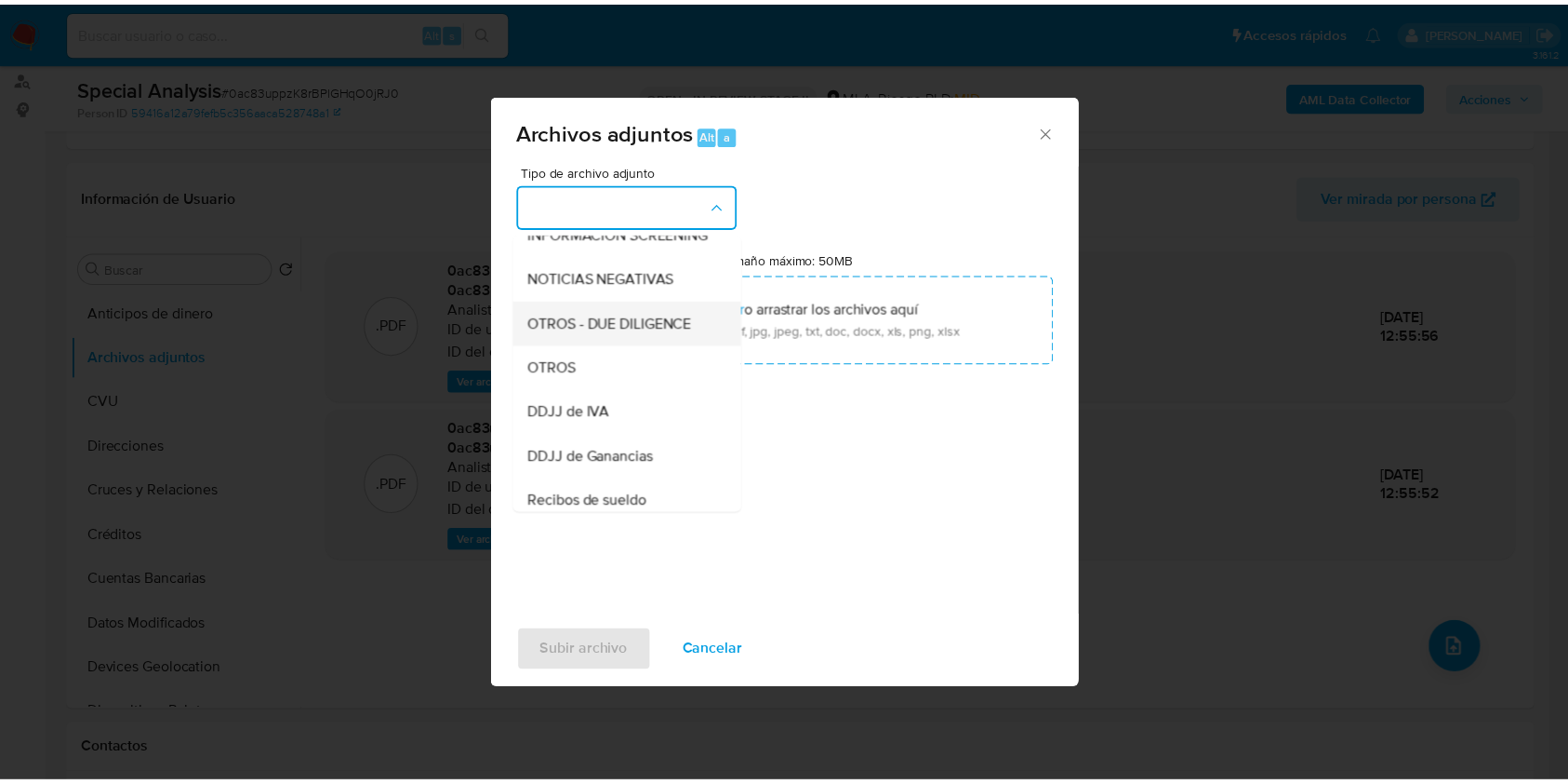
scroll to position [248, 0]
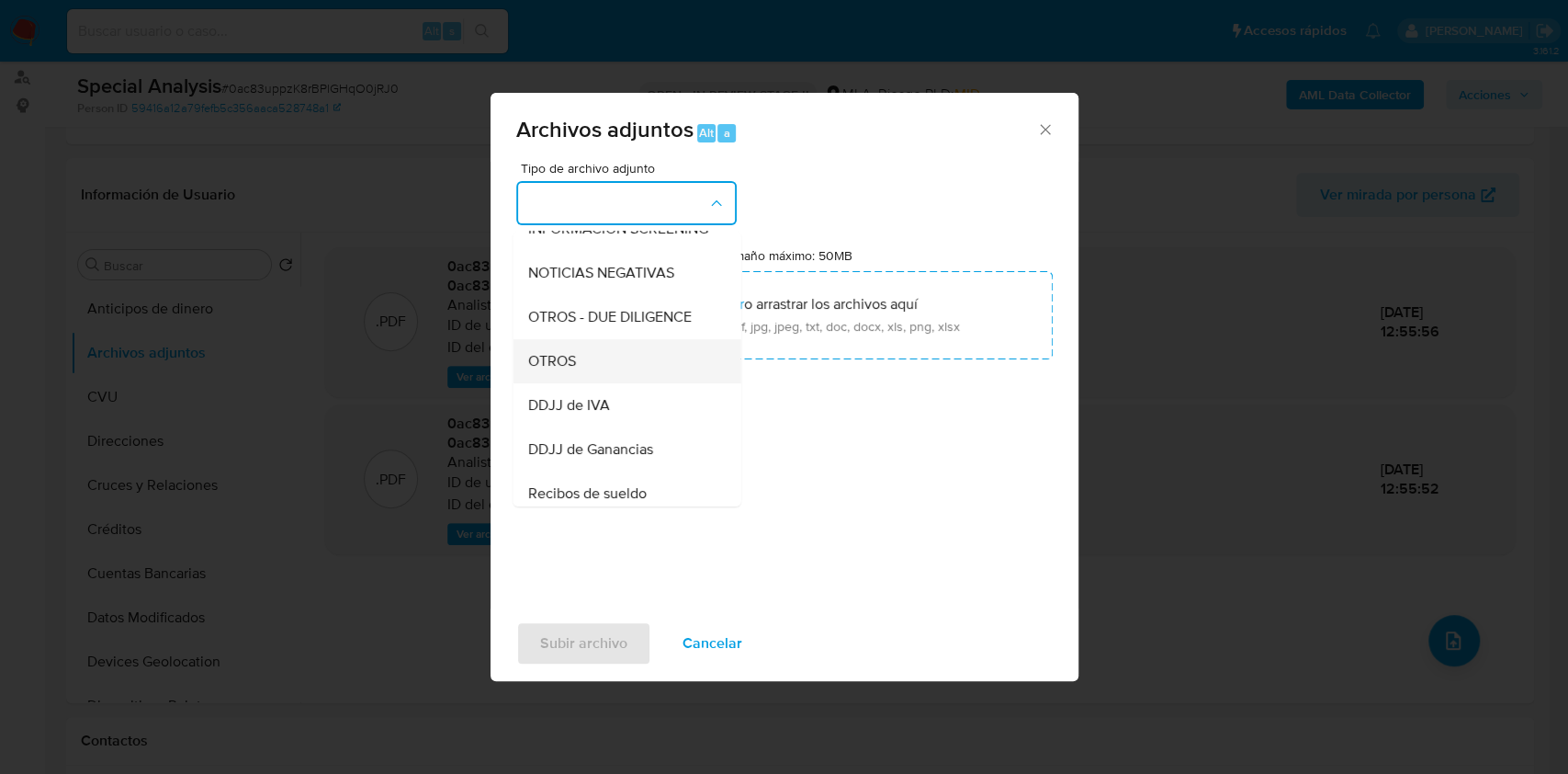
click at [570, 371] on span "OTROS" at bounding box center [551, 361] width 48 height 19
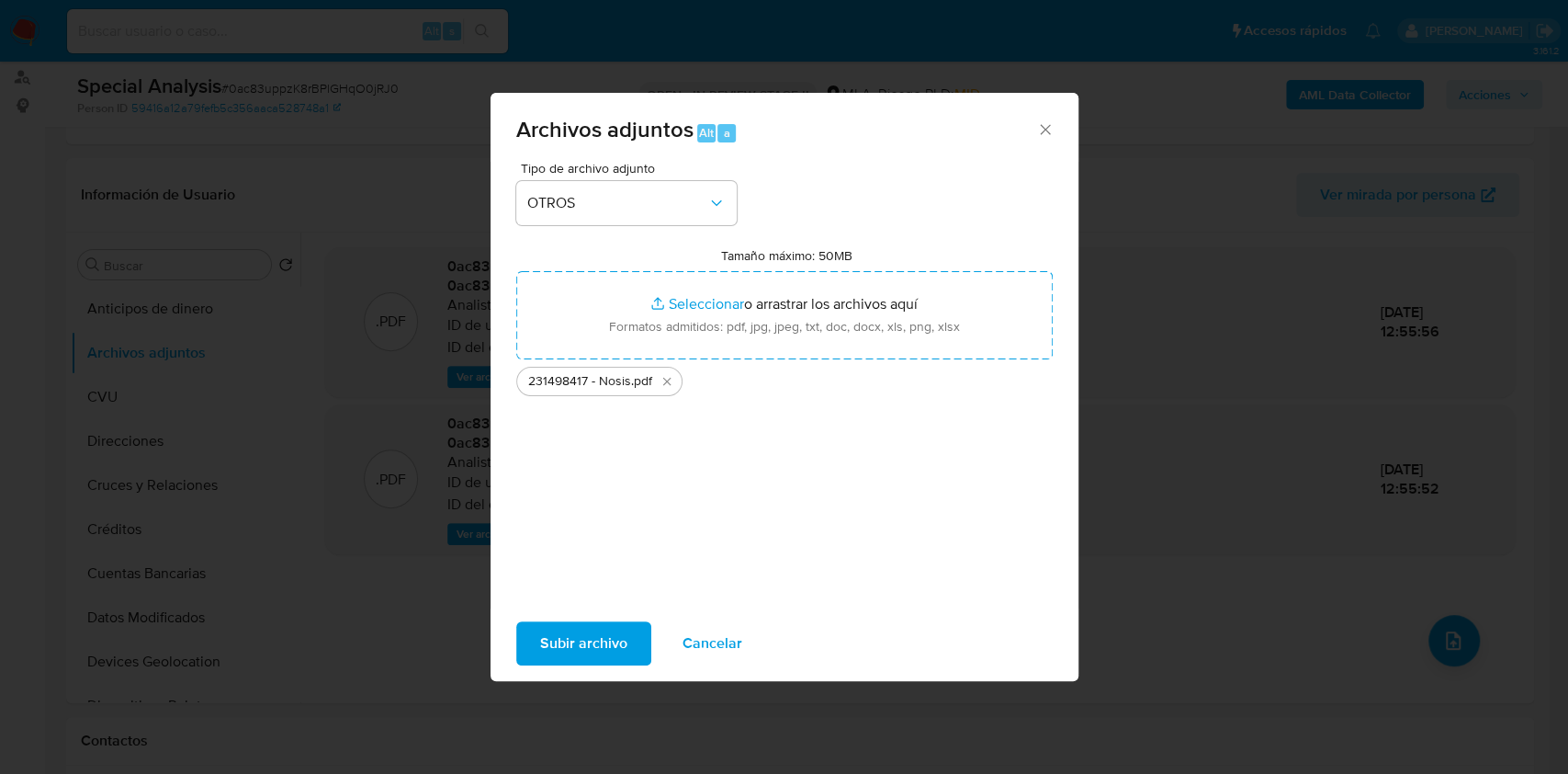
click at [580, 667] on div "Subir archivo Cancelar" at bounding box center [784, 643] width 588 height 70
click at [583, 651] on span "Subir archivo" at bounding box center [583, 642] width 87 height 40
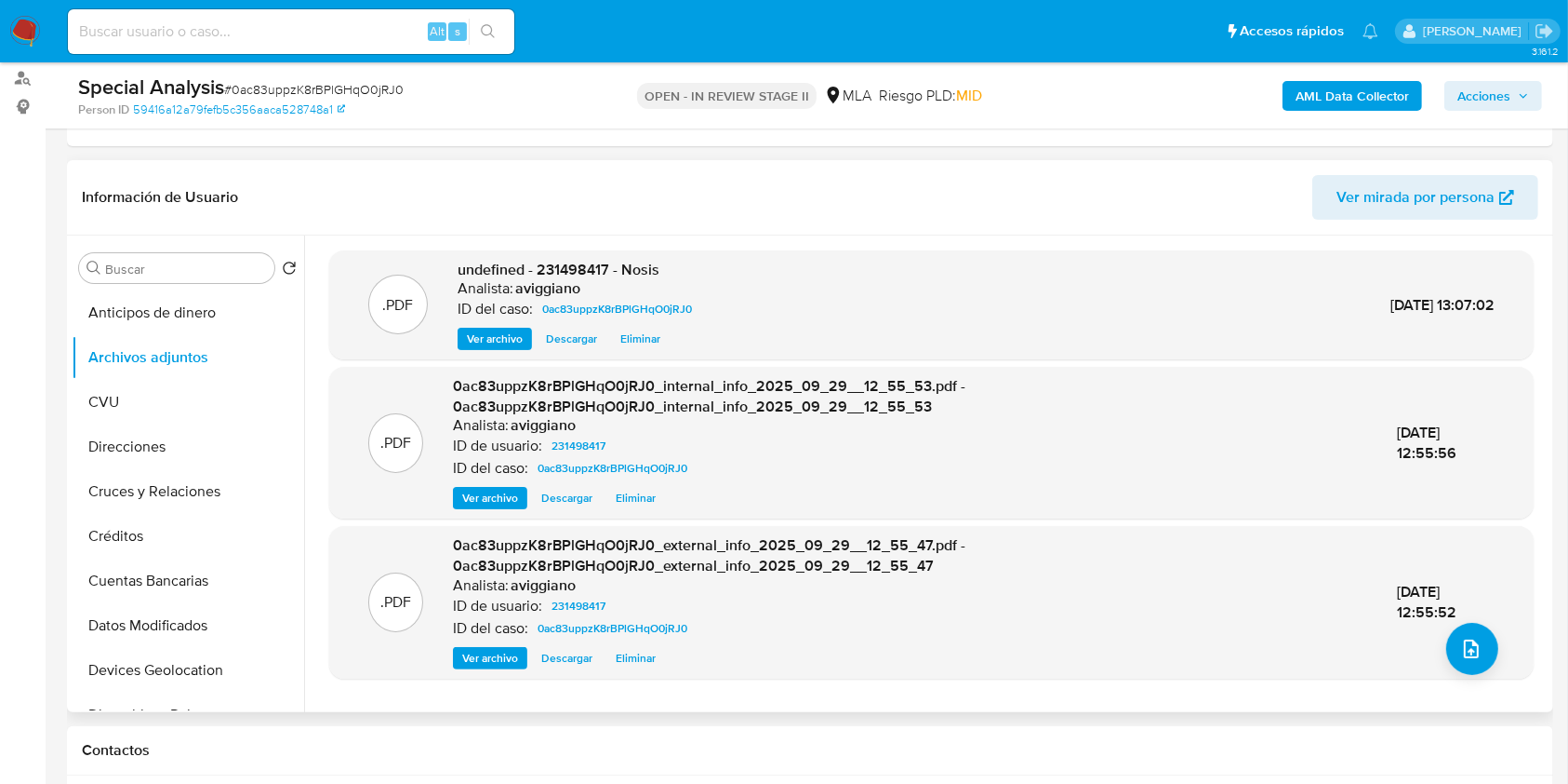
click at [594, 272] on span "undefined - 231498417 - Nosis" at bounding box center [559, 269] width 202 height 21
copy span "231498417"
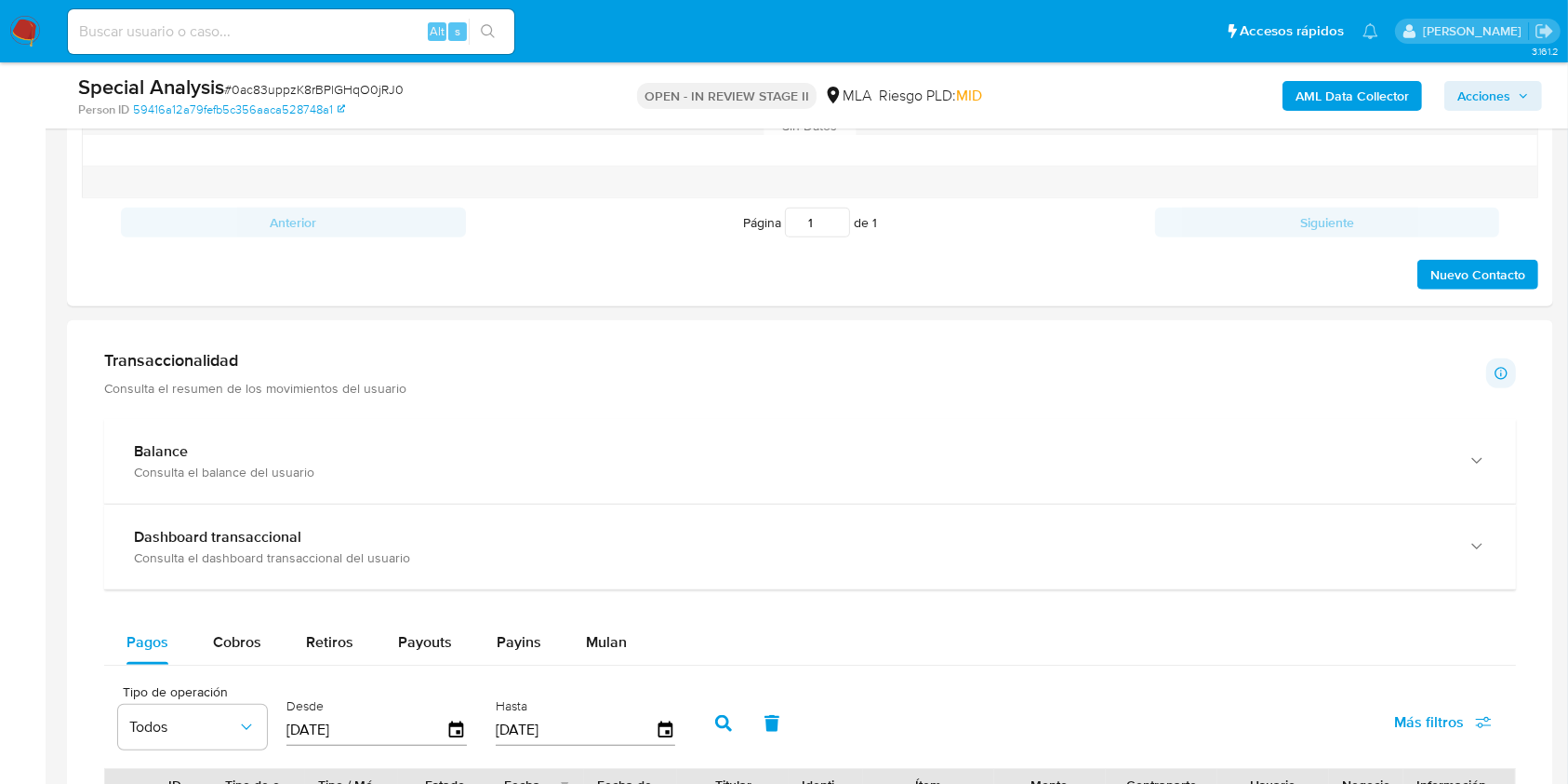
scroll to position [1365, 0]
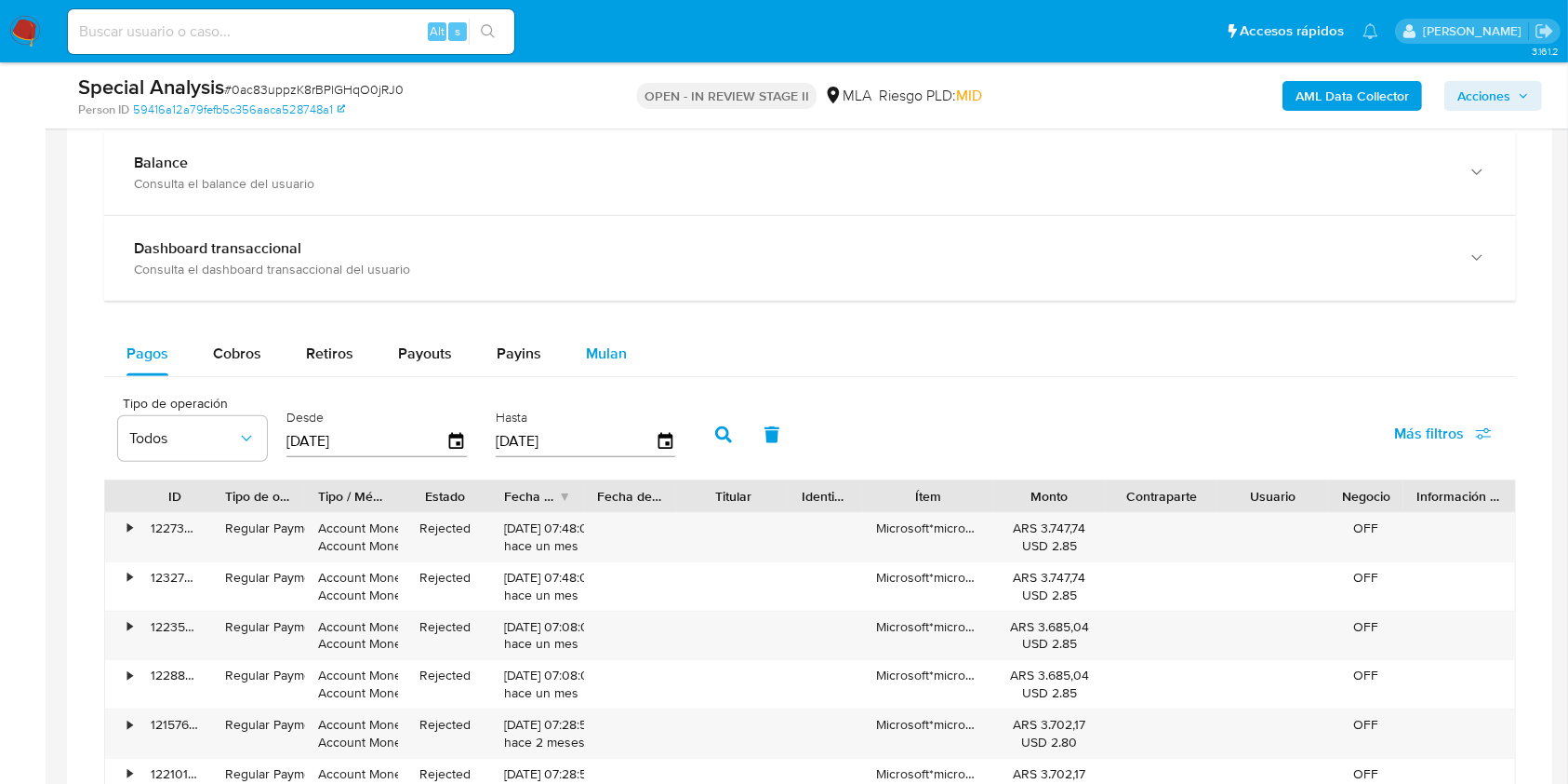
click at [598, 362] on span "Mulan" at bounding box center [606, 353] width 41 height 21
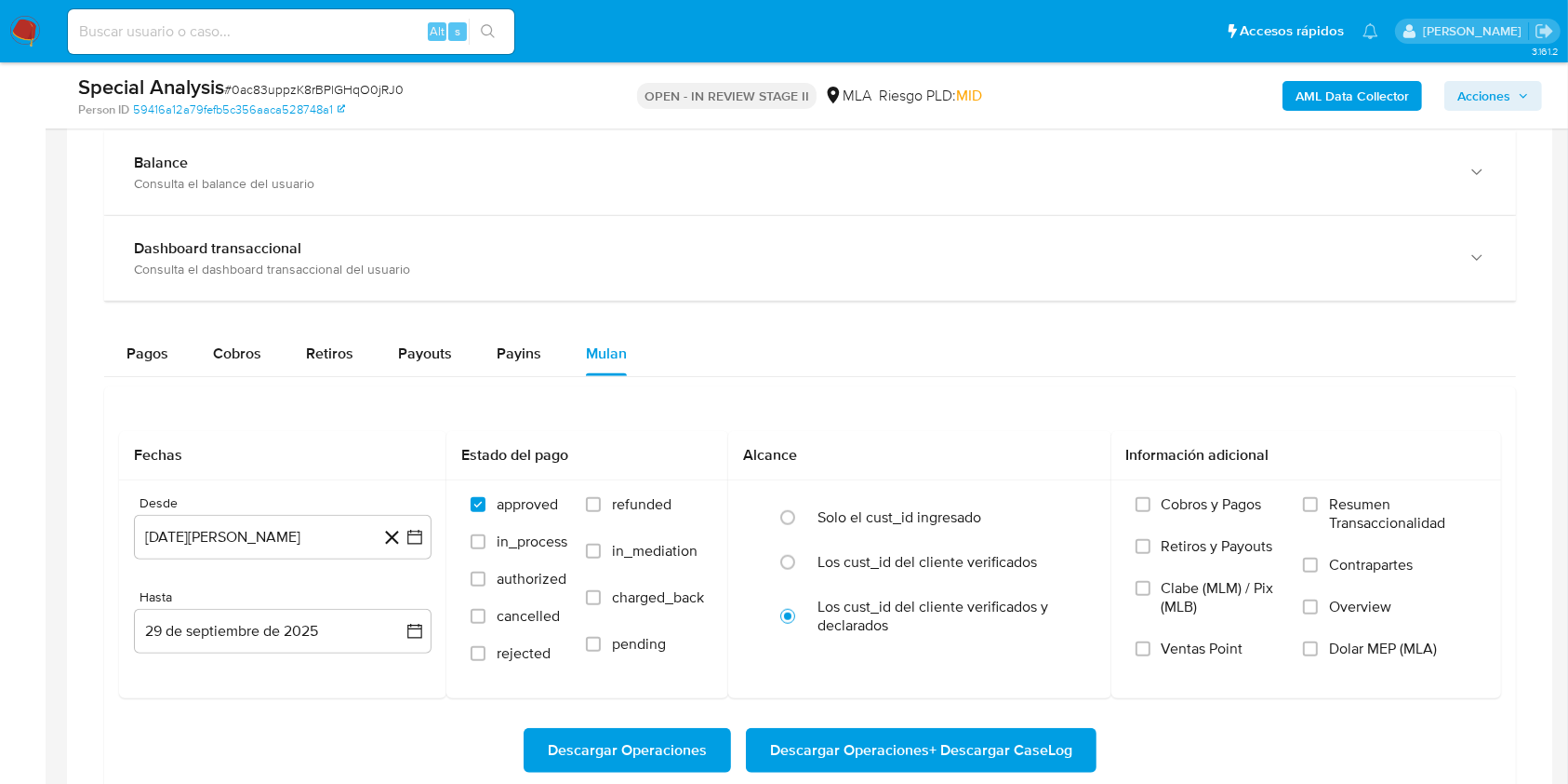
scroll to position [1613, 0]
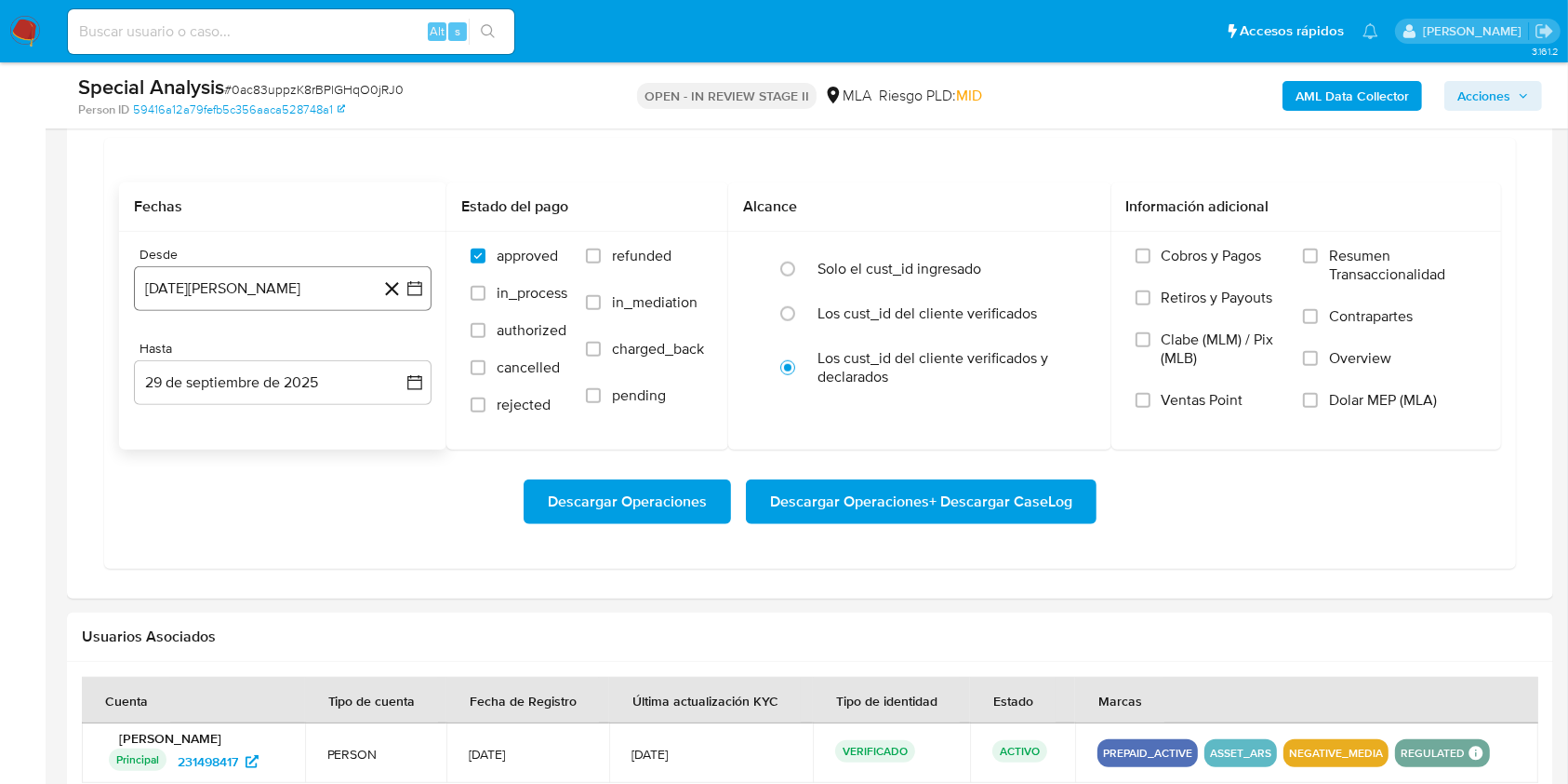
click at [283, 306] on button "29 de agosto de 2024" at bounding box center [283, 288] width 298 height 45
click at [393, 360] on icon "Mes siguiente" at bounding box center [398, 356] width 22 height 22
click at [389, 432] on button "1" at bounding box center [394, 424] width 30 height 30
click at [292, 382] on button "29 de septiembre de 2025" at bounding box center [283, 383] width 298 height 45
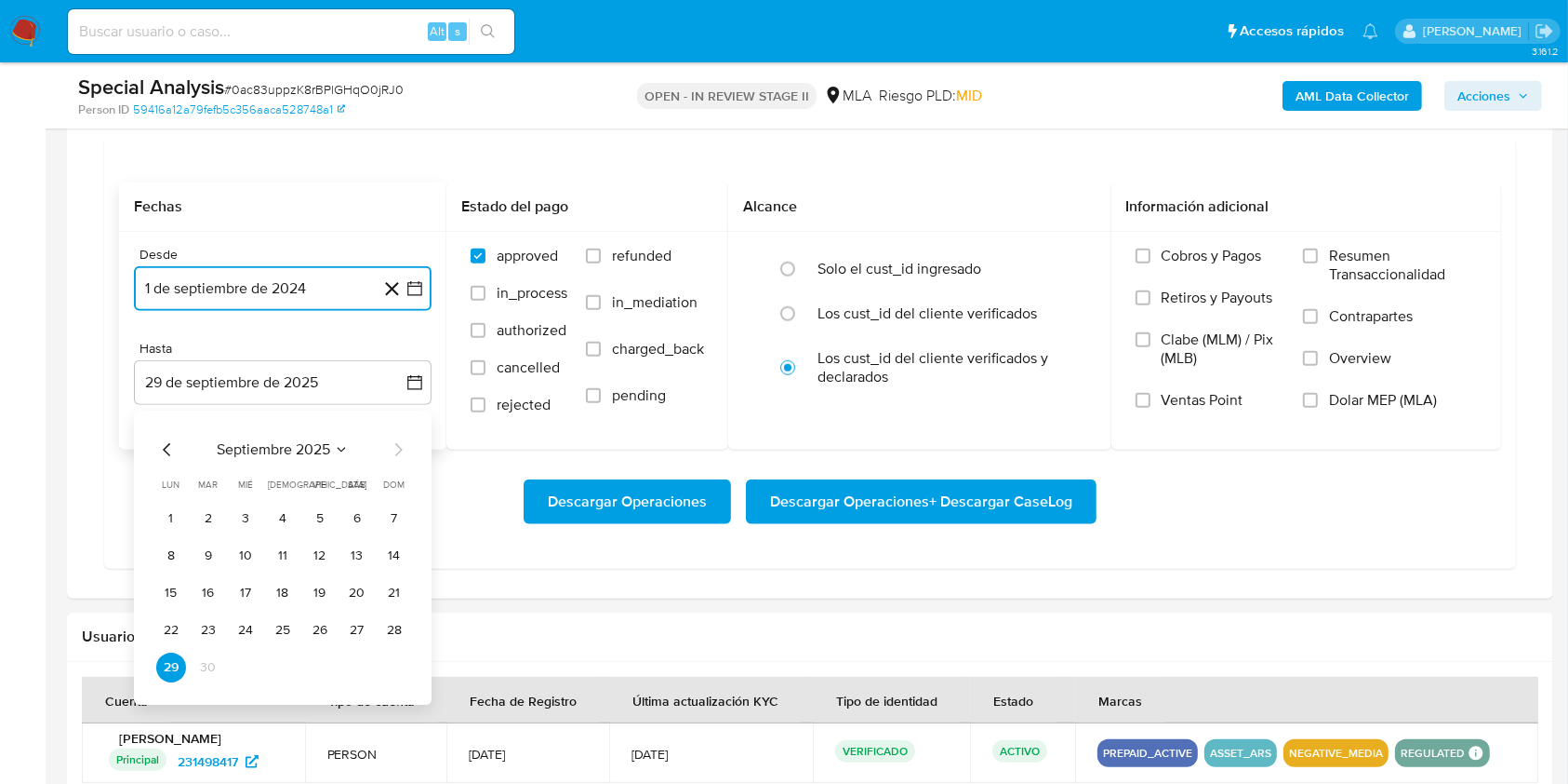
click at [162, 453] on icon "Mes anterior" at bounding box center [167, 449] width 22 height 22
click at [384, 673] on button "31" at bounding box center [394, 667] width 30 height 30
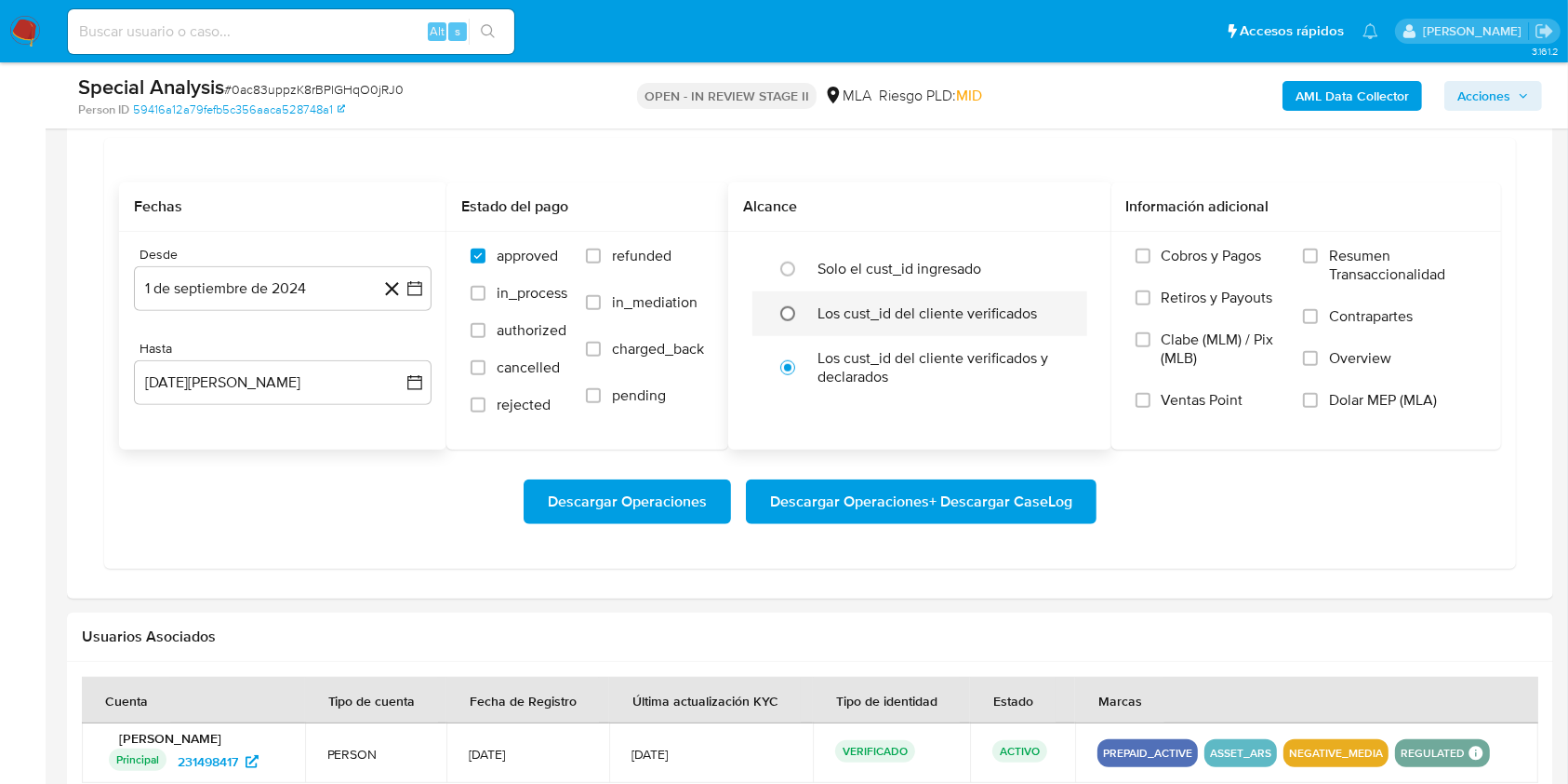
click at [782, 312] on input "radio" at bounding box center [787, 314] width 30 height 30
radio input "true"
click at [1328, 398] on label "Dolar MEP (MLA)" at bounding box center [1390, 411] width 174 height 42
click at [1318, 398] on input "Dolar MEP (MLA)" at bounding box center [1310, 399] width 15 height 15
click at [953, 517] on span "Descargar Operaciones + Descargar CaseLog" at bounding box center [922, 501] width 303 height 41
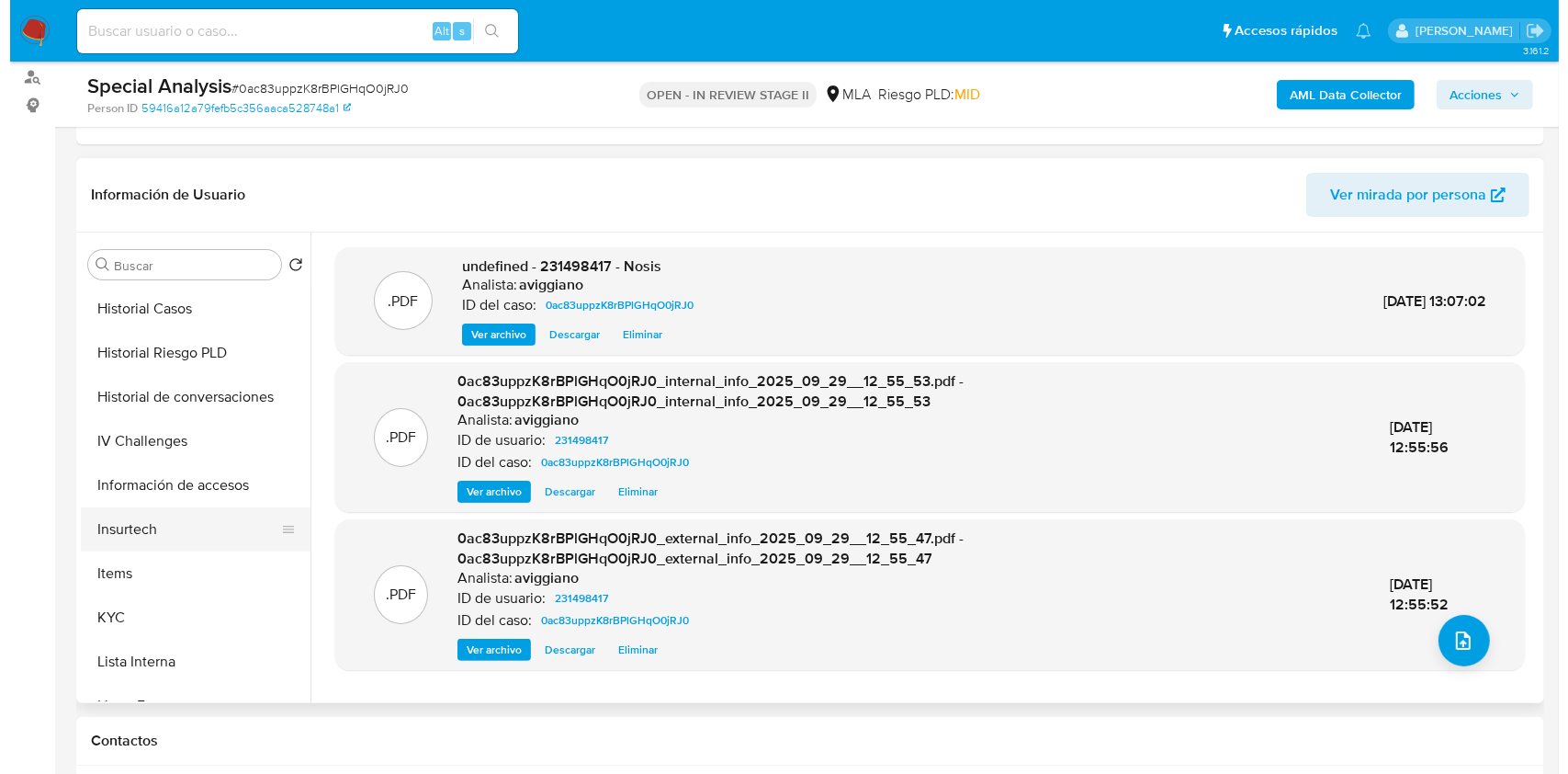
scroll to position [612, 0]
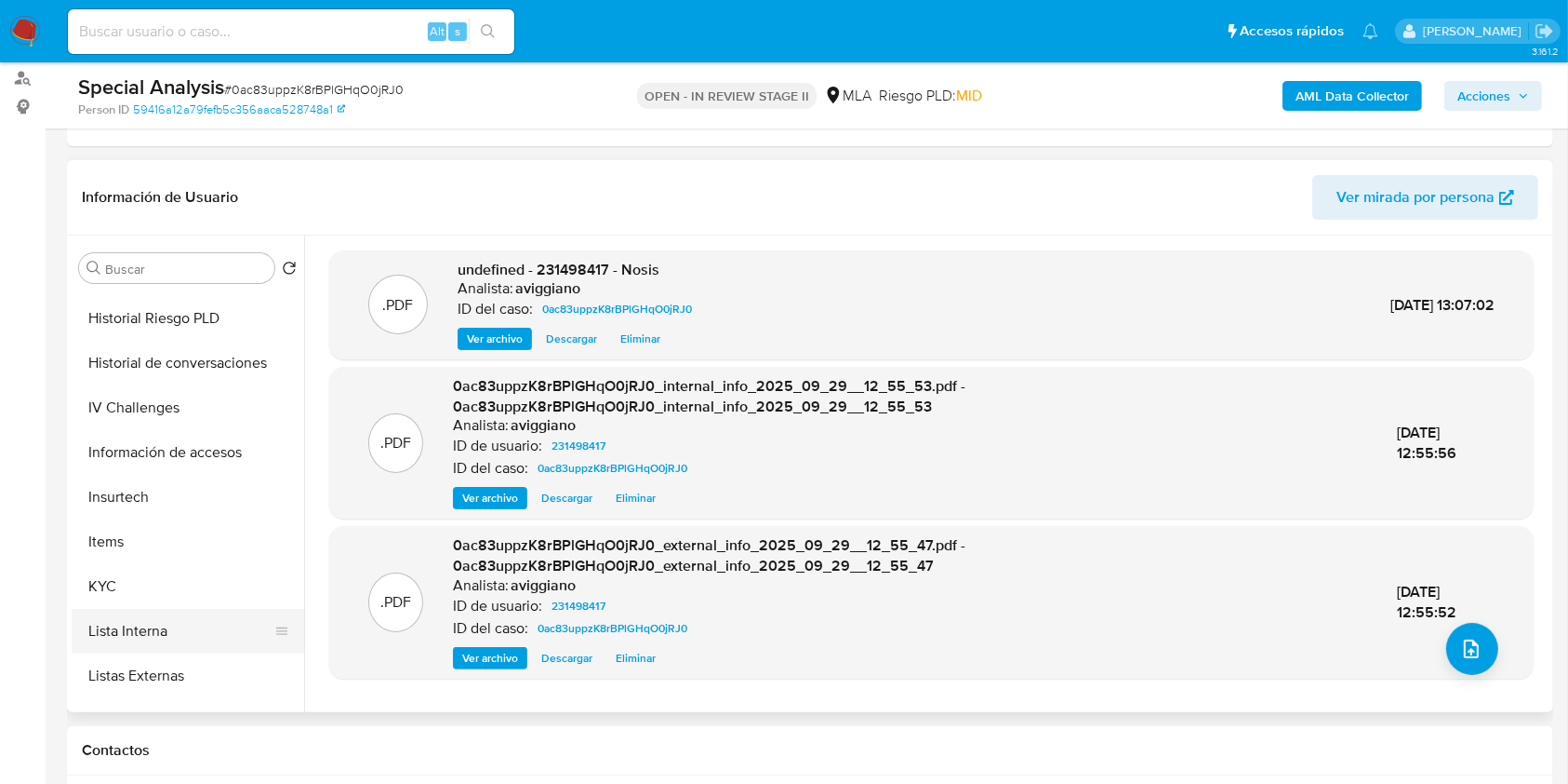
click at [179, 627] on button "Lista Interna" at bounding box center [180, 631] width 218 height 45
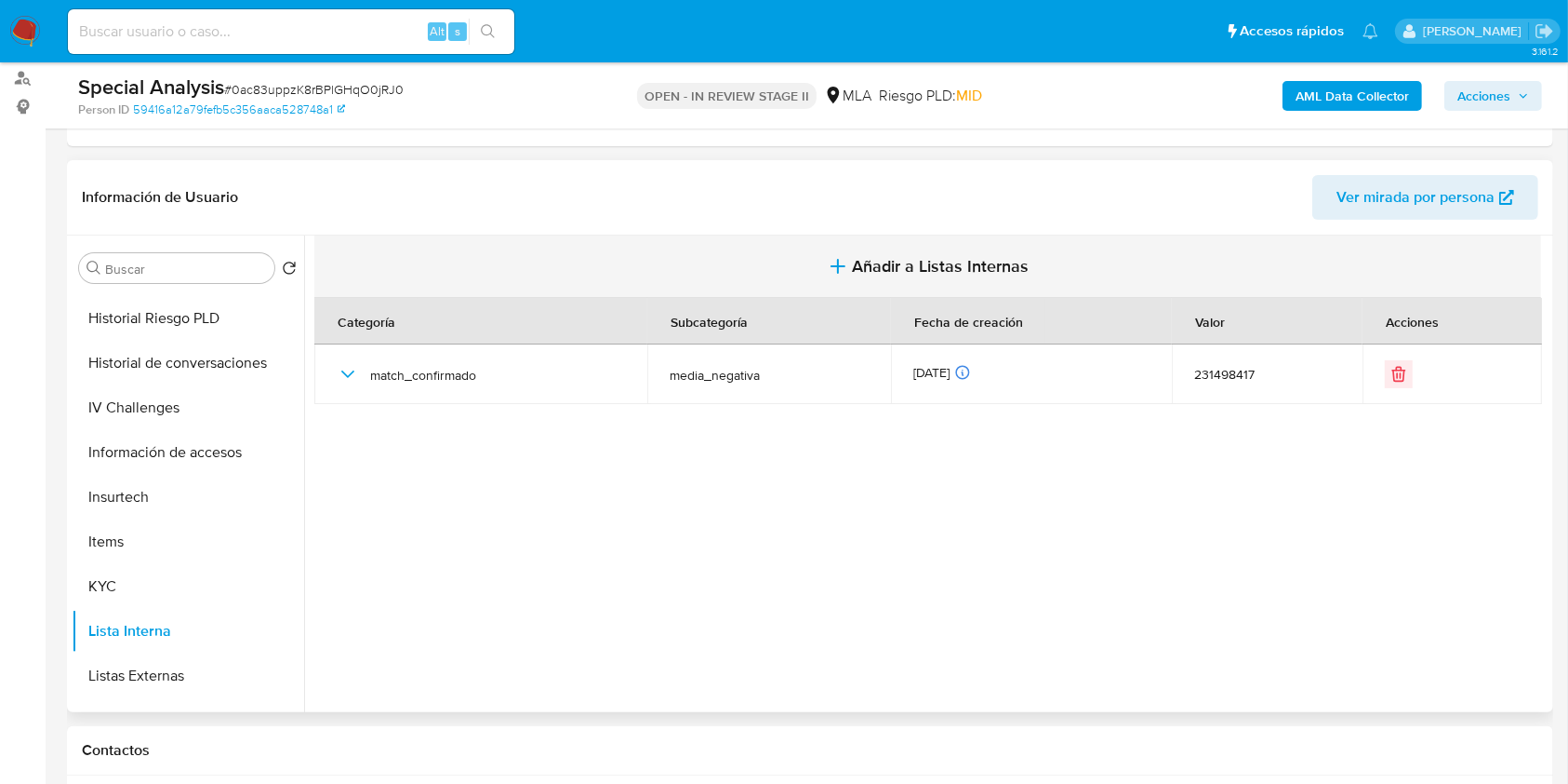
click at [951, 275] on span "Añadir a Listas Internas" at bounding box center [942, 266] width 177 height 21
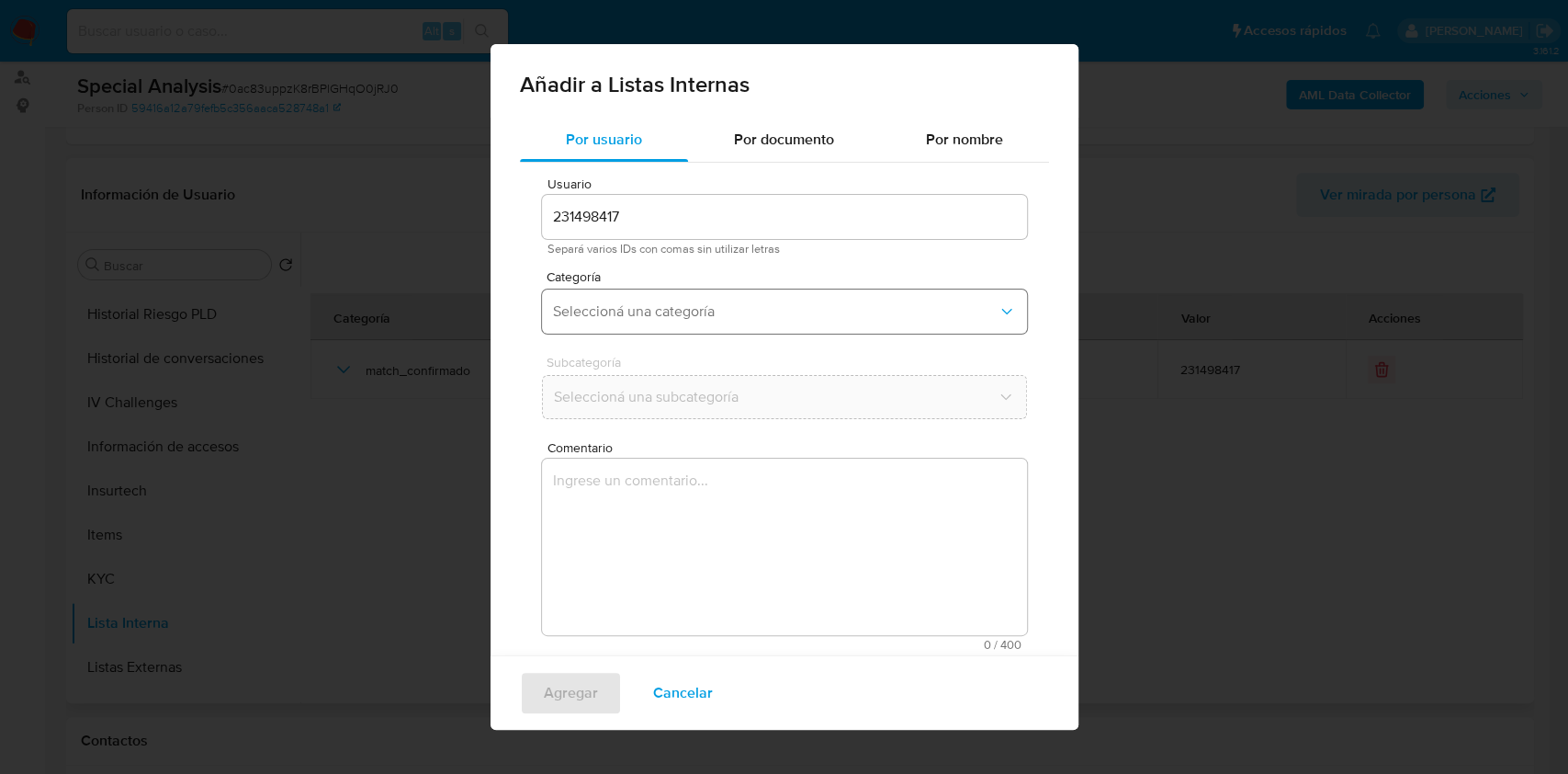
click at [621, 322] on button "Seleccioná una categoría" at bounding box center [784, 311] width 485 height 44
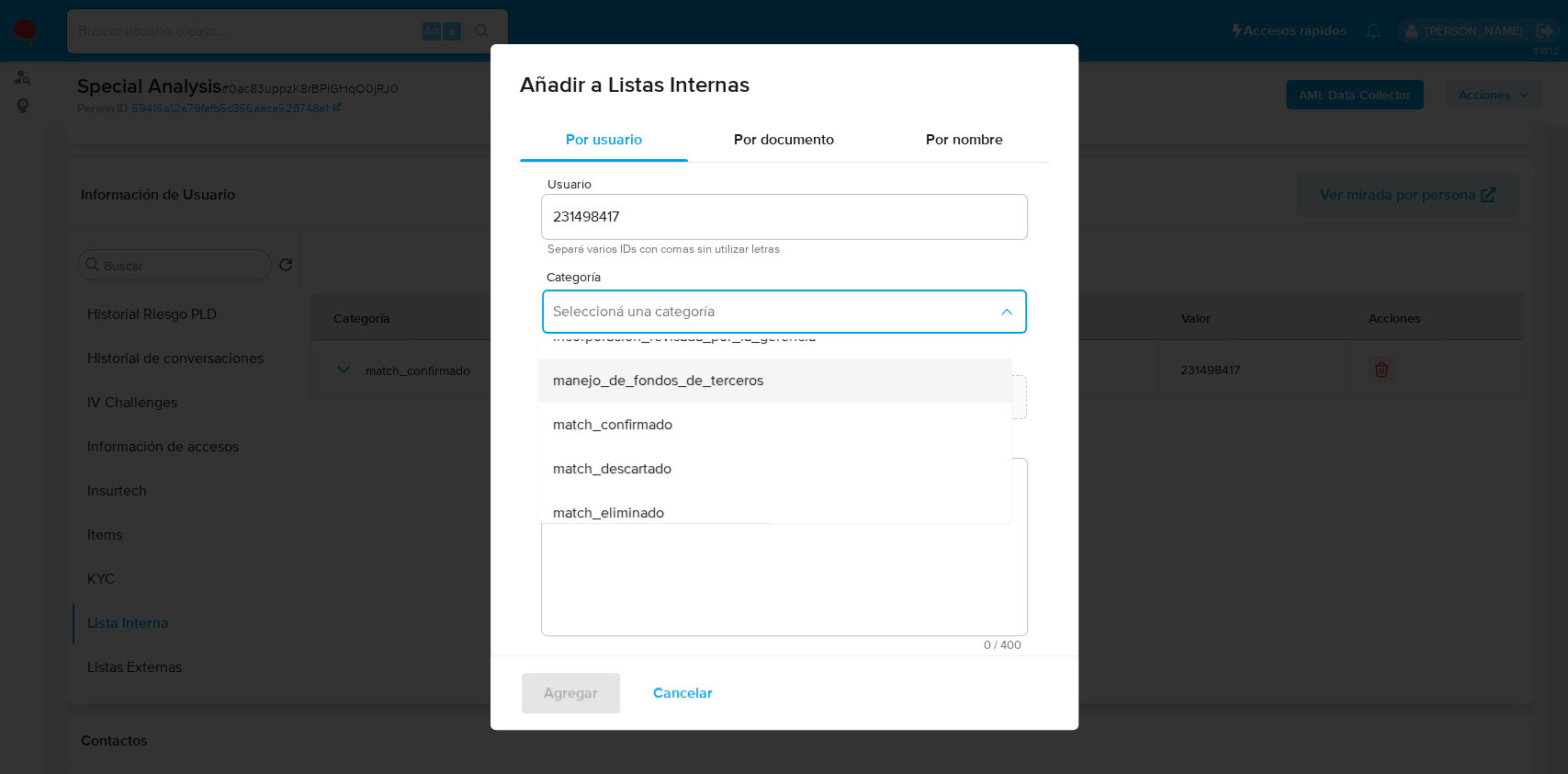
scroll to position [122, 0]
click at [650, 380] on span "match_confirmado" at bounding box center [611, 371] width 119 height 19
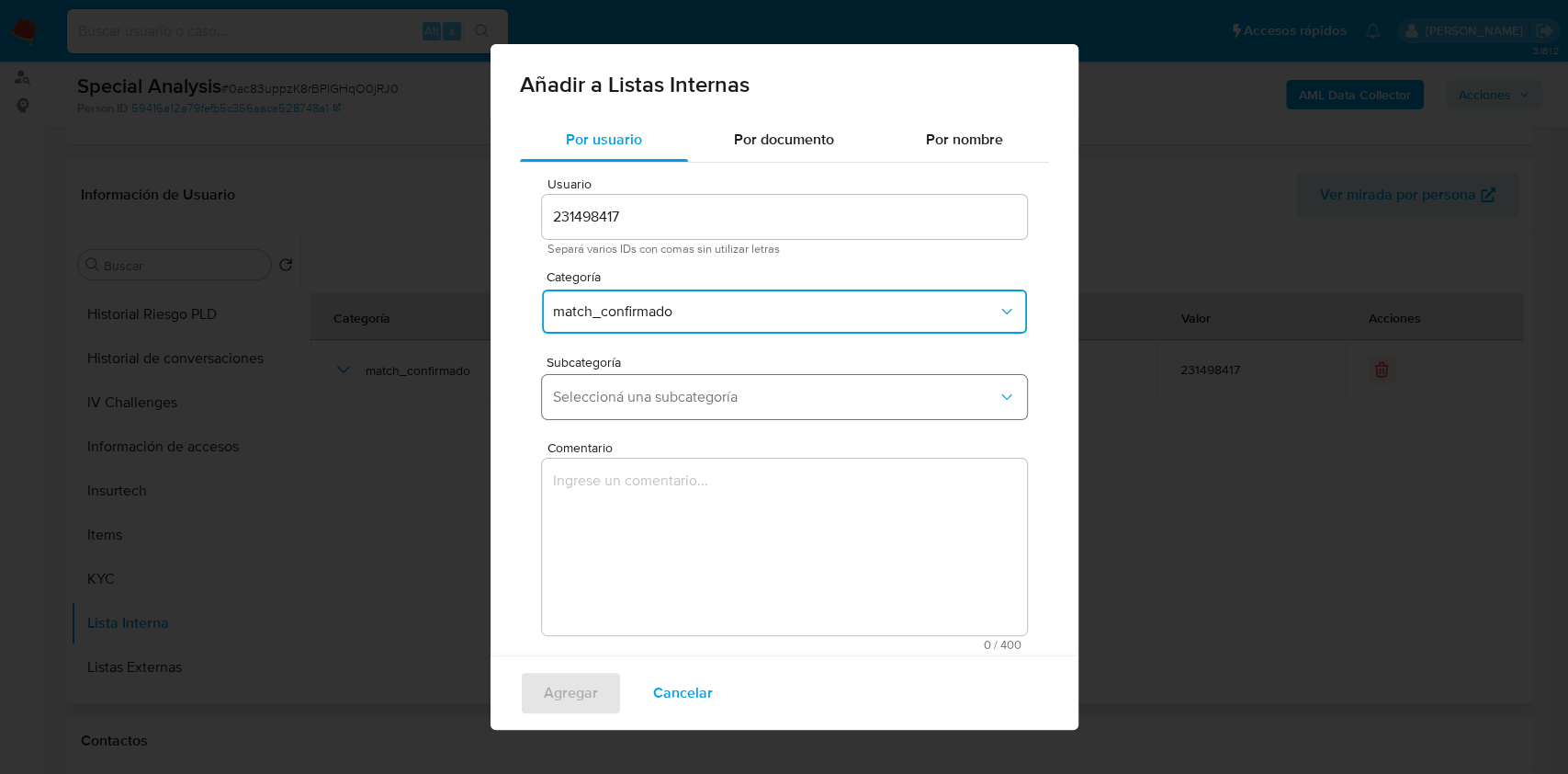
click at [643, 412] on button "Seleccioná una subcategoría" at bounding box center [784, 396] width 485 height 44
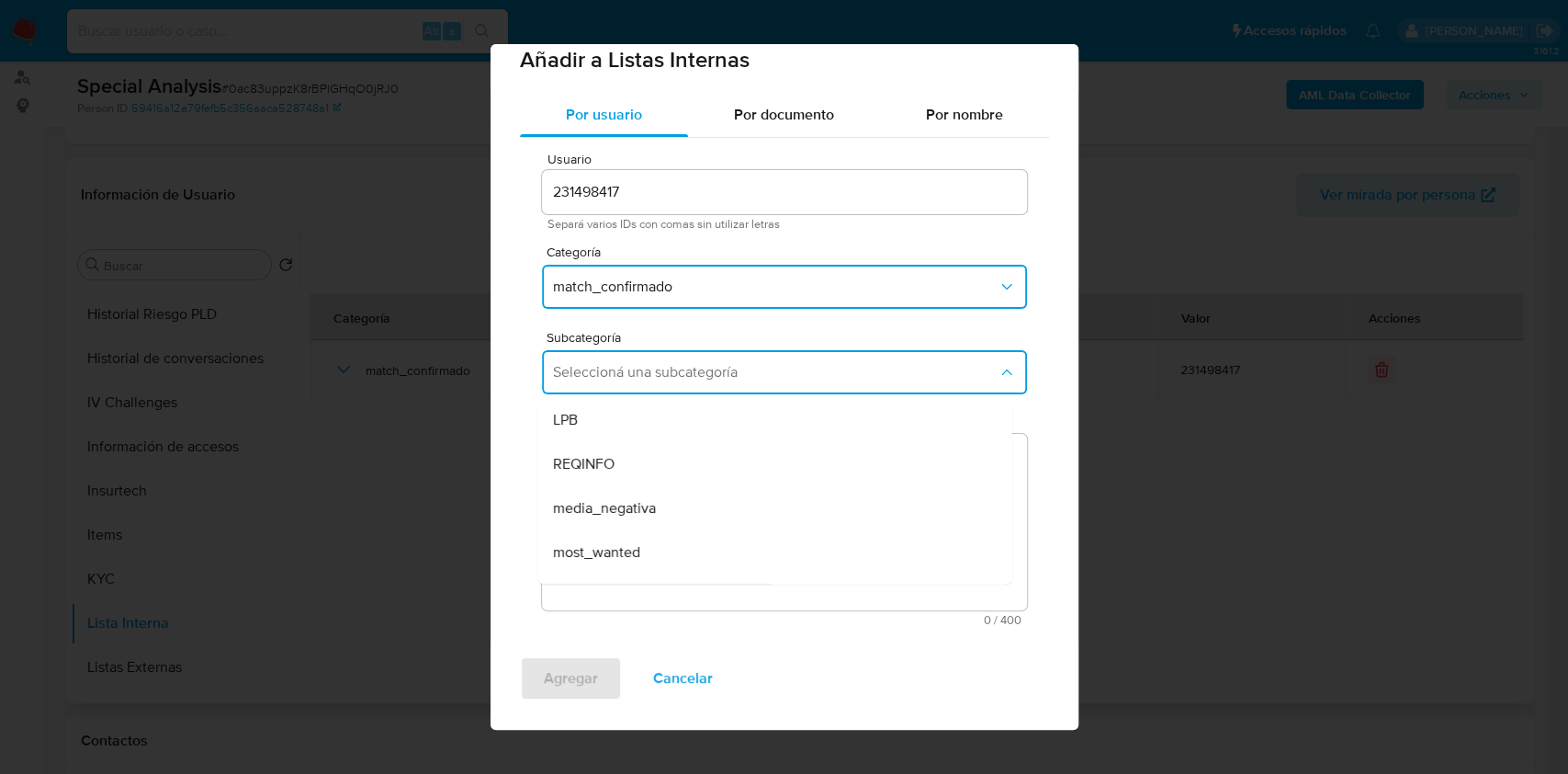
scroll to position [0, 0]
click at [617, 502] on span "media_negativa" at bounding box center [604, 509] width 103 height 19
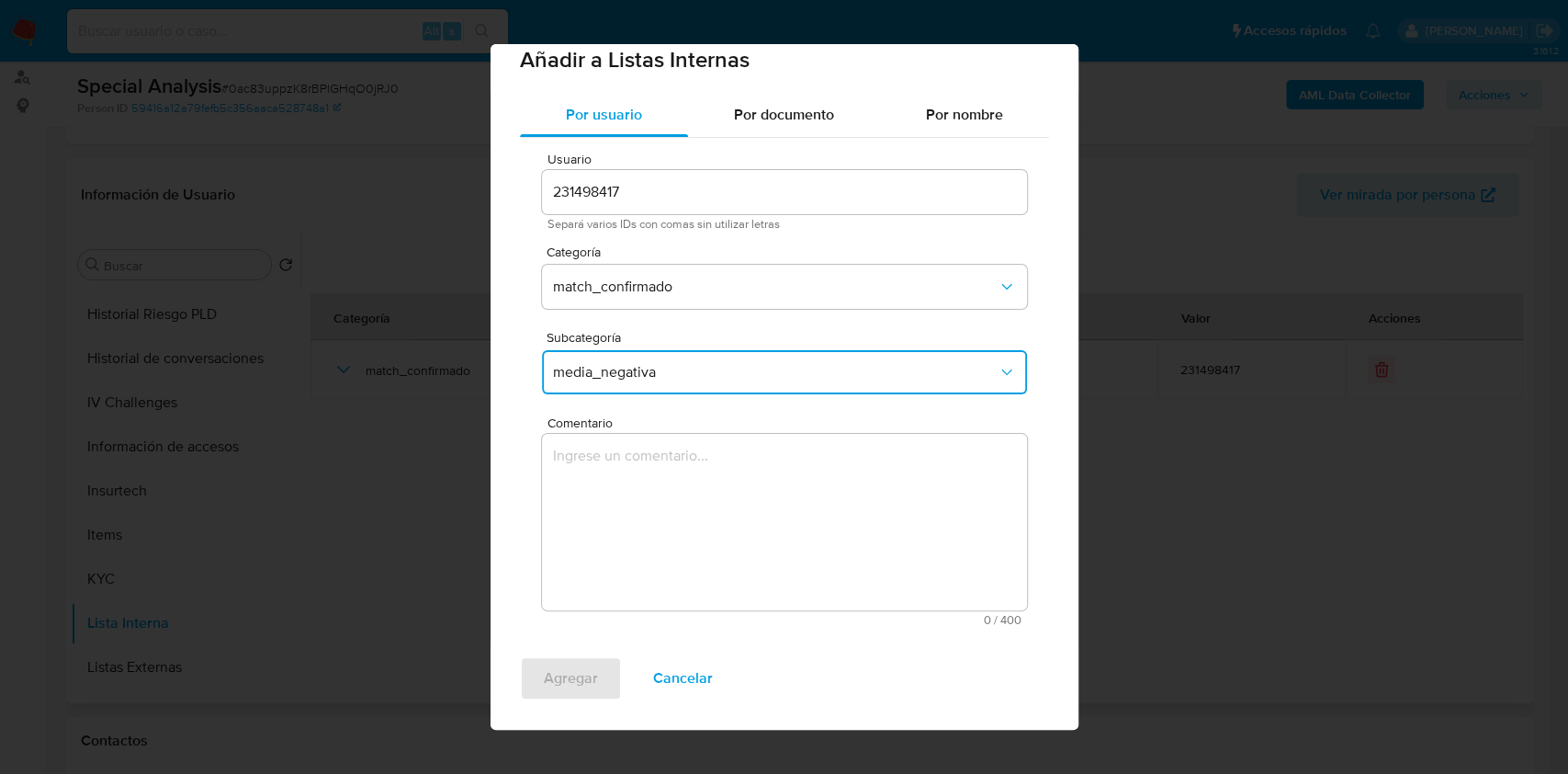
click at [610, 510] on textarea "Comentario" at bounding box center [784, 521] width 485 height 176
click at [635, 374] on span "media_negativa" at bounding box center [775, 372] width 444 height 19
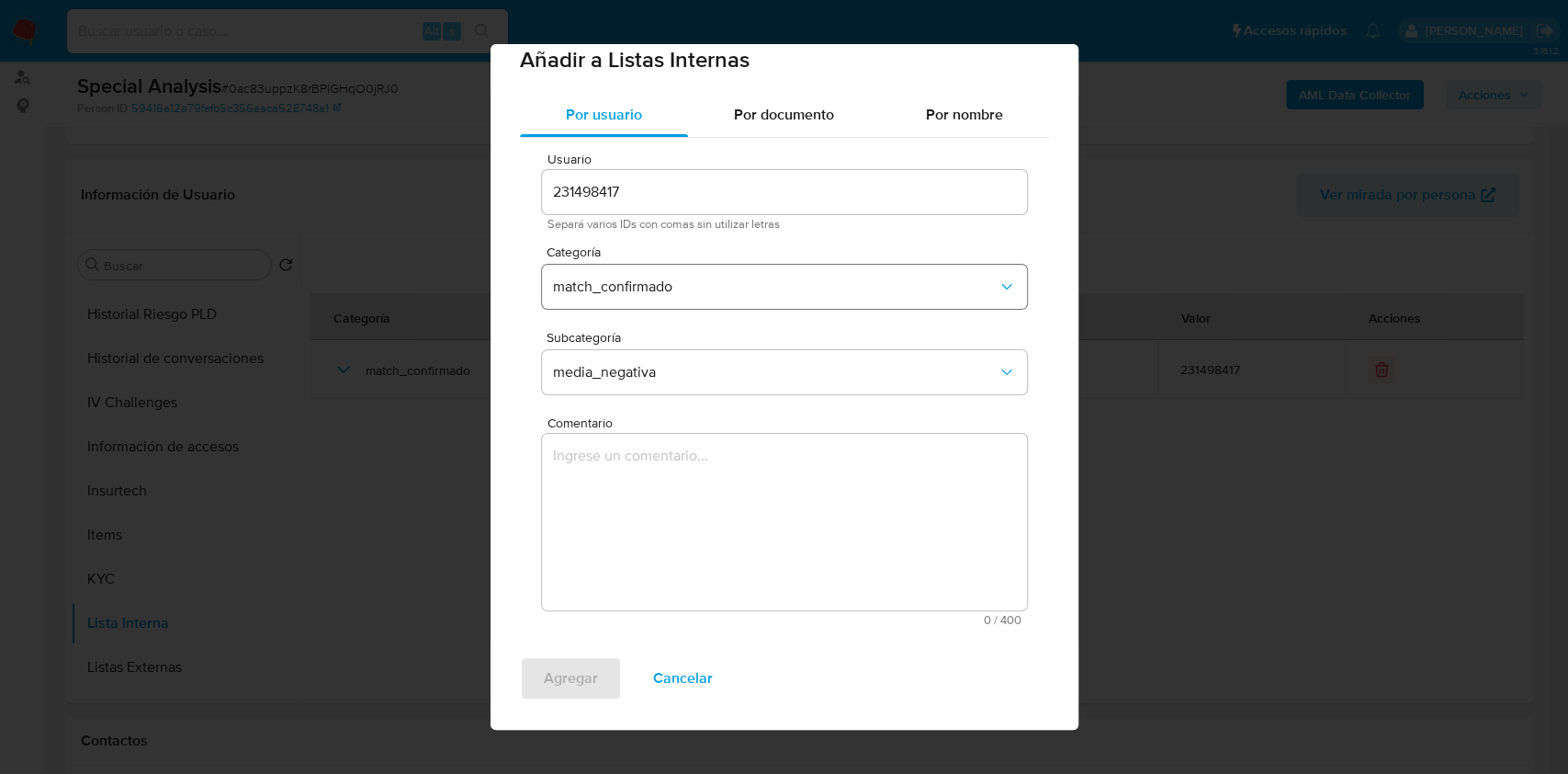
click at [614, 294] on span "match_confirmado" at bounding box center [775, 286] width 444 height 19
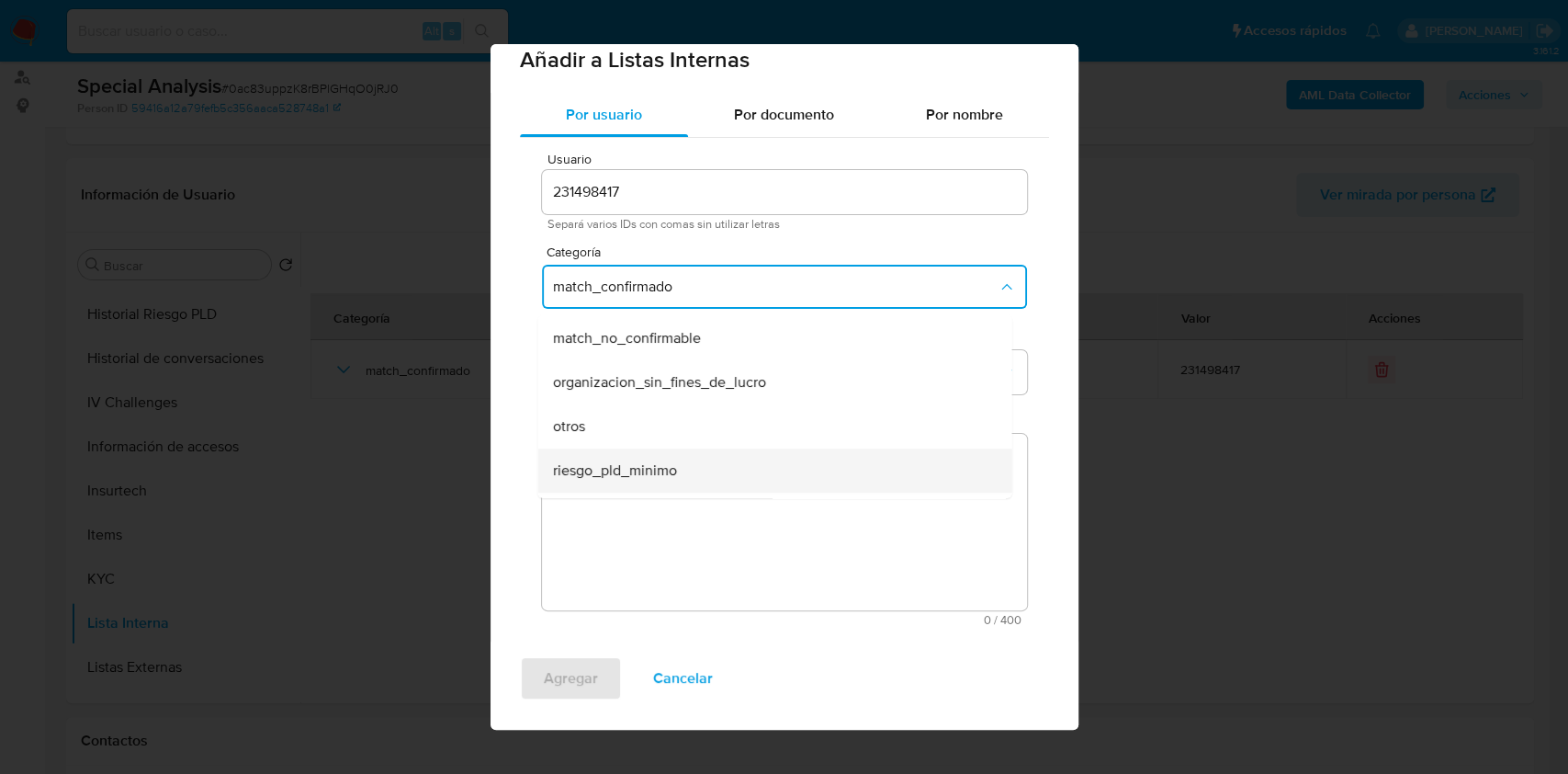
scroll to position [434, 0]
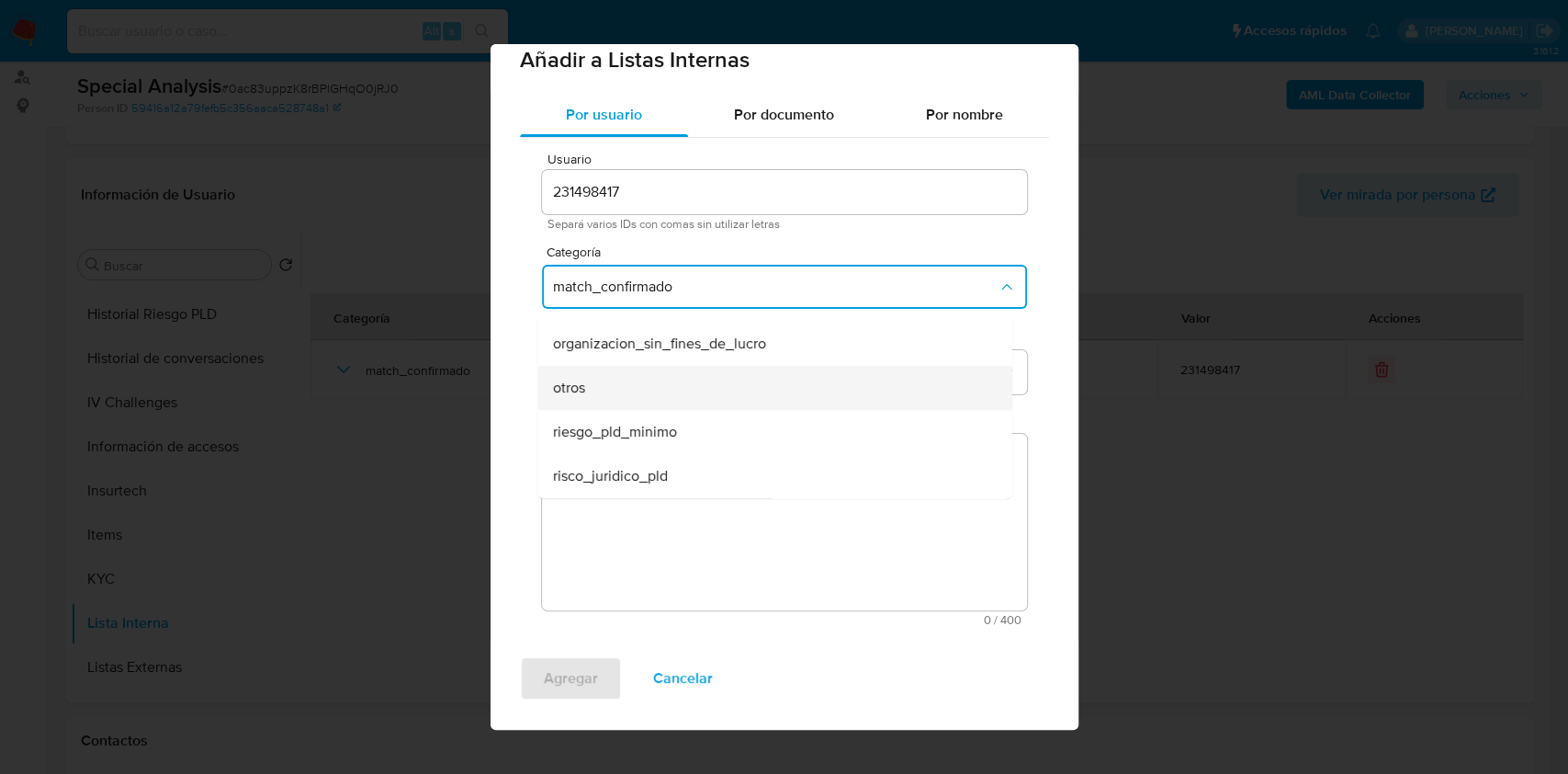
click at [586, 397] on div "otros" at bounding box center [769, 387] width 434 height 44
click at [604, 504] on textarea "Comentario" at bounding box center [784, 521] width 485 height 176
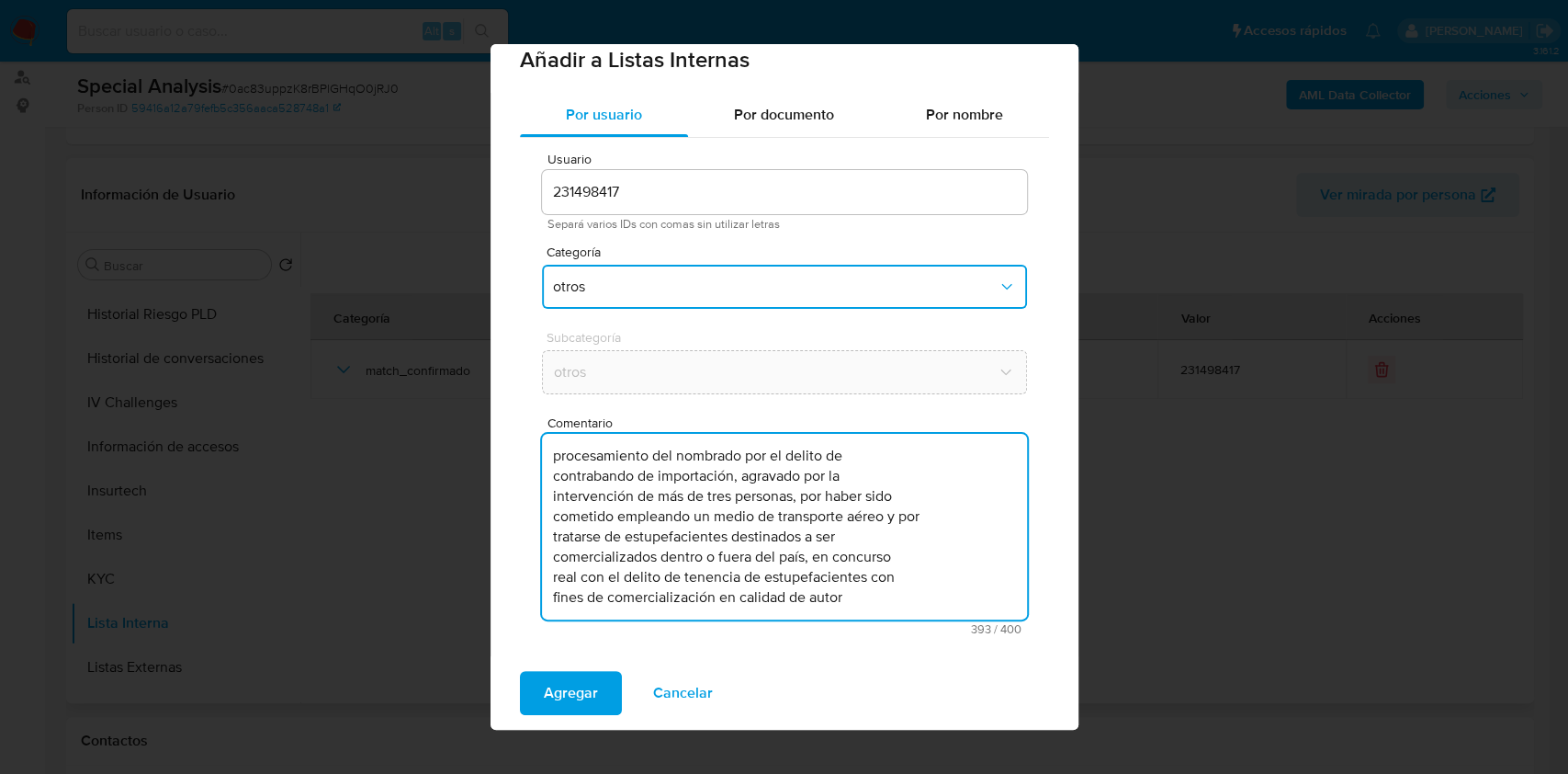
scroll to position [0, 0]
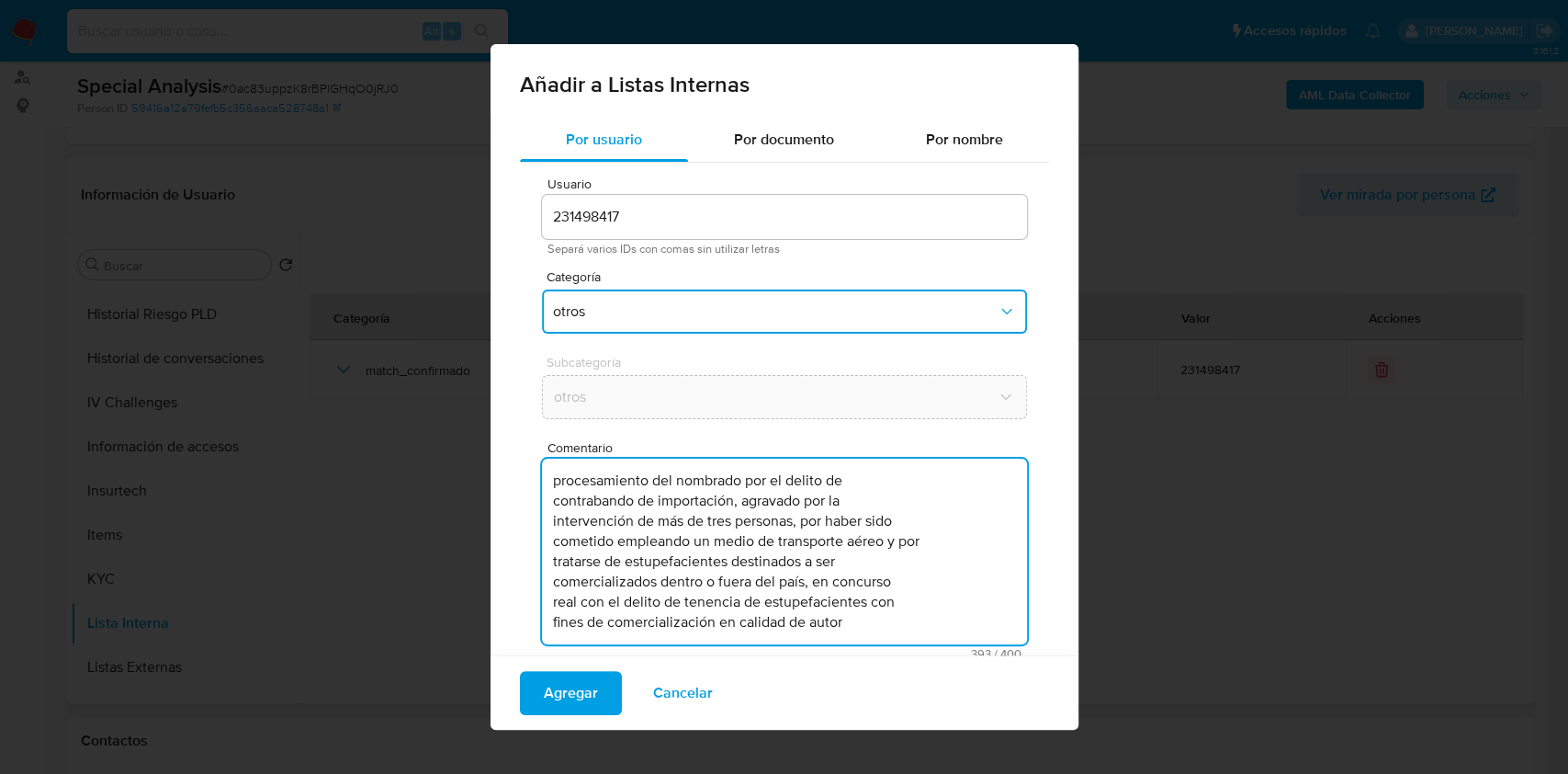
click at [560, 483] on textarea "procesamiento del nombrado por el delito de contrabando de importación, agravad…" at bounding box center [784, 551] width 485 height 186
drag, startPoint x: 651, startPoint y: 475, endPoint x: 534, endPoint y: 482, distance: 117.2
click at [534, 482] on div "Usuario 231498417 Separá varios IDs con comas sin utilizar letras Categoría otr…" at bounding box center [784, 418] width 529 height 511
click at [661, 476] on textarea "Procesamiento del nombrado por el delito de contrabando de importación, agravad…" at bounding box center [784, 551] width 485 height 186
drag, startPoint x: 744, startPoint y: 482, endPoint x: 539, endPoint y: 482, distance: 205.0
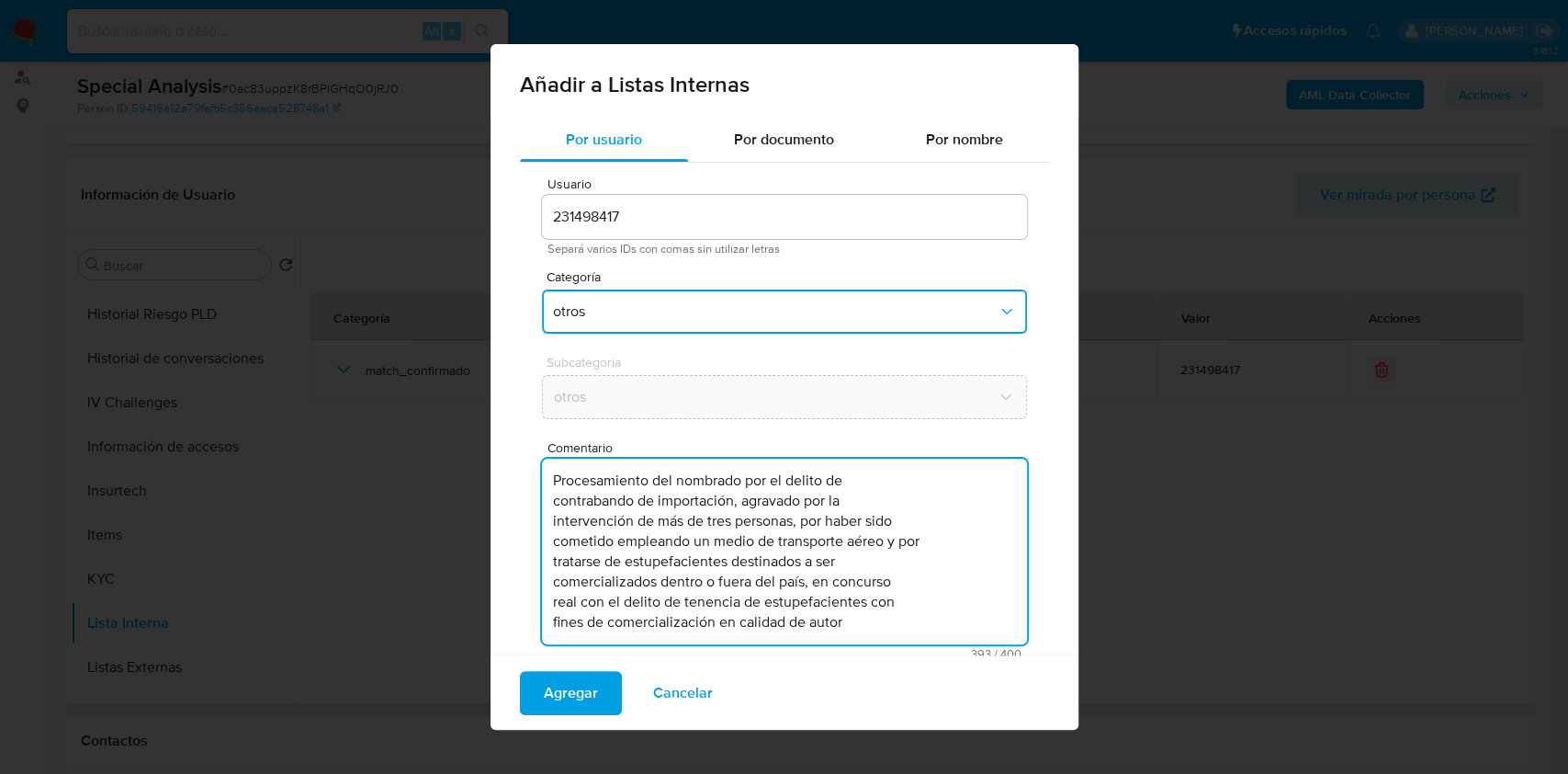
click at [539, 482] on div "Usuario 231498417 Separá varios IDs con comas sin utilizar letras Categoría otr…" at bounding box center [784, 418] width 529 height 511
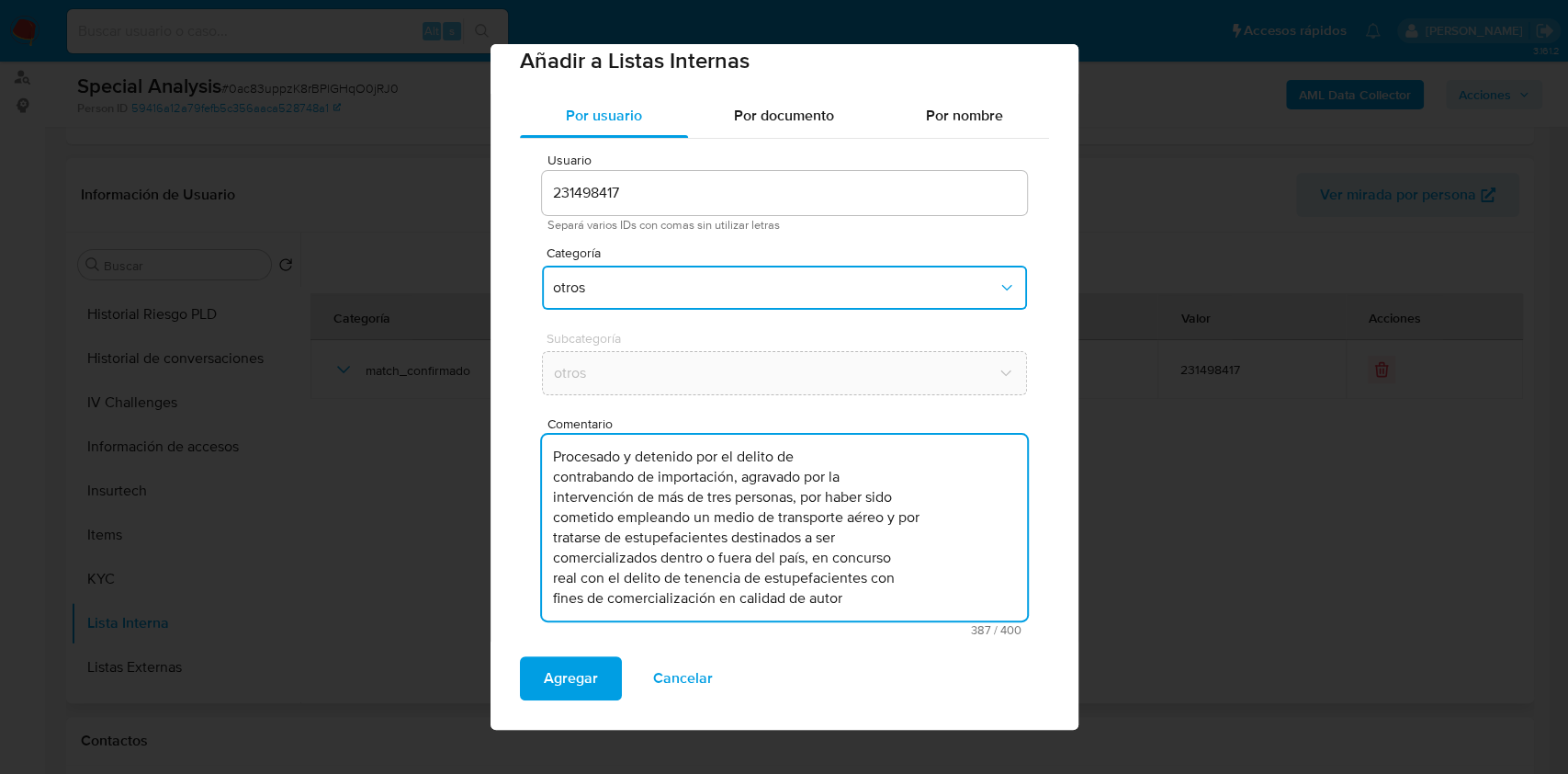
scroll to position [34, 0]
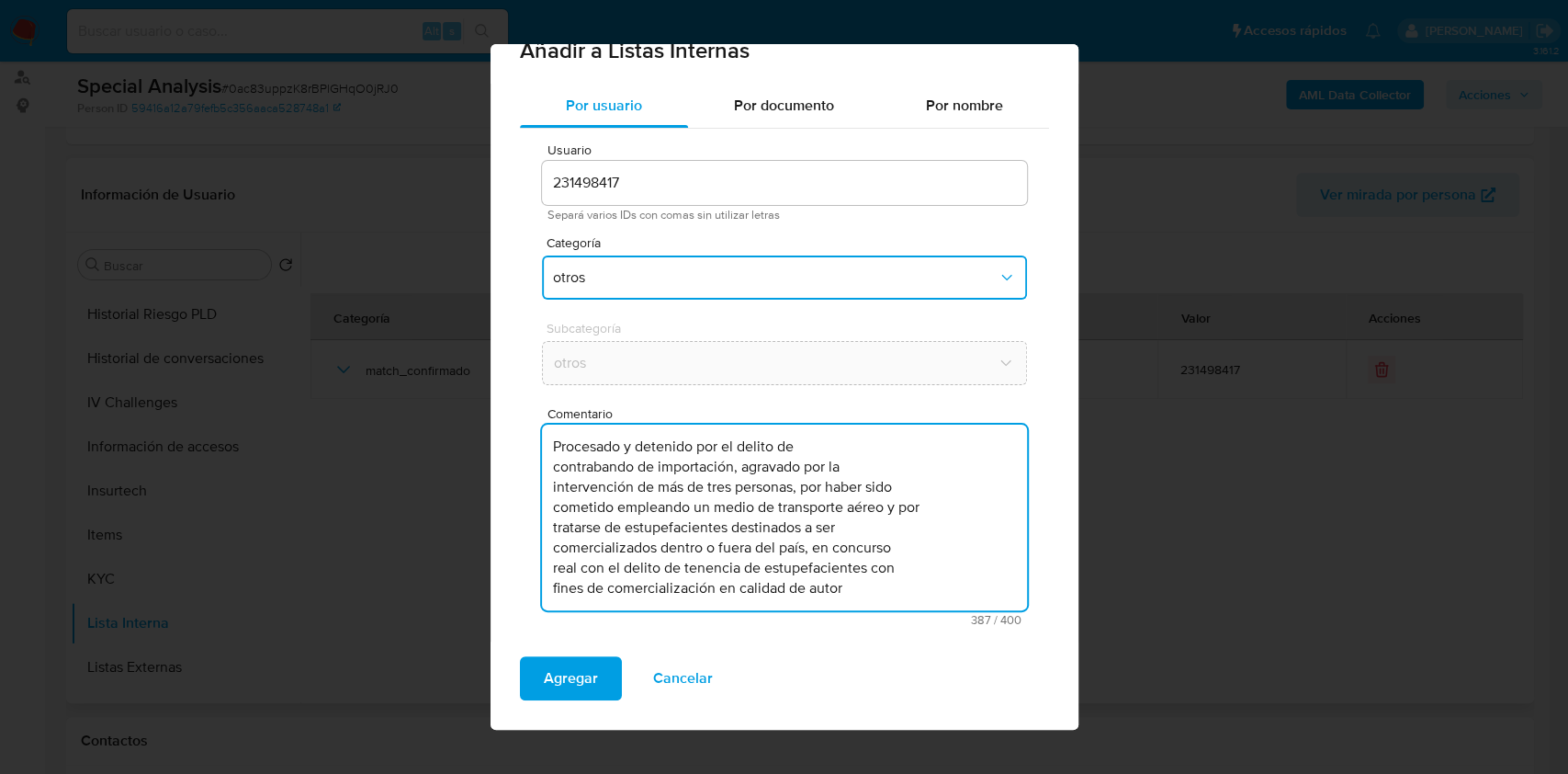
click at [877, 581] on textarea "Procesado y detenido por el delito de contrabando de importación, agravado por …" at bounding box center [784, 517] width 485 height 186
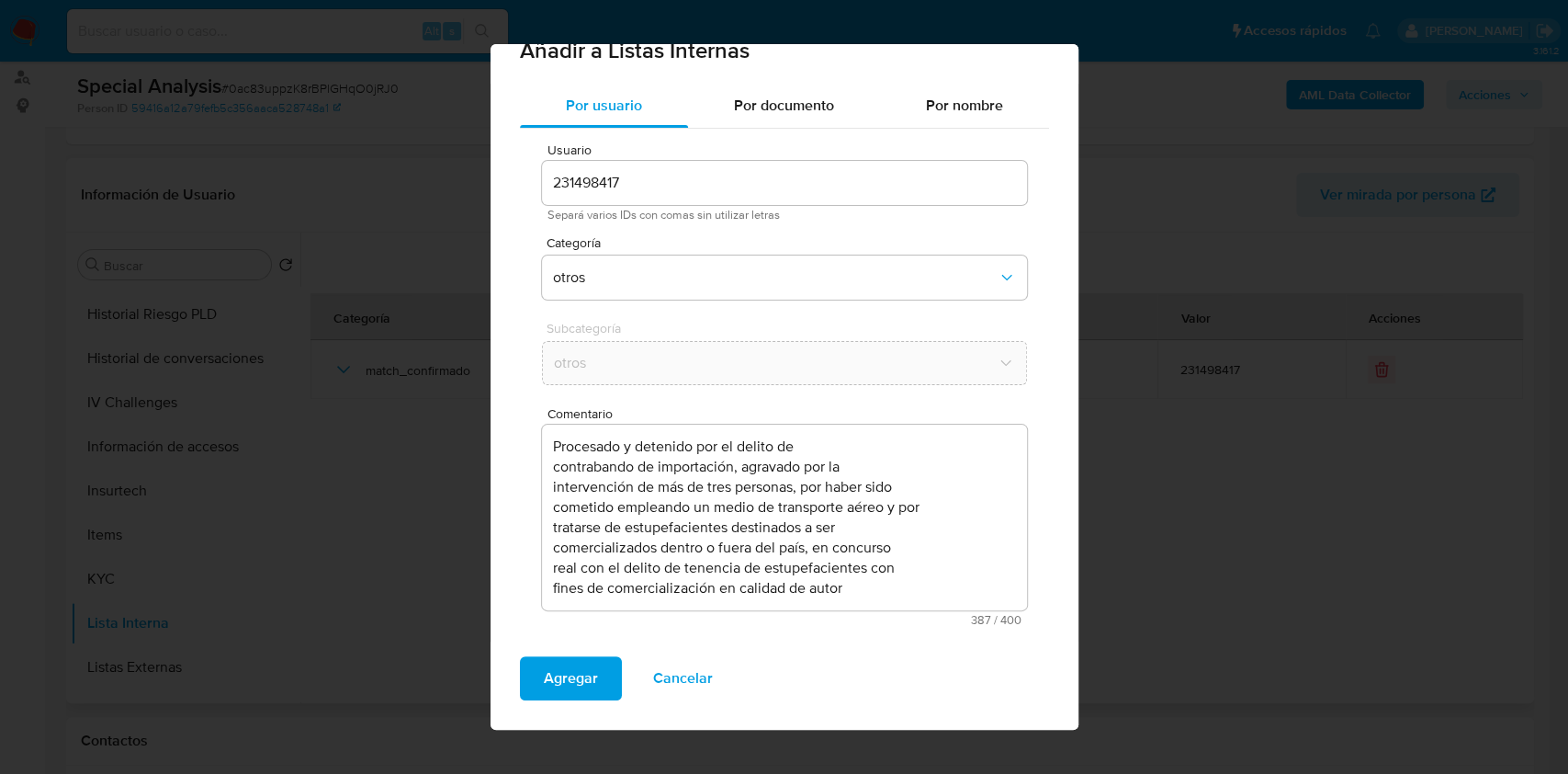
drag, startPoint x: 594, startPoint y: 685, endPoint x: 862, endPoint y: 587, distance: 285.4
click at [862, 587] on div "Añadir a Listas Internas Por usuario Por documento Por nombre Usuario 231498417…" at bounding box center [784, 387] width 588 height 685
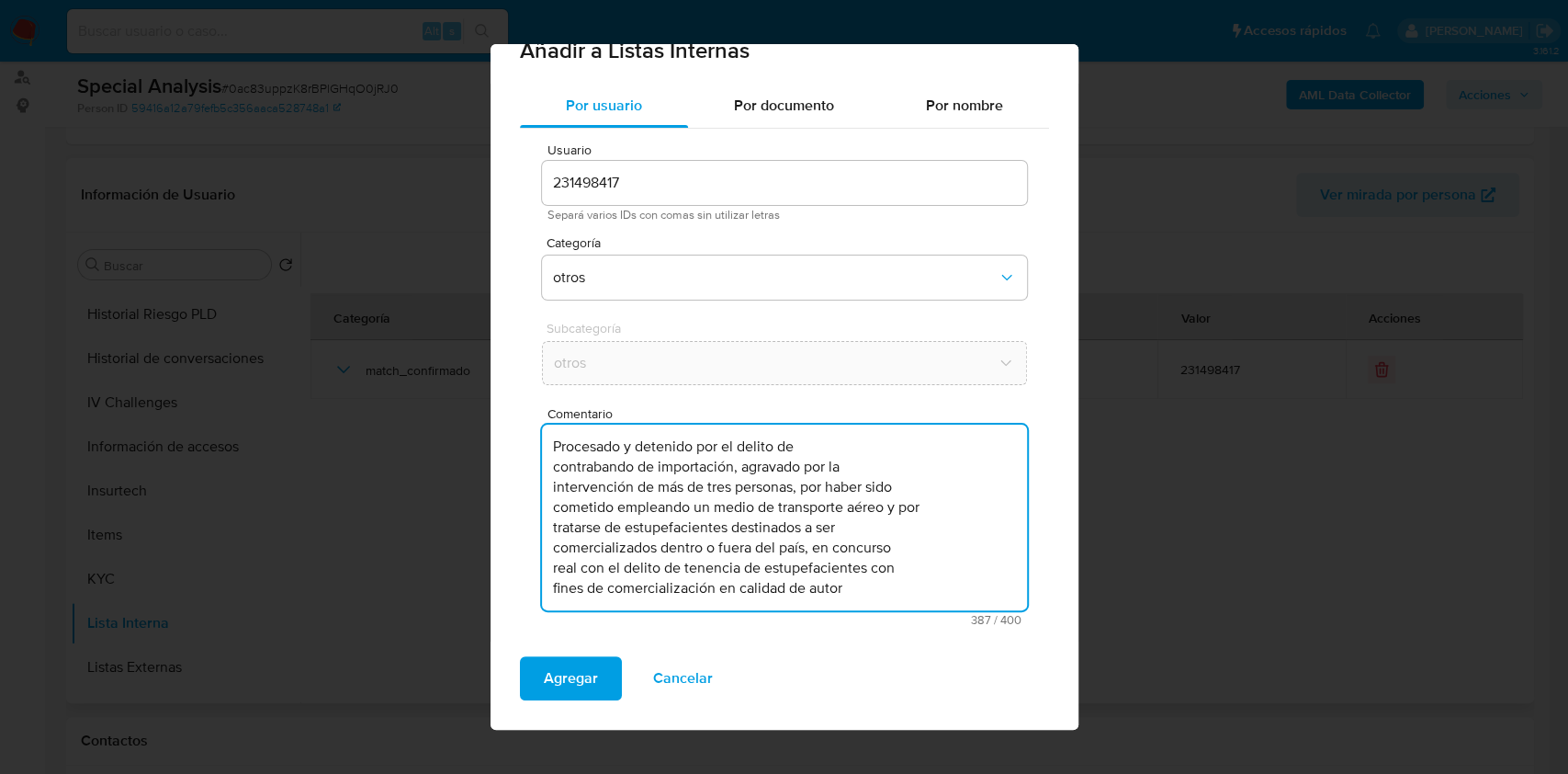
click at [862, 587] on textarea "Procesado y detenido por el delito de contrabando de importación, agravado por …" at bounding box center [784, 517] width 485 height 186
paste textarea "https://www."
click at [775, 594] on textarea "Procesado y detenido por el delito de contrabando de importación, agravado por …" at bounding box center [784, 517] width 485 height 186
drag, startPoint x: 936, startPoint y: 580, endPoint x: 901, endPoint y: 589, distance: 36.1
click at [901, 589] on textarea "Procesado y detenido por el delito de contrabando de importación, agravado por …" at bounding box center [784, 517] width 485 height 186
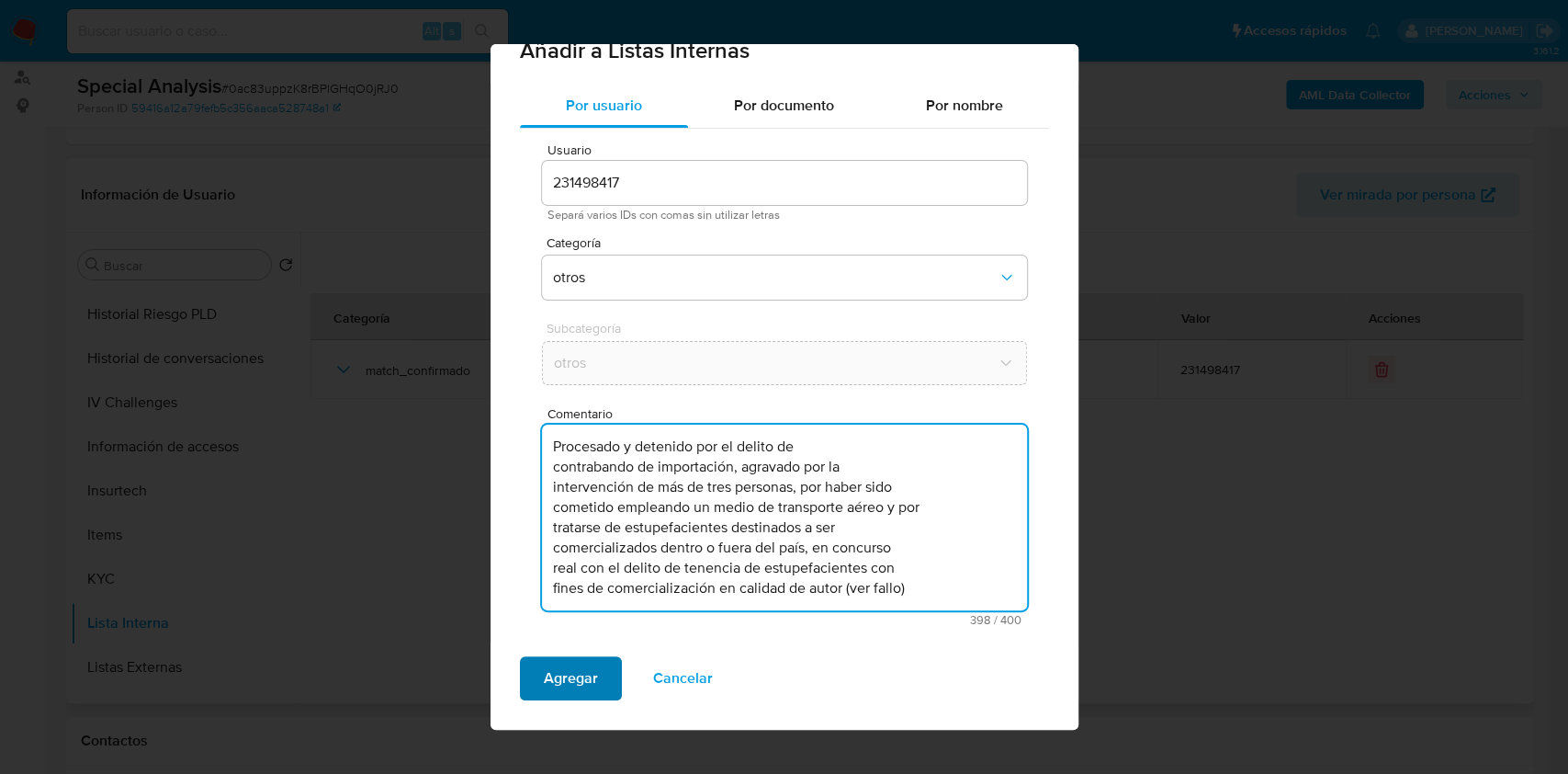
type textarea "Procesado y detenido por el delito de contrabando de importación, agravado por …"
click at [580, 675] on span "Agregar" at bounding box center [570, 678] width 54 height 40
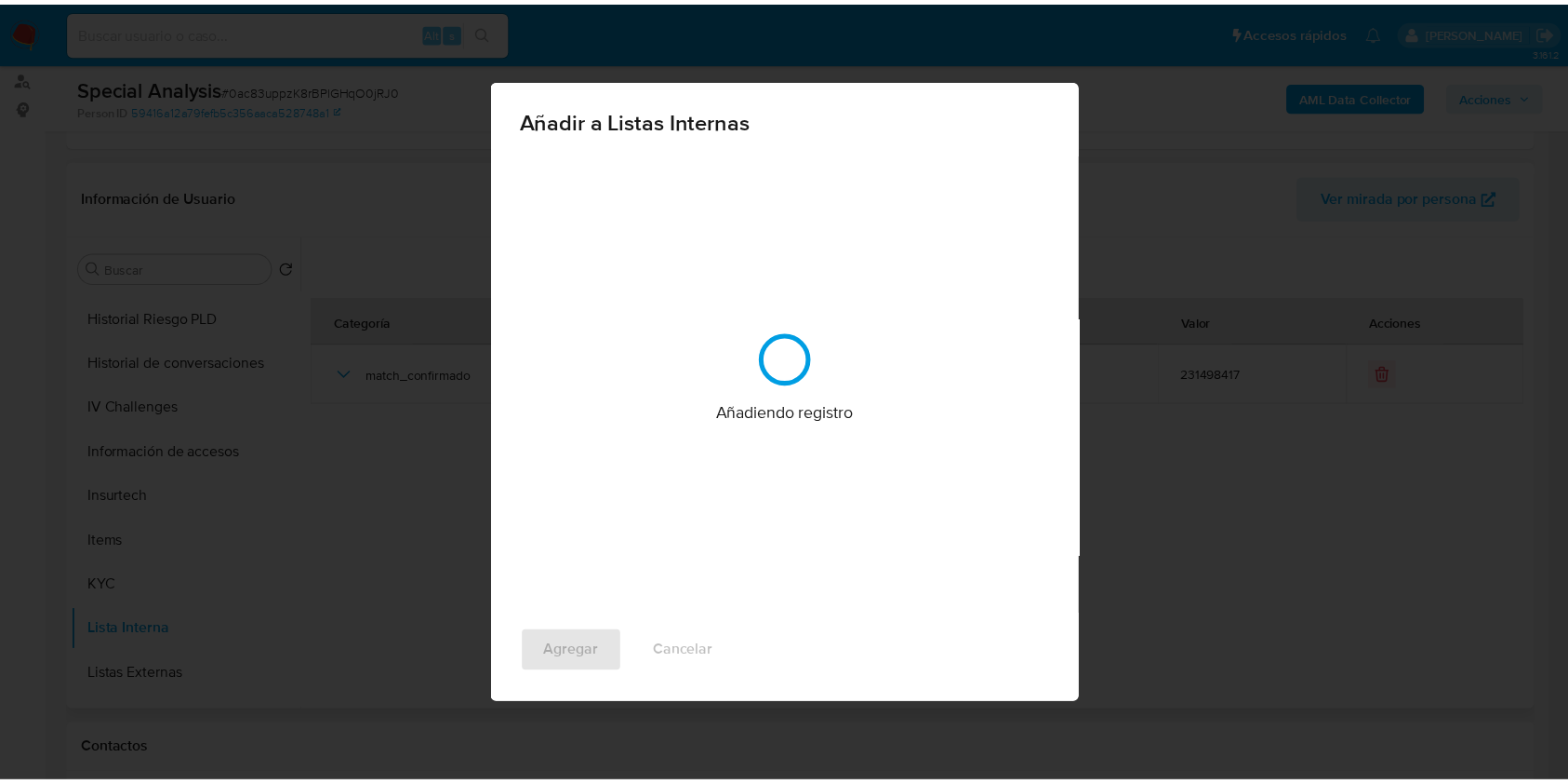
scroll to position [0, 0]
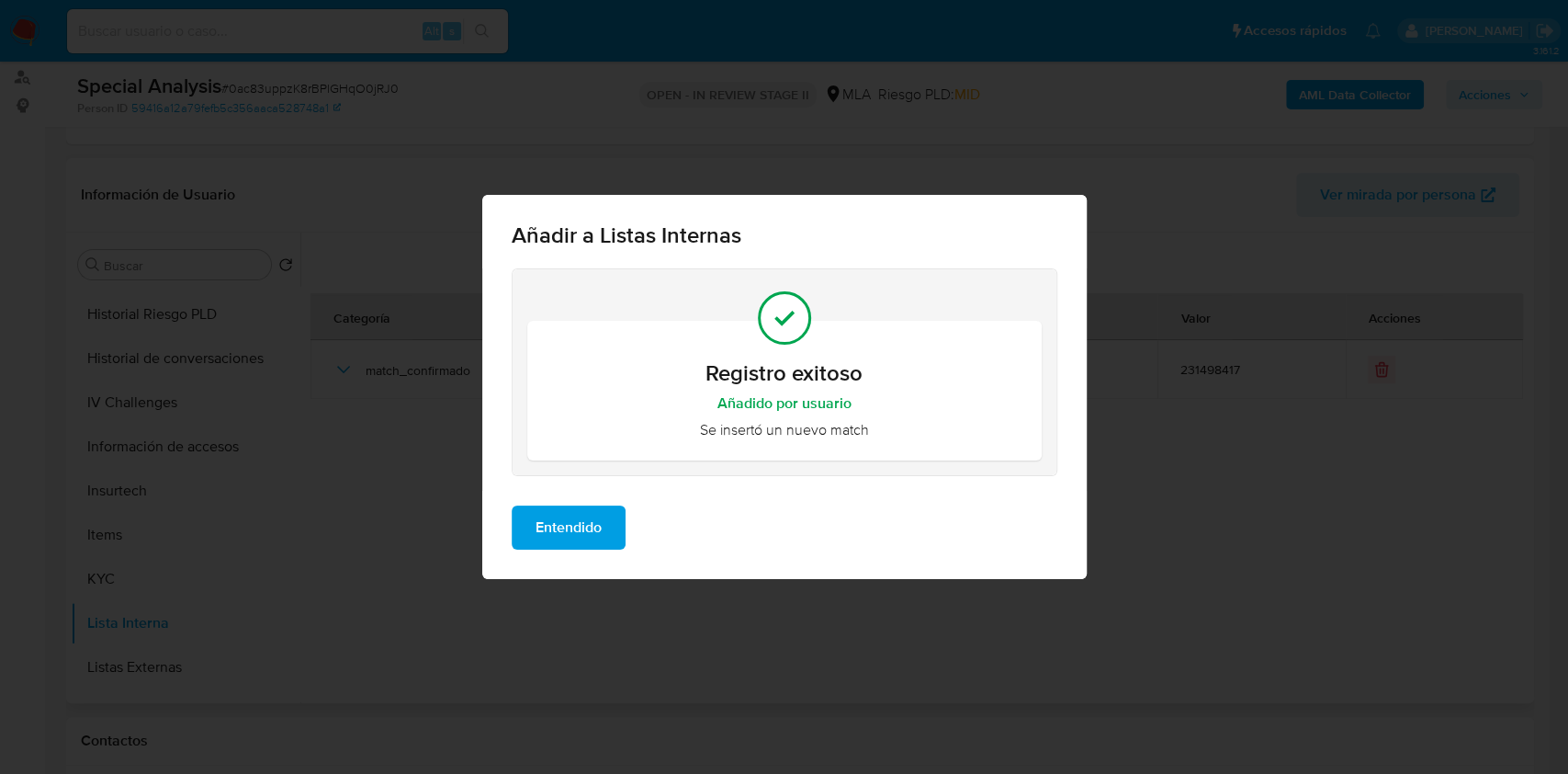
click at [579, 539] on span "Entendido" at bounding box center [568, 527] width 66 height 40
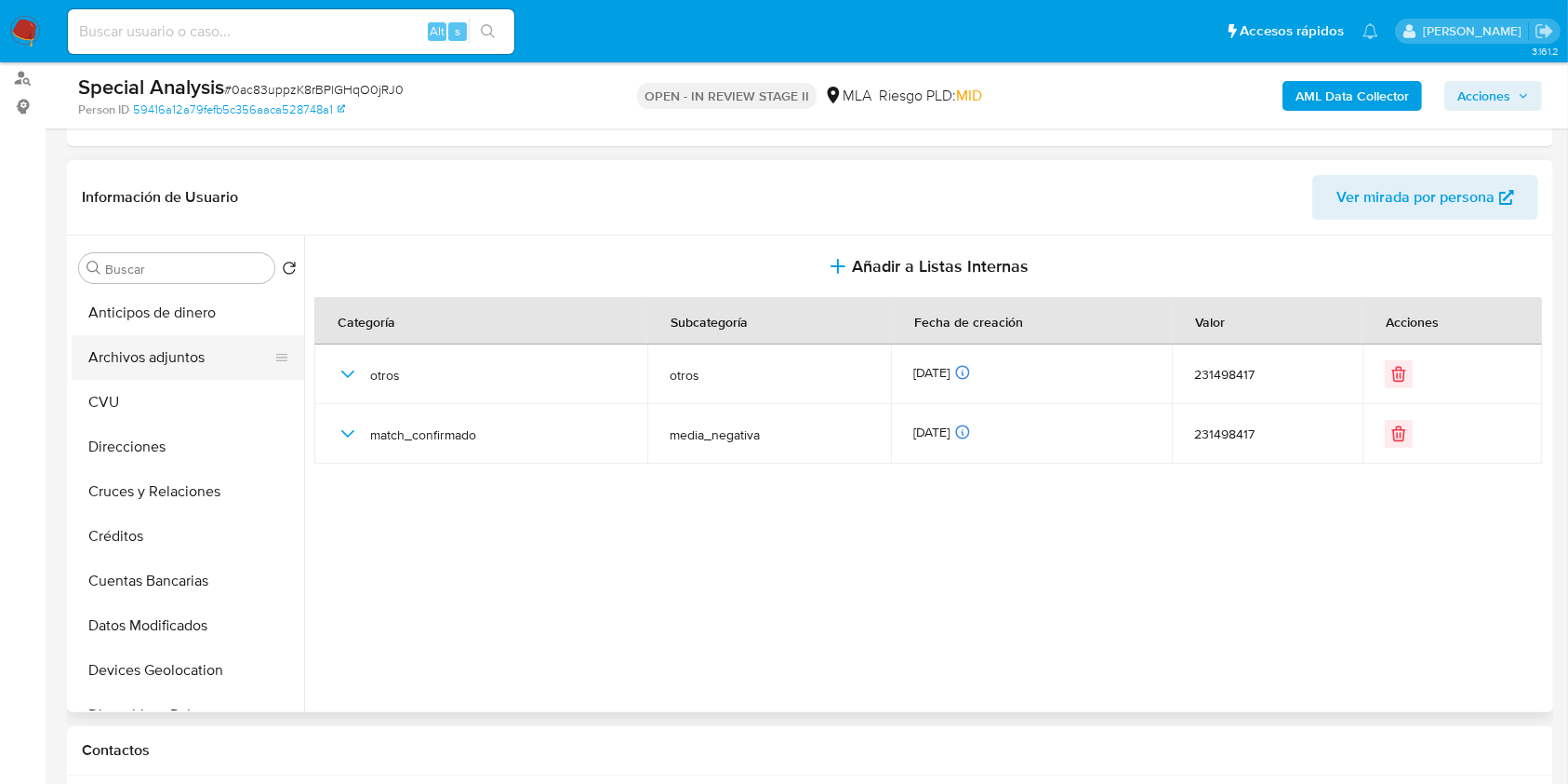
click at [209, 377] on button "Archivos adjuntos" at bounding box center [180, 357] width 218 height 45
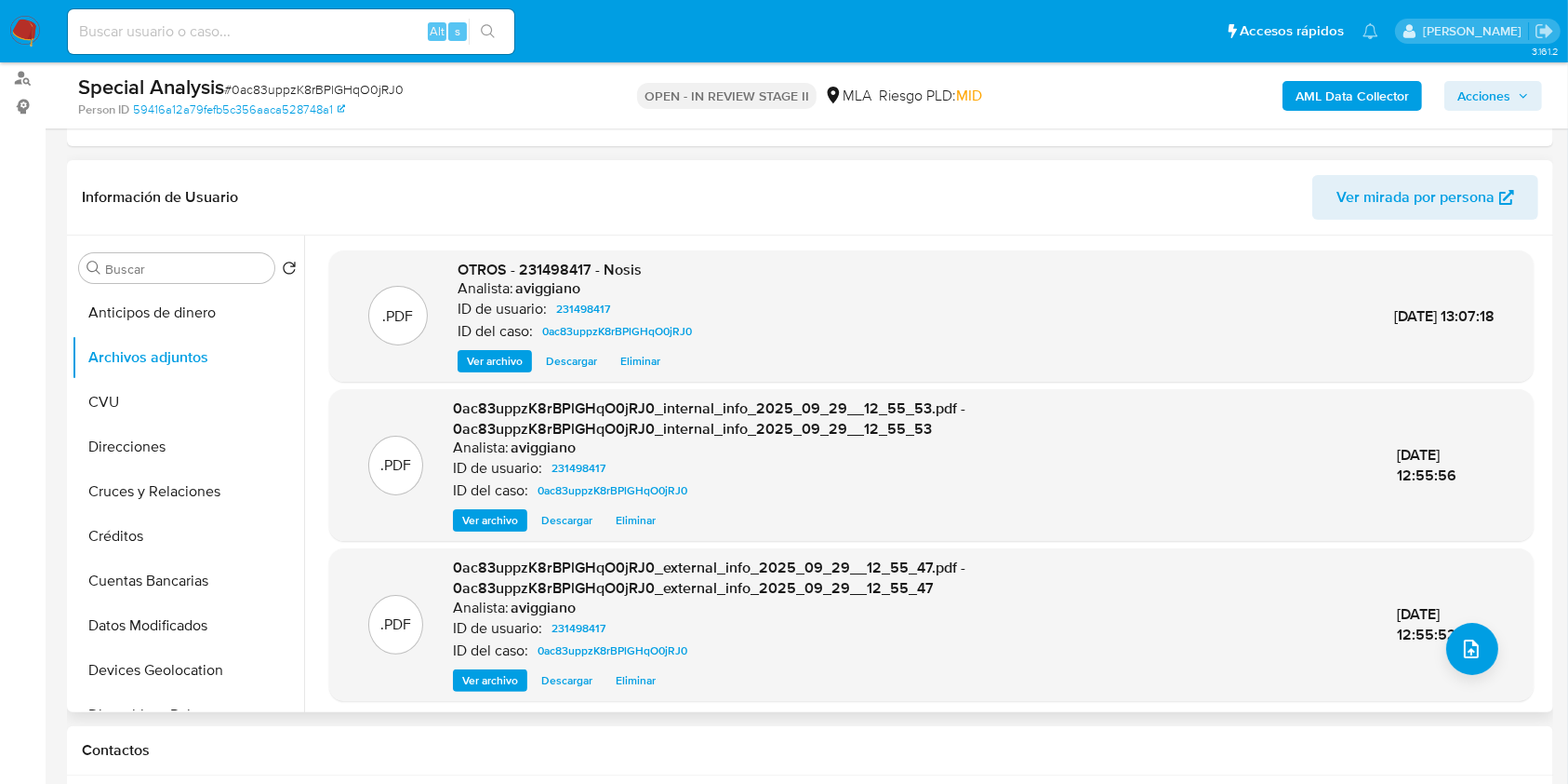
click at [313, 363] on div ".PDF OTROS - 231498417 - Nosis Analista: aviggiano ID de usuario: 231498417 ID …" at bounding box center [927, 473] width 1244 height 476
click at [1458, 673] on div ".PDF 0ac83uppzK8rBPlGHqO0jRJ0_external_info_2025_09_29__12_55_47.pdf - 0ac83upp…" at bounding box center [931, 625] width 1186 height 133
click at [1461, 658] on button "upload-file" at bounding box center [1472, 649] width 52 height 52
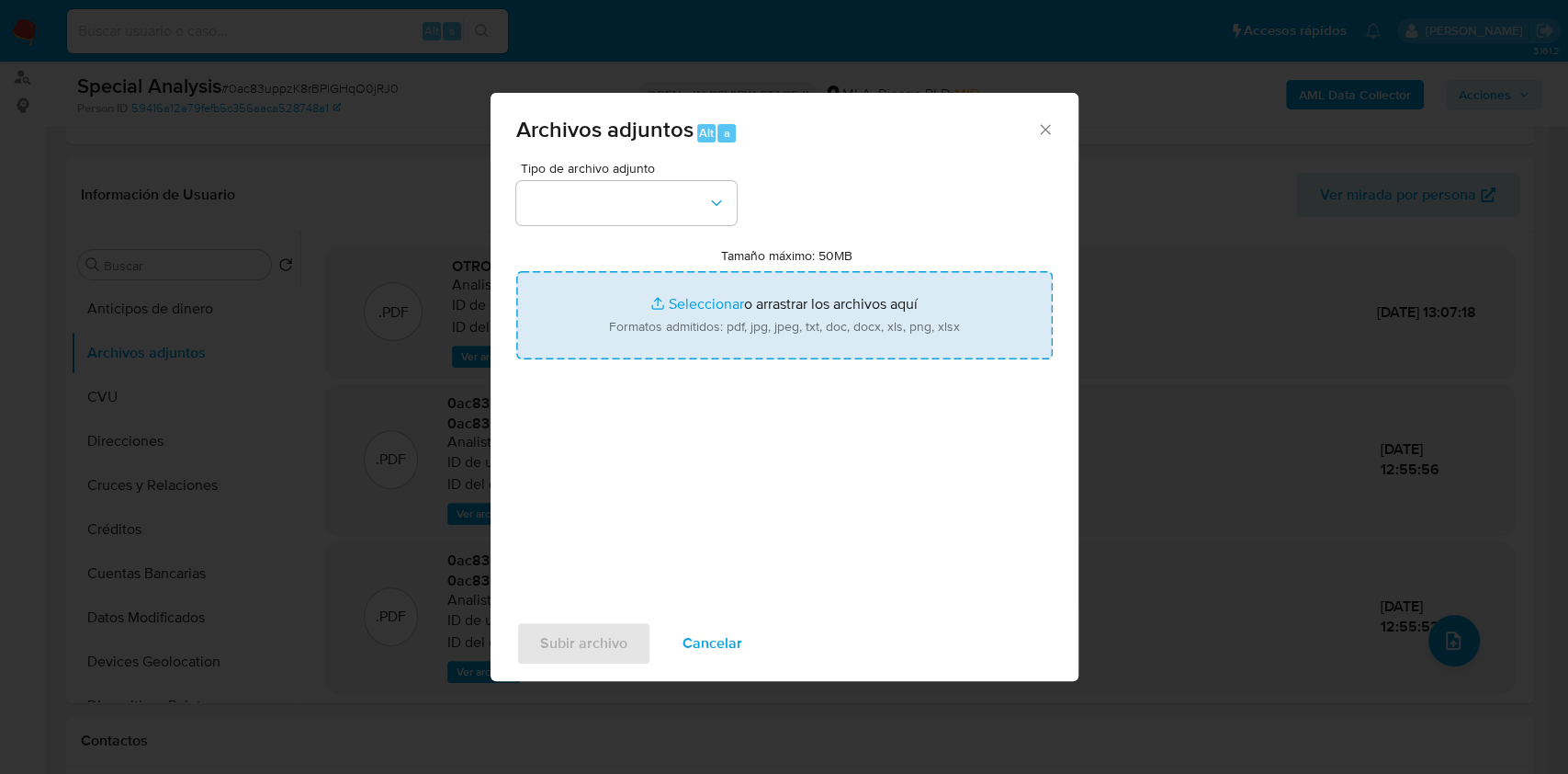
click at [624, 336] on input "Tamaño máximo: 50MB Seleccionar archivos" at bounding box center [784, 316] width 537 height 89
type input "C:\fakepath\Resolución - 231498417.pdf"
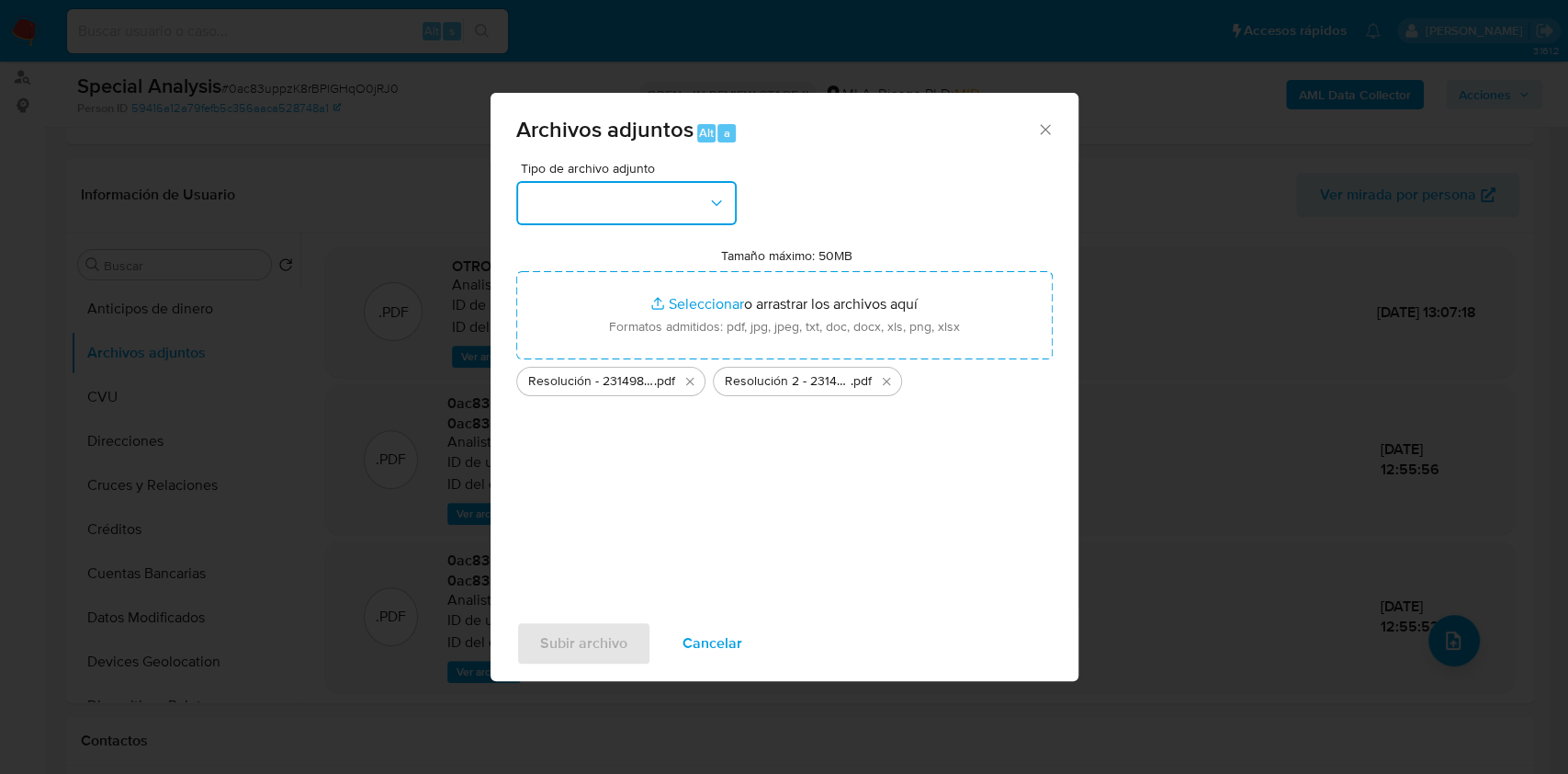
click at [603, 185] on button "button" at bounding box center [626, 203] width 220 height 44
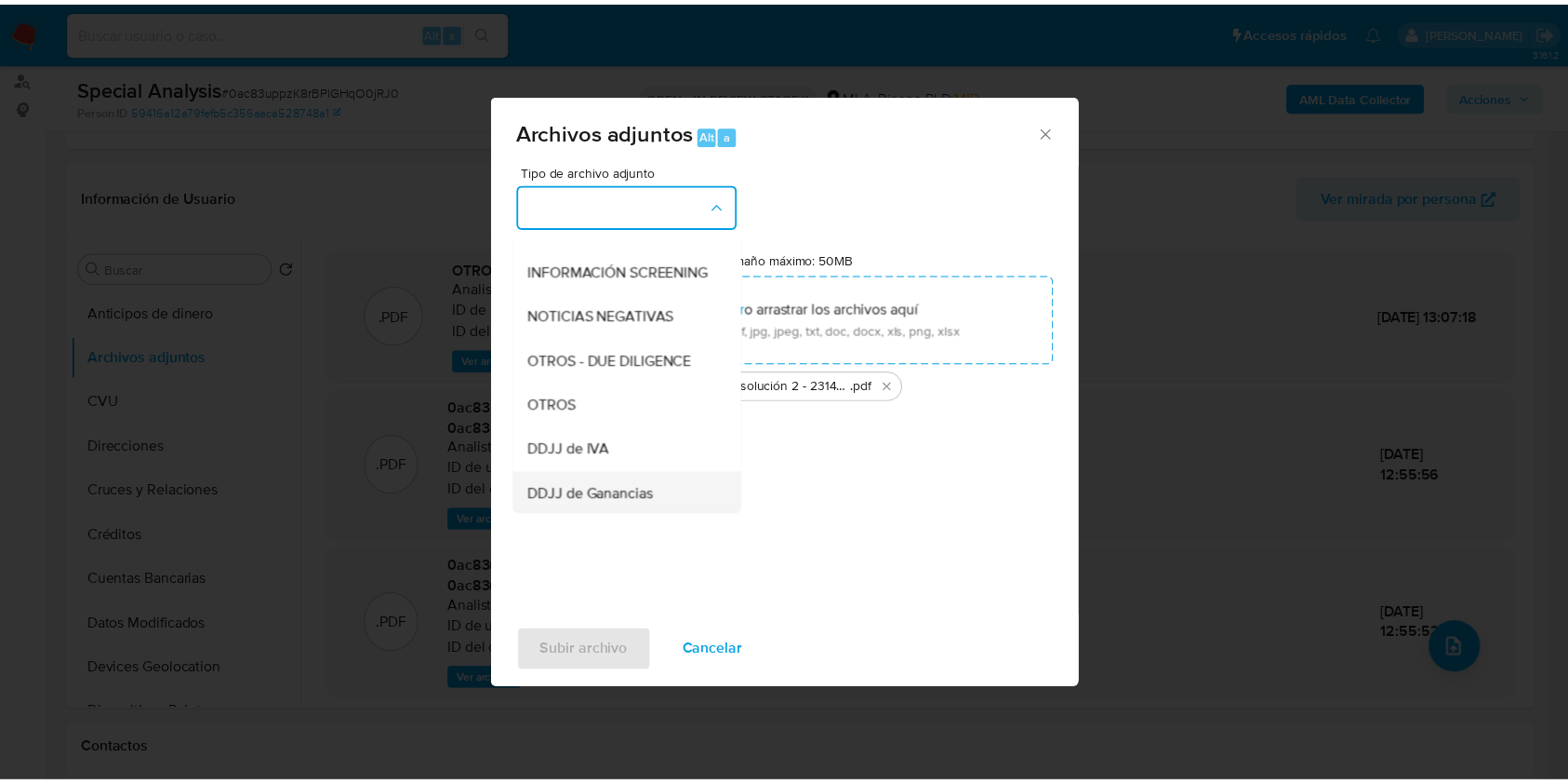
scroll to position [248, 0]
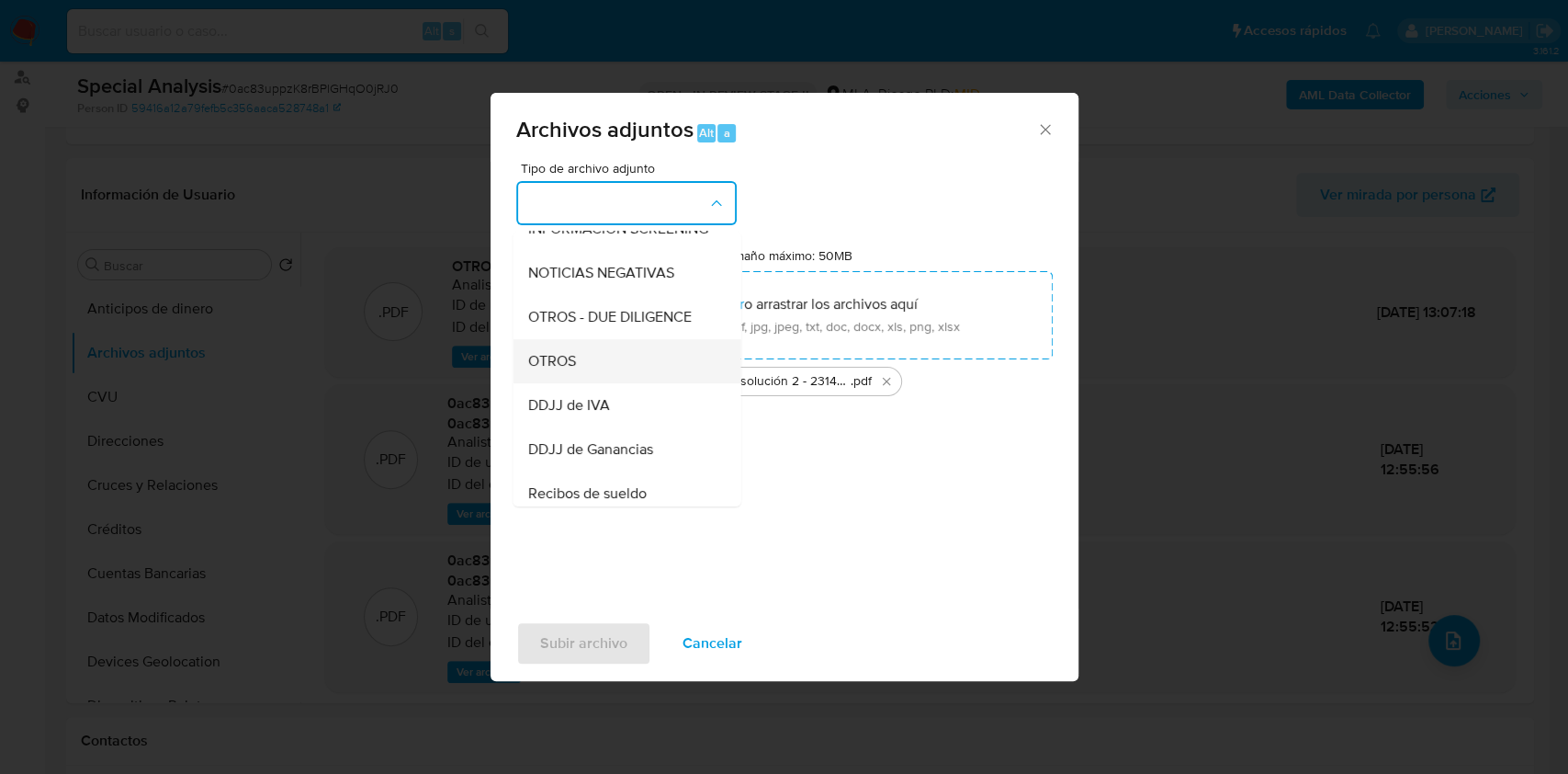
click at [580, 384] on div "OTROS" at bounding box center [620, 361] width 188 height 44
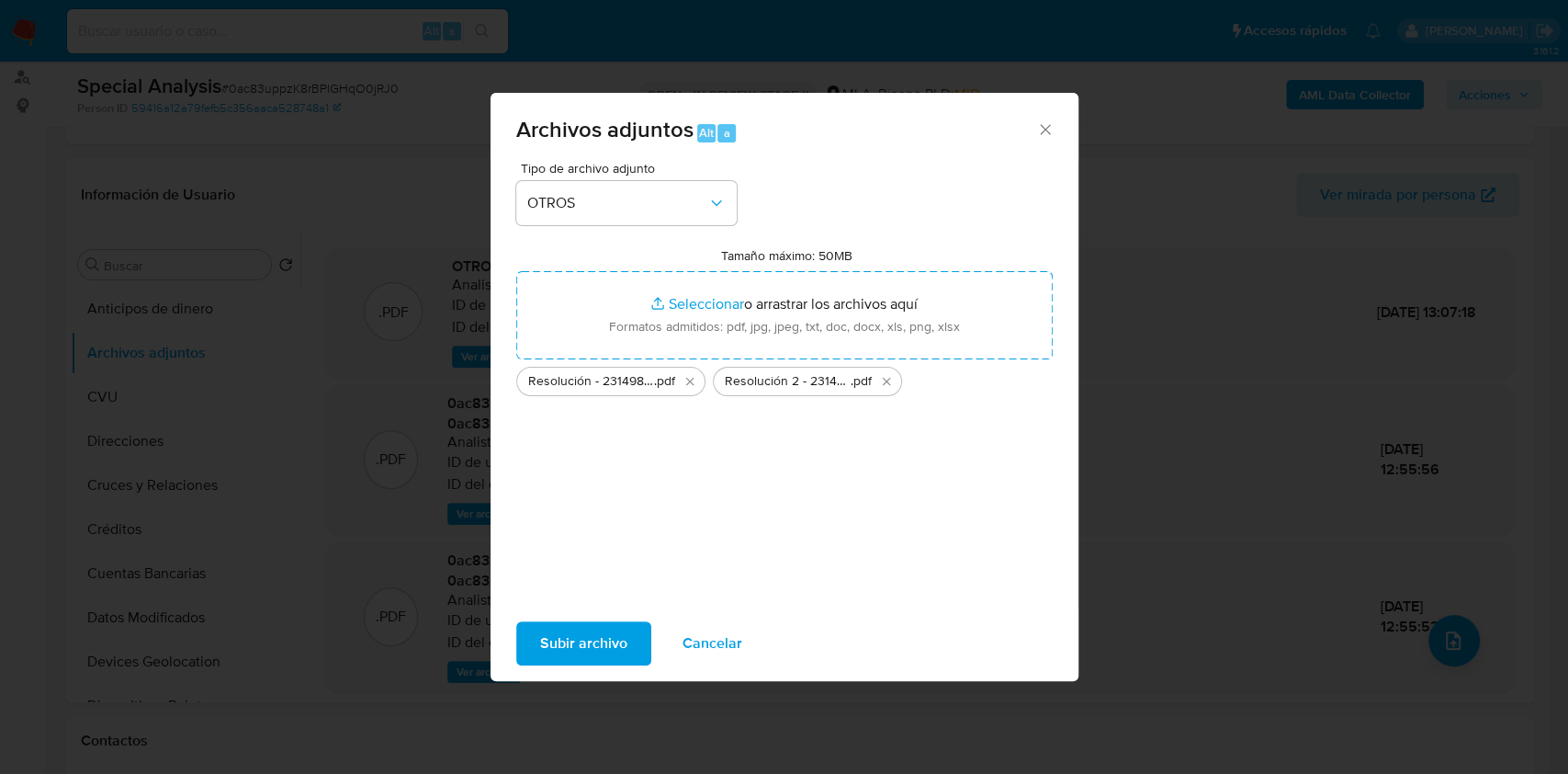
click at [580, 642] on span "Subir archivo" at bounding box center [583, 642] width 87 height 40
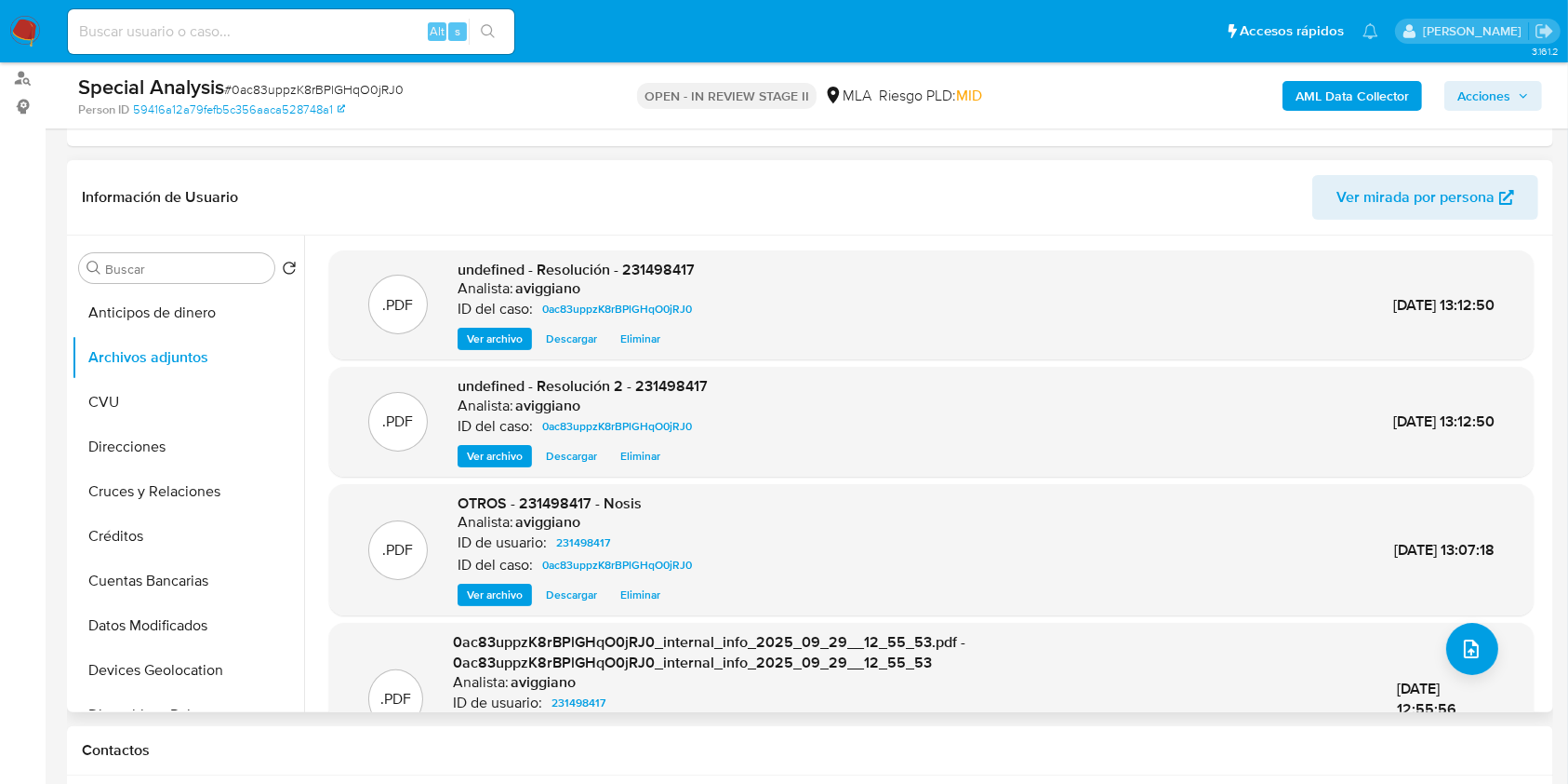
click at [679, 262] on span "undefined - Resolución - 231498417" at bounding box center [576, 269] width 237 height 21
copy span "231498417"
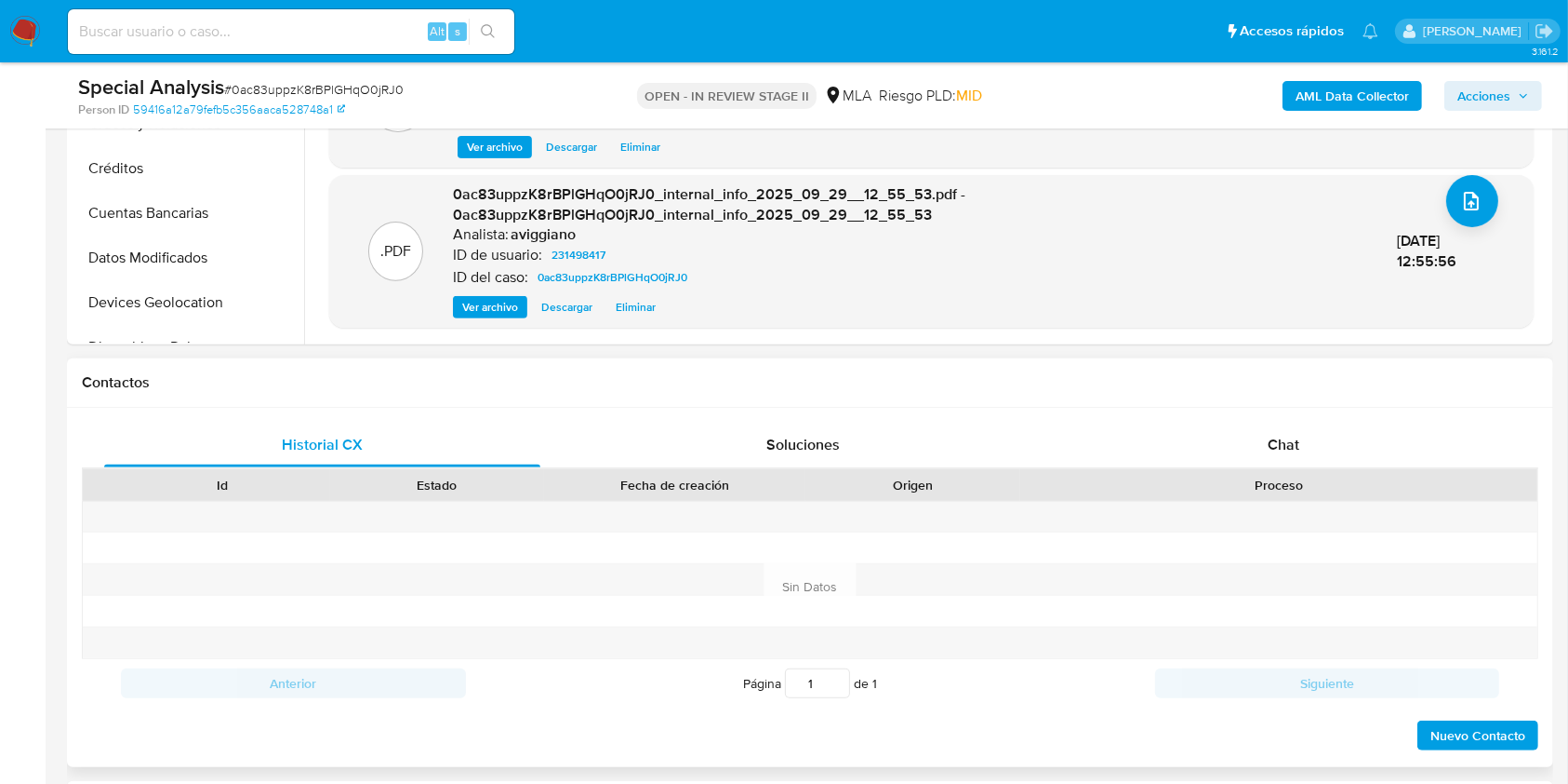
scroll to position [620, 0]
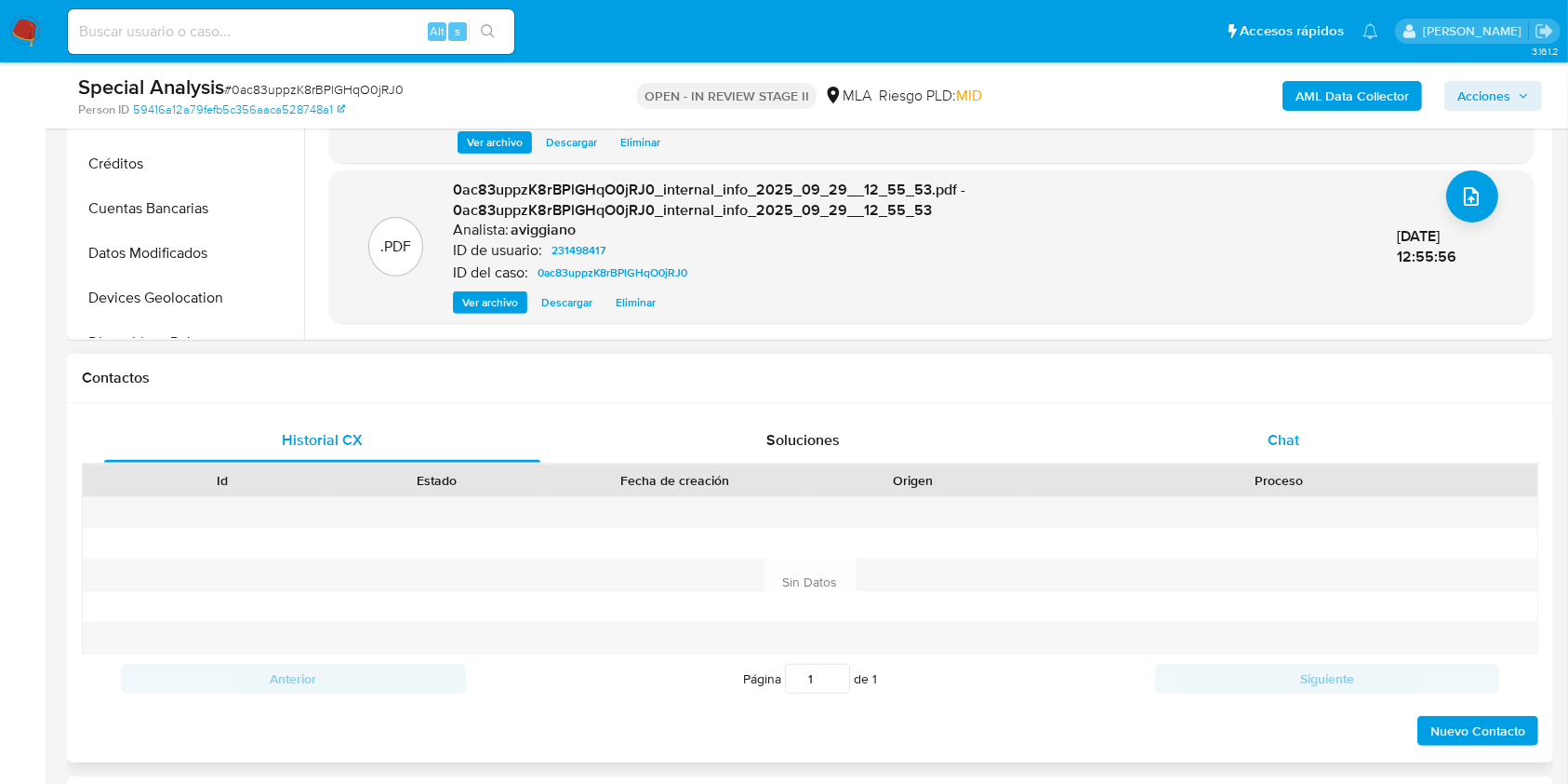
click at [1280, 442] on span "Chat" at bounding box center [1283, 439] width 32 height 21
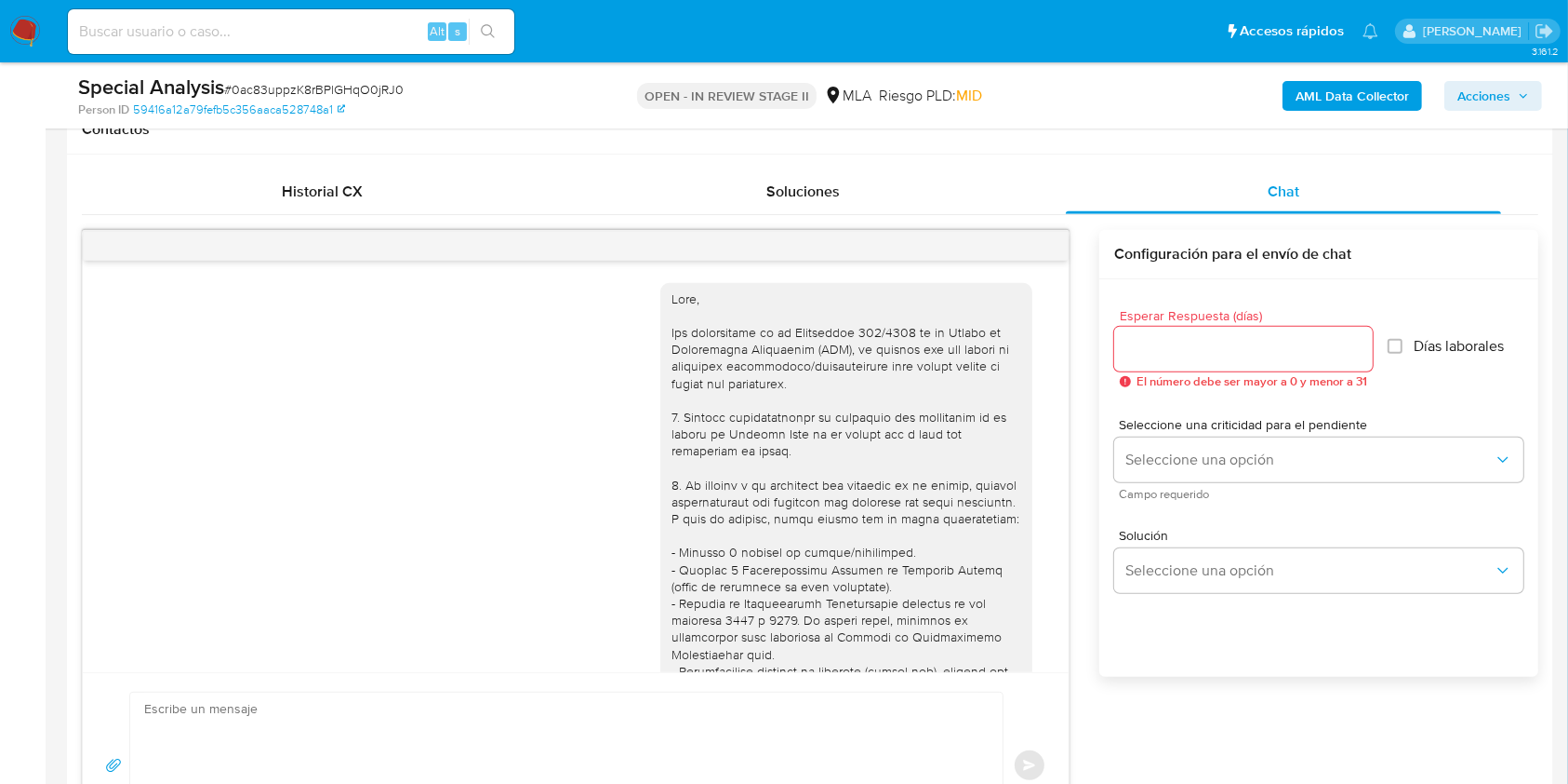
scroll to position [659, 0]
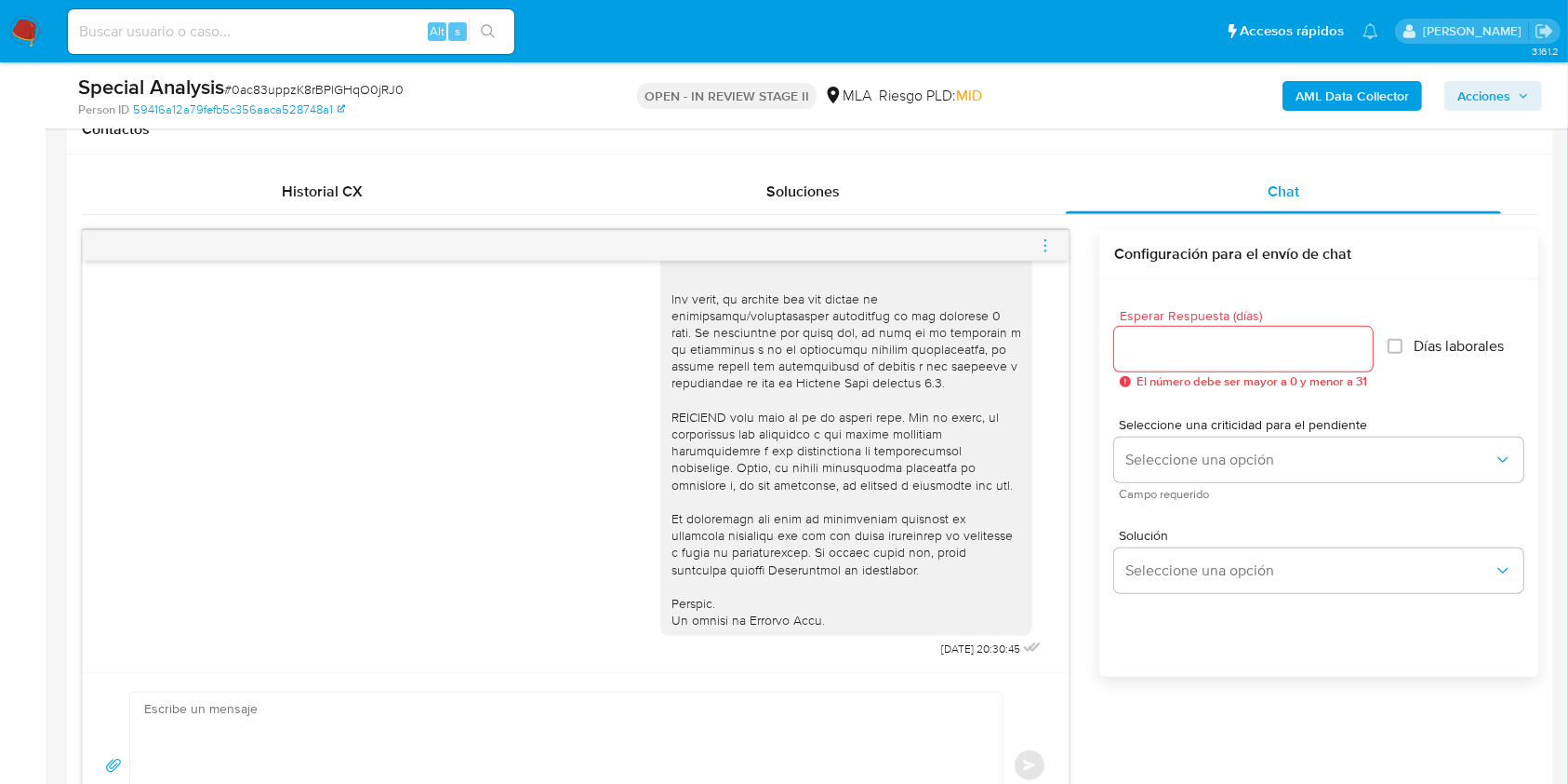
click at [1049, 245] on icon "menu-action" at bounding box center [1045, 245] width 17 height 17
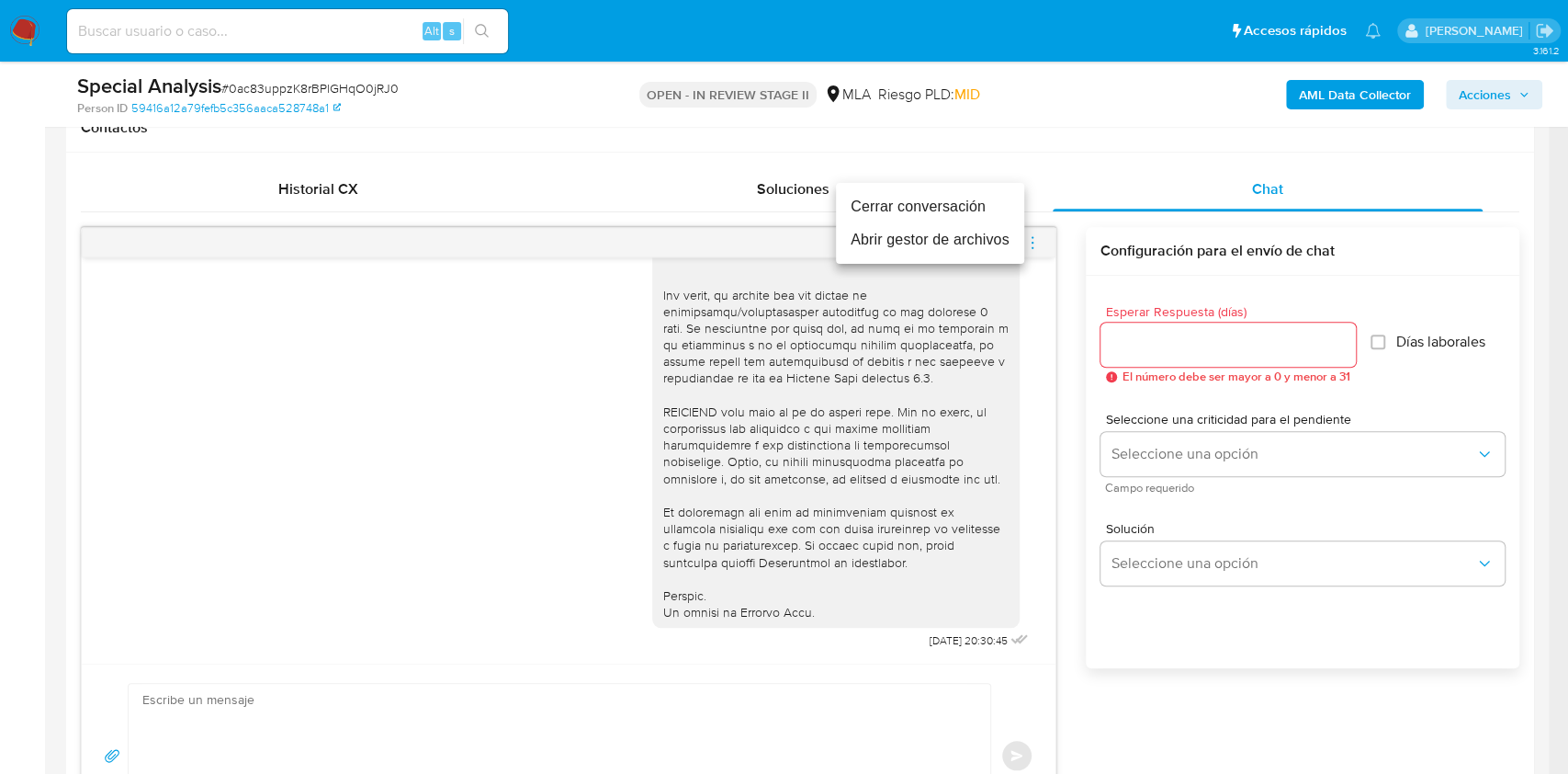
click at [923, 214] on li "Cerrar conversación" at bounding box center [930, 207] width 189 height 33
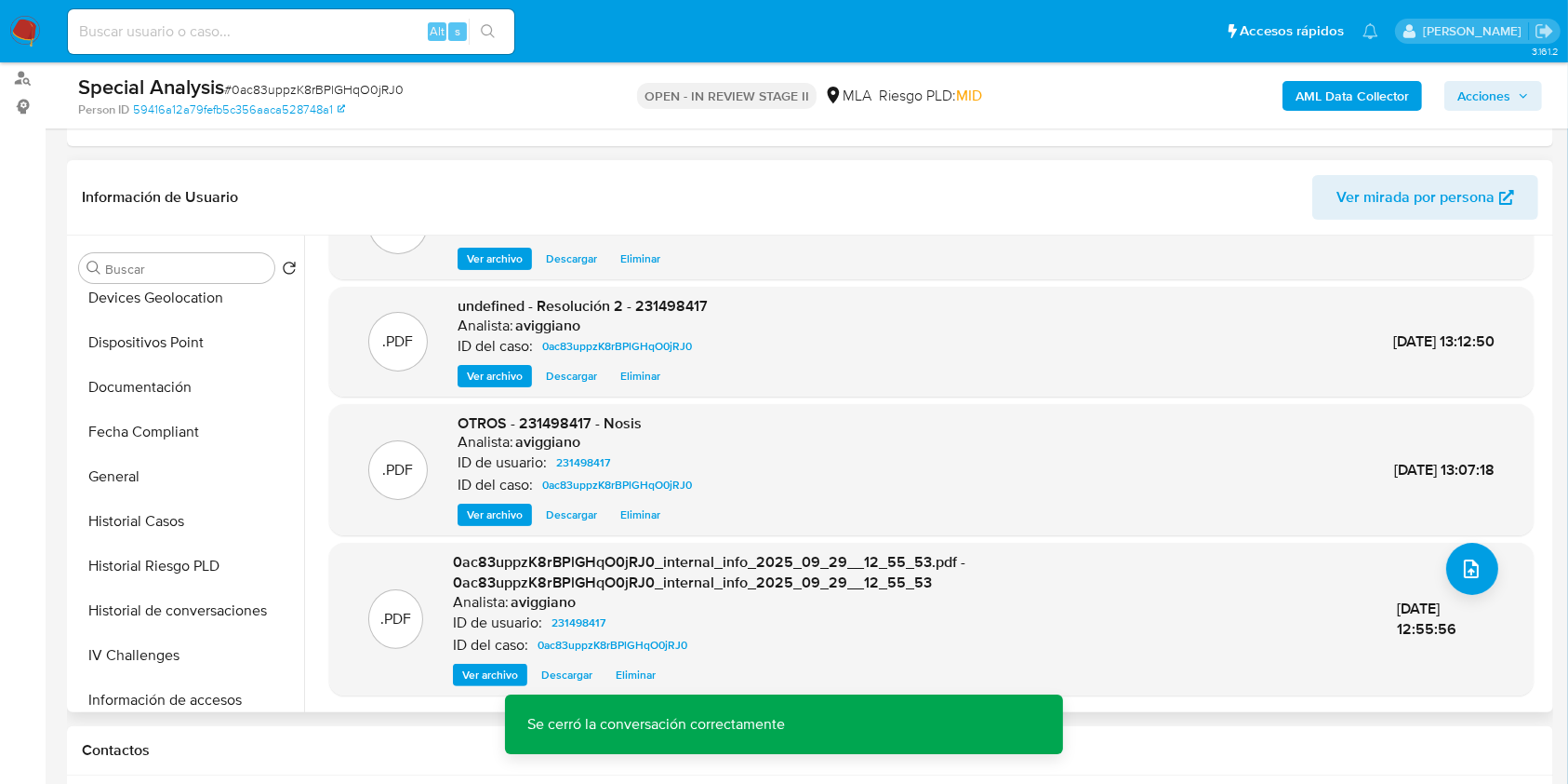
scroll to position [620, 0]
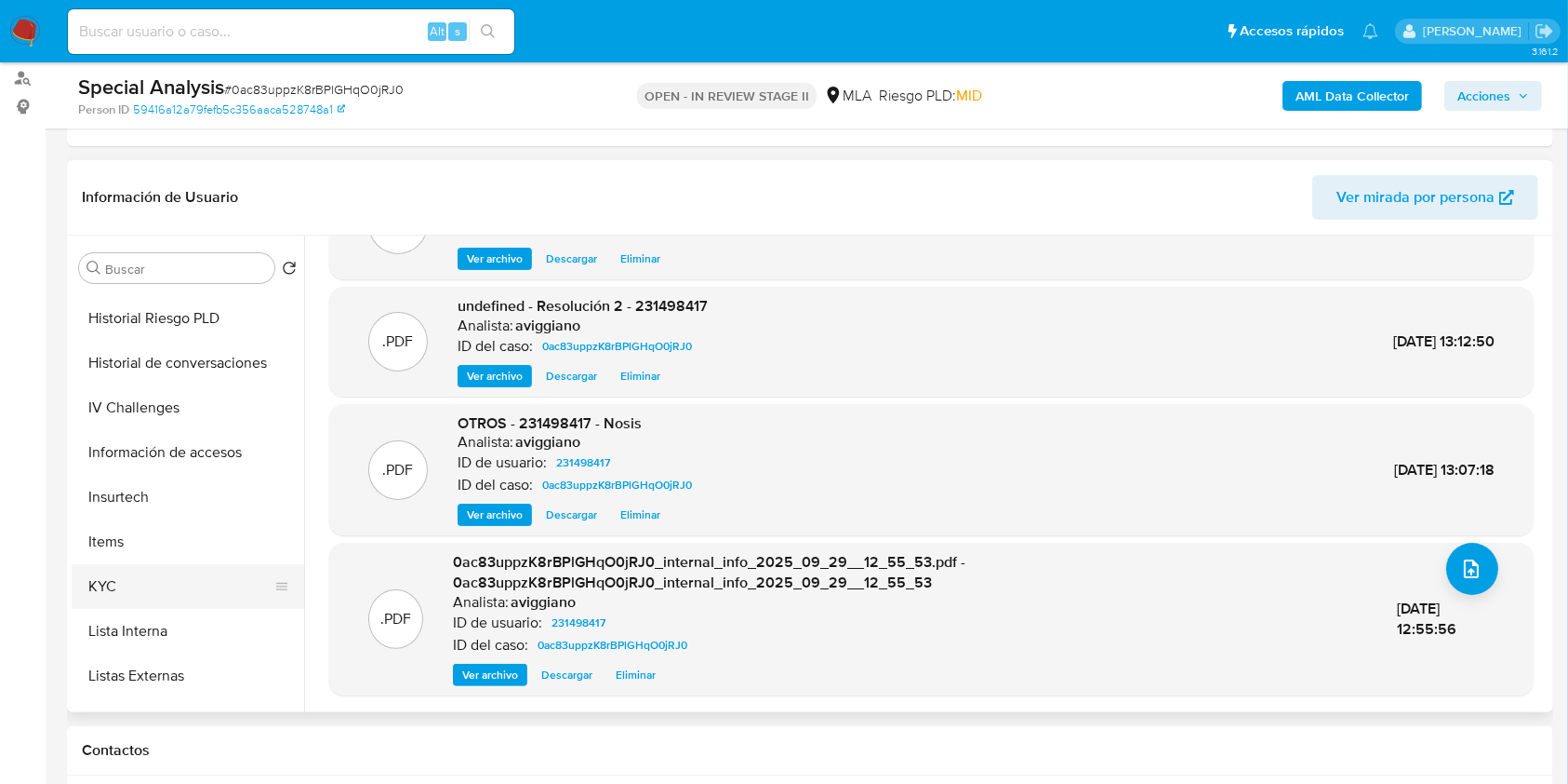
click at [112, 591] on button "KYC" at bounding box center [180, 586] width 218 height 45
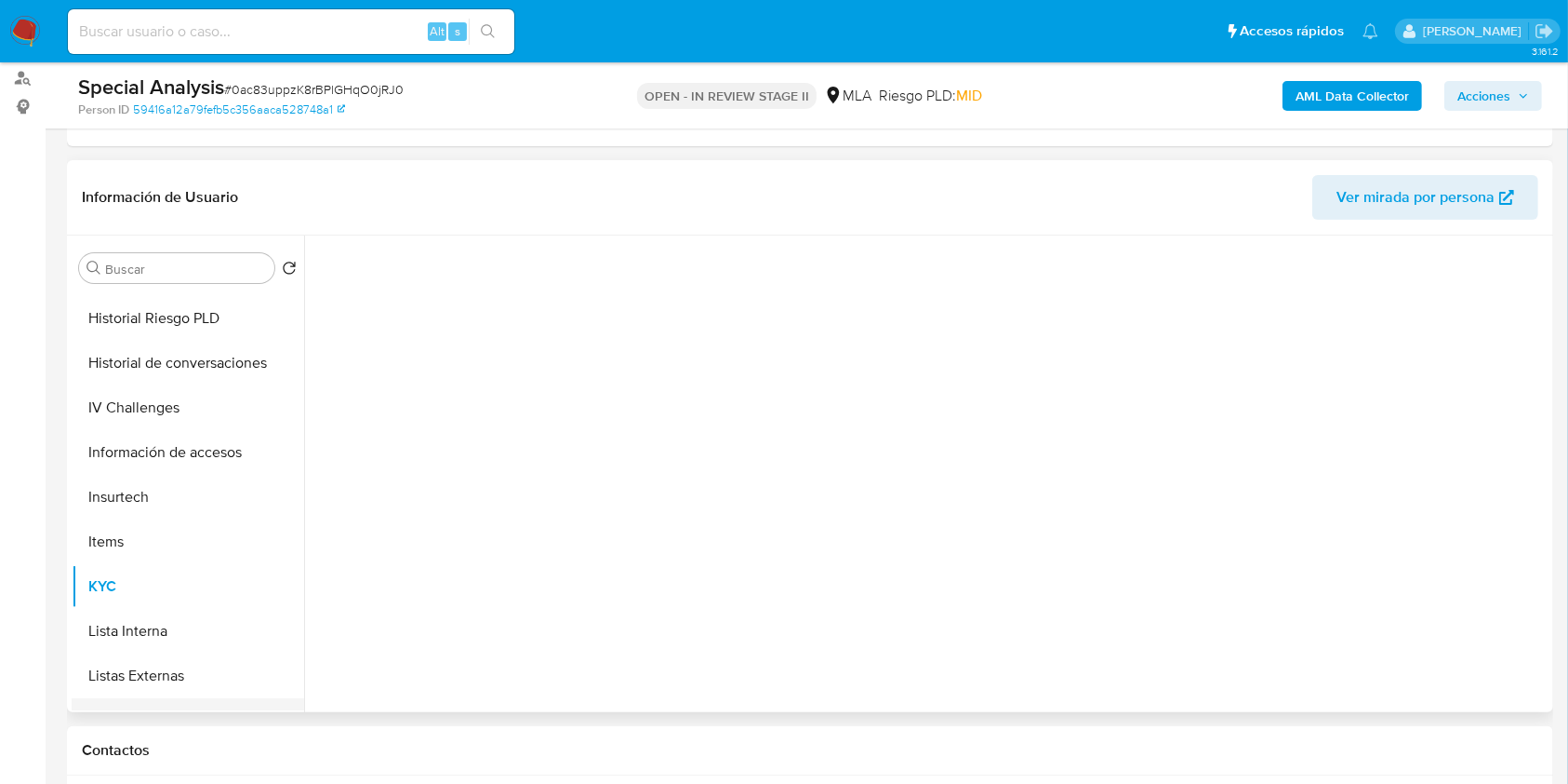
scroll to position [0, 0]
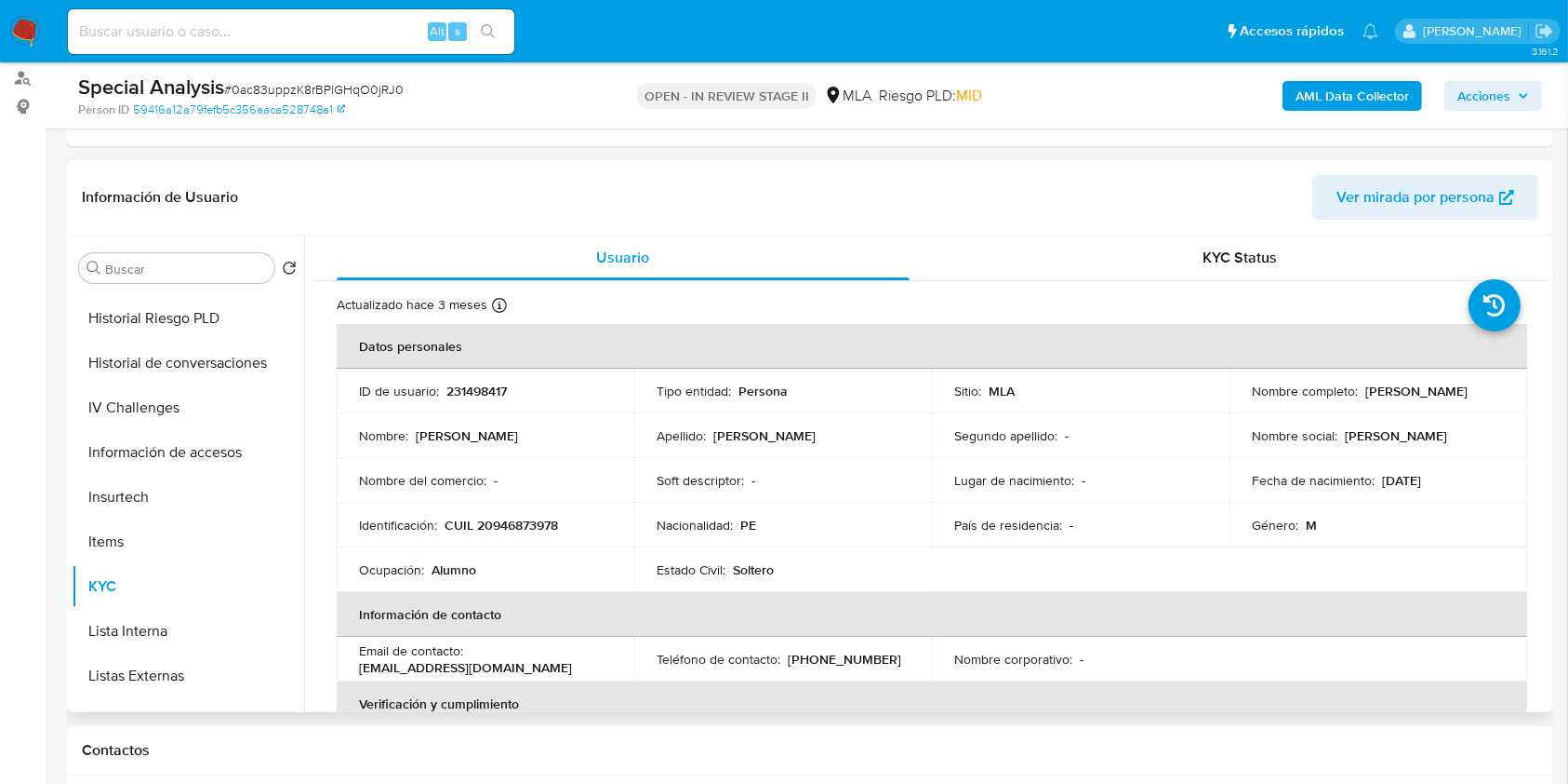
click at [534, 507] on td "Identificación : CUIL 20946873978" at bounding box center [485, 525] width 298 height 45
click at [521, 525] on p "CUIL 20946873978" at bounding box center [502, 525] width 113 height 17
copy p "20946873978"
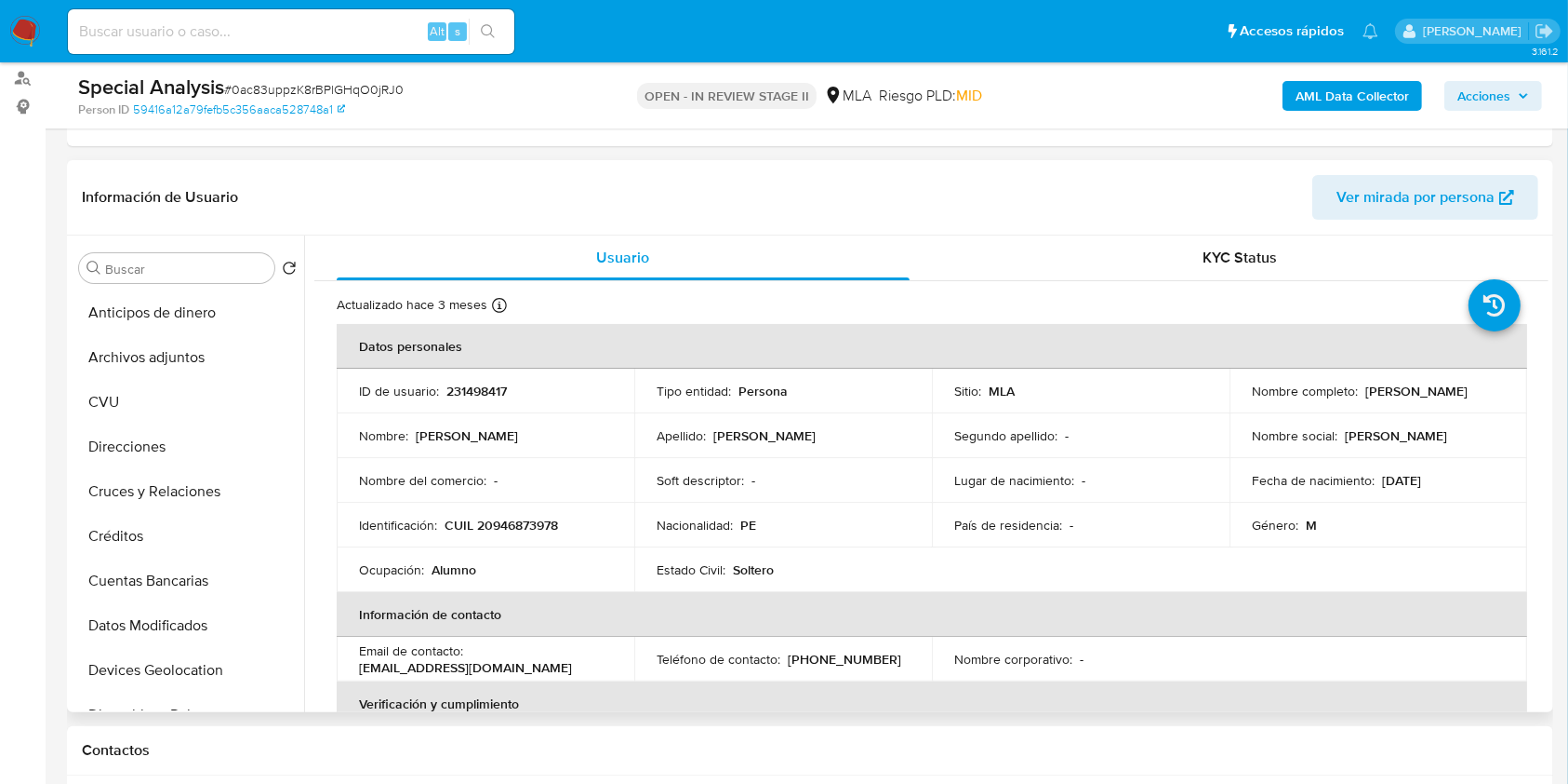
click at [458, 399] on td "ID de usuario : 231498417" at bounding box center [485, 391] width 298 height 45
click at [461, 393] on p "231498417" at bounding box center [476, 391] width 61 height 17
click at [461, 392] on p "231498417" at bounding box center [476, 391] width 61 height 17
copy p "231498417"
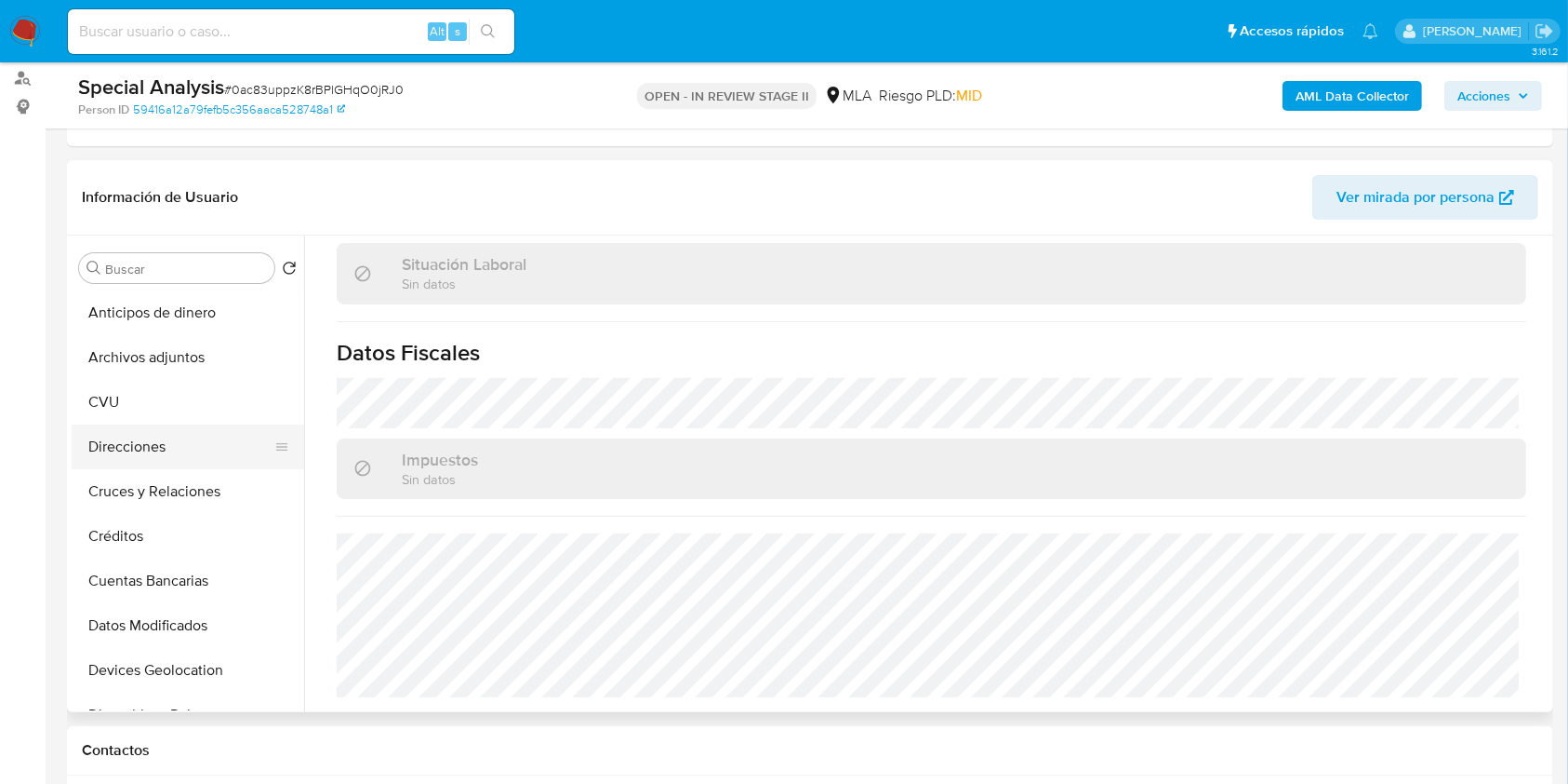
scroll to position [124, 0]
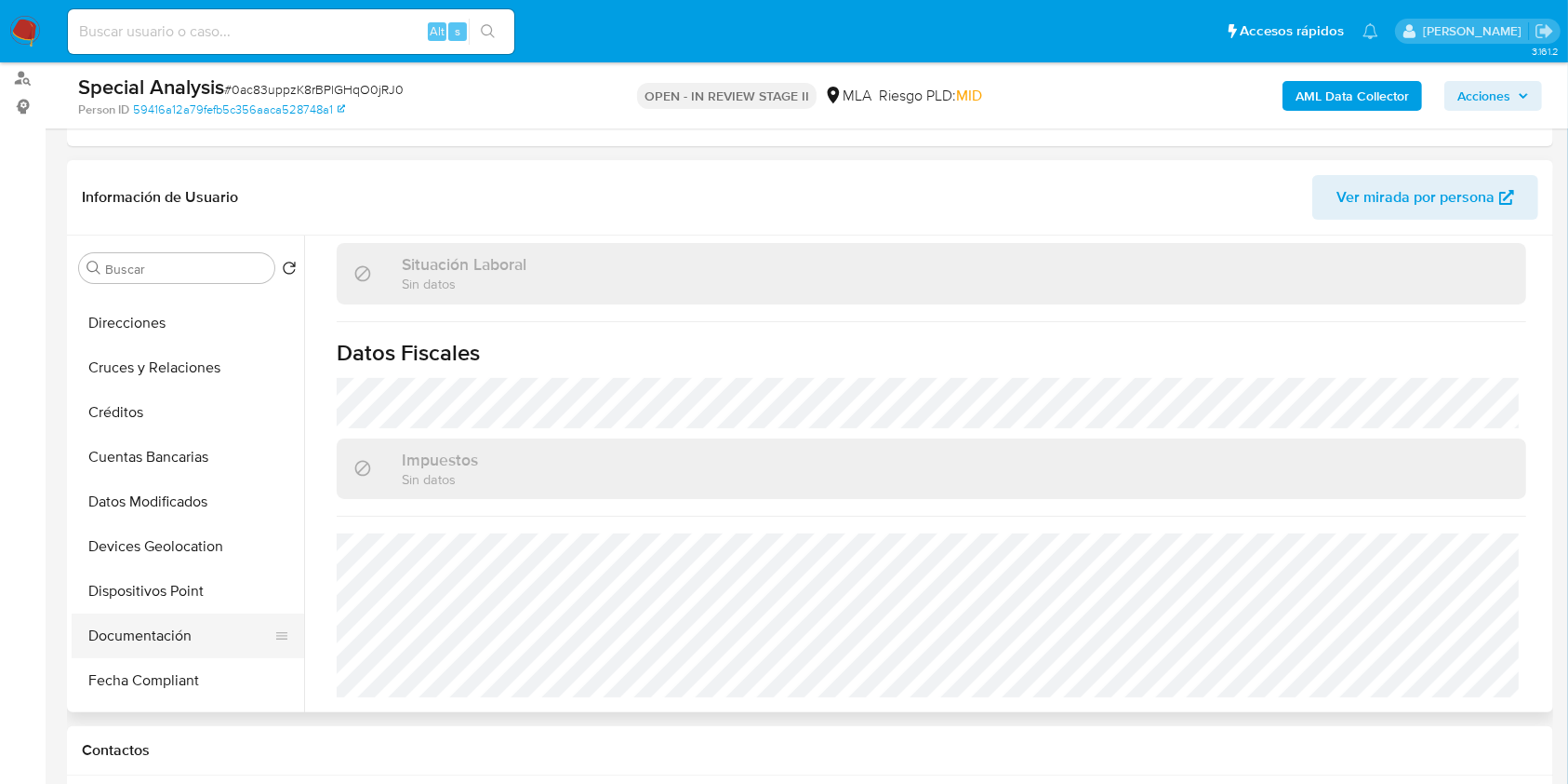
click at [167, 630] on button "Documentación" at bounding box center [180, 636] width 218 height 45
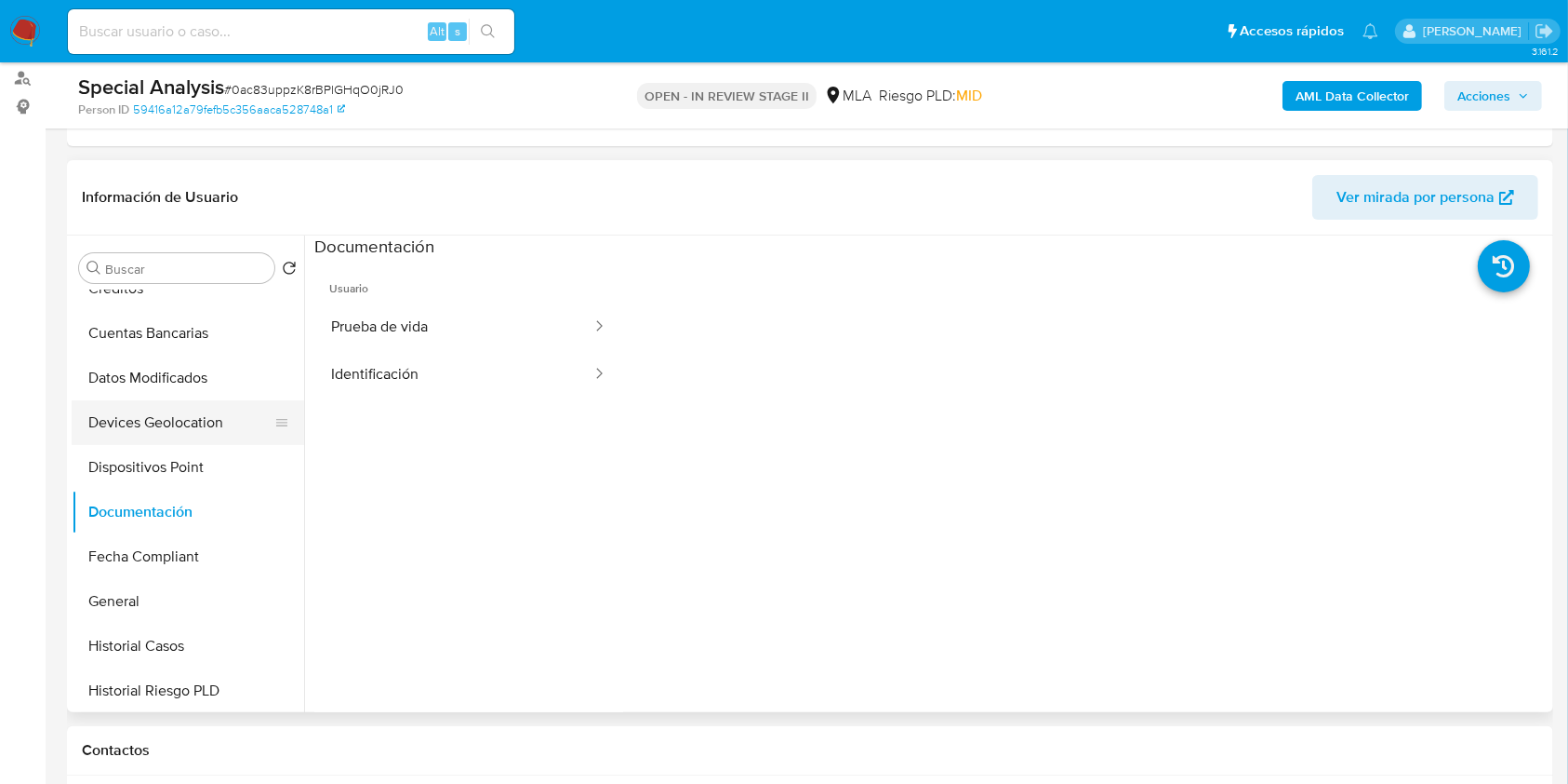
scroll to position [373, 0]
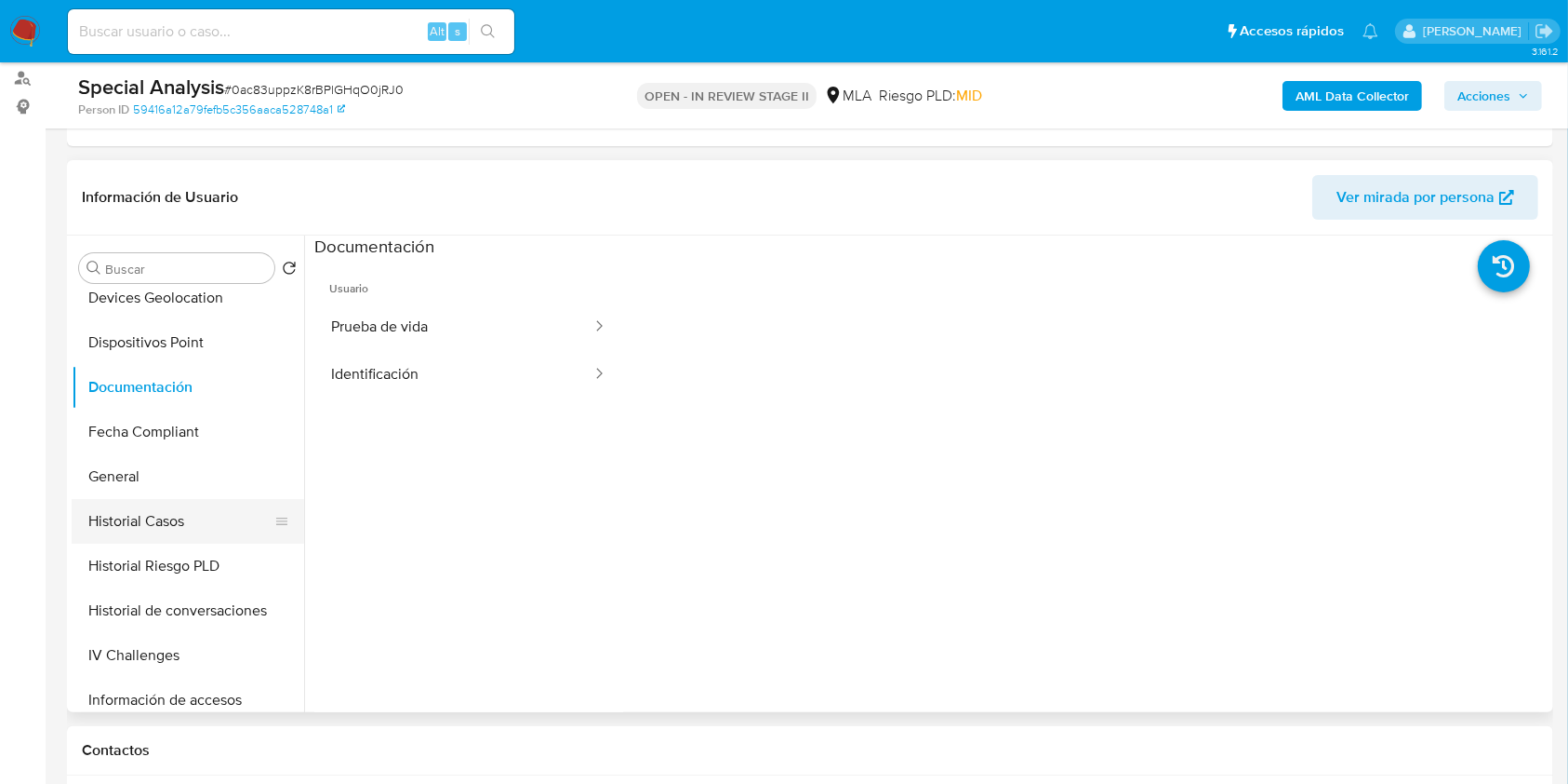
click at [151, 509] on button "Historial Casos" at bounding box center [180, 521] width 218 height 45
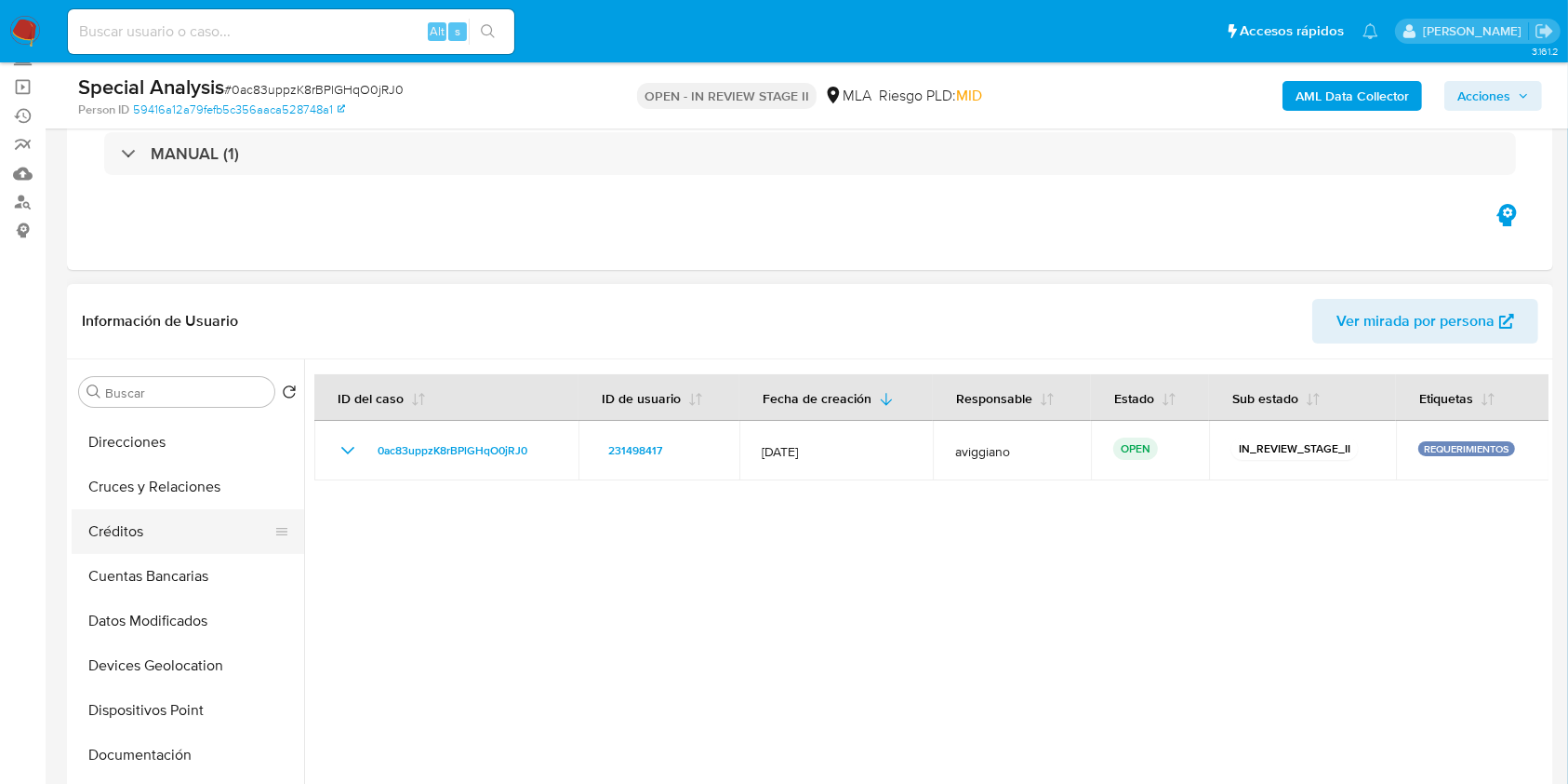
scroll to position [124, 0]
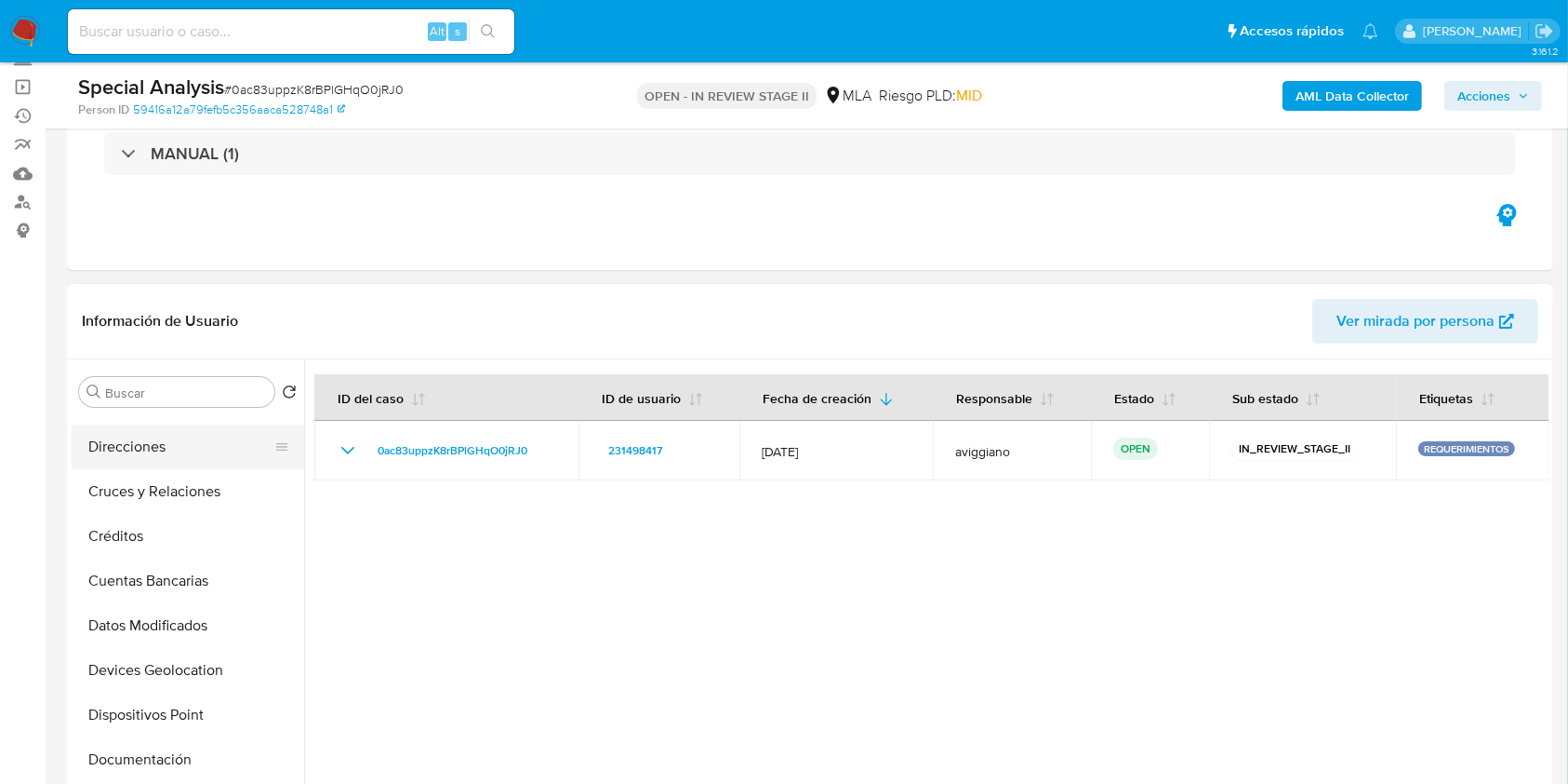
click at [184, 459] on button "Direcciones" at bounding box center [180, 446] width 218 height 45
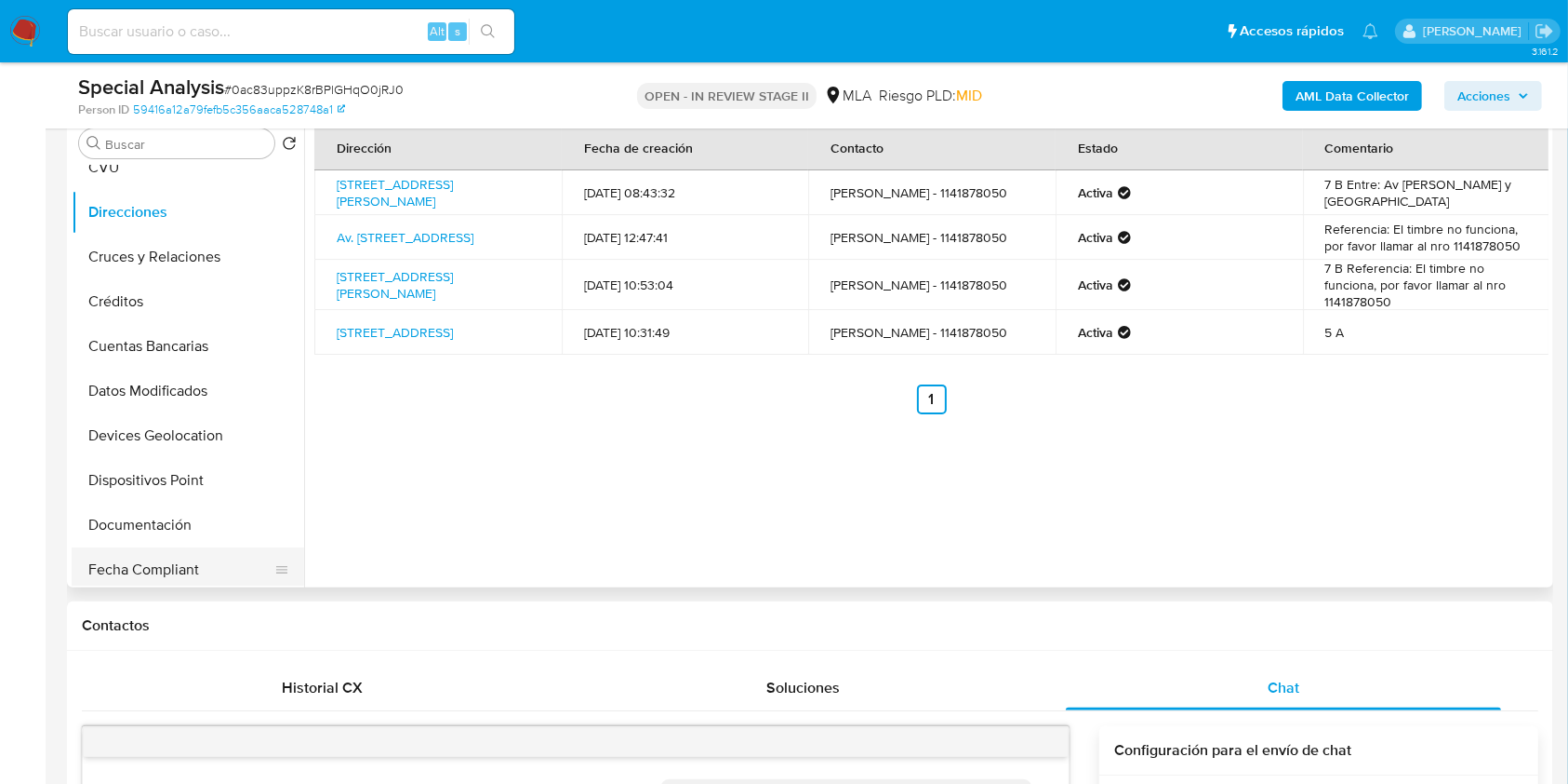
scroll to position [248, 0]
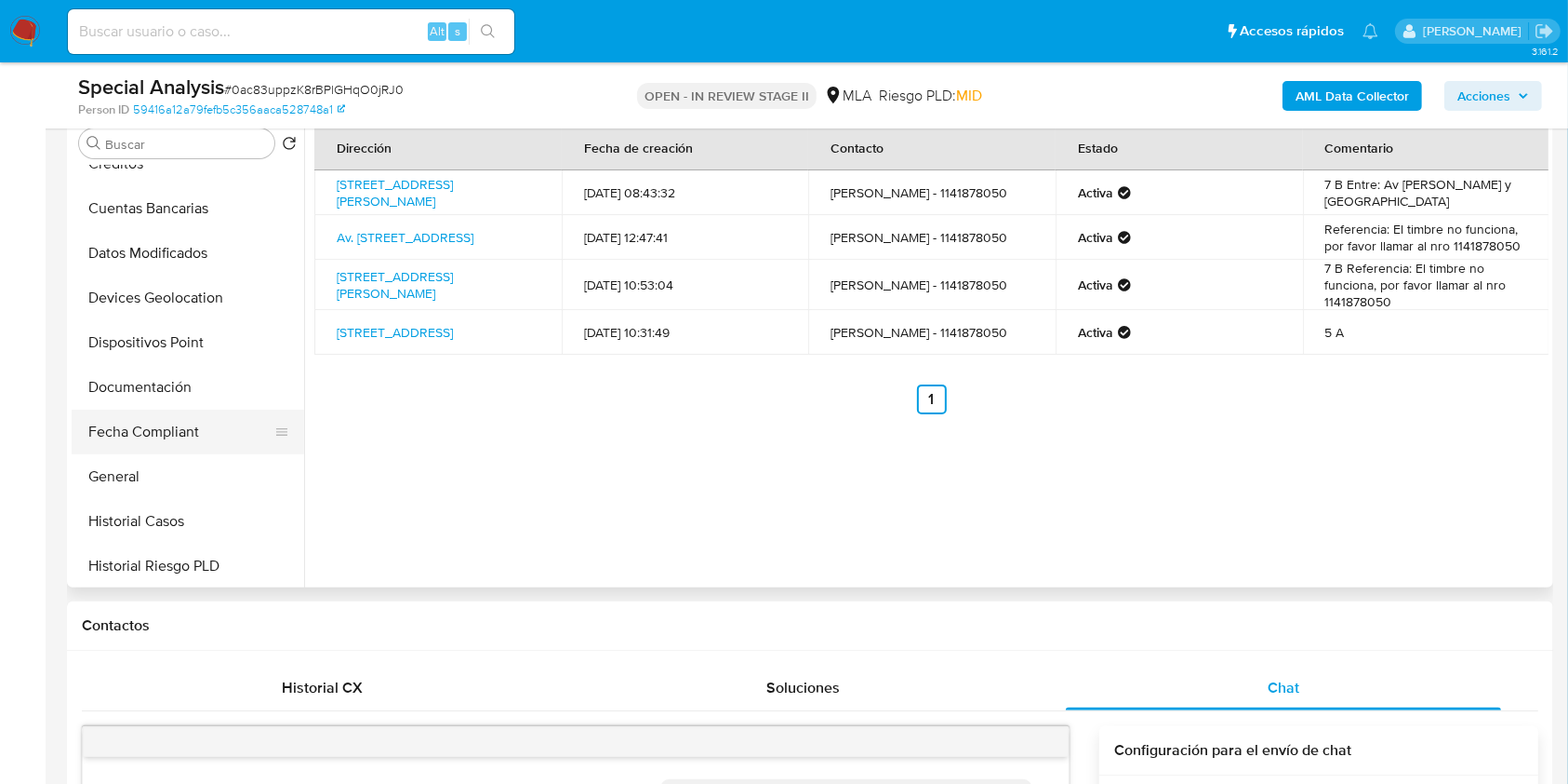
drag, startPoint x: 183, startPoint y: 433, endPoint x: 181, endPoint y: 424, distance: 9.2
click at [182, 433] on button "Fecha Compliant" at bounding box center [180, 431] width 218 height 45
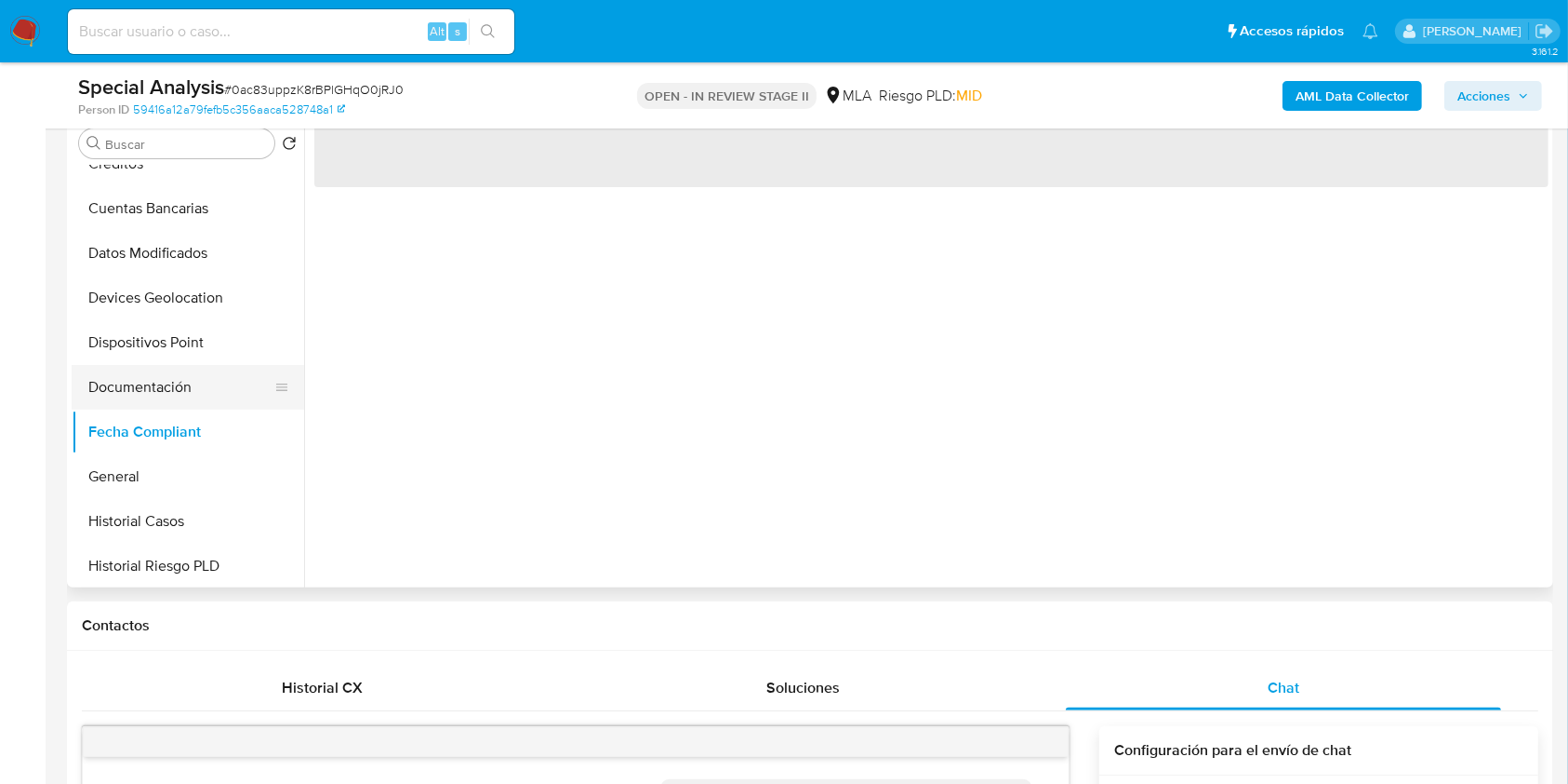
click at [180, 401] on button "Documentación" at bounding box center [180, 387] width 218 height 45
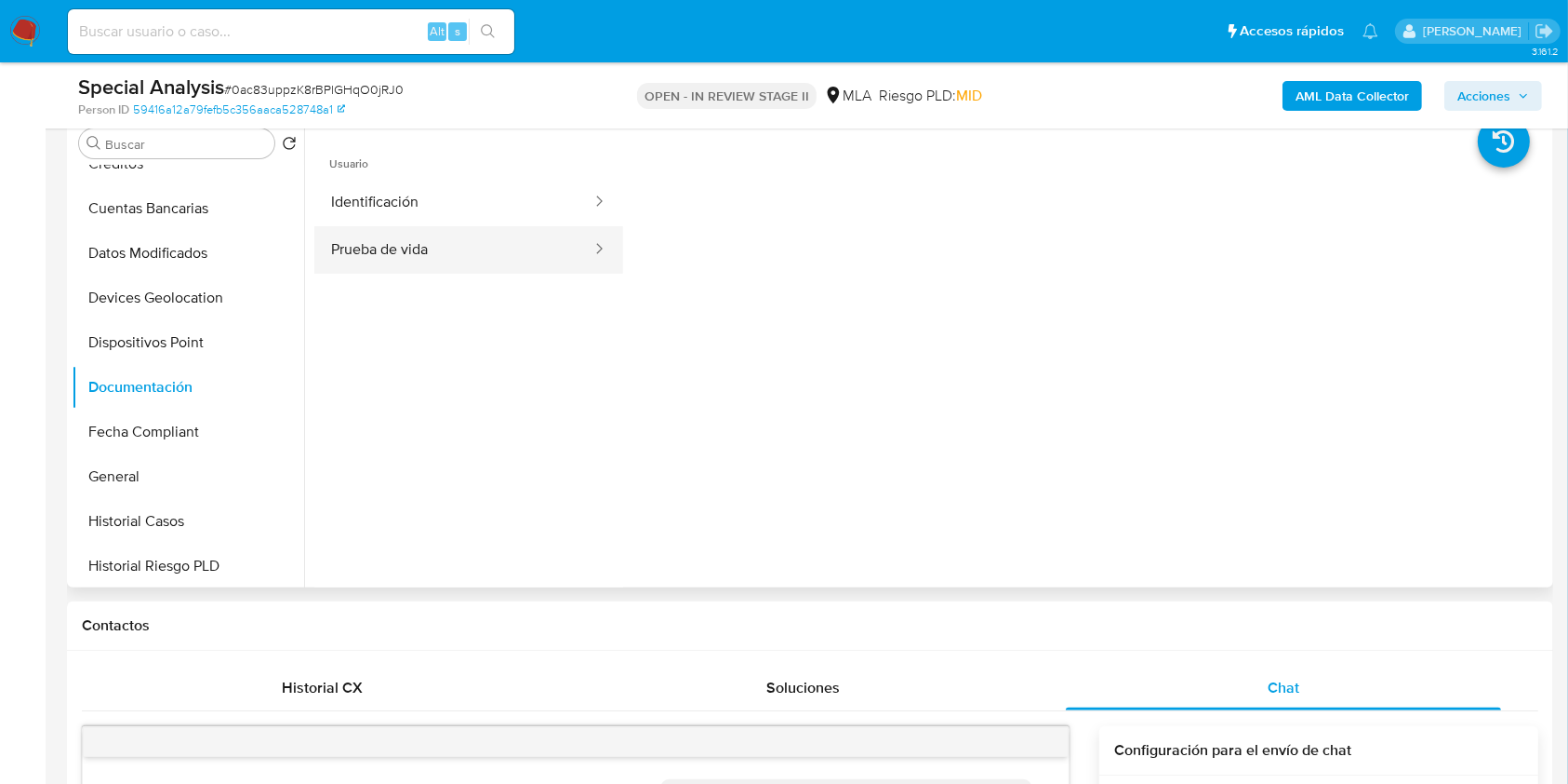
click at [437, 257] on button "Prueba de vida" at bounding box center [454, 250] width 279 height 48
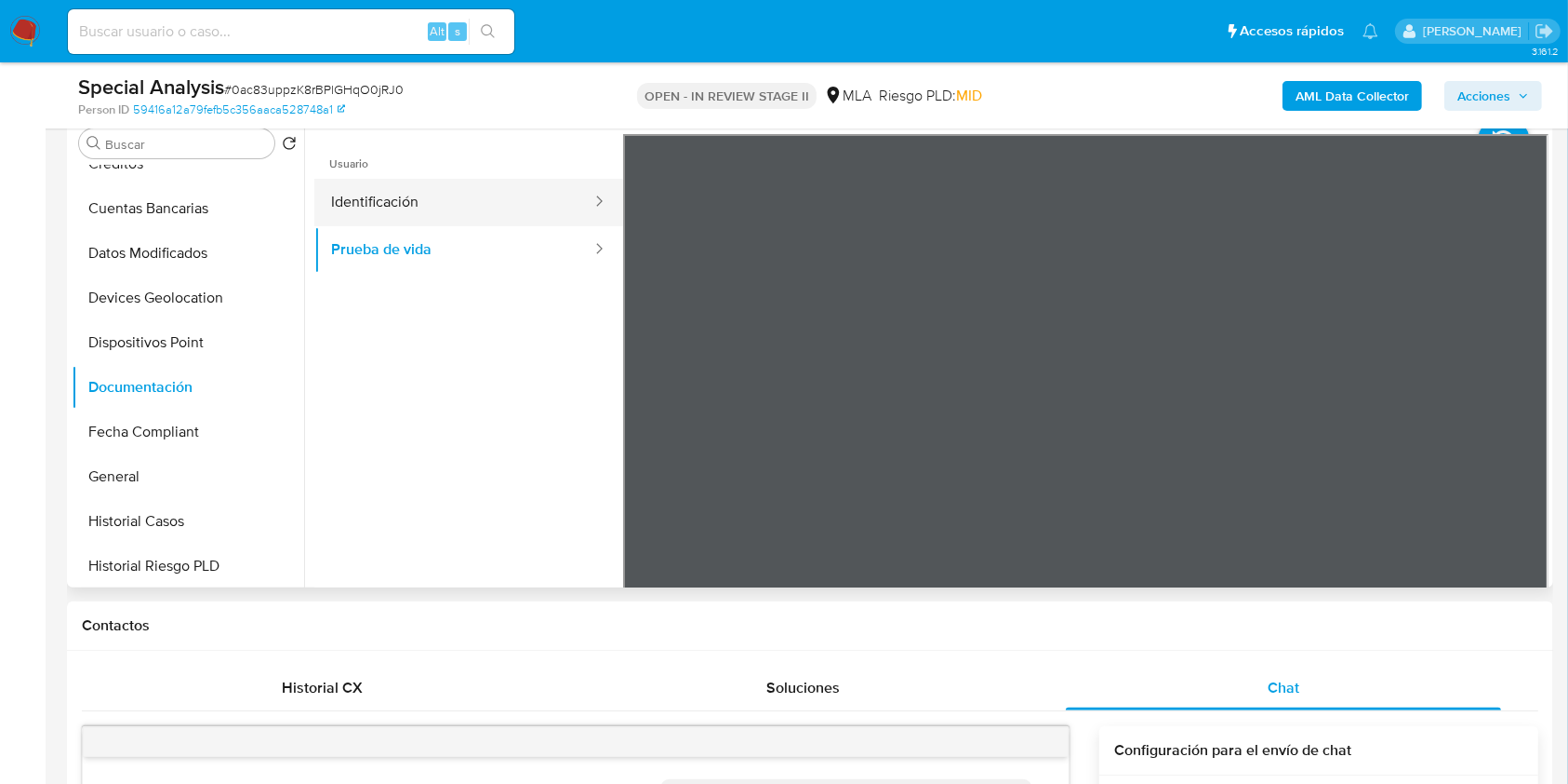
click at [433, 193] on button "Identificación" at bounding box center [454, 202] width 279 height 48
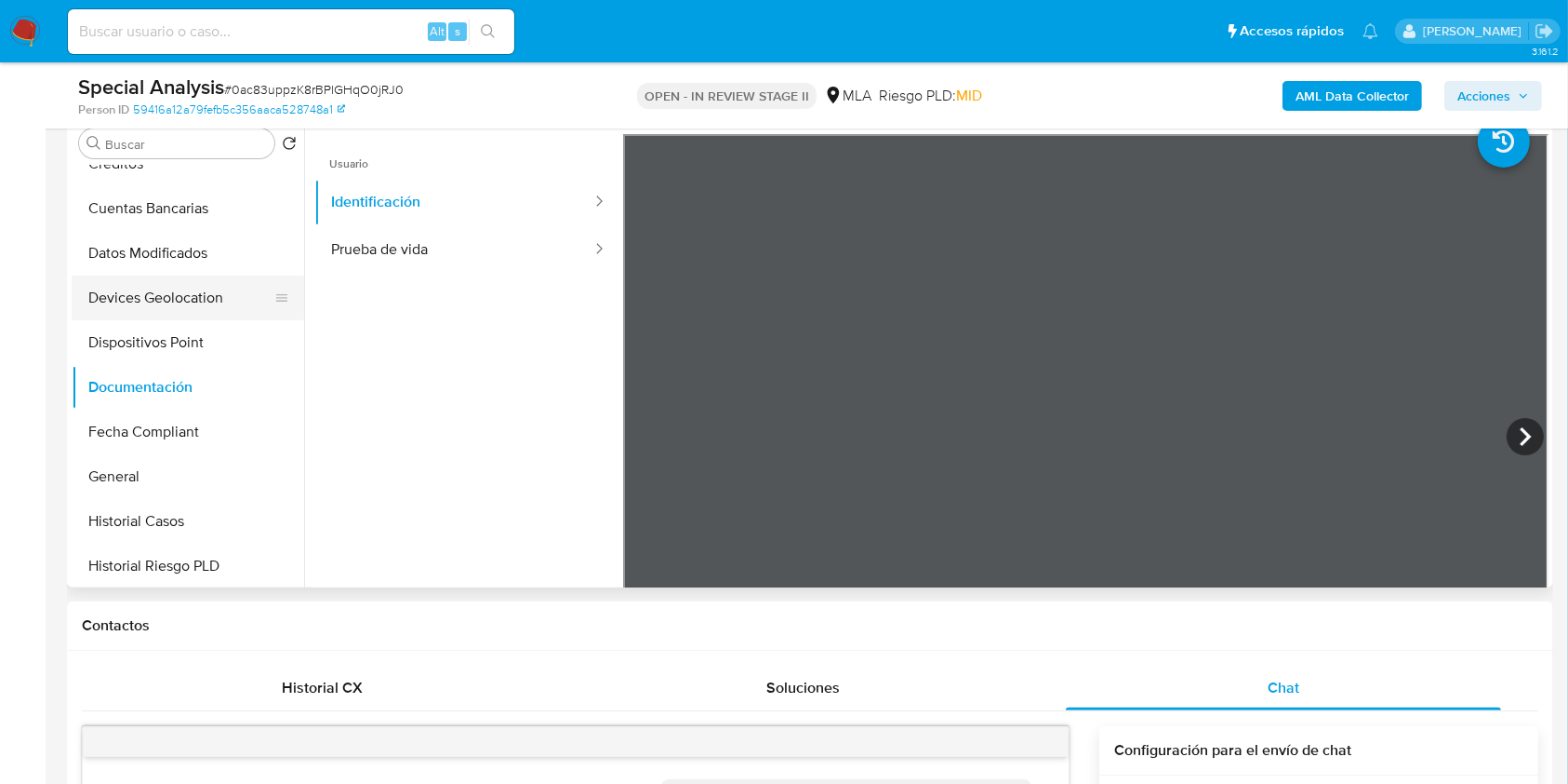
scroll to position [0, 0]
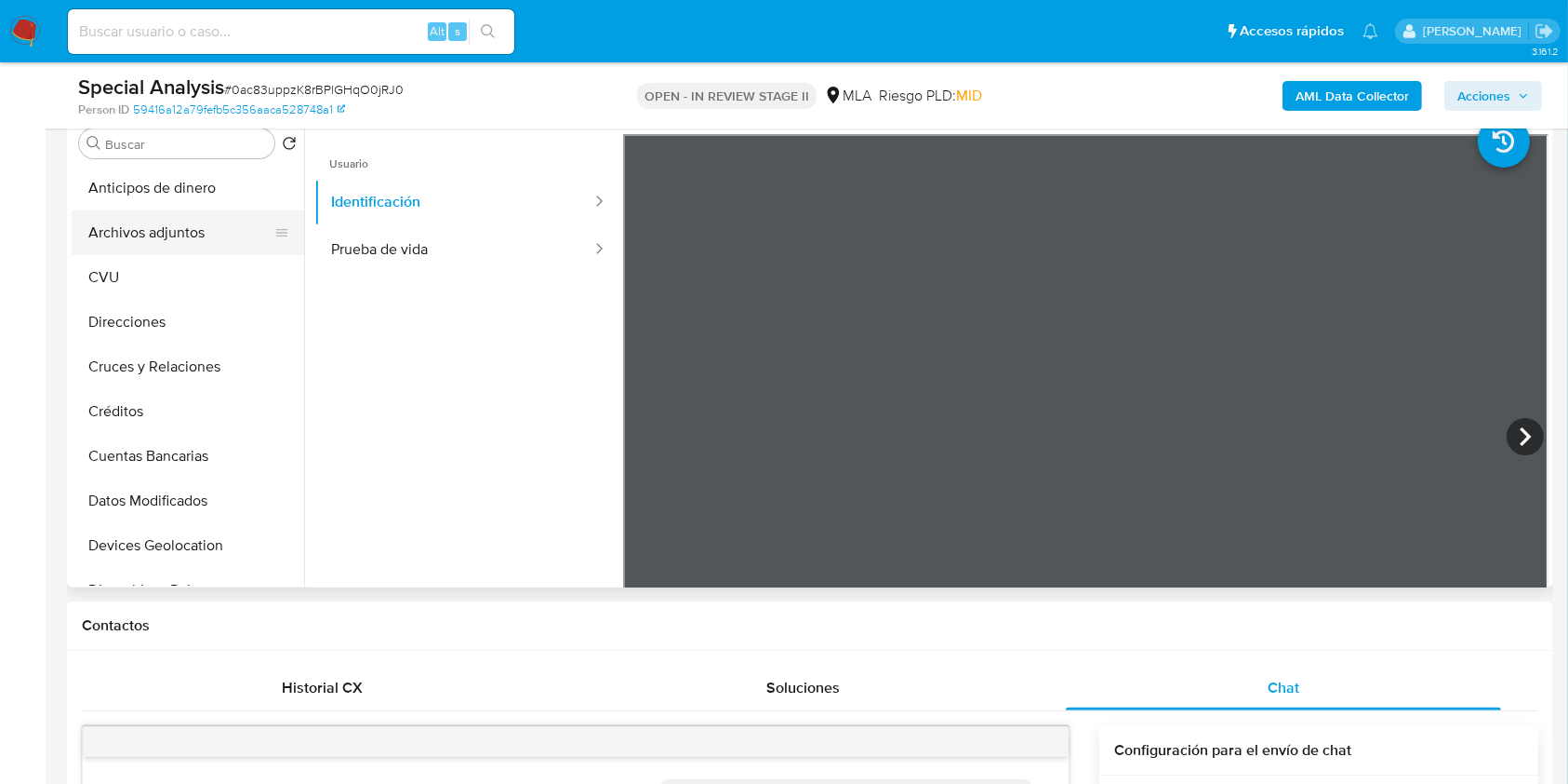
click at [216, 227] on button "Archivos adjuntos" at bounding box center [180, 232] width 218 height 45
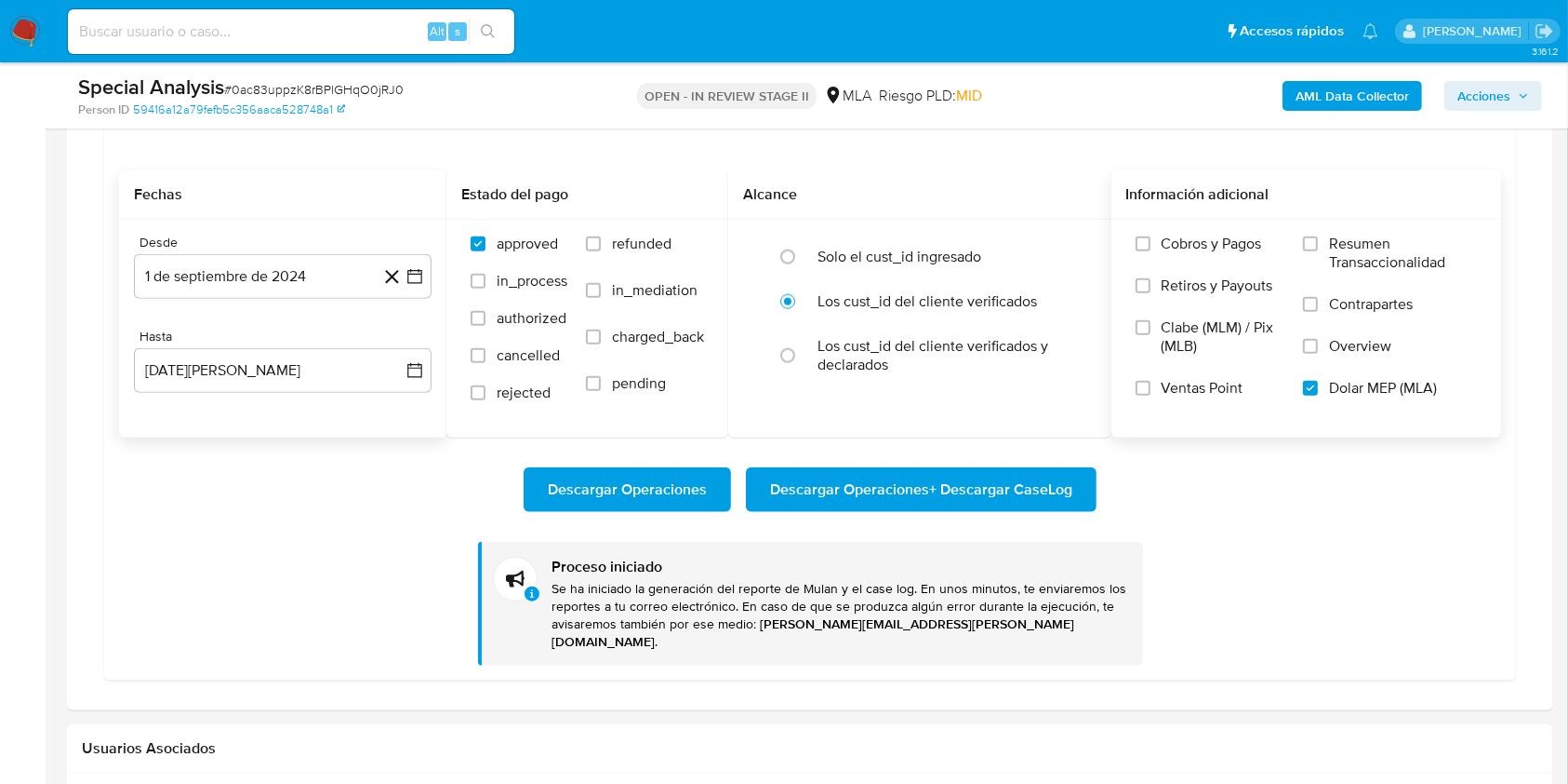
scroll to position [2109, 0]
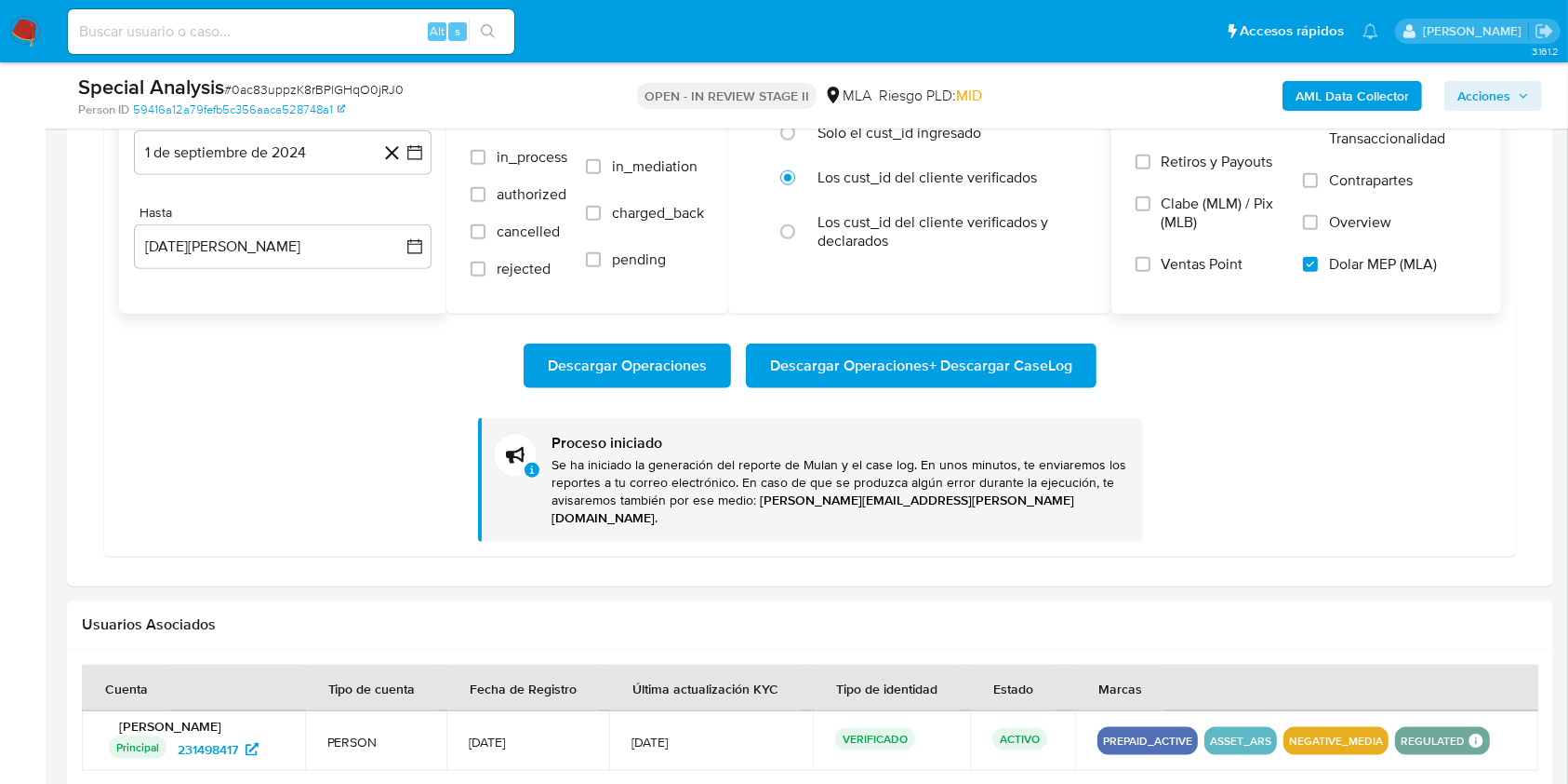
click at [940, 371] on span "Descargar Operaciones + Descargar CaseLog" at bounding box center [922, 366] width 303 height 41
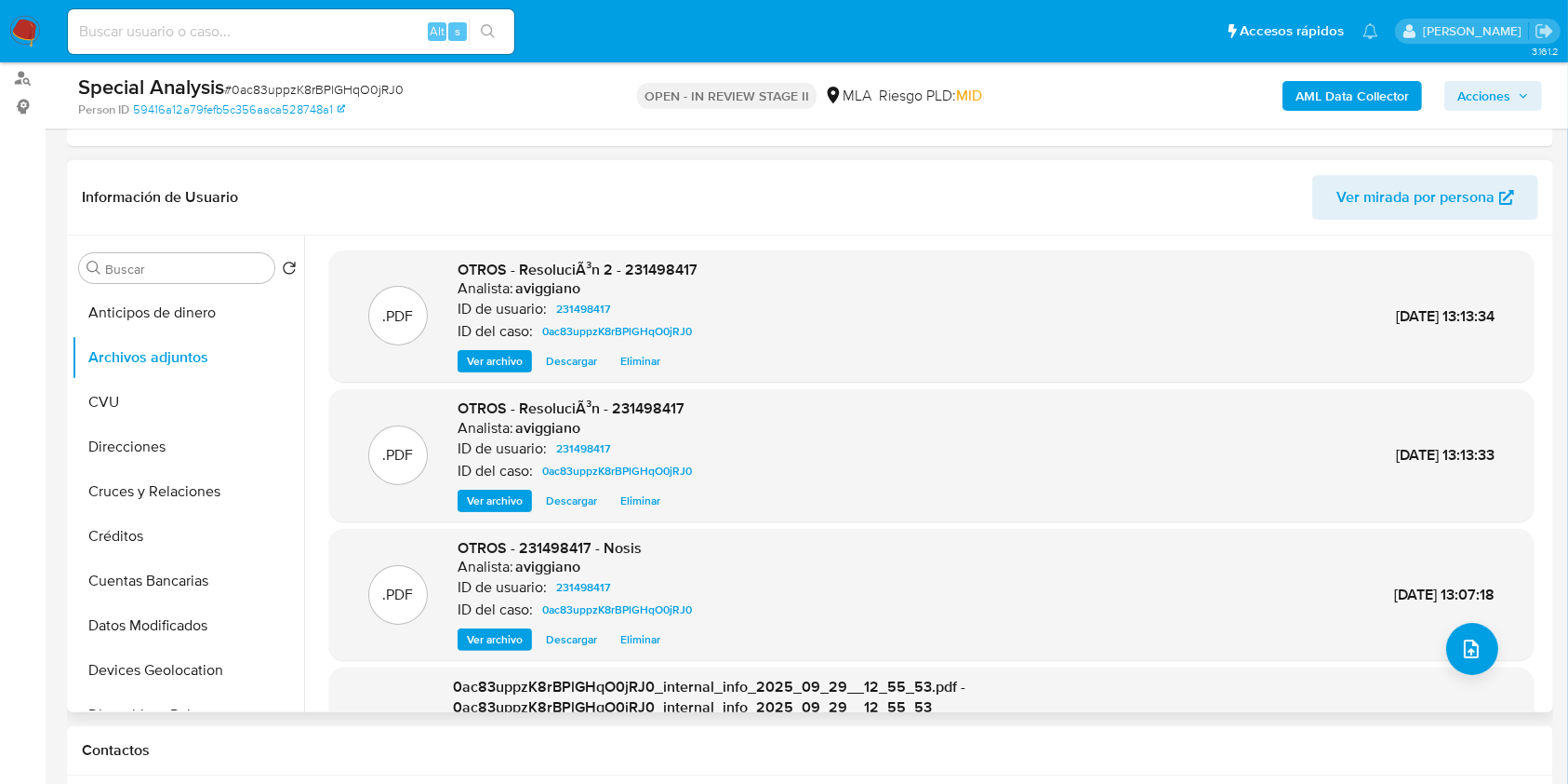
scroll to position [0, 0]
click at [670, 259] on span "OTROS - ResoluciÃ³n 2 - 231498417" at bounding box center [577, 269] width 240 height 21
click at [150, 357] on button "Archivos adjuntos" at bounding box center [180, 357] width 218 height 45
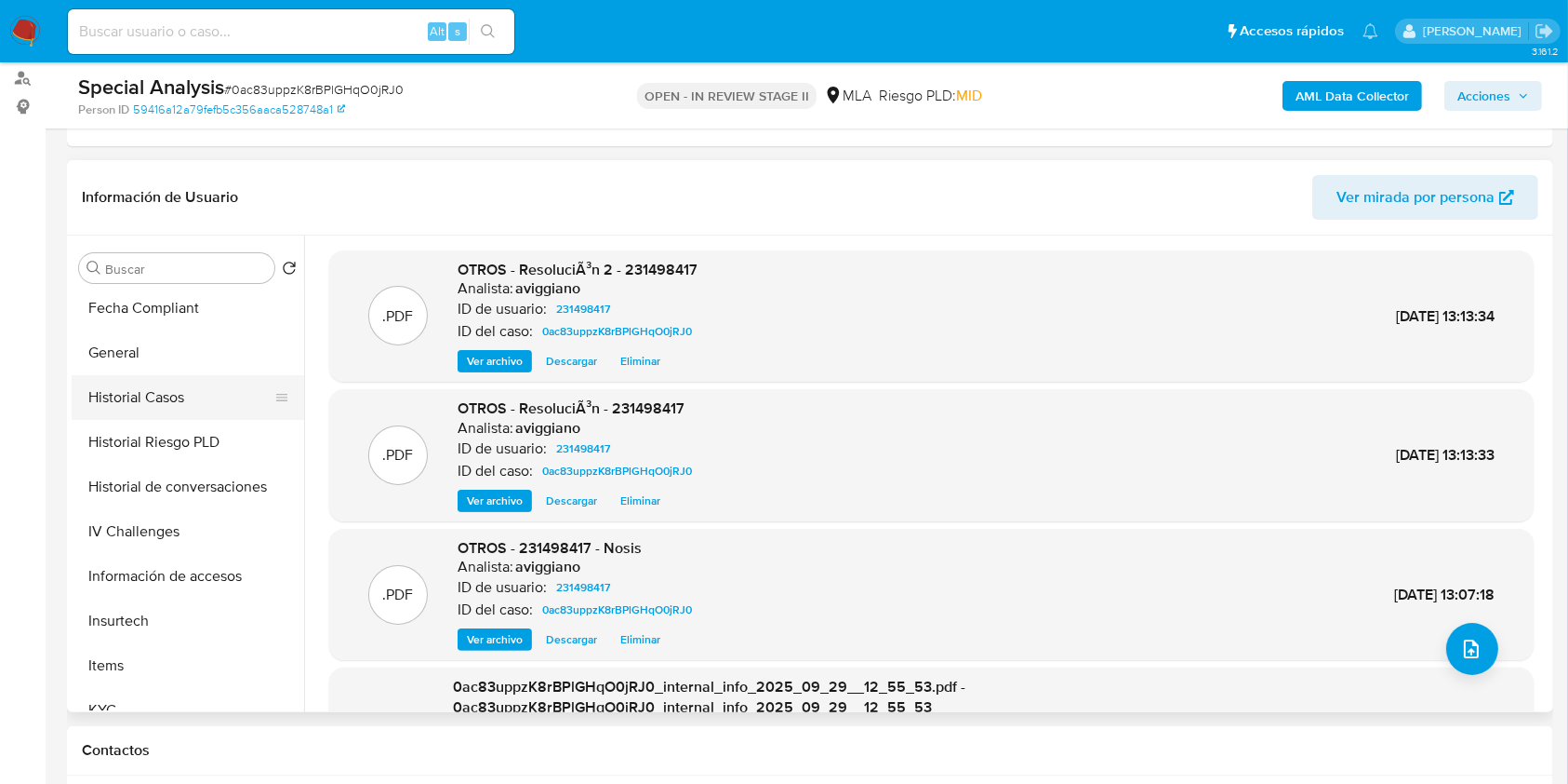
click at [168, 376] on button "Historial Casos" at bounding box center [180, 397] width 218 height 45
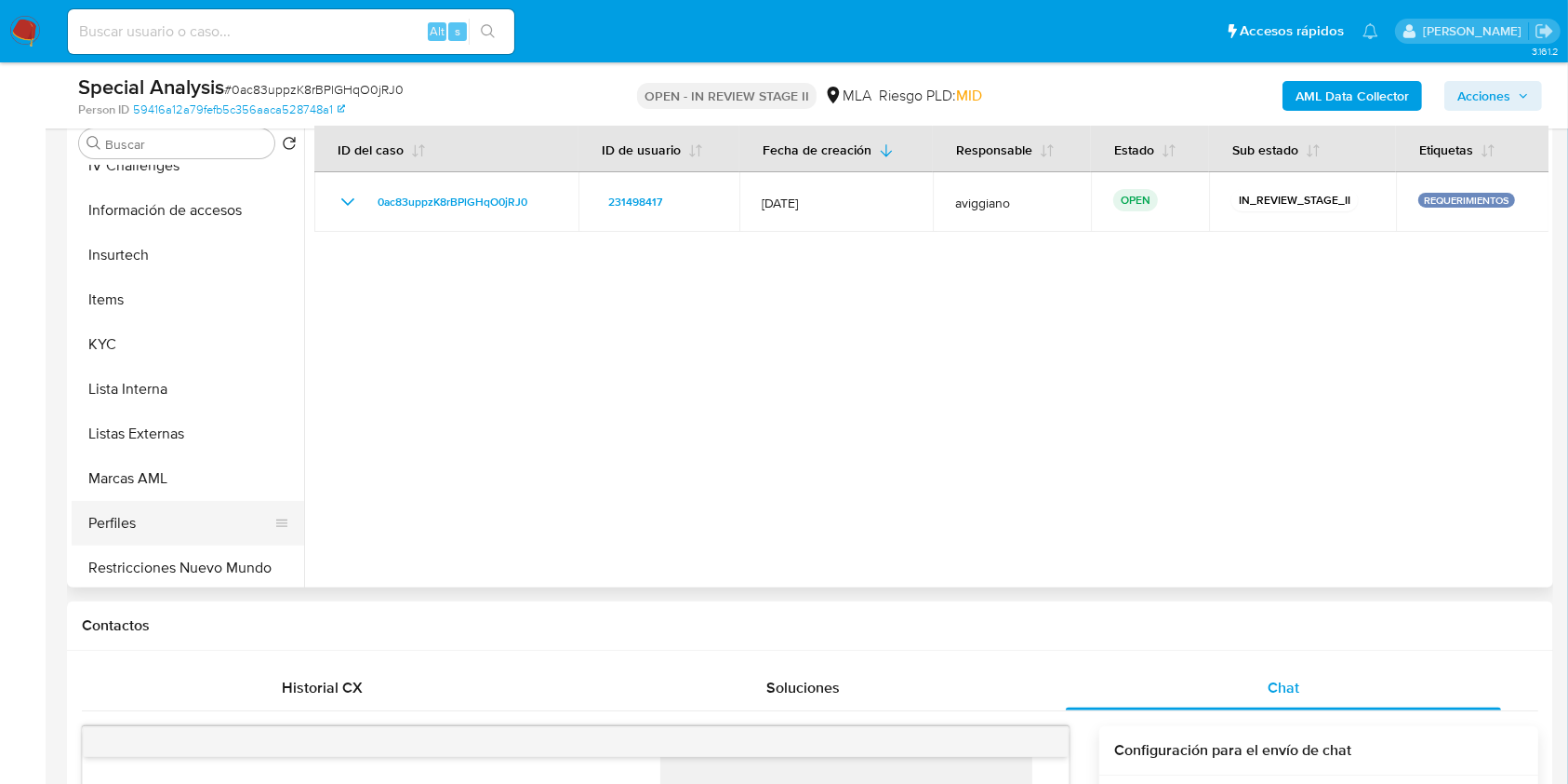
scroll to position [744, 0]
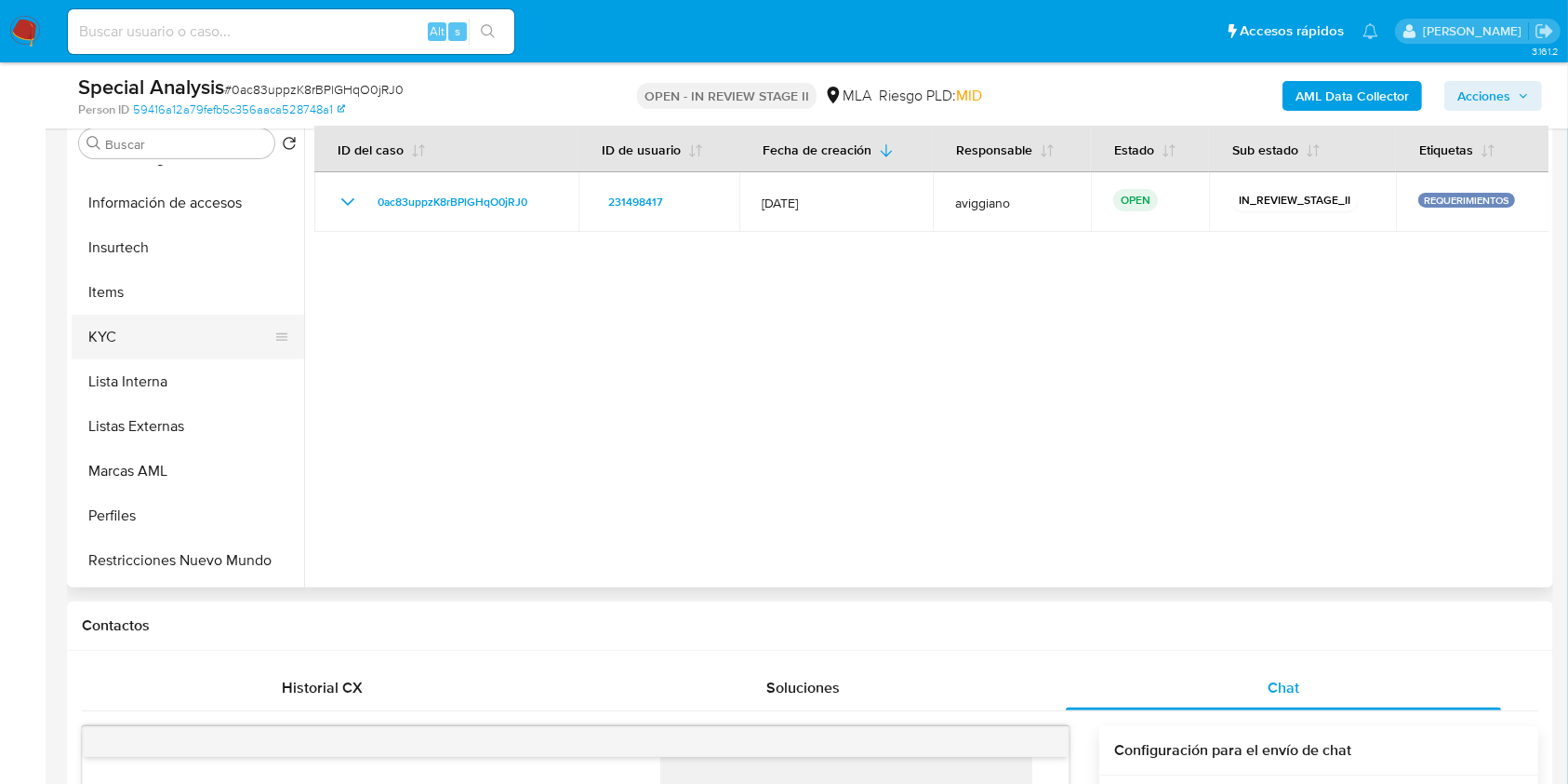
click at [150, 317] on button "KYC" at bounding box center [180, 337] width 218 height 45
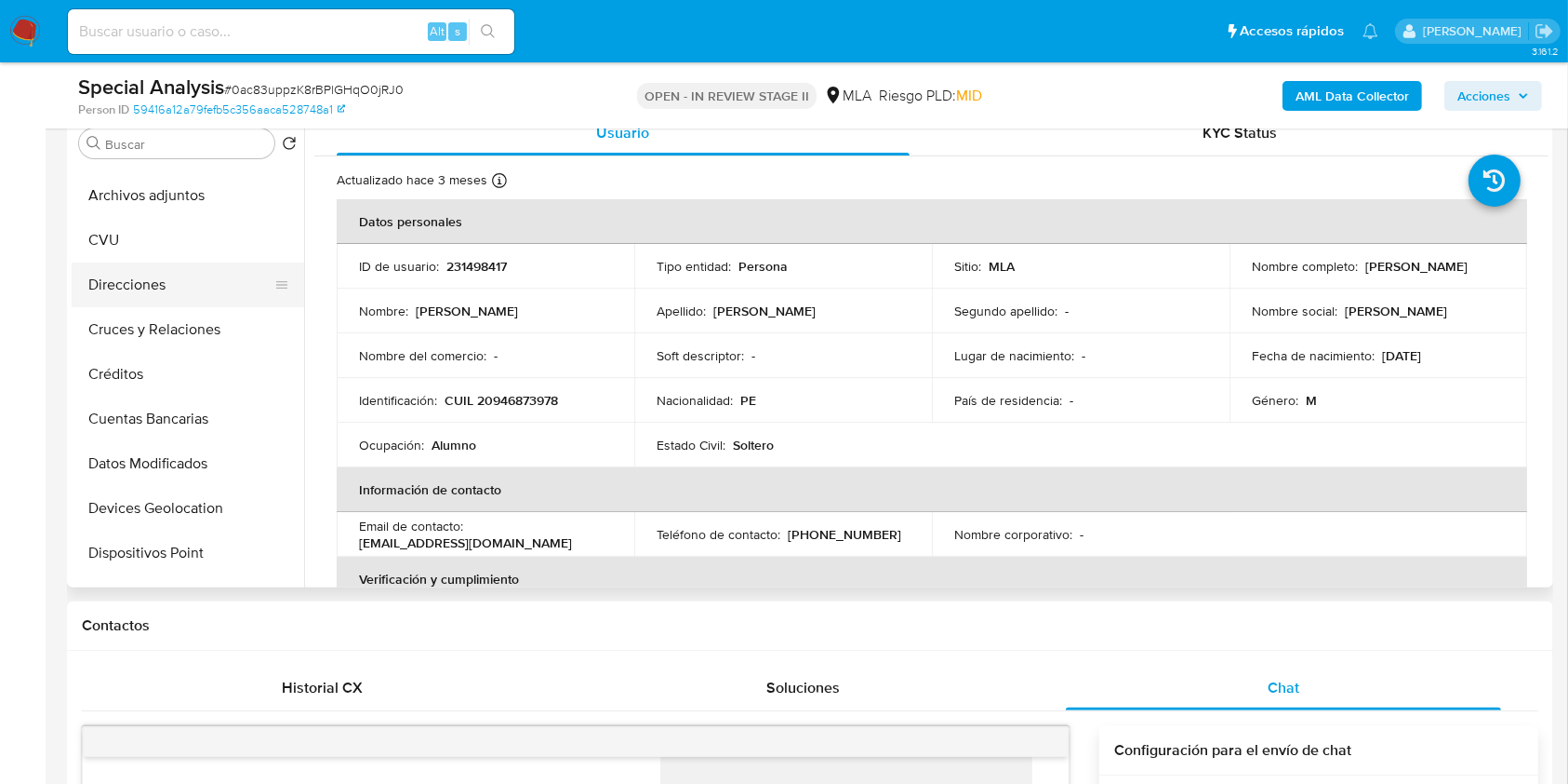
scroll to position [0, 0]
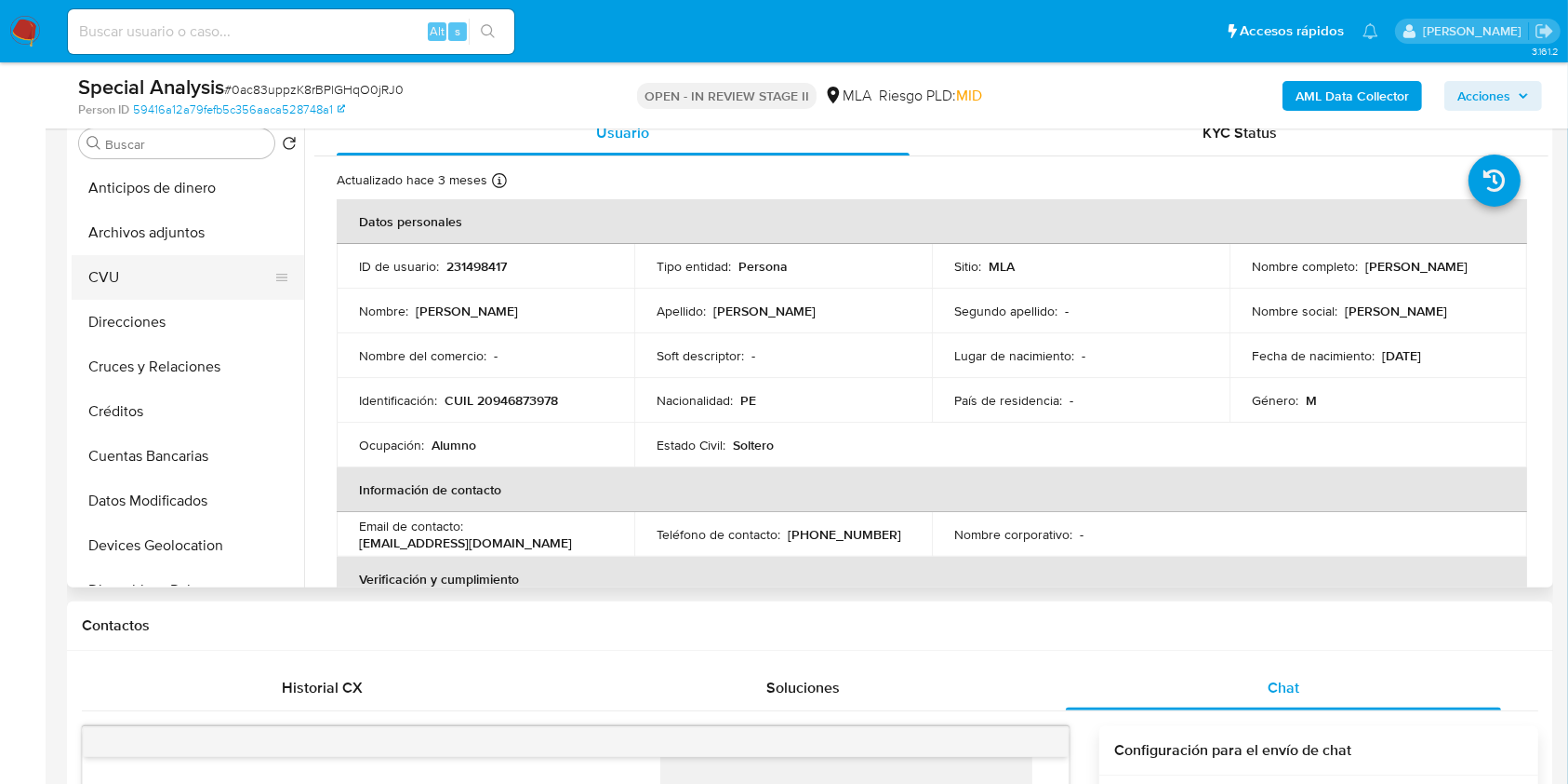
click at [216, 268] on button "CVU" at bounding box center [180, 277] width 218 height 45
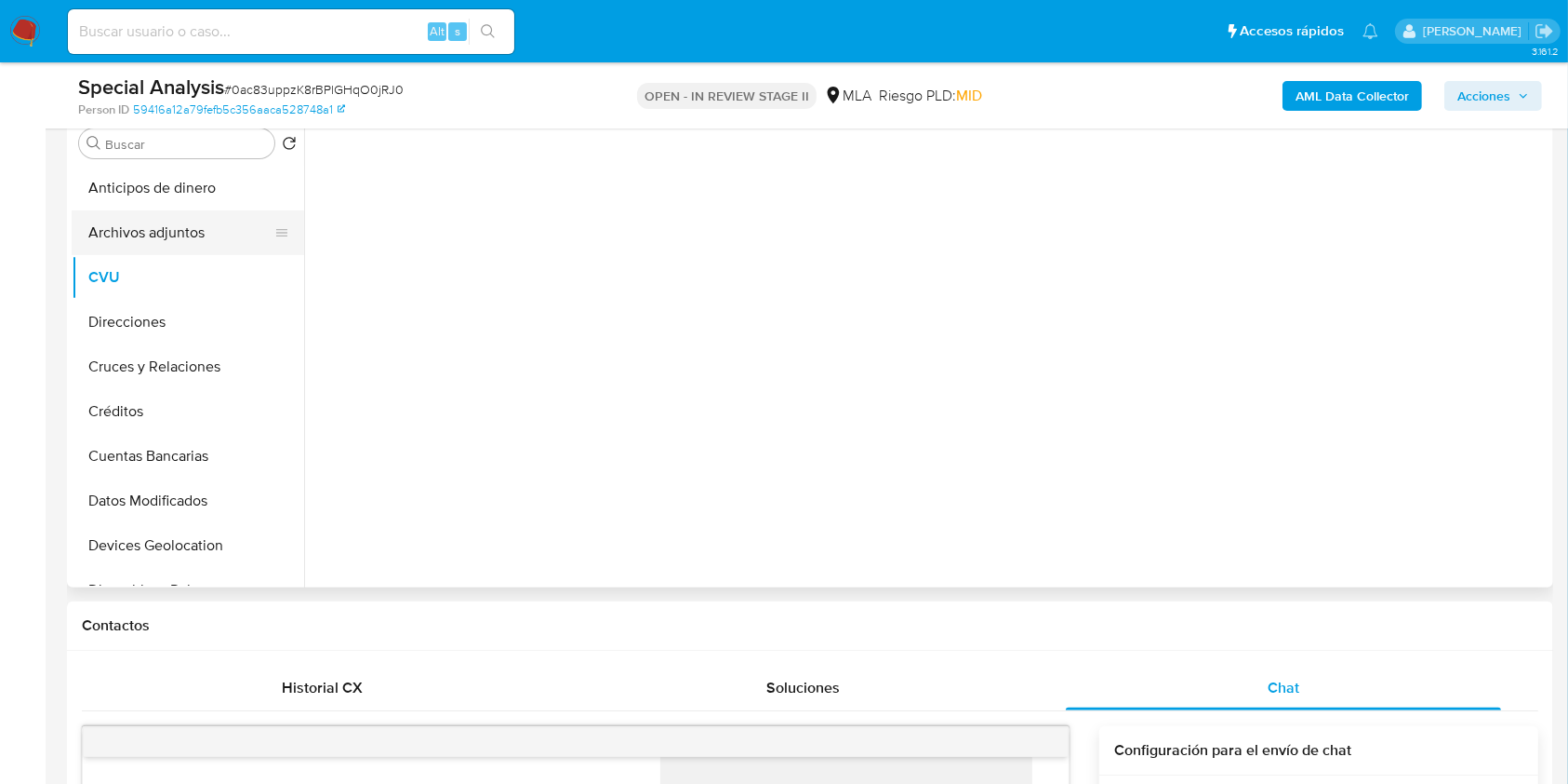
click at [230, 236] on button "Archivos adjuntos" at bounding box center [180, 232] width 218 height 45
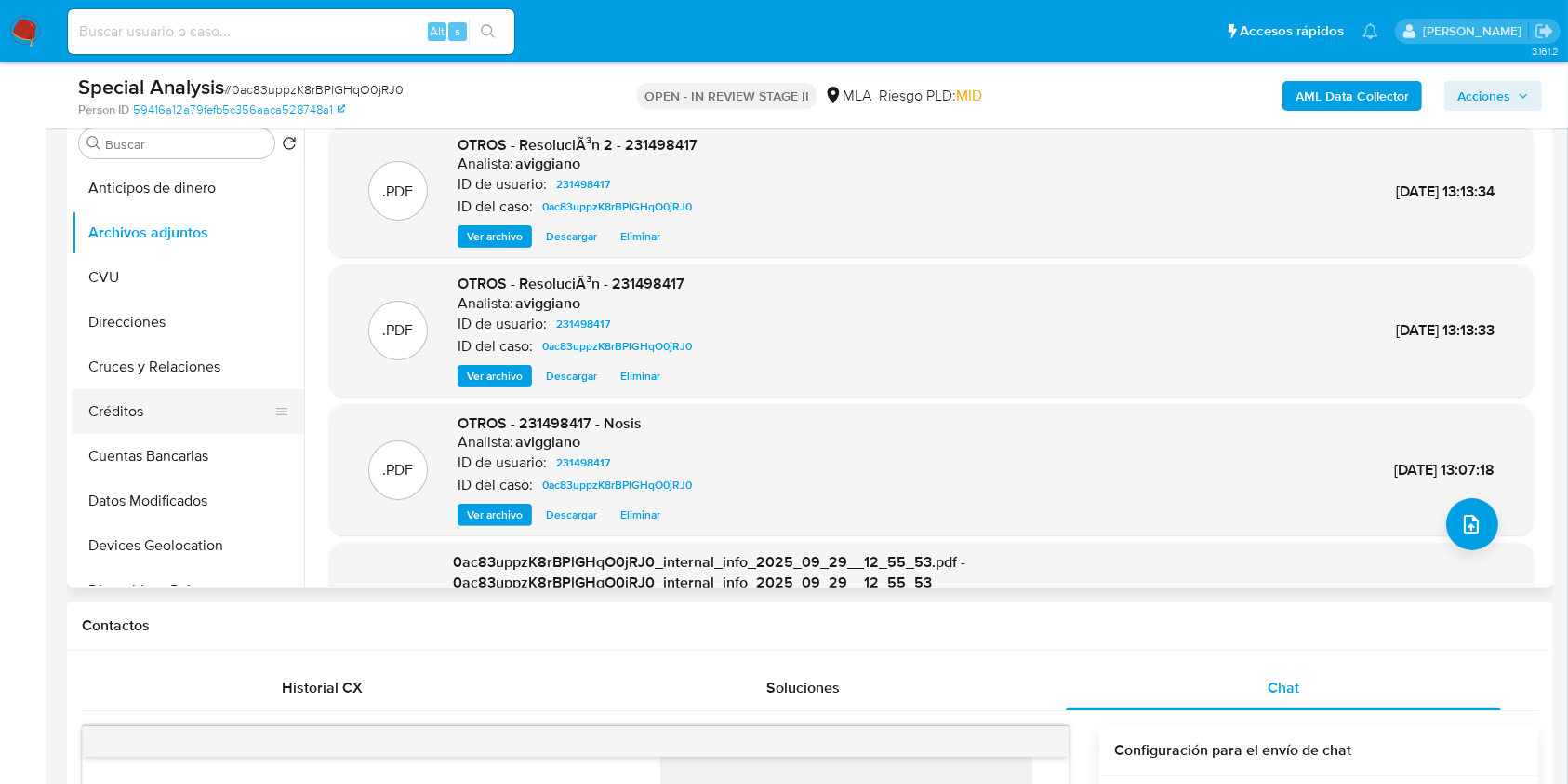
scroll to position [124, 0]
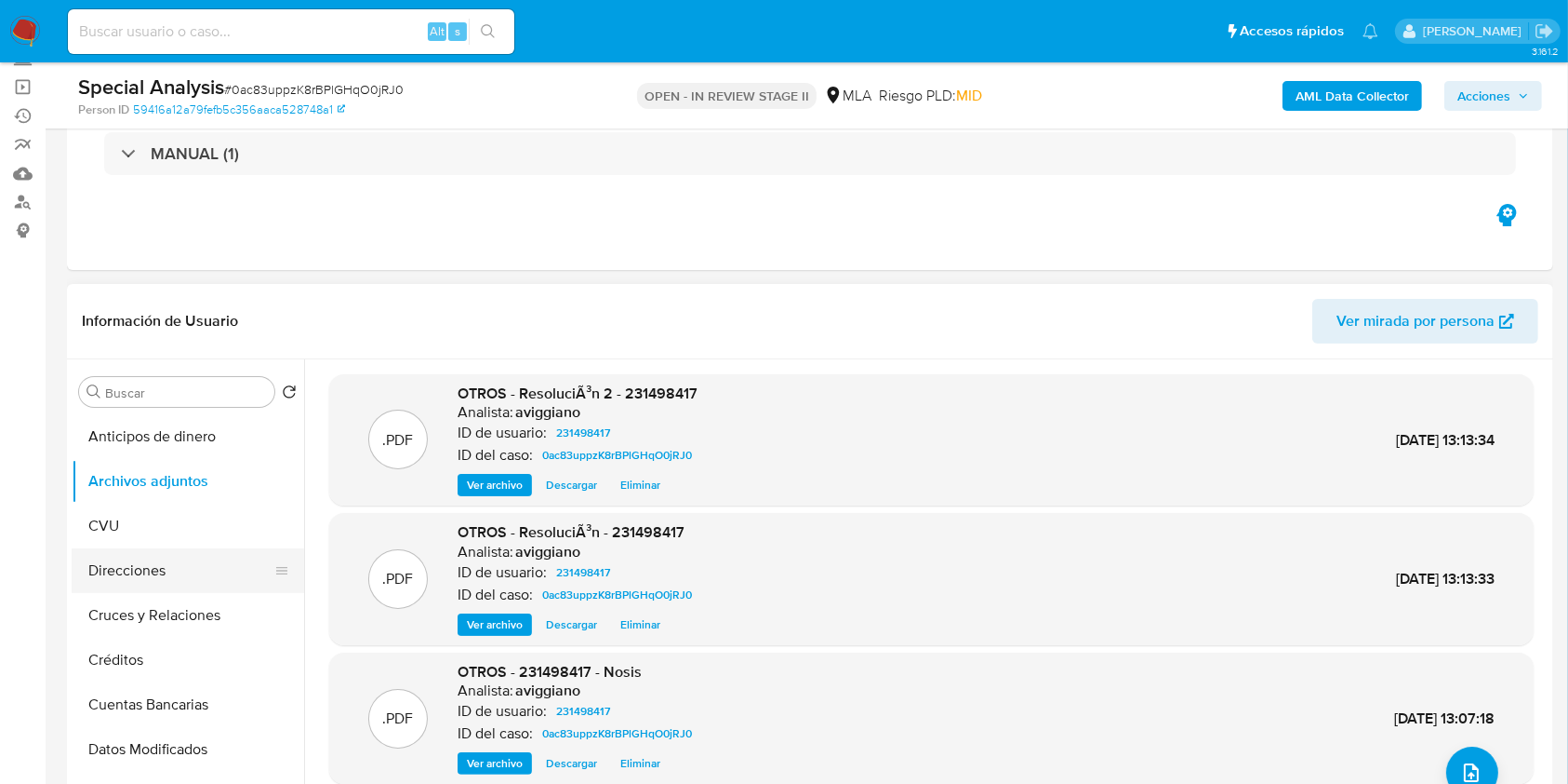
click at [166, 568] on button "Direcciones" at bounding box center [180, 570] width 218 height 45
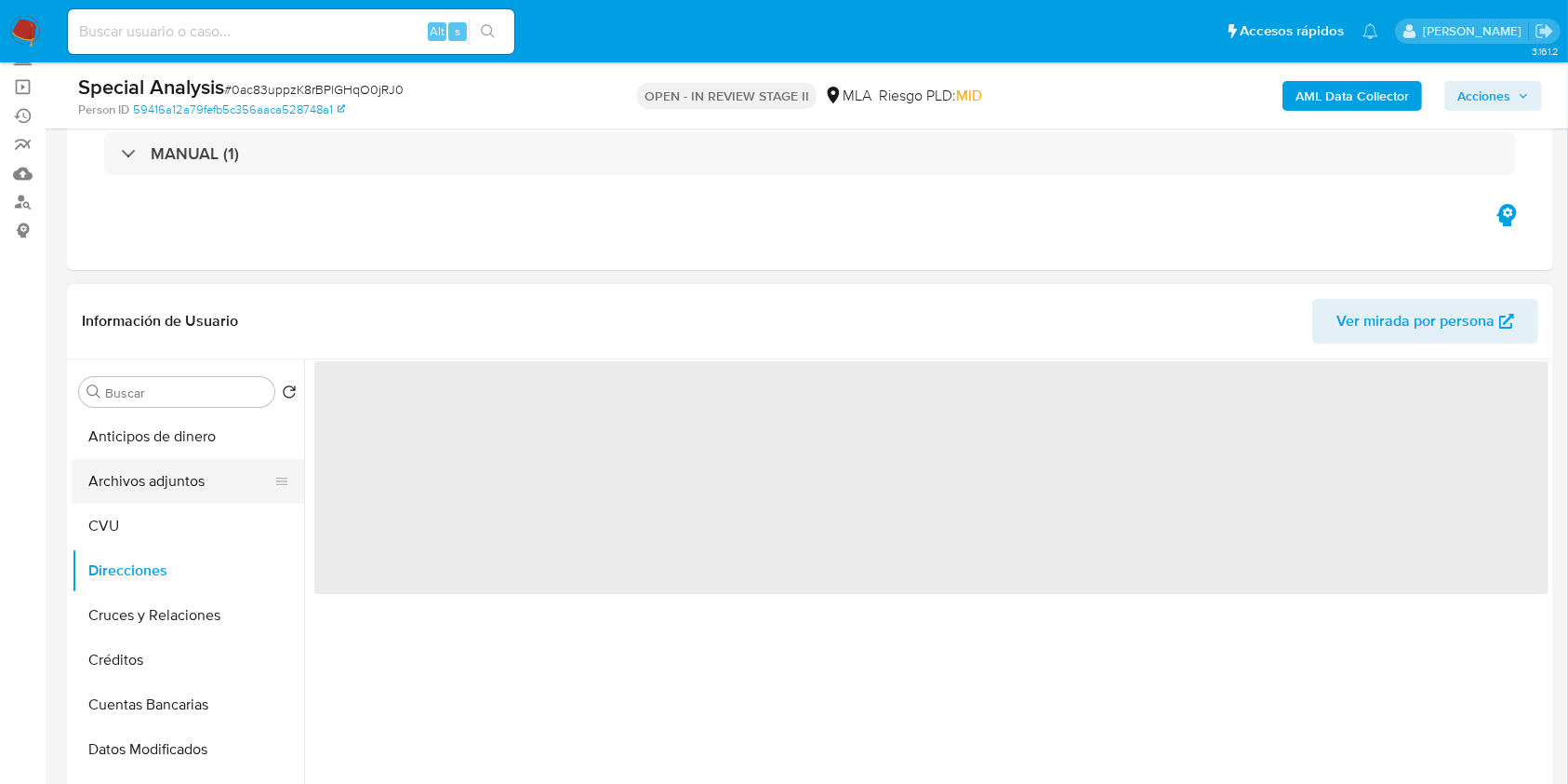
click at [193, 479] on button "Archivos adjuntos" at bounding box center [180, 481] width 218 height 45
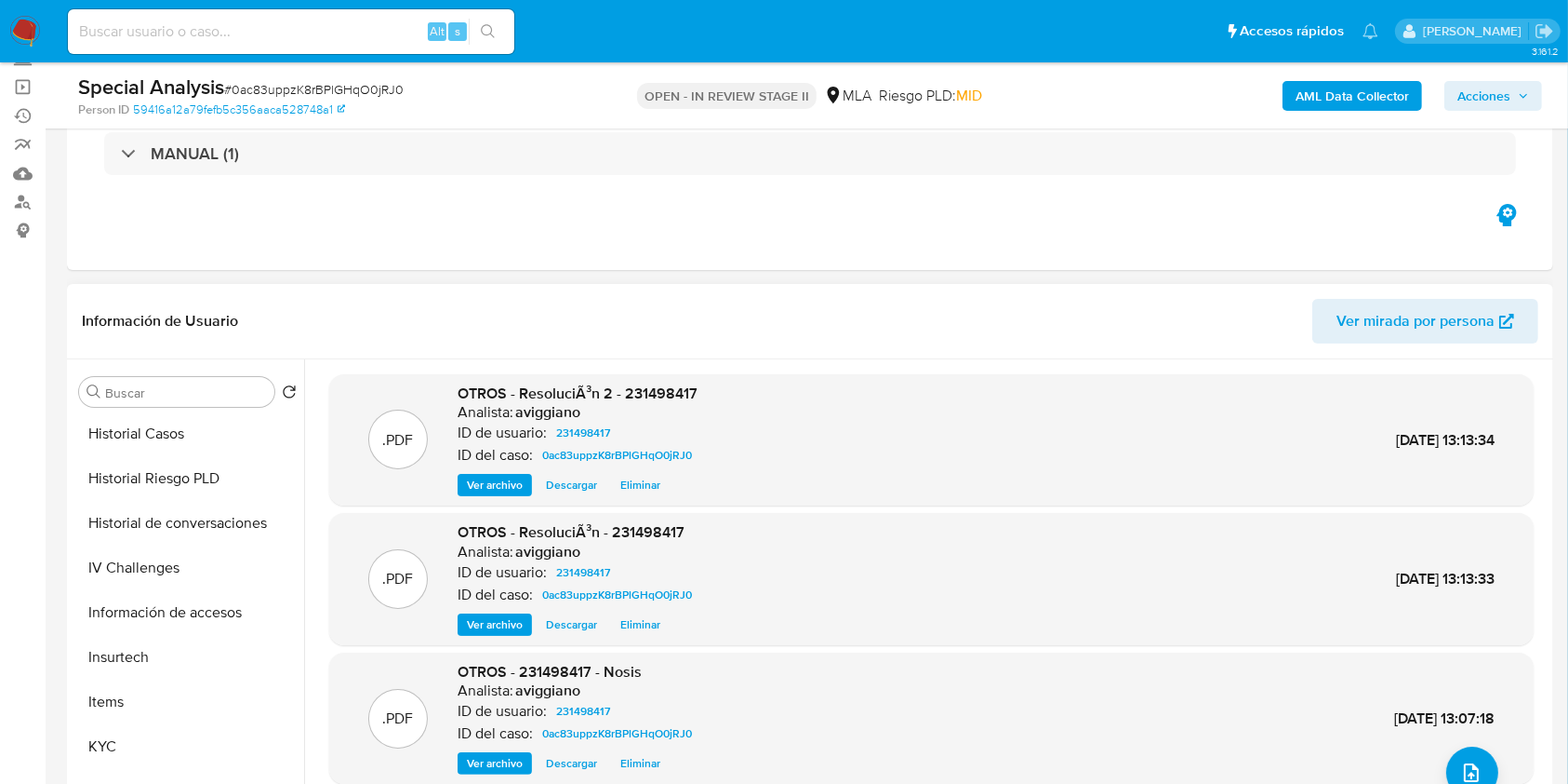
scroll to position [620, 0]
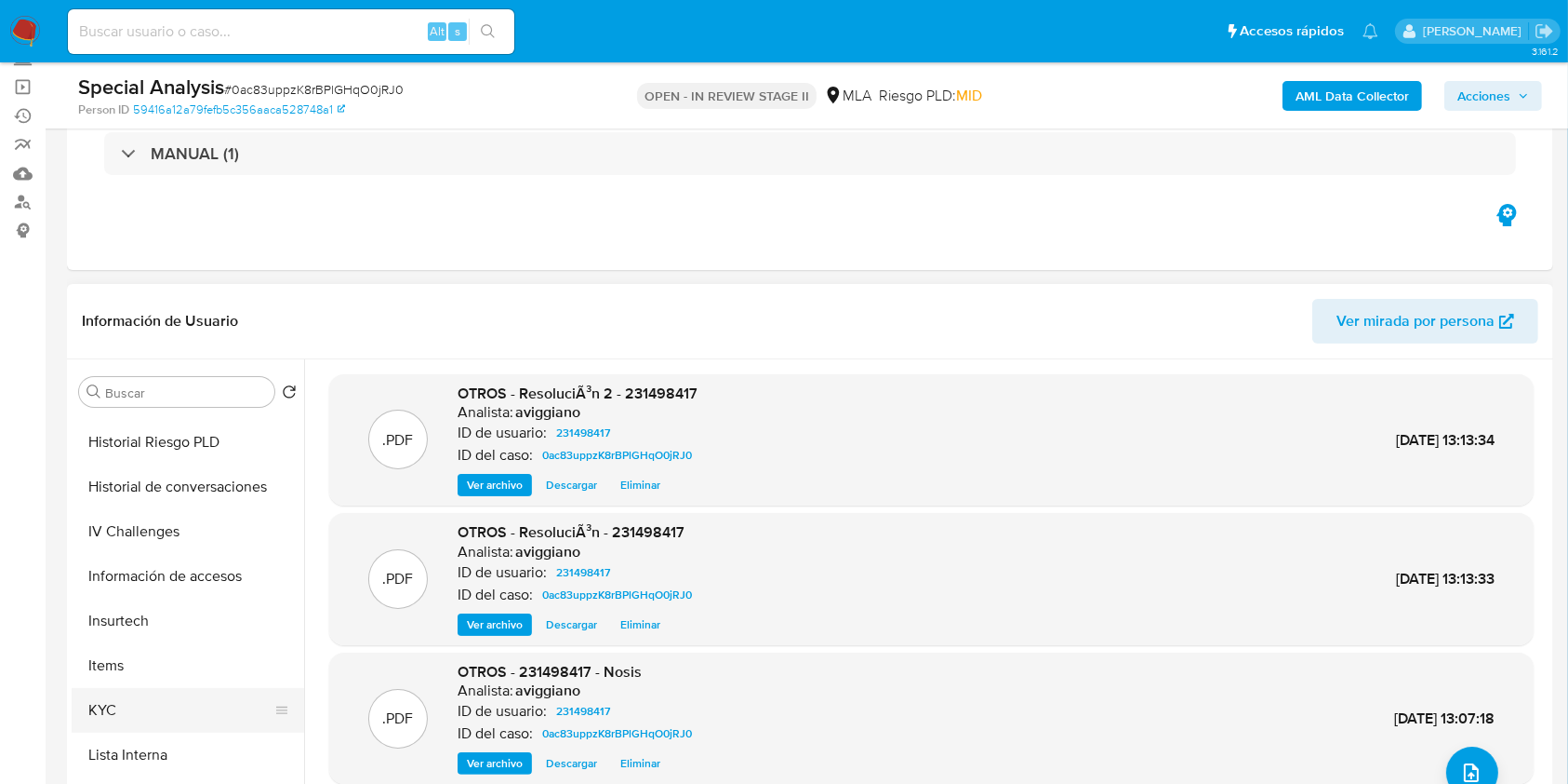
click at [200, 723] on button "KYC" at bounding box center [180, 709] width 218 height 45
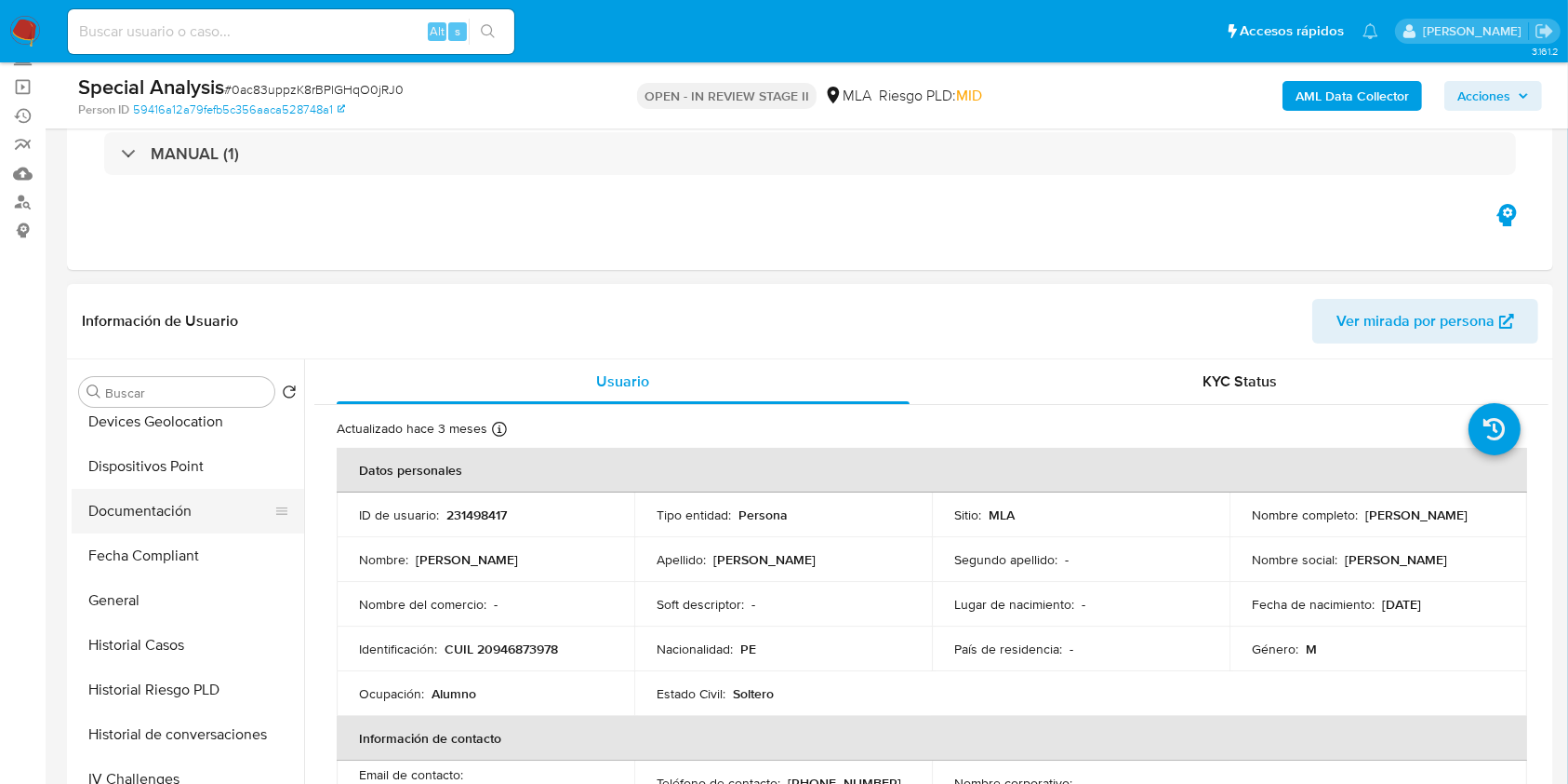
scroll to position [0, 0]
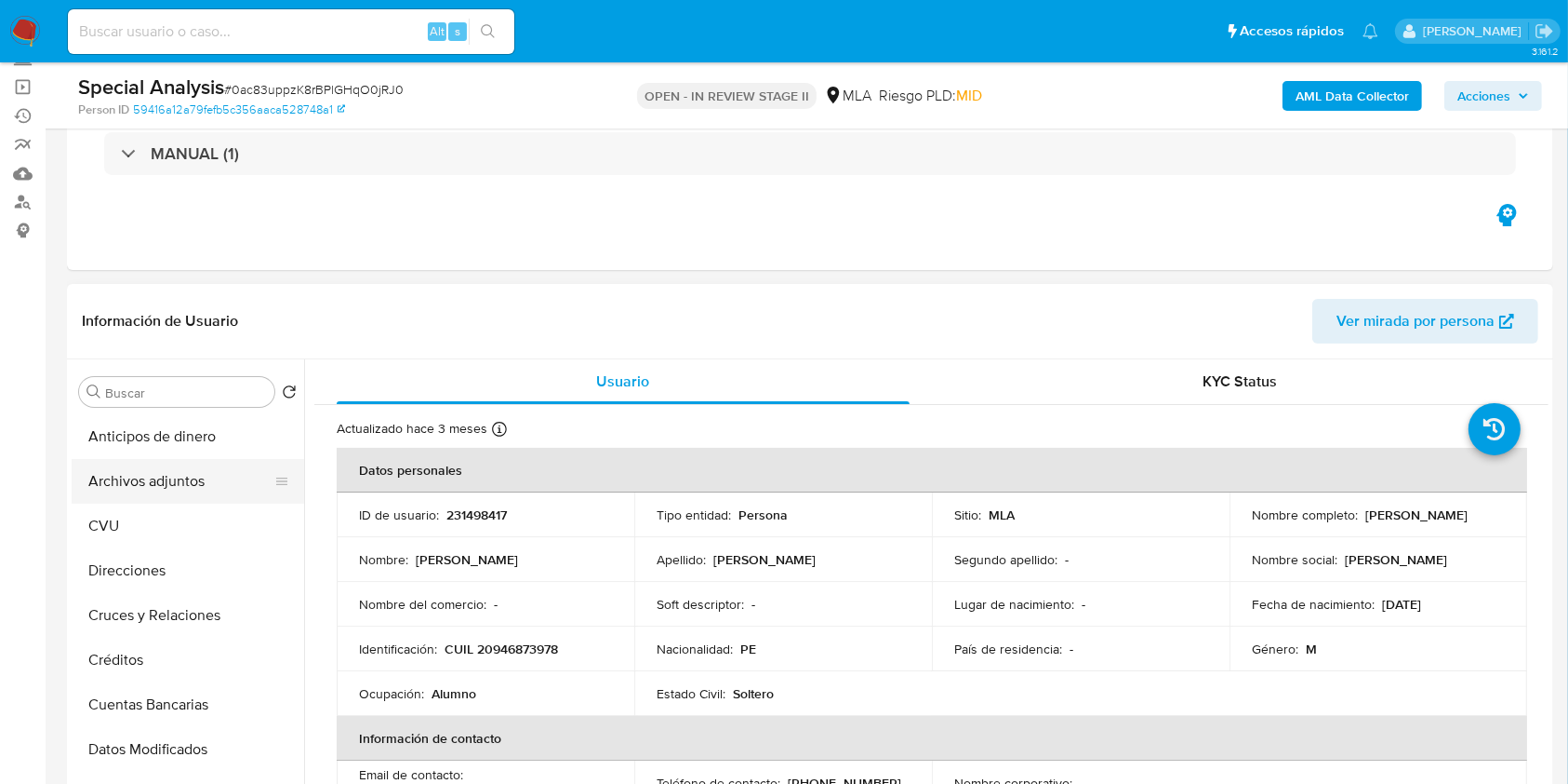
click at [231, 478] on button "Archivos adjuntos" at bounding box center [180, 481] width 218 height 45
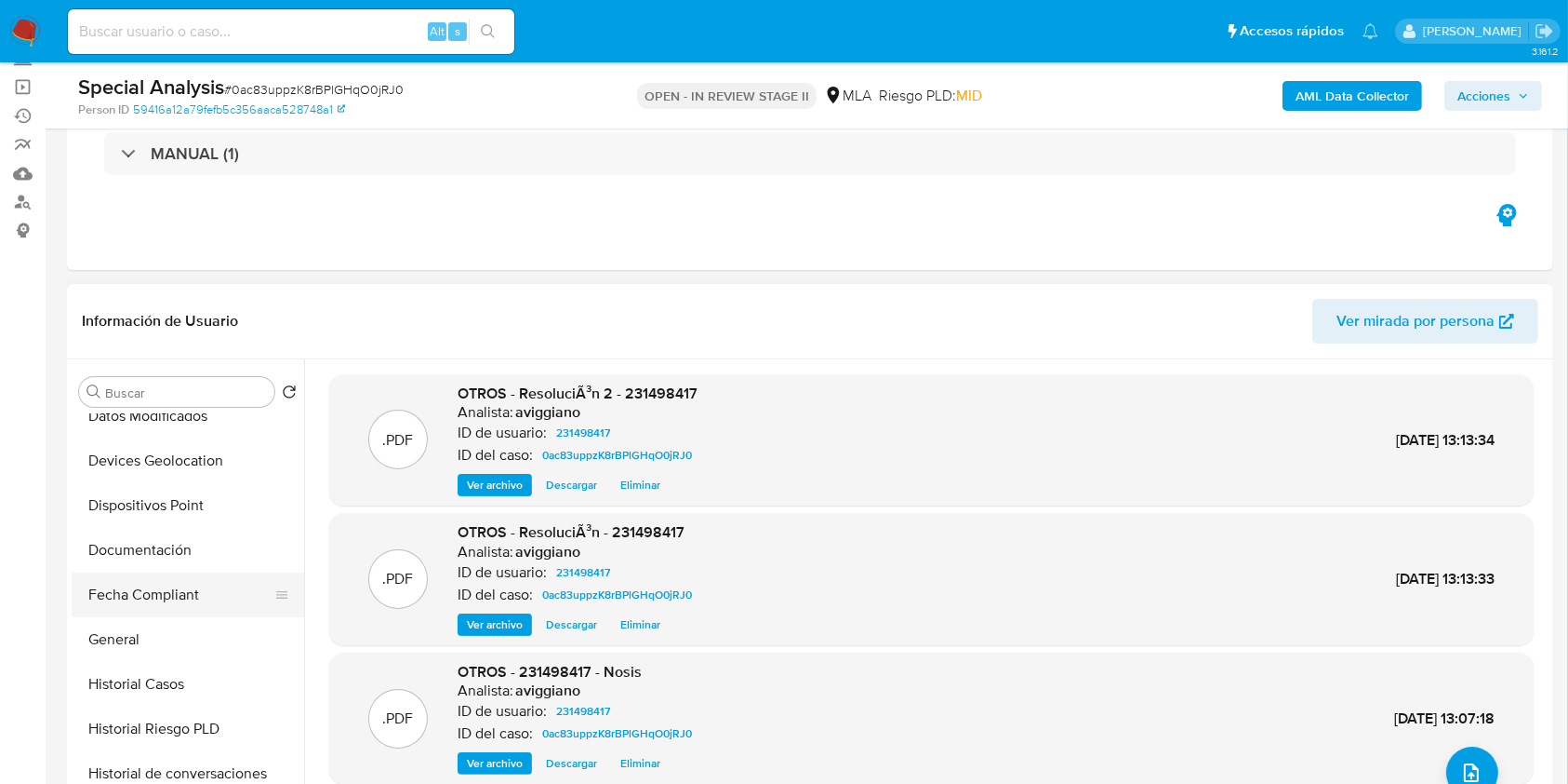
scroll to position [373, 0]
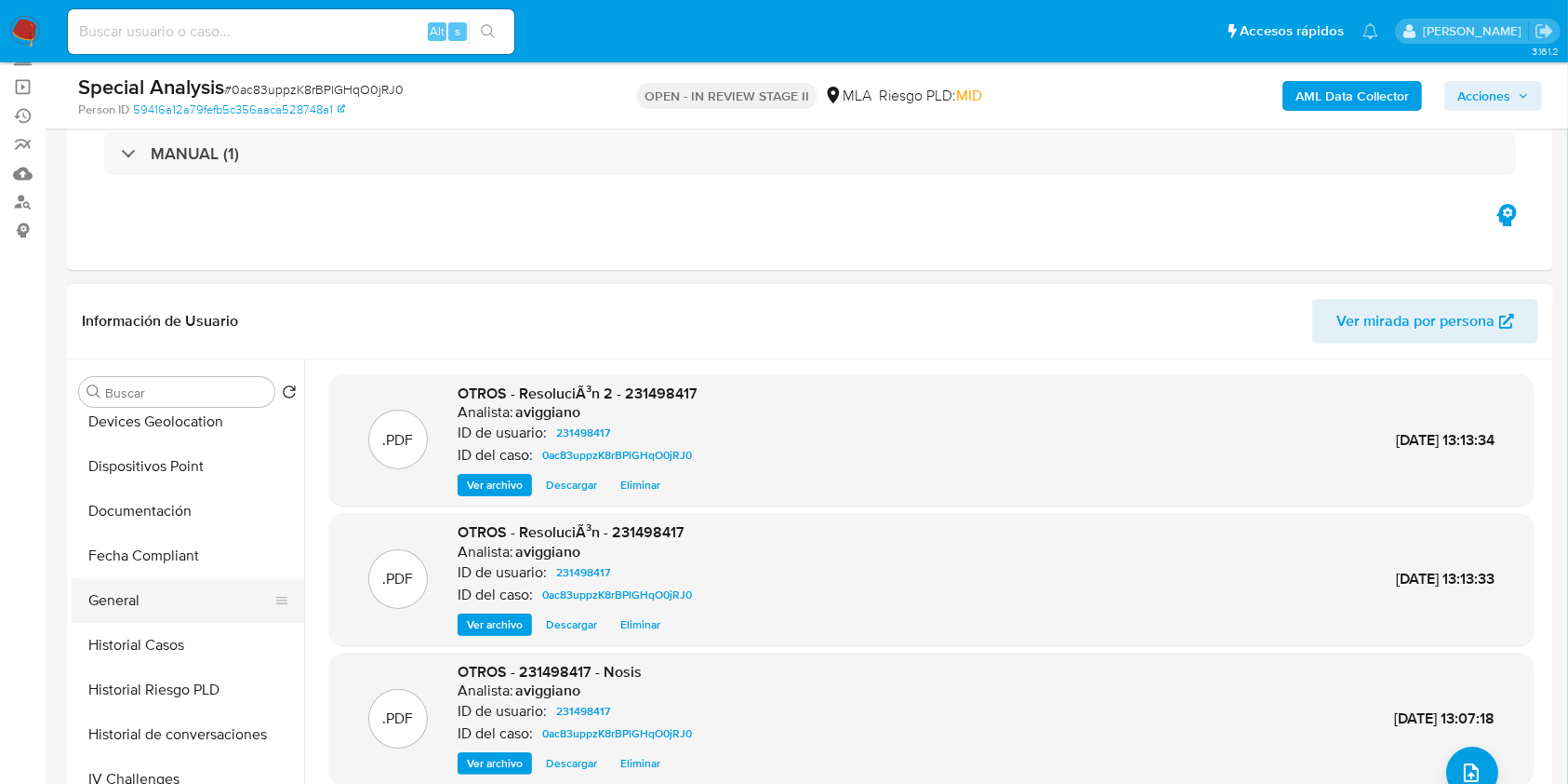
click at [159, 617] on button "General" at bounding box center [180, 600] width 218 height 45
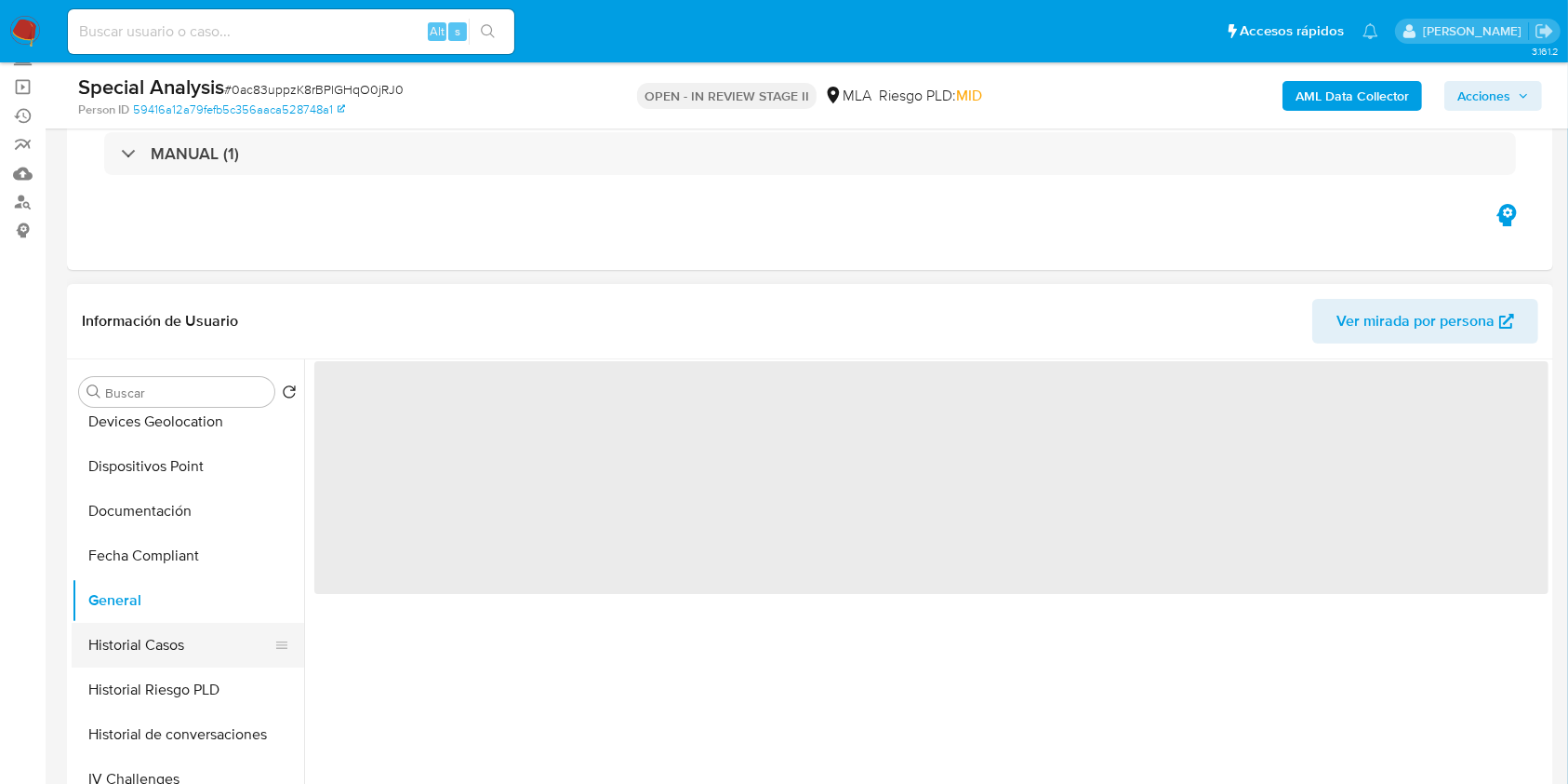
click at [159, 634] on button "Historial Casos" at bounding box center [180, 645] width 218 height 45
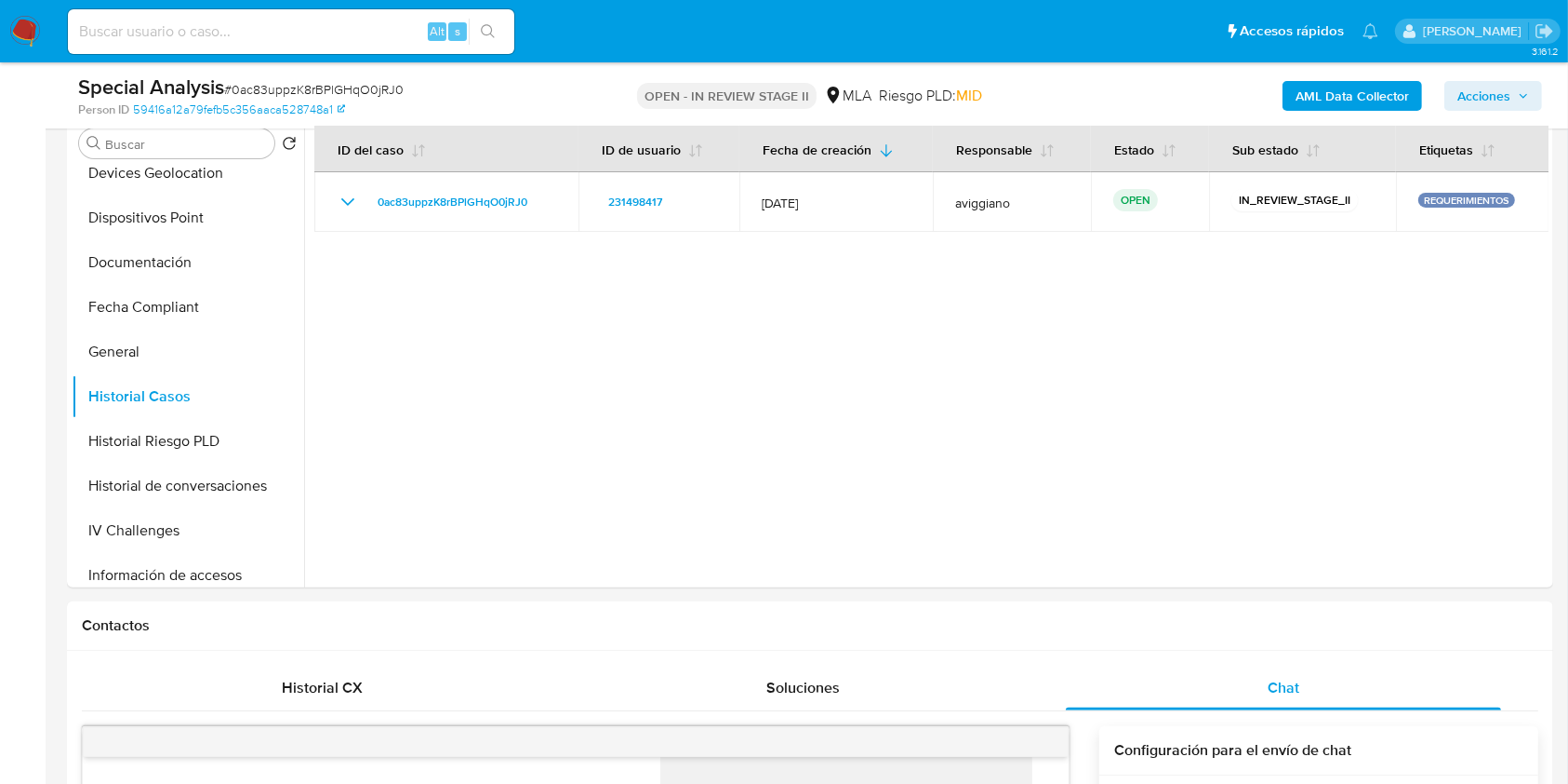
click at [1482, 96] on span "Acciones" at bounding box center [1483, 96] width 53 height 30
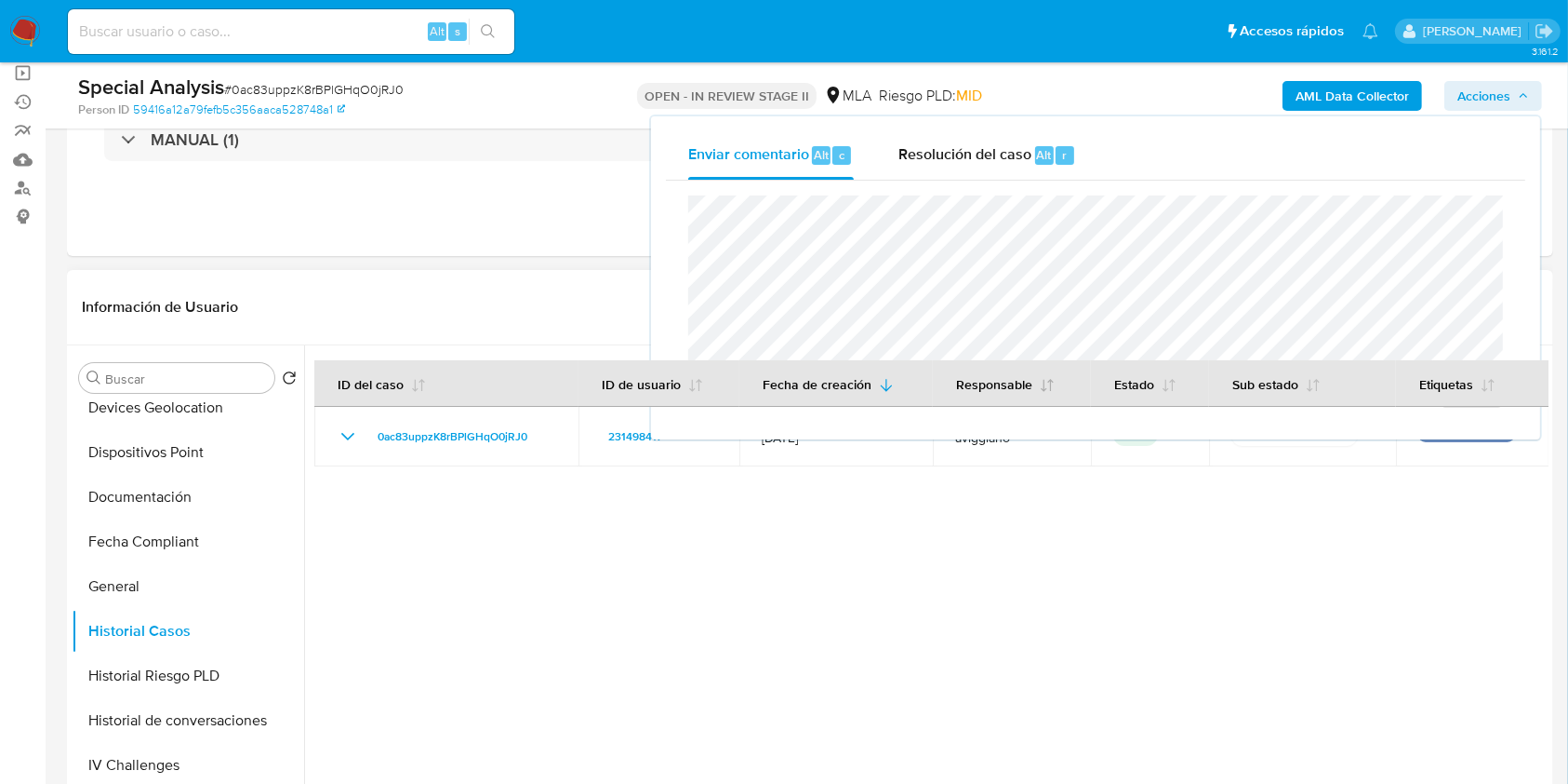
scroll to position [0, 0]
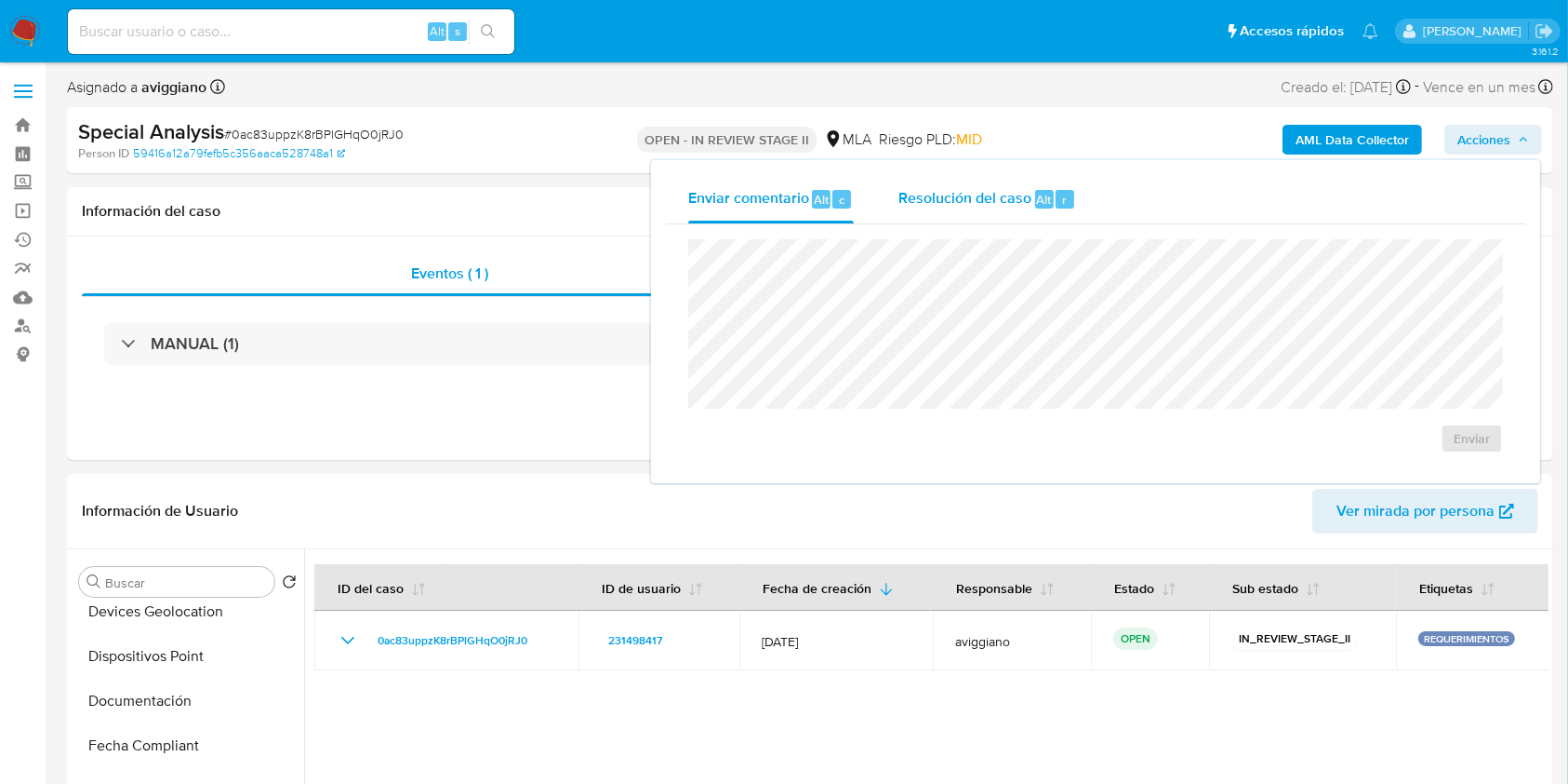
click at [969, 207] on span "Resolución del caso" at bounding box center [966, 198] width 133 height 21
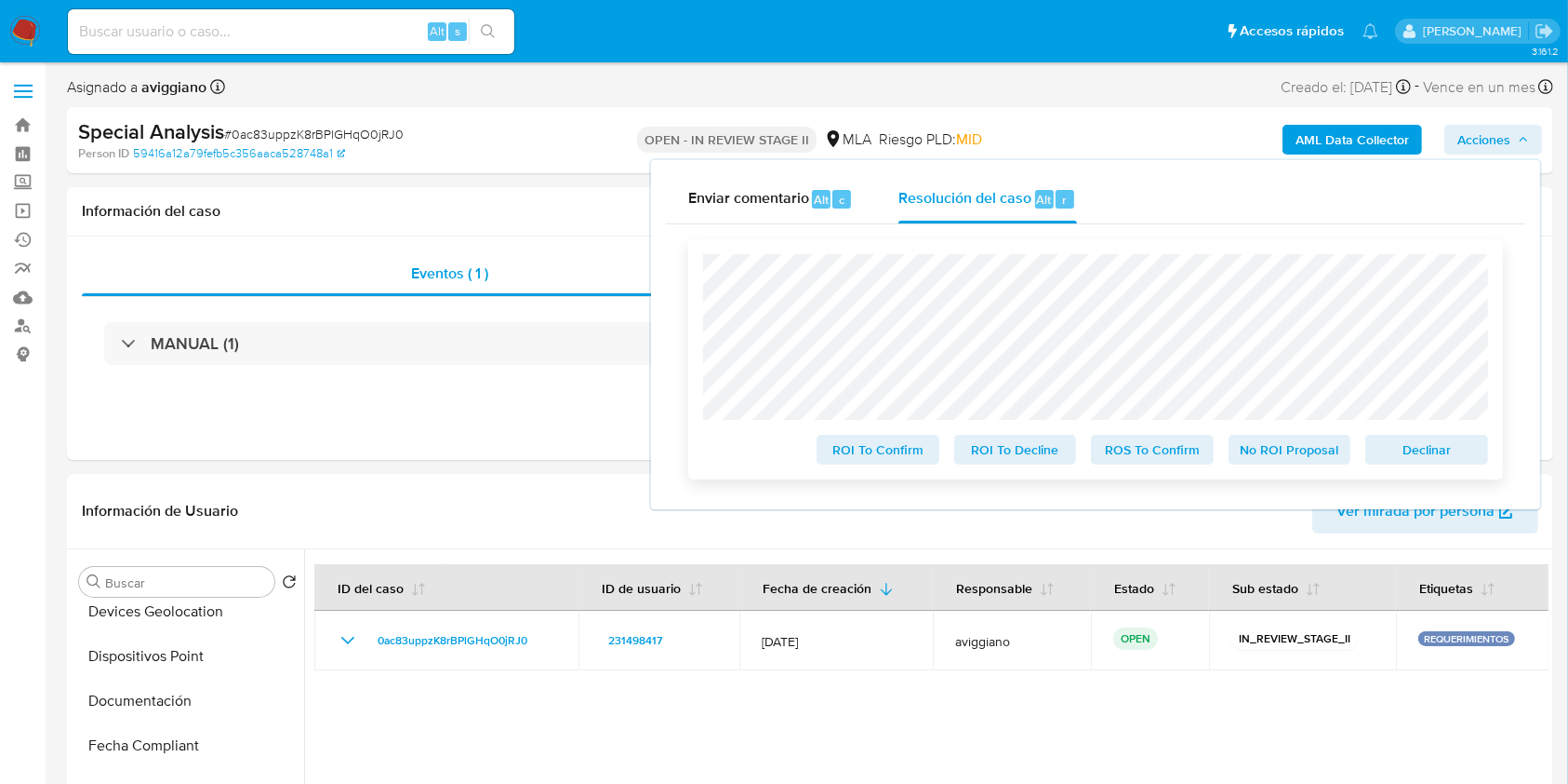
click at [1404, 451] on span "Declinar" at bounding box center [1427, 449] width 97 height 26
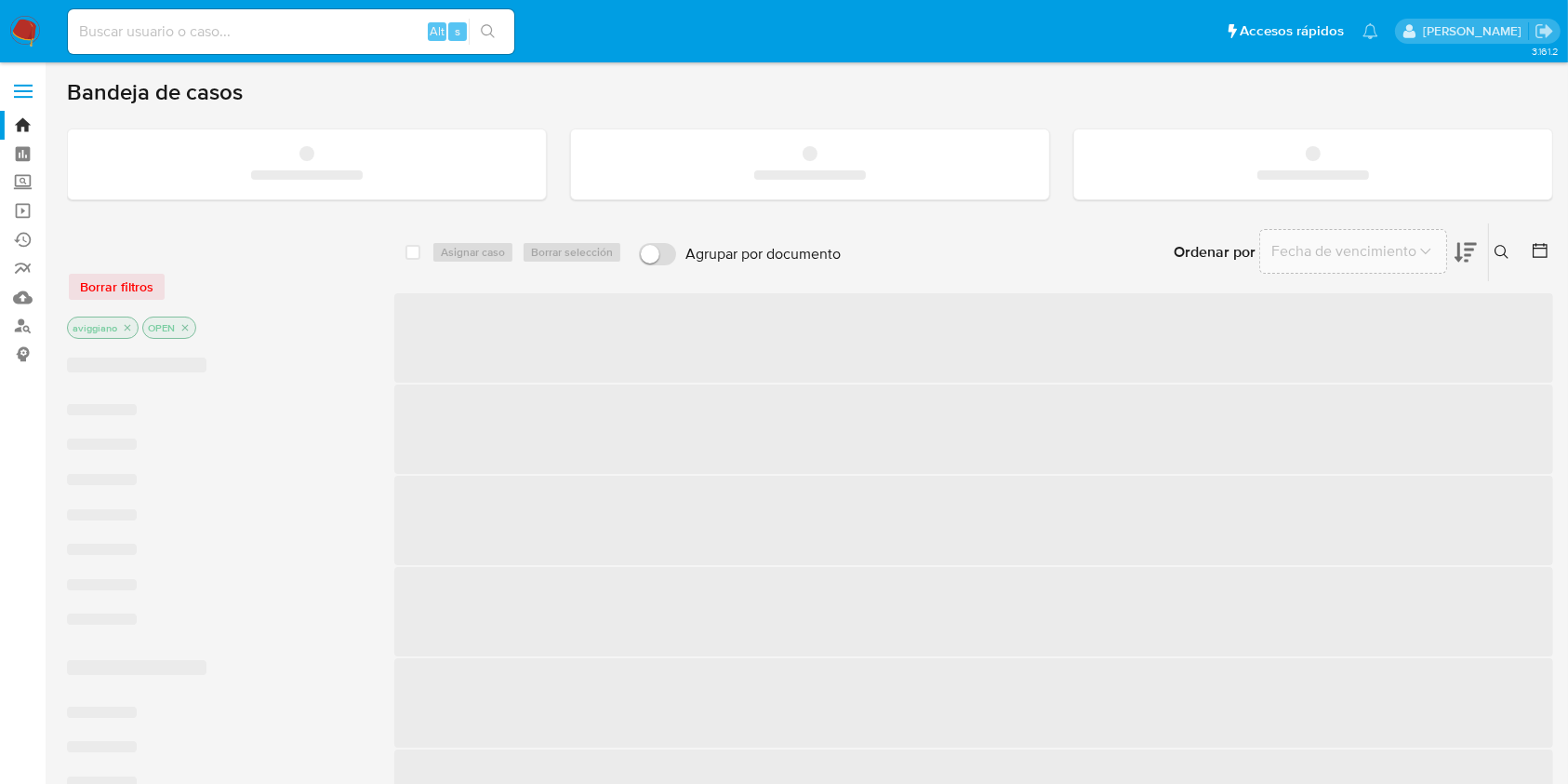
click at [346, 41] on input at bounding box center [291, 32] width 446 height 24
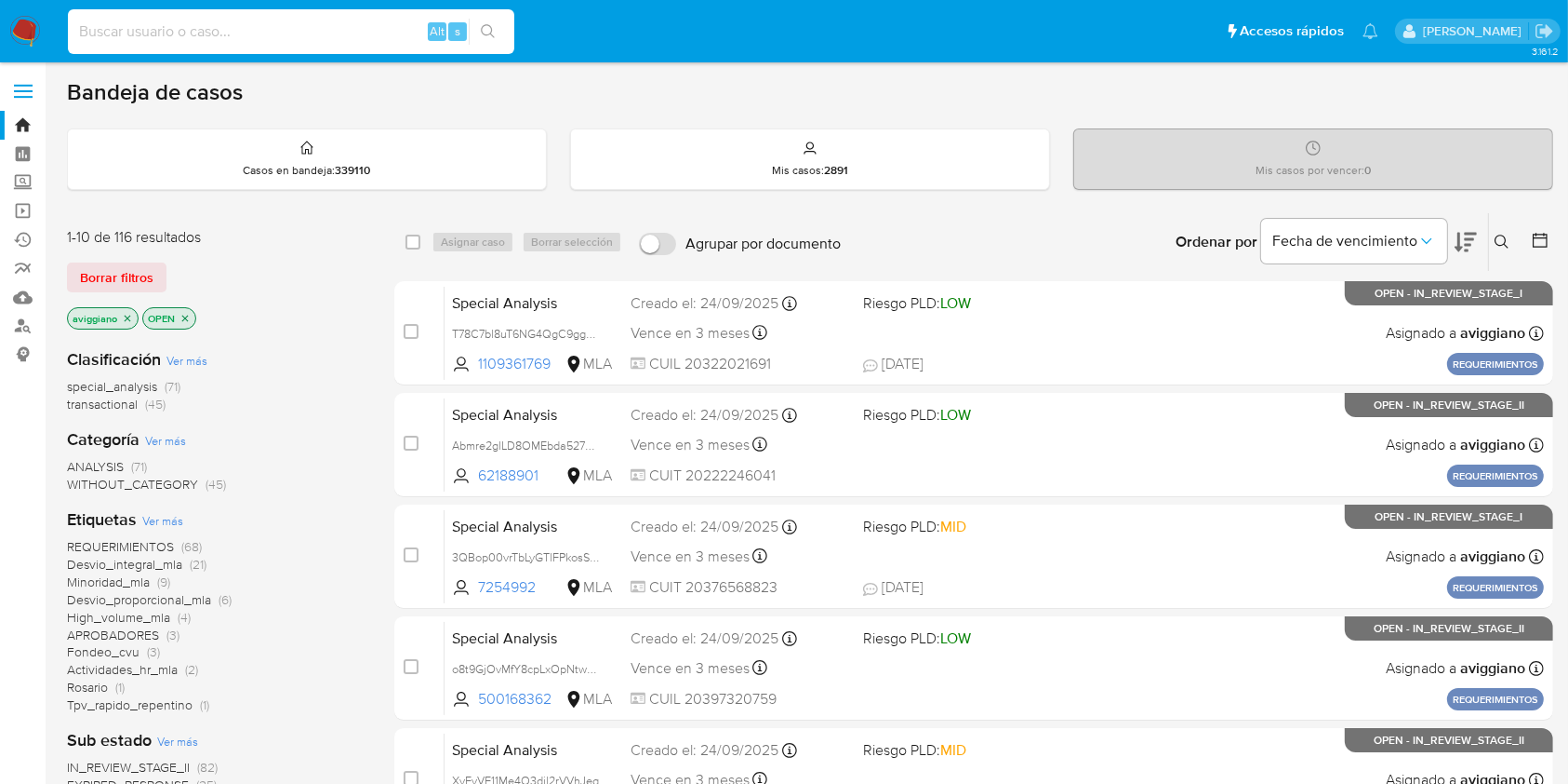
paste input "Hnkg1DMZ5gLib9ozrUokBxQV"
type input "Hnkg1DMZ5gLib9ozrUokBxQV"
click at [483, 39] on button "search-icon" at bounding box center [488, 32] width 38 height 26
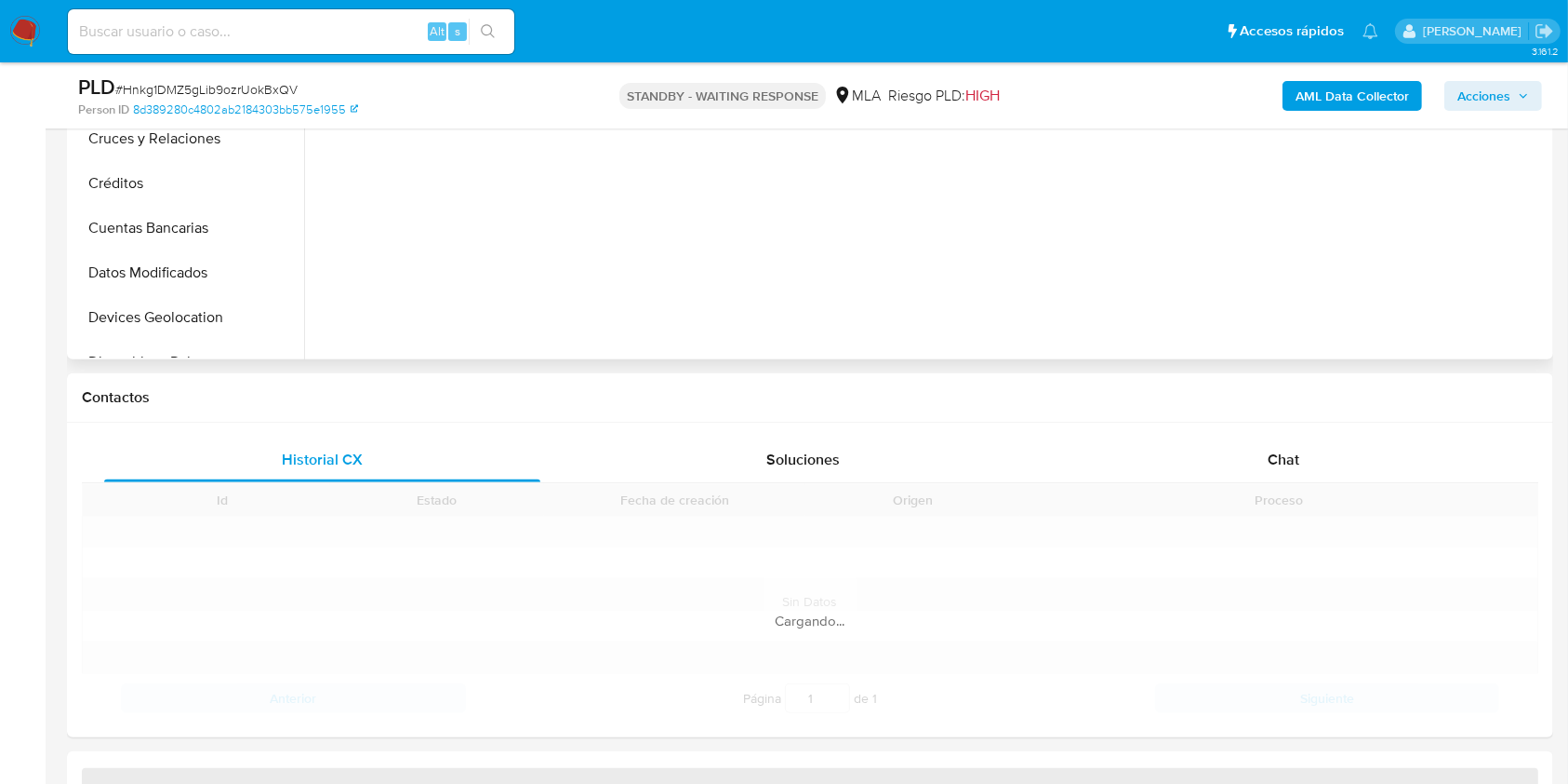
scroll to position [869, 0]
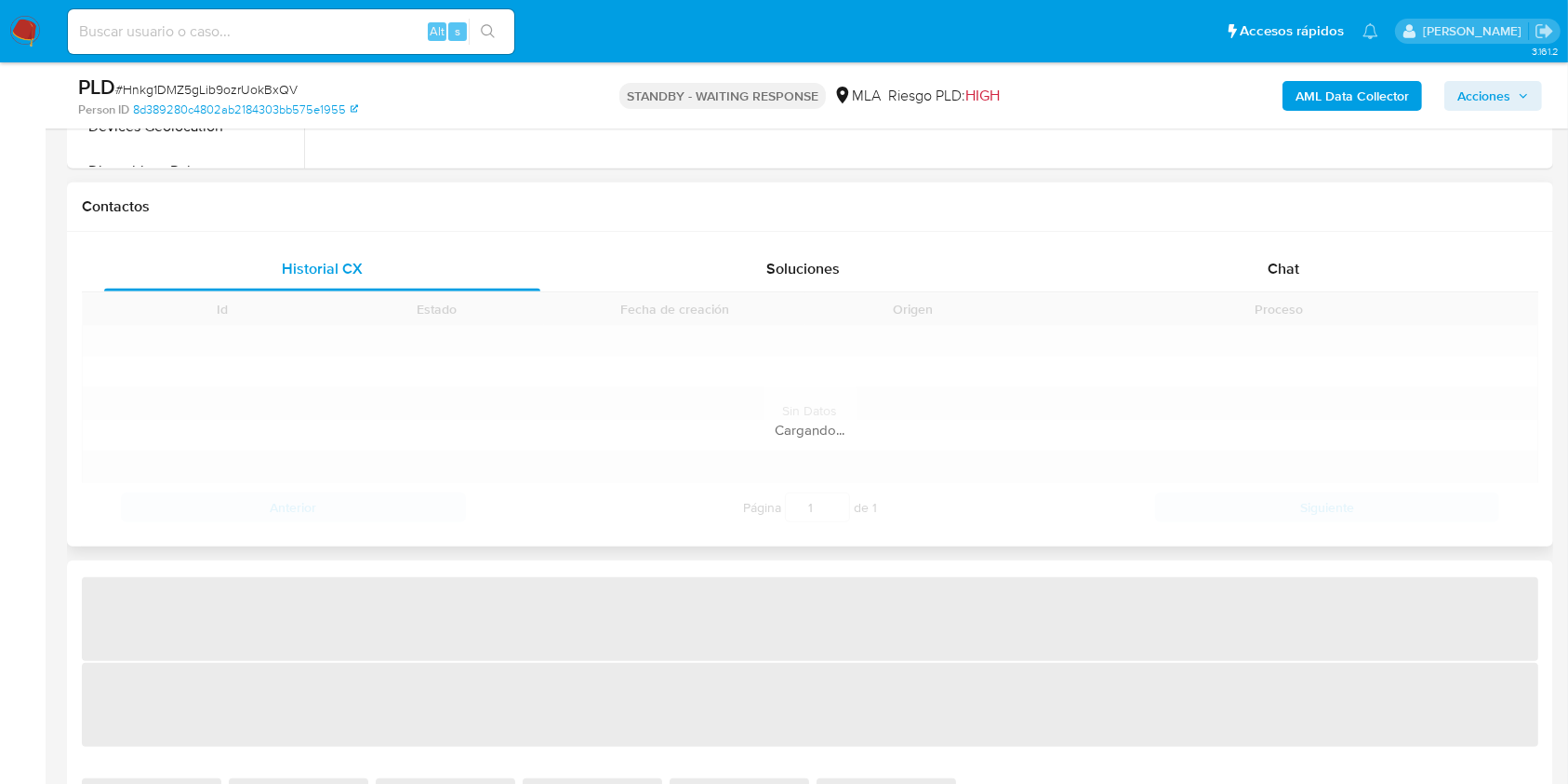
click at [1288, 233] on div "Historial CX Soluciones Chat Id Estado Fecha de creación Origen Proceso Anterio…" at bounding box center [809, 390] width 1486 height 315
click at [1288, 256] on div "Chat" at bounding box center [1284, 269] width 436 height 45
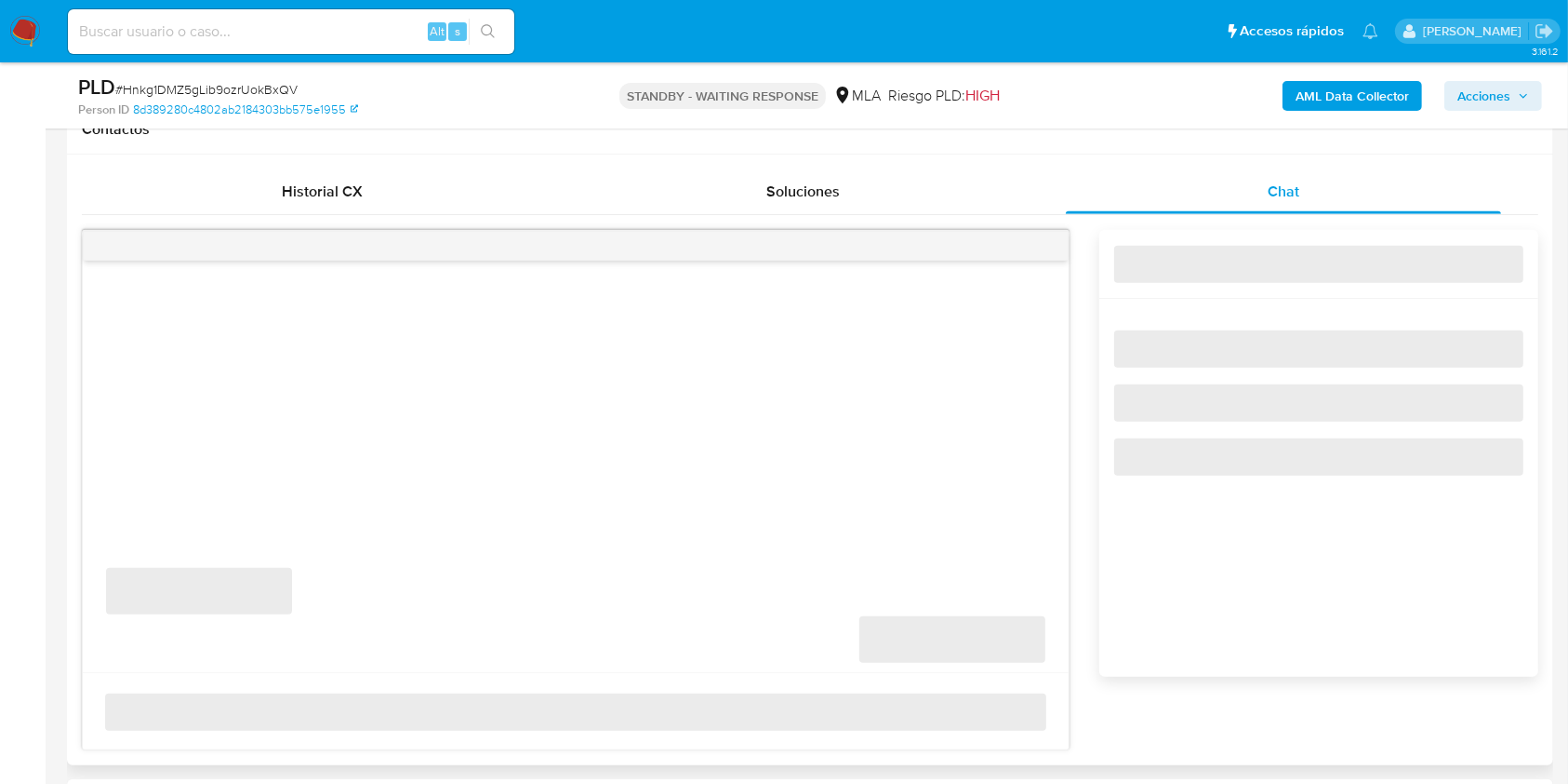
select select "10"
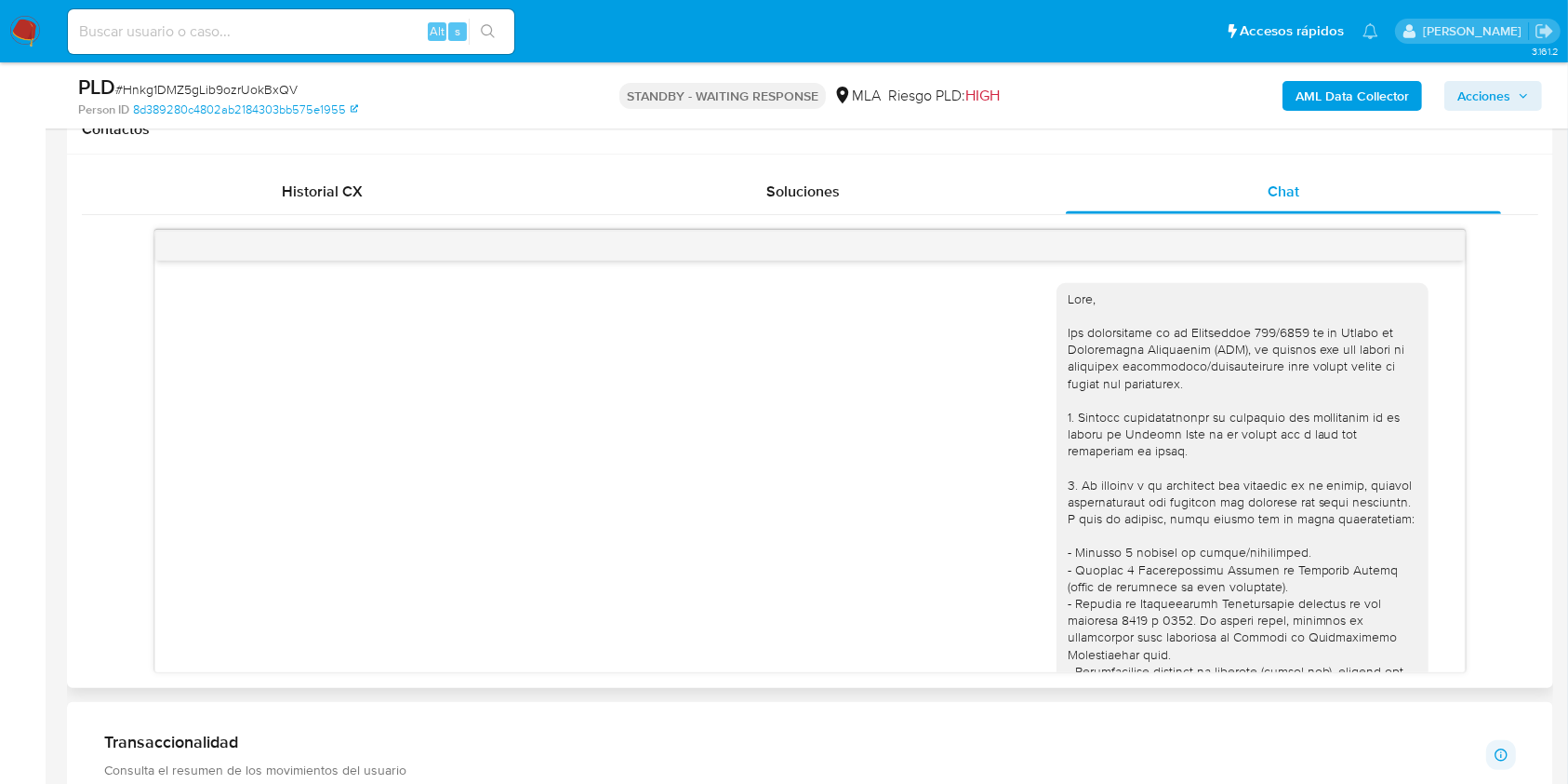
scroll to position [1786, 0]
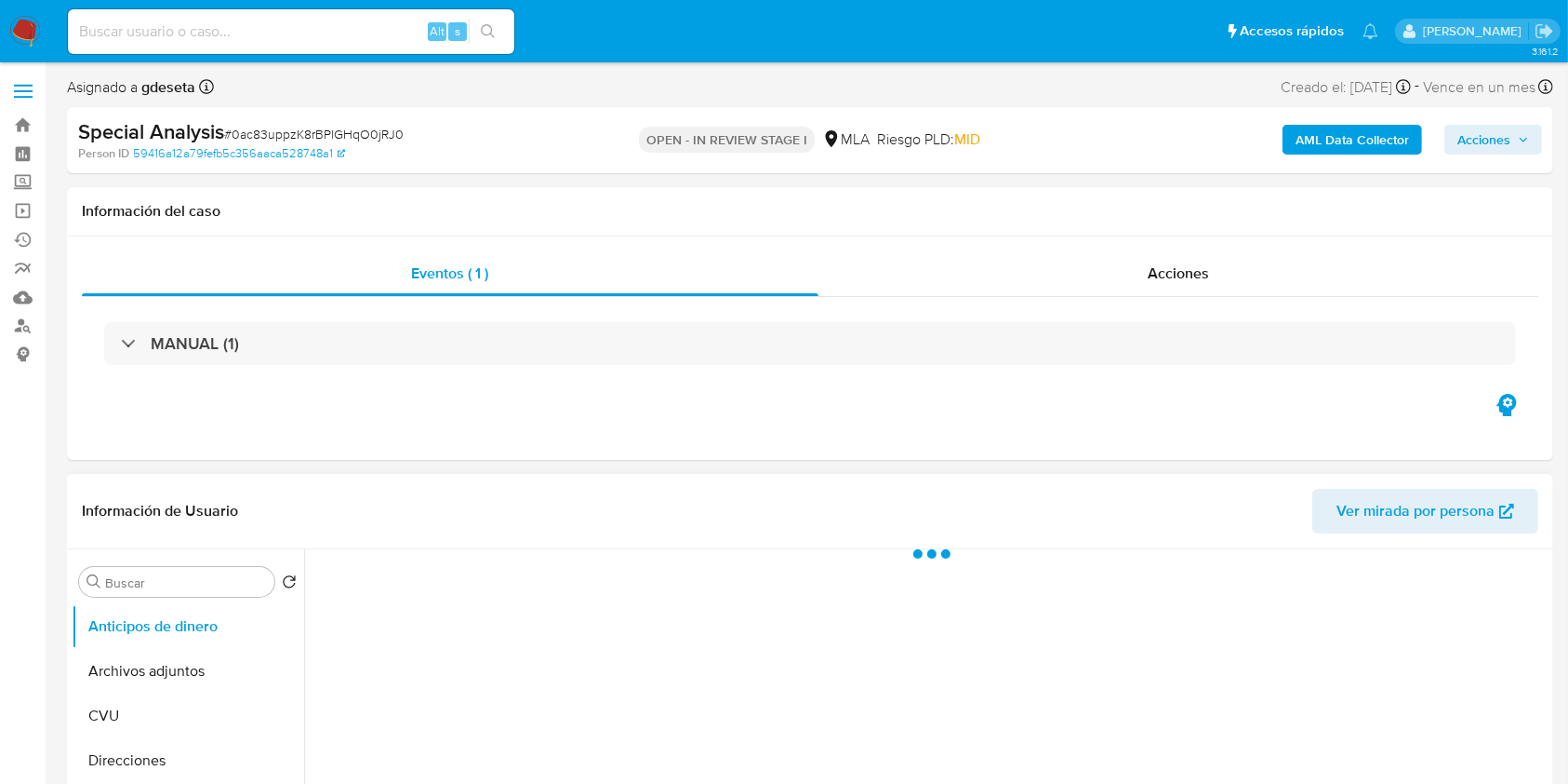
select select "10"
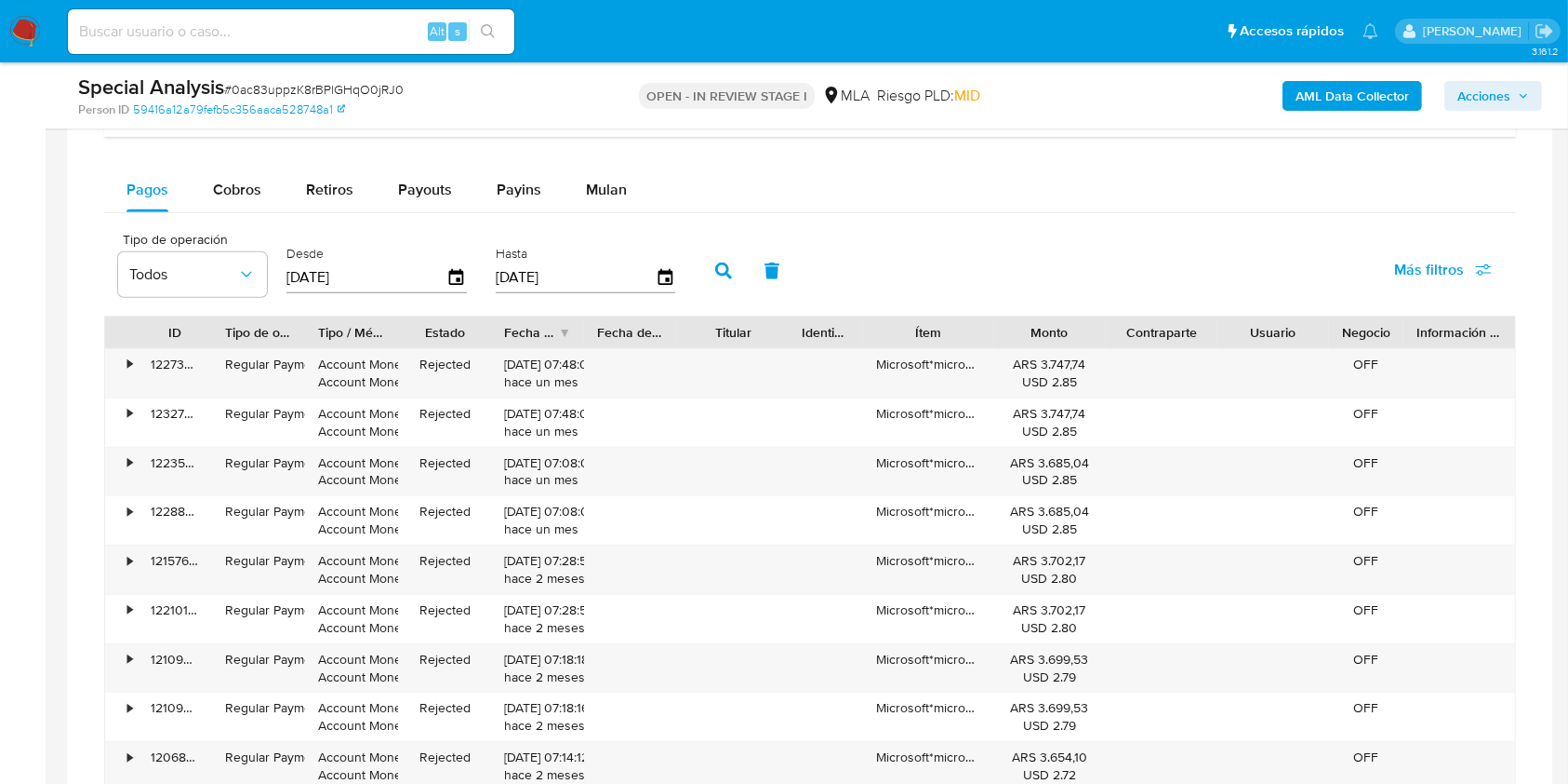
scroll to position [1736, 0]
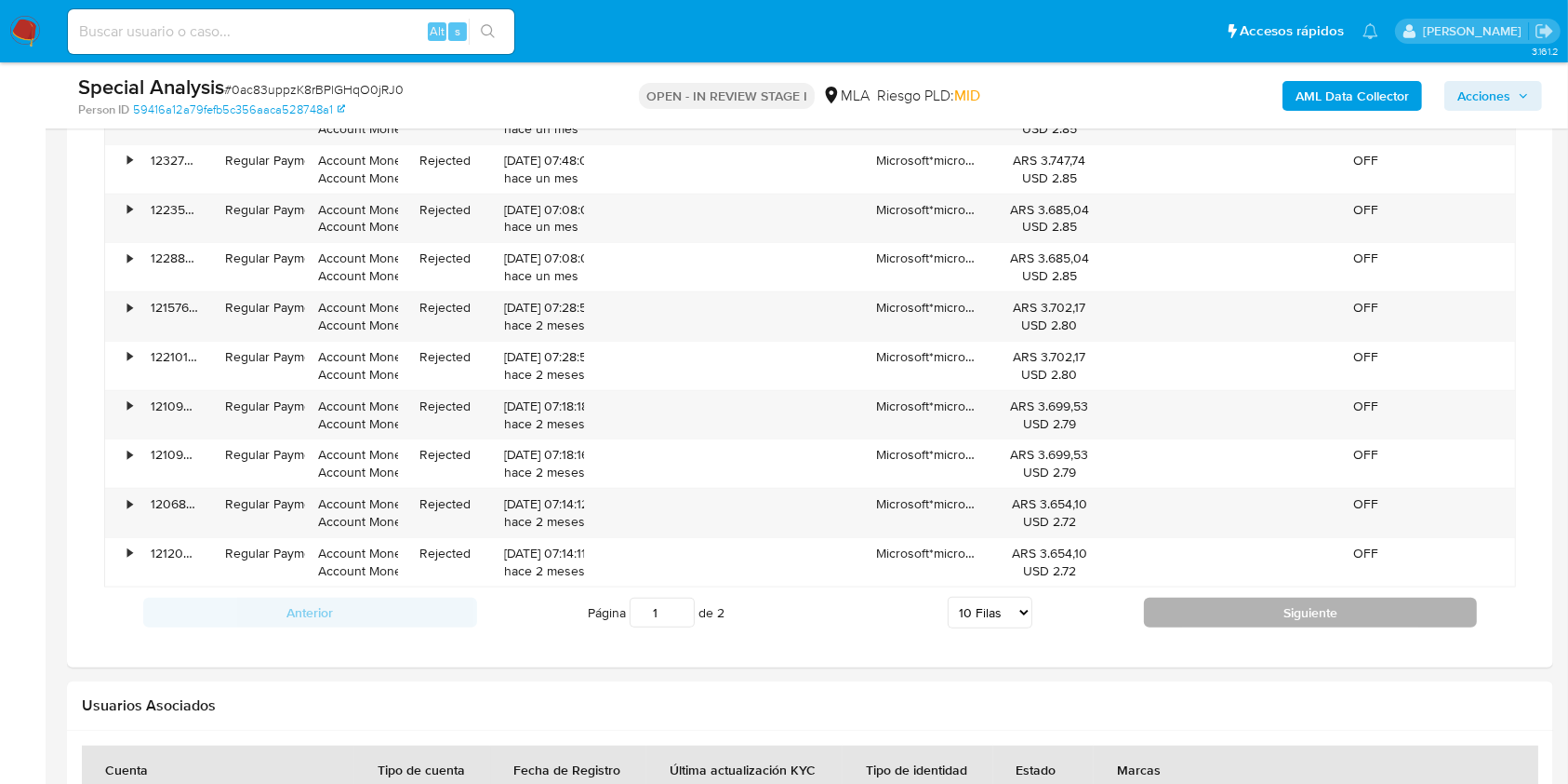
click at [1265, 608] on button "Siguiente" at bounding box center [1310, 613] width 334 height 30
type input "2"
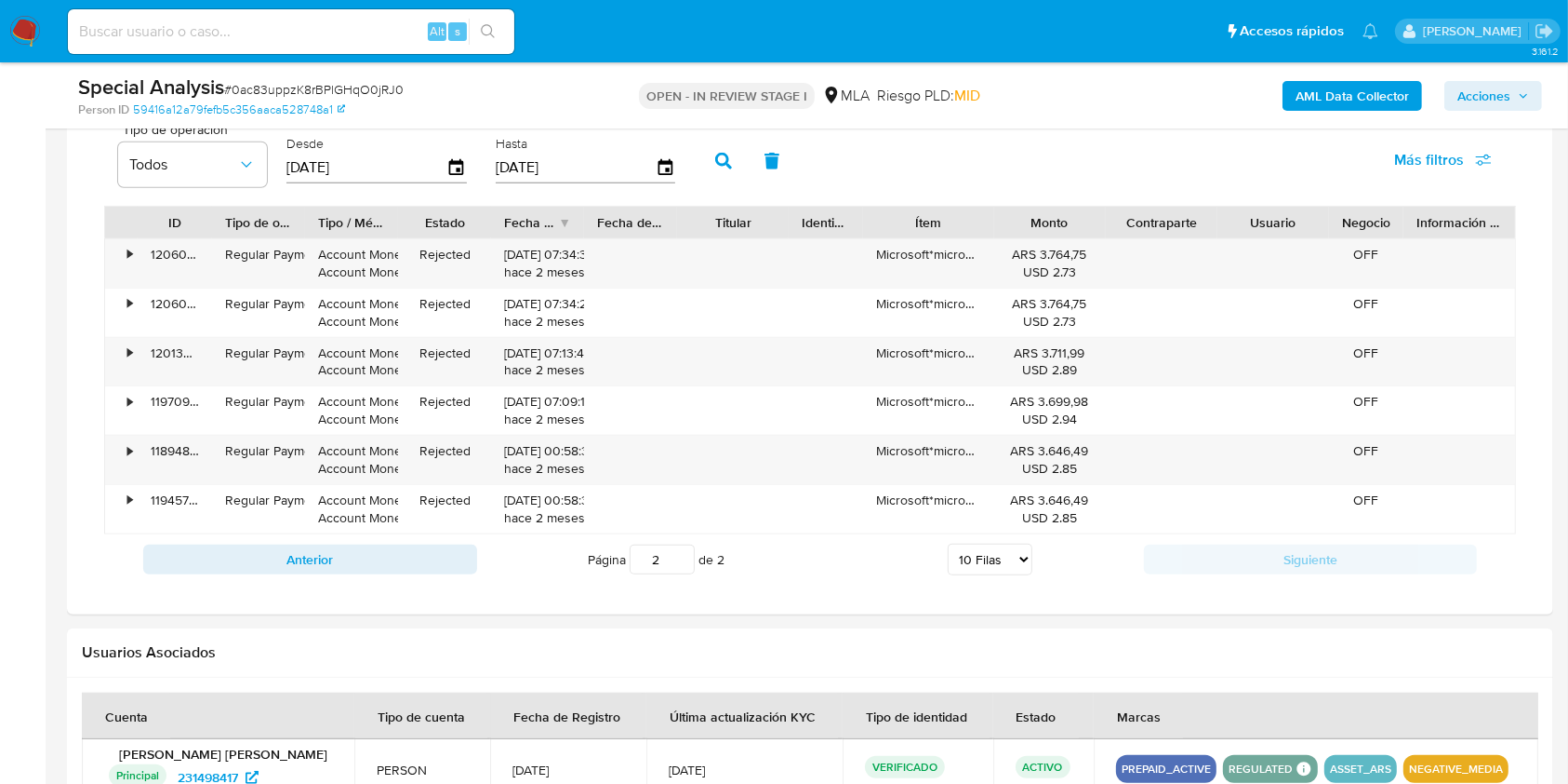
scroll to position [1489, 0]
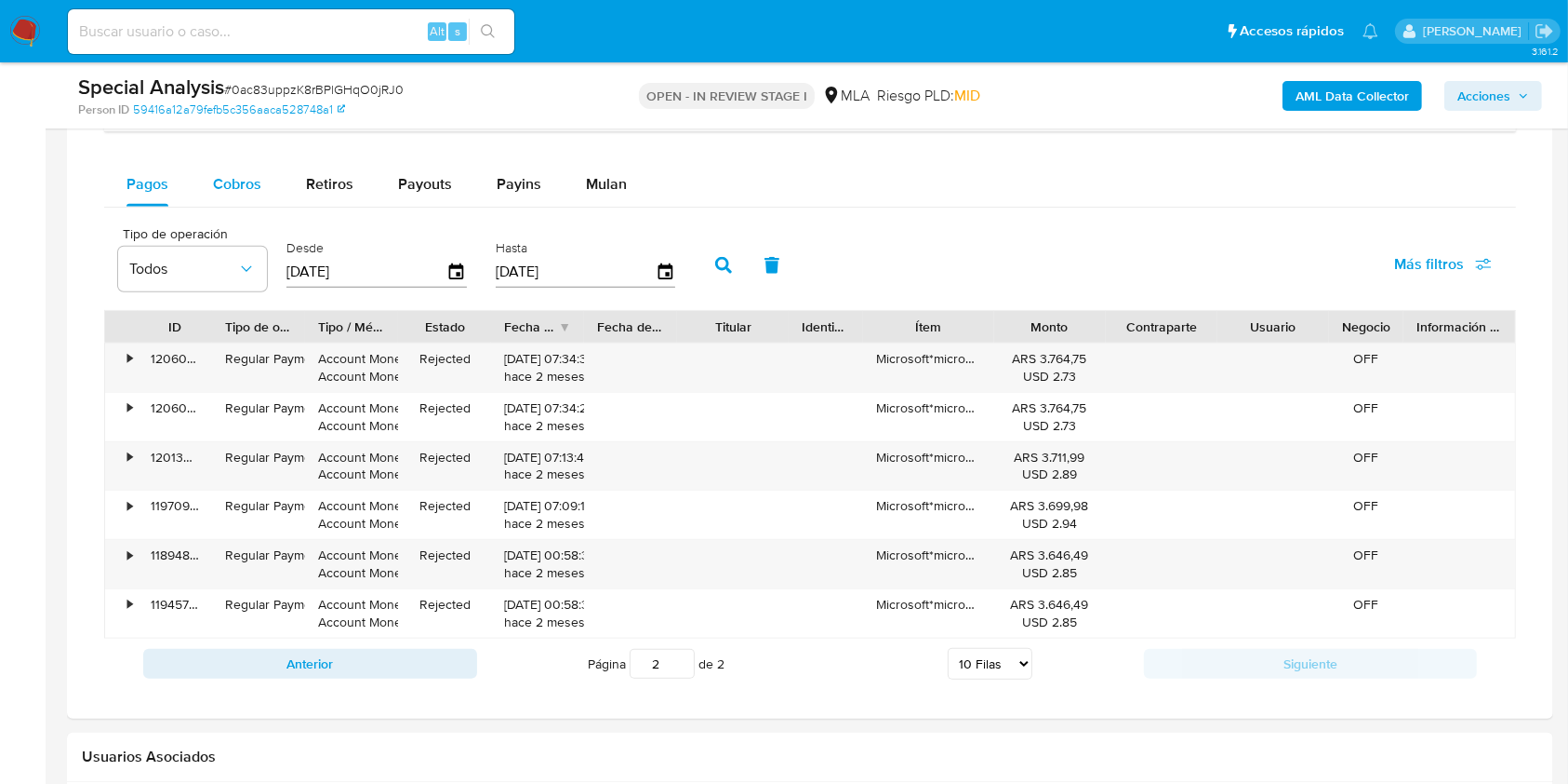
click at [234, 196] on div "Cobros" at bounding box center [237, 184] width 49 height 45
select select "10"
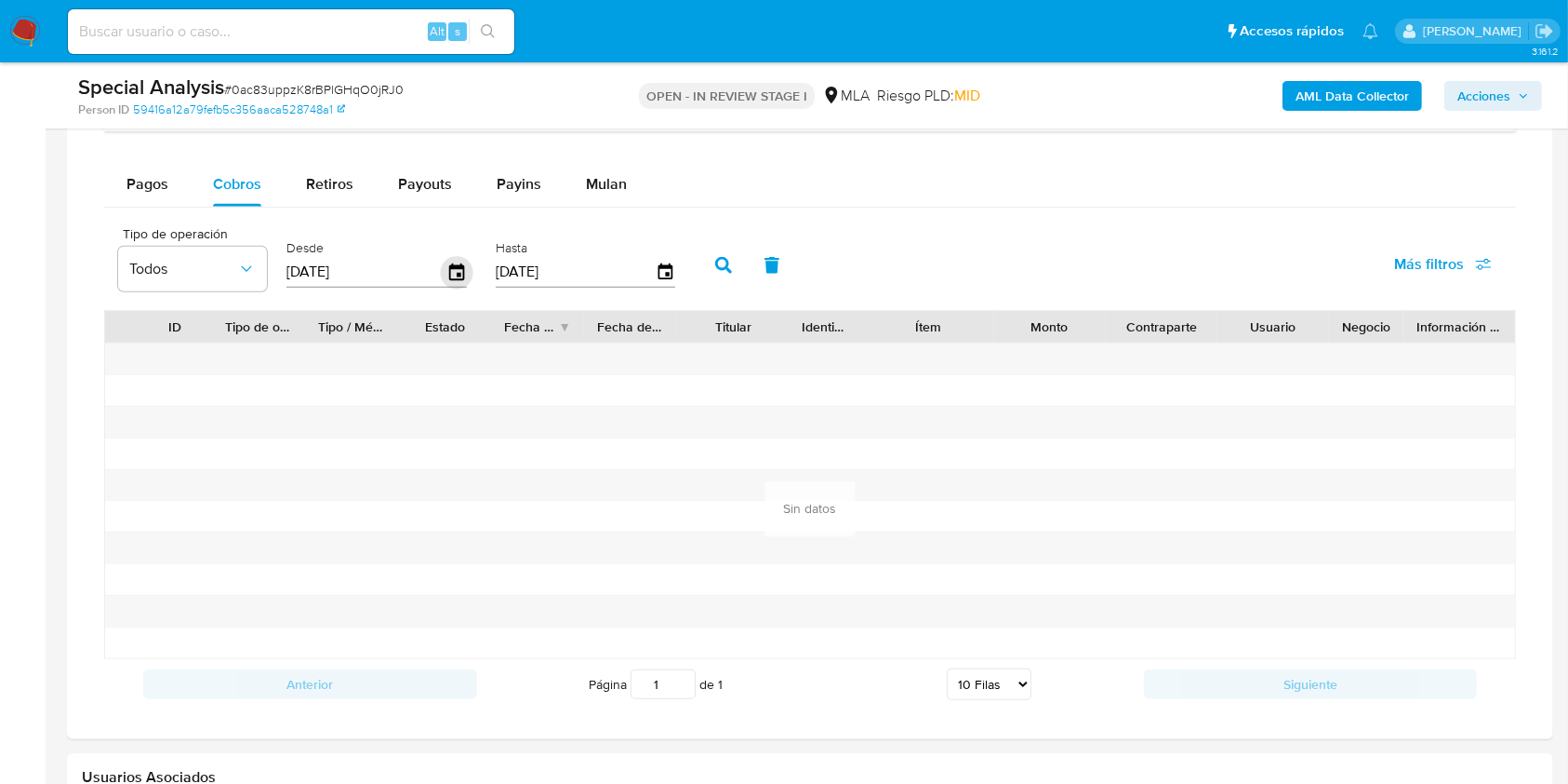
click at [461, 277] on icon "button" at bounding box center [456, 271] width 15 height 17
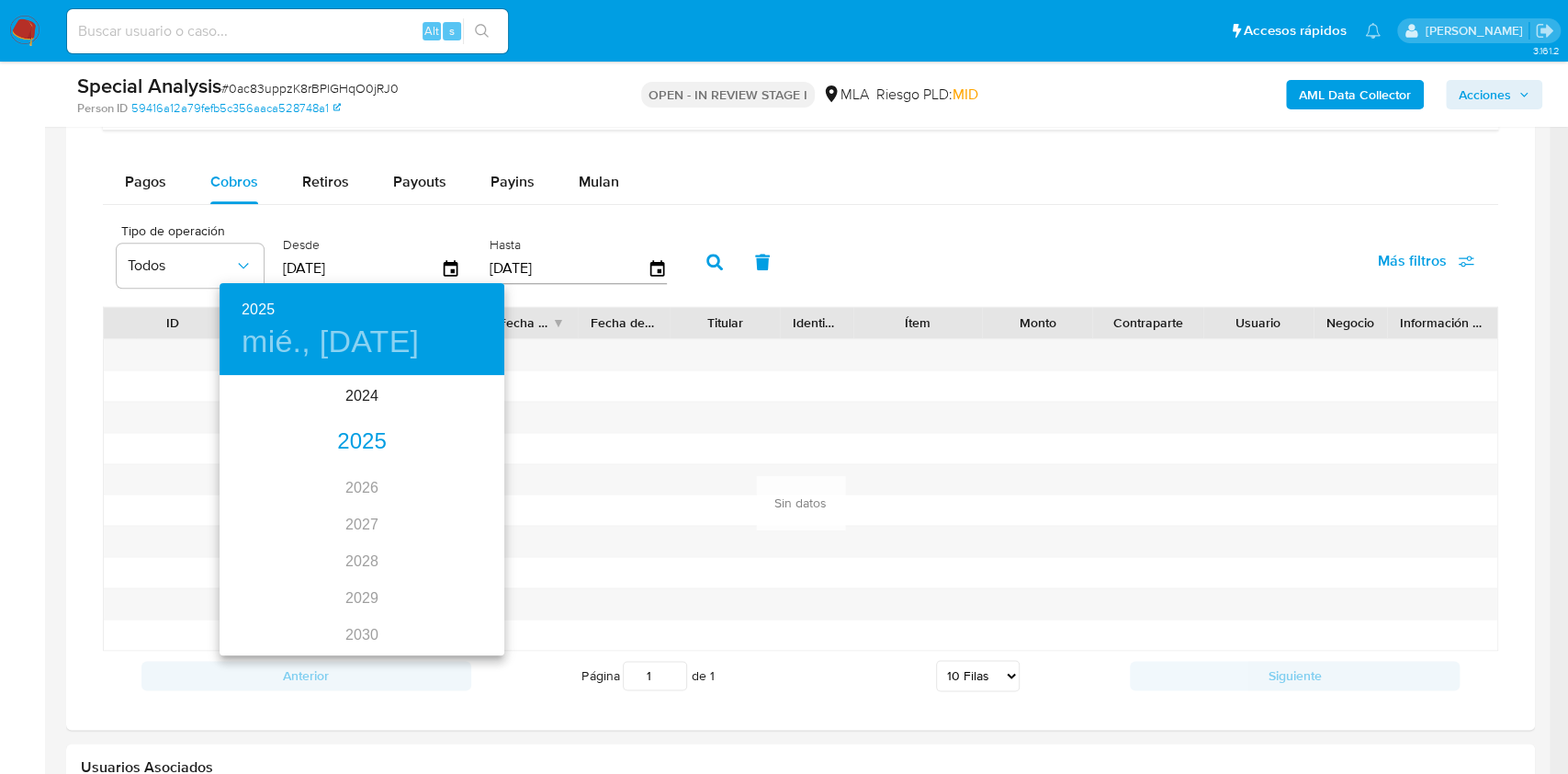
click at [353, 440] on div "2025" at bounding box center [362, 442] width 285 height 36
click at [258, 484] on div "abr." at bounding box center [266, 481] width 94 height 69
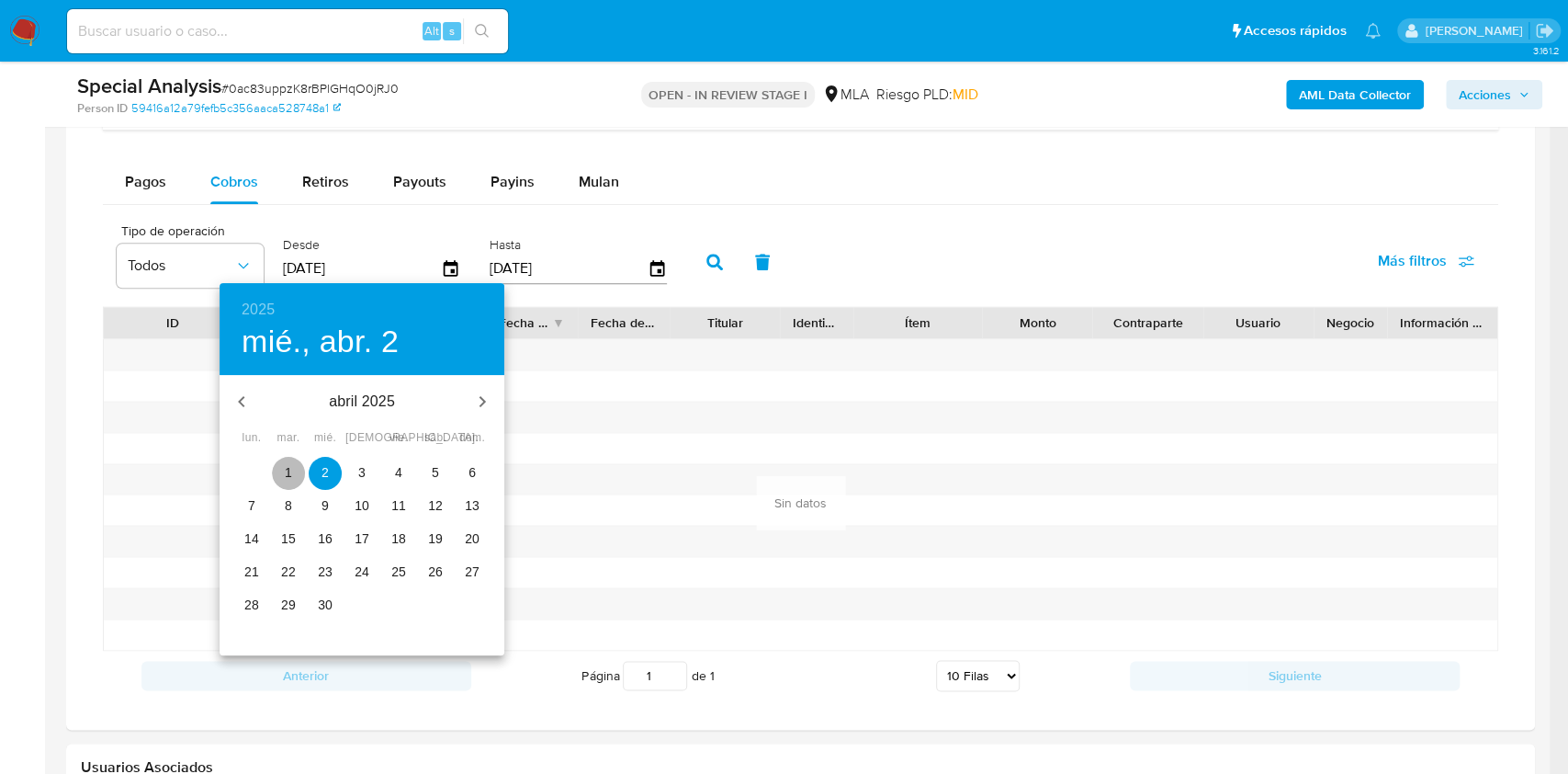
click at [292, 472] on span "1" at bounding box center [289, 472] width 33 height 19
type input "[DATE]"
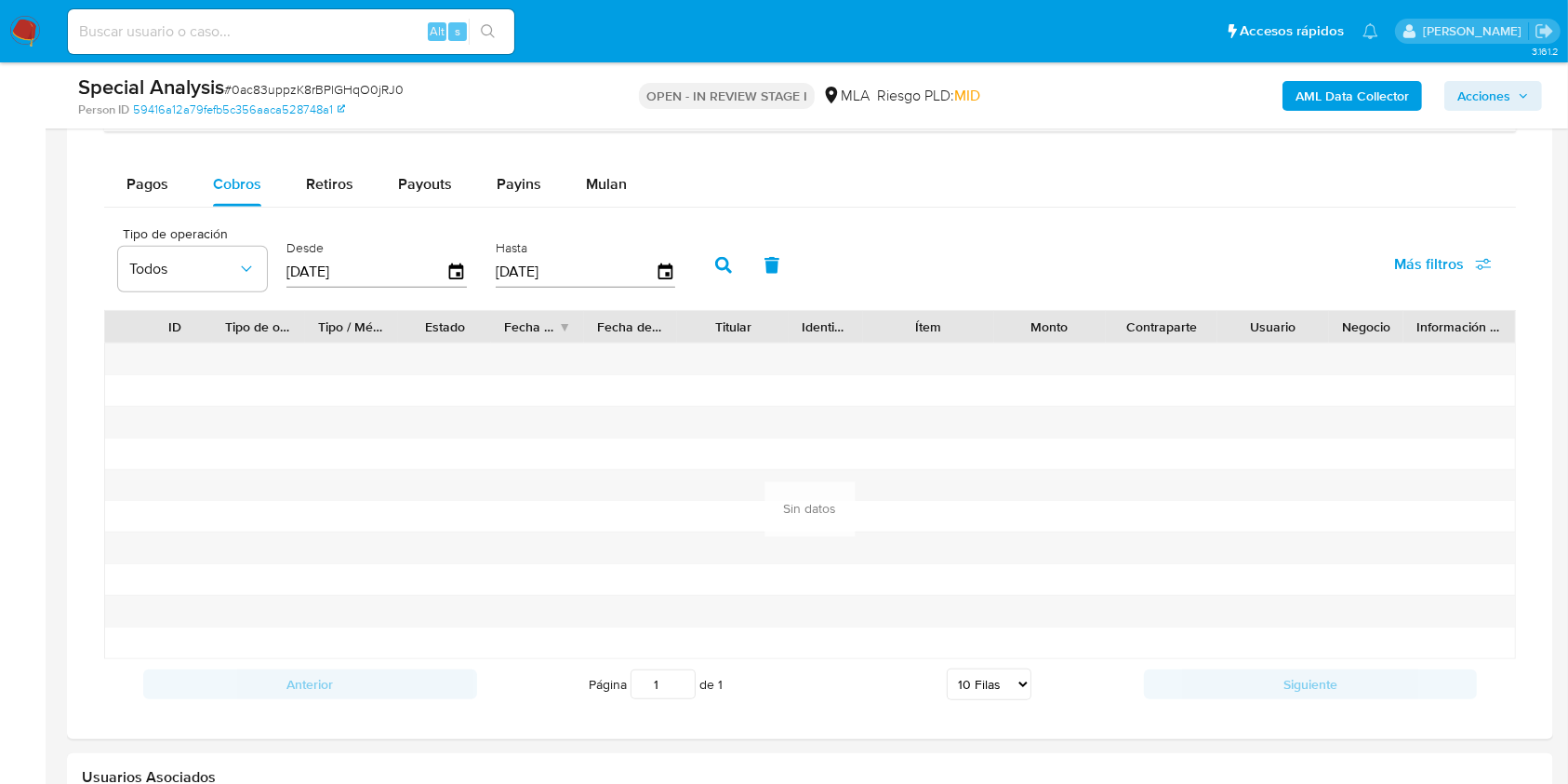
click at [716, 269] on icon "button" at bounding box center [723, 265] width 17 height 17
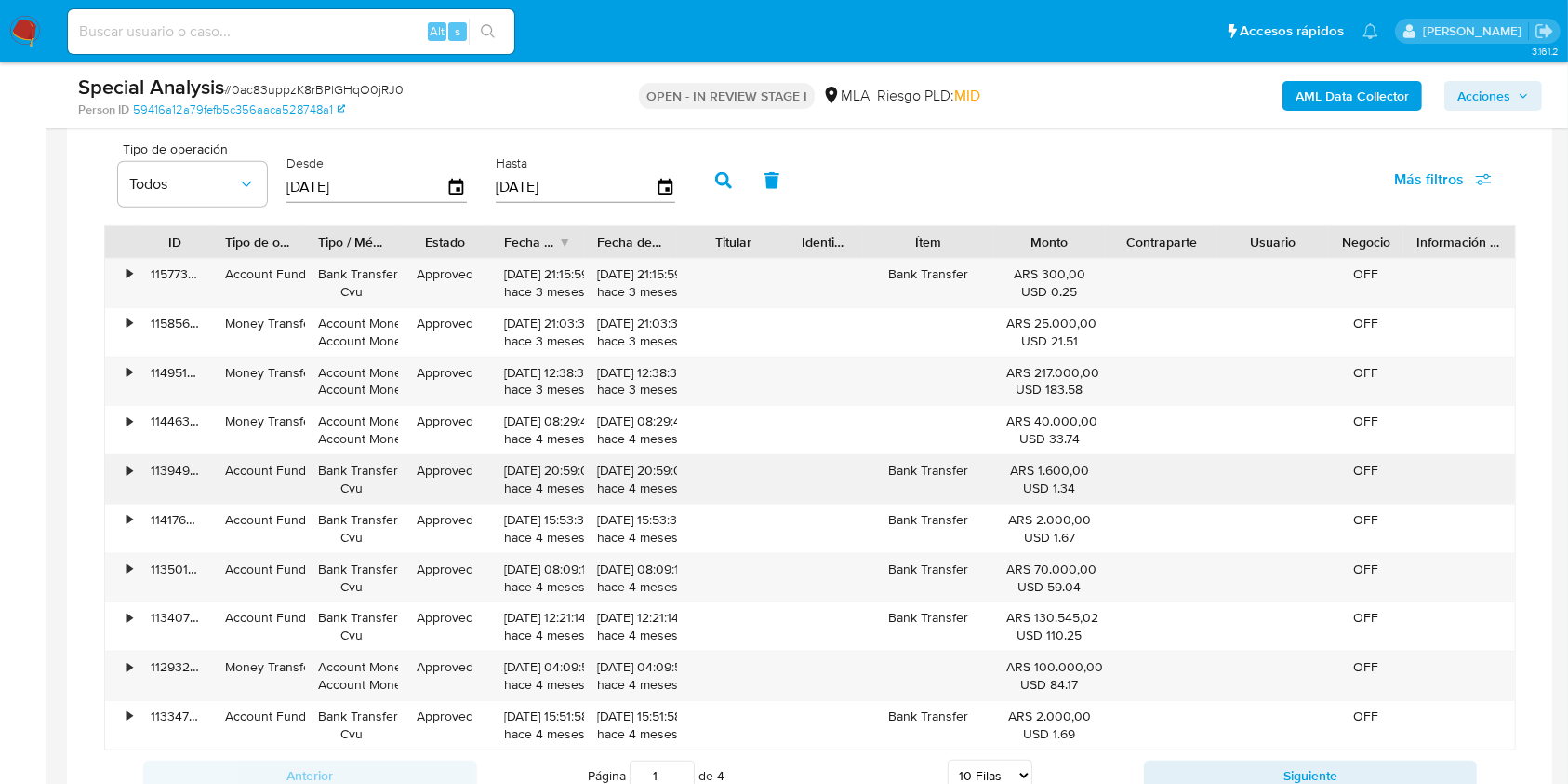
scroll to position [1613, 0]
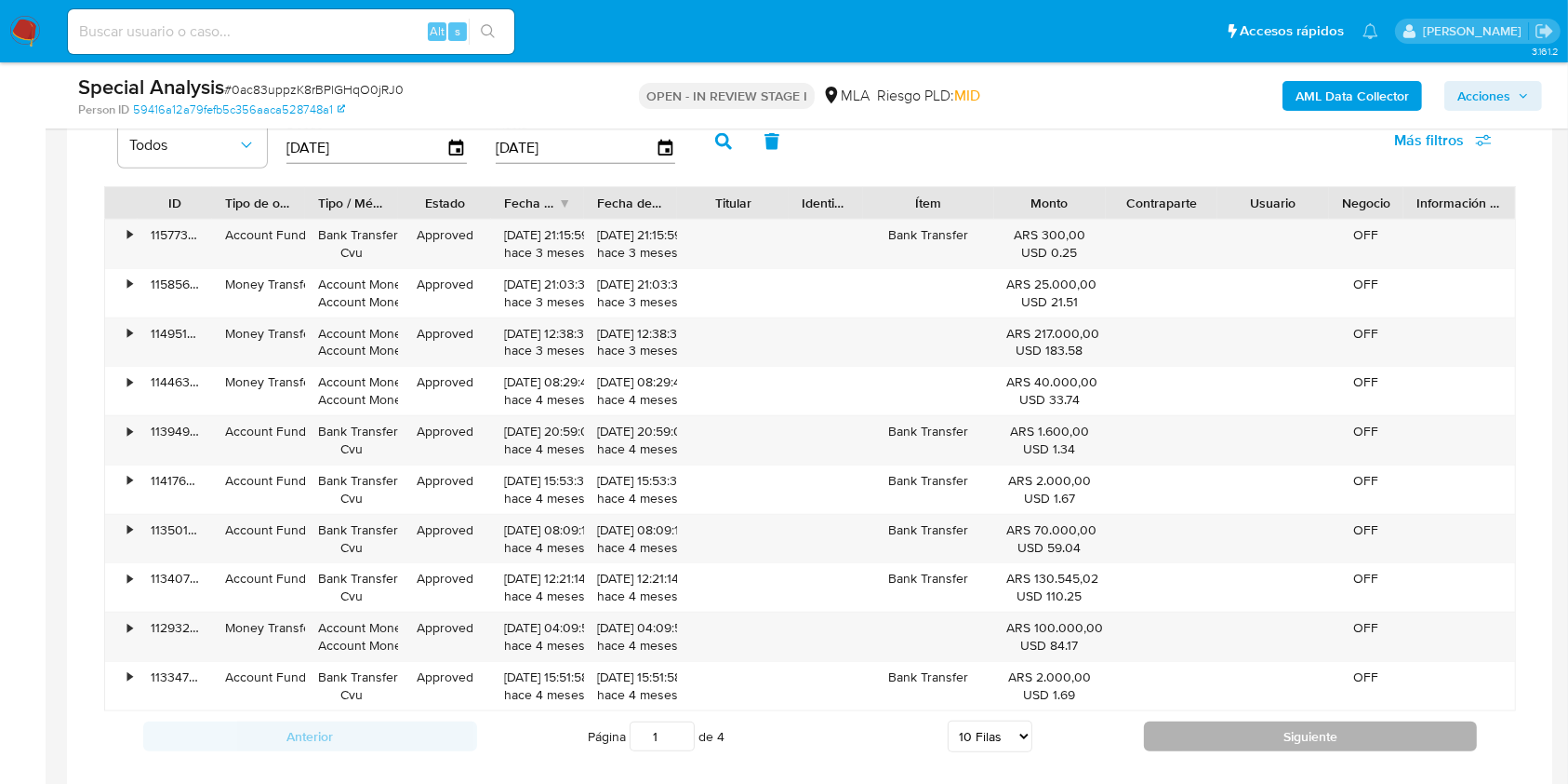
click at [1171, 722] on button "Siguiente" at bounding box center [1310, 736] width 334 height 30
type input "2"
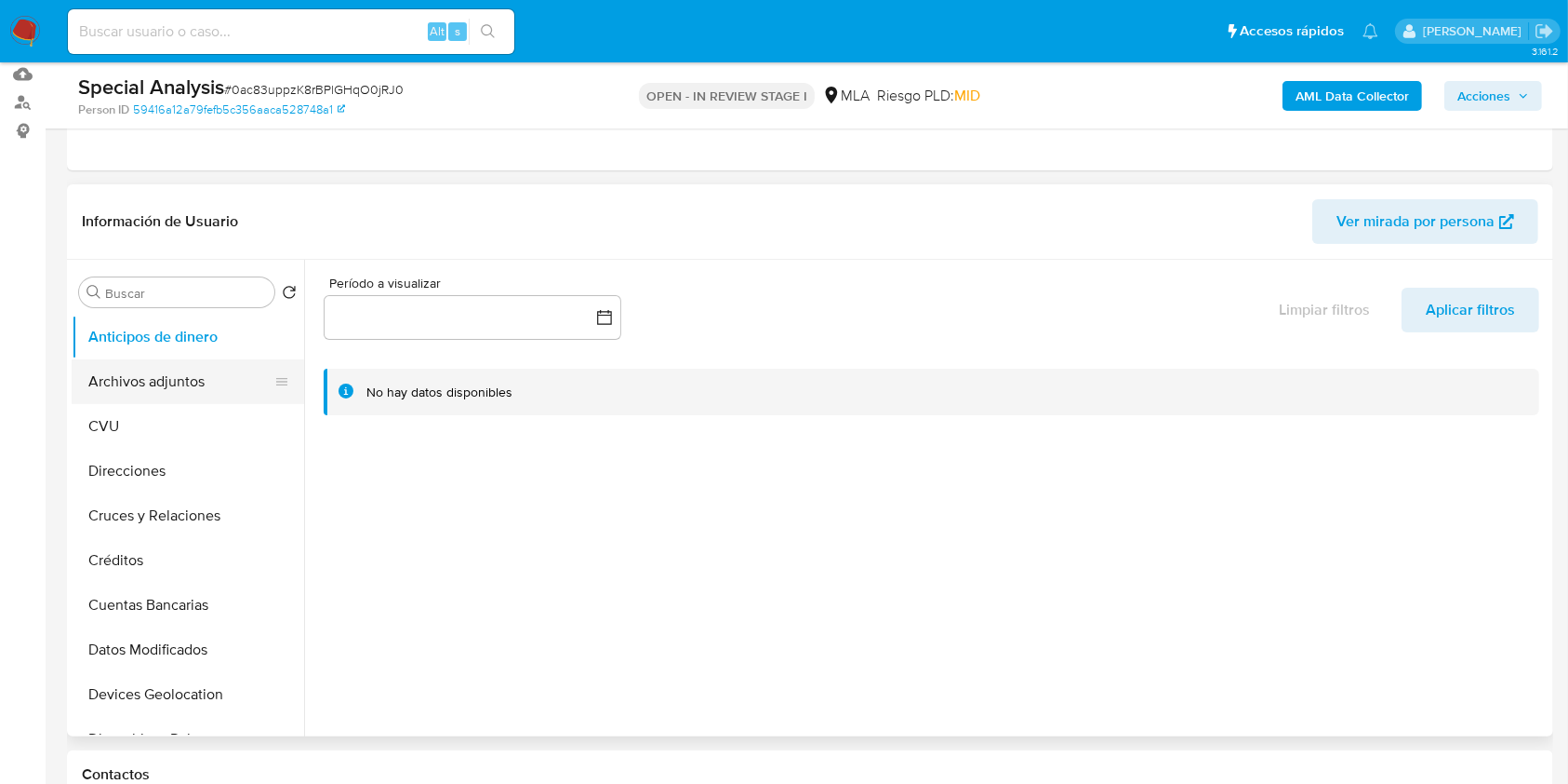
scroll to position [248, 0]
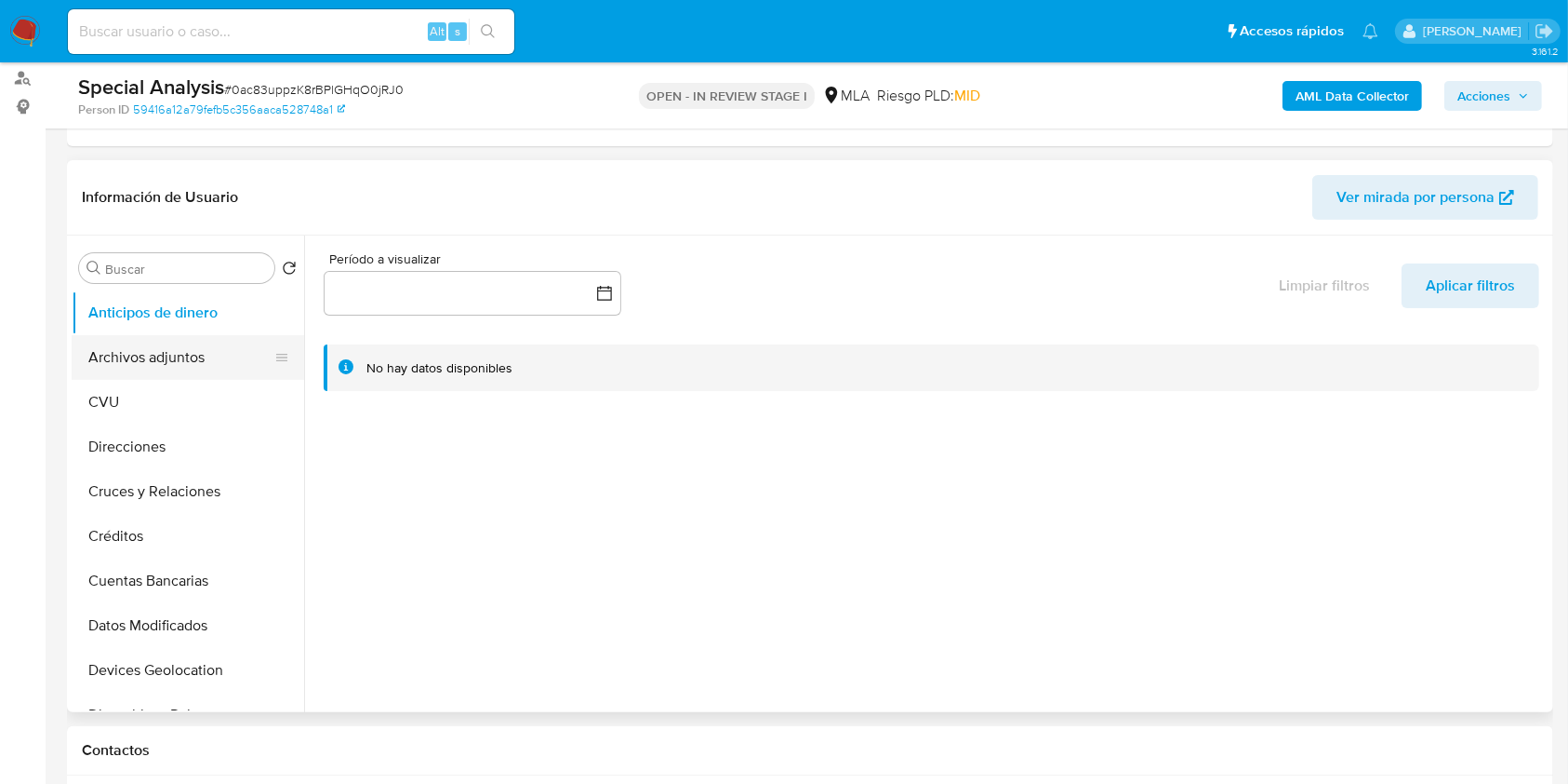
click at [148, 353] on button "Archivos adjuntos" at bounding box center [180, 357] width 218 height 45
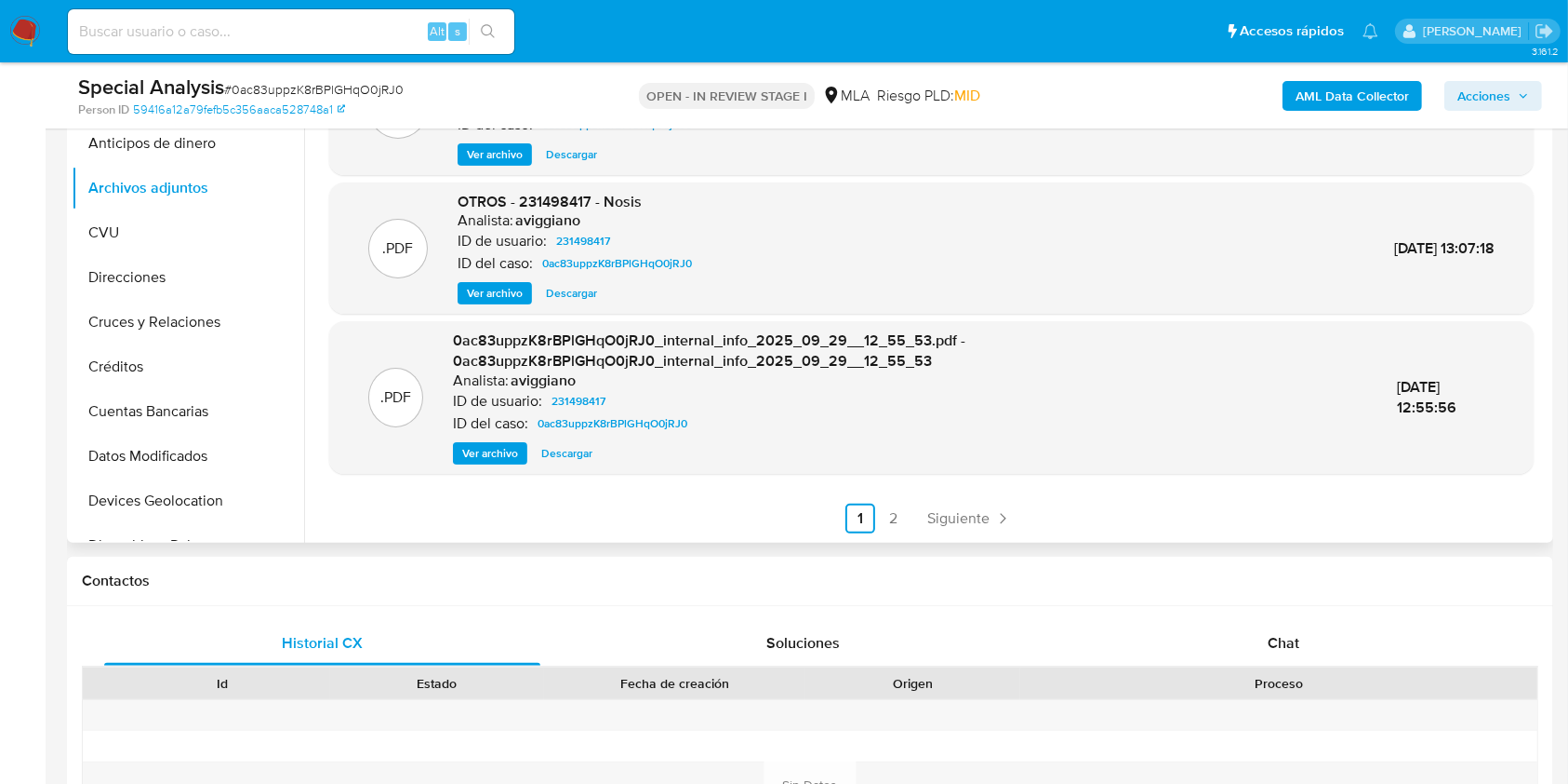
scroll to position [744, 0]
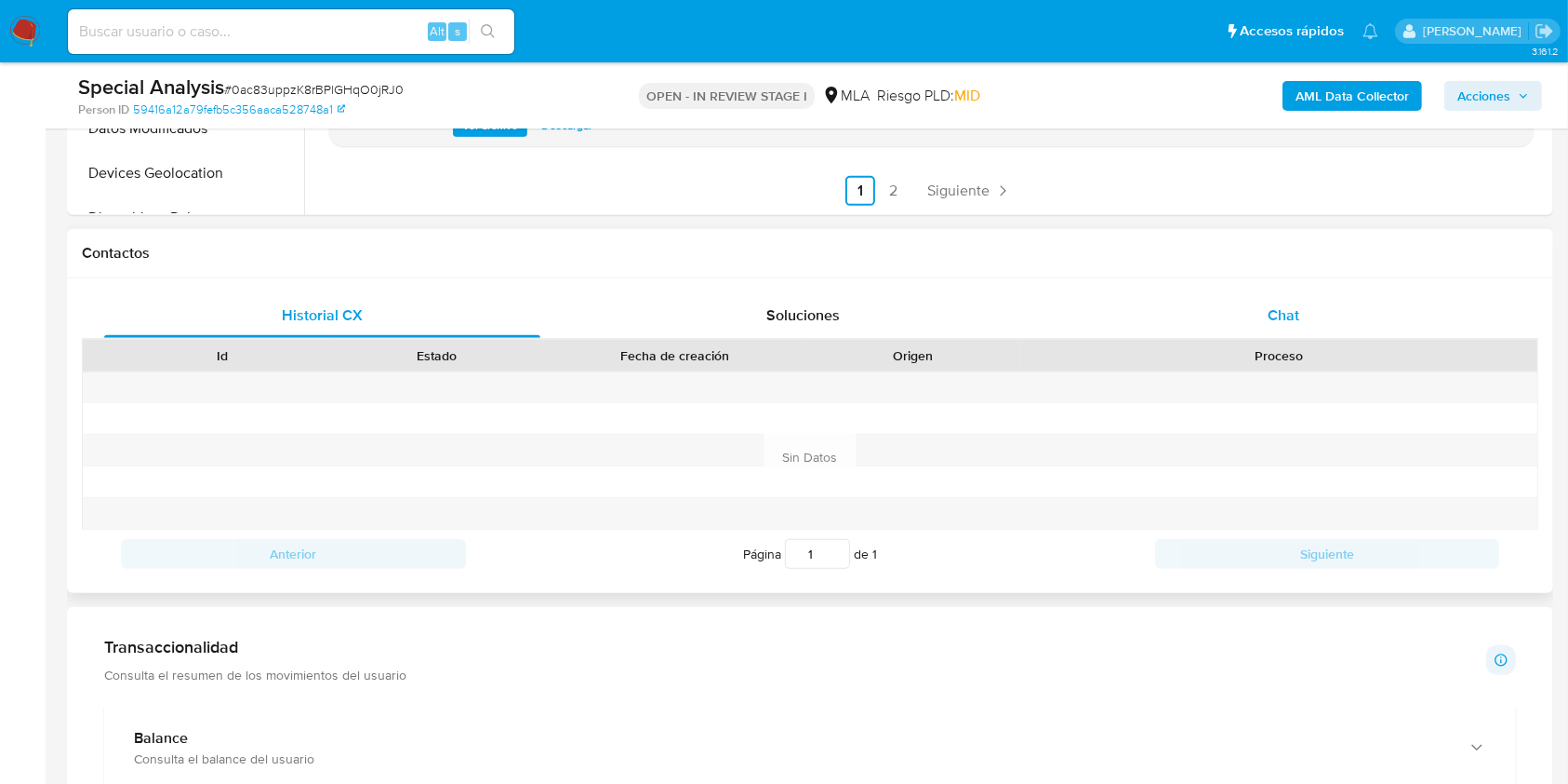
click at [1240, 314] on div "Chat" at bounding box center [1284, 315] width 436 height 45
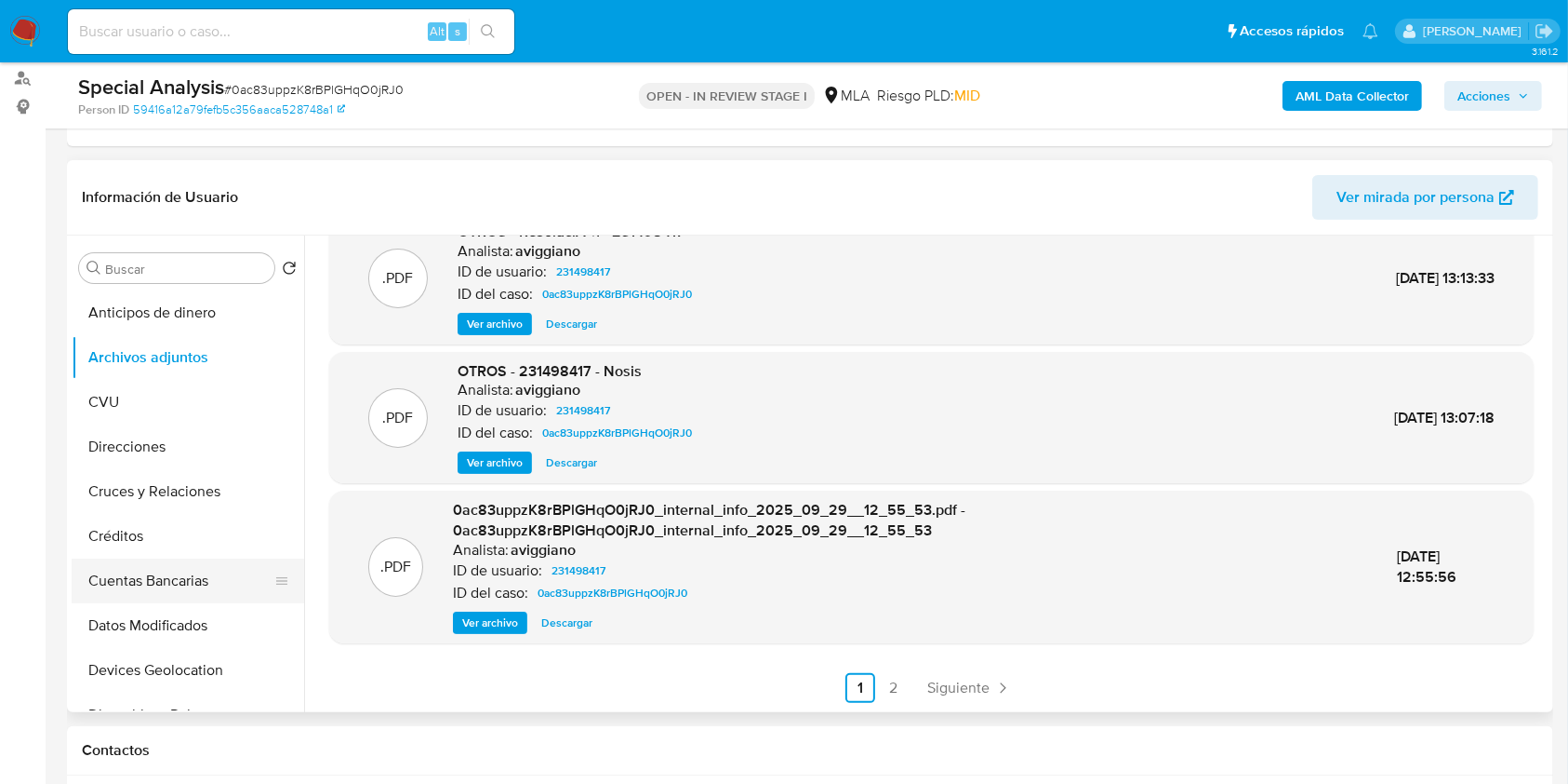
scroll to position [373, 0]
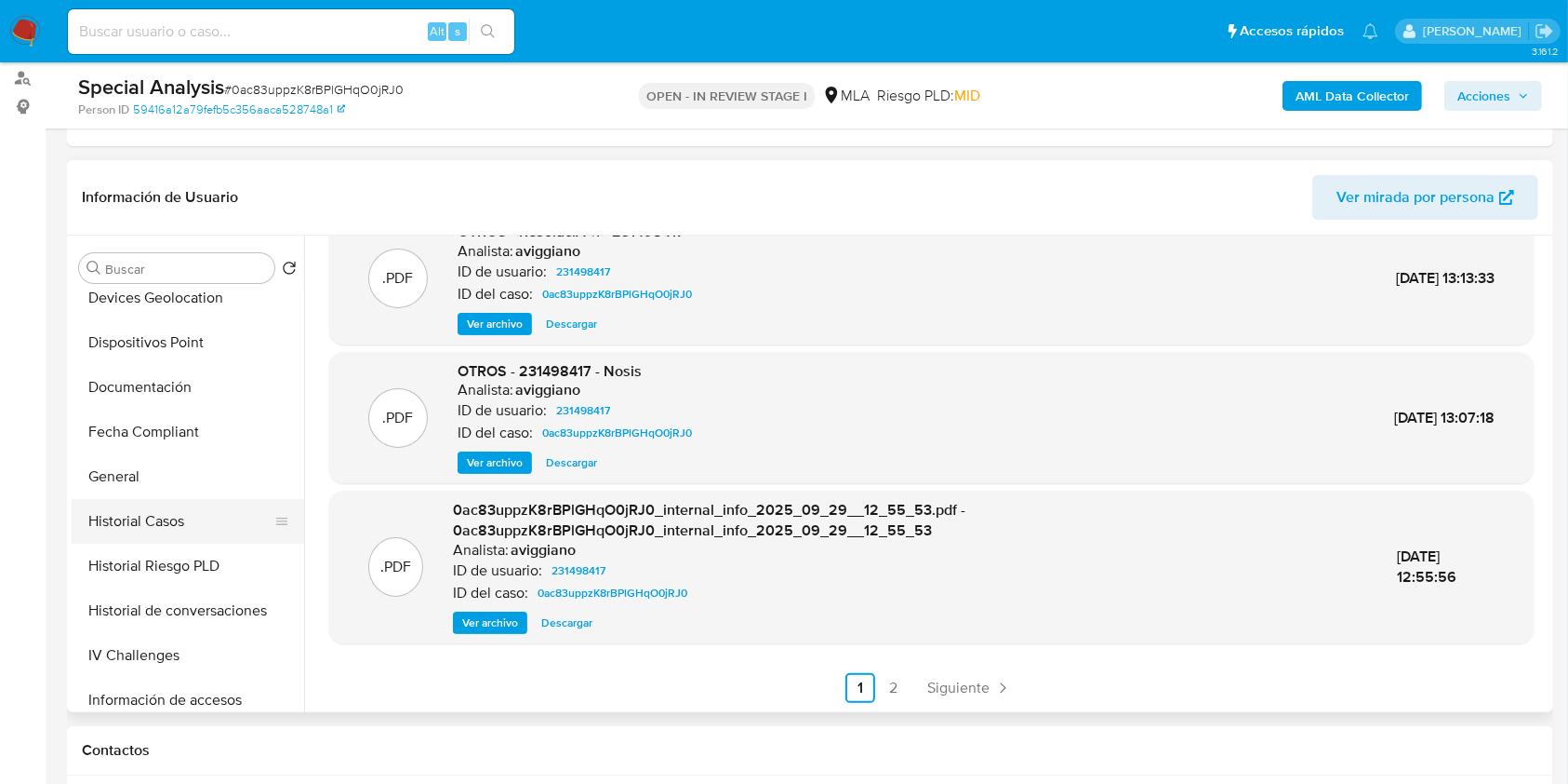
click at [192, 537] on button "Historial Casos" at bounding box center [180, 521] width 218 height 45
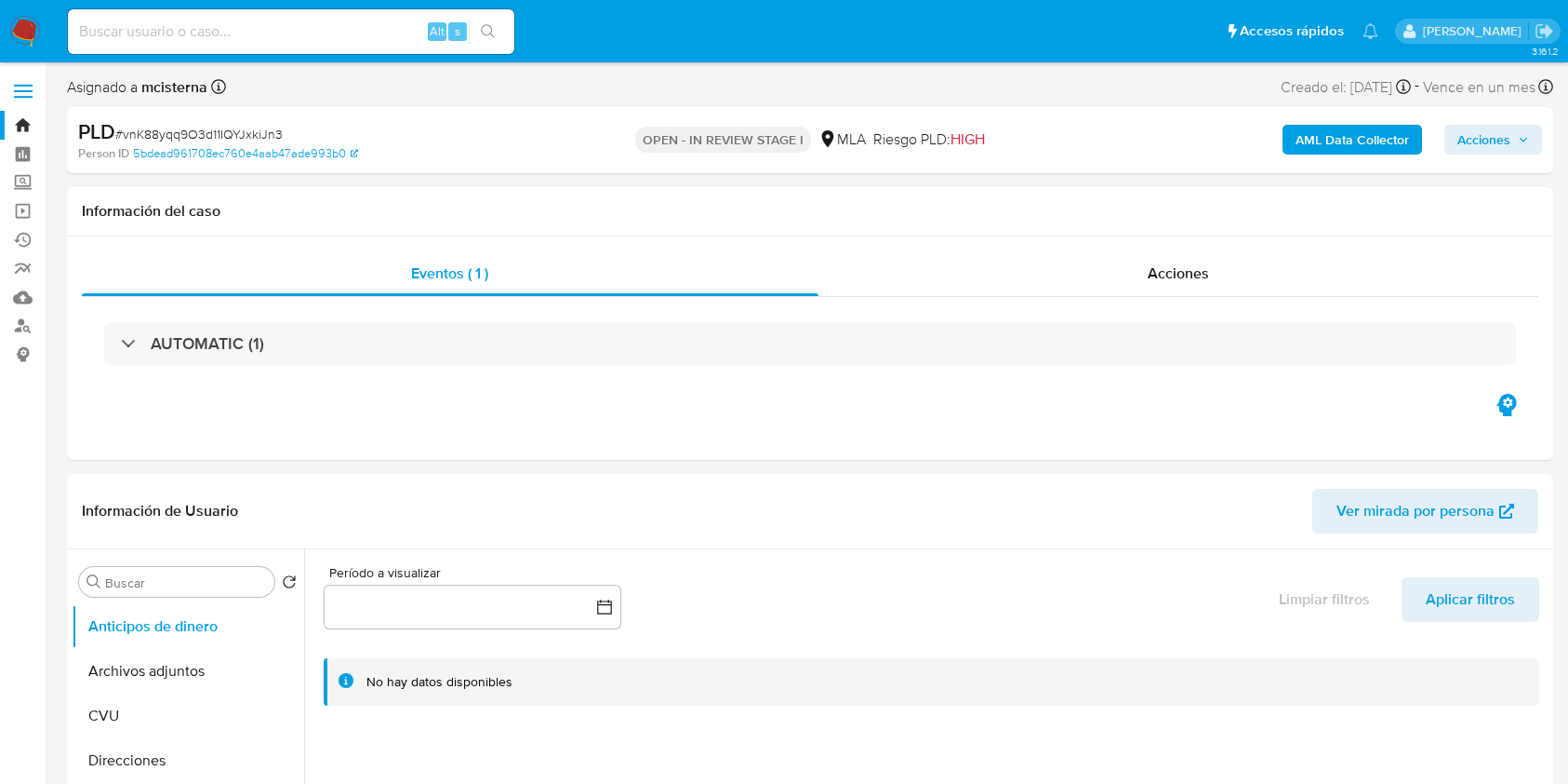
select select "10"
click at [22, 322] on link "Buscador de personas" at bounding box center [111, 326] width 221 height 29
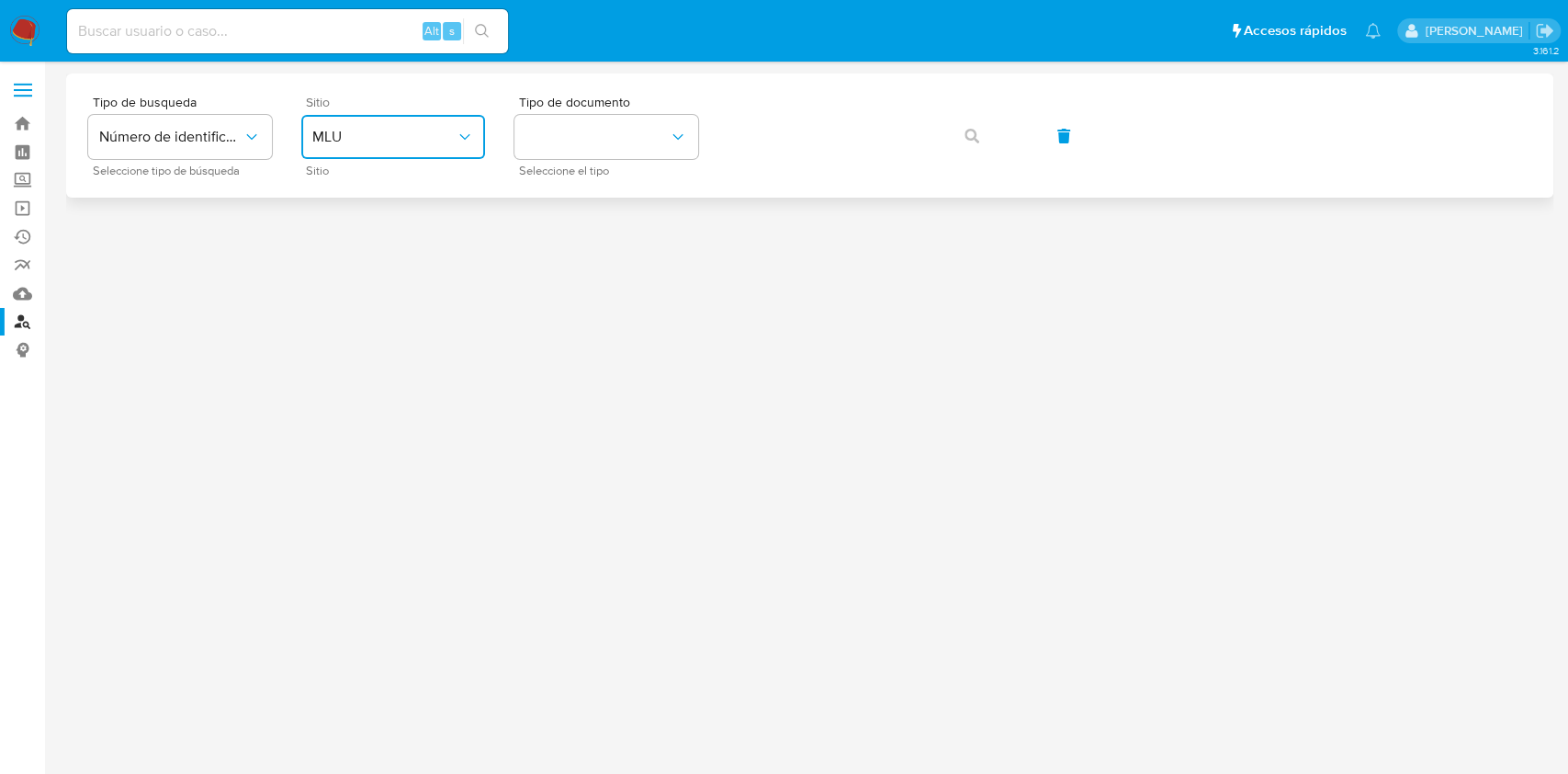
click at [342, 143] on span "MLU" at bounding box center [384, 137] width 144 height 19
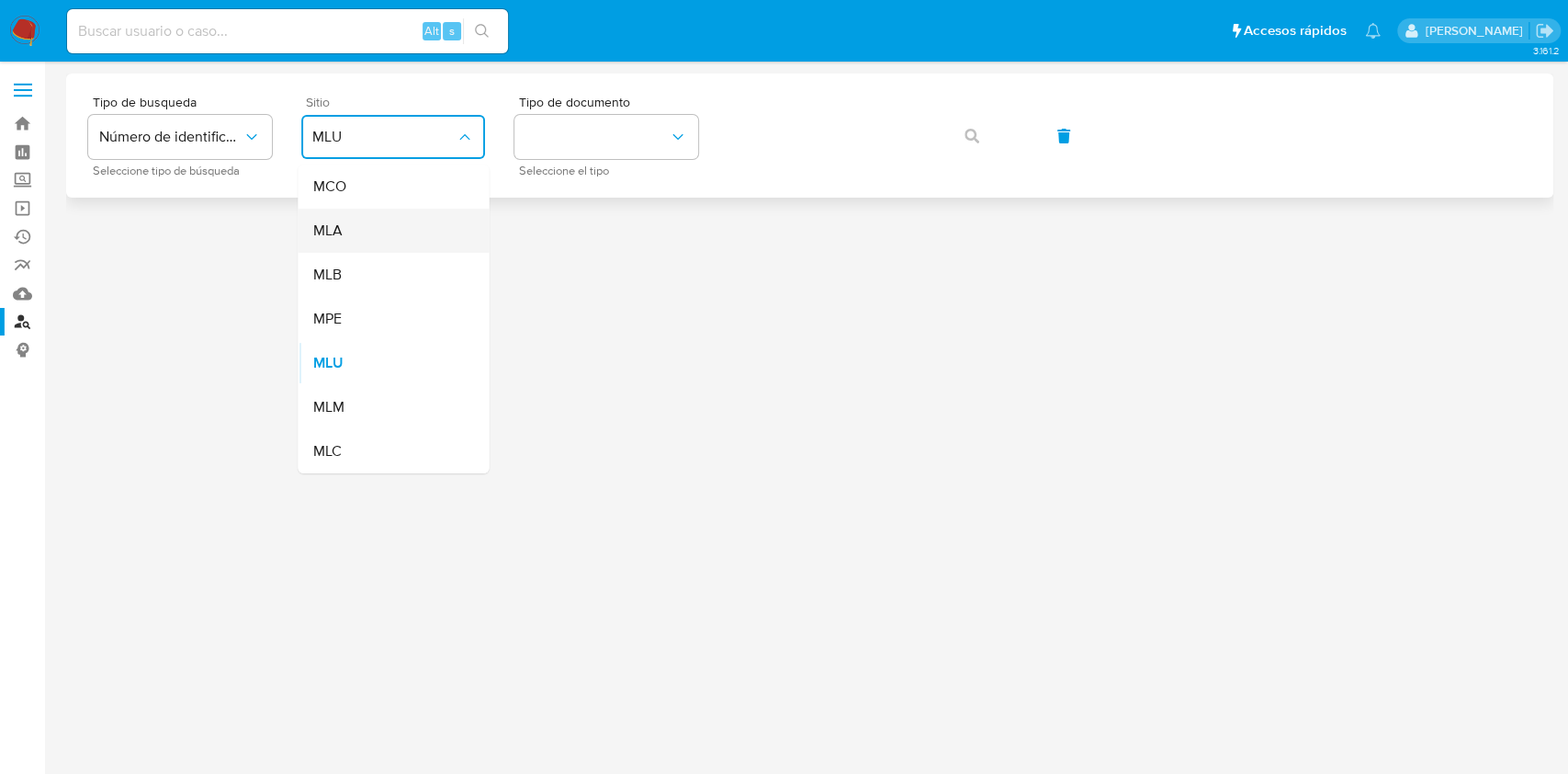
click at [352, 233] on div "MLA" at bounding box center [387, 230] width 150 height 44
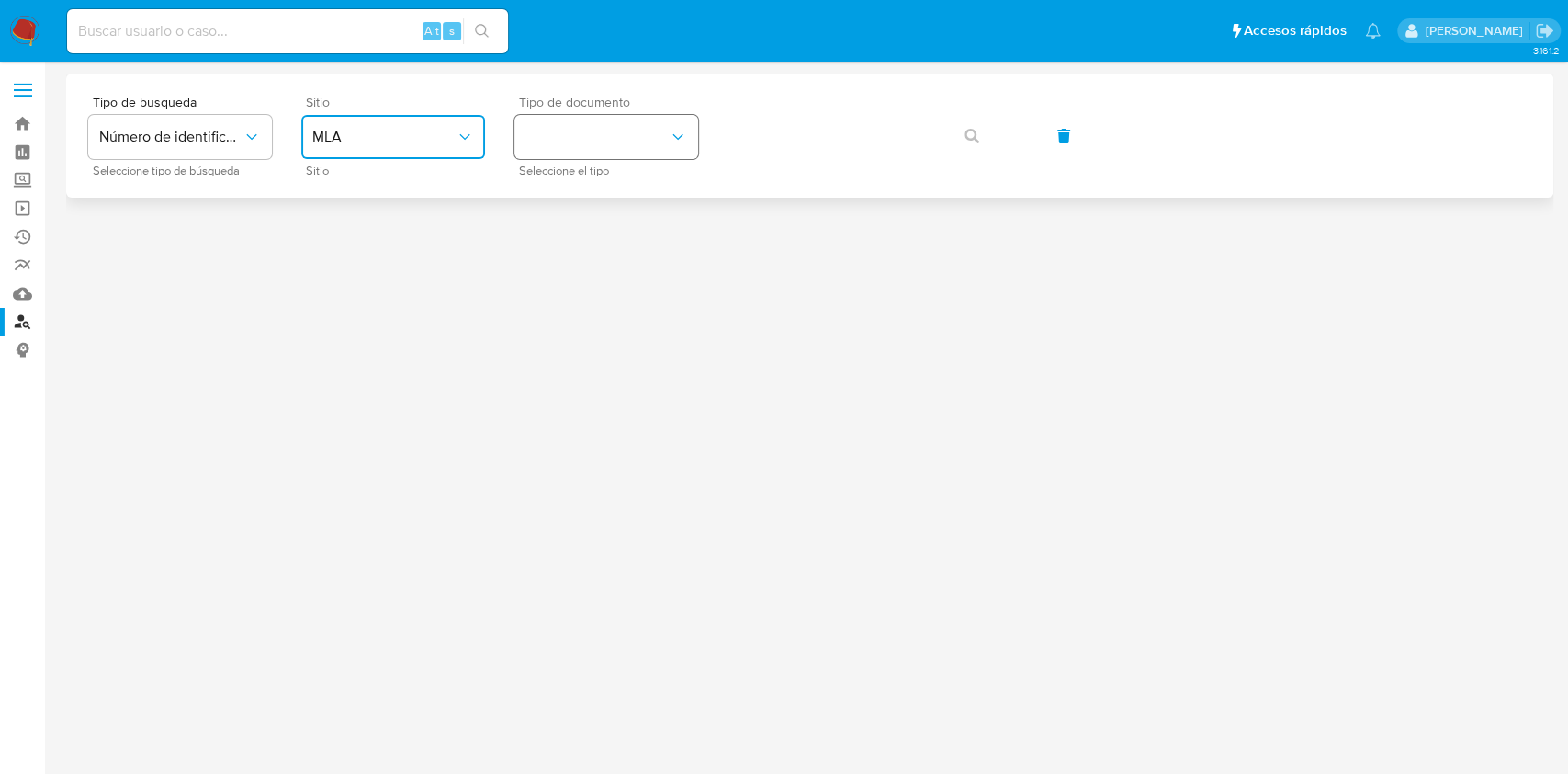
click at [672, 137] on icon "identificationType" at bounding box center [677, 137] width 19 height 19
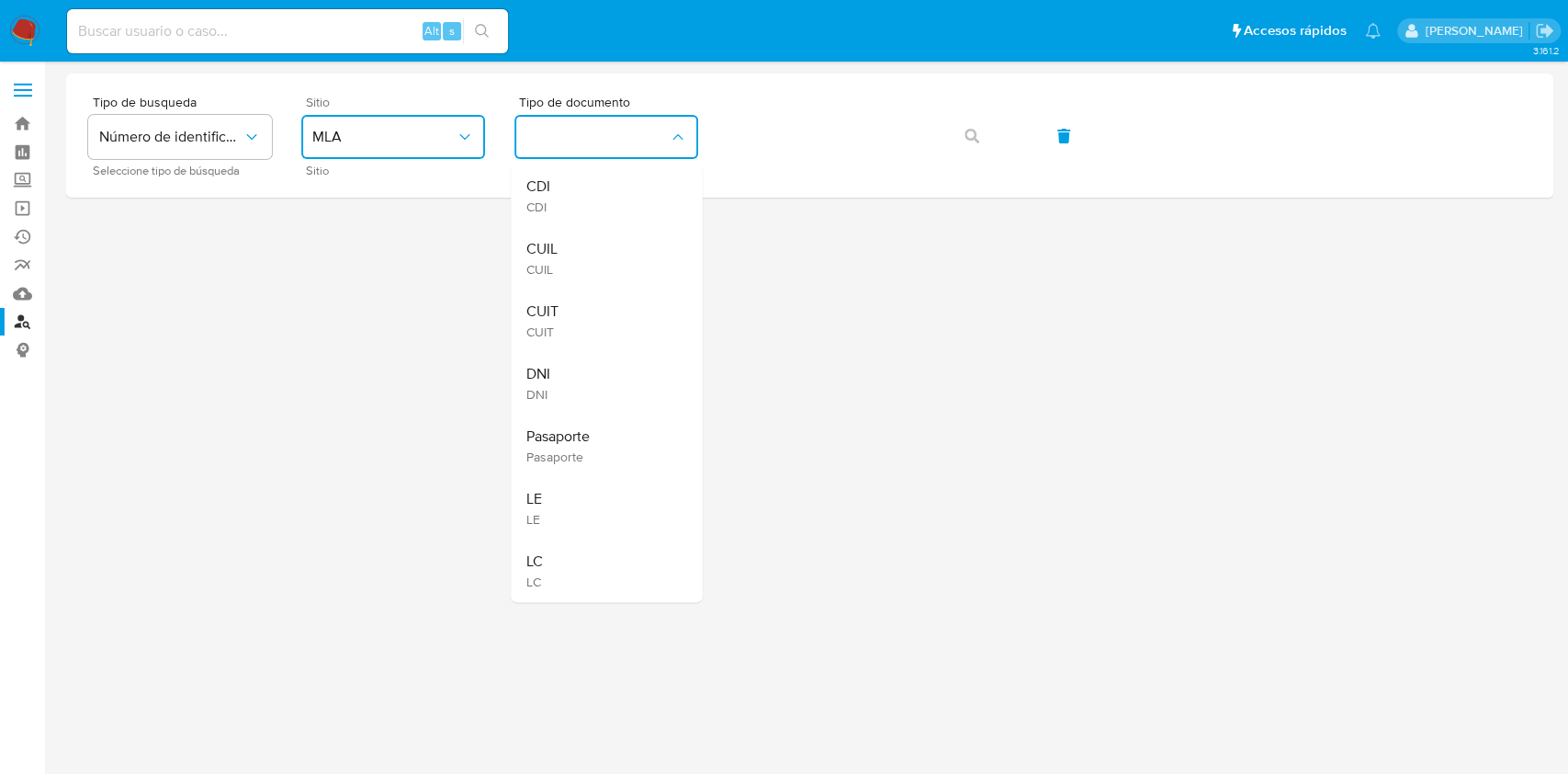
click at [612, 314] on div "CUIT CUIT" at bounding box center [600, 321] width 150 height 63
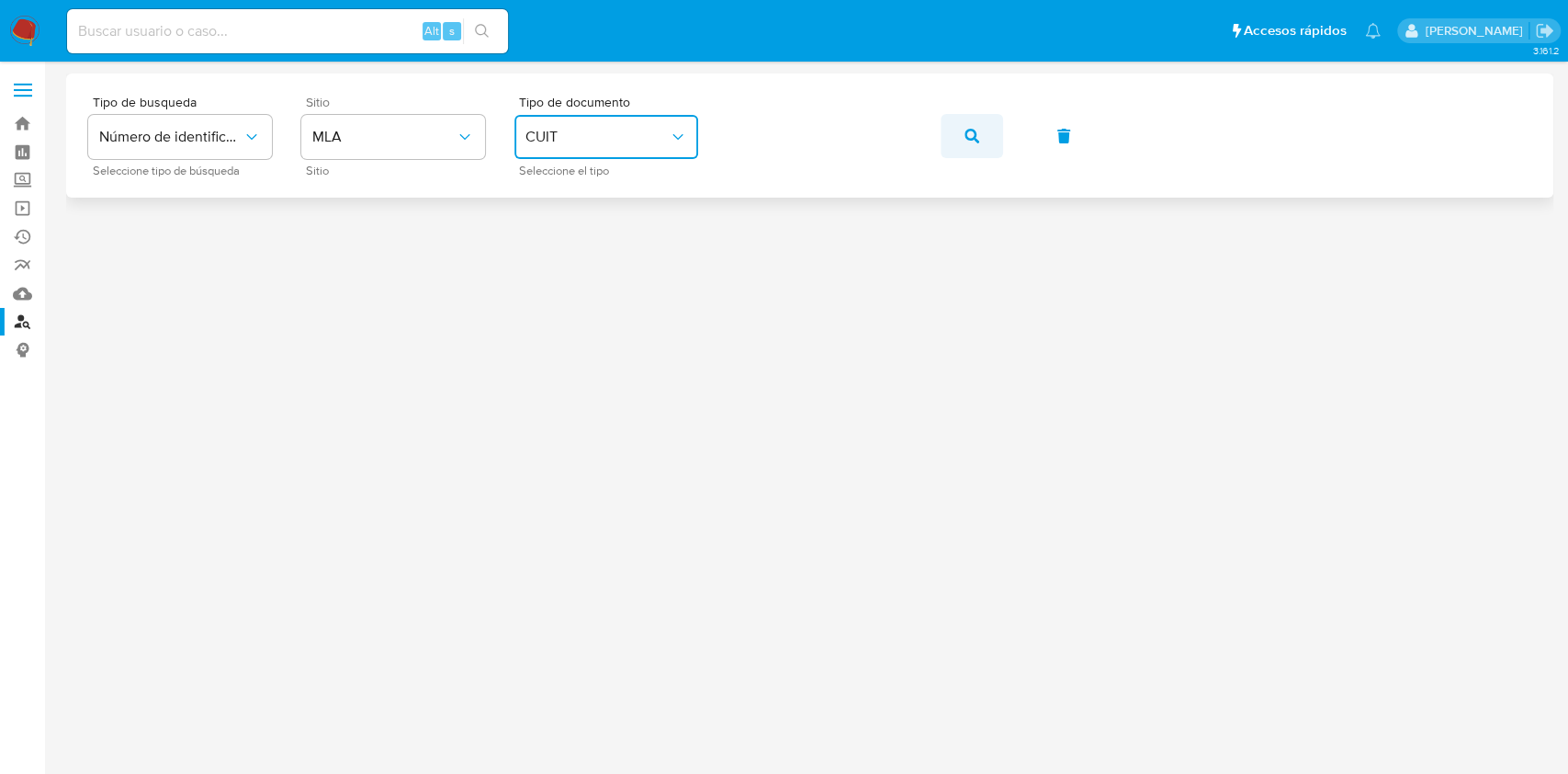
click at [983, 151] on button "button" at bounding box center [972, 136] width 63 height 44
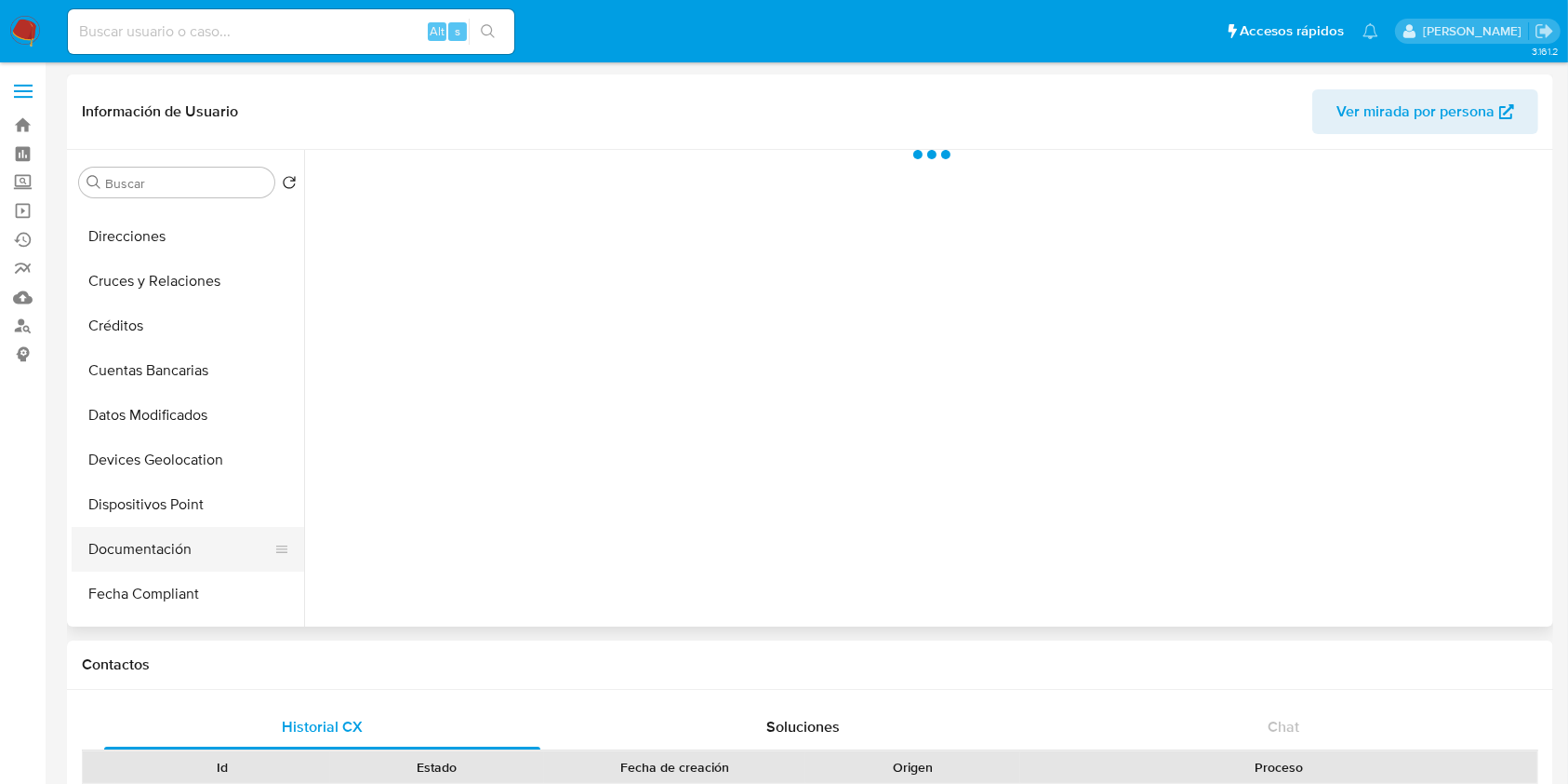
scroll to position [248, 0]
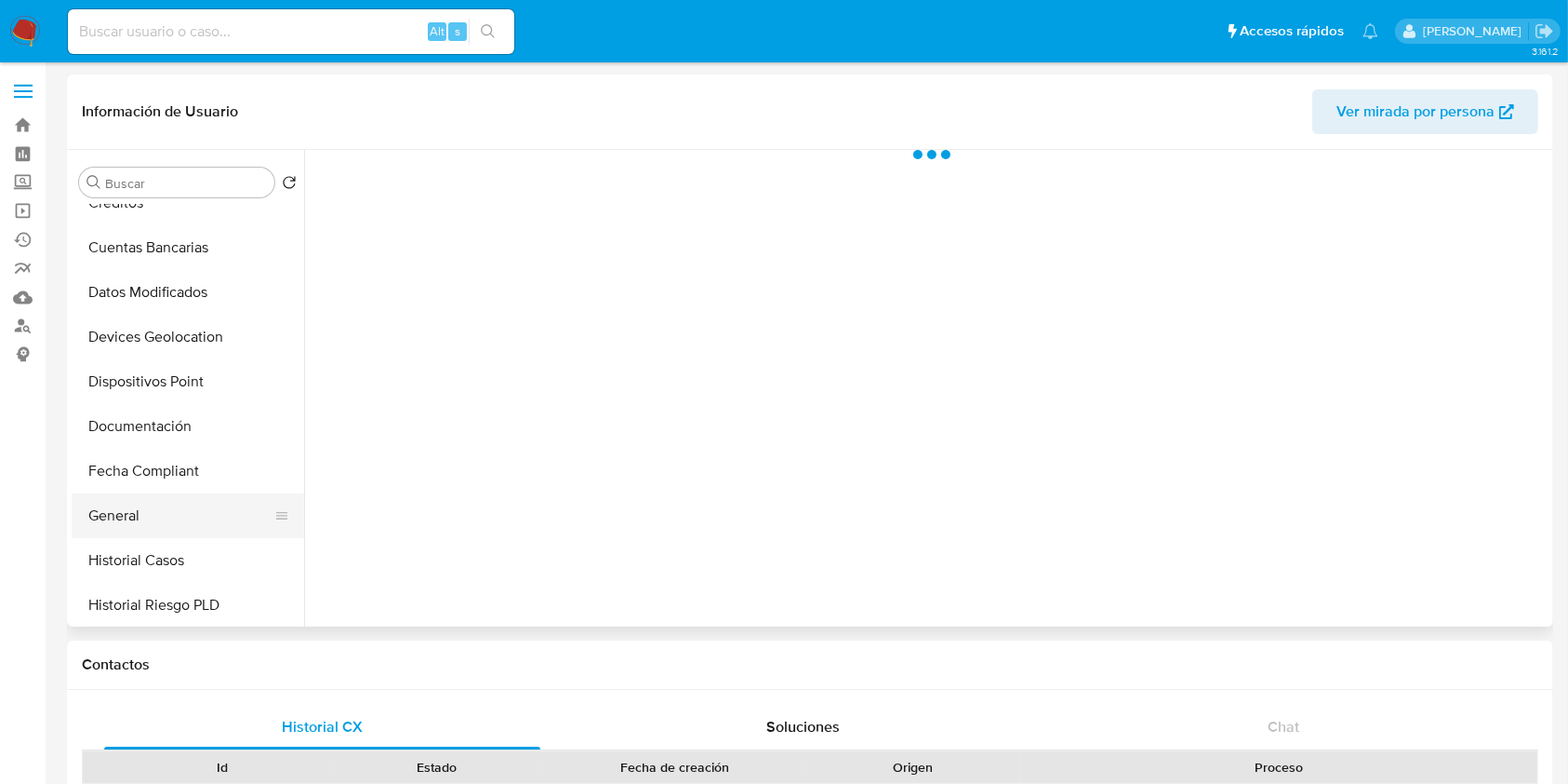
click at [182, 535] on button "General" at bounding box center [180, 515] width 218 height 45
select select "10"
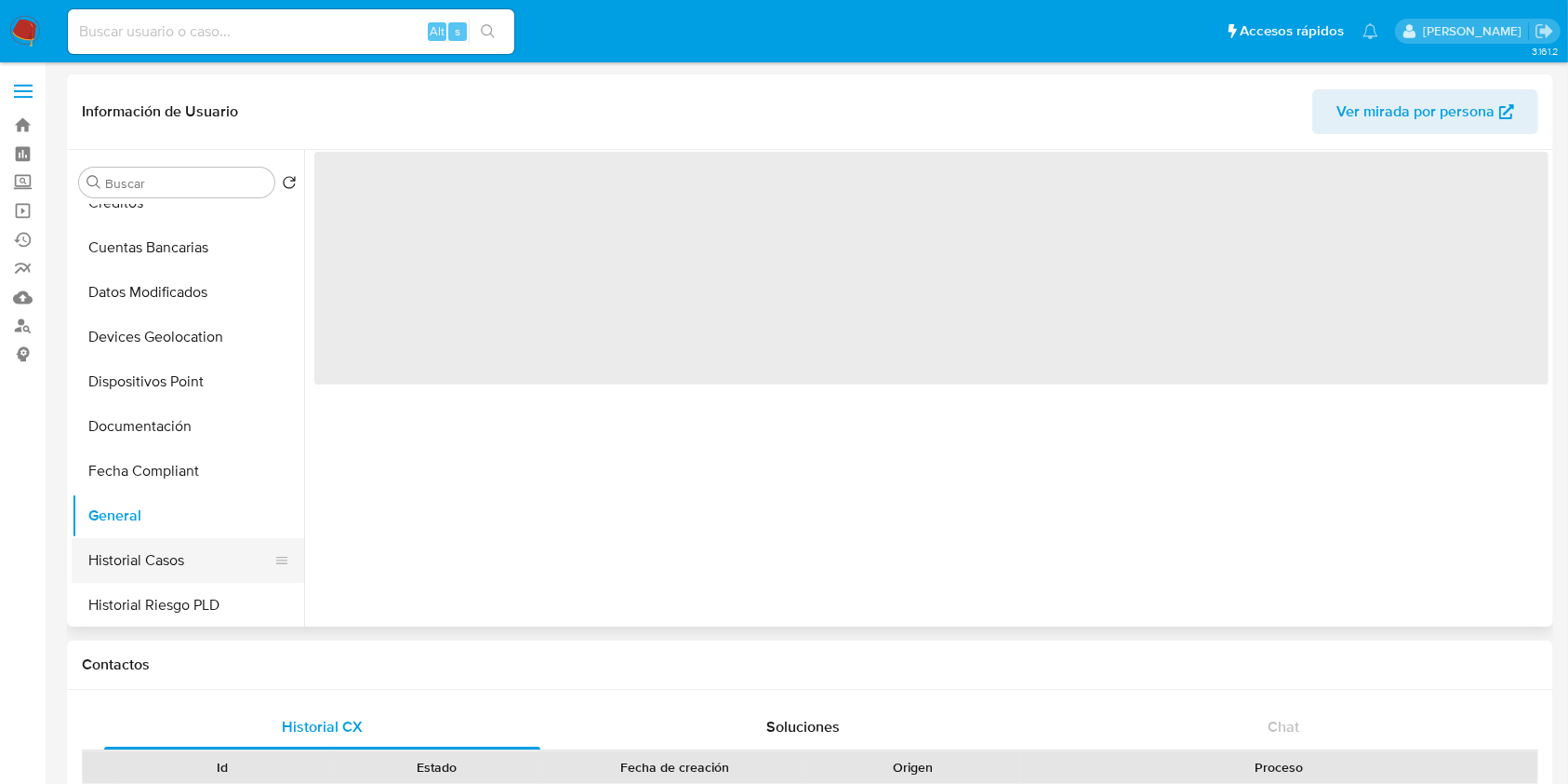
click at [185, 555] on button "Historial Casos" at bounding box center [180, 560] width 218 height 45
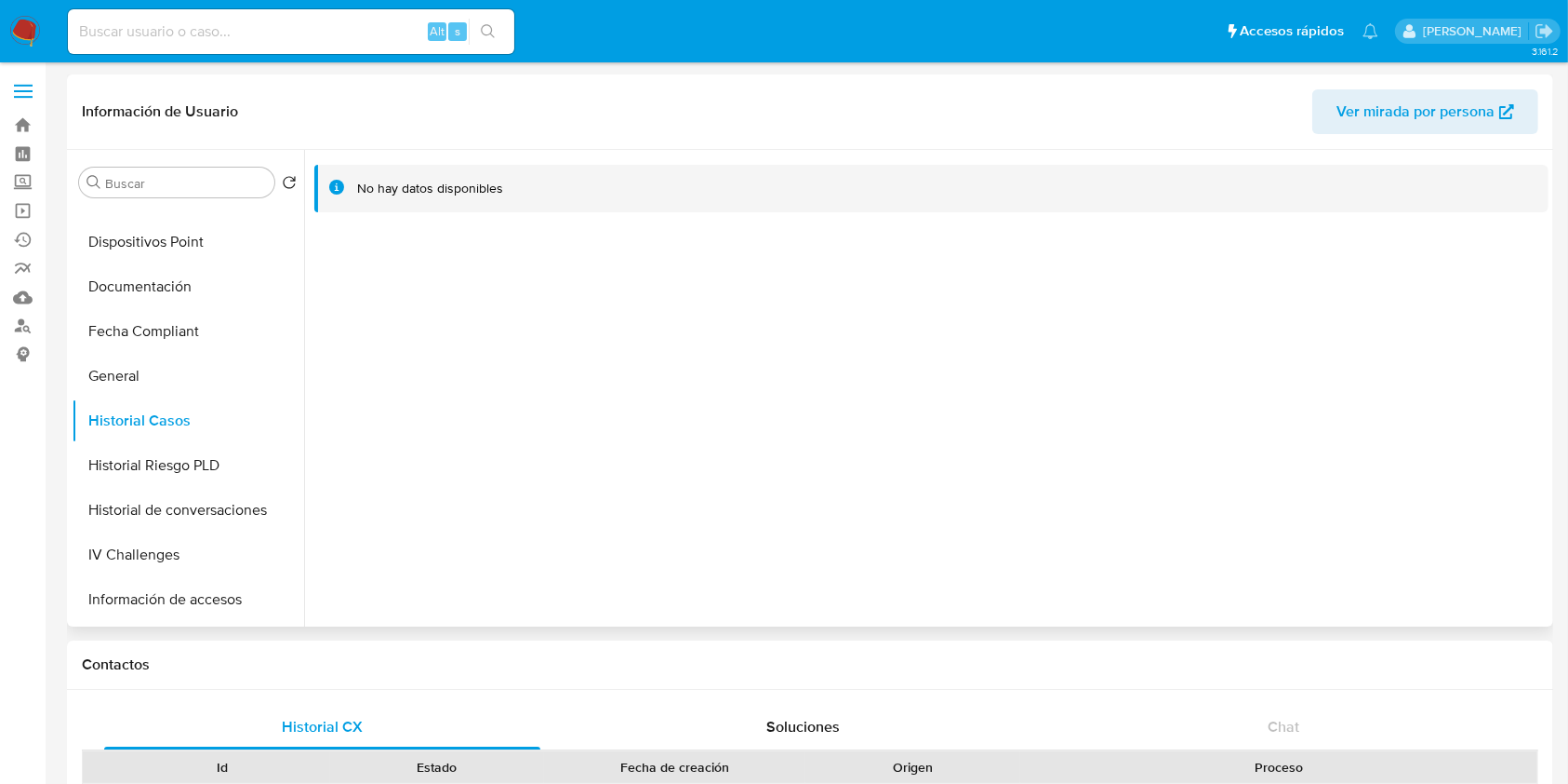
scroll to position [620, 0]
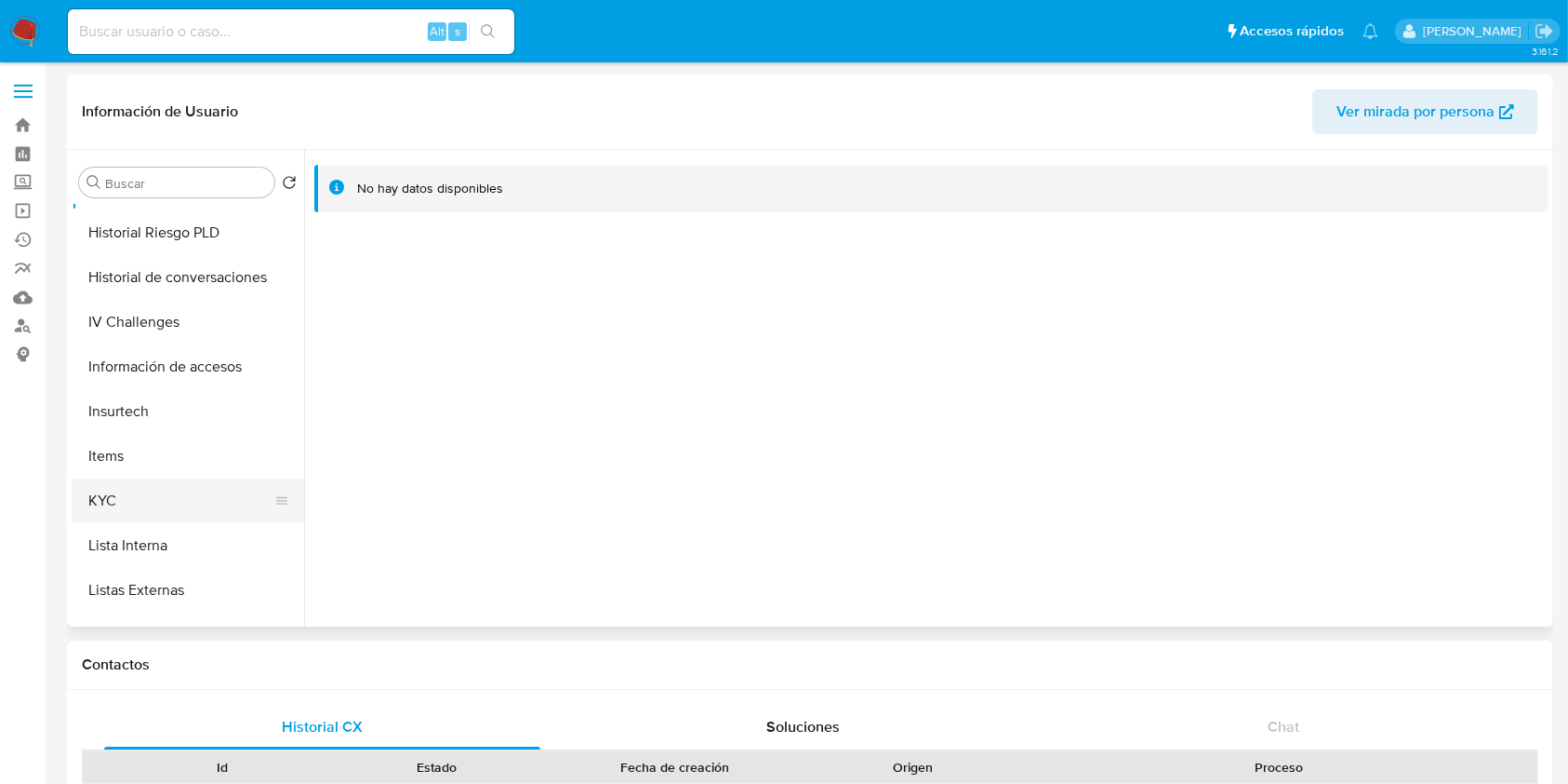
click at [176, 494] on button "KYC" at bounding box center [180, 500] width 218 height 45
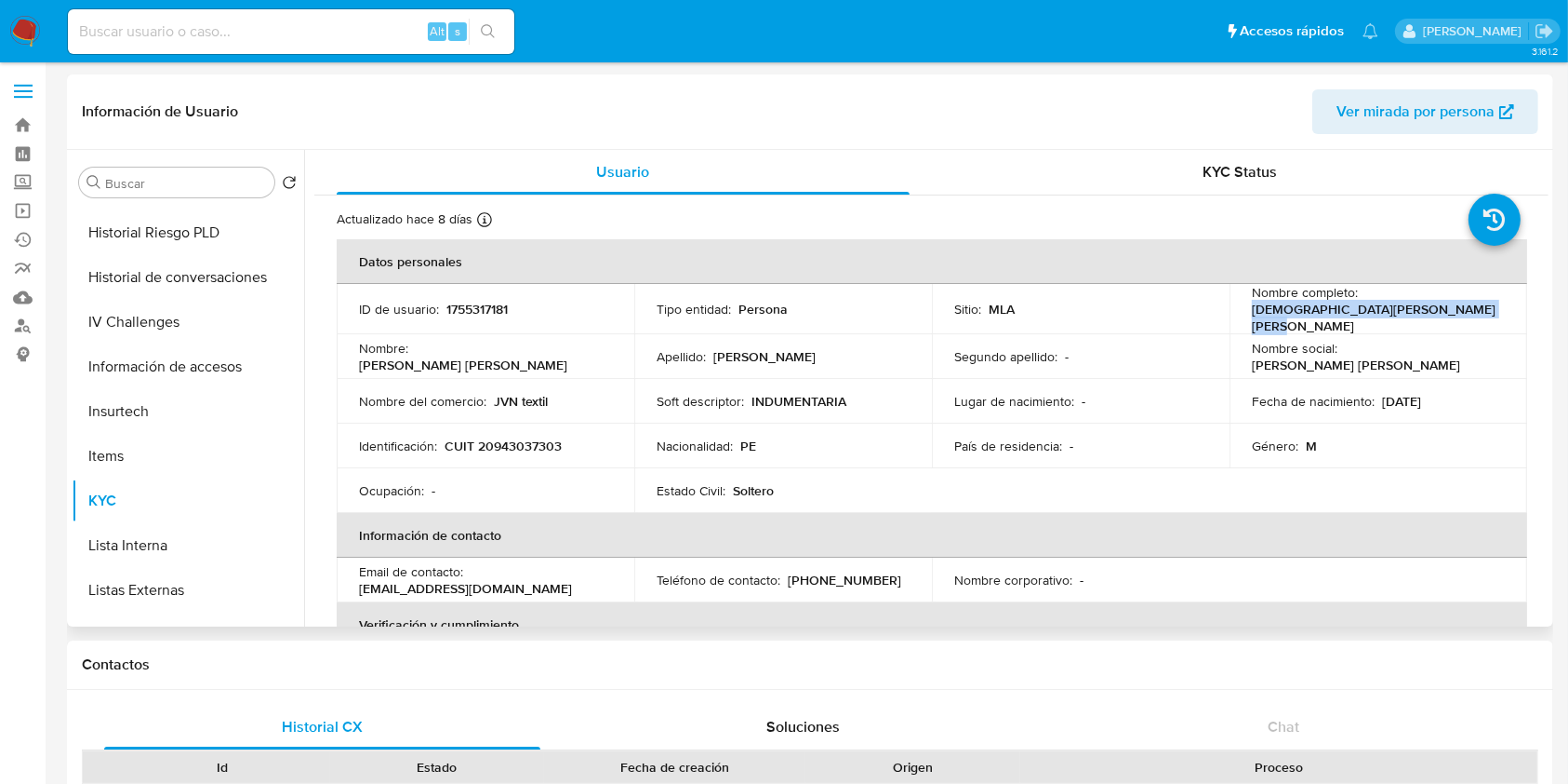
drag, startPoint x: 1248, startPoint y: 324, endPoint x: 1246, endPoint y: 306, distance: 18.1
click at [1246, 306] on td "Nombre completo : [PERSON_NAME] [PERSON_NAME]" at bounding box center [1378, 309] width 298 height 50
copy p "[DEMOGRAPHIC_DATA][PERSON_NAME] [PERSON_NAME]"
